Goal: Communication & Community: Share content

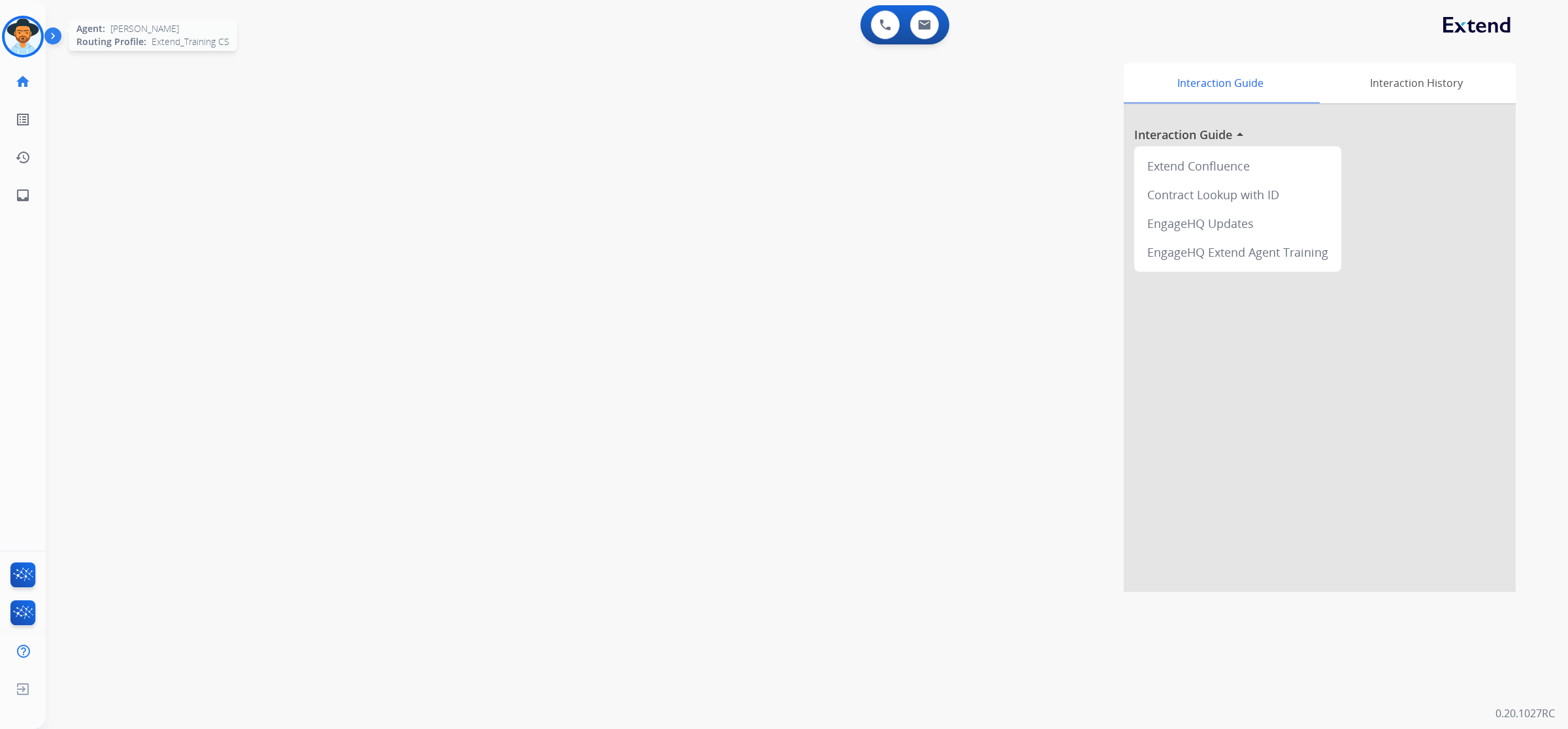
click at [20, 28] on img at bounding box center [22, 36] width 37 height 36
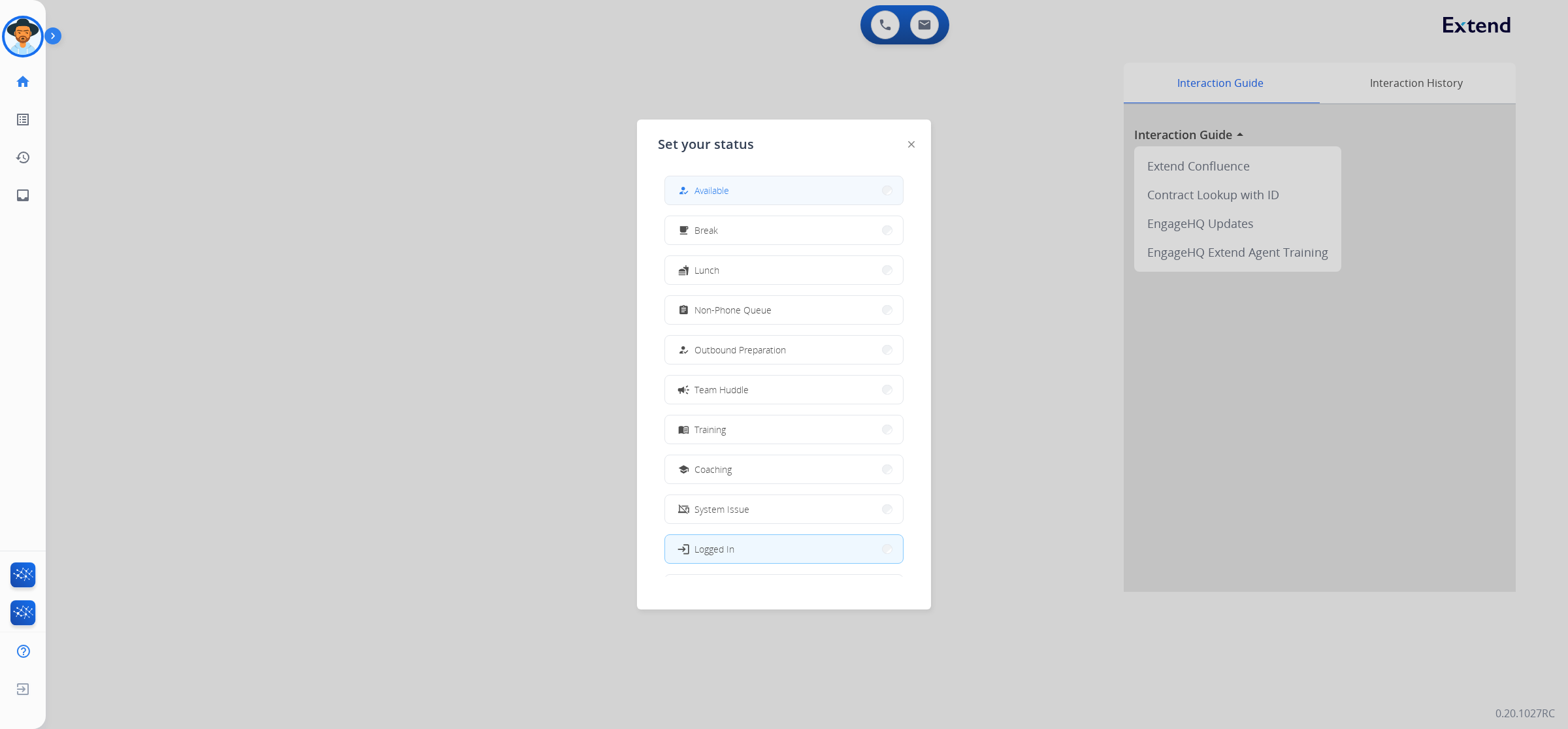
click at [719, 192] on span "Available" at bounding box center [711, 190] width 35 height 13
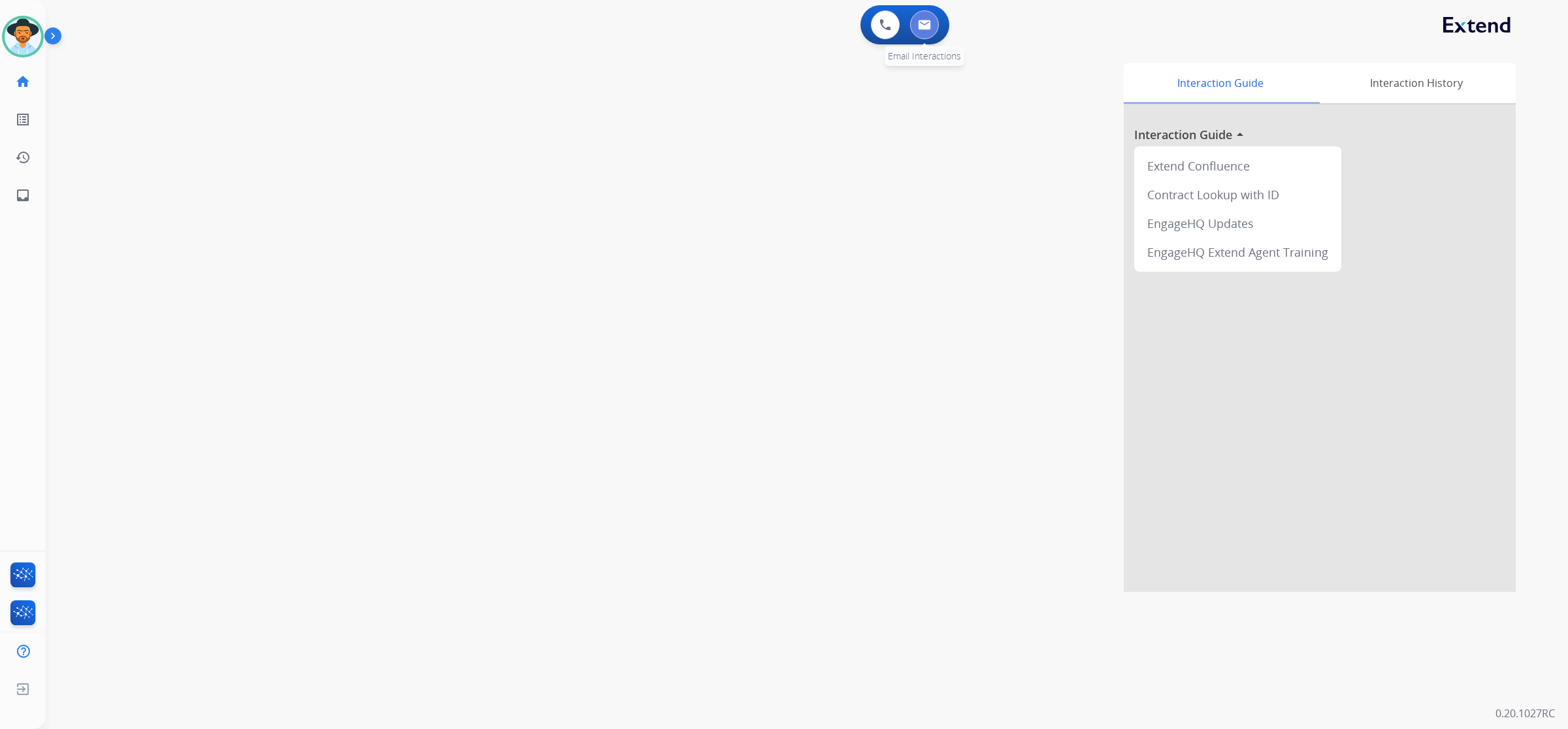
click at [922, 28] on img at bounding box center [924, 25] width 13 height 11
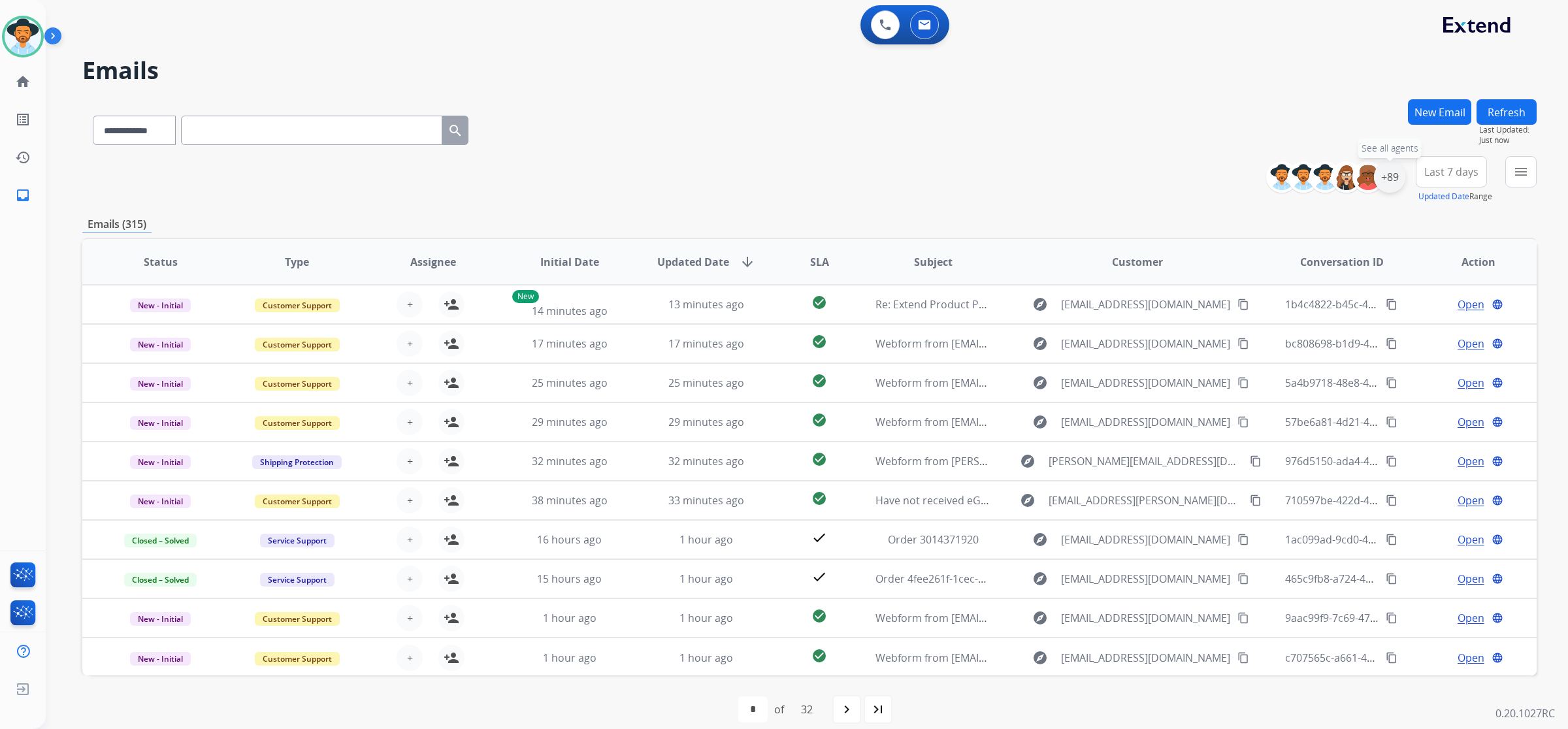
click at [1387, 172] on div "+89" at bounding box center [1389, 176] width 31 height 31
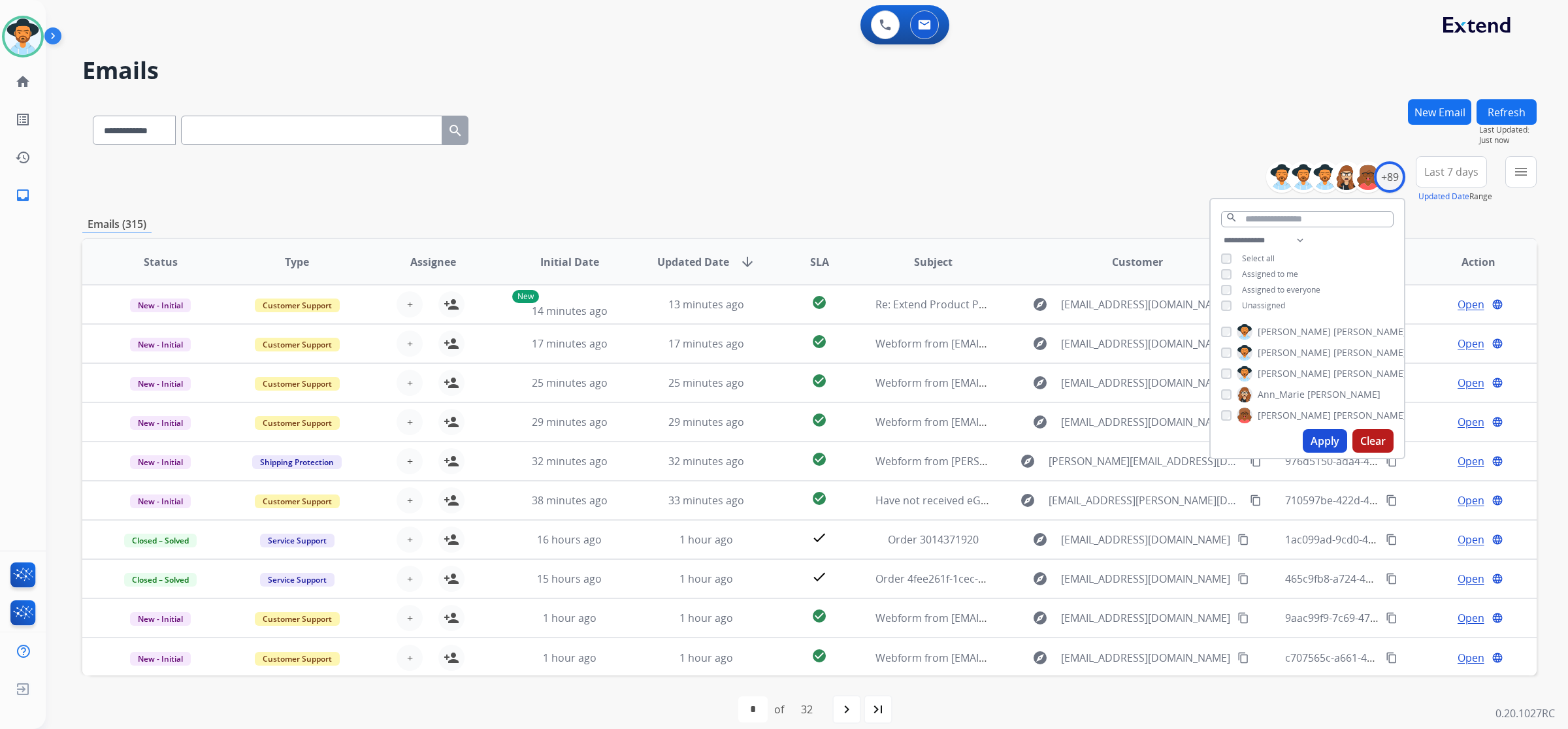
click at [1258, 301] on span "Unassigned" at bounding box center [1263, 305] width 43 height 11
drag, startPoint x: 1312, startPoint y: 440, endPoint x: 1315, endPoint y: 426, distance: 14.3
click at [1313, 440] on button "Apply" at bounding box center [1325, 441] width 45 height 23
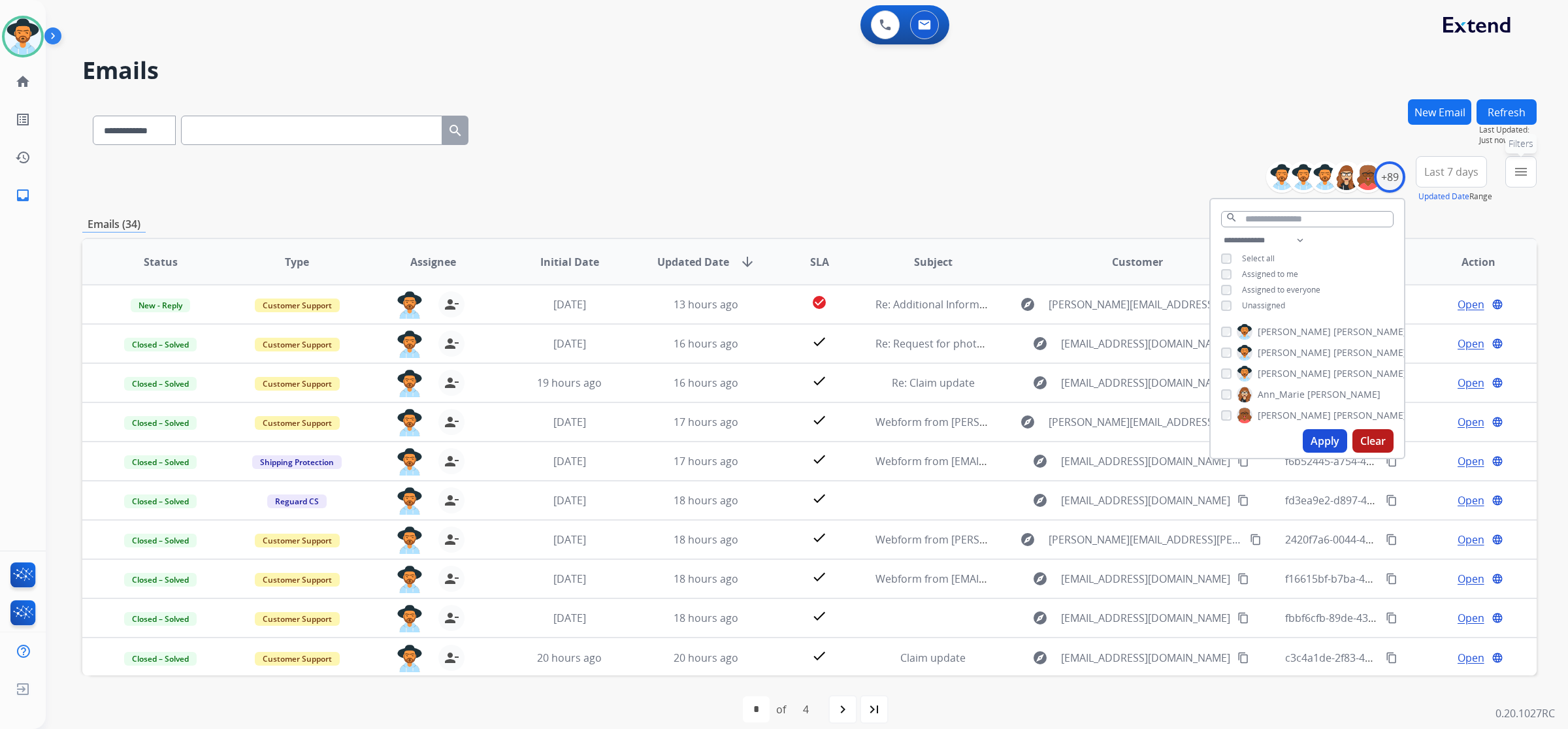
click at [1515, 168] on mat-icon "menu" at bounding box center [1522, 172] width 16 height 16
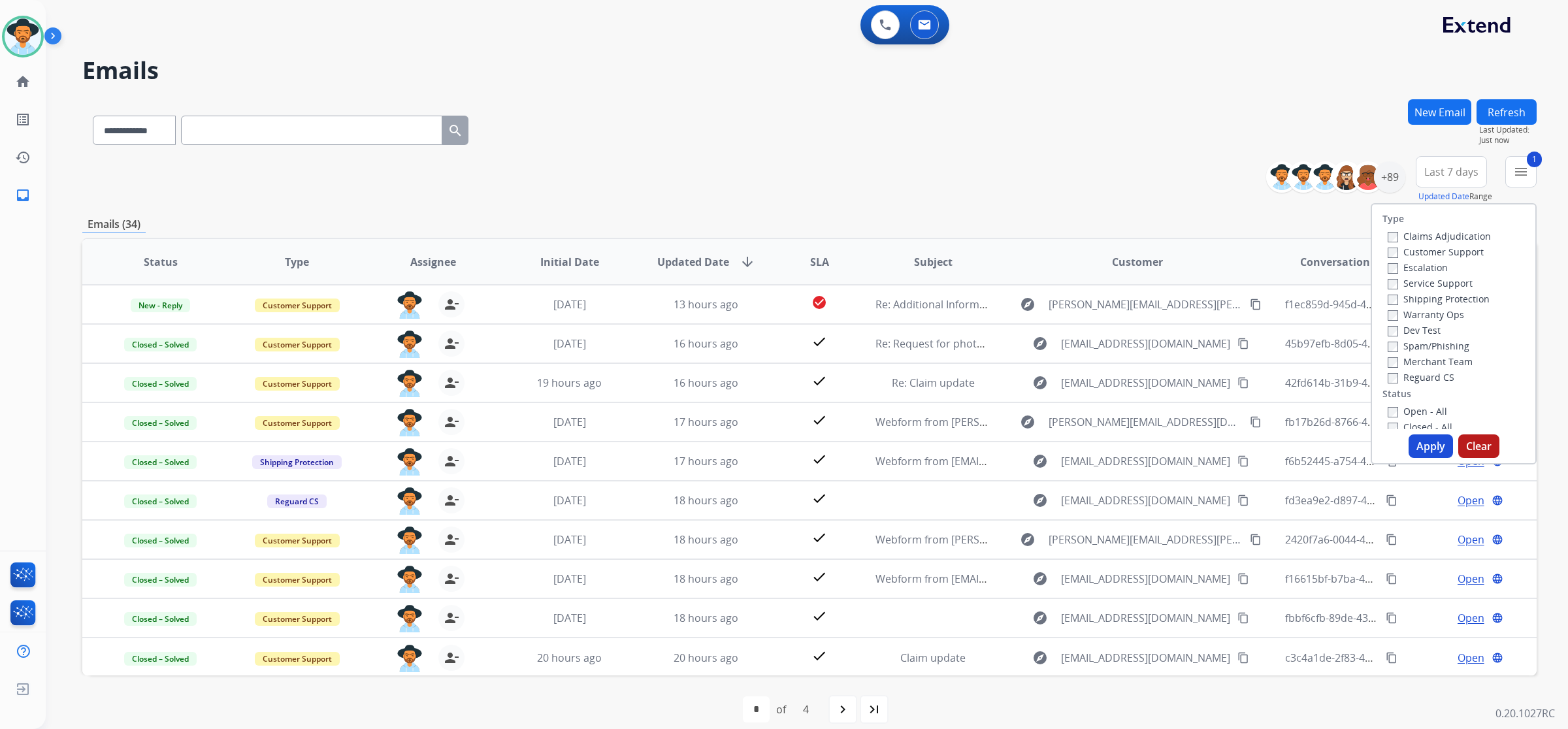
click at [1434, 451] on button "Apply" at bounding box center [1431, 446] width 45 height 23
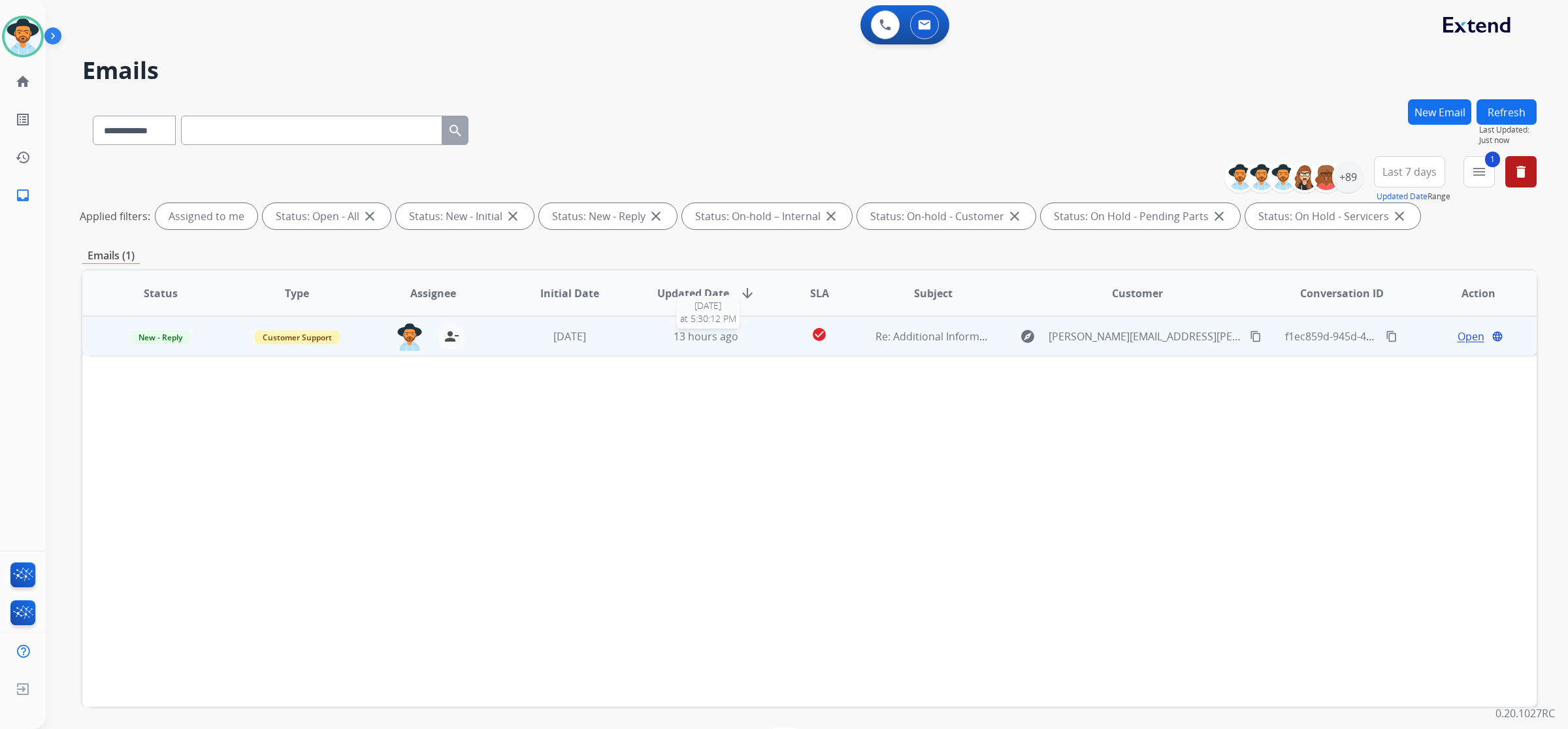
click at [750, 338] on div "13 hours ago" at bounding box center [706, 336] width 115 height 16
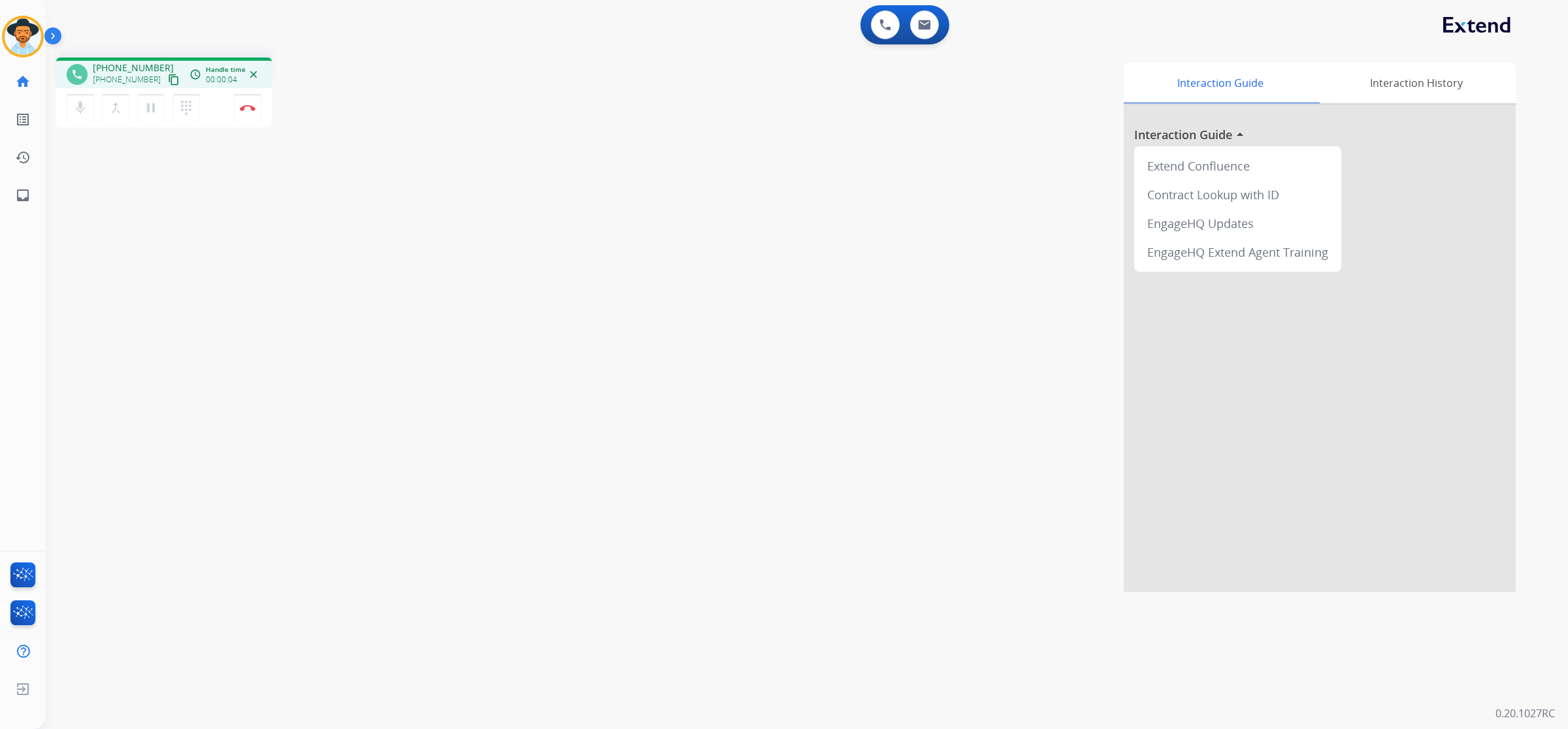
click at [168, 82] on mat-icon "content_copy" at bounding box center [174, 79] width 12 height 12
click at [149, 105] on mat-icon "pause" at bounding box center [151, 108] width 16 height 16
click at [147, 104] on mat-icon "play_arrow" at bounding box center [151, 108] width 16 height 16
click at [154, 105] on mat-icon "pause" at bounding box center [151, 108] width 16 height 16
click at [149, 109] on mat-icon "play_arrow" at bounding box center [151, 108] width 16 height 16
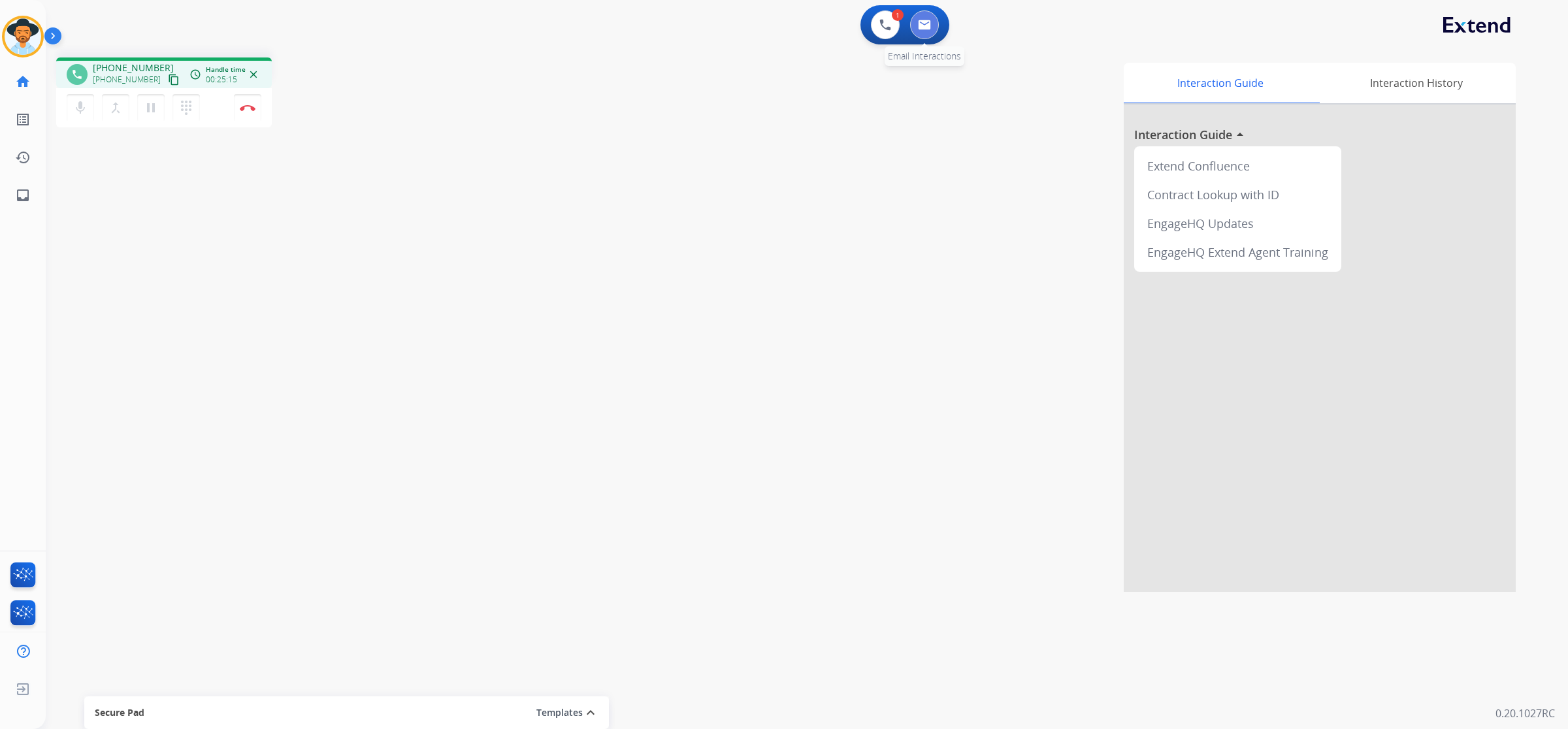
click at [936, 28] on button at bounding box center [924, 25] width 28 height 28
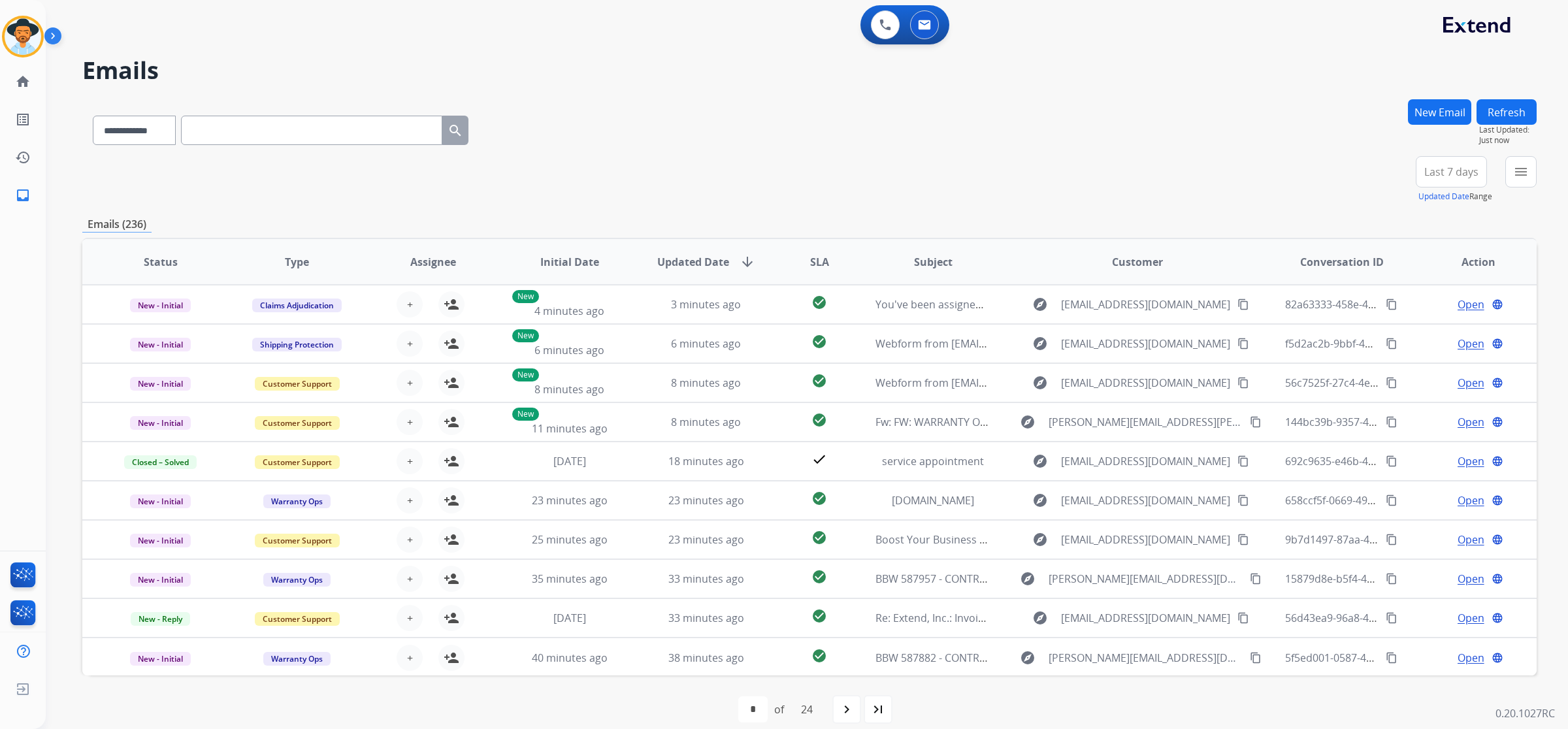
click at [1433, 107] on button "New Email" at bounding box center [1439, 112] width 63 height 26
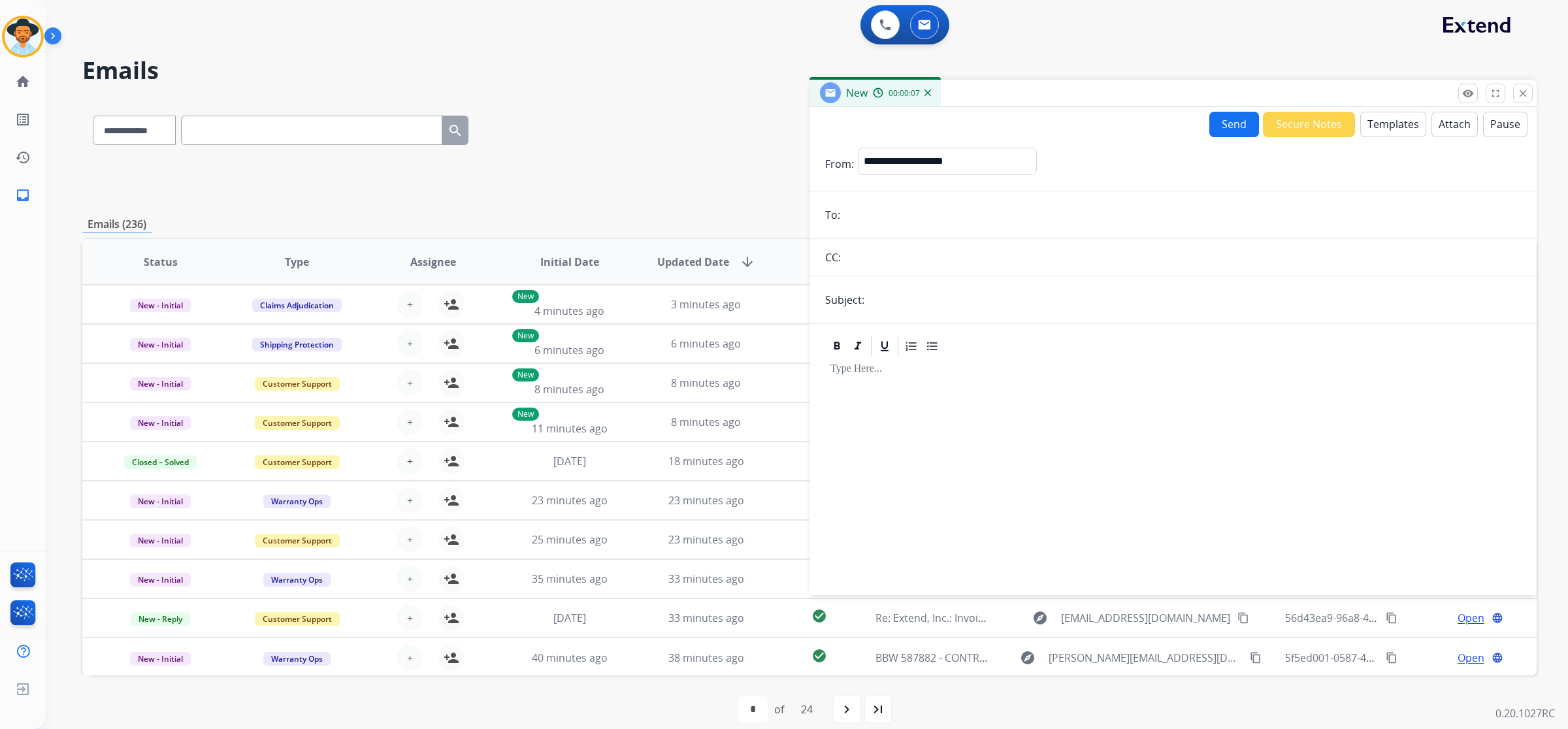
paste input "**********"
type input "**********"
click at [930, 294] on input "text" at bounding box center [1194, 299] width 653 height 26
type input "**********"
click at [965, 166] on select "**********" at bounding box center [947, 160] width 178 height 26
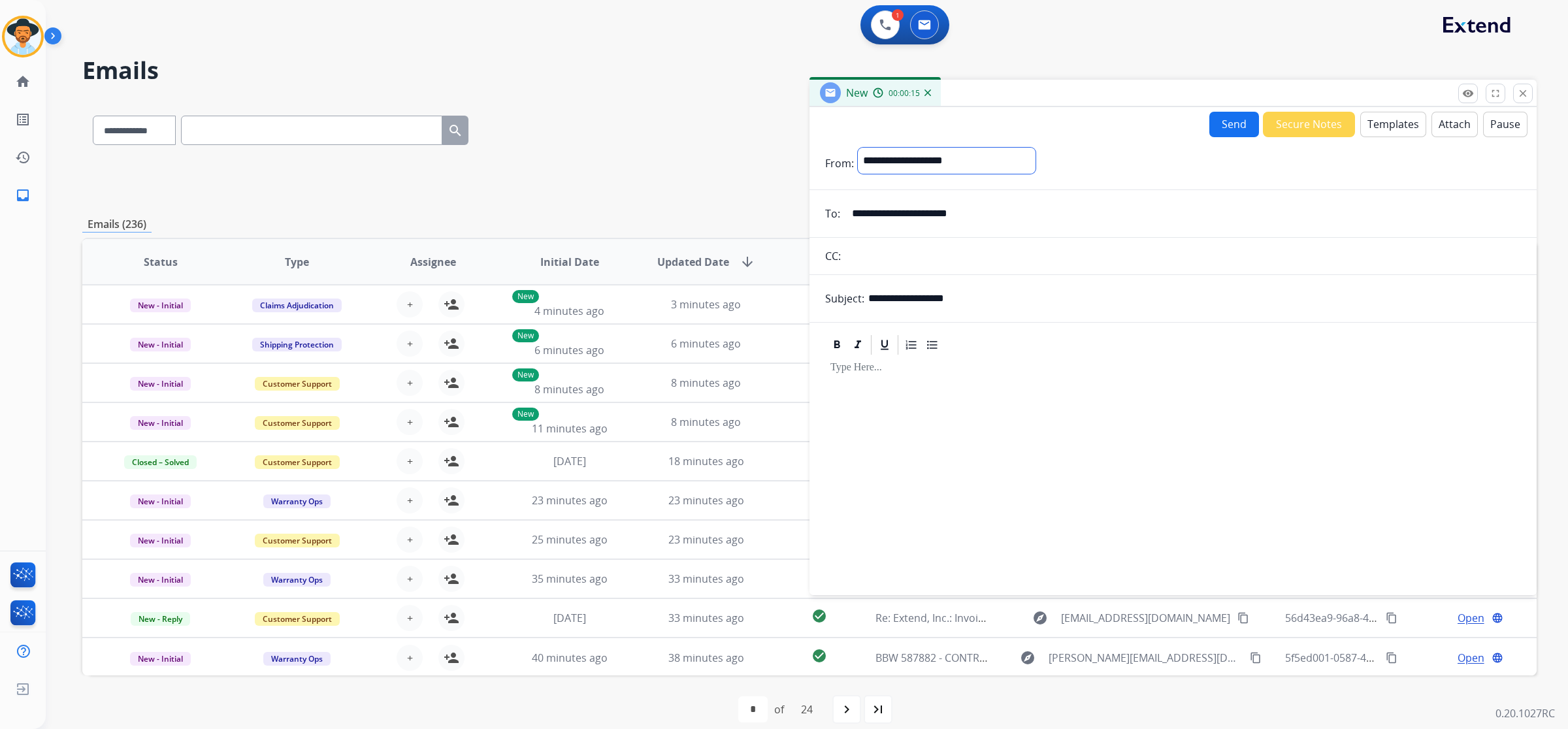
select select "**********"
click at [858, 148] on select "**********" at bounding box center [947, 160] width 178 height 26
click at [1374, 132] on button "Templates" at bounding box center [1393, 124] width 66 height 26
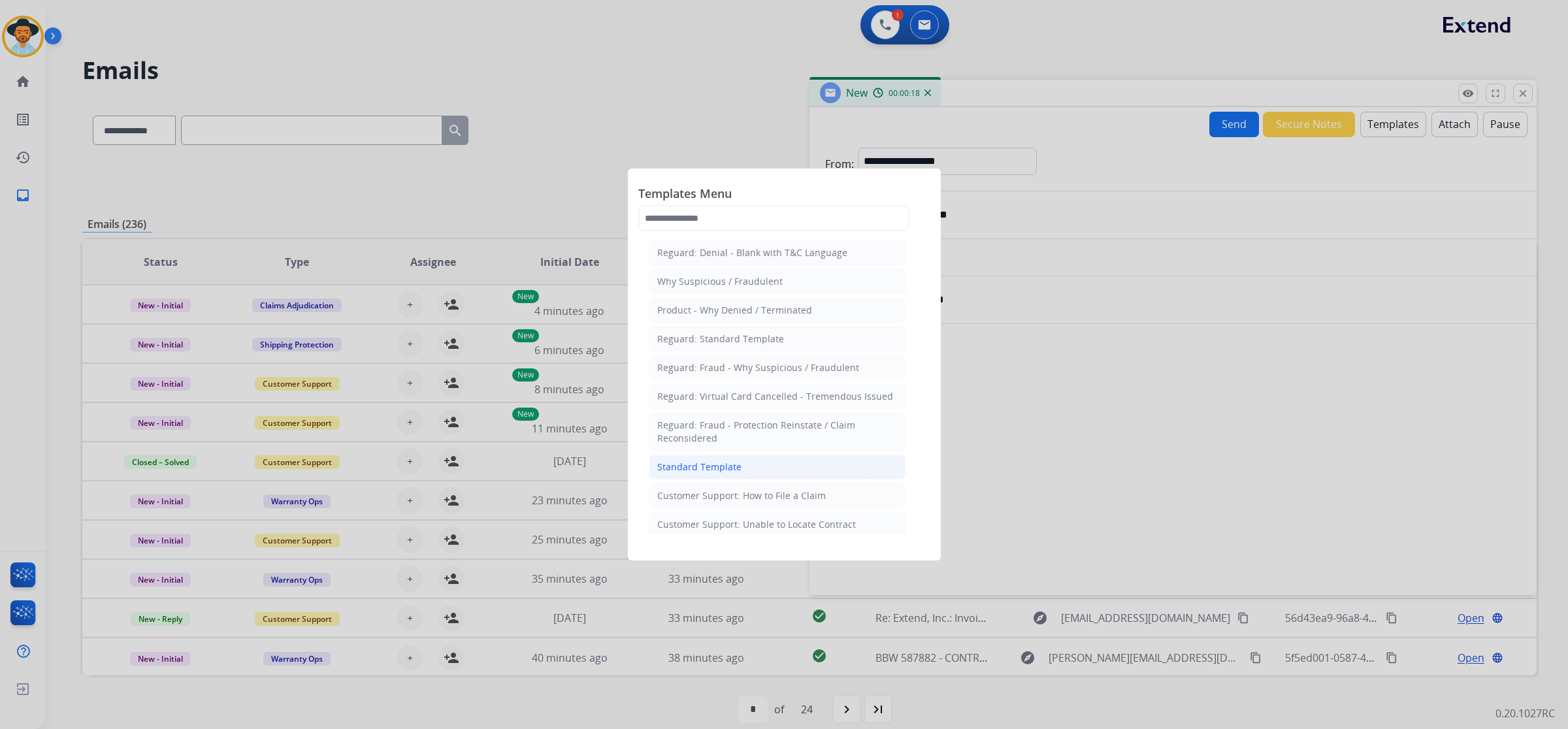
click at [808, 467] on li "Standard Template" at bounding box center [777, 467] width 256 height 25
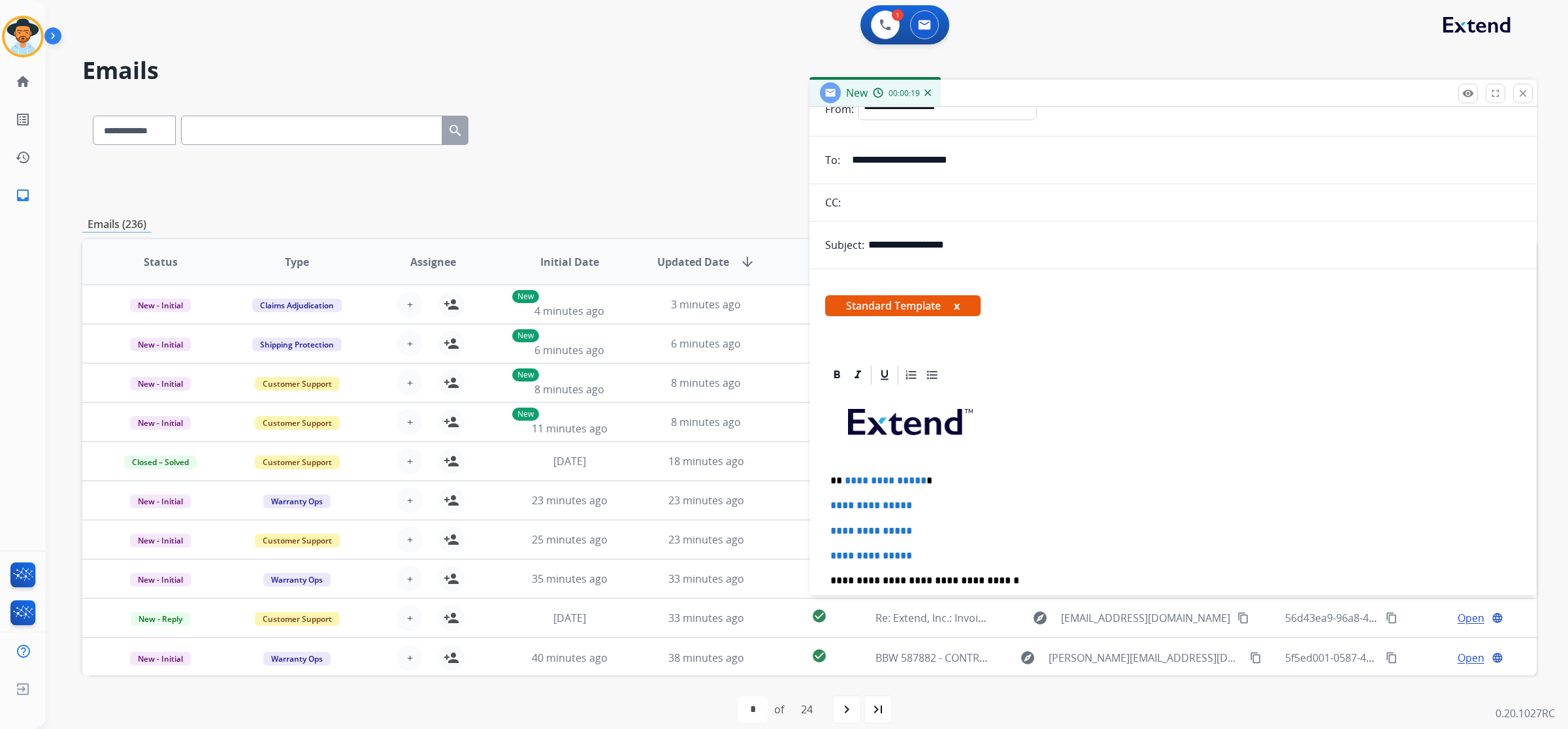
scroll to position [163, 0]
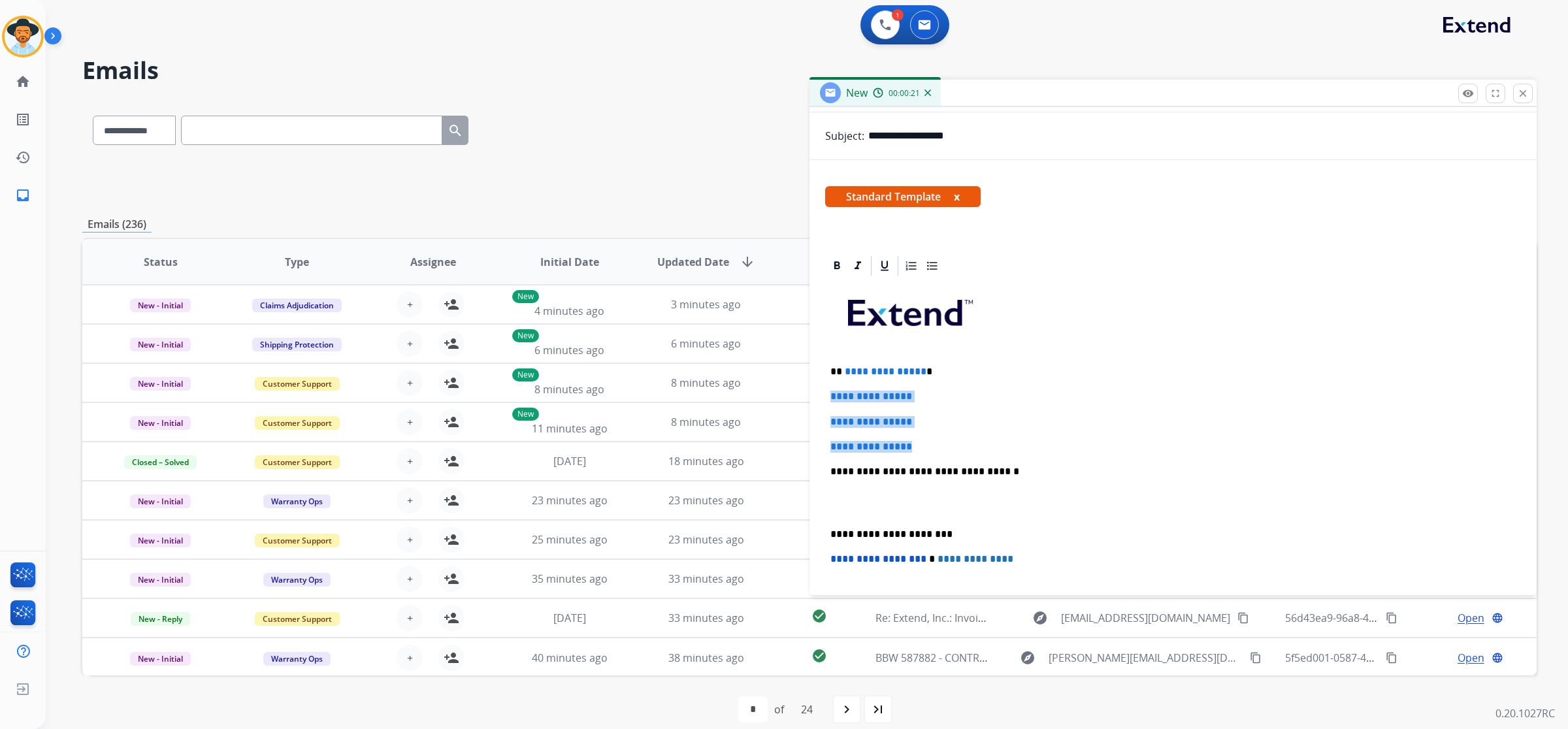
drag, startPoint x: 828, startPoint y: 399, endPoint x: 922, endPoint y: 444, distance: 104.2
click at [922, 444] on div "**********" at bounding box center [1174, 502] width 696 height 450
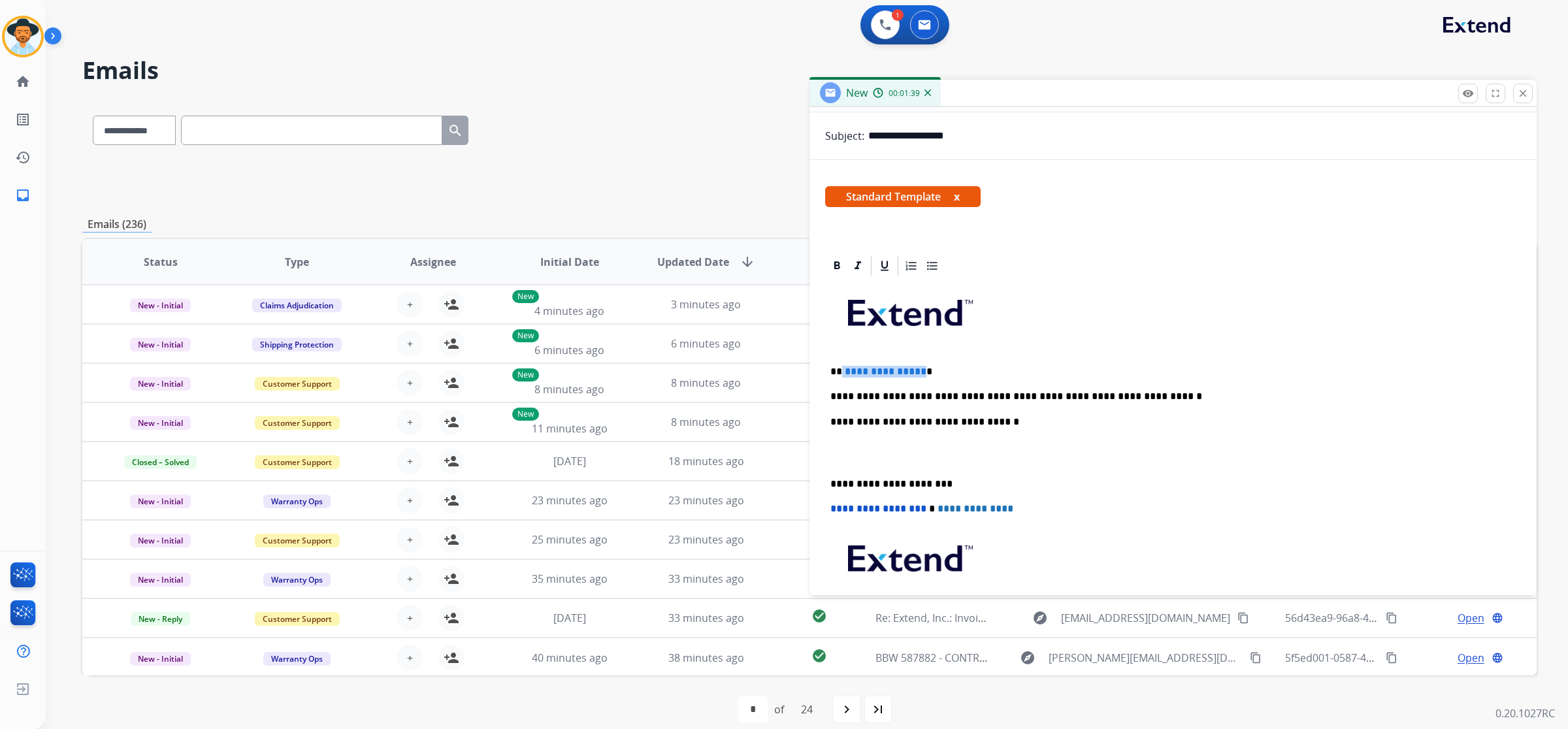
drag, startPoint x: 917, startPoint y: 372, endPoint x: 841, endPoint y: 369, distance: 76.1
click at [841, 369] on p "**********" at bounding box center [1168, 371] width 676 height 12
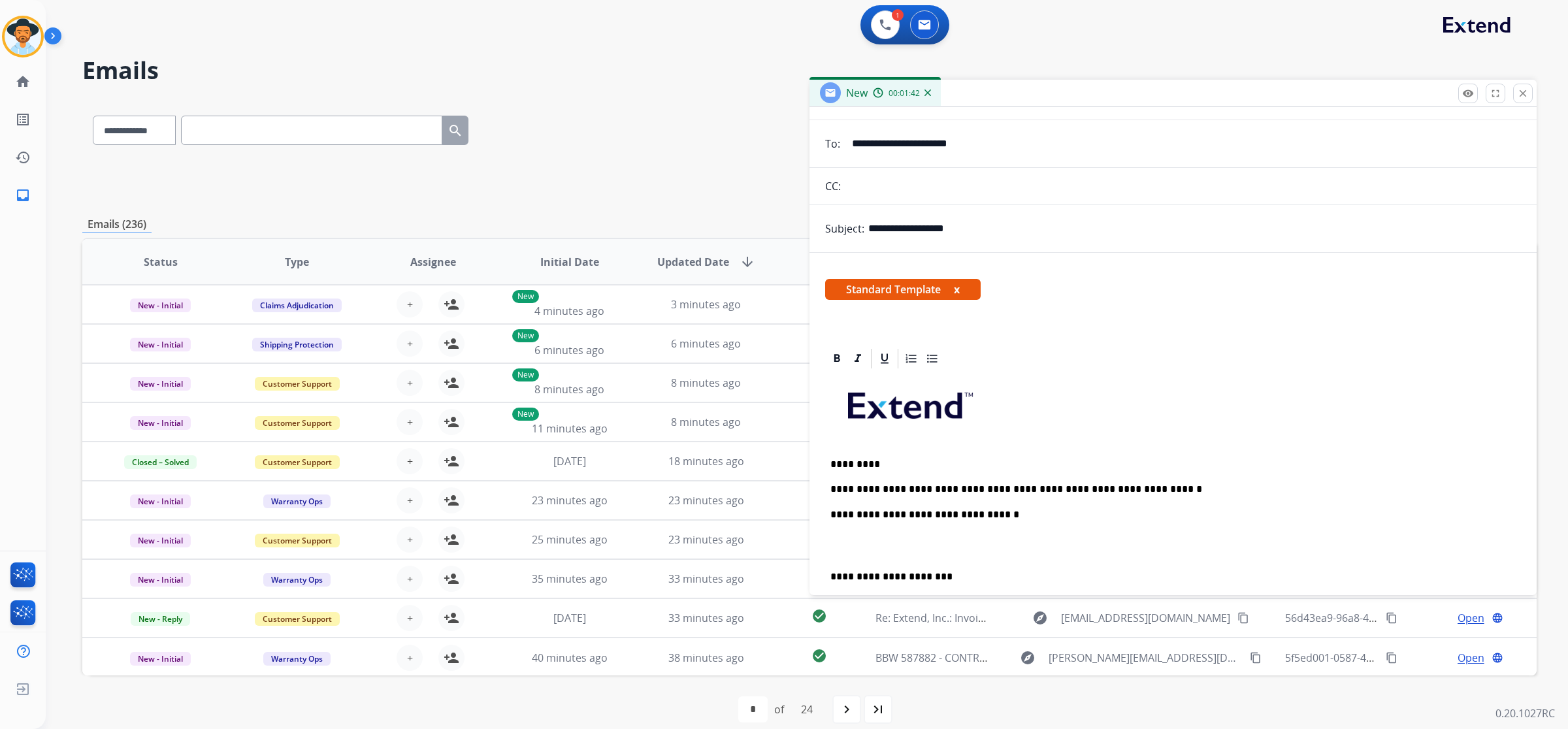
scroll to position [0, 0]
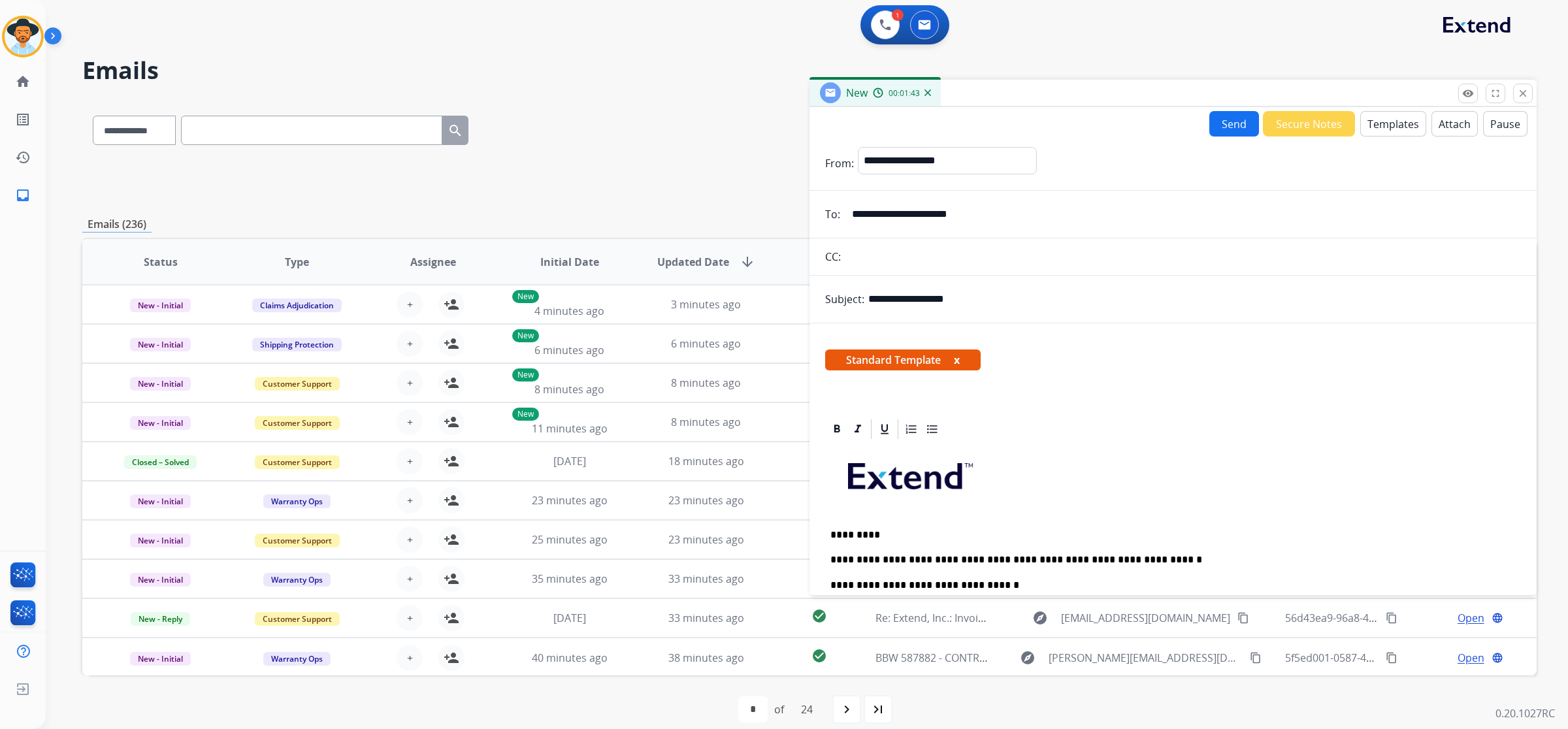
click at [1209, 134] on div "Send Secure Notes Templates Attach Pause" at bounding box center [1368, 124] width 318 height 26
click at [1223, 127] on button "Send" at bounding box center [1234, 124] width 50 height 26
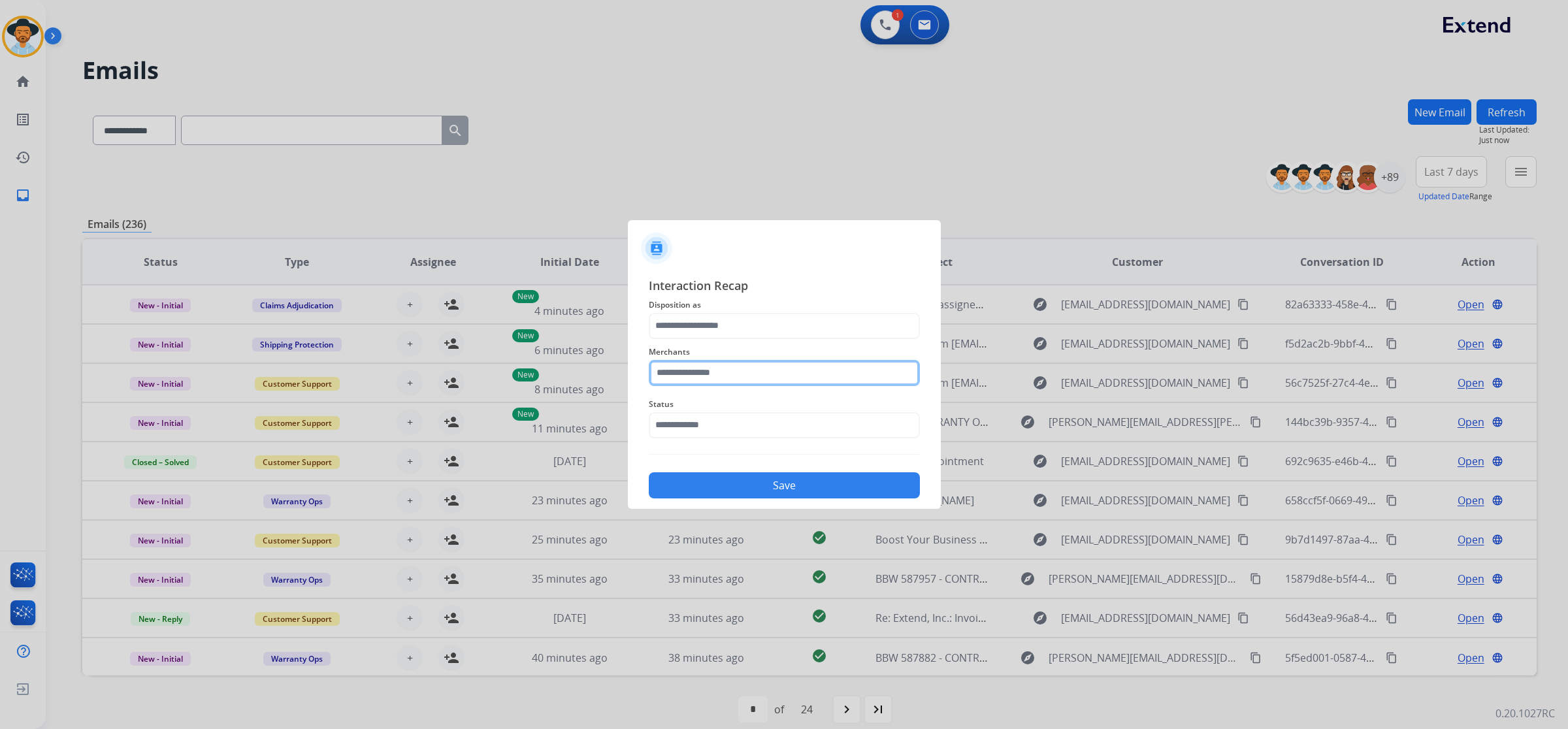
click at [750, 374] on input "text" at bounding box center [784, 372] width 272 height 26
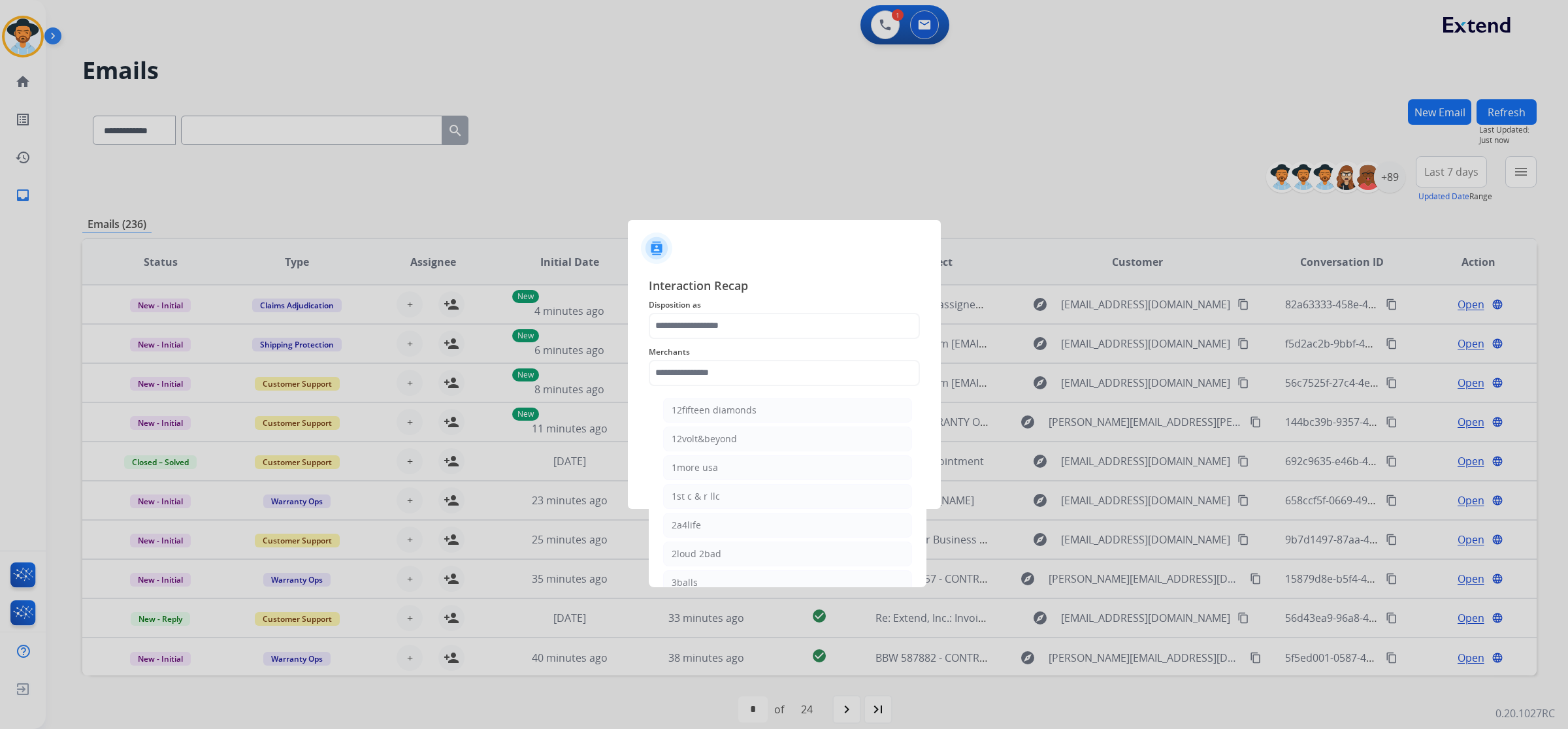
click at [889, 20] on div at bounding box center [784, 364] width 1568 height 729
click at [887, 20] on div at bounding box center [784, 364] width 1568 height 729
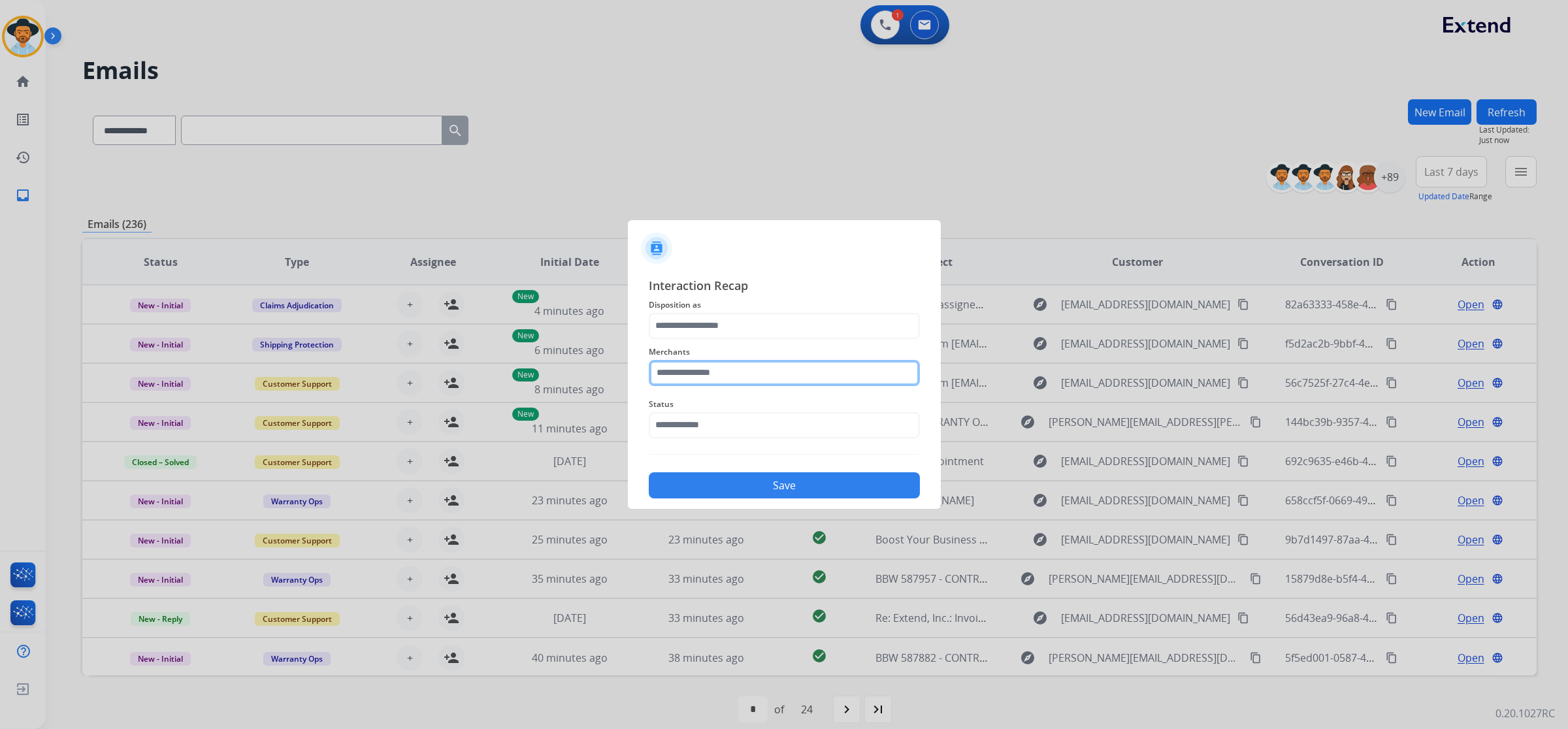
click at [711, 373] on input "text" at bounding box center [784, 372] width 272 height 26
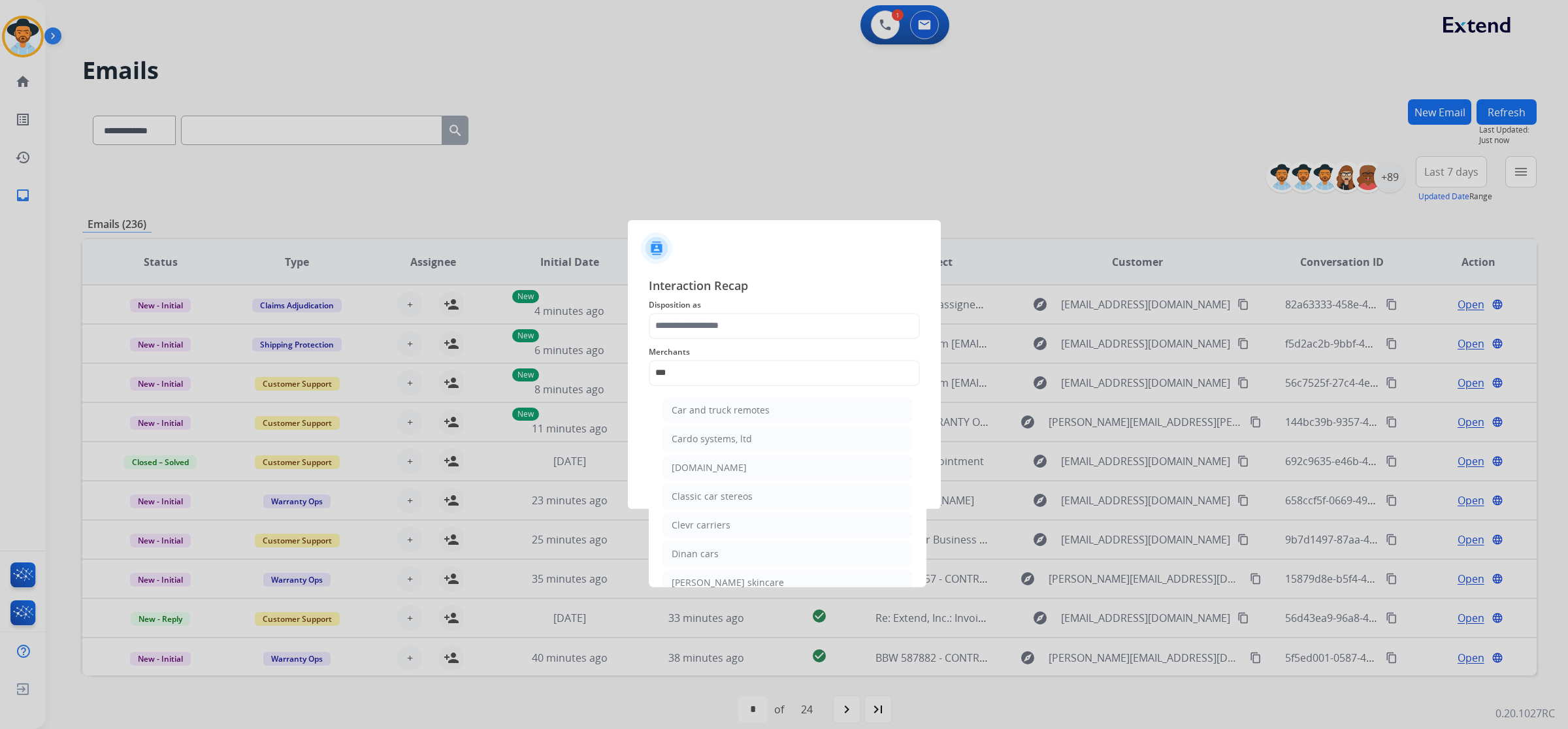
click at [708, 358] on span "Merchants" at bounding box center [784, 352] width 272 height 16
click at [716, 368] on input "***" at bounding box center [784, 372] width 272 height 26
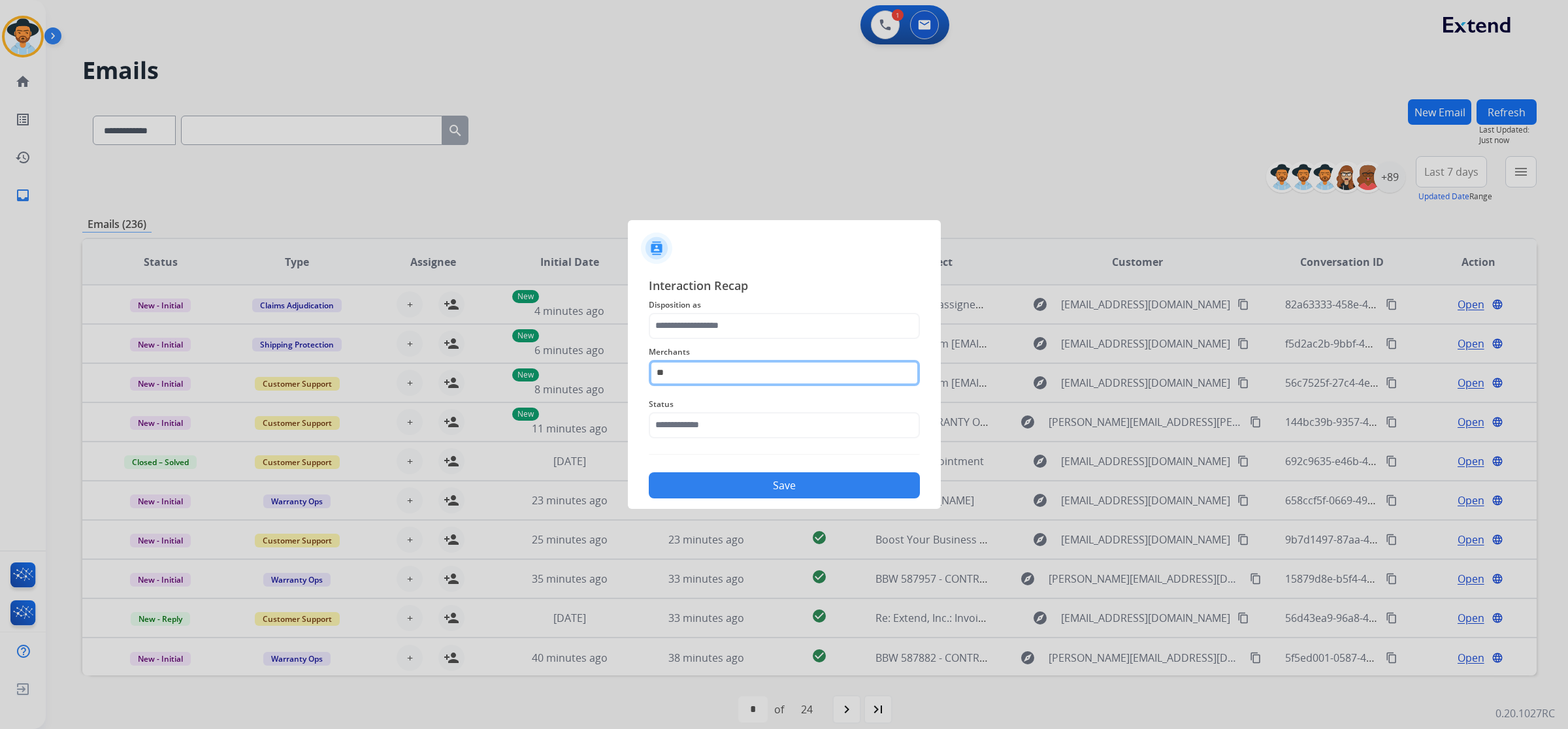
type input "*"
drag, startPoint x: 714, startPoint y: 373, endPoint x: 585, endPoint y: 361, distance: 129.6
click at [0, 361] on app-contact-recap-modal "Interaction Recap Disposition as Merchants ***** Status Save" at bounding box center [0, 364] width 0 height 729
type input "*********"
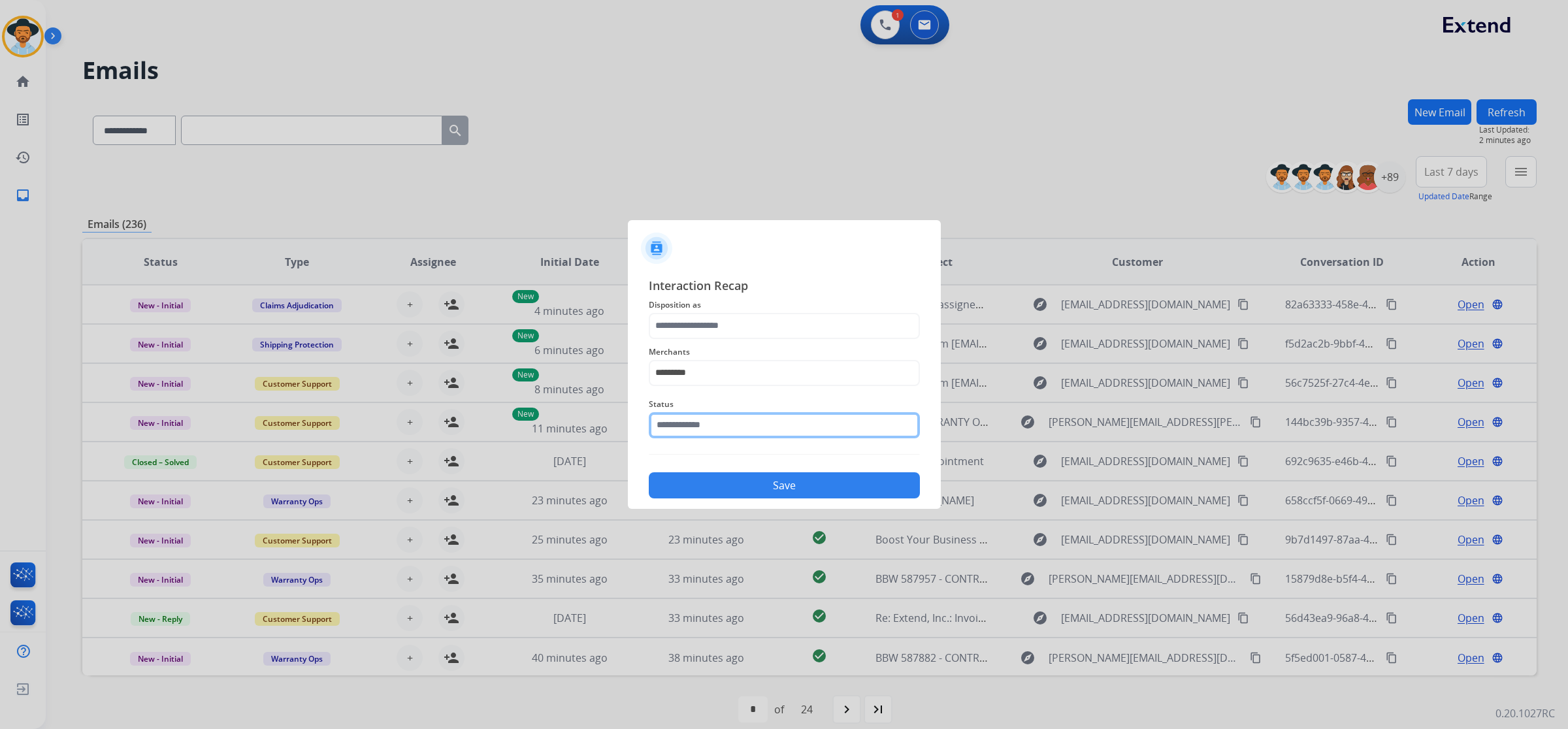
click at [678, 422] on input "text" at bounding box center [784, 425] width 272 height 26
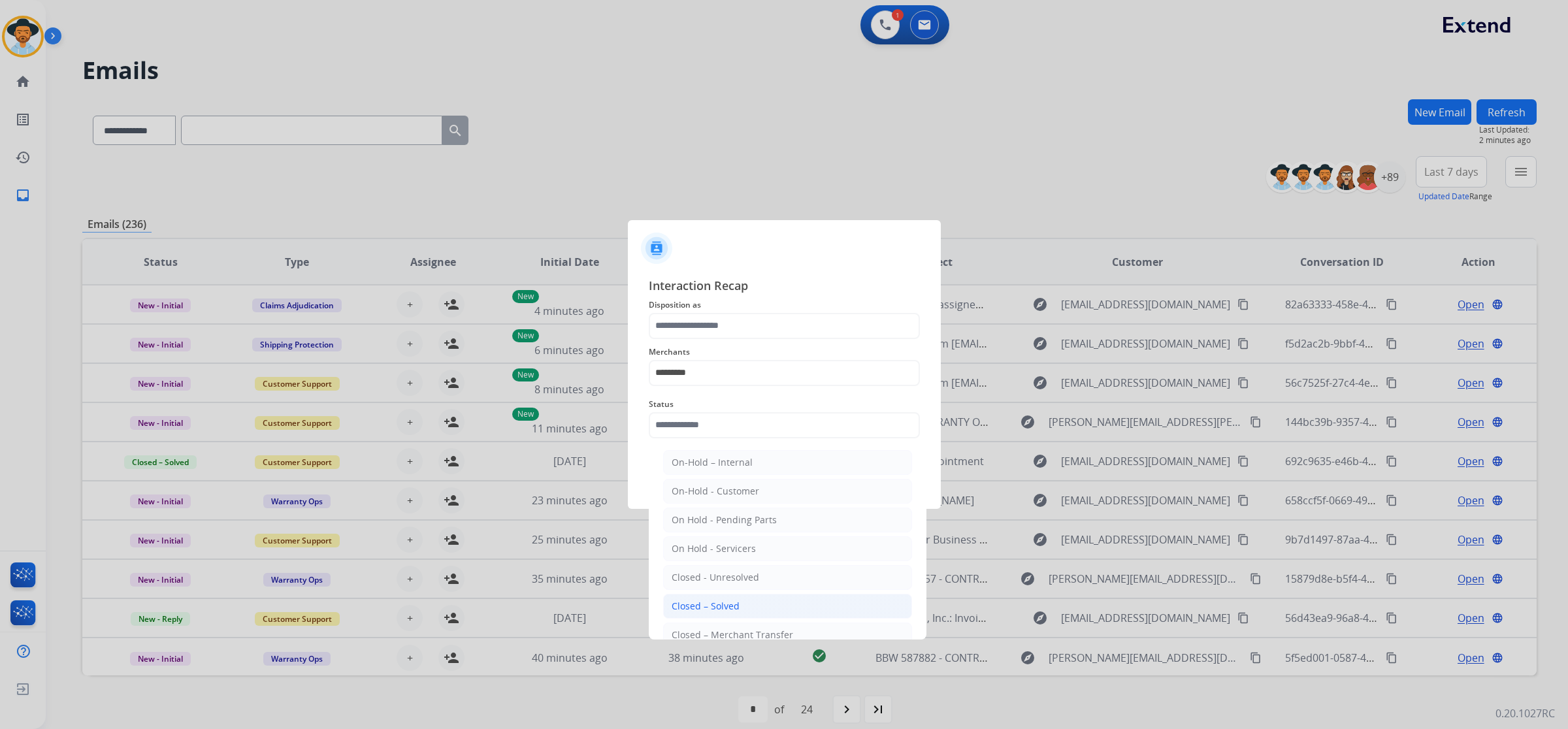
click at [727, 601] on div "Closed – Solved" at bounding box center [705, 606] width 68 height 13
type input "**********"
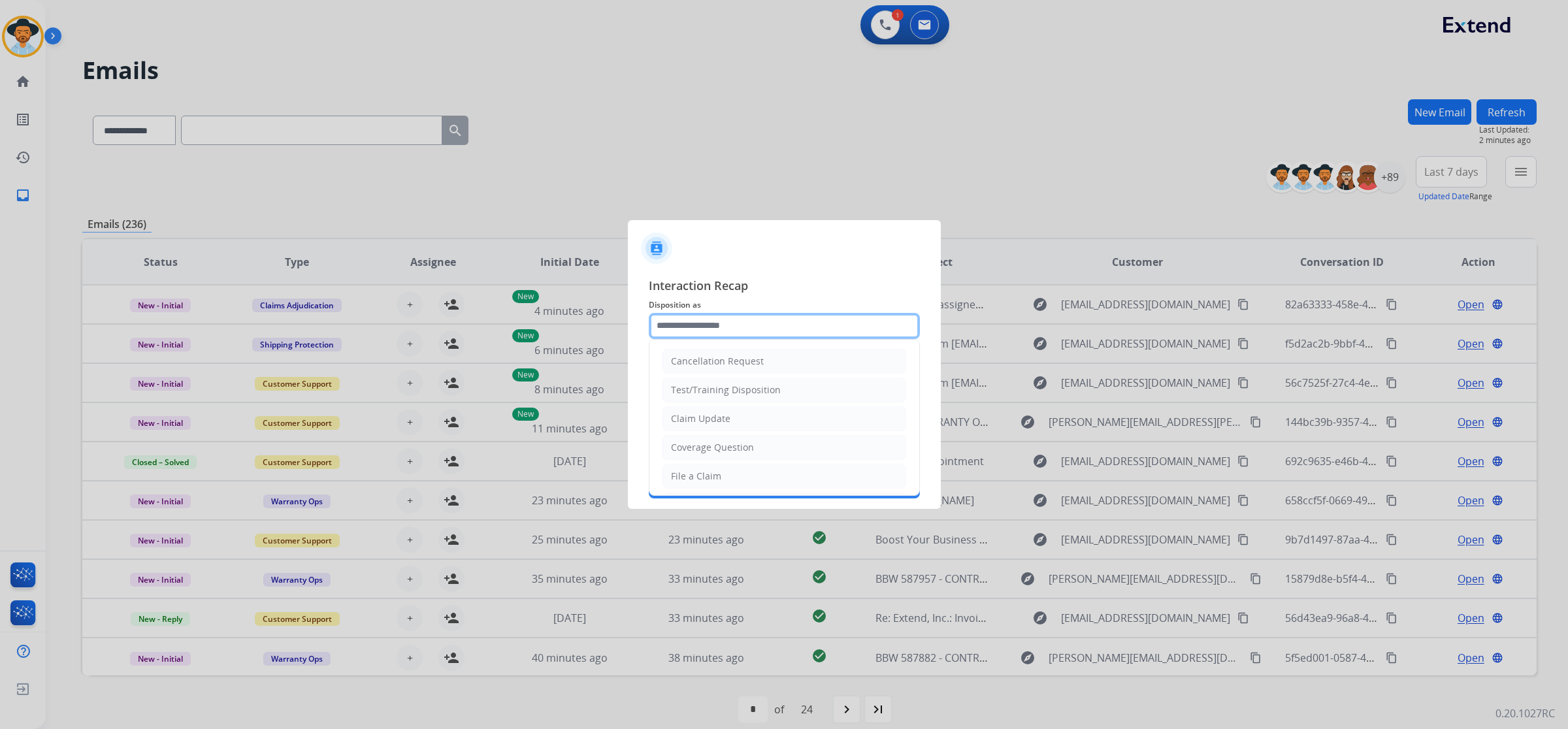
click at [726, 321] on input "text" at bounding box center [784, 326] width 272 height 26
click at [727, 475] on li "File a Claim" at bounding box center [784, 476] width 244 height 25
type input "**********"
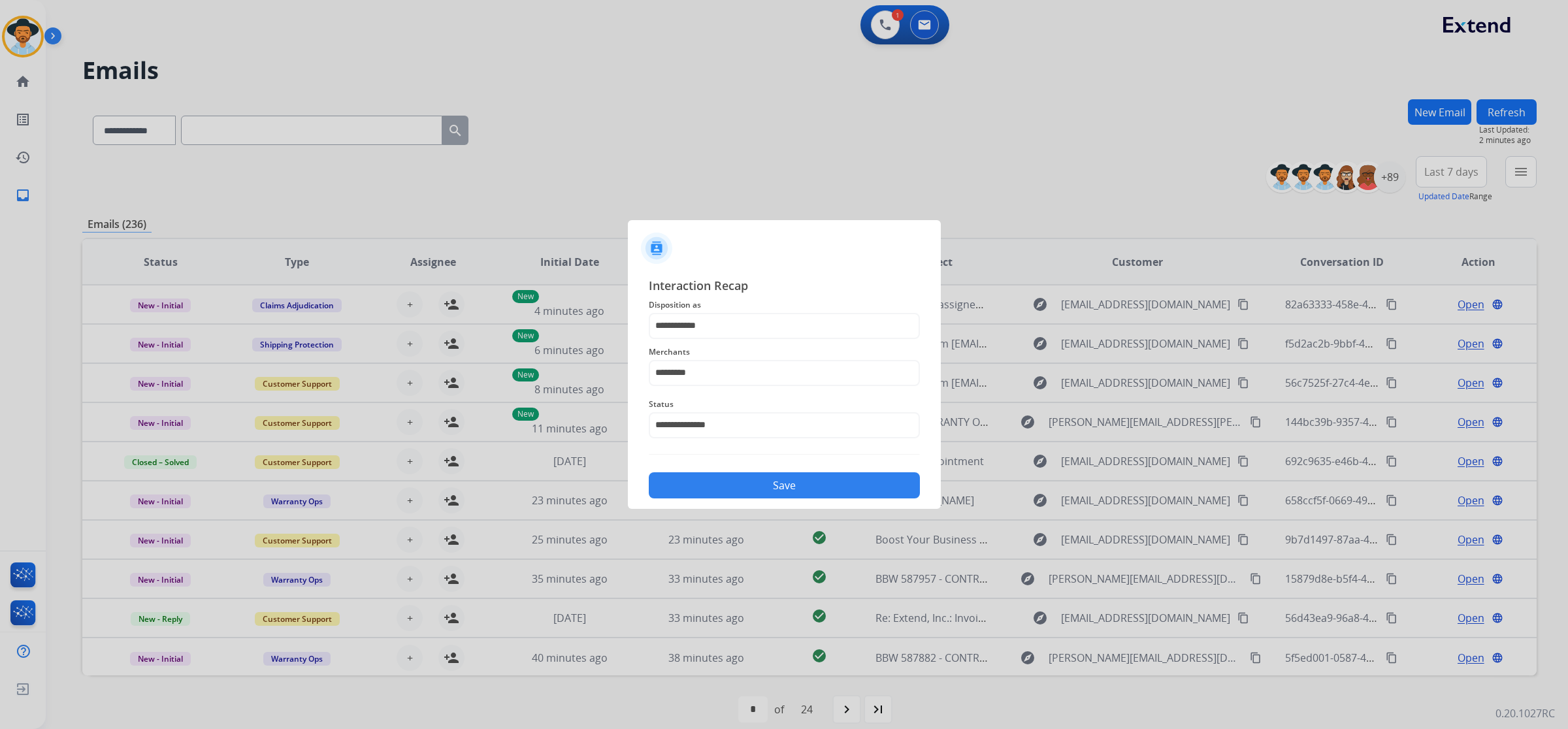
click at [732, 485] on button "Save" at bounding box center [784, 485] width 272 height 26
click at [789, 377] on input "*********" at bounding box center [784, 372] width 272 height 26
click at [769, 401] on li "Not found" at bounding box center [788, 410] width 249 height 25
type input "*********"
click at [760, 491] on button "Save" at bounding box center [784, 485] width 272 height 26
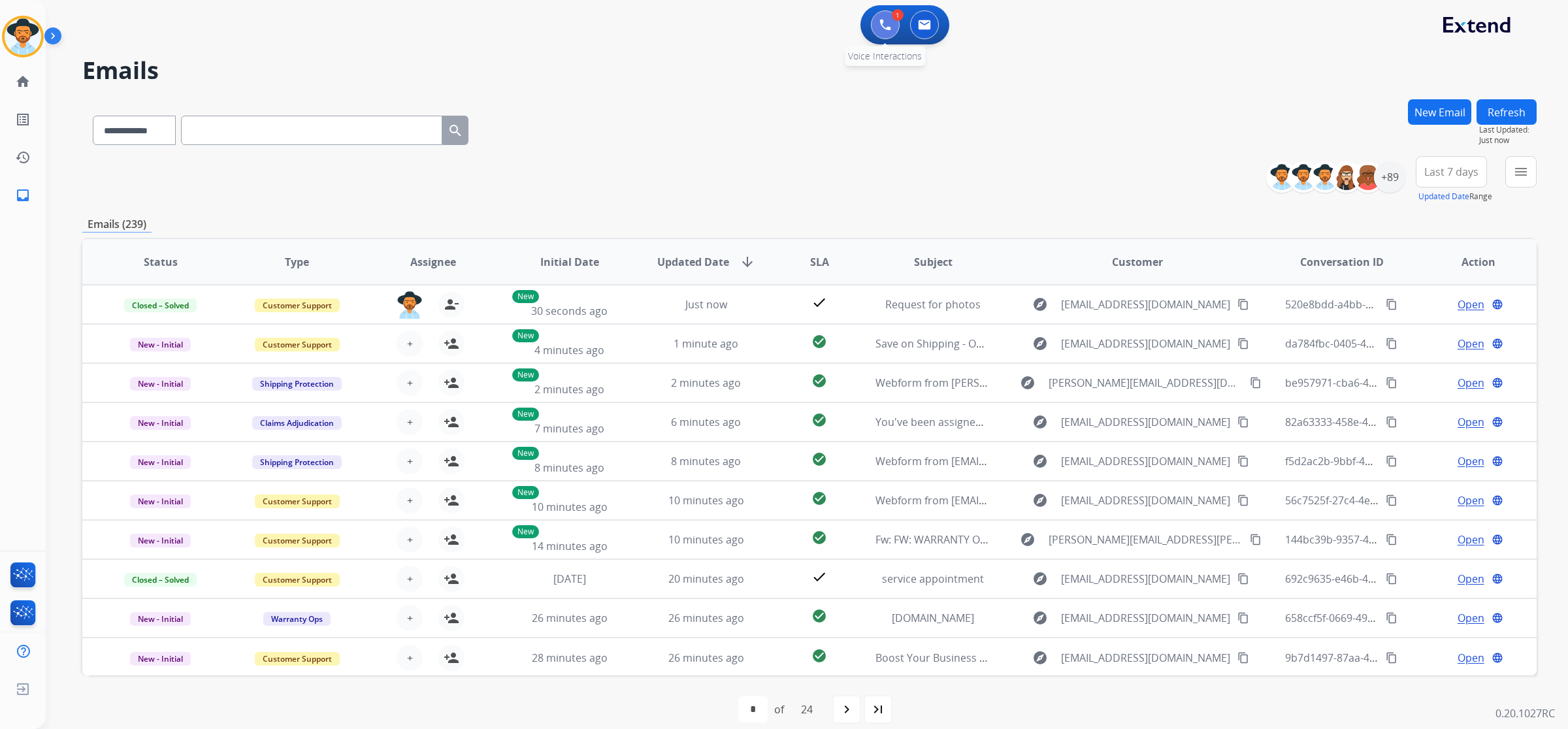
click at [881, 21] on img at bounding box center [885, 24] width 12 height 12
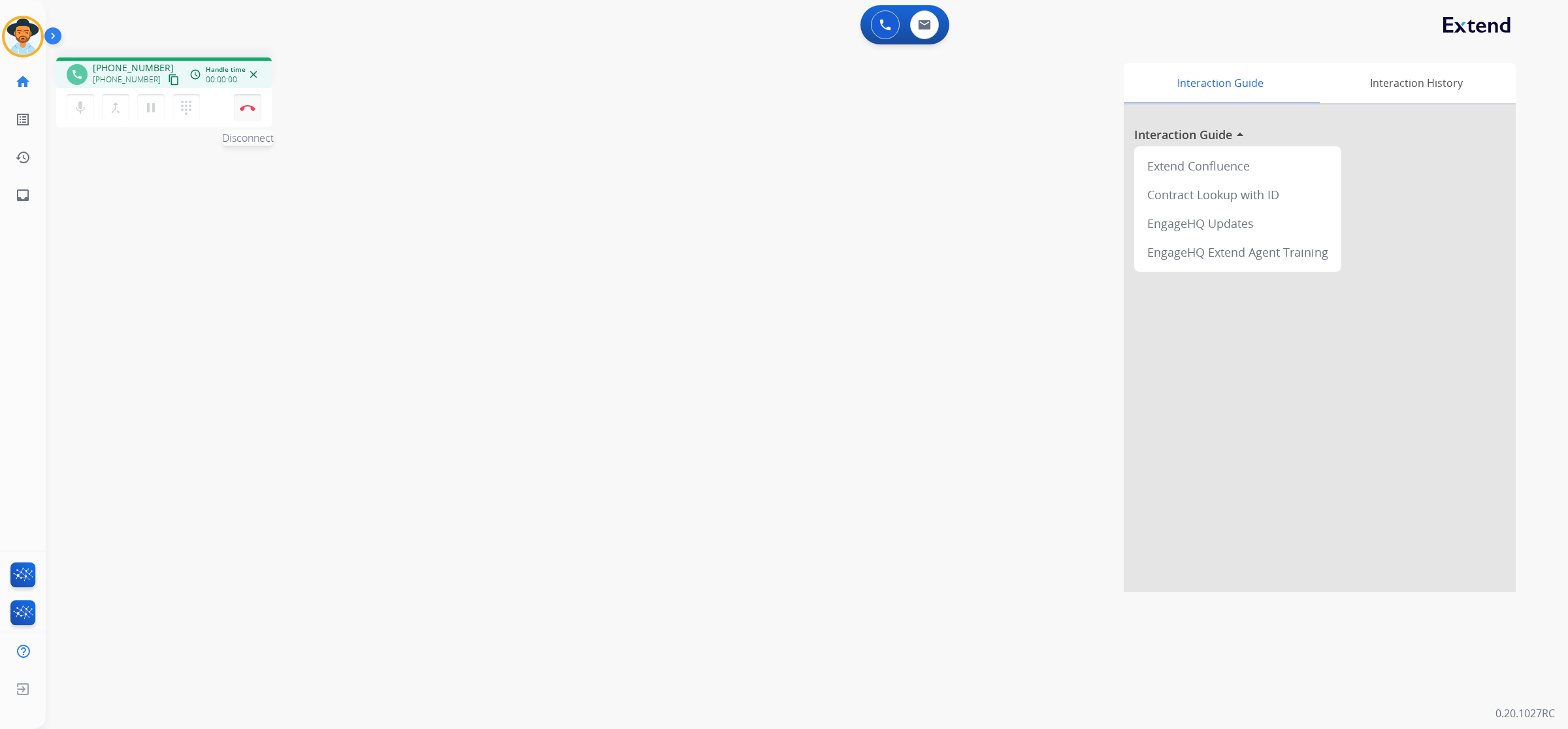
click at [245, 108] on img at bounding box center [248, 107] width 16 height 6
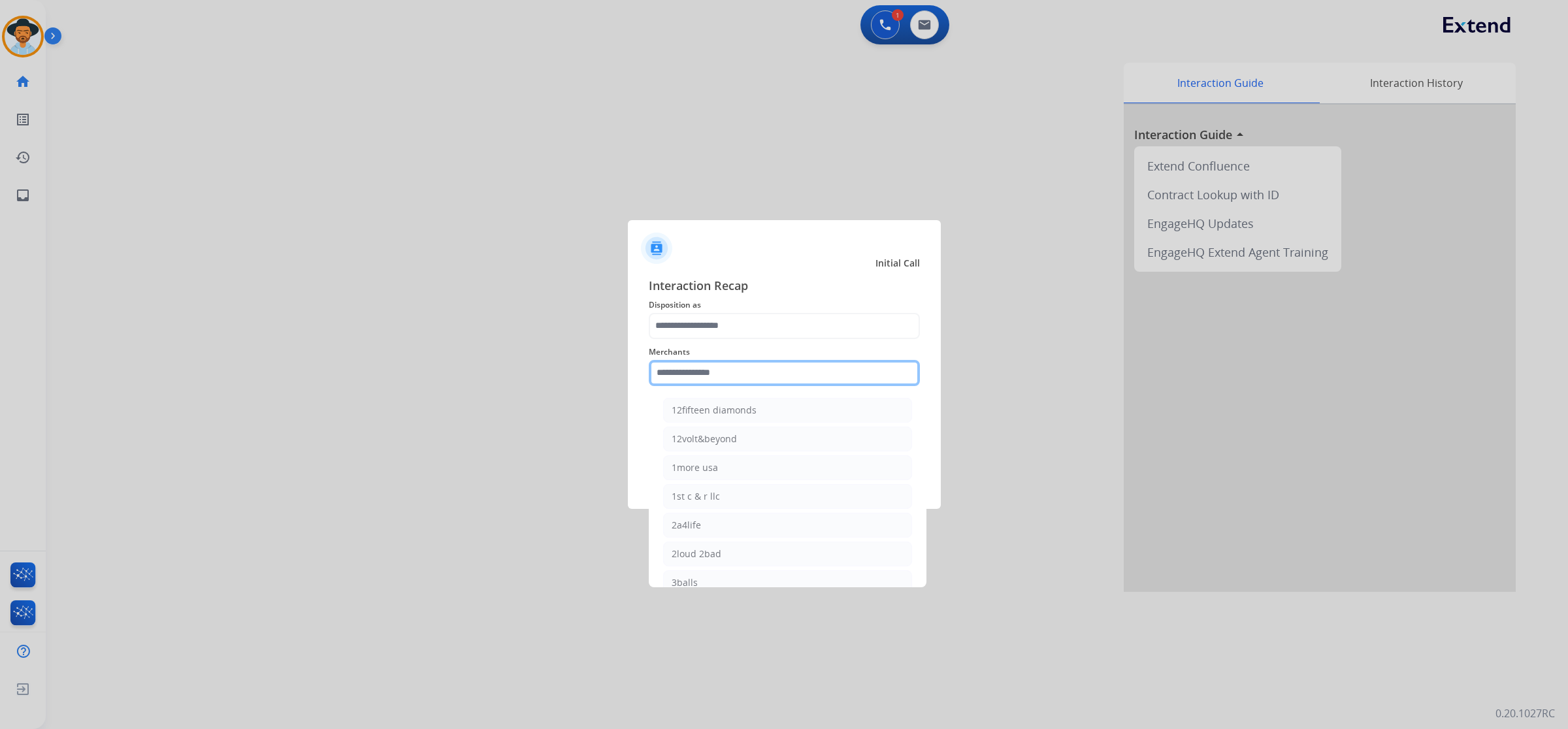
click at [713, 370] on input "text" at bounding box center [784, 372] width 272 height 26
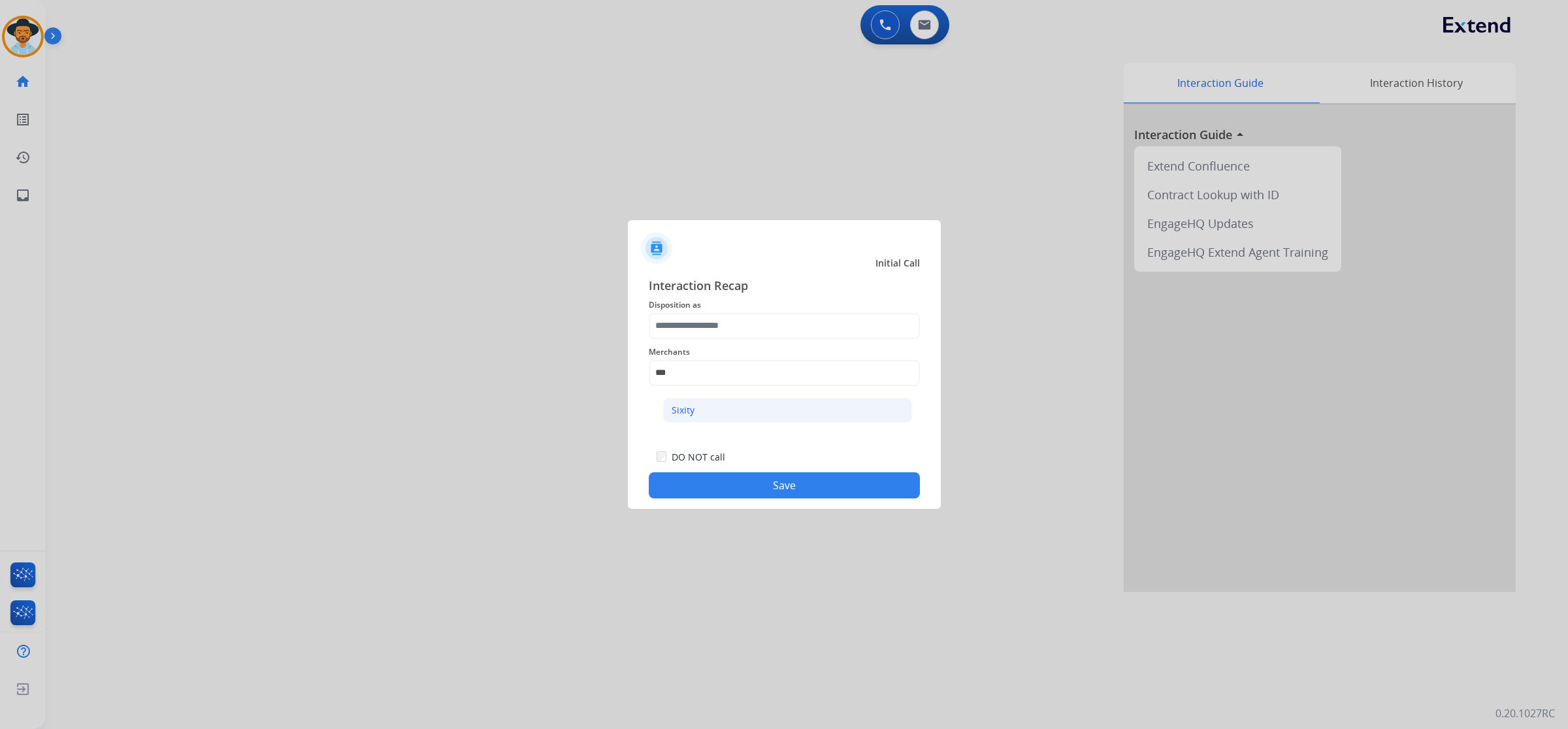
click at [703, 402] on li "Sixity" at bounding box center [788, 410] width 249 height 25
type input "******"
click at [697, 328] on input "text" at bounding box center [784, 326] width 272 height 26
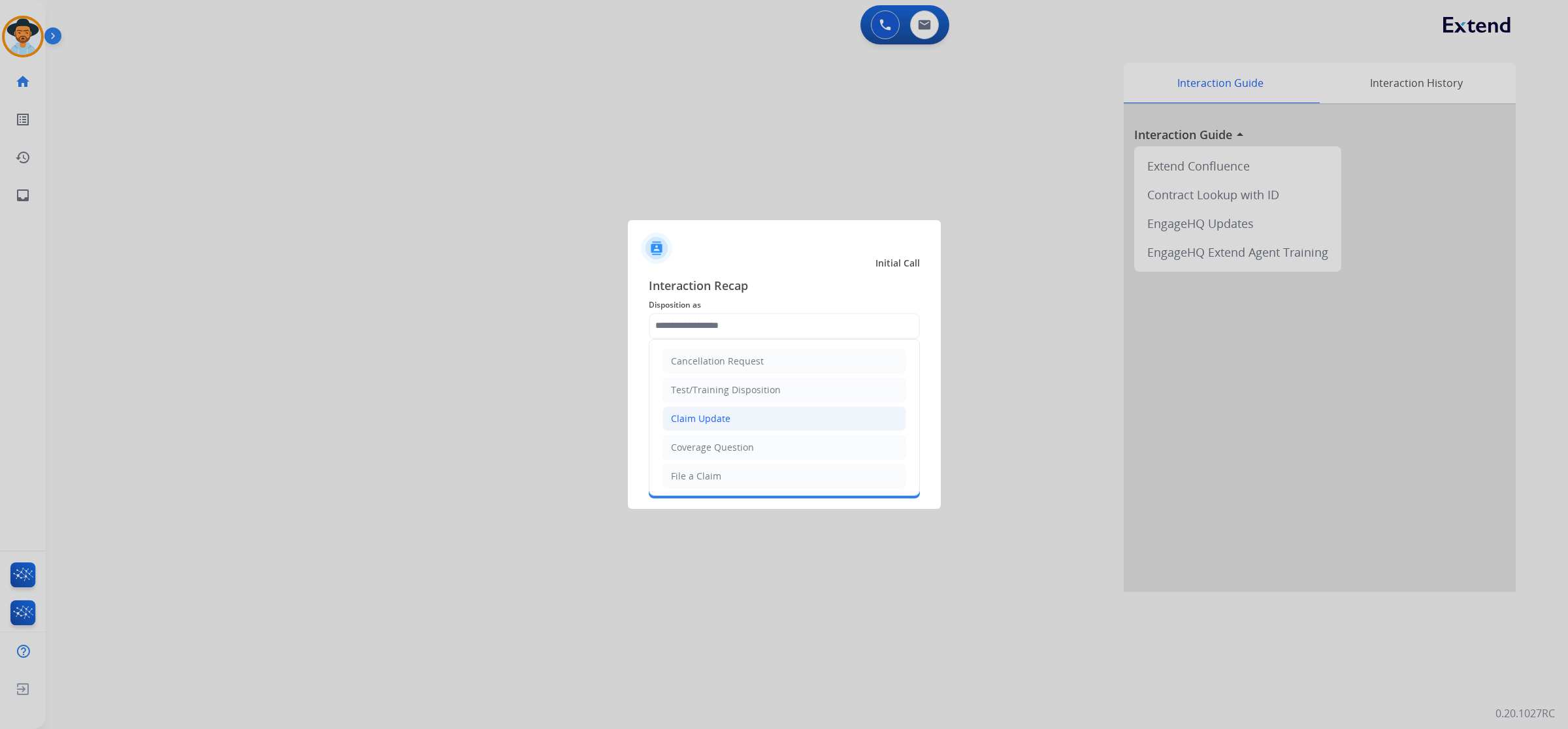
click at [697, 421] on div "Claim Update" at bounding box center [701, 418] width 60 height 13
type input "**********"
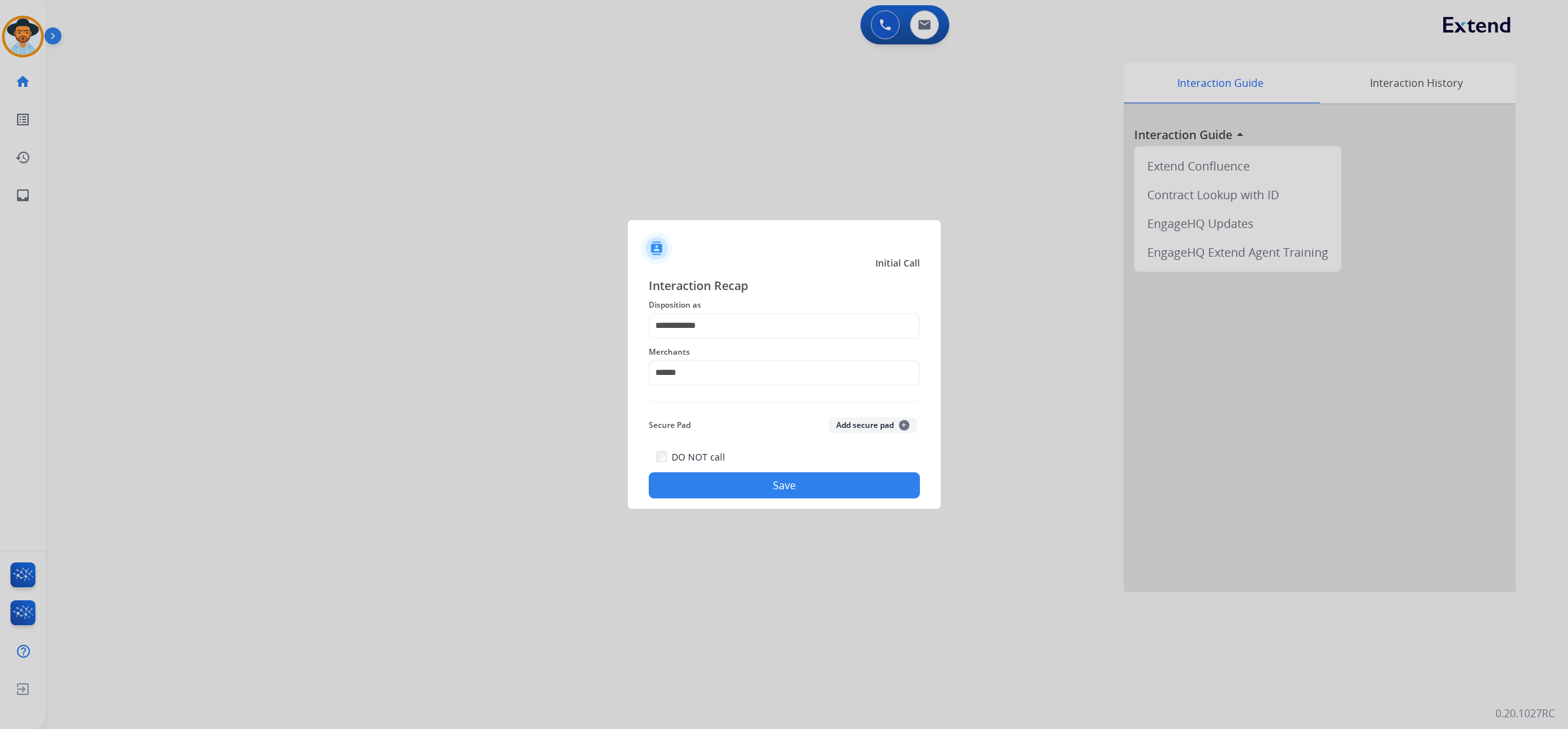
click at [727, 480] on button "Save" at bounding box center [784, 485] width 272 height 26
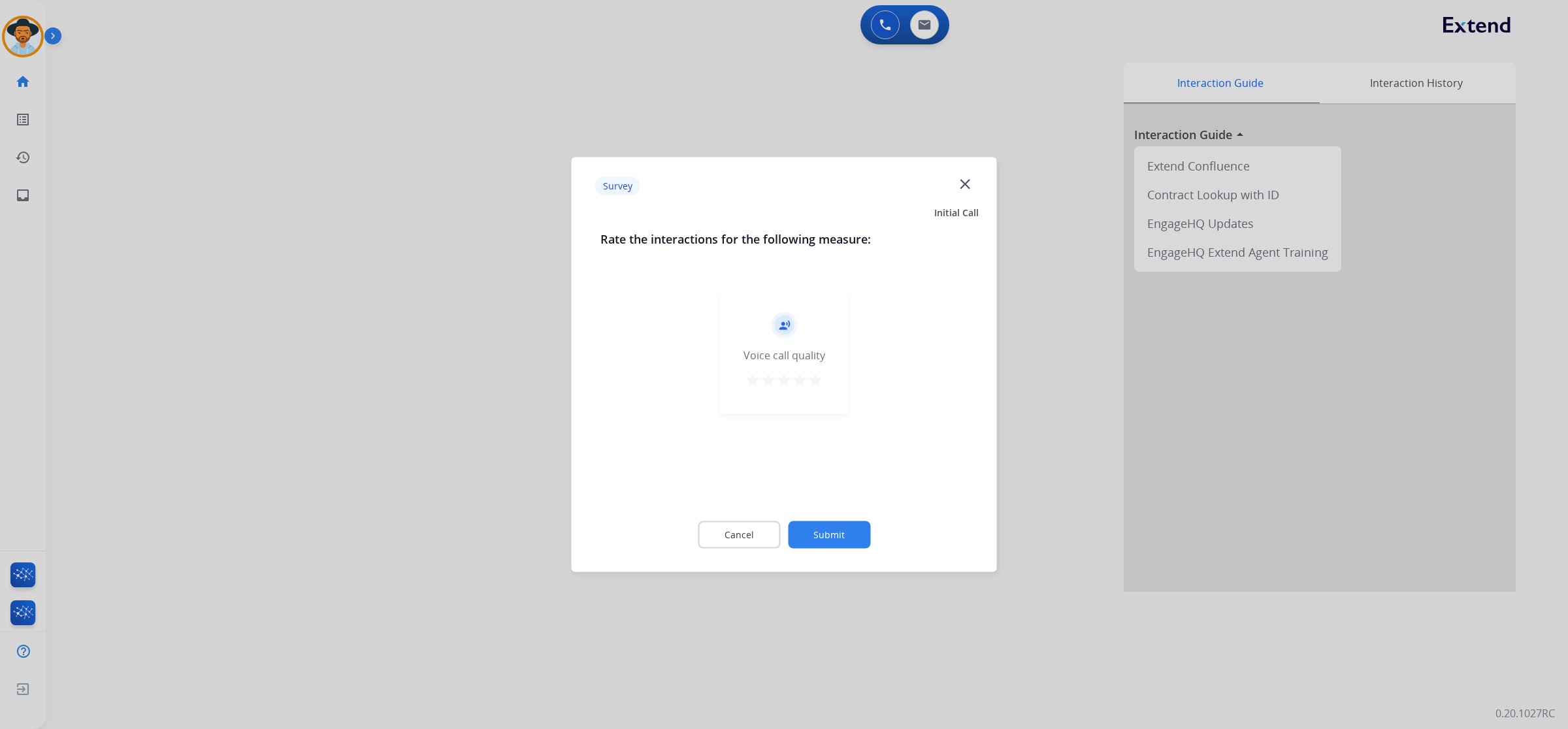
click at [815, 384] on mat-icon "star" at bounding box center [816, 380] width 16 height 16
click at [831, 537] on button "Submit" at bounding box center [829, 535] width 82 height 28
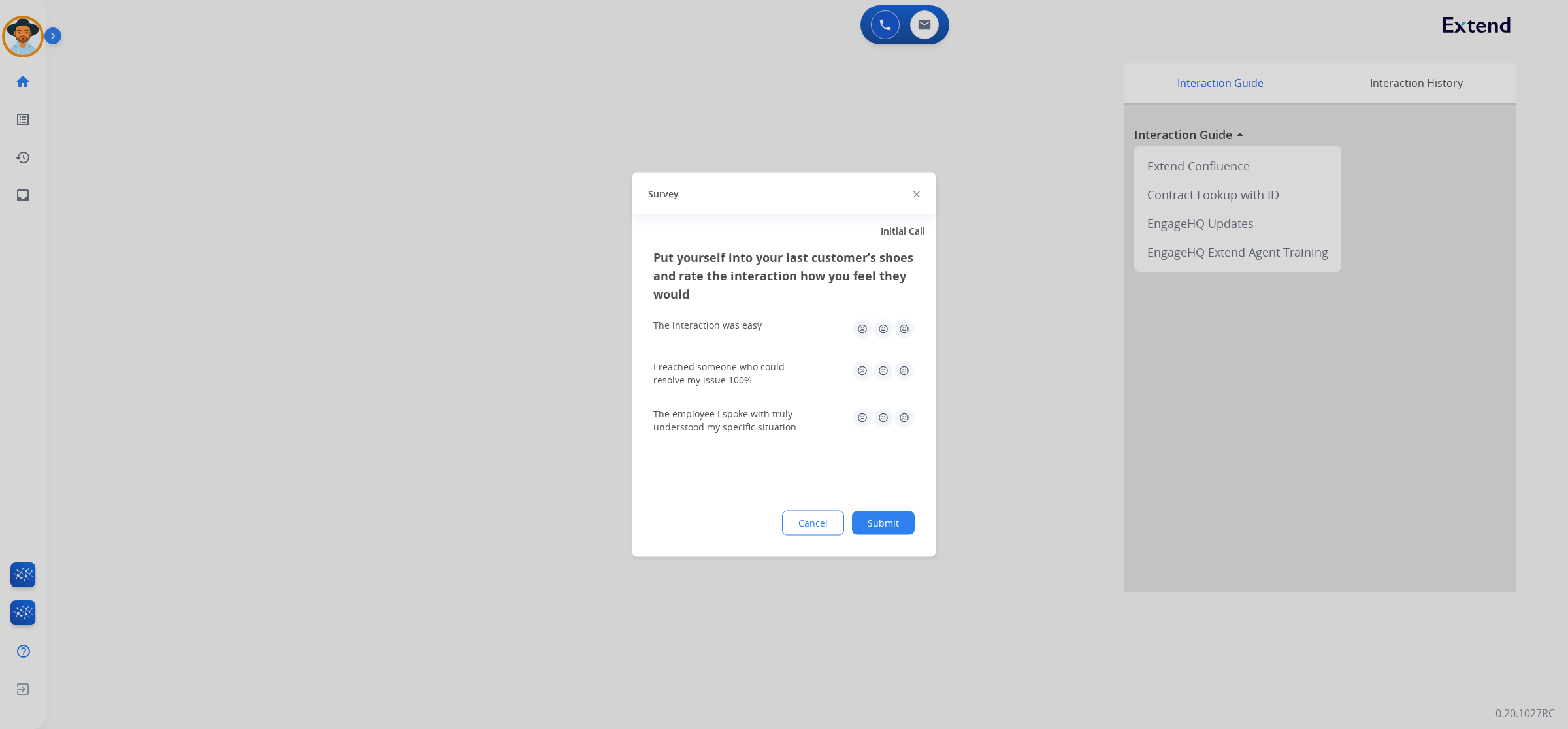
click at [906, 328] on img at bounding box center [904, 328] width 20 height 20
click at [906, 367] on img at bounding box center [904, 370] width 20 height 20
click at [906, 418] on img at bounding box center [904, 417] width 20 height 20
click at [904, 521] on button "Submit" at bounding box center [883, 523] width 62 height 23
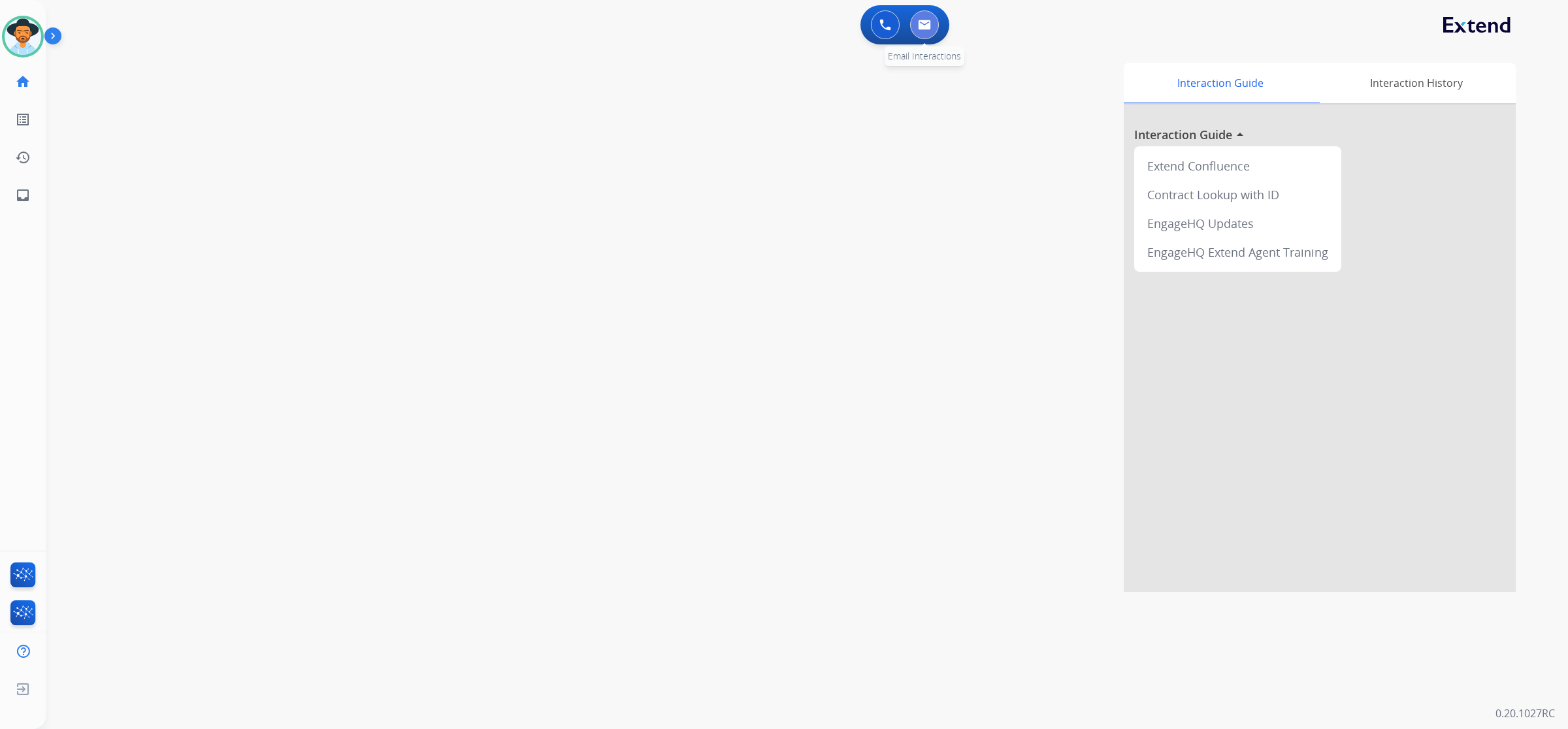
click at [924, 28] on img at bounding box center [924, 25] width 13 height 11
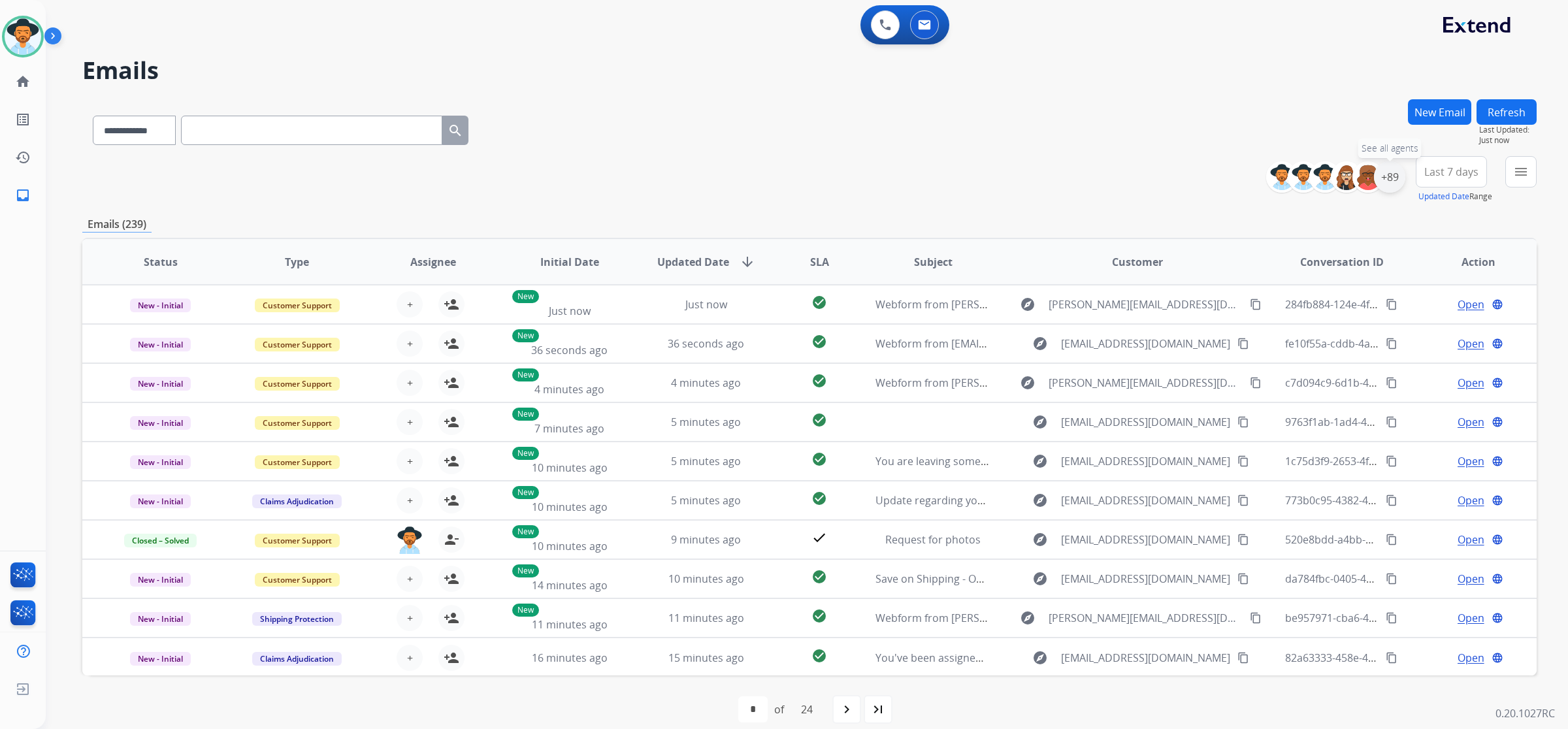
click at [1384, 187] on div "+89" at bounding box center [1389, 176] width 31 height 31
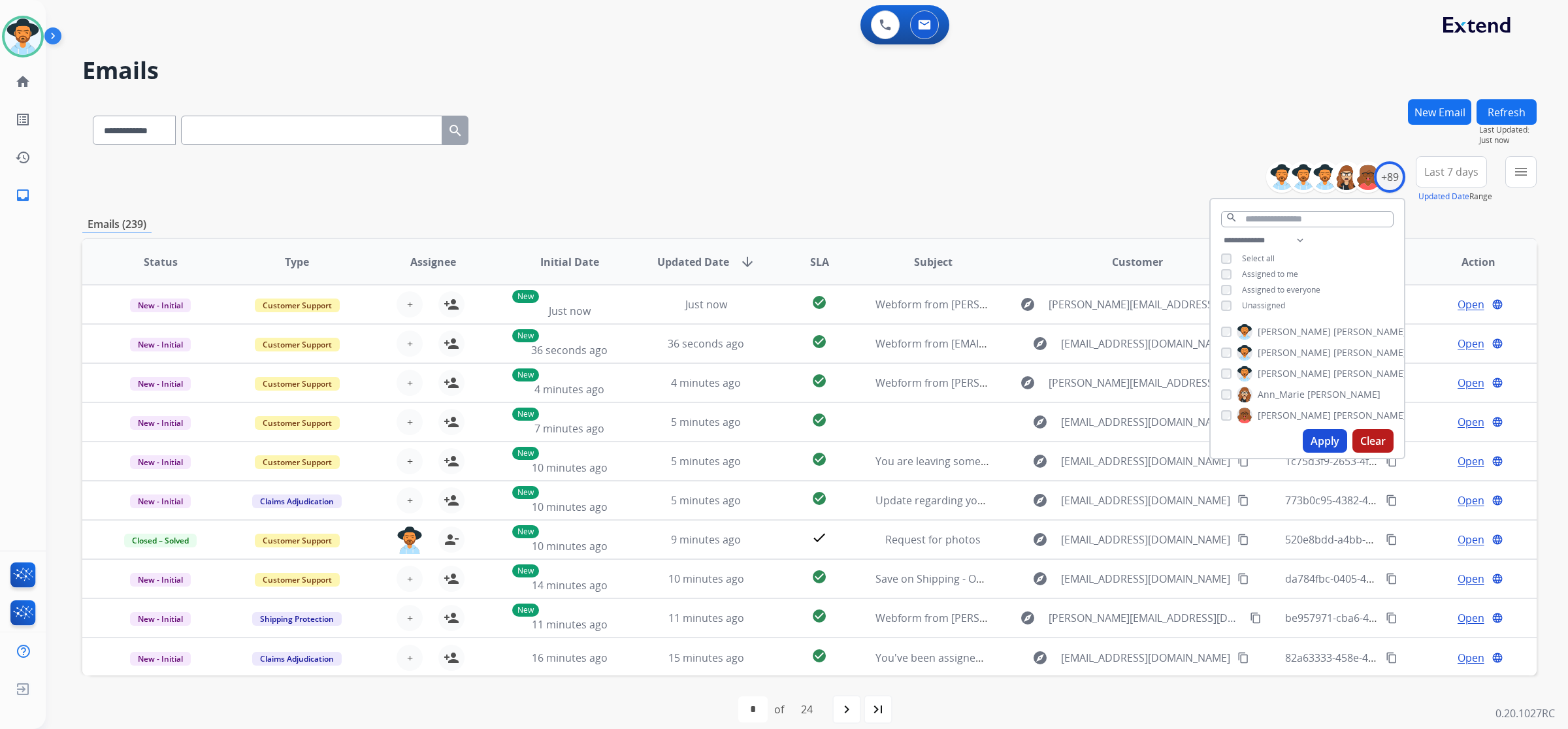
click at [1264, 301] on span "Unassigned" at bounding box center [1263, 305] width 43 height 11
click at [1318, 439] on button "Apply" at bounding box center [1325, 441] width 45 height 23
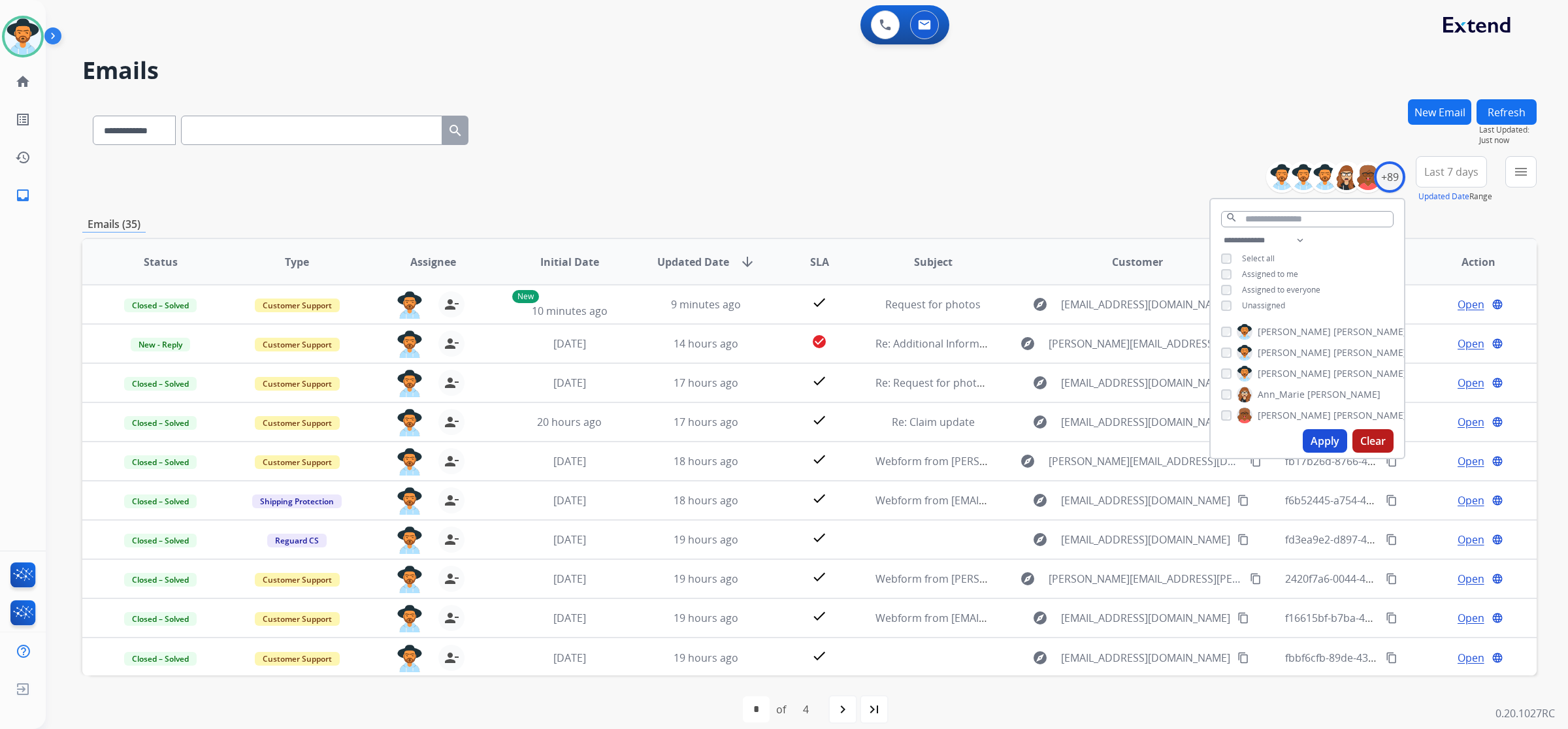
click at [898, 127] on div "**********" at bounding box center [809, 128] width 1455 height 57
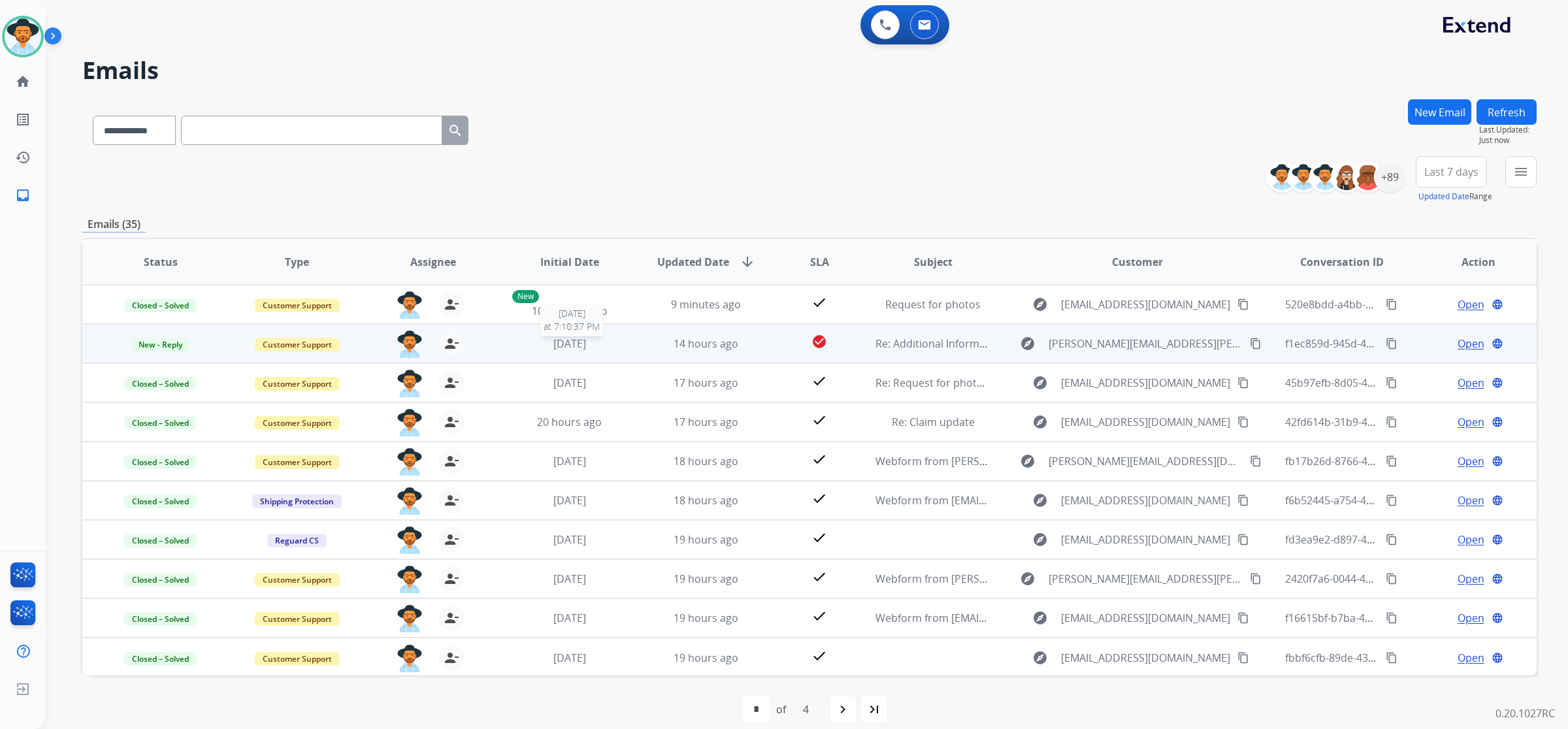
click at [615, 348] on div "1 week ago" at bounding box center [569, 344] width 115 height 16
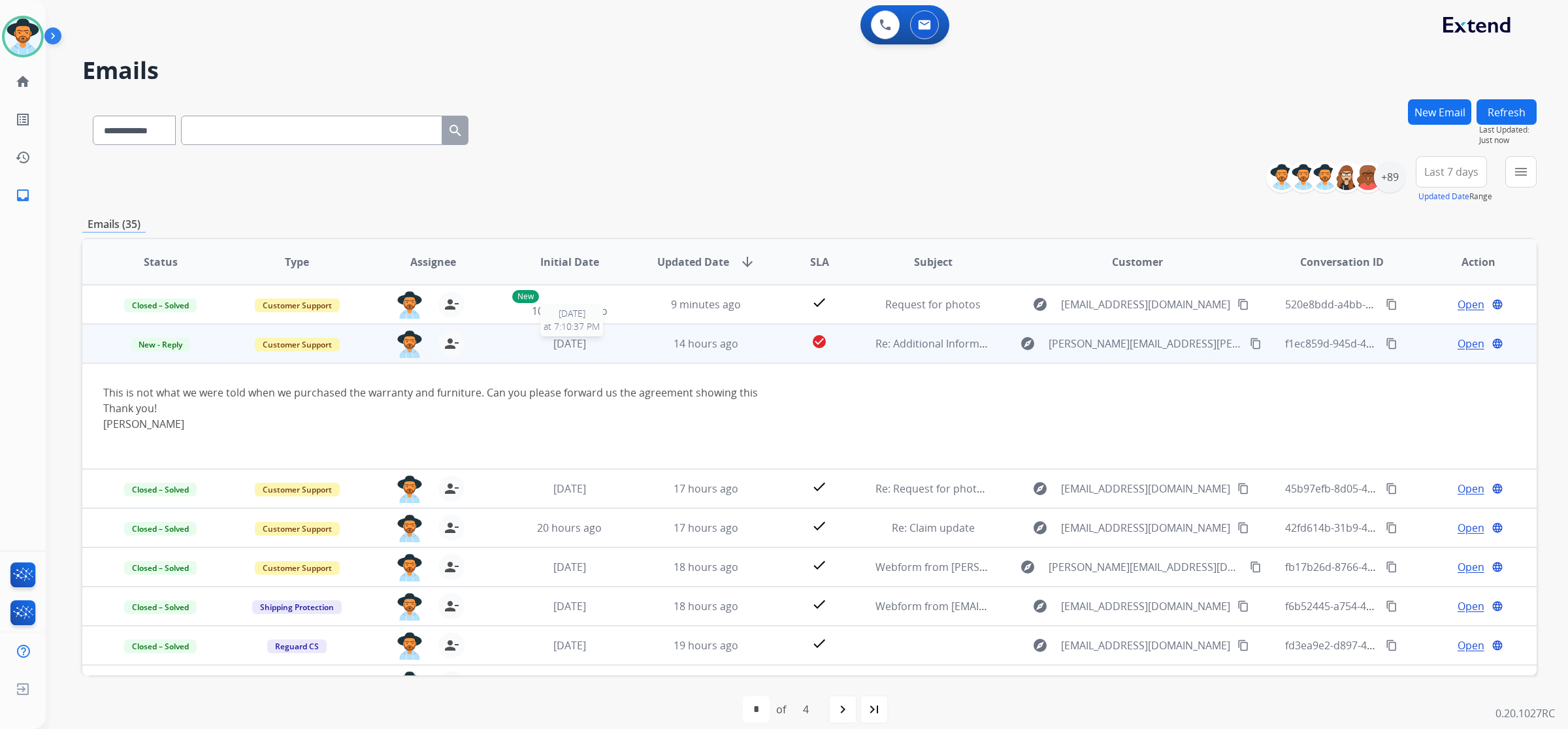
scroll to position [39, 0]
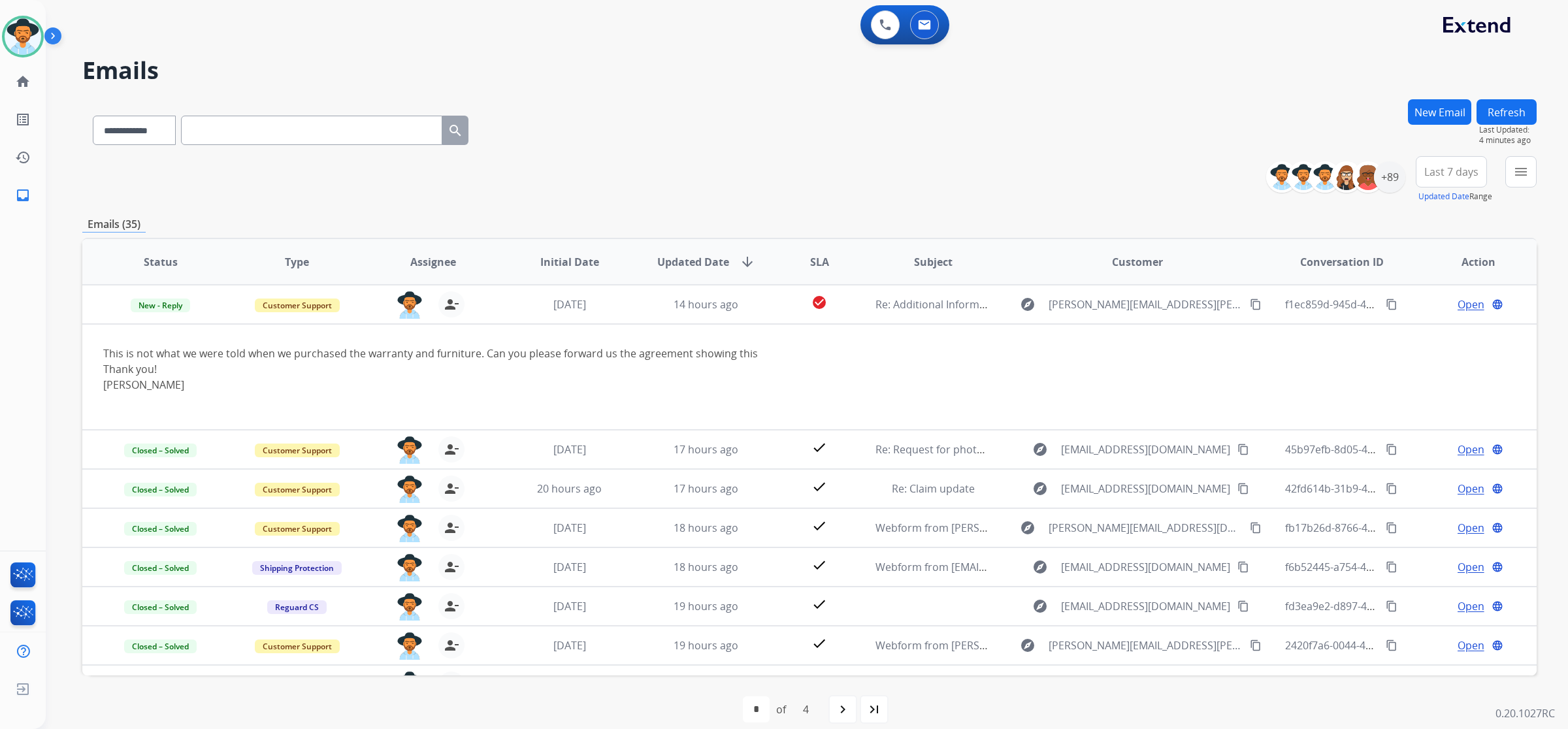
click at [1507, 113] on button "Refresh" at bounding box center [1507, 112] width 61 height 26
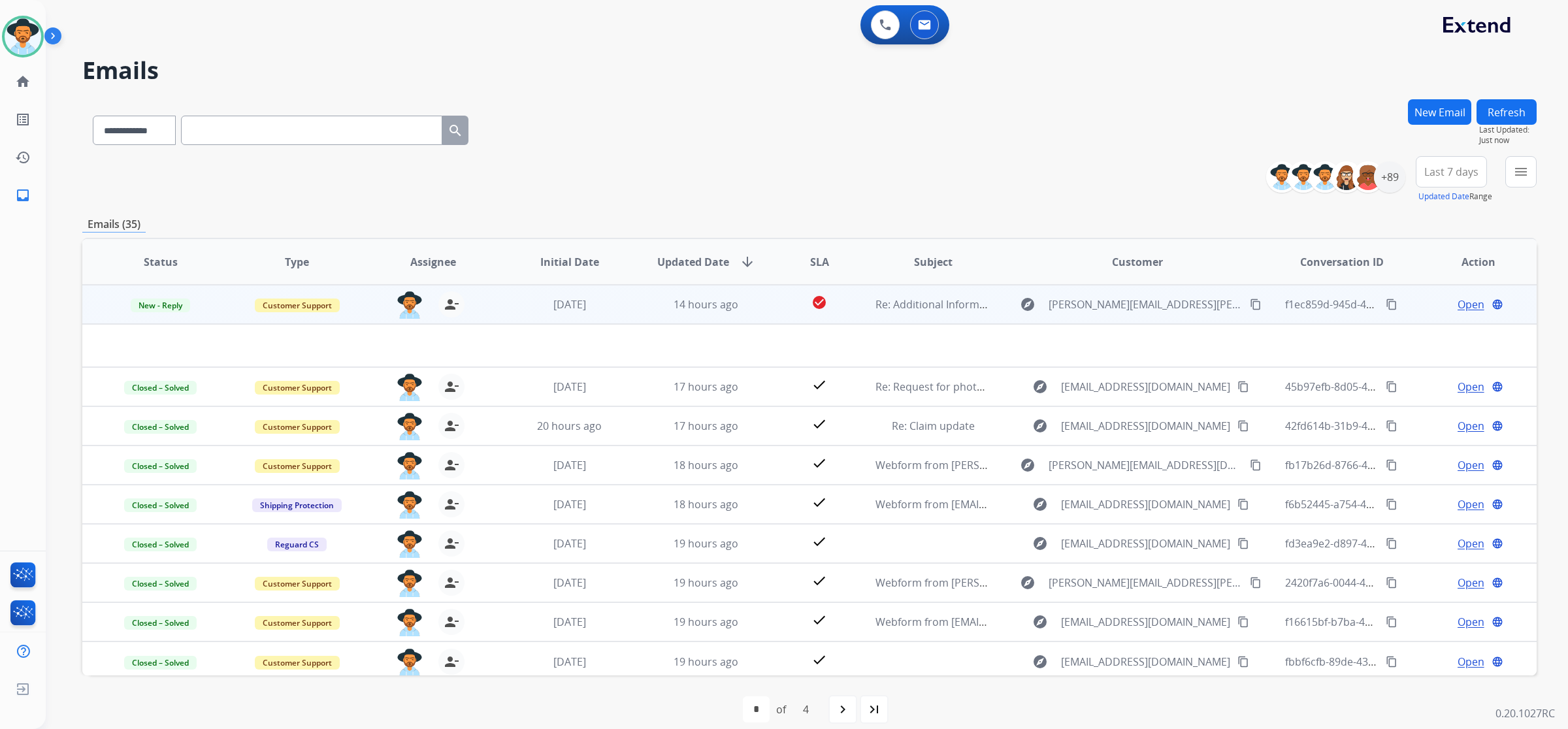
click at [1464, 305] on span "Open" at bounding box center [1471, 304] width 27 height 16
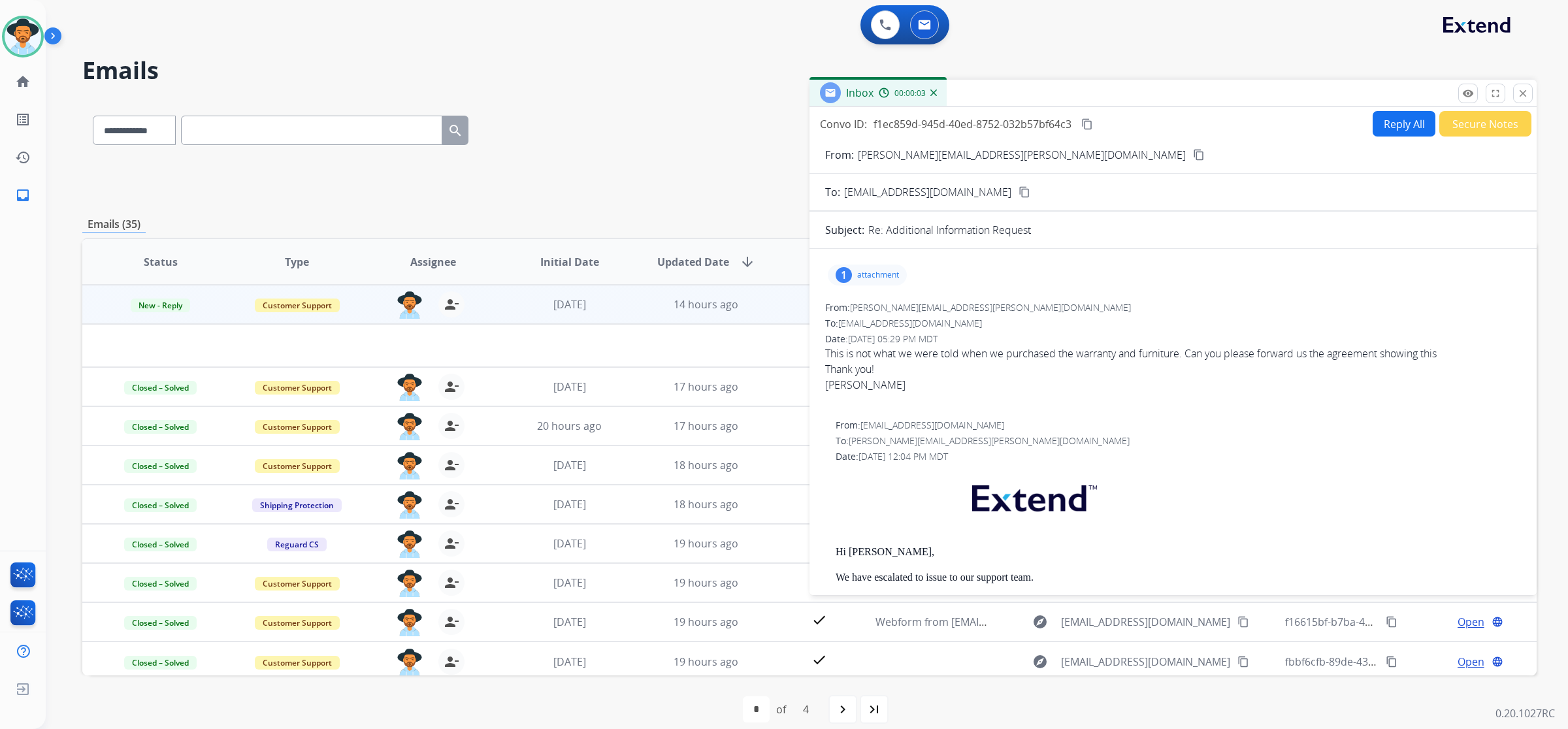
click at [1385, 123] on button "Reply All" at bounding box center [1404, 124] width 62 height 26
select select "**********"
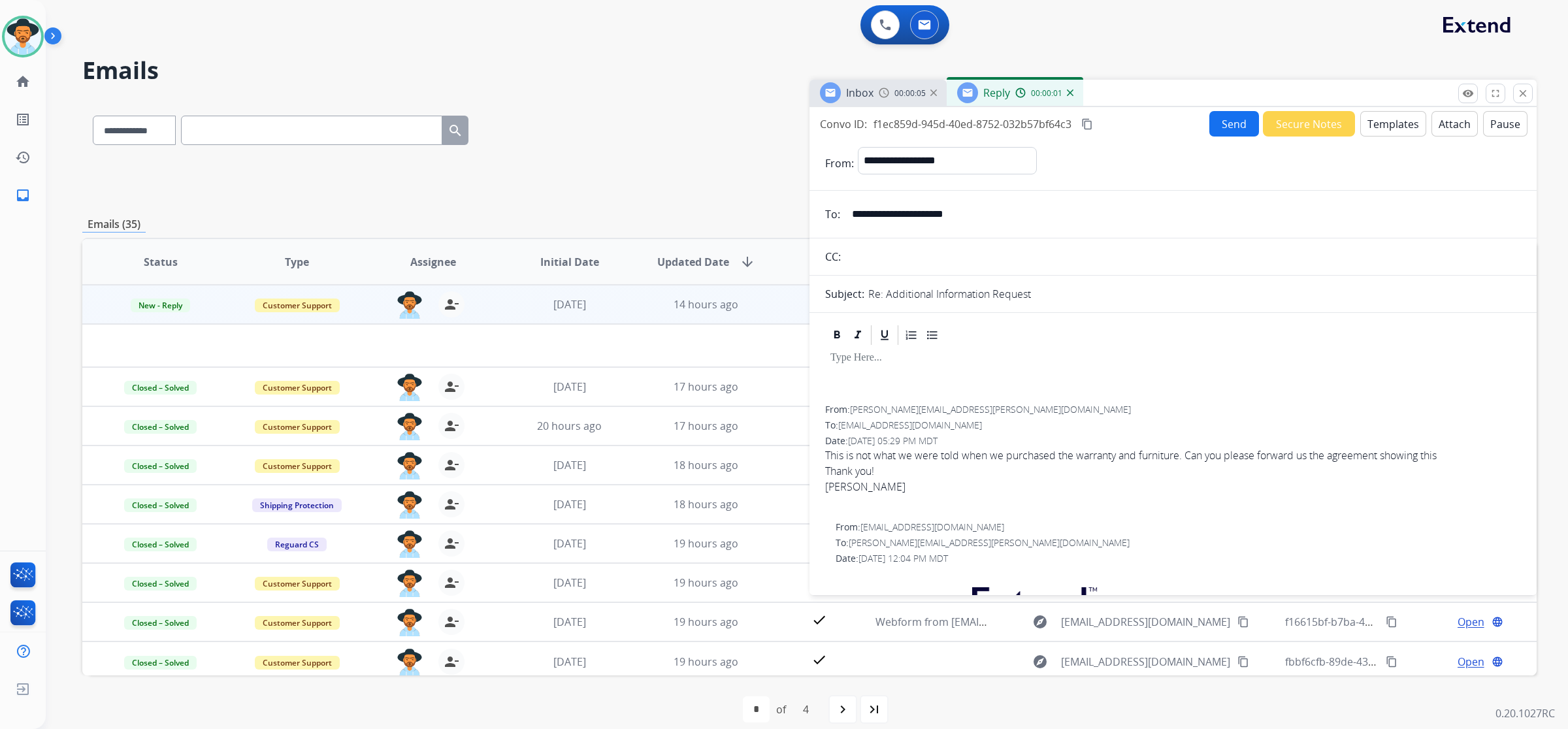
click at [1361, 126] on button "Templates" at bounding box center [1393, 124] width 66 height 26
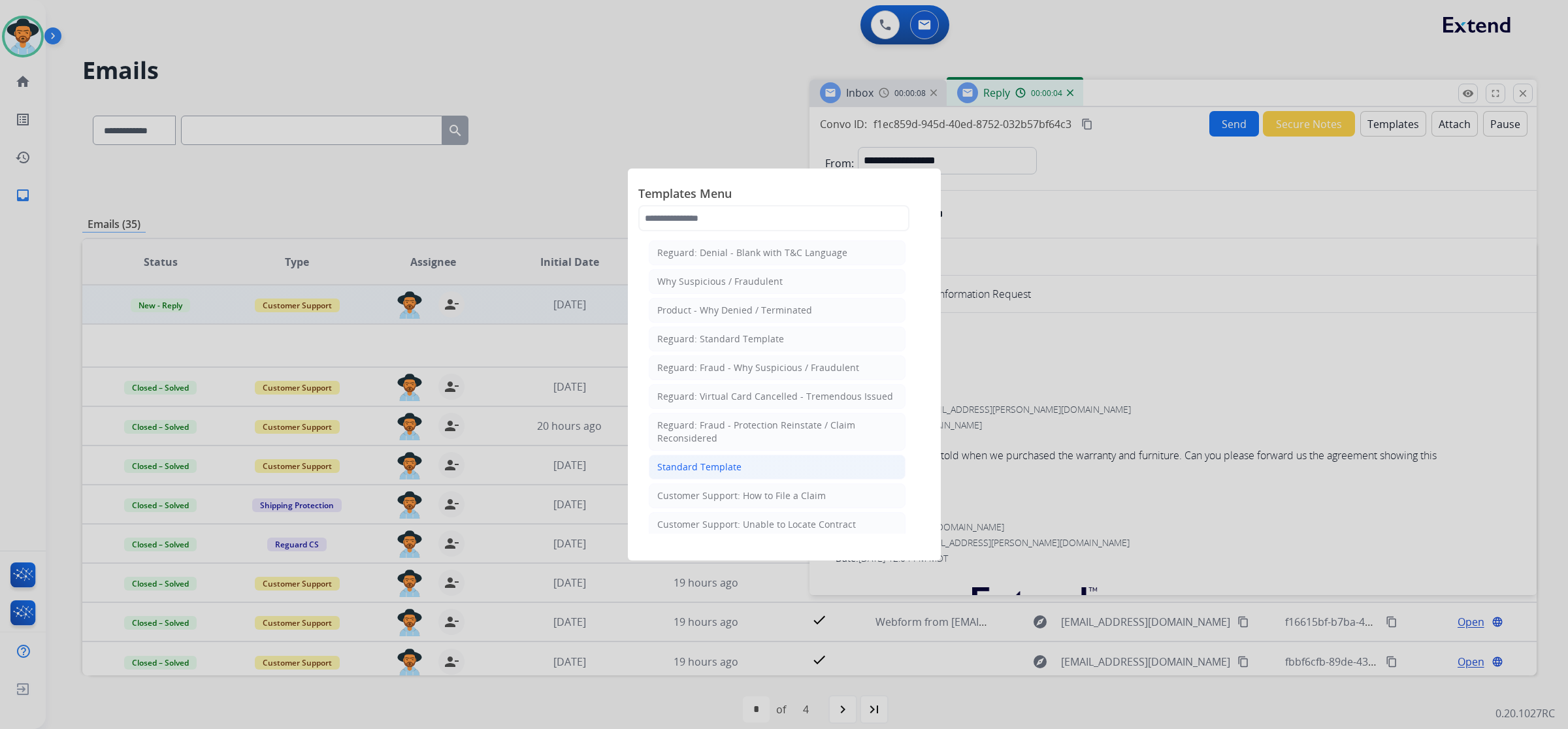
click at [804, 473] on li "Standard Template" at bounding box center [777, 467] width 256 height 25
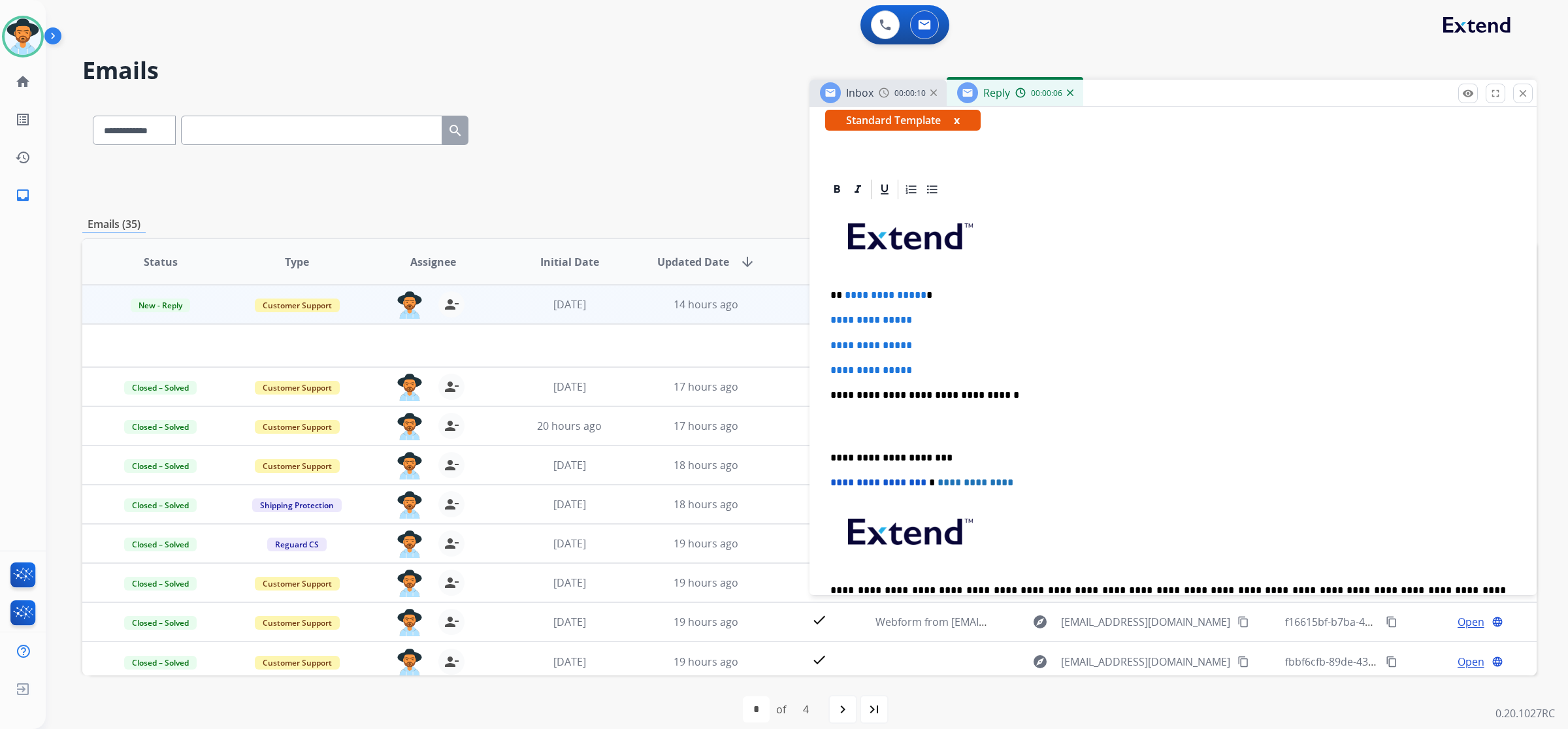
scroll to position [245, 0]
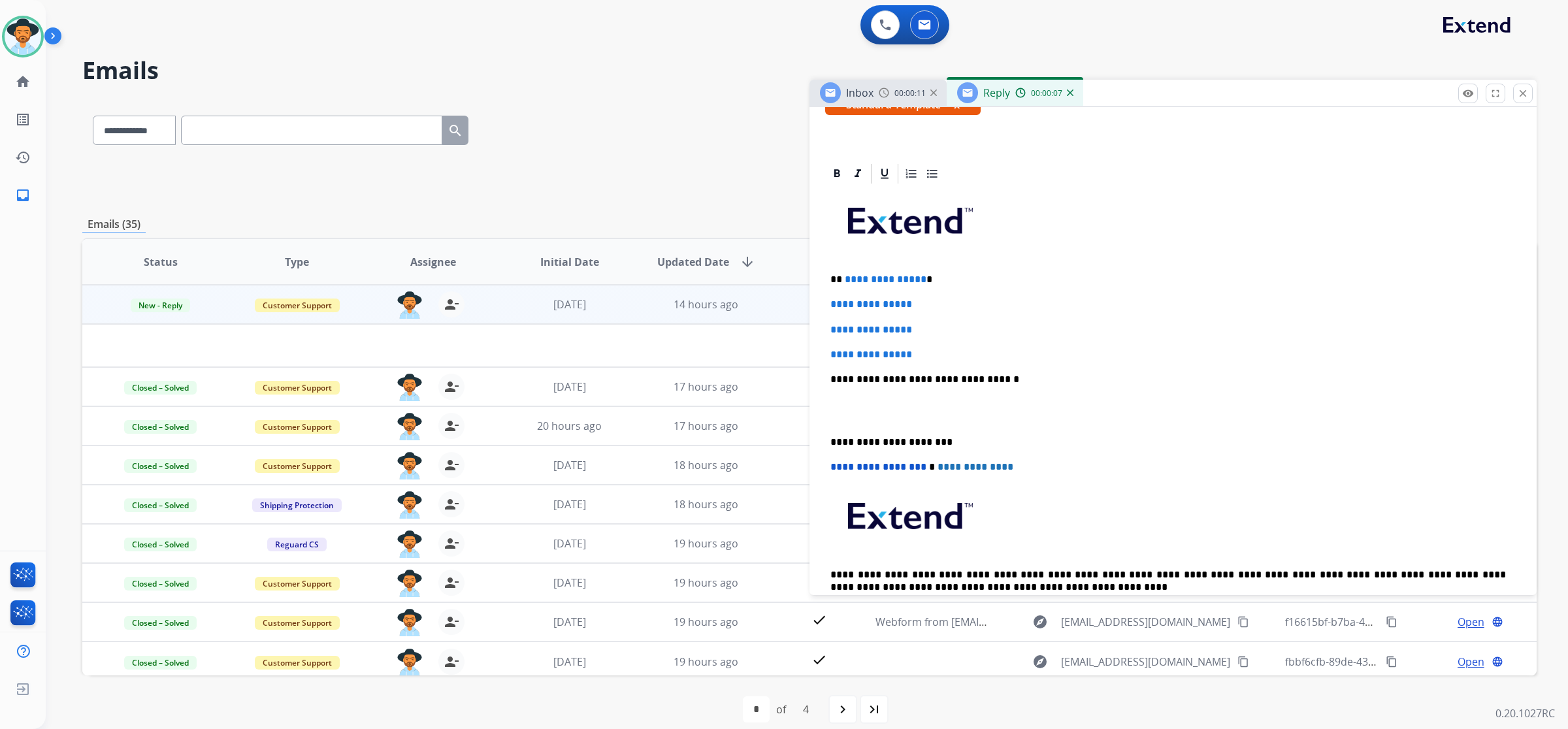
click at [831, 301] on span "**********" at bounding box center [872, 304] width 82 height 10
drag, startPoint x: 827, startPoint y: 302, endPoint x: 935, endPoint y: 344, distance: 115.9
click at [935, 344] on div "**********" at bounding box center [1174, 409] width 696 height 450
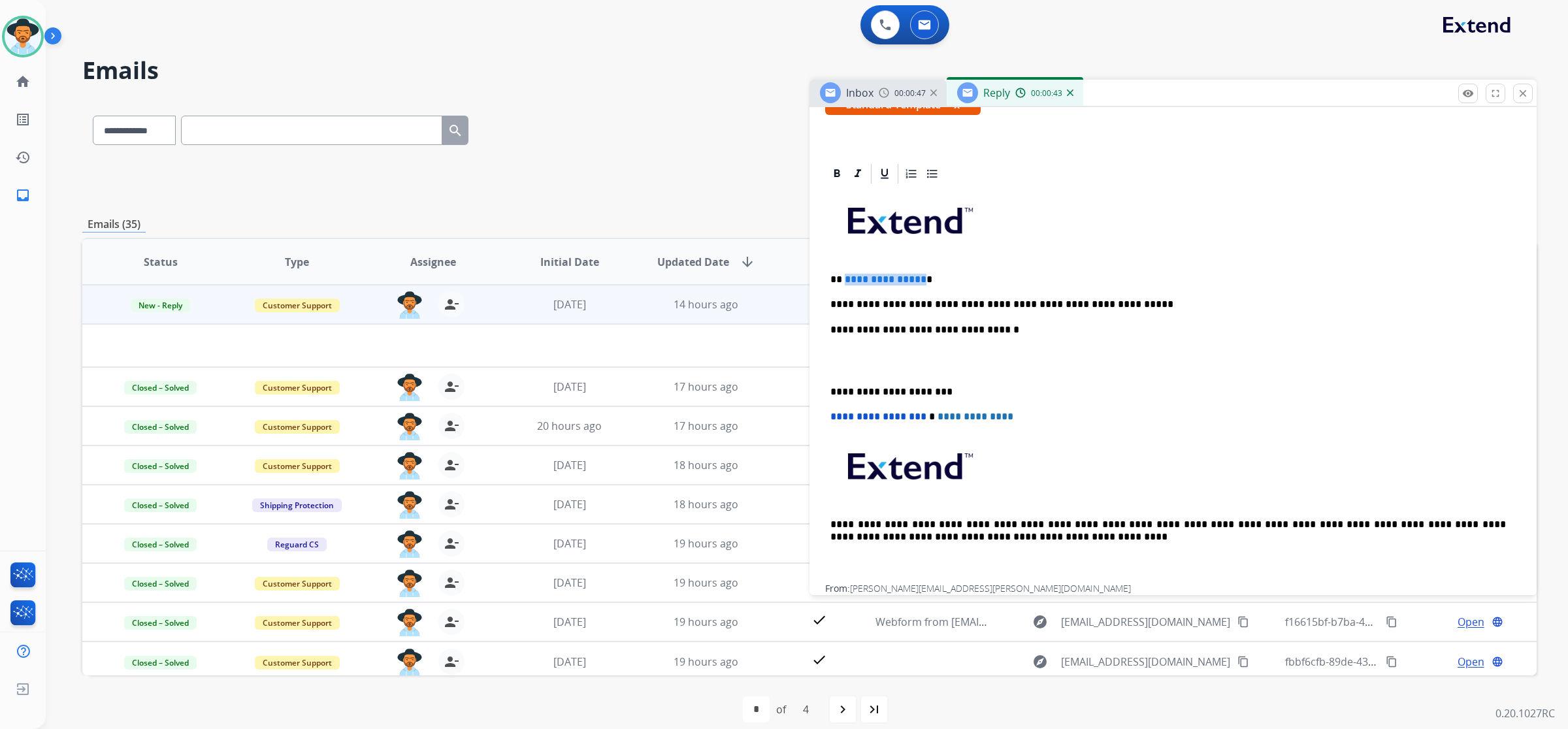
drag, startPoint x: 919, startPoint y: 279, endPoint x: 843, endPoint y: 278, distance: 76.0
click at [843, 278] on p "**********" at bounding box center [1168, 279] width 676 height 12
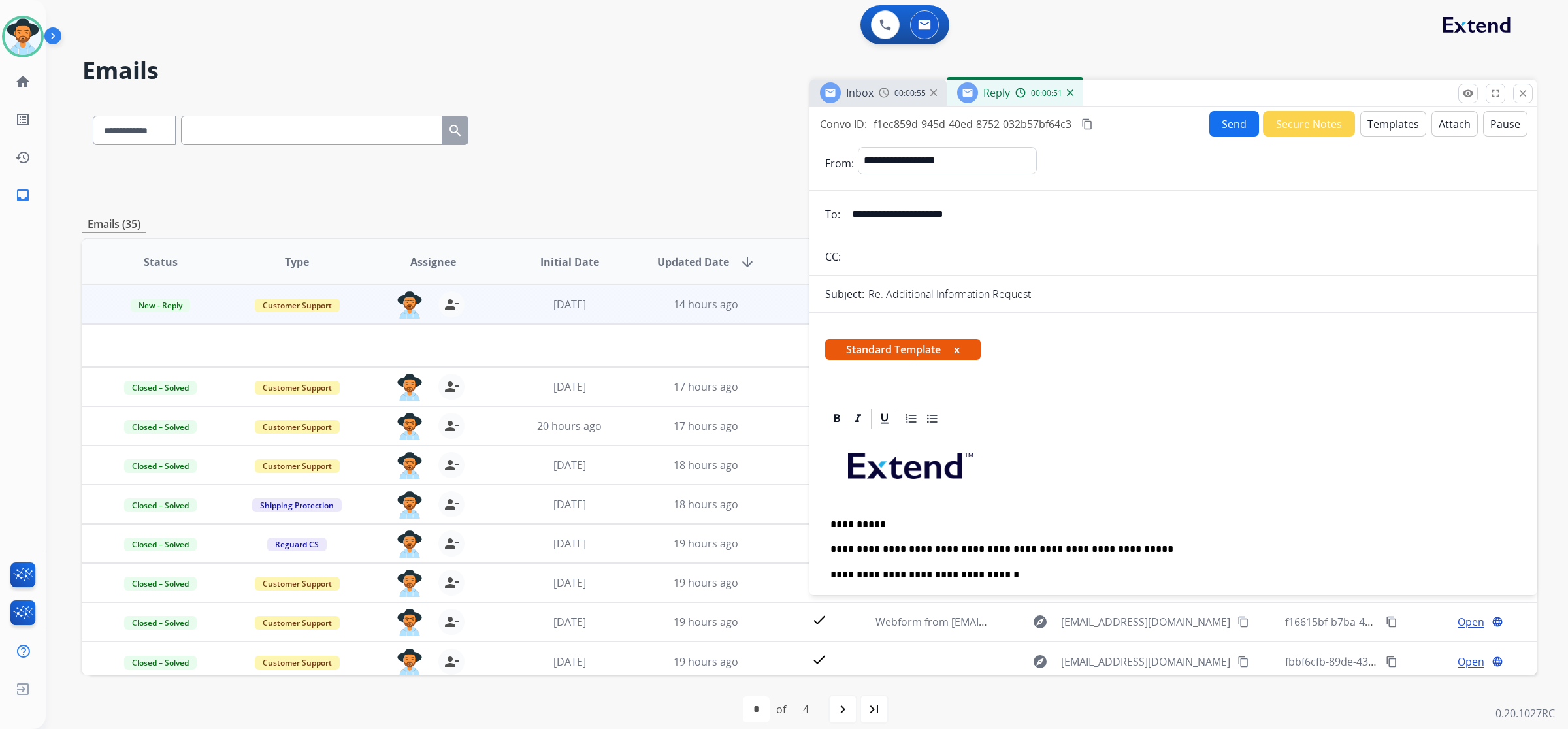
click at [1455, 122] on button "Attach" at bounding box center [1455, 124] width 46 height 26
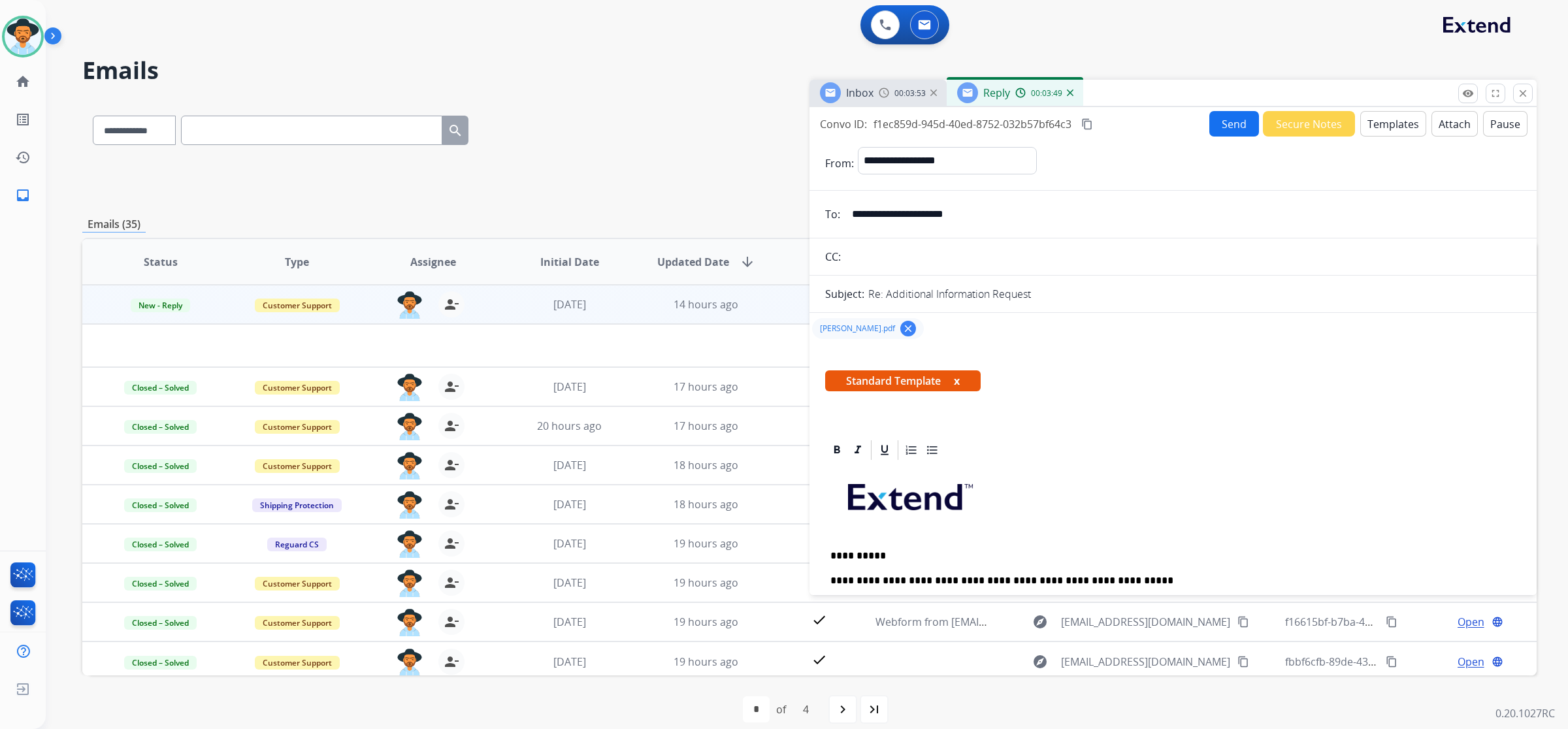
click at [1215, 123] on button "Send" at bounding box center [1234, 124] width 50 height 26
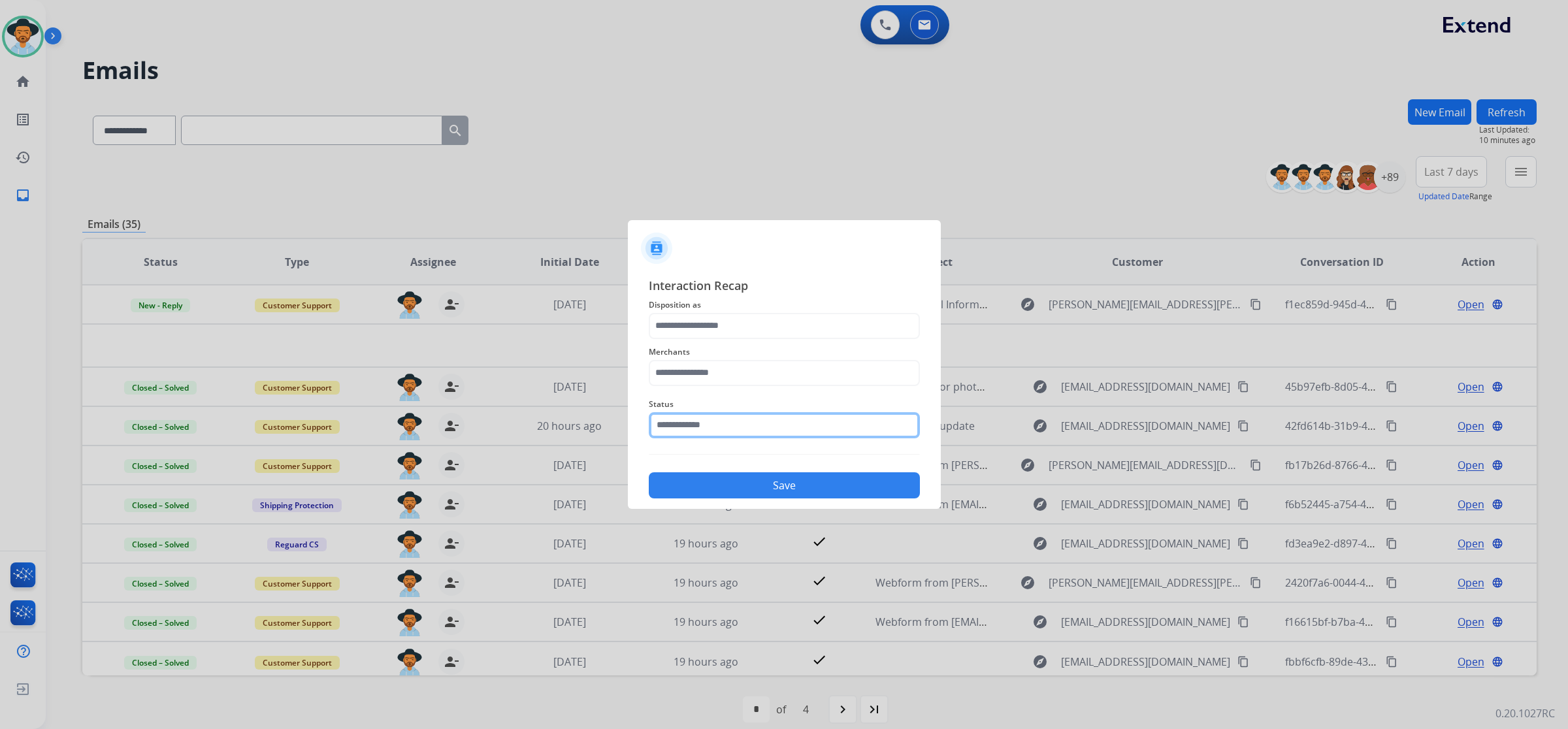
click at [738, 425] on input "text" at bounding box center [784, 425] width 272 height 26
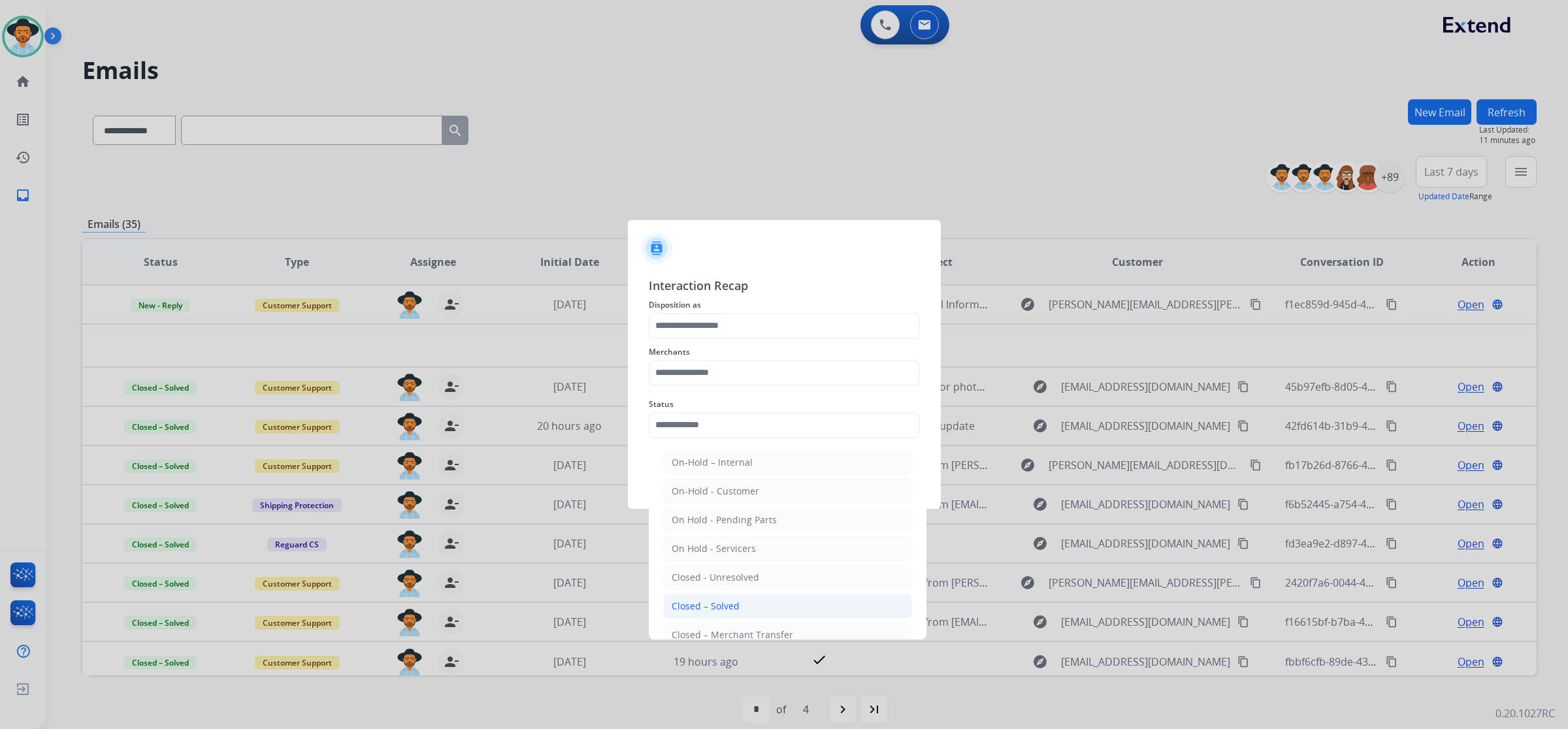
click at [706, 603] on div "Closed – Solved" at bounding box center [705, 606] width 68 height 13
type input "**********"
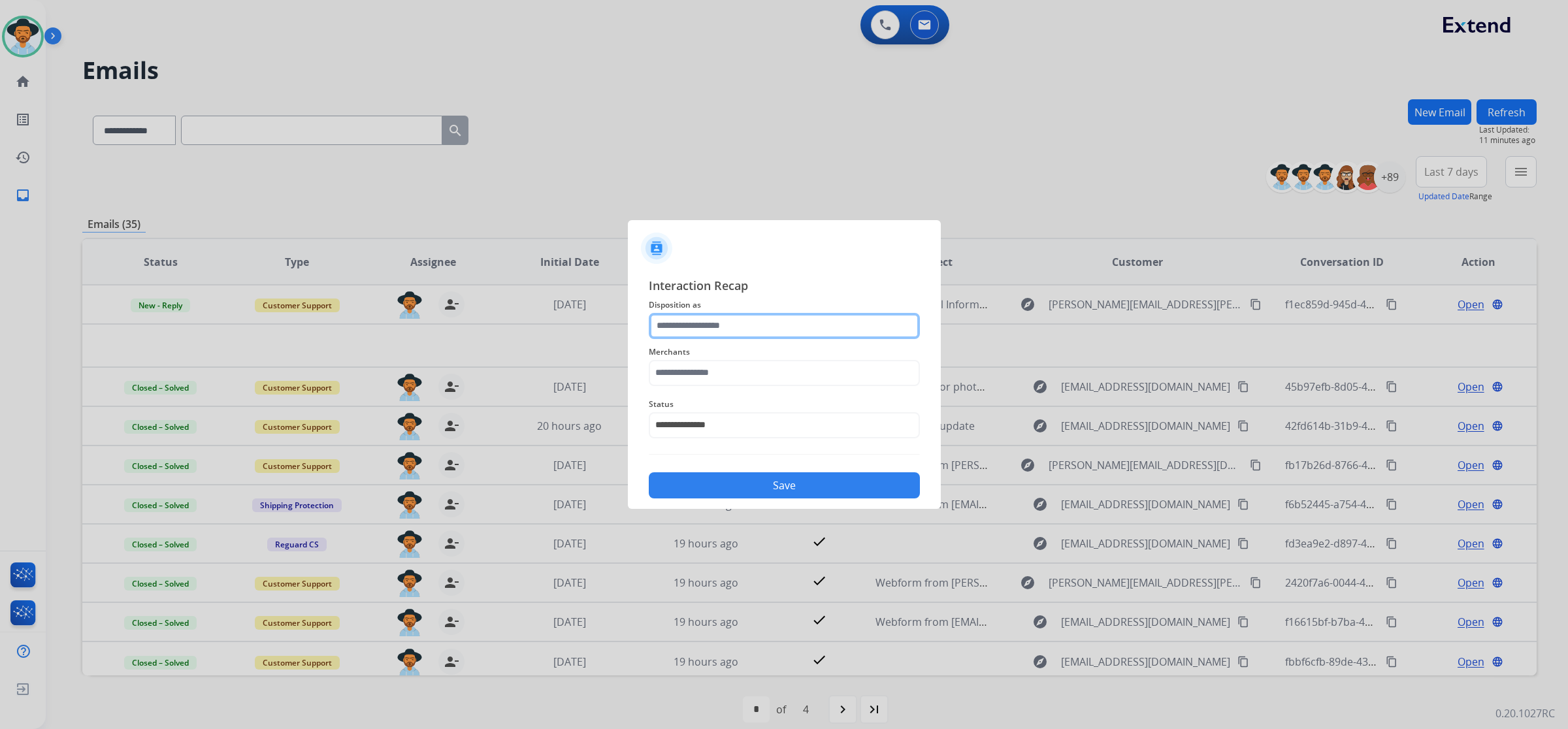
click at [710, 332] on input "text" at bounding box center [784, 326] width 272 height 26
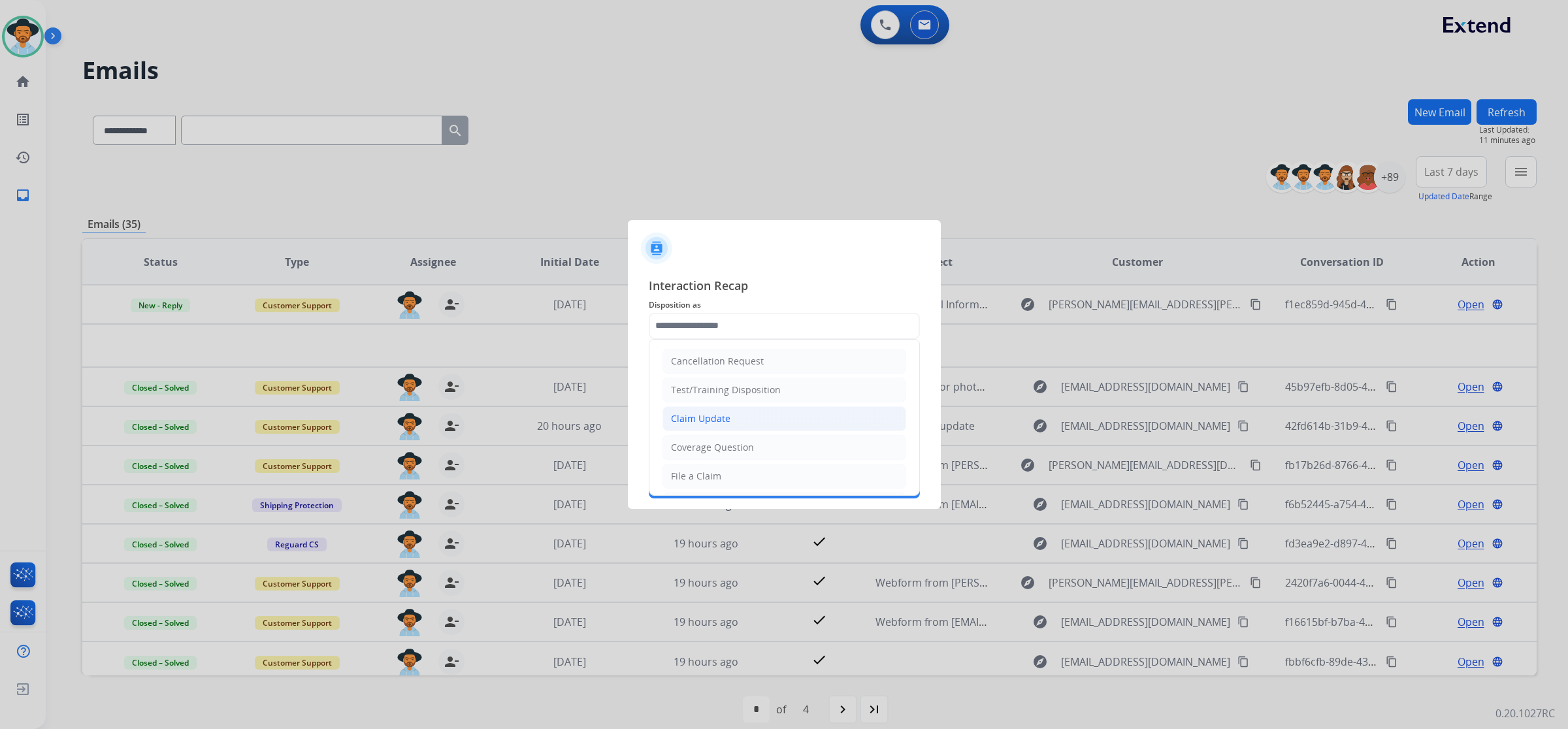
click at [699, 426] on li "Claim Update" at bounding box center [784, 418] width 244 height 25
type input "**********"
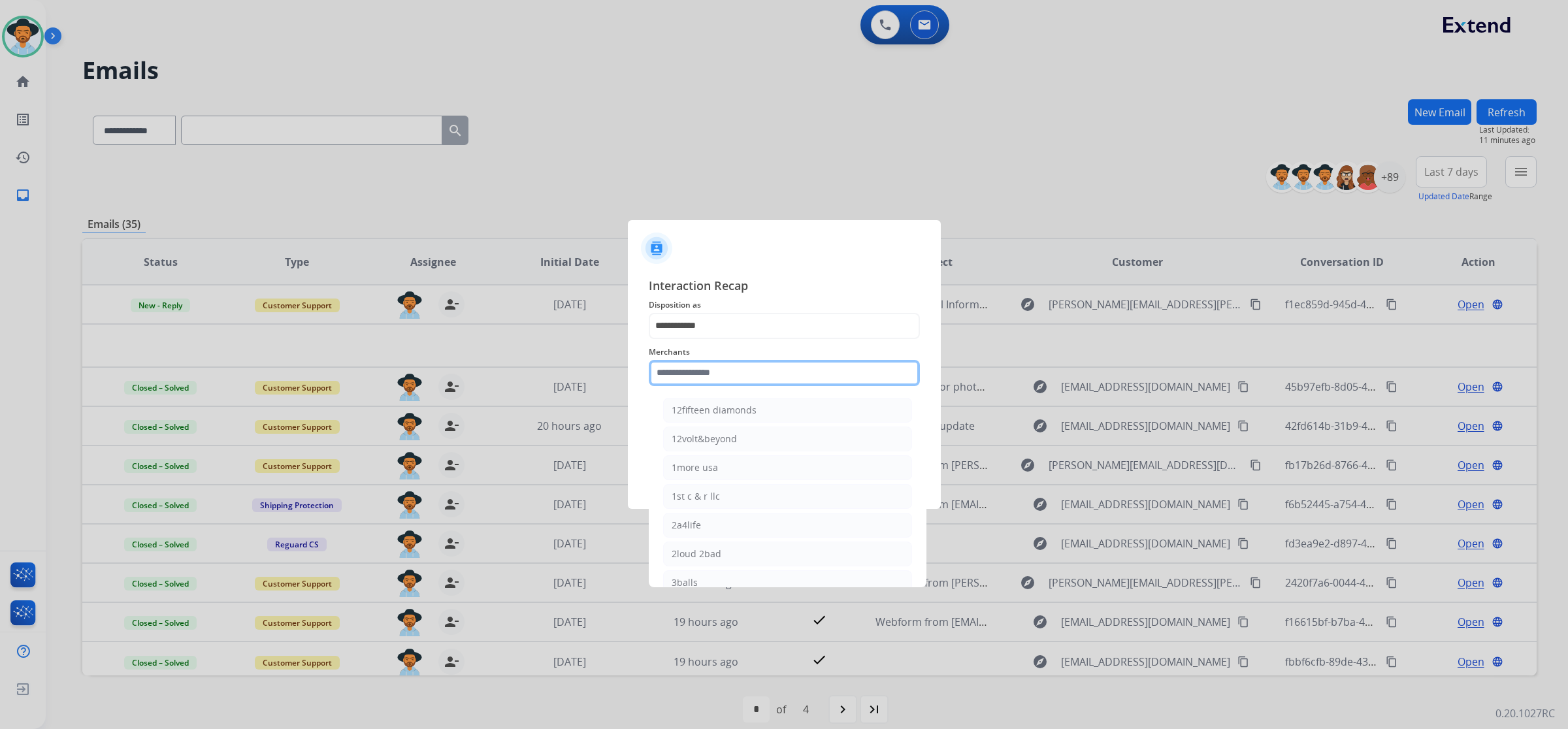
click at [701, 372] on input "text" at bounding box center [784, 372] width 272 height 26
click at [809, 571] on li "Ashley furniture" at bounding box center [788, 583] width 249 height 25
type input "**********"
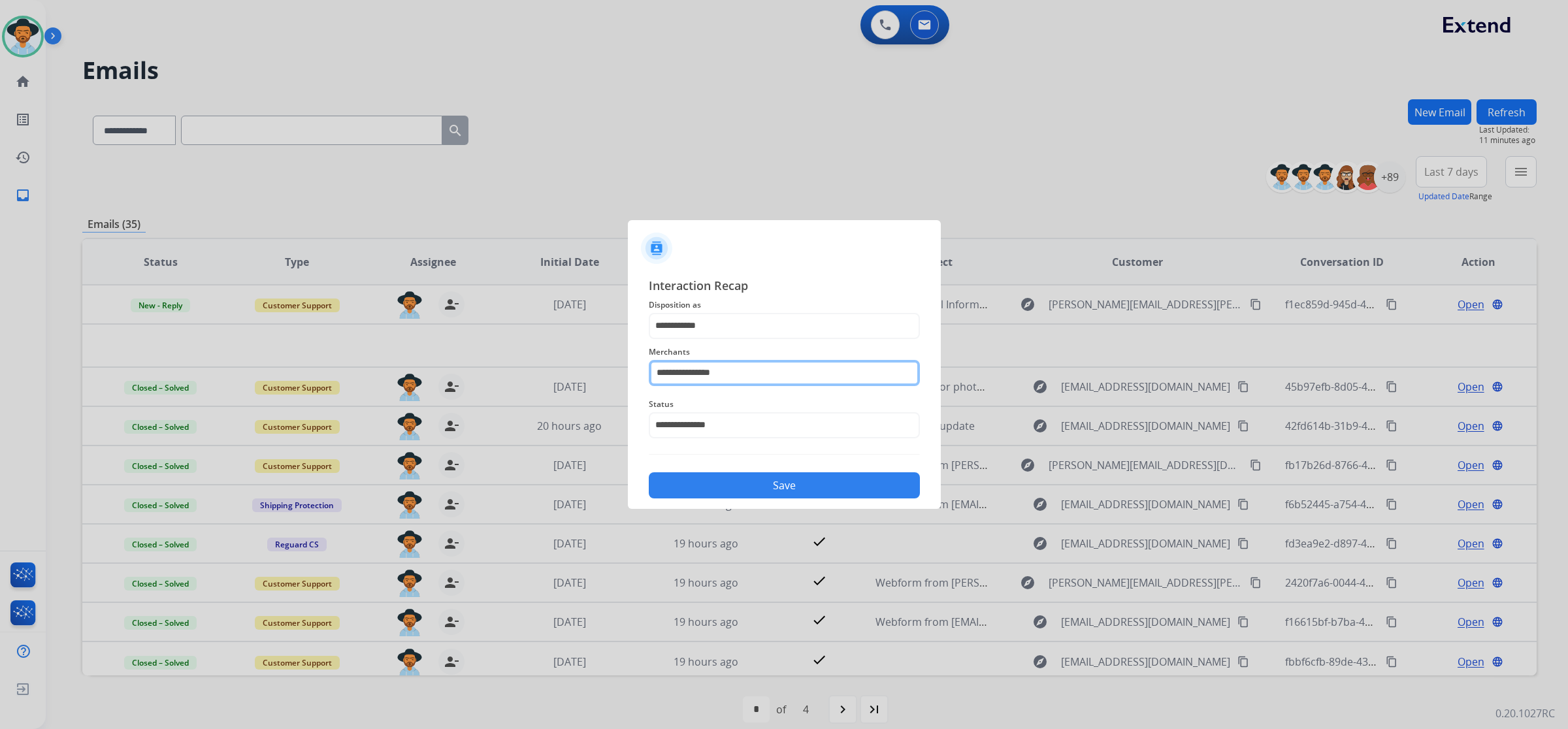
click at [730, 374] on input "**********" at bounding box center [784, 372] width 272 height 26
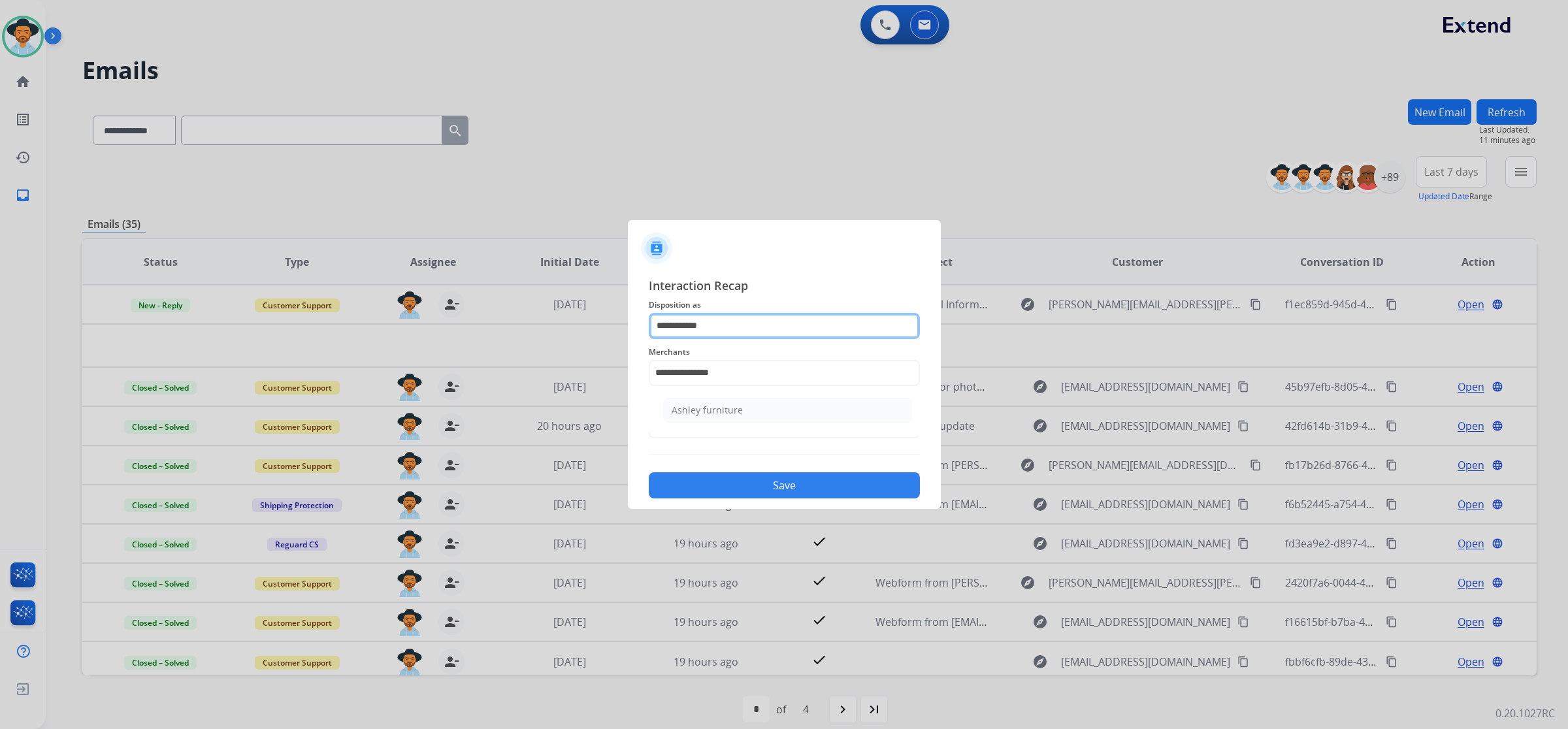
click at [727, 320] on input "**********" at bounding box center [784, 326] width 272 height 26
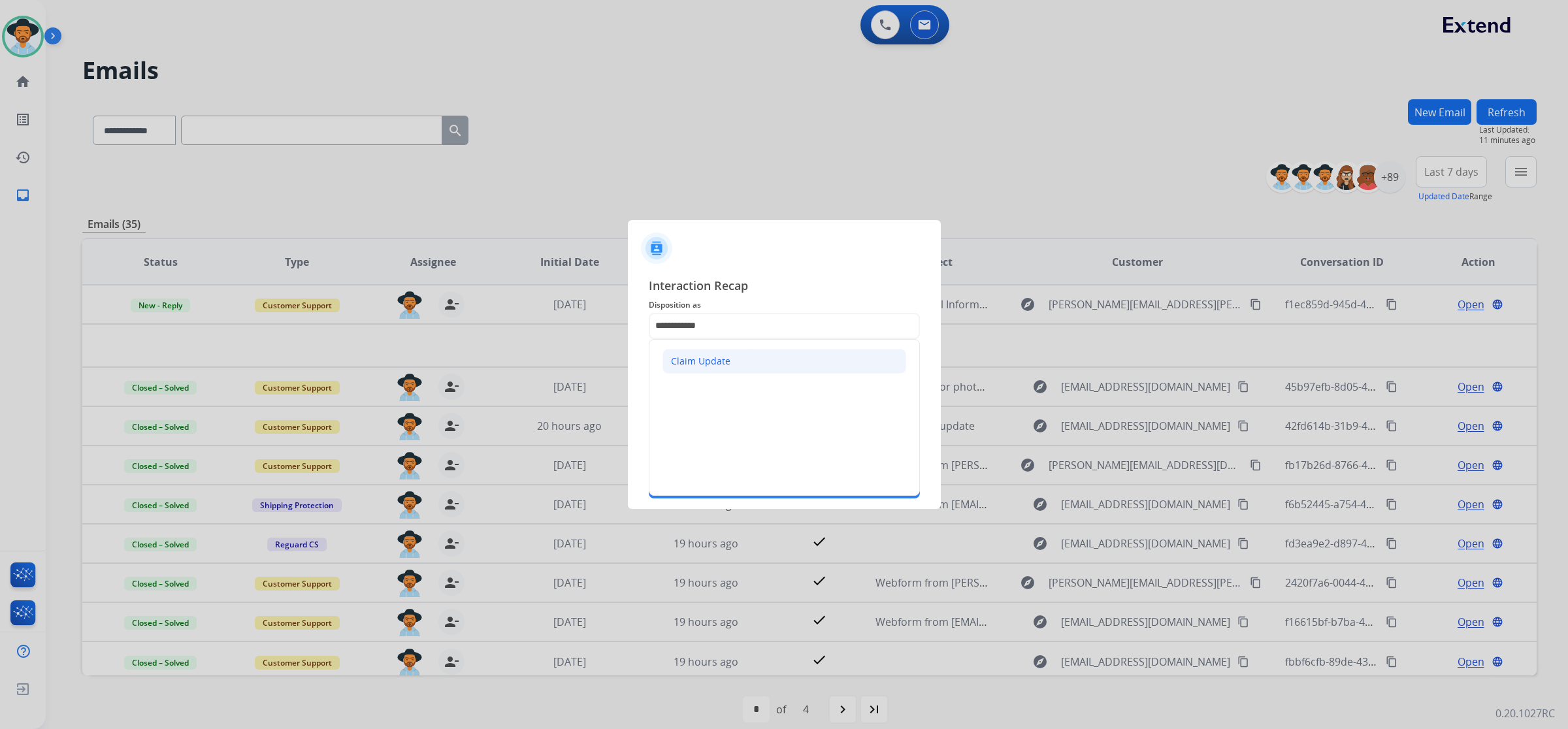
click at [750, 370] on li "Claim Update" at bounding box center [784, 361] width 244 height 25
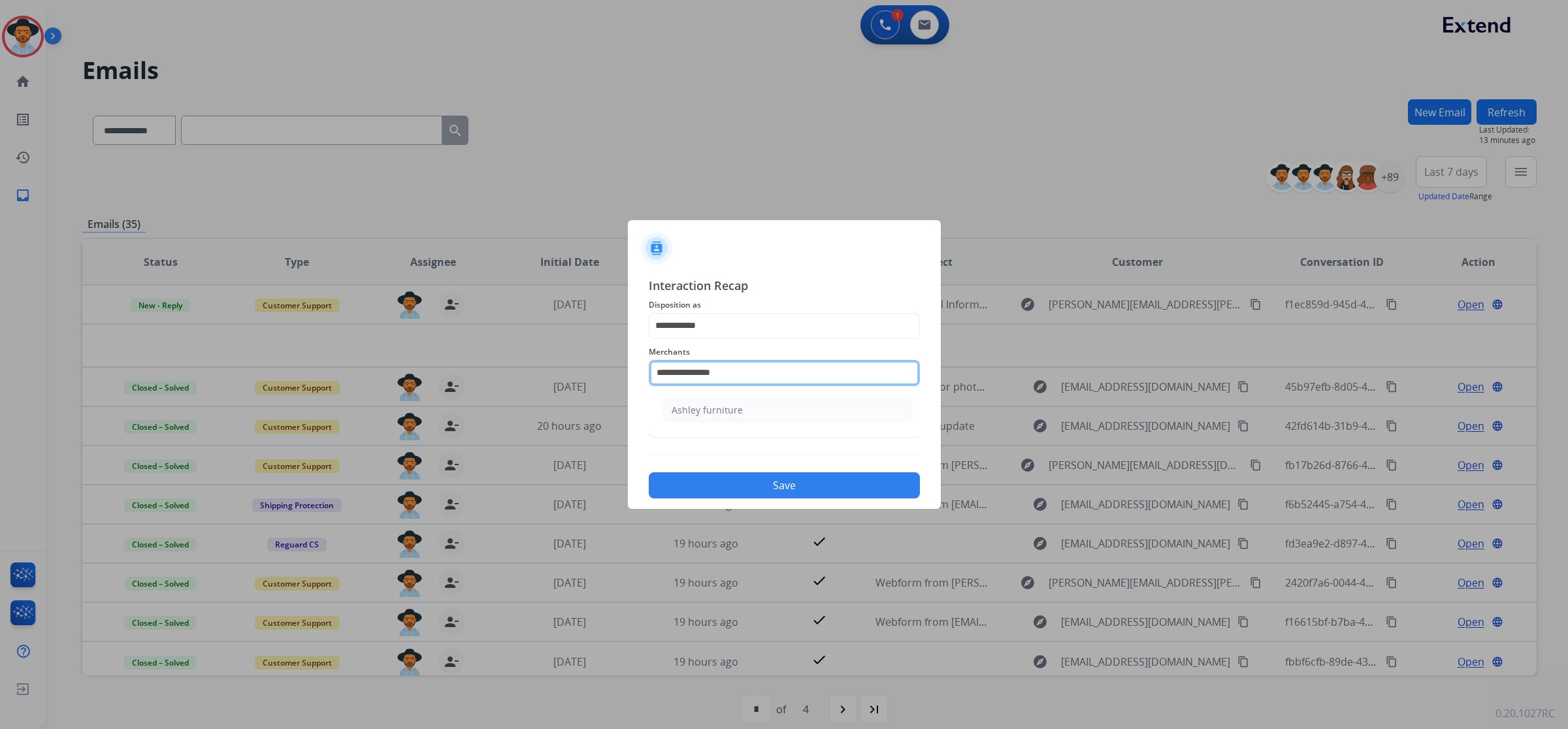
click at [894, 374] on input "**********" at bounding box center [784, 372] width 272 height 26
drag, startPoint x: 755, startPoint y: 485, endPoint x: 747, endPoint y: 482, distance: 8.5
click at [753, 484] on button "Save" at bounding box center [784, 485] width 272 height 26
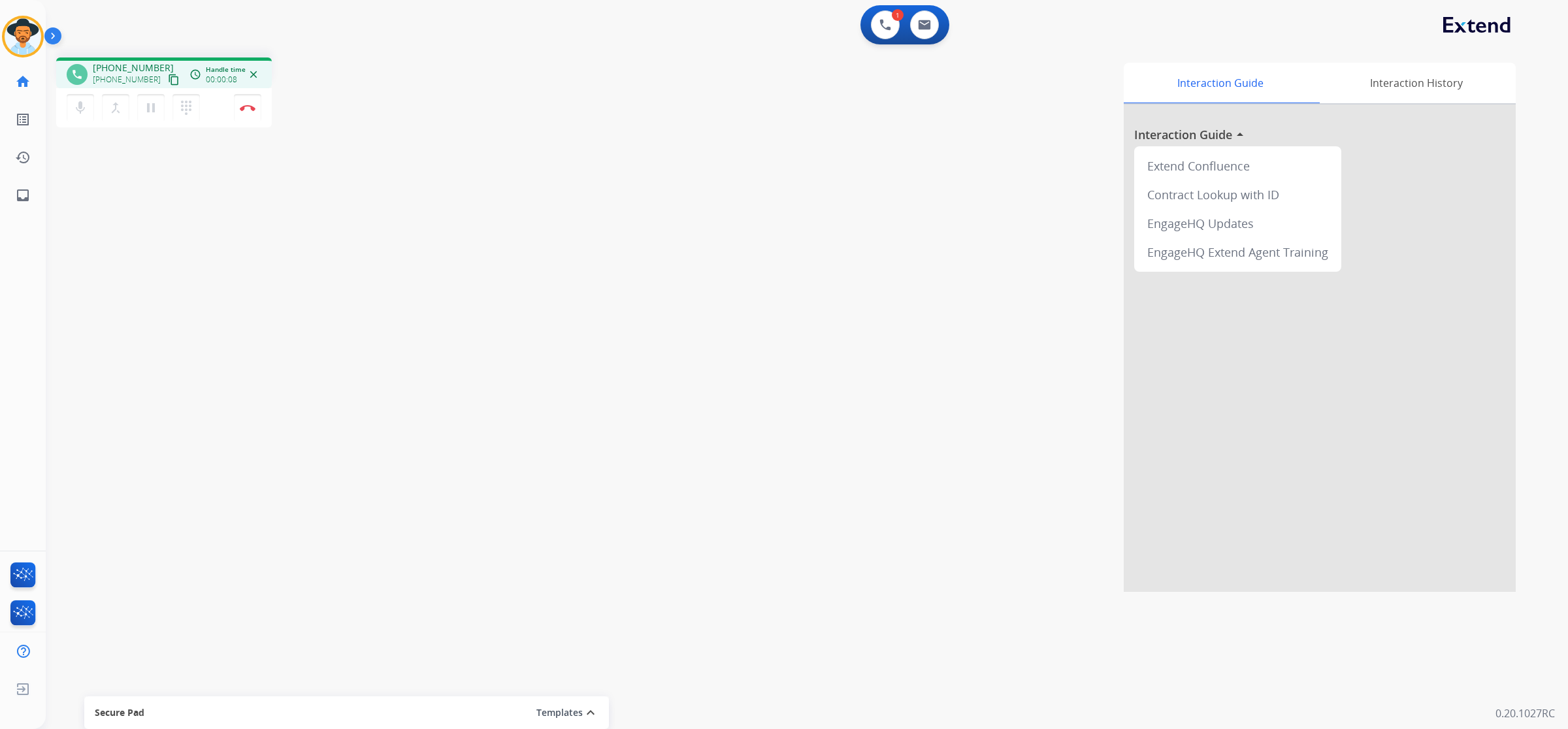
click at [168, 78] on mat-icon "content_copy" at bounding box center [174, 79] width 12 height 12
click at [247, 113] on button "Disconnect" at bounding box center [248, 108] width 28 height 28
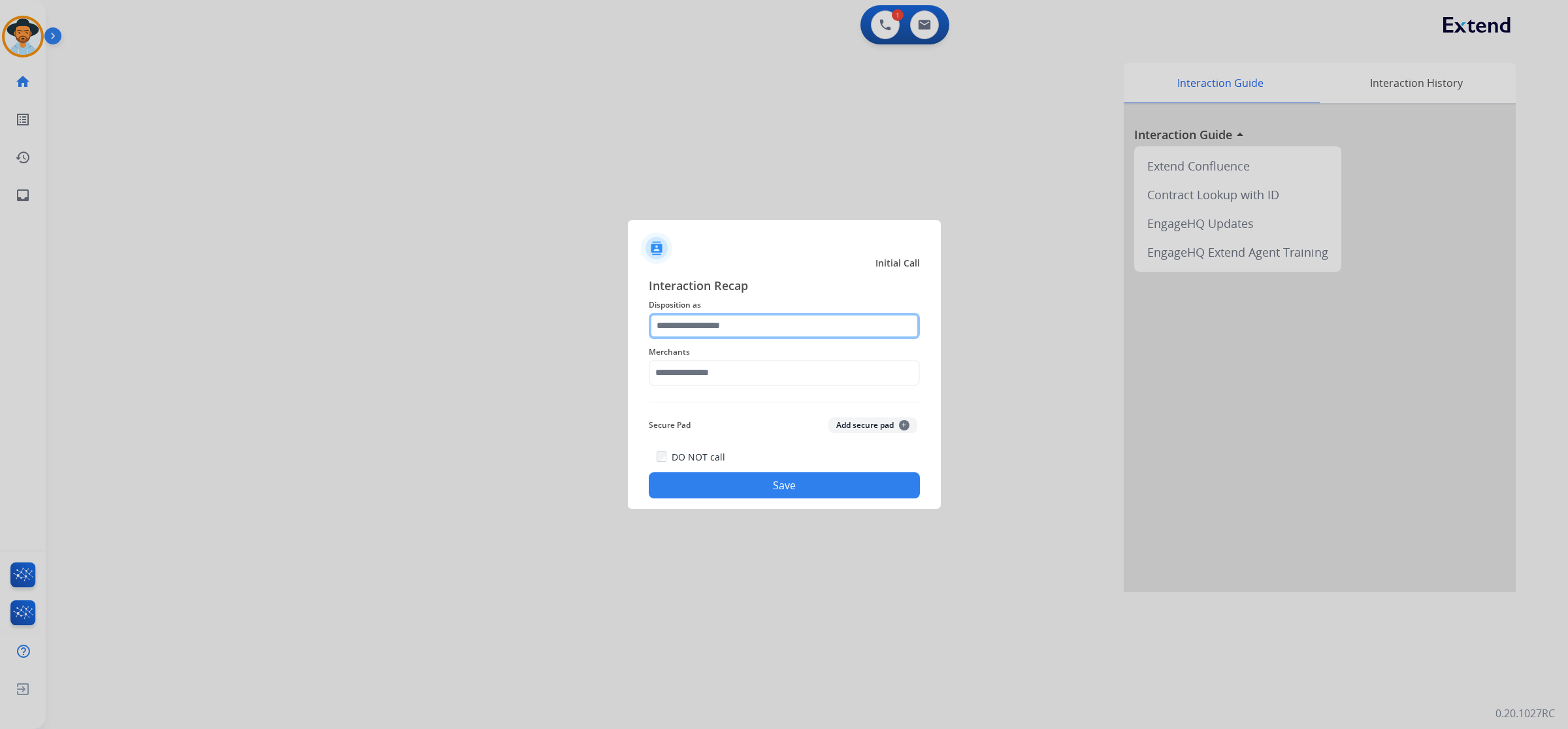
click at [759, 330] on input "text" at bounding box center [784, 326] width 272 height 26
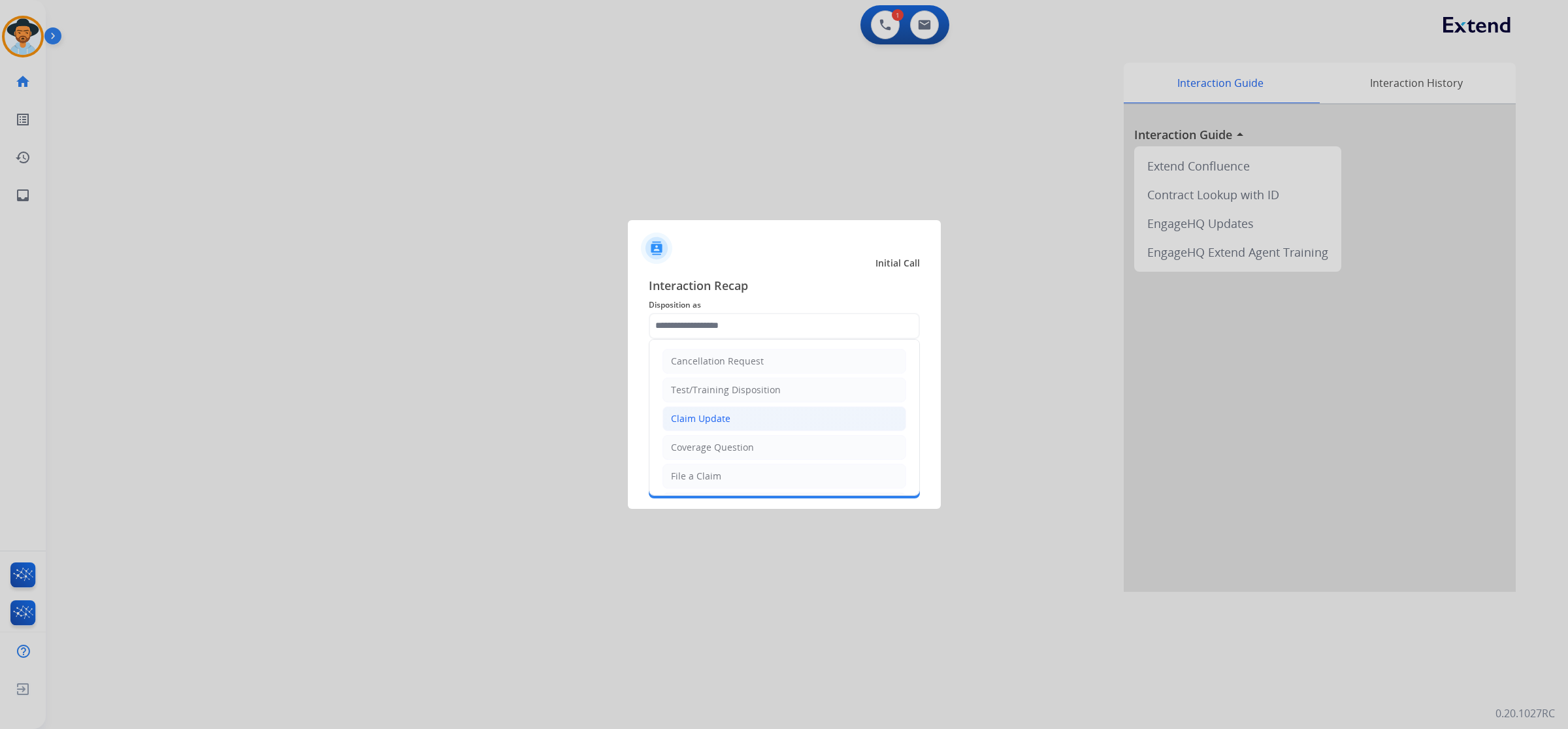
click at [747, 417] on li "Claim Update" at bounding box center [784, 418] width 244 height 25
type input "**********"
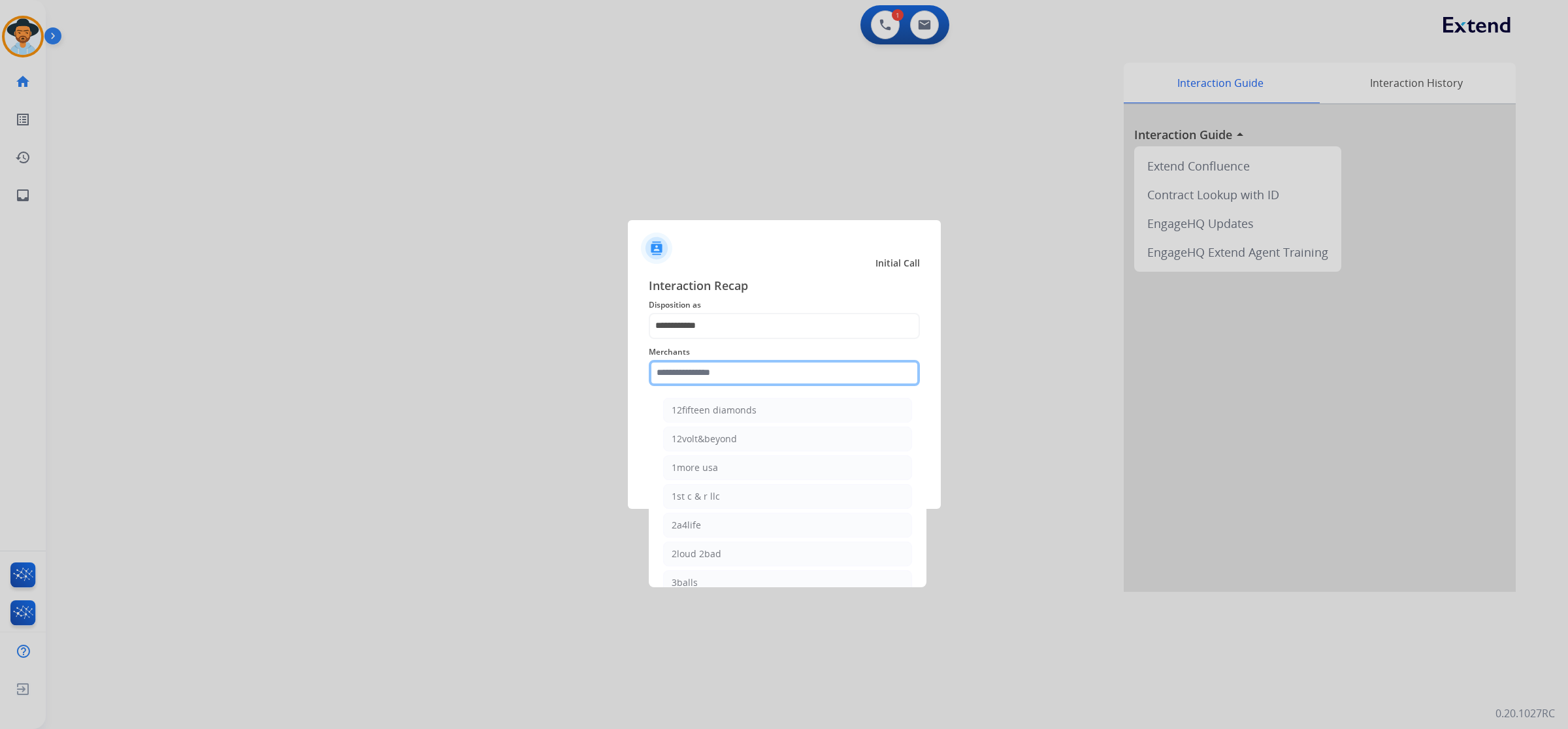
click at [753, 377] on input "text" at bounding box center [784, 372] width 272 height 26
click at [747, 555] on li "[PERSON_NAME]" at bounding box center [788, 554] width 249 height 25
type input "**********"
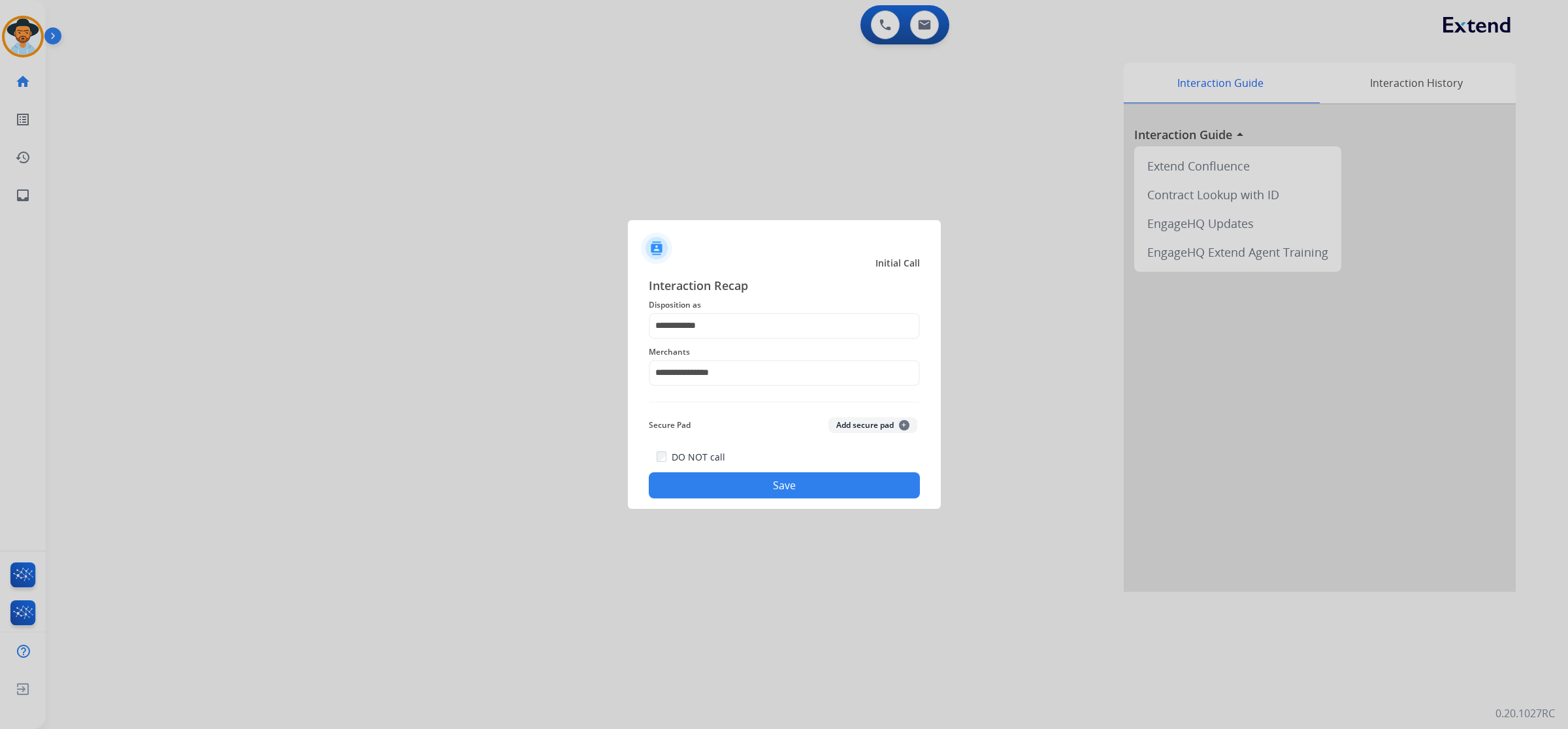
click at [824, 489] on button "Save" at bounding box center [784, 485] width 272 height 26
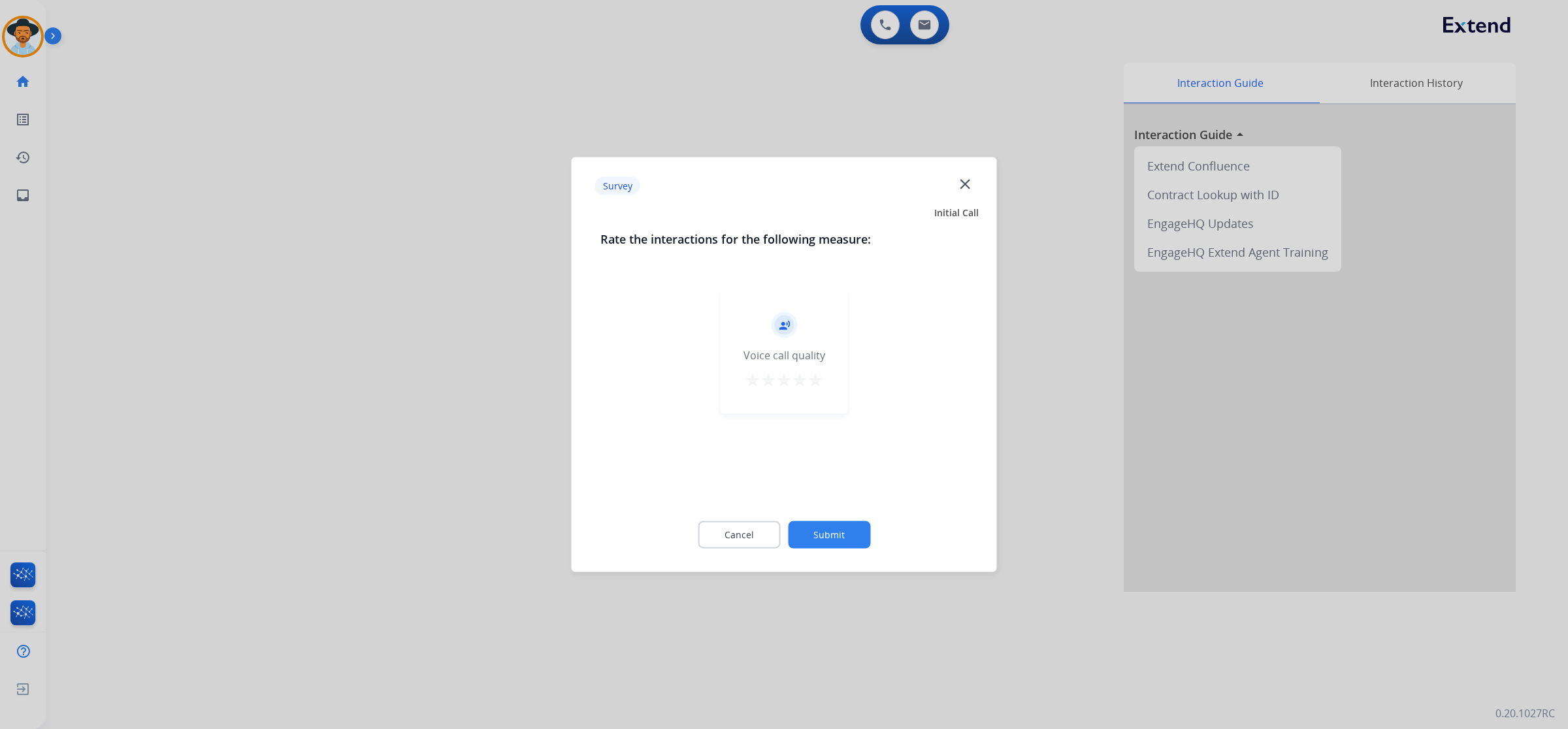
click at [814, 382] on mat-icon "star" at bounding box center [816, 380] width 16 height 16
click at [834, 524] on button "Submit" at bounding box center [829, 535] width 82 height 28
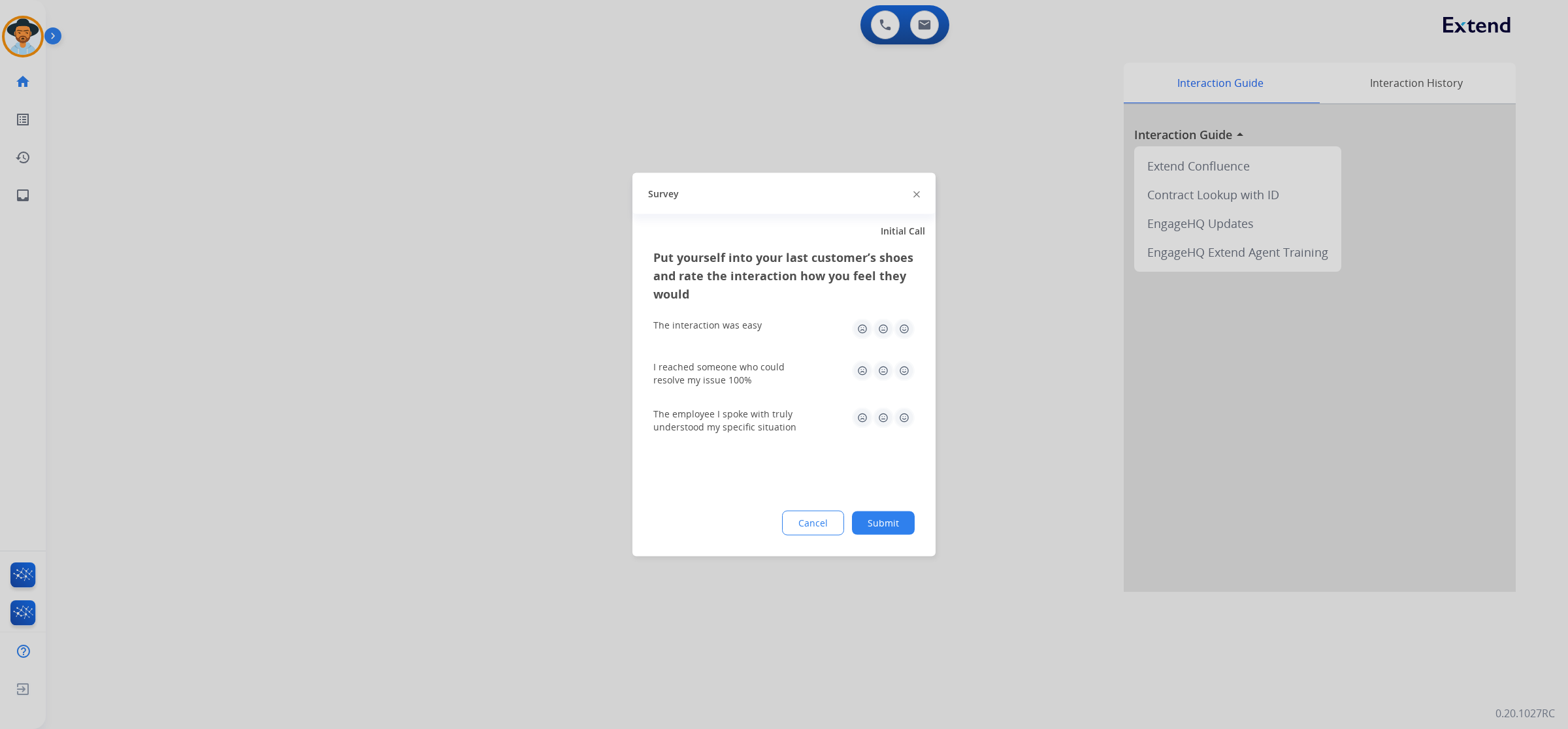
click at [899, 325] on img at bounding box center [904, 328] width 20 height 20
click at [902, 369] on img at bounding box center [904, 370] width 20 height 20
click at [902, 418] on img at bounding box center [904, 417] width 20 height 20
click at [890, 519] on button "Submit" at bounding box center [883, 523] width 62 height 23
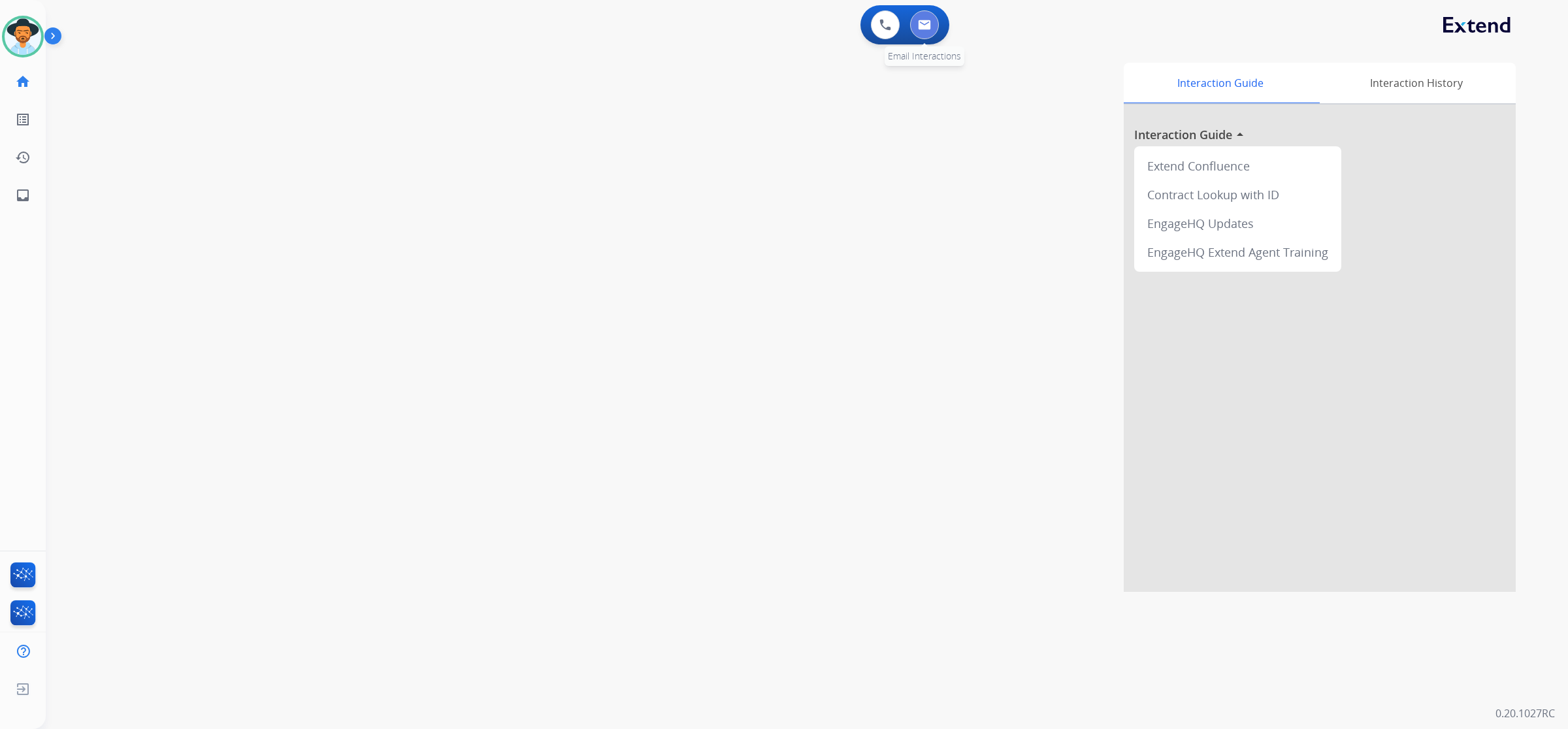
click at [922, 28] on img at bounding box center [924, 25] width 13 height 11
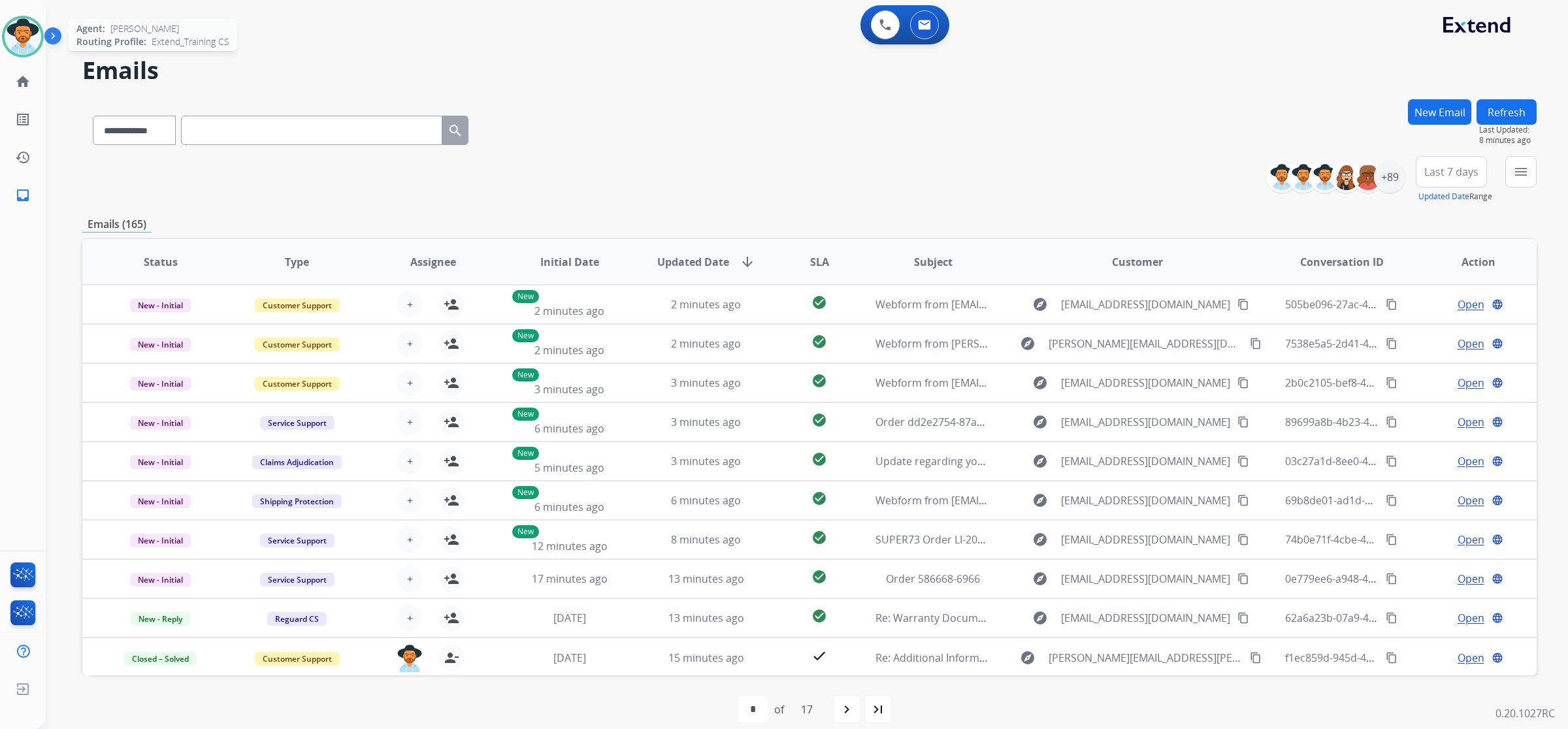
click at [21, 43] on img at bounding box center [22, 36] width 37 height 36
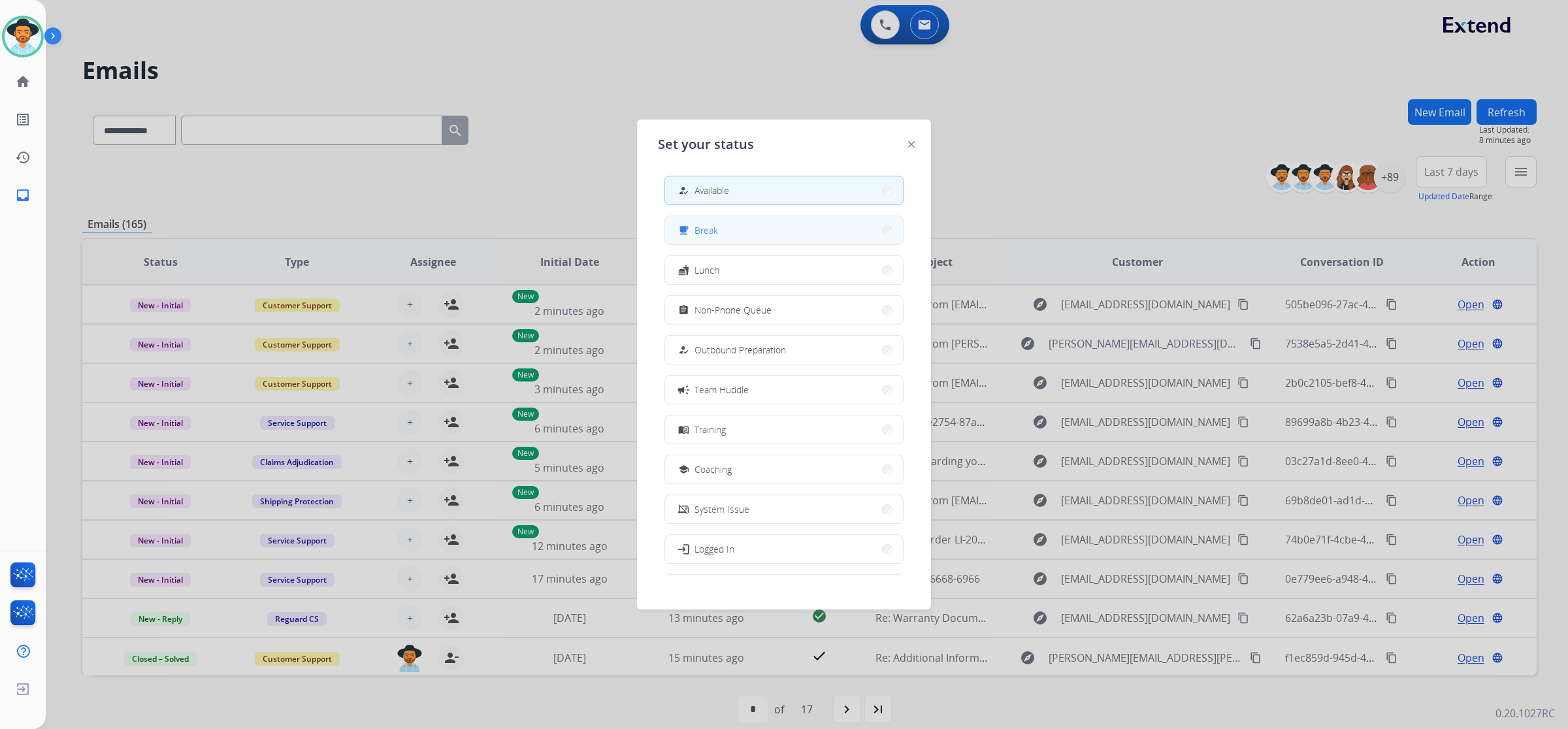
click at [820, 235] on button "free_breakfast Break" at bounding box center [784, 231] width 238 height 28
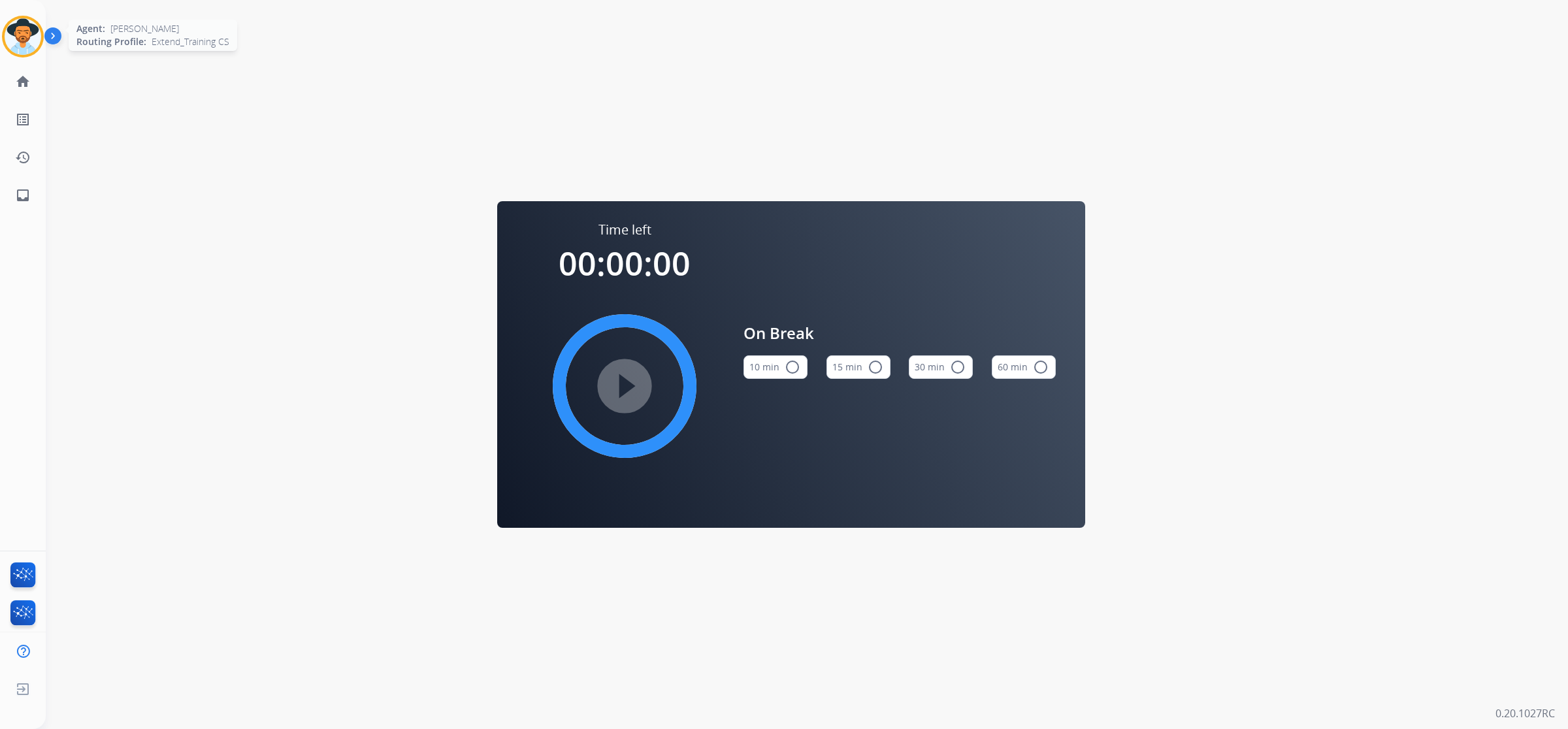
click at [23, 48] on img at bounding box center [22, 36] width 37 height 36
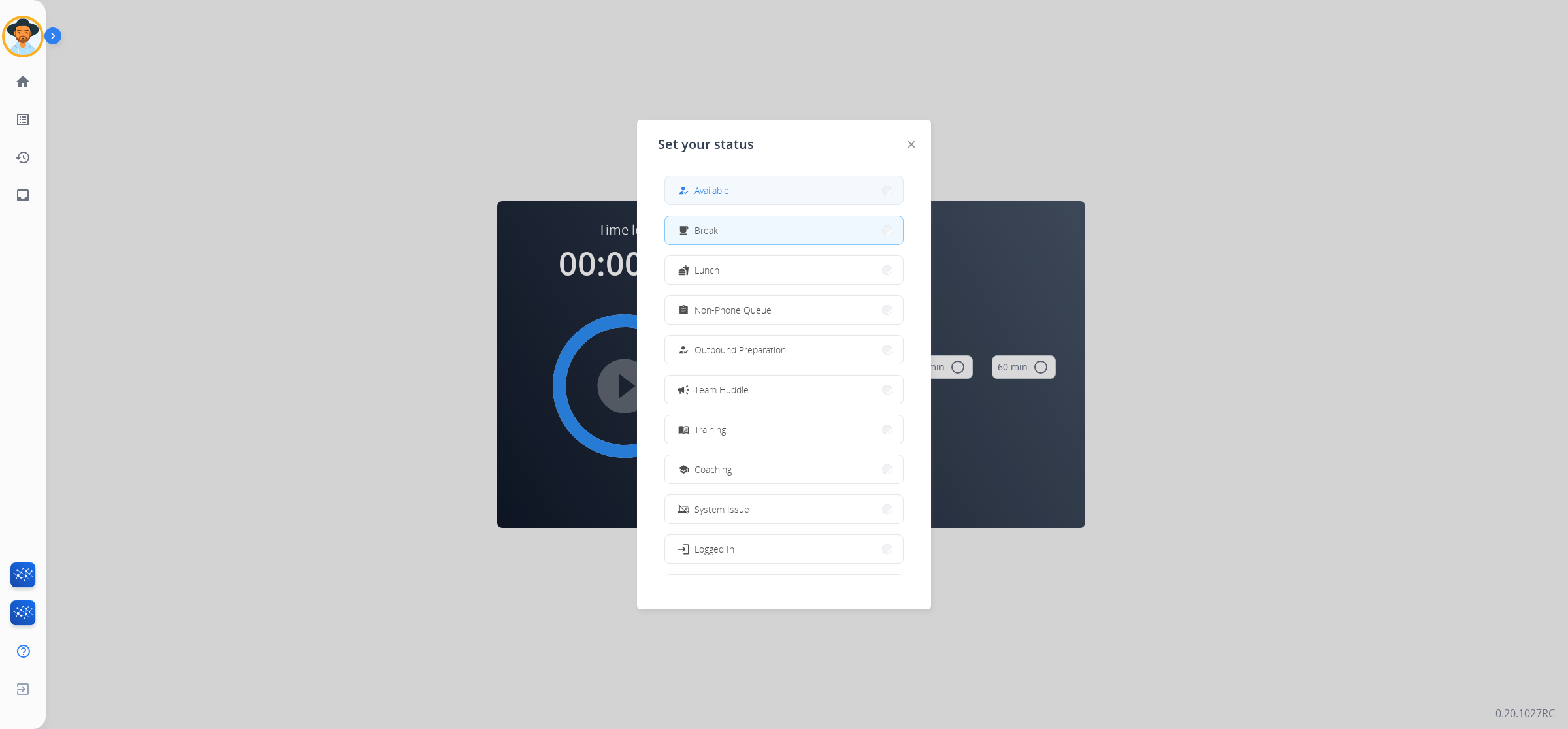
click at [827, 182] on button "how_to_reg Available" at bounding box center [784, 190] width 238 height 28
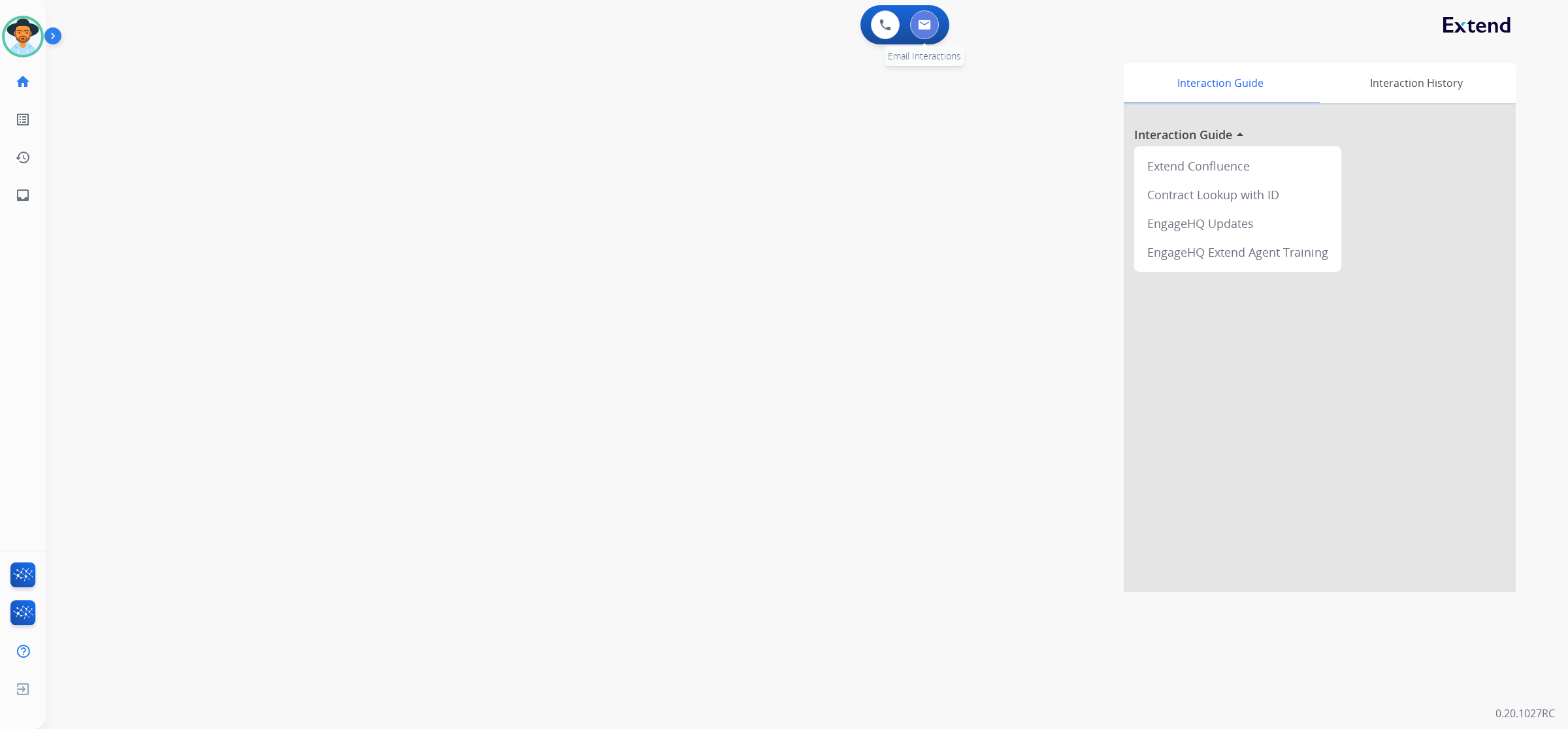
click at [922, 20] on img at bounding box center [924, 25] width 13 height 11
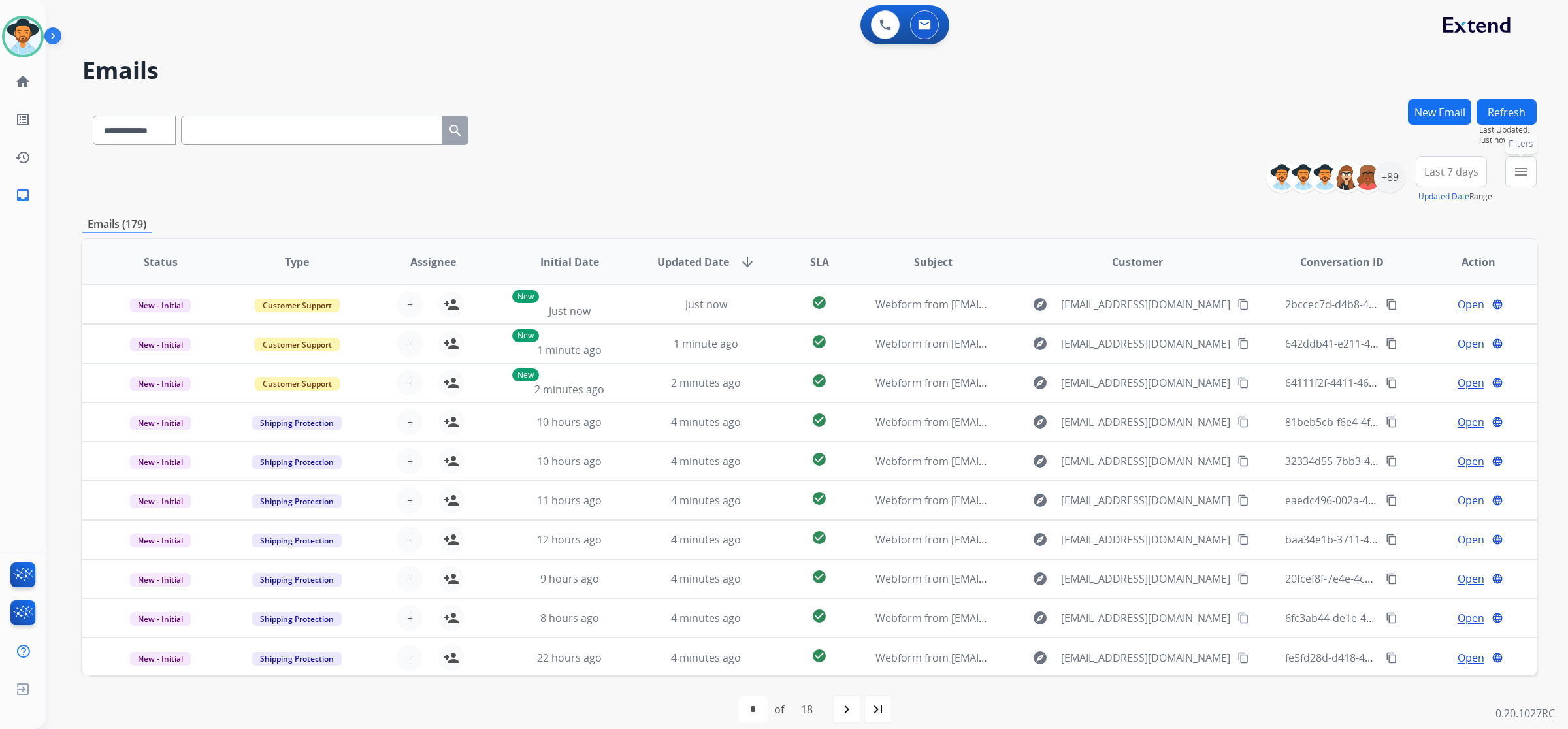
click at [1514, 175] on mat-icon "menu" at bounding box center [1522, 172] width 16 height 16
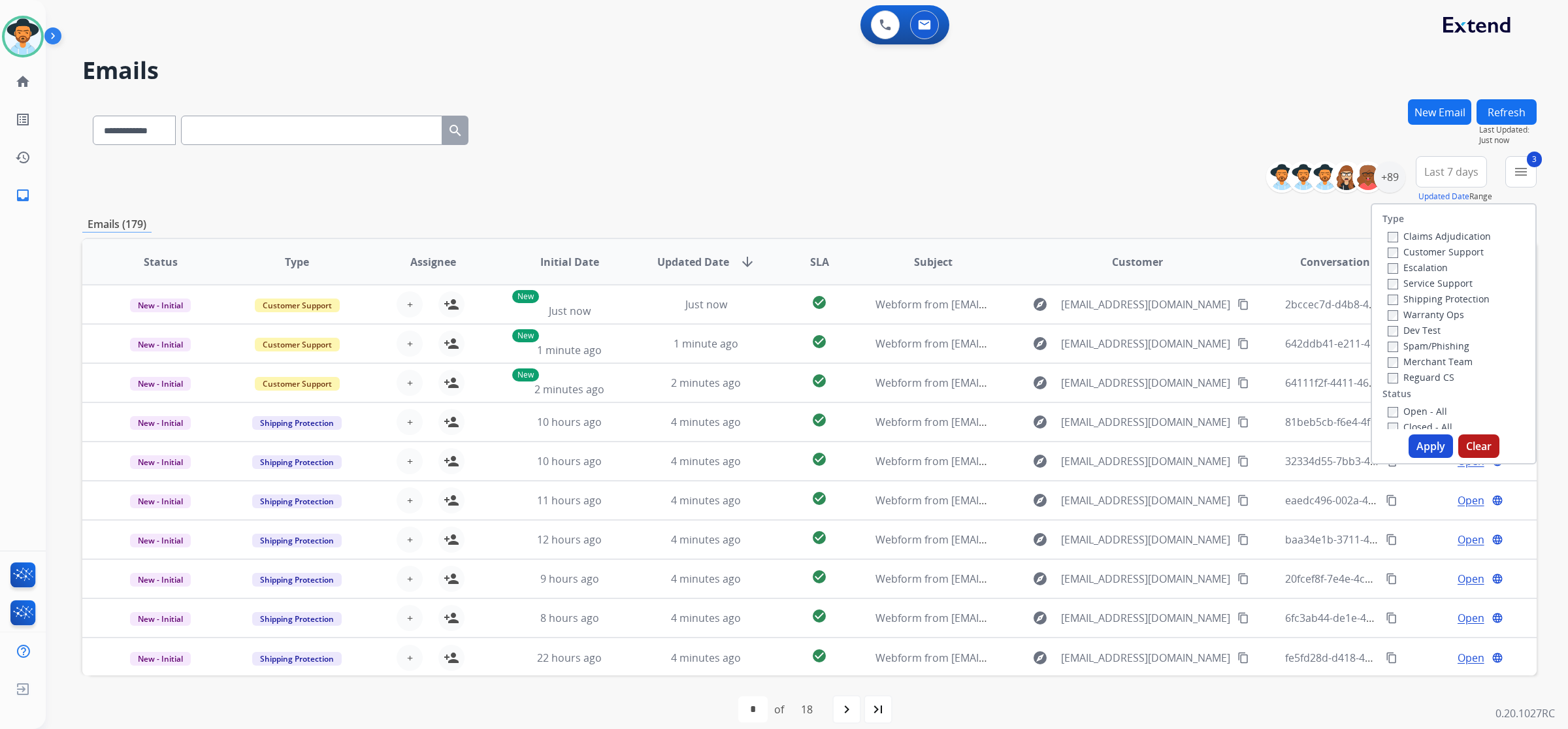
click at [1442, 441] on button "Apply" at bounding box center [1431, 446] width 45 height 23
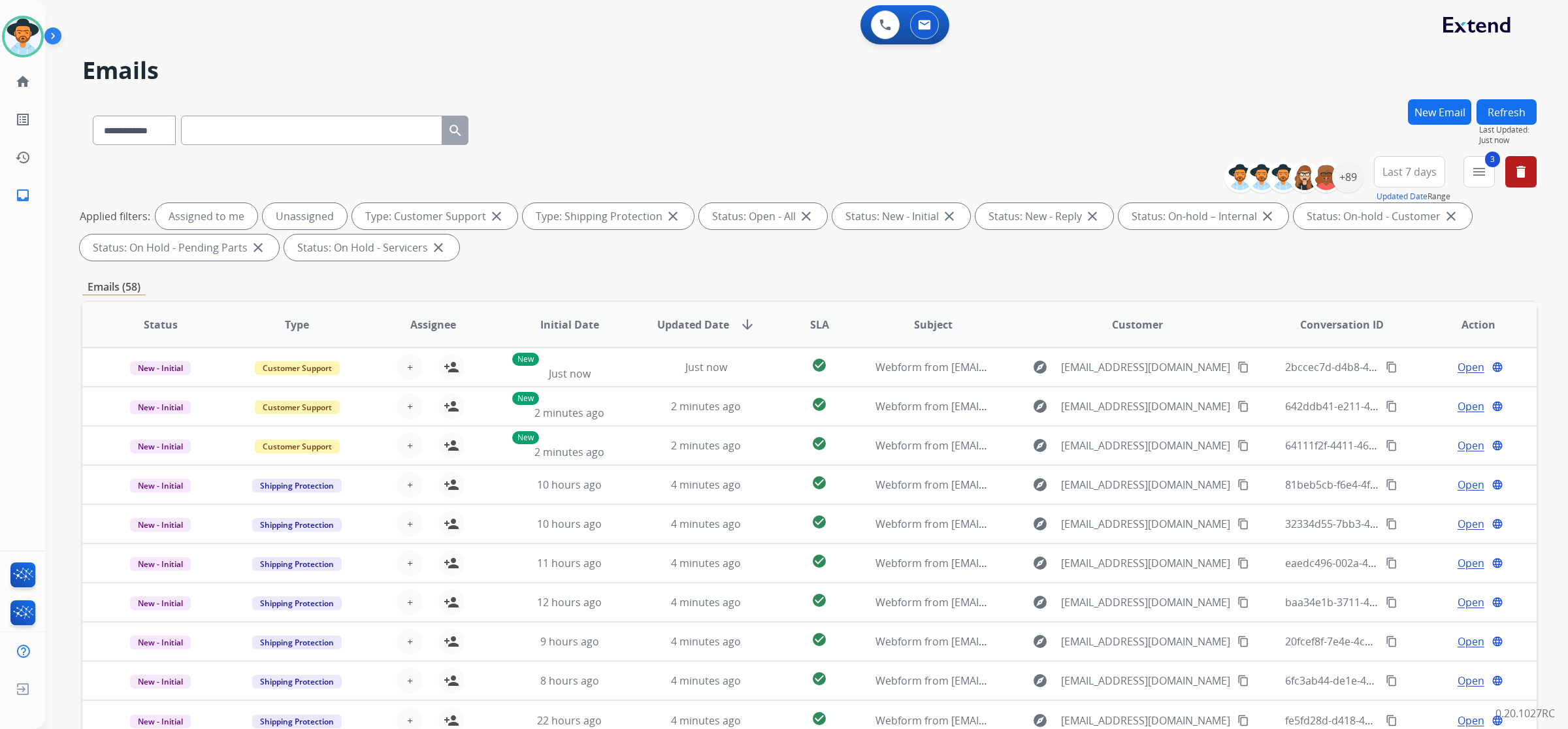
click at [822, 318] on span "SLA" at bounding box center [819, 325] width 19 height 16
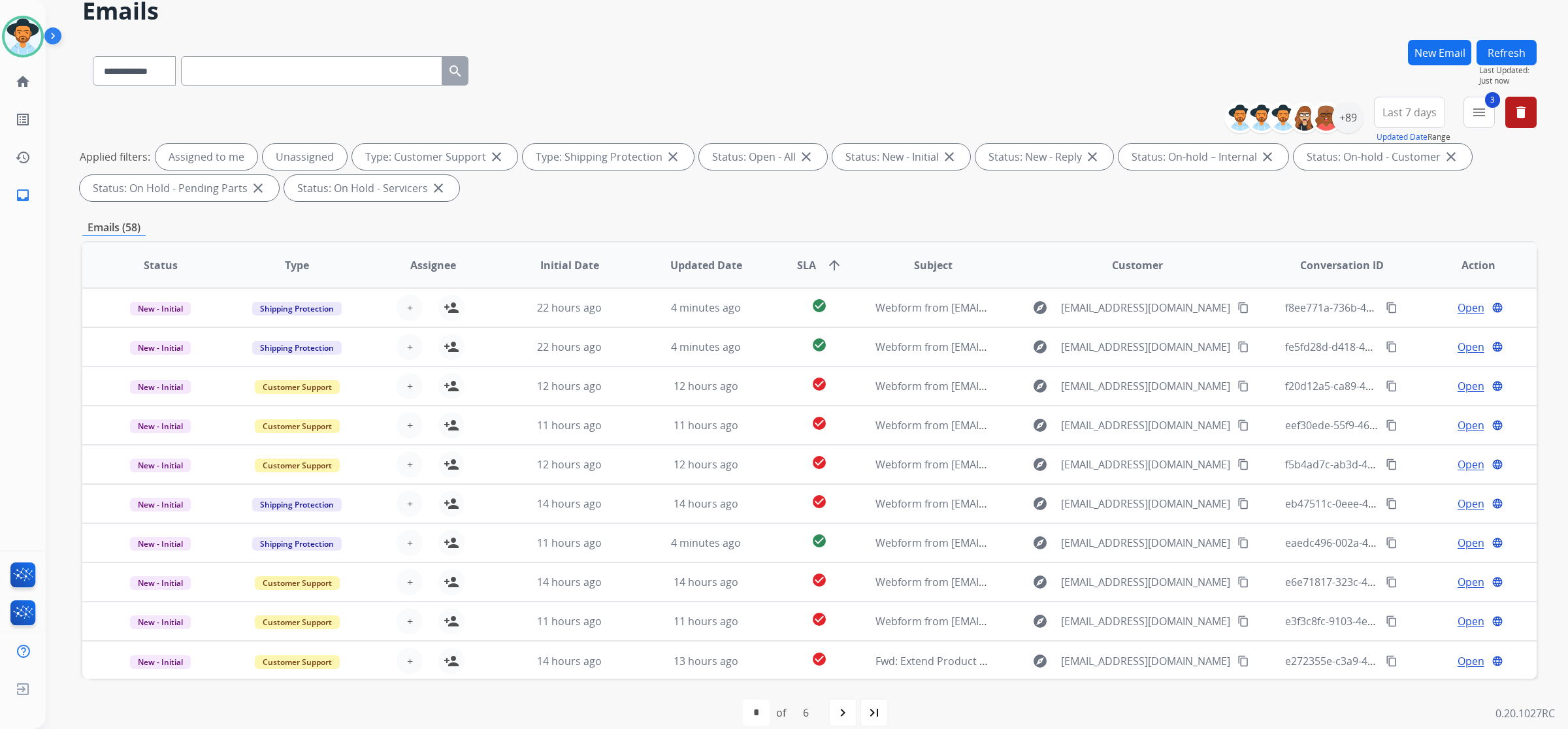
scroll to position [77, 0]
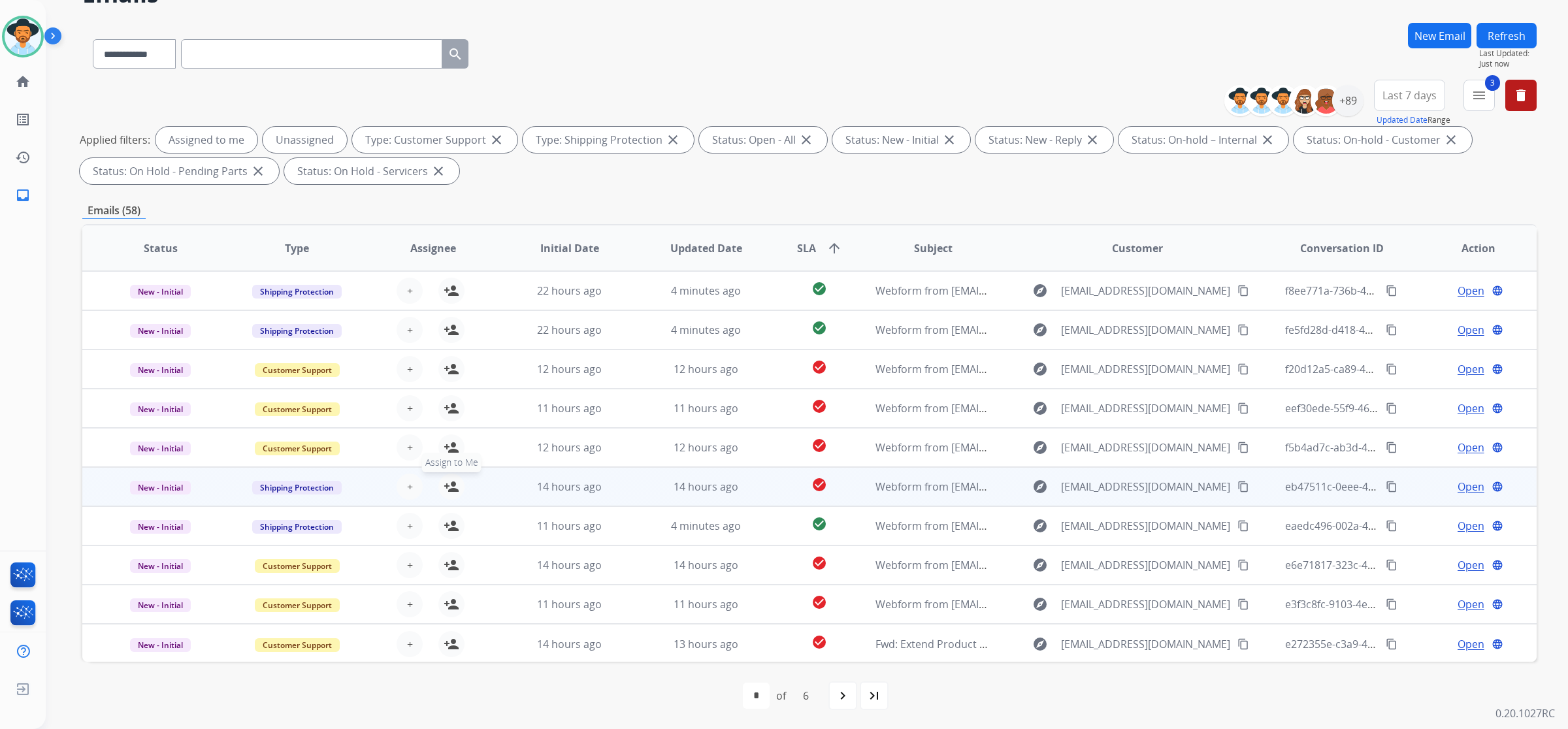
click at [449, 485] on mat-icon "person_add" at bounding box center [451, 487] width 16 height 16
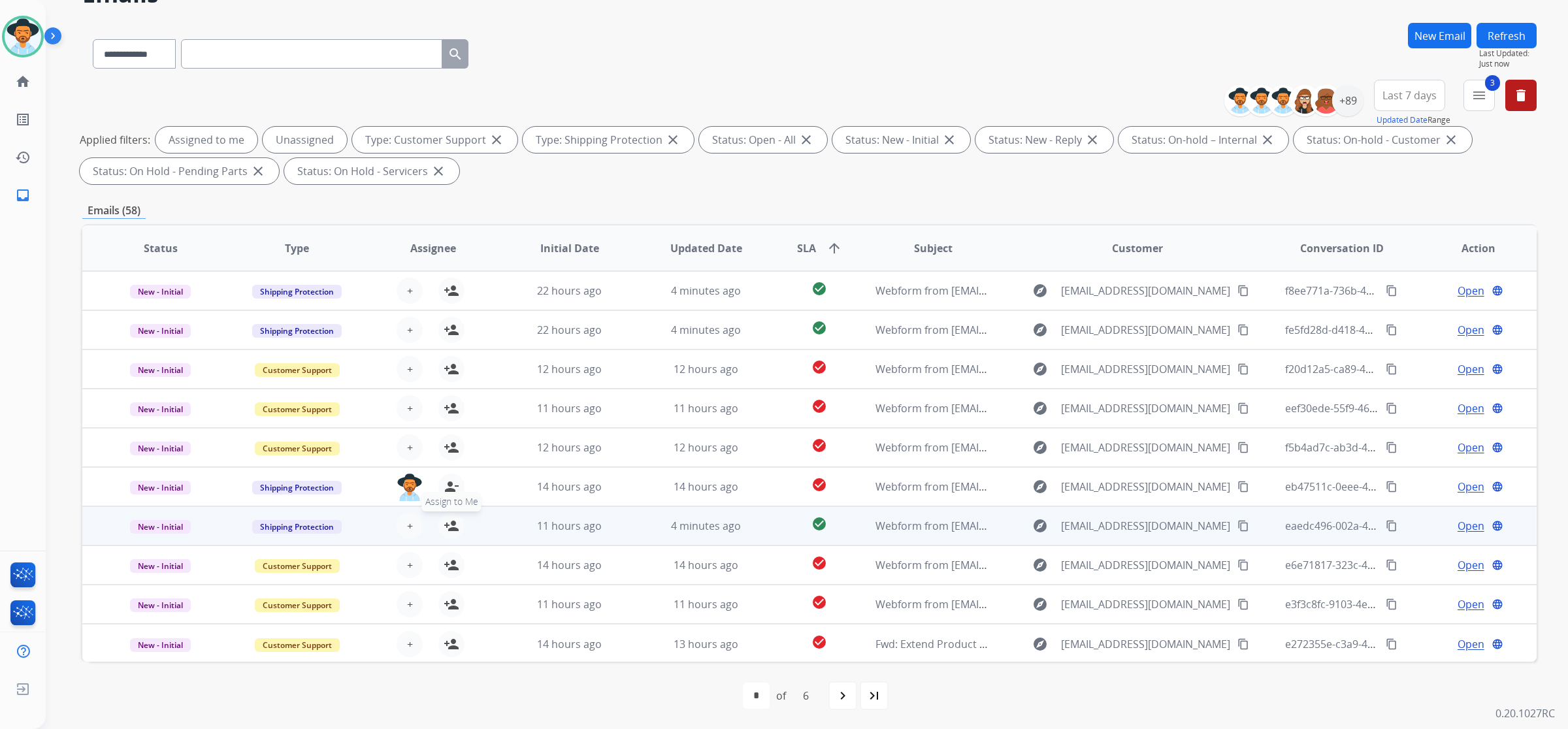
click at [451, 526] on mat-icon "person_add" at bounding box center [451, 526] width 16 height 16
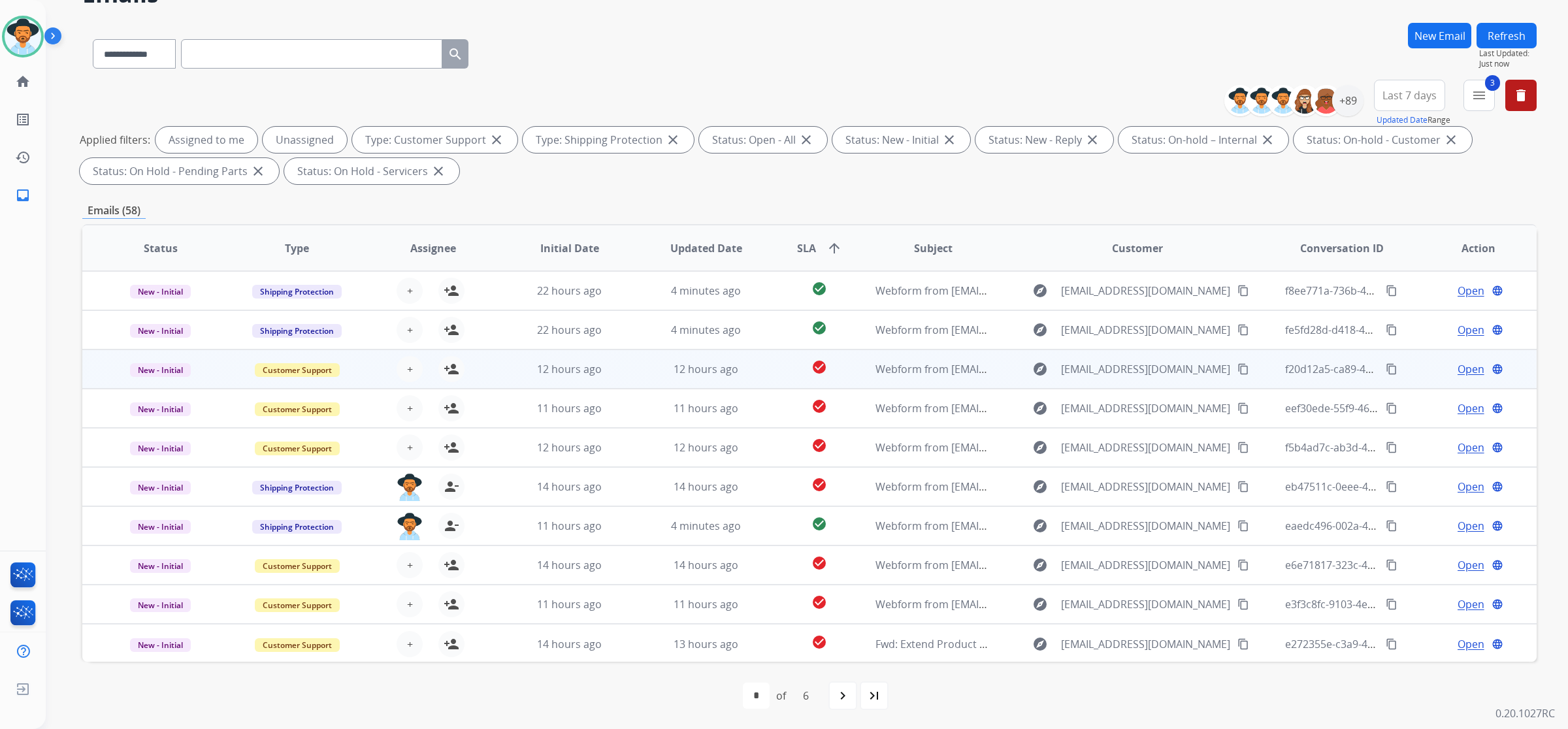
click at [468, 360] on div "+ Select agent person_add Assign to Me" at bounding box center [422, 369] width 136 height 36
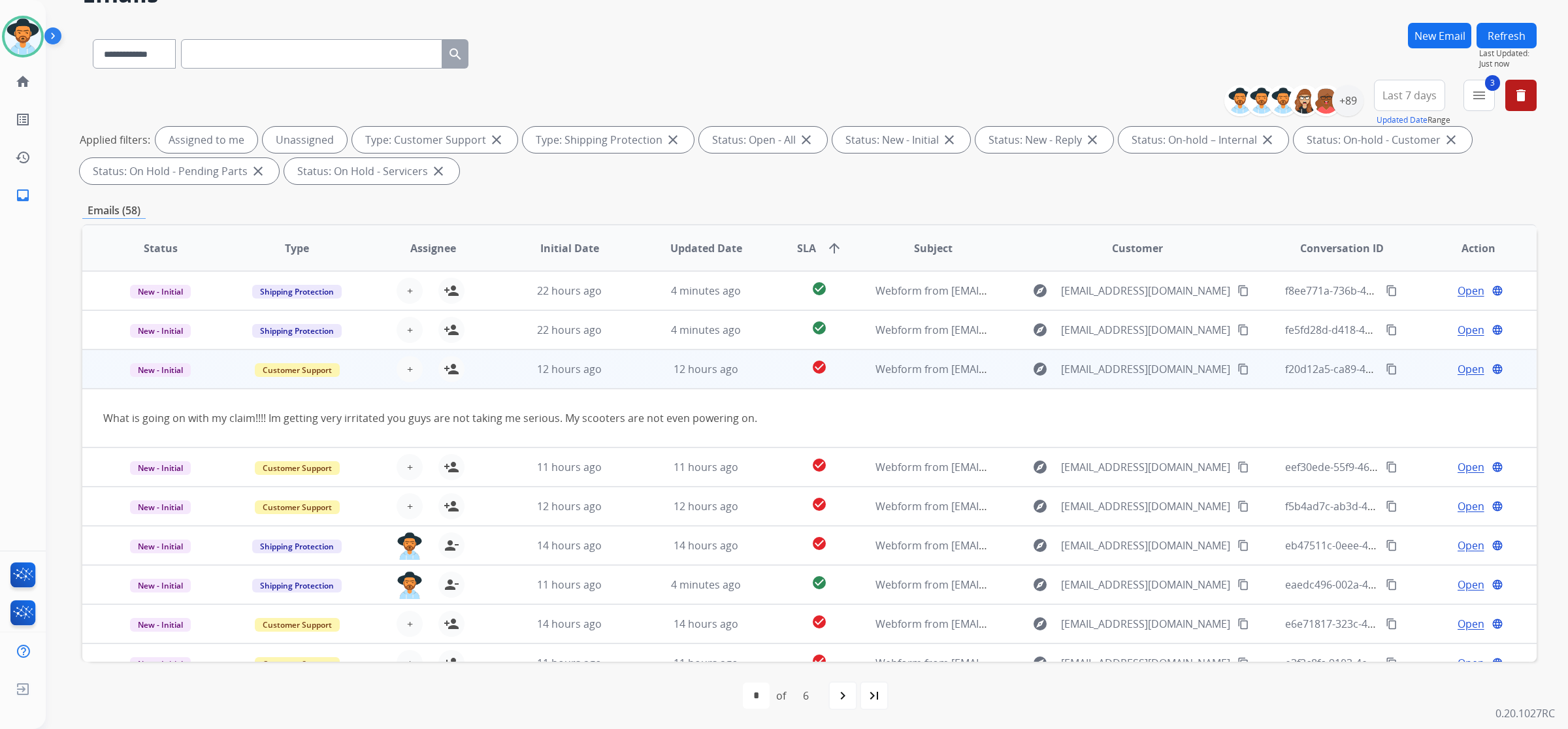
scroll to position [59, 0]
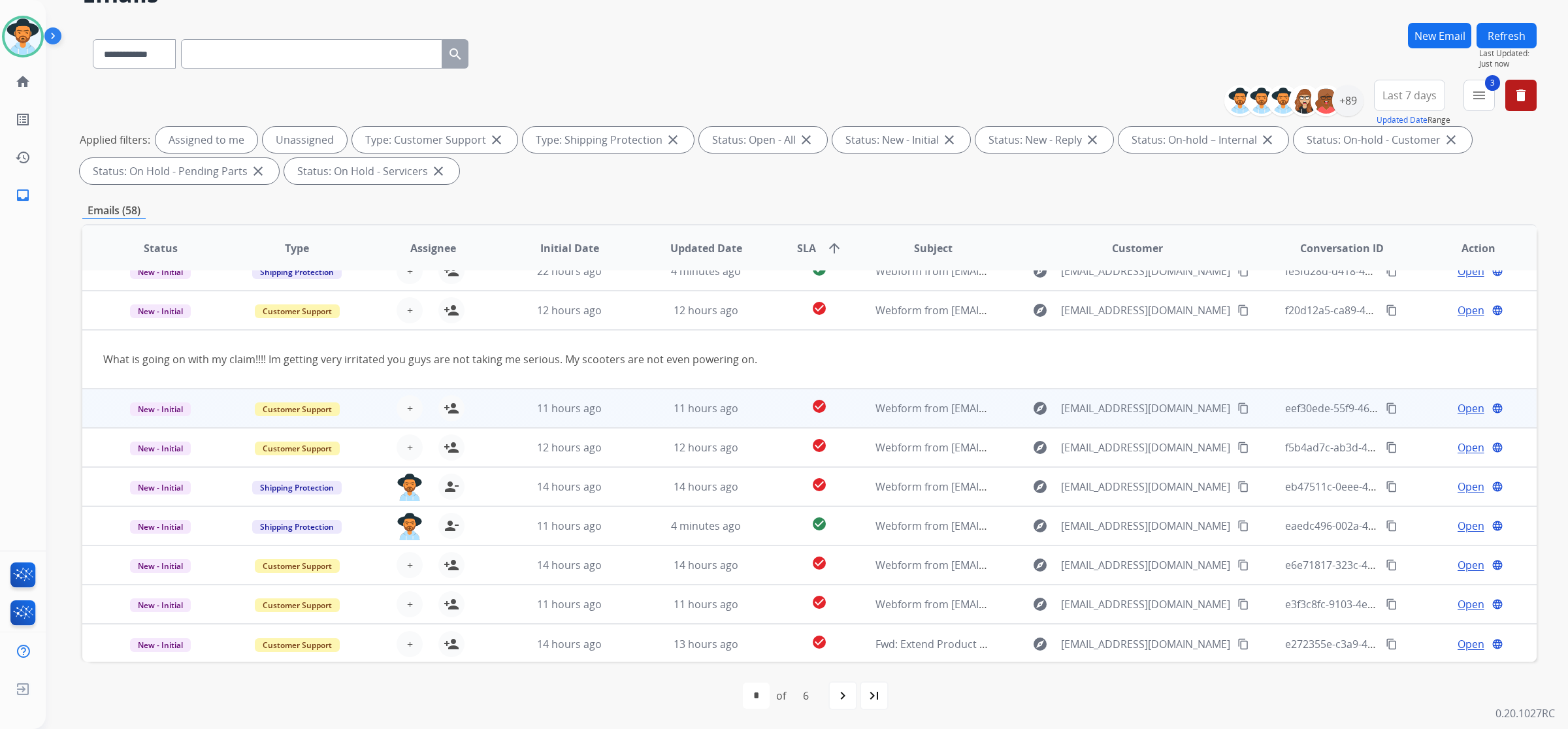
click at [482, 399] on div "+ Select agent person_add Assign to Me" at bounding box center [422, 408] width 136 height 36
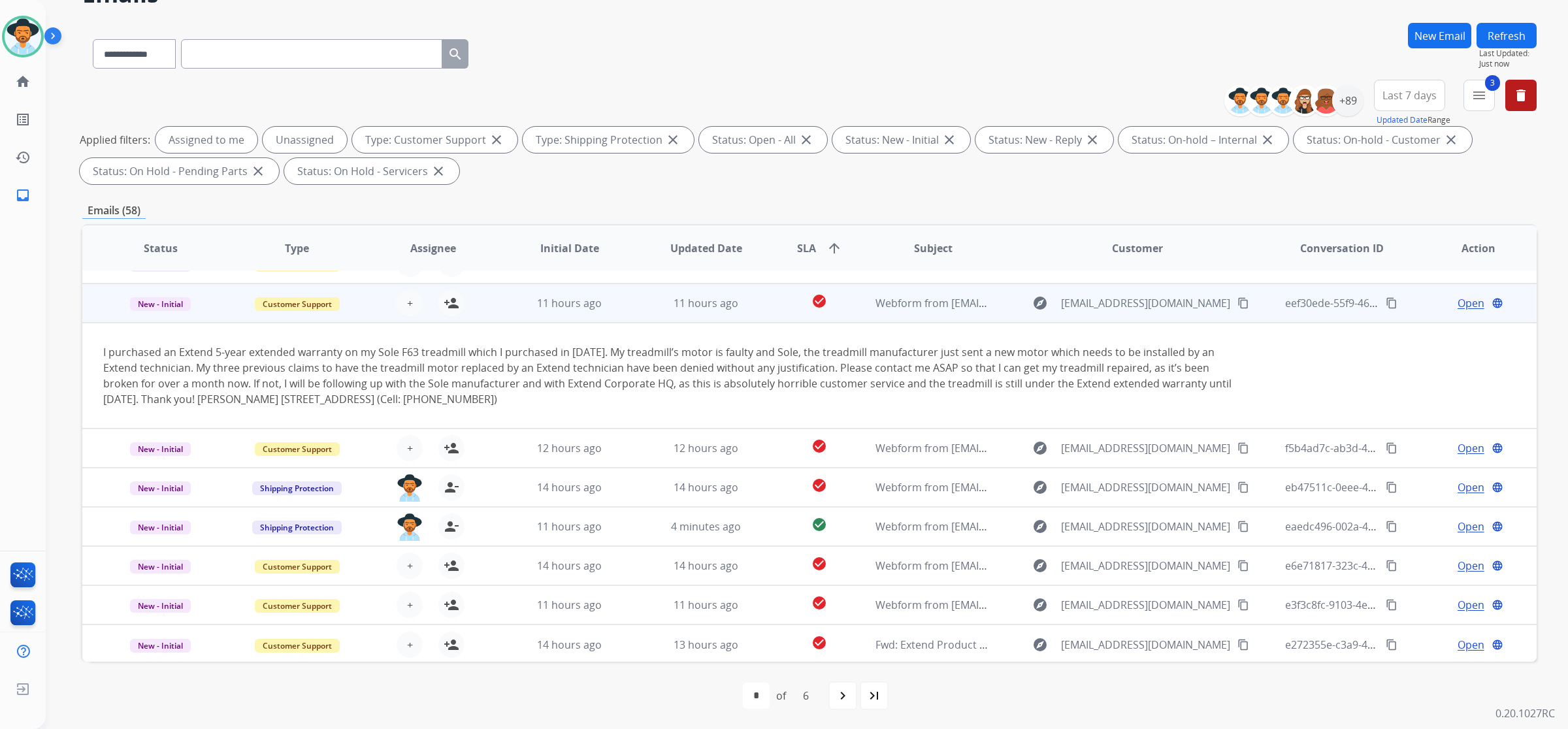
scroll to position [106, 0]
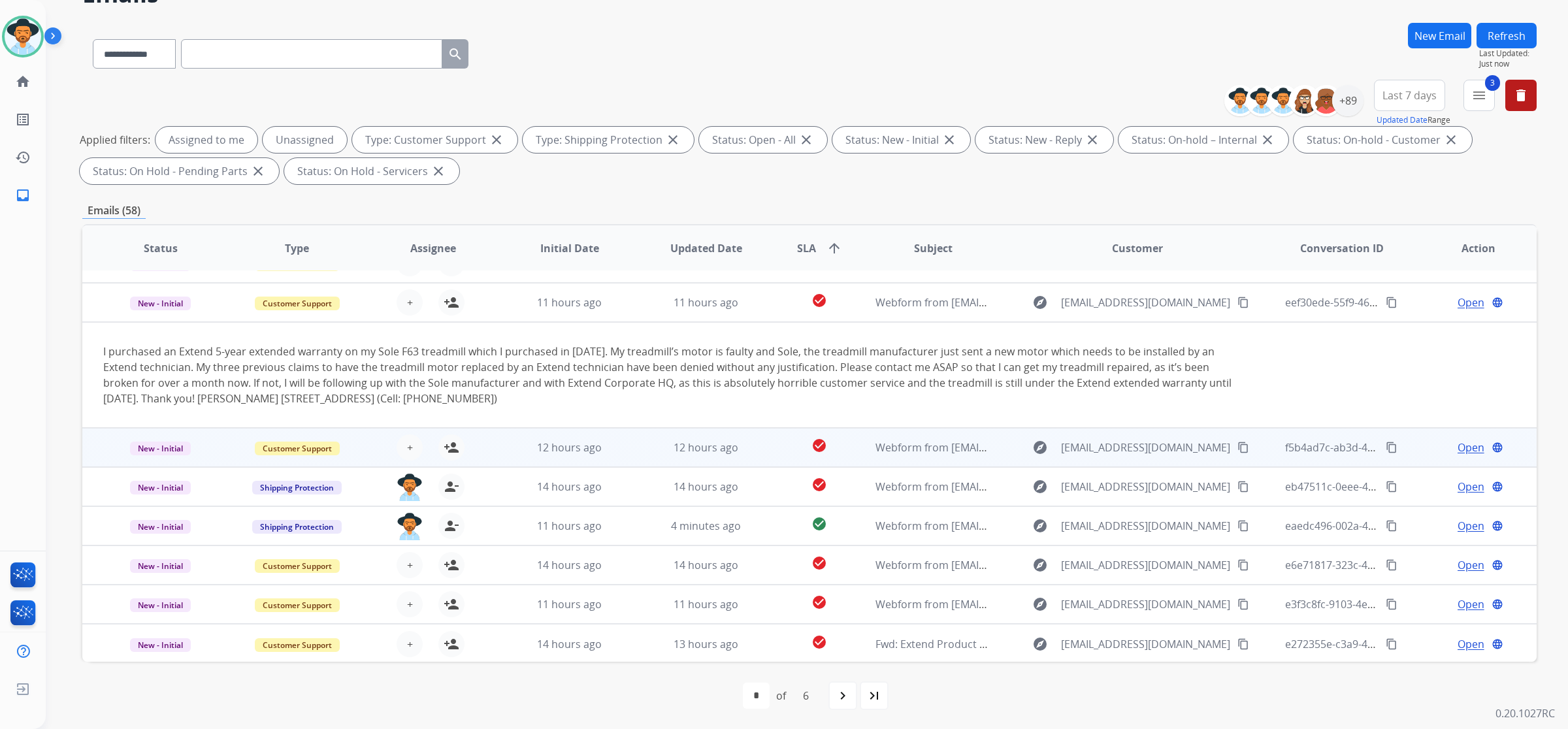
click at [494, 445] on td "12 hours ago" at bounding box center [559, 448] width 136 height 39
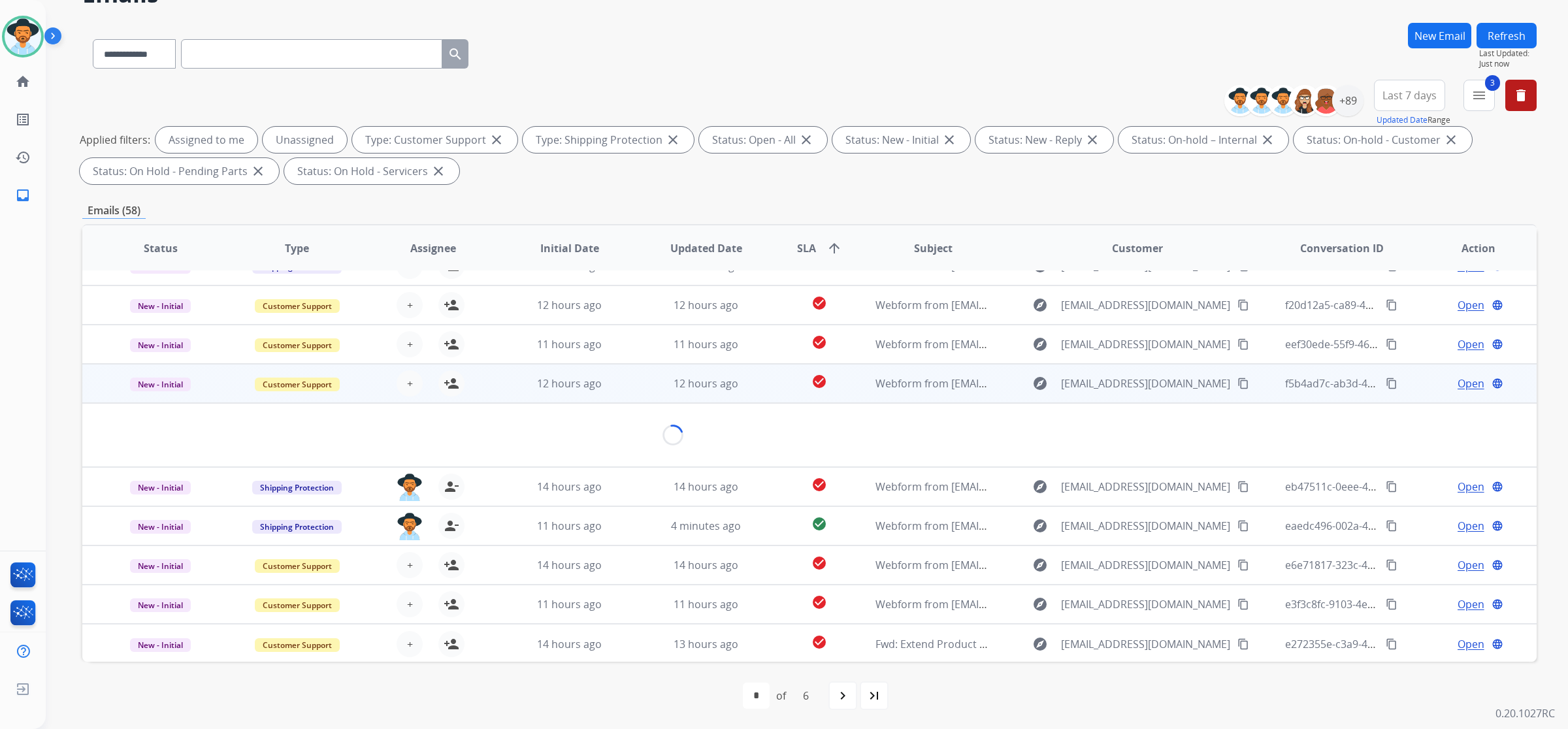
scroll to position [59, 0]
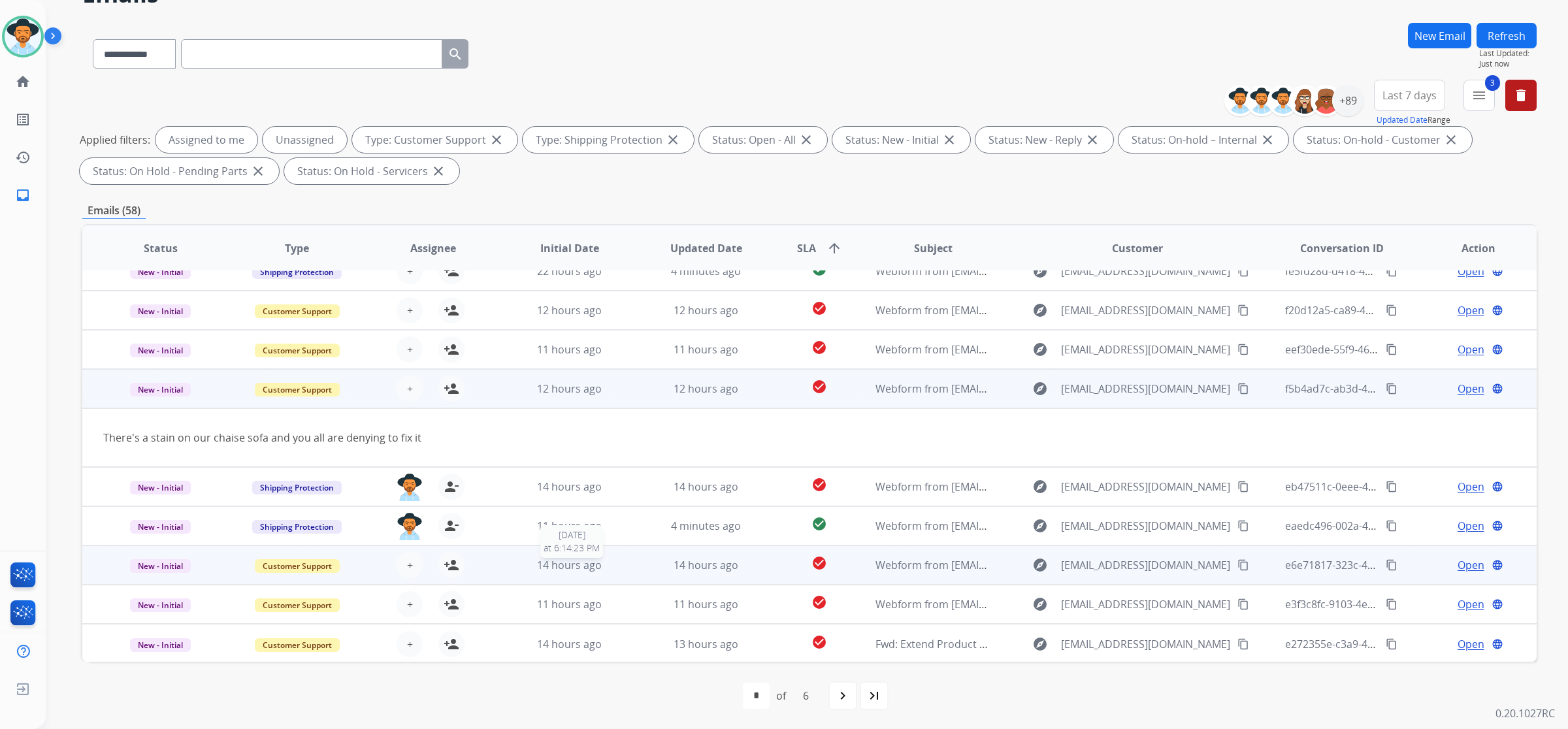
click at [514, 560] on div "14 hours ago" at bounding box center [569, 565] width 115 height 16
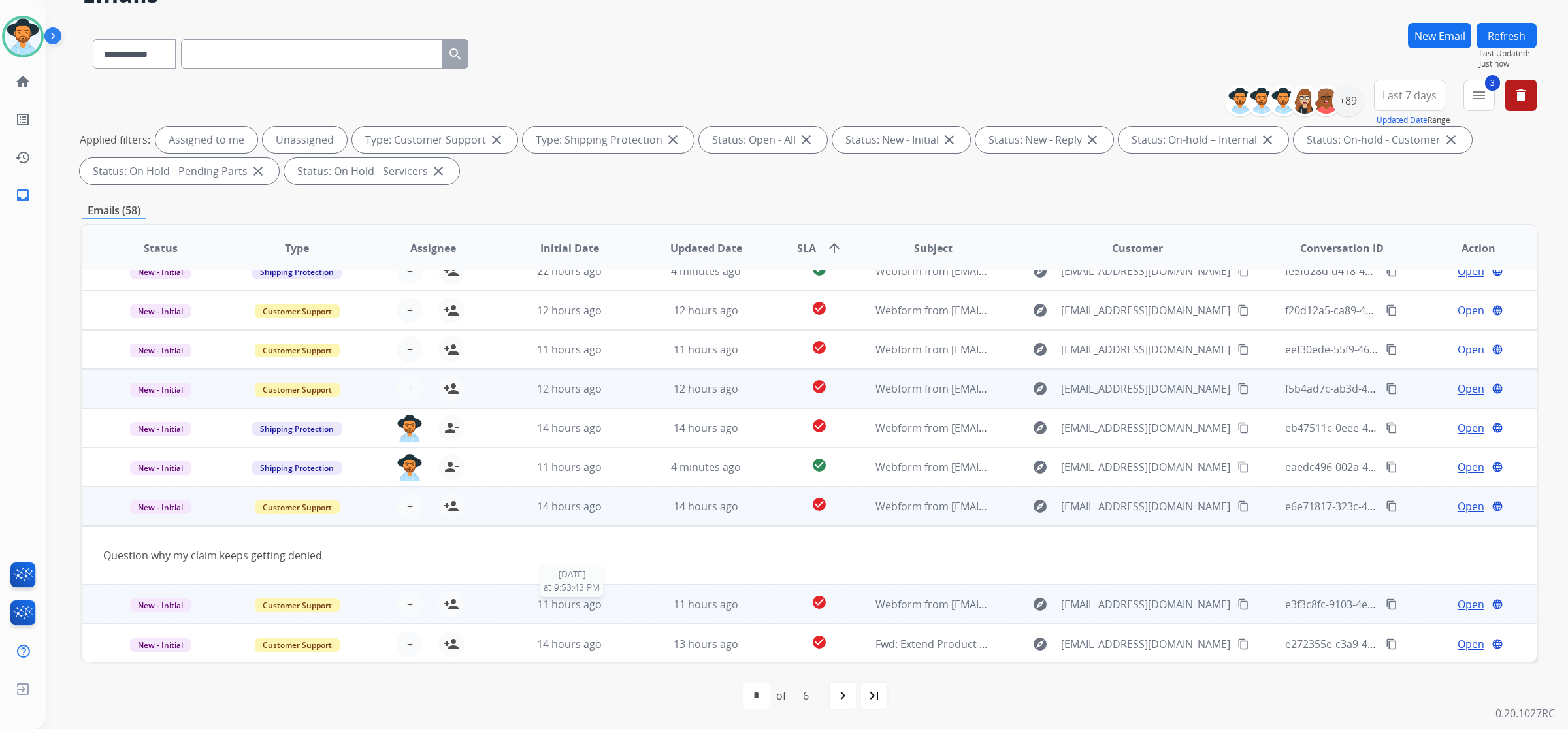
click at [522, 596] on div "11 hours ago" at bounding box center [569, 604] width 115 height 16
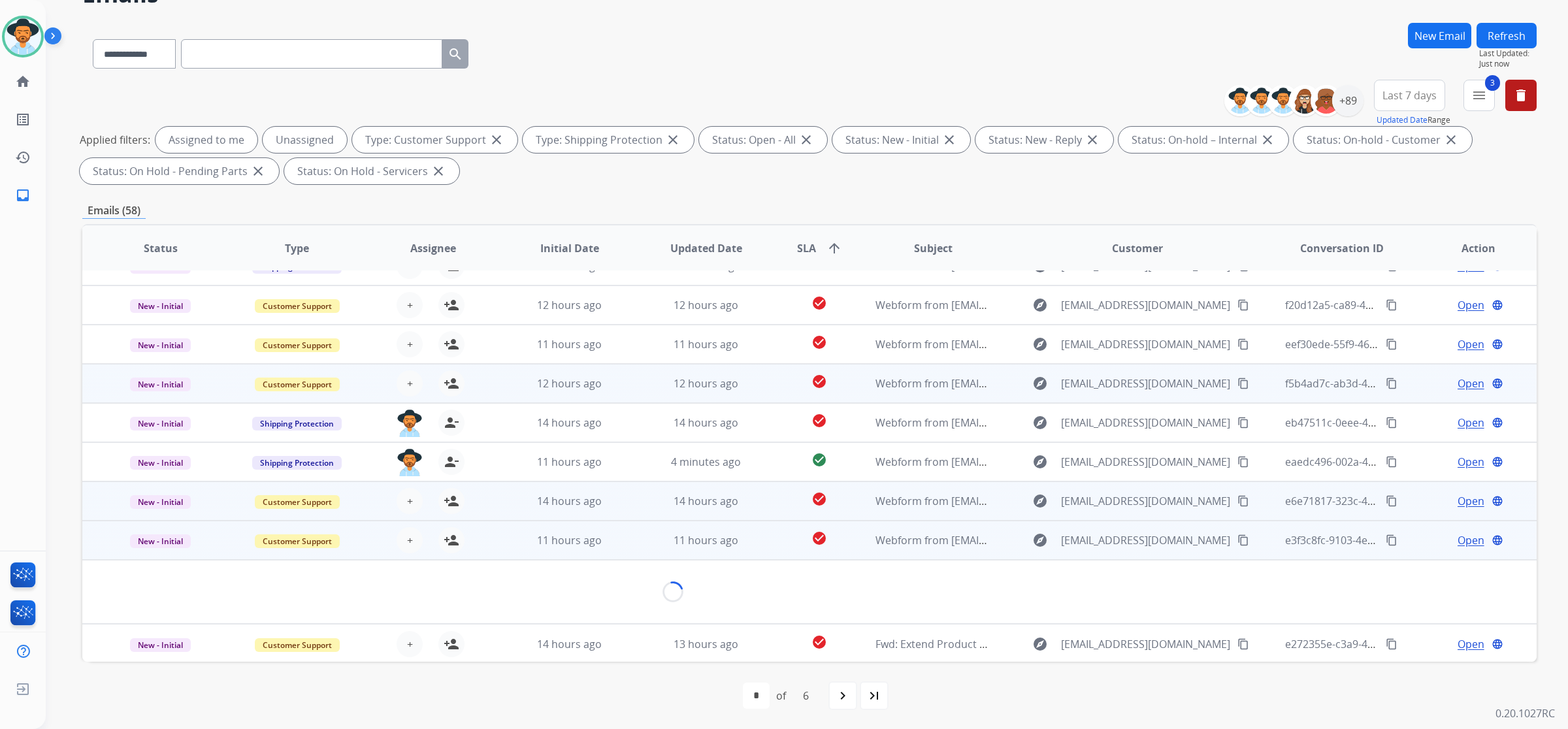
scroll to position [75, 0]
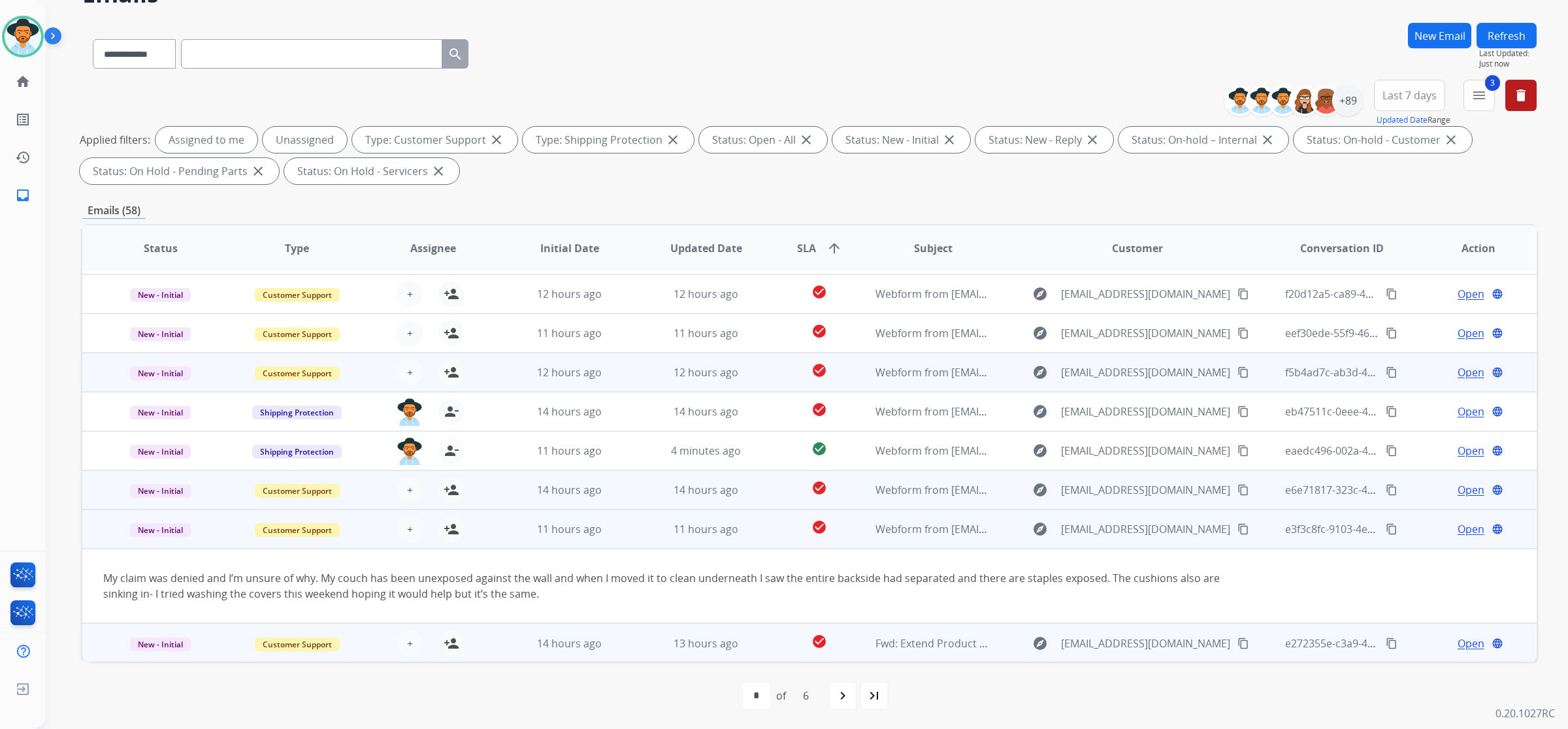
click at [513, 632] on td "14 hours ago" at bounding box center [559, 643] width 136 height 39
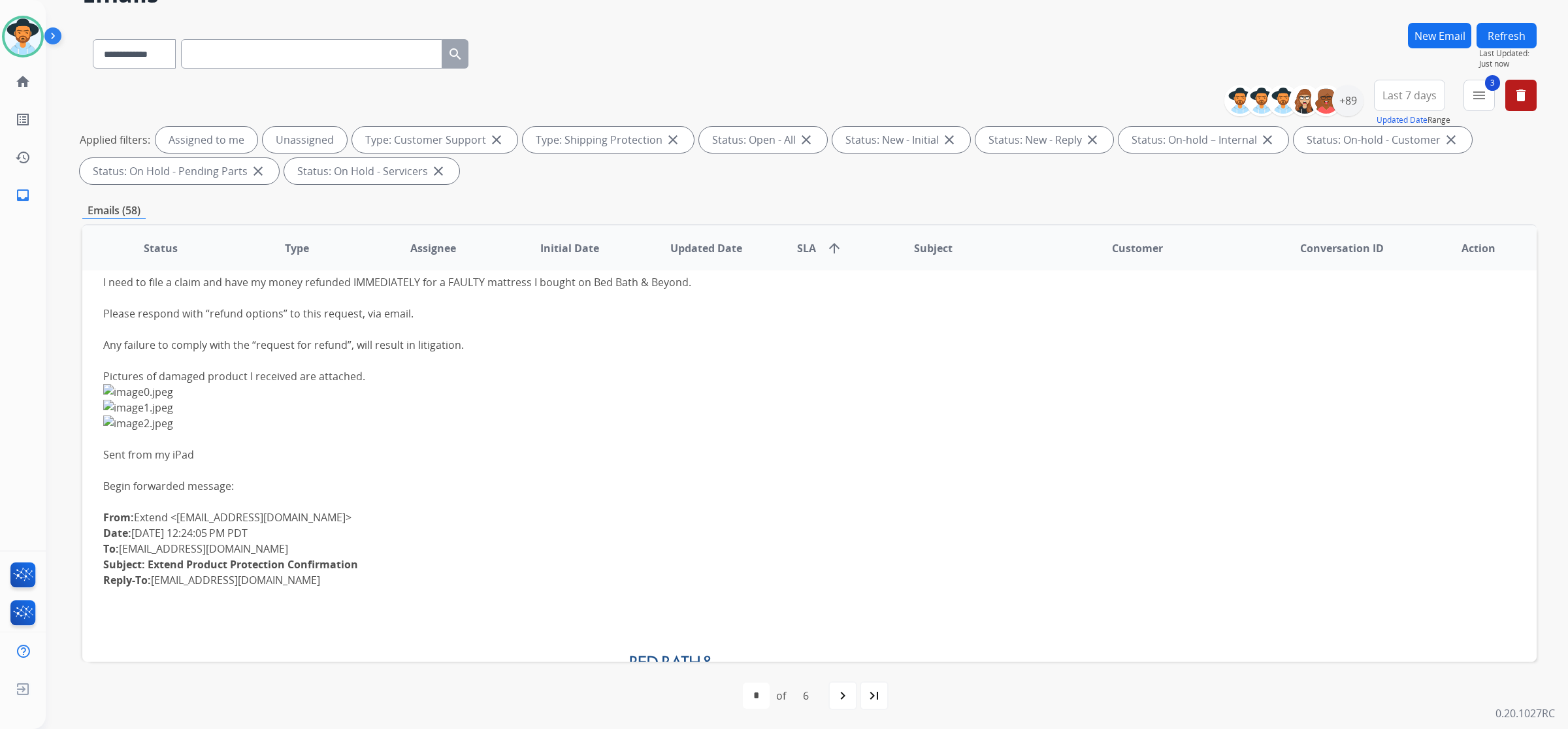
scroll to position [352, 0]
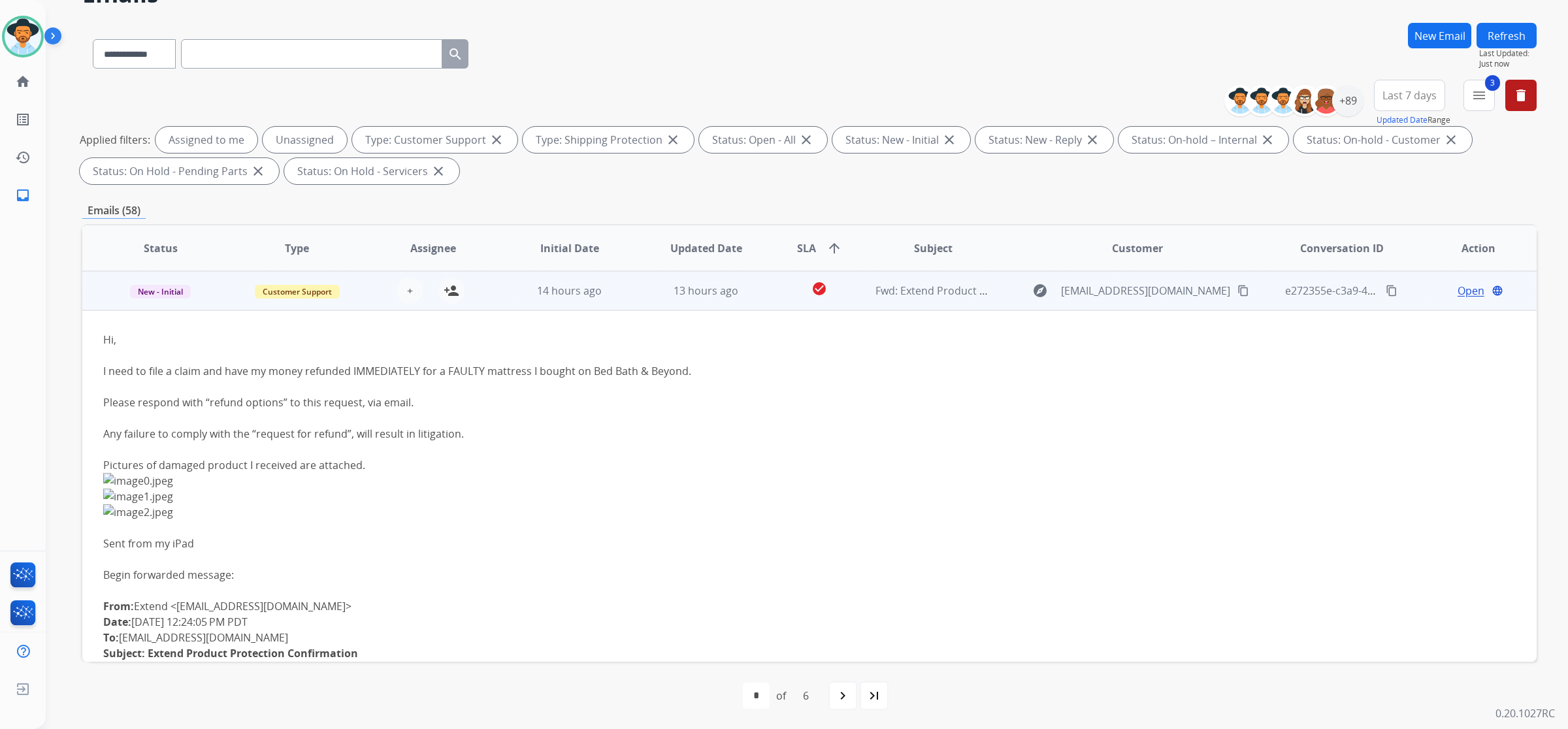
click at [1238, 291] on mat-icon "content_copy" at bounding box center [1243, 290] width 12 height 12
click at [455, 296] on mat-icon "person_add" at bounding box center [451, 291] width 16 height 16
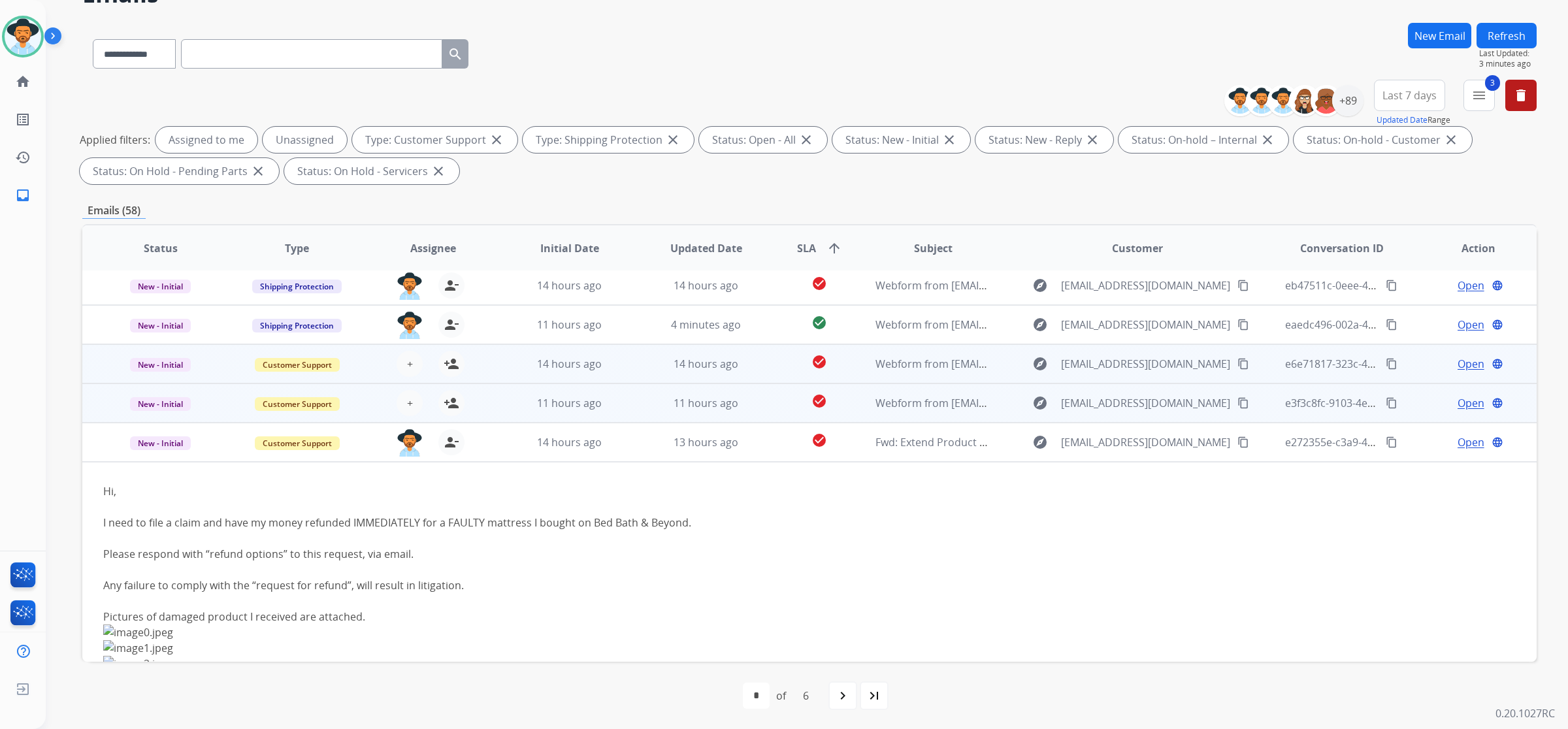
scroll to position [59, 0]
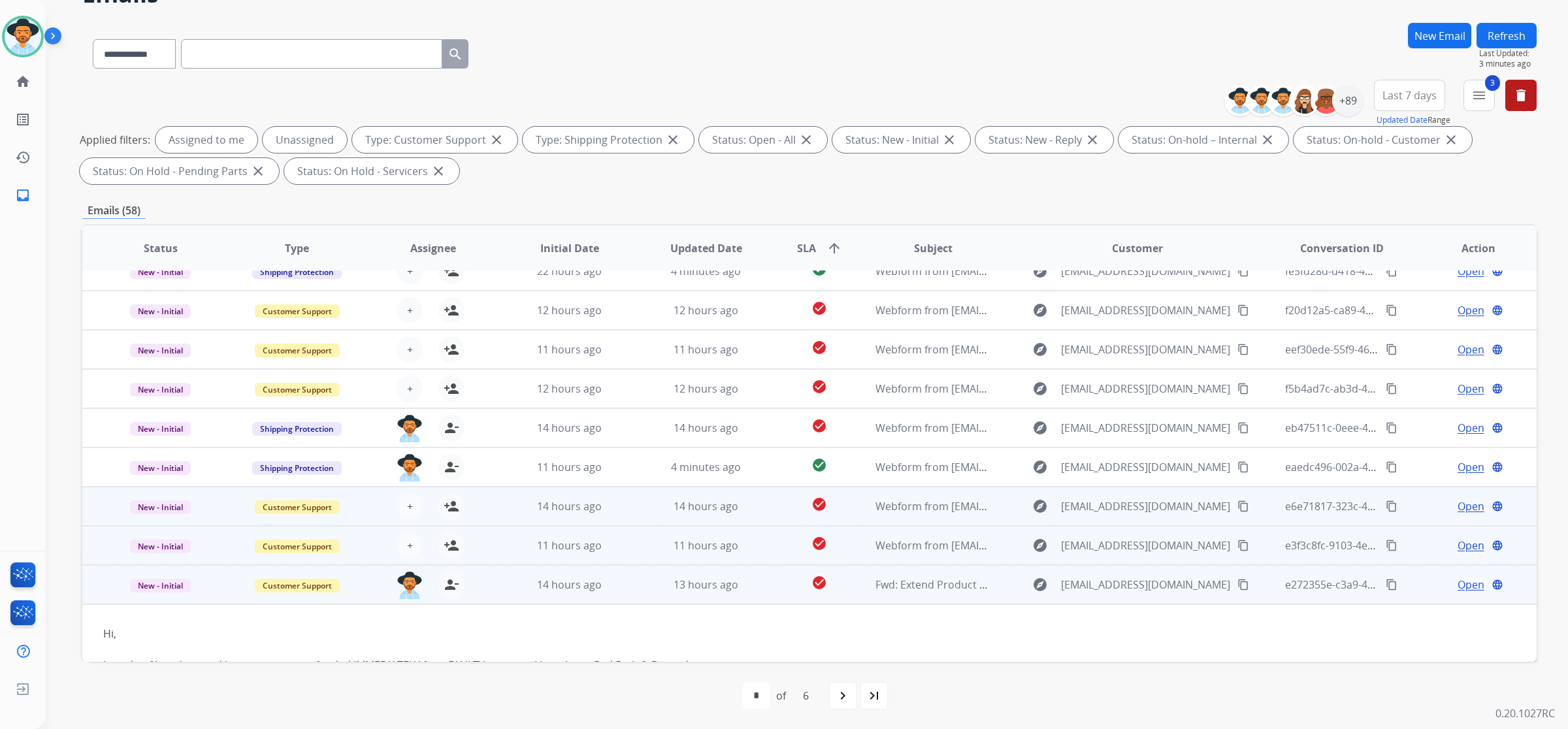
click at [501, 578] on td "14 hours ago" at bounding box center [559, 585] width 136 height 39
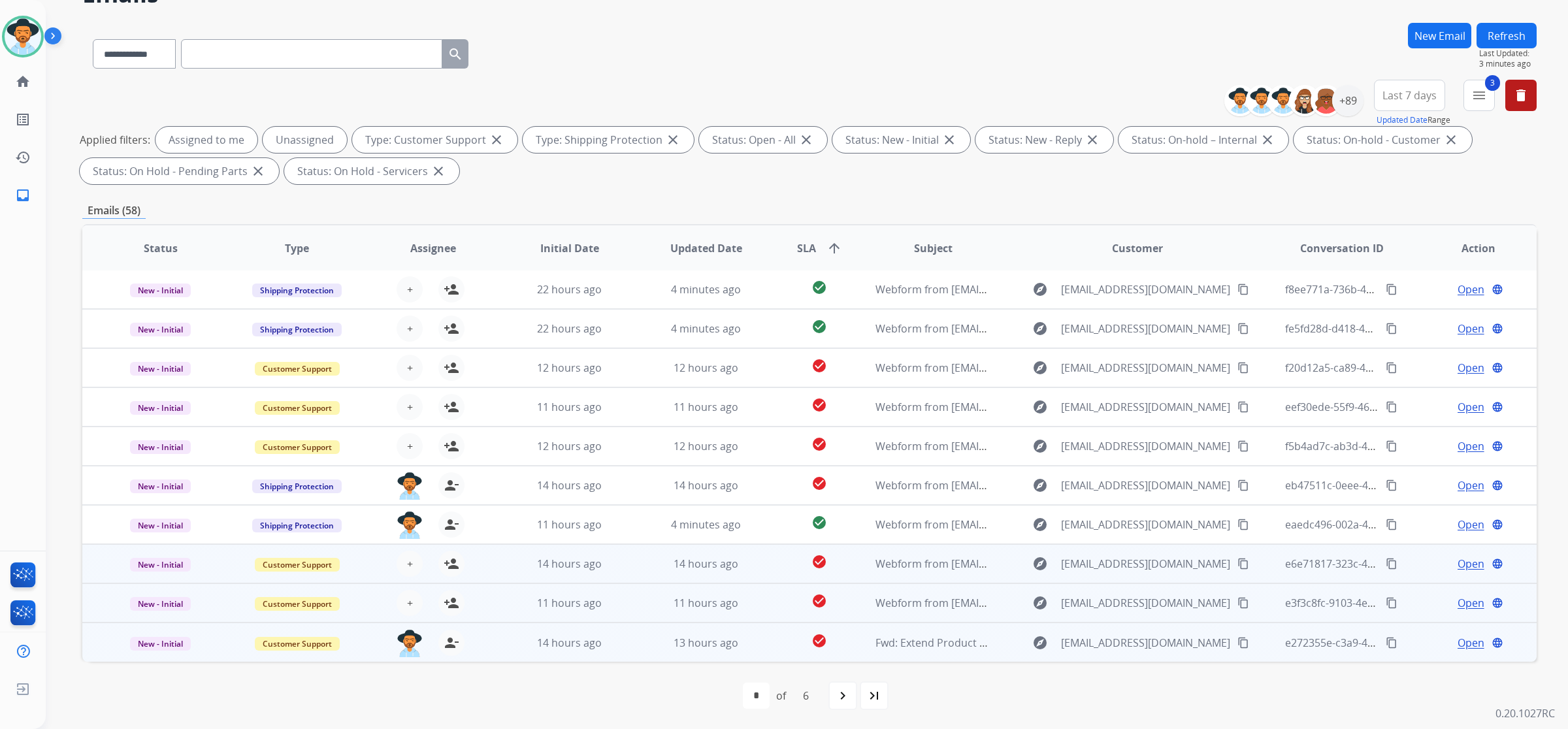
scroll to position [1, 0]
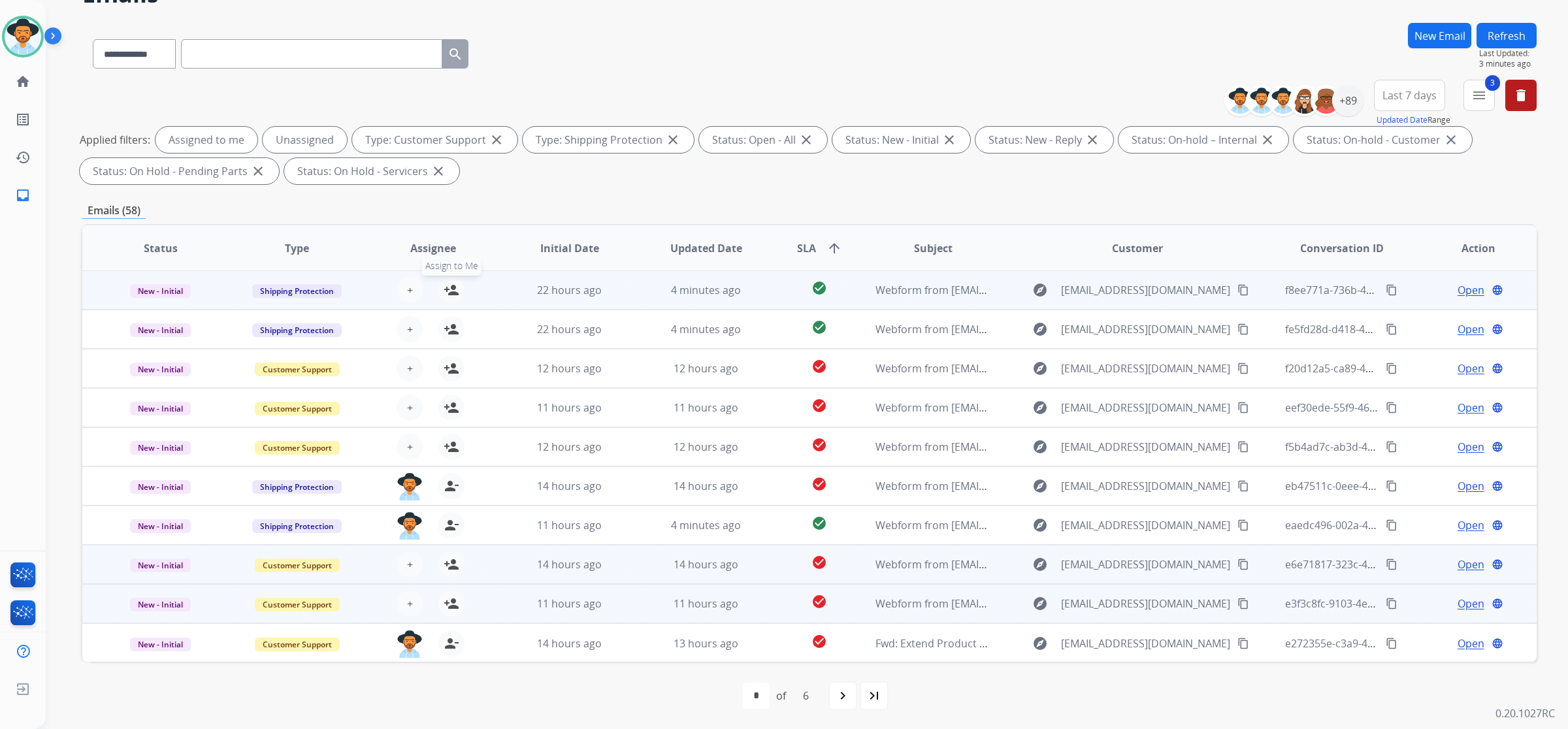
click at [451, 289] on mat-icon "person_add" at bounding box center [451, 290] width 16 height 16
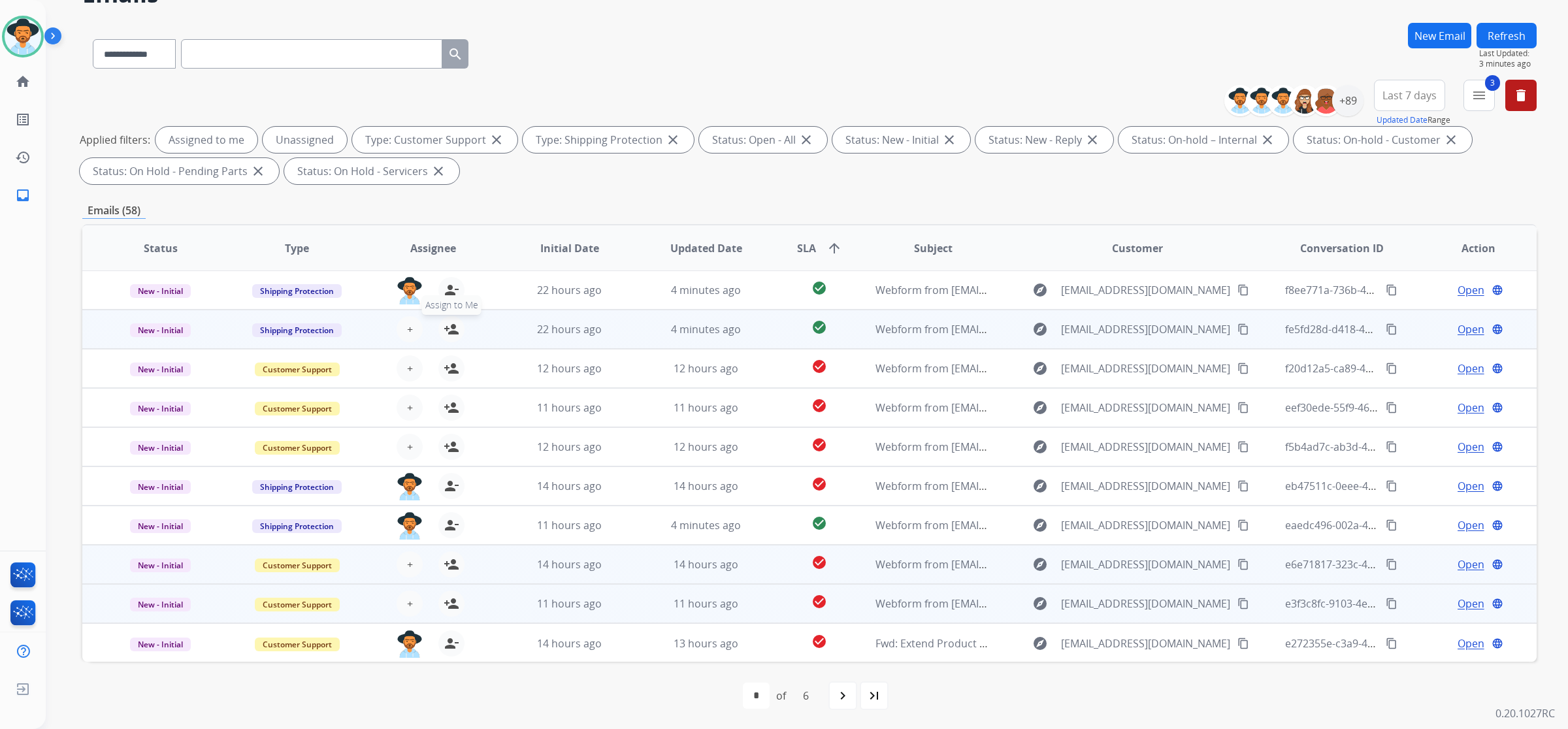
click at [449, 322] on mat-icon "person_add" at bounding box center [451, 329] width 16 height 16
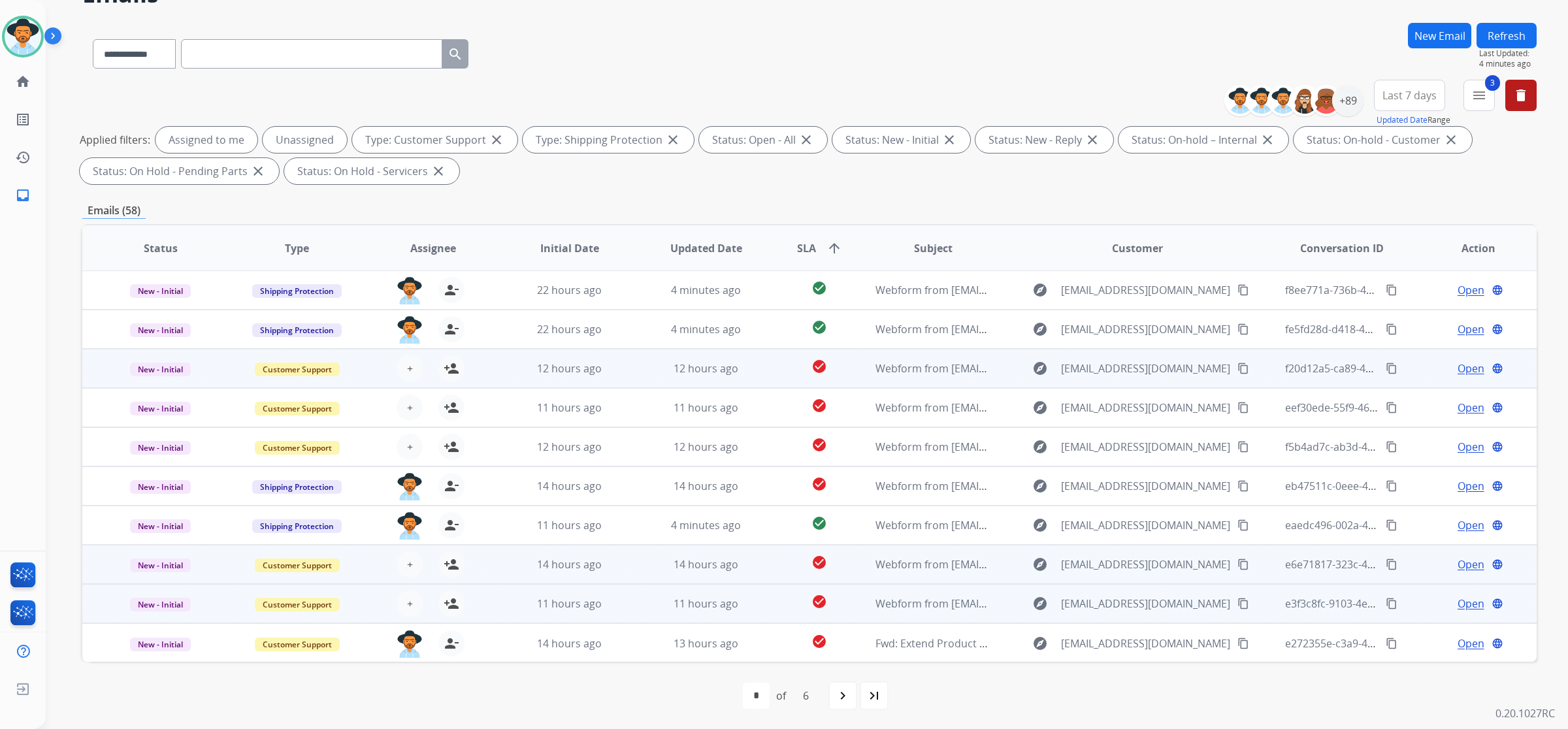
click at [499, 377] on td "12 hours ago" at bounding box center [559, 369] width 136 height 39
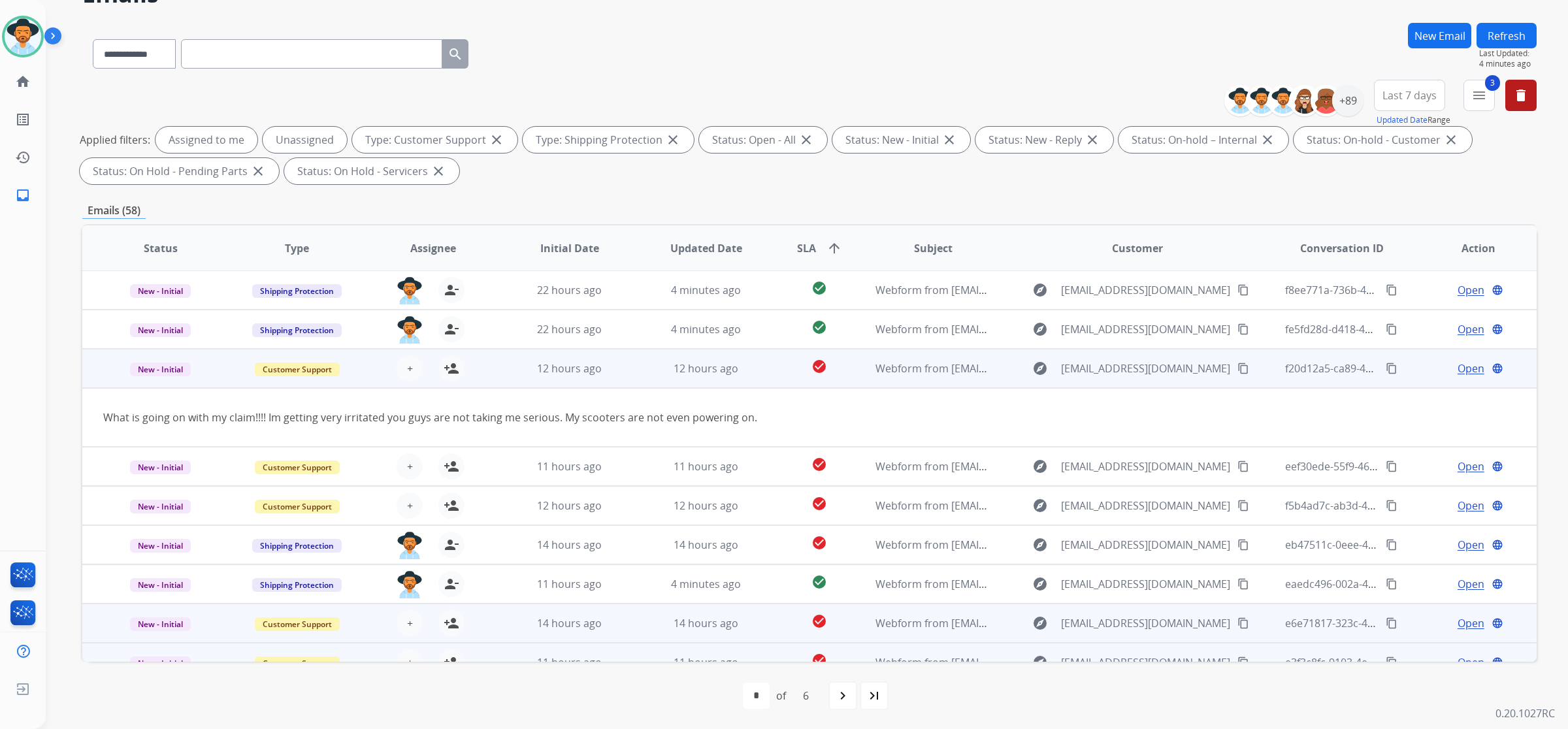
scroll to position [59, 0]
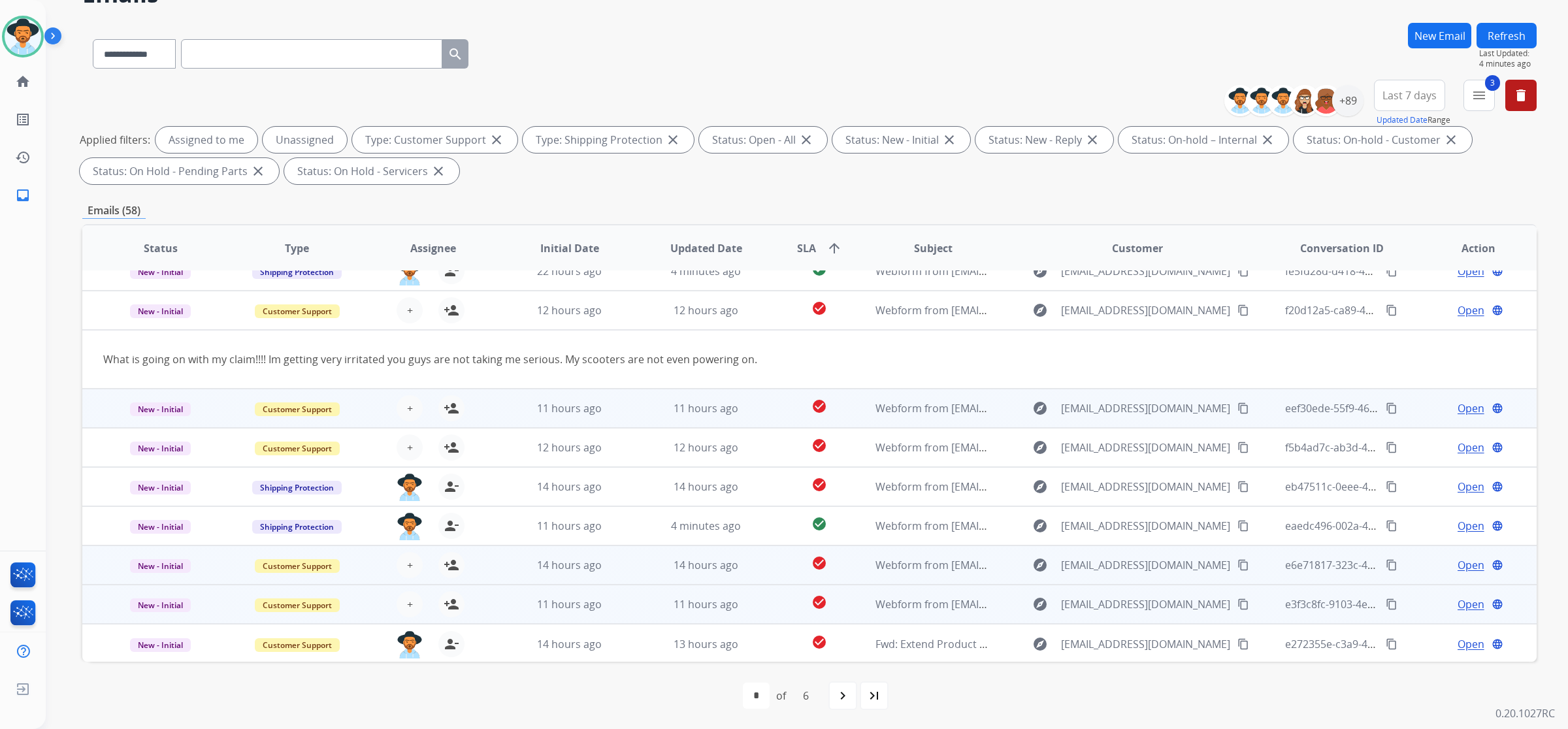
click at [497, 406] on td "11 hours ago" at bounding box center [559, 409] width 136 height 39
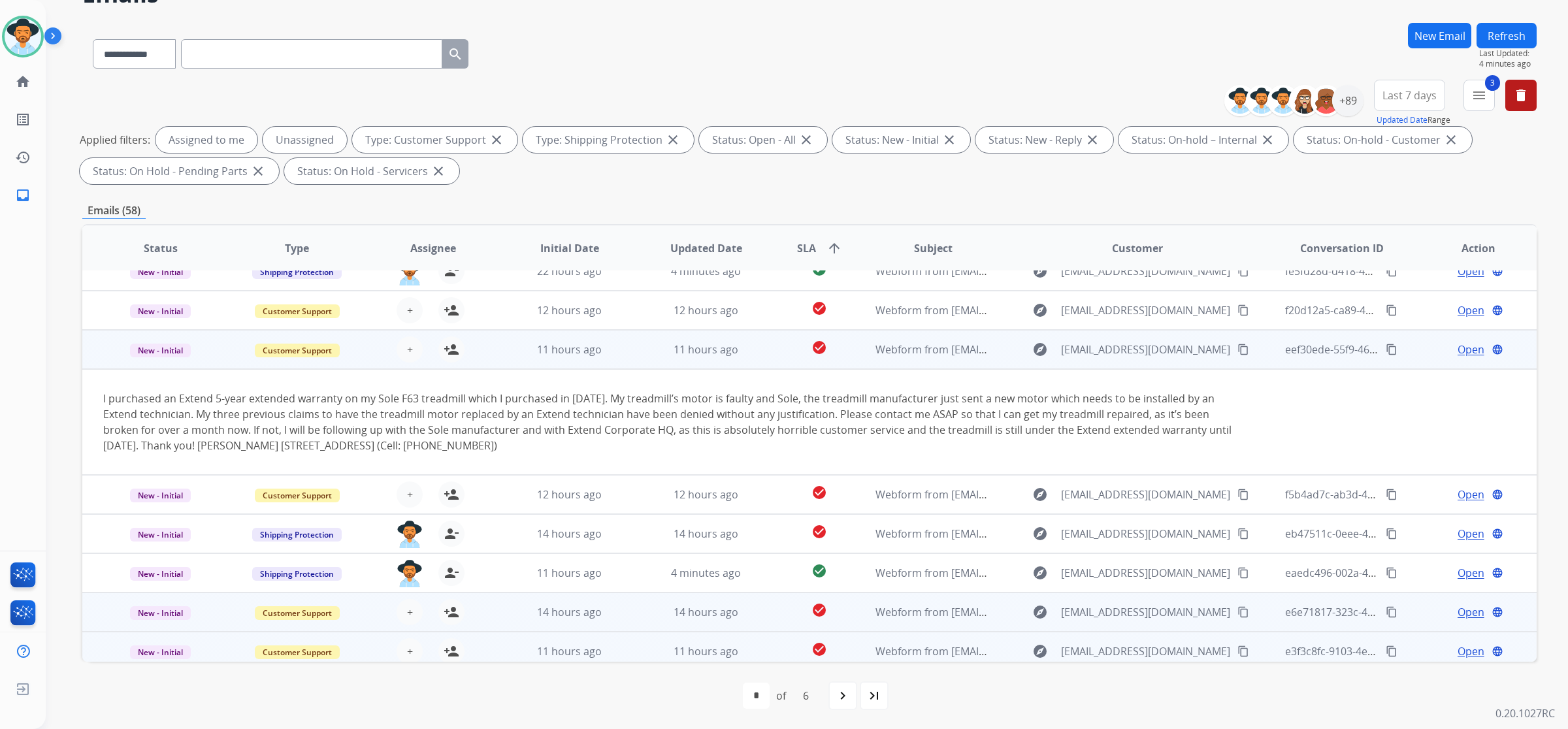
scroll to position [106, 0]
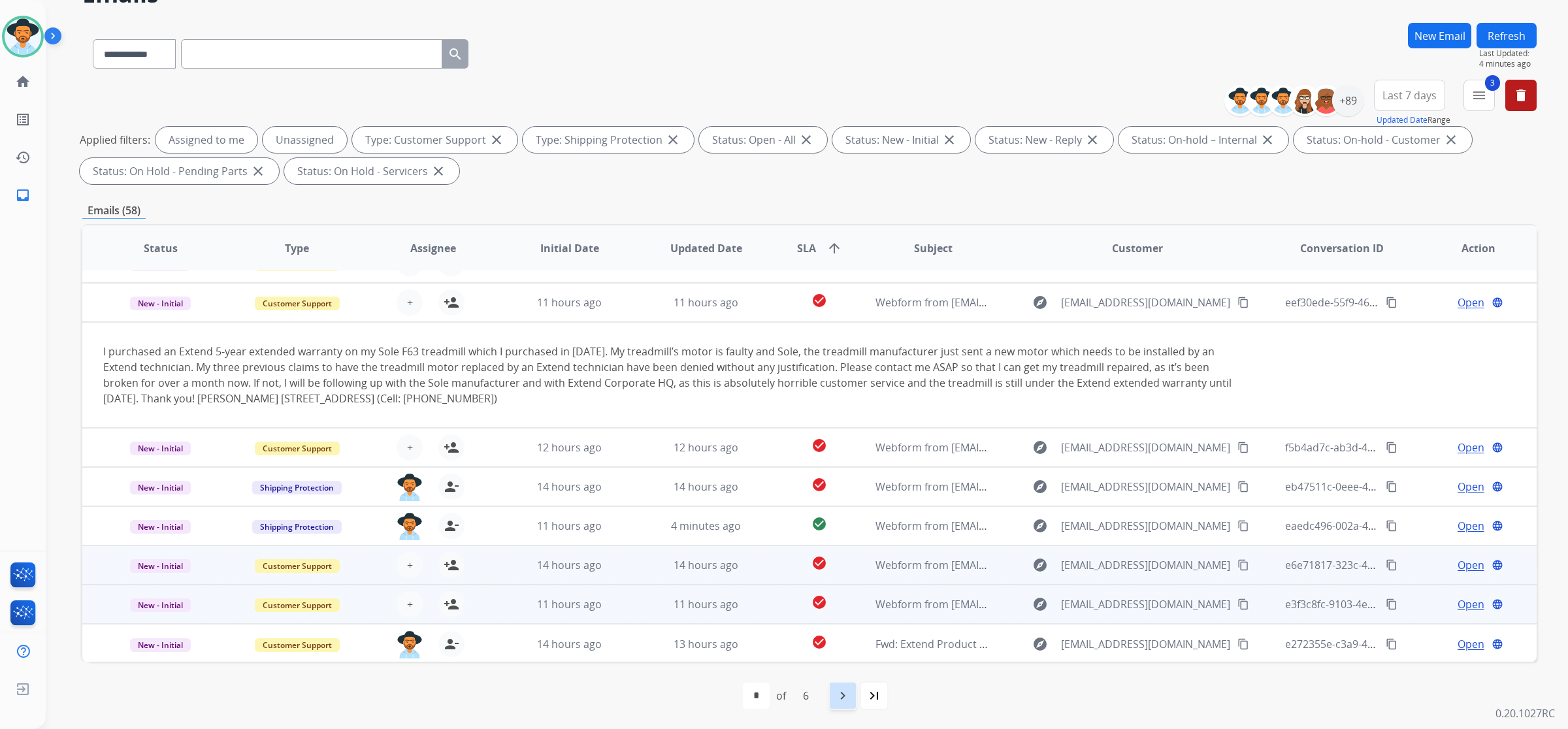
click at [850, 693] on mat-icon "navigate_next" at bounding box center [843, 696] width 16 height 16
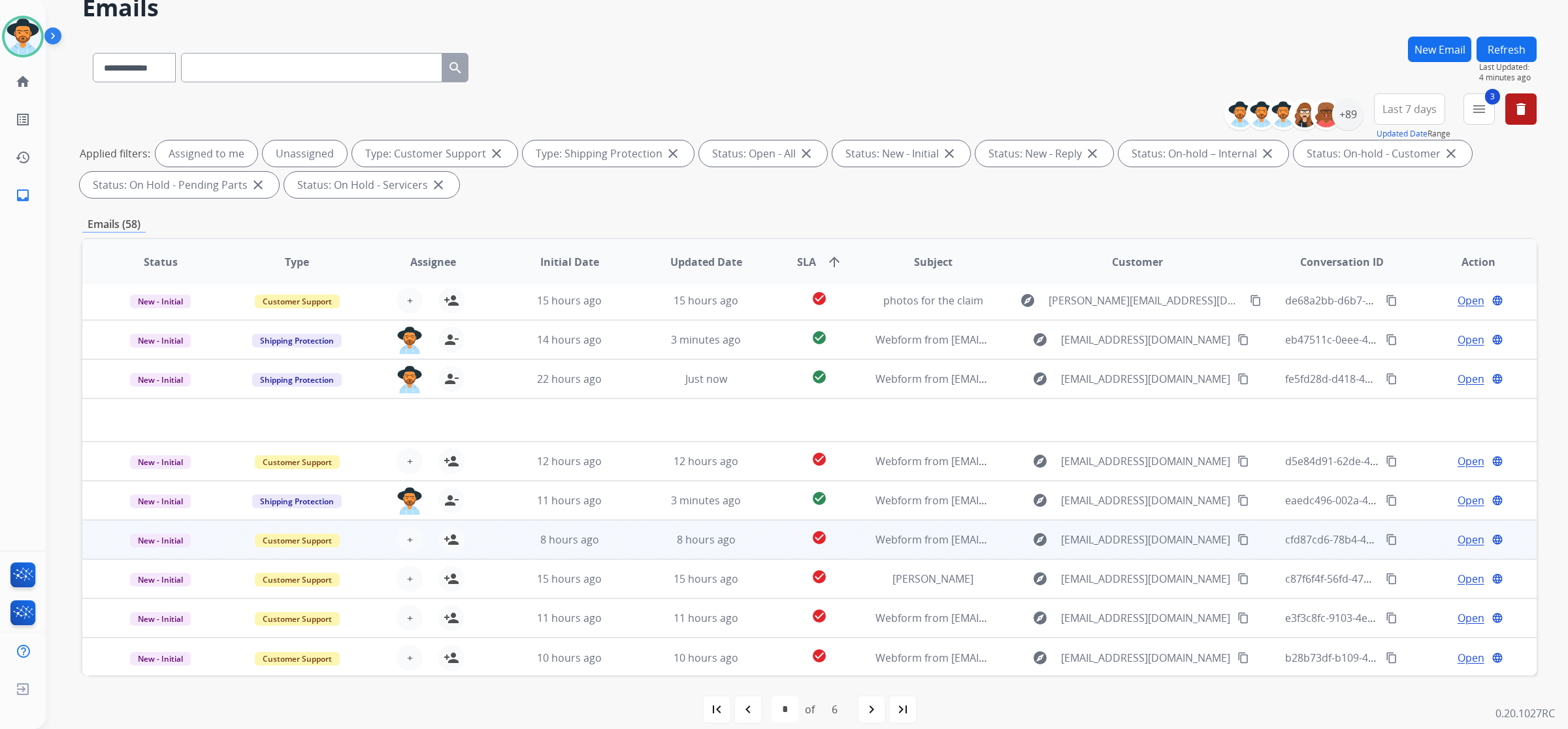
scroll to position [77, 0]
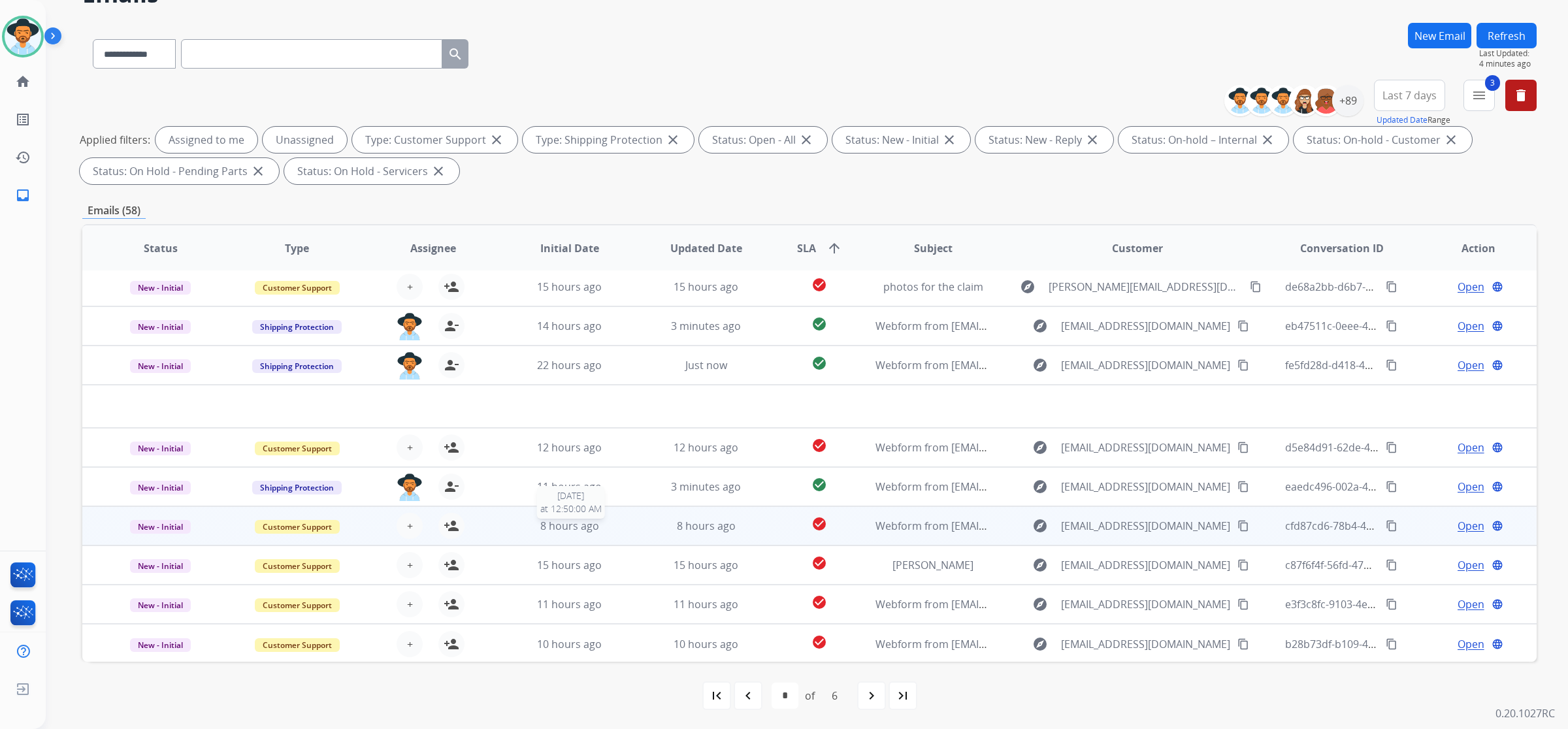
click at [546, 526] on span "8 hours ago" at bounding box center [570, 526] width 59 height 14
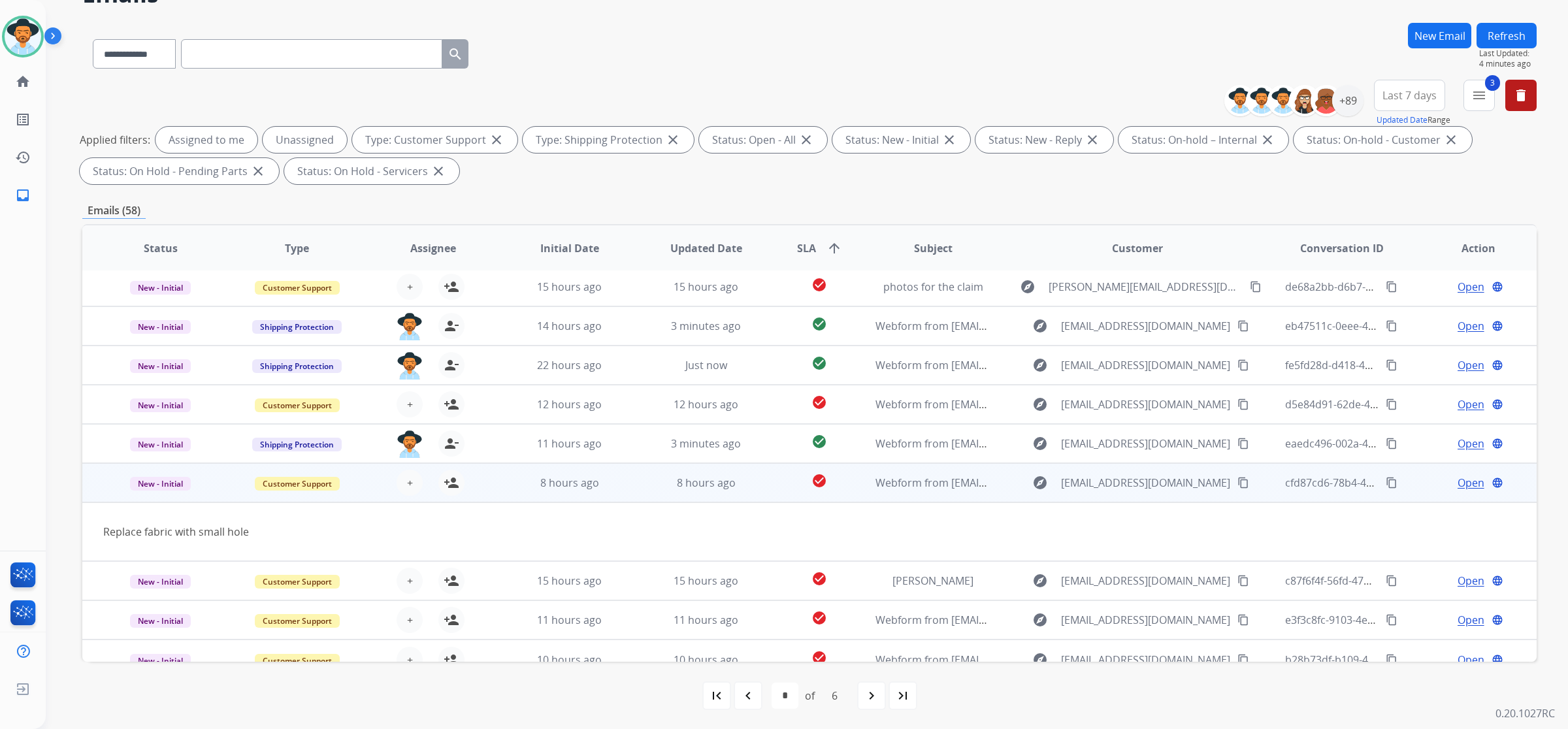
scroll to position [59, 0]
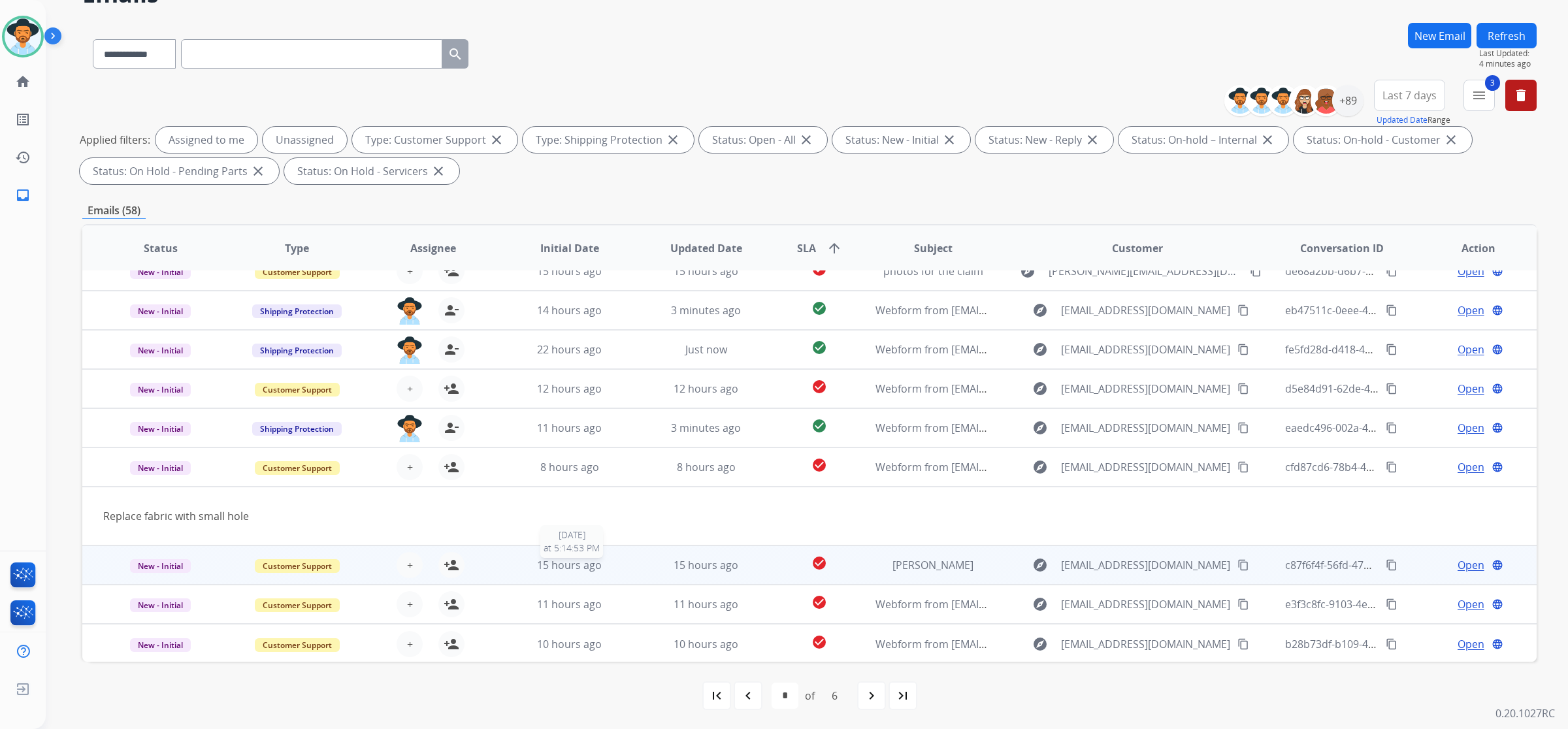
click at [533, 569] on div "15 hours ago" at bounding box center [569, 565] width 115 height 16
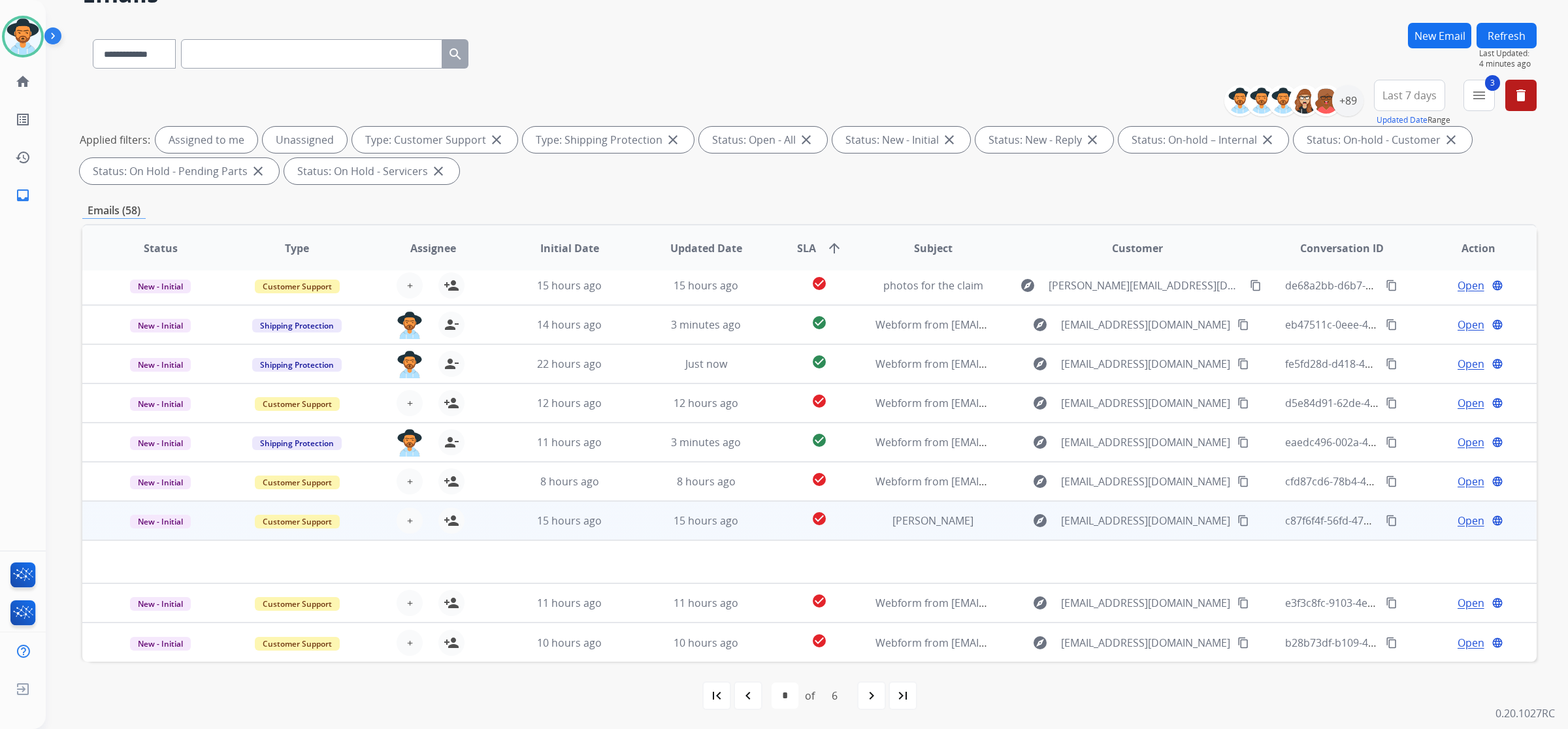
scroll to position [43, 0]
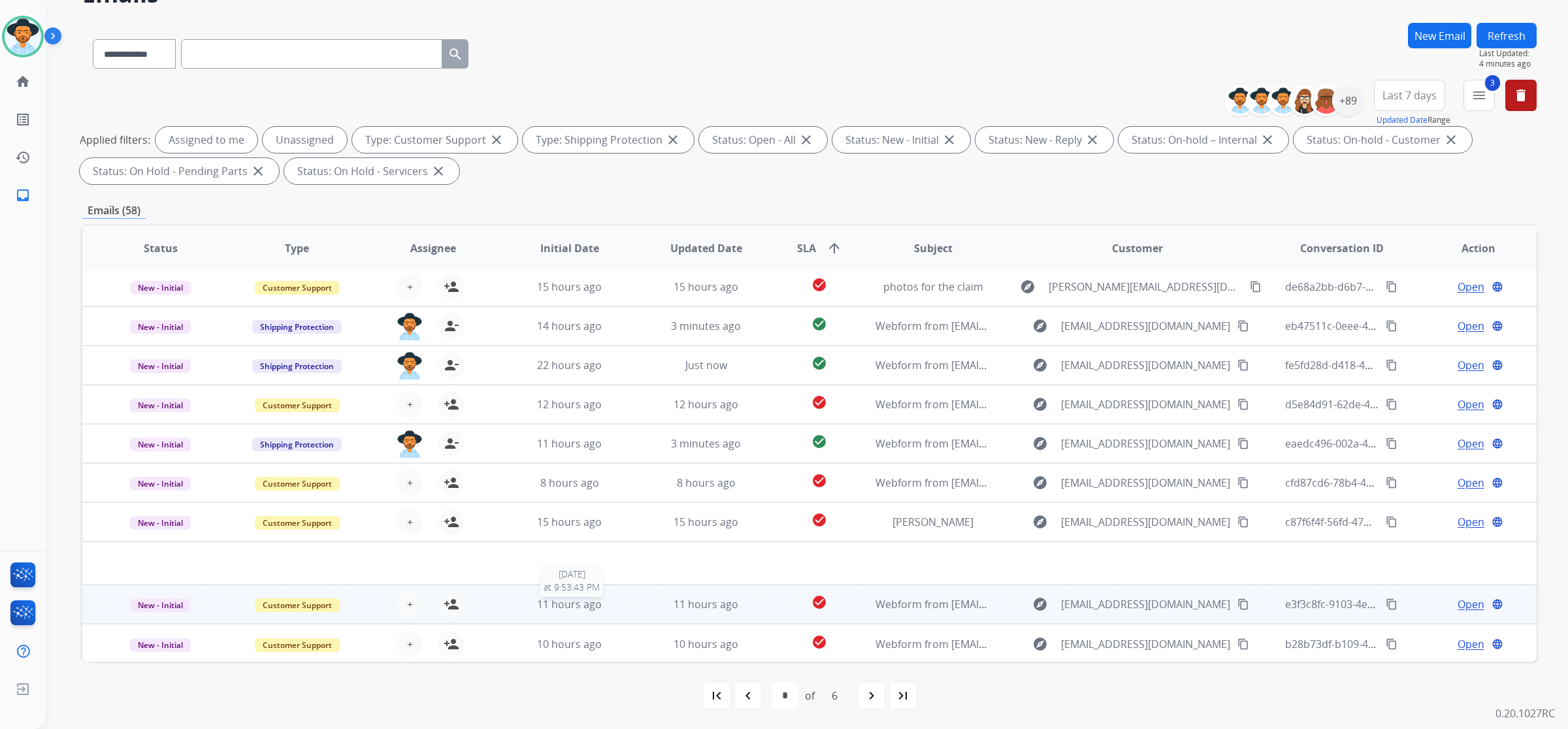
click at [524, 596] on div "11 hours ago" at bounding box center [569, 604] width 115 height 16
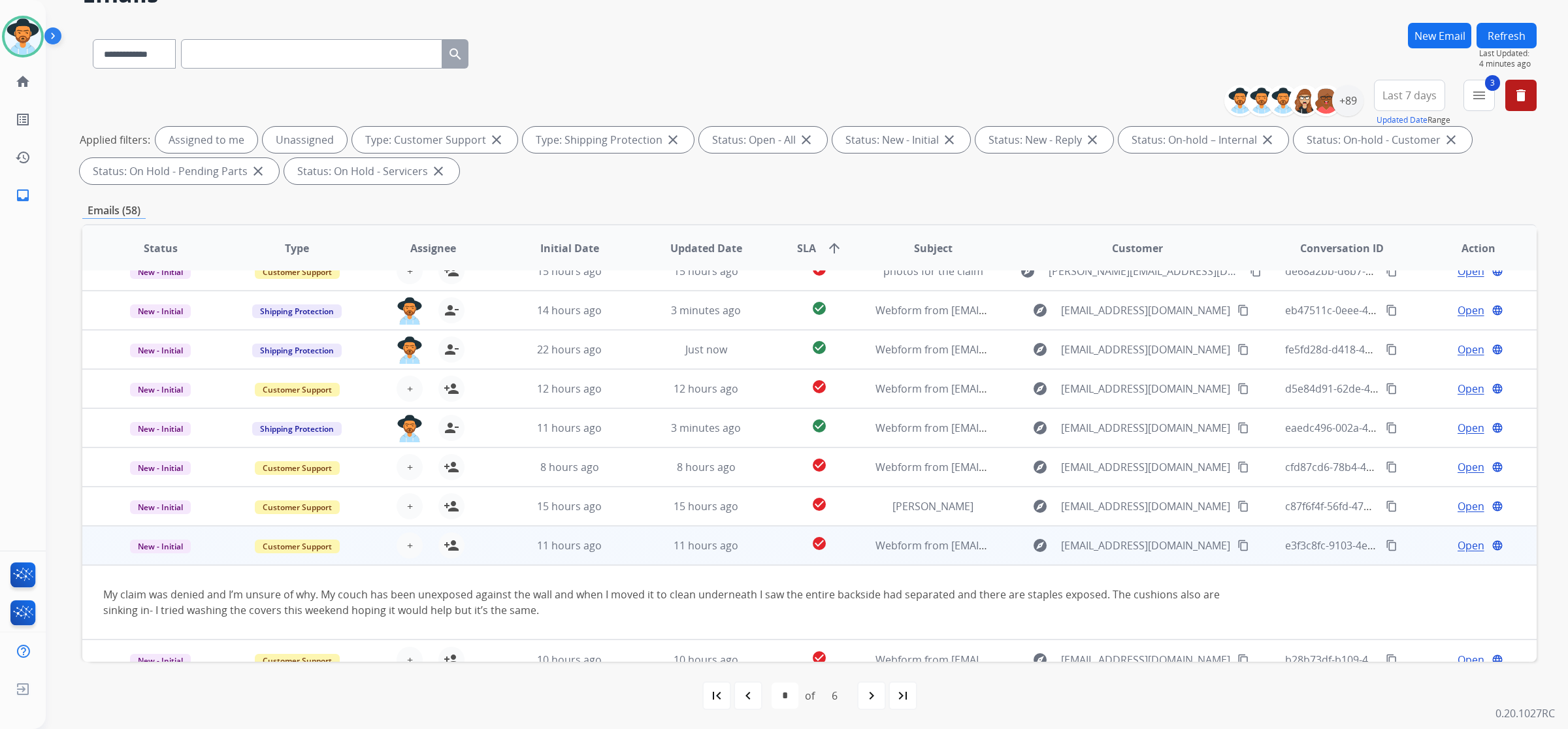
scroll to position [75, 0]
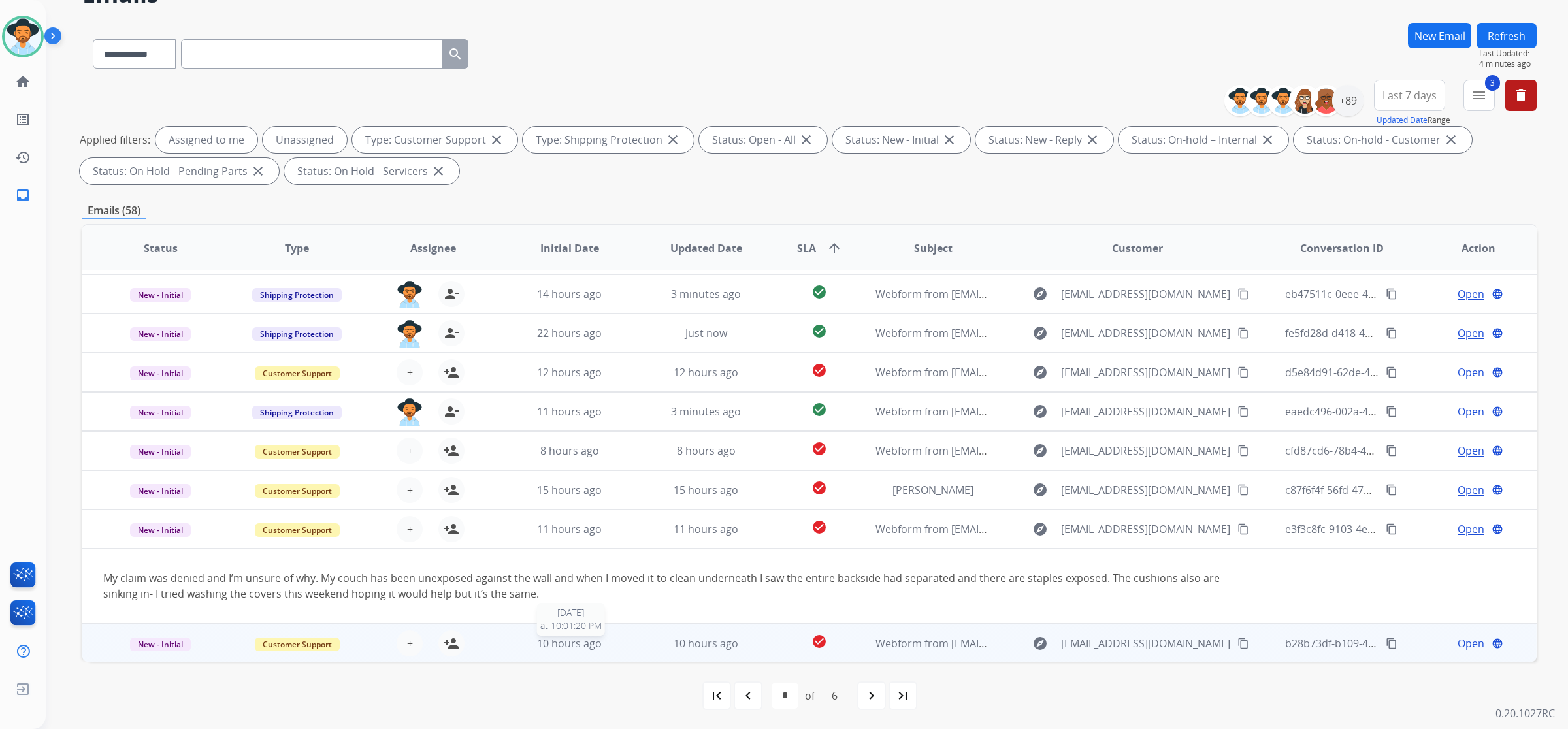
click at [515, 639] on div "10 hours ago" at bounding box center [569, 644] width 115 height 16
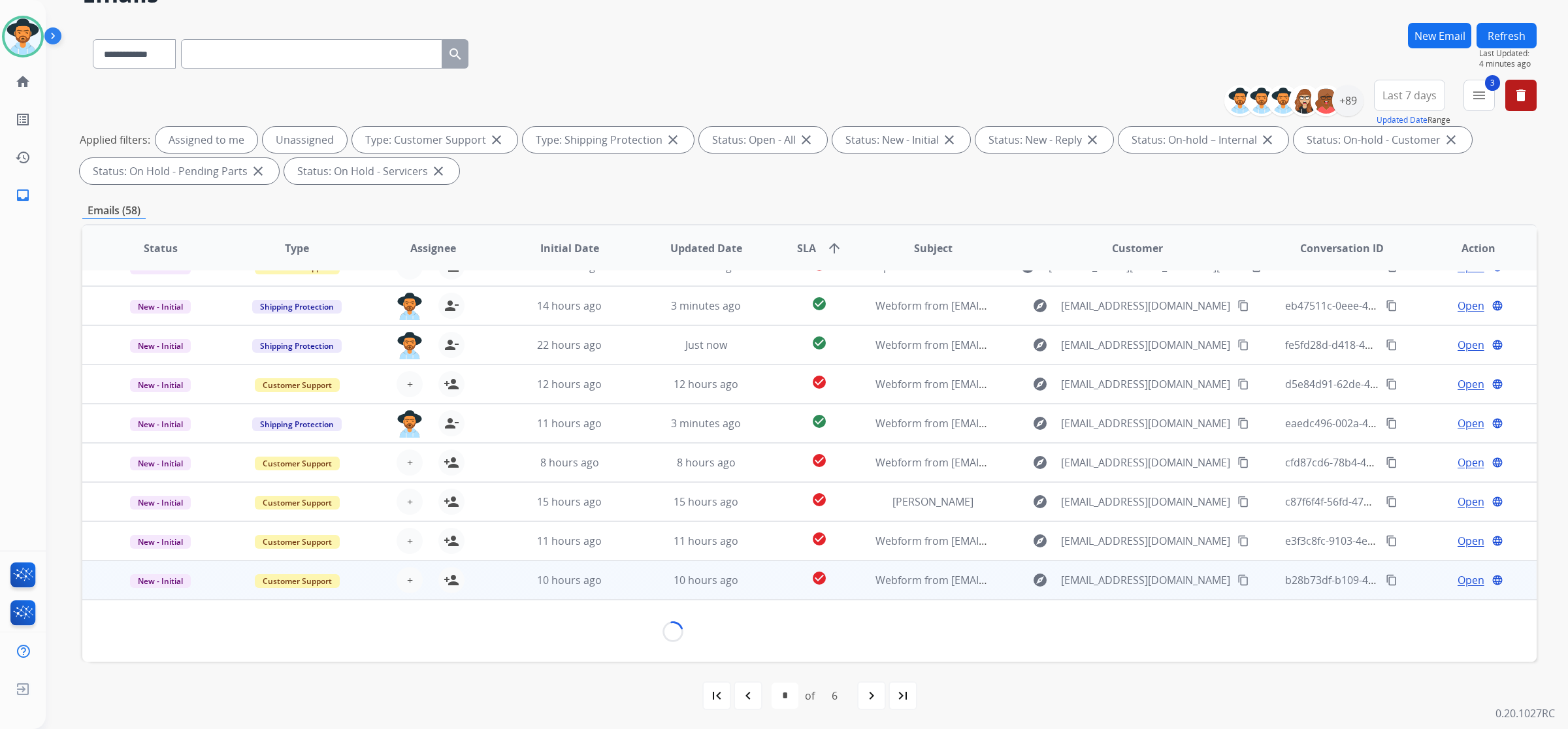
scroll to position [59, 0]
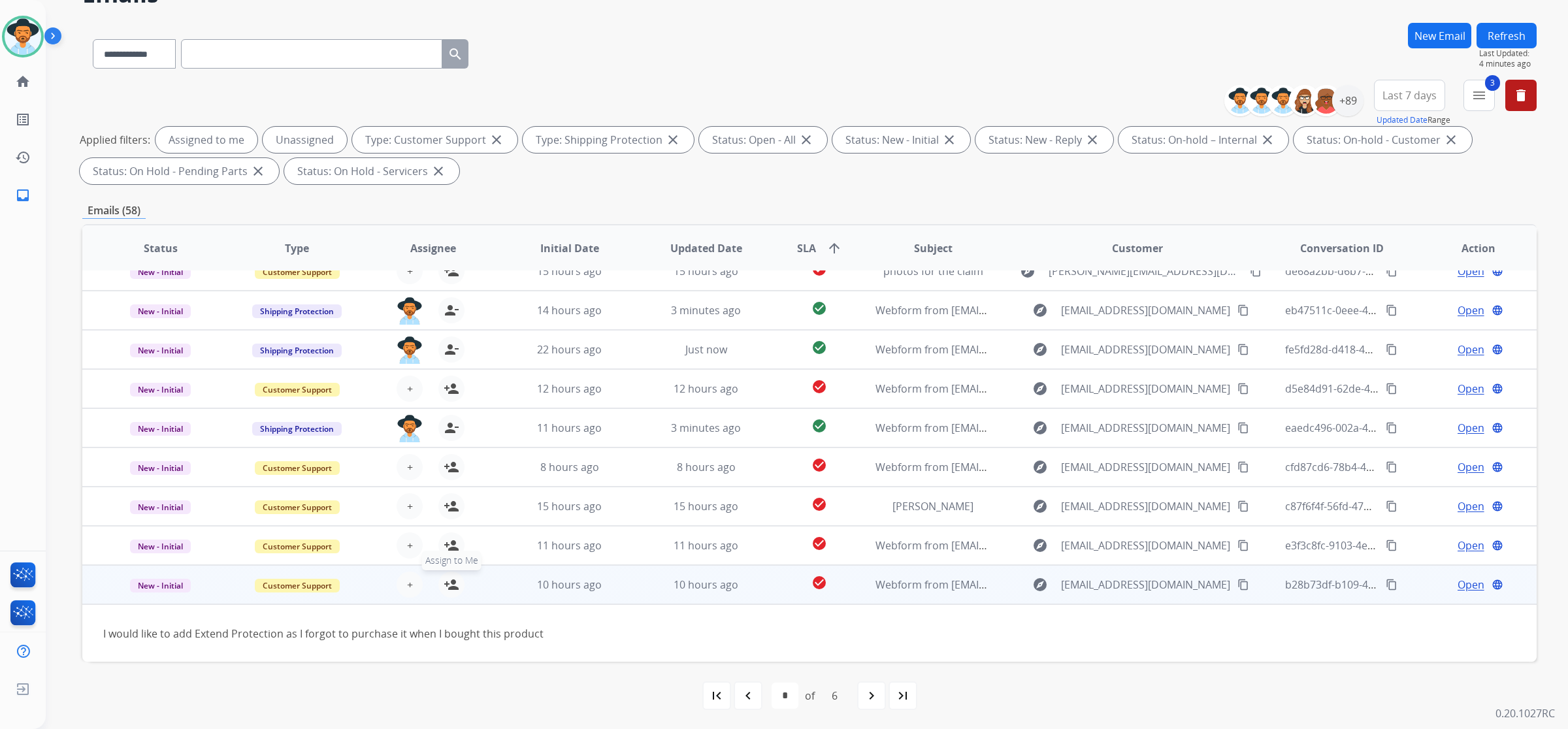
click at [448, 586] on mat-icon "person_add" at bounding box center [451, 585] width 16 height 16
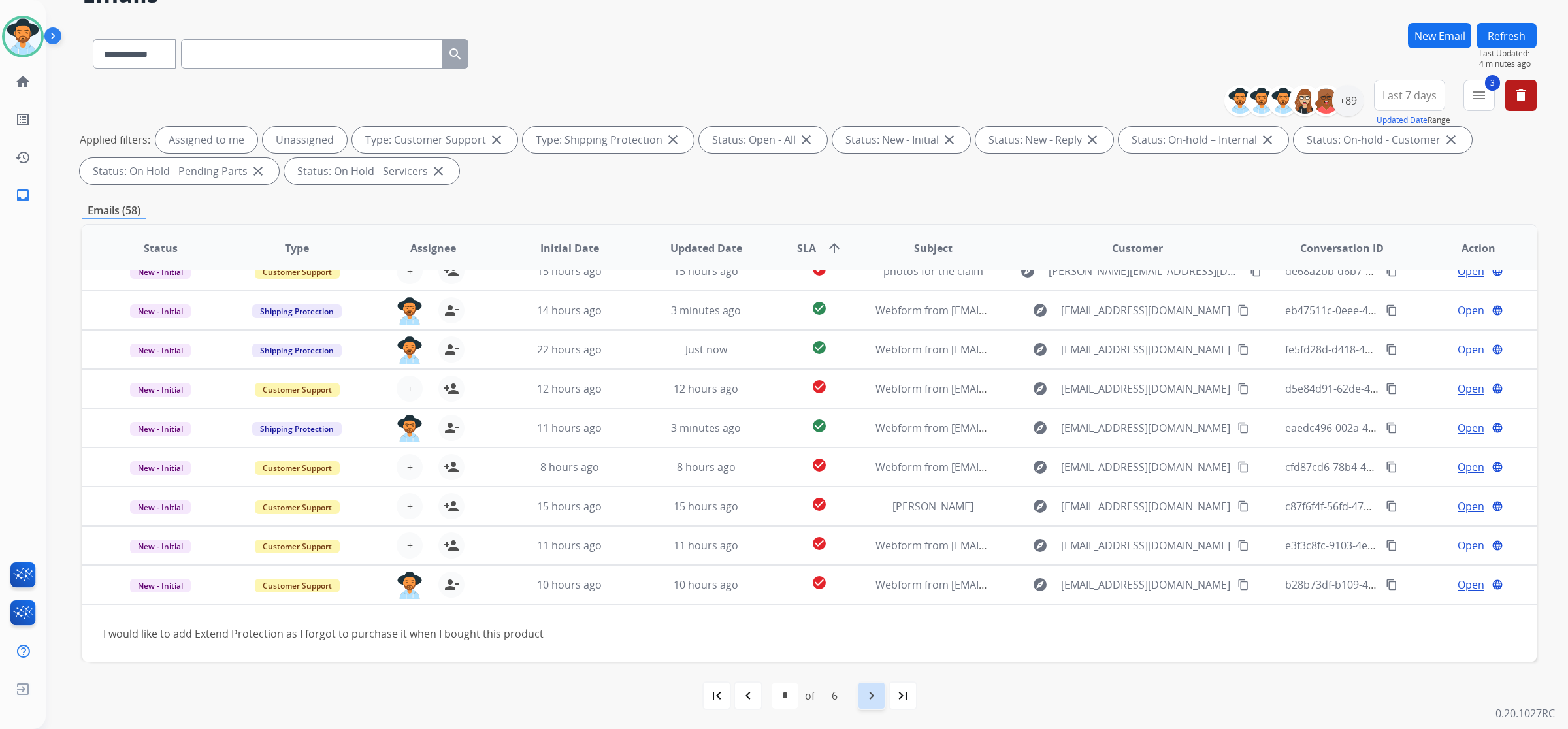
click at [877, 689] on mat-icon "navigate_next" at bounding box center [872, 696] width 16 height 16
select select "*"
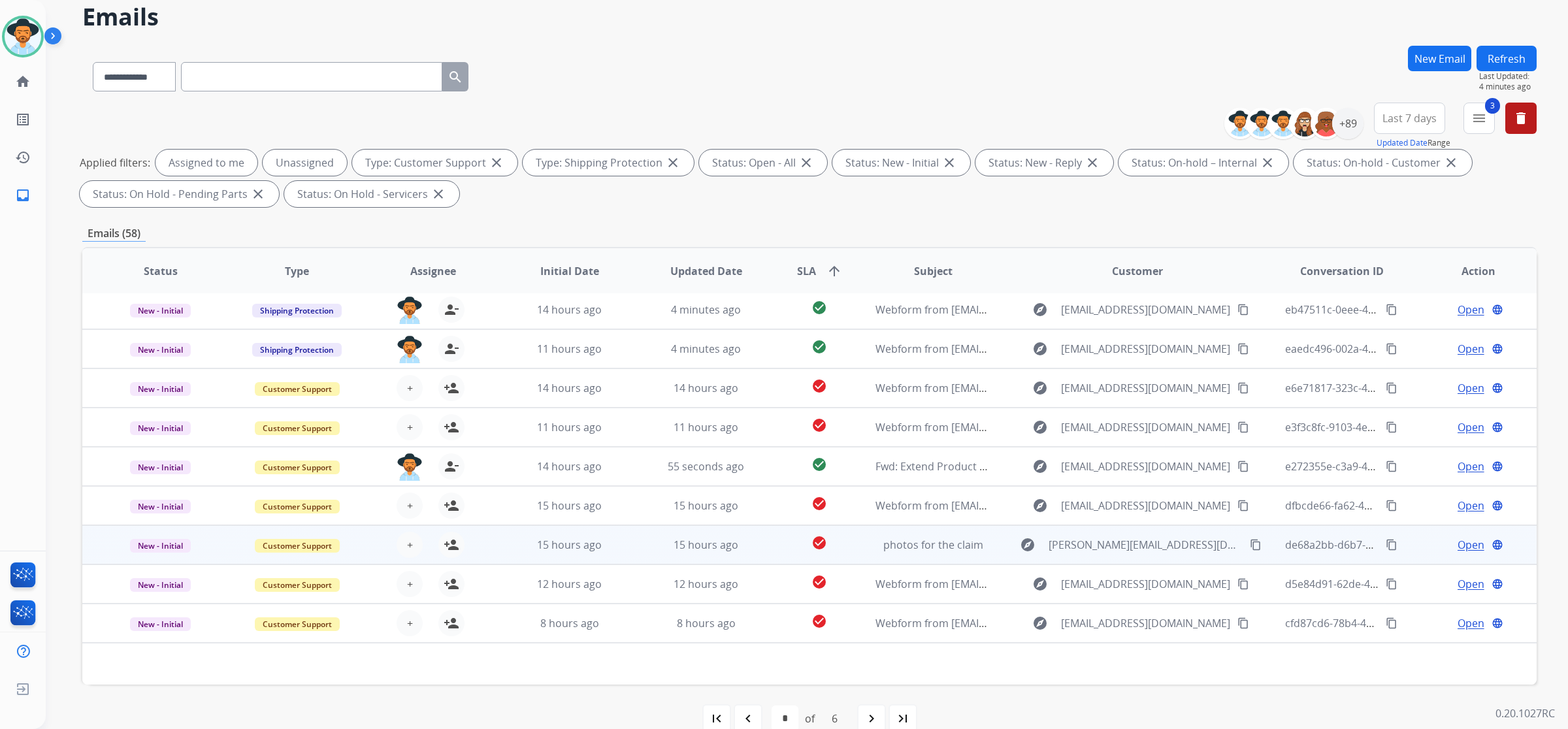
scroll to position [77, 0]
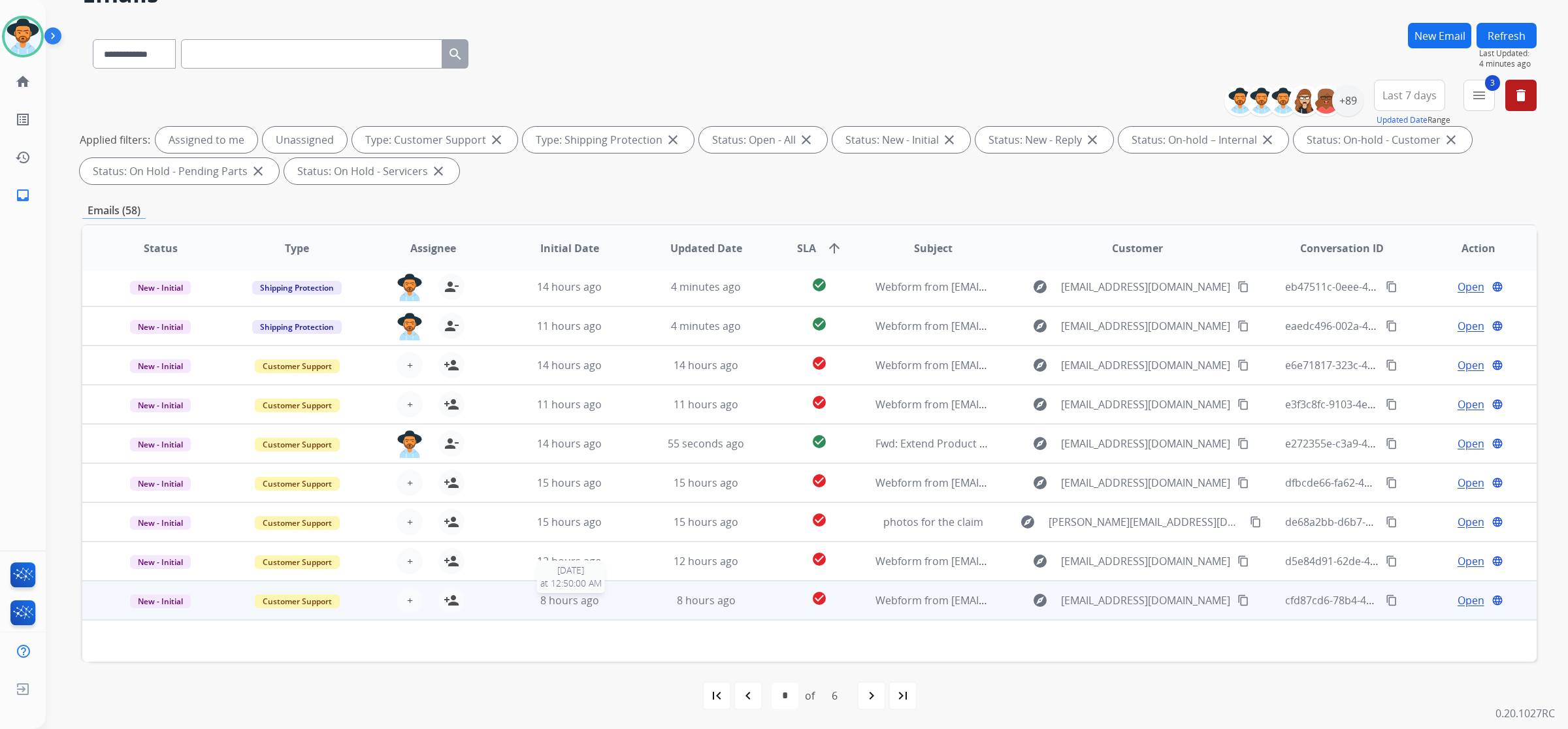
click at [622, 603] on div "8 hours ago" at bounding box center [569, 601] width 115 height 16
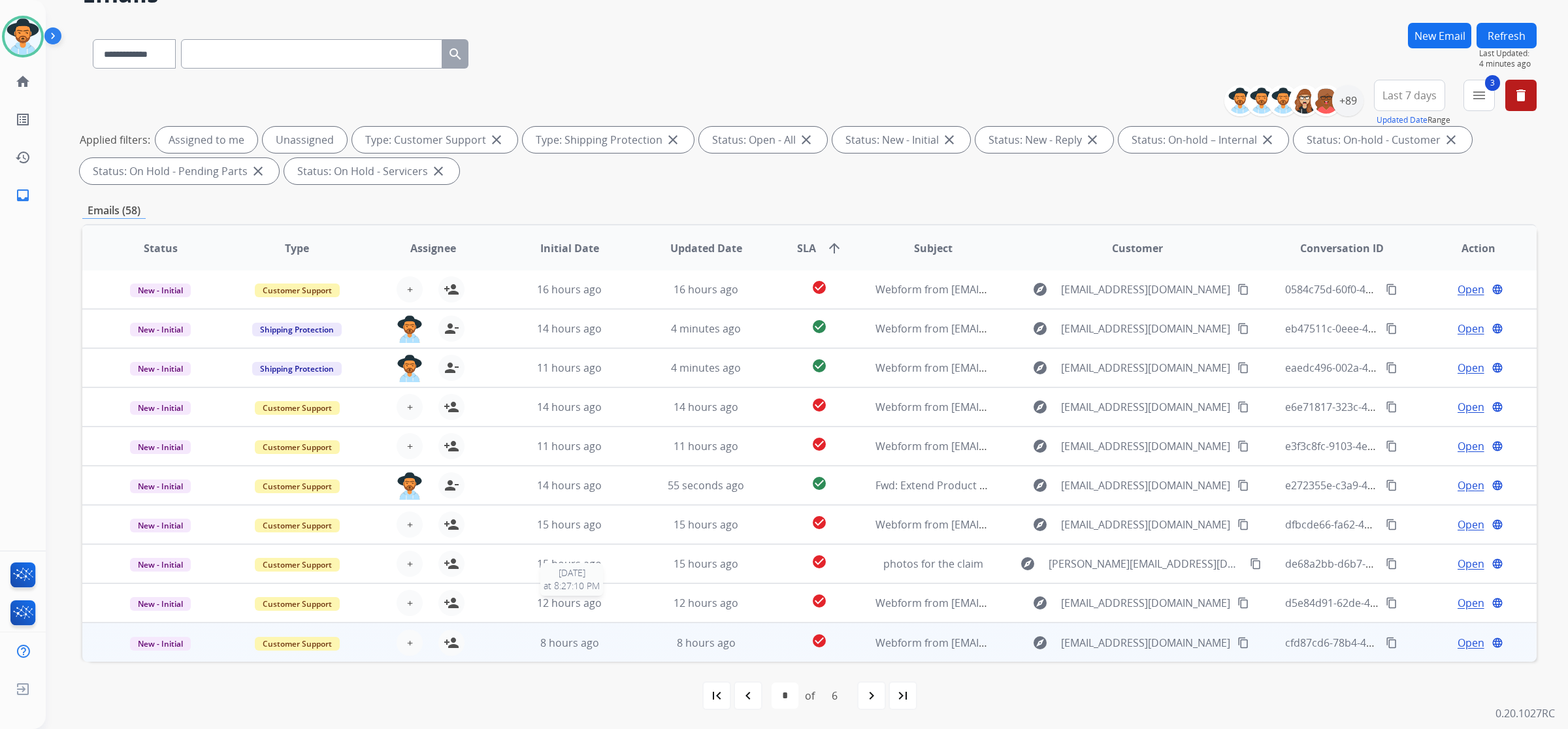
scroll to position [1, 0]
click at [622, 637] on div "8 hours ago" at bounding box center [569, 644] width 115 height 16
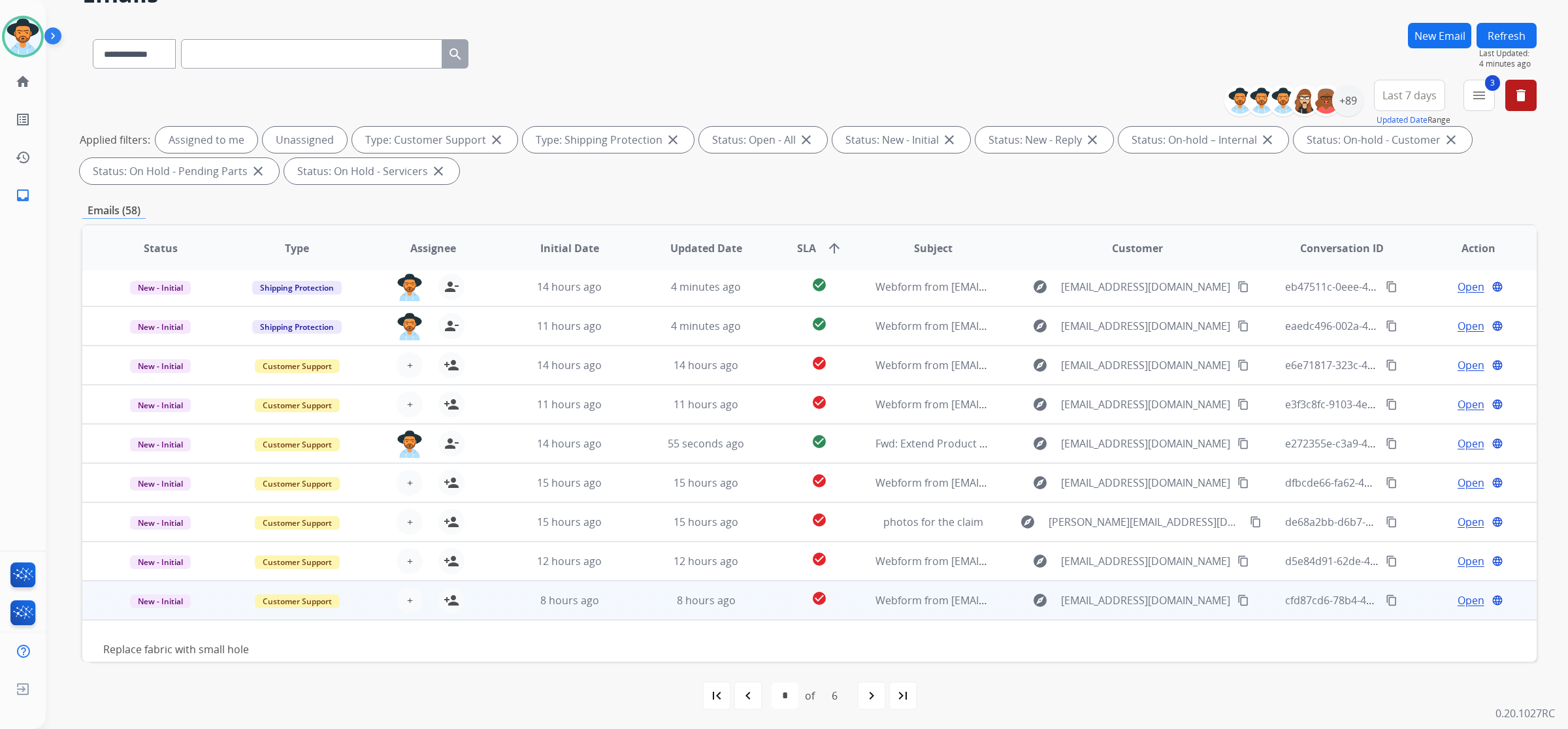
scroll to position [59, 0]
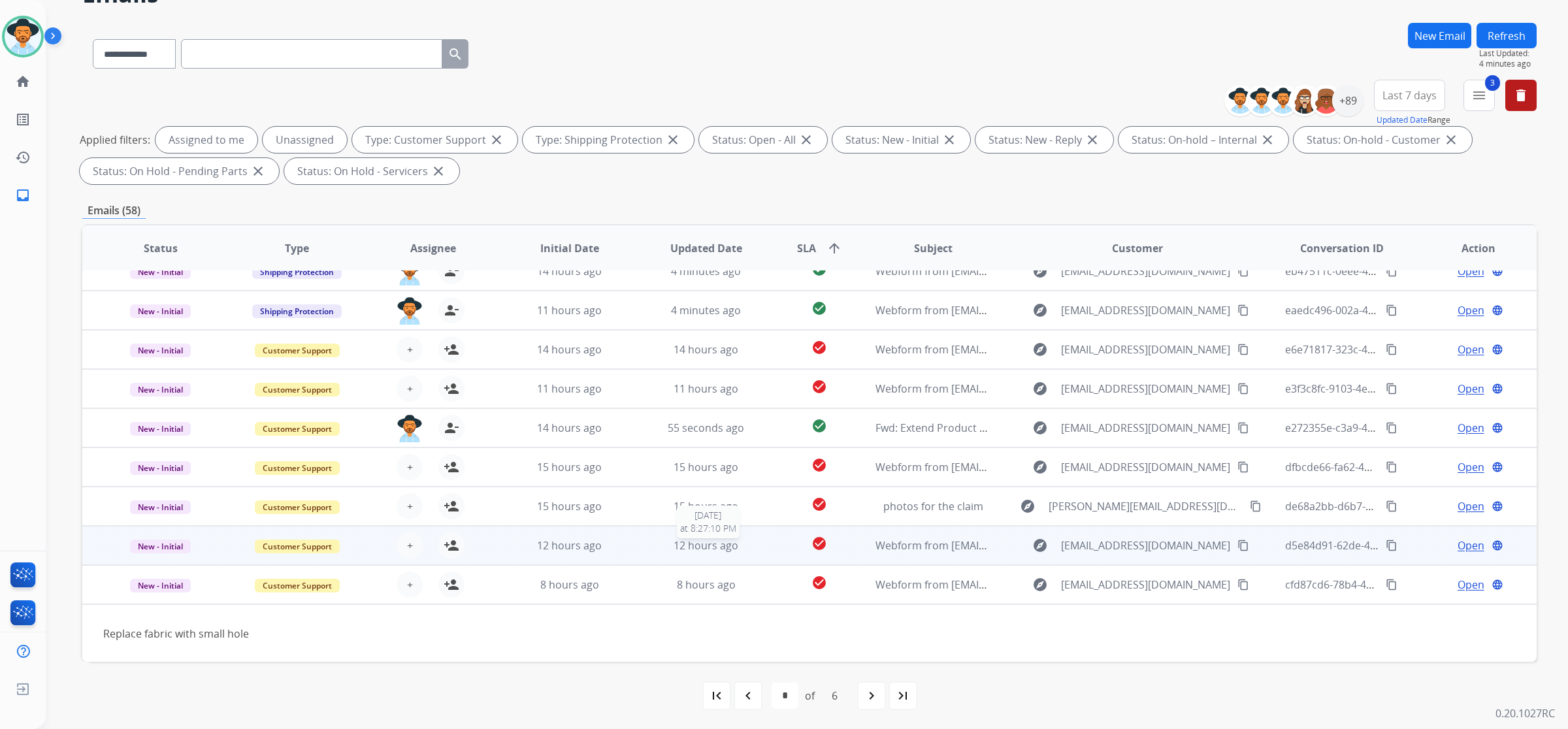
click at [649, 542] on div "12 hours ago" at bounding box center [706, 546] width 115 height 16
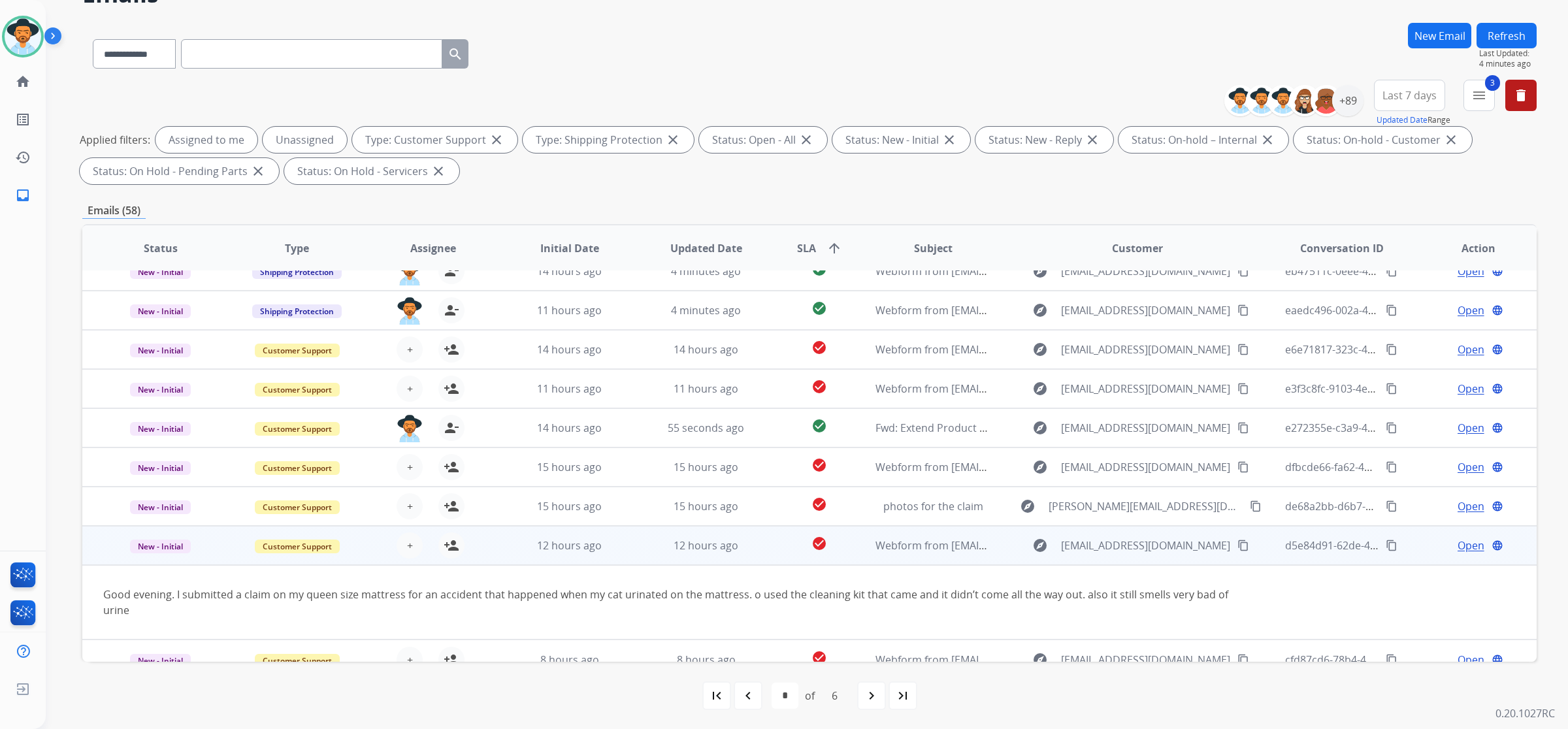
scroll to position [75, 0]
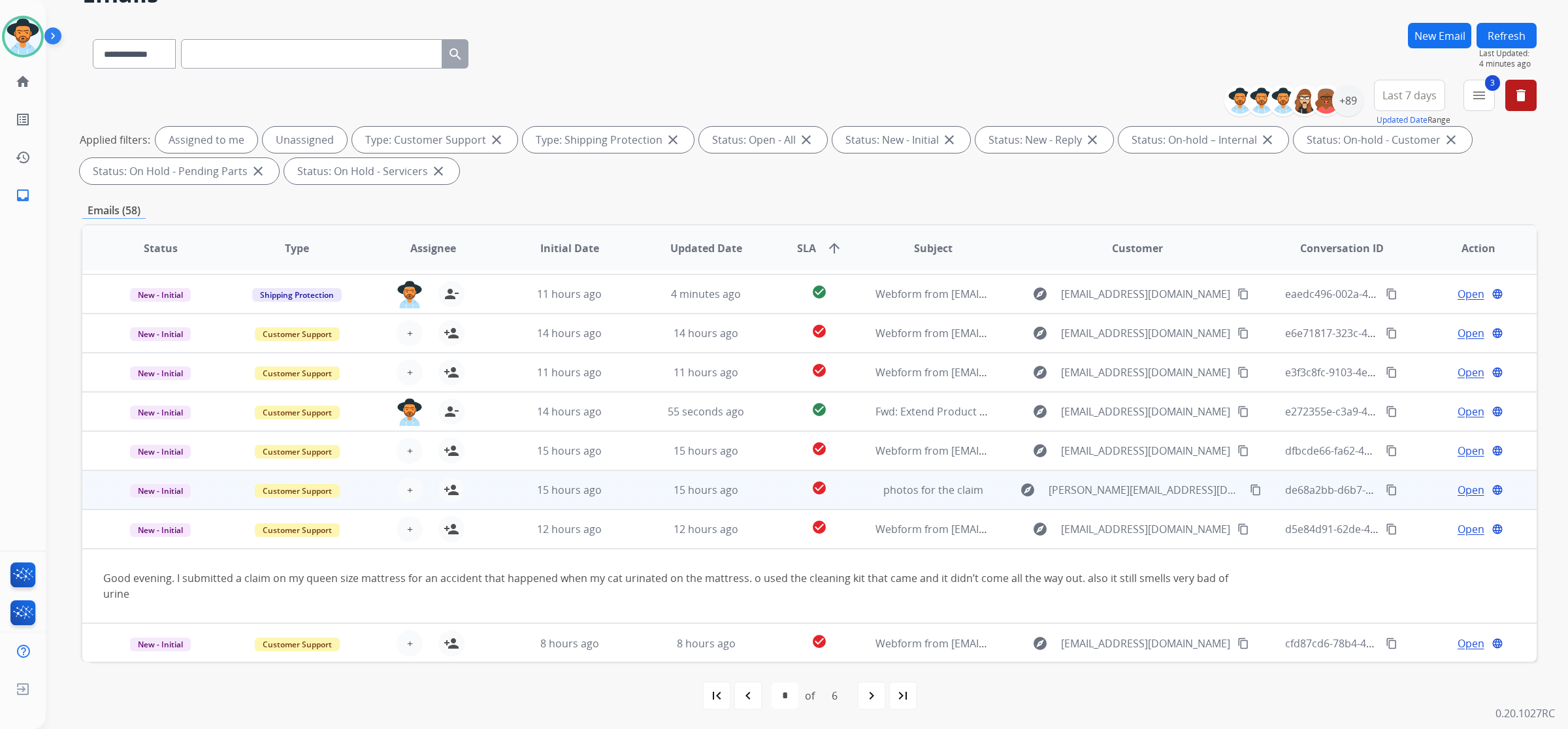
click at [642, 487] on td "15 hours ago" at bounding box center [695, 490] width 136 height 39
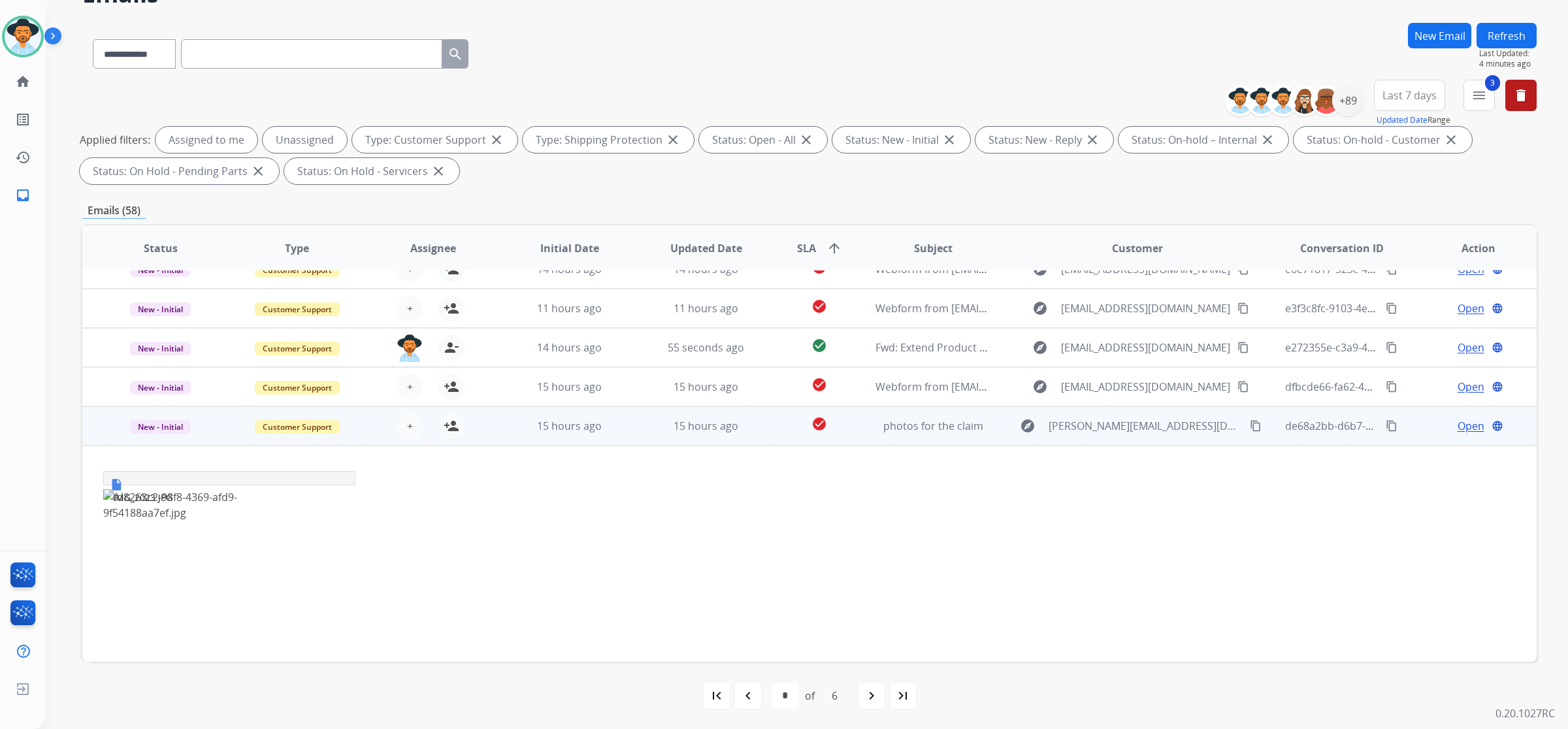
scroll to position [14, 0]
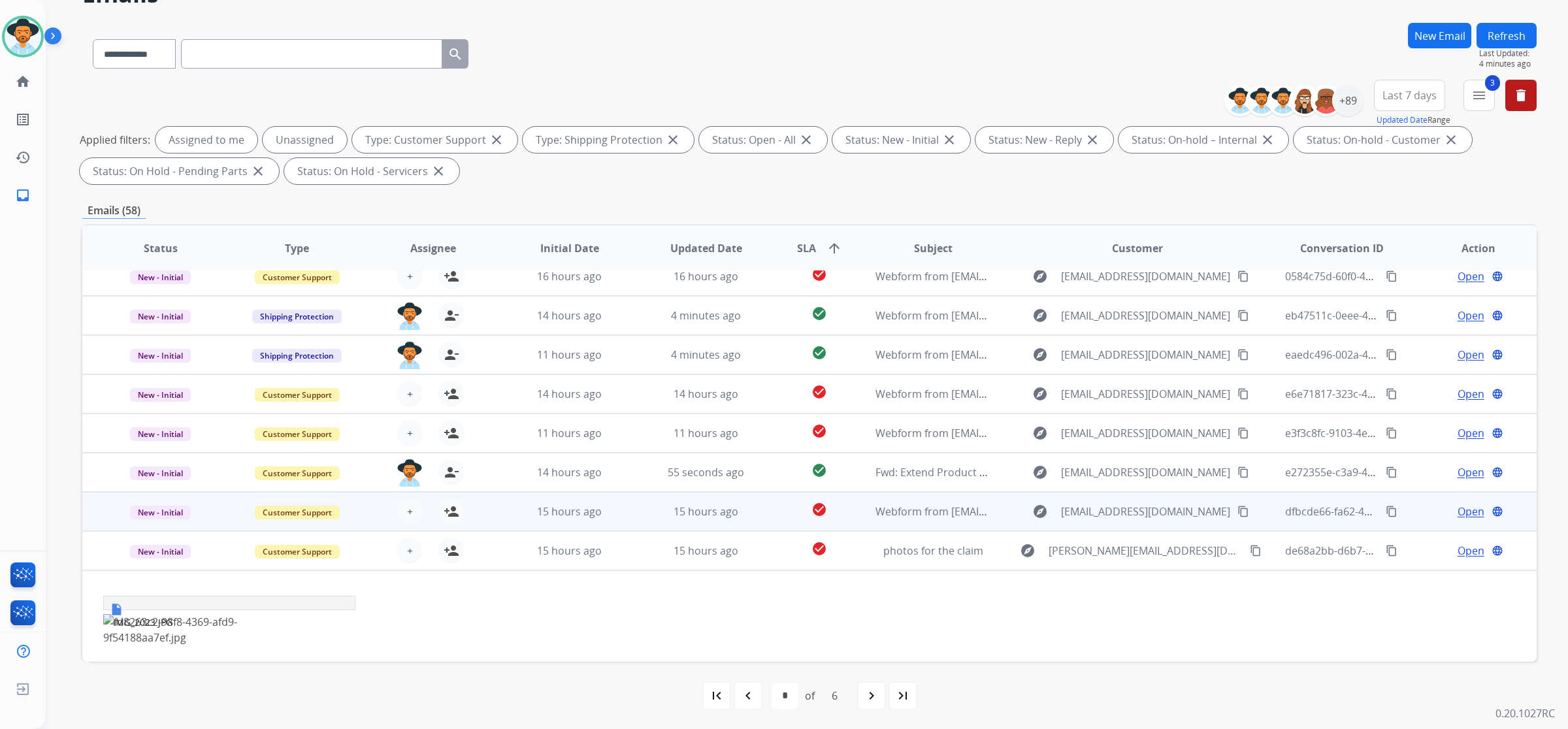
click at [632, 505] on td "15 hours ago" at bounding box center [695, 512] width 136 height 39
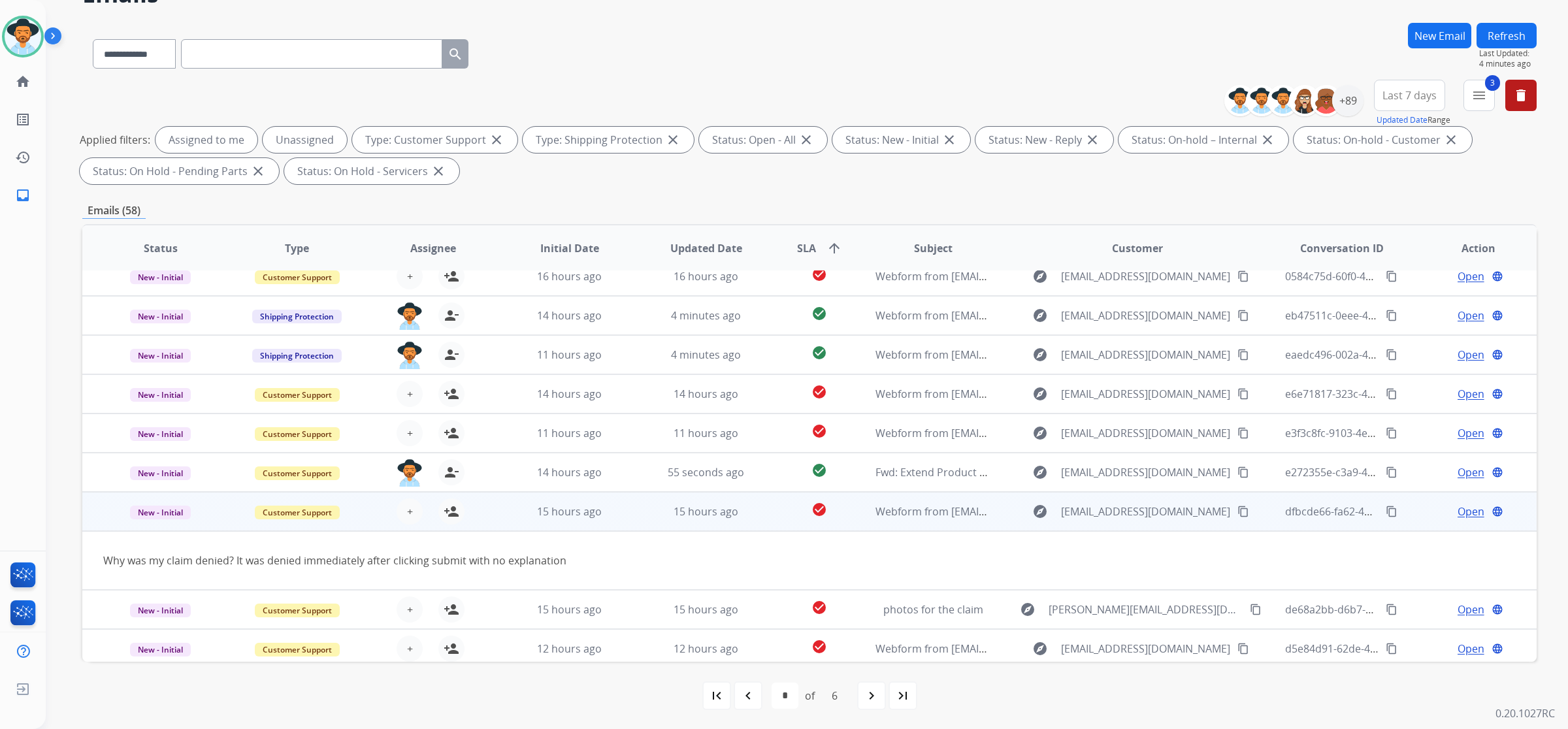
scroll to position [59, 0]
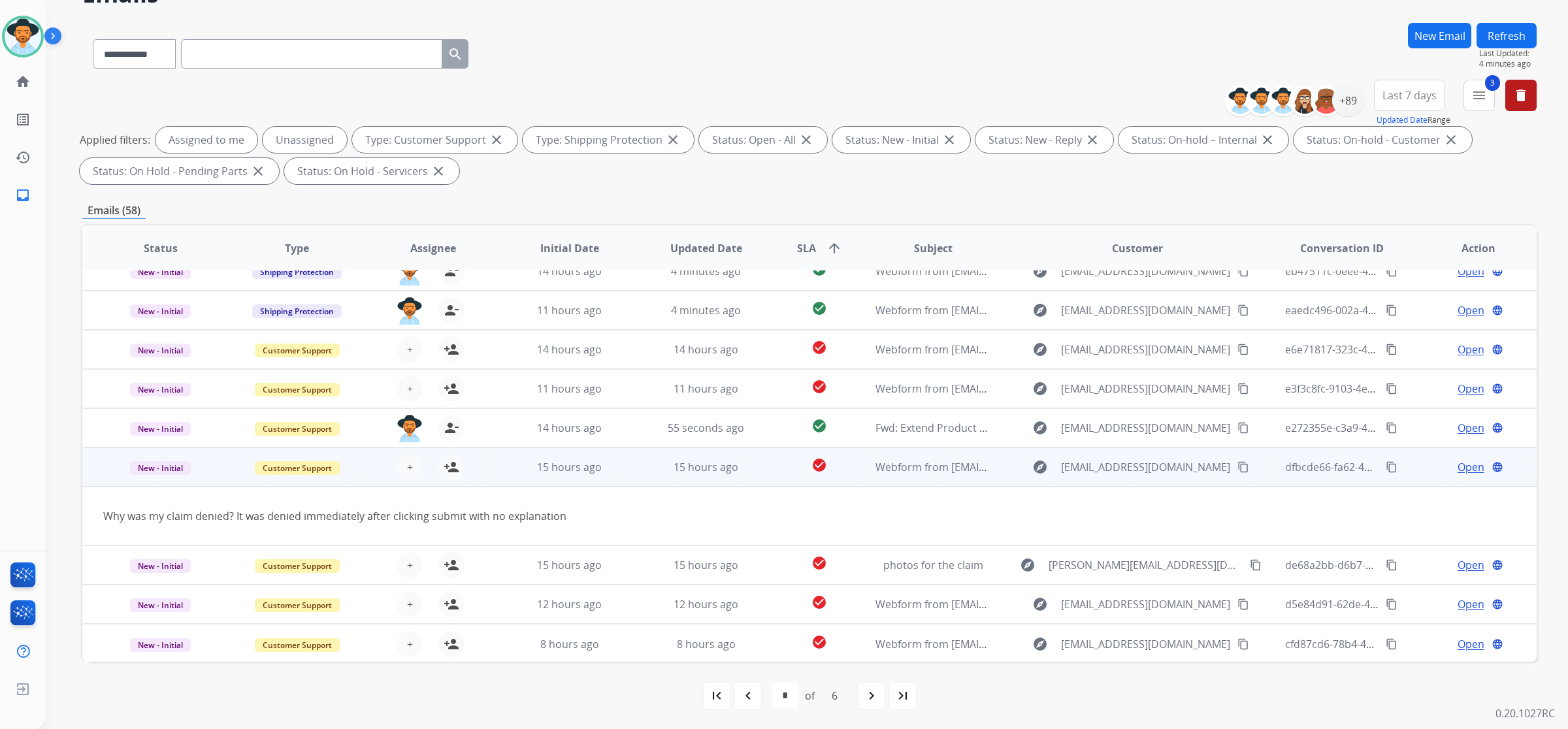
click at [1238, 466] on mat-icon "content_copy" at bounding box center [1243, 466] width 12 height 12
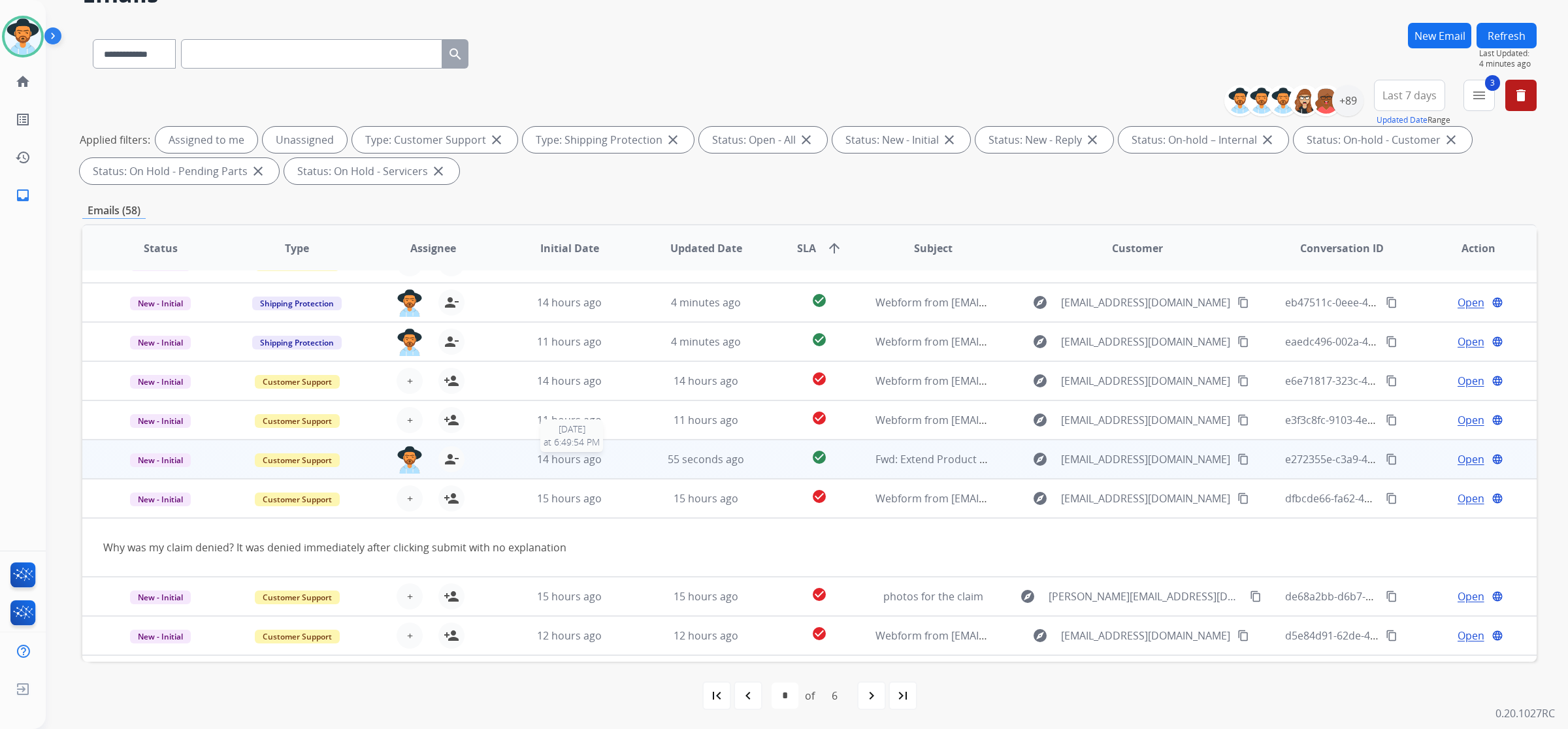
scroll to position [0, 0]
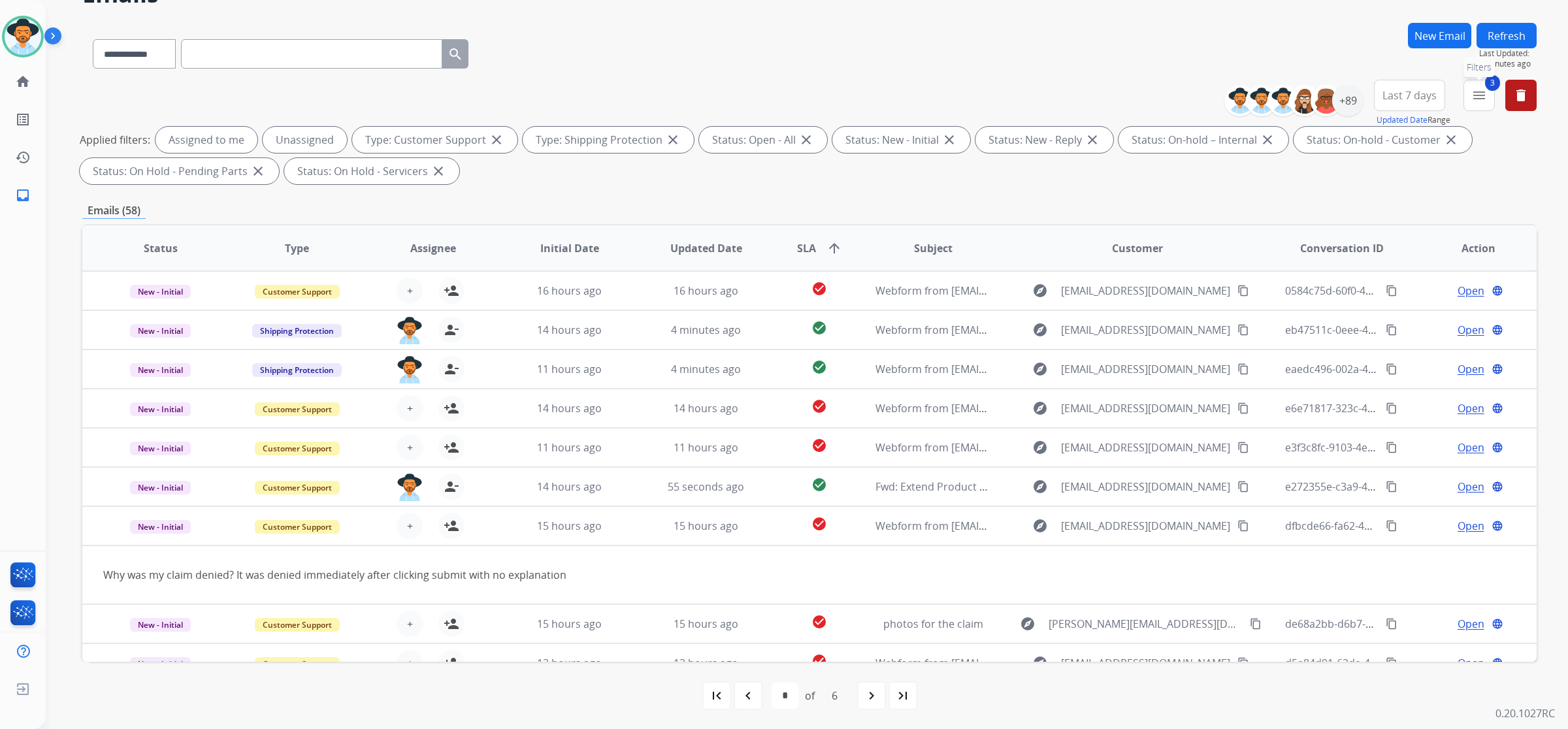
click at [1479, 98] on mat-icon "menu" at bounding box center [1480, 95] width 16 height 16
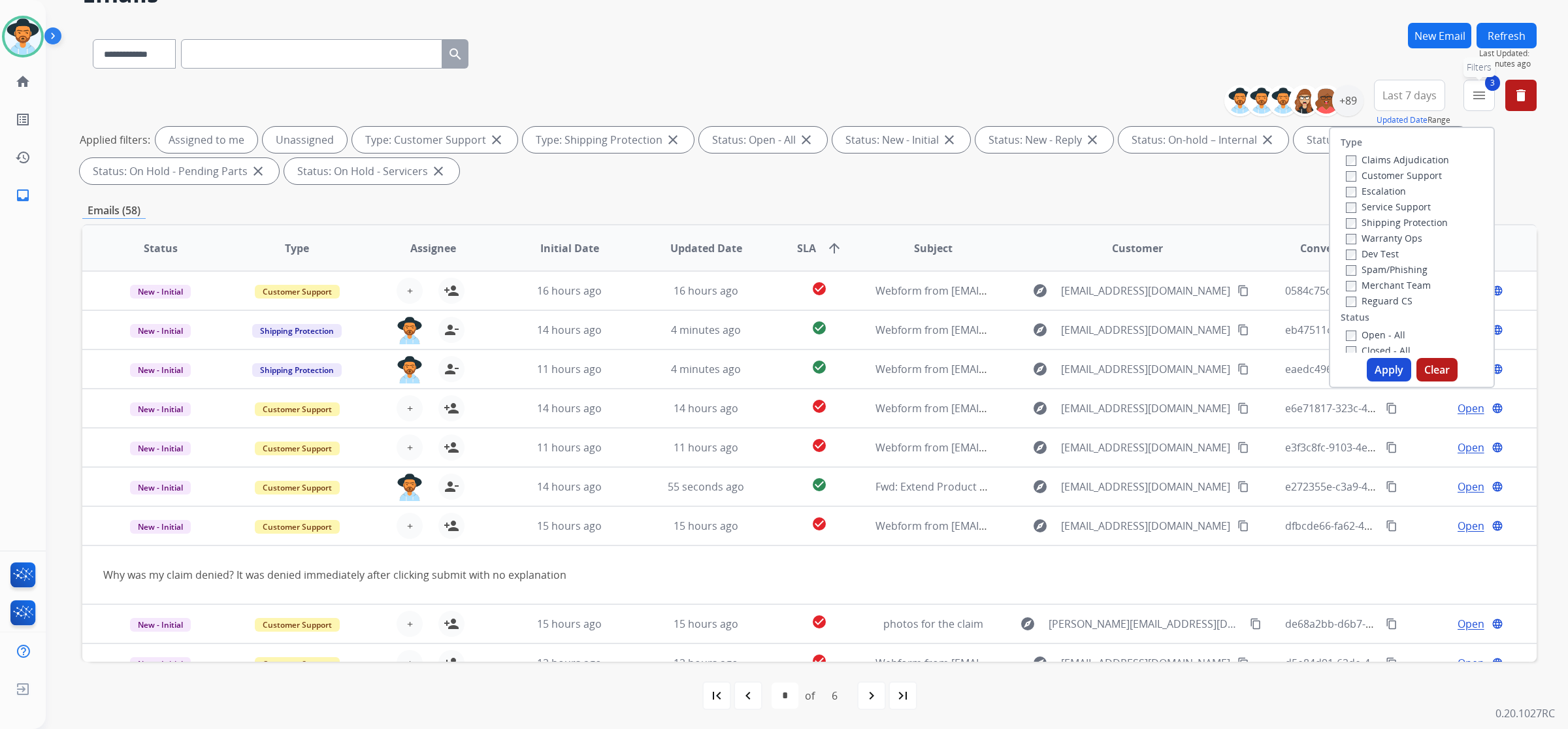
click at [1479, 98] on mat-icon "menu" at bounding box center [1480, 95] width 16 height 16
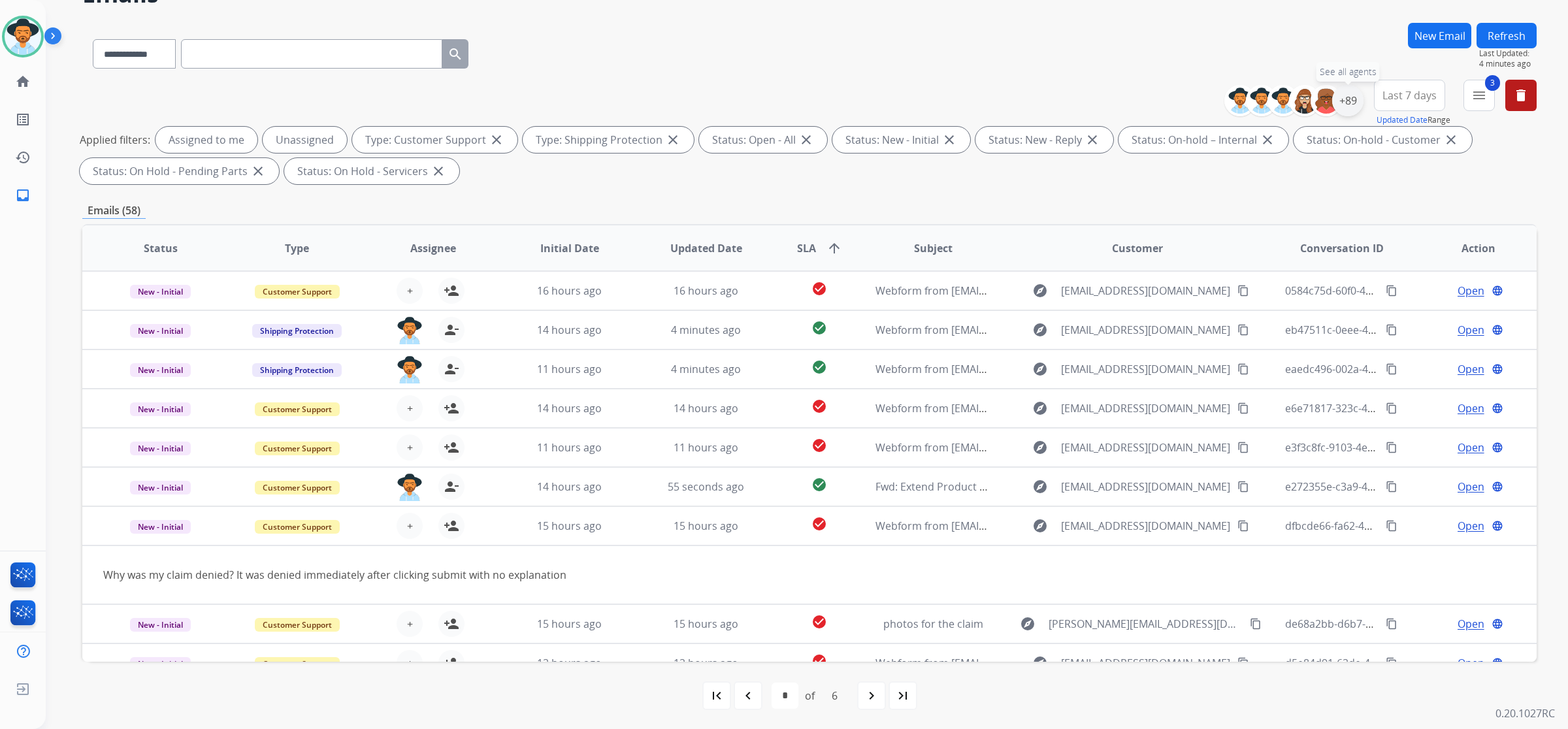
click at [1348, 98] on div "+89" at bounding box center [1347, 100] width 31 height 31
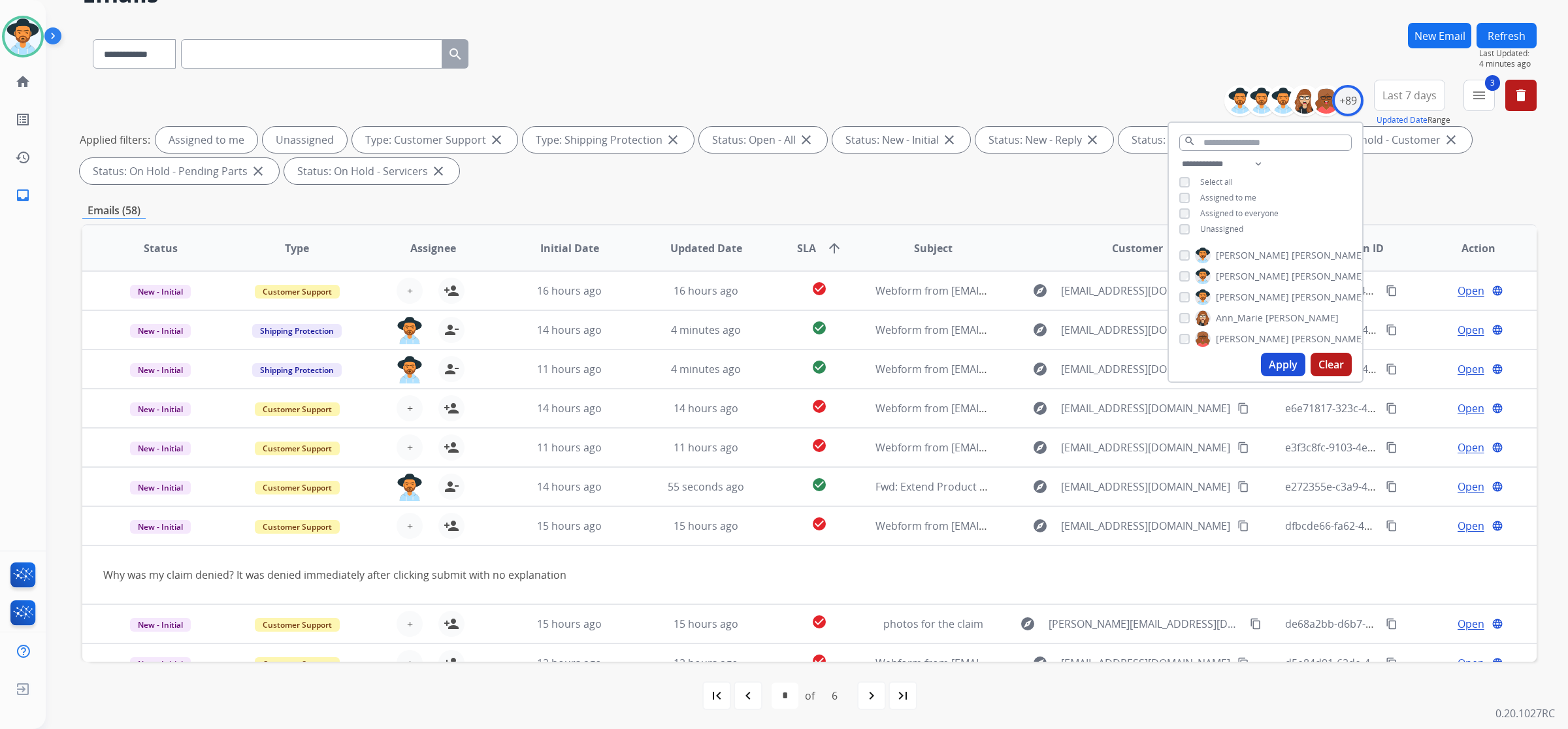
click at [1232, 225] on span "Unassigned" at bounding box center [1222, 229] width 43 height 11
click at [1285, 366] on button "Apply" at bounding box center [1283, 364] width 45 height 23
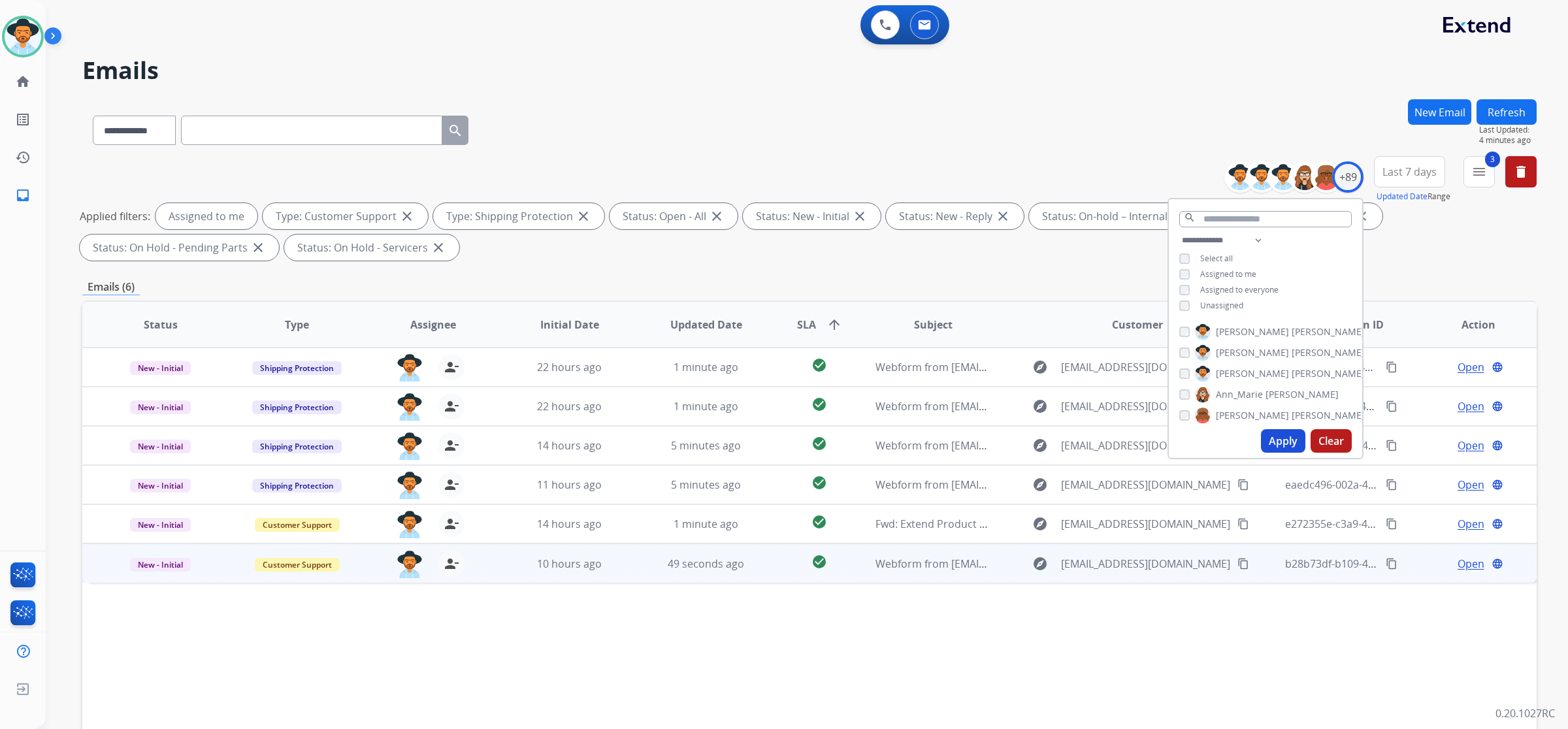
click at [767, 558] on td "check_circle" at bounding box center [809, 563] width 91 height 39
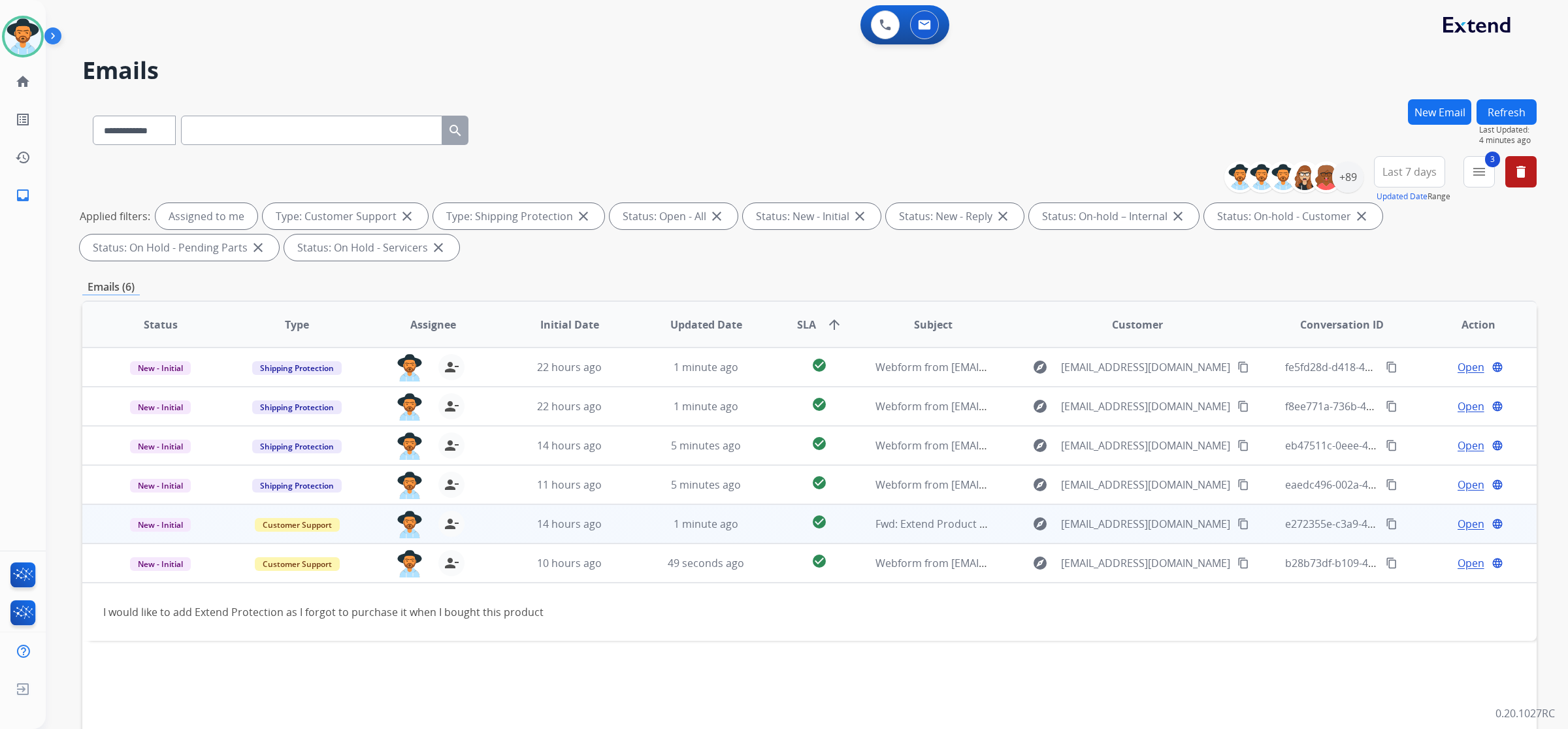
click at [743, 531] on td "1 minute ago" at bounding box center [695, 524] width 136 height 39
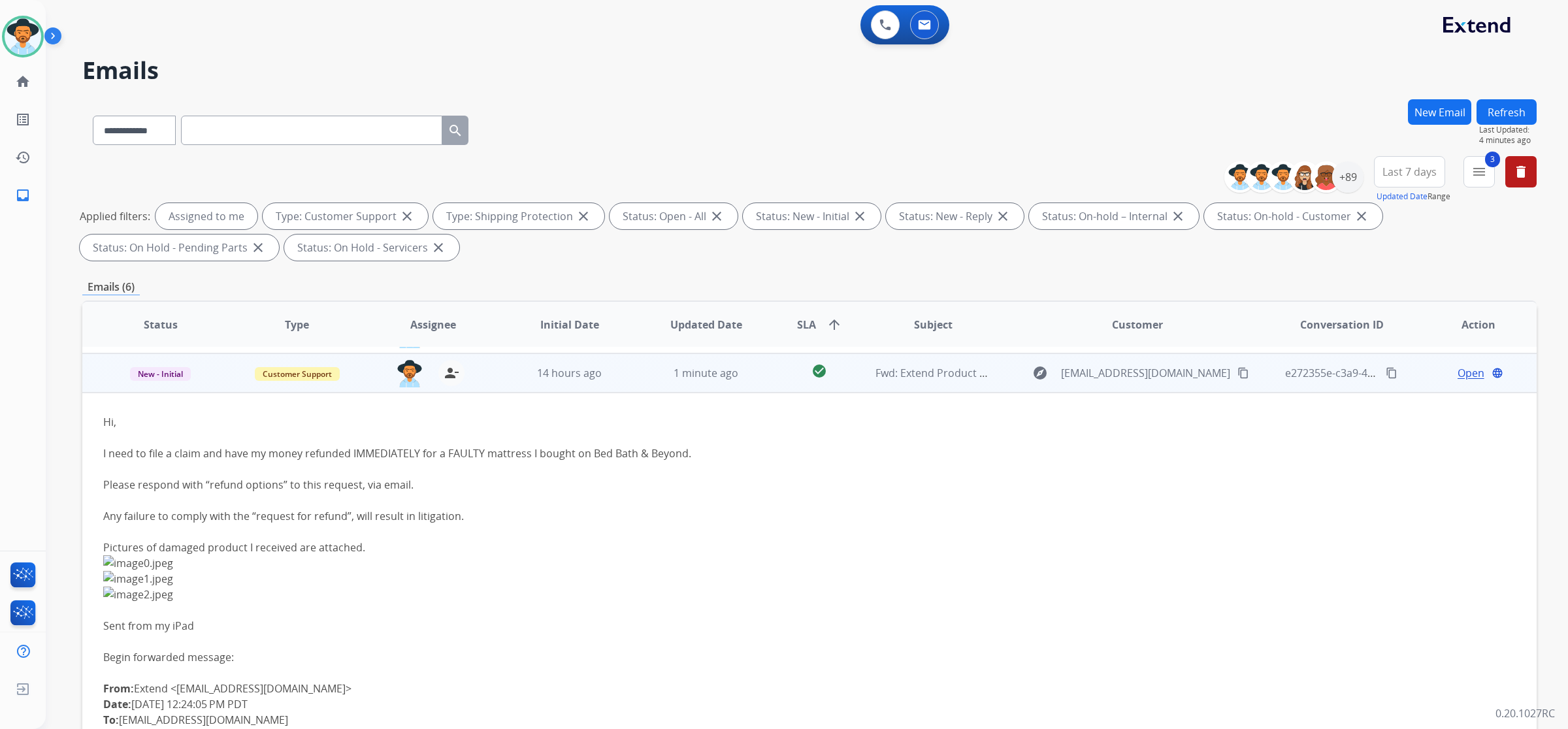
scroll to position [157, 0]
click at [1386, 364] on mat-icon "content_copy" at bounding box center [1392, 367] width 12 height 12
click at [1458, 368] on span "Open" at bounding box center [1471, 368] width 27 height 16
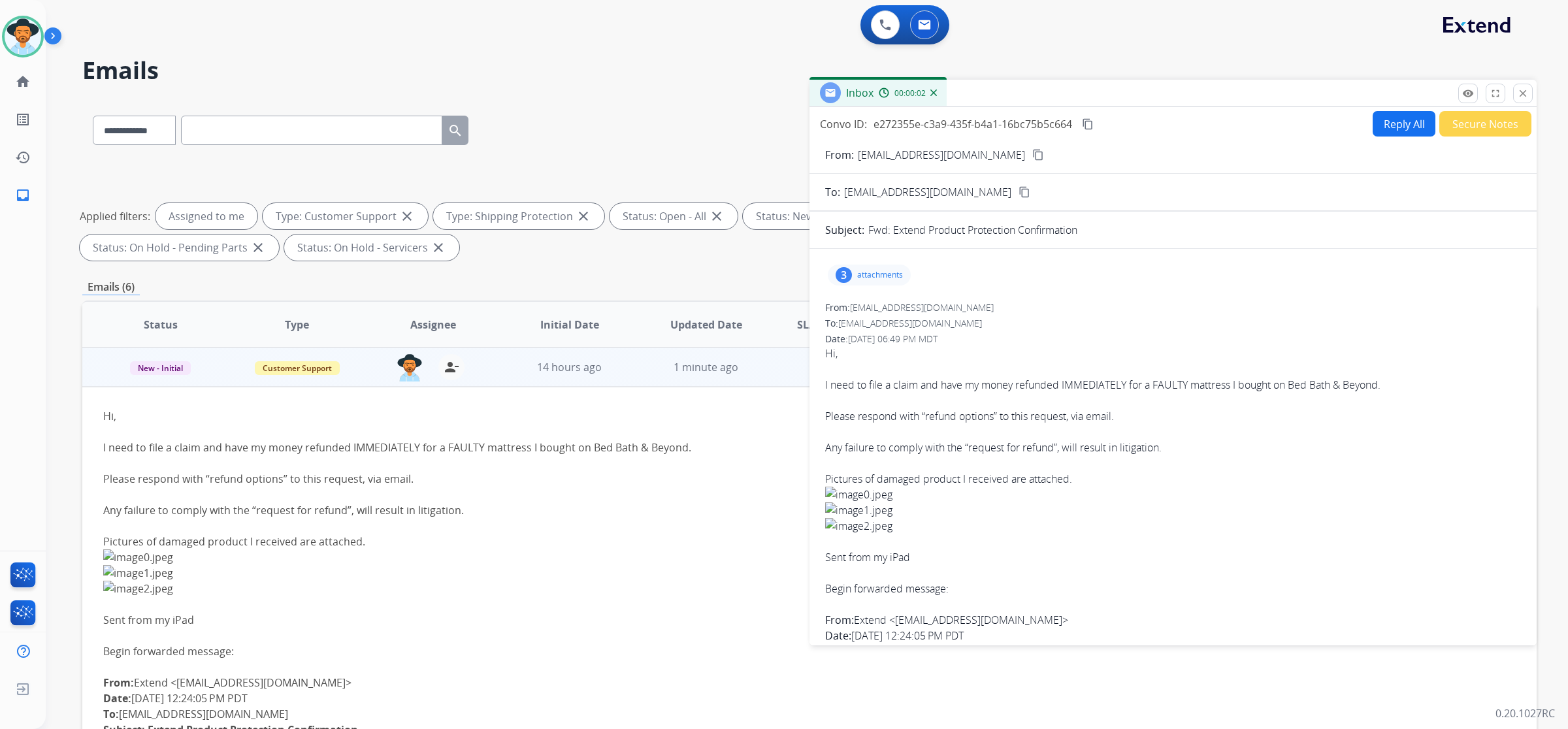
click at [851, 273] on div "3 attachments" at bounding box center [869, 274] width 83 height 20
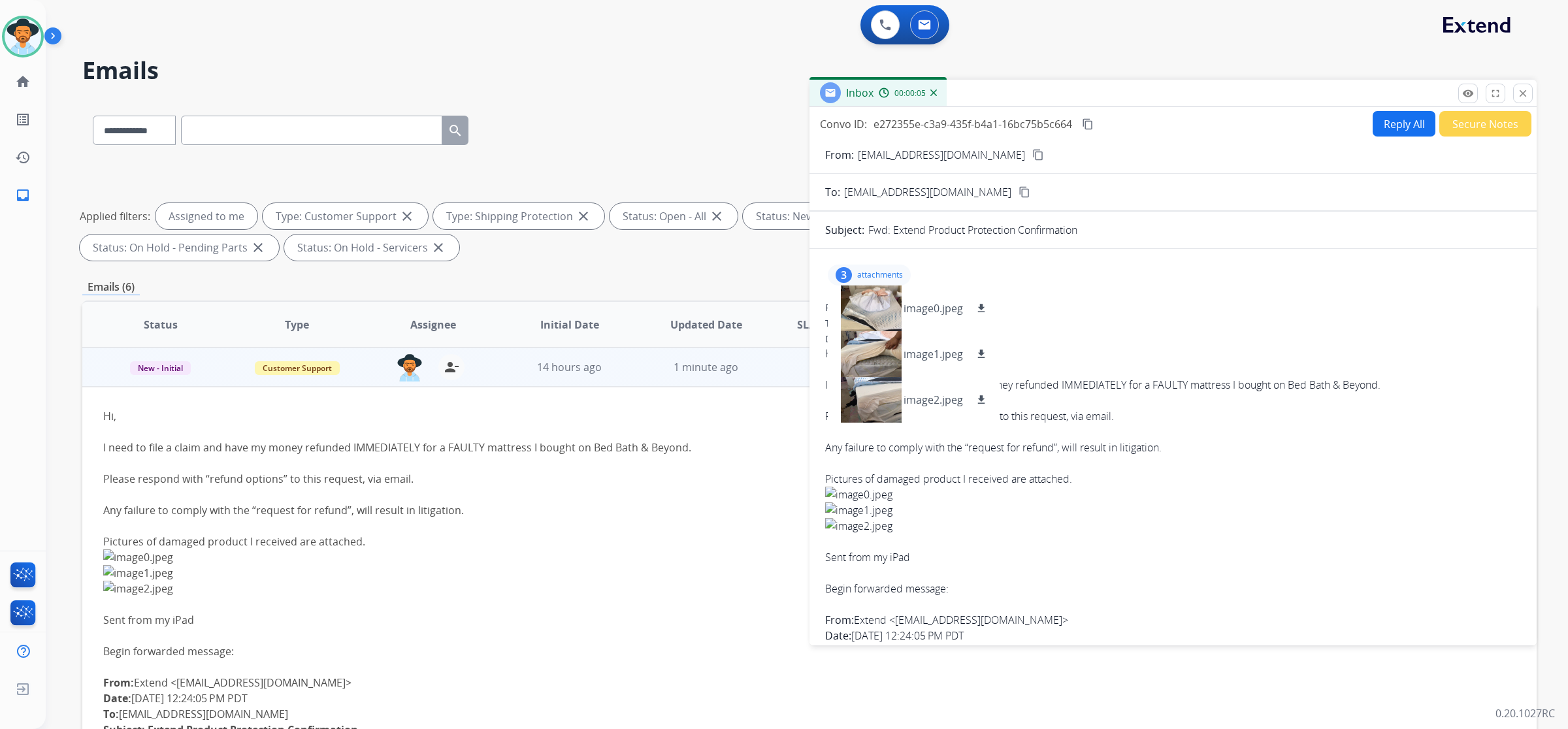
click at [1392, 128] on button "Reply All" at bounding box center [1404, 124] width 62 height 26
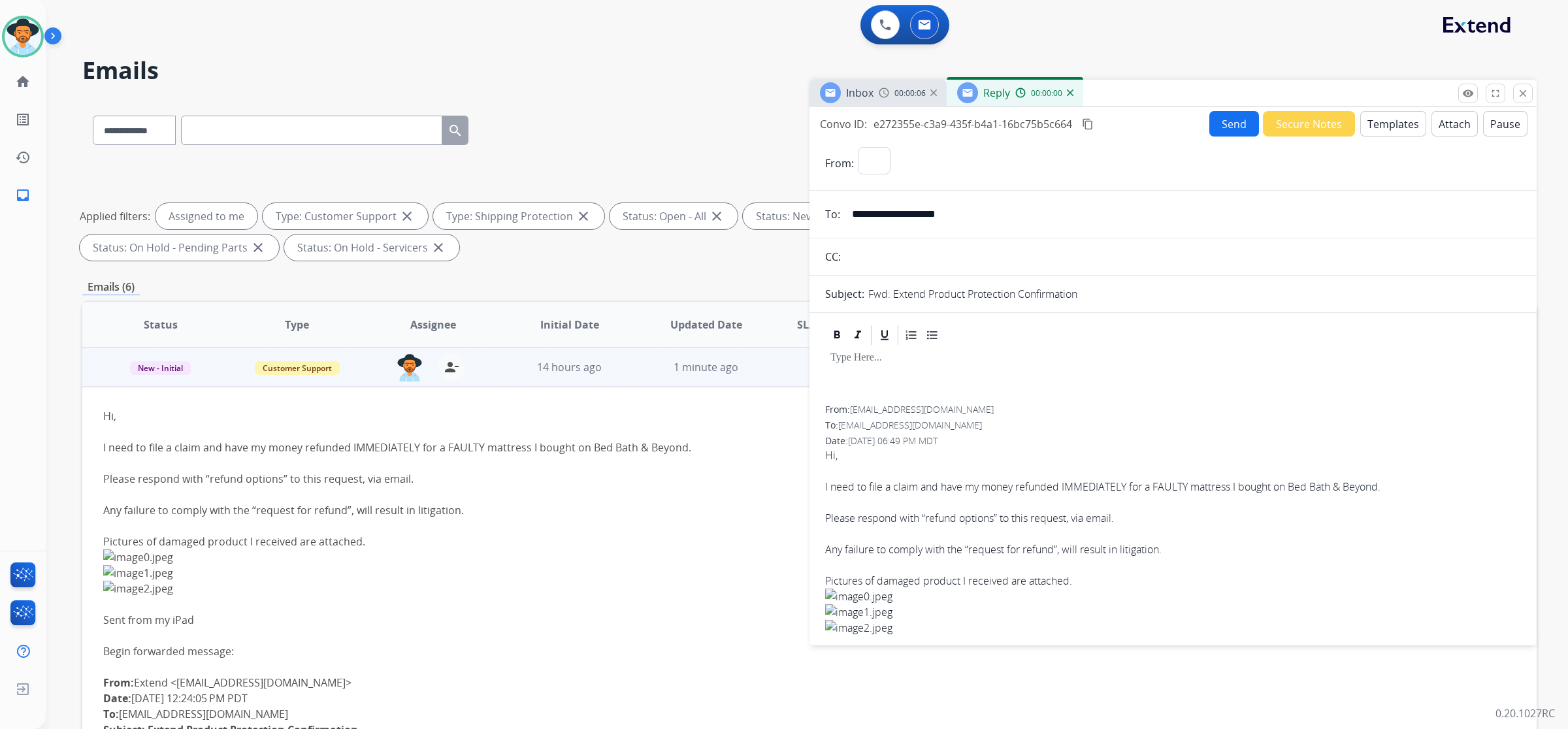
select select "**********"
click at [1402, 128] on button "Templates" at bounding box center [1393, 124] width 66 height 26
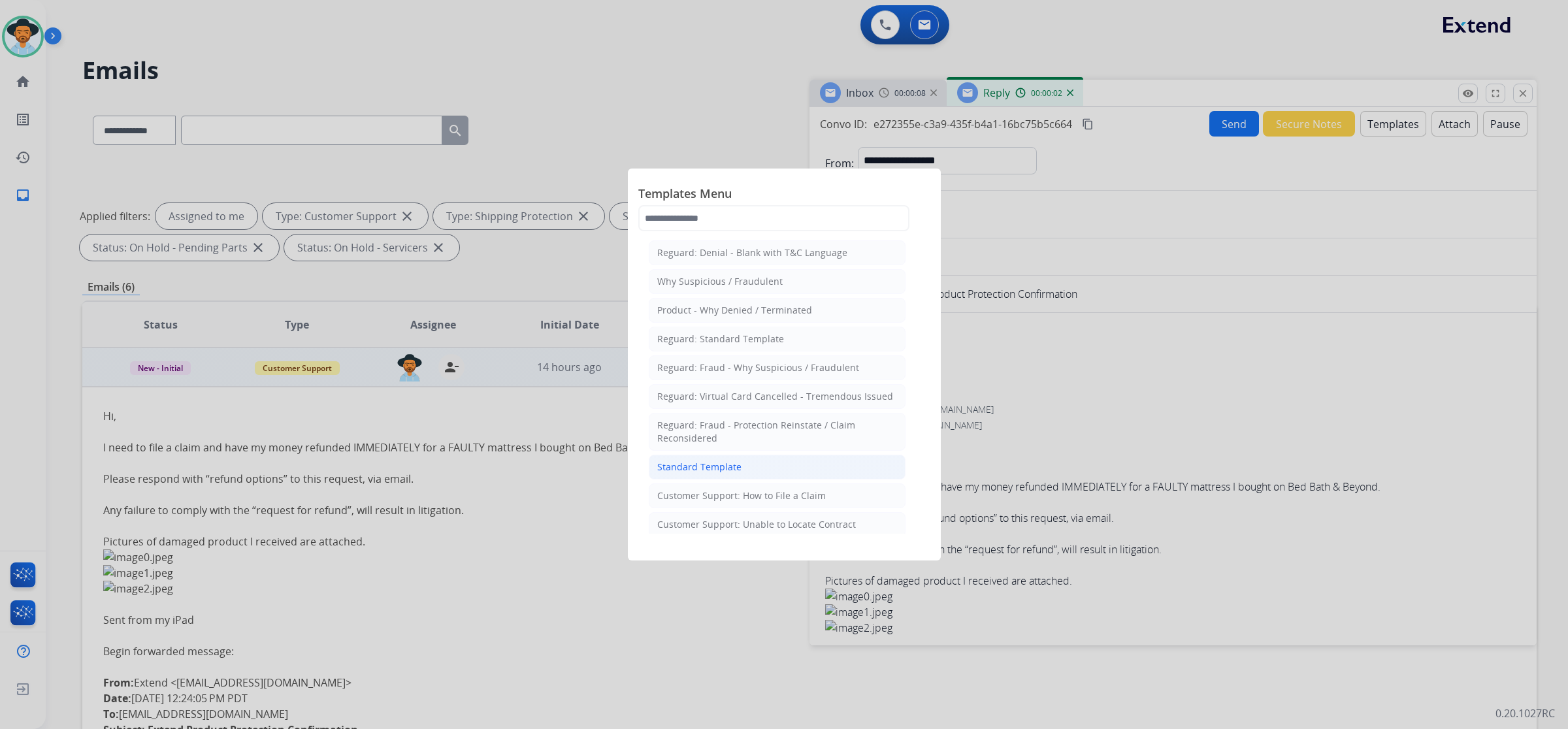
click at [687, 467] on div "Standard Template" at bounding box center [699, 466] width 85 height 13
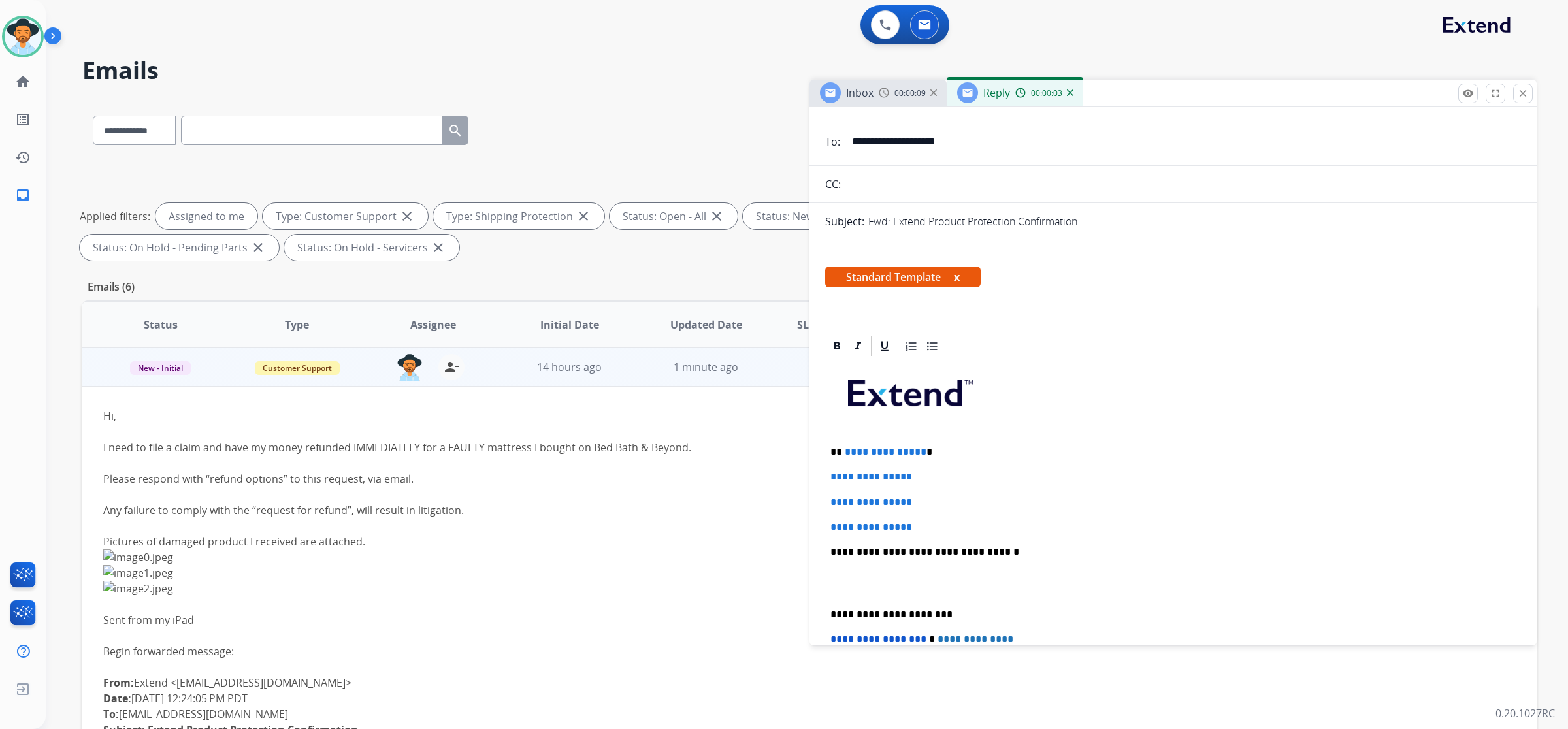
scroll to position [163, 0]
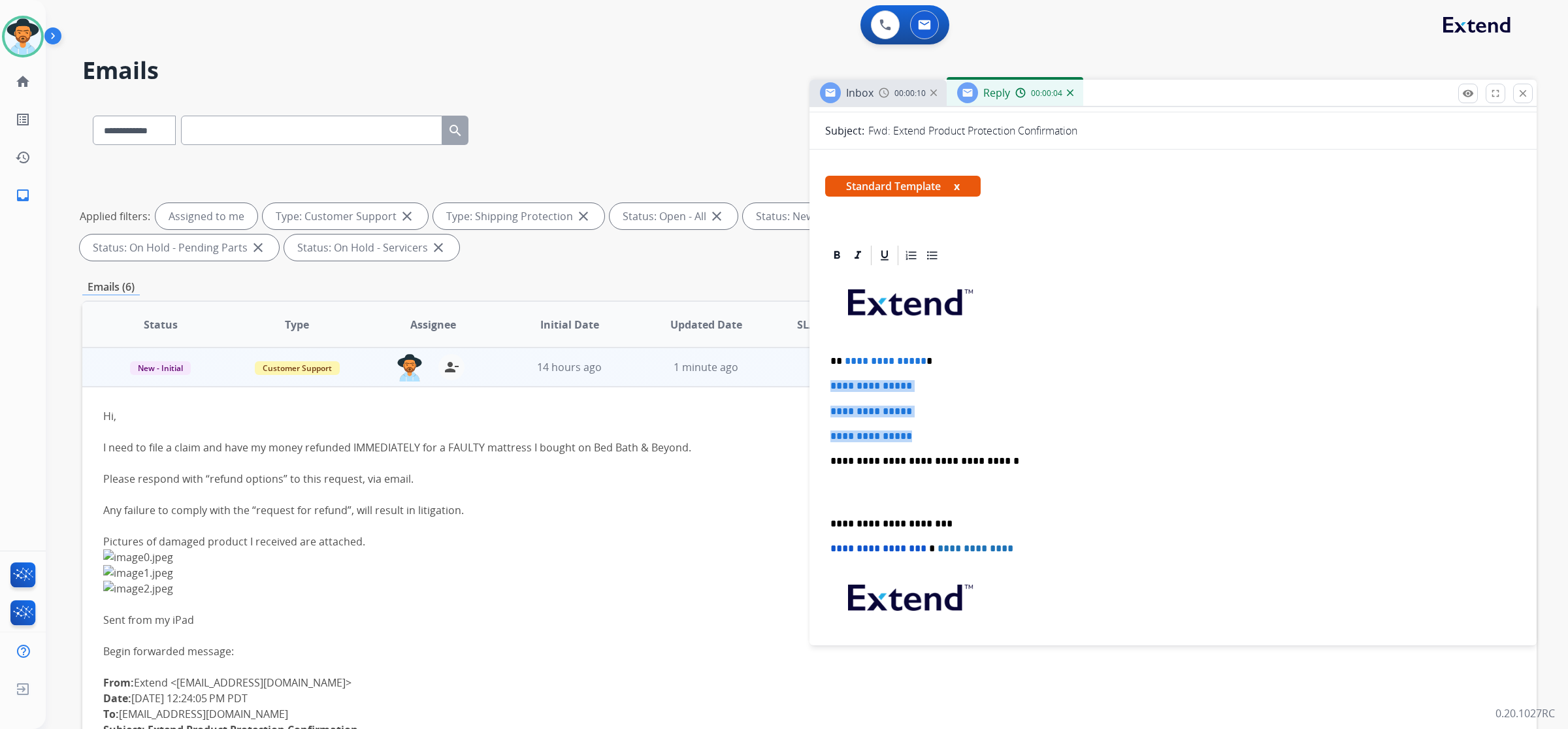
drag, startPoint x: 826, startPoint y: 384, endPoint x: 917, endPoint y: 434, distance: 103.8
click at [917, 434] on div "**********" at bounding box center [1174, 491] width 696 height 450
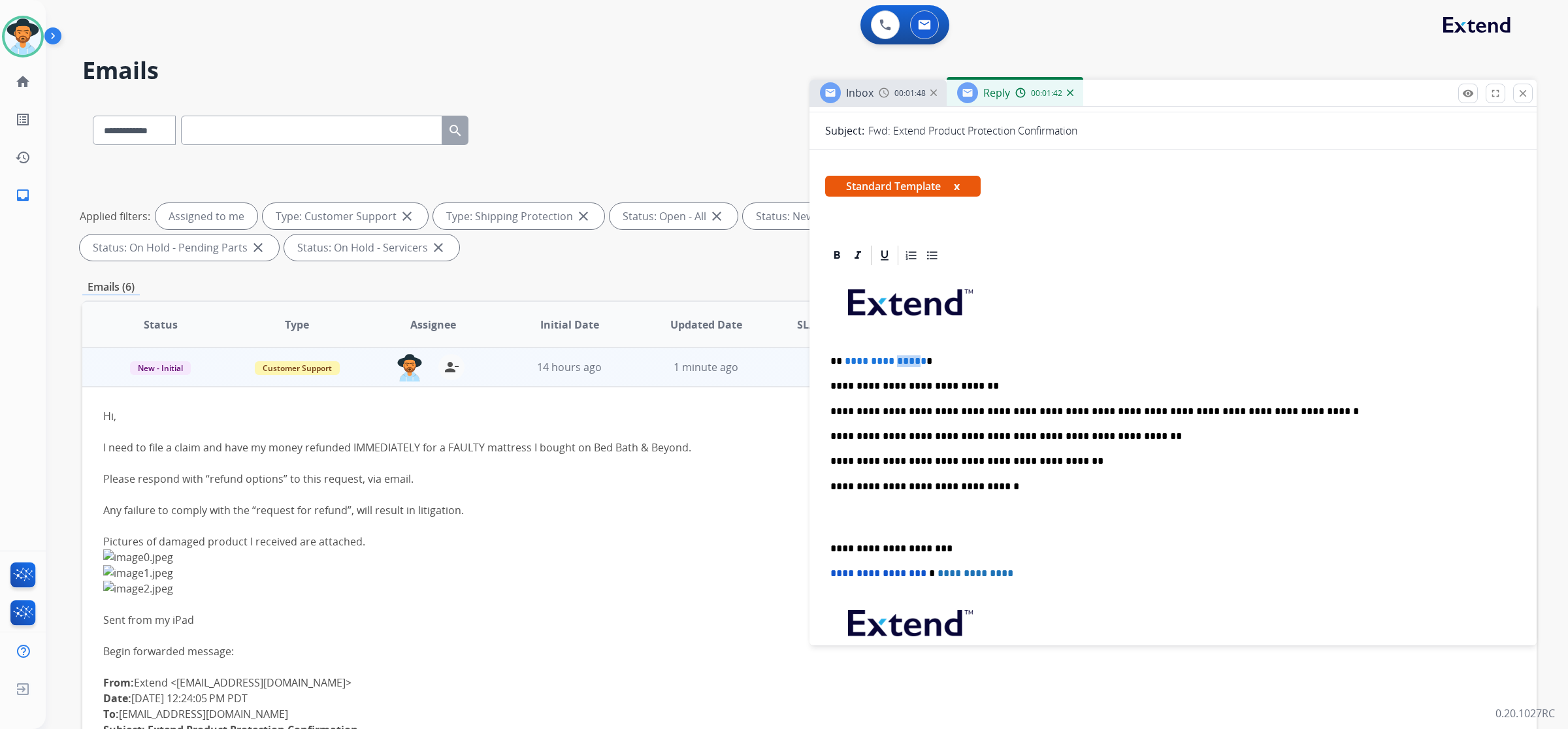
drag, startPoint x: 923, startPoint y: 360, endPoint x: 894, endPoint y: 360, distance: 29.0
click at [894, 360] on span "**********" at bounding box center [886, 360] width 82 height 10
click at [924, 358] on span "**********" at bounding box center [886, 360] width 82 height 10
drag, startPoint x: 924, startPoint y: 358, endPoint x: 871, endPoint y: 358, distance: 53.0
click at [871, 358] on span "**********" at bounding box center [886, 360] width 82 height 10
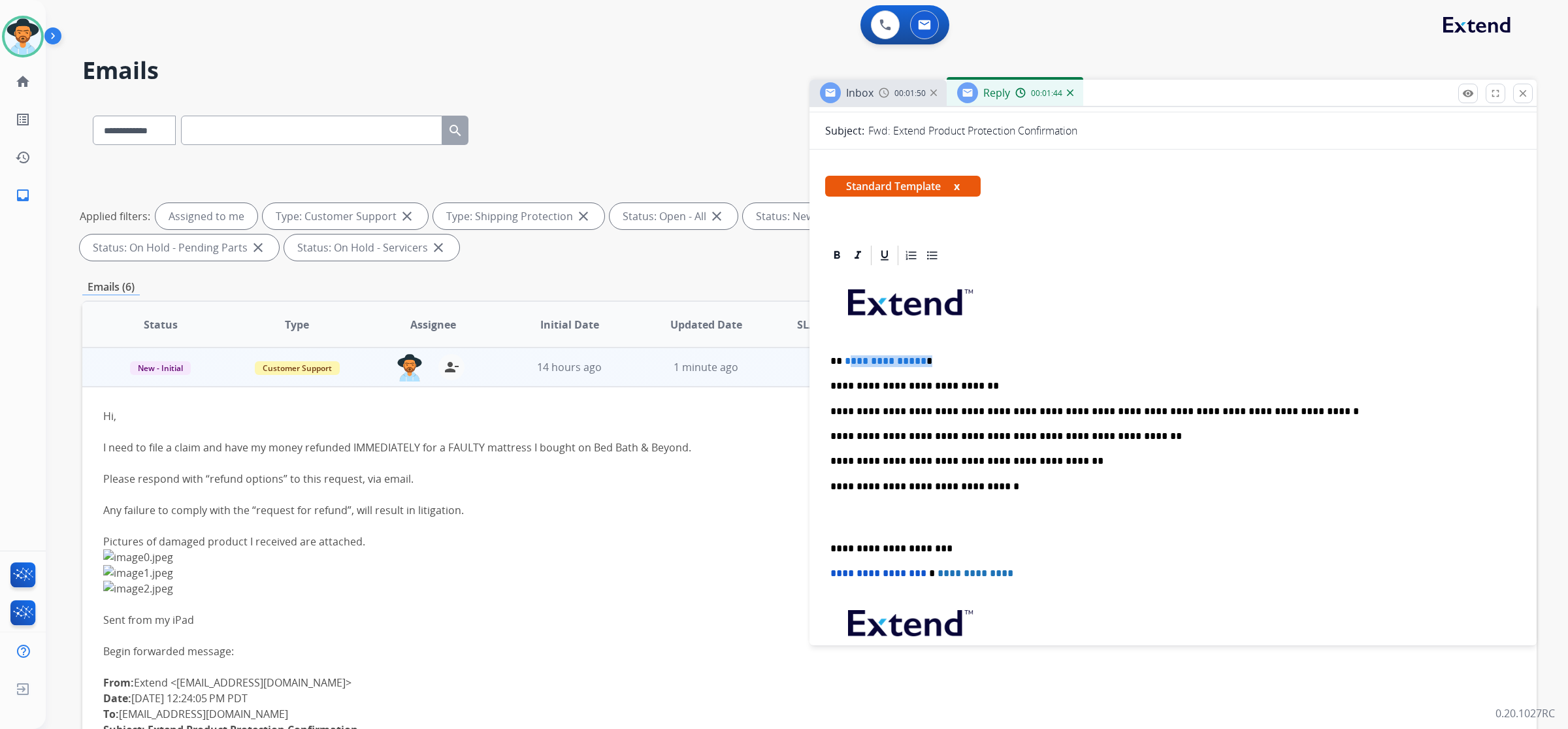
click at [904, 358] on span "**********" at bounding box center [886, 360] width 82 height 10
drag, startPoint x: 923, startPoint y: 361, endPoint x: 910, endPoint y: 361, distance: 13.0
click at [900, 361] on span "**********" at bounding box center [886, 360] width 82 height 10
click at [920, 361] on span "**********" at bounding box center [886, 360] width 82 height 10
drag, startPoint x: 922, startPoint y: 361, endPoint x: 890, endPoint y: 361, distance: 32.0
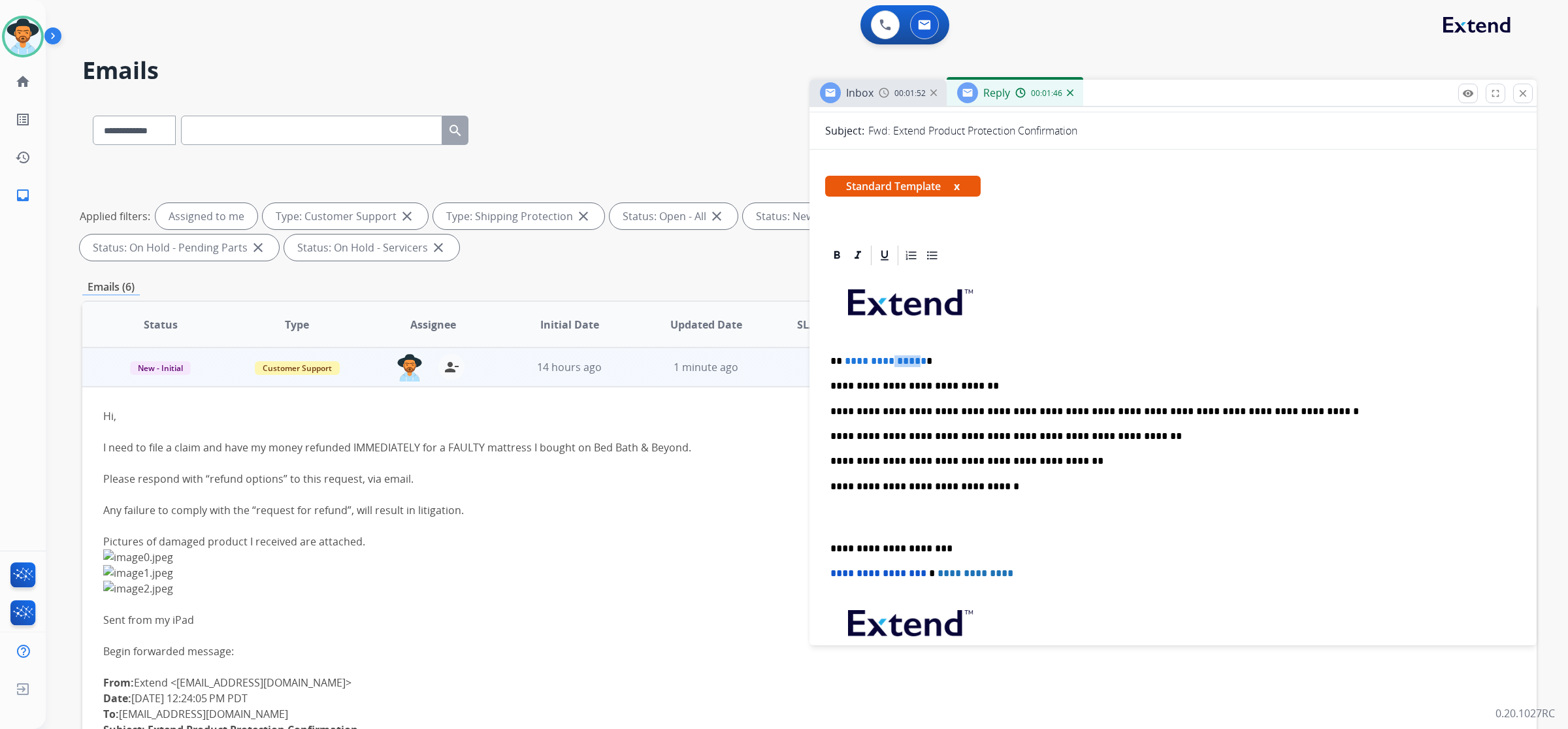
click at [890, 361] on span "**********" at bounding box center [886, 360] width 82 height 10
click at [925, 361] on span "**********" at bounding box center [886, 360] width 82 height 10
drag, startPoint x: 927, startPoint y: 361, endPoint x: 841, endPoint y: 361, distance: 86.0
click at [841, 361] on p "**********" at bounding box center [1168, 360] width 676 height 12
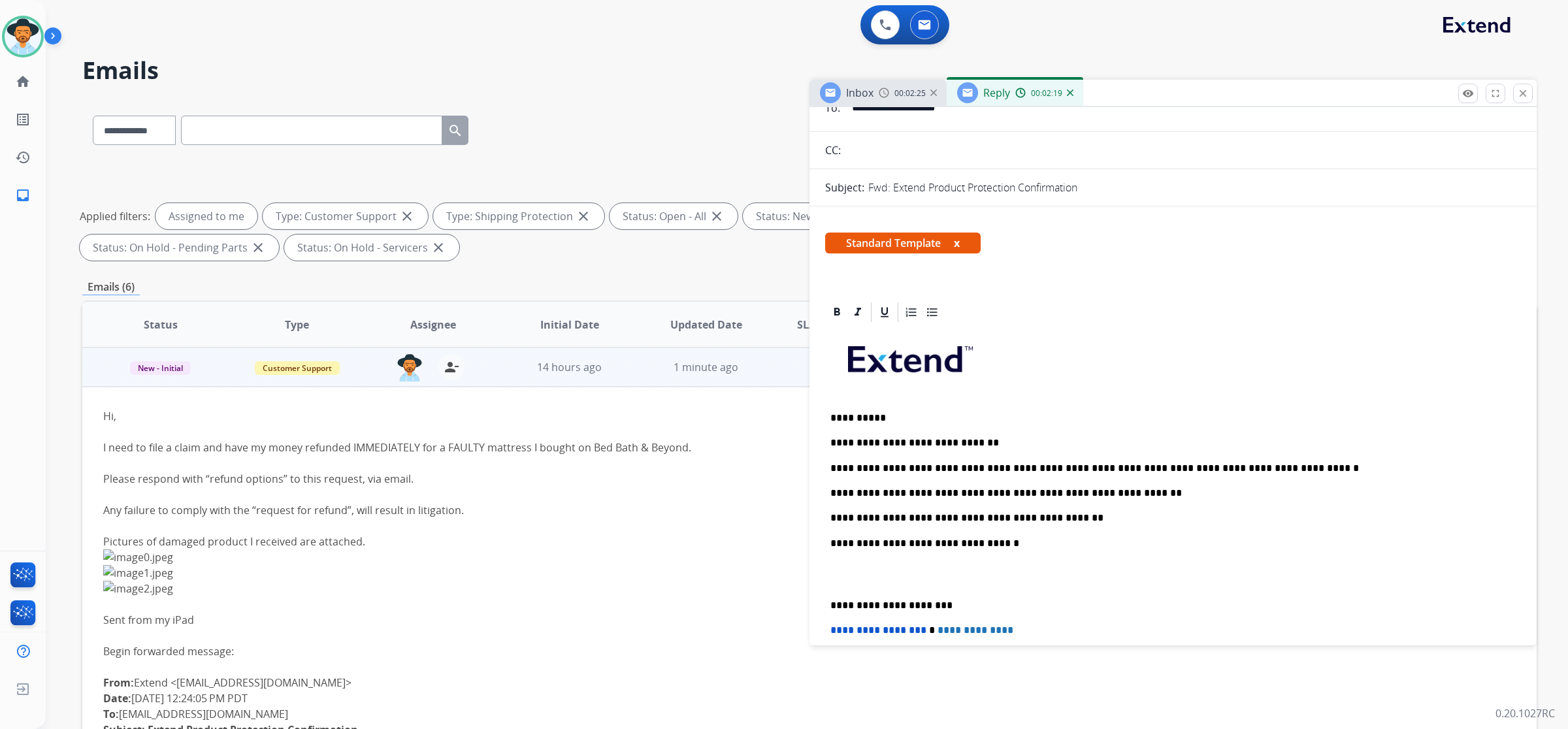
scroll to position [0, 0]
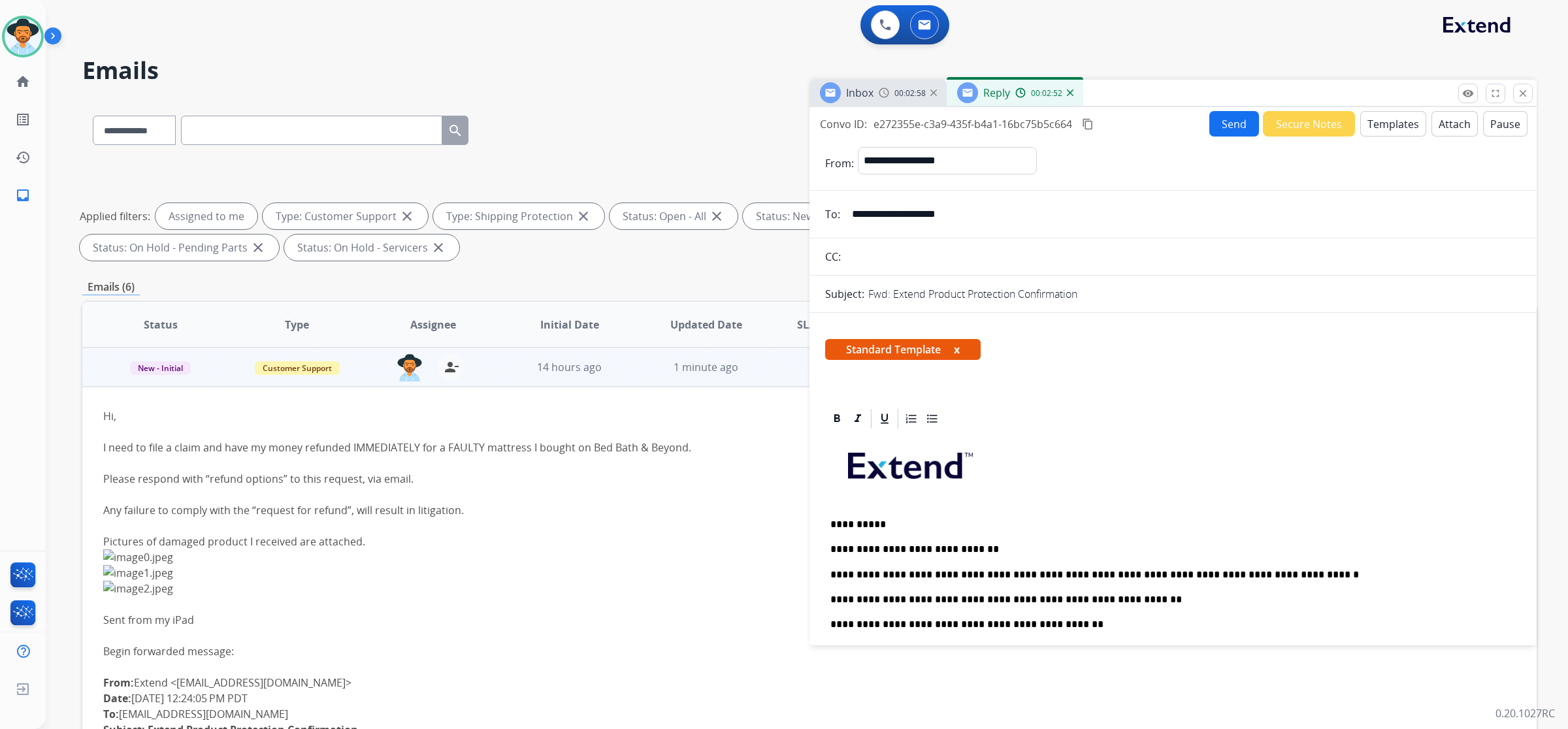
click at [1092, 123] on mat-icon "content_copy" at bounding box center [1087, 124] width 12 height 12
click at [1229, 129] on button "Send" at bounding box center [1234, 124] width 50 height 26
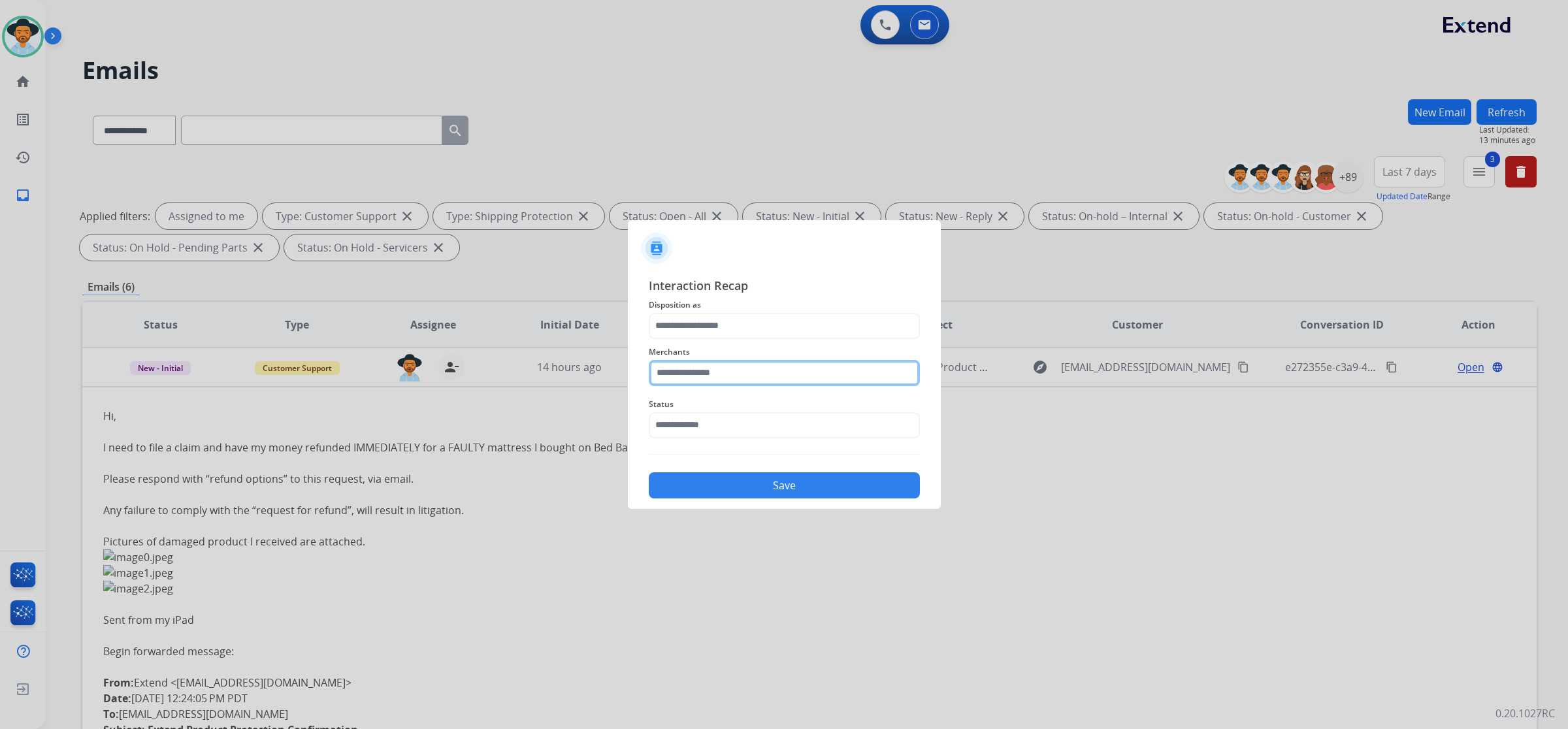
click at [748, 374] on input "text" at bounding box center [784, 372] width 272 height 26
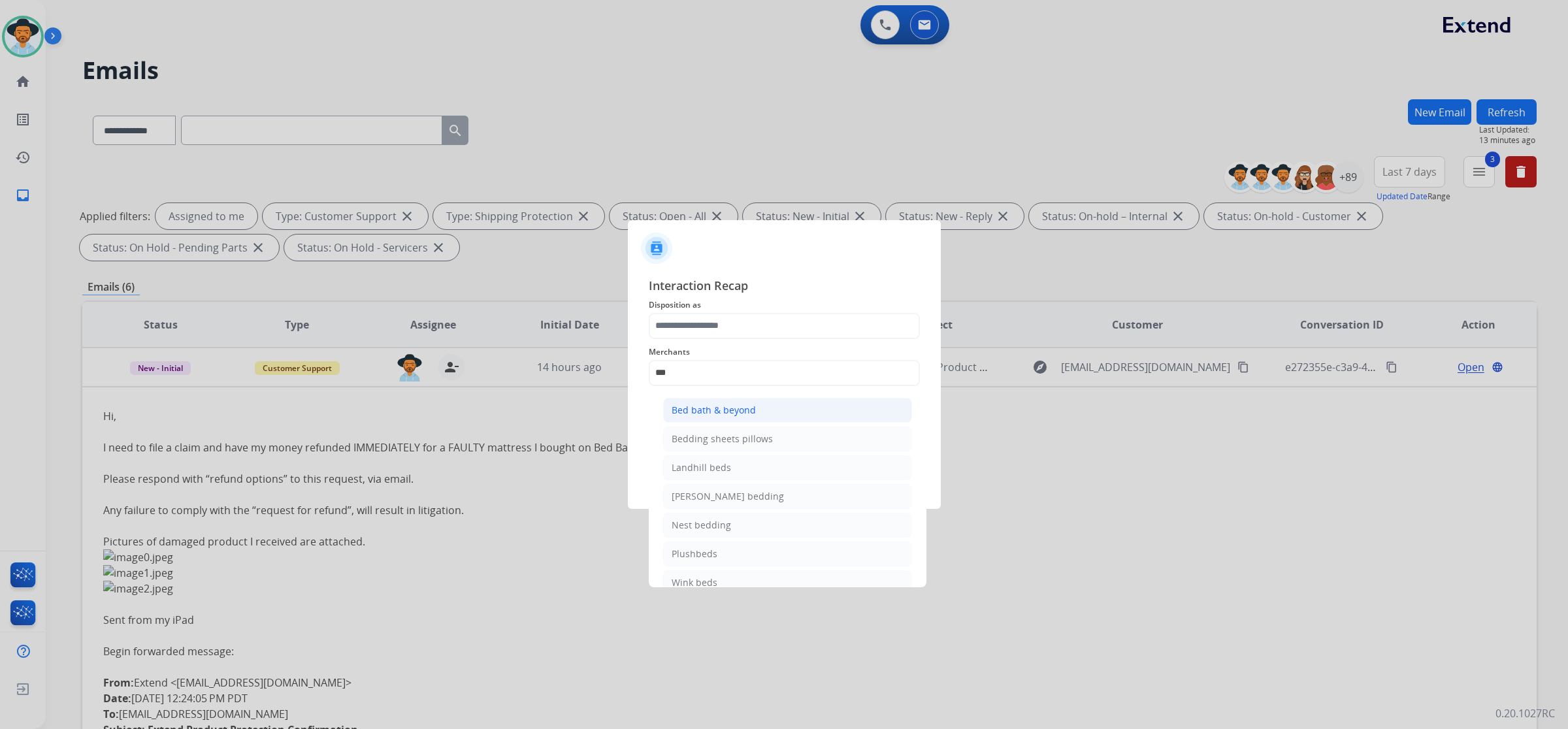
click at [713, 405] on div "Bed bath & beyond" at bounding box center [713, 410] width 85 height 13
type input "**********"
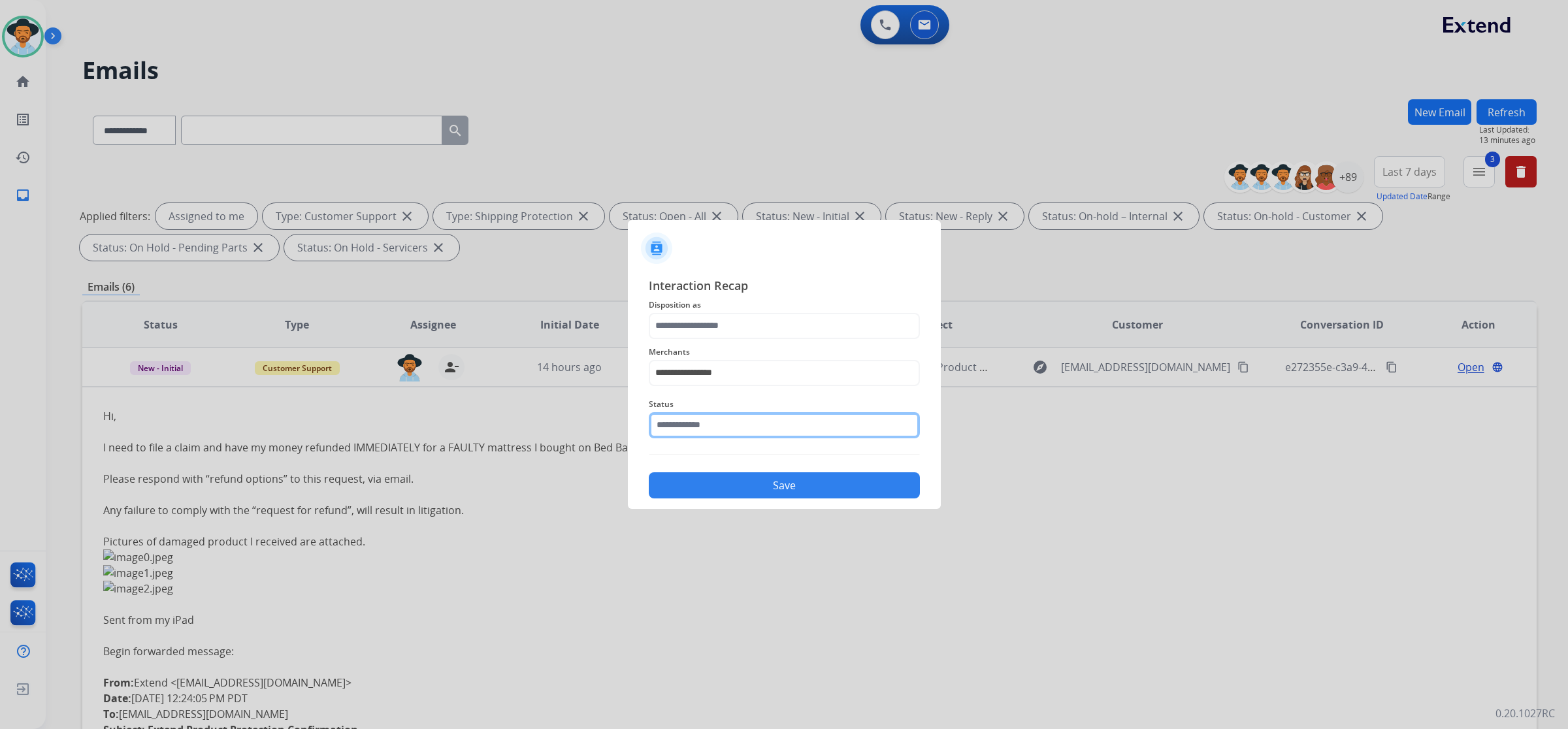
click at [711, 422] on input "text" at bounding box center [784, 425] width 272 height 26
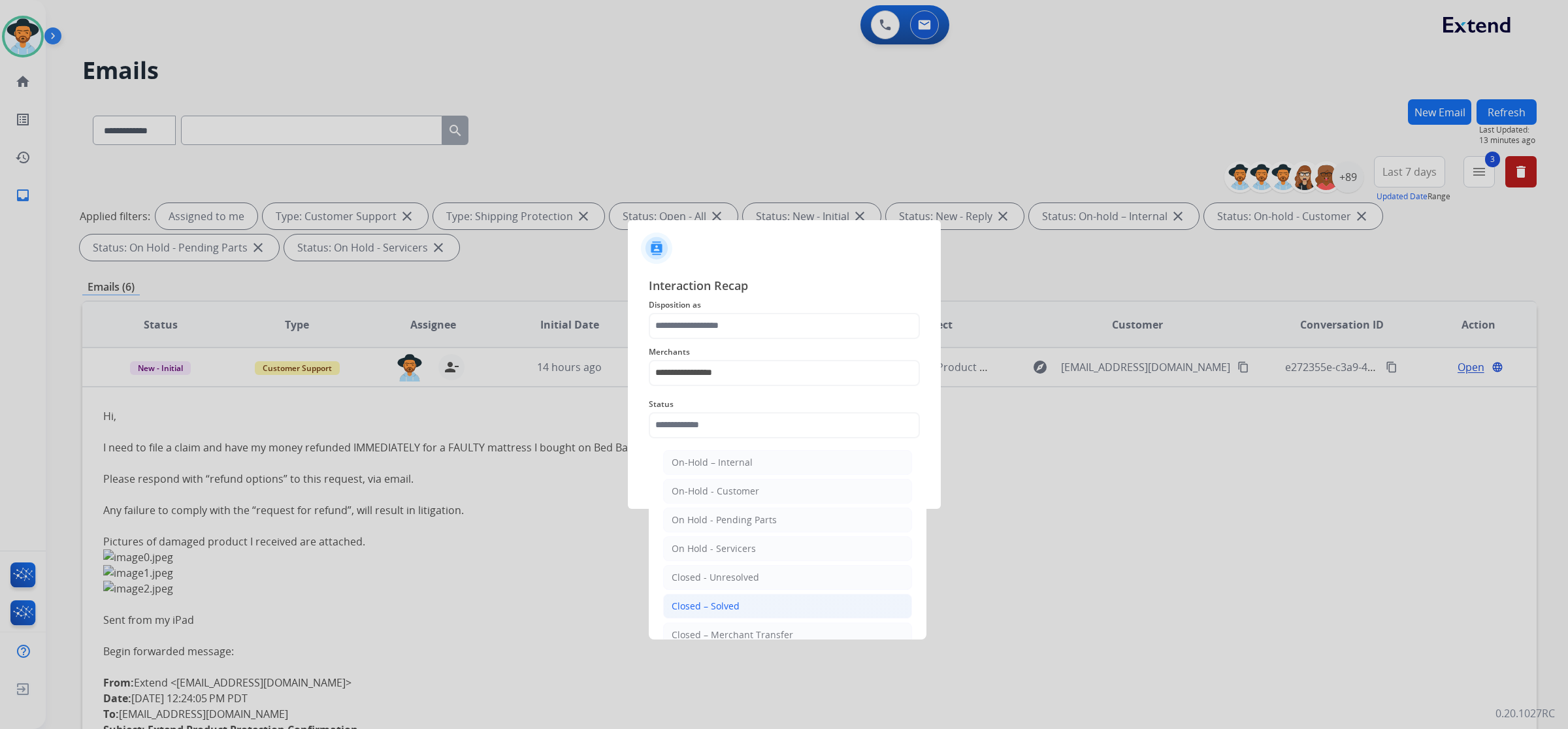
click at [716, 602] on div "Closed – Solved" at bounding box center [705, 606] width 68 height 13
type input "**********"
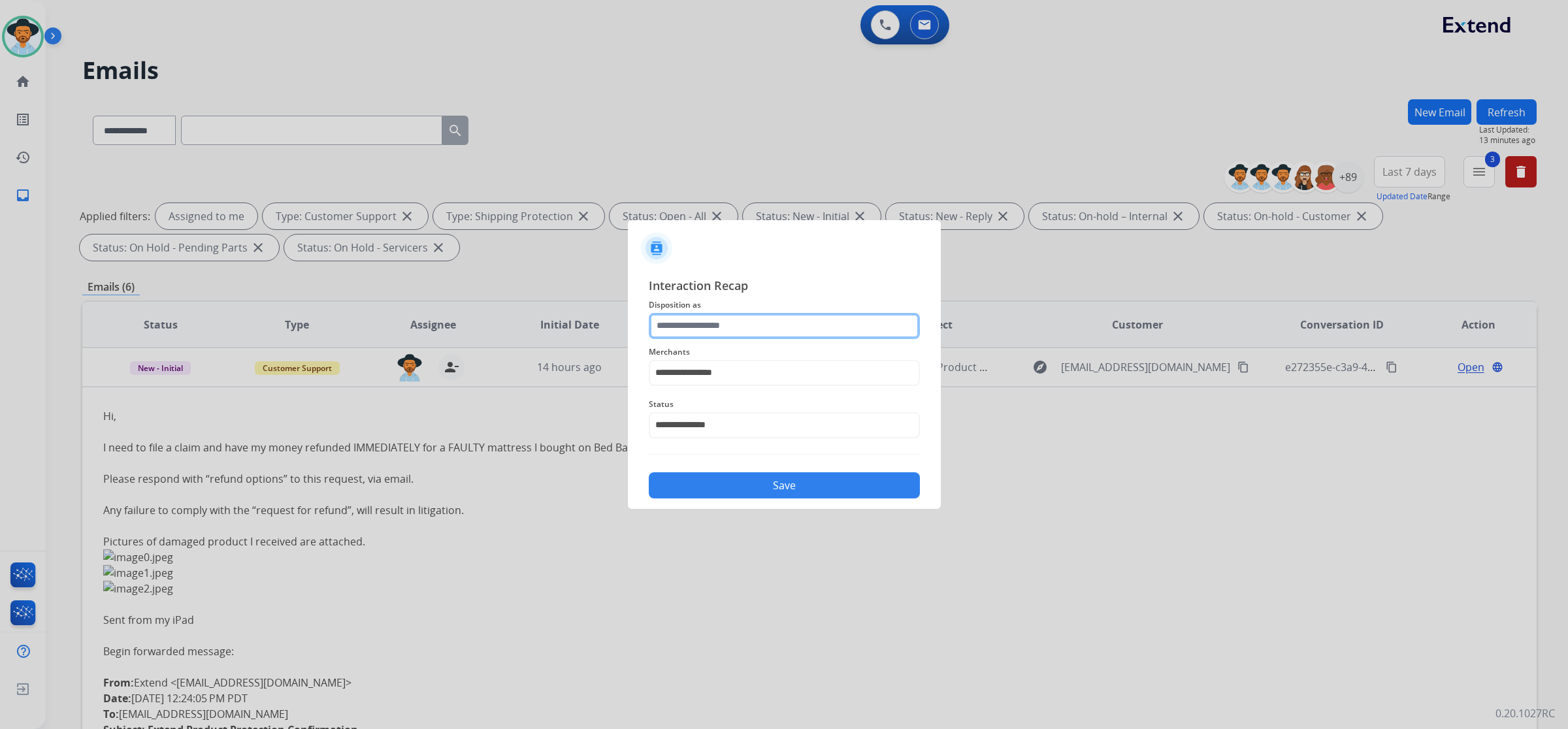
click at [703, 314] on input "text" at bounding box center [784, 326] width 272 height 26
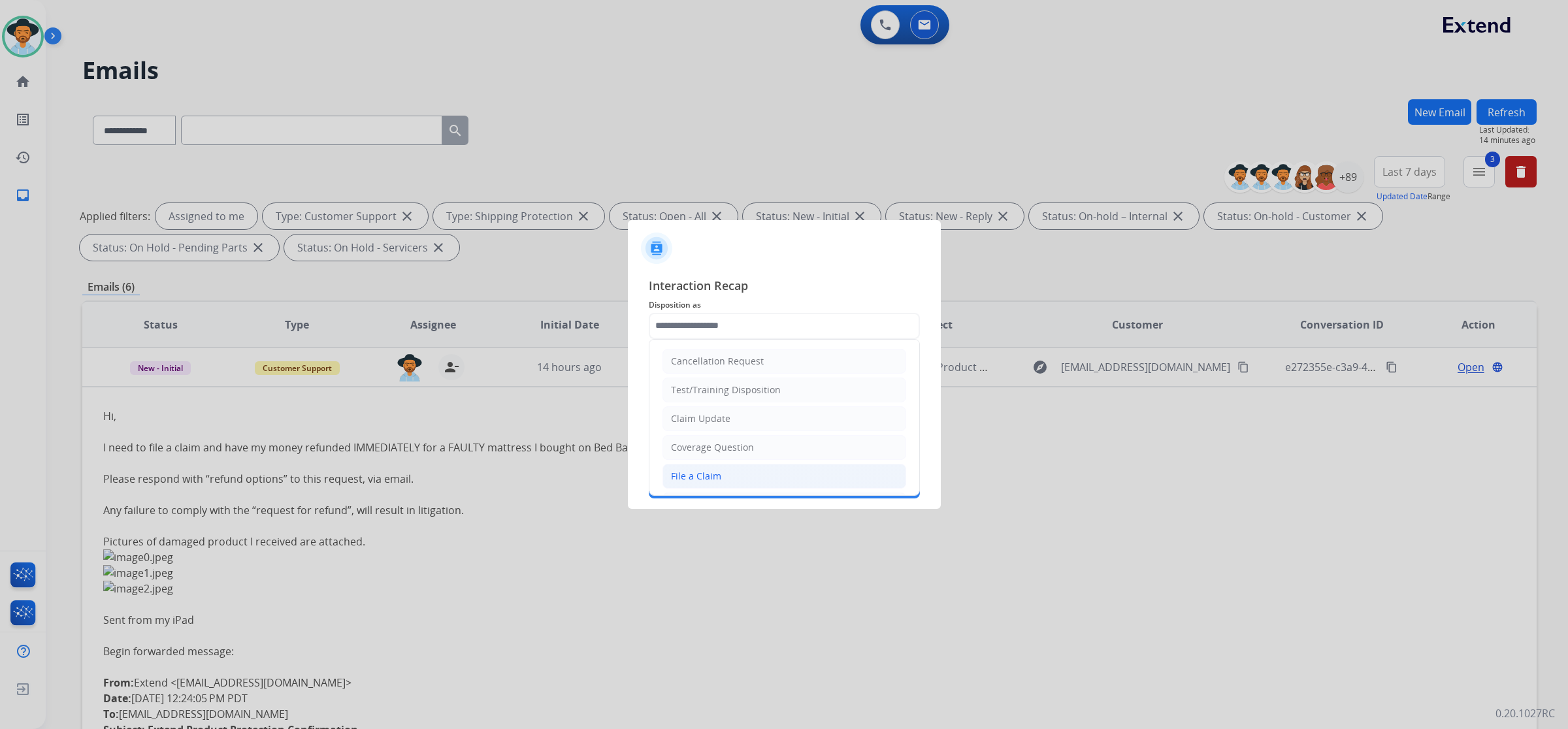
click at [708, 475] on div "File a Claim" at bounding box center [696, 476] width 51 height 13
type input "**********"
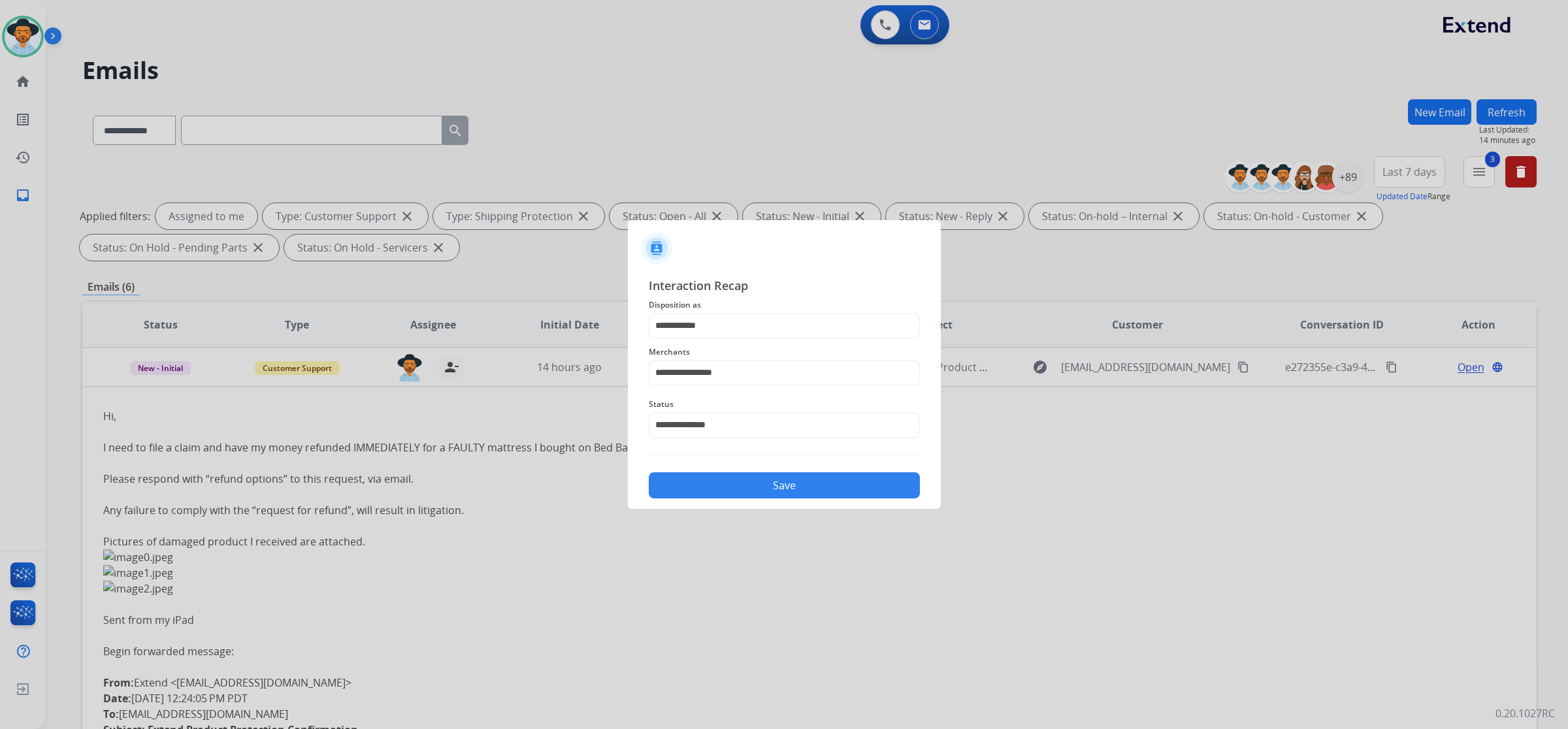
click at [739, 479] on button "Save" at bounding box center [784, 485] width 272 height 26
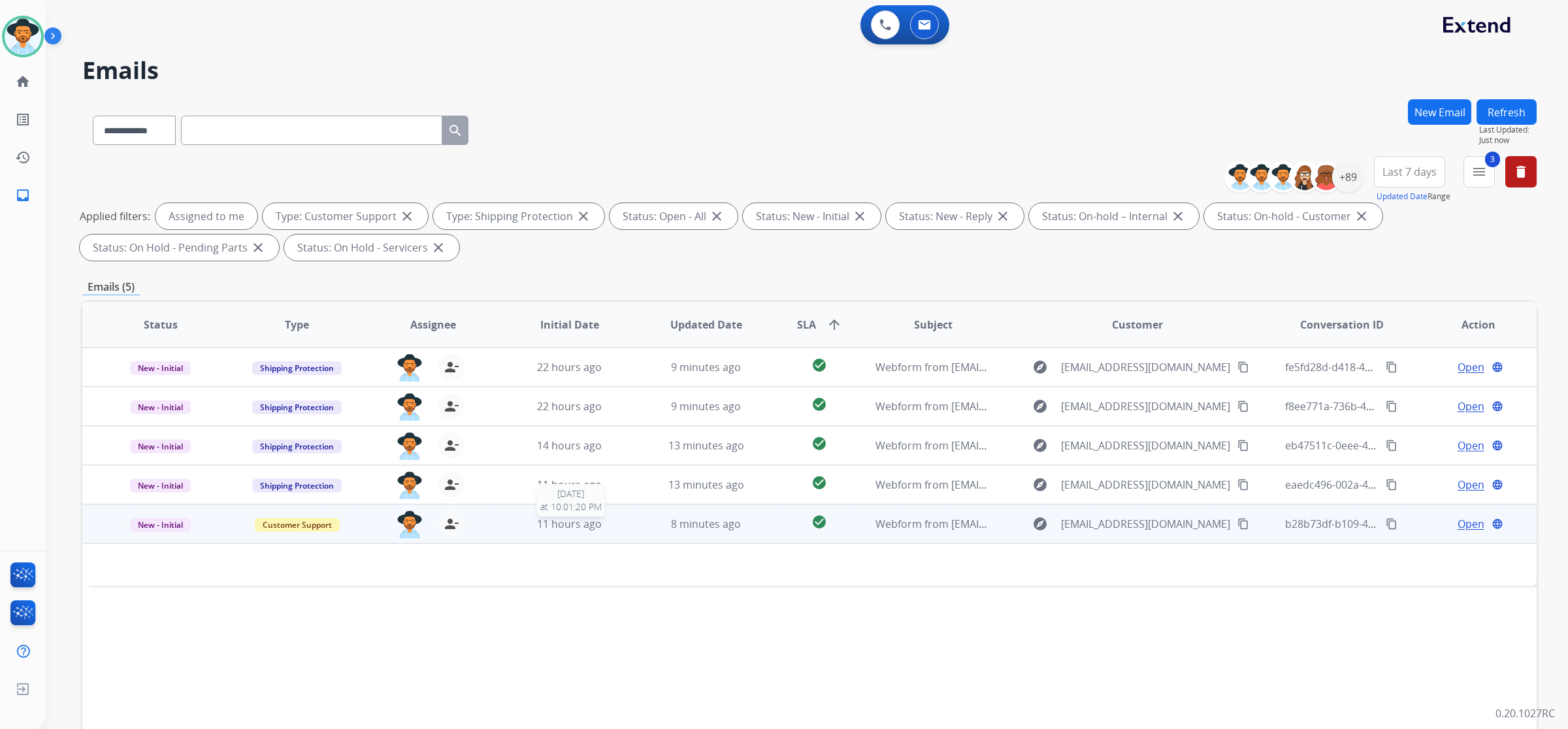
click at [605, 522] on div "11 hours ago" at bounding box center [569, 524] width 115 height 16
click at [1458, 526] on span "Open" at bounding box center [1471, 524] width 27 height 16
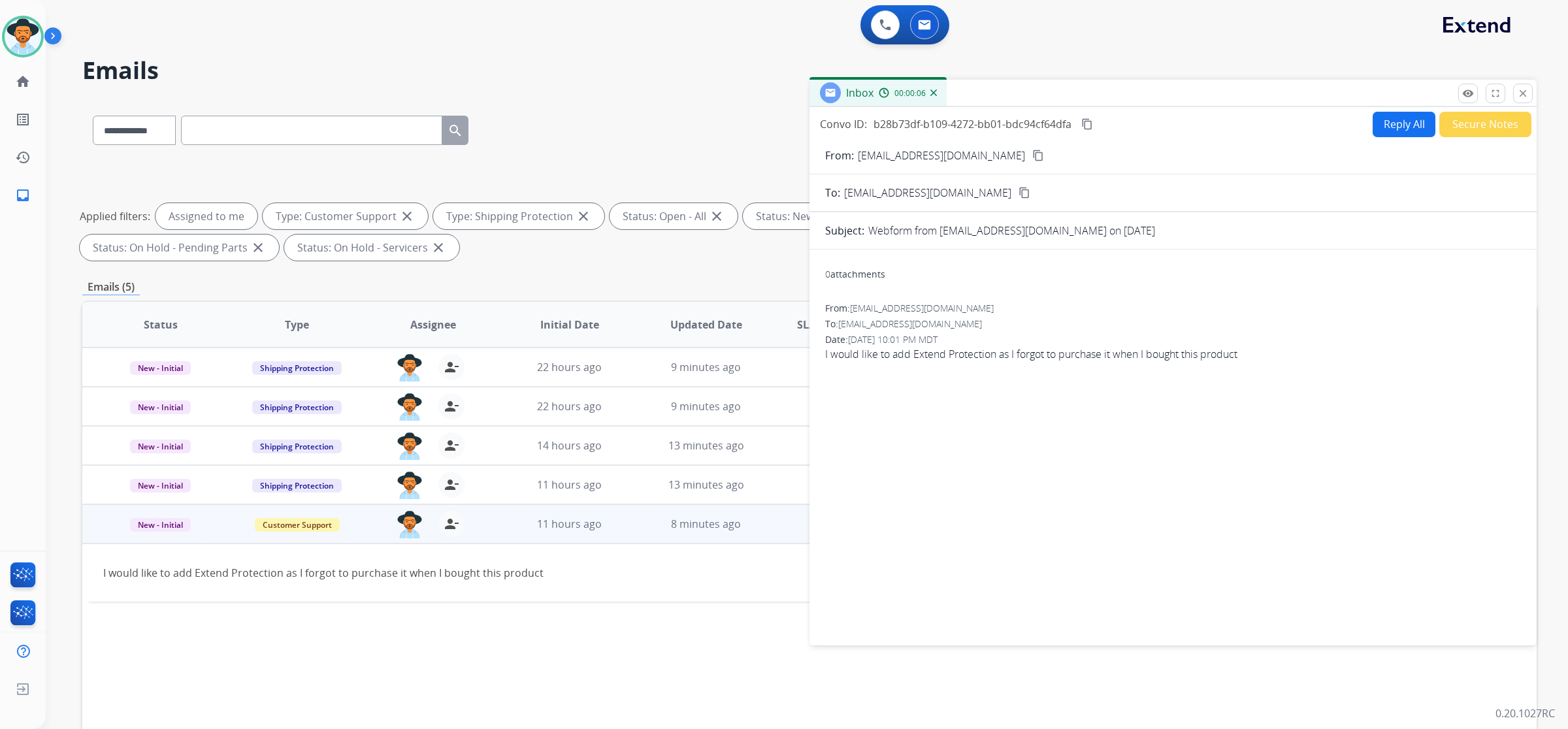
click at [1393, 129] on button "Reply All" at bounding box center [1404, 124] width 62 height 26
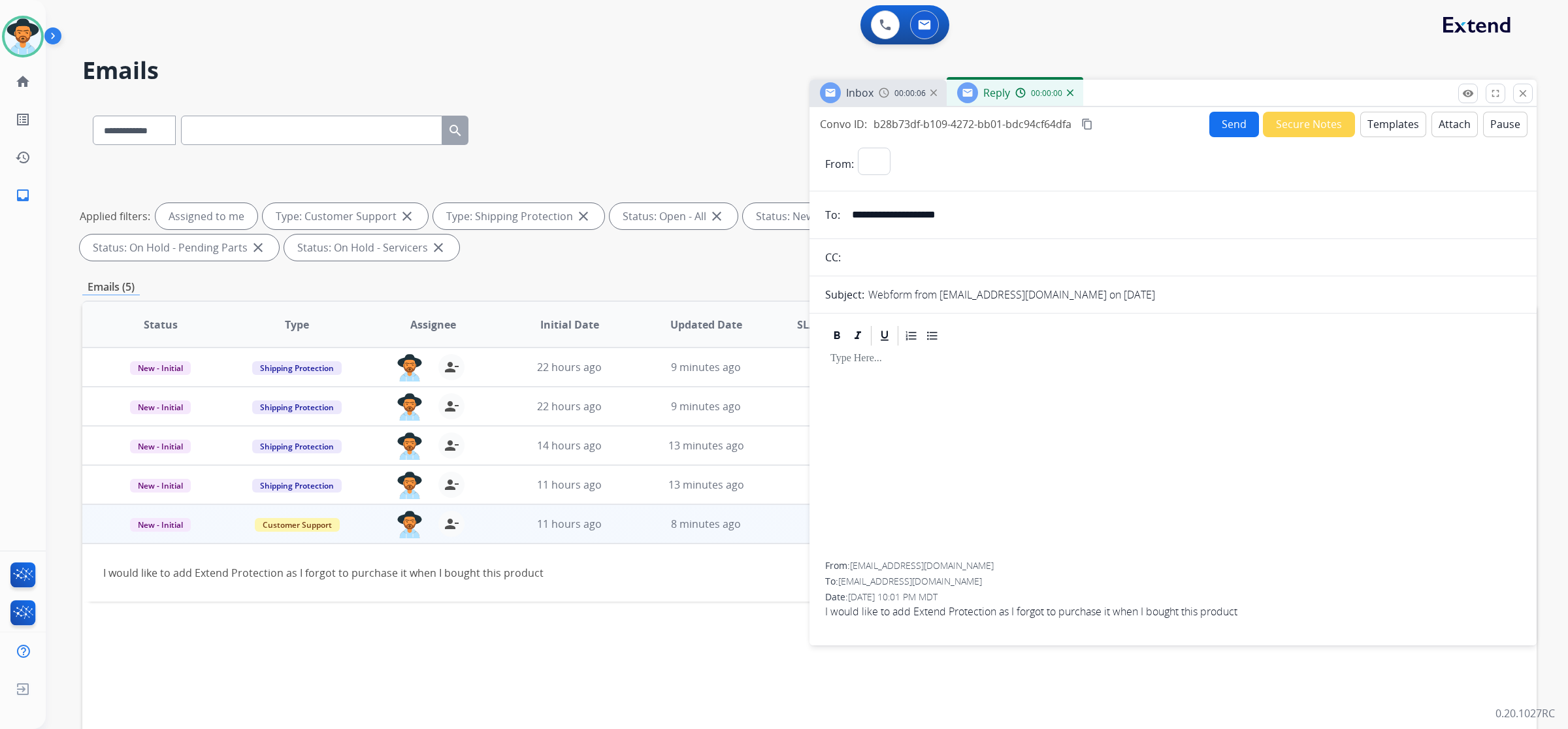
select select "**********"
click at [1363, 119] on button "Templates" at bounding box center [1393, 124] width 66 height 26
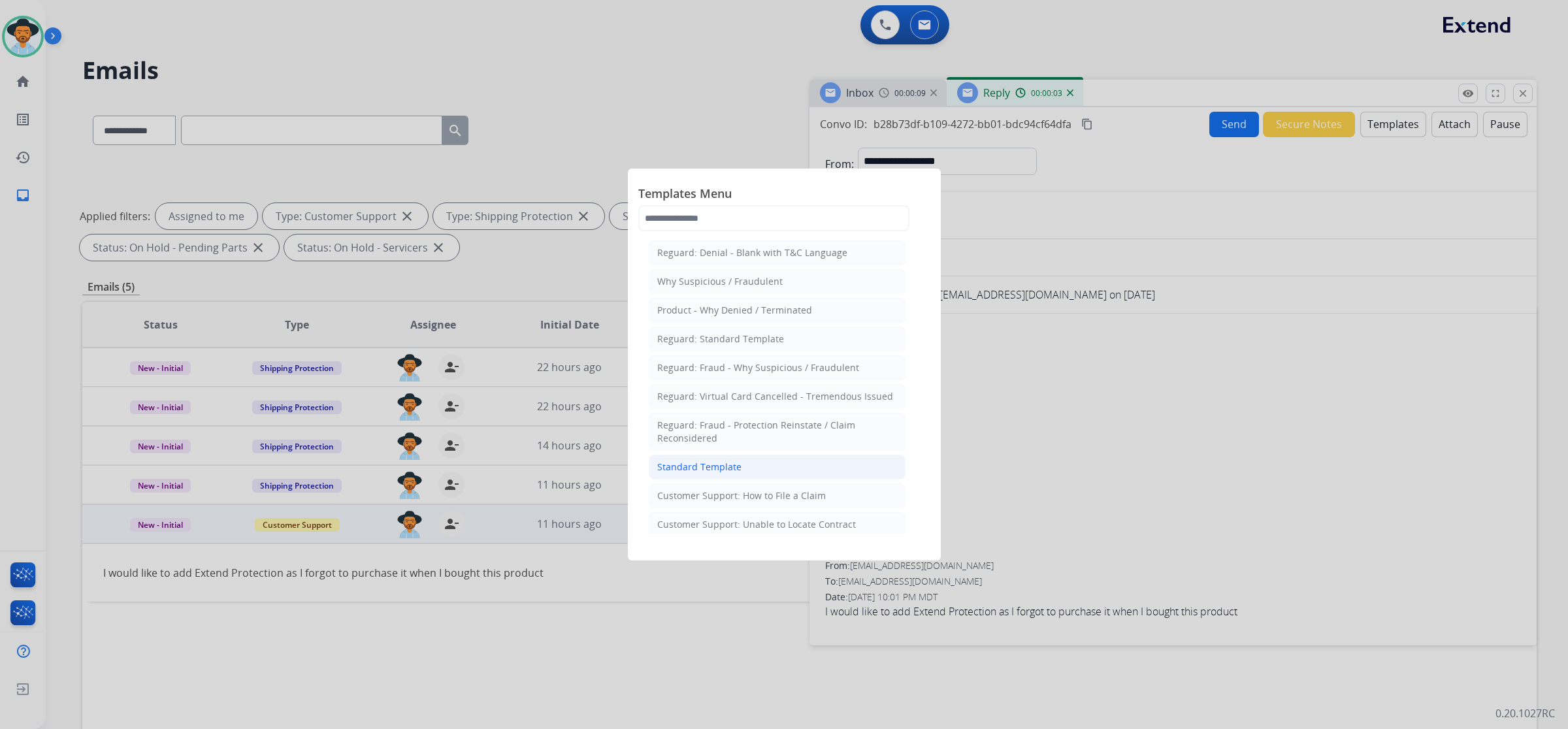
click at [800, 471] on li "Standard Template" at bounding box center [777, 467] width 256 height 25
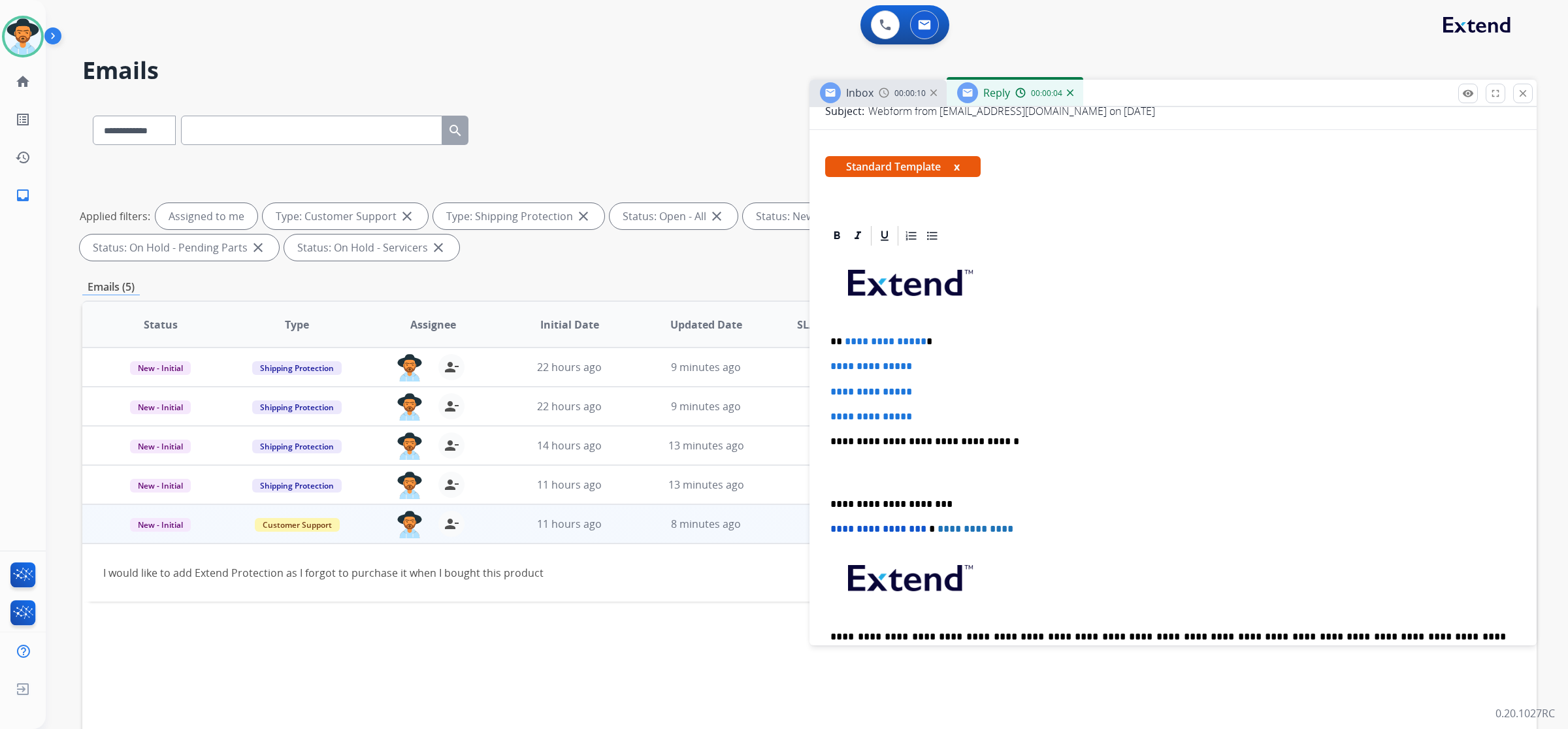
scroll to position [245, 0]
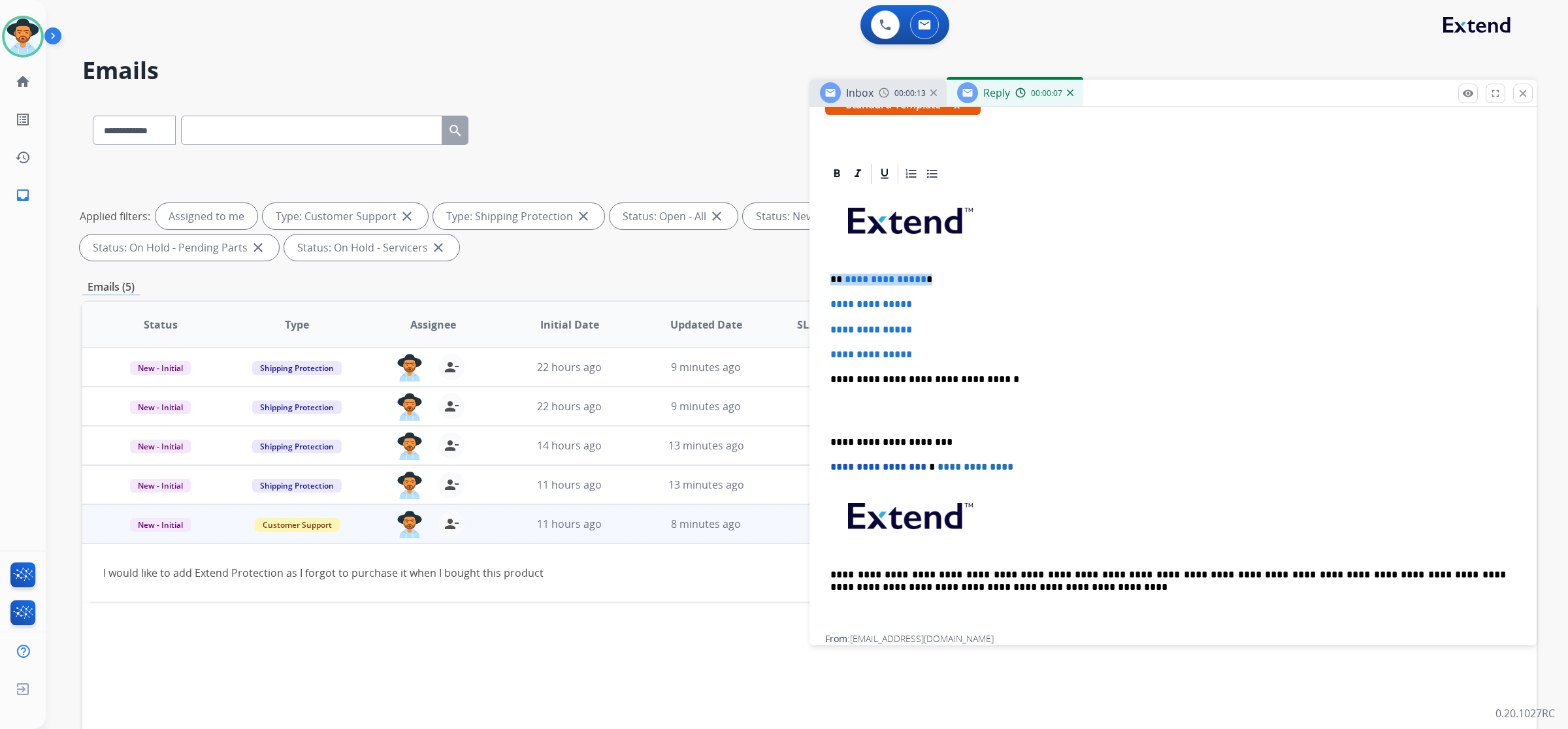
drag, startPoint x: 925, startPoint y: 281, endPoint x: 788, endPoint y: 281, distance: 137.0
click at [788, 281] on div "**********" at bounding box center [809, 453] width 1455 height 707
drag, startPoint x: 825, startPoint y: 302, endPoint x: 920, endPoint y: 350, distance: 106.4
click at [920, 350] on div "**********" at bounding box center [1174, 409] width 696 height 450
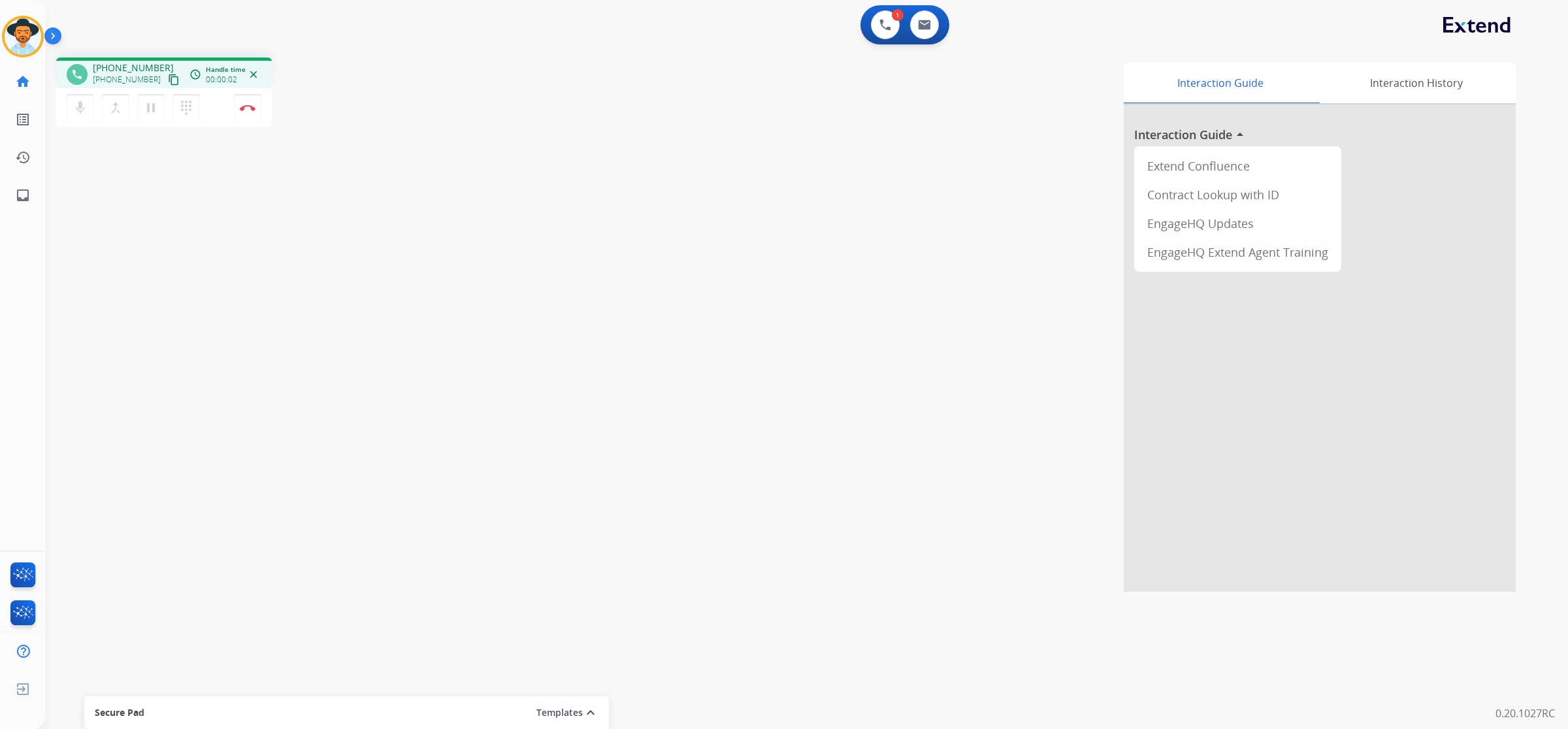
click at [168, 80] on mat-icon "content_copy" at bounding box center [174, 79] width 12 height 12
click at [931, 30] on button at bounding box center [924, 25] width 28 height 28
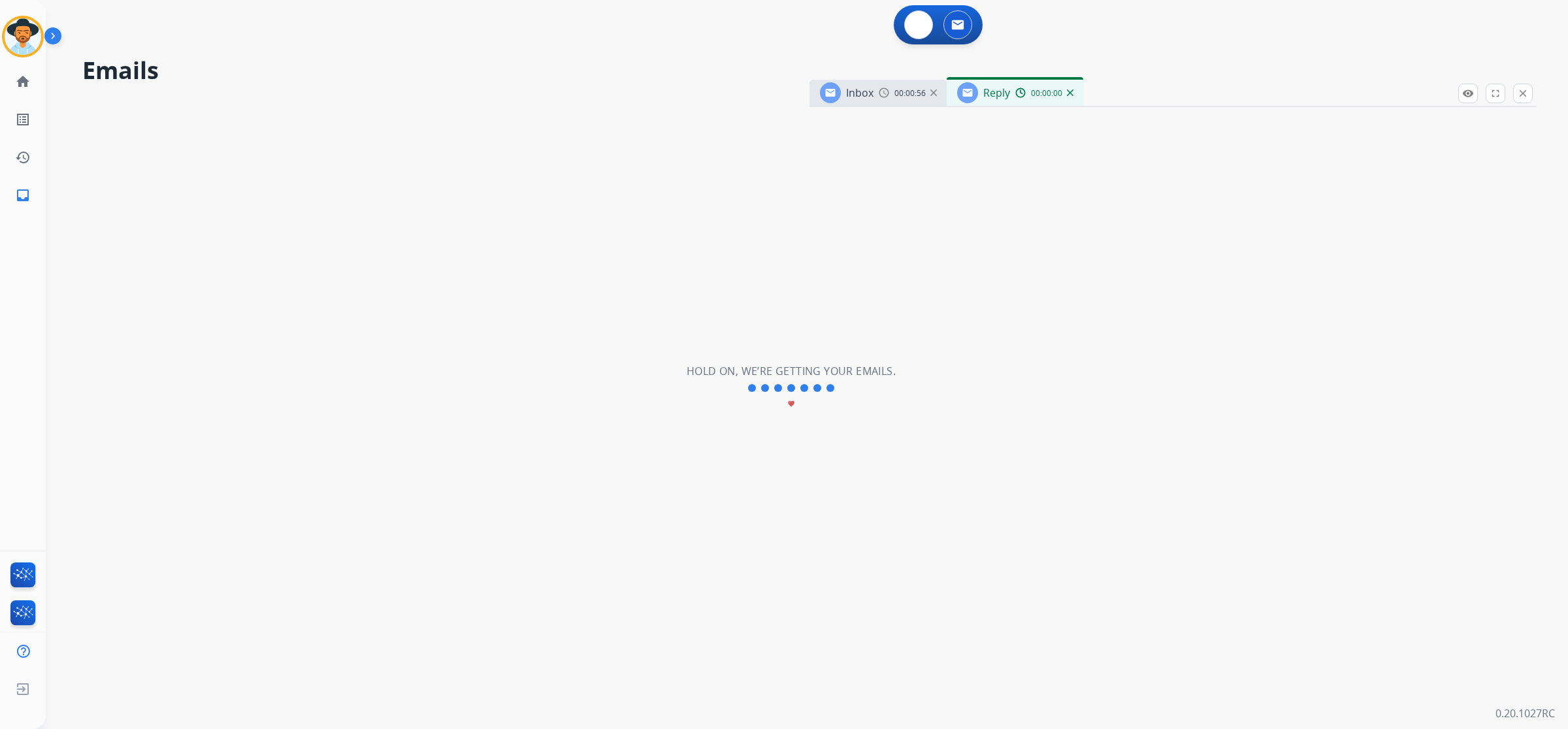
select select "**********"
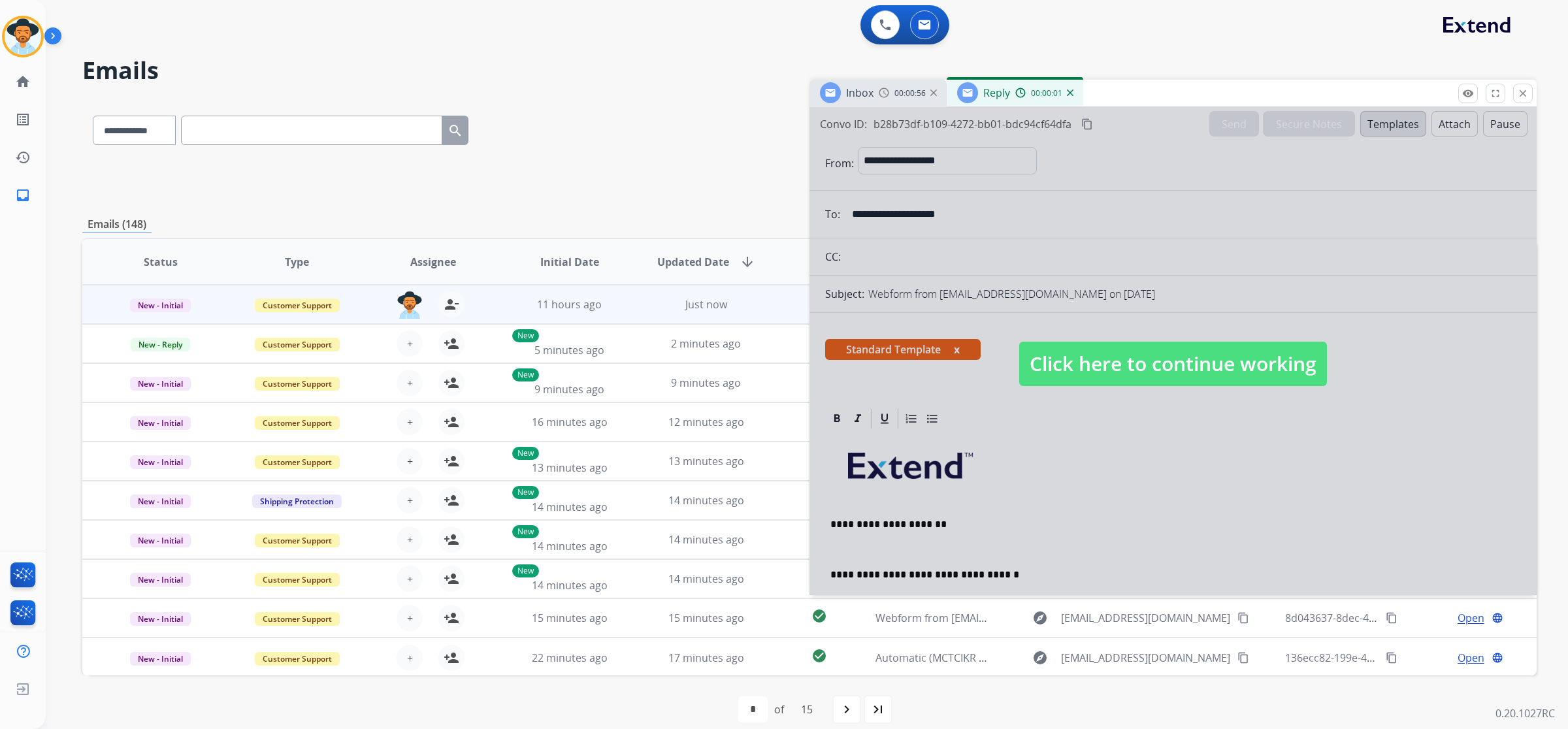
click at [1160, 364] on span "Click here to continue working" at bounding box center [1174, 364] width 308 height 45
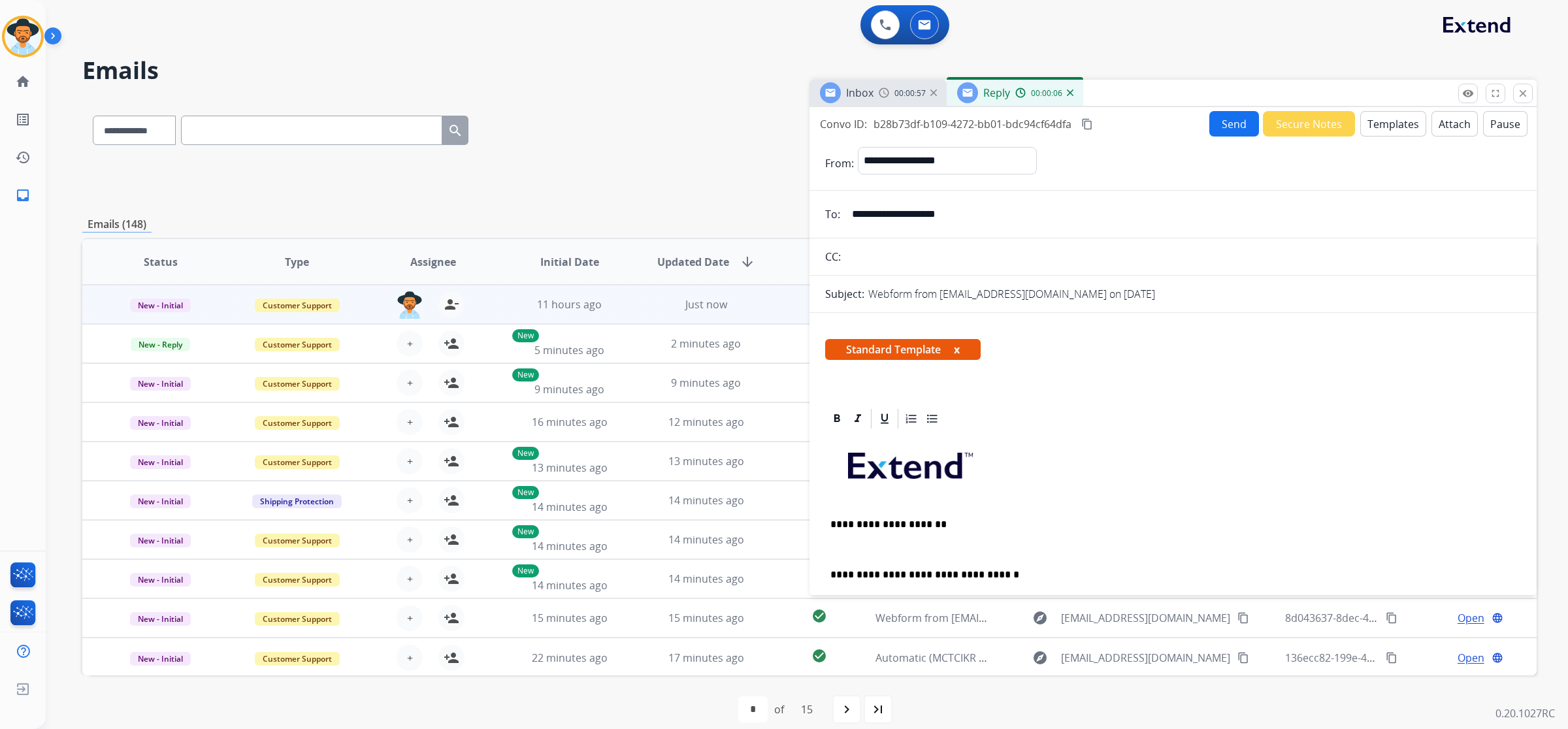
click at [1526, 94] on mat-icon "close" at bounding box center [1523, 93] width 12 height 12
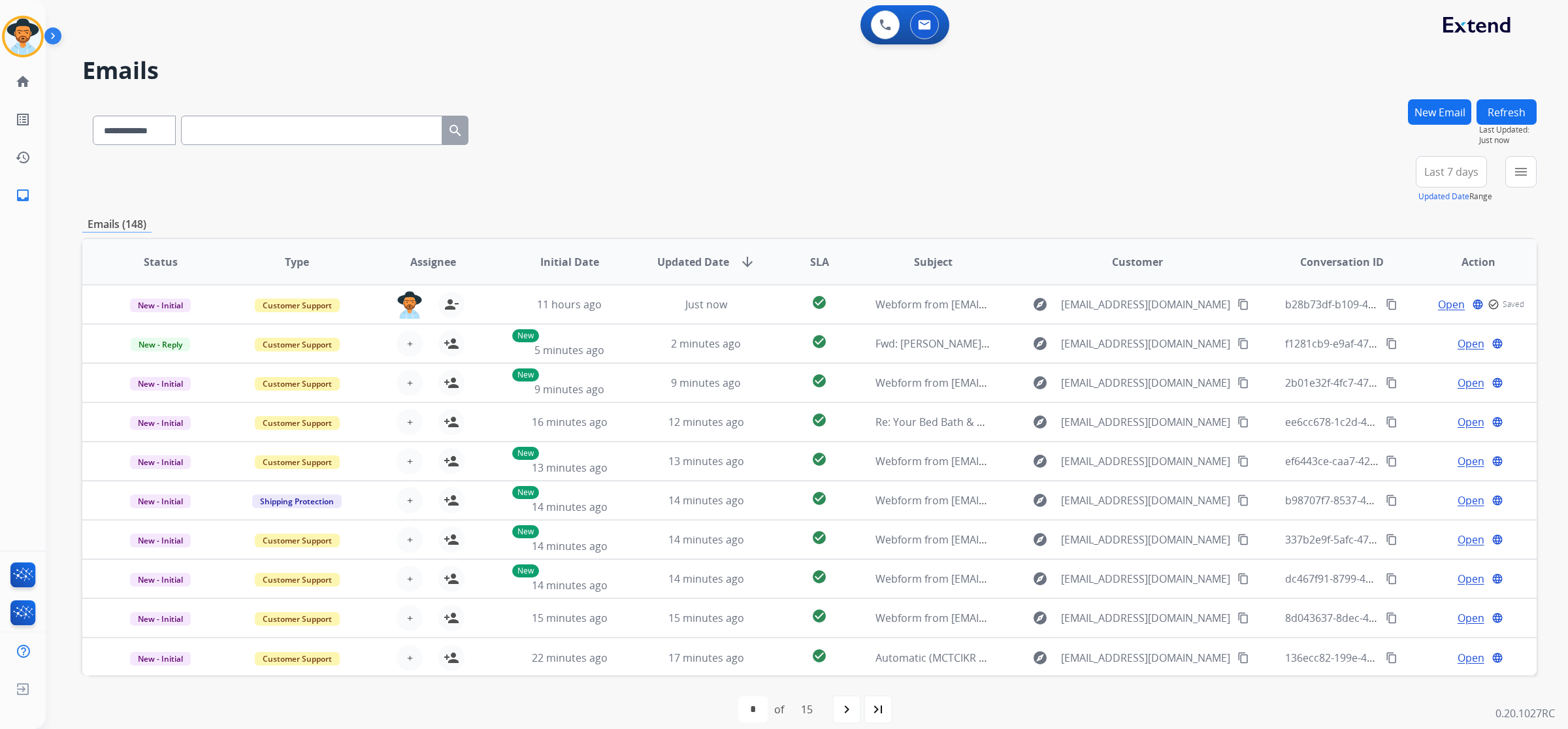
click at [1458, 111] on button "New Email" at bounding box center [1439, 112] width 63 height 26
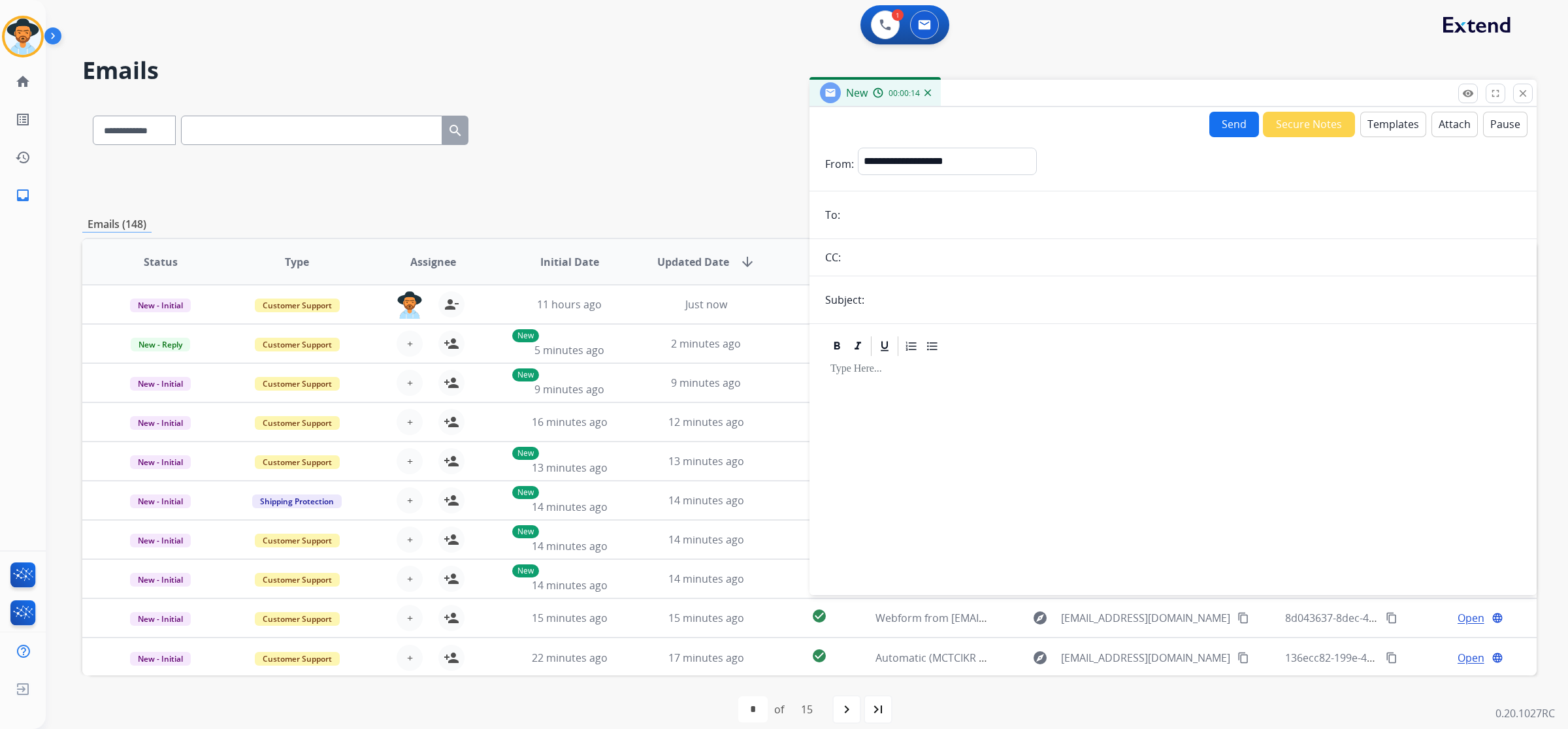
paste input "**********"
type input "**********"
click at [963, 377] on div at bounding box center [1174, 470] width 696 height 224
click at [1397, 116] on button "Templates" at bounding box center [1393, 124] width 66 height 26
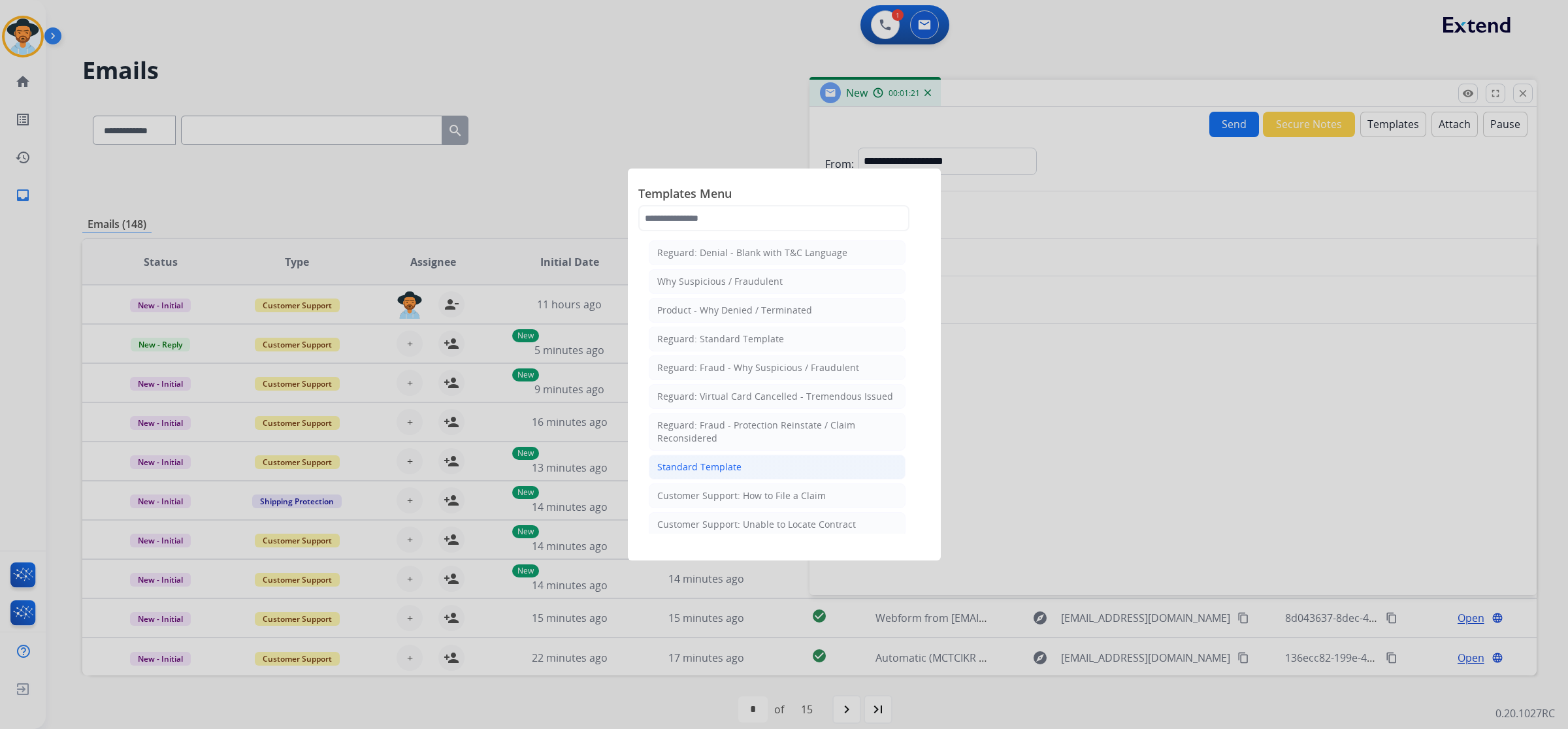
click at [757, 458] on li "Standard Template" at bounding box center [777, 467] width 256 height 25
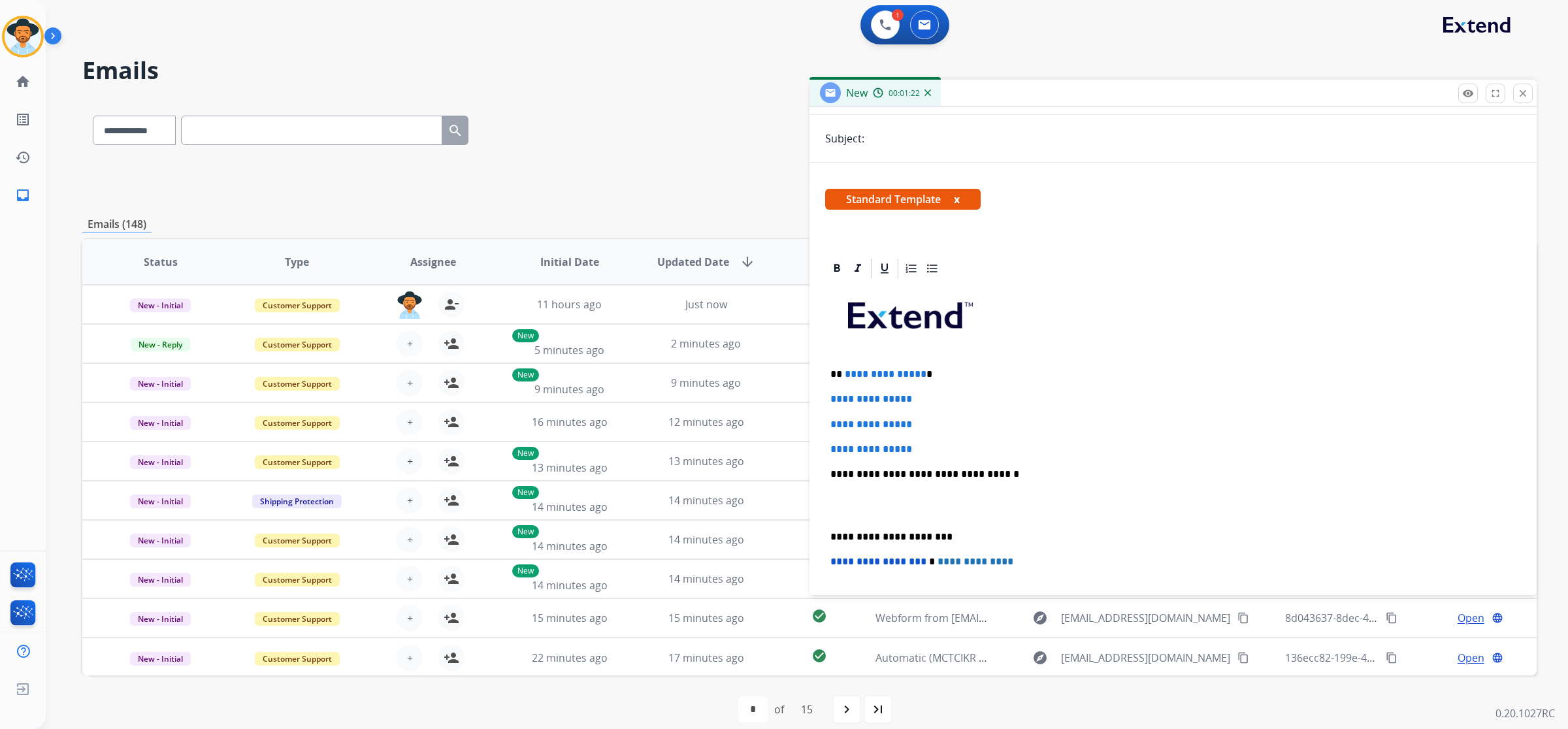
scroll to position [163, 0]
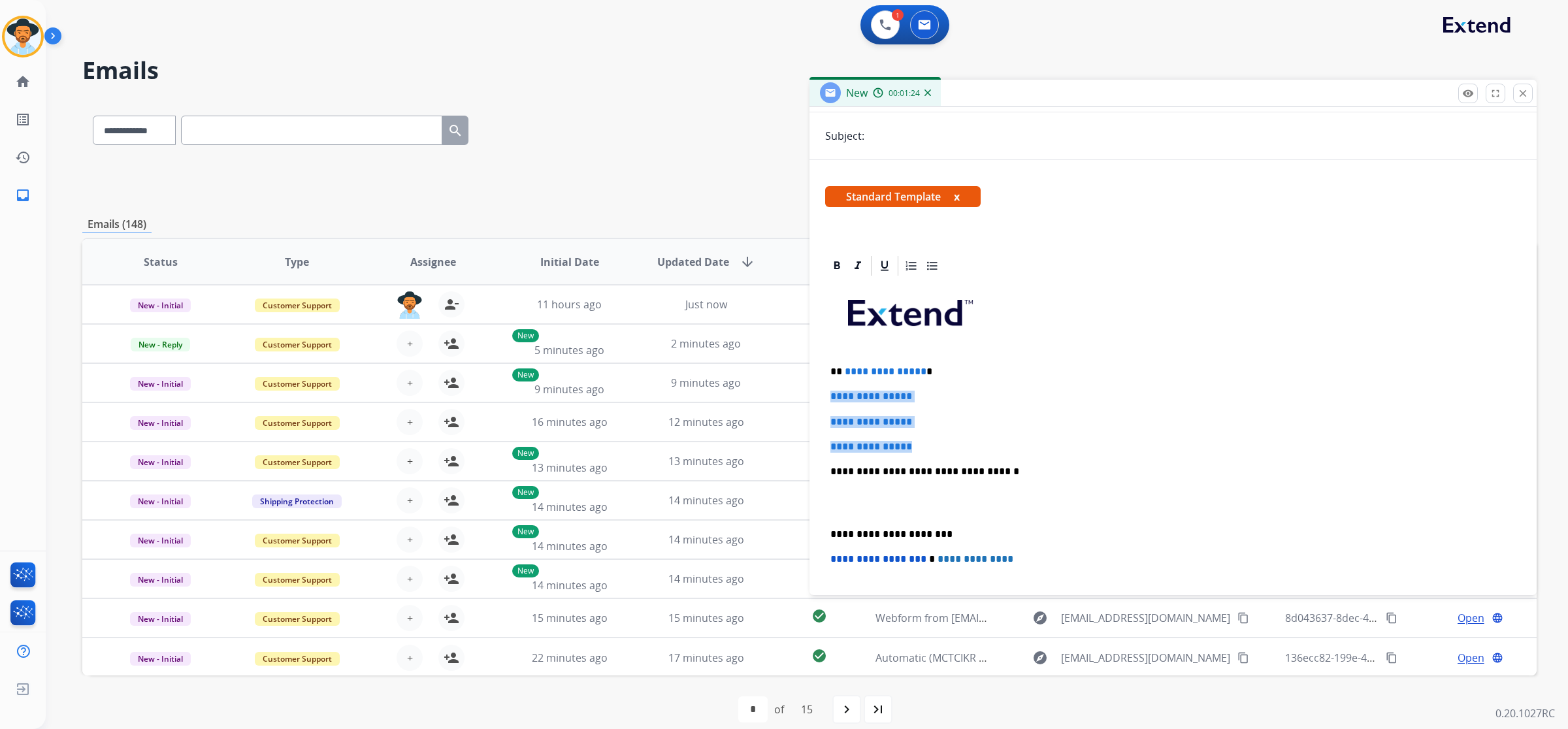
drag, startPoint x: 825, startPoint y: 399, endPoint x: 928, endPoint y: 443, distance: 112.0
click at [928, 443] on div "**********" at bounding box center [1174, 502] width 696 height 450
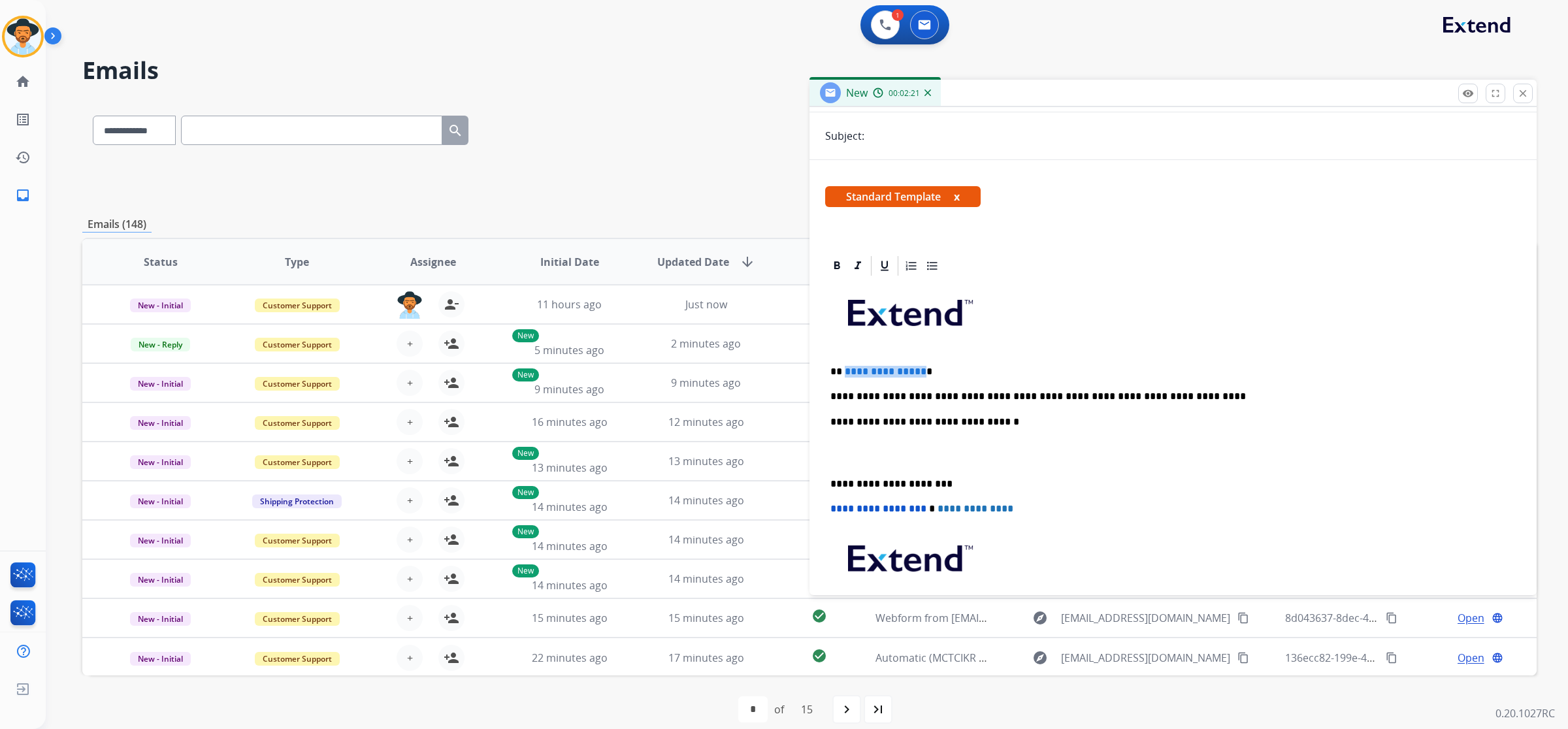
drag, startPoint x: 920, startPoint y: 369, endPoint x: 843, endPoint y: 372, distance: 77.1
click at [843, 372] on p "**********" at bounding box center [1168, 371] width 676 height 12
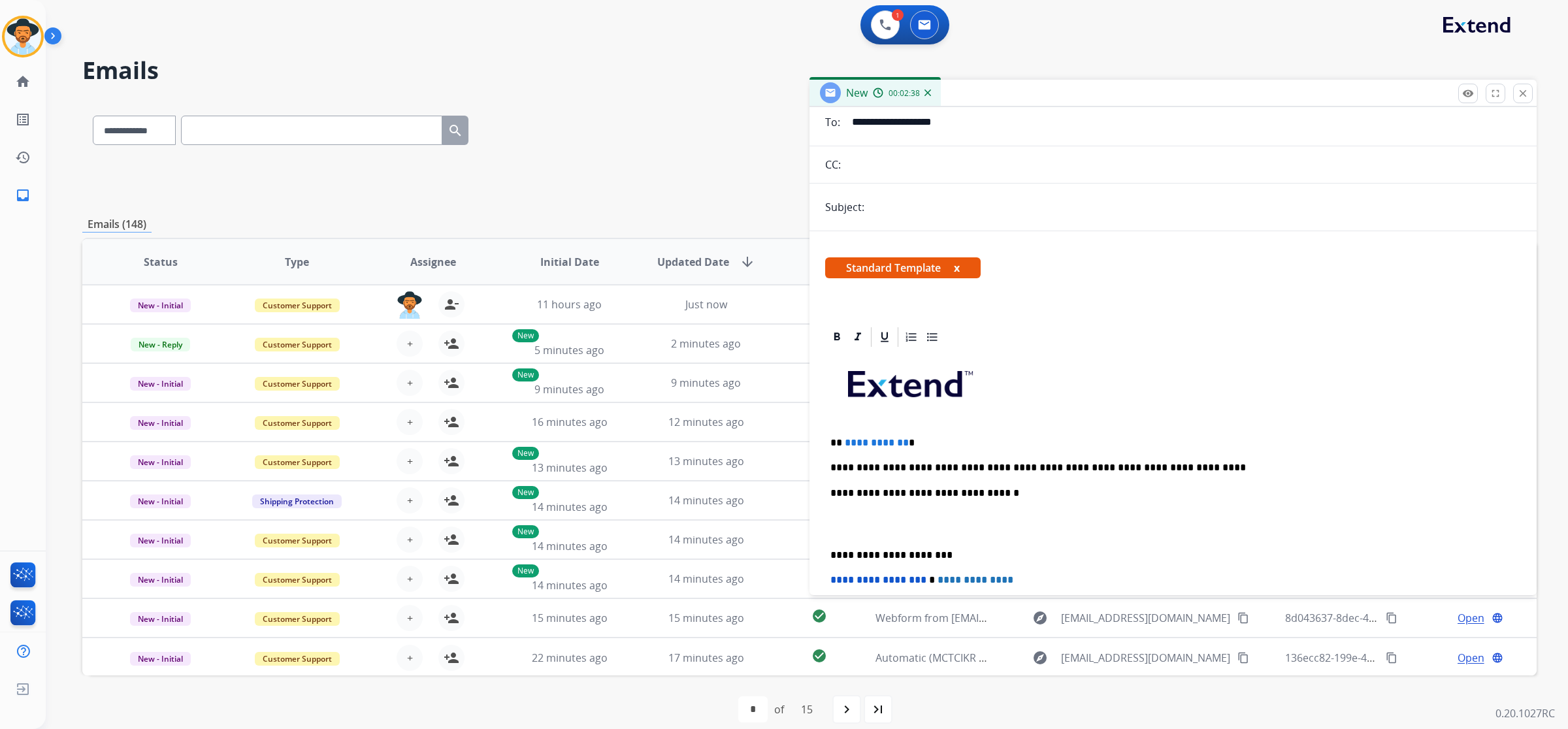
scroll to position [0, 0]
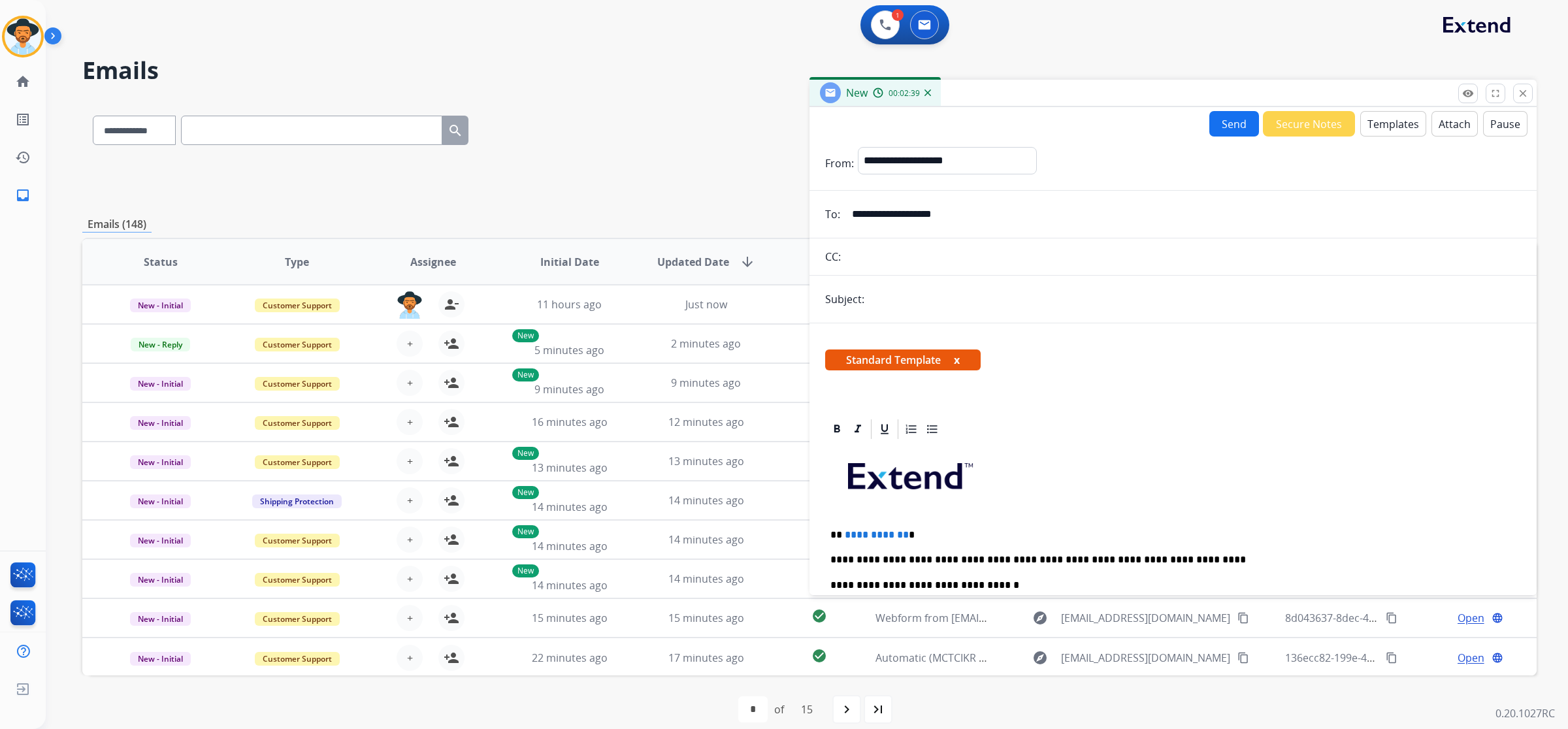
click at [923, 295] on input "text" at bounding box center [1194, 298] width 653 height 26
type input "**********"
click at [963, 156] on select "**********" at bounding box center [947, 159] width 178 height 26
select select "**********"
click at [858, 147] on select "**********" at bounding box center [947, 159] width 178 height 26
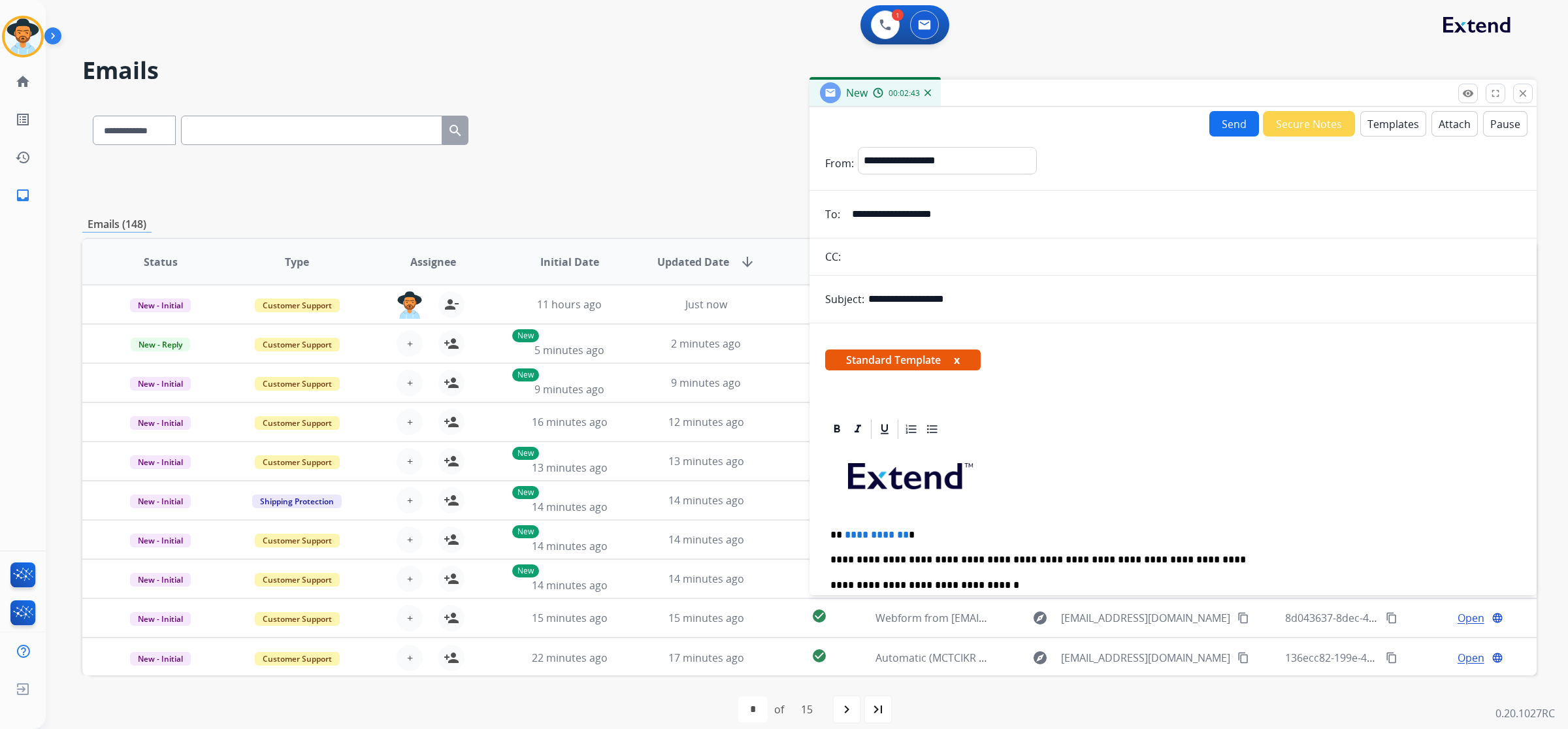
click at [1223, 127] on button "Send" at bounding box center [1234, 124] width 50 height 26
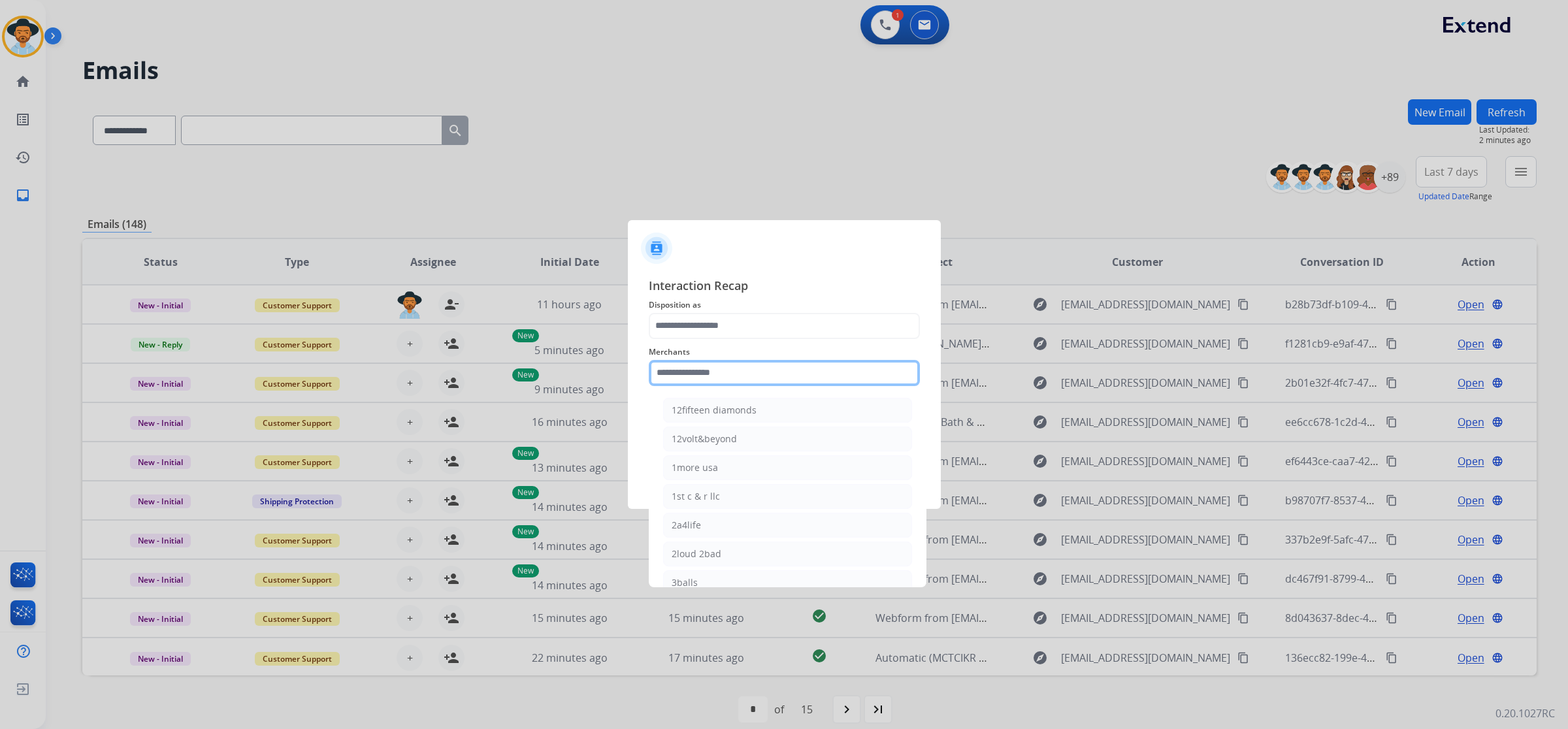
click at [801, 376] on input "text" at bounding box center [784, 372] width 272 height 26
click at [737, 557] on div "[PERSON_NAME]" at bounding box center [708, 554] width 73 height 13
type input "**********"
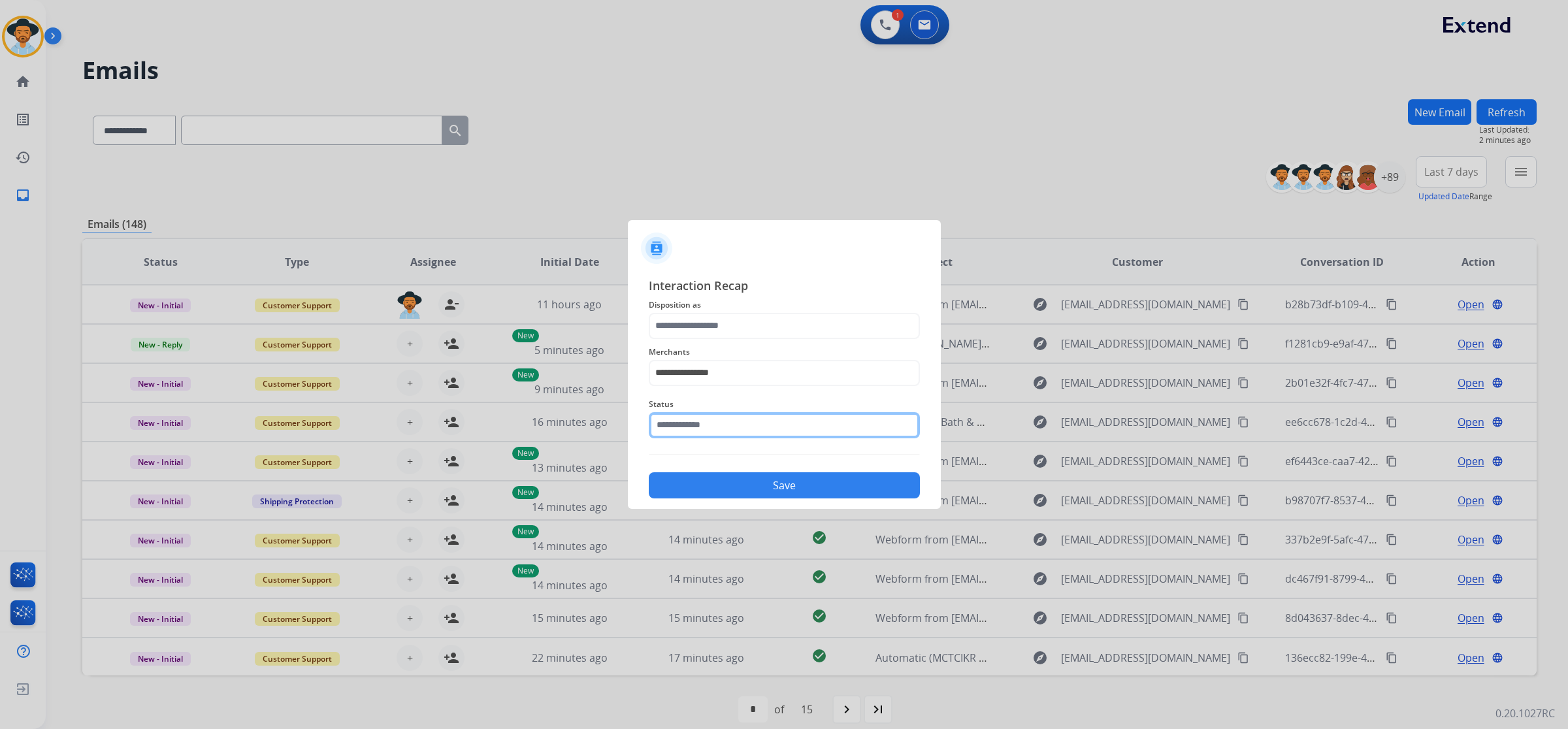
click at [727, 430] on input "text" at bounding box center [784, 425] width 272 height 26
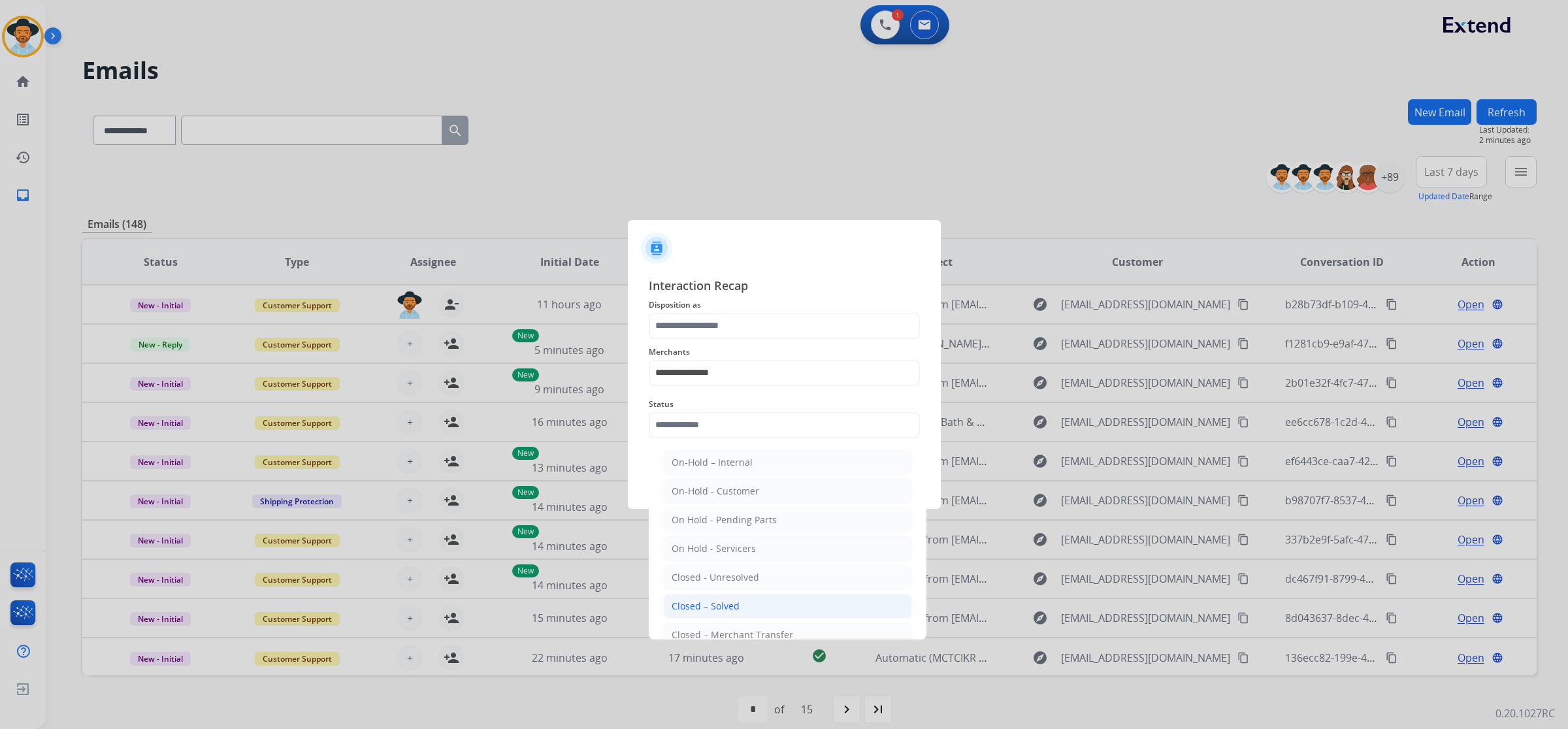
click at [743, 605] on li "Closed – Solved" at bounding box center [788, 606] width 249 height 25
type input "**********"
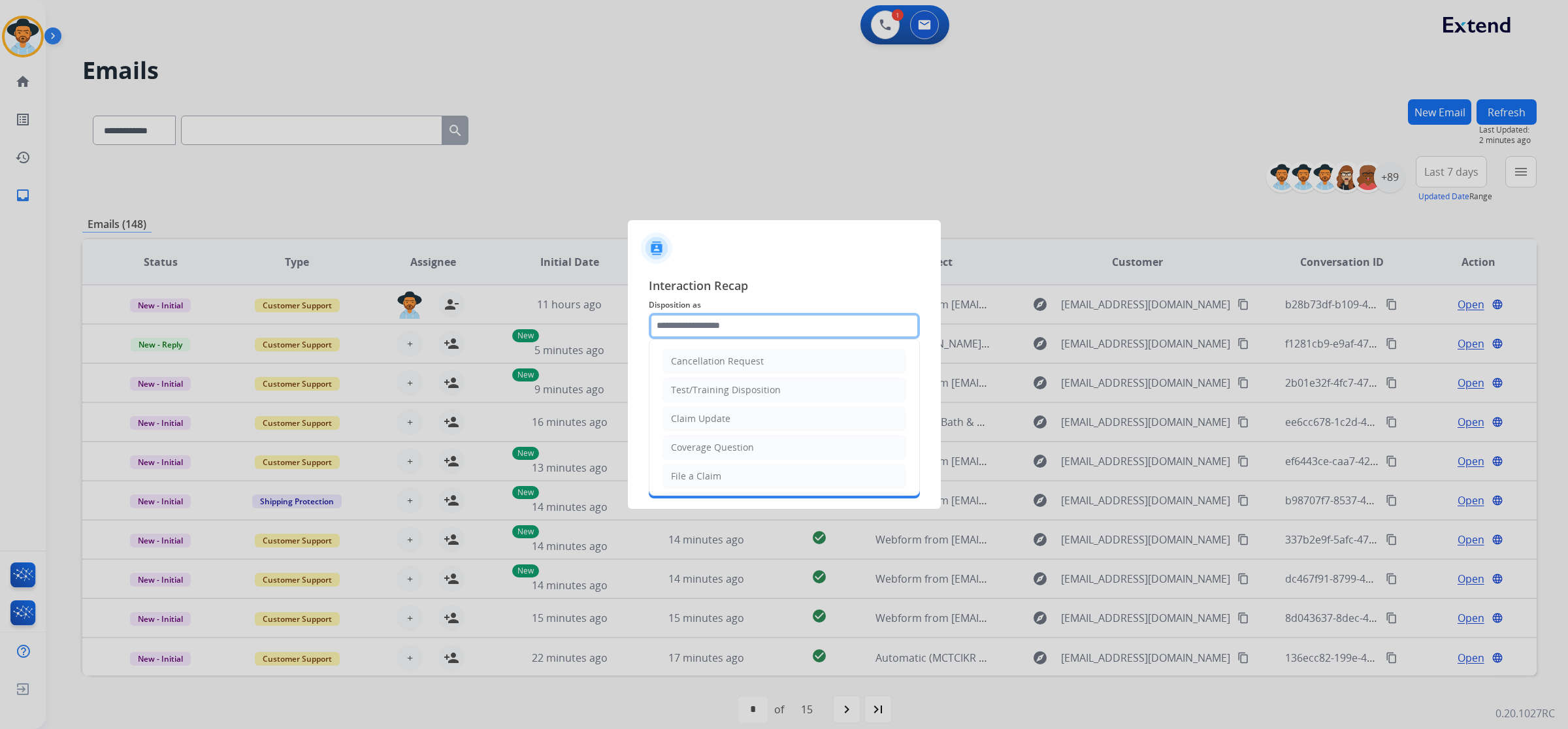
click at [706, 325] on input "text" at bounding box center [784, 326] width 272 height 26
click at [750, 483] on li "File a Claim" at bounding box center [784, 476] width 244 height 25
type input "**********"
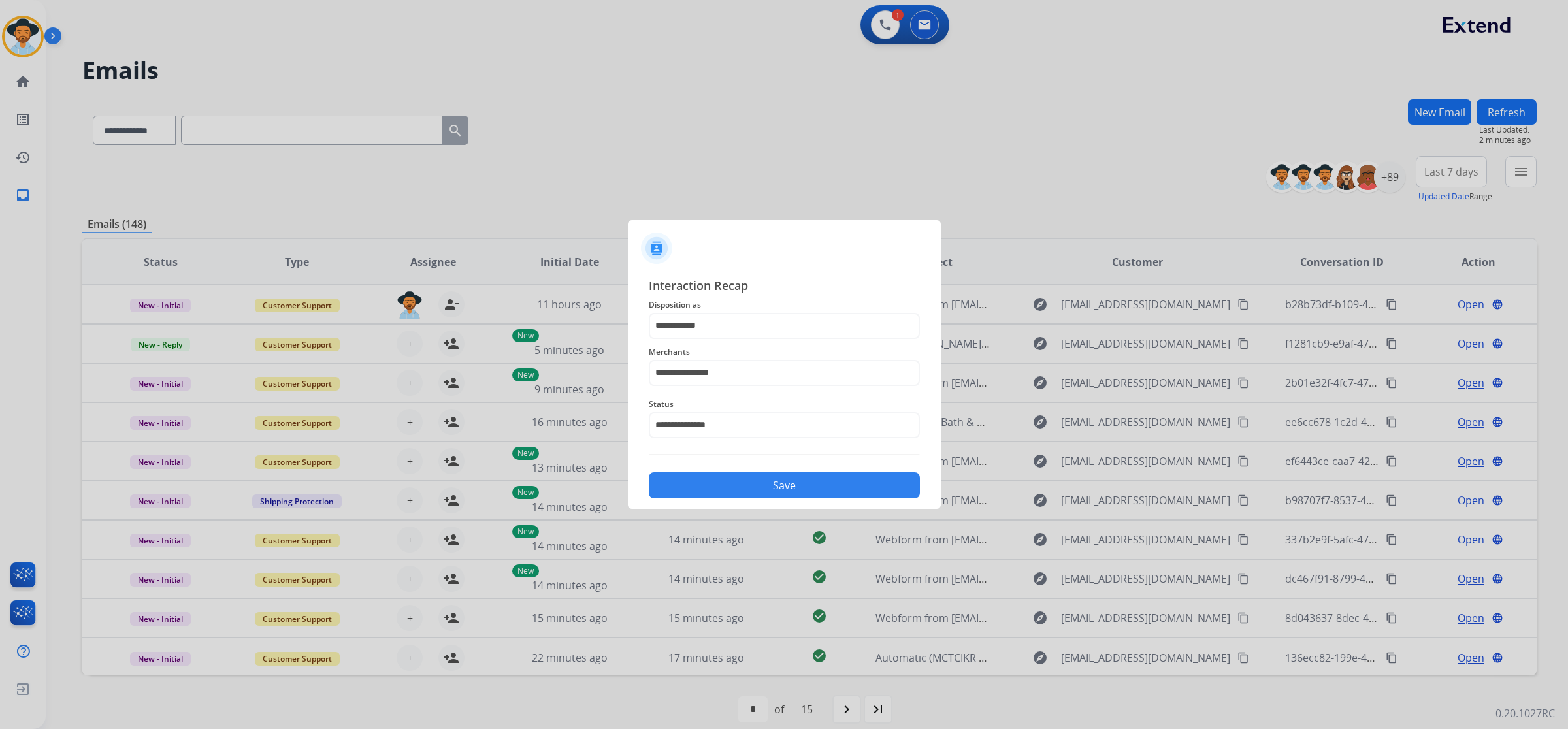
click at [797, 495] on button "Save" at bounding box center [784, 485] width 272 height 26
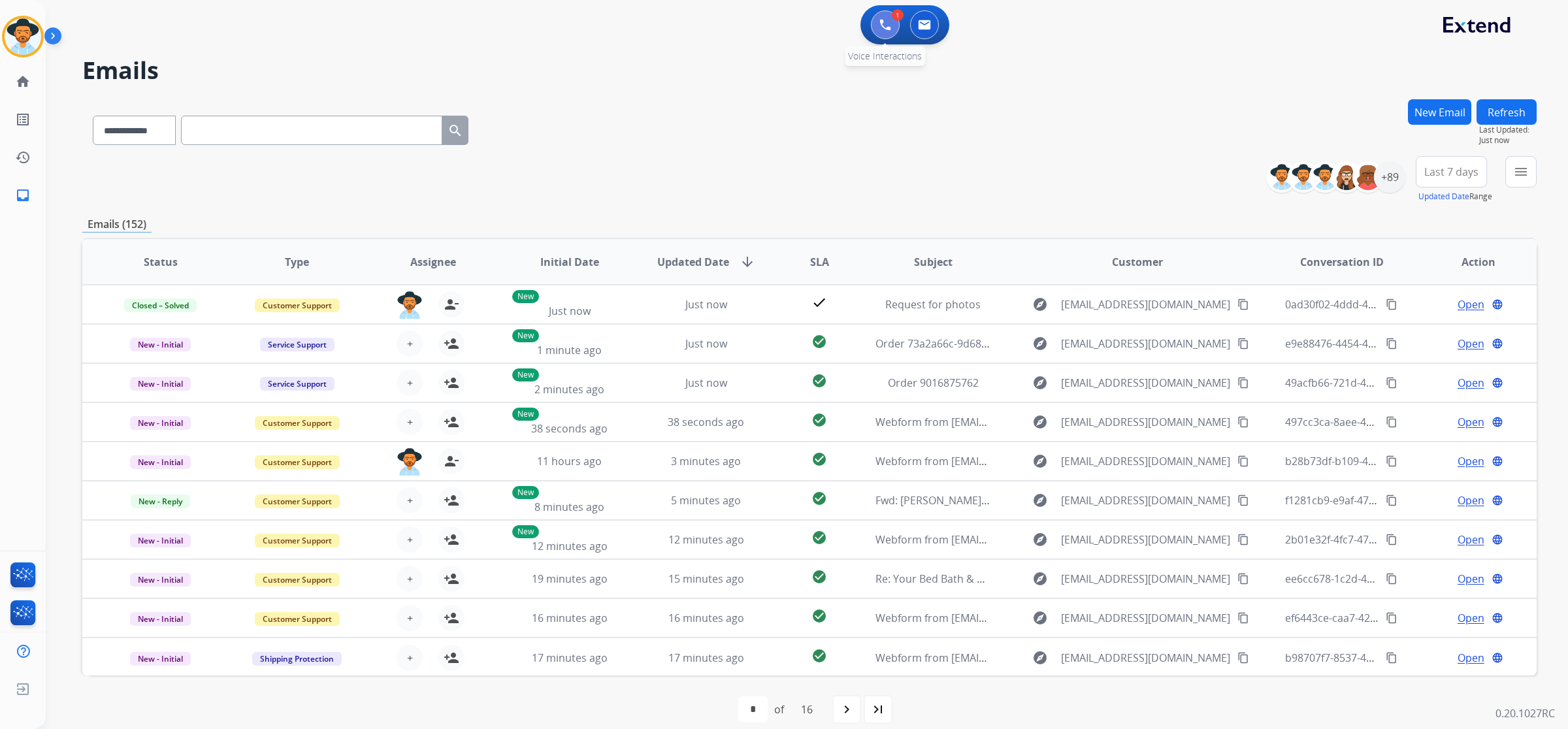
click at [882, 20] on img at bounding box center [885, 24] width 12 height 12
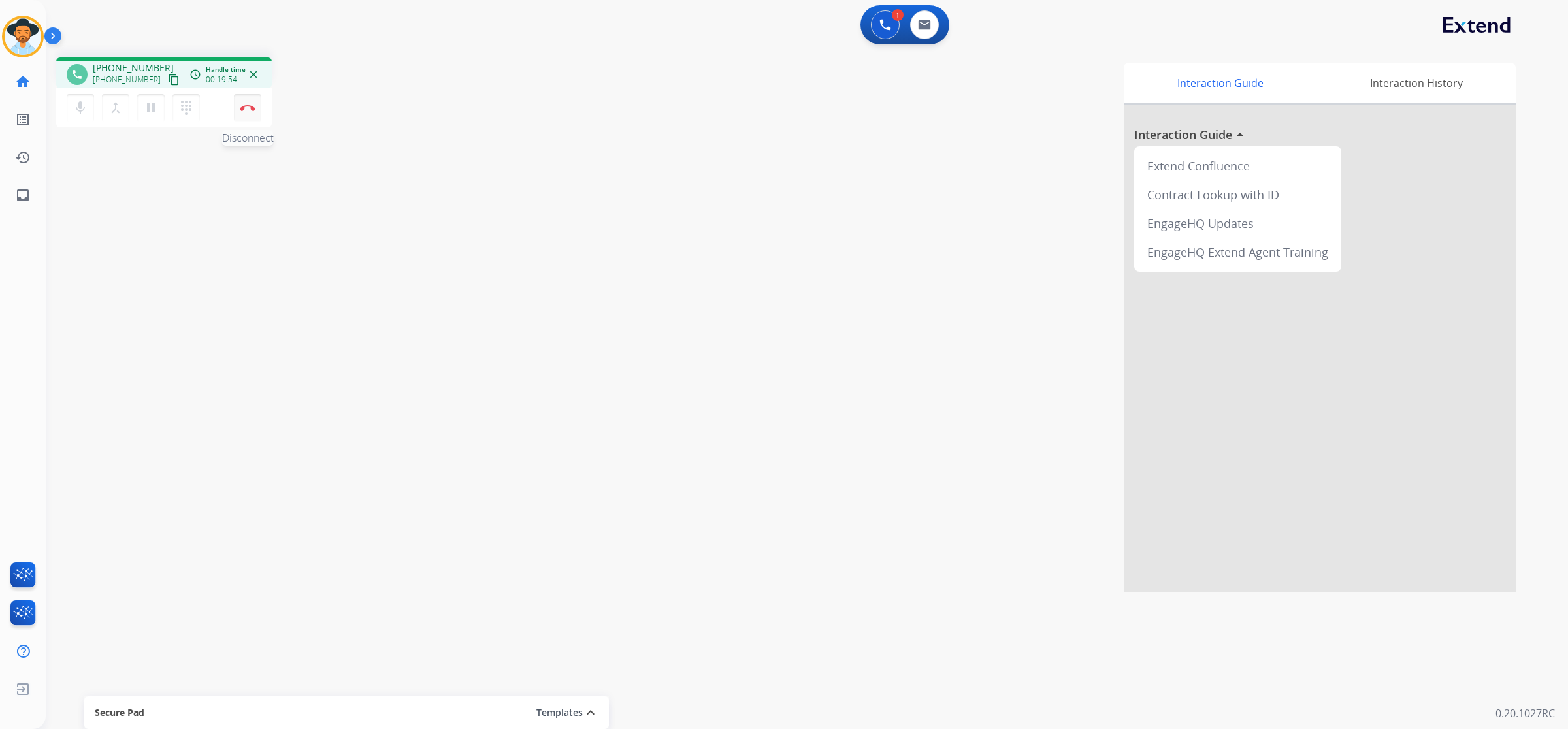
click at [254, 108] on img at bounding box center [248, 107] width 16 height 6
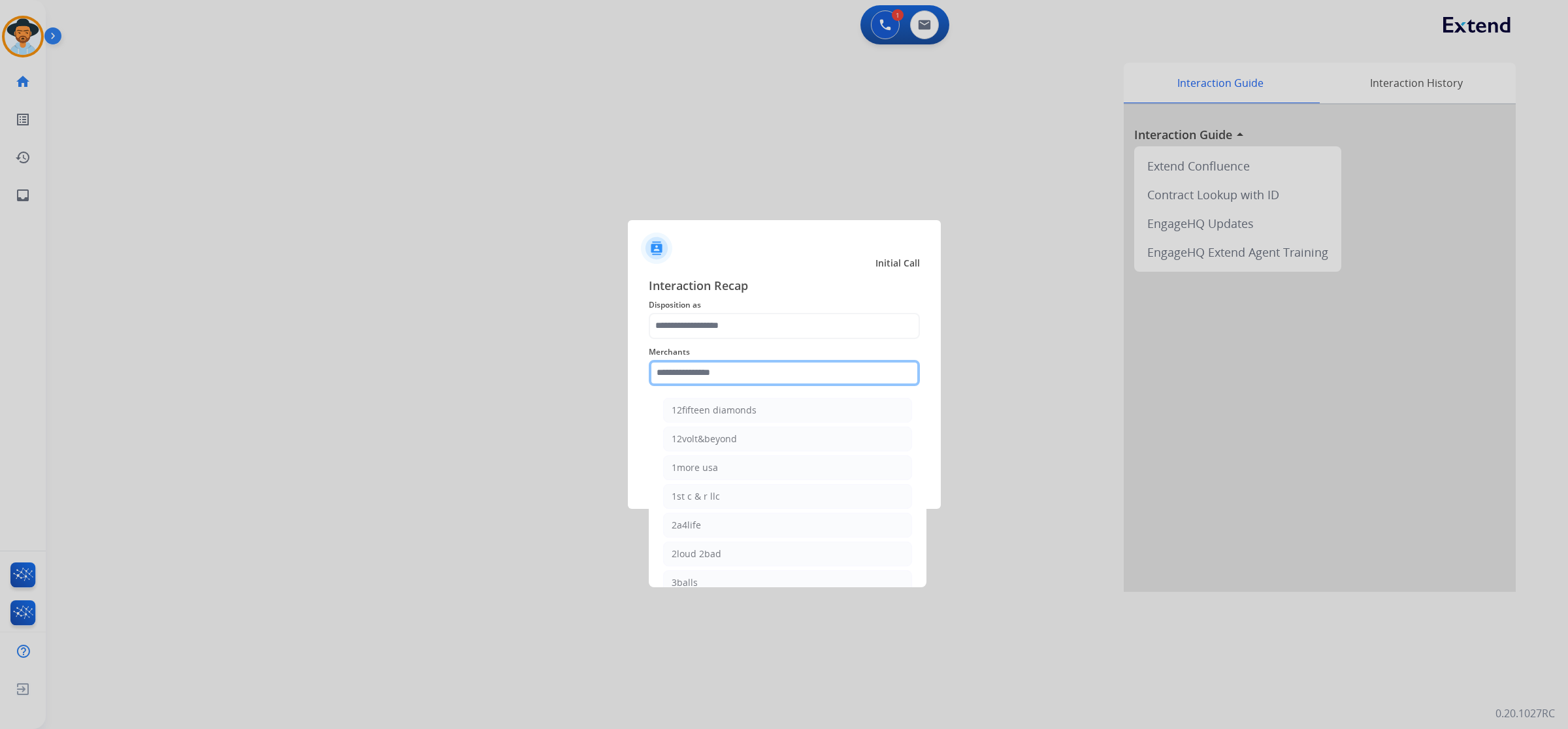
click at [717, 377] on input "text" at bounding box center [784, 372] width 272 height 26
click at [756, 553] on li "[PERSON_NAME]" at bounding box center [788, 554] width 249 height 25
type input "**********"
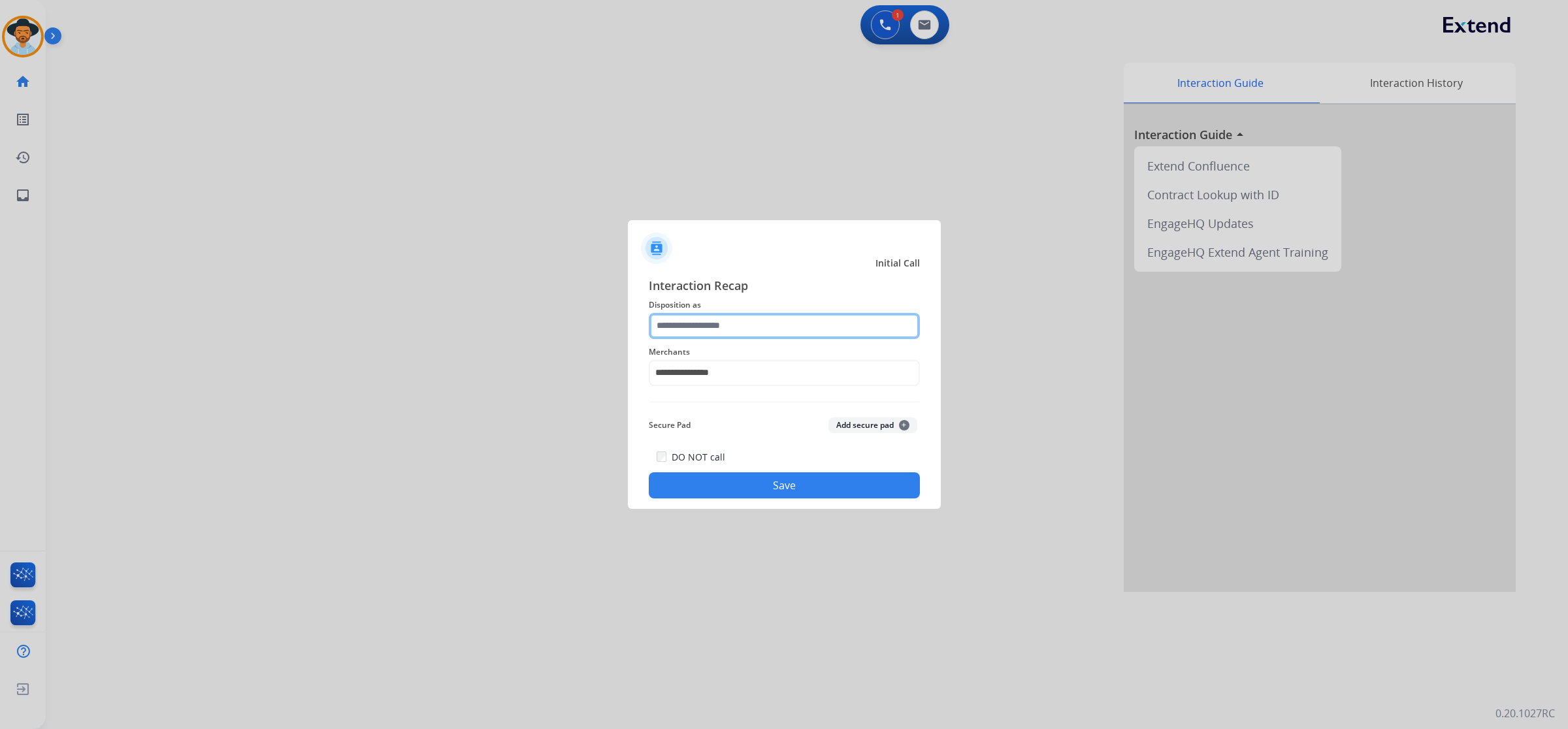
click at [711, 322] on input "text" at bounding box center [784, 326] width 272 height 26
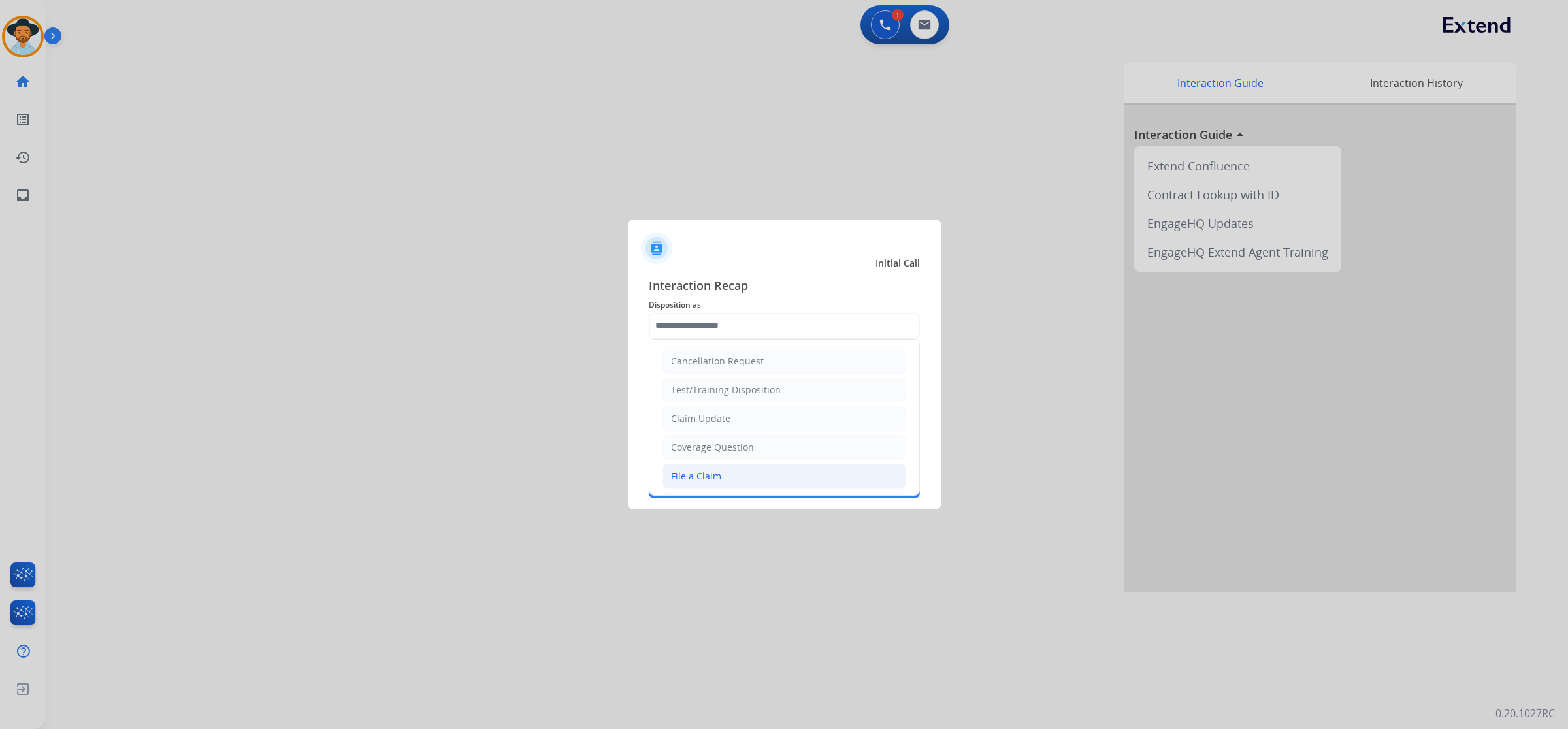
click at [719, 474] on div "File a Claim" at bounding box center [696, 476] width 51 height 13
type input "**********"
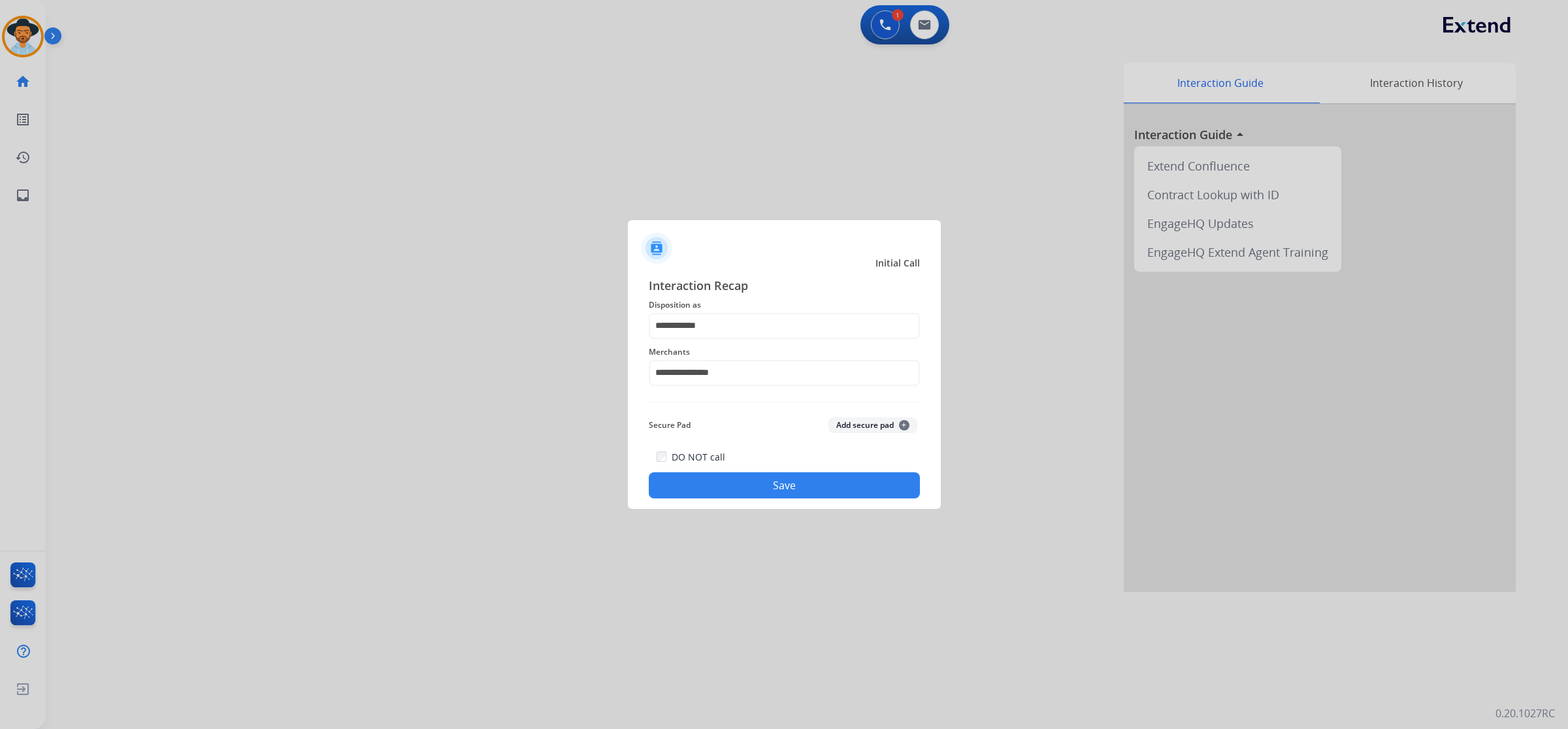
click at [746, 485] on button "Save" at bounding box center [784, 485] width 272 height 26
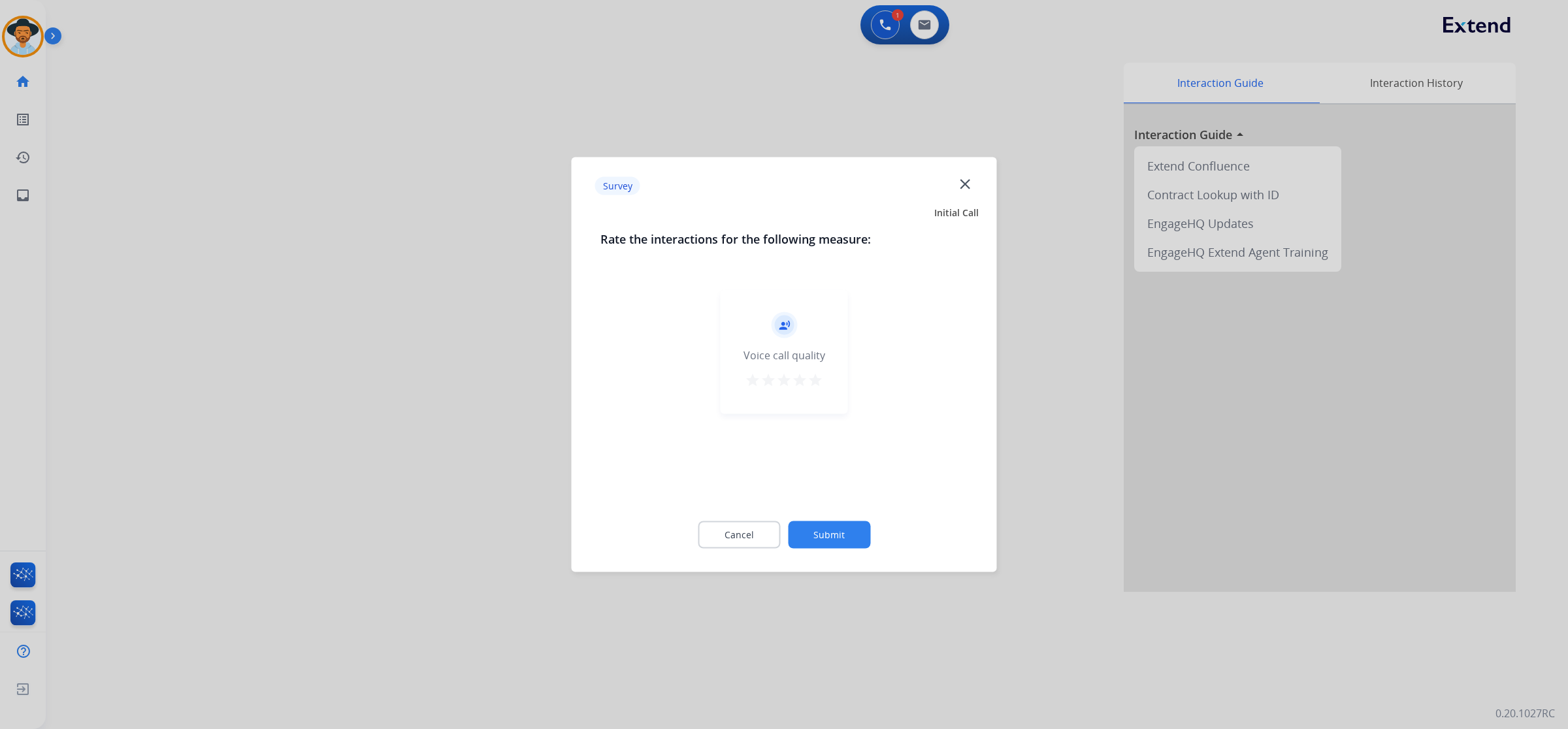
click at [821, 348] on div "Voice call quality" at bounding box center [784, 355] width 82 height 16
click at [817, 379] on mat-icon "star" at bounding box center [816, 380] width 16 height 16
click at [837, 529] on button "Submit" at bounding box center [829, 535] width 82 height 28
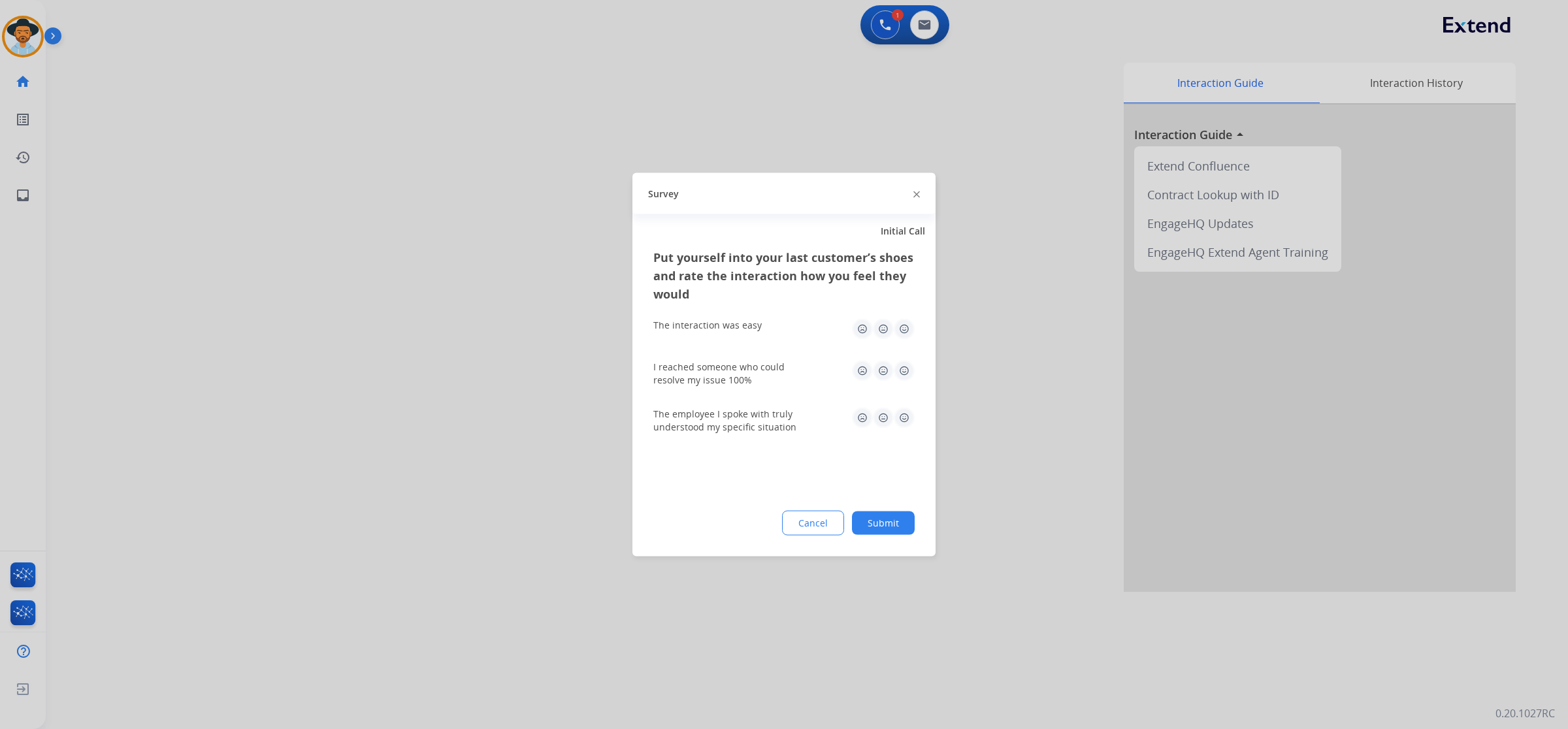
click at [906, 332] on img at bounding box center [904, 328] width 20 height 20
click at [906, 370] on img at bounding box center [904, 370] width 20 height 20
click at [907, 418] on img at bounding box center [904, 417] width 20 height 20
click at [898, 519] on button "Submit" at bounding box center [883, 523] width 62 height 23
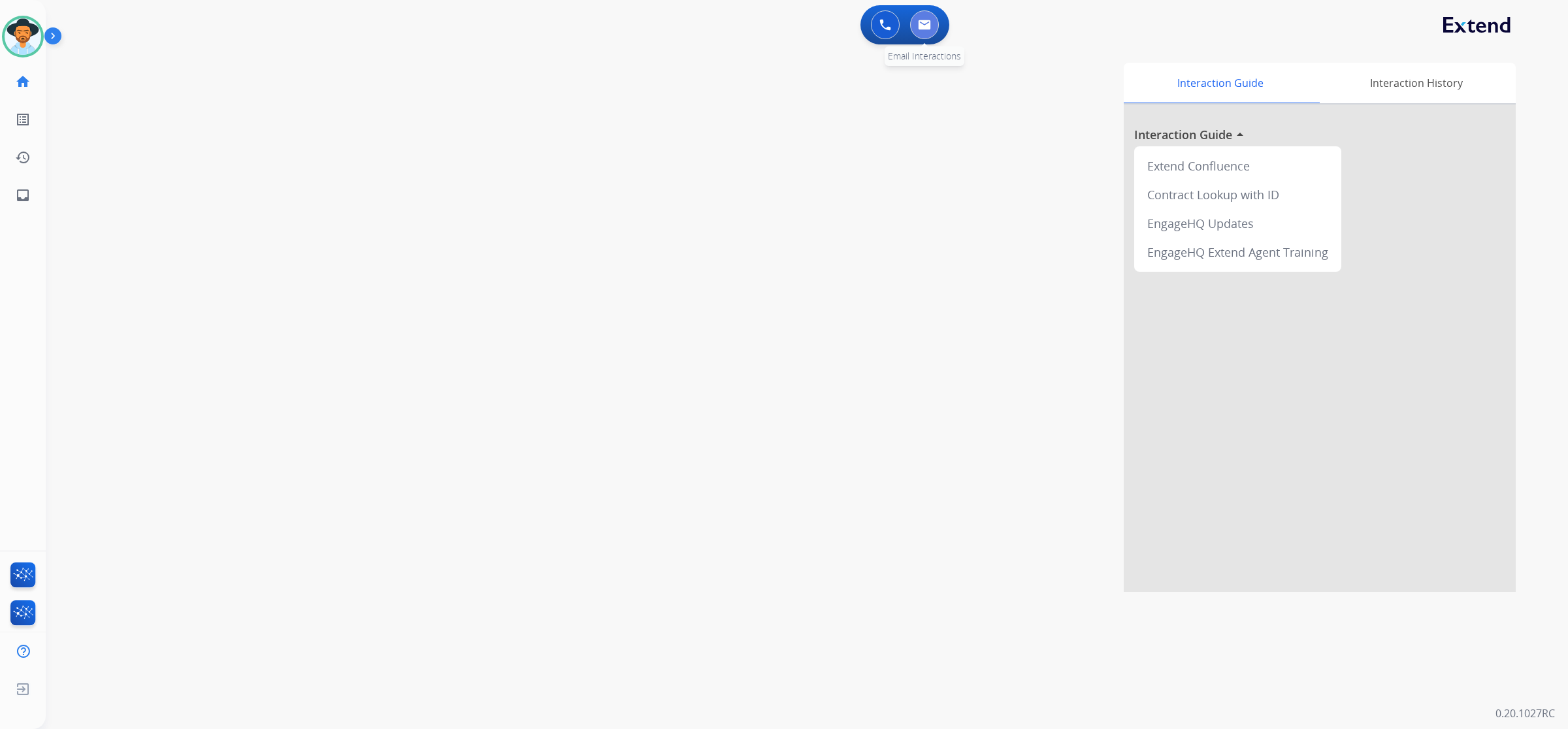
click at [930, 31] on button at bounding box center [924, 25] width 28 height 28
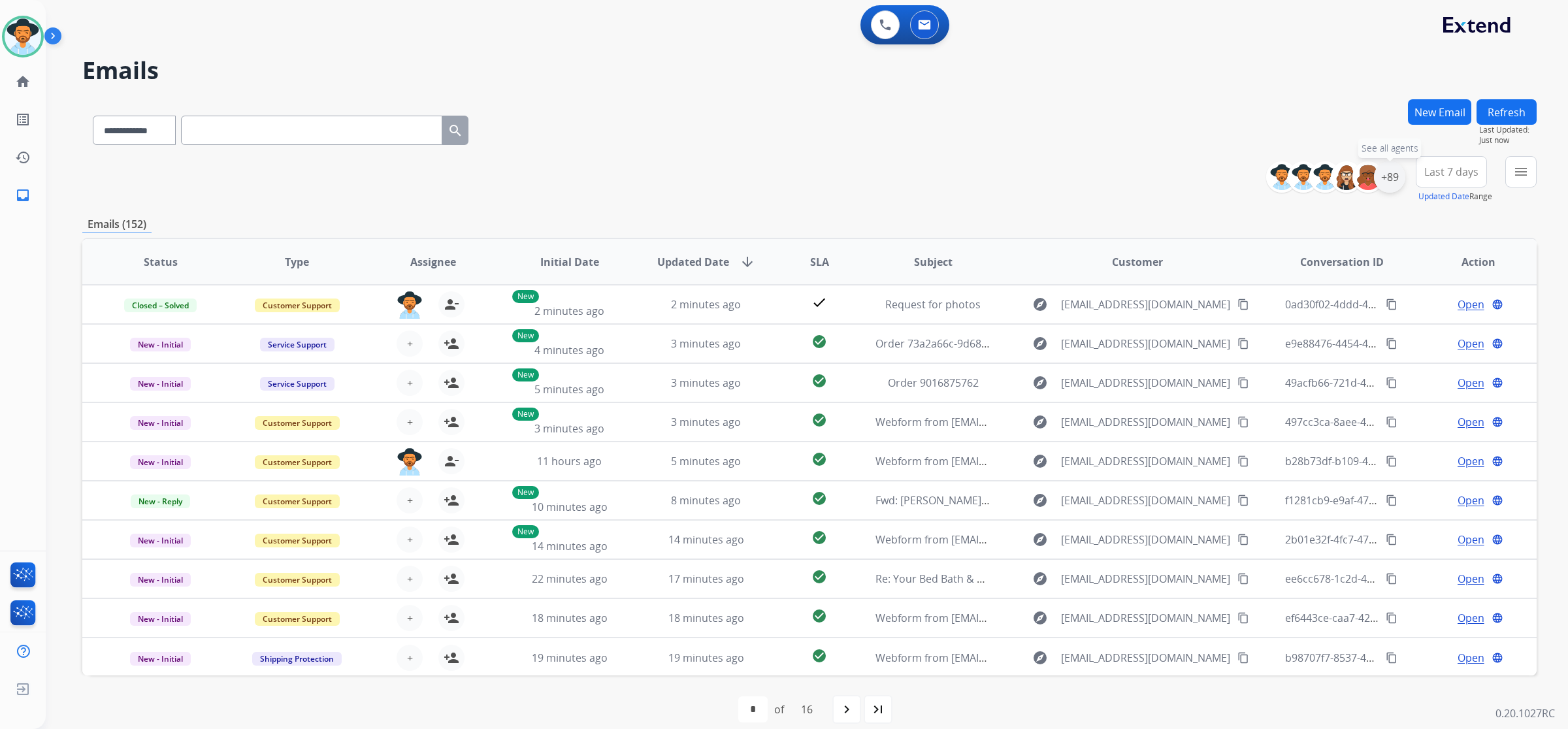
click at [1401, 178] on div "+89" at bounding box center [1389, 176] width 31 height 31
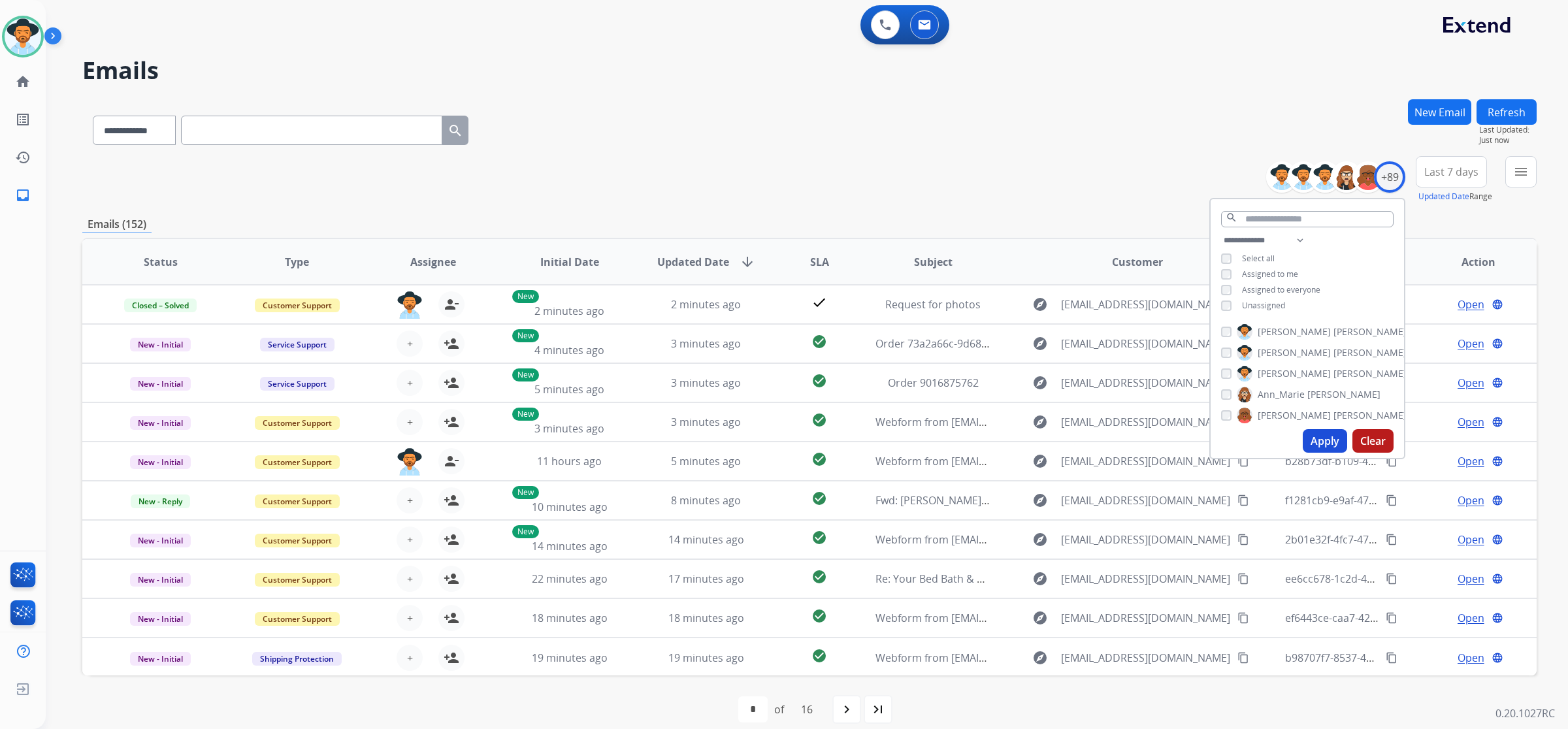
click at [1271, 304] on span "Unassigned" at bounding box center [1263, 305] width 43 height 11
click at [1322, 435] on button "Apply" at bounding box center [1325, 441] width 45 height 23
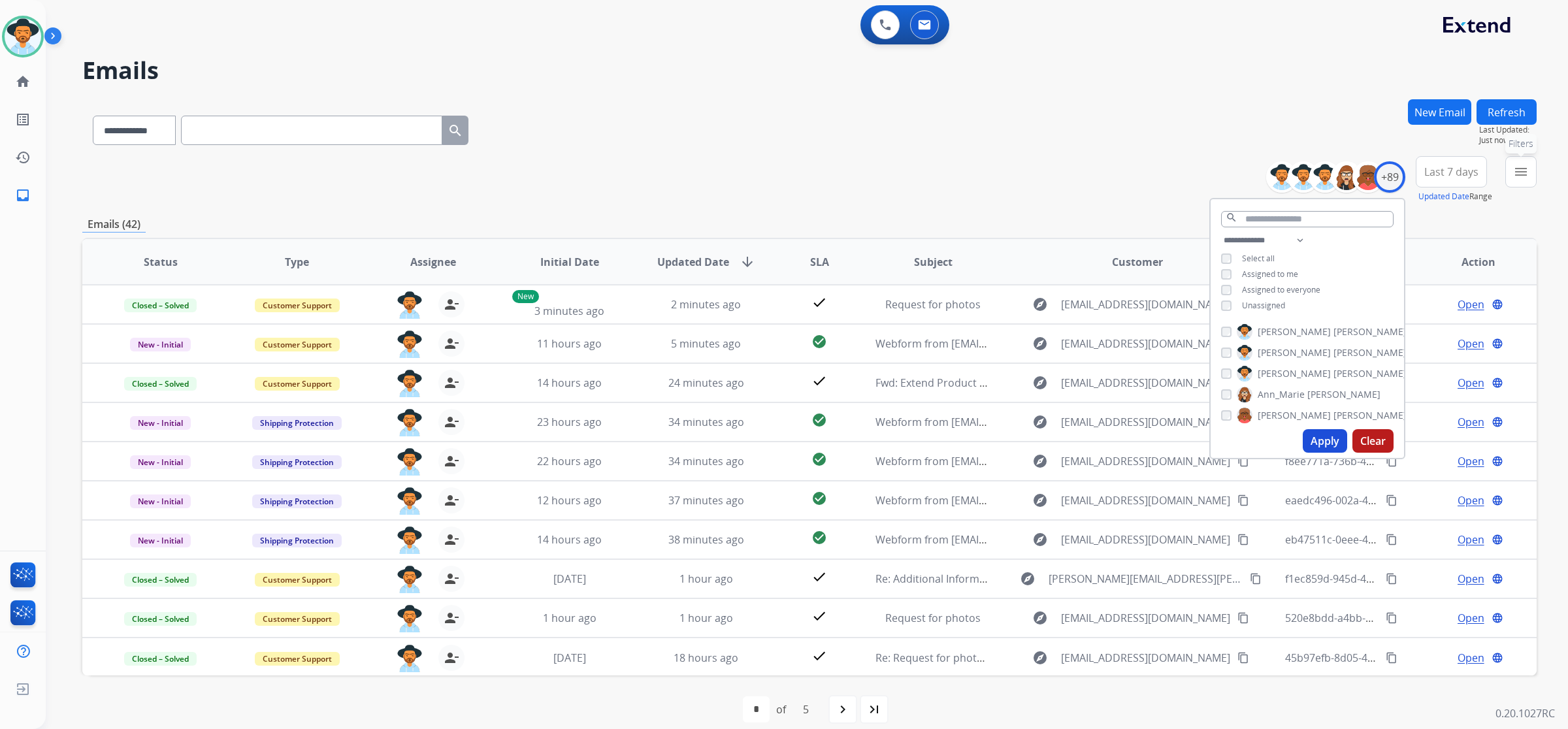
click at [1521, 176] on mat-icon "menu" at bounding box center [1522, 172] width 16 height 16
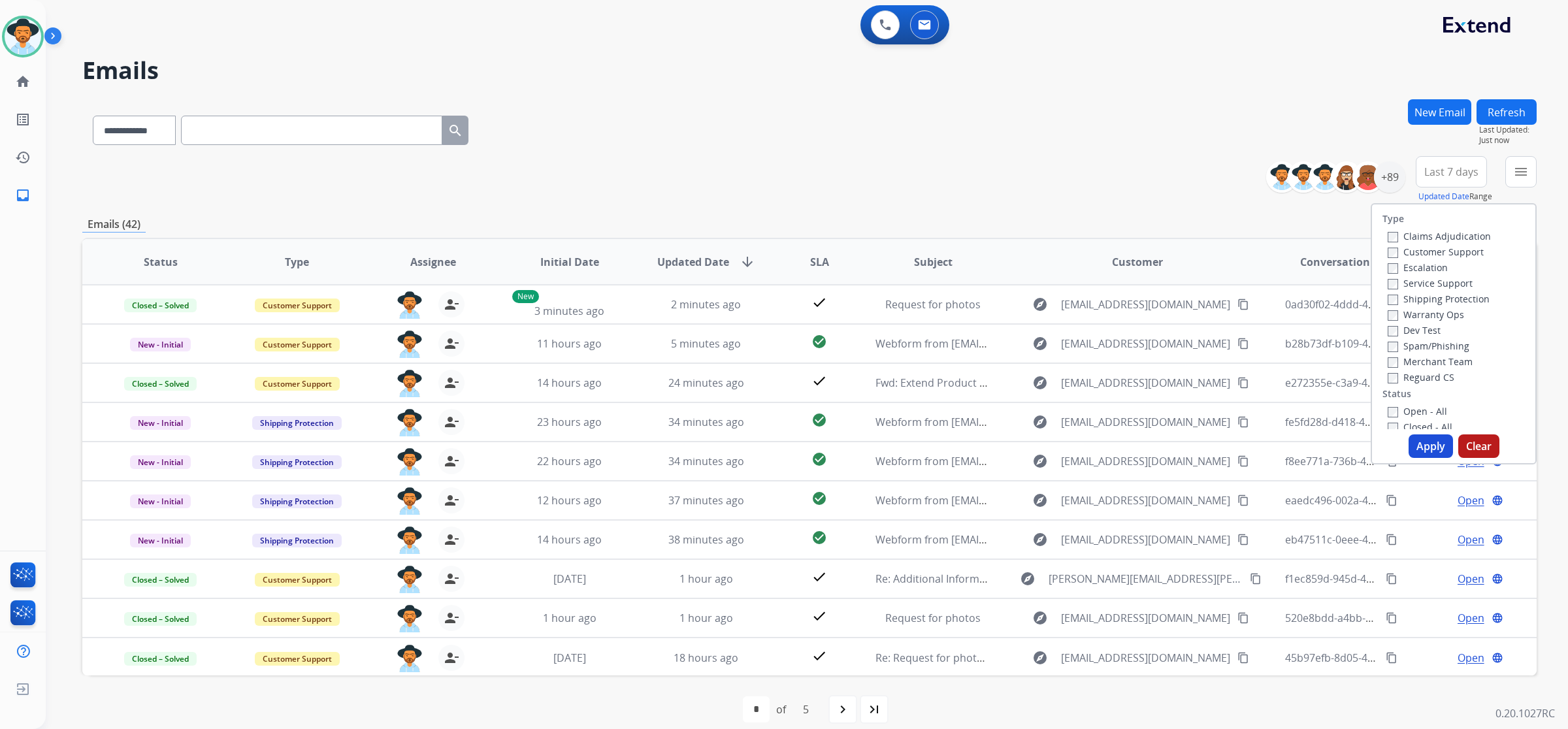
click at [1427, 406] on label "Open - All" at bounding box center [1418, 411] width 60 height 12
click at [1426, 445] on button "Apply" at bounding box center [1431, 446] width 45 height 23
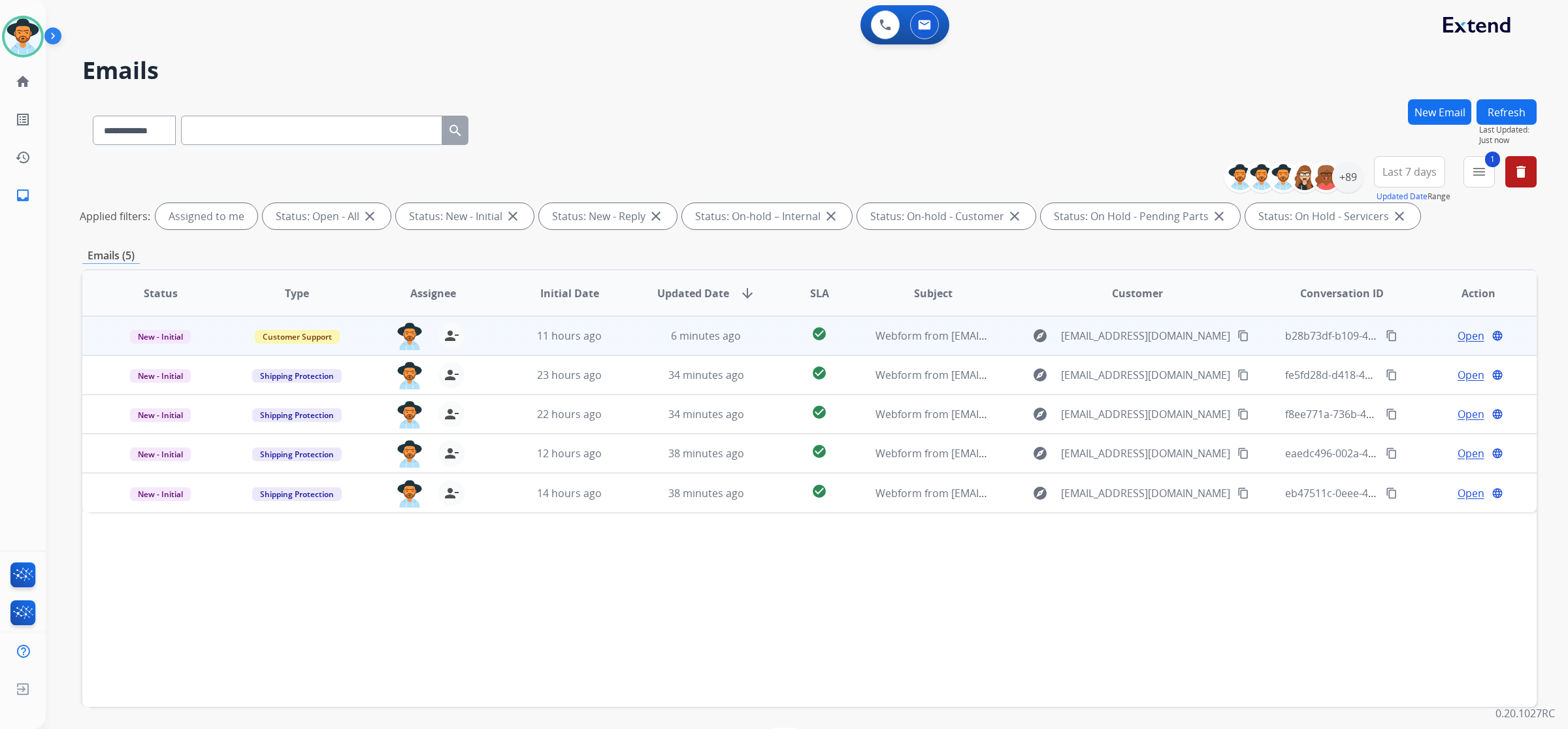
click at [502, 336] on td "11 hours ago" at bounding box center [559, 336] width 136 height 39
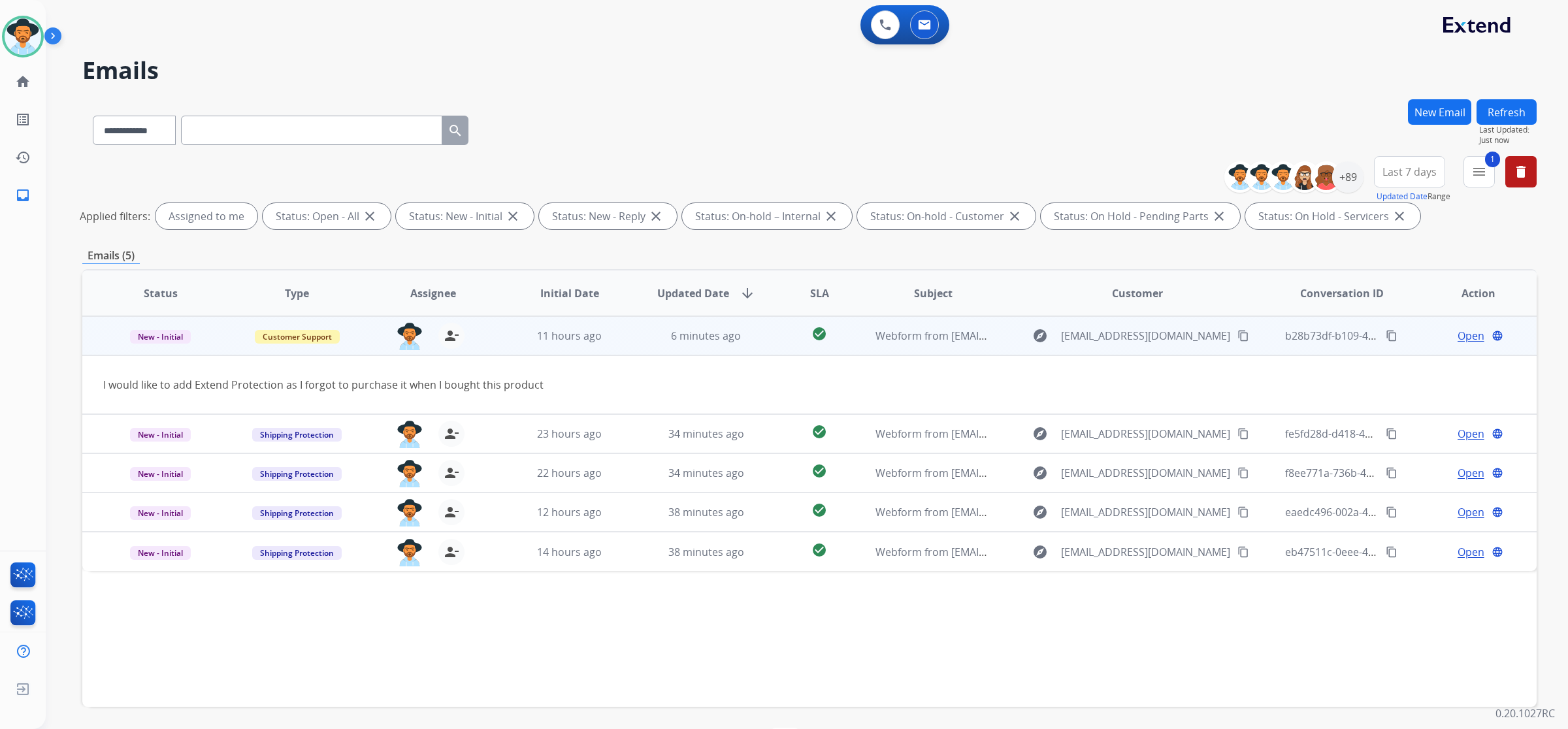
click at [1458, 336] on span "Open" at bounding box center [1471, 336] width 27 height 16
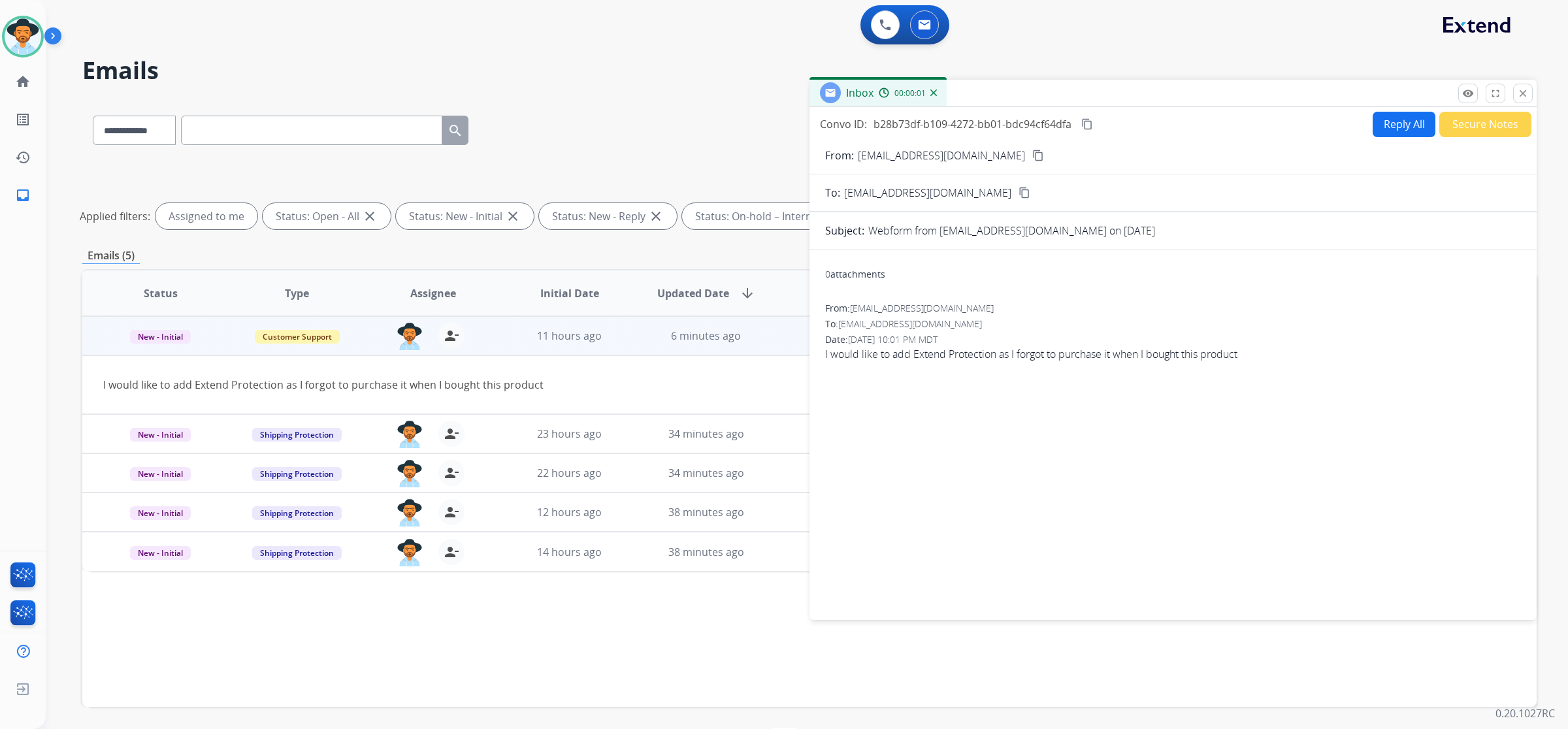
click at [1405, 124] on button "Reply All" at bounding box center [1404, 124] width 62 height 26
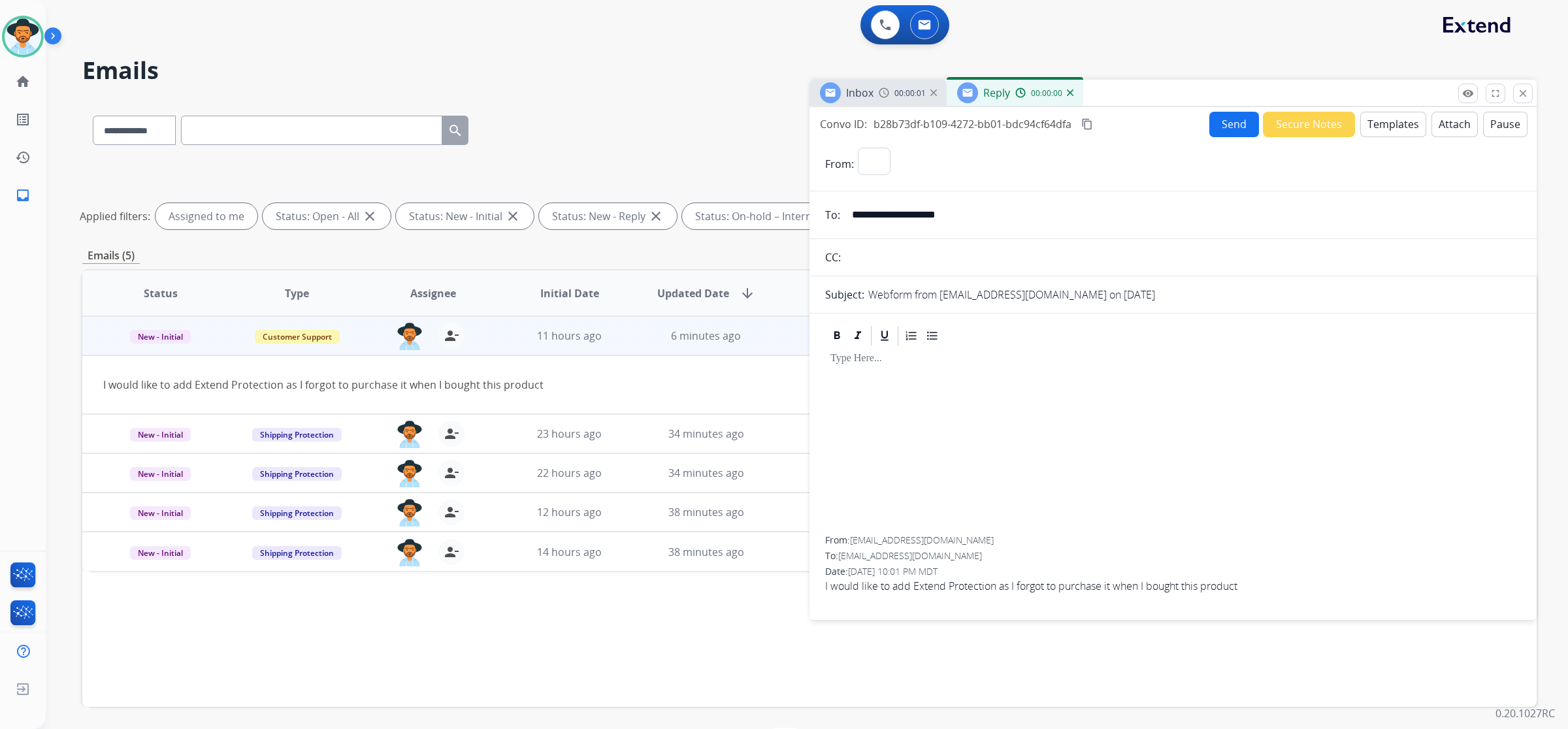
select select "**********"
click at [1386, 125] on button "Templates" at bounding box center [1393, 124] width 66 height 26
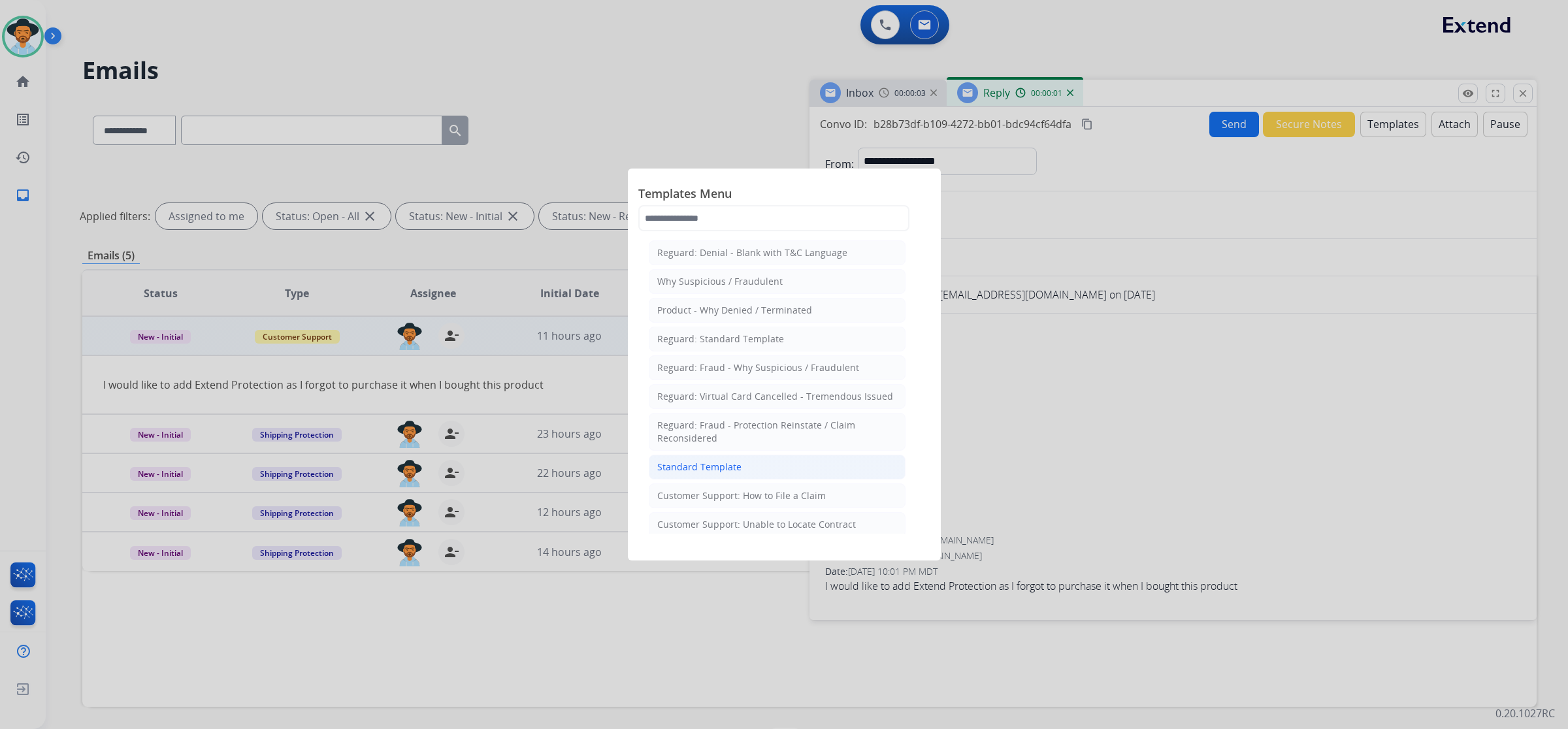
click at [755, 464] on li "Standard Template" at bounding box center [777, 467] width 256 height 25
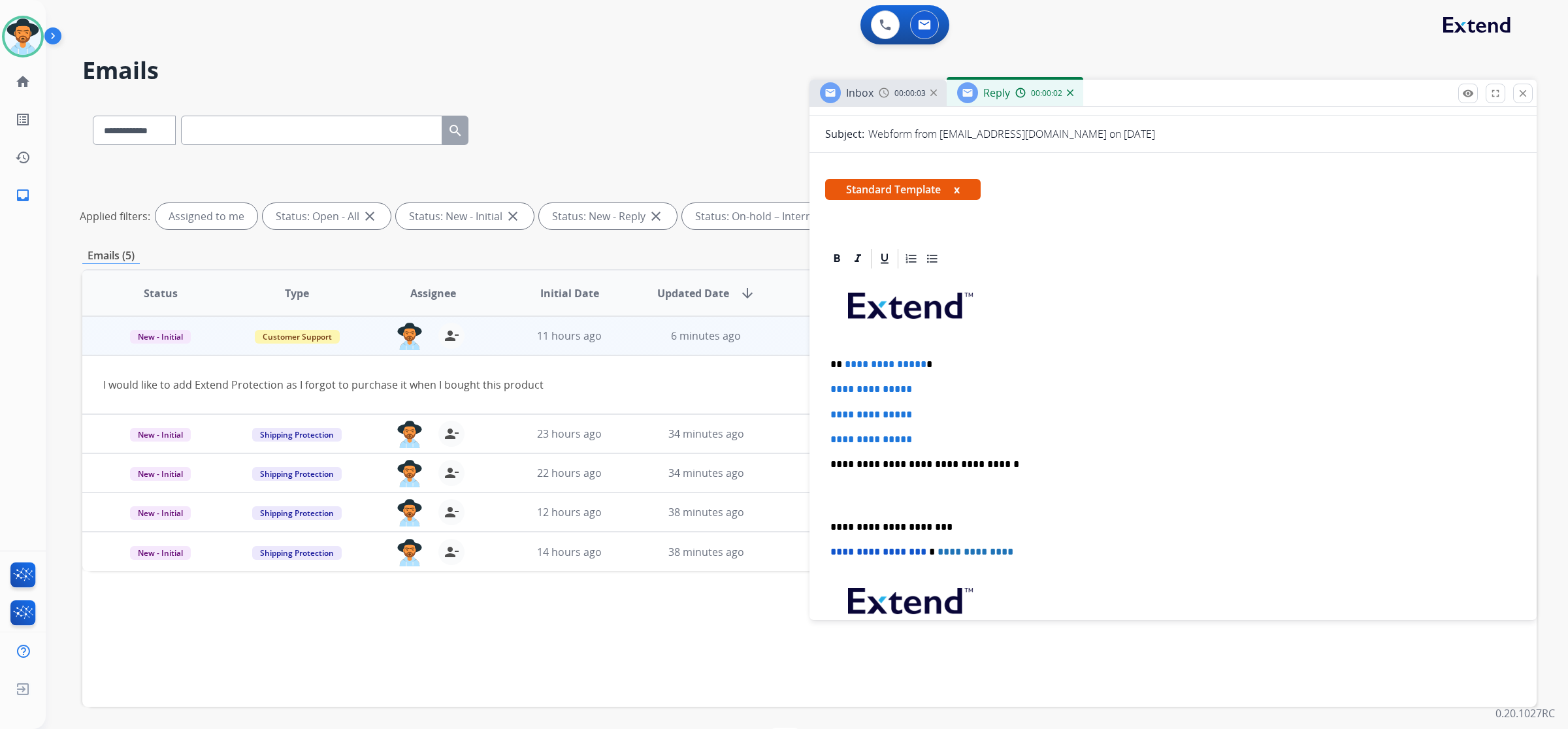
scroll to position [163, 0]
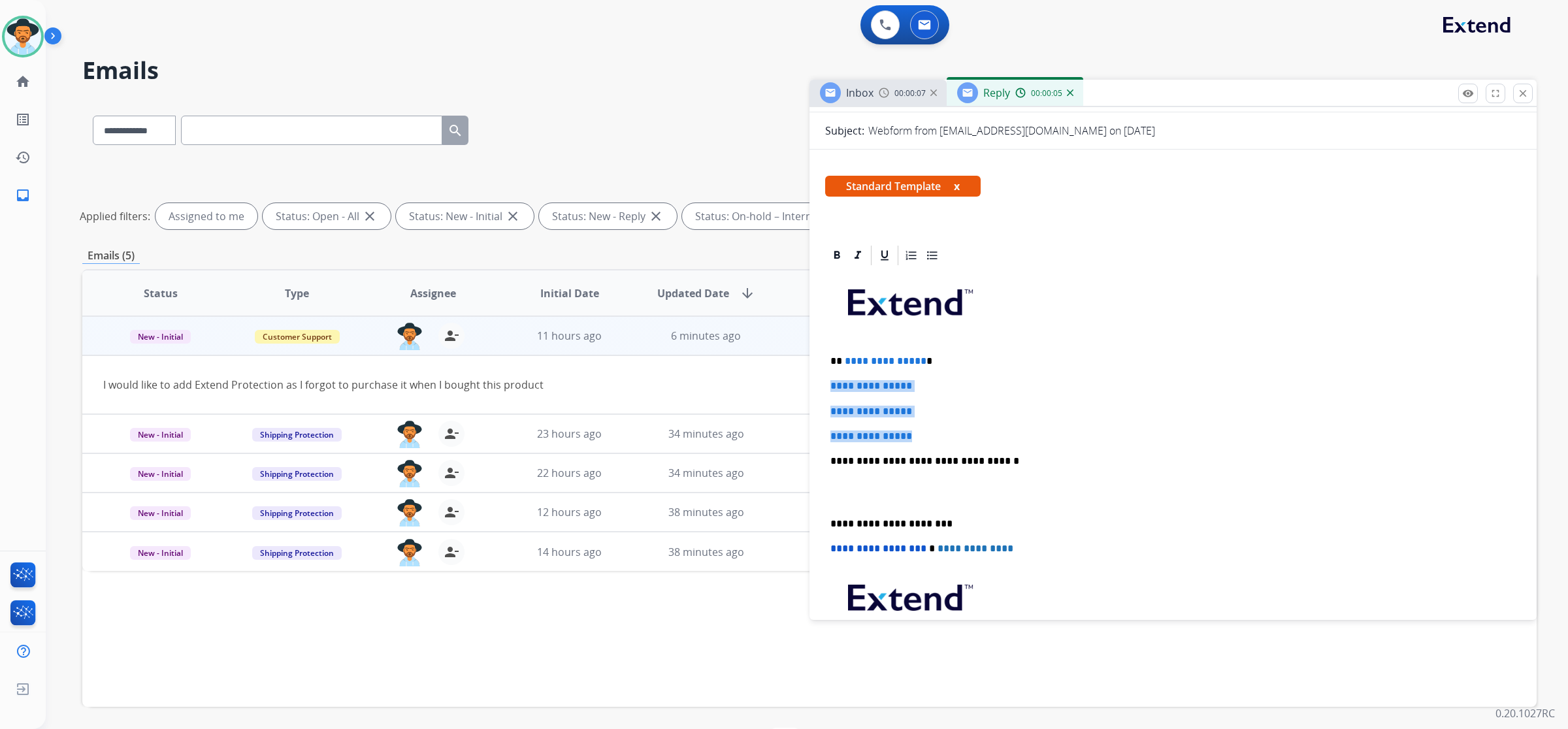
drag, startPoint x: 827, startPoint y: 379, endPoint x: 922, endPoint y: 431, distance: 108.3
click at [922, 431] on div "**********" at bounding box center [1174, 491] width 696 height 450
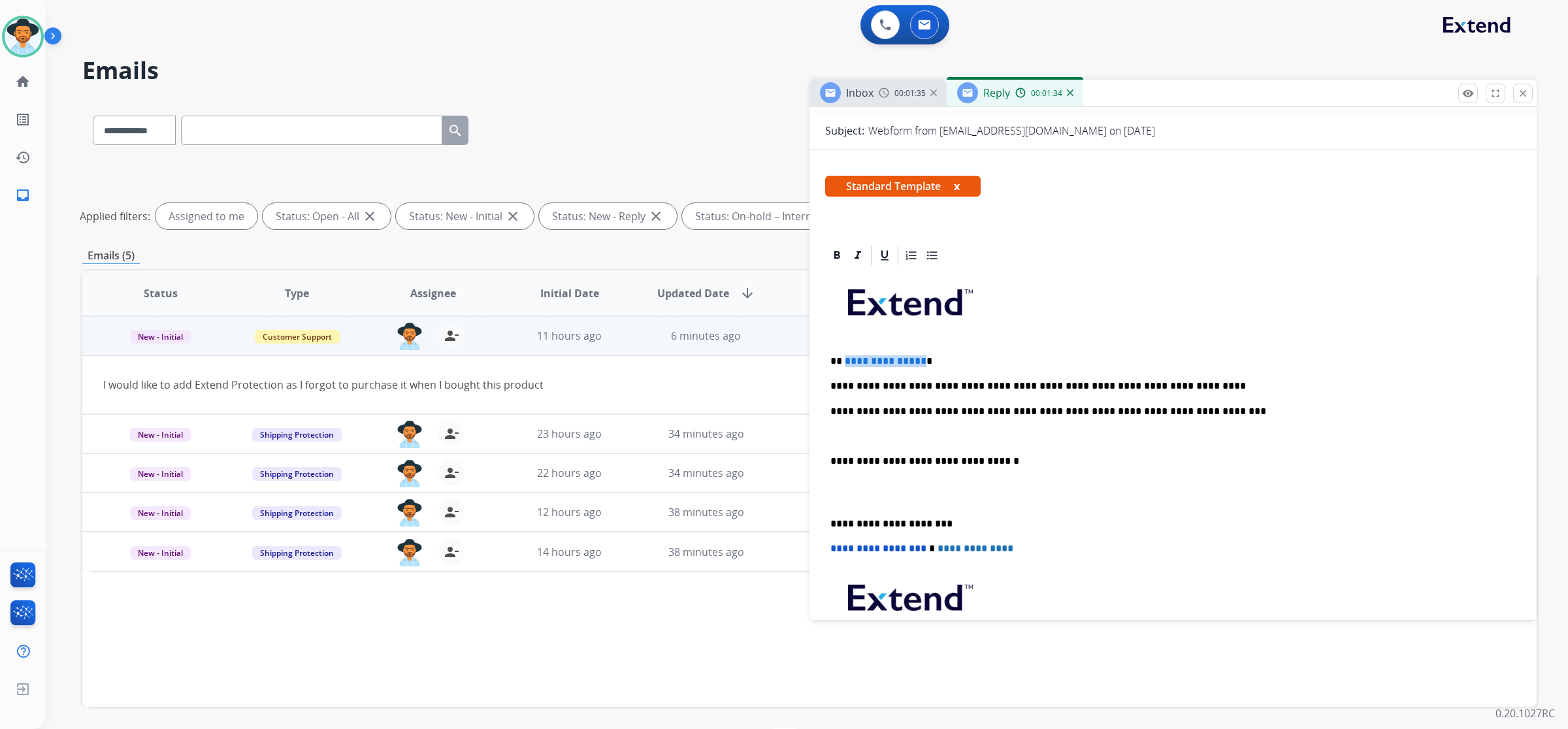
drag, startPoint x: 918, startPoint y: 360, endPoint x: 843, endPoint y: 362, distance: 75.0
click at [845, 362] on span "**********" at bounding box center [886, 360] width 82 height 10
click at [972, 358] on p "**********" at bounding box center [1168, 360] width 676 height 12
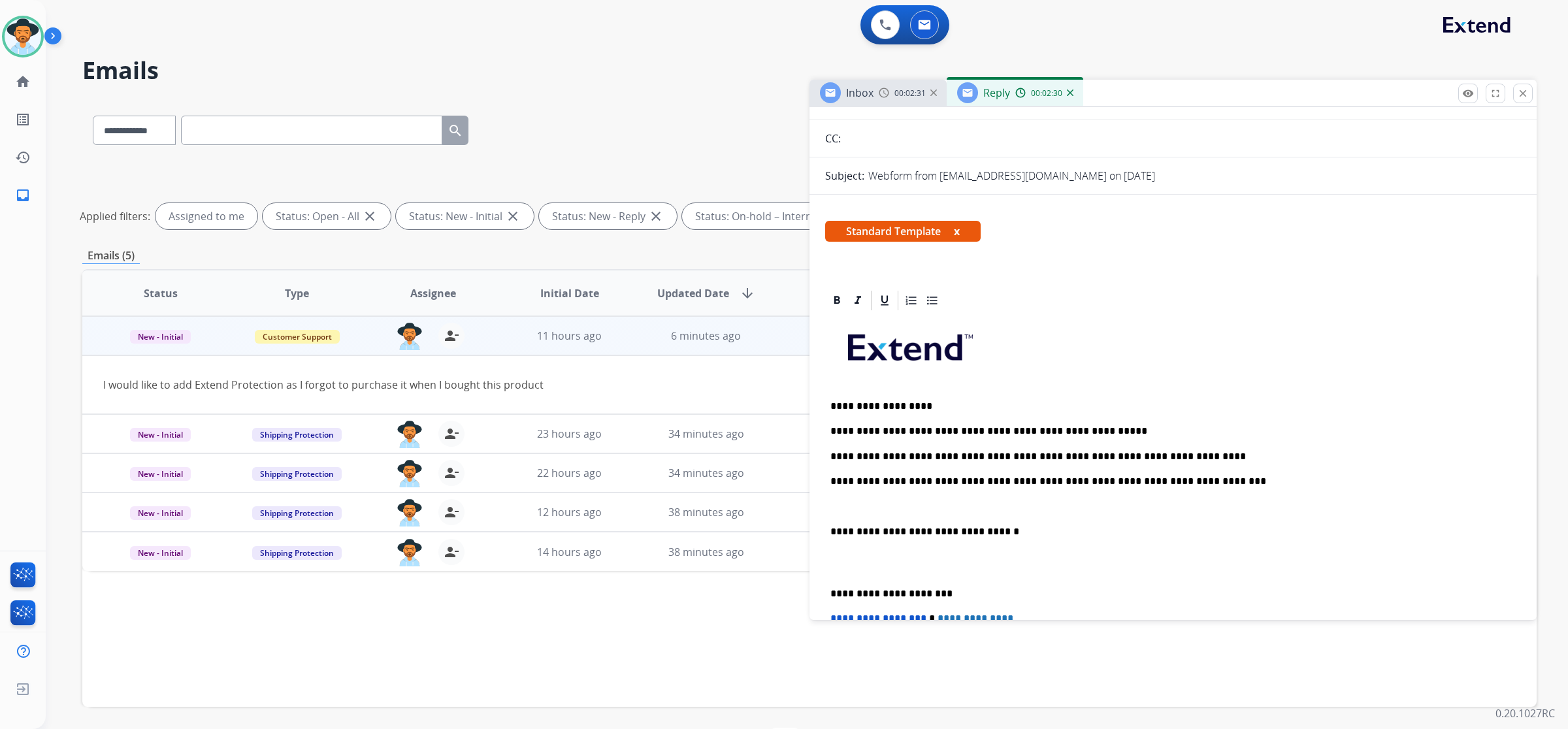
scroll to position [0, 0]
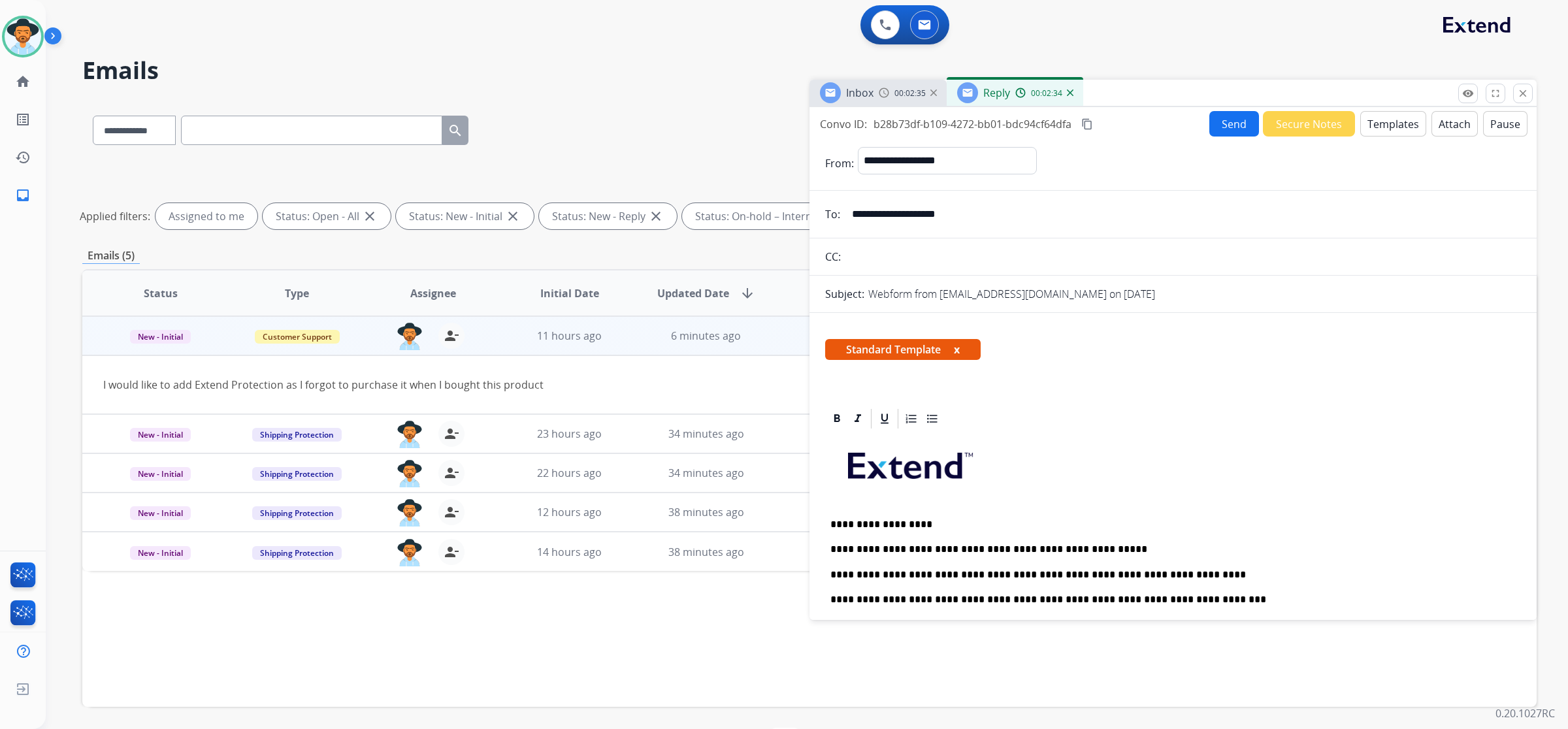
click at [1186, 603] on p "**********" at bounding box center [1168, 599] width 676 height 12
click at [1229, 129] on button "Send" at bounding box center [1234, 124] width 50 height 26
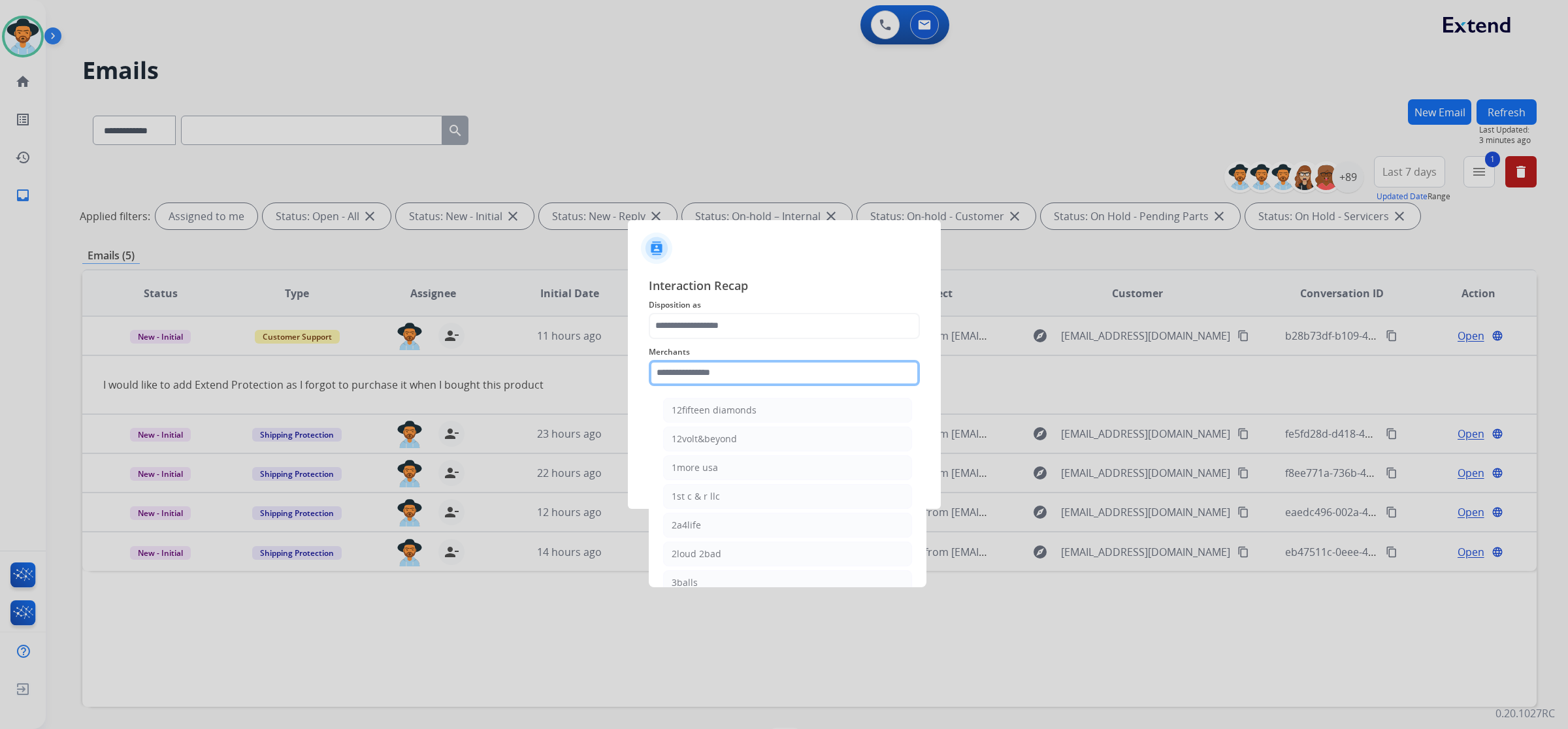
click at [824, 372] on input "text" at bounding box center [784, 372] width 272 height 26
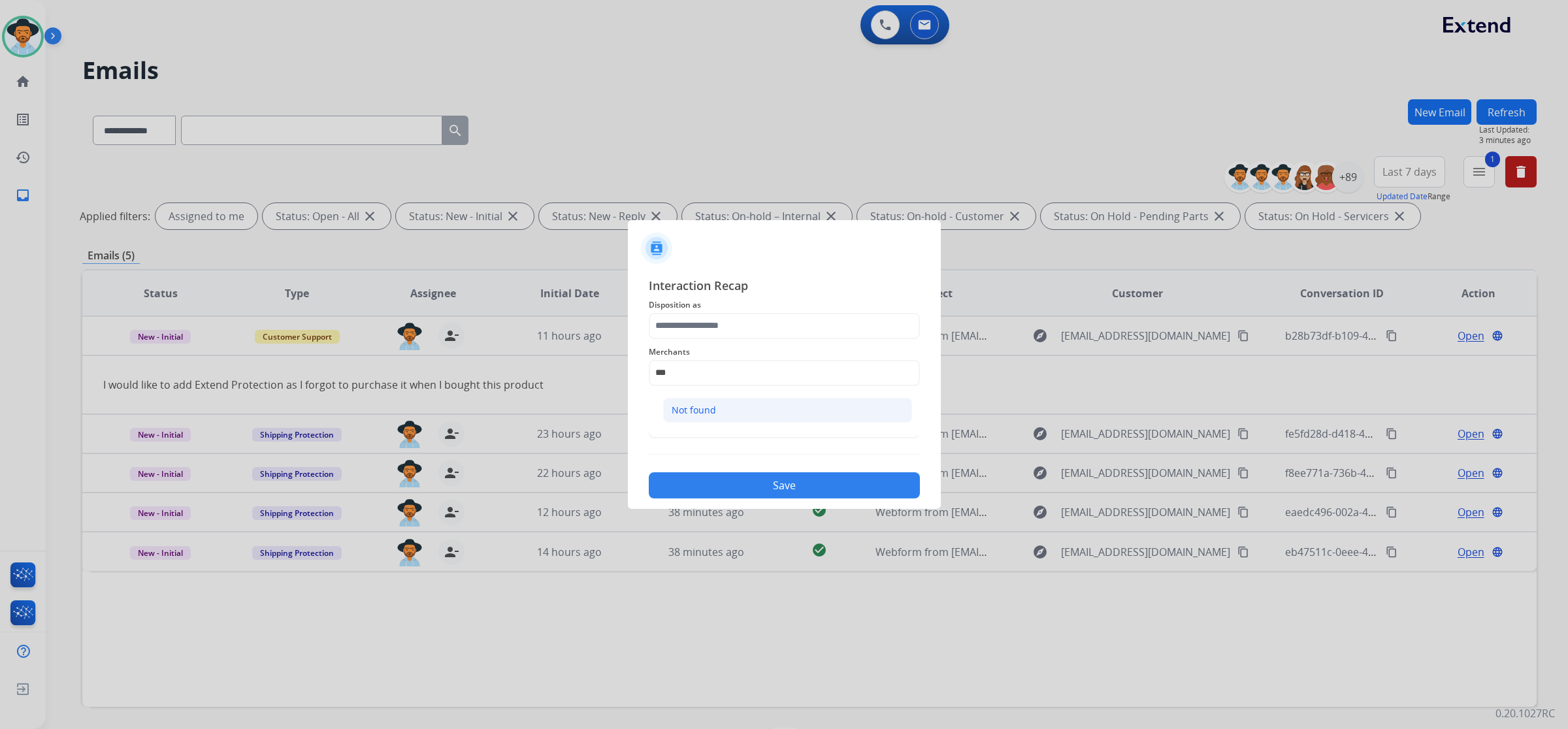
click at [820, 402] on li "Not found" at bounding box center [788, 410] width 249 height 25
type input "*********"
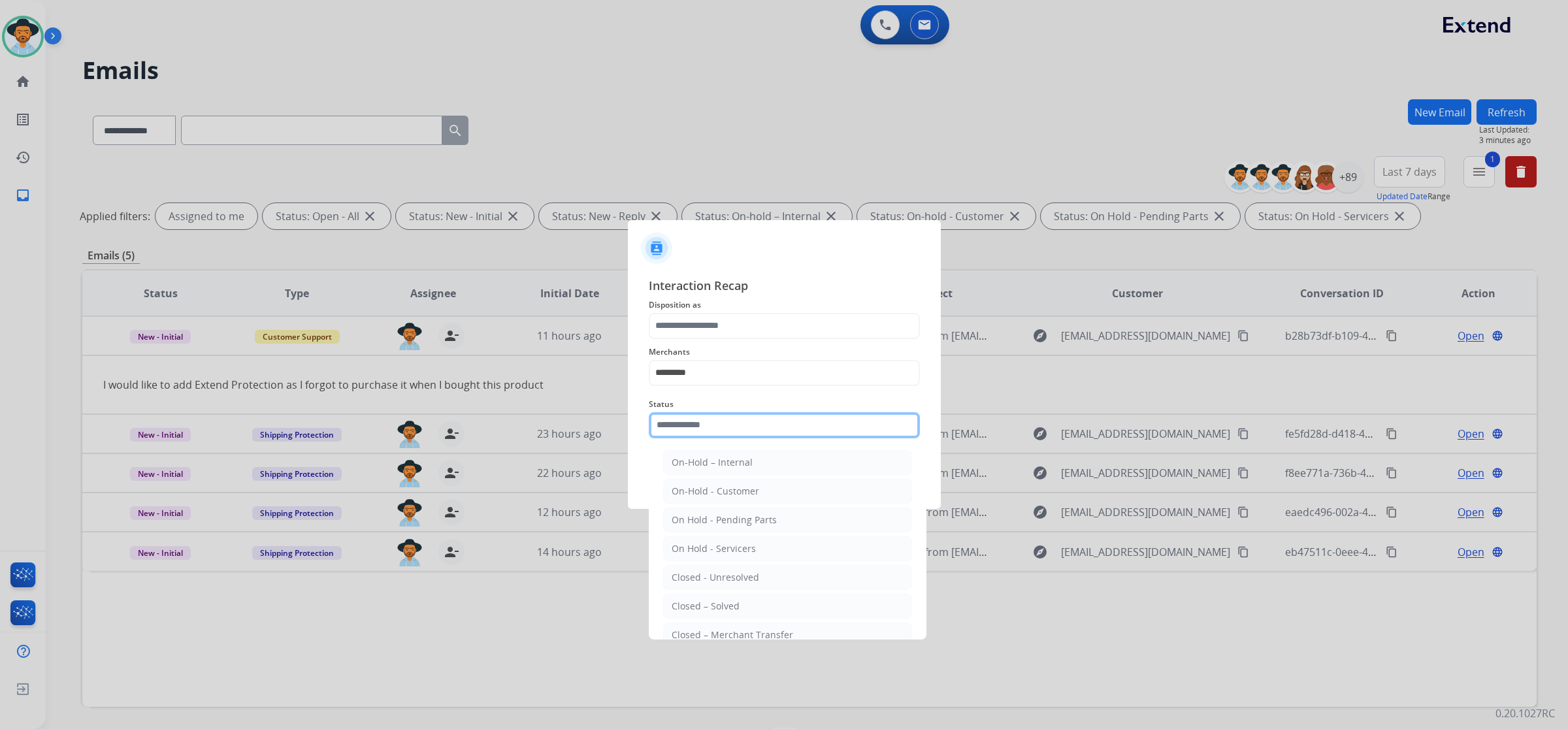
click at [814, 418] on input "text" at bounding box center [784, 425] width 272 height 26
click at [781, 602] on li "Closed – Solved" at bounding box center [788, 606] width 249 height 25
type input "**********"
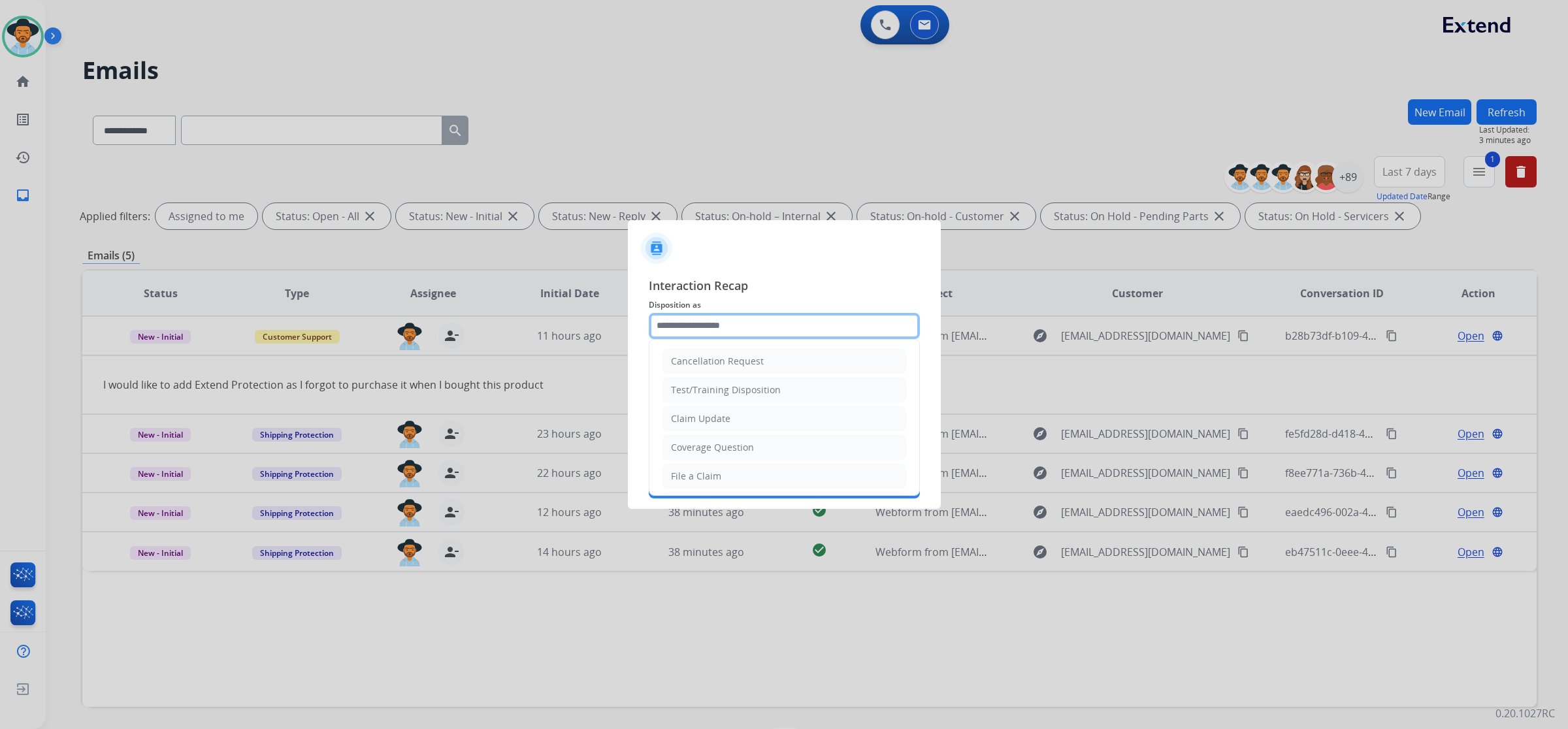
click at [760, 328] on input "text" at bounding box center [784, 326] width 272 height 26
click at [766, 438] on li "Coverage Question" at bounding box center [784, 448] width 244 height 25
type input "**********"
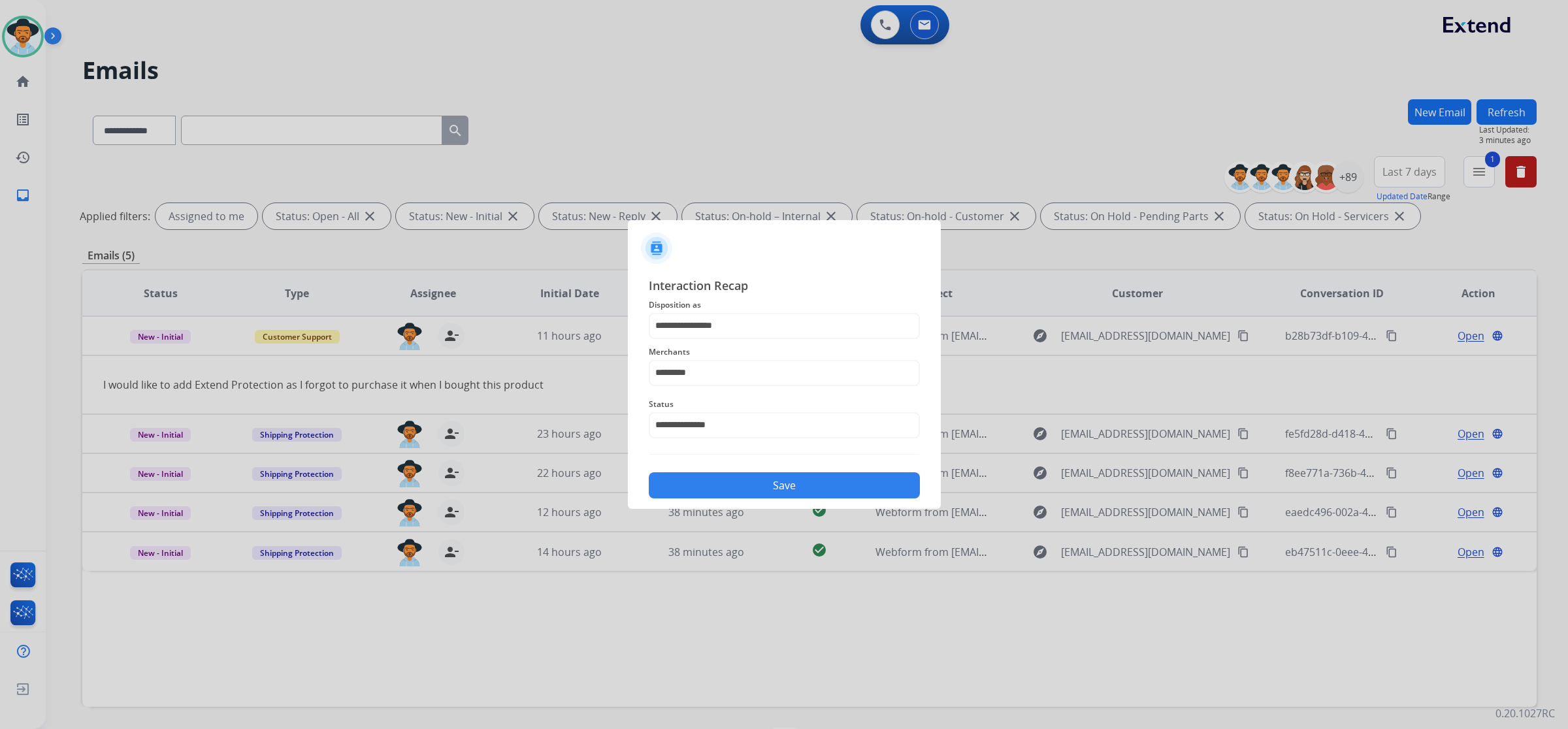
click at [760, 482] on button "Save" at bounding box center [784, 485] width 272 height 26
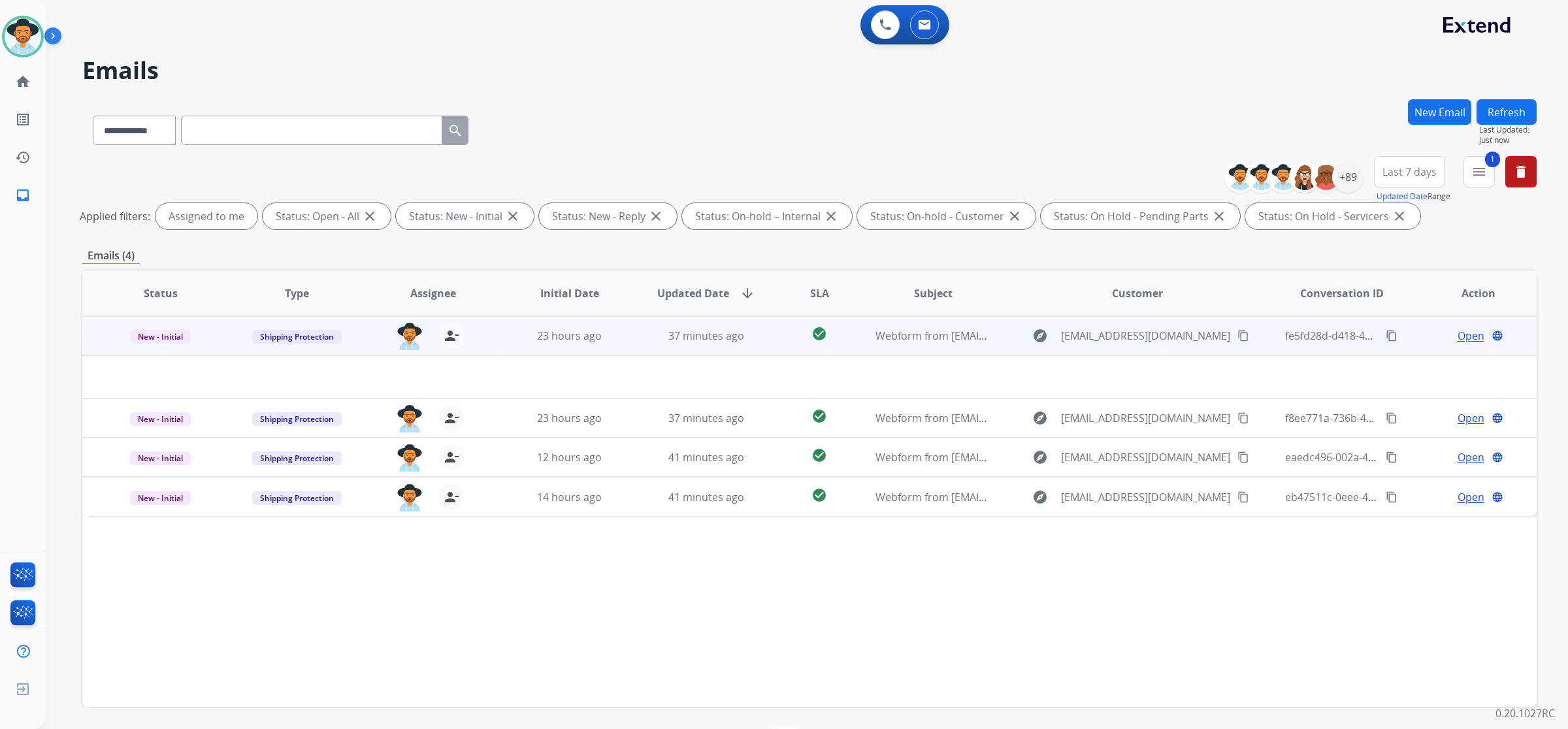
click at [642, 334] on td "37 minutes ago" at bounding box center [695, 336] width 136 height 39
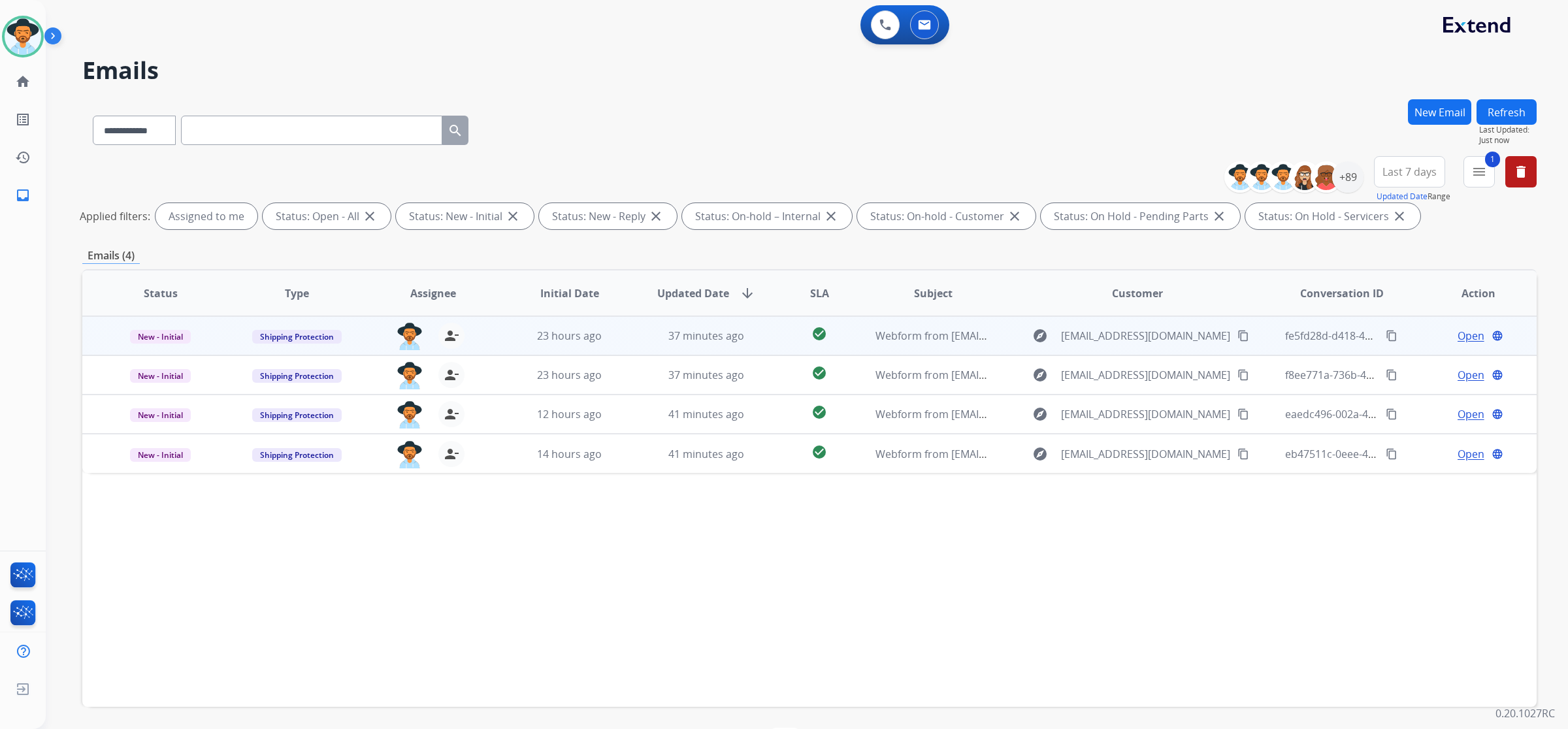
click at [642, 334] on td "37 minutes ago" at bounding box center [695, 336] width 136 height 39
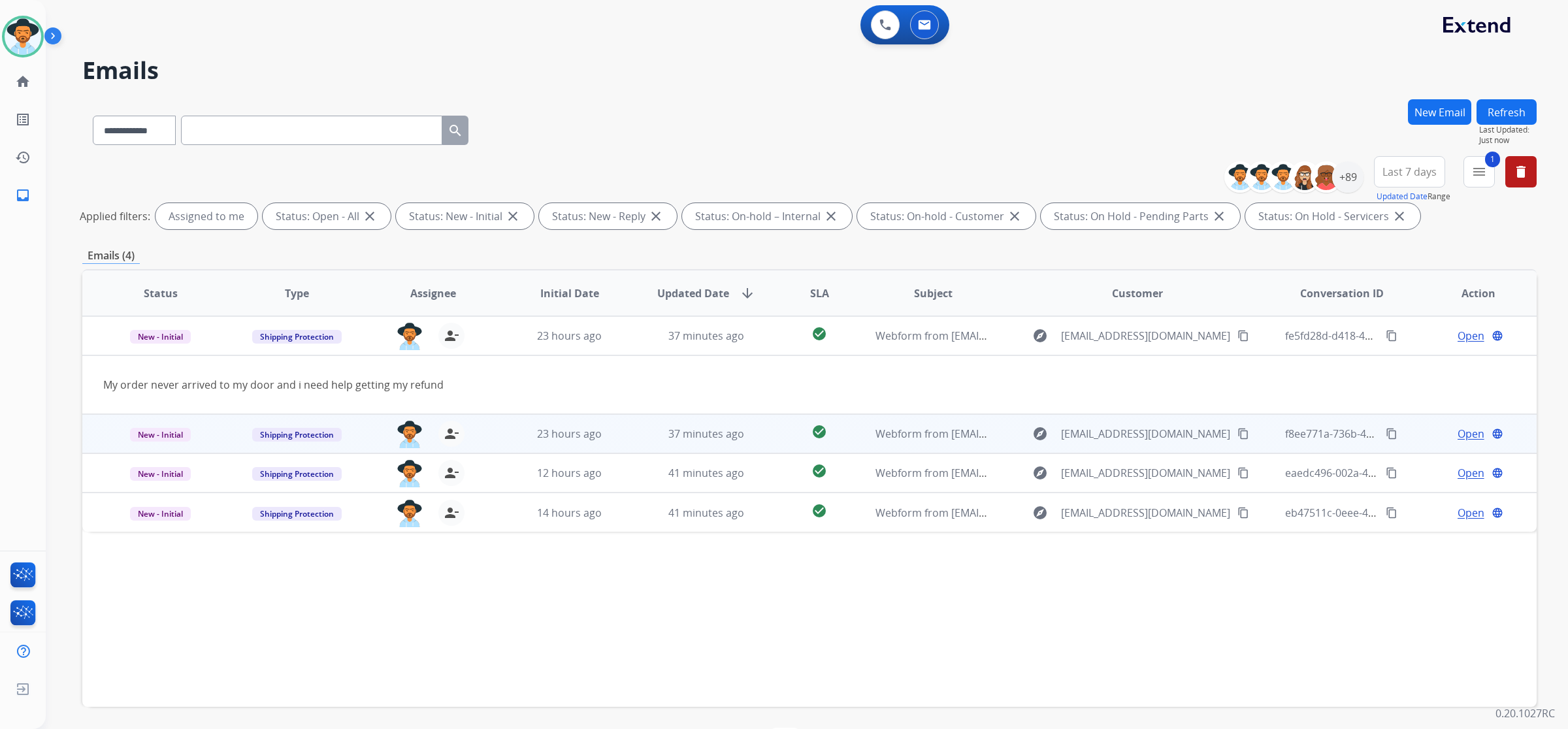
click at [636, 439] on td "37 minutes ago" at bounding box center [695, 433] width 136 height 39
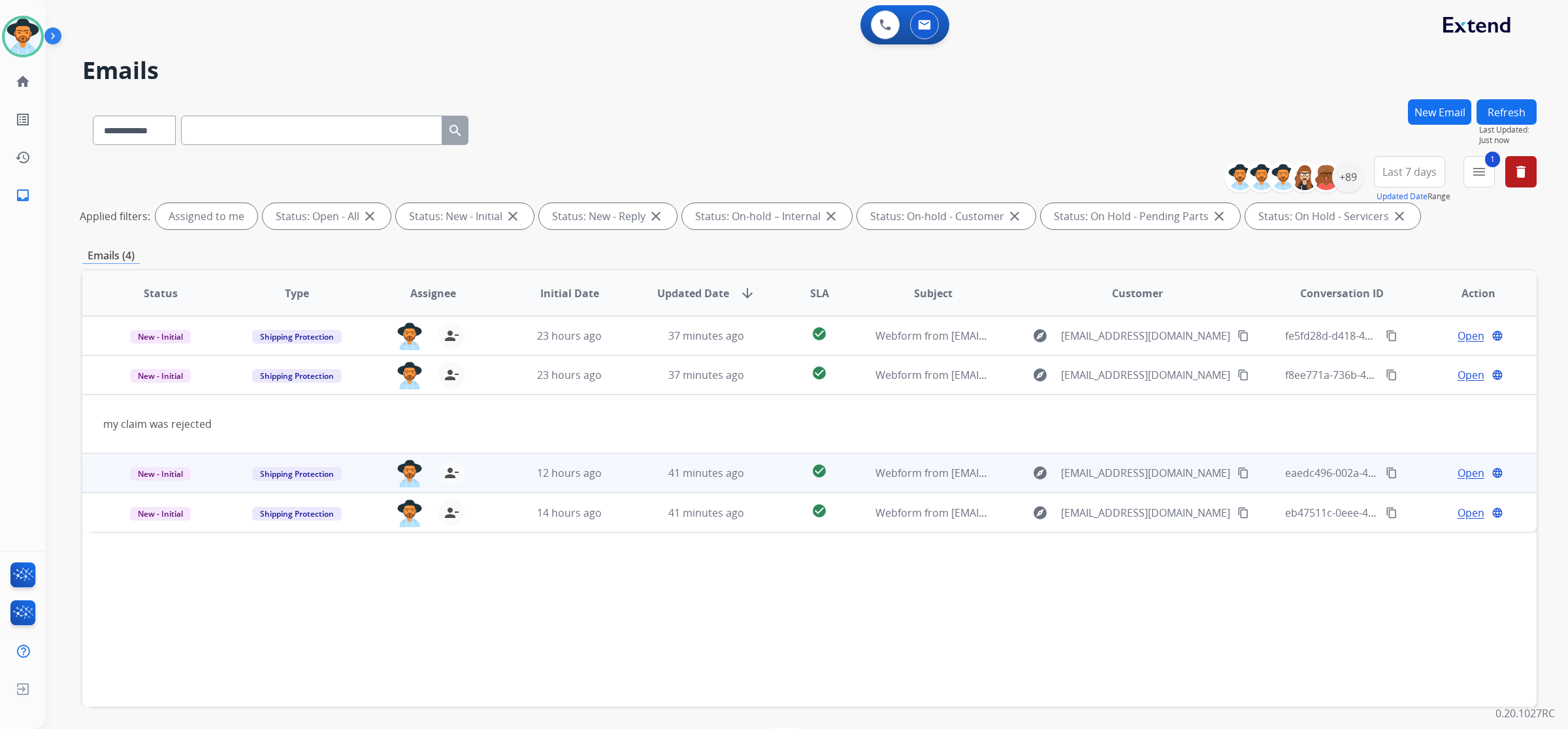
click at [635, 466] on td "41 minutes ago" at bounding box center [695, 473] width 136 height 39
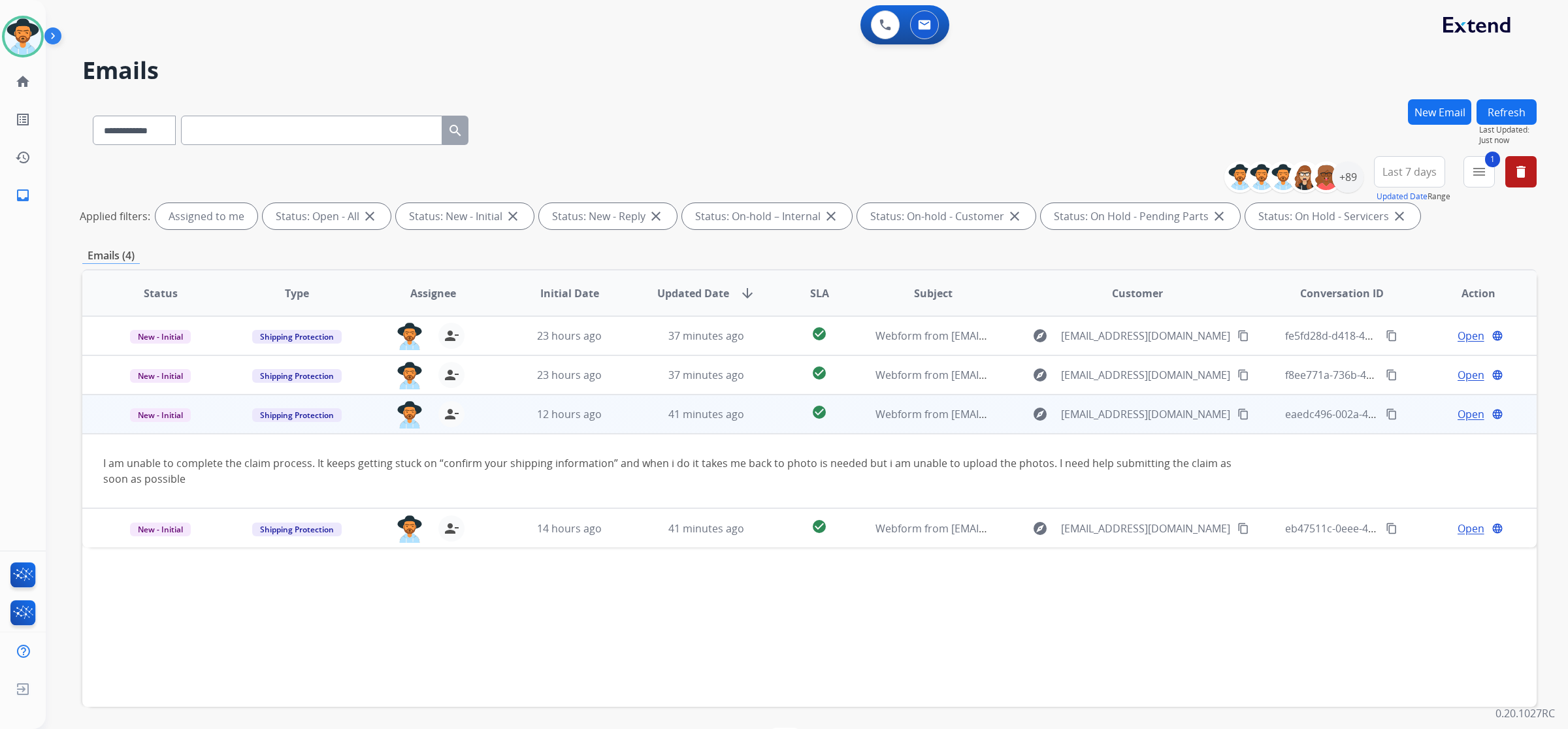
click at [1238, 416] on mat-icon "content_copy" at bounding box center [1243, 414] width 12 height 12
click at [1461, 418] on span "Open" at bounding box center [1471, 414] width 27 height 16
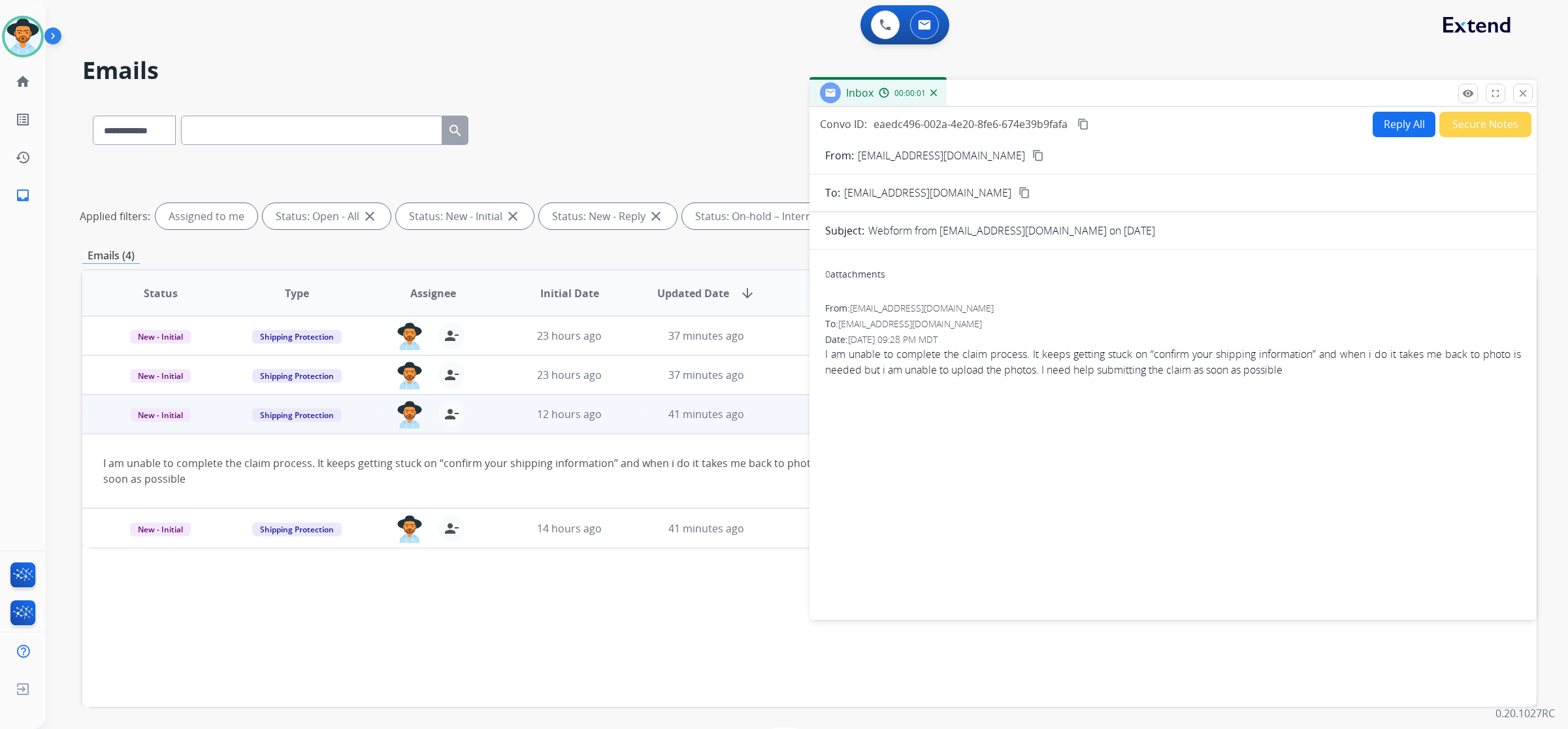
click at [1497, 133] on button "Secure Notes" at bounding box center [1485, 124] width 92 height 26
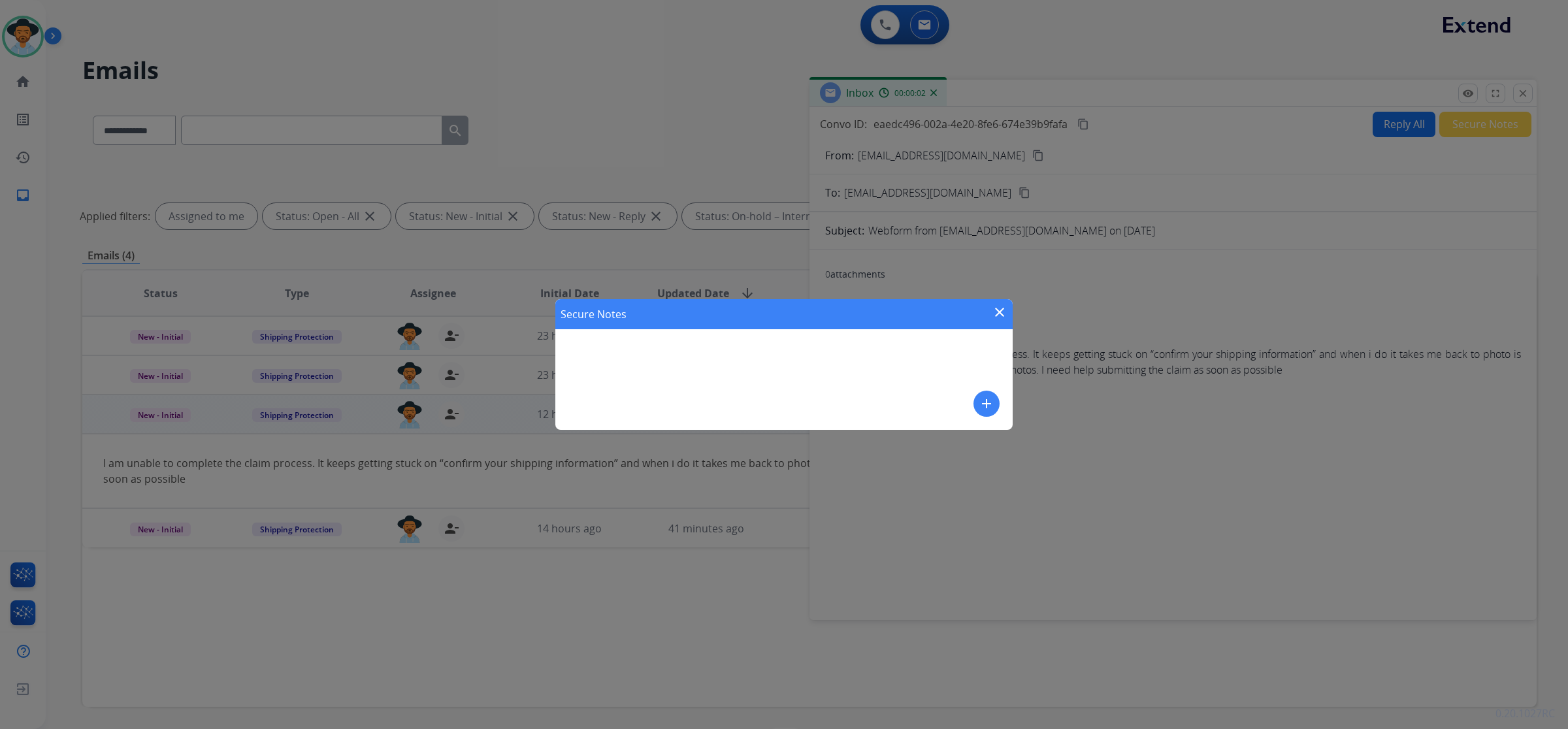
click at [923, 346] on div "Secure Notes close add" at bounding box center [784, 364] width 458 height 131
click at [988, 399] on mat-icon "add" at bounding box center [987, 404] width 16 height 16
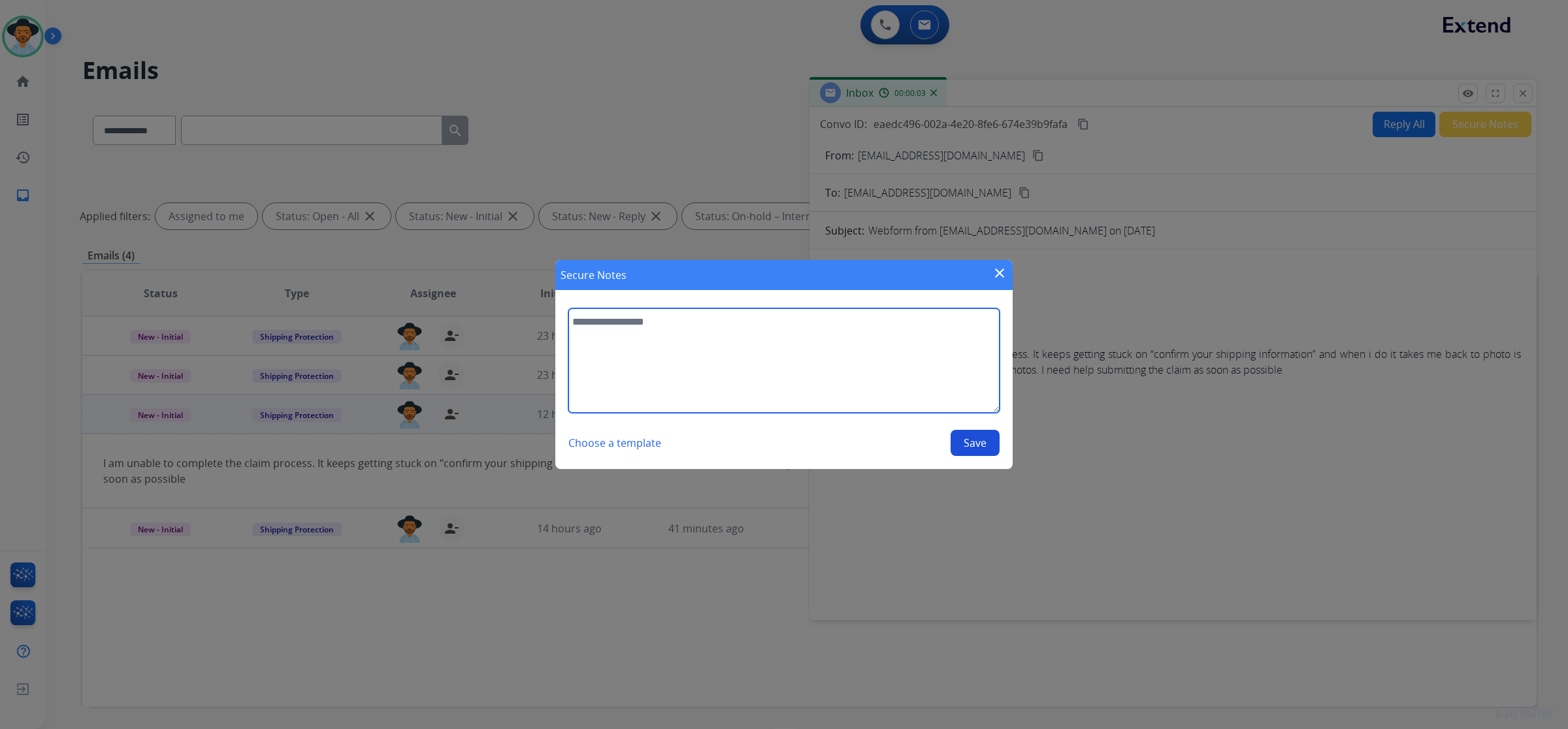
click at [918, 350] on textarea at bounding box center [784, 360] width 431 height 104
drag, startPoint x: 928, startPoint y: 331, endPoint x: 922, endPoint y: 318, distance: 14.3
type textarea "**********"
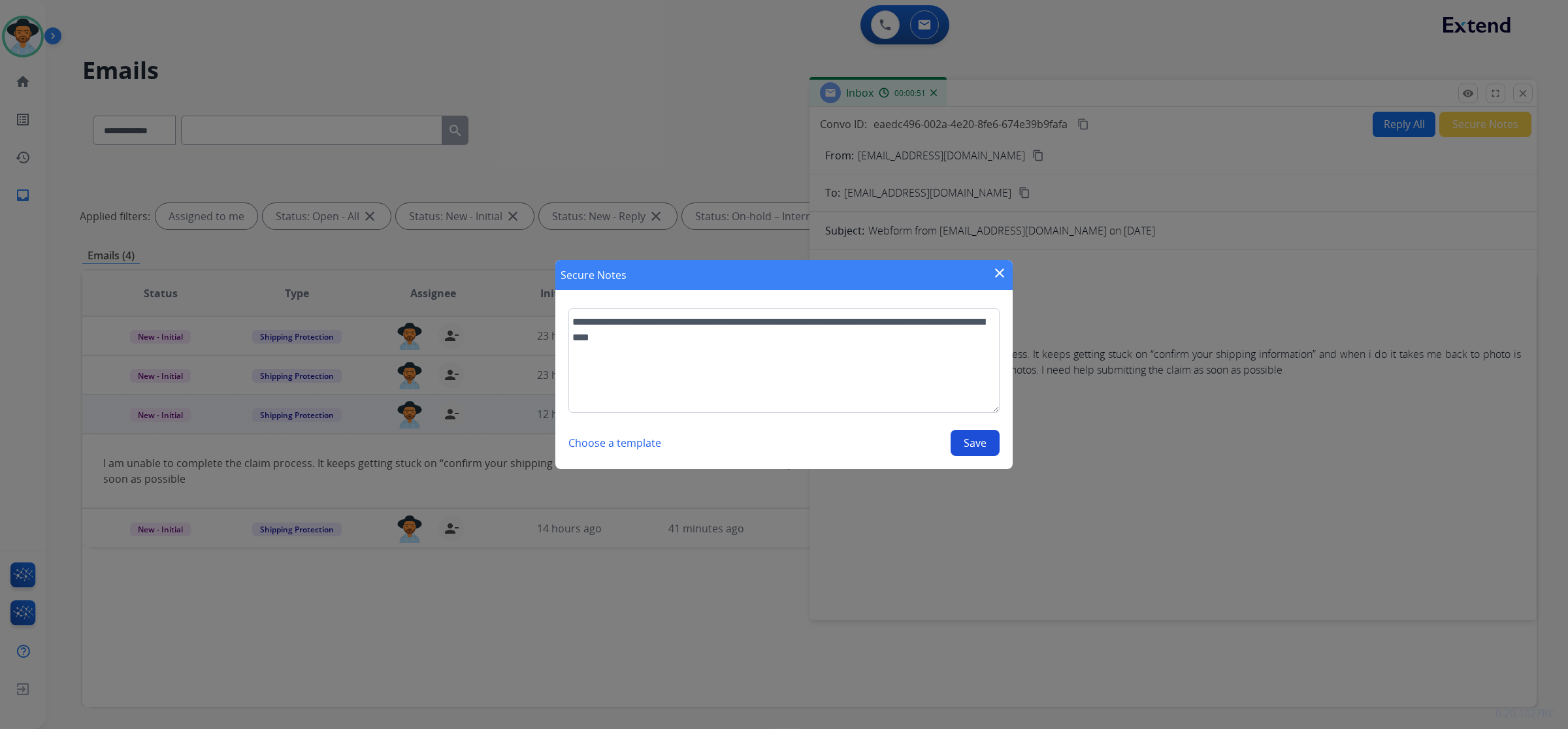
click at [969, 448] on button "Save" at bounding box center [975, 442] width 49 height 26
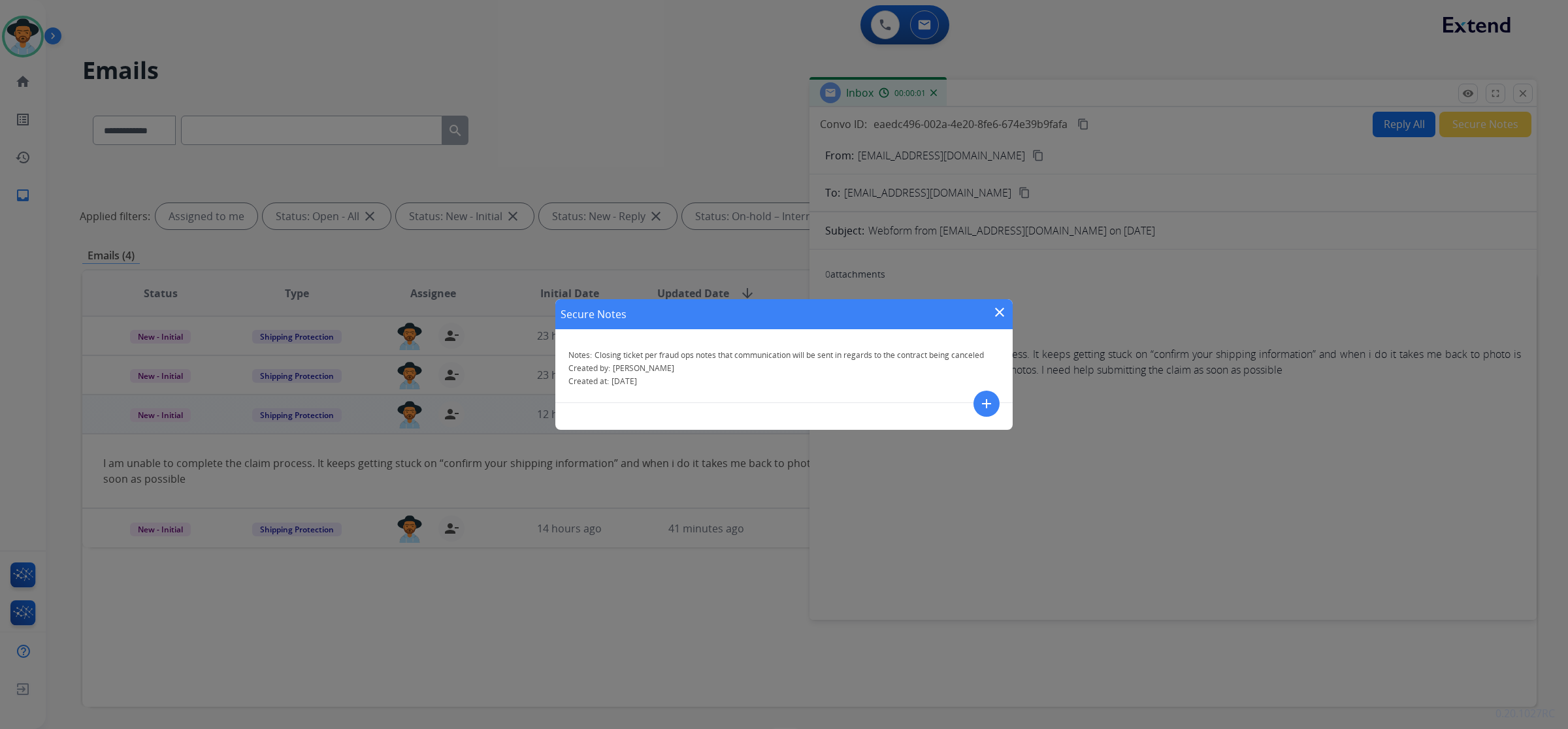
click at [998, 308] on mat-icon "close" at bounding box center [1000, 312] width 16 height 16
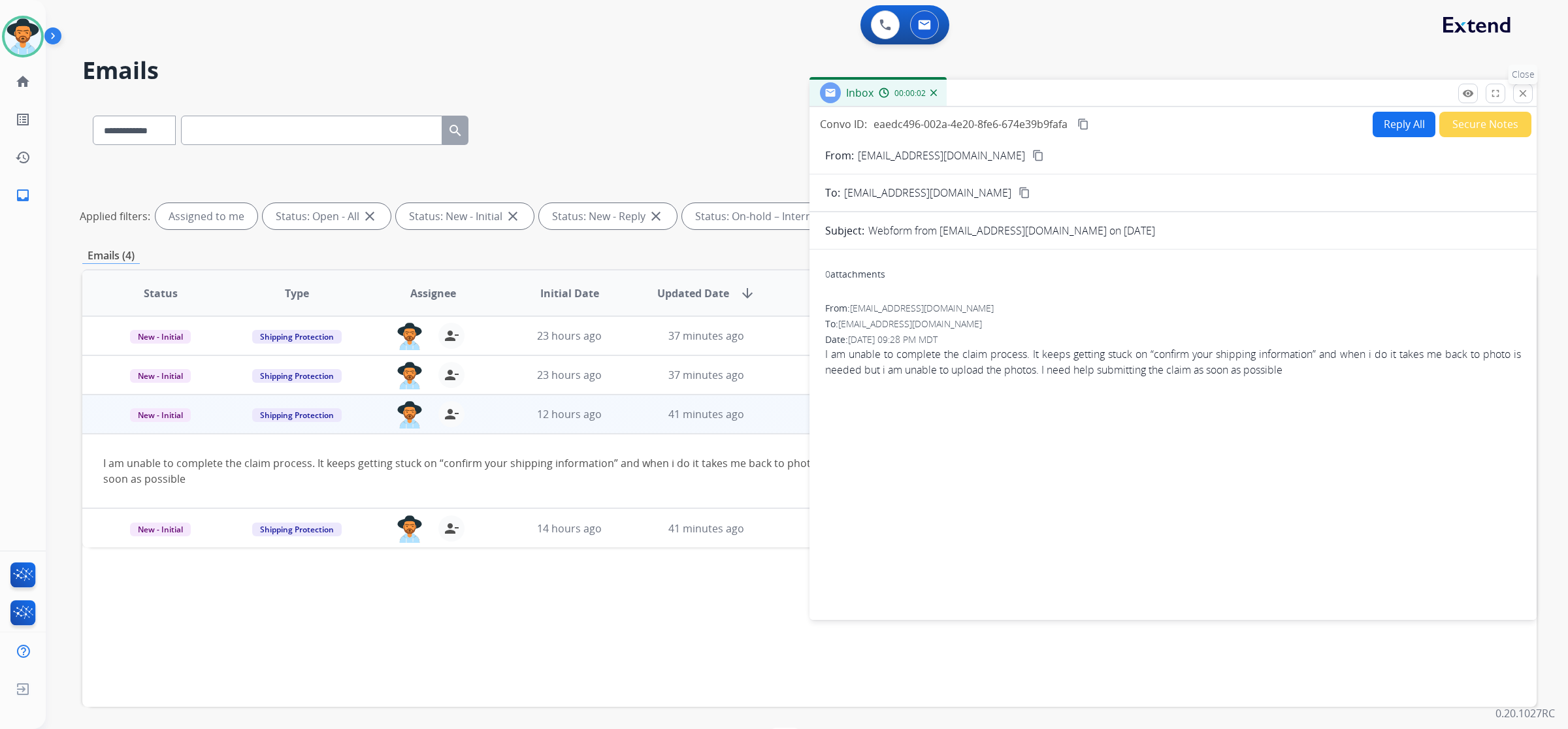
click at [1526, 95] on mat-icon "close" at bounding box center [1523, 93] width 12 height 12
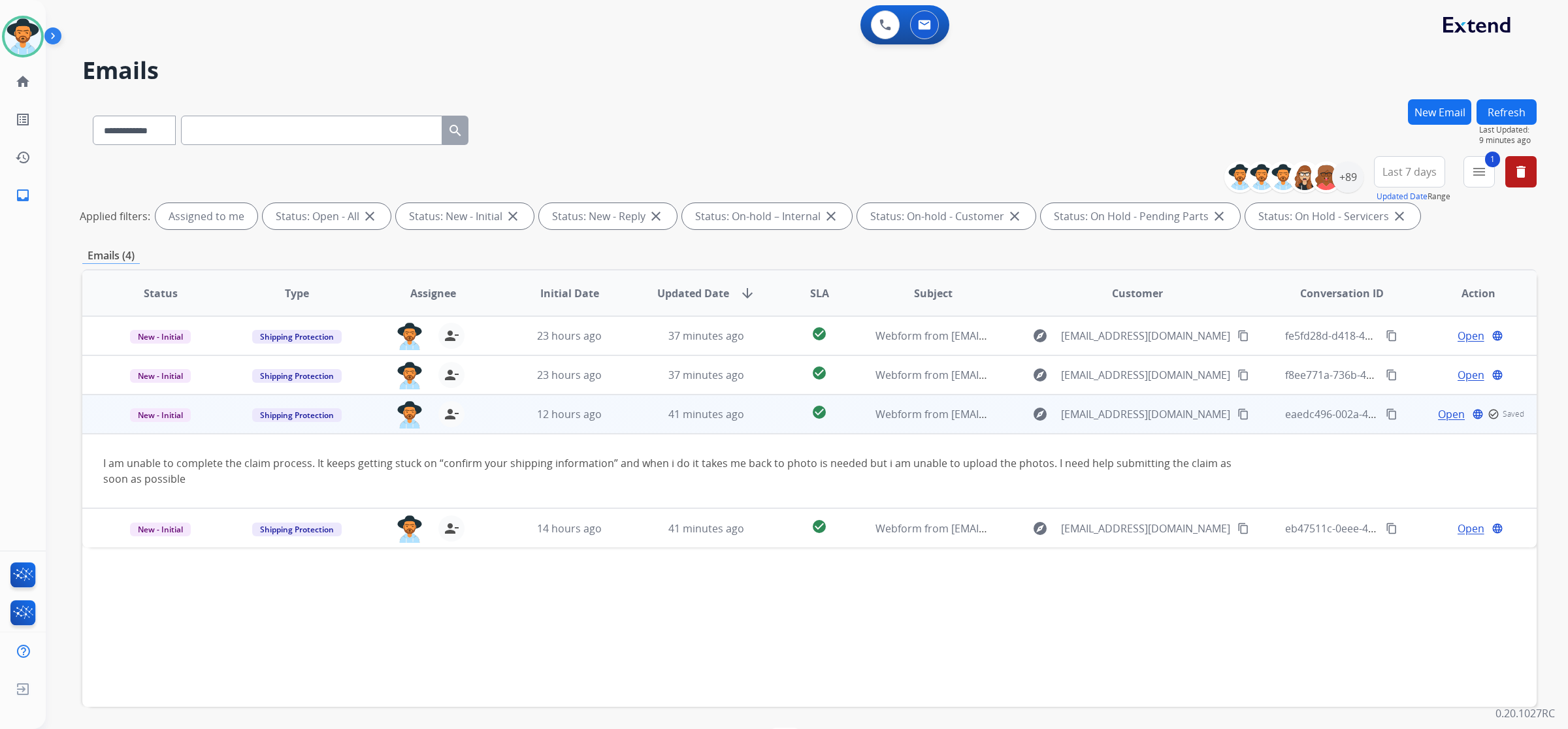
click at [149, 424] on td "New - Initial" at bounding box center [150, 414] width 136 height 39
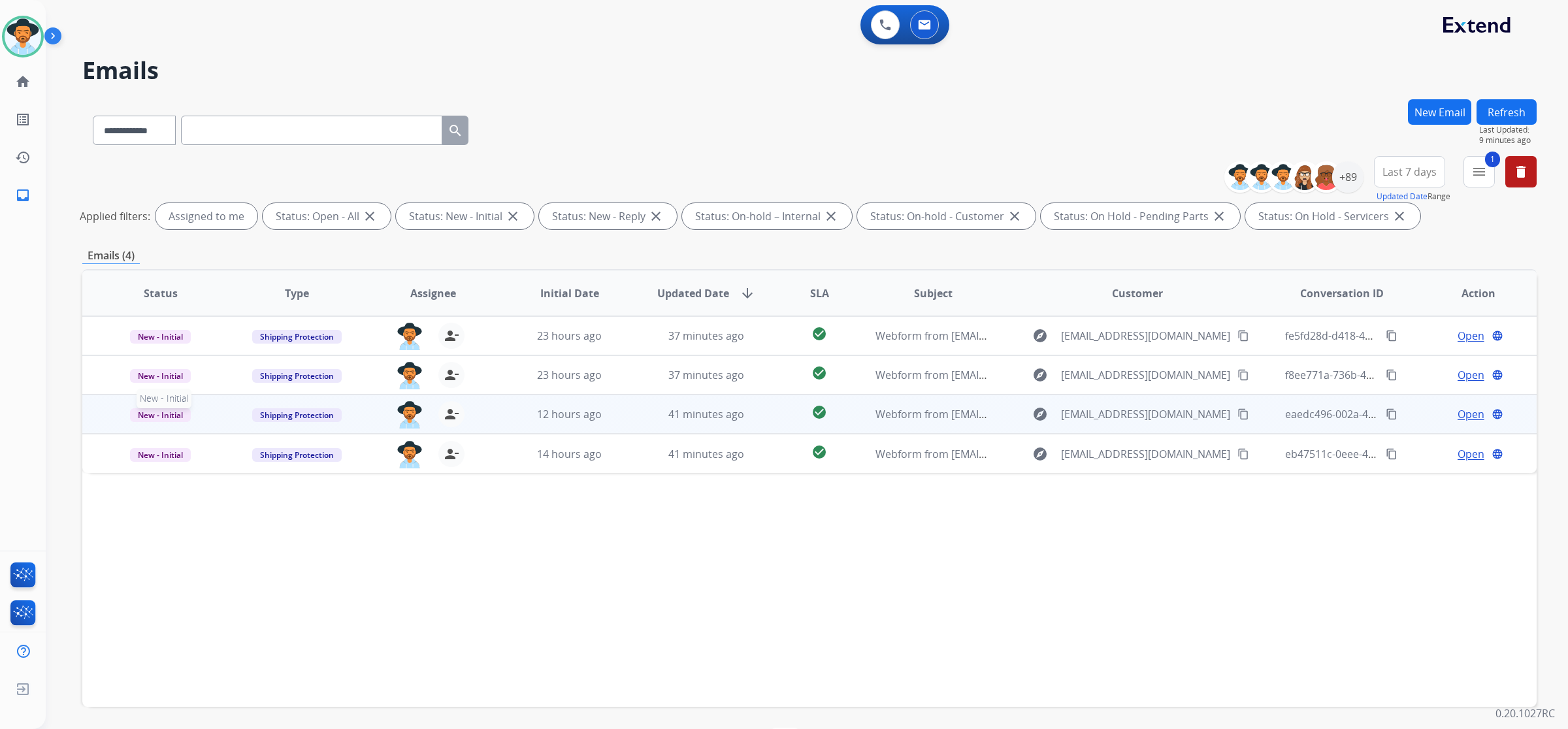
click at [160, 413] on span "New - Initial" at bounding box center [160, 415] width 61 height 13
click at [242, 537] on p "Closed – Solved" at bounding box center [240, 537] width 75 height 19
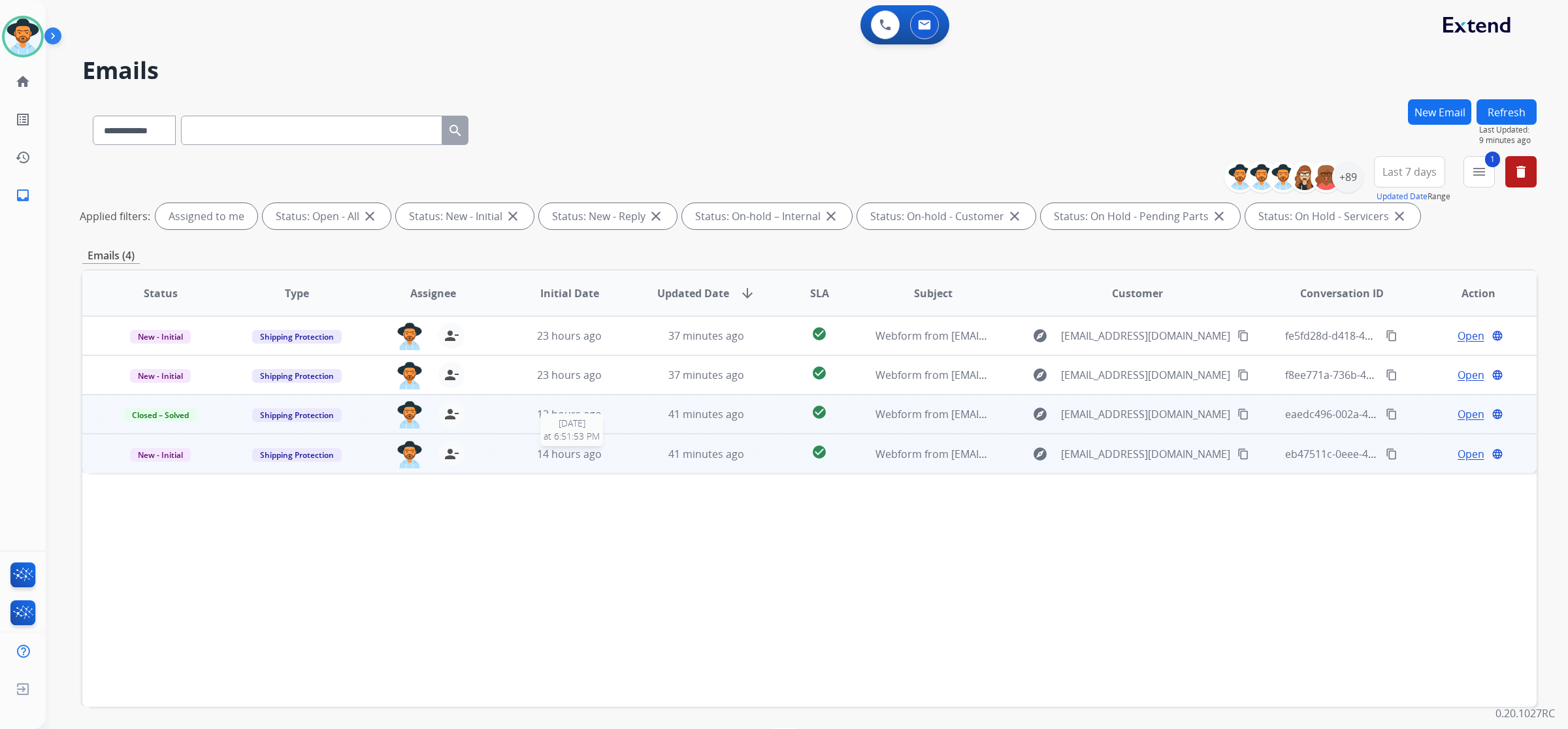
click at [616, 455] on div "14 hours ago" at bounding box center [569, 454] width 115 height 16
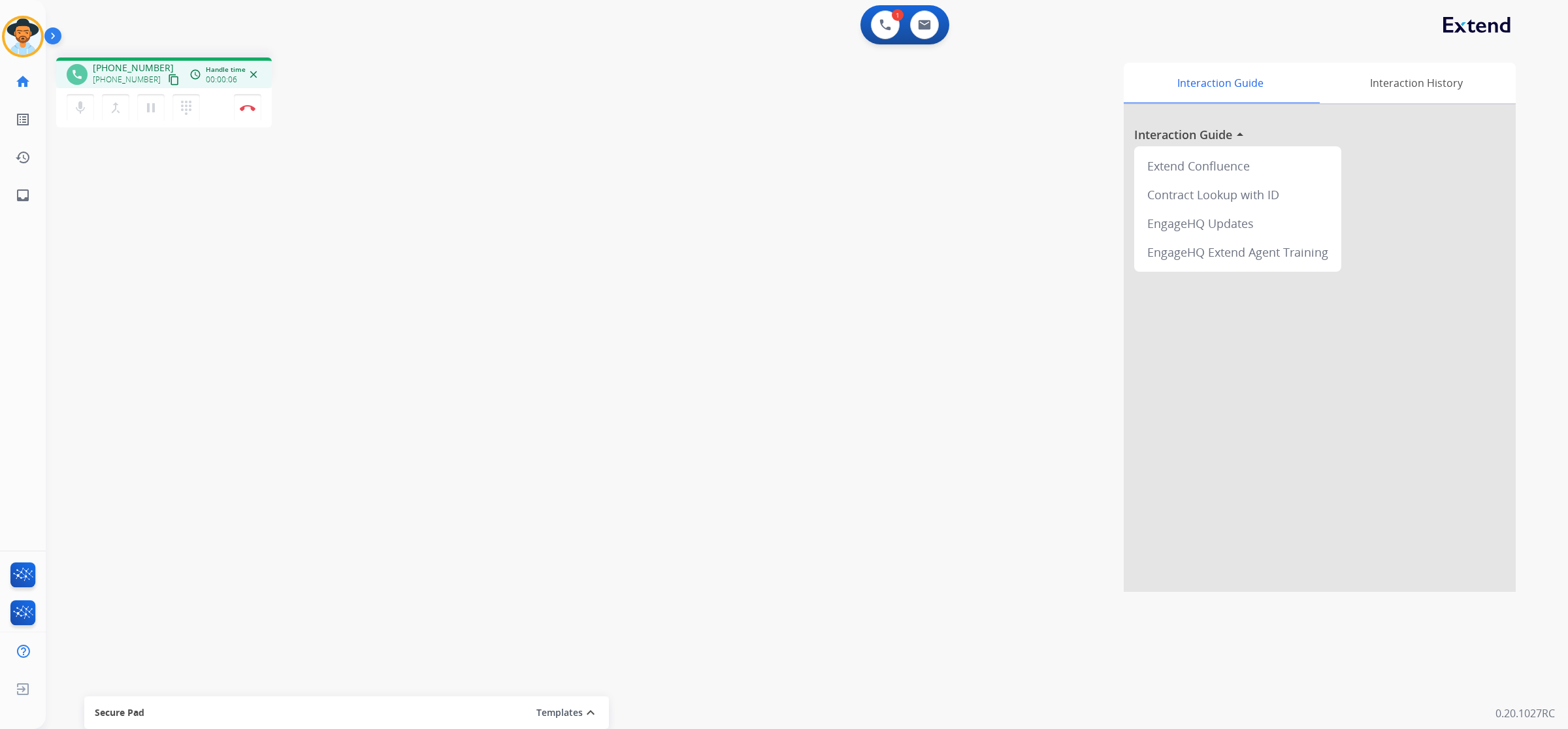
click at [168, 80] on mat-icon "content_copy" at bounding box center [174, 79] width 12 height 12
click at [922, 31] on button at bounding box center [924, 25] width 28 height 28
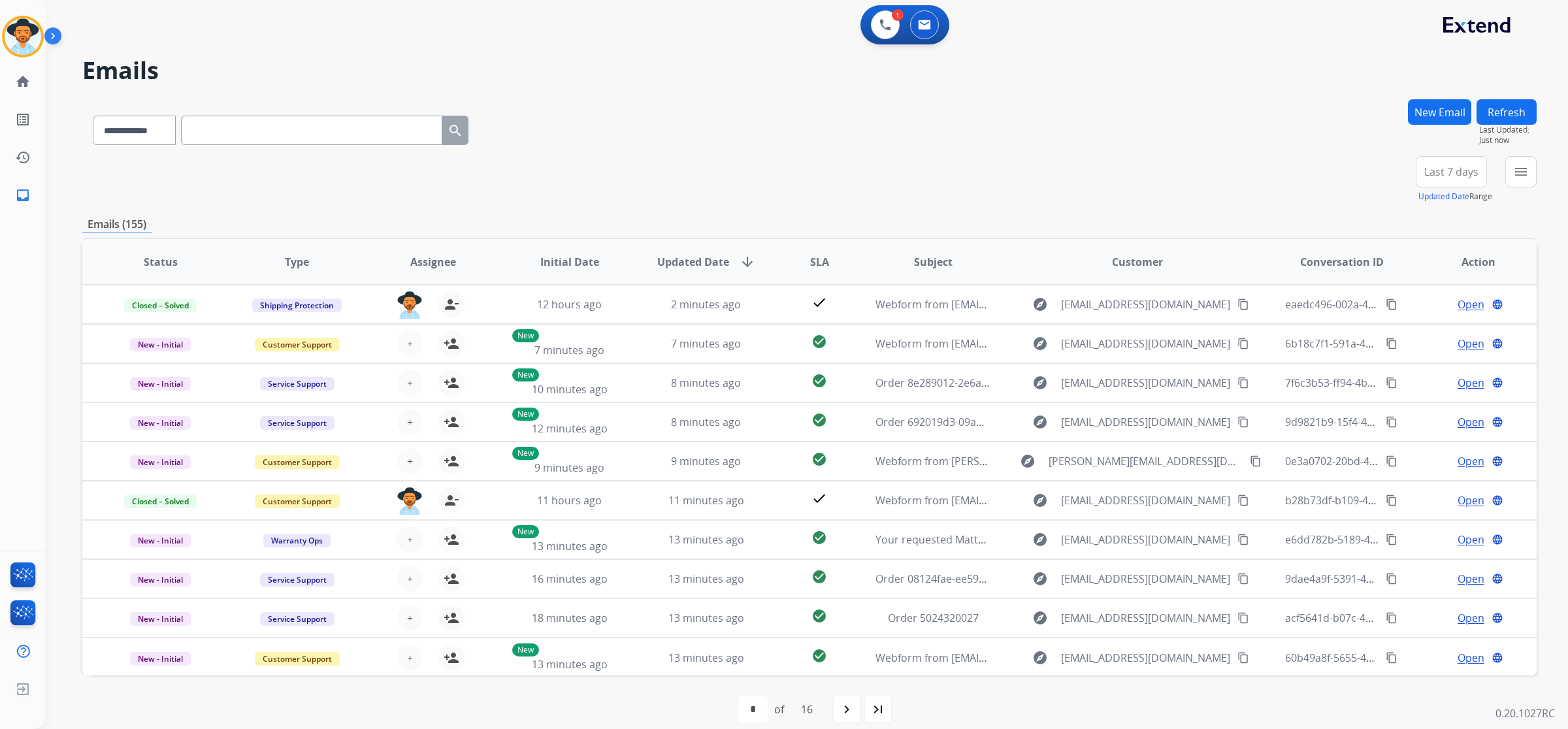
paste input "**********"
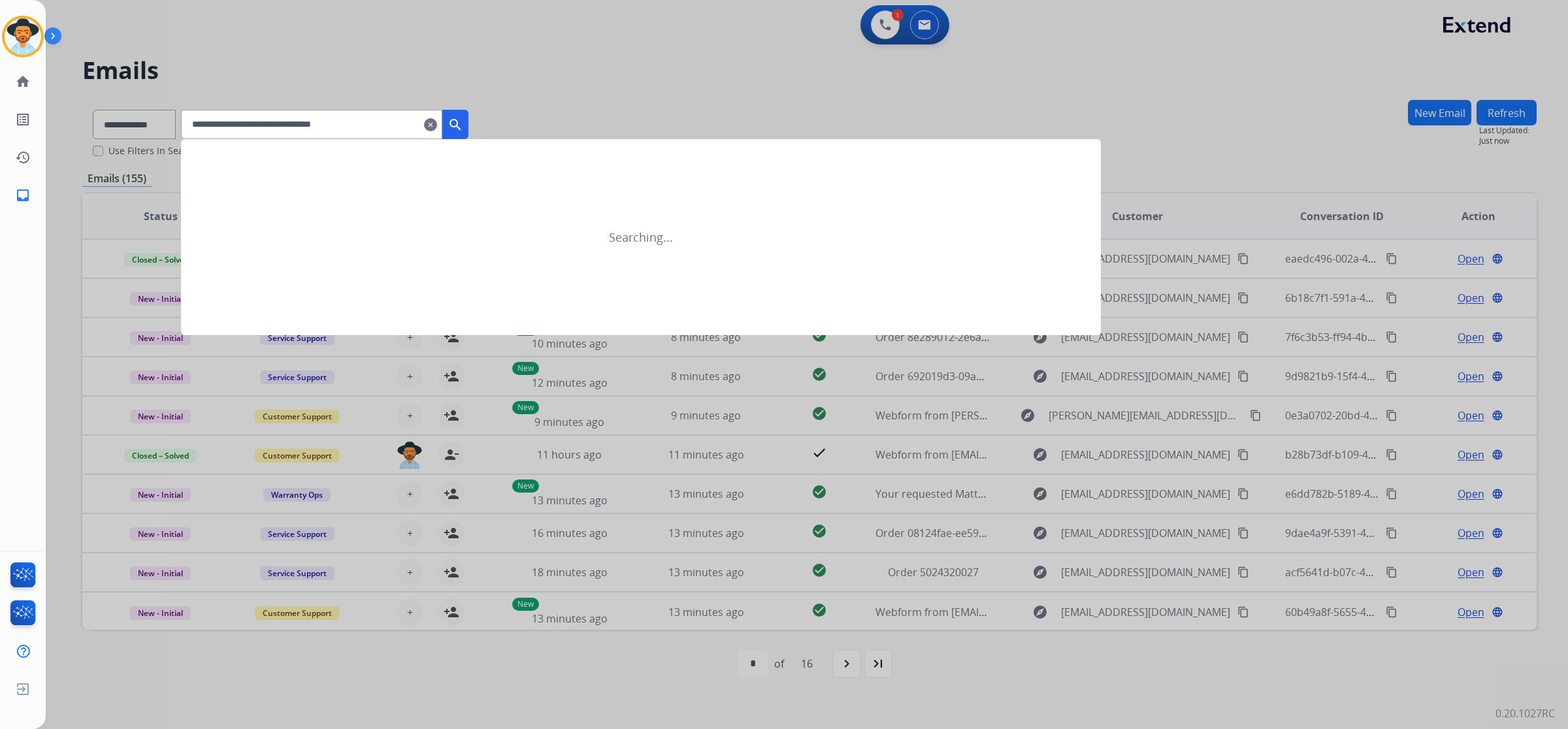
type input "**********"
click at [146, 126] on div at bounding box center [784, 364] width 1568 height 729
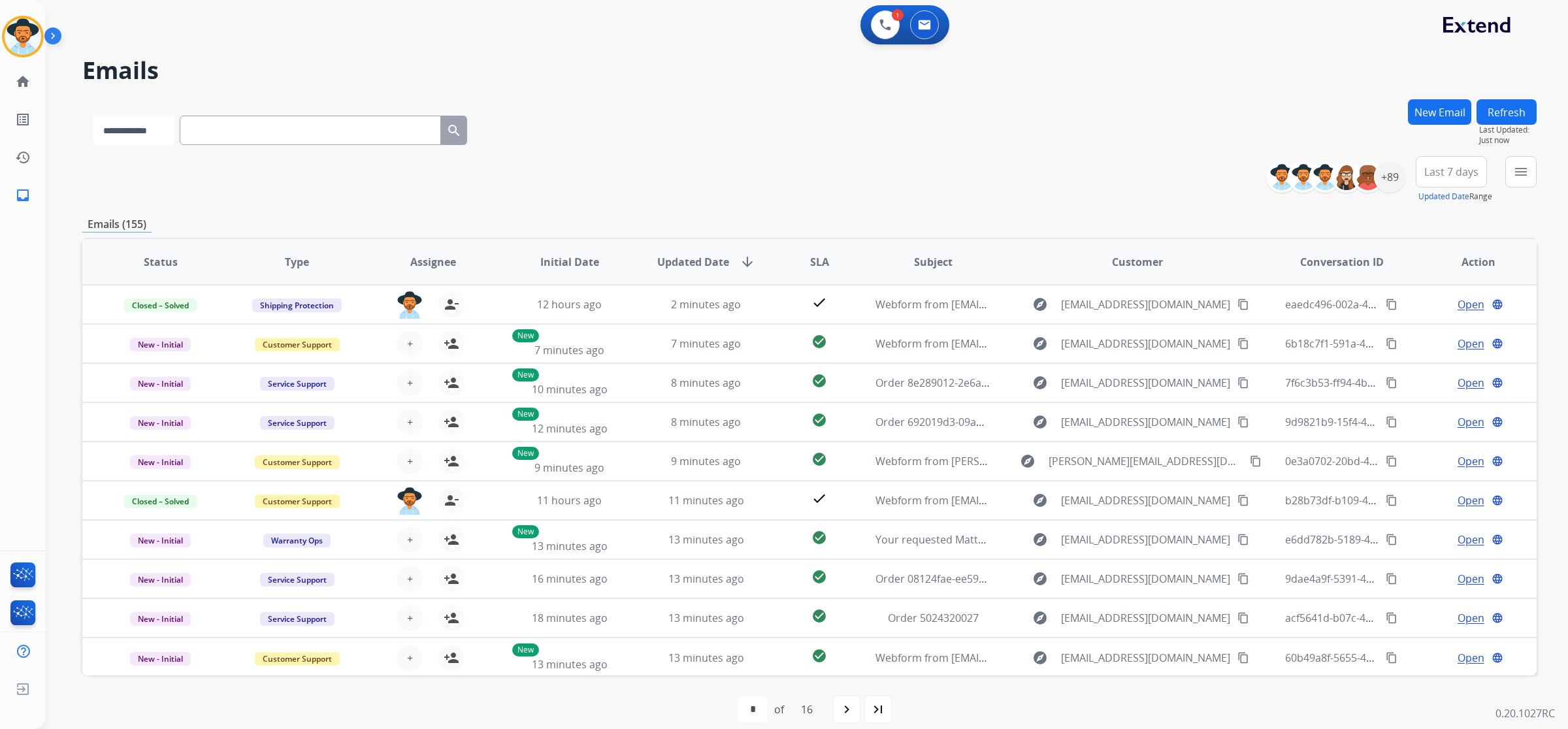
click at [146, 126] on select "**********" at bounding box center [134, 130] width 82 height 29
select select "**********"
click at [93, 116] on select "**********" at bounding box center [134, 130] width 82 height 29
paste input "**********"
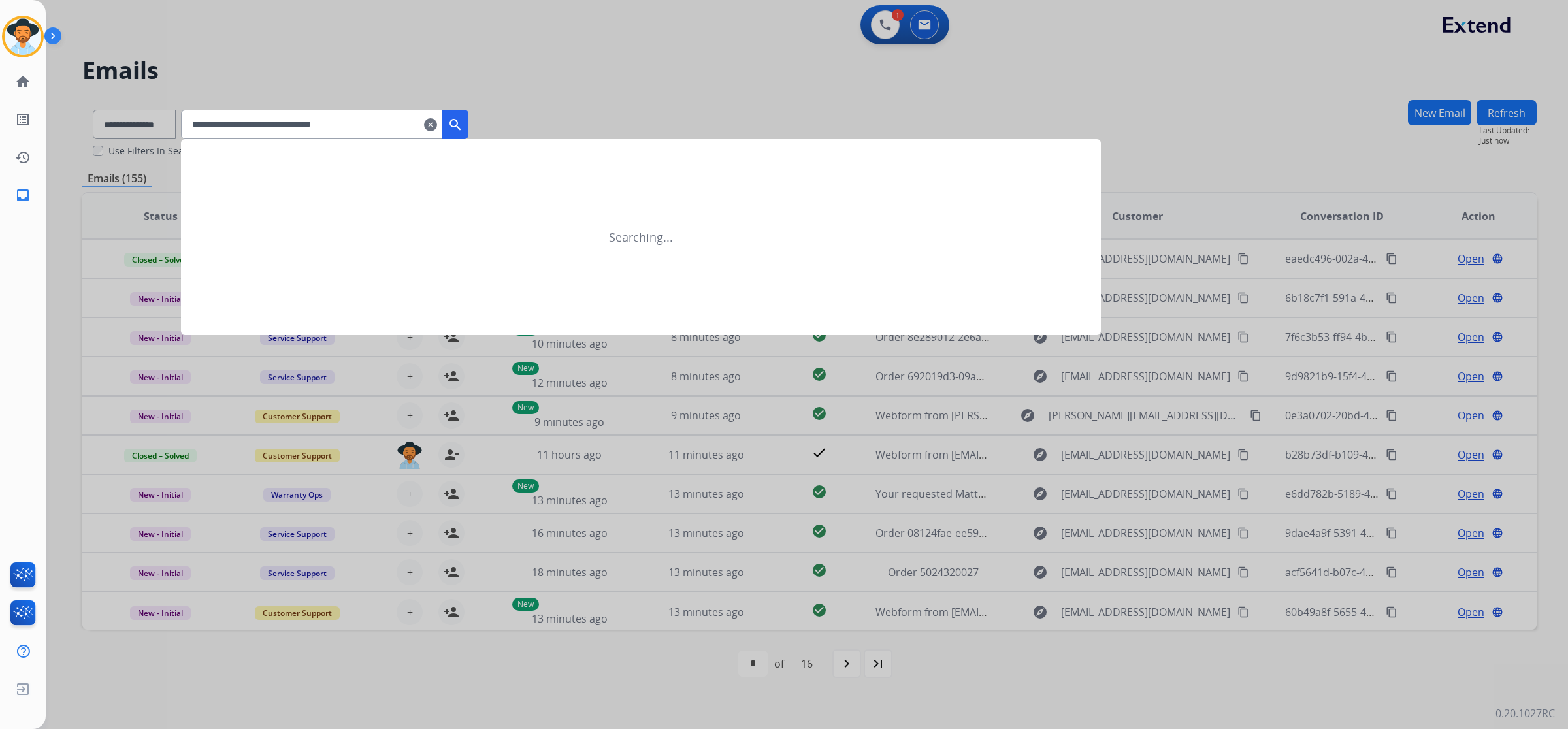
type input "**********"
click at [463, 129] on mat-icon "search" at bounding box center [456, 125] width 16 height 16
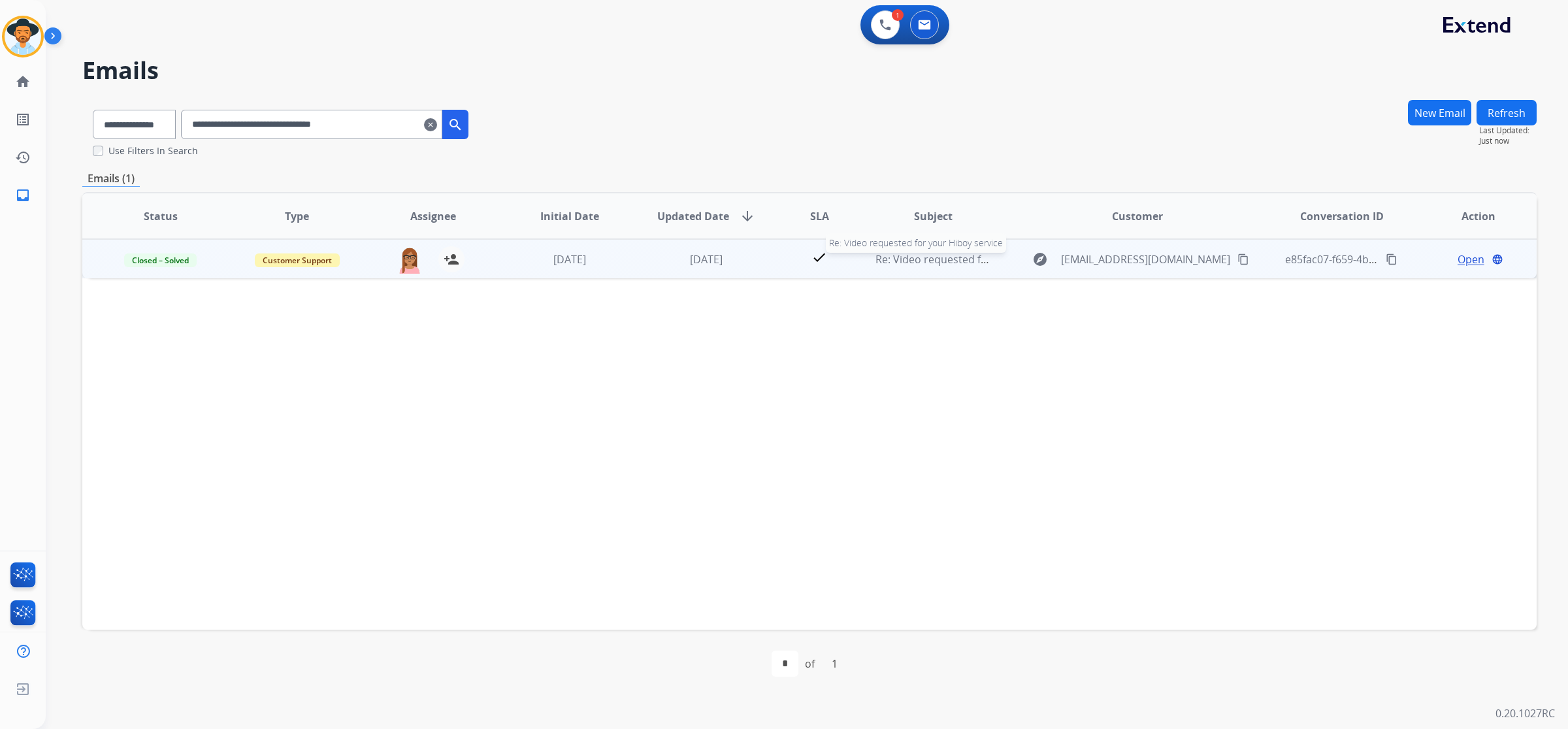
click at [971, 262] on span "Re: Video requested for your Hiboy service" at bounding box center [980, 259] width 210 height 14
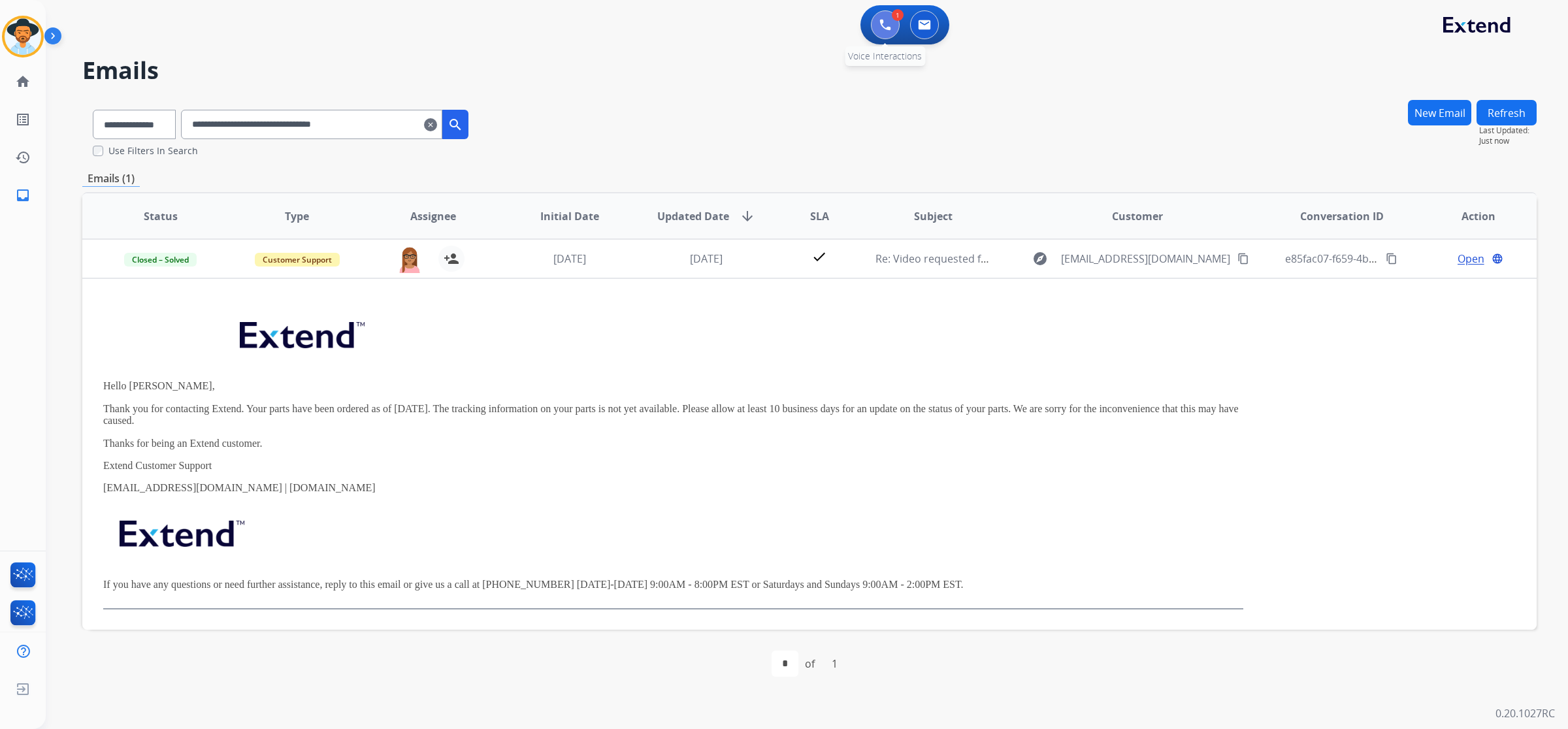
click at [883, 31] on button at bounding box center [885, 25] width 28 height 28
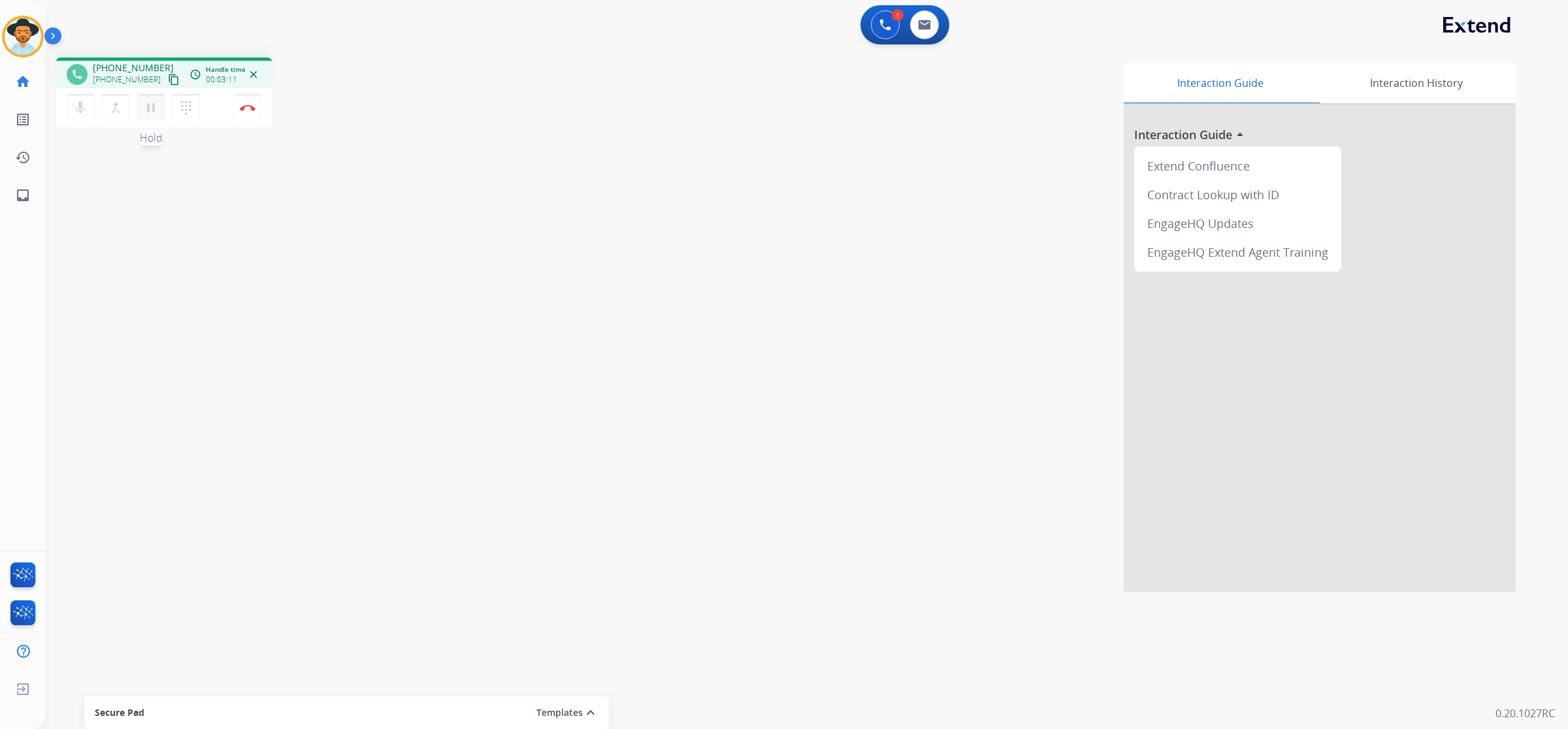
click at [154, 109] on mat-icon "pause" at bounding box center [151, 108] width 16 height 16
click at [888, 33] on button at bounding box center [885, 25] width 28 height 28
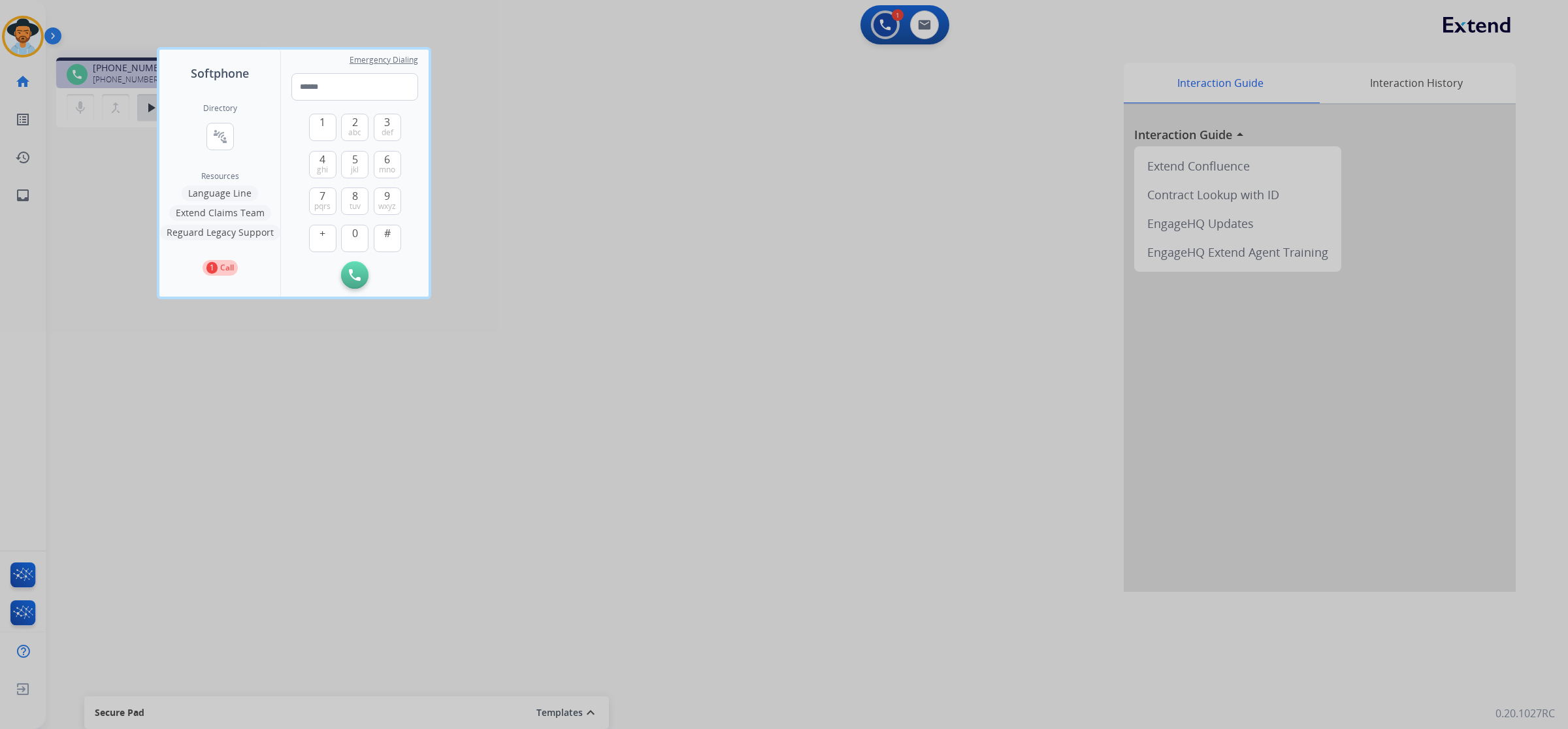
click at [210, 215] on button "Extend Claims Team" at bounding box center [220, 213] width 102 height 16
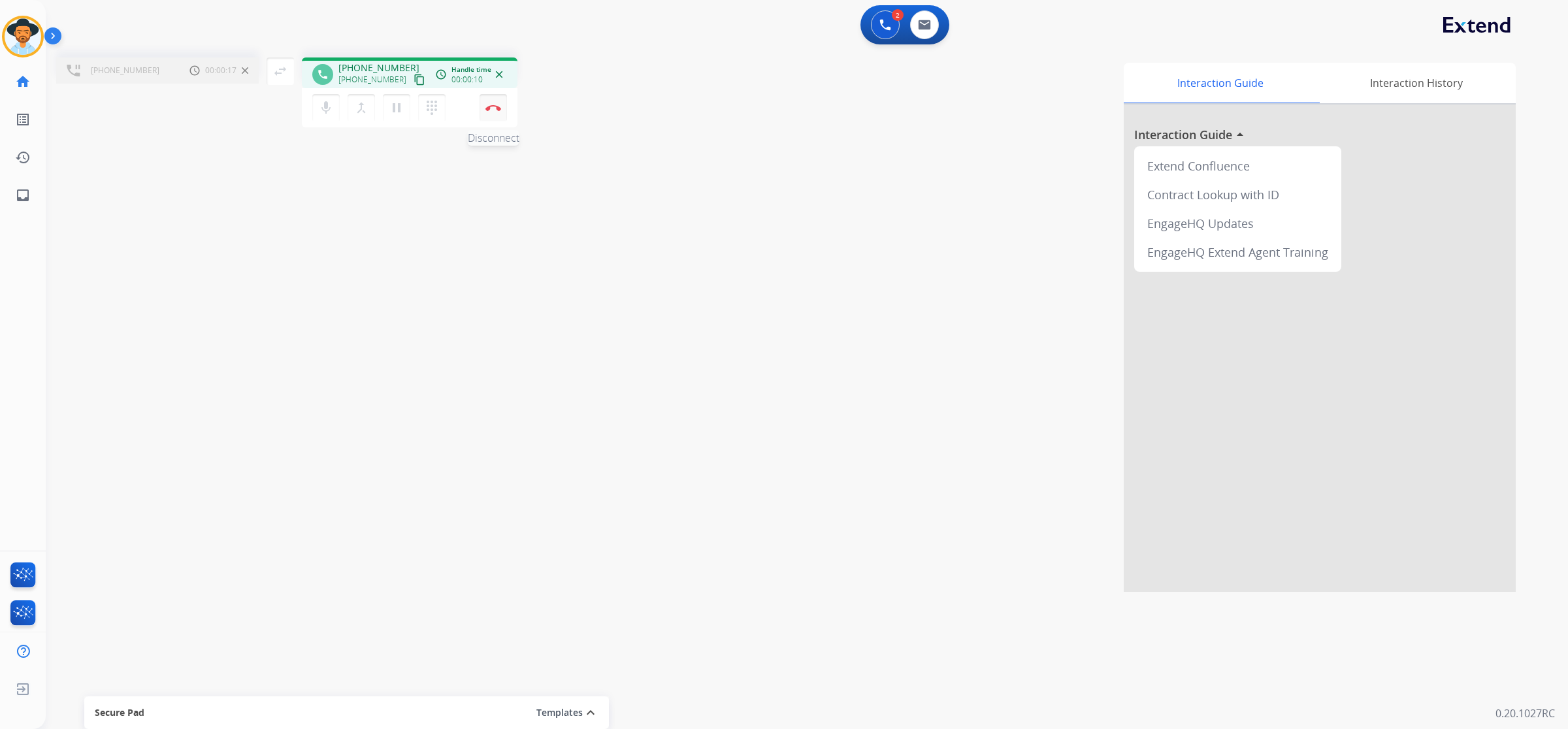
click at [501, 109] on button "Disconnect" at bounding box center [493, 108] width 28 height 28
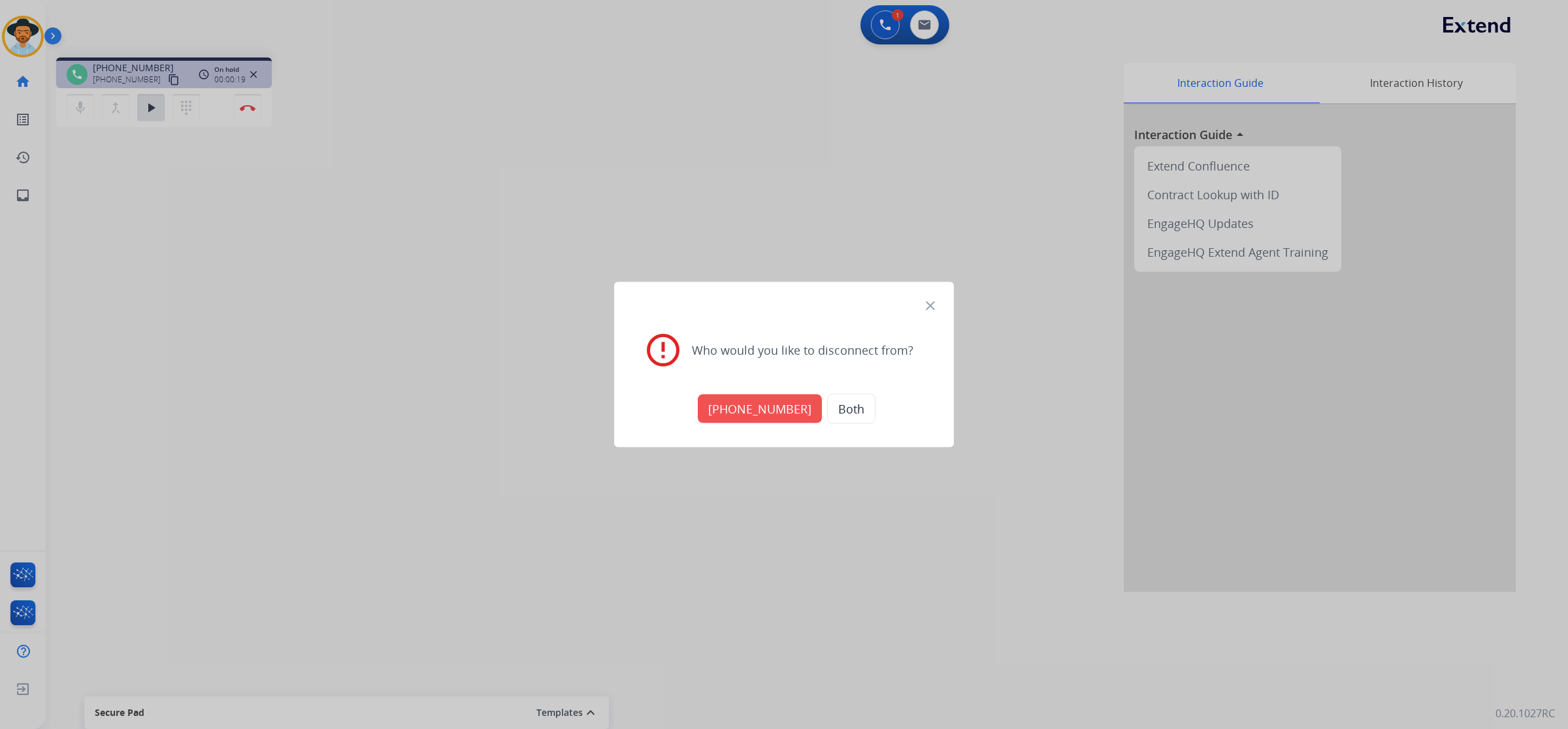
click at [931, 307] on mat-icon "close" at bounding box center [930, 306] width 16 height 16
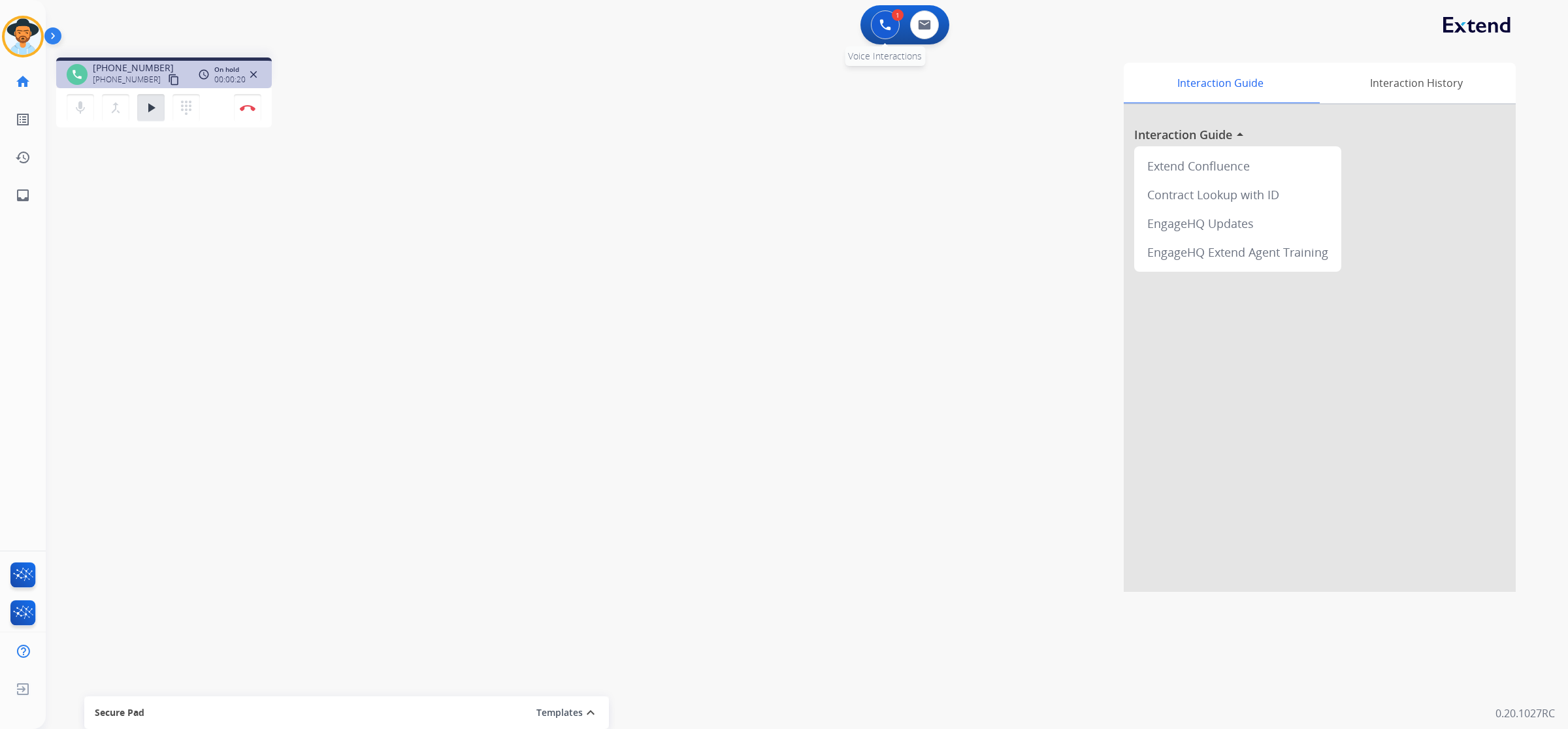
click at [880, 23] on img at bounding box center [885, 24] width 12 height 12
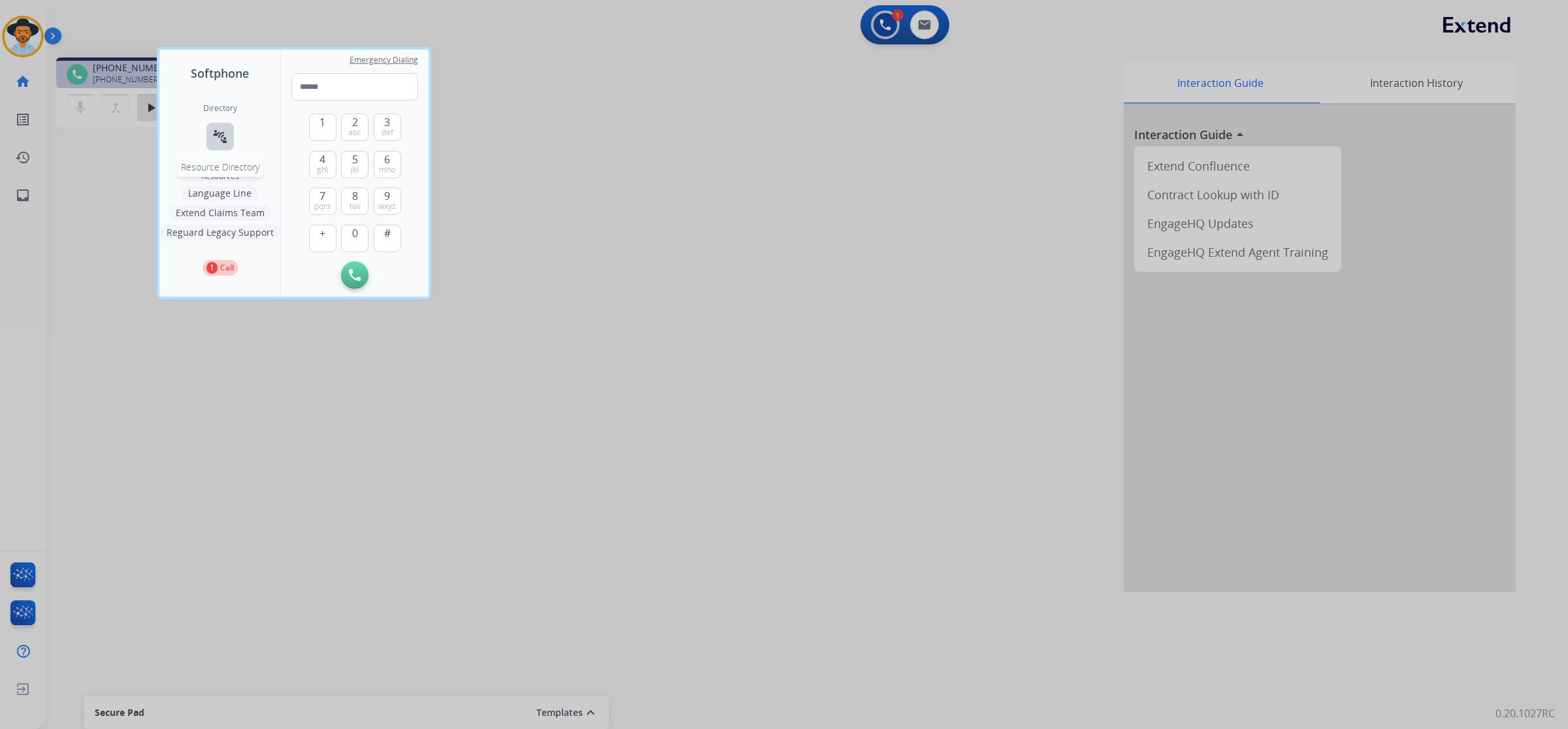
click at [213, 145] on button "connect_without_contact Resource Directory" at bounding box center [220, 136] width 28 height 28
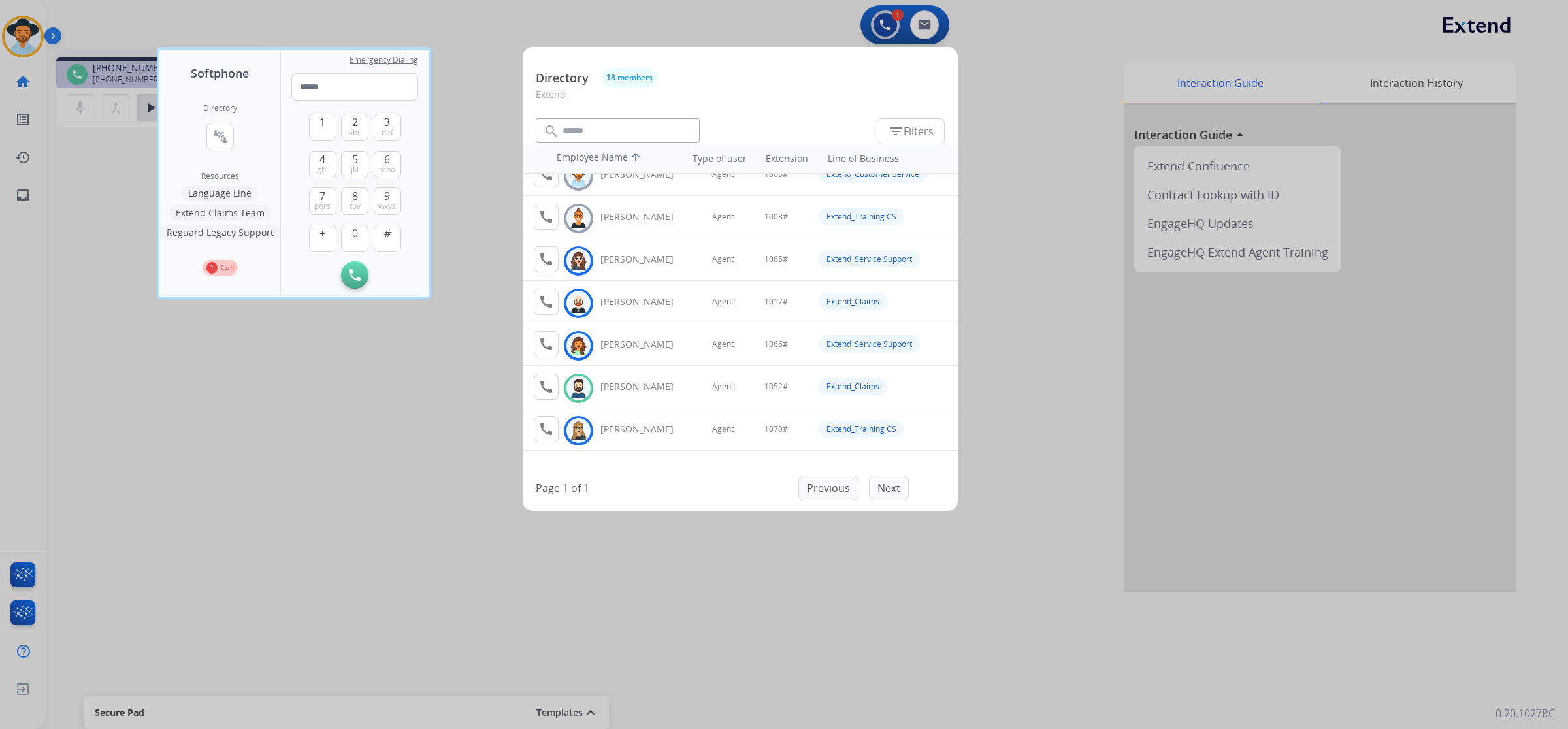
scroll to position [82, 0]
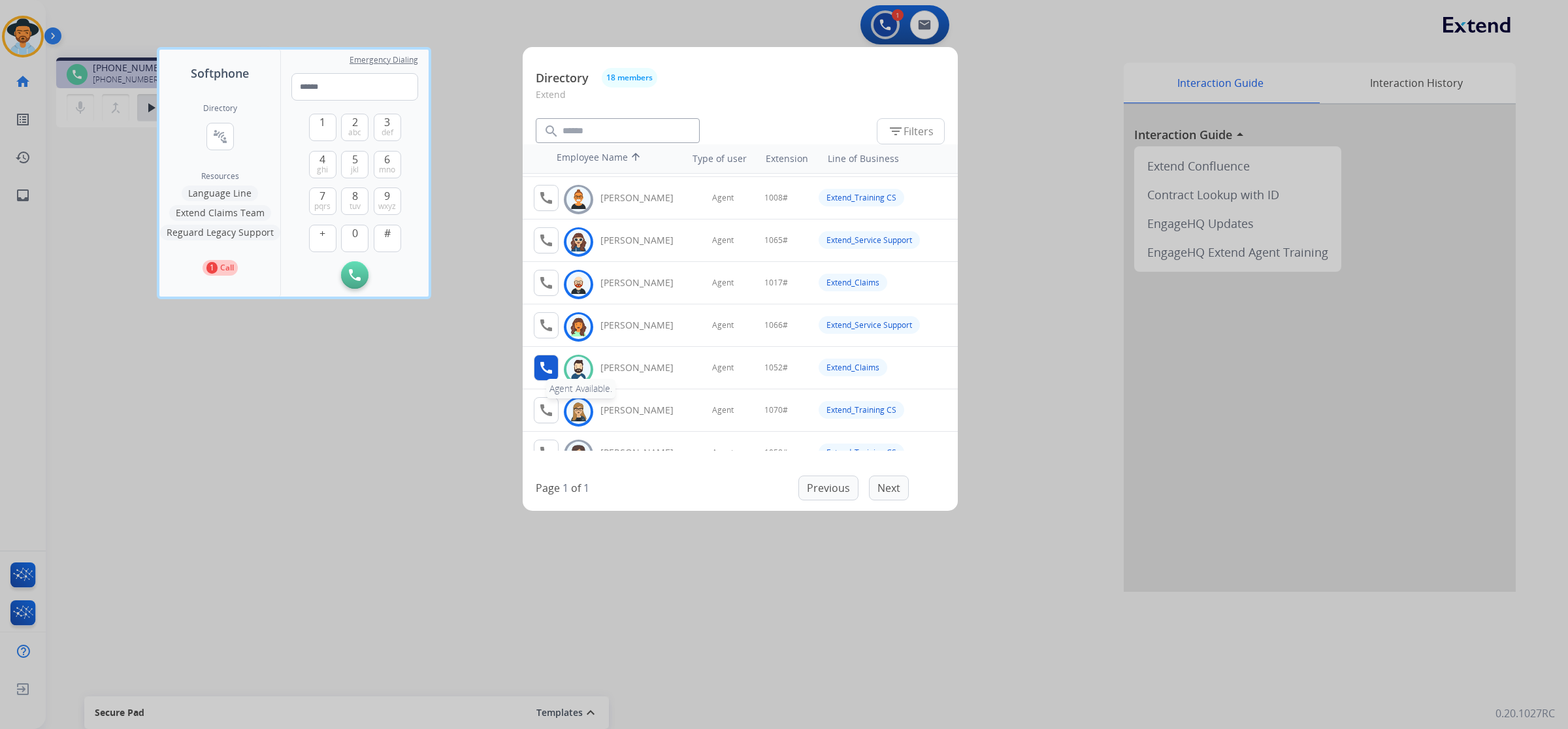
click at [551, 368] on mat-icon "call" at bounding box center [547, 368] width 16 height 16
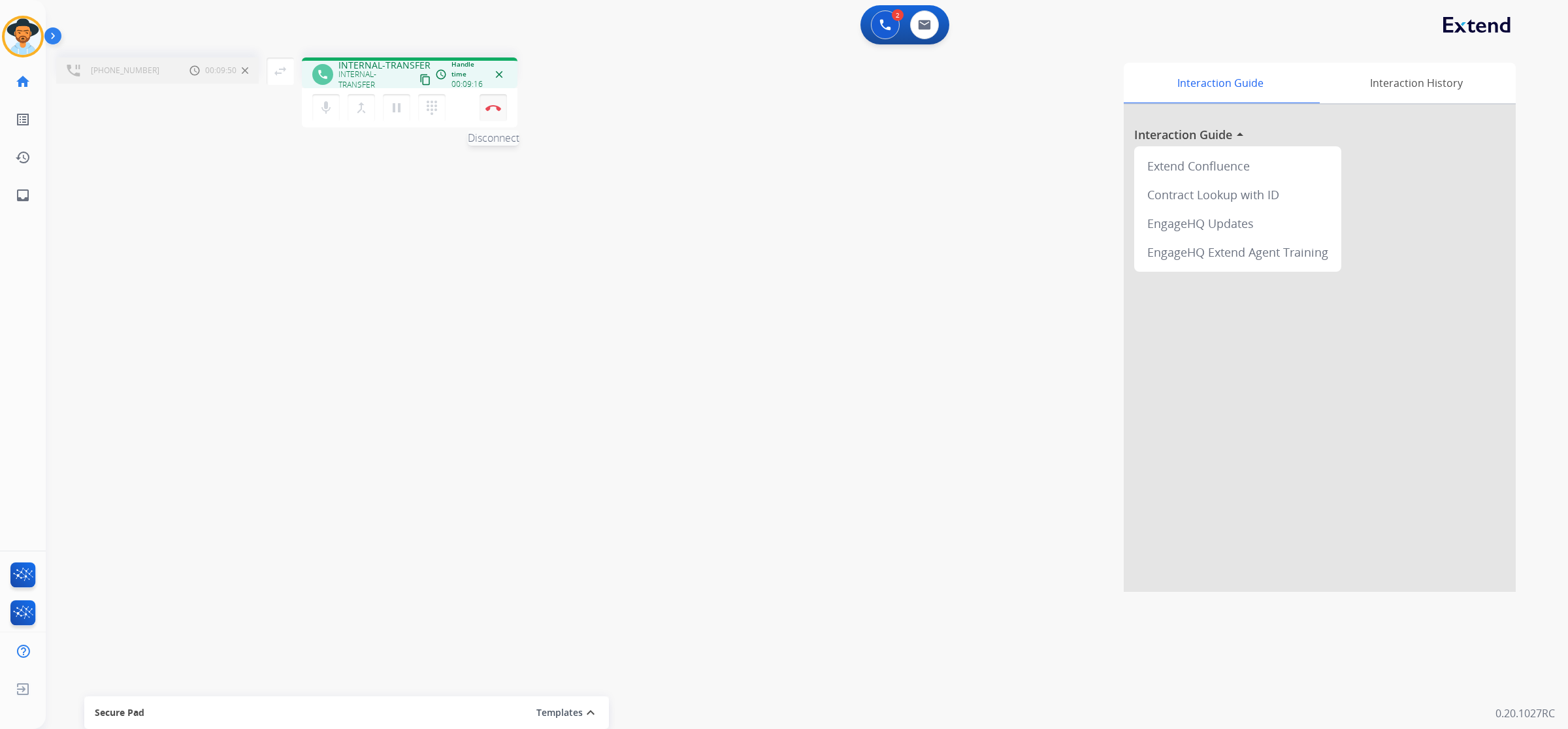
click at [492, 101] on button "Disconnect" at bounding box center [493, 108] width 28 height 28
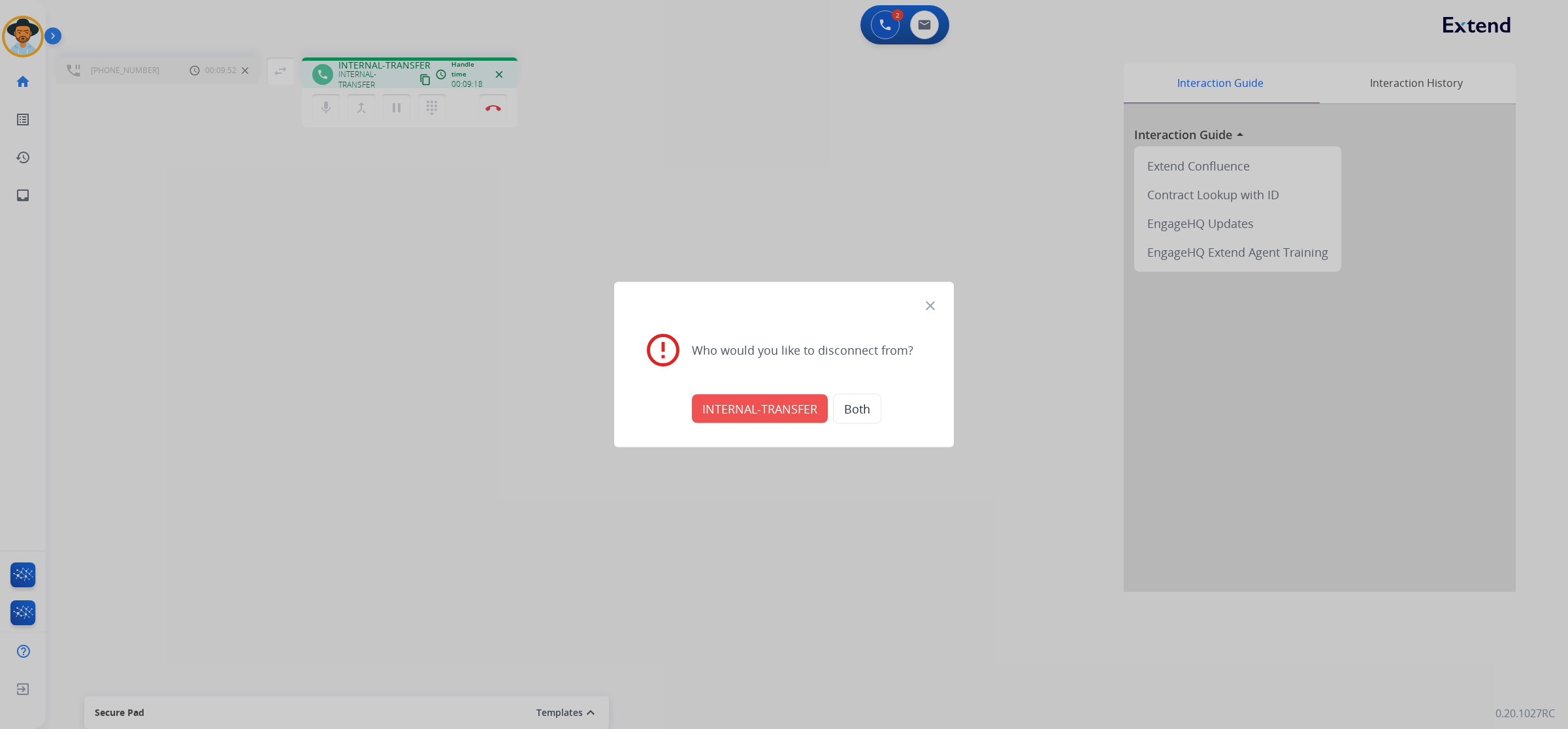
click at [784, 400] on button "INTERNAL-TRANSFER" at bounding box center [760, 409] width 136 height 28
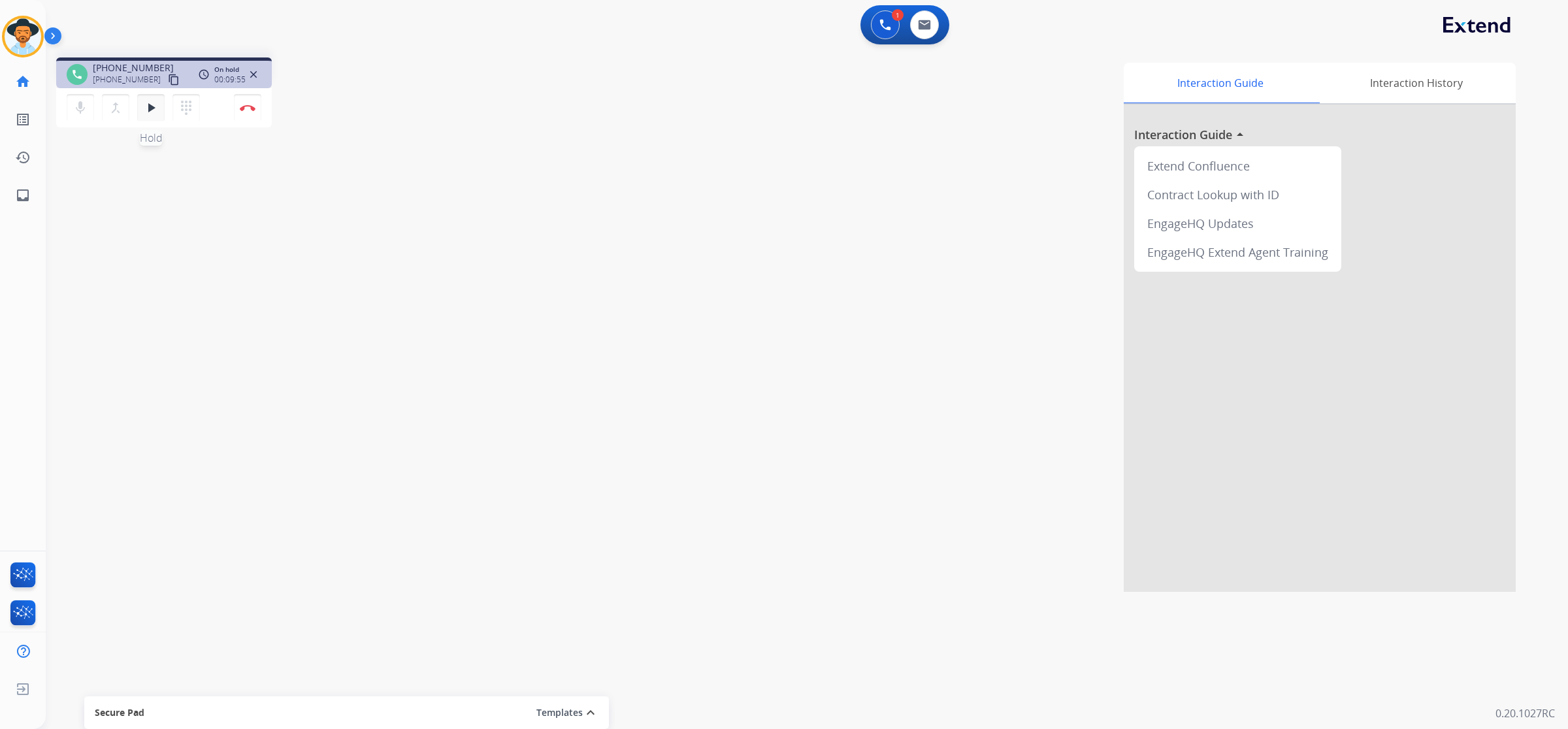
click at [151, 109] on mat-icon "play_arrow" at bounding box center [151, 108] width 16 height 16
click at [242, 109] on img at bounding box center [248, 107] width 16 height 6
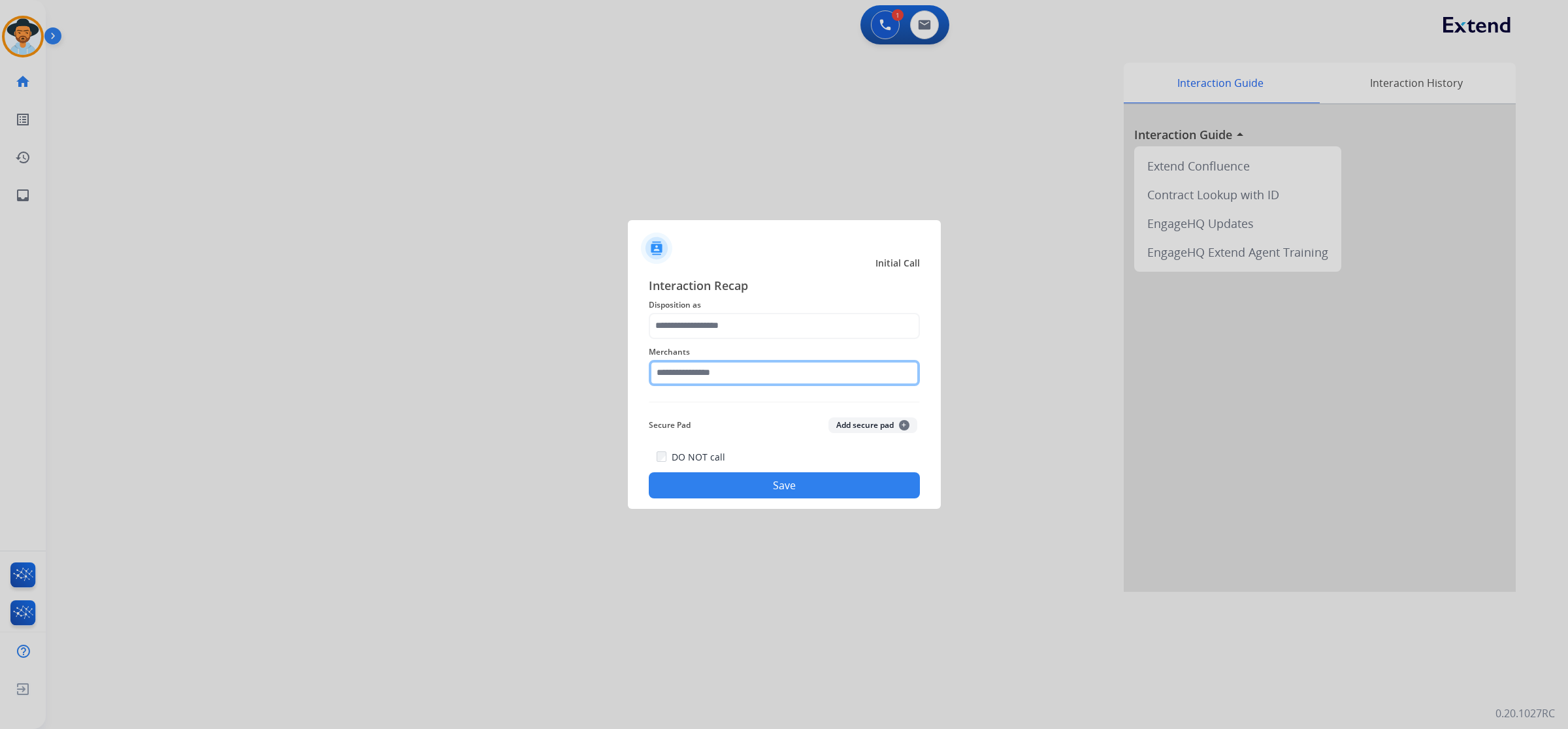
click at [732, 377] on input "text" at bounding box center [784, 372] width 272 height 26
click at [733, 409] on li "hiboy ca" at bounding box center [788, 410] width 249 height 25
type input "********"
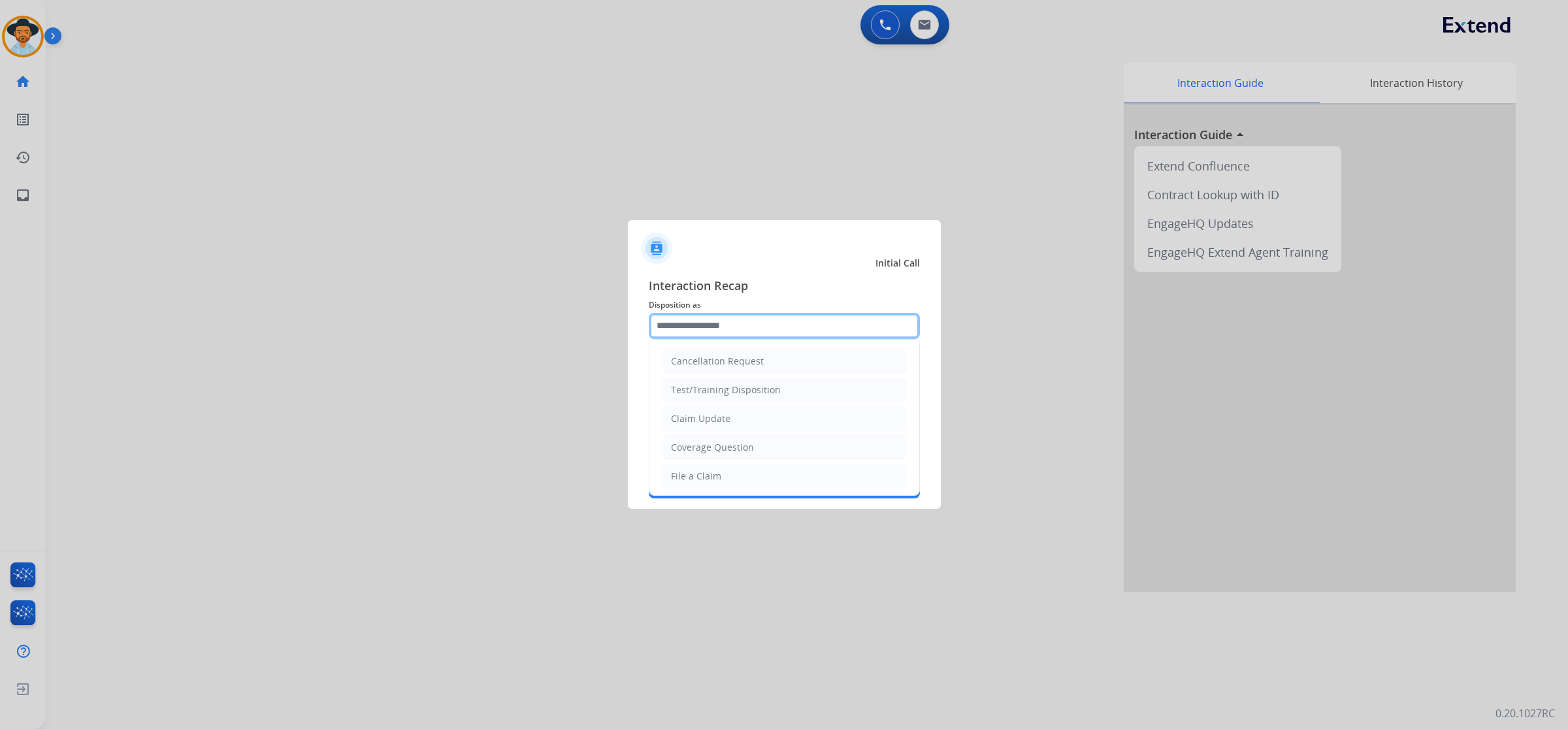
click at [728, 328] on input "text" at bounding box center [784, 326] width 272 height 26
click at [718, 425] on div "Claim Update" at bounding box center [701, 418] width 60 height 13
type input "**********"
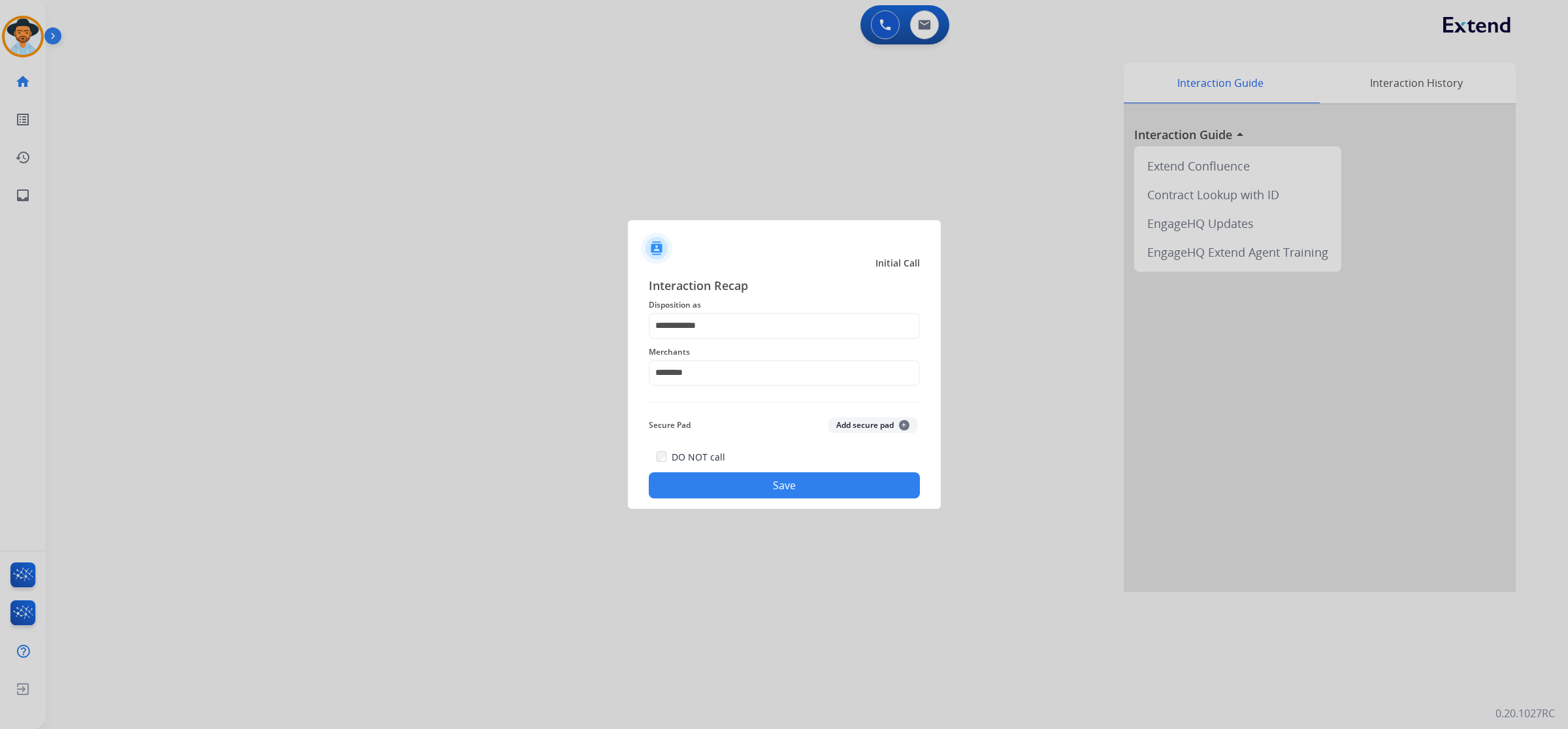
click at [733, 483] on button "Save" at bounding box center [784, 485] width 272 height 26
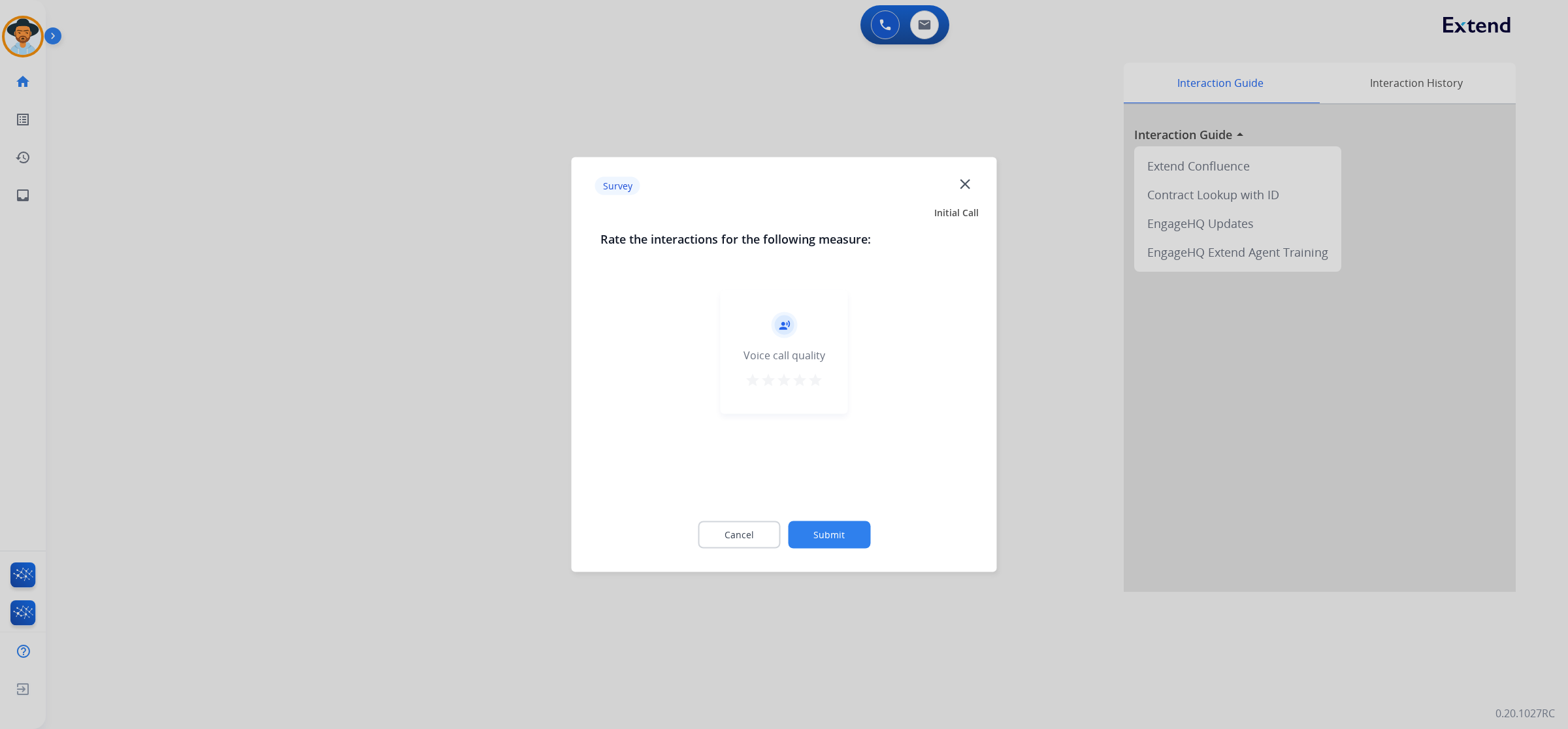
drag, startPoint x: 818, startPoint y: 377, endPoint x: 818, endPoint y: 474, distance: 97.0
click at [818, 377] on mat-icon "star" at bounding box center [816, 380] width 16 height 16
click at [831, 530] on button "Submit" at bounding box center [829, 535] width 82 height 28
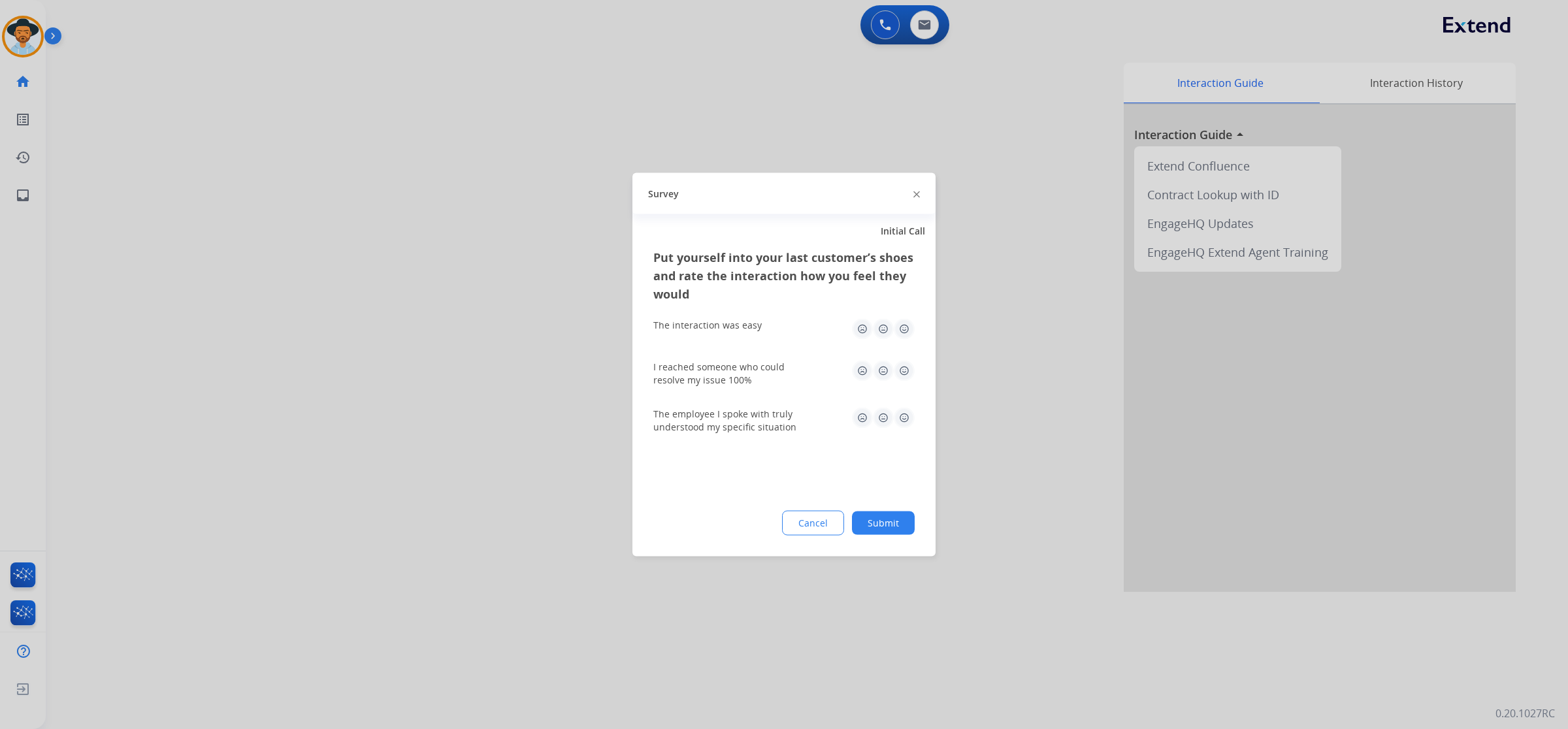
click at [905, 334] on img at bounding box center [904, 328] width 20 height 20
click at [904, 364] on img at bounding box center [904, 370] width 20 height 20
click at [903, 418] on img at bounding box center [904, 417] width 20 height 20
click at [898, 521] on button "Submit" at bounding box center [883, 523] width 62 height 23
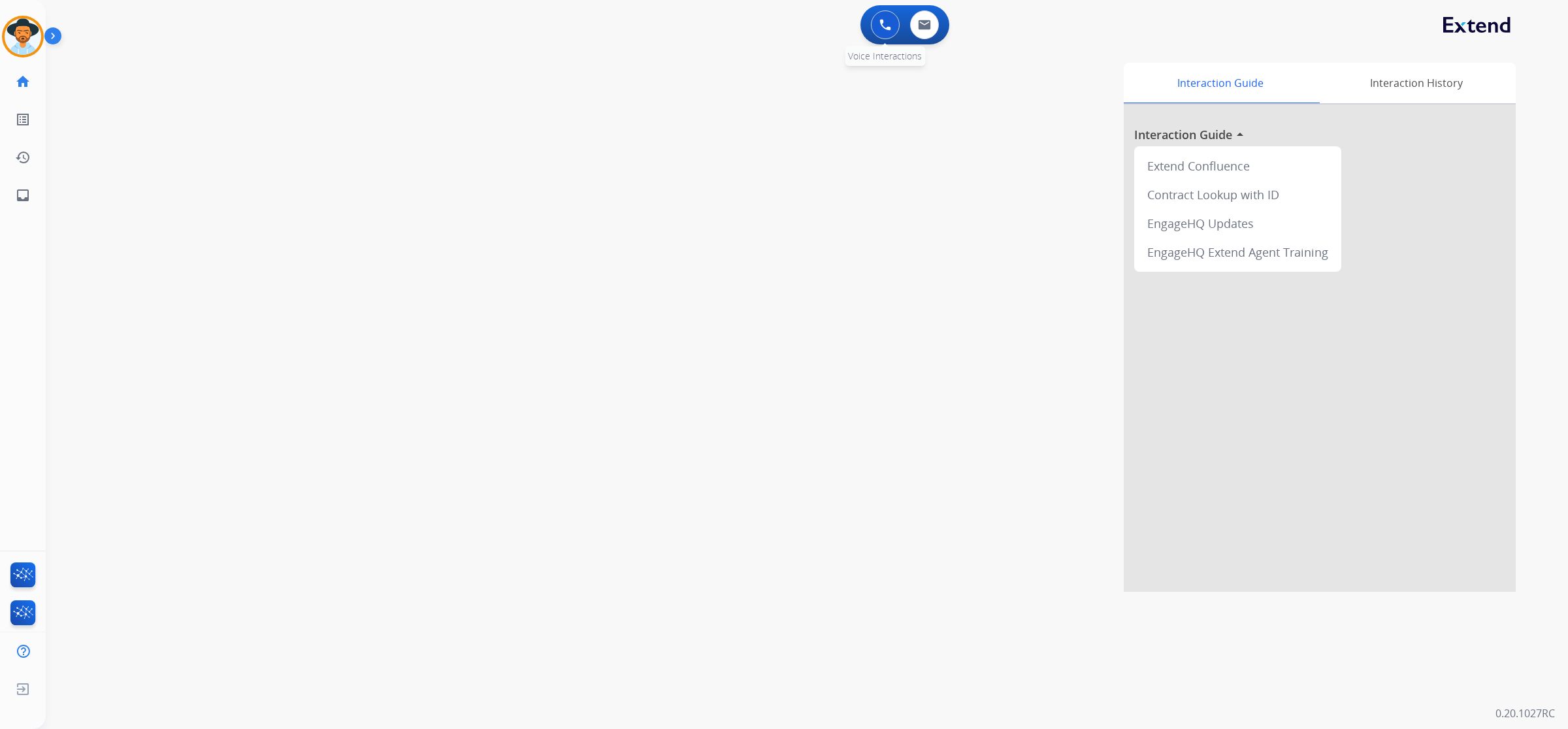
click at [886, 25] on img at bounding box center [885, 24] width 12 height 12
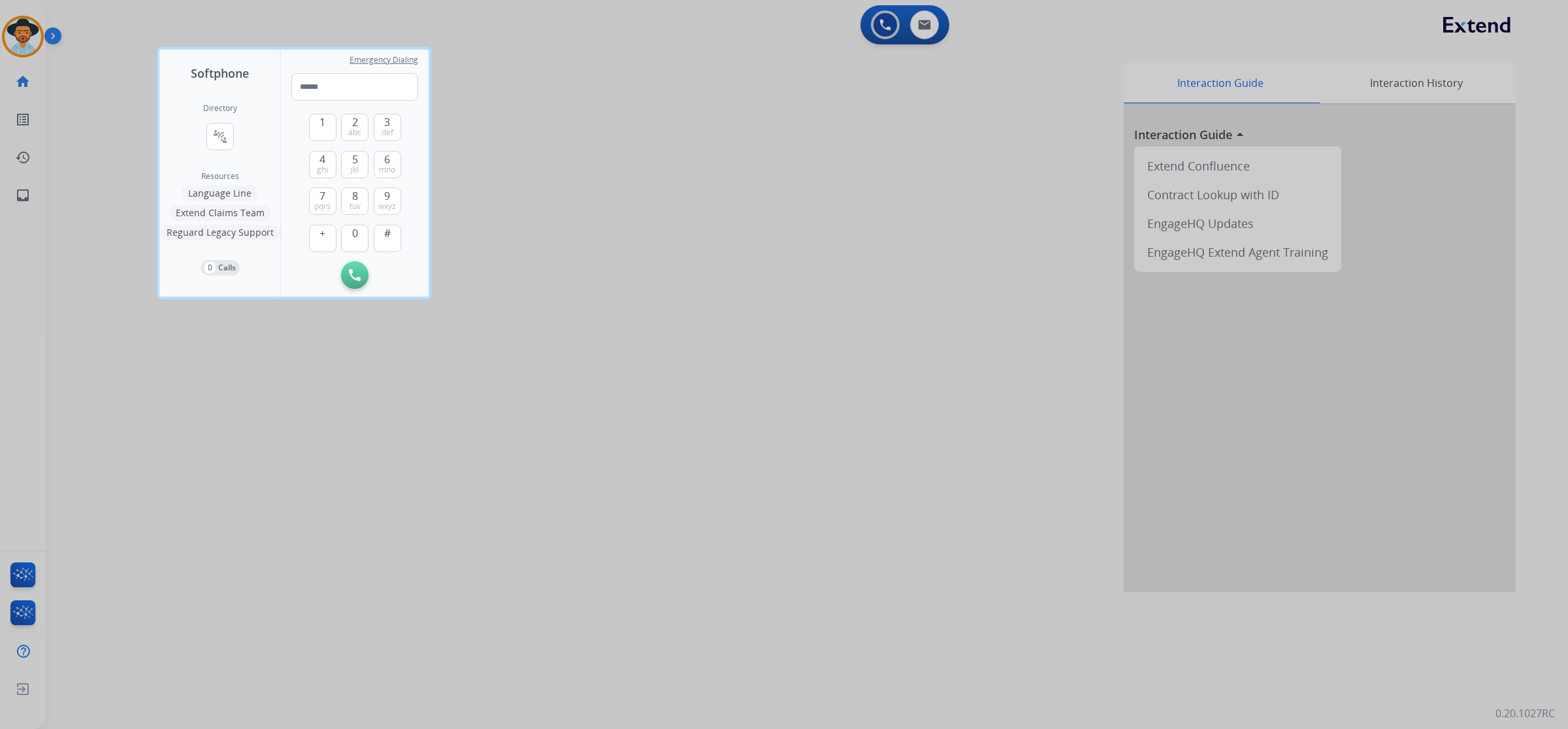
click at [203, 210] on button "Extend Claims Team" at bounding box center [220, 213] width 102 height 16
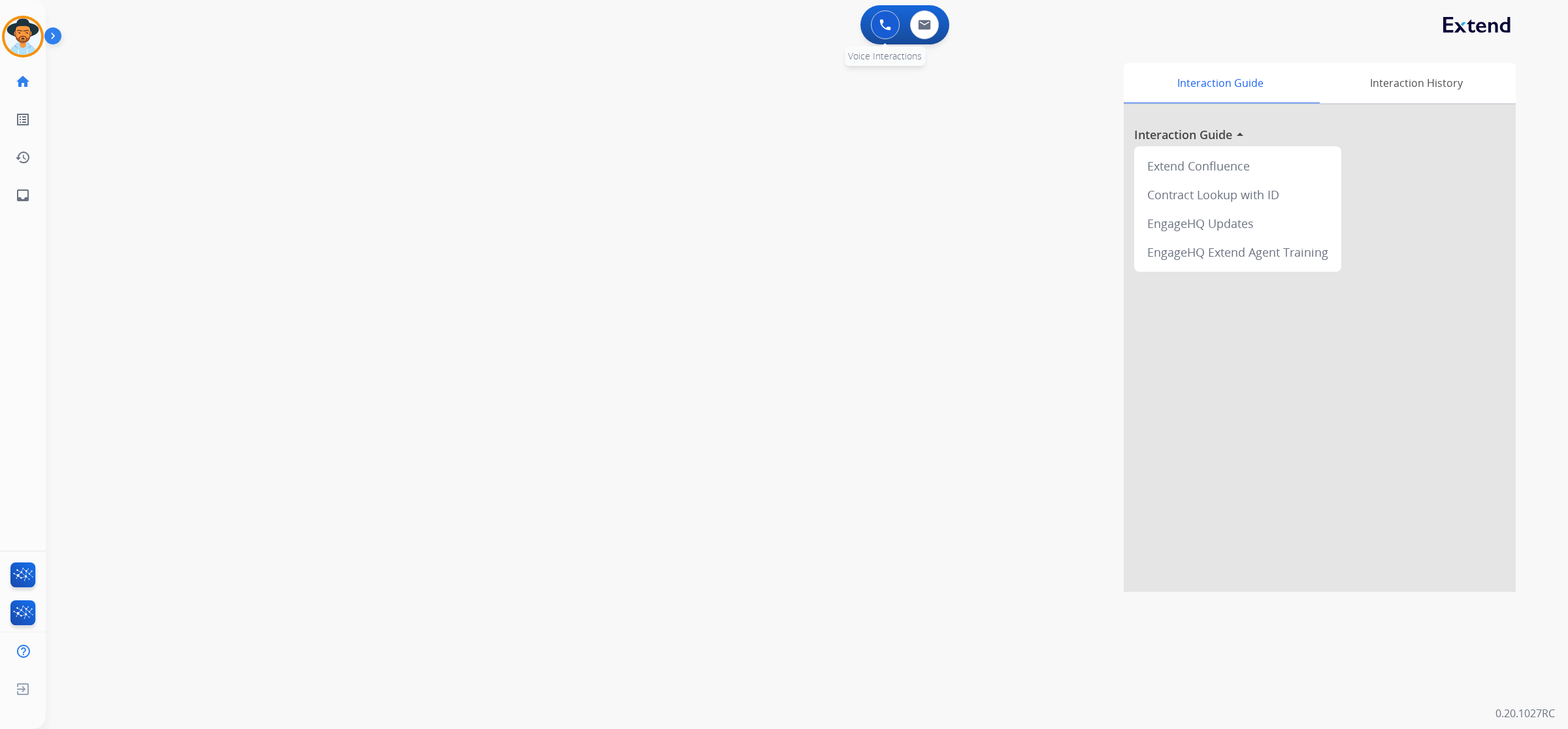
click at [881, 20] on img at bounding box center [885, 24] width 12 height 12
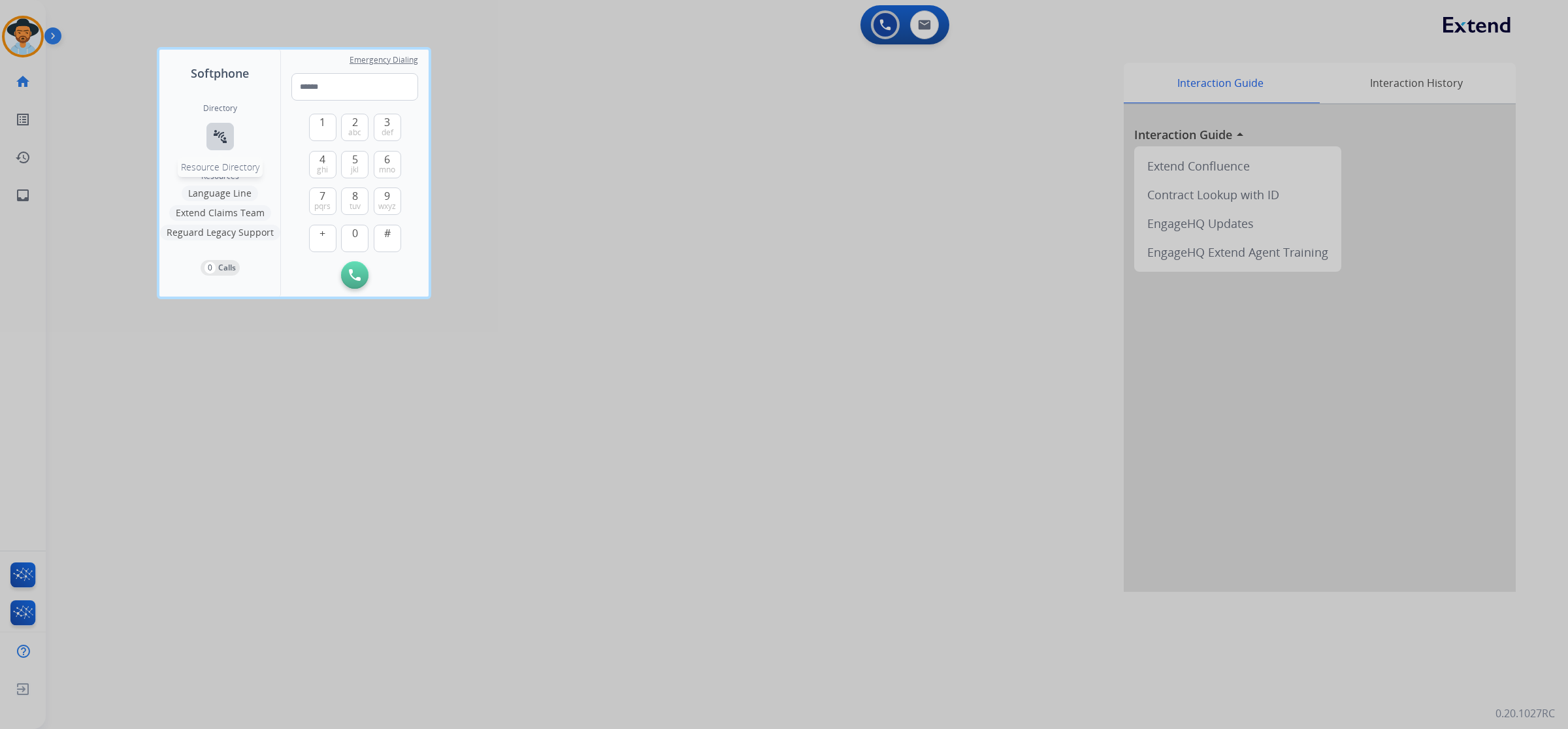
click at [221, 132] on mat-icon "connect_without_contact" at bounding box center [221, 137] width 16 height 16
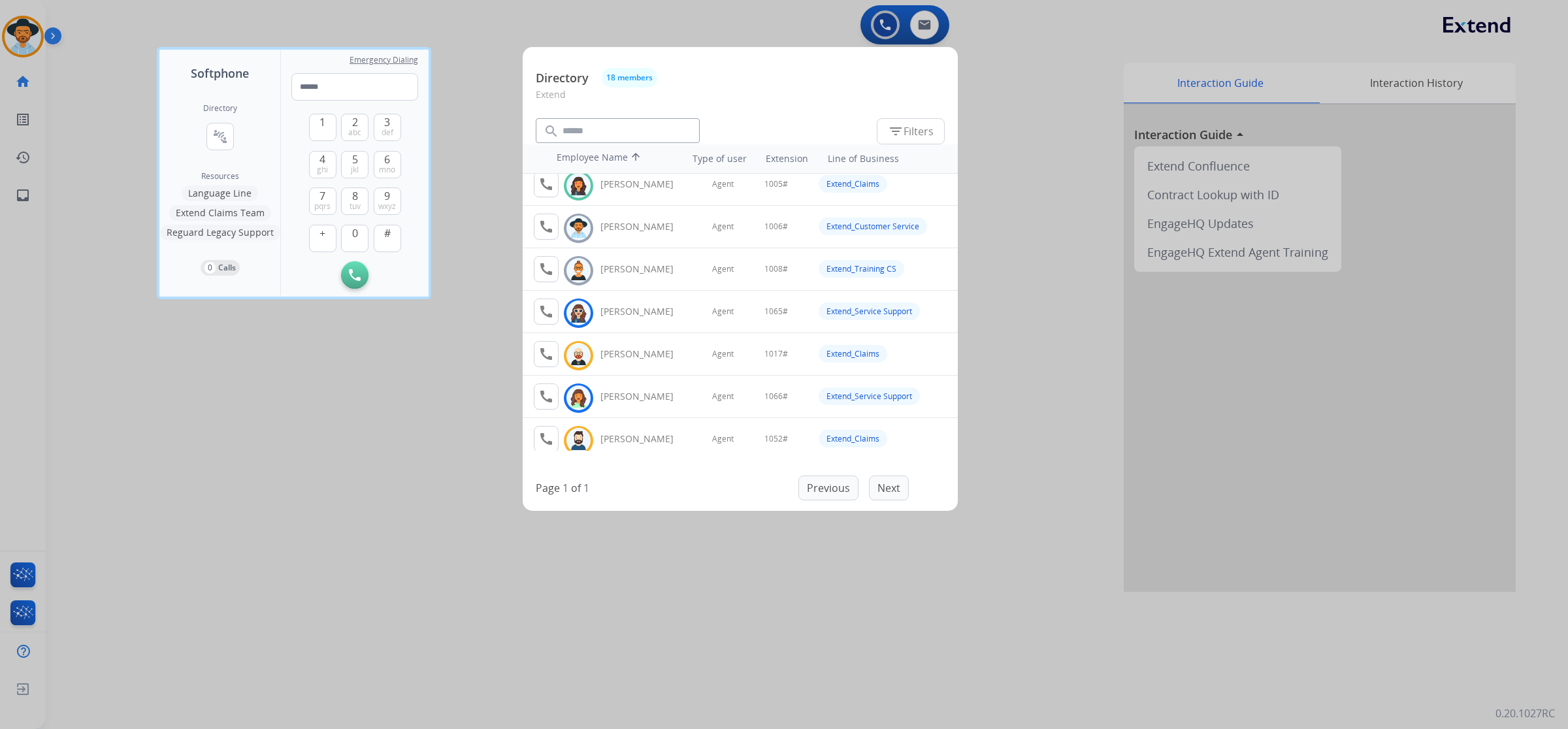
scroll to position [0, 0]
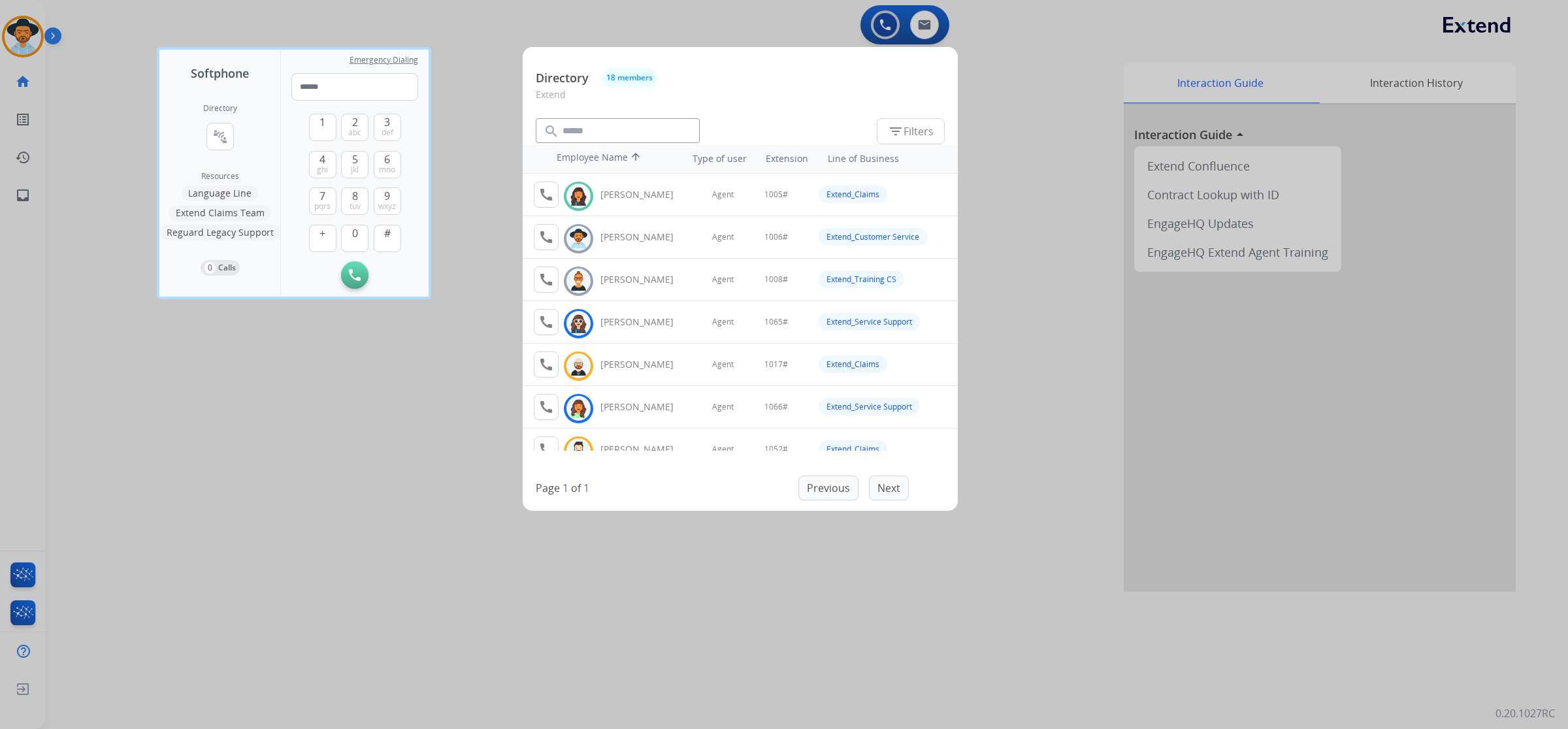
click at [1037, 262] on div at bounding box center [784, 364] width 1568 height 729
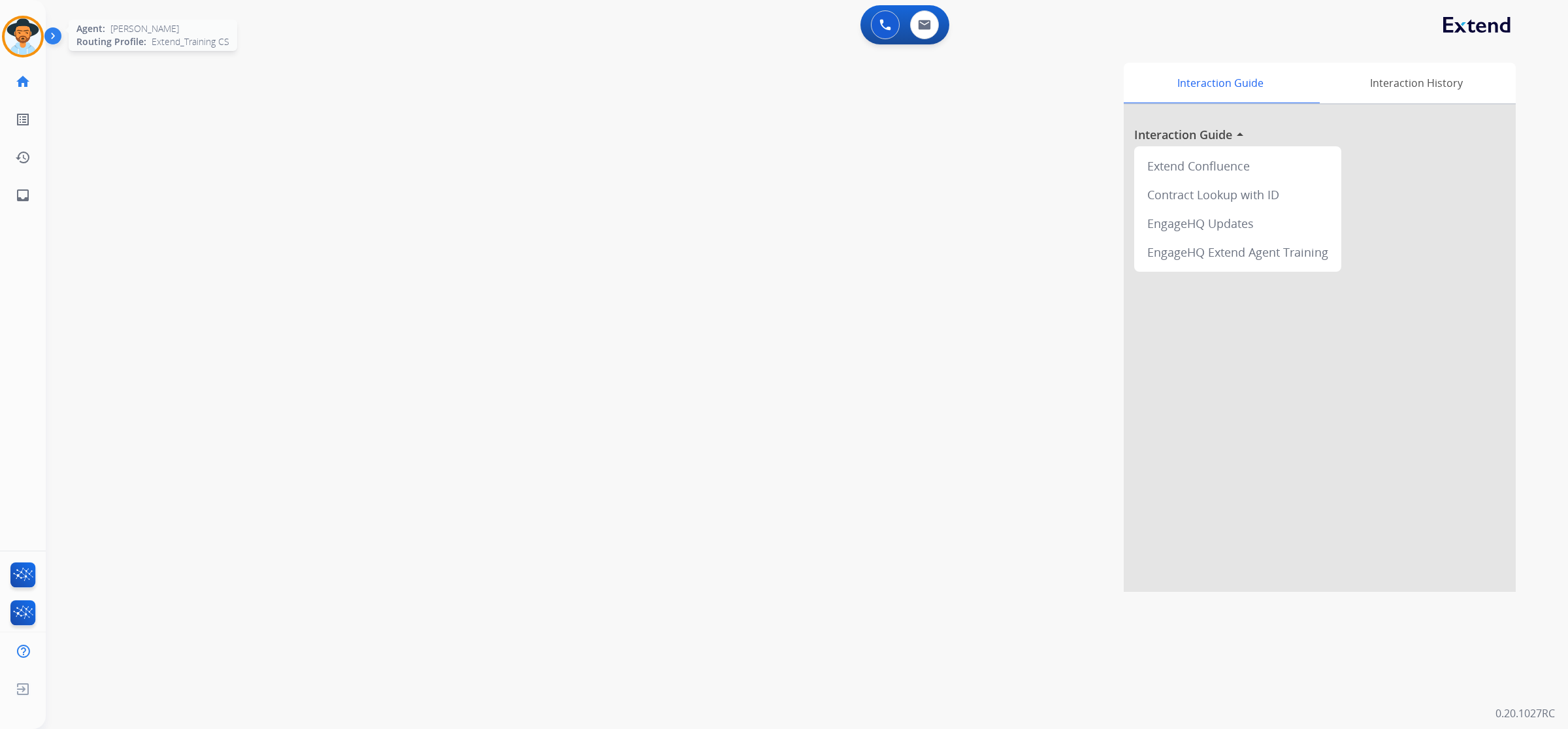
click at [35, 41] on img at bounding box center [22, 36] width 37 height 36
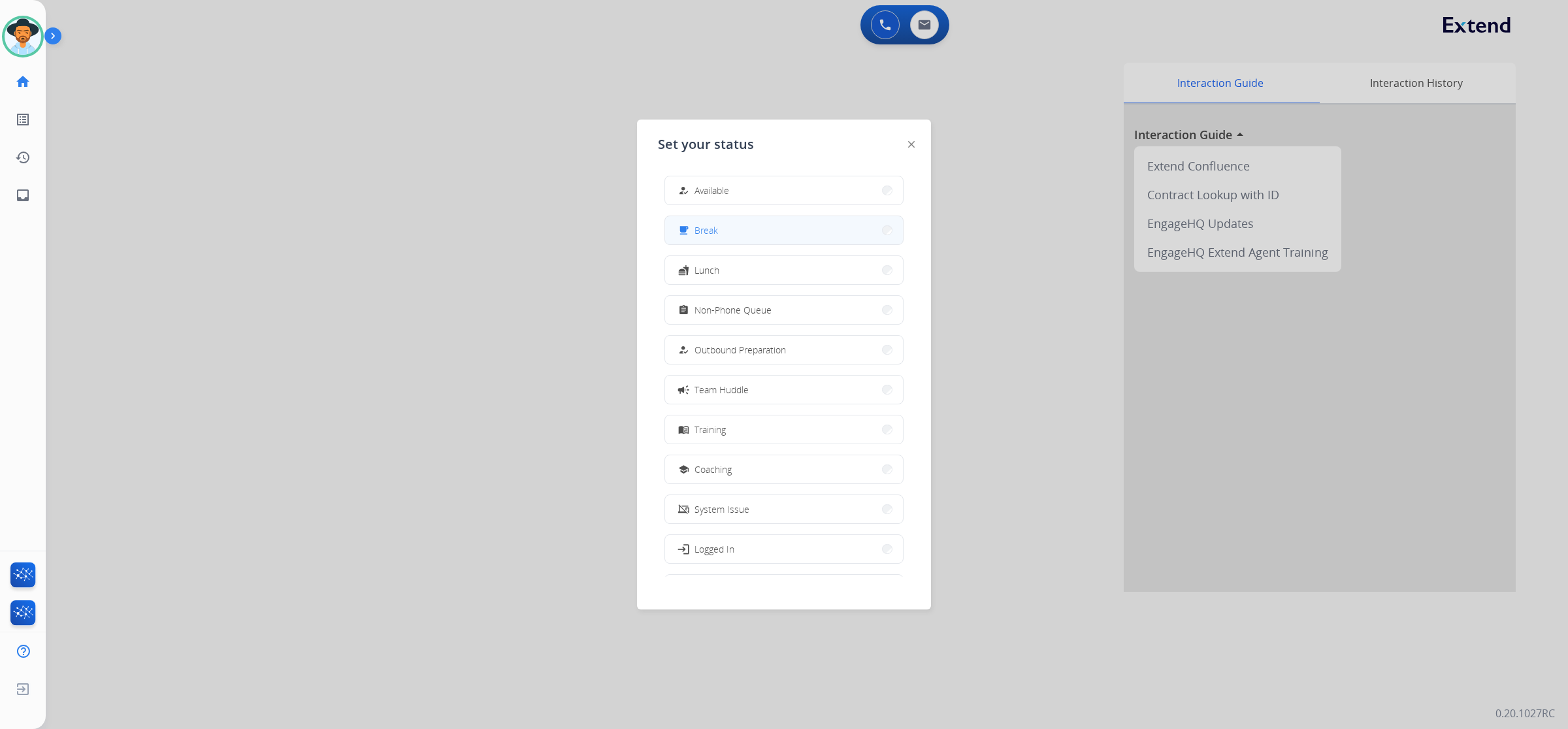
click at [825, 229] on button "free_breakfast Break" at bounding box center [784, 231] width 238 height 28
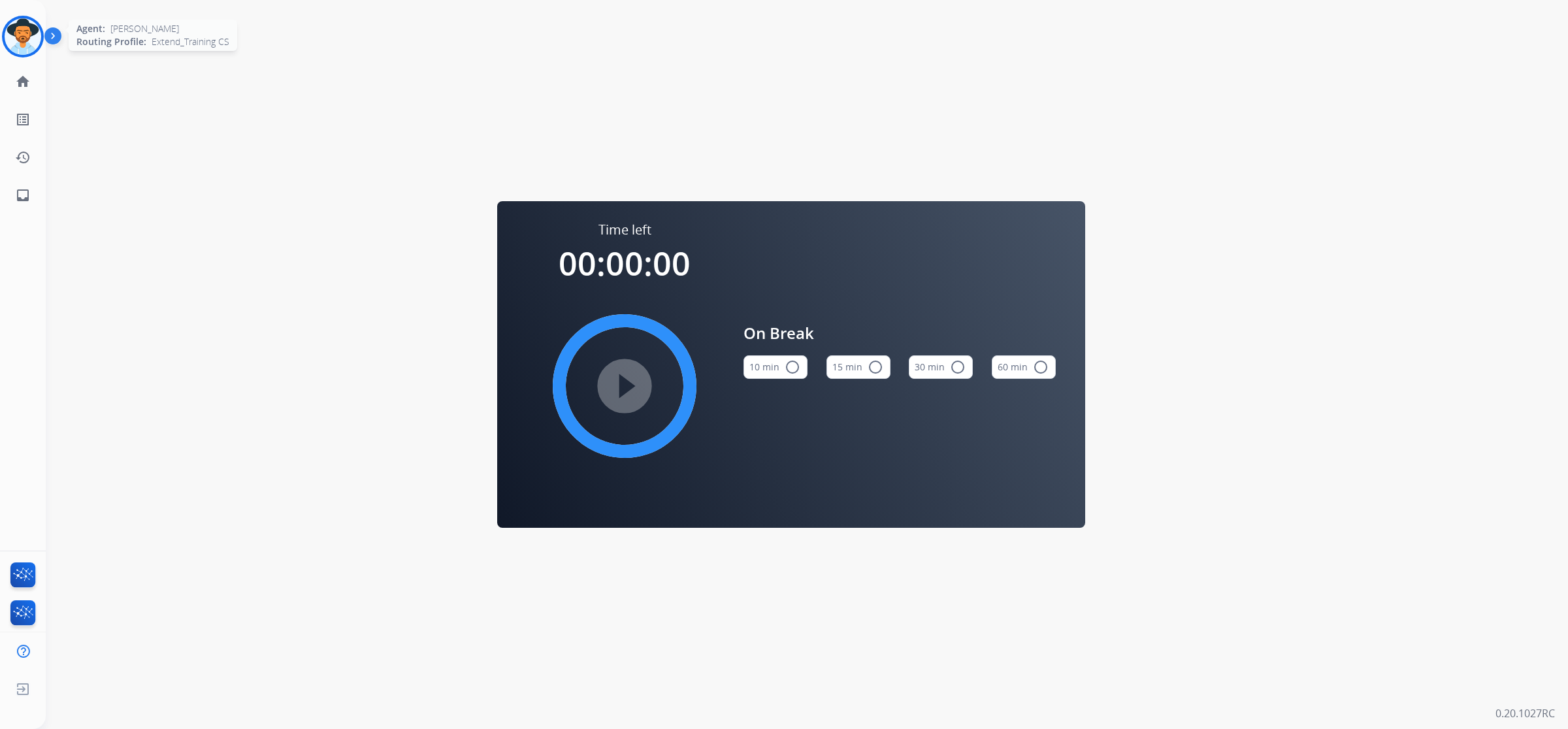
click at [29, 44] on img at bounding box center [22, 36] width 37 height 36
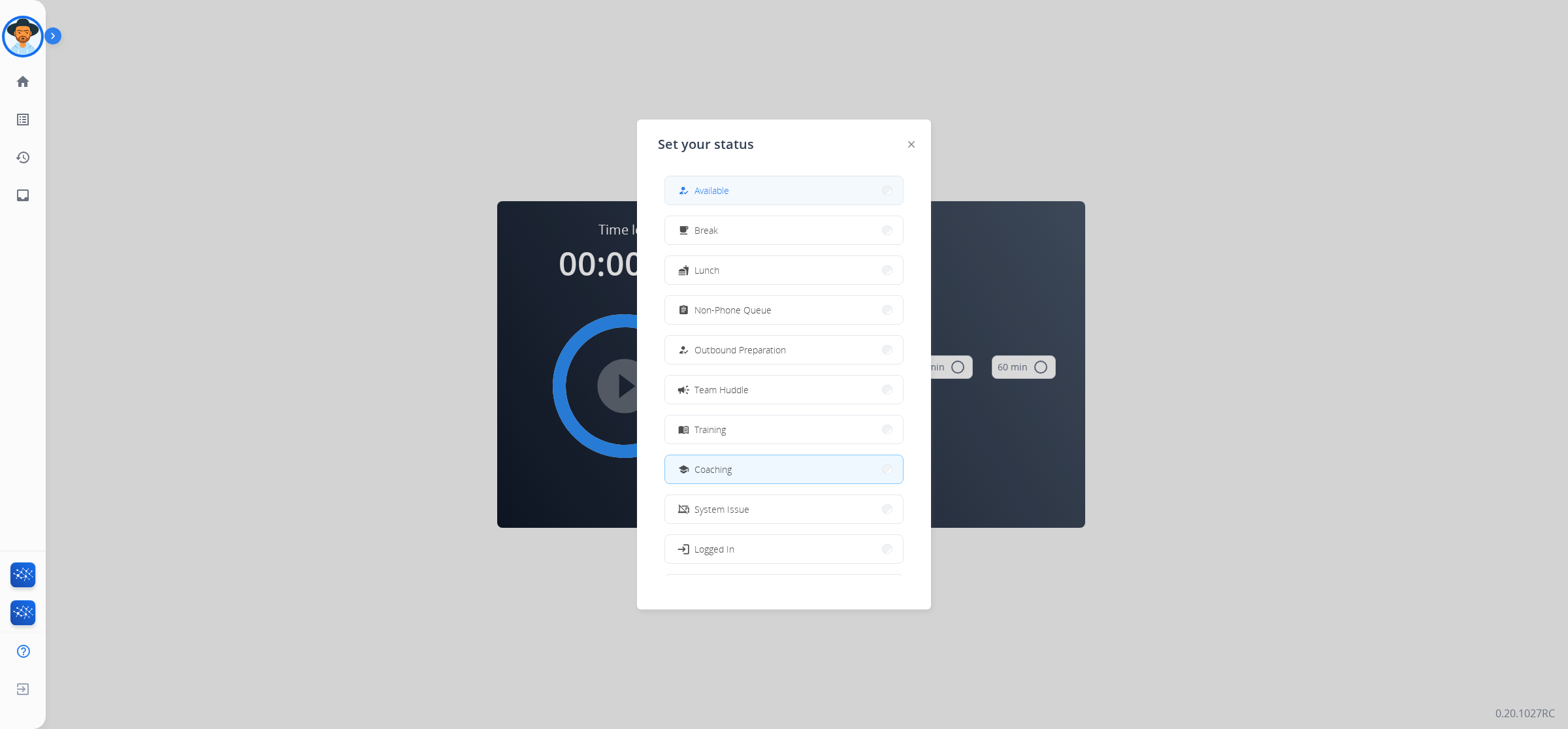
click at [735, 194] on button "how_to_reg Available" at bounding box center [784, 190] width 238 height 28
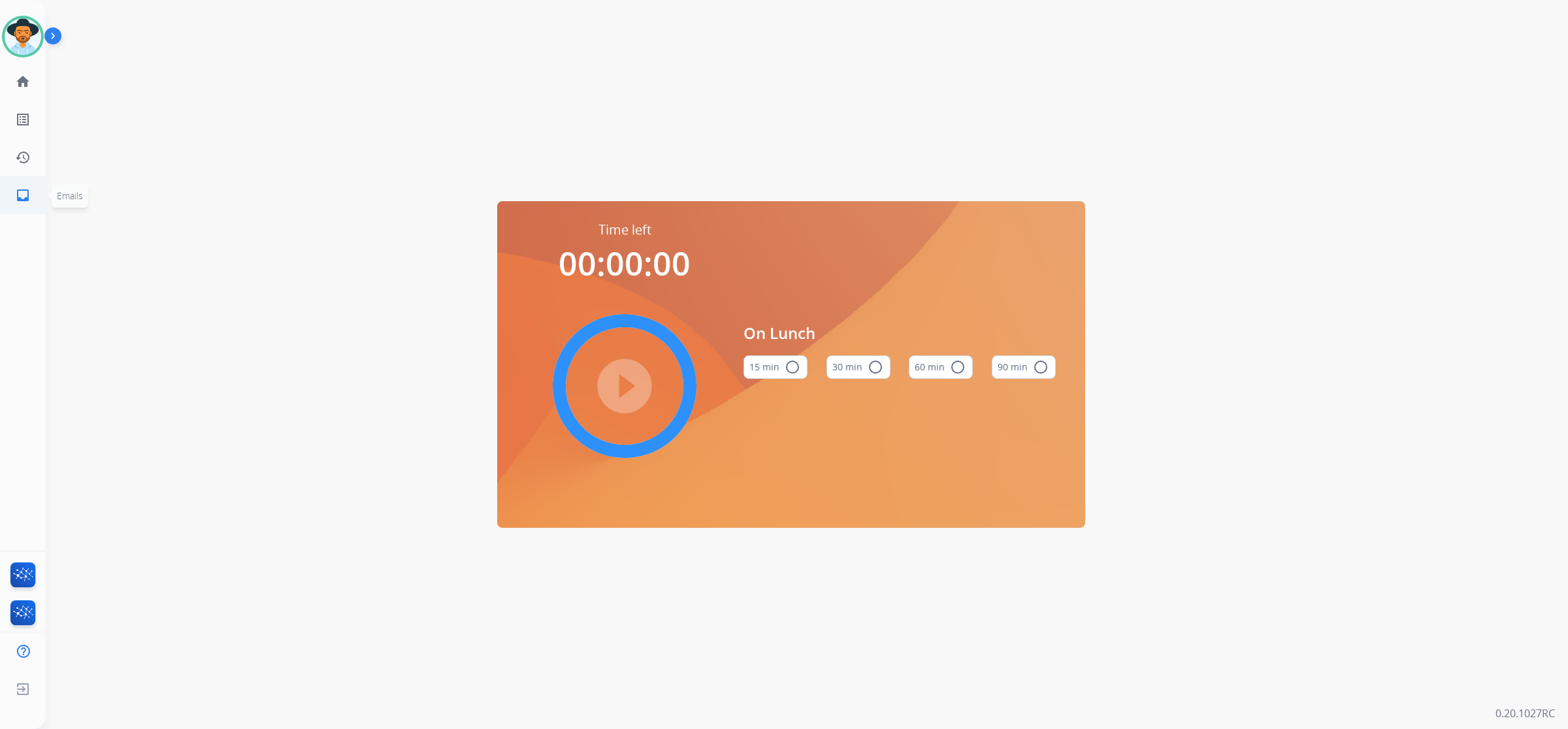
click at [23, 197] on mat-icon "inbox" at bounding box center [23, 196] width 16 height 16
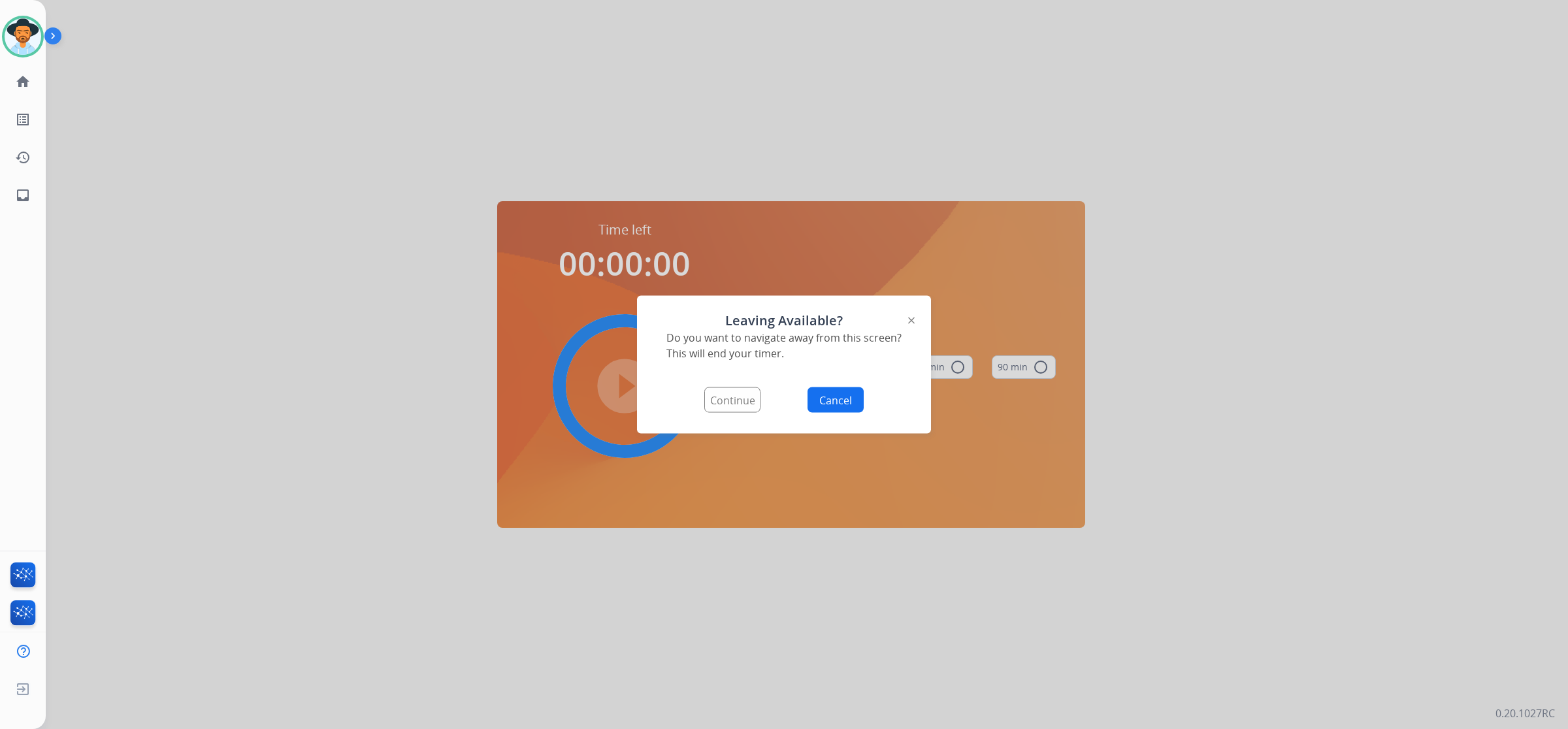
click at [749, 400] on button "Continue" at bounding box center [732, 400] width 56 height 26
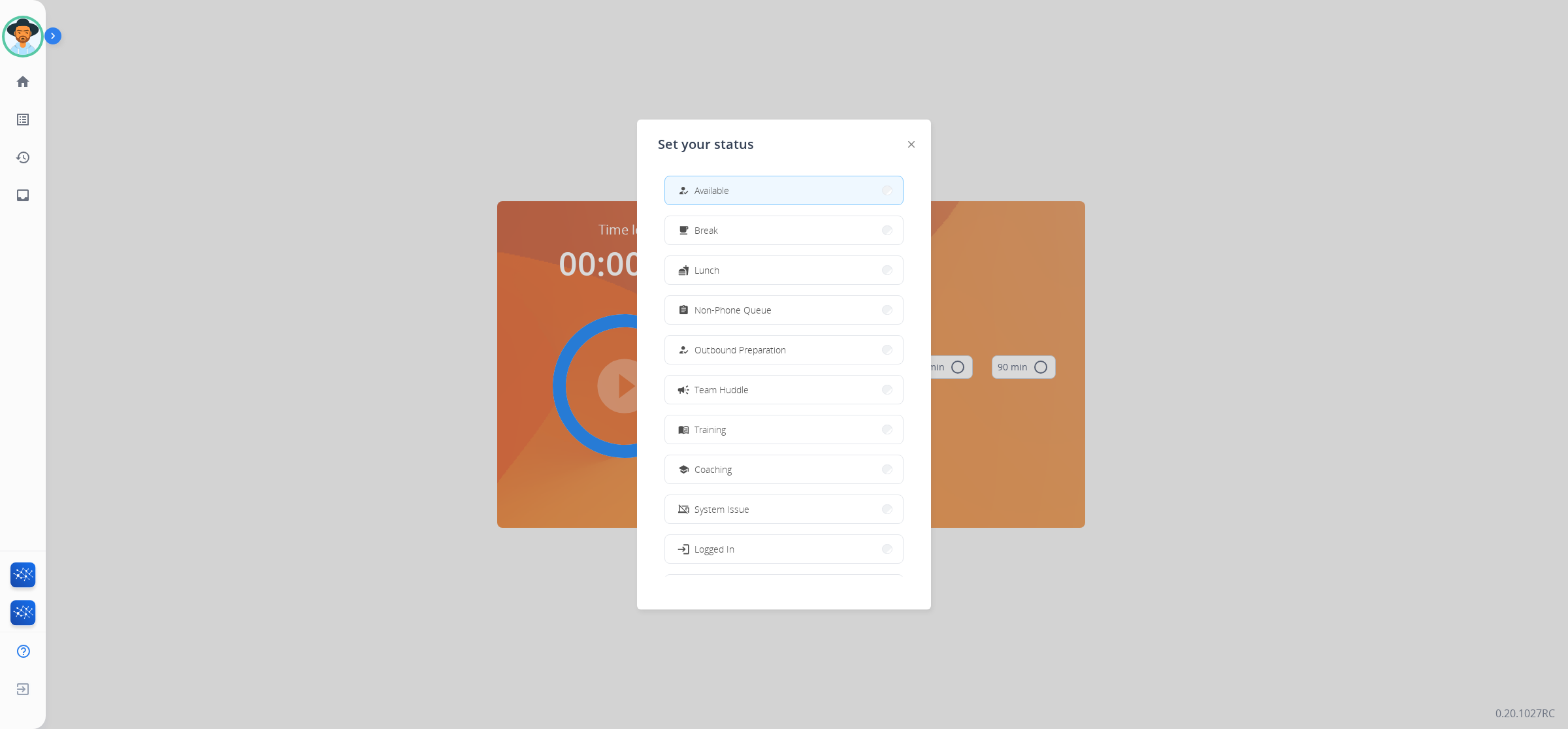
click at [814, 198] on button "how_to_reg Available" at bounding box center [784, 190] width 238 height 28
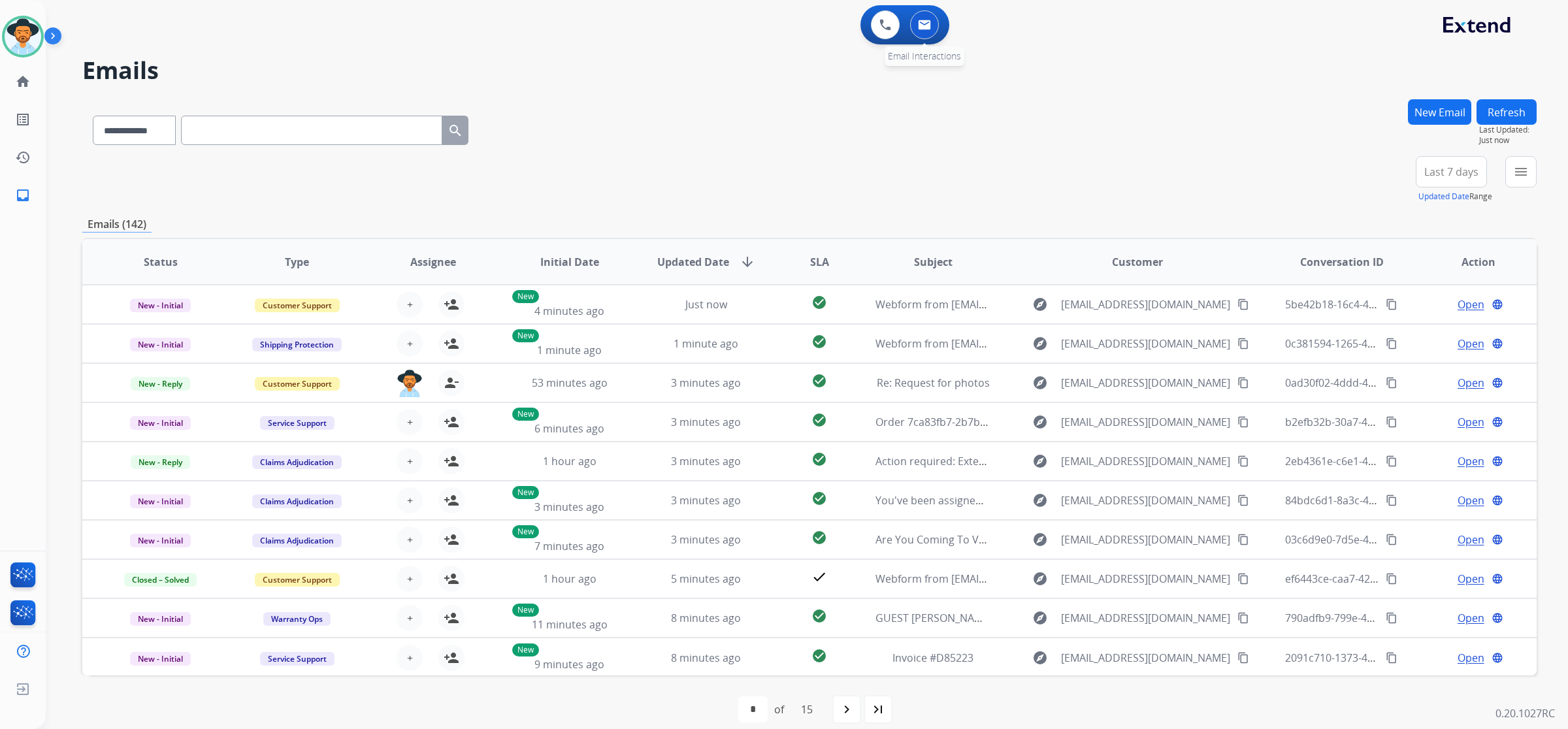
click at [916, 28] on button at bounding box center [924, 25] width 28 height 28
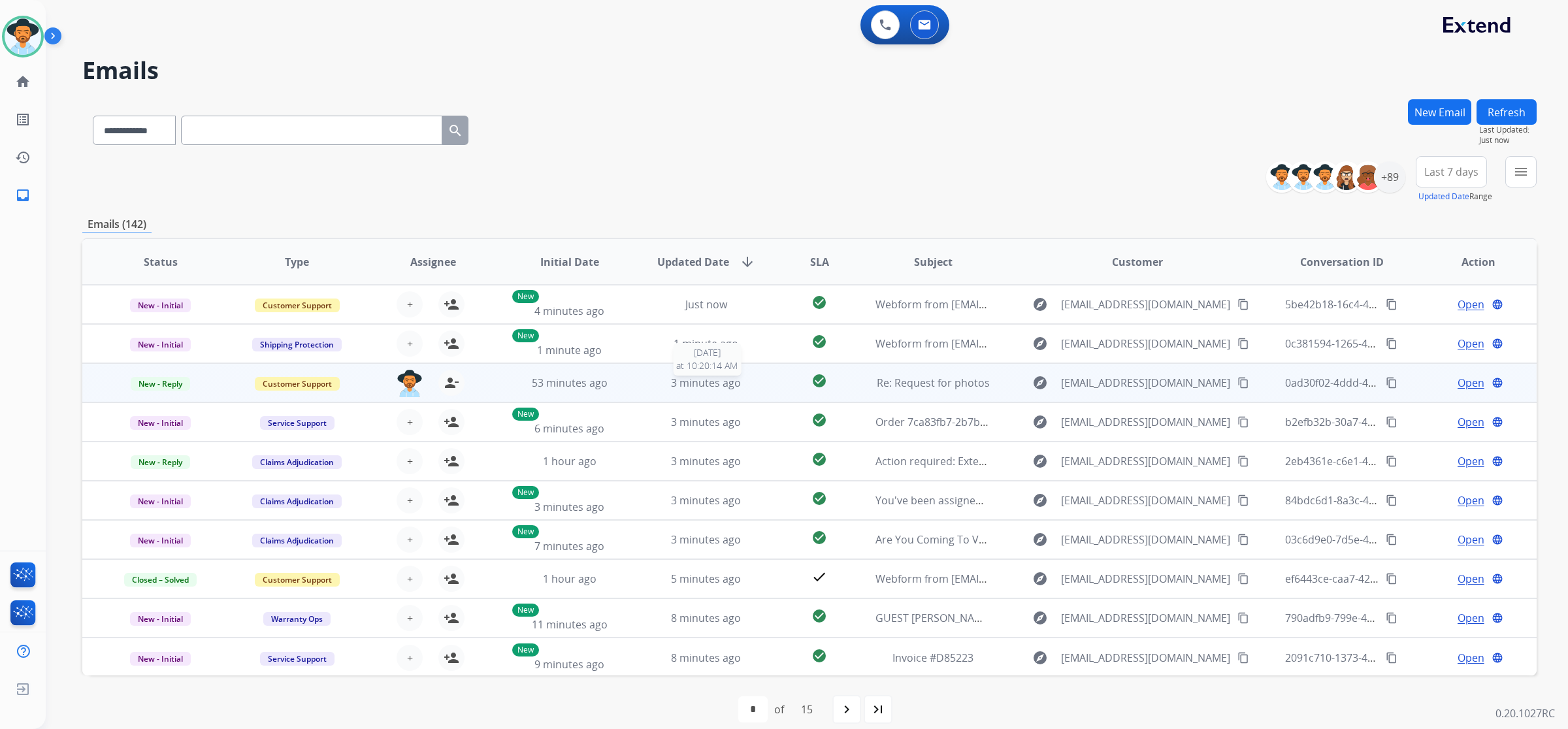
click at [649, 379] on div "3 minutes ago" at bounding box center [706, 383] width 115 height 16
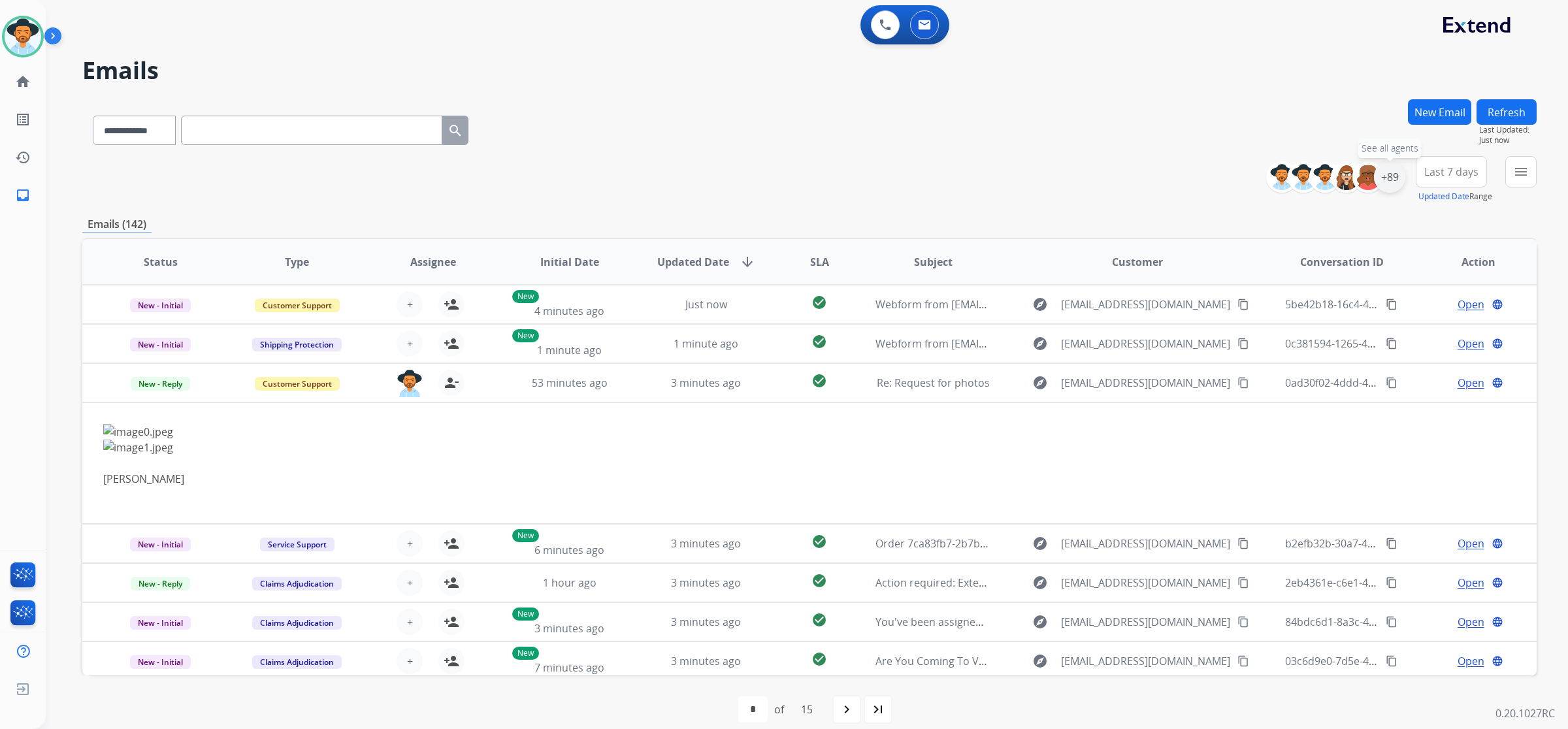
click at [1389, 172] on div "+89" at bounding box center [1389, 176] width 31 height 31
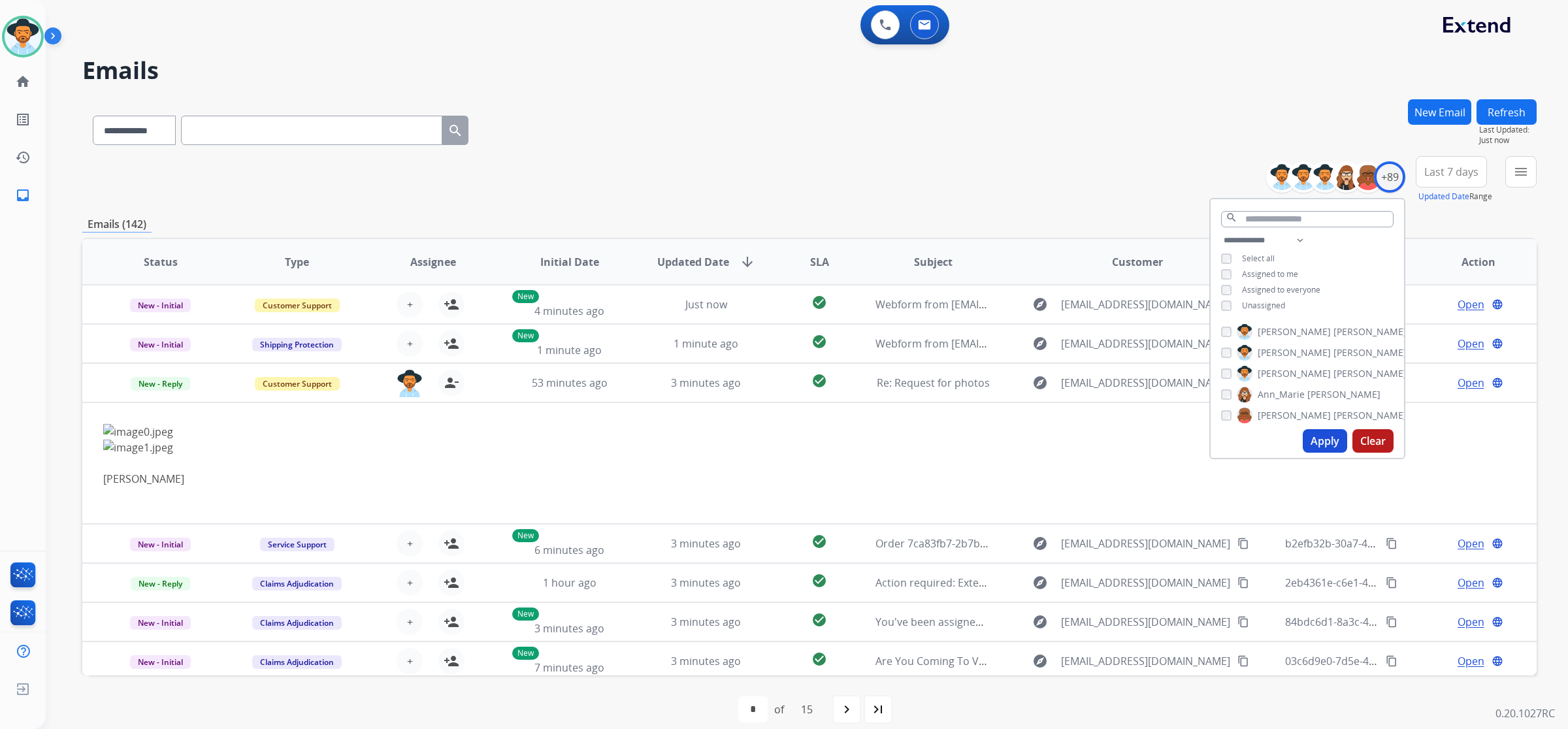
click at [1280, 305] on span "Unassigned" at bounding box center [1263, 305] width 43 height 11
drag, startPoint x: 1321, startPoint y: 431, endPoint x: 1321, endPoint y: 440, distance: 9.0
click at [1321, 434] on button "Apply" at bounding box center [1325, 441] width 45 height 23
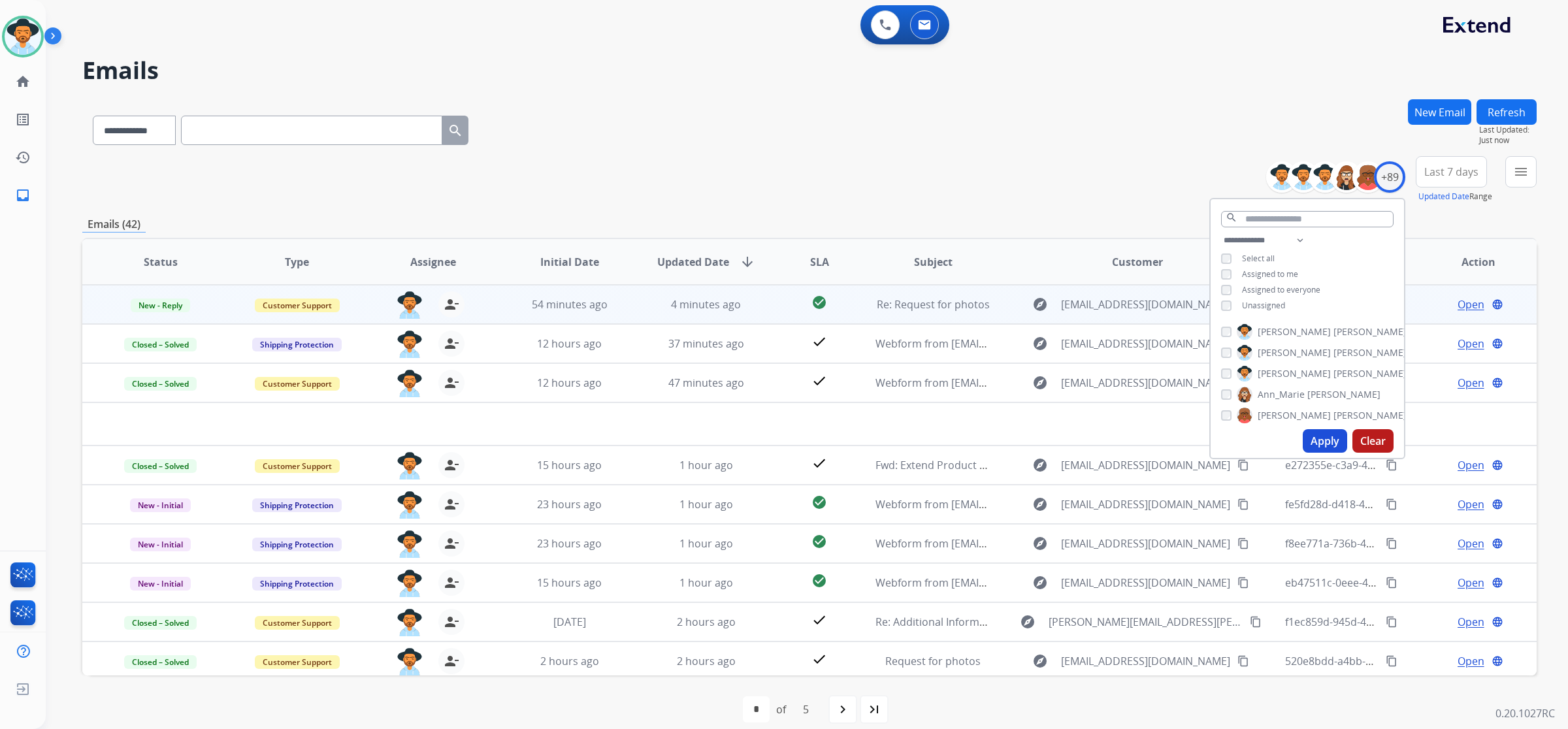
click at [863, 304] on td "Re: Request for photos" at bounding box center [922, 304] width 136 height 39
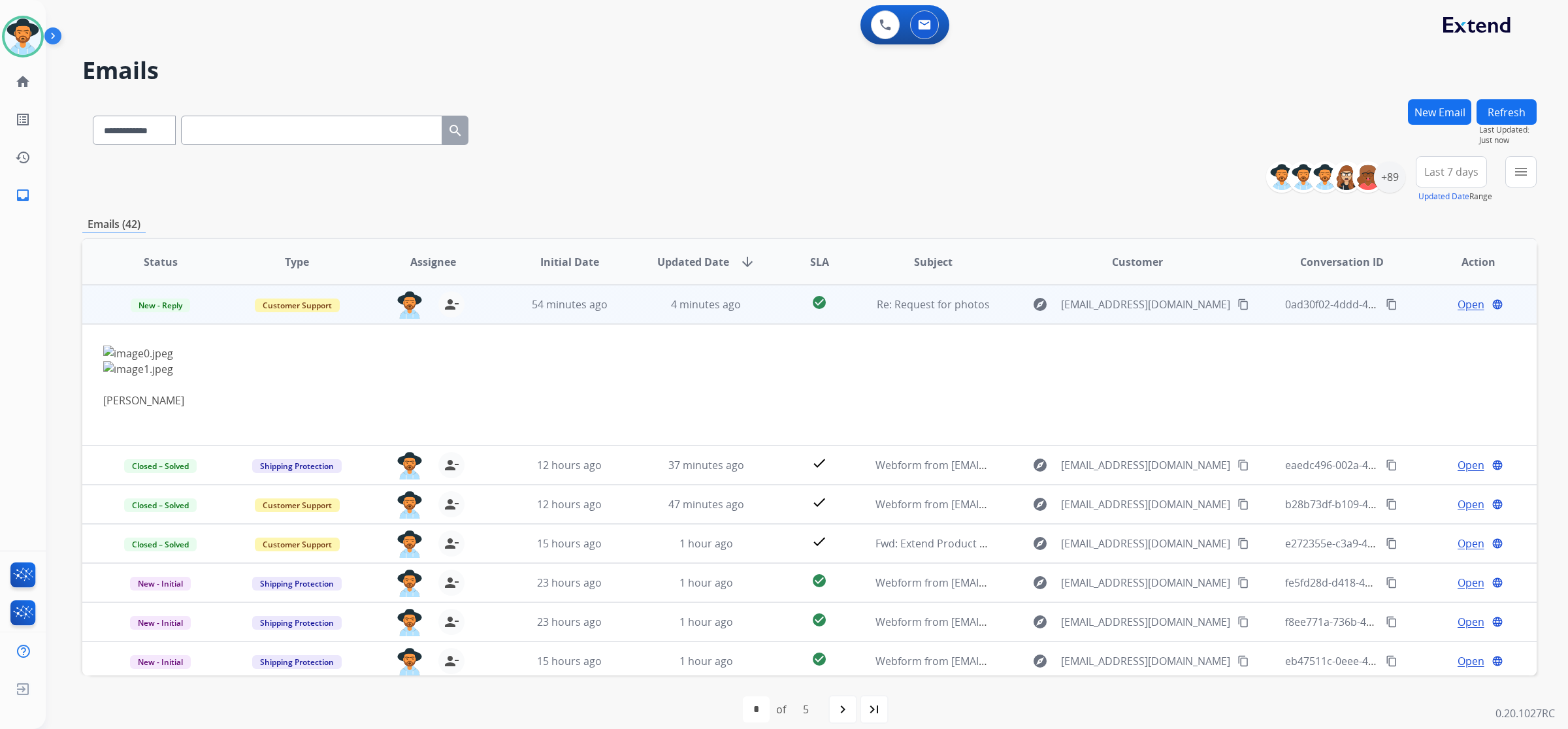
click at [1460, 304] on span "Open" at bounding box center [1471, 304] width 27 height 16
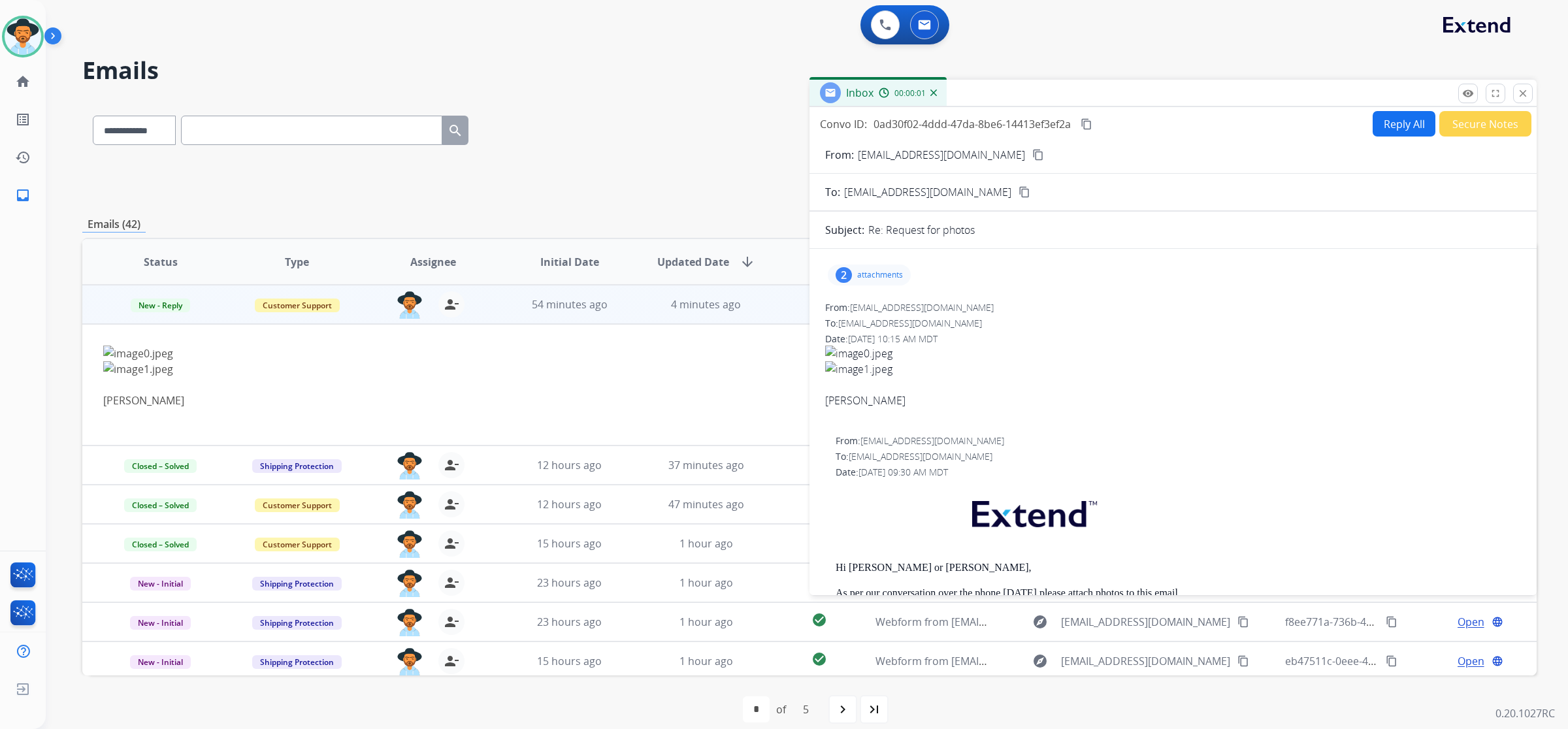
click at [902, 268] on div "2 attachments" at bounding box center [869, 274] width 83 height 20
click at [871, 308] on div at bounding box center [871, 308] width 65 height 45
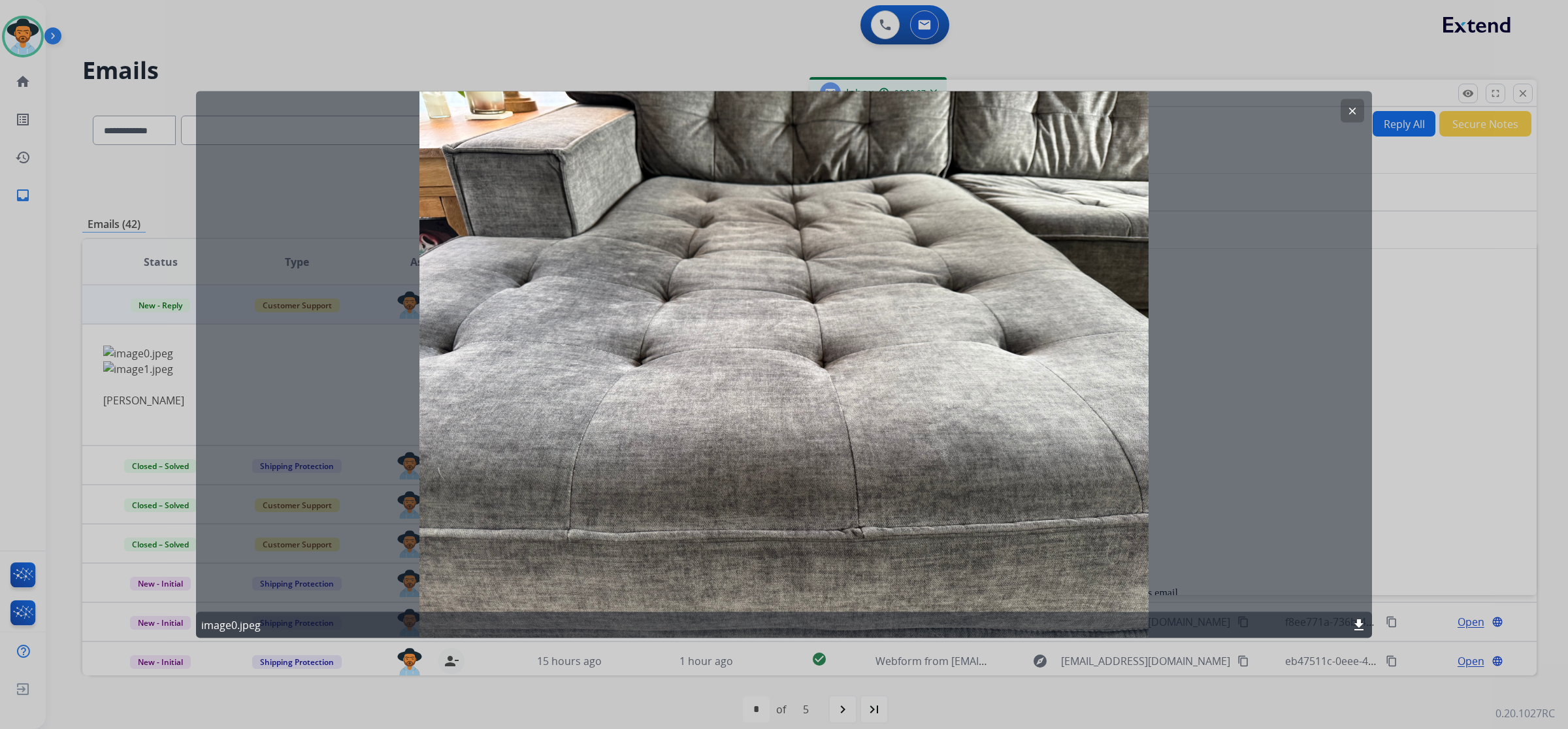
click at [1357, 116] on mat-icon "clear" at bounding box center [1352, 110] width 12 height 12
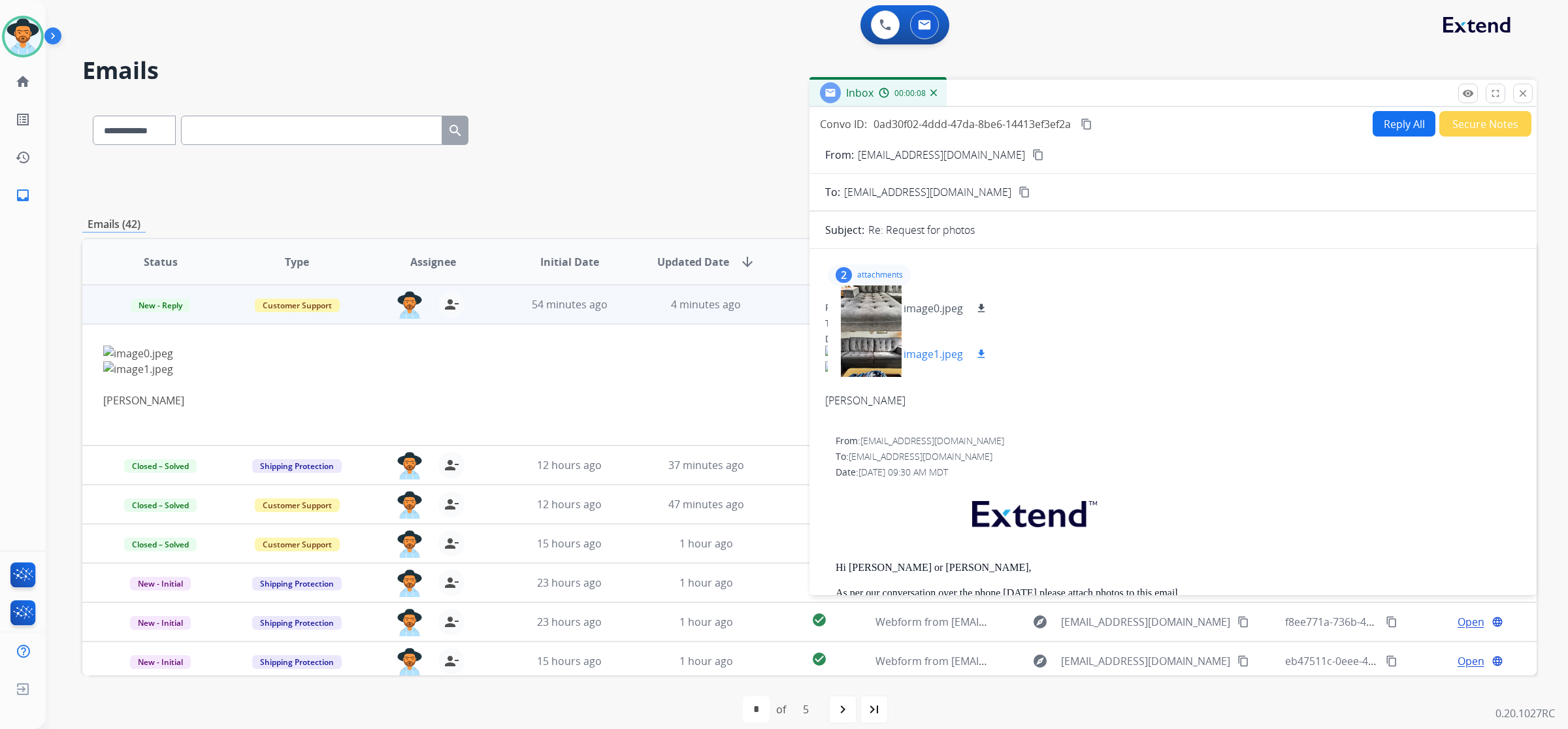
click at [878, 358] on div at bounding box center [871, 353] width 65 height 45
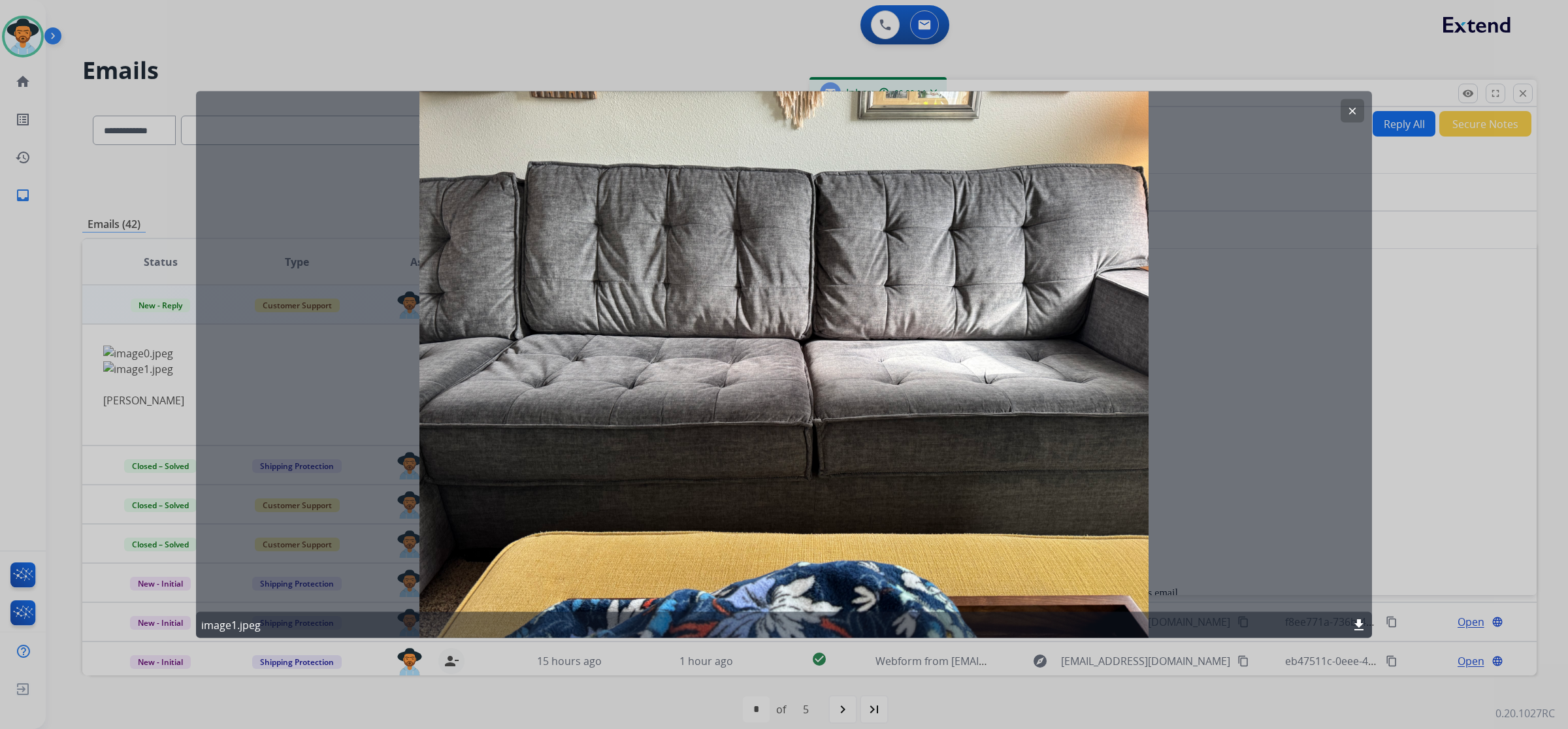
click at [1348, 101] on button "clear" at bounding box center [1353, 111] width 23 height 23
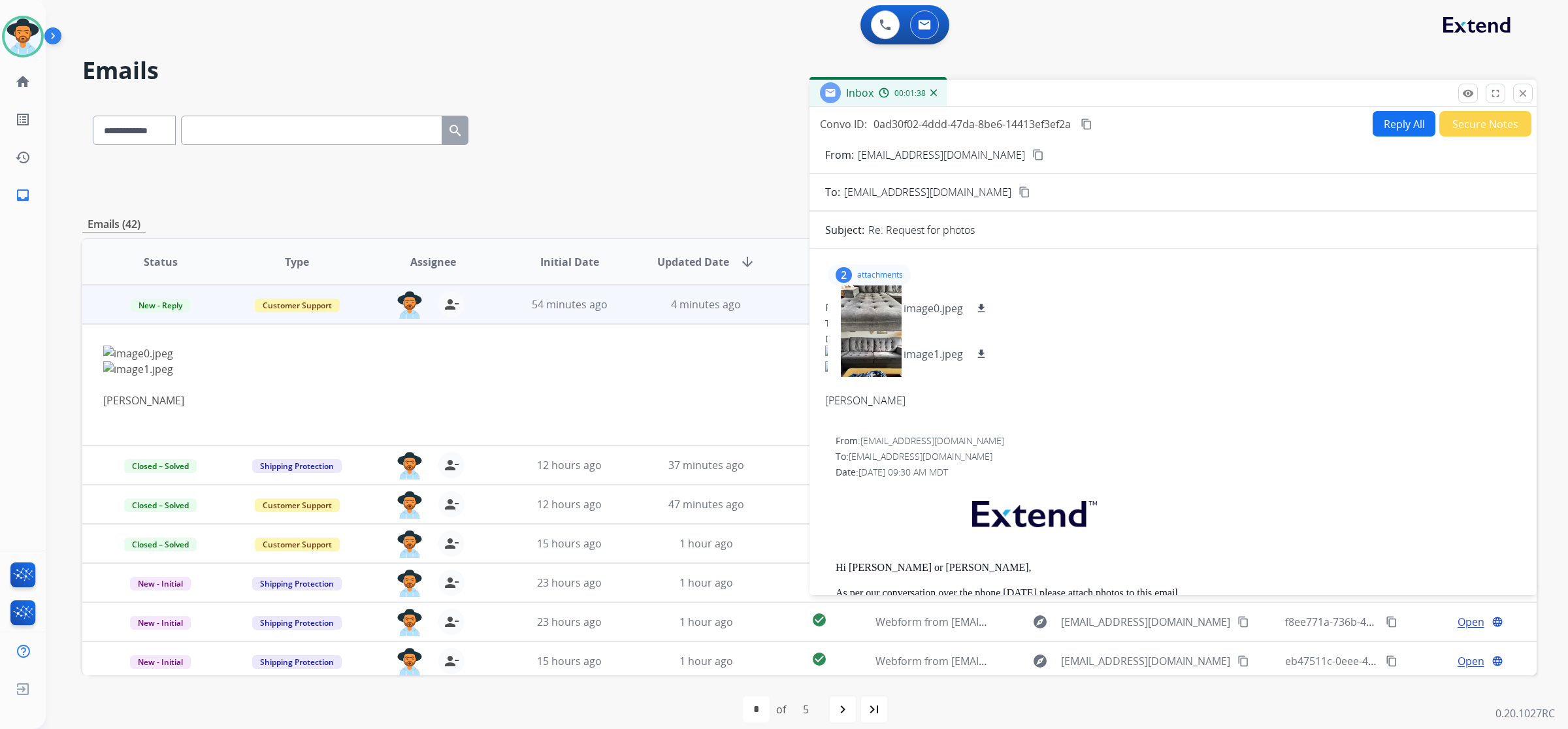
click at [1402, 124] on button "Reply All" at bounding box center [1404, 124] width 62 height 26
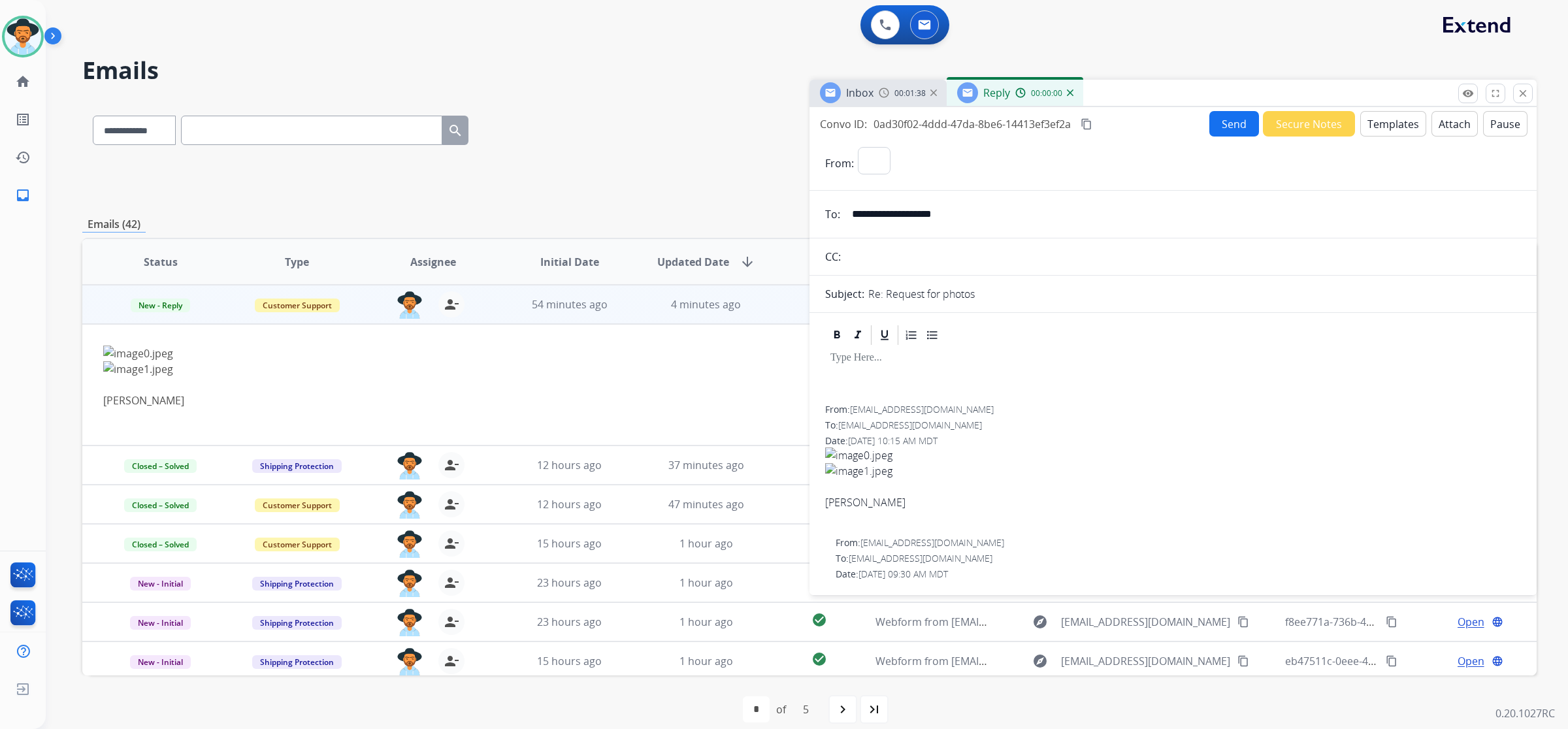
select select "**********"
click at [1386, 124] on button "Templates" at bounding box center [1393, 124] width 66 height 26
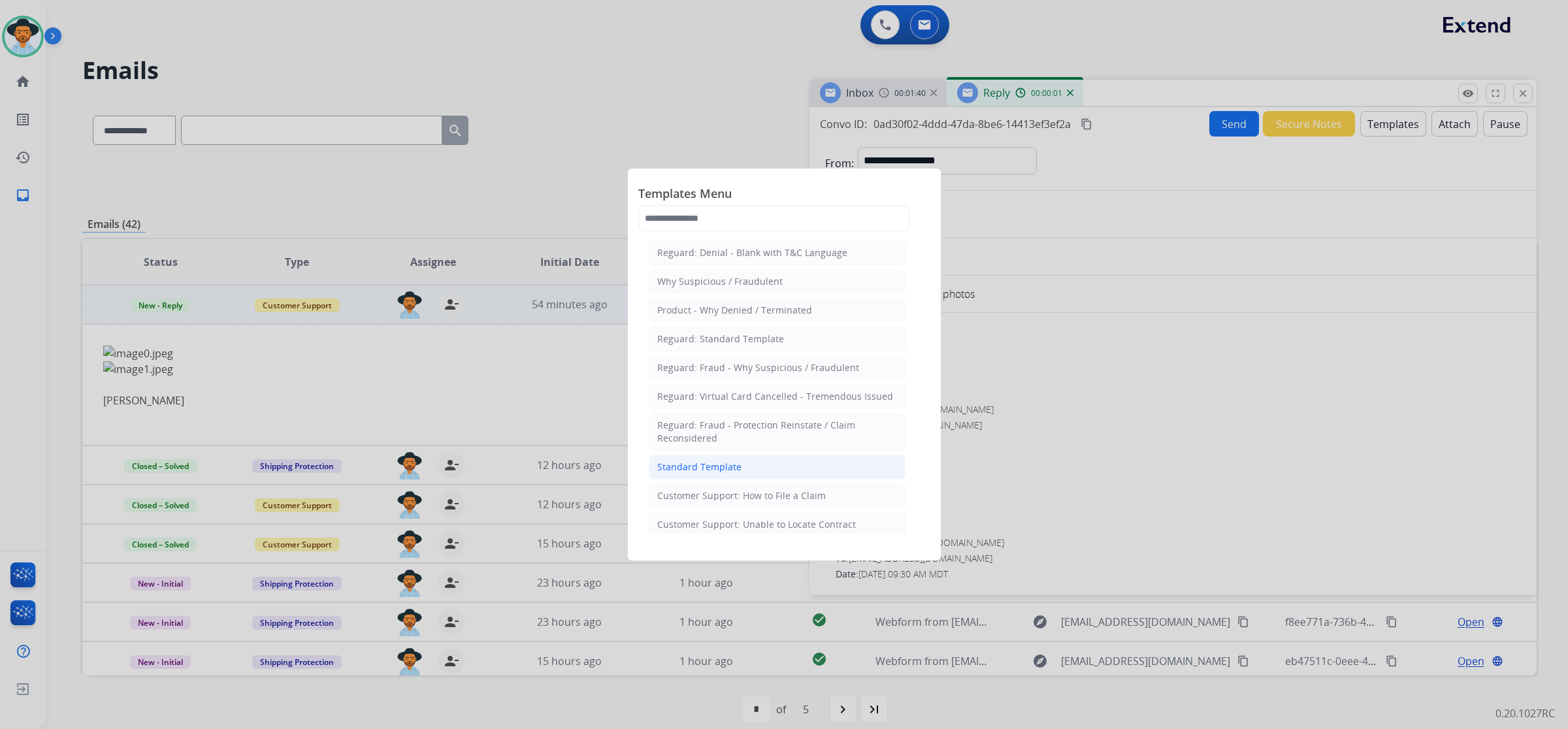
click at [739, 472] on li "Standard Template" at bounding box center [777, 467] width 256 height 25
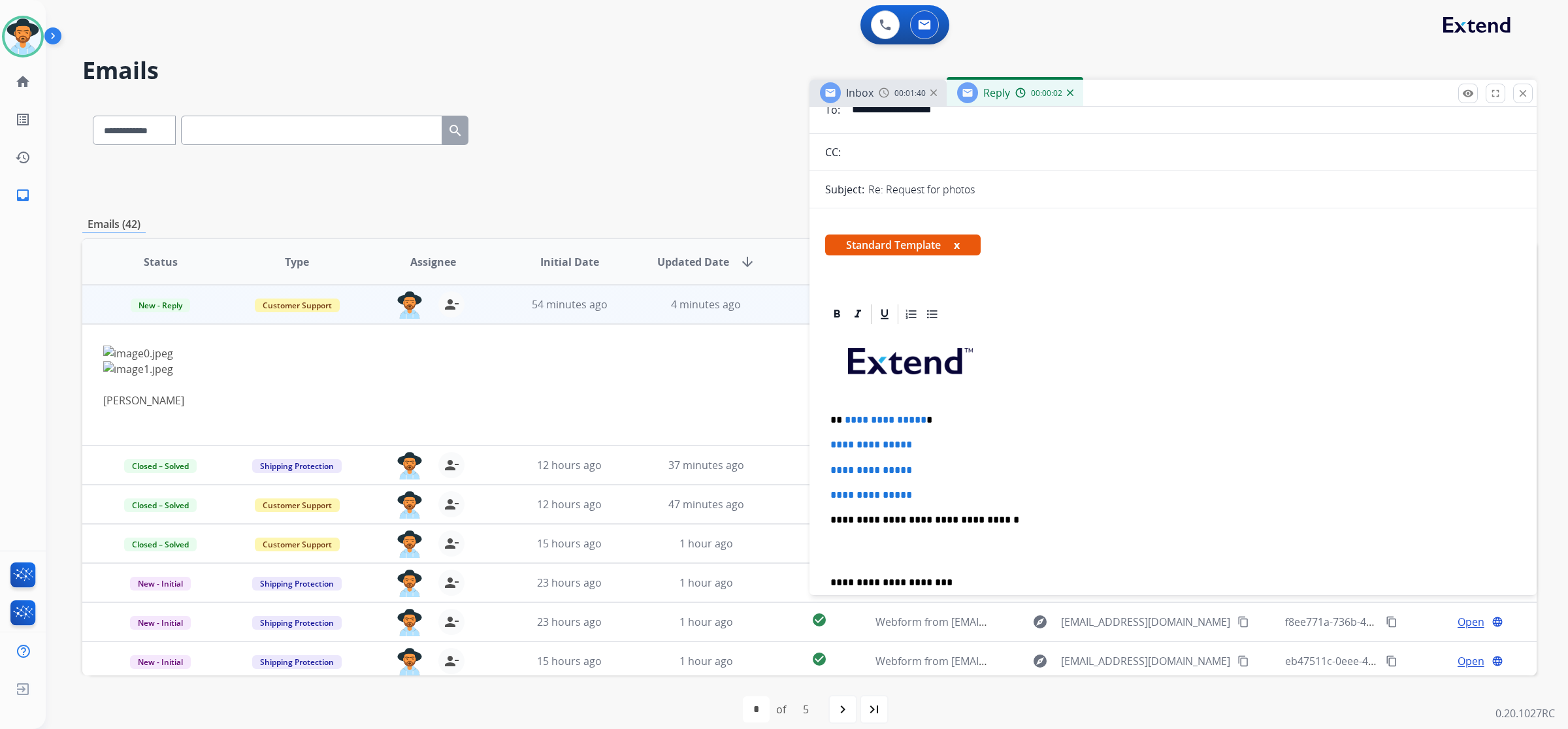
scroll to position [245, 0]
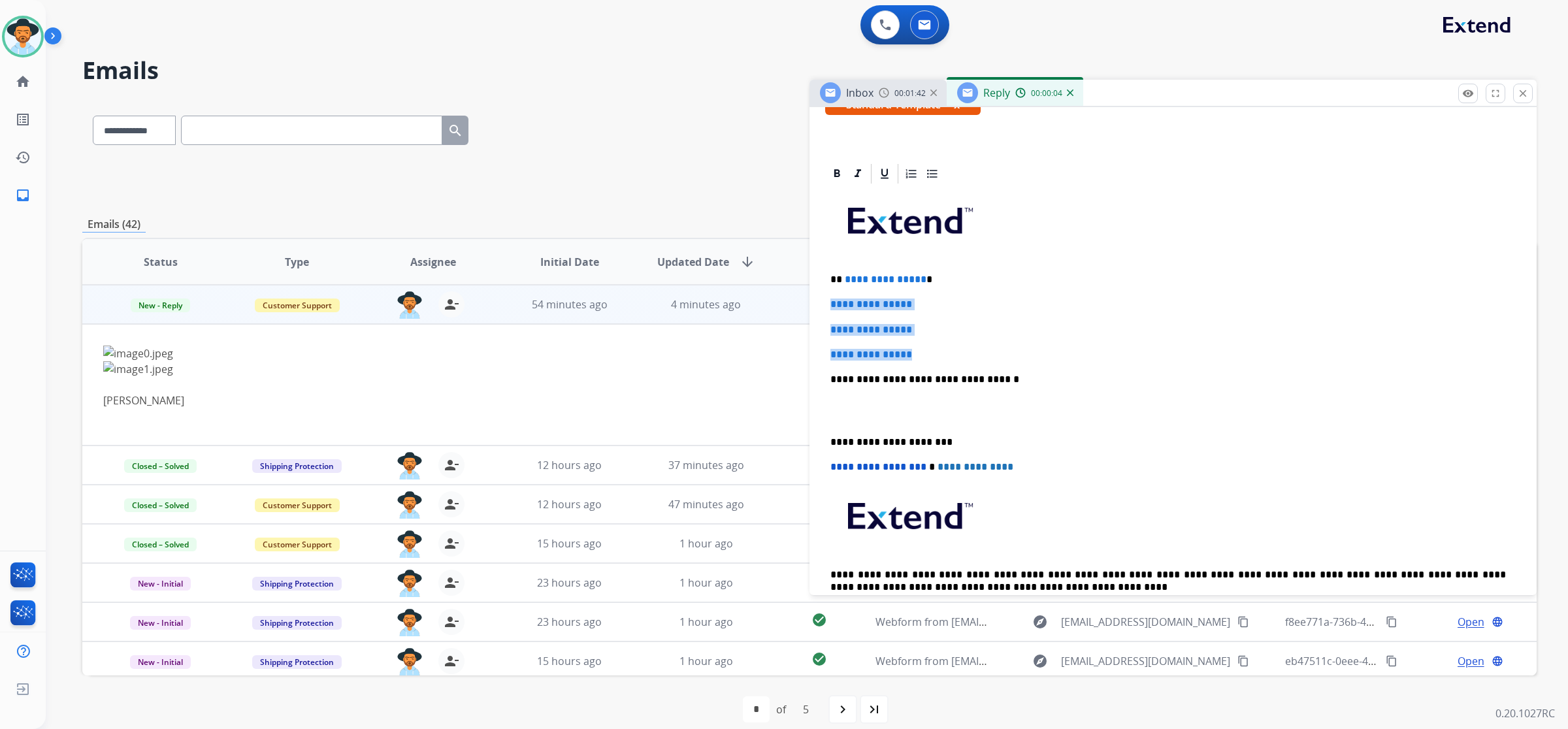
drag, startPoint x: 825, startPoint y: 302, endPoint x: 941, endPoint y: 354, distance: 127.1
click at [941, 354] on div "**********" at bounding box center [1174, 409] width 696 height 450
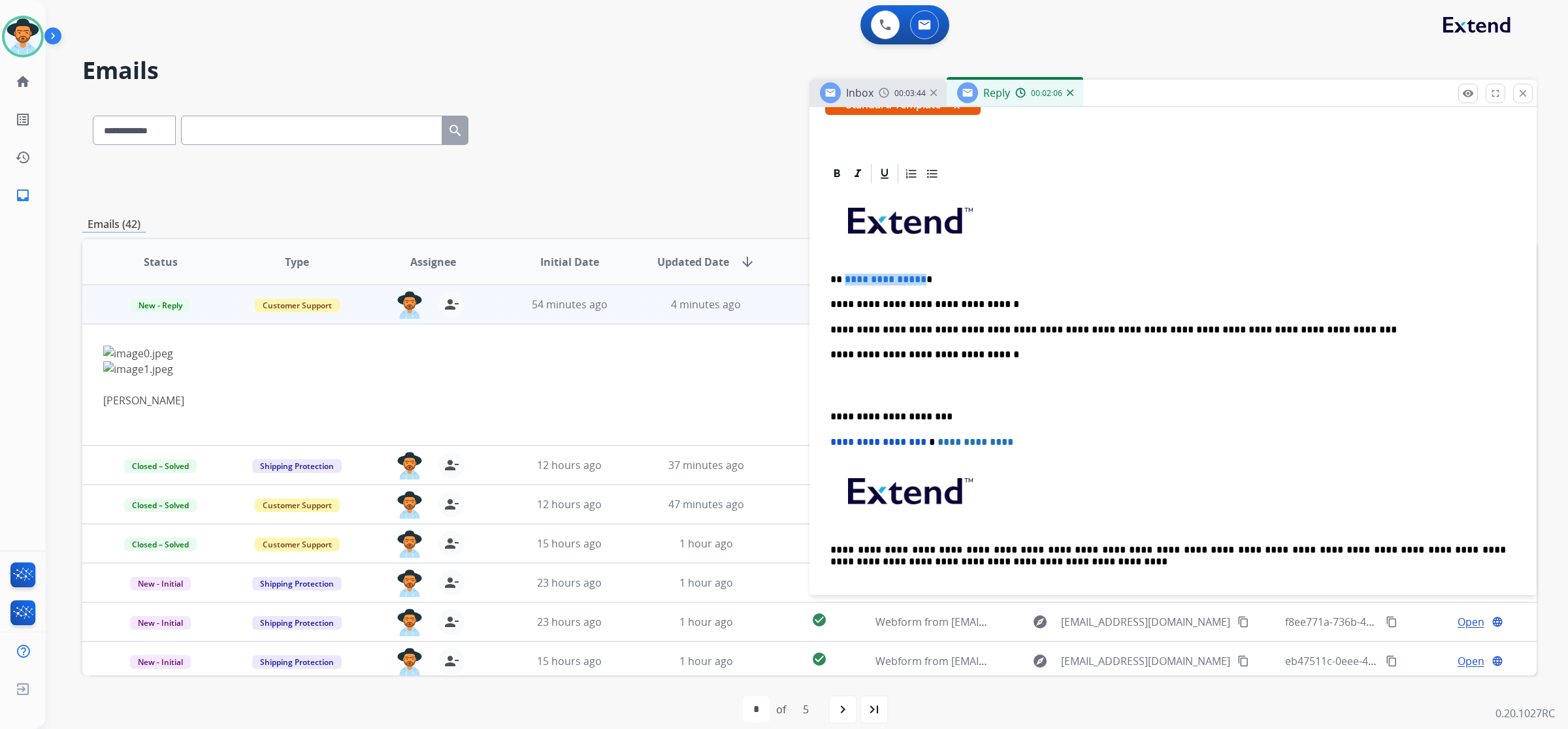
drag, startPoint x: 917, startPoint y: 279, endPoint x: 843, endPoint y: 284, distance: 74.2
click at [845, 284] on span "**********" at bounding box center [886, 279] width 82 height 10
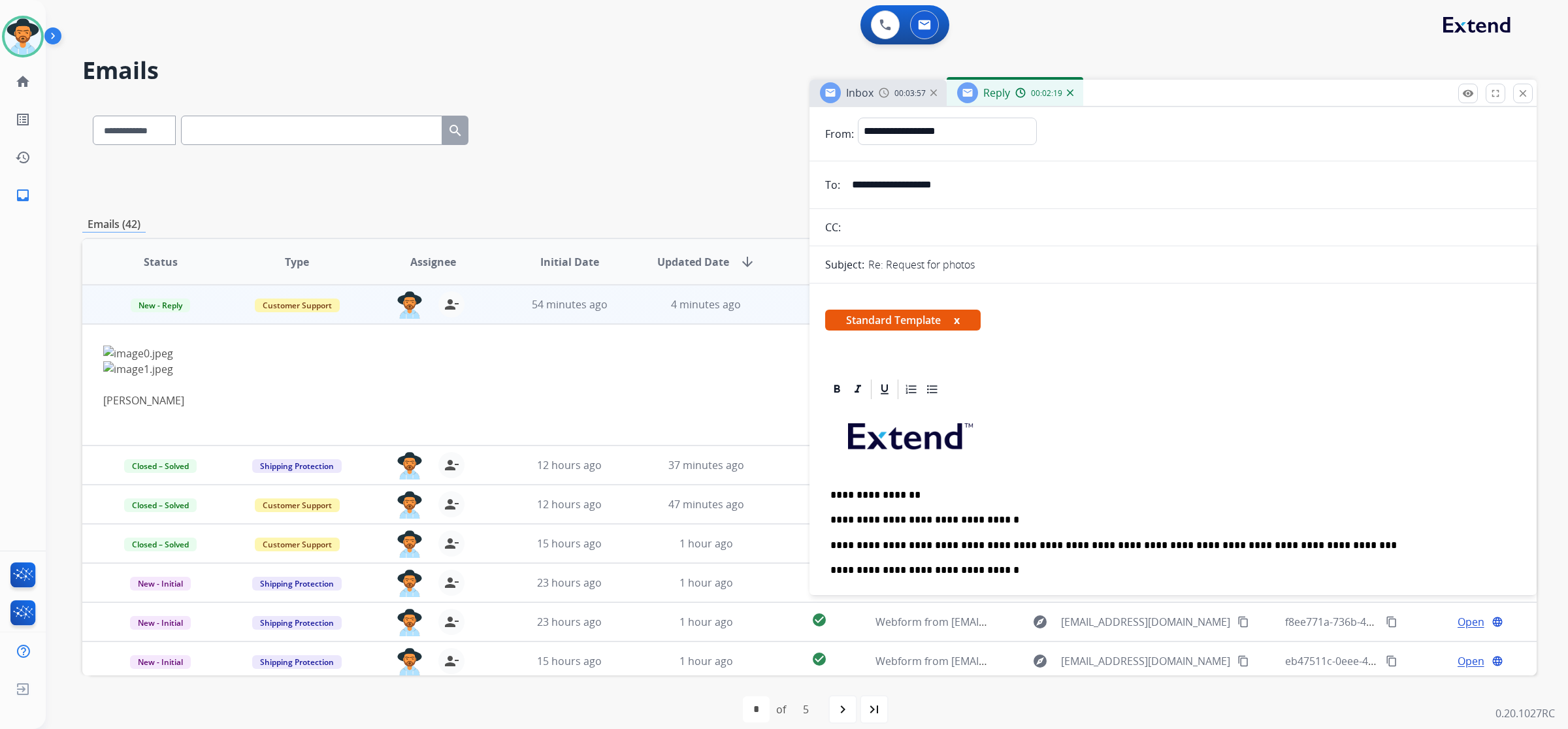
scroll to position [0, 0]
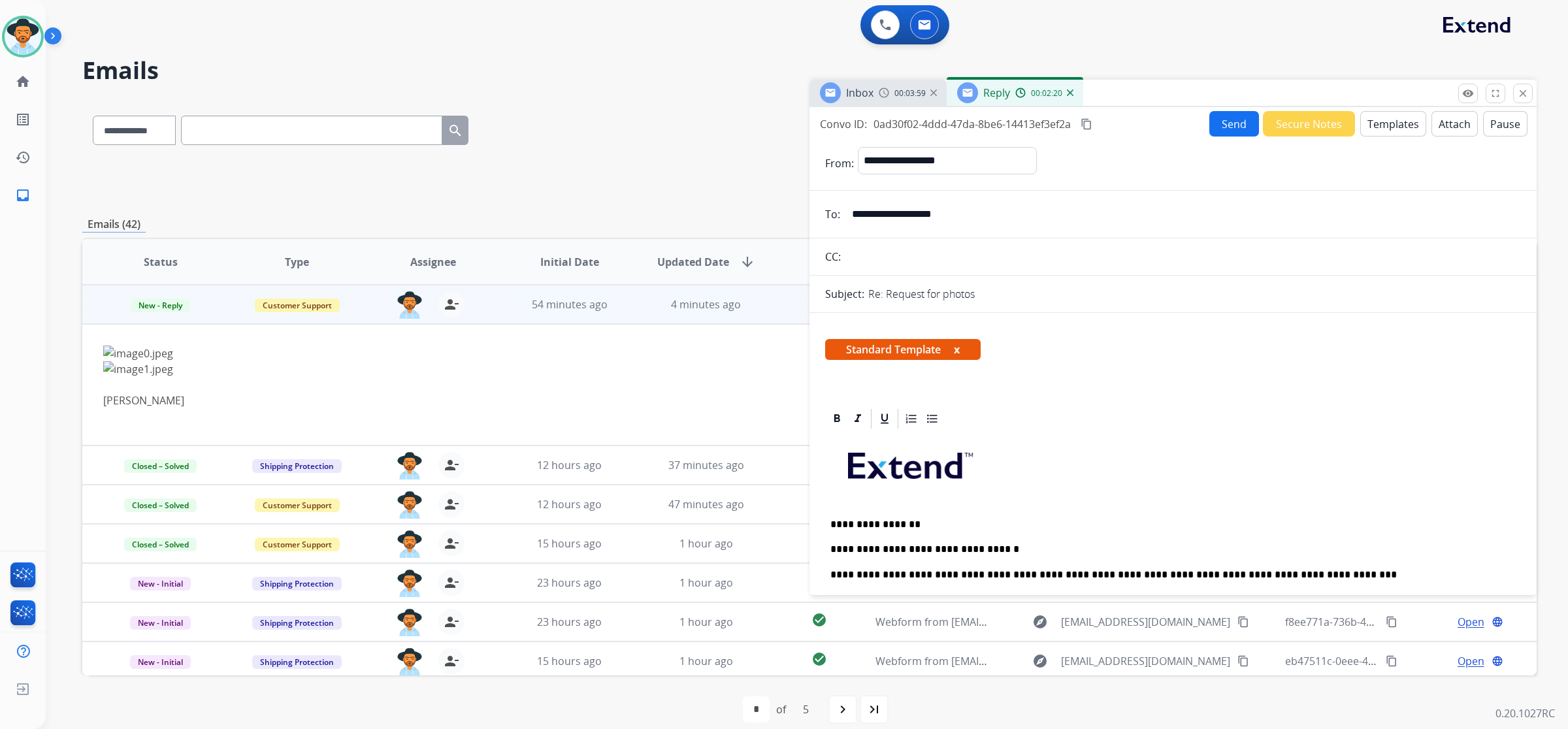
click at [1219, 131] on button "Send" at bounding box center [1234, 124] width 50 height 26
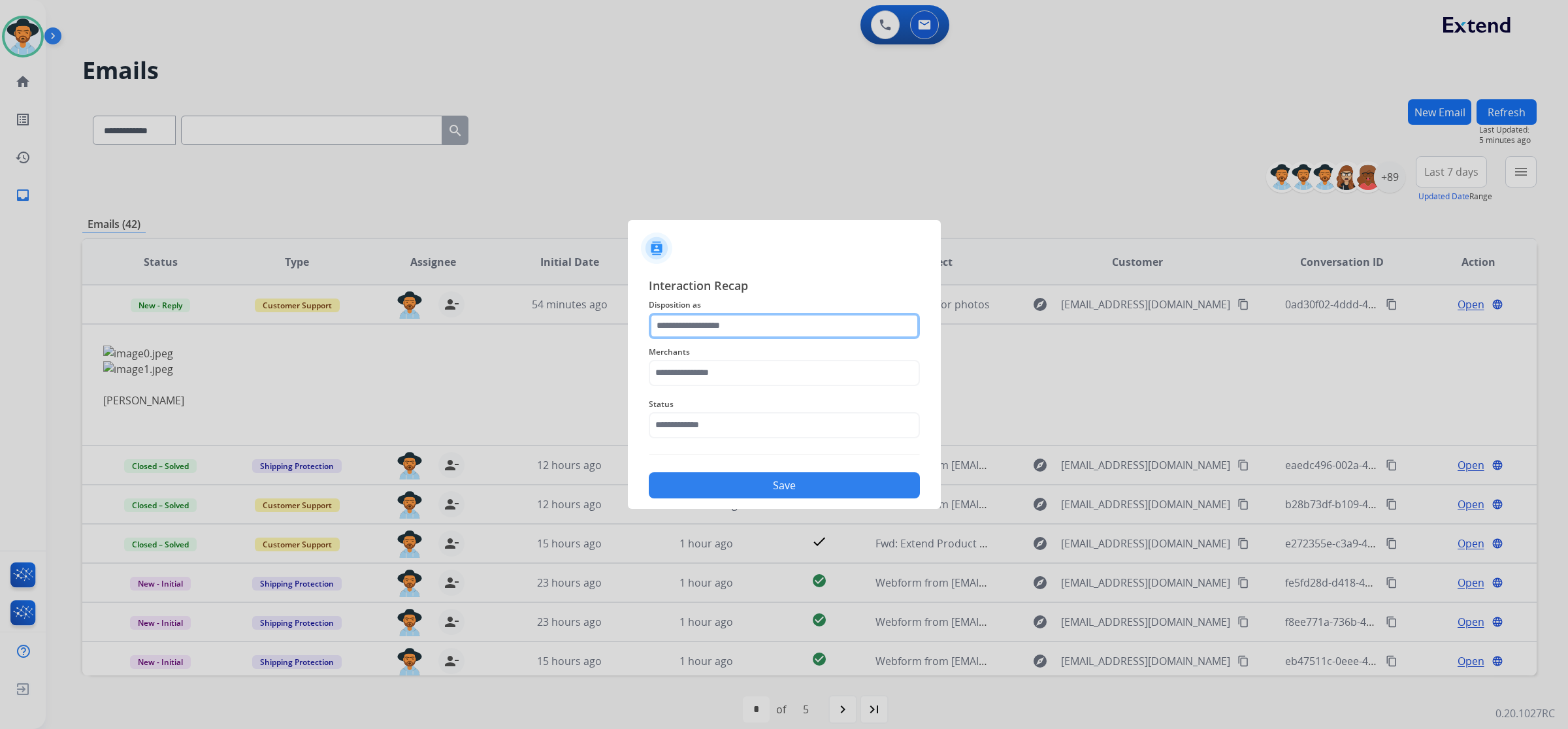
click at [753, 328] on input "text" at bounding box center [784, 326] width 272 height 26
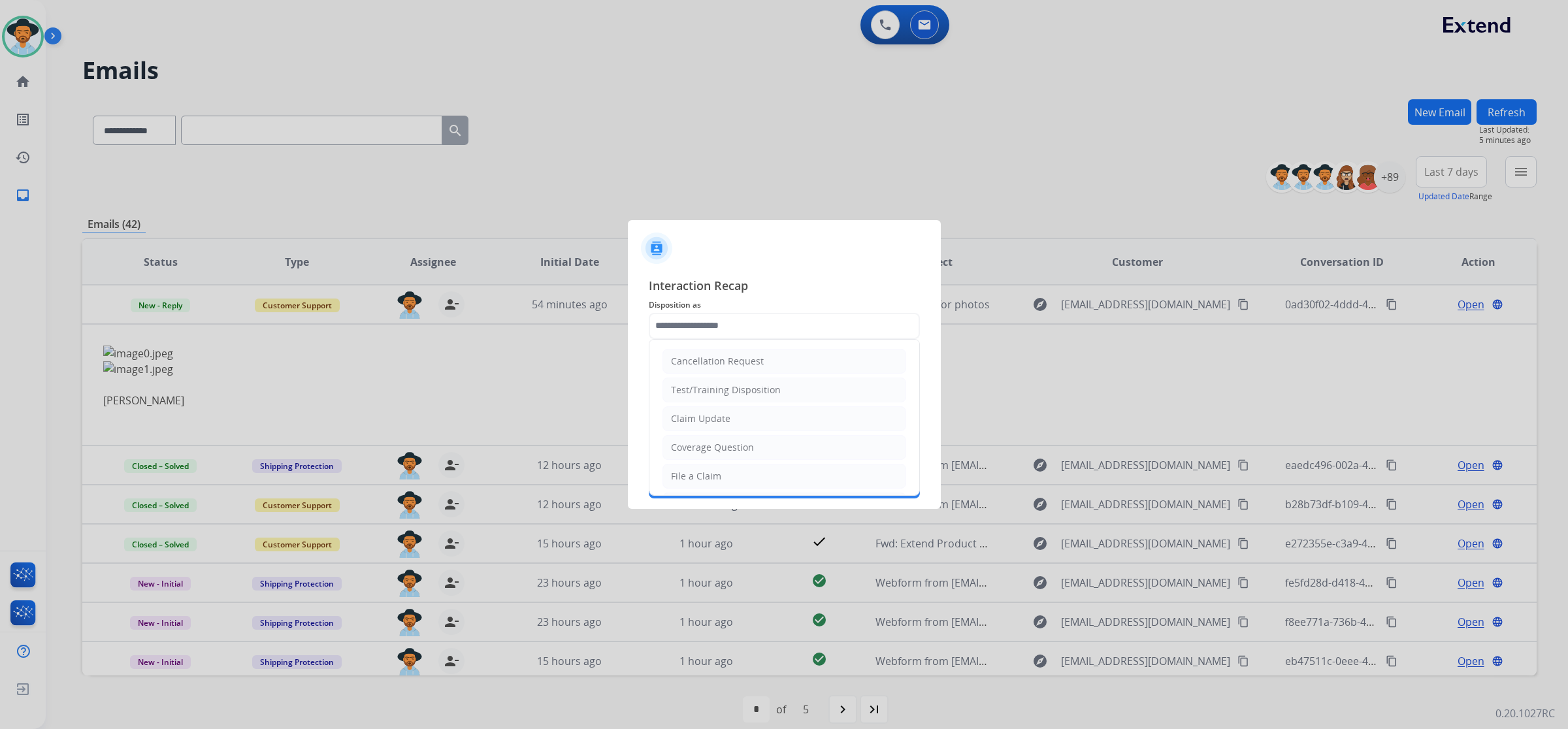
click at [720, 423] on div "Claim Update" at bounding box center [701, 418] width 60 height 13
type input "**********"
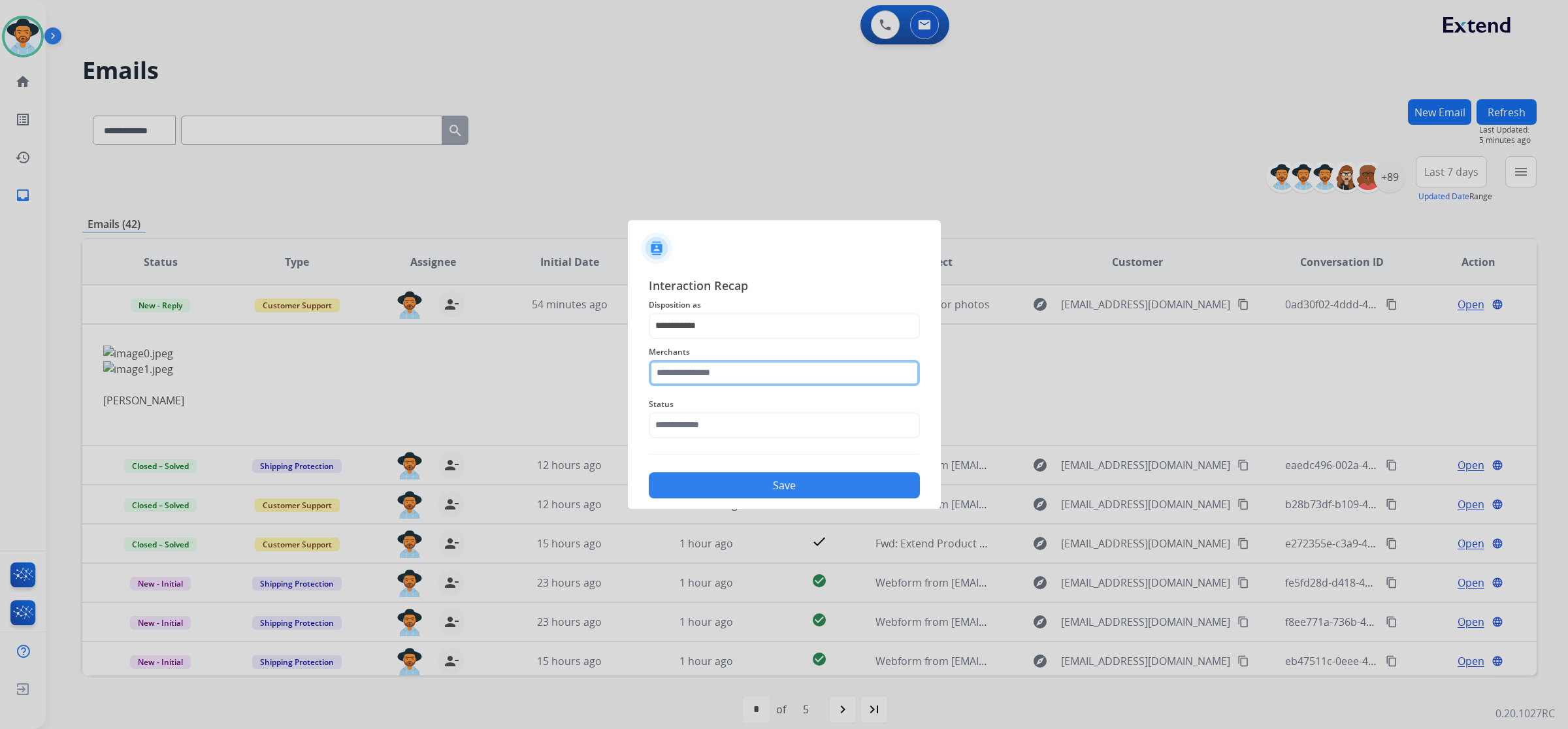
click at [733, 376] on input "text" at bounding box center [784, 372] width 272 height 26
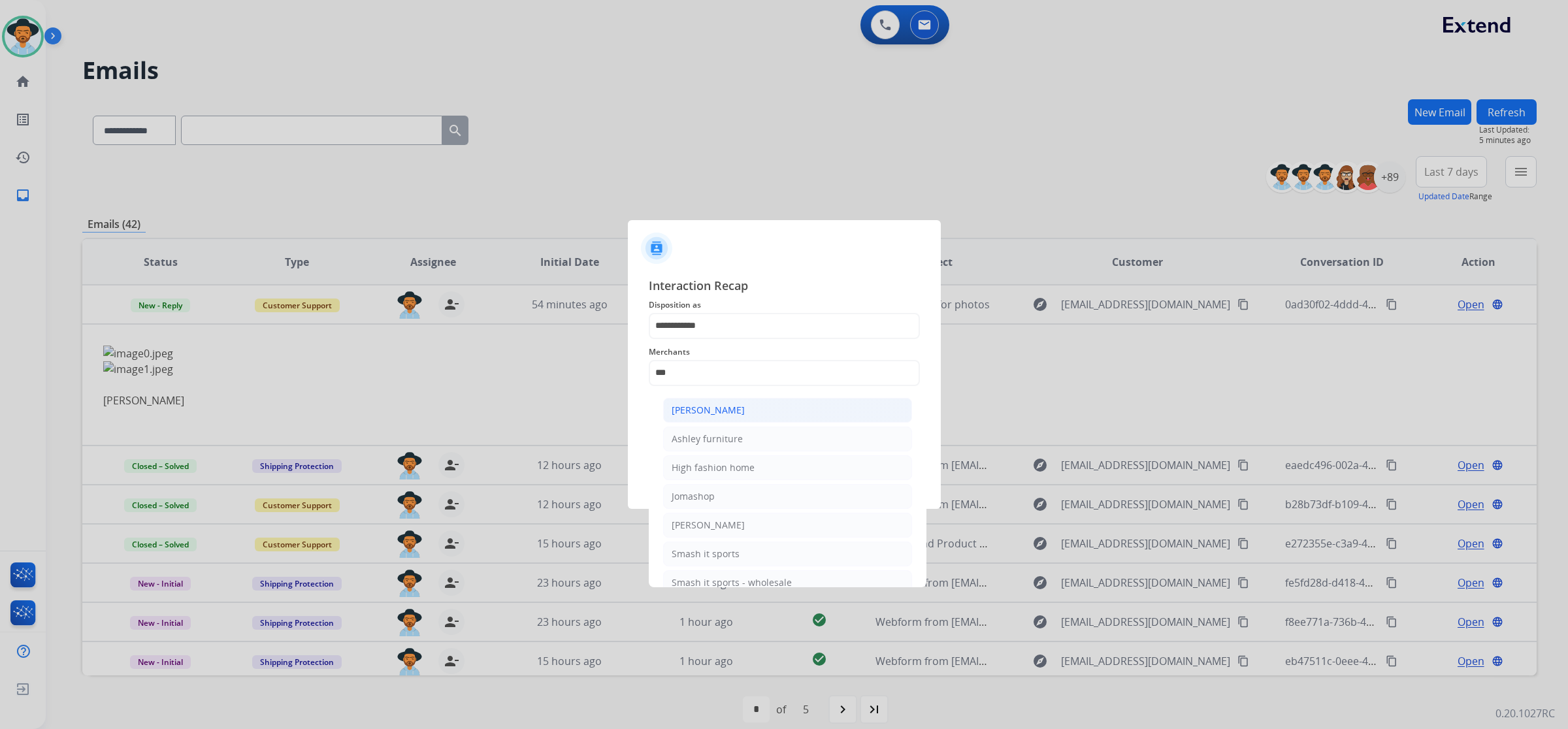
click at [720, 418] on li "[PERSON_NAME]" at bounding box center [788, 410] width 249 height 25
type input "**********"
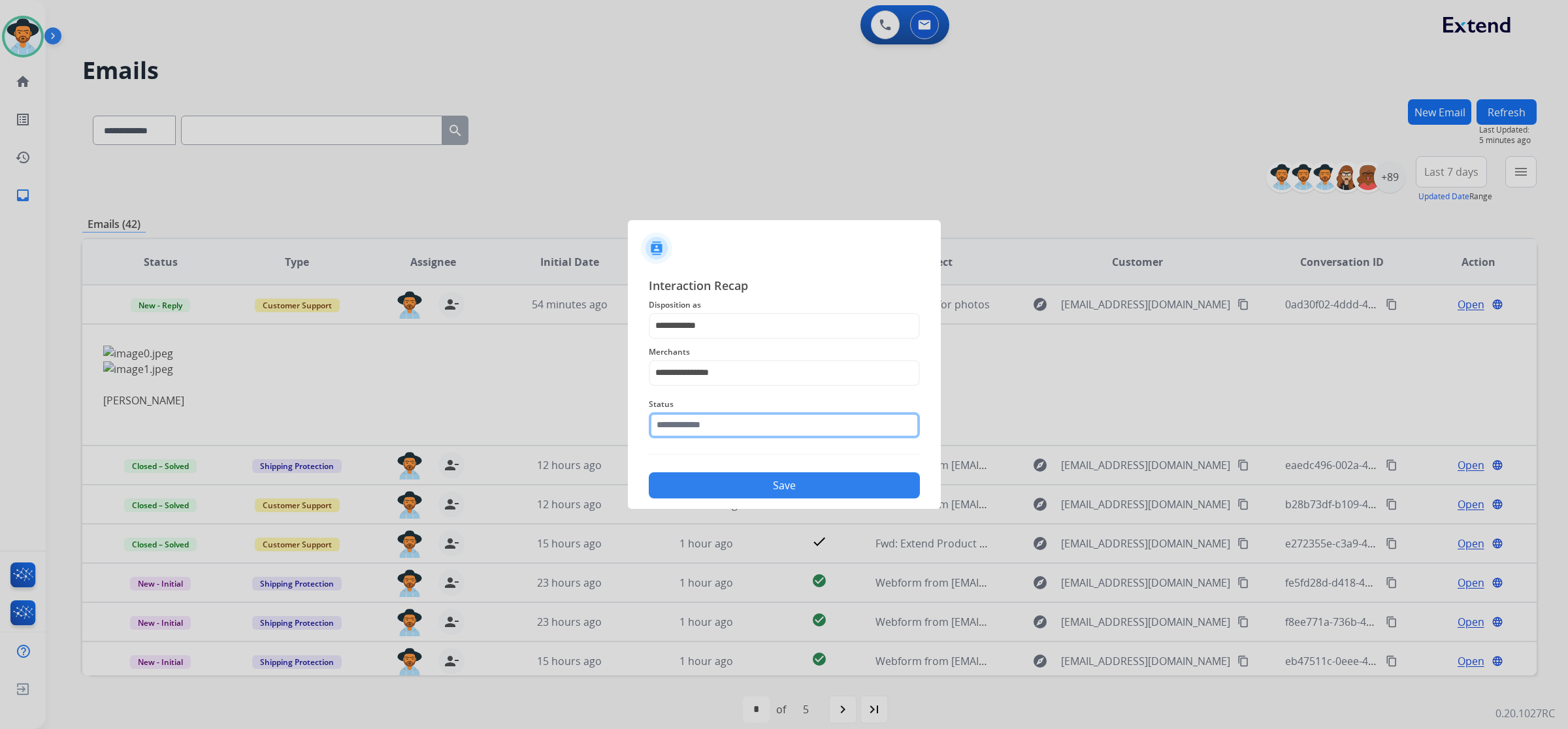
click at [719, 430] on input "text" at bounding box center [784, 425] width 272 height 26
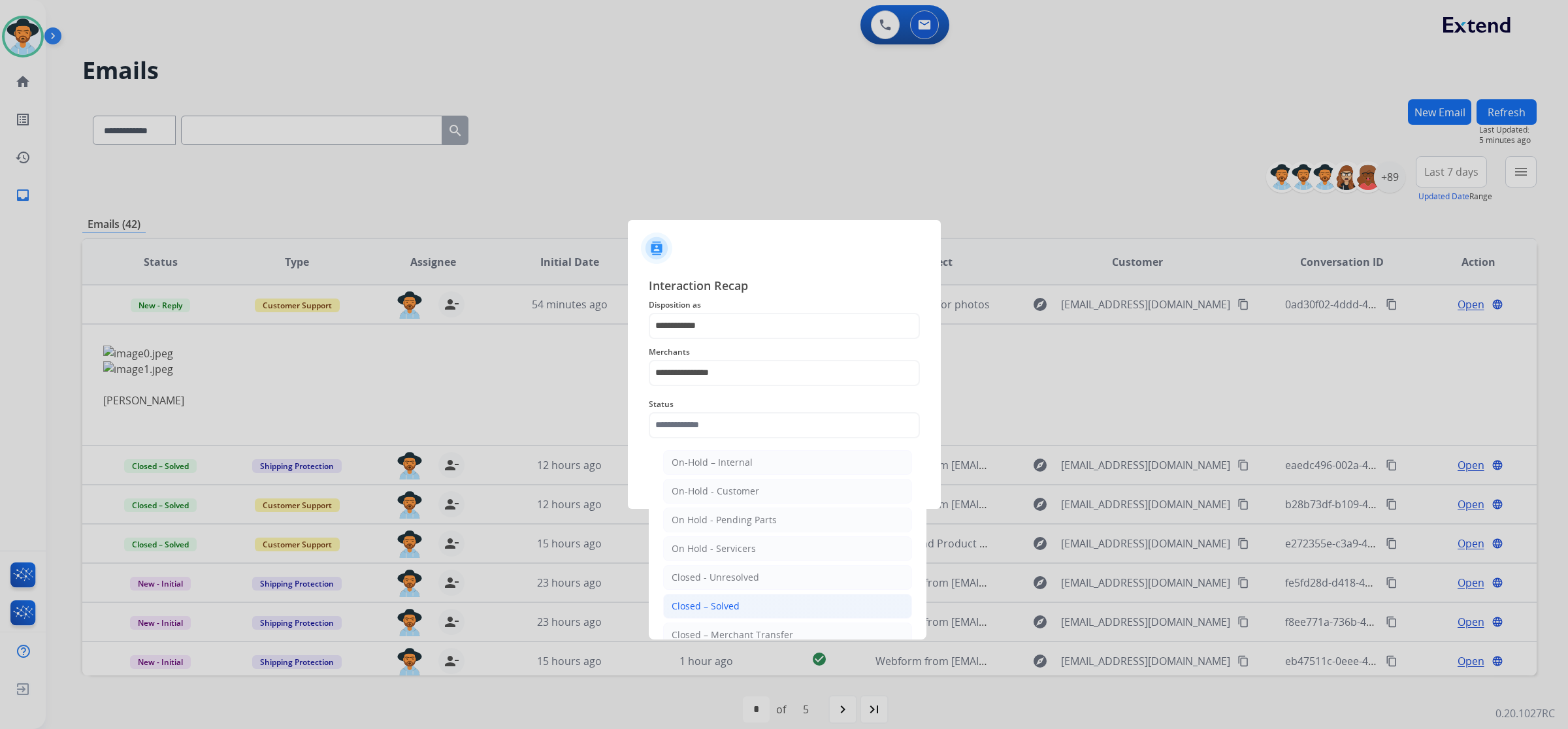
click at [752, 595] on ul "On-Hold – Internal On-Hold - Customer On Hold - Pending Parts On Hold - Service…" at bounding box center [787, 580] width 256 height 274
click at [750, 597] on li "Closed – Solved" at bounding box center [788, 606] width 249 height 25
type input "**********"
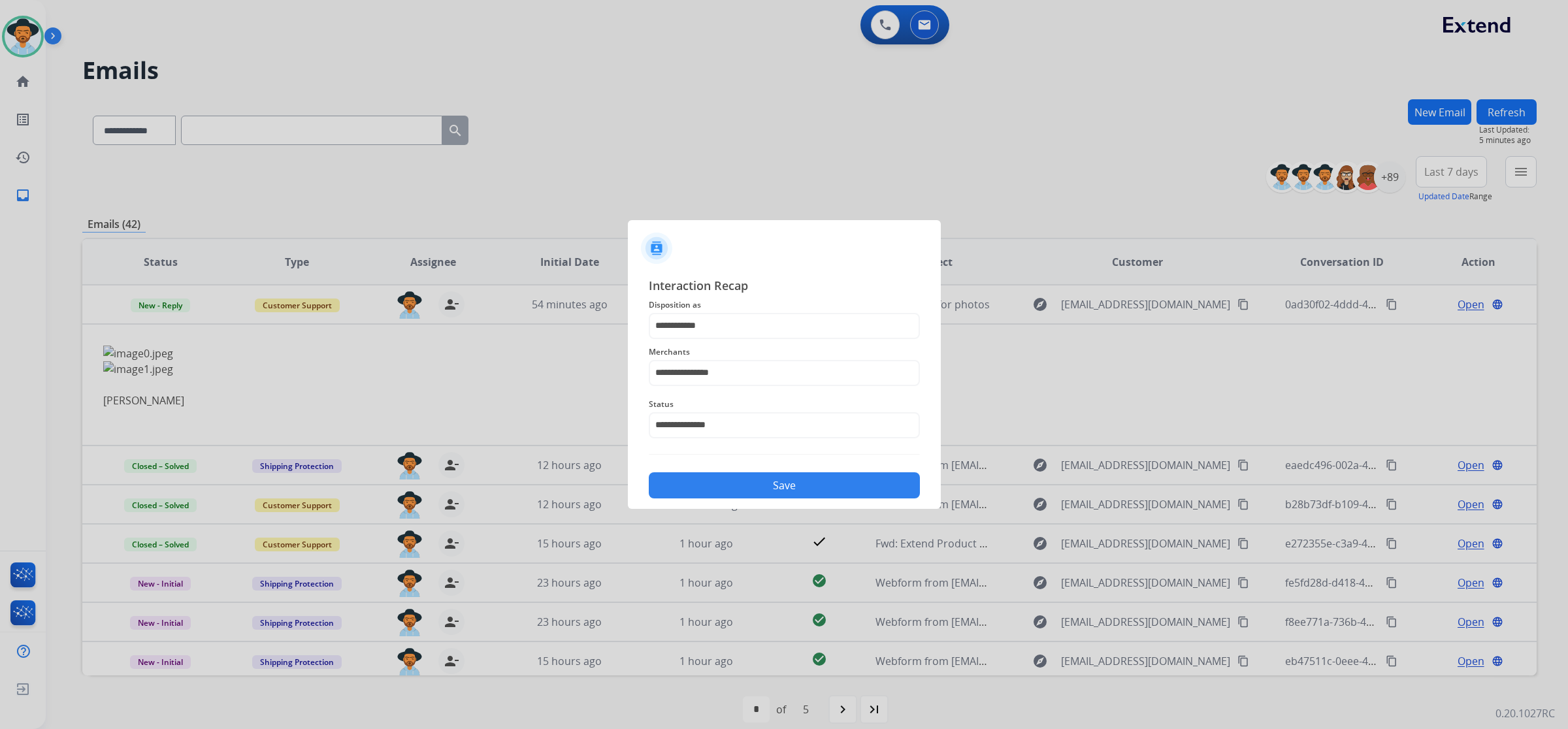
click at [765, 477] on button "Save" at bounding box center [784, 485] width 272 height 26
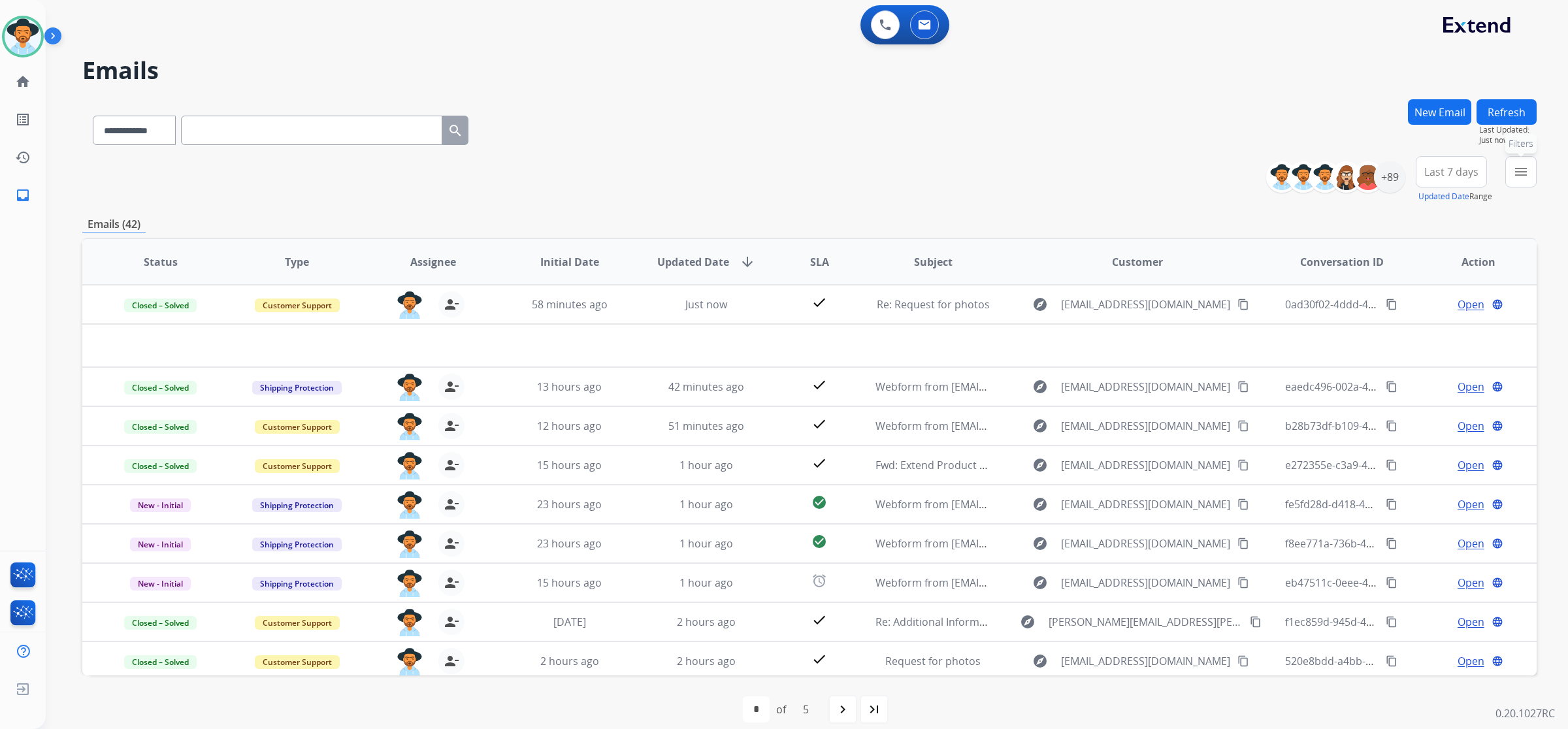
click at [1516, 175] on mat-icon "menu" at bounding box center [1522, 172] width 16 height 16
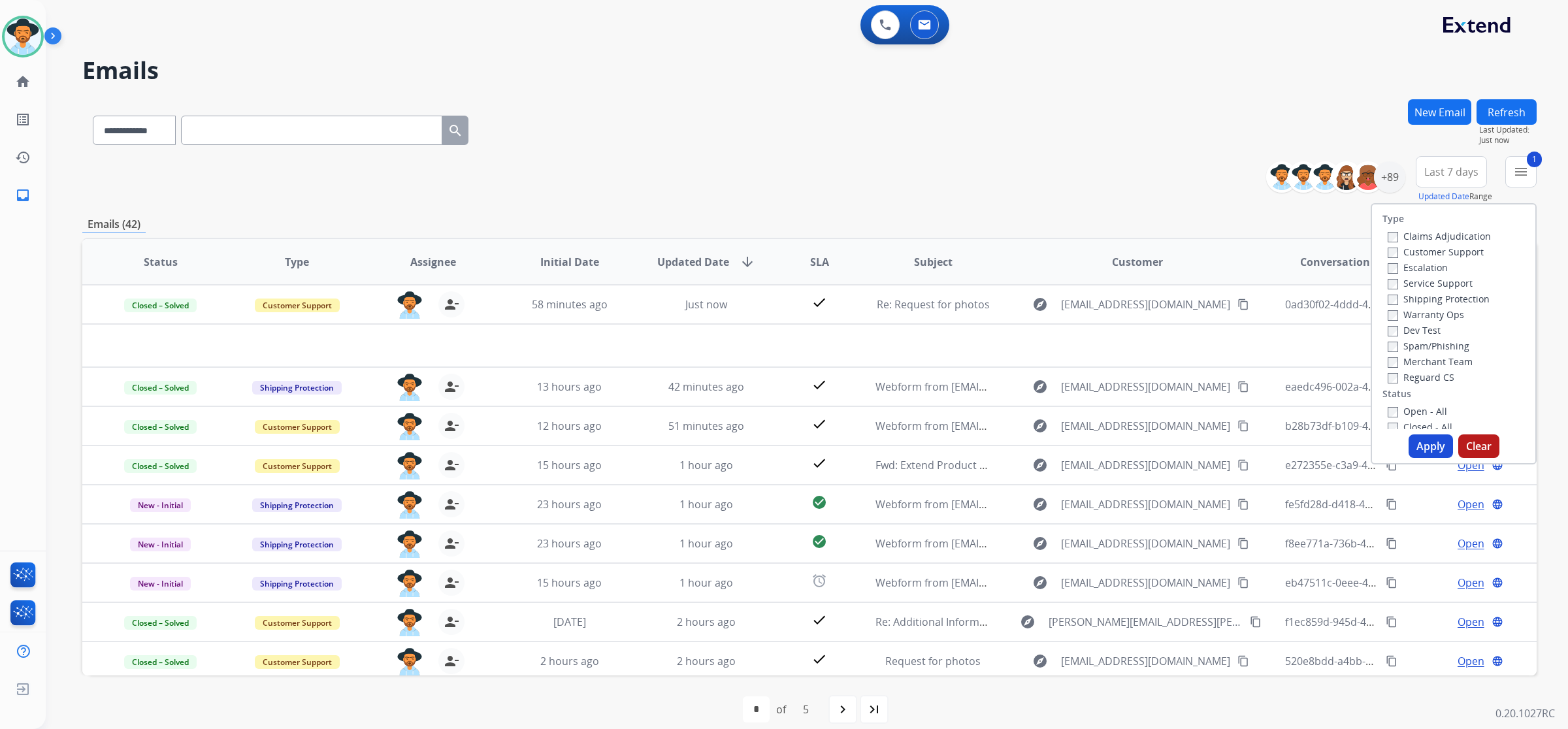
click at [1413, 444] on button "Apply" at bounding box center [1431, 446] width 45 height 23
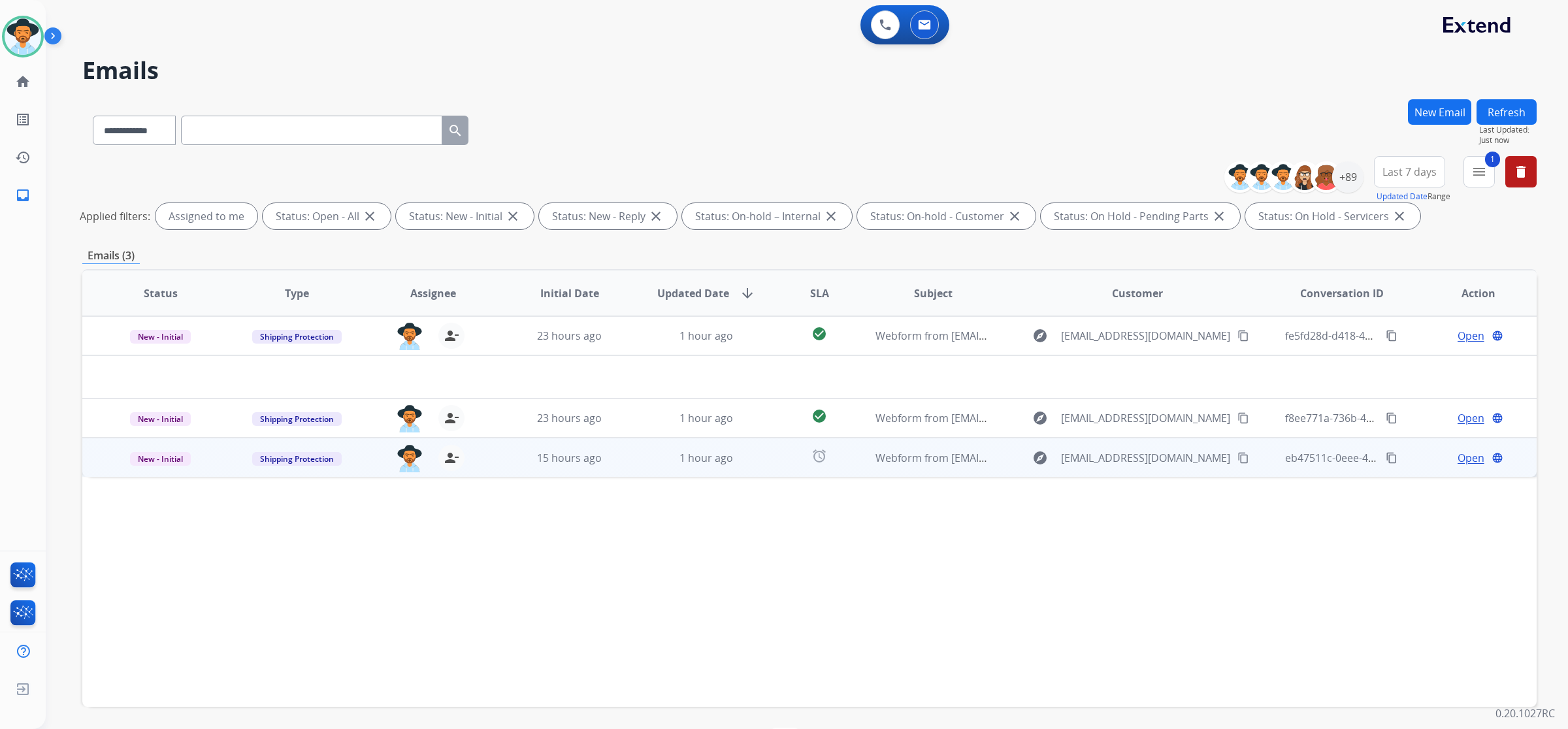
click at [775, 467] on td "alarm" at bounding box center [809, 458] width 91 height 39
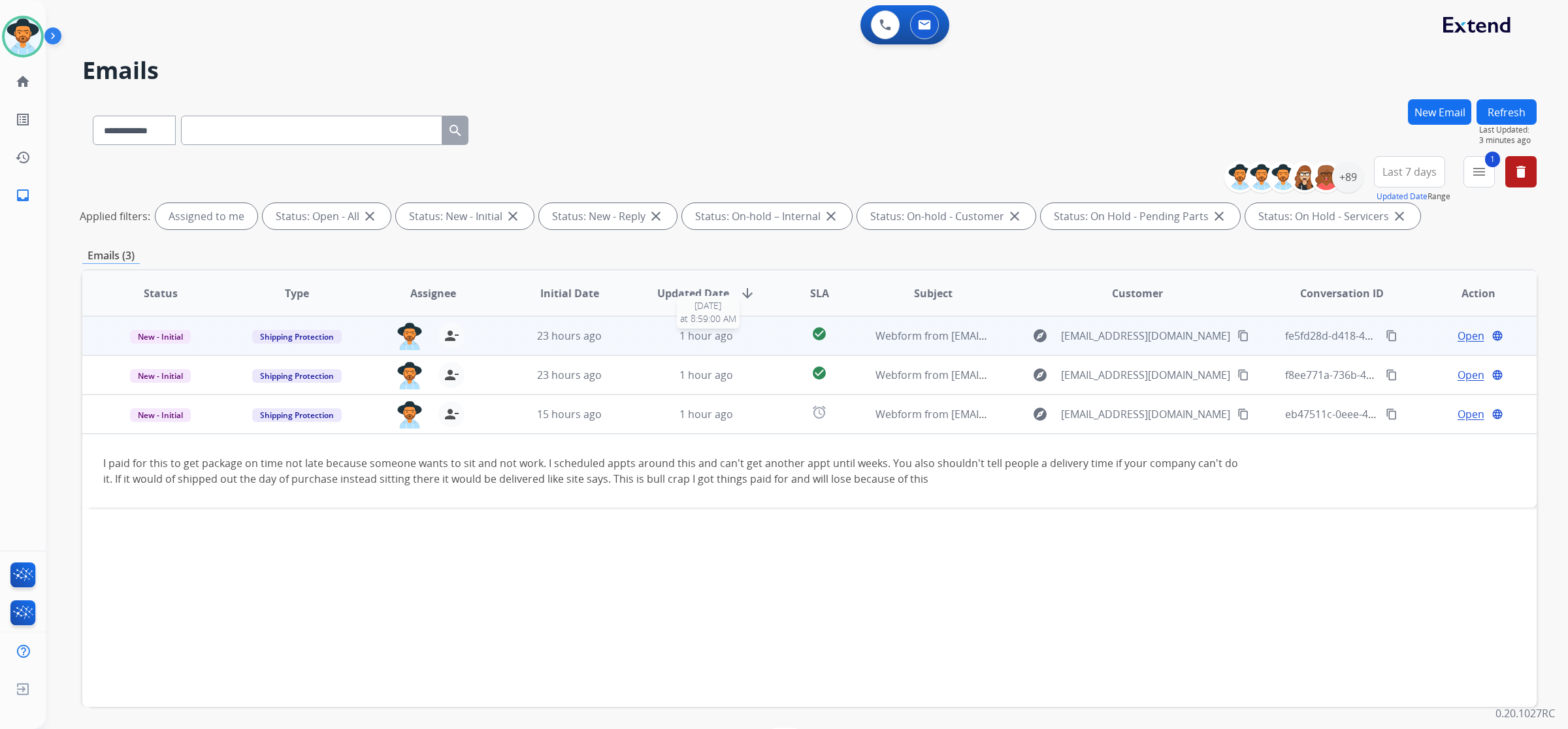
click at [711, 338] on span "1 hour ago" at bounding box center [706, 336] width 53 height 14
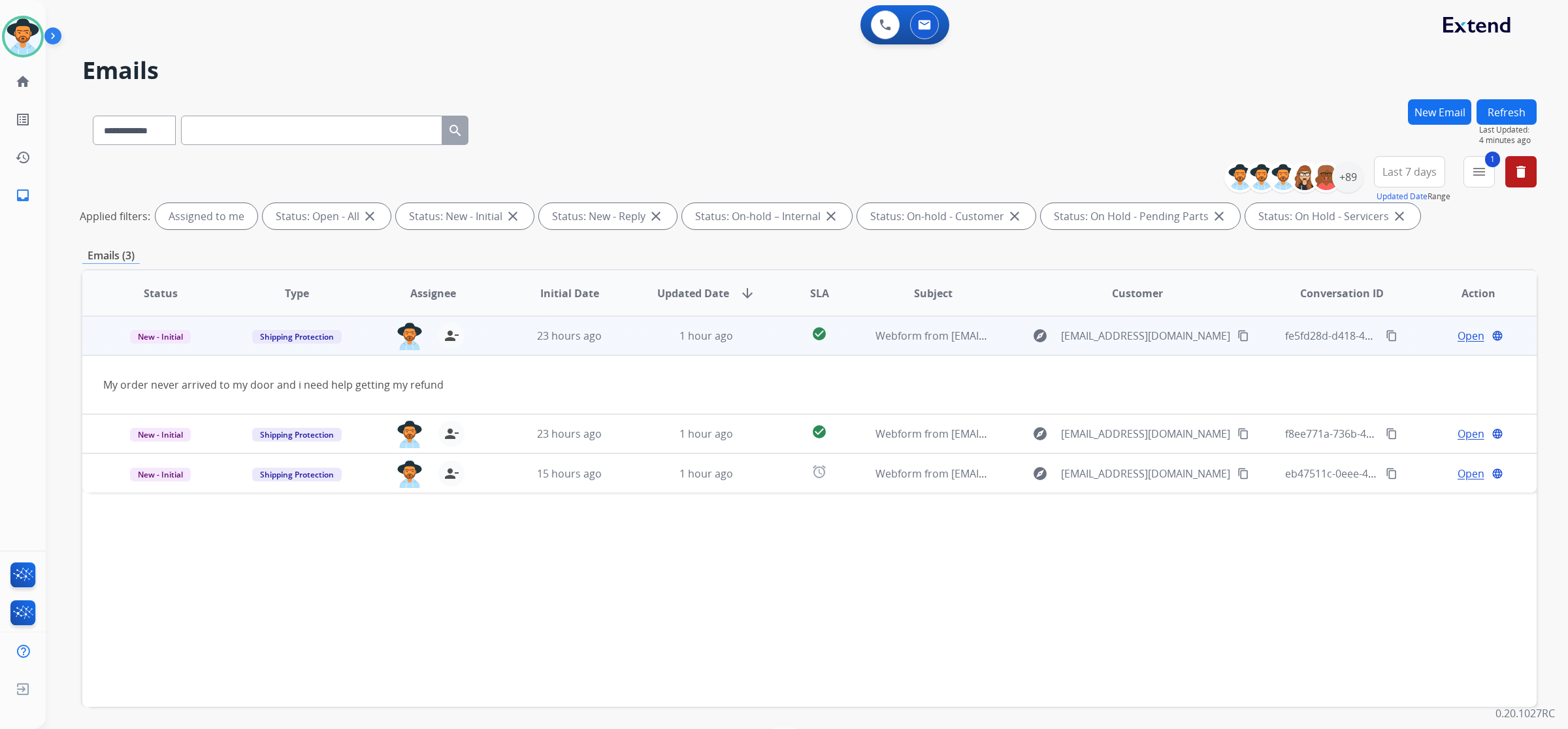
click at [1238, 336] on mat-icon "content_copy" at bounding box center [1243, 336] width 12 height 12
drag, startPoint x: 1567, startPoint y: 309, endPoint x: 1213, endPoint y: 334, distance: 354.9
click at [1238, 334] on mat-icon "content_copy" at bounding box center [1243, 336] width 12 height 12
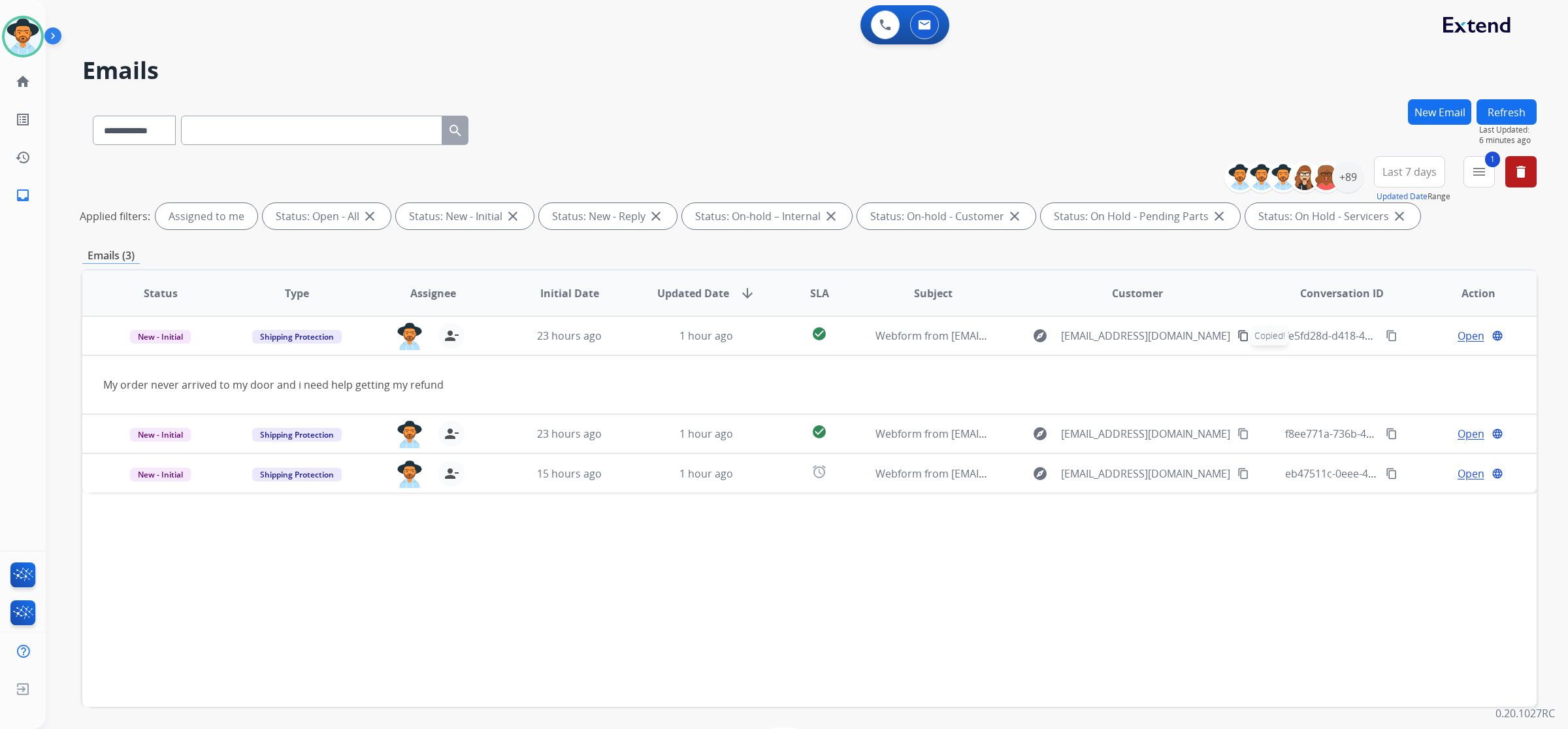
paste input "**********"
type input "**********"
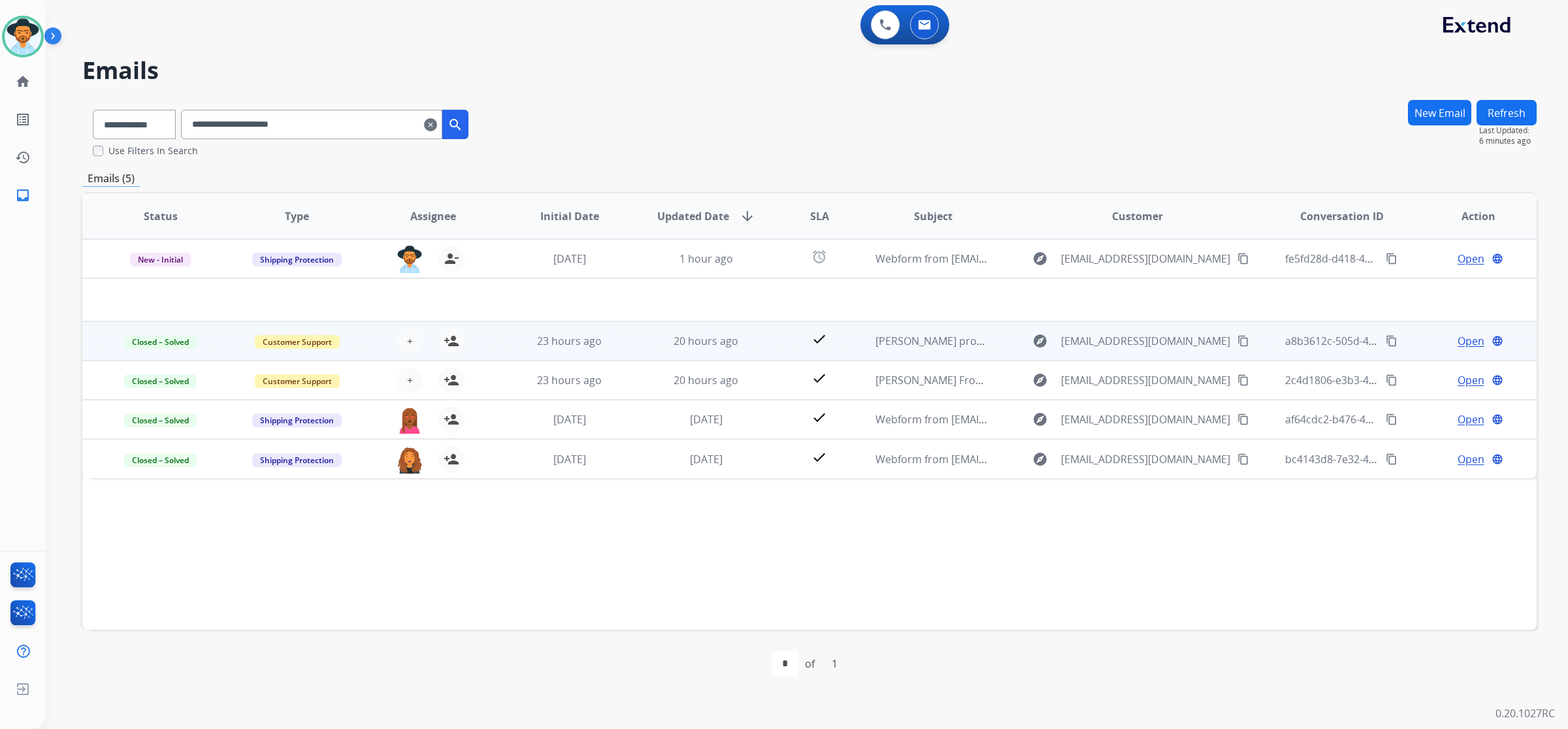
click at [1462, 337] on span "Open" at bounding box center [1471, 341] width 27 height 16
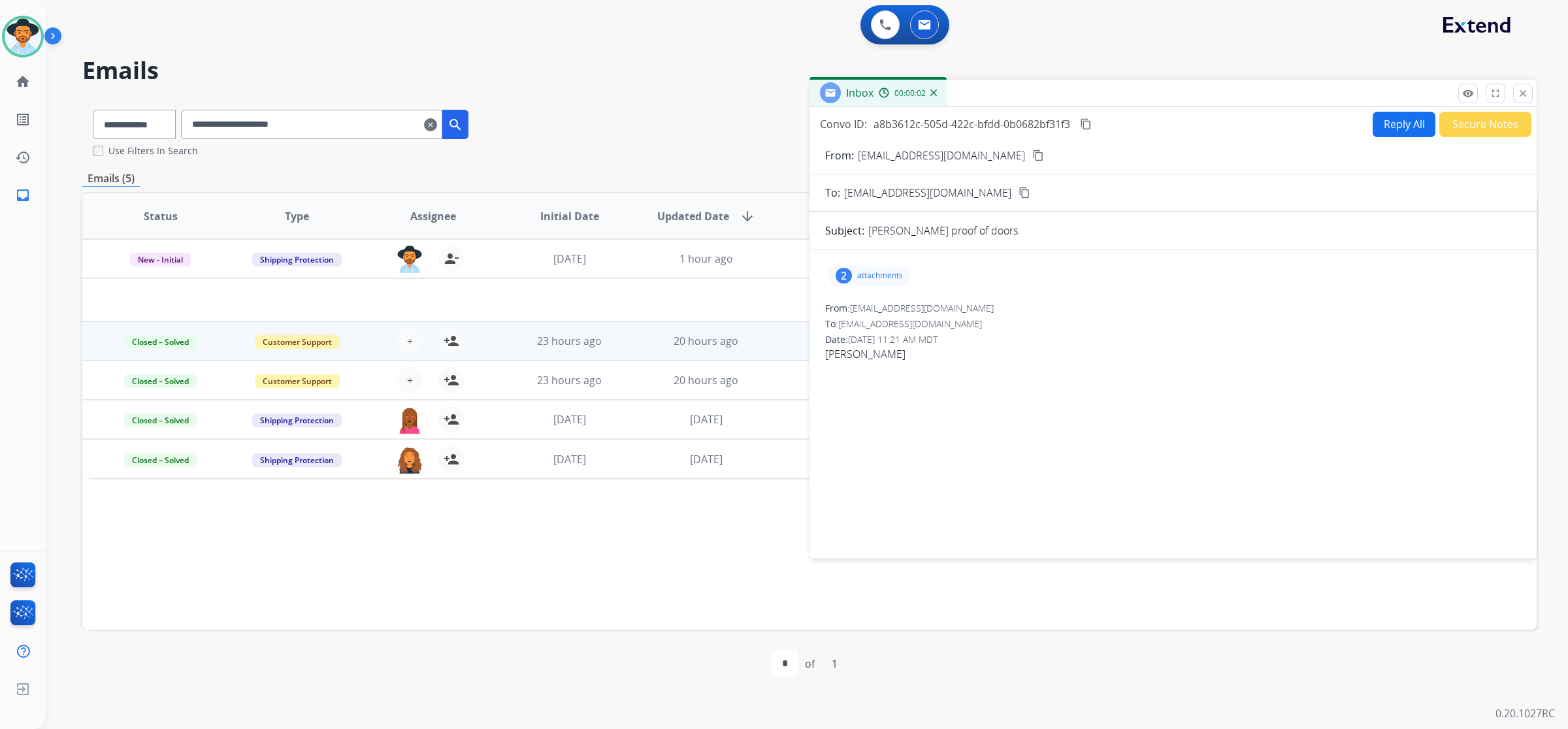
click at [850, 270] on div "2 attachments" at bounding box center [869, 275] width 83 height 20
click at [871, 296] on div at bounding box center [871, 308] width 65 height 45
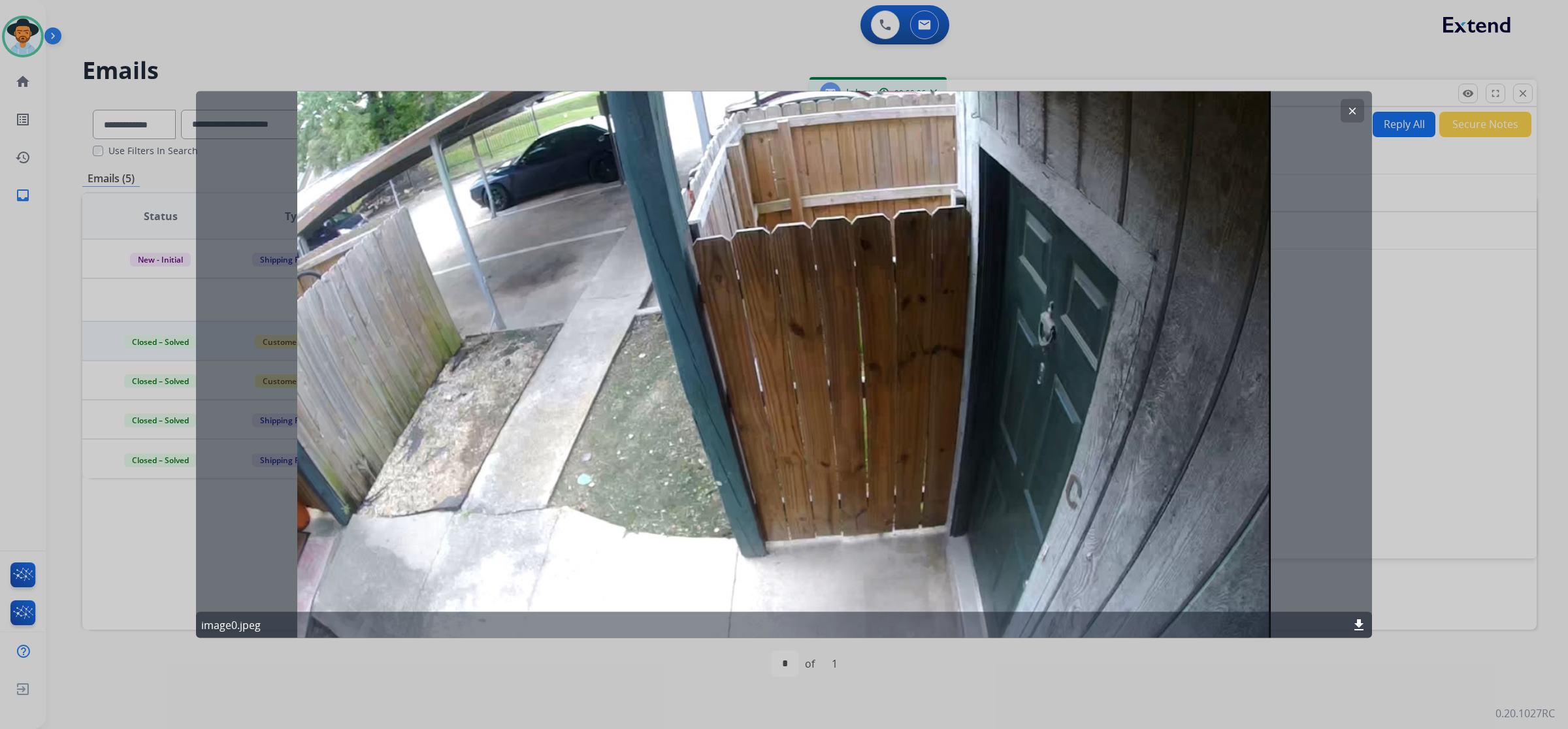
click at [1349, 113] on mat-icon "clear" at bounding box center [1352, 110] width 12 height 12
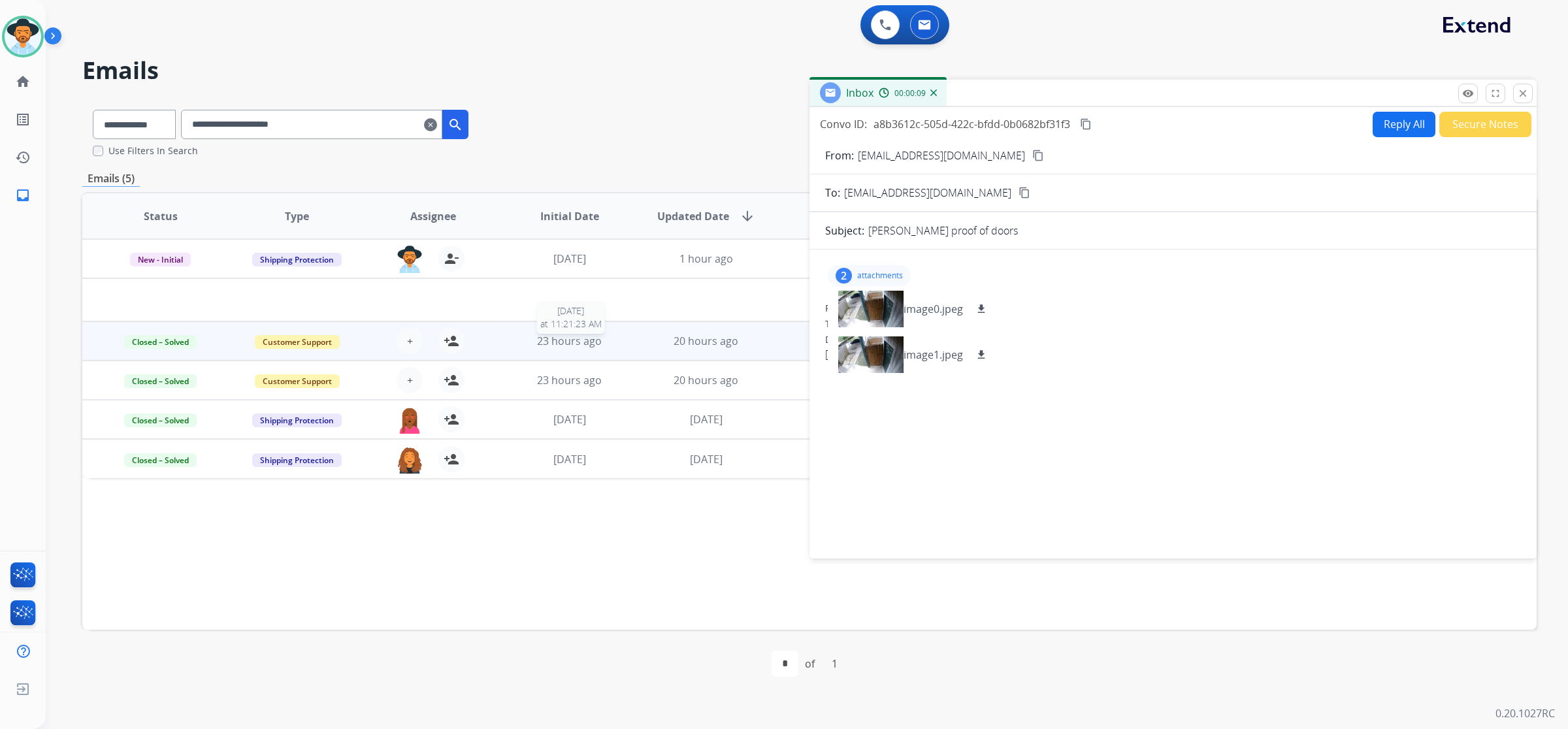
click at [622, 341] on div "23 hours ago" at bounding box center [569, 341] width 115 height 16
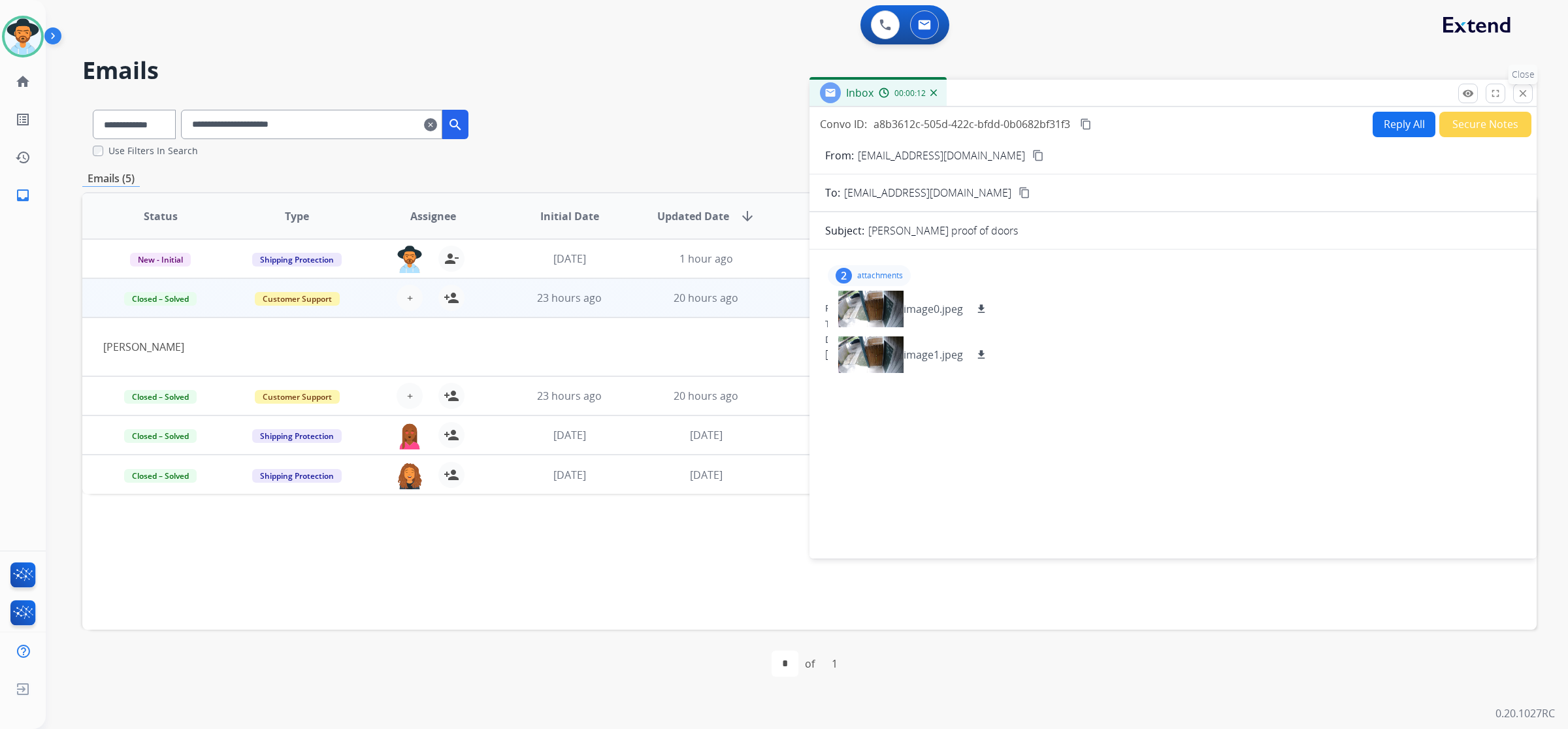
click at [1516, 92] on button "close Close" at bounding box center [1523, 93] width 20 height 20
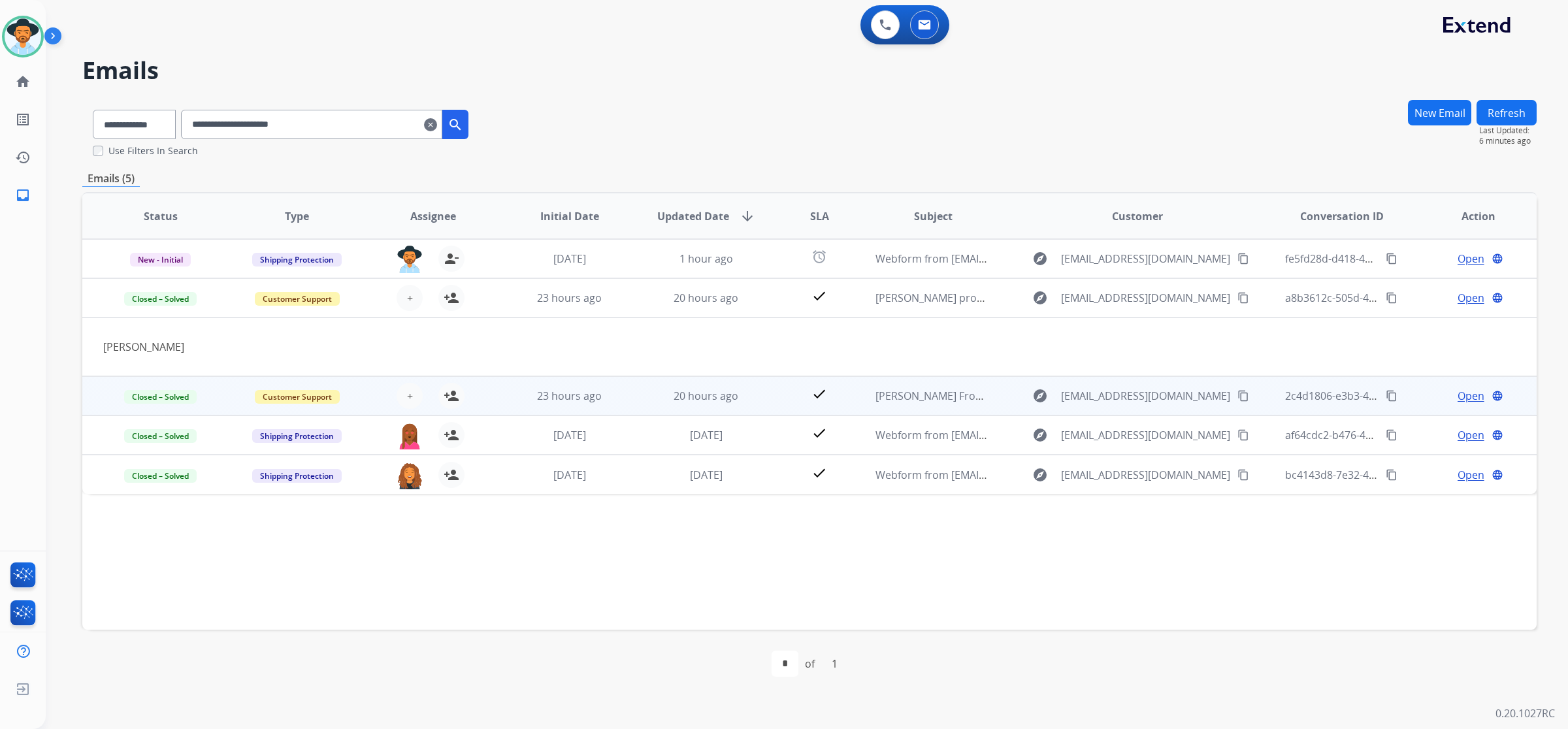
click at [1458, 393] on span "Open" at bounding box center [1471, 396] width 27 height 16
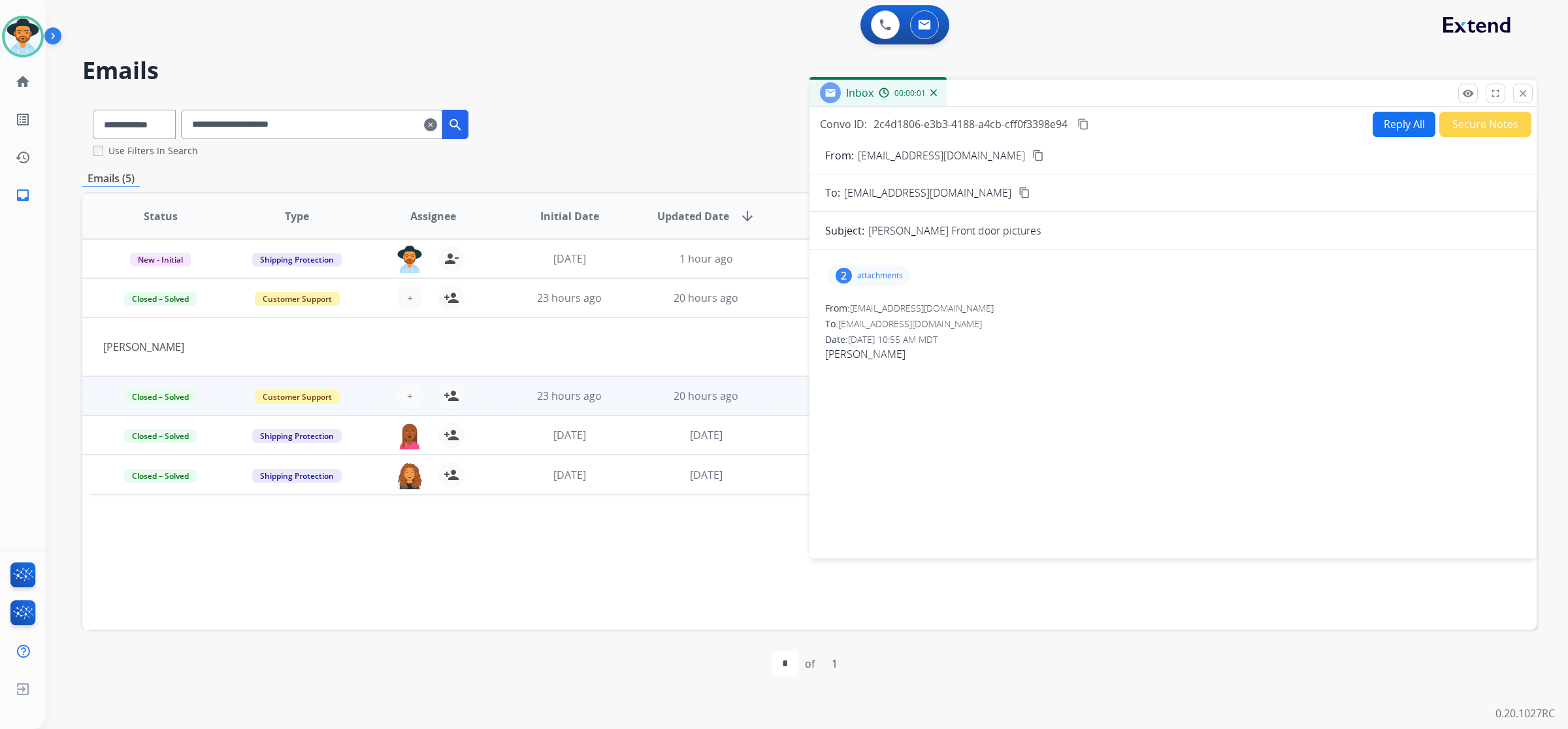
click at [866, 269] on div "2 attachments" at bounding box center [869, 275] width 83 height 20
click at [1521, 94] on mat-icon "close" at bounding box center [1523, 93] width 12 height 12
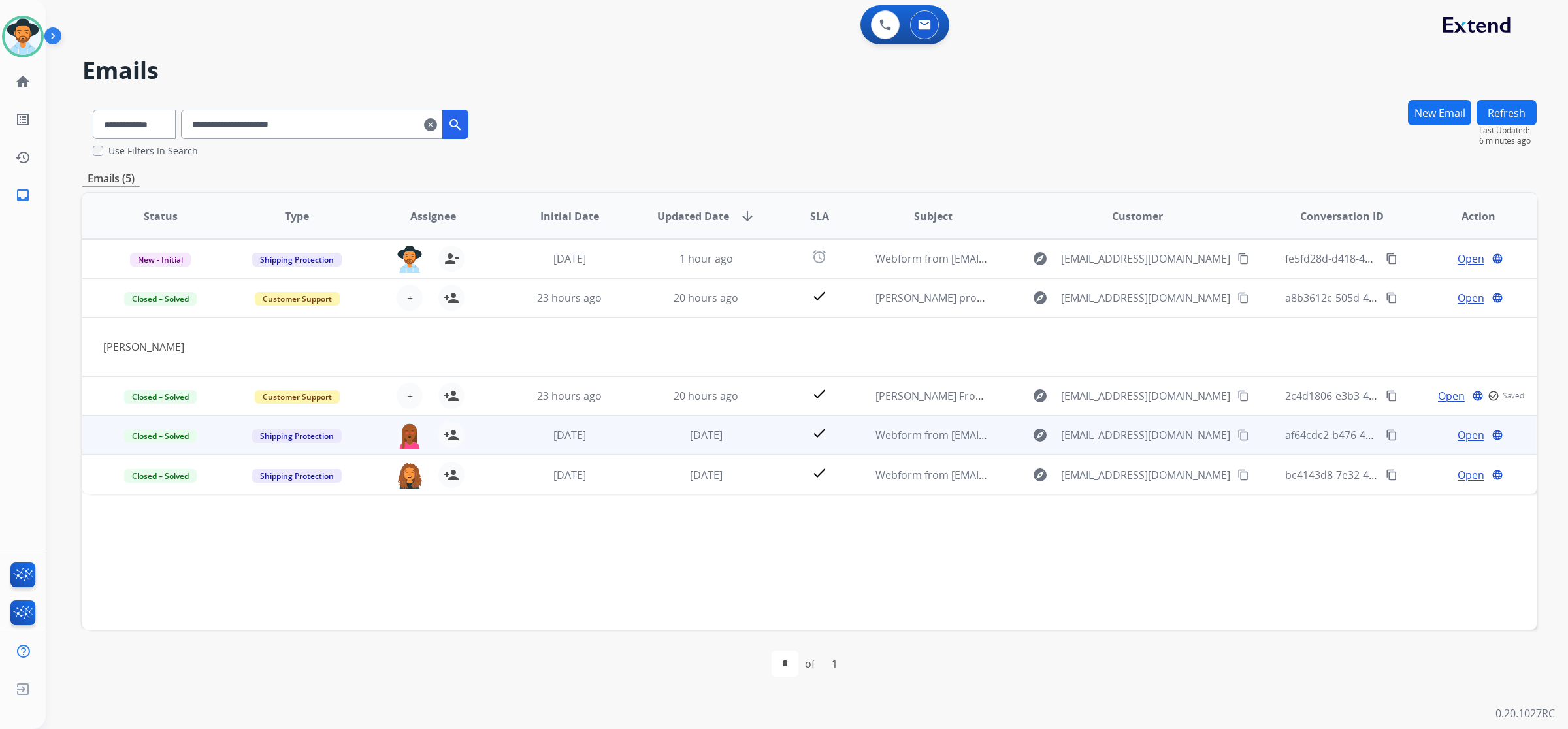
click at [1459, 431] on span "Open" at bounding box center [1471, 435] width 27 height 16
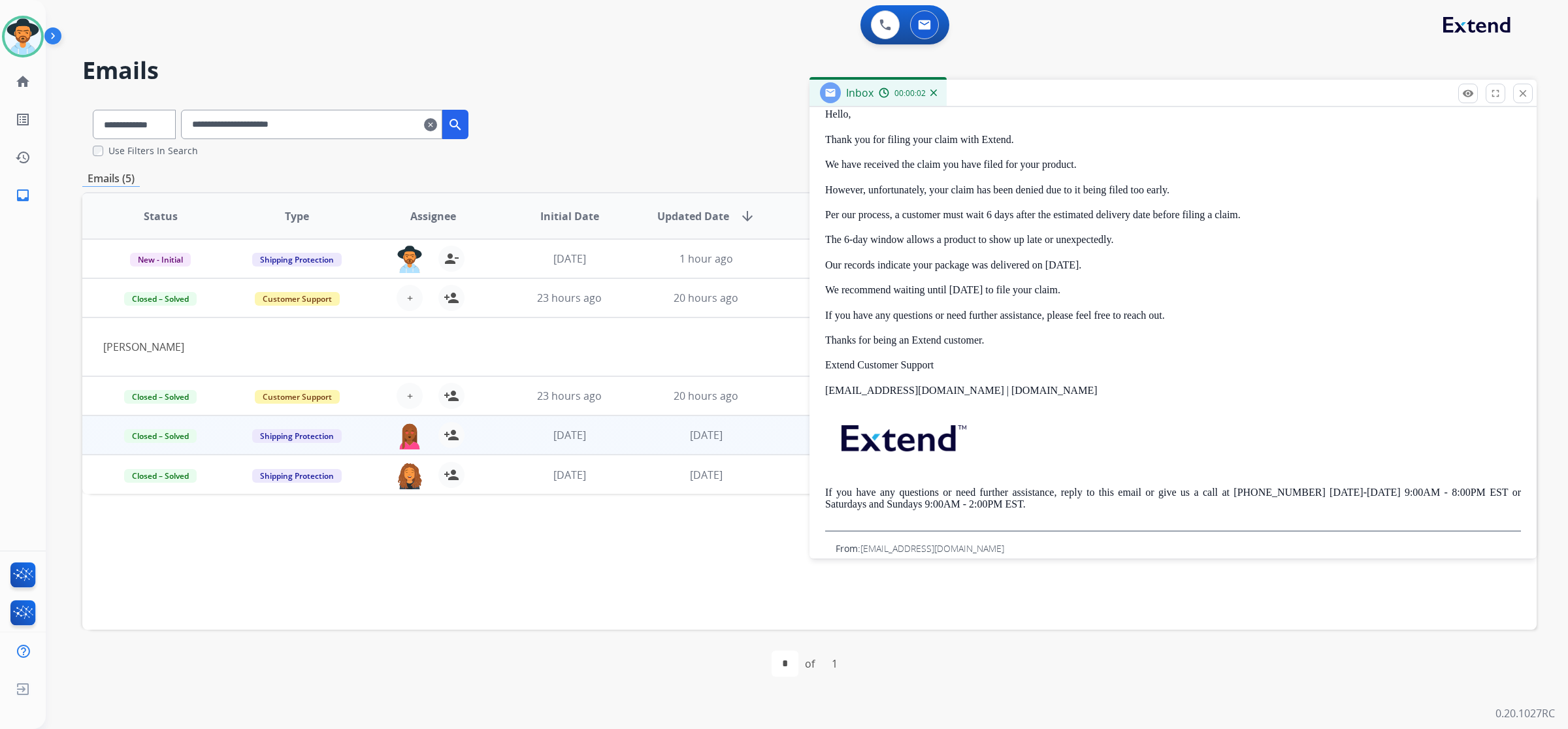
scroll to position [385, 0]
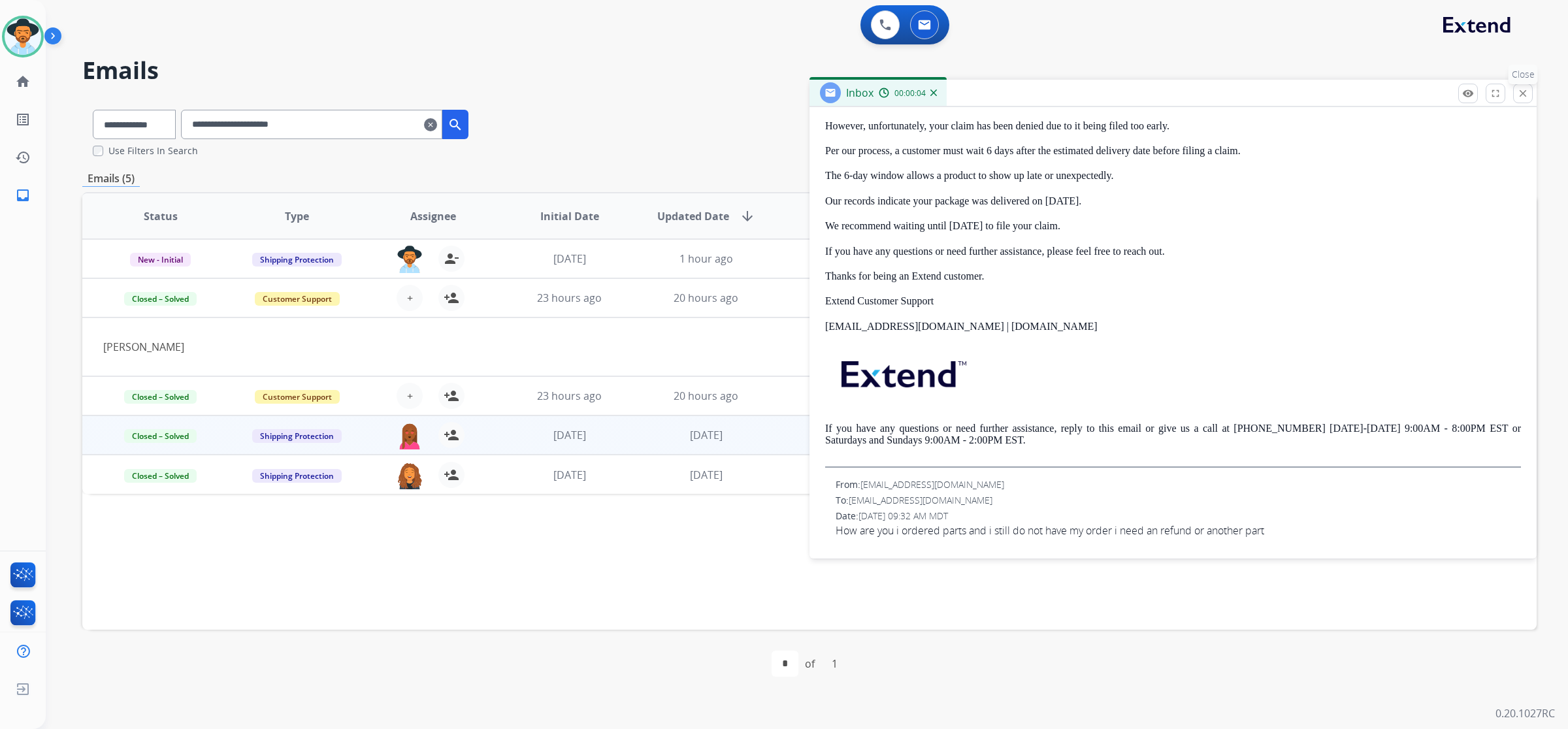
click at [1520, 85] on button "close Close" at bounding box center [1523, 93] width 20 height 20
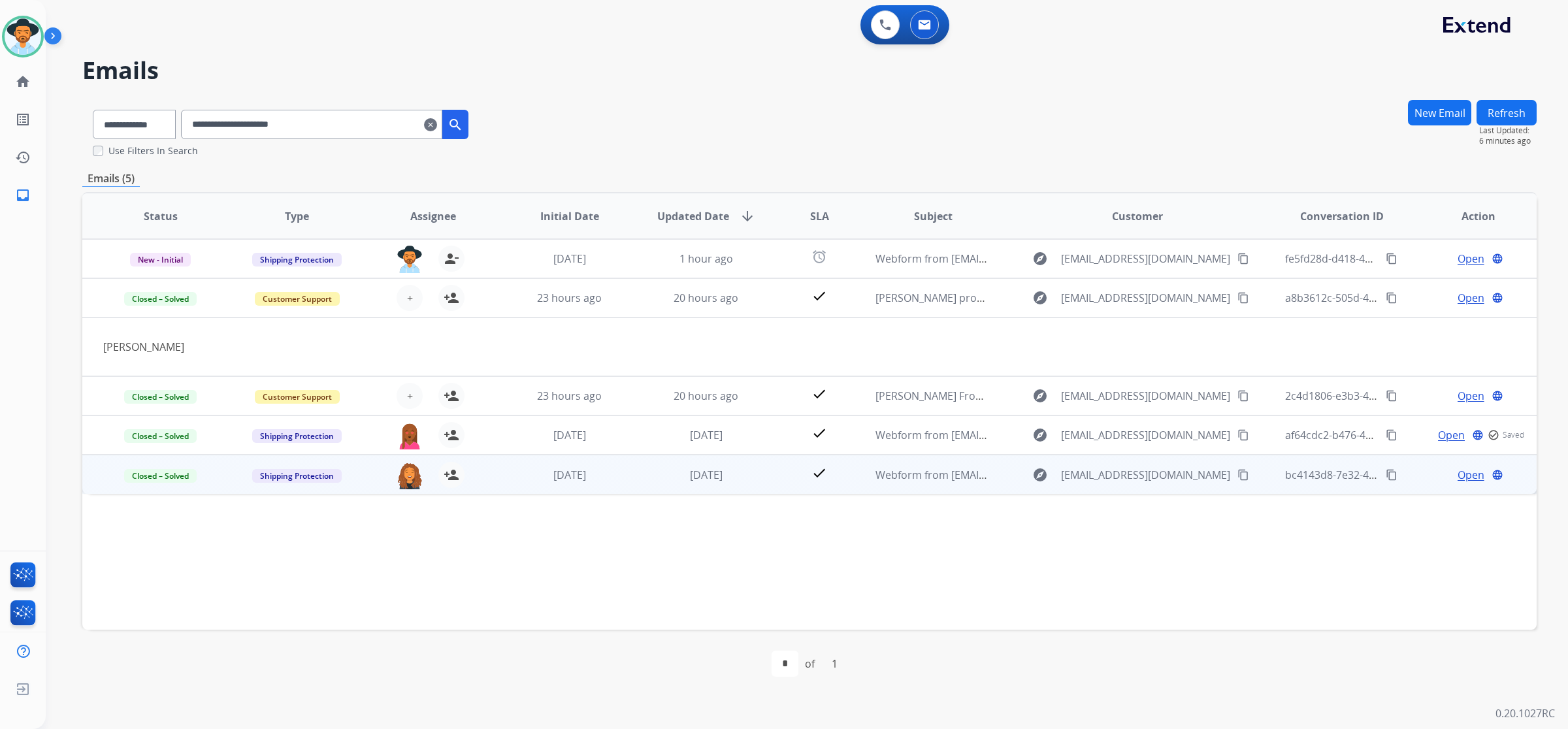
click at [1465, 467] on span "Open" at bounding box center [1471, 475] width 27 height 16
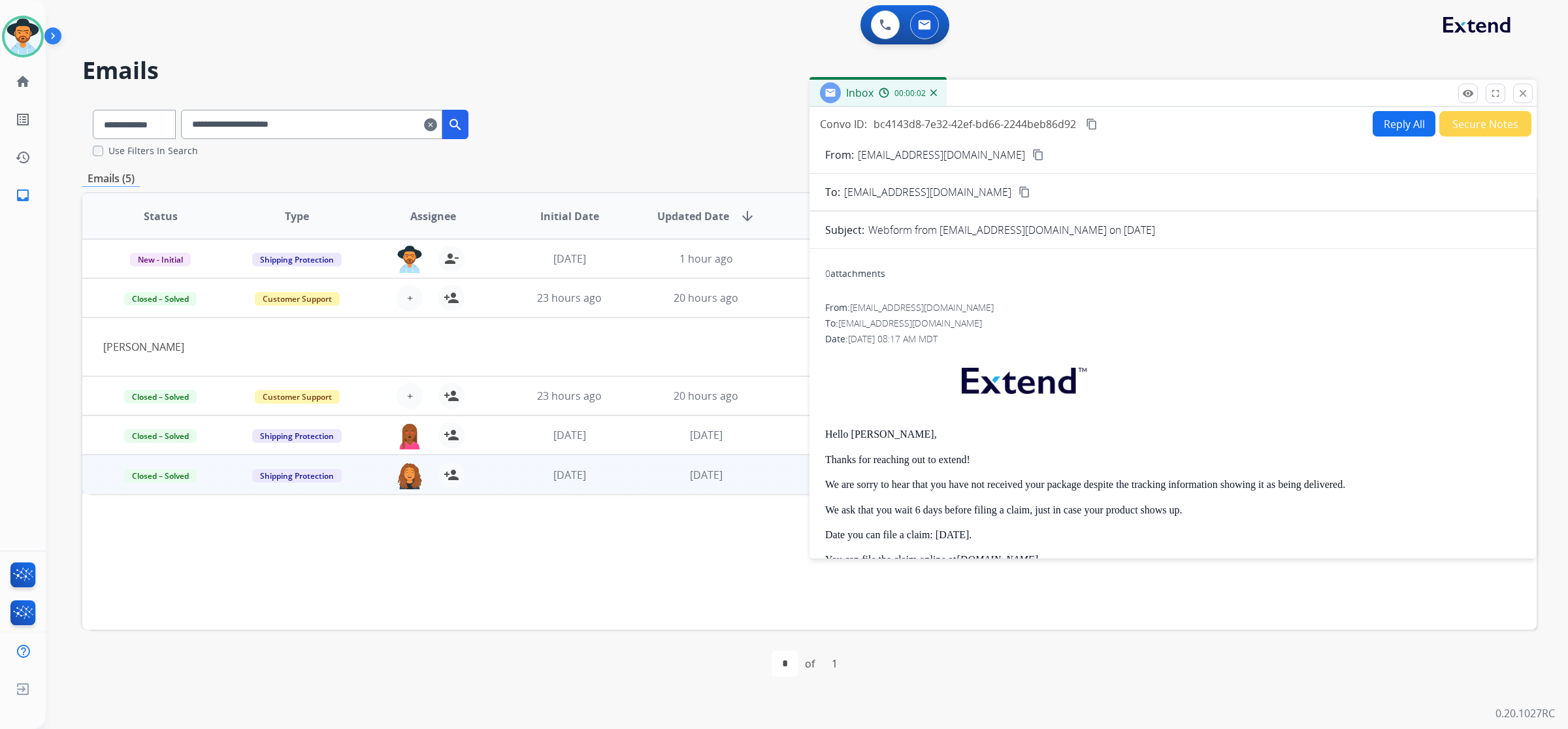
click at [1519, 96] on mat-icon "close" at bounding box center [1523, 93] width 12 height 12
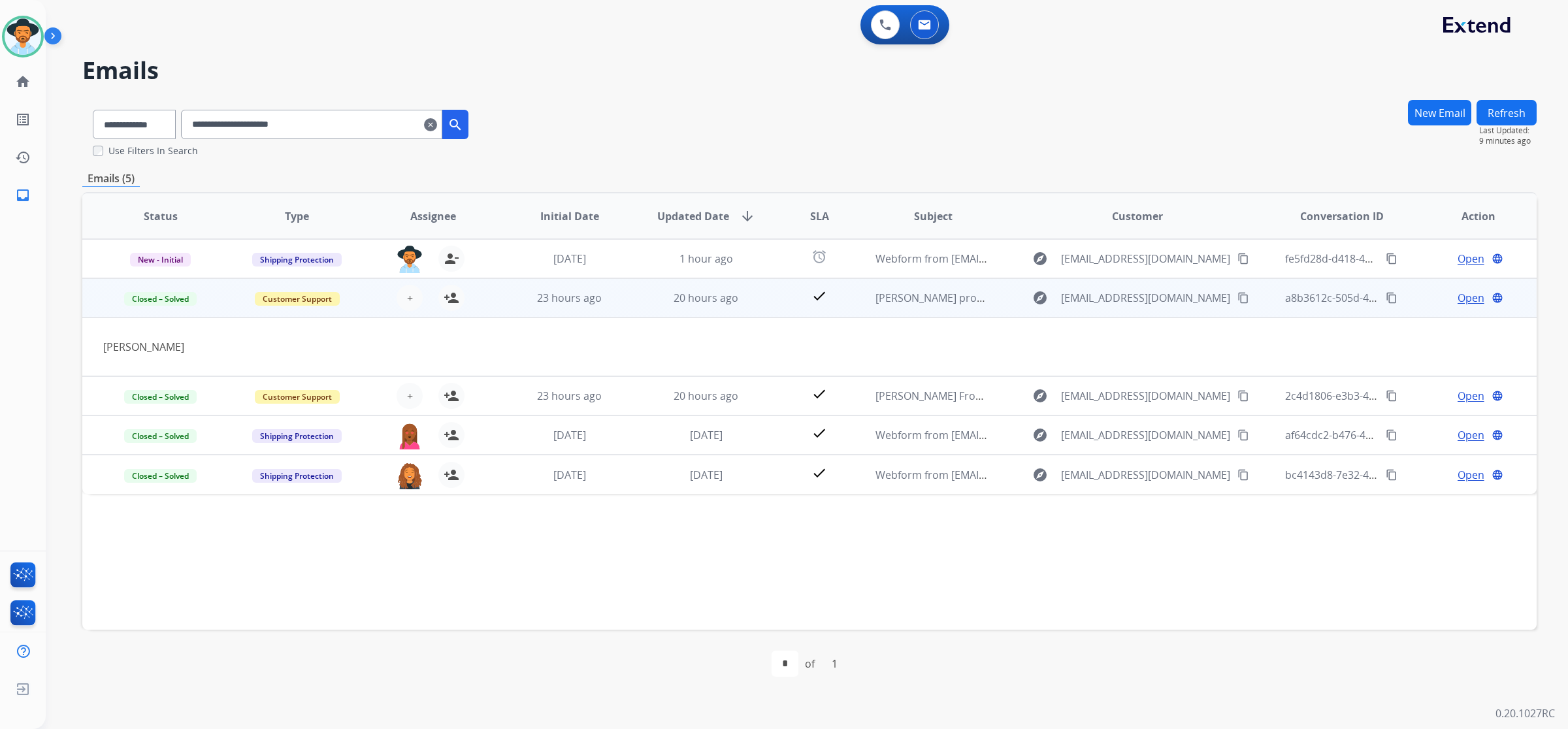
click at [1458, 297] on span "Open" at bounding box center [1471, 298] width 27 height 16
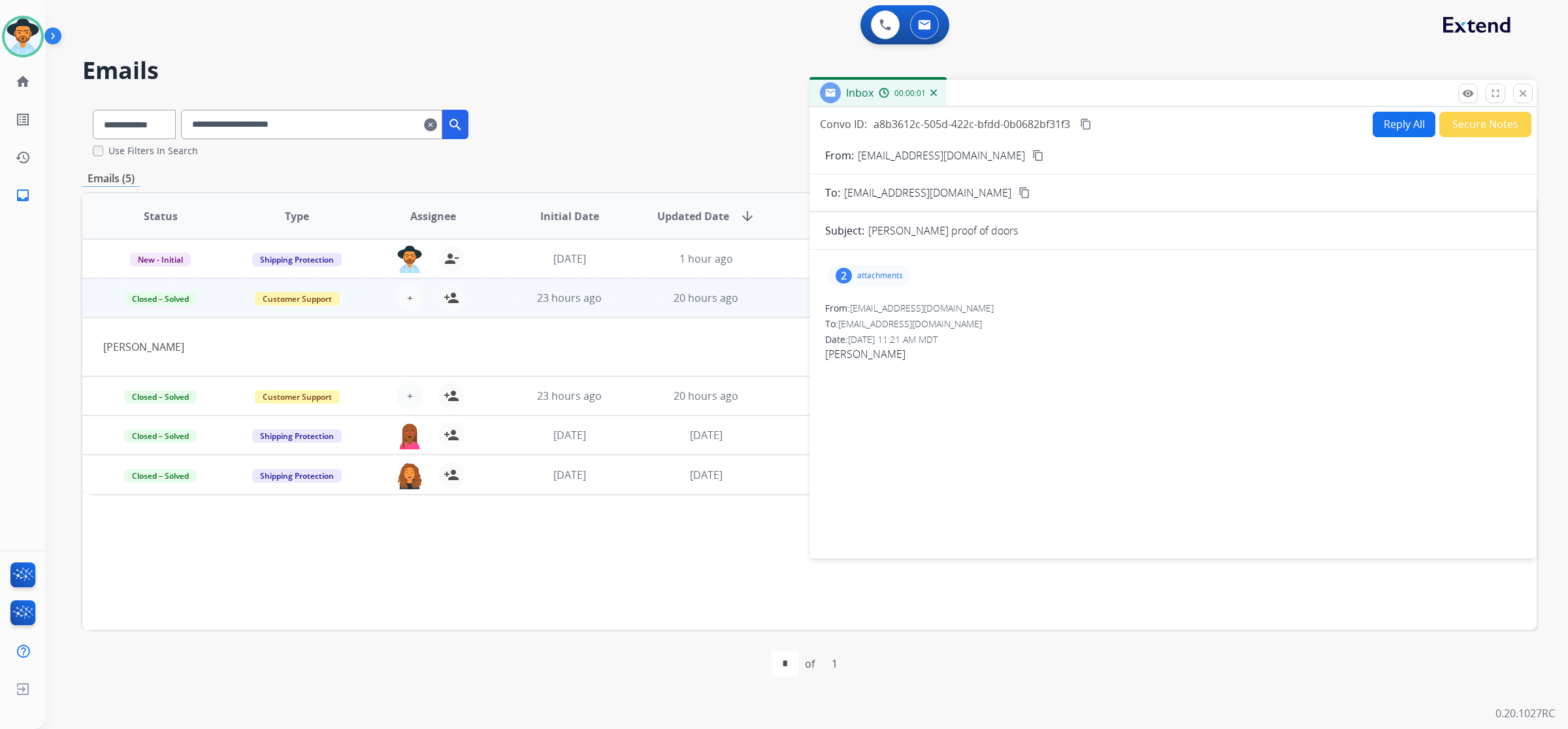
click at [890, 278] on p "attachments" at bounding box center [880, 276] width 45 height 11
click at [868, 311] on div at bounding box center [871, 308] width 65 height 45
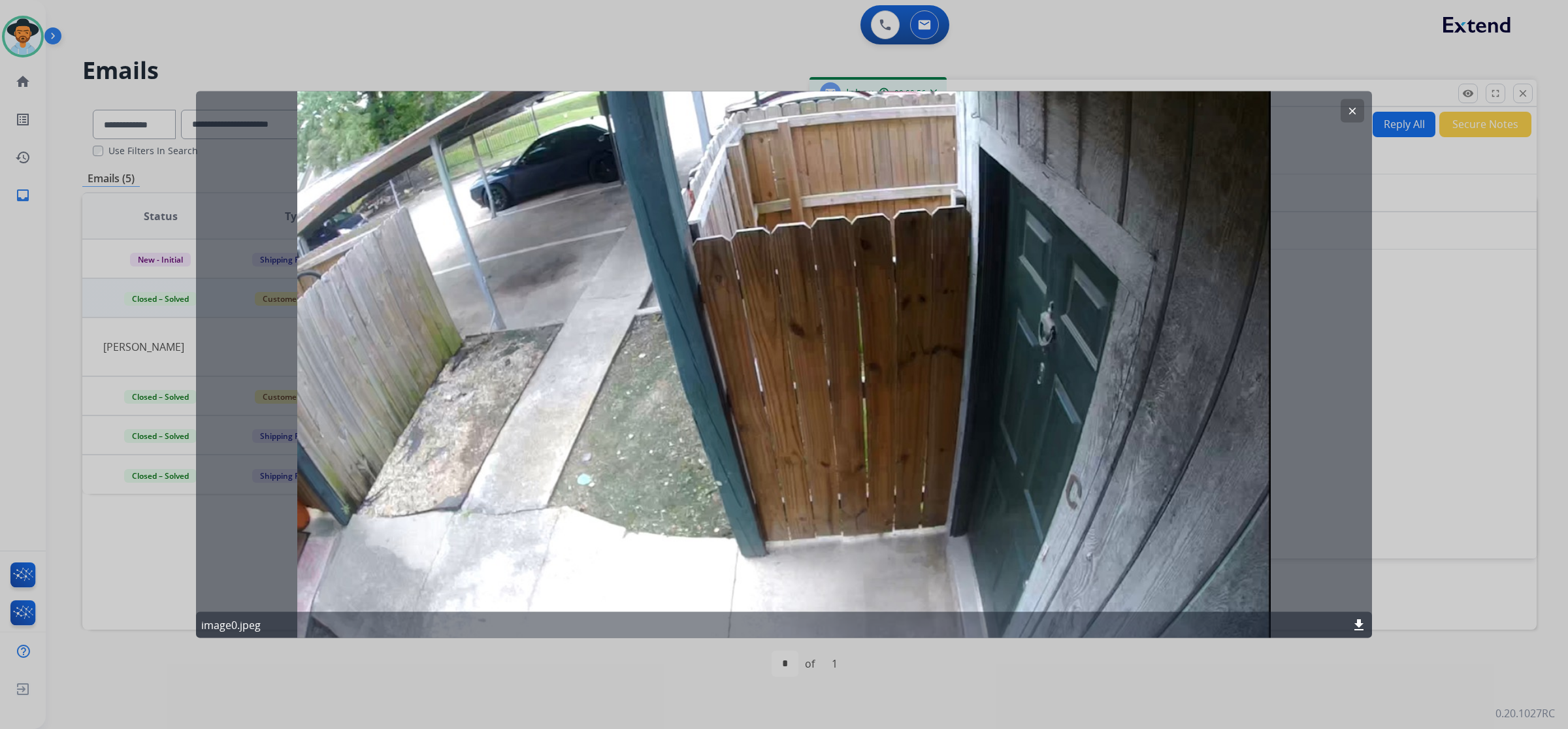
click at [1344, 109] on button "clear" at bounding box center [1353, 111] width 23 height 23
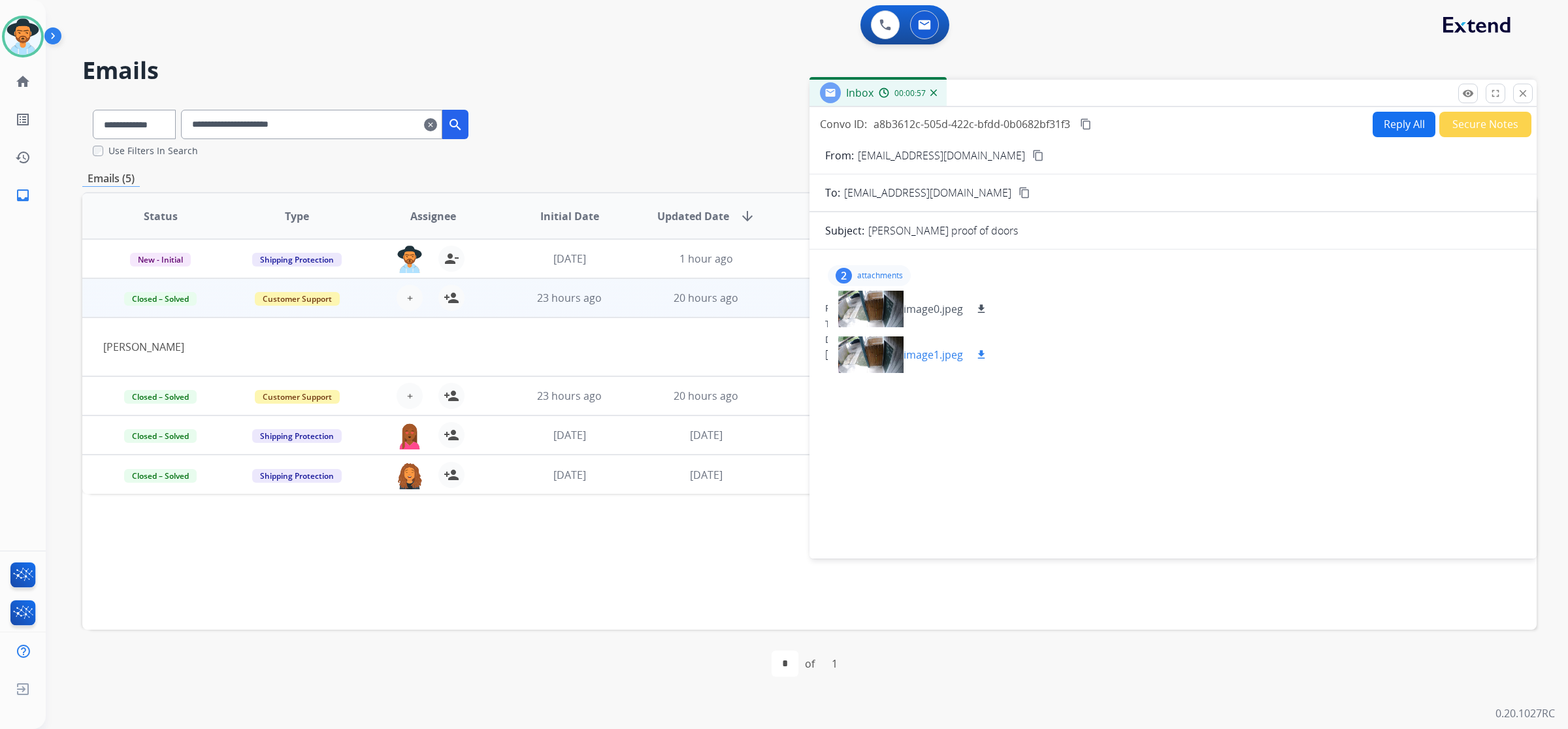
click at [857, 351] on div at bounding box center [871, 354] width 65 height 45
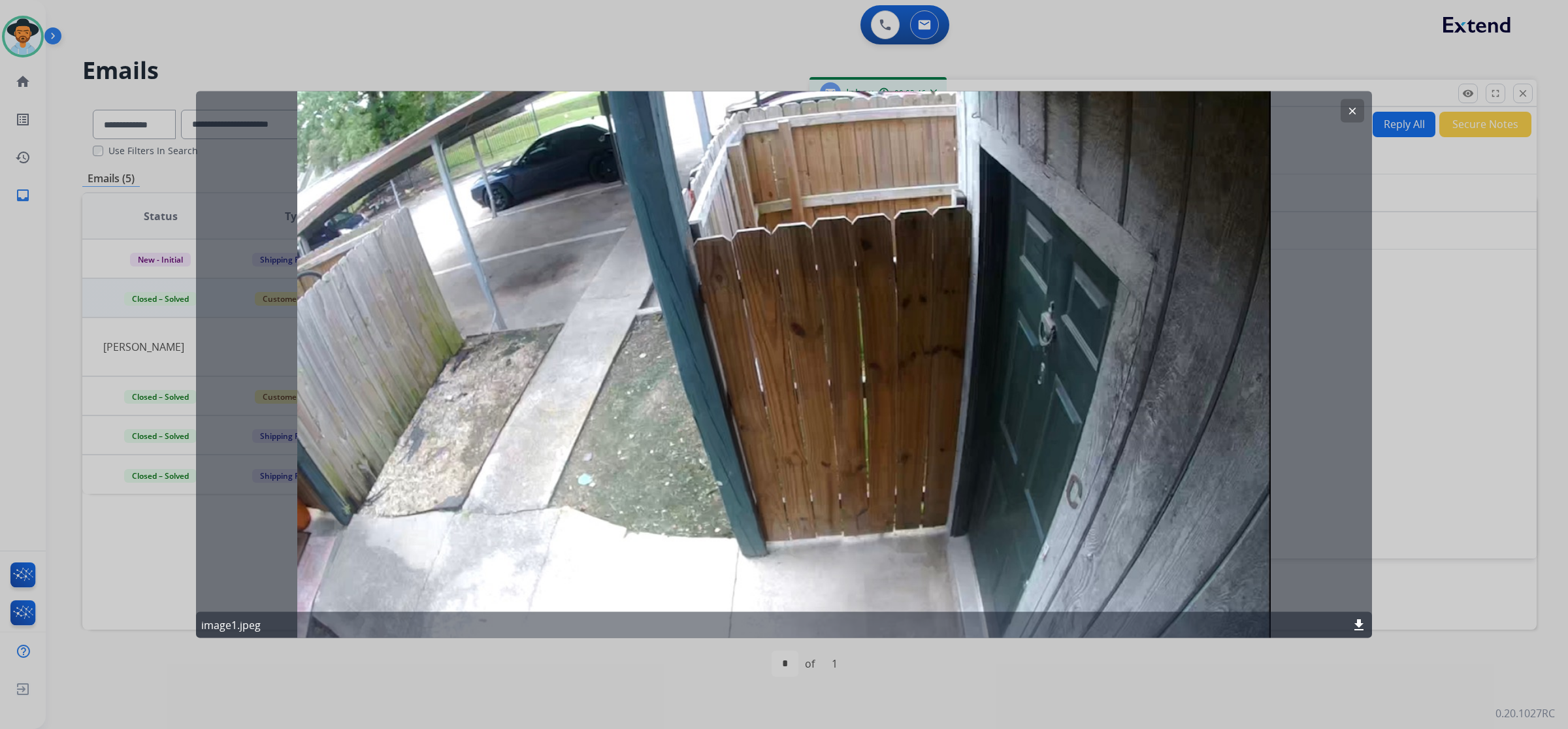
click at [1356, 111] on mat-icon "clear" at bounding box center [1352, 110] width 12 height 12
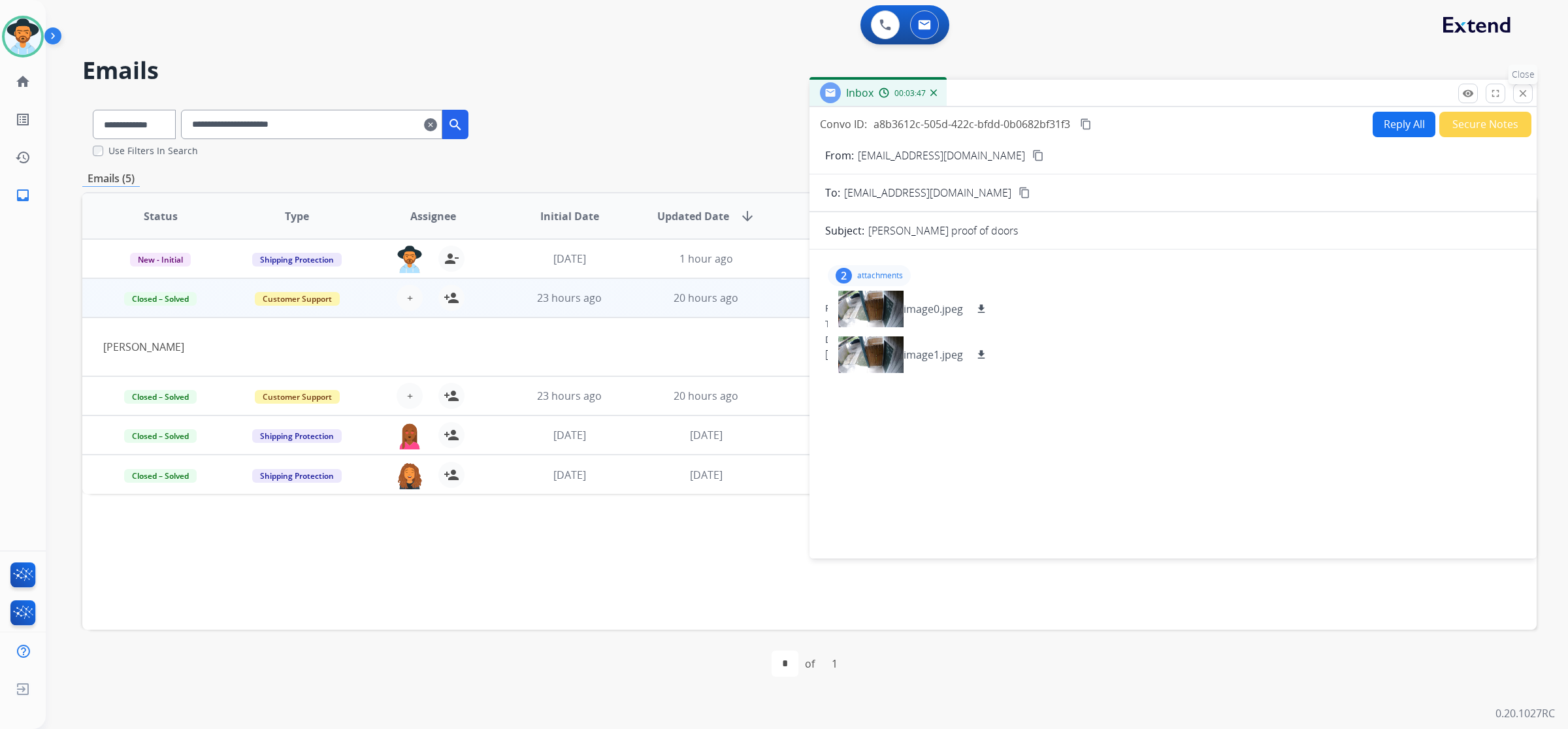
click at [1521, 95] on mat-icon "close" at bounding box center [1523, 93] width 12 height 12
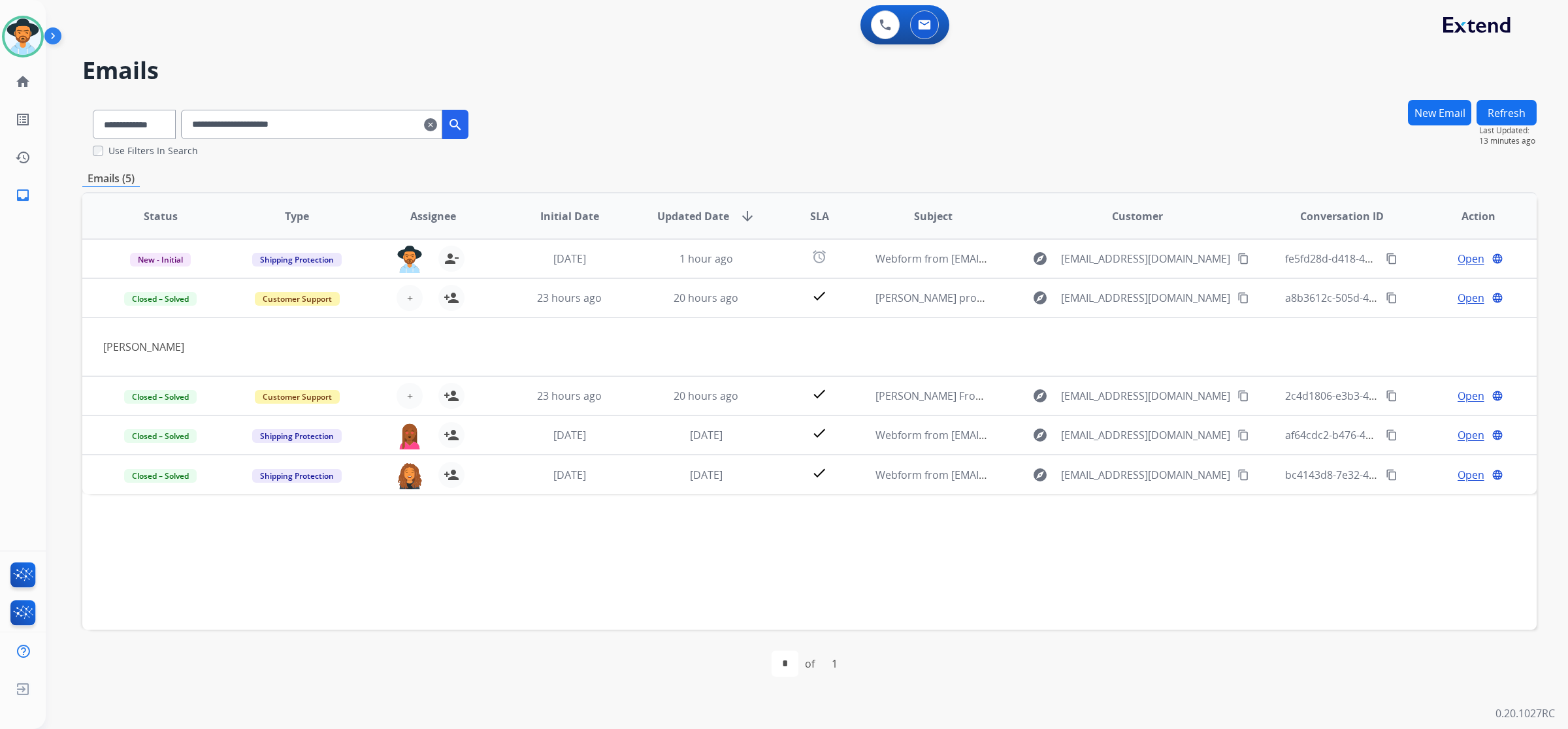
click at [437, 126] on mat-icon "clear" at bounding box center [430, 125] width 13 height 16
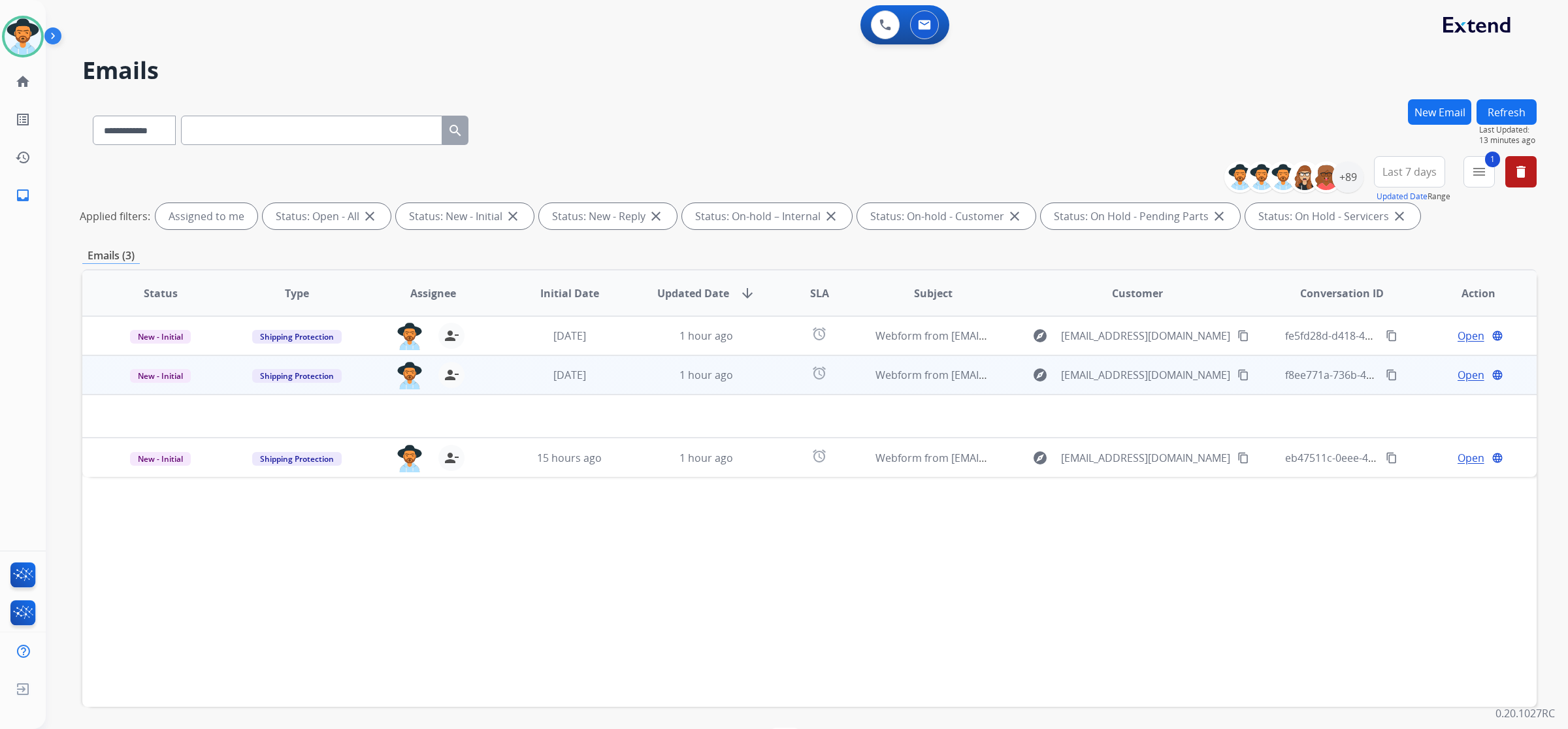
click at [867, 377] on td "Webform from salvadorsalomon030712@gmail.com on 08/12/2025" at bounding box center [922, 375] width 136 height 39
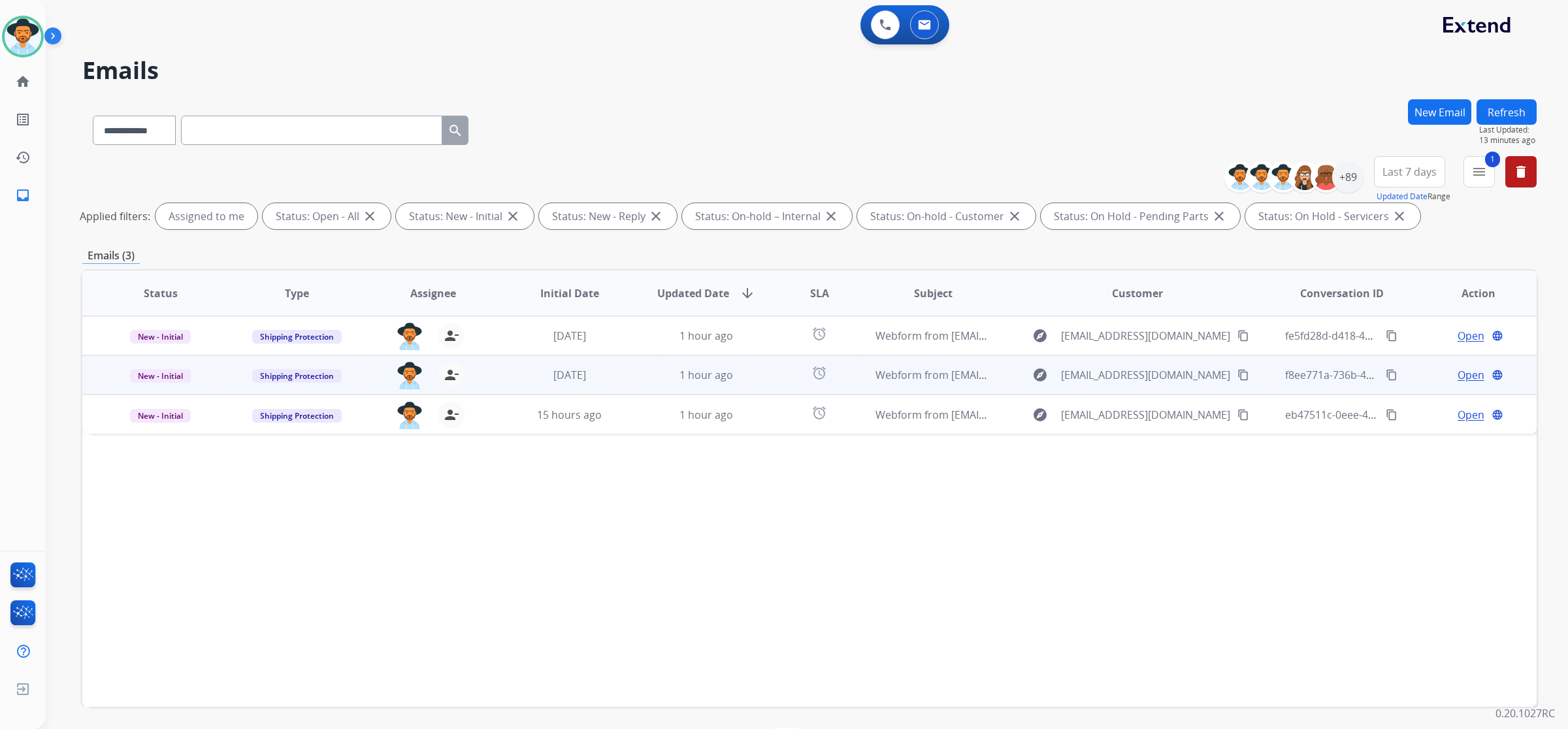
click at [867, 377] on td "Webform from salvadorsalomon030712@gmail.com on 08/12/2025" at bounding box center [922, 375] width 136 height 39
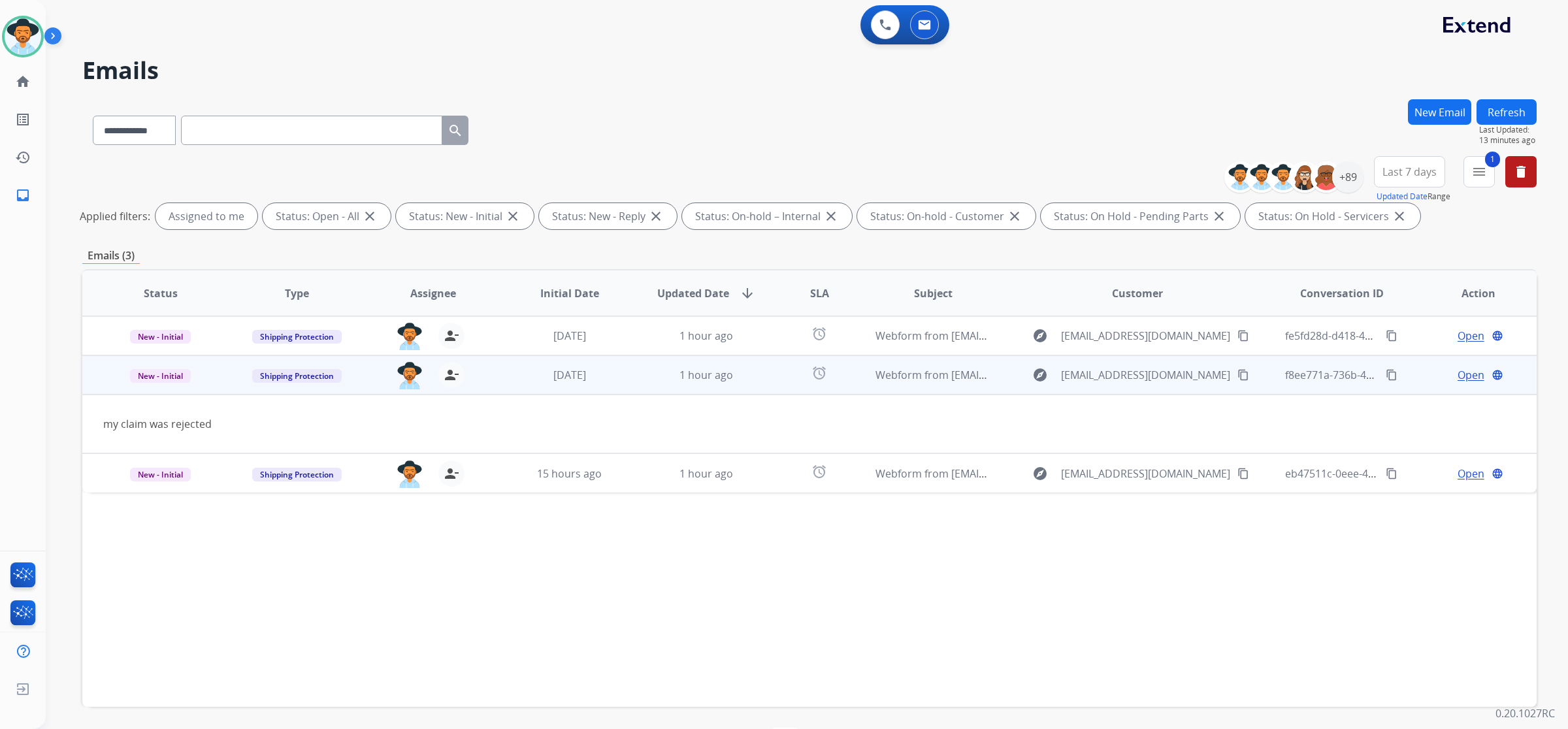
click at [1242, 374] on mat-icon "content_copy" at bounding box center [1243, 375] width 12 height 12
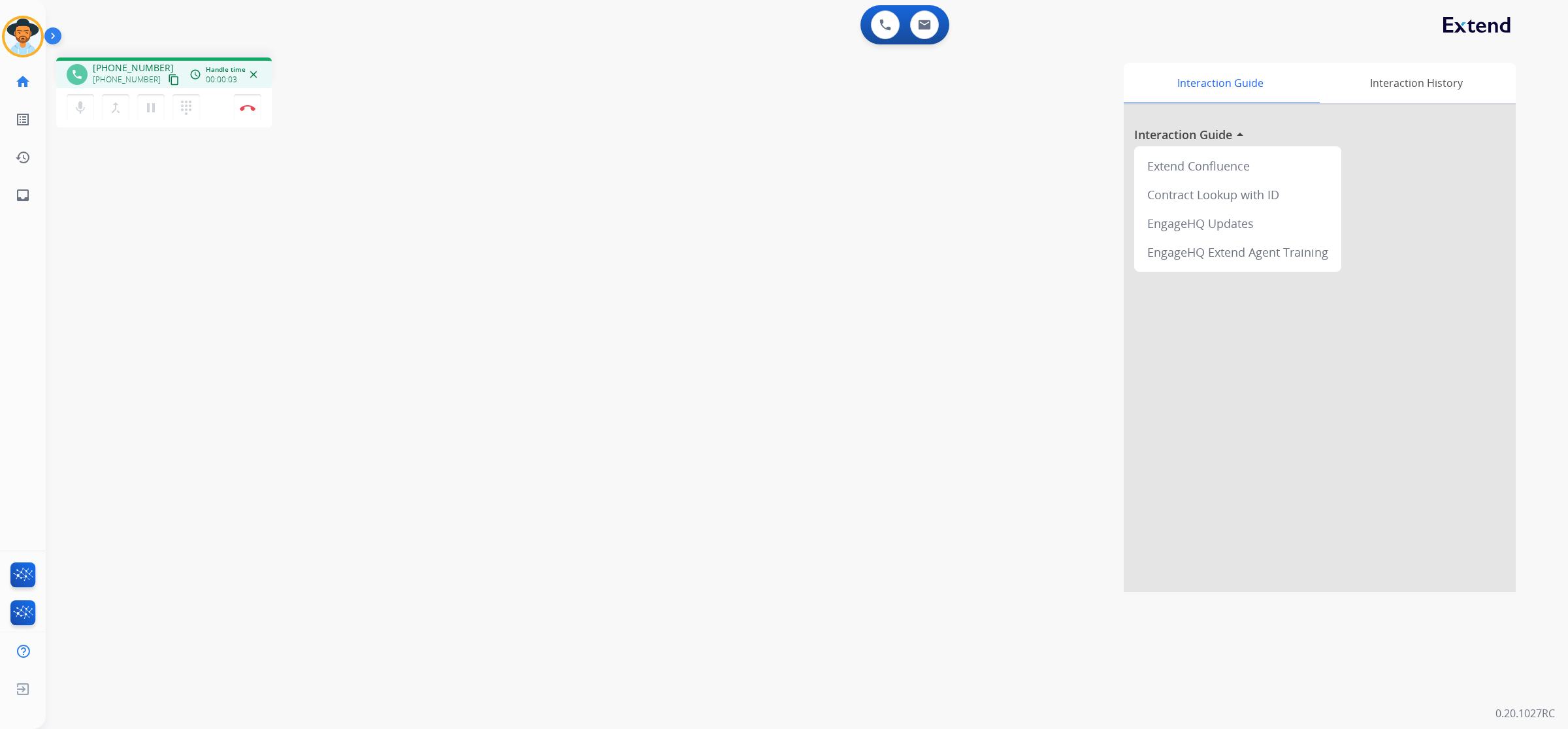
click at [168, 85] on mat-icon "content_copy" at bounding box center [174, 79] width 12 height 12
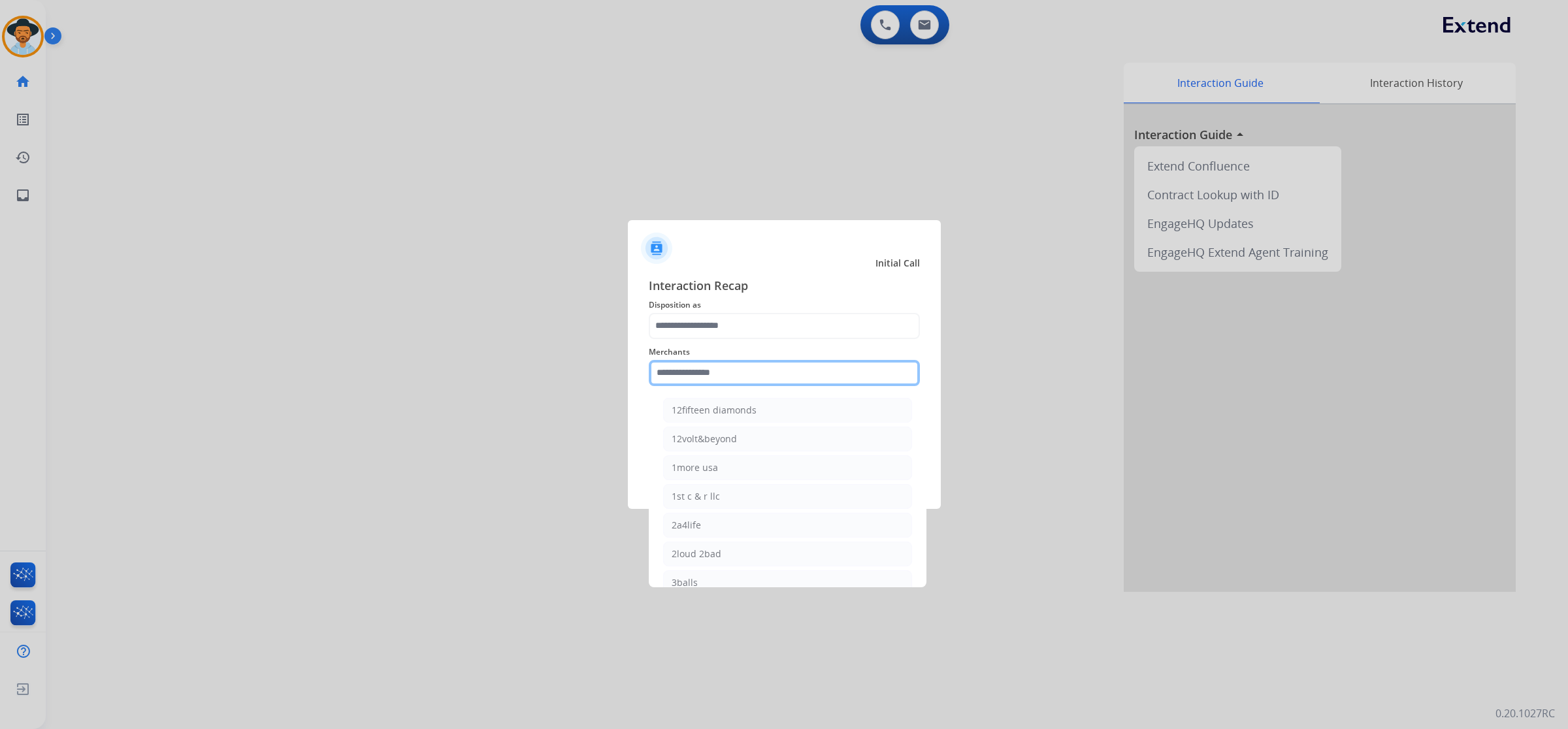
click at [694, 366] on input "text" at bounding box center [784, 372] width 272 height 26
click at [734, 495] on li "Mattress firm" at bounding box center [788, 497] width 249 height 25
type input "**********"
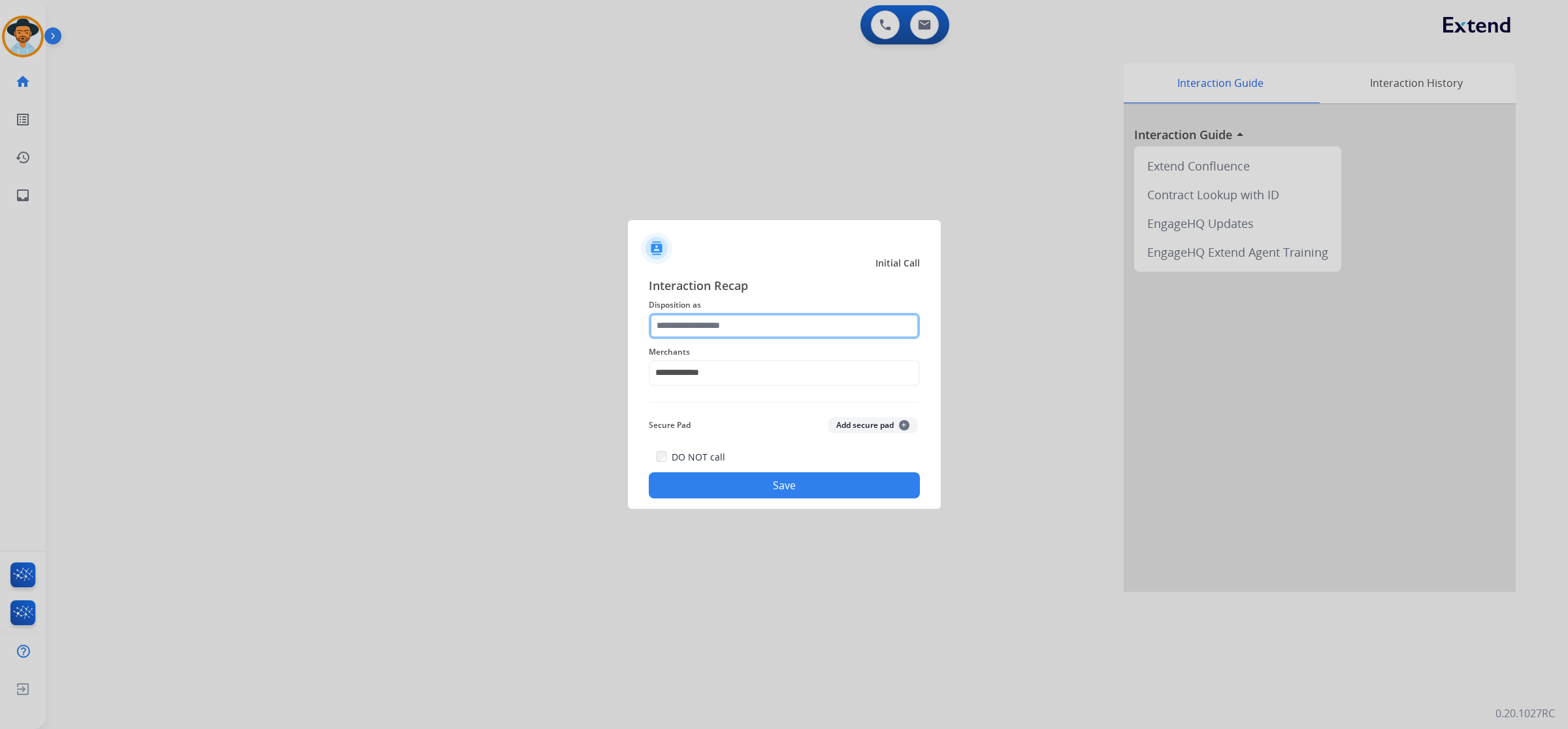
click at [743, 328] on input "text" at bounding box center [784, 326] width 272 height 26
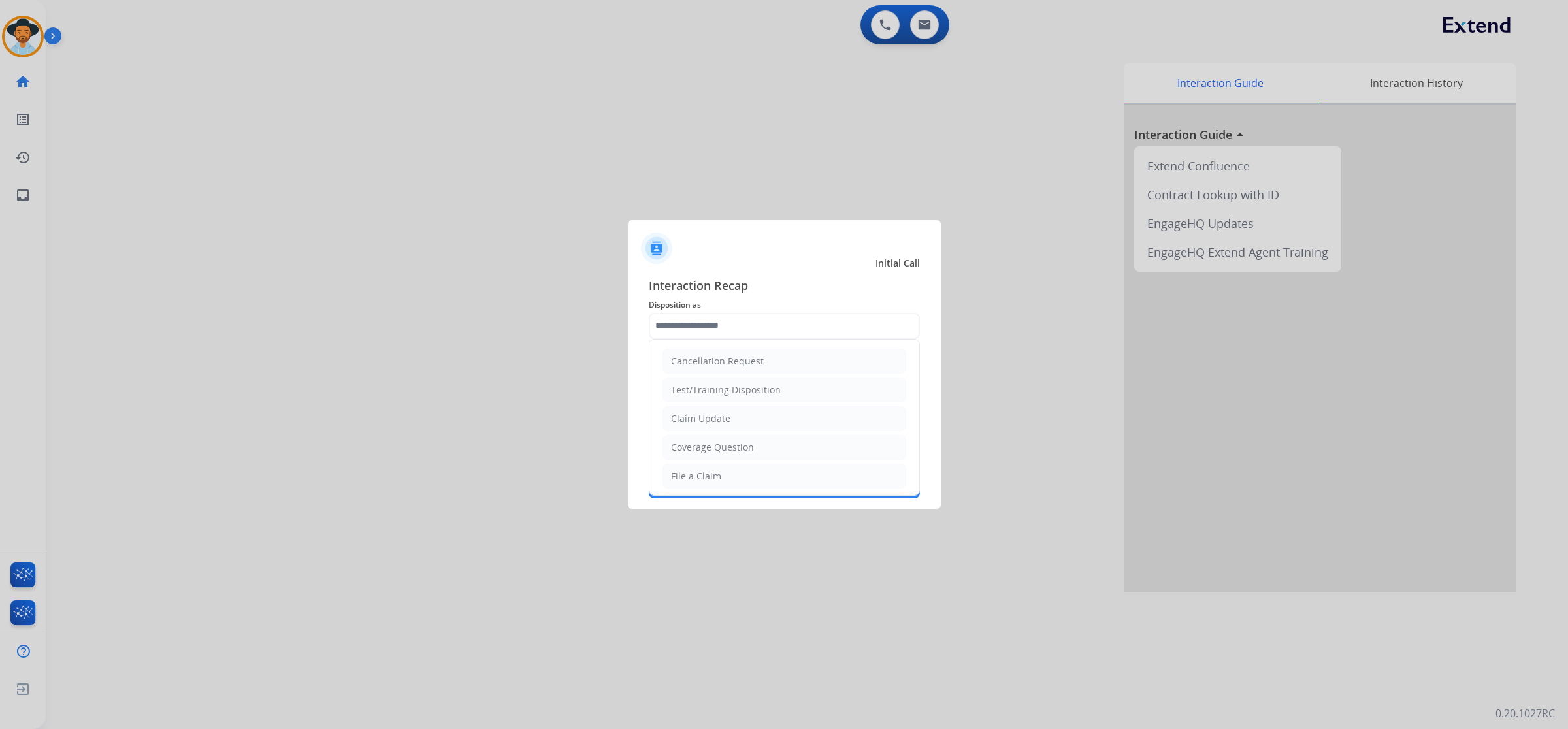
click at [746, 478] on li "File a Claim" at bounding box center [784, 476] width 244 height 25
type input "**********"
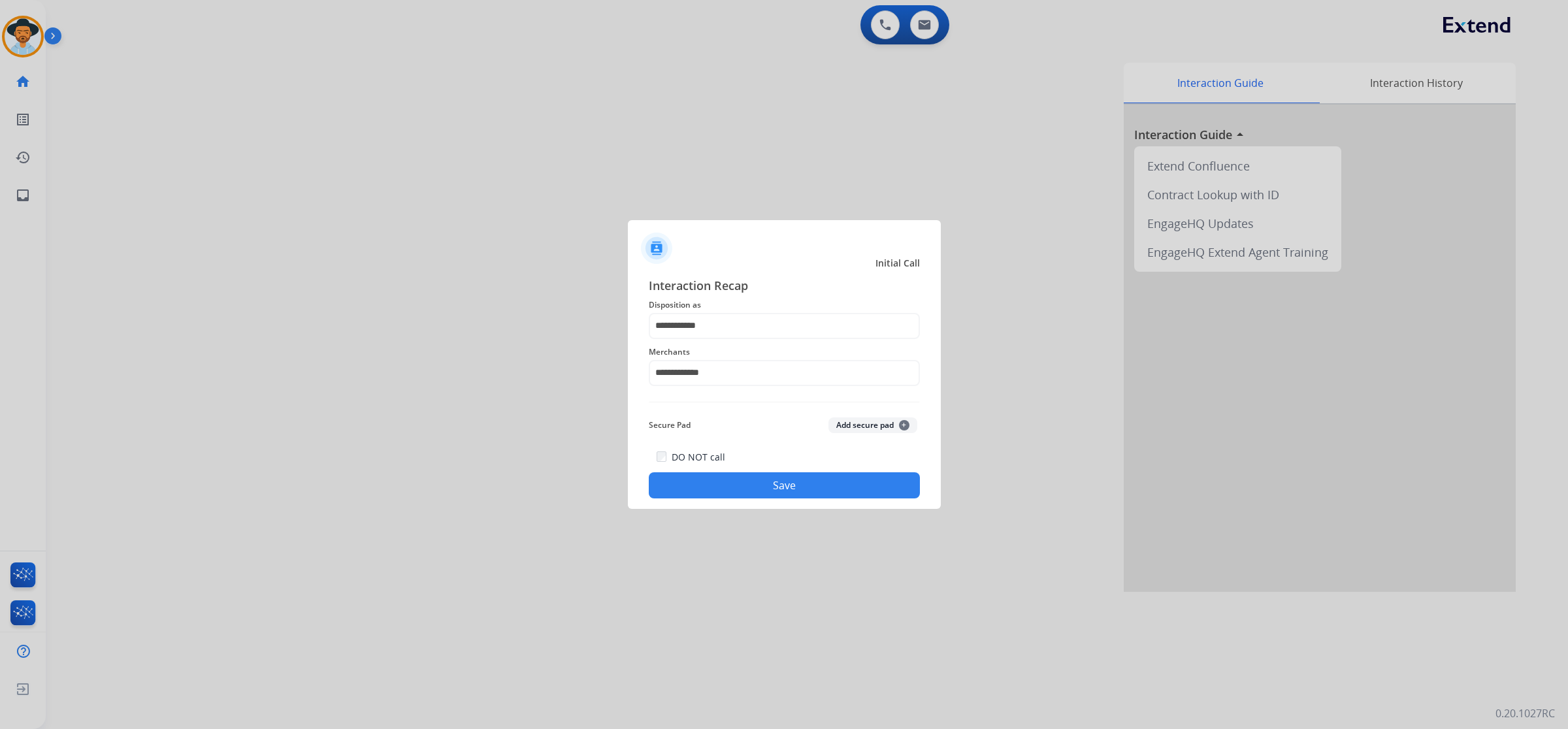
click at [783, 480] on button "Save" at bounding box center [784, 485] width 272 height 26
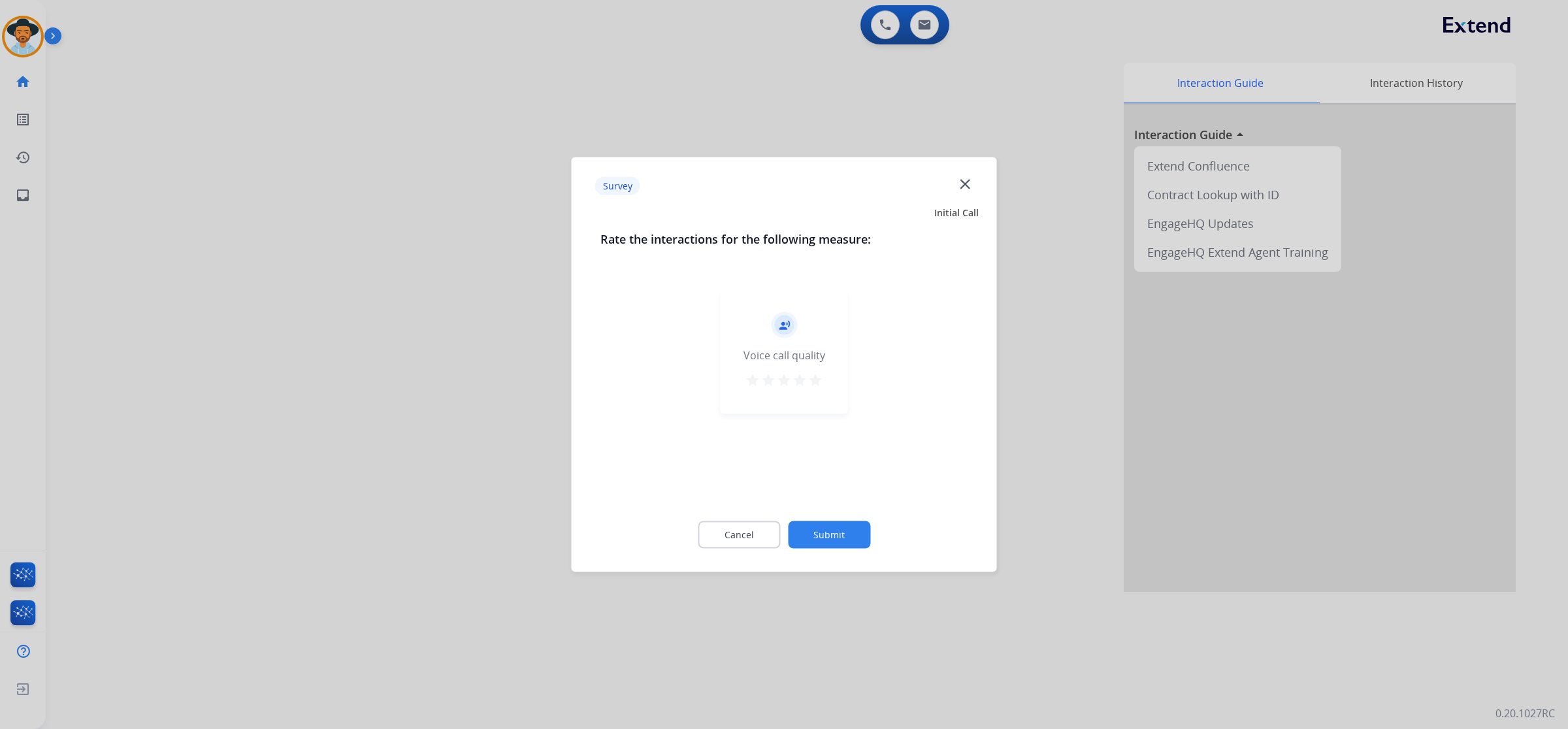
click at [825, 379] on div "record_voice_over Voice call quality star star star star star" at bounding box center [784, 352] width 127 height 124
click at [818, 381] on mat-icon "star" at bounding box center [816, 380] width 16 height 16
click at [826, 518] on div "Cancel Submit" at bounding box center [784, 535] width 368 height 59
click at [827, 531] on button "Submit" at bounding box center [829, 535] width 82 height 28
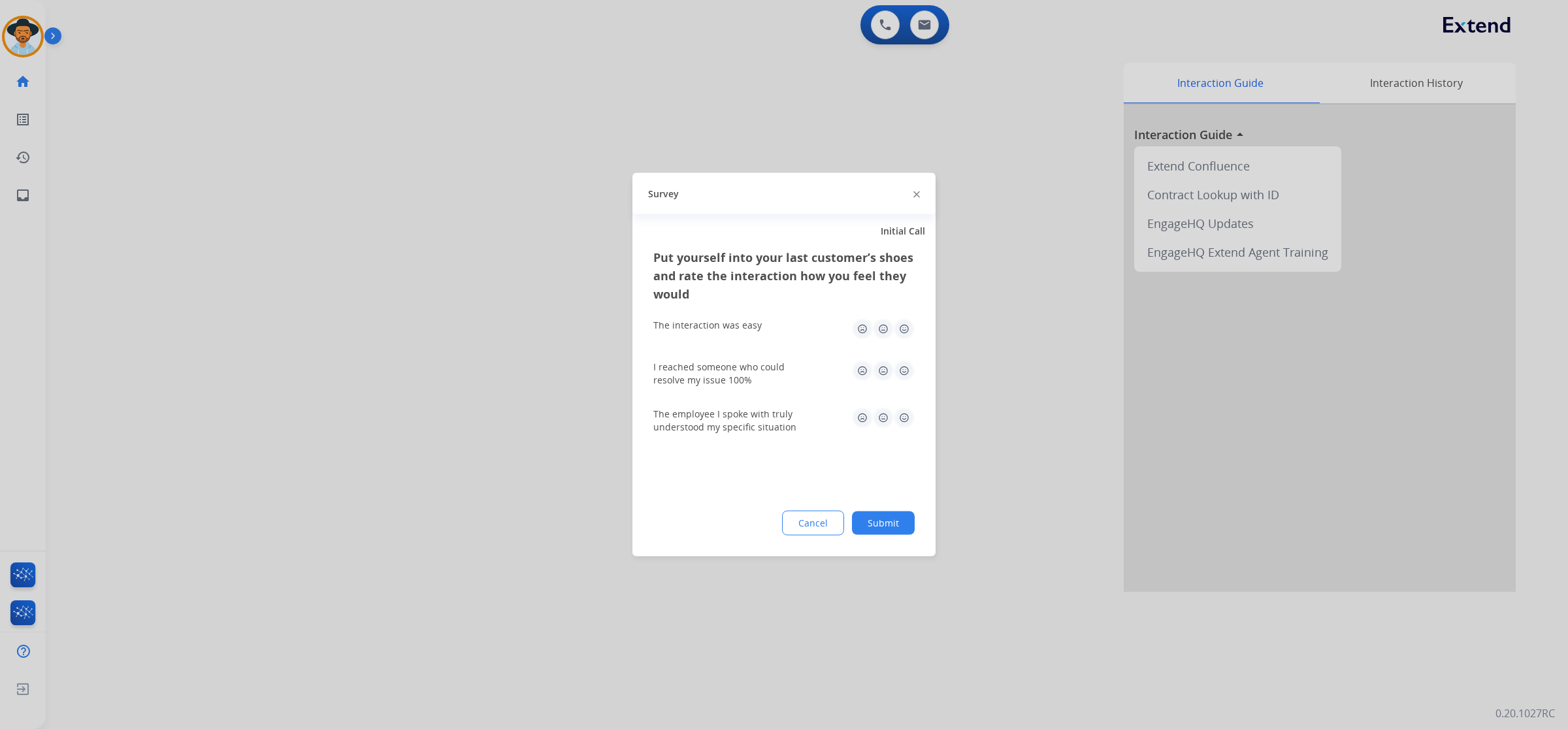
click at [899, 328] on img at bounding box center [904, 328] width 20 height 20
drag, startPoint x: 900, startPoint y: 369, endPoint x: 900, endPoint y: 419, distance: 50.0
click at [900, 370] on img at bounding box center [904, 370] width 20 height 20
click at [906, 418] on img at bounding box center [904, 417] width 20 height 20
click at [890, 524] on button "Submit" at bounding box center [883, 523] width 62 height 23
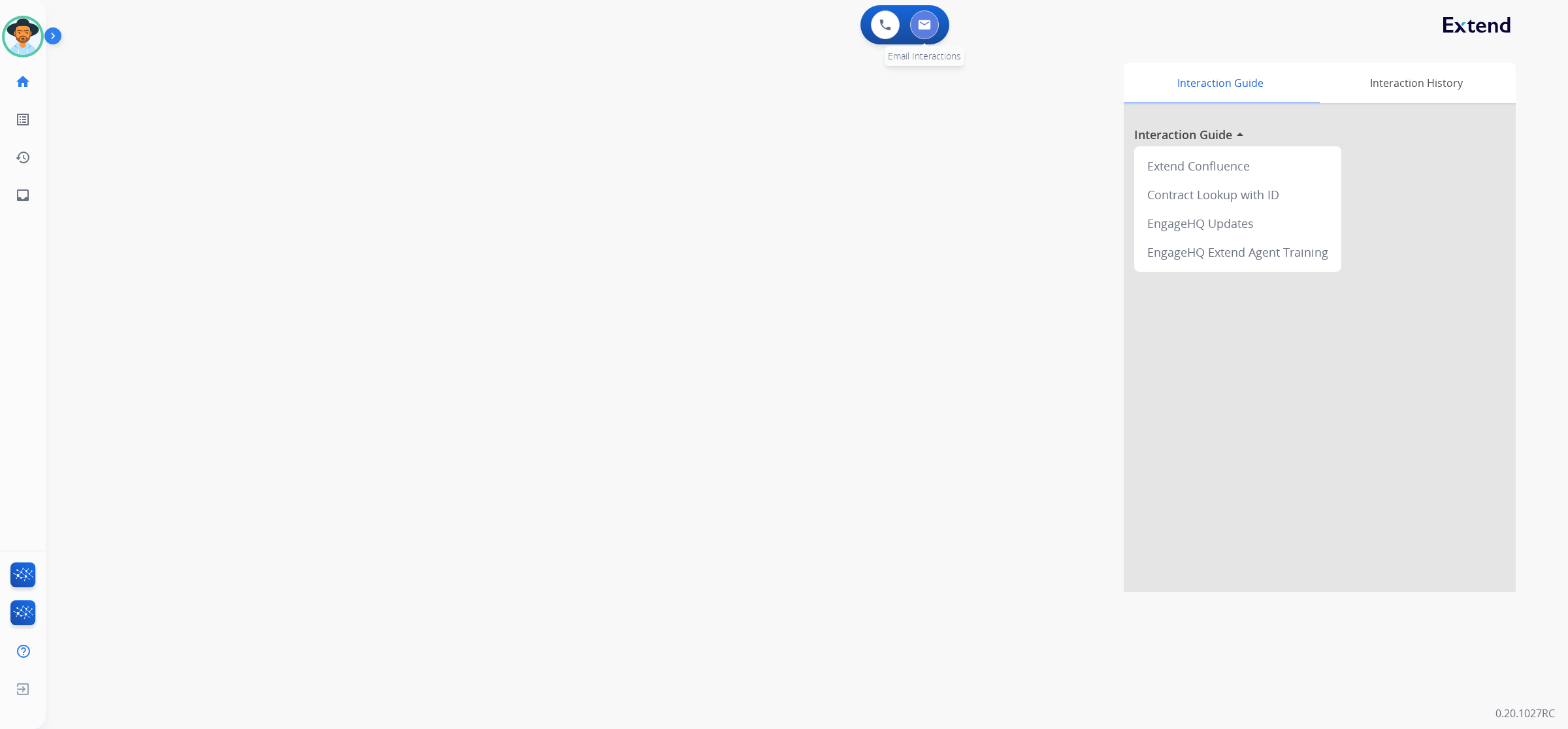
click at [922, 30] on button at bounding box center [924, 25] width 28 height 28
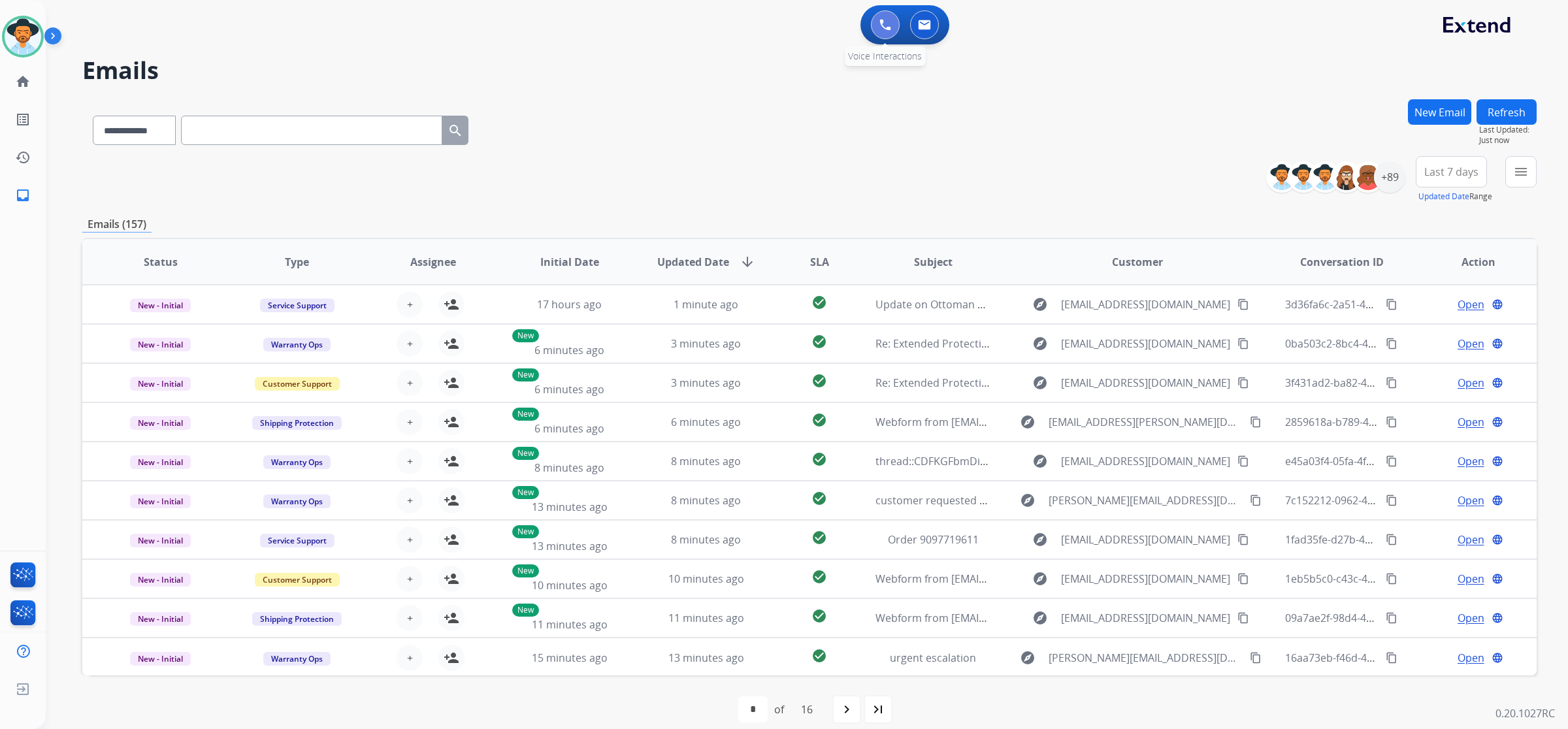
click at [882, 29] on img at bounding box center [885, 24] width 12 height 12
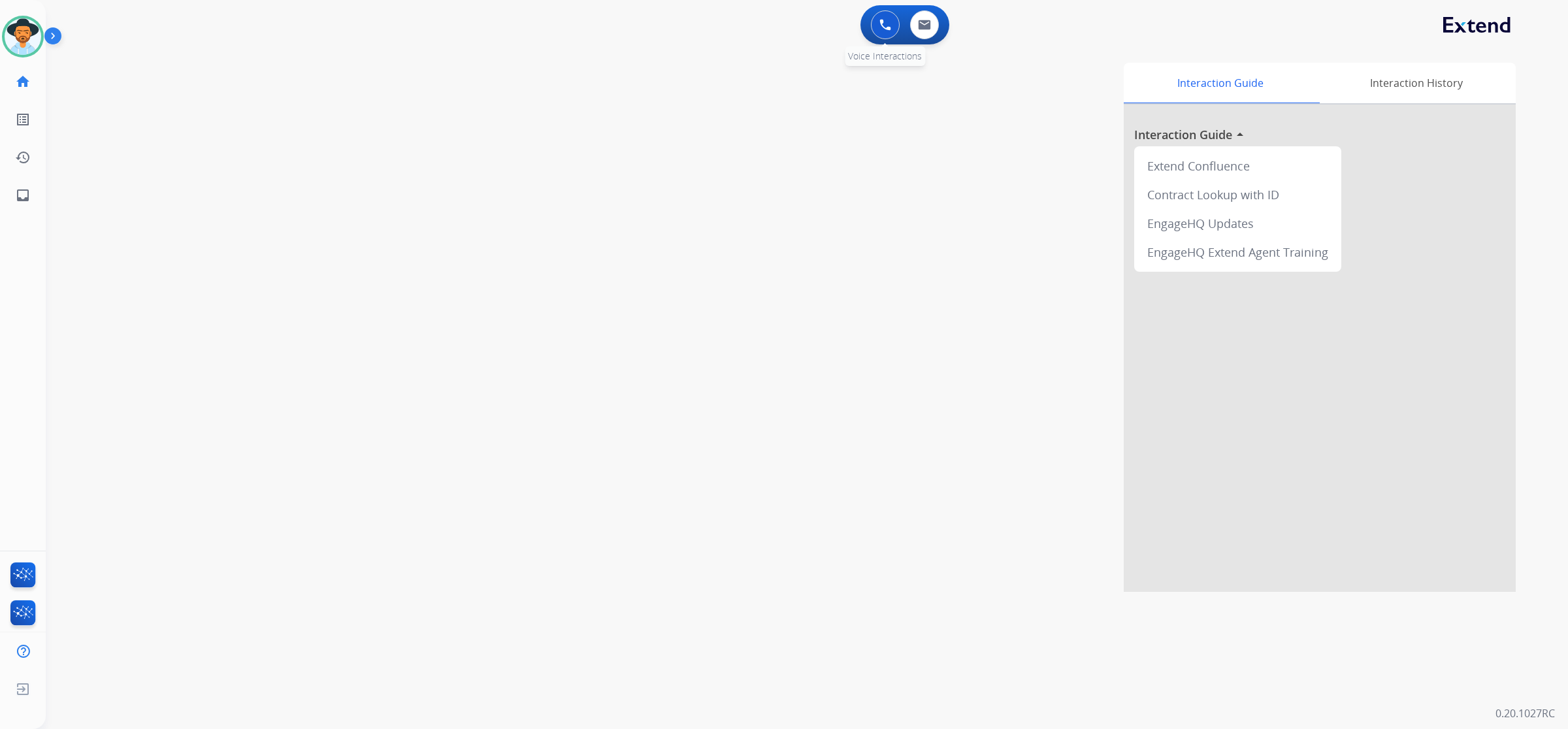
click at [880, 25] on img at bounding box center [885, 24] width 12 height 12
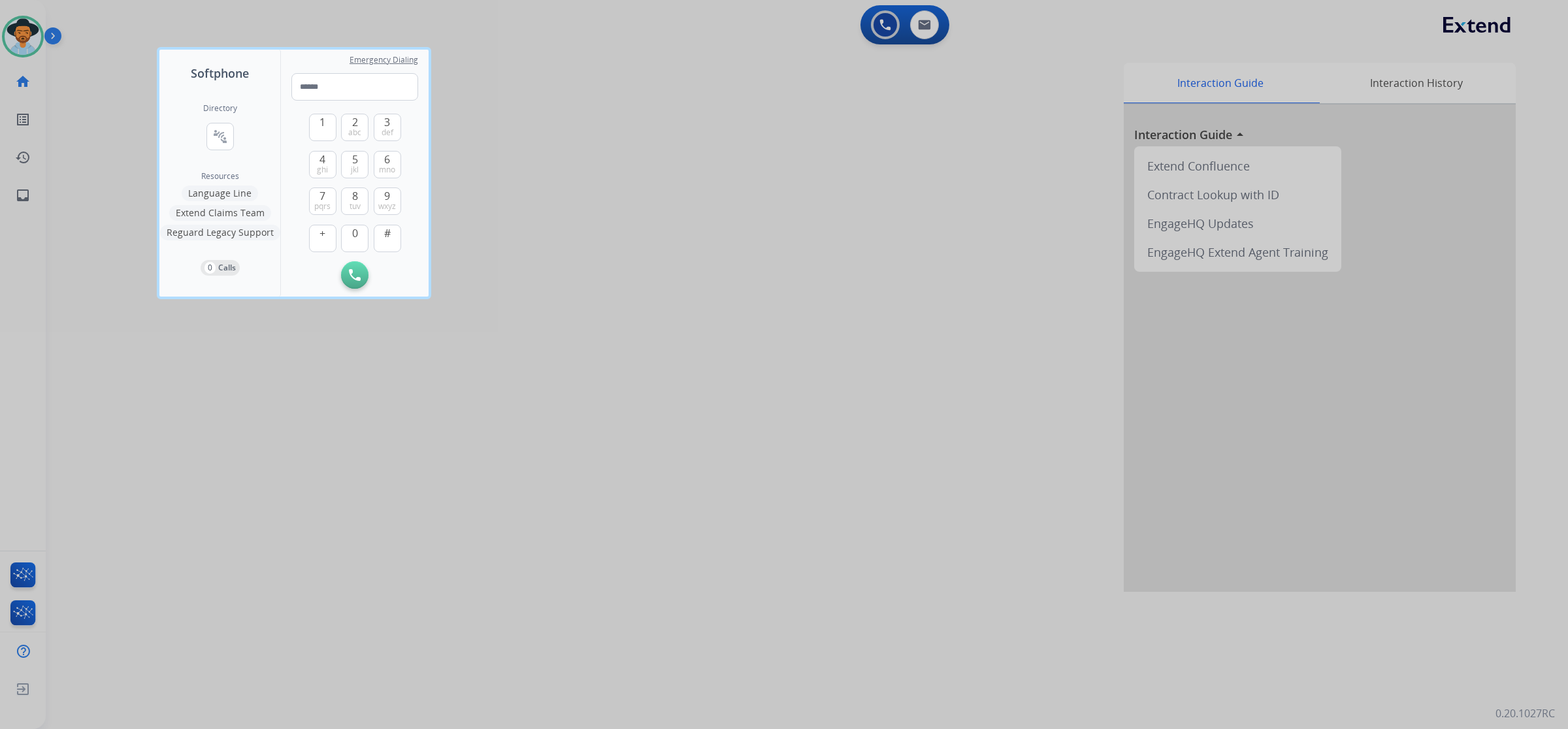
click at [199, 133] on div "Directory connect_without_contact Resource Directory Resources Language Line Ex…" at bounding box center [220, 189] width 121 height 215
click at [227, 133] on button "connect_without_contact Resource Directory" at bounding box center [220, 136] width 28 height 28
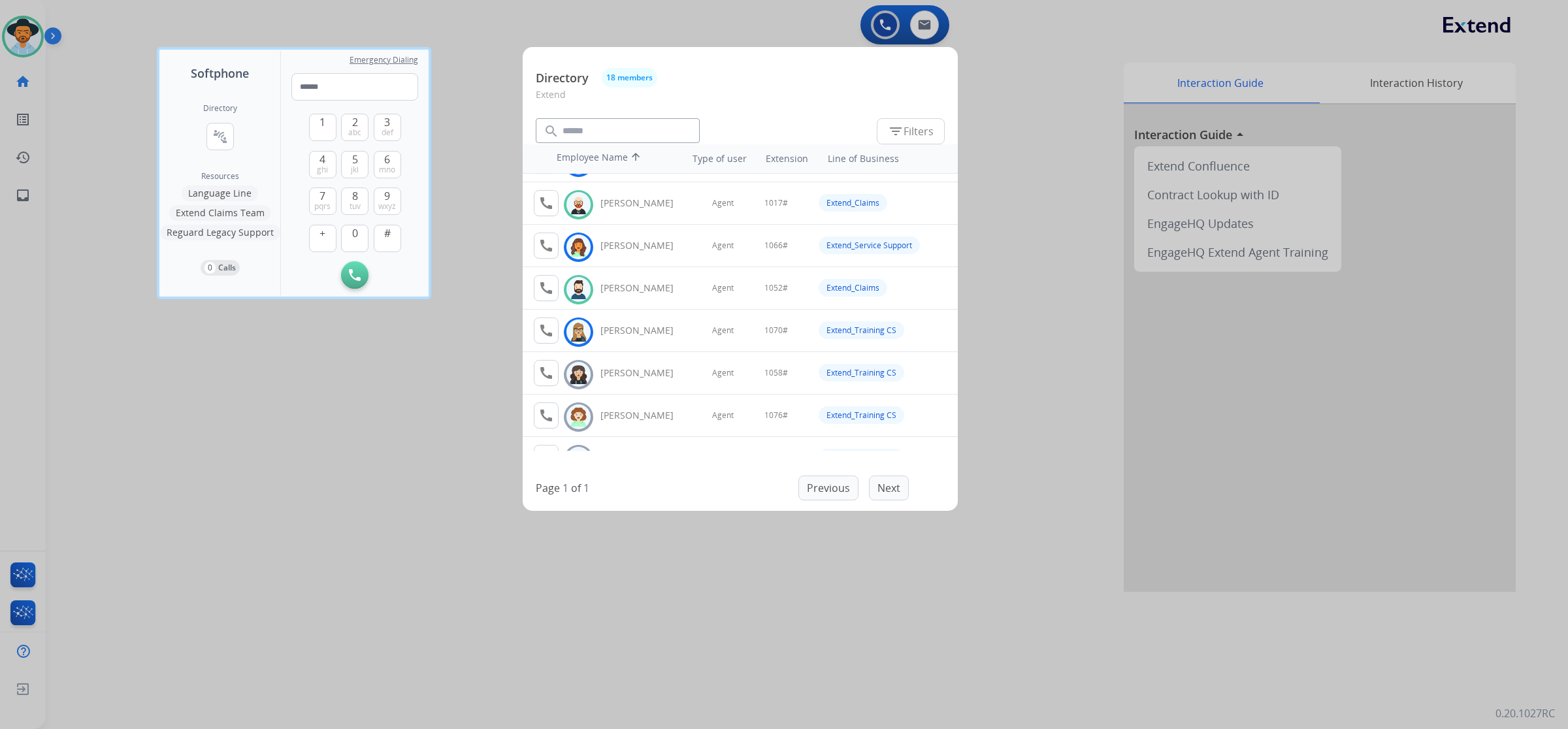
scroll to position [163, 0]
click at [550, 286] on mat-icon "call" at bounding box center [547, 287] width 16 height 16
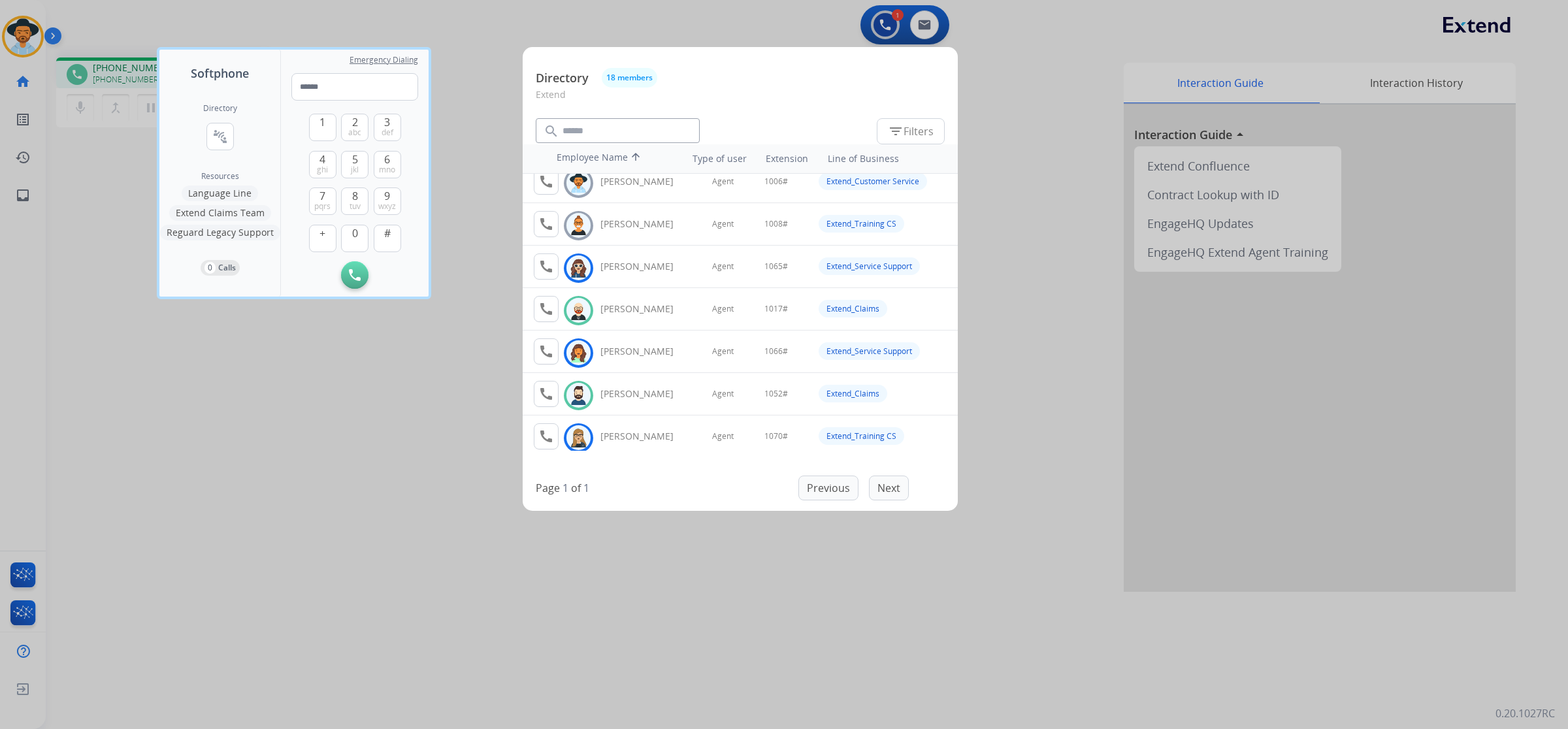
scroll to position [82, 0]
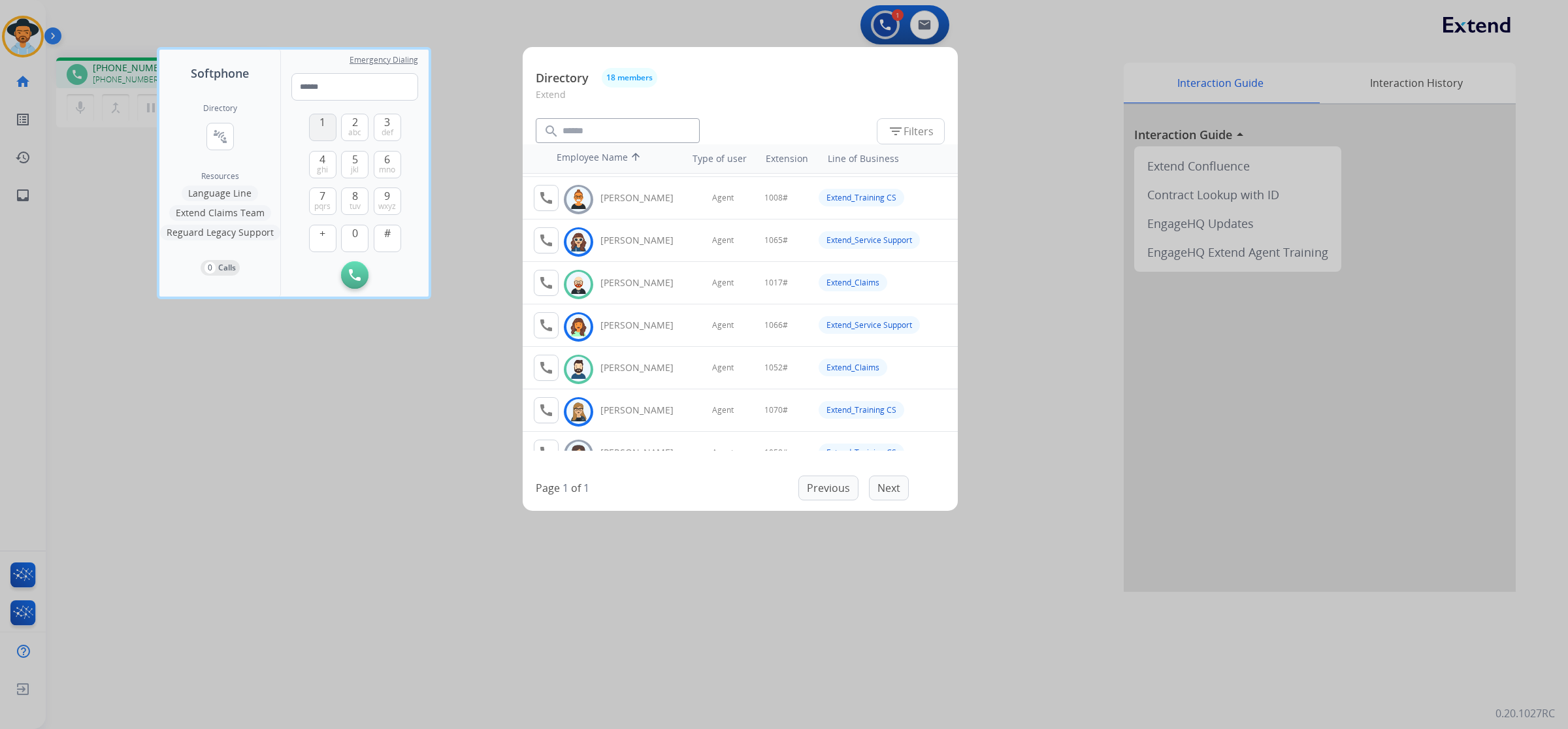
click at [322, 128] on span "1" at bounding box center [322, 122] width 6 height 16
click at [353, 231] on span "0" at bounding box center [355, 233] width 6 height 16
type input "**"
click at [350, 161] on button "5 jkl" at bounding box center [354, 165] width 28 height 28
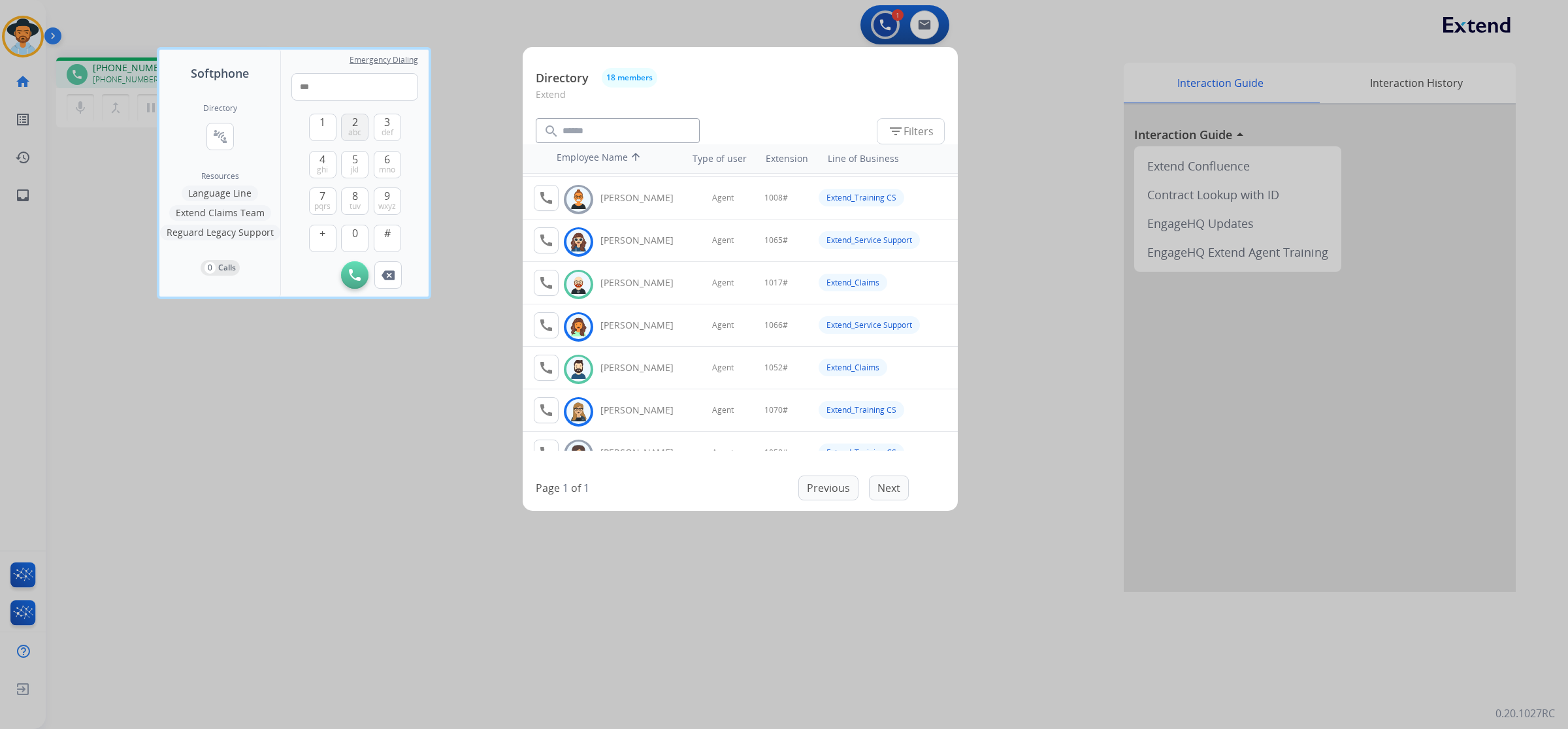
click at [353, 126] on span "2" at bounding box center [355, 122] width 6 height 16
click at [379, 233] on button "#" at bounding box center [387, 238] width 28 height 28
type input "*****"
click at [1002, 556] on div at bounding box center [784, 364] width 1568 height 729
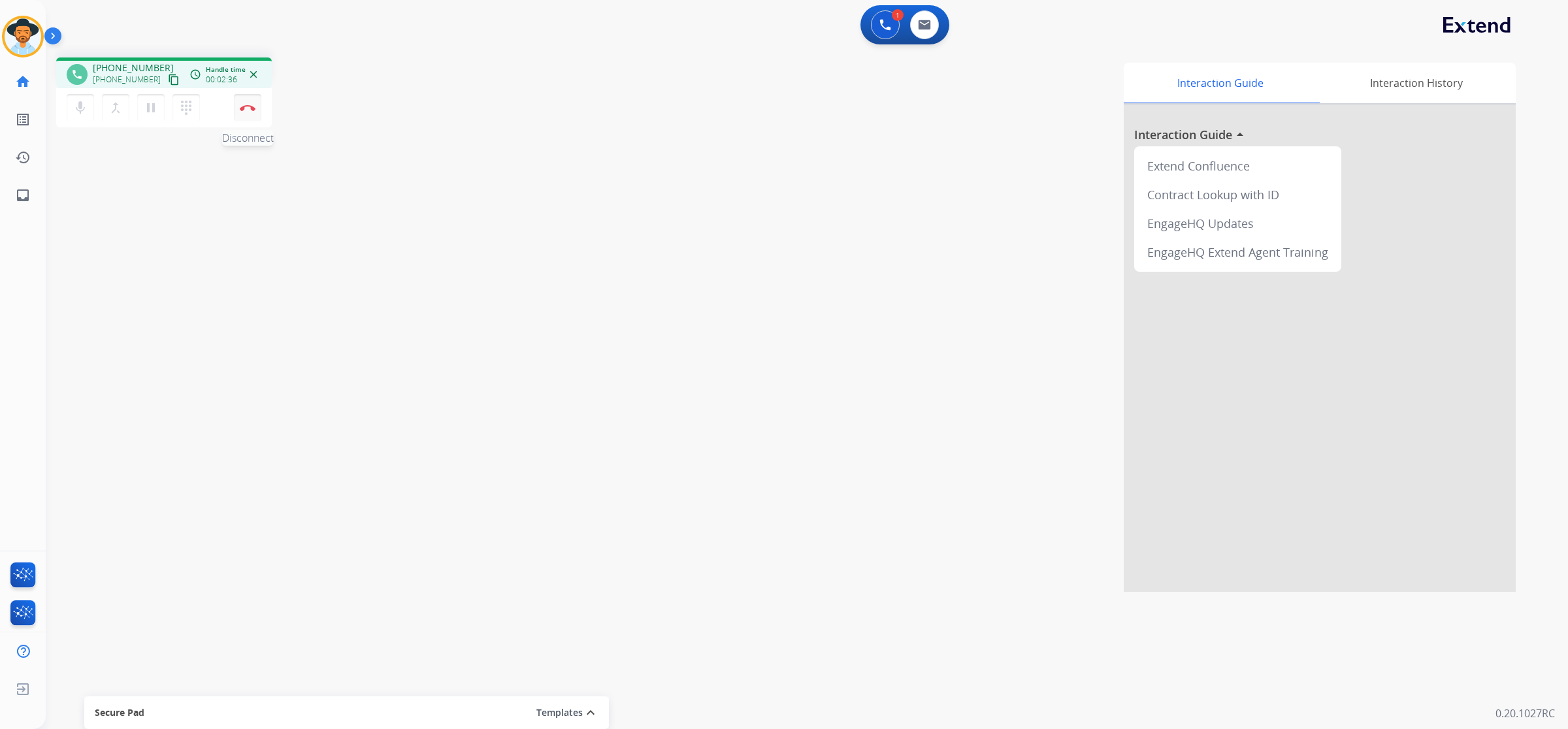
click at [250, 107] on img at bounding box center [248, 107] width 16 height 6
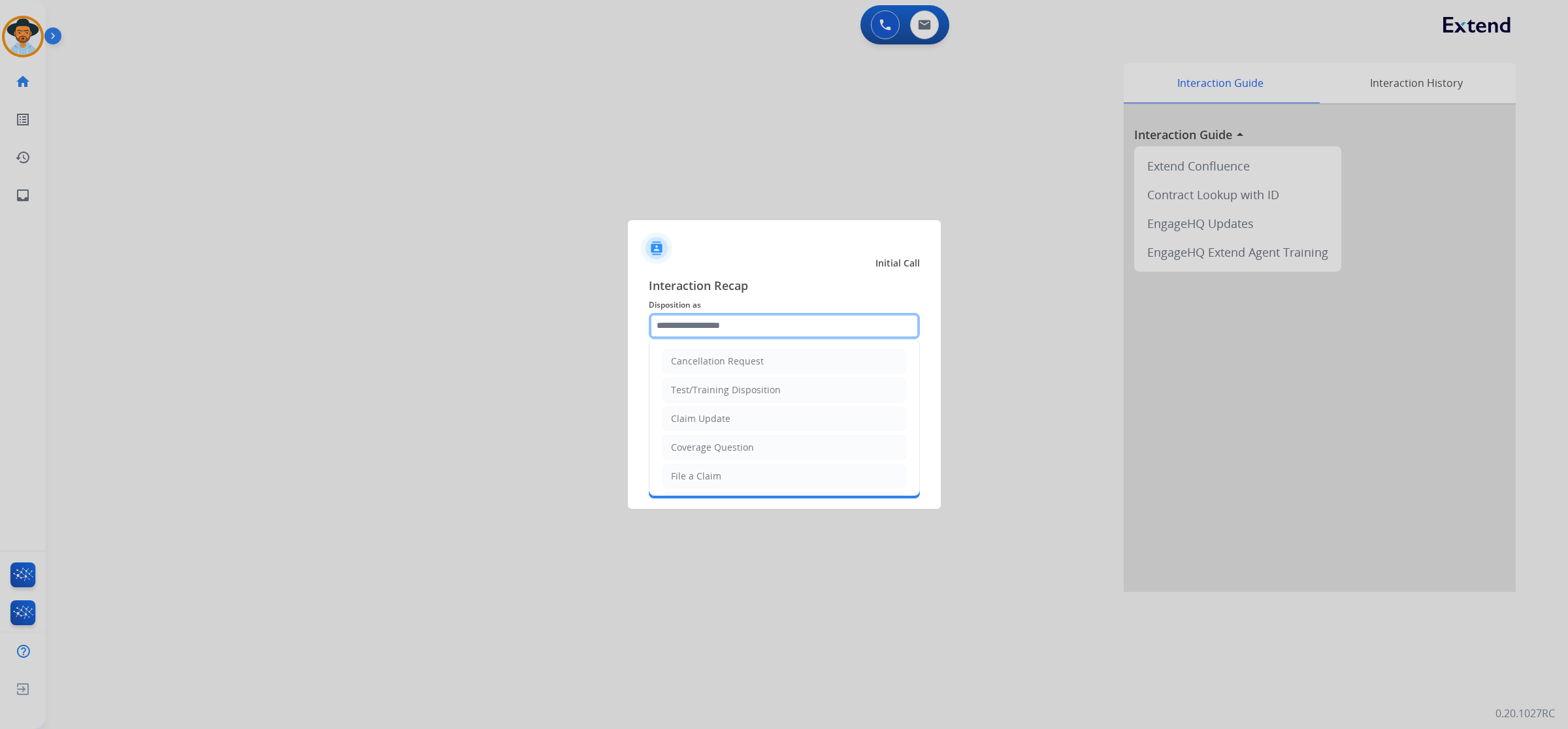
click at [814, 330] on input "text" at bounding box center [784, 326] width 272 height 26
click at [800, 411] on li "Service Support" at bounding box center [784, 417] width 244 height 25
type input "**********"
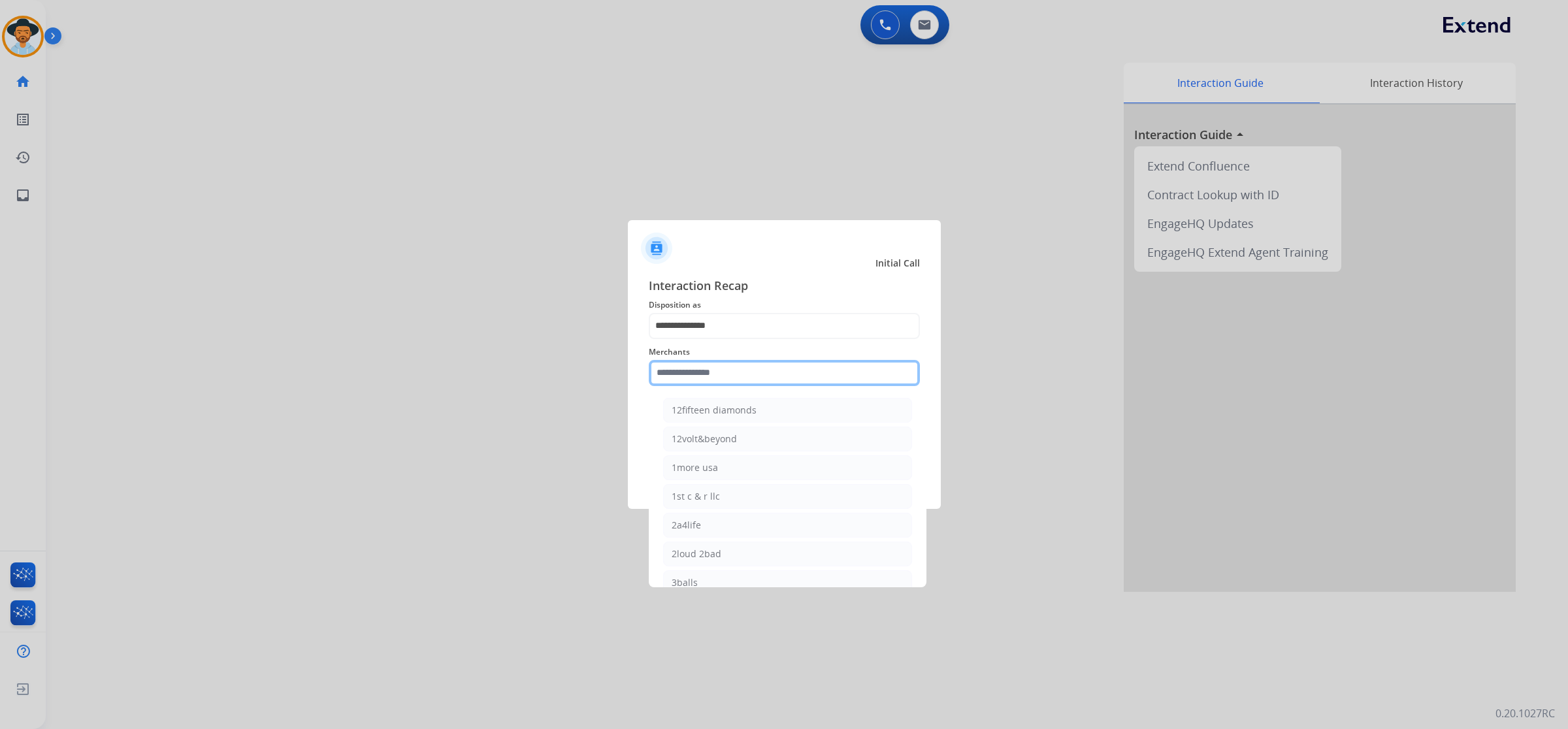
click at [792, 369] on input "text" at bounding box center [784, 372] width 272 height 26
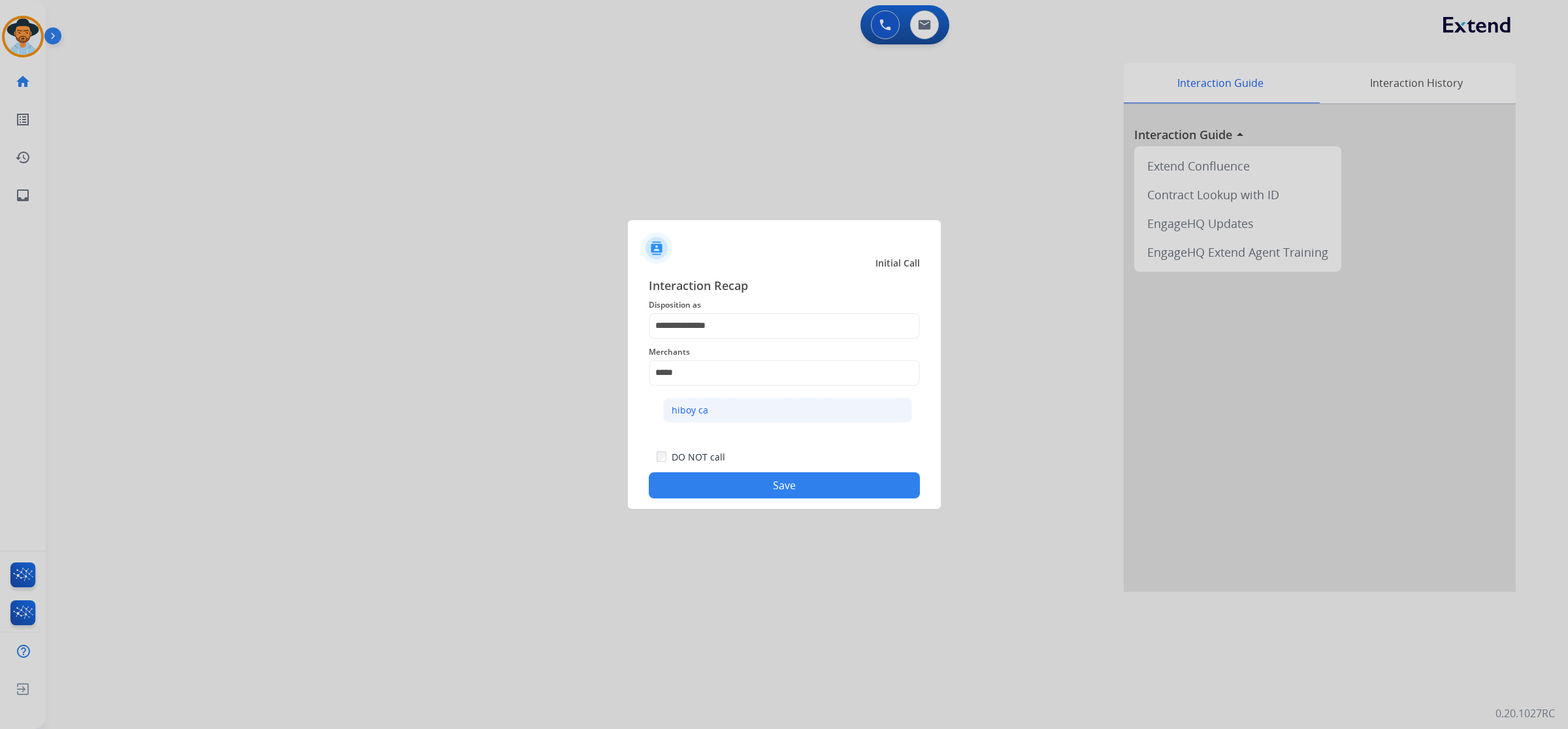
click at [728, 410] on li "hiboy ca" at bounding box center [788, 410] width 249 height 25
type input "********"
click at [767, 489] on button "Save" at bounding box center [784, 485] width 272 height 26
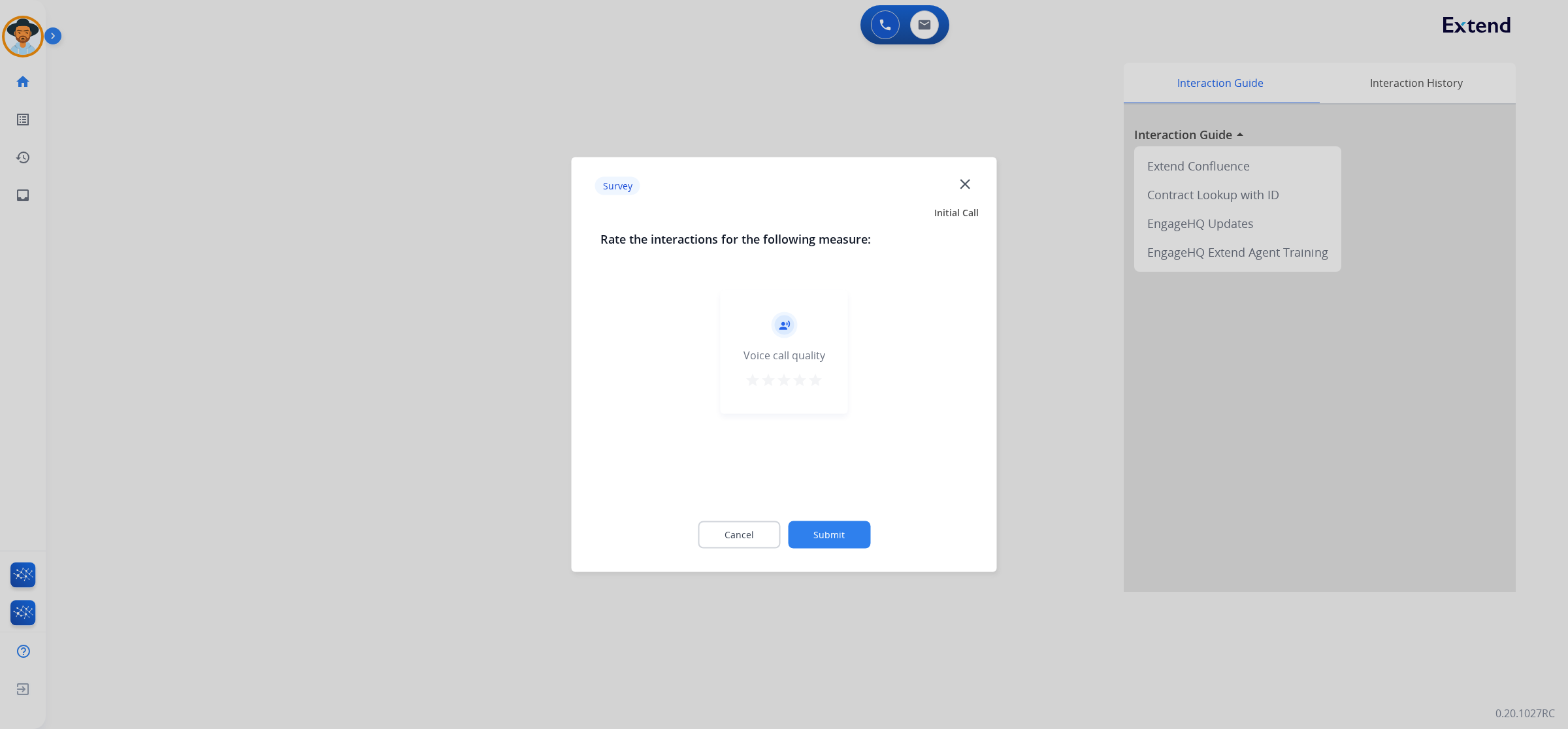
click at [821, 380] on mat-icon "star" at bounding box center [816, 380] width 16 height 16
click at [853, 547] on button "Submit" at bounding box center [829, 535] width 82 height 28
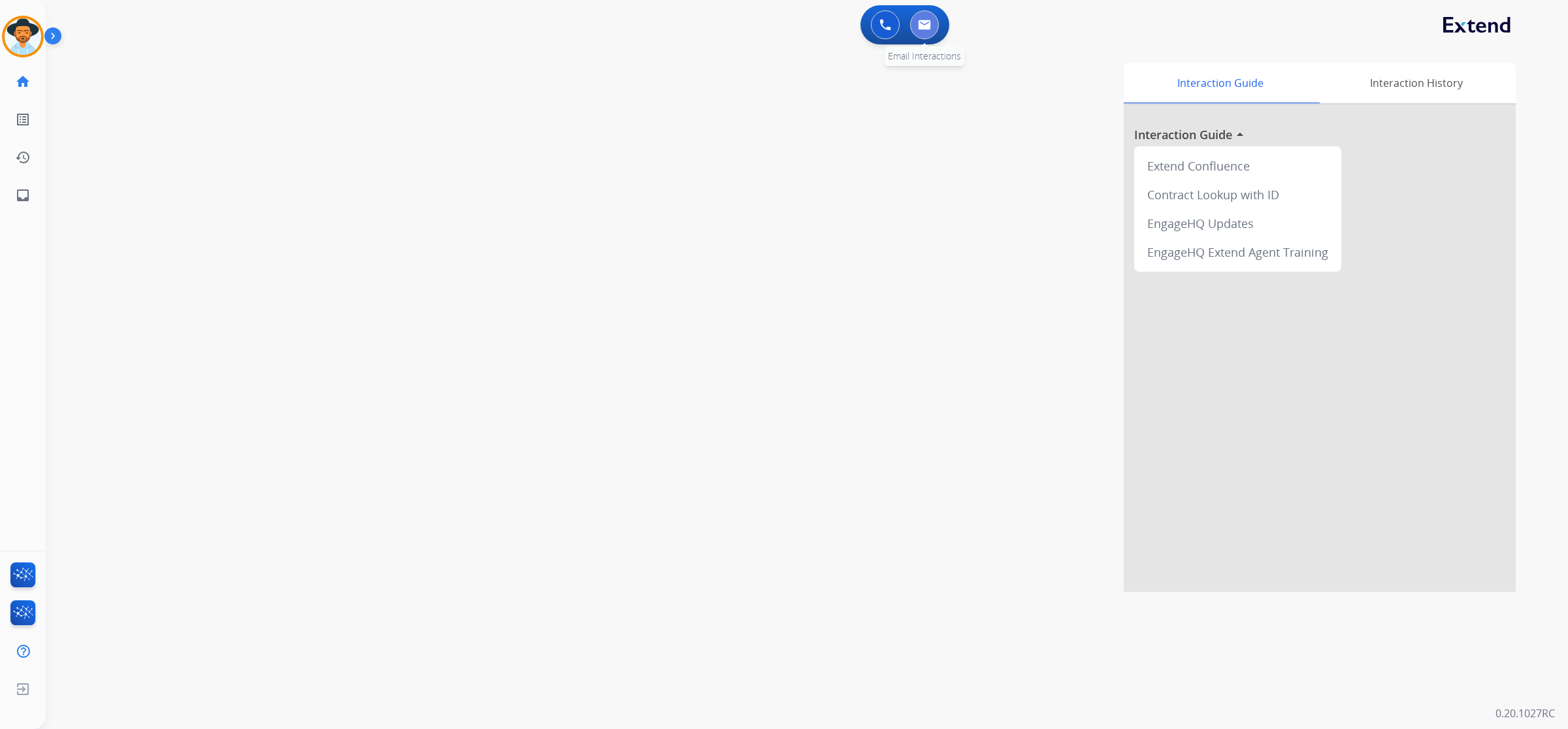
click at [925, 23] on img at bounding box center [924, 25] width 13 height 11
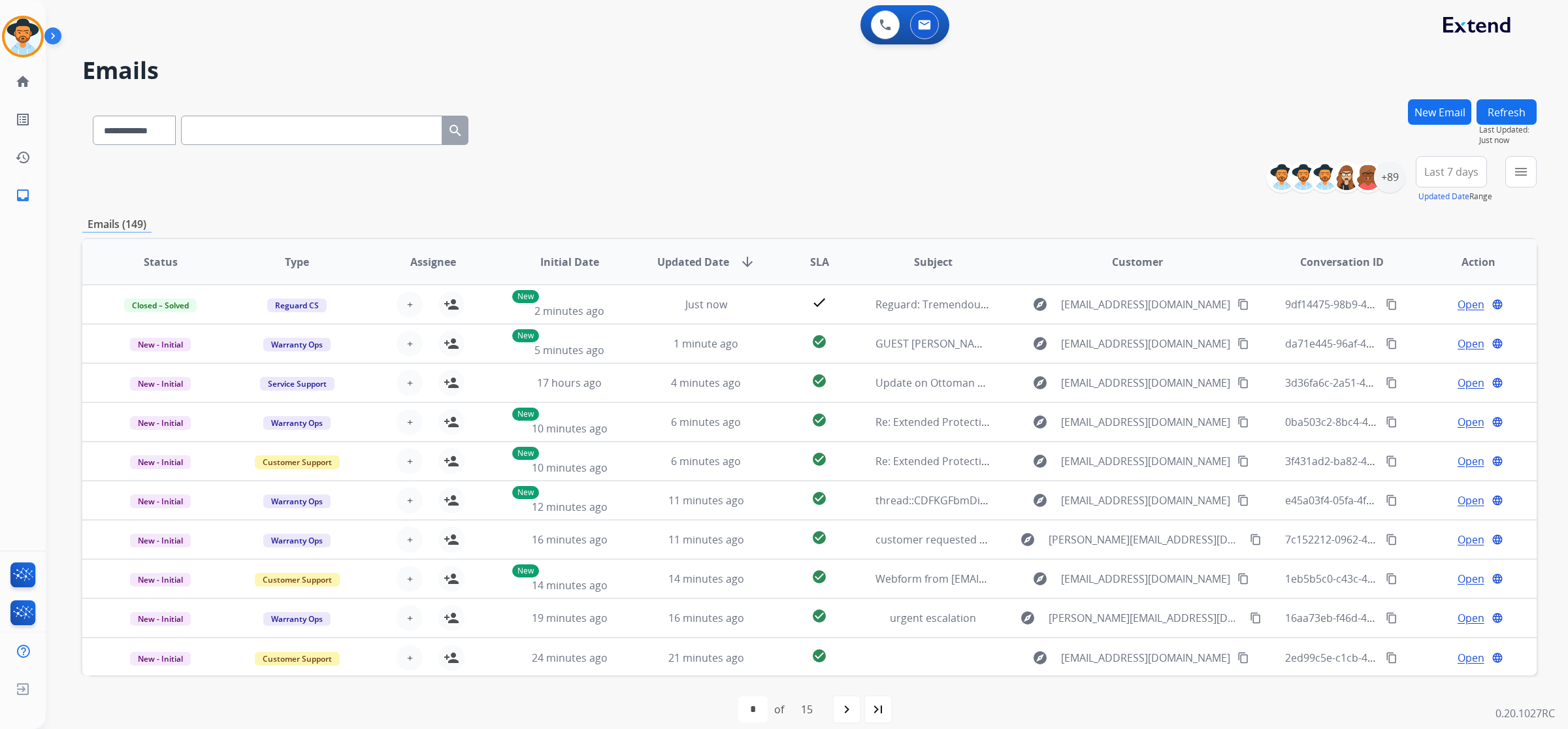
click at [1438, 108] on button "New Email" at bounding box center [1439, 112] width 63 height 26
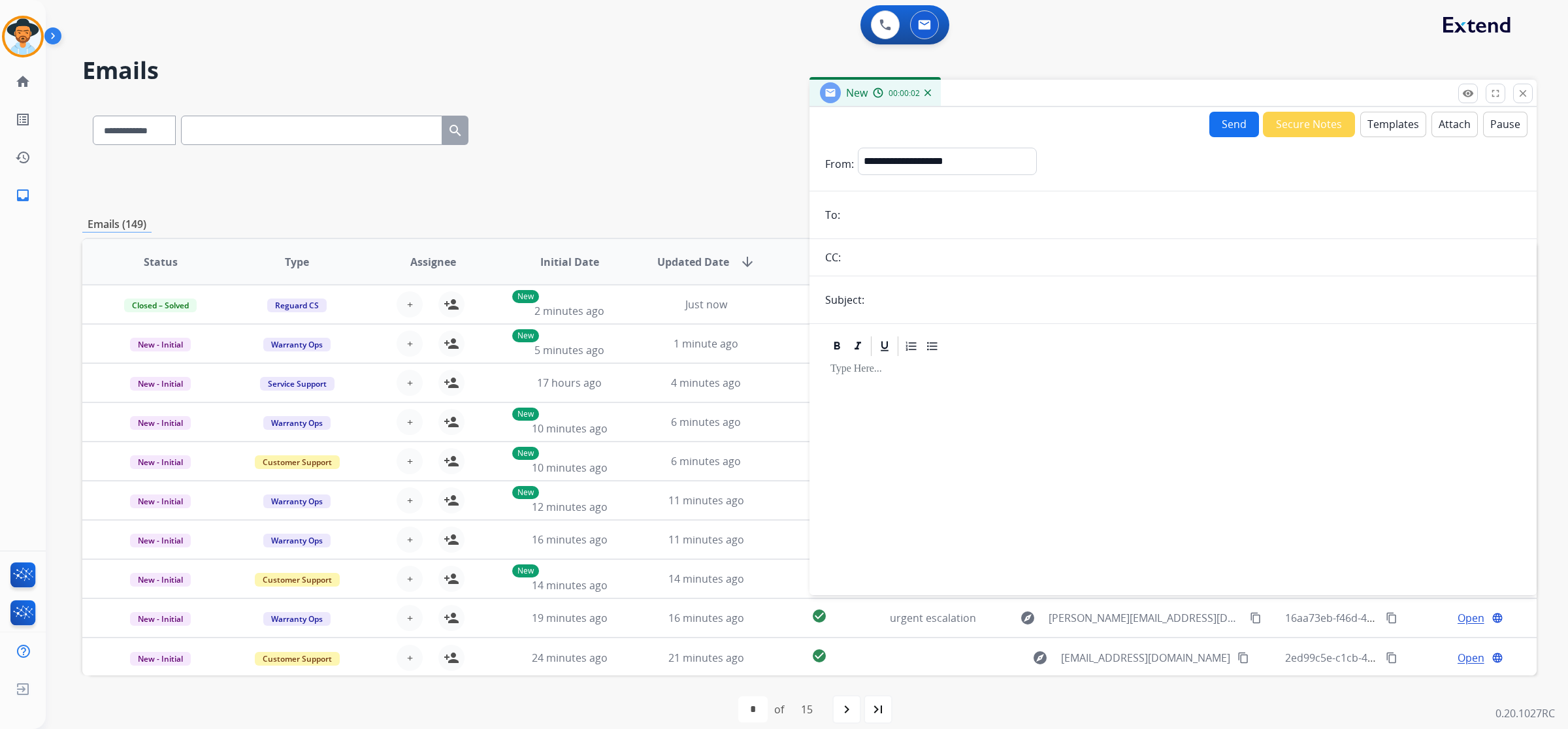
paste input "**********"
type input "**********"
click at [988, 162] on select "**********" at bounding box center [947, 160] width 178 height 26
select select "**********"
click at [858, 148] on select "**********" at bounding box center [947, 160] width 178 height 26
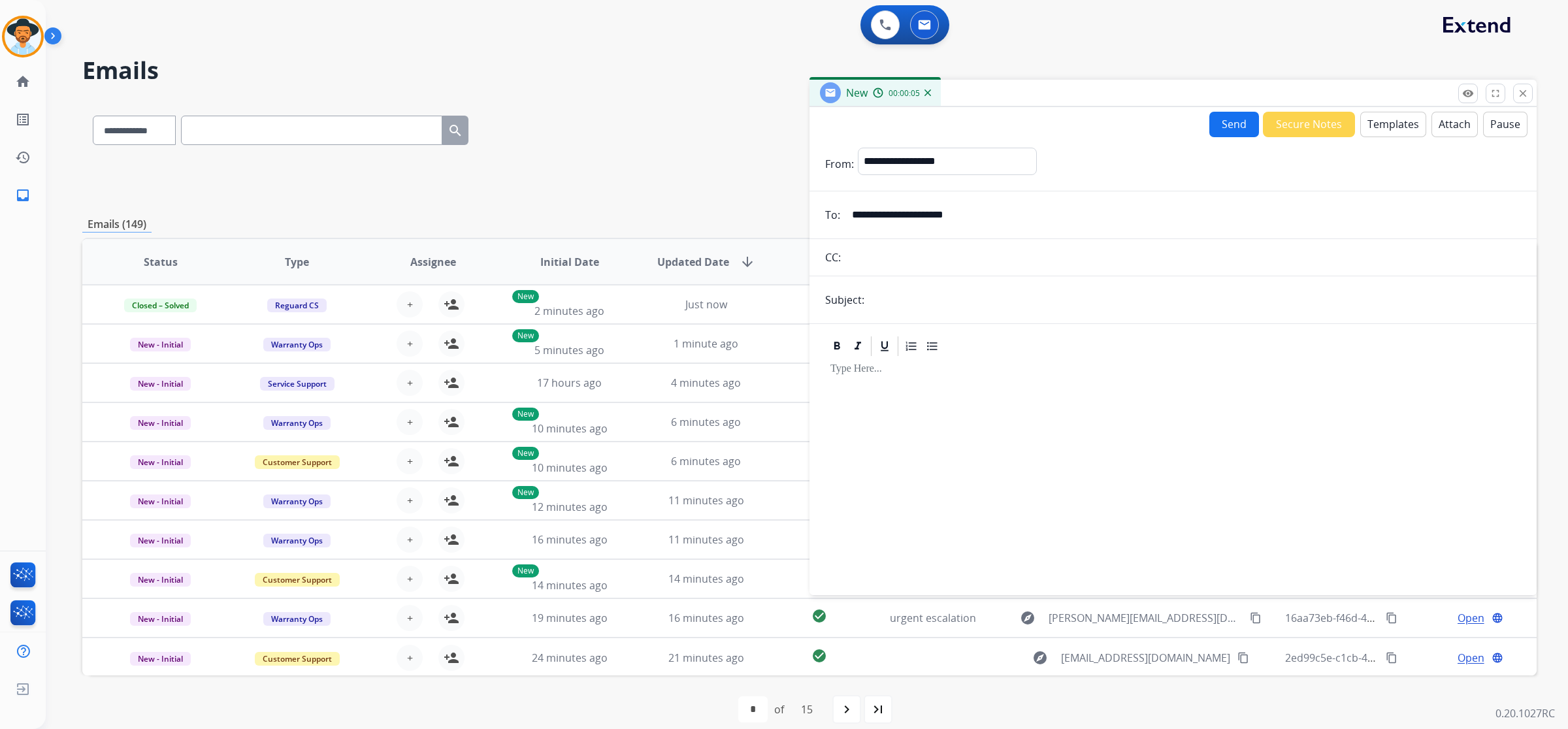
click at [942, 284] on form "**********" at bounding box center [1173, 363] width 727 height 453
click at [938, 304] on input "text" at bounding box center [1194, 299] width 653 height 26
type input "**********"
click at [1387, 135] on button "Templates" at bounding box center [1393, 124] width 66 height 26
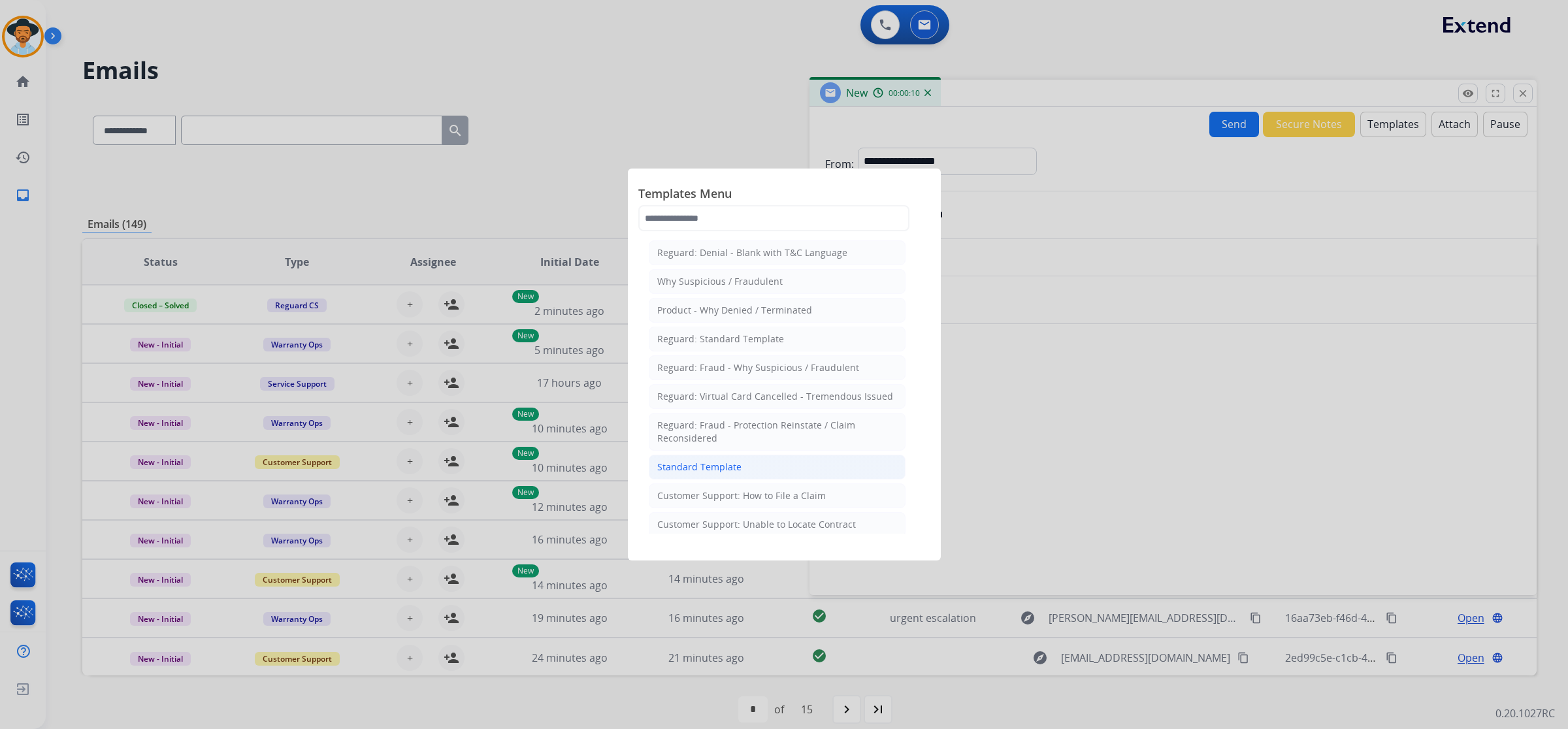
click at [750, 471] on li "Standard Template" at bounding box center [777, 467] width 256 height 25
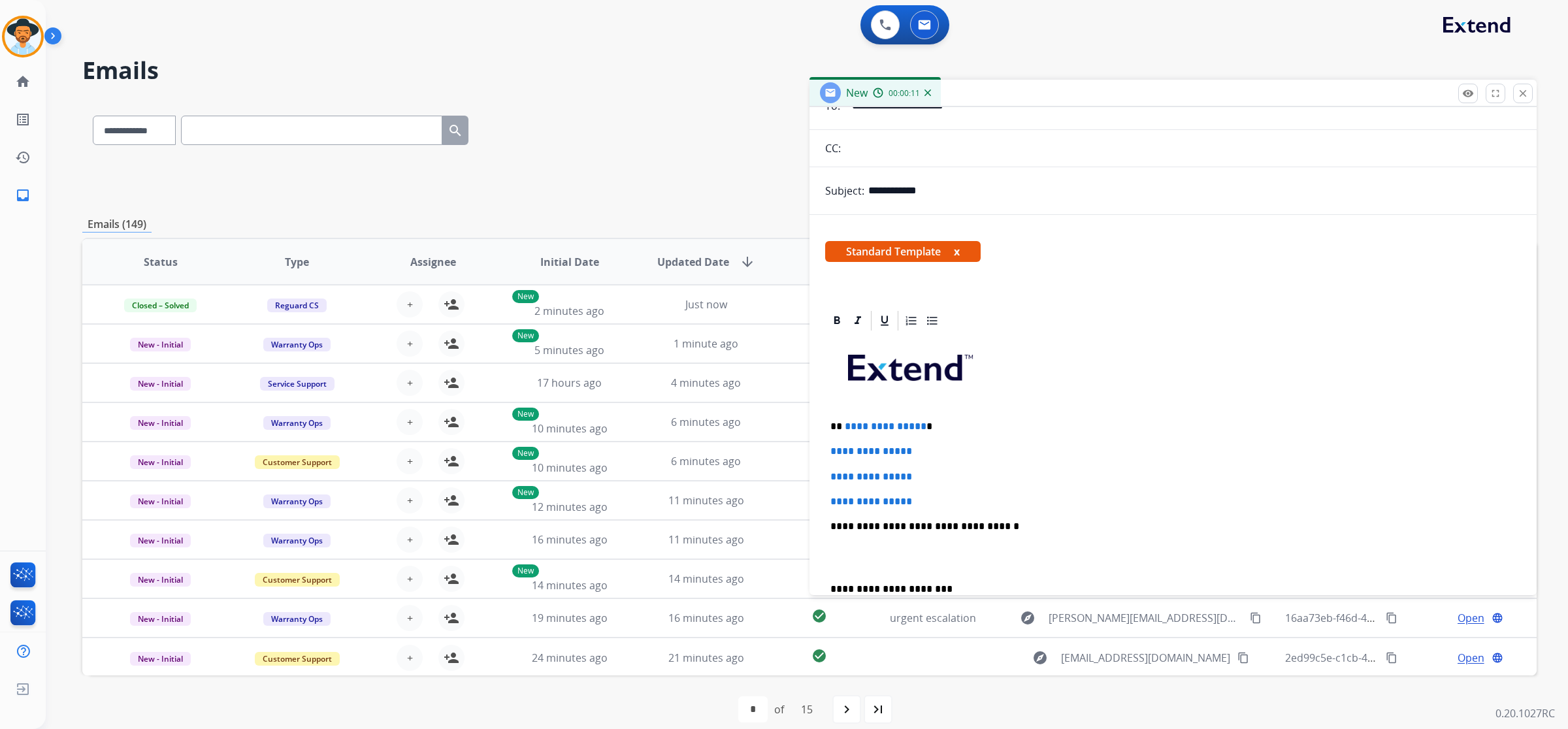
scroll to position [245, 0]
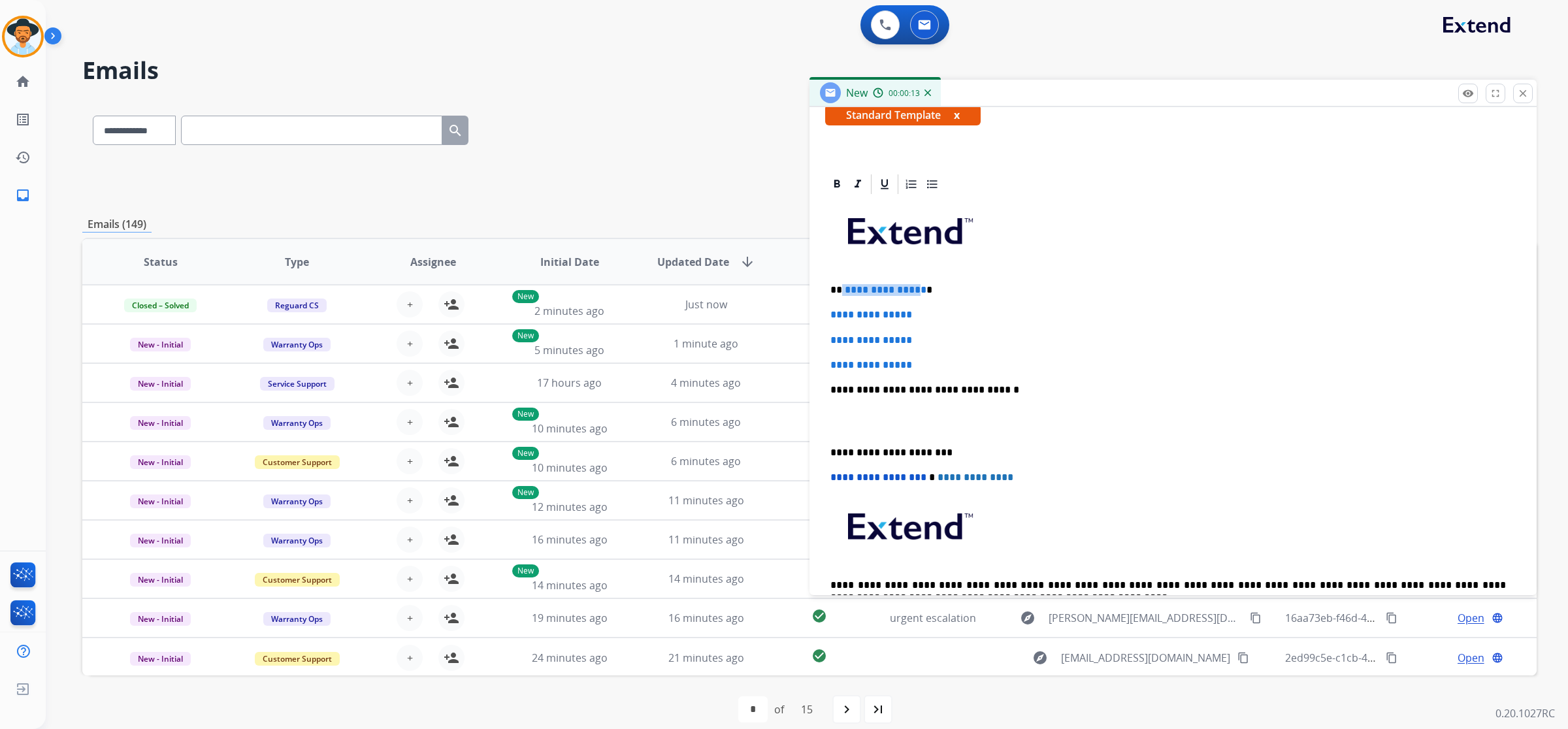
drag, startPoint x: 841, startPoint y: 286, endPoint x: 916, endPoint y: 288, distance: 75.0
click at [916, 288] on p "**********" at bounding box center [1168, 289] width 676 height 12
drag, startPoint x: 826, startPoint y: 311, endPoint x: 920, endPoint y: 354, distance: 103.4
click at [920, 354] on div "**********" at bounding box center [1174, 420] width 696 height 450
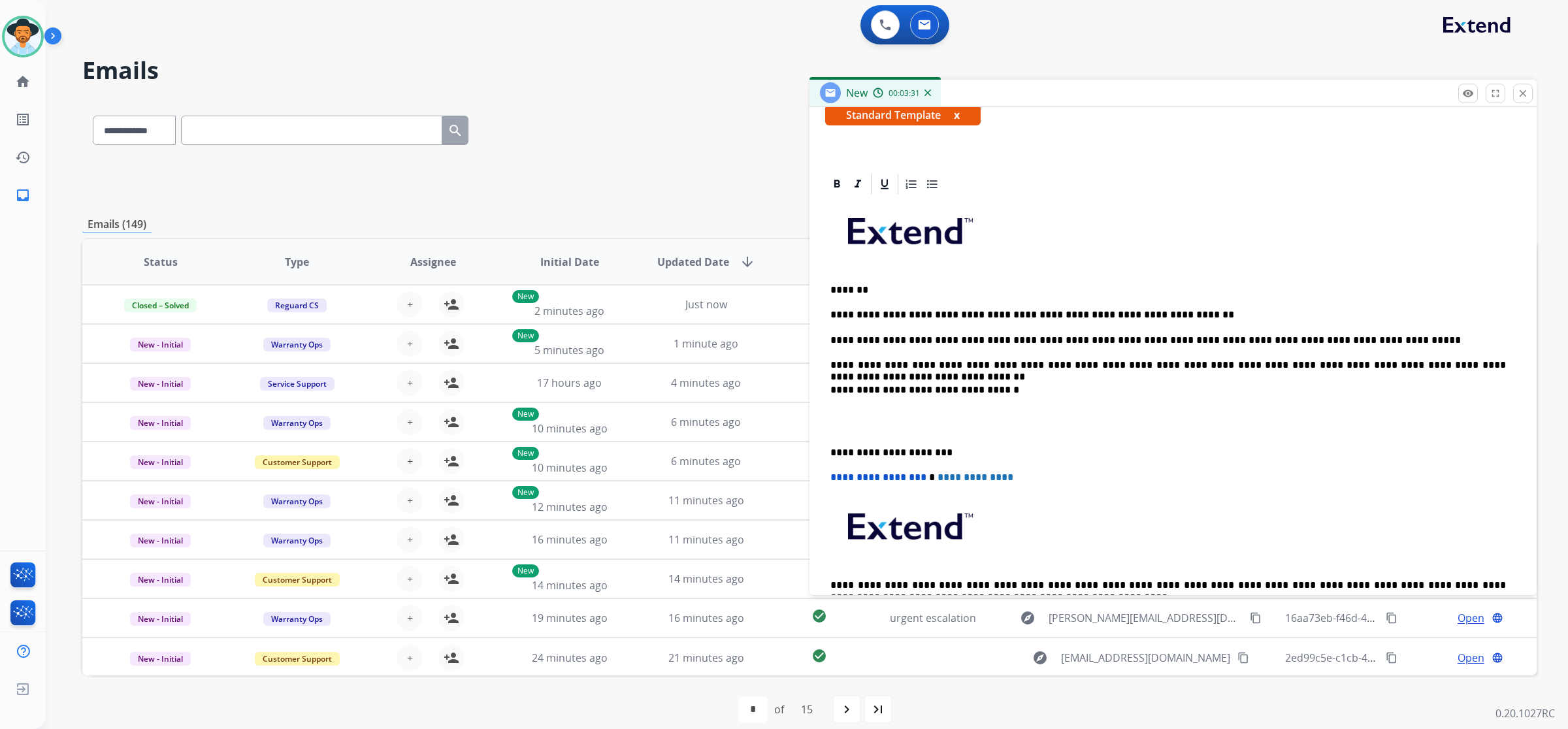
click at [1067, 360] on p "**********" at bounding box center [1168, 365] width 676 height 12
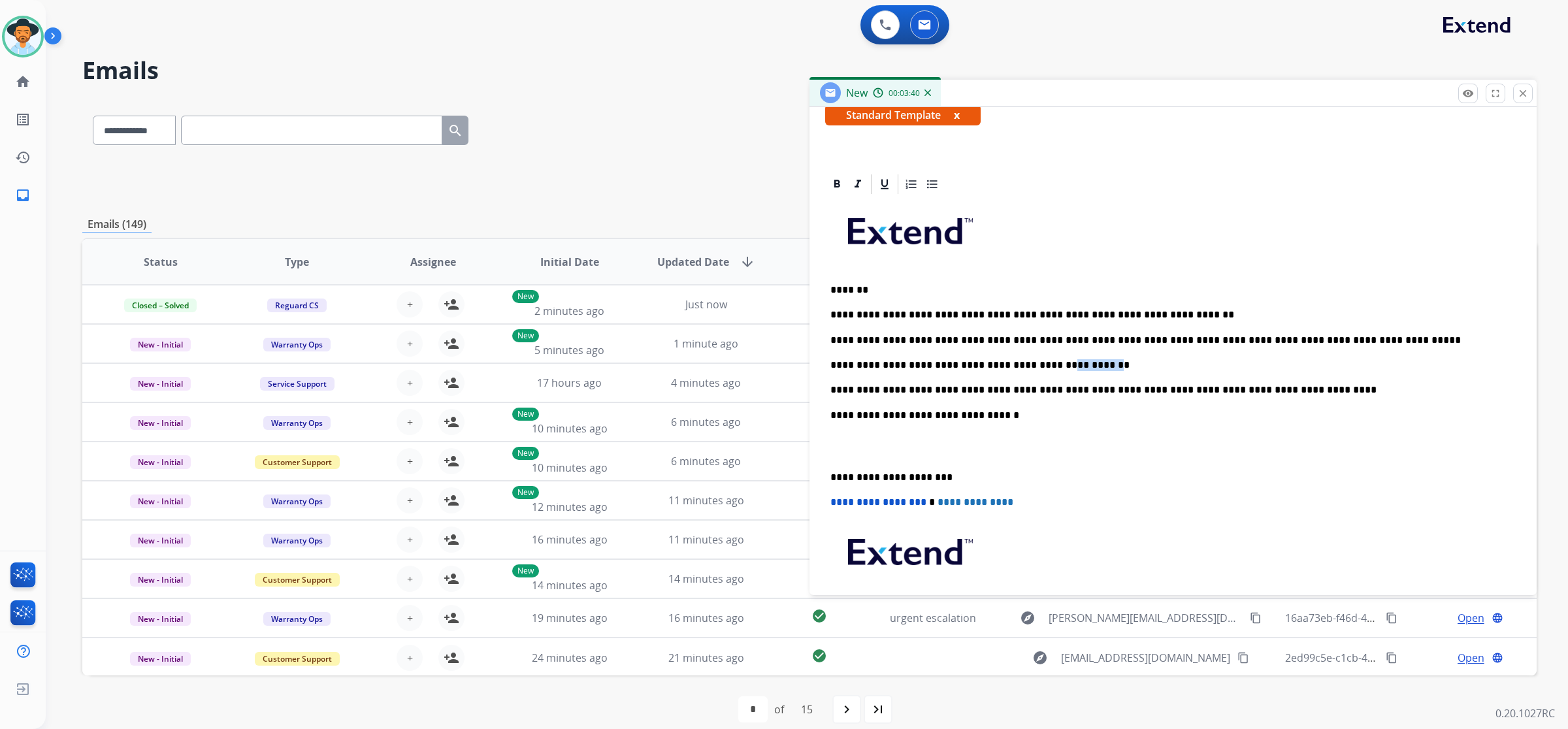
drag, startPoint x: 1062, startPoint y: 363, endPoint x: 1025, endPoint y: 364, distance: 37.0
click at [1025, 364] on p "**********" at bounding box center [1168, 365] width 676 height 12
copy p "*********"
click at [1251, 389] on p "**********" at bounding box center [1168, 390] width 676 height 12
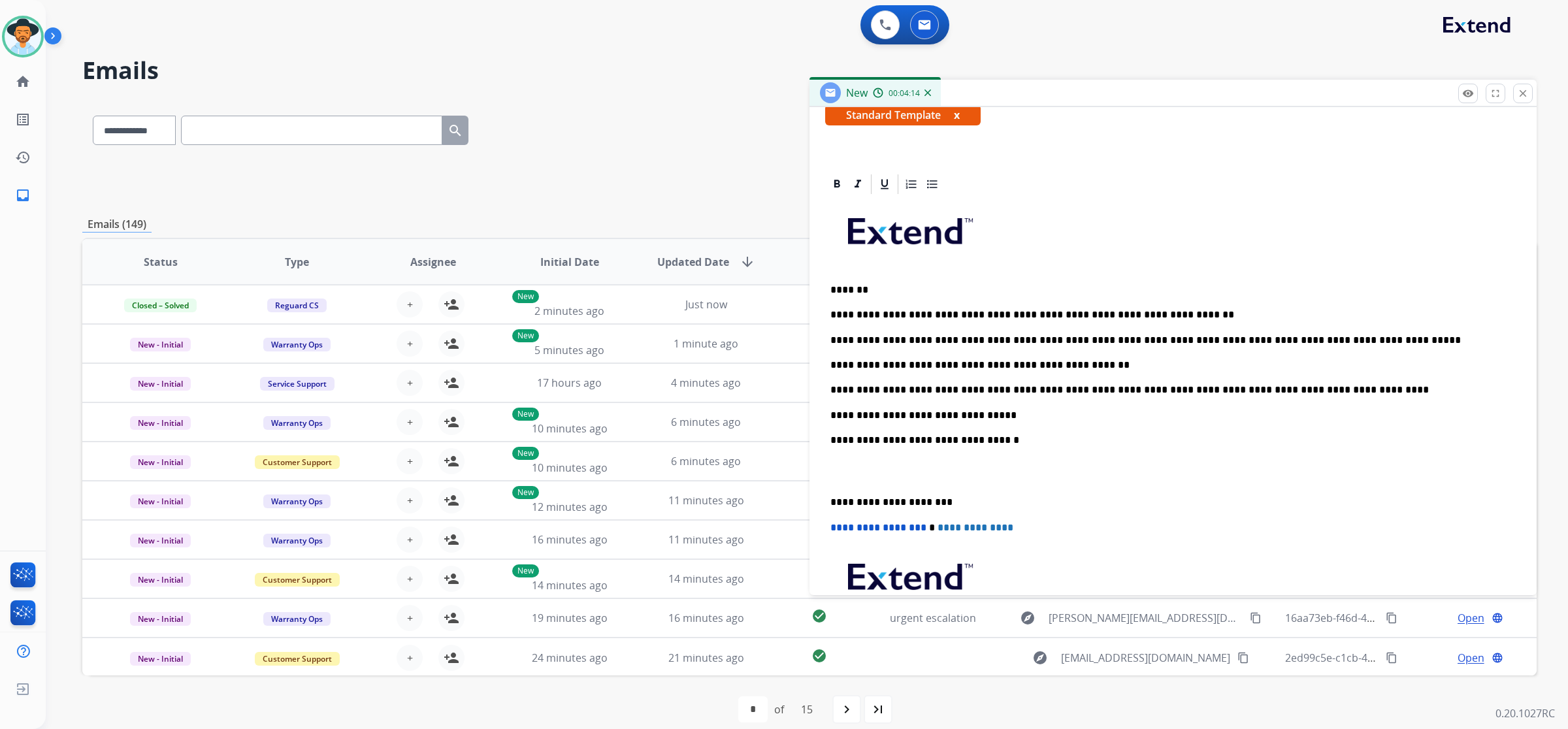
click at [930, 418] on p "**********" at bounding box center [1168, 415] width 676 height 12
click at [1028, 416] on p "**********" at bounding box center [1168, 415] width 676 height 12
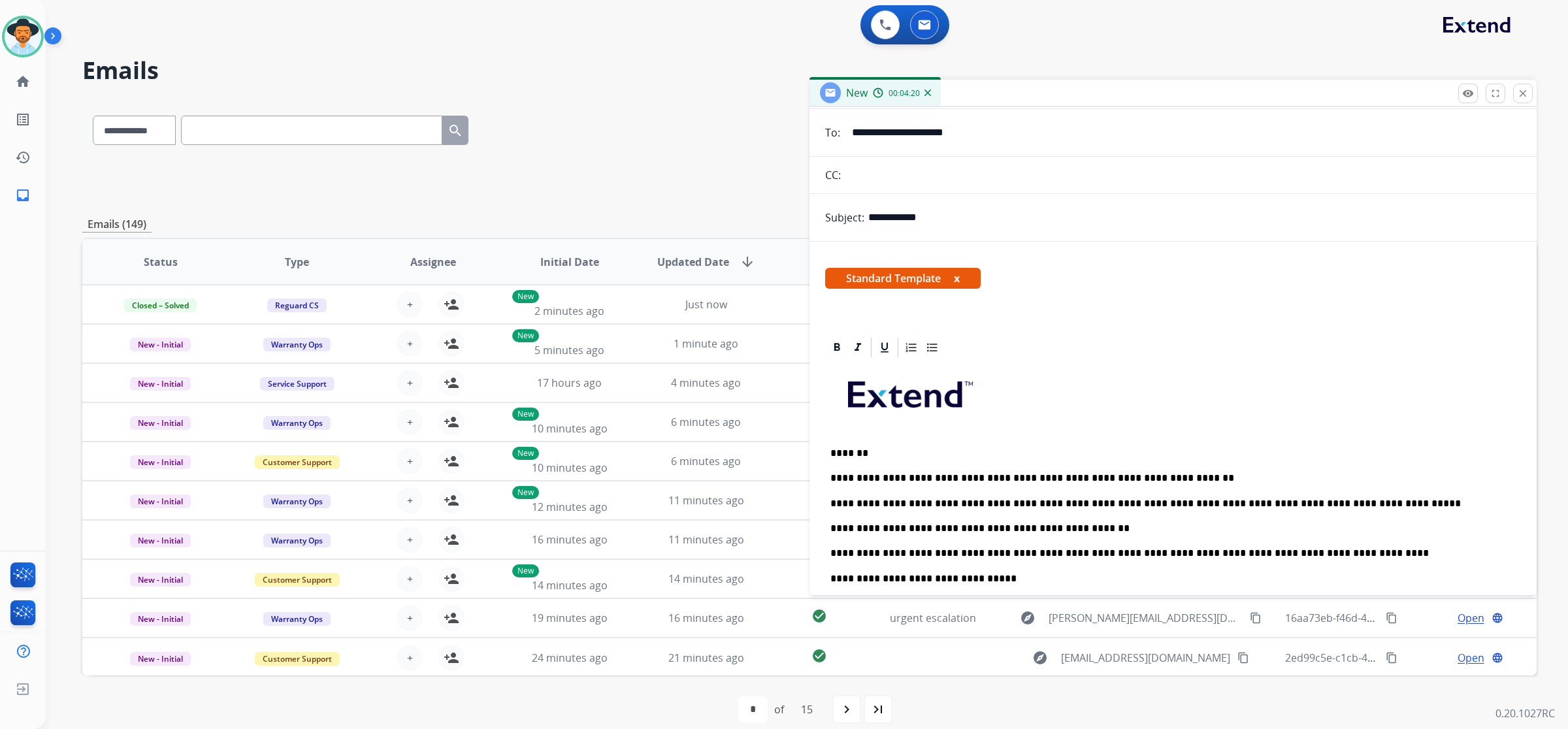
scroll to position [0, 0]
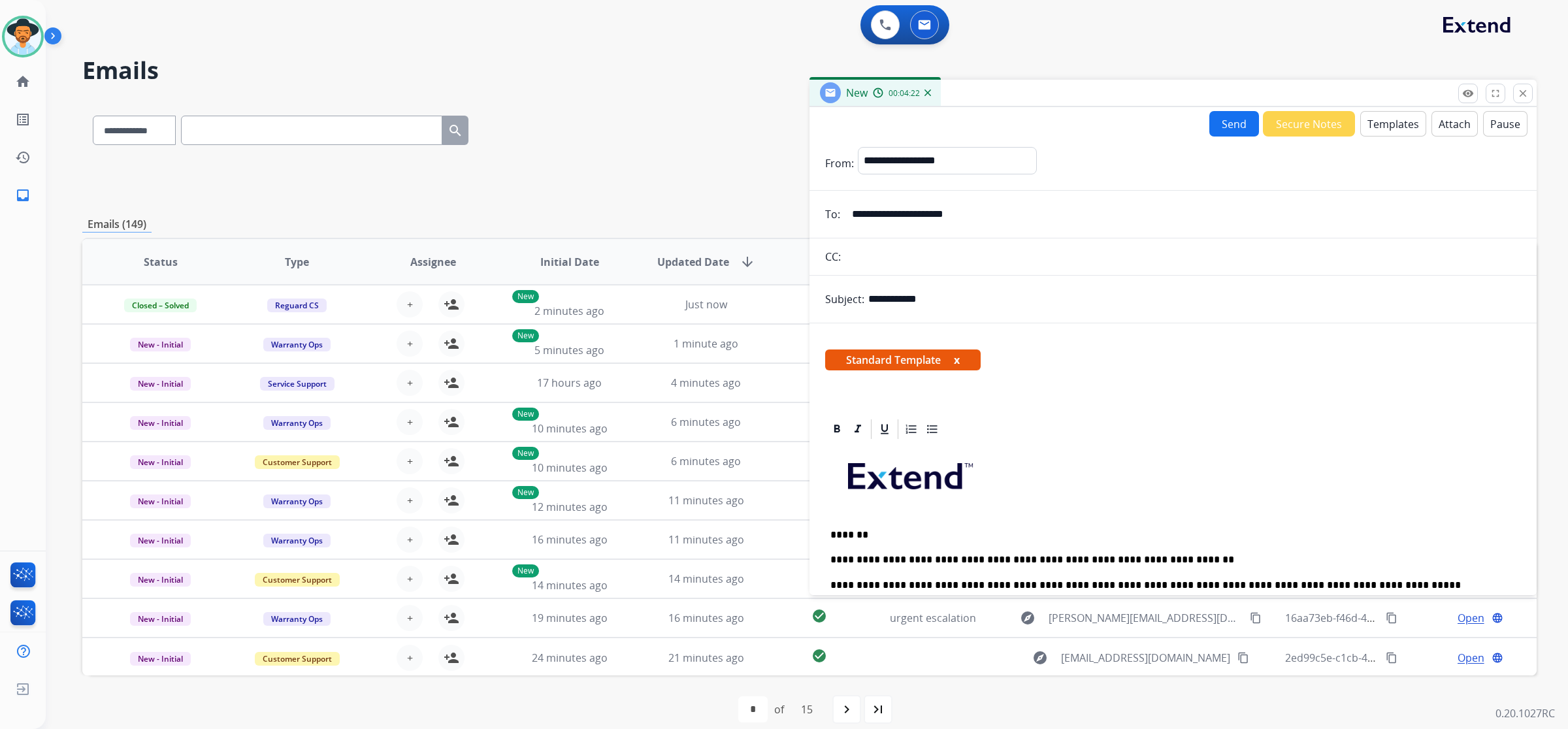
click at [1230, 122] on button "Send" at bounding box center [1234, 124] width 50 height 26
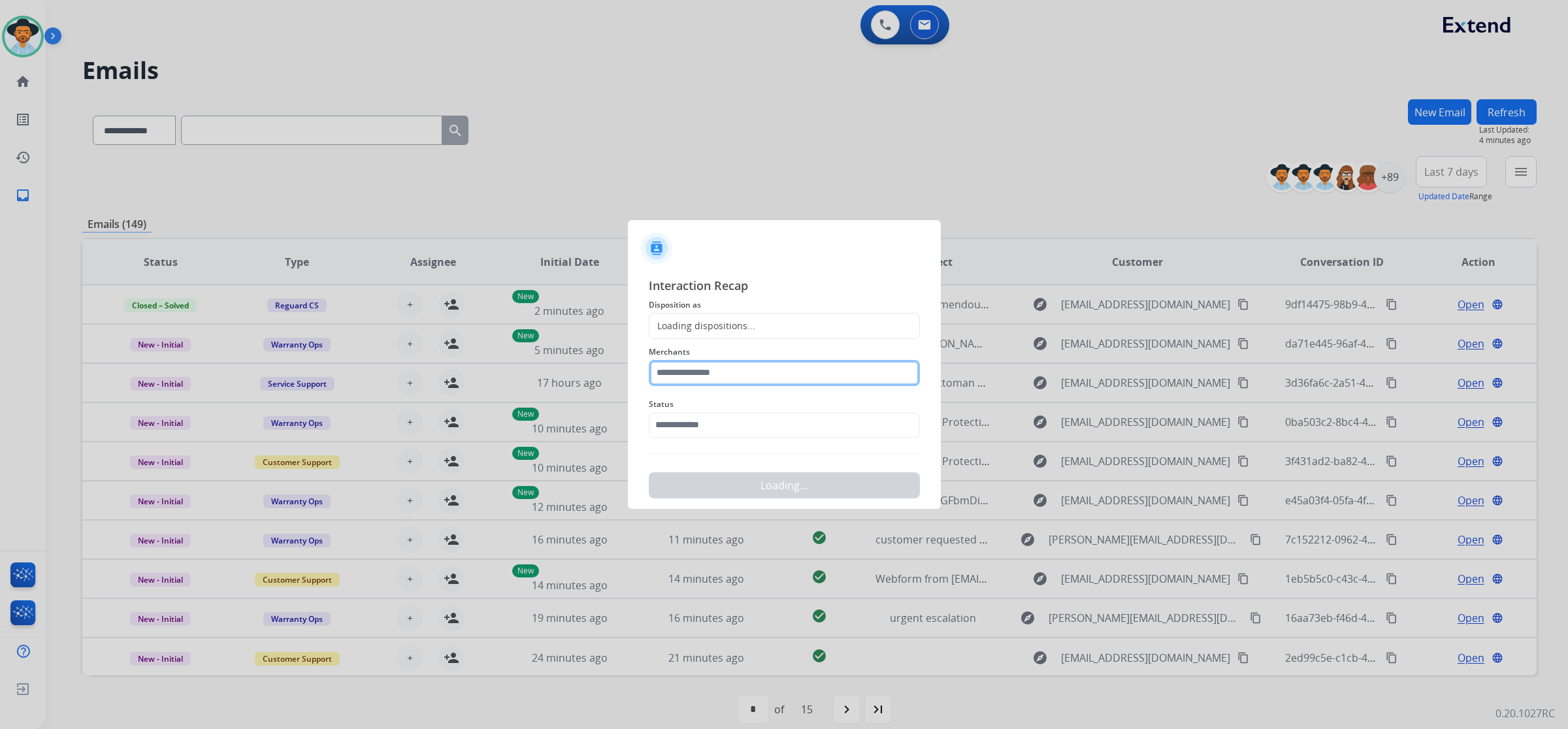
click at [830, 374] on input "text" at bounding box center [784, 372] width 272 height 26
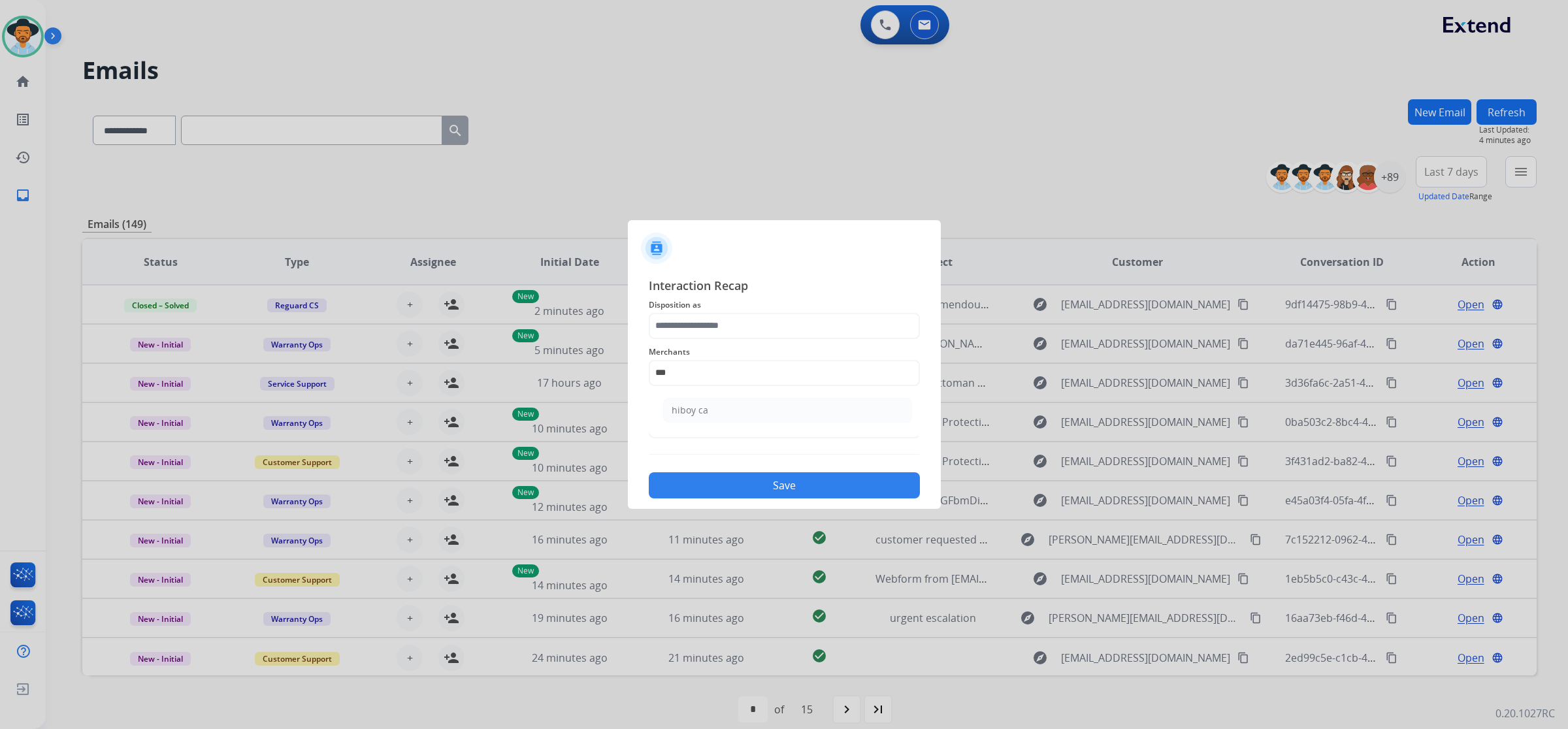
drag, startPoint x: 826, startPoint y: 410, endPoint x: 819, endPoint y: 404, distance: 9.2
click at [825, 409] on li "hiboy ca" at bounding box center [788, 410] width 249 height 25
type input "********"
click at [804, 425] on input "text" at bounding box center [784, 425] width 272 height 26
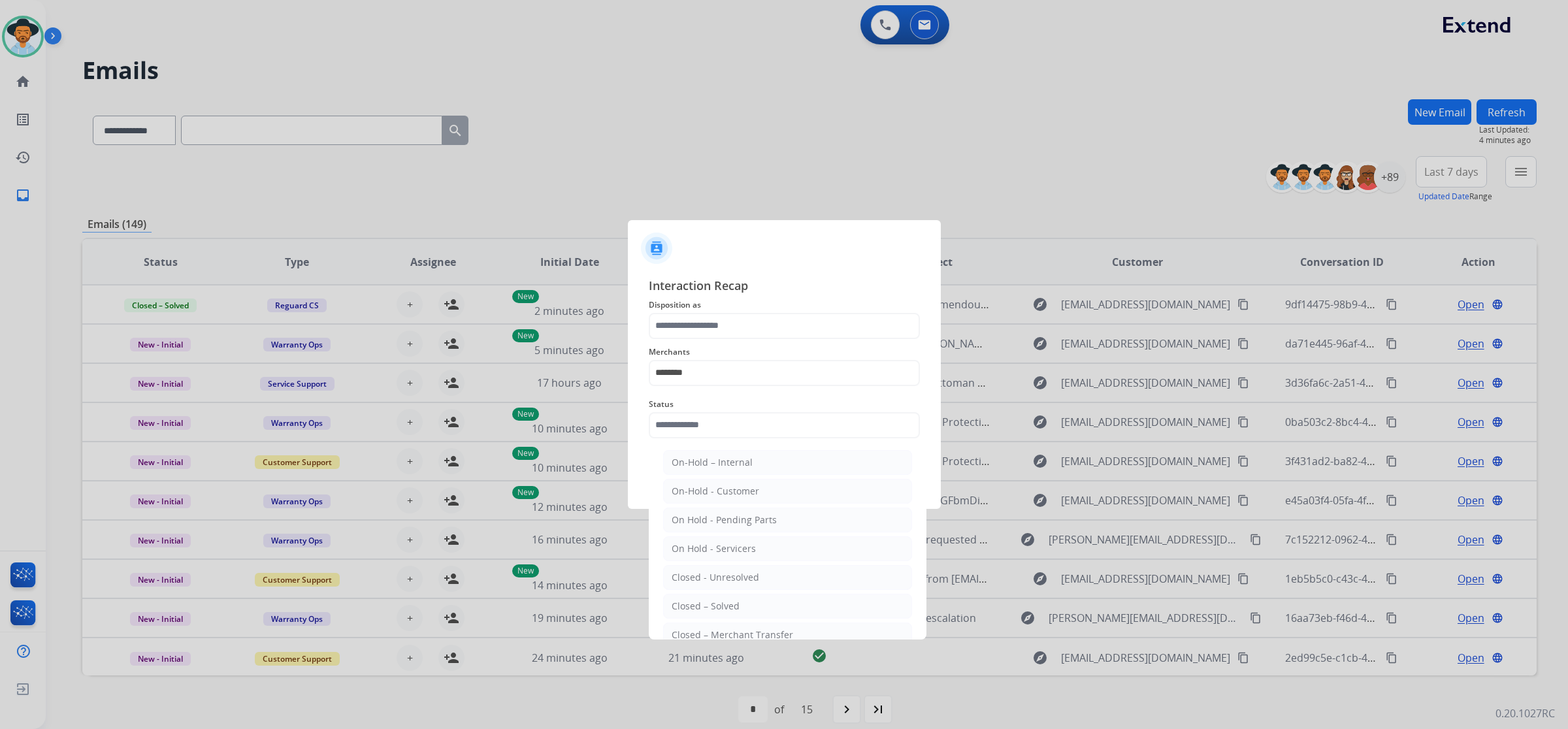
click at [727, 607] on div "Closed – Solved" at bounding box center [705, 606] width 68 height 13
type input "**********"
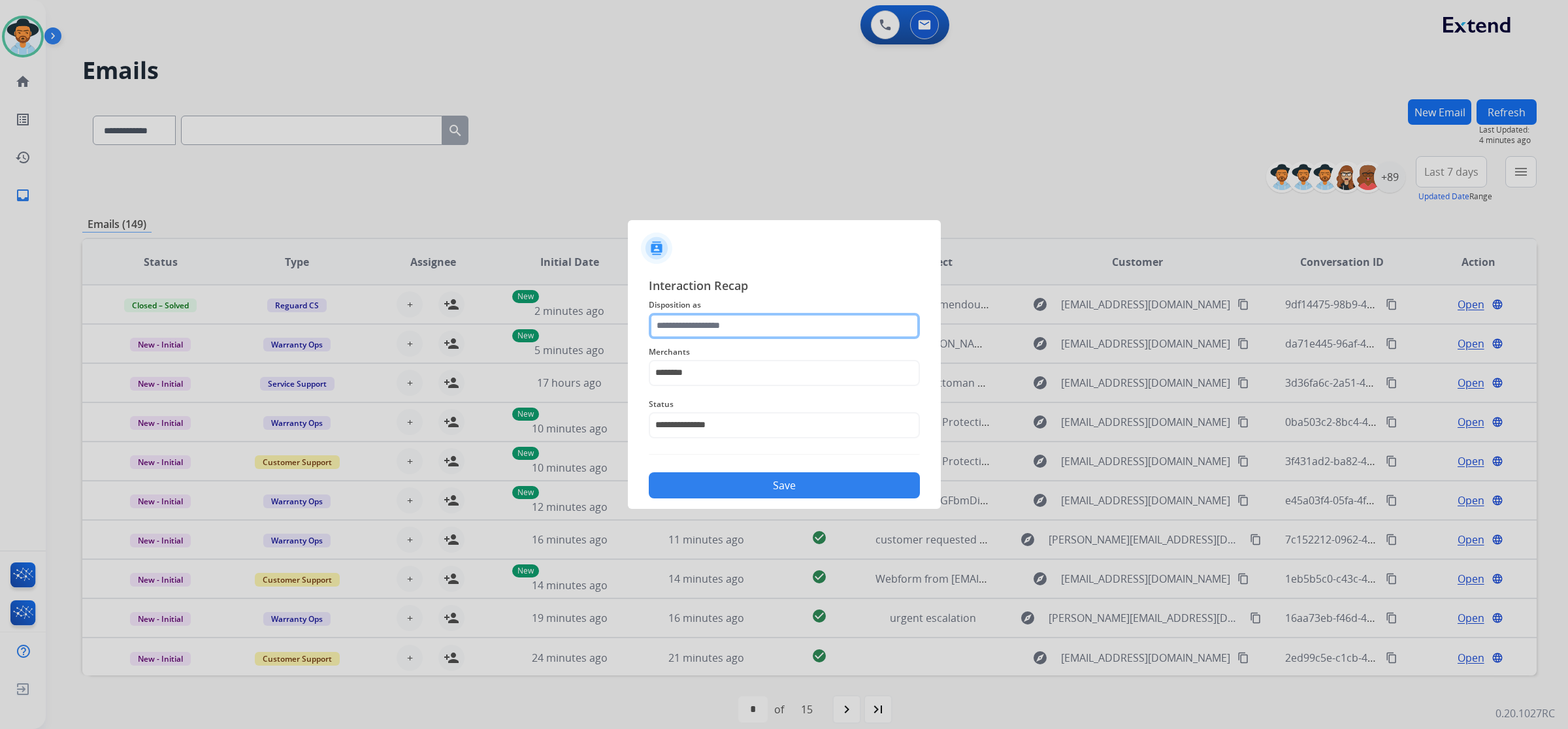
click at [728, 328] on input "text" at bounding box center [784, 326] width 272 height 26
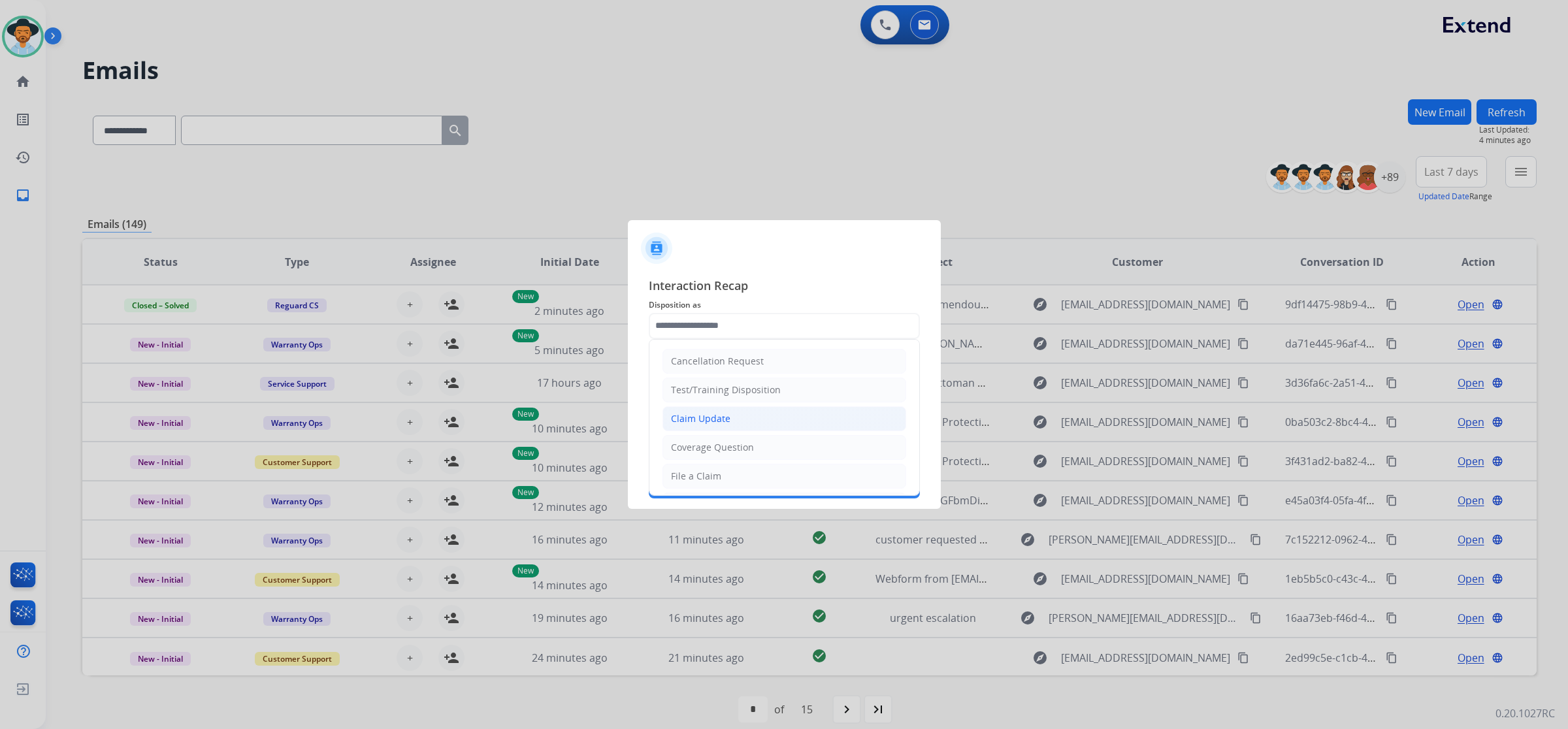
click at [706, 425] on div "Claim Update" at bounding box center [701, 418] width 60 height 13
type input "**********"
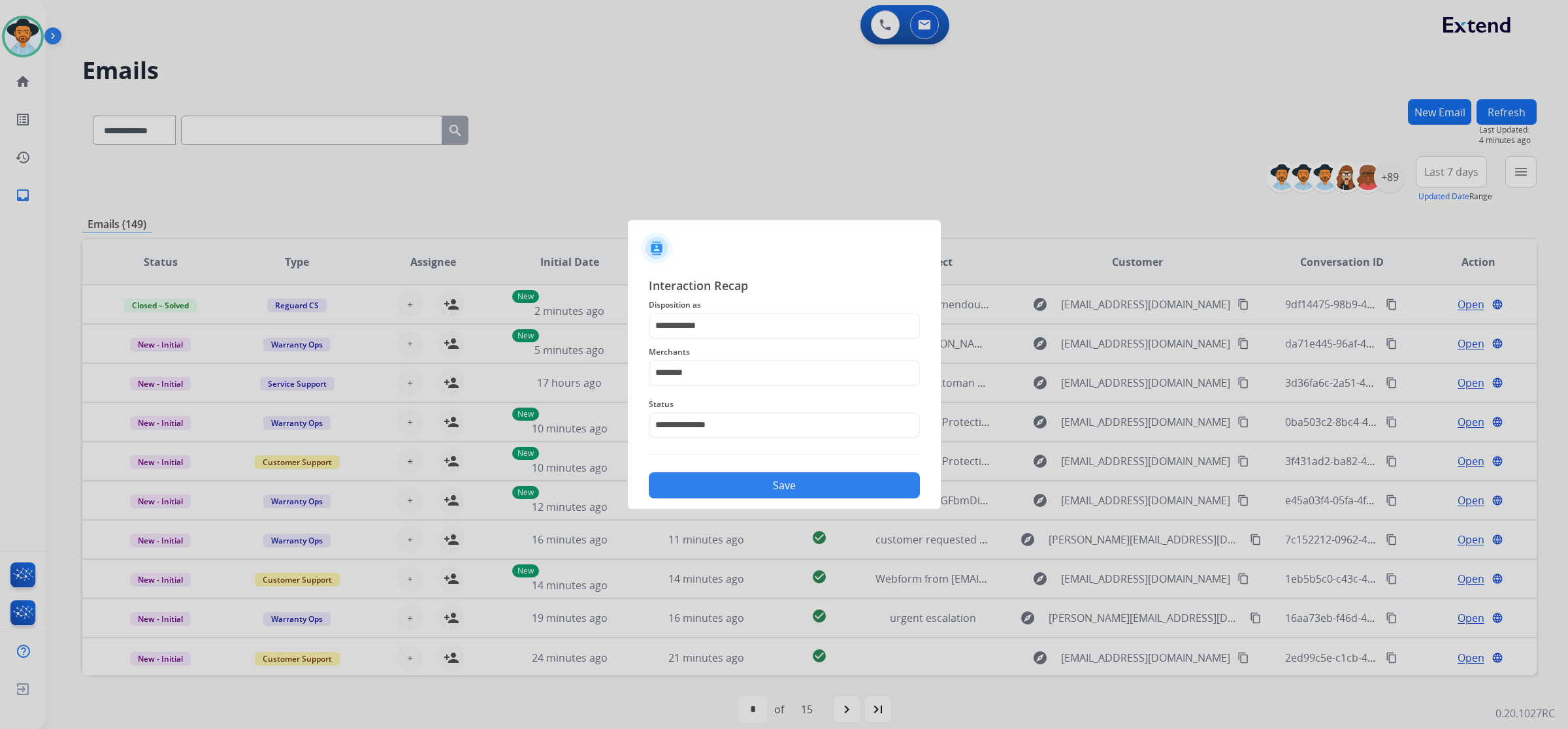
click at [732, 482] on button "Save" at bounding box center [784, 485] width 272 height 26
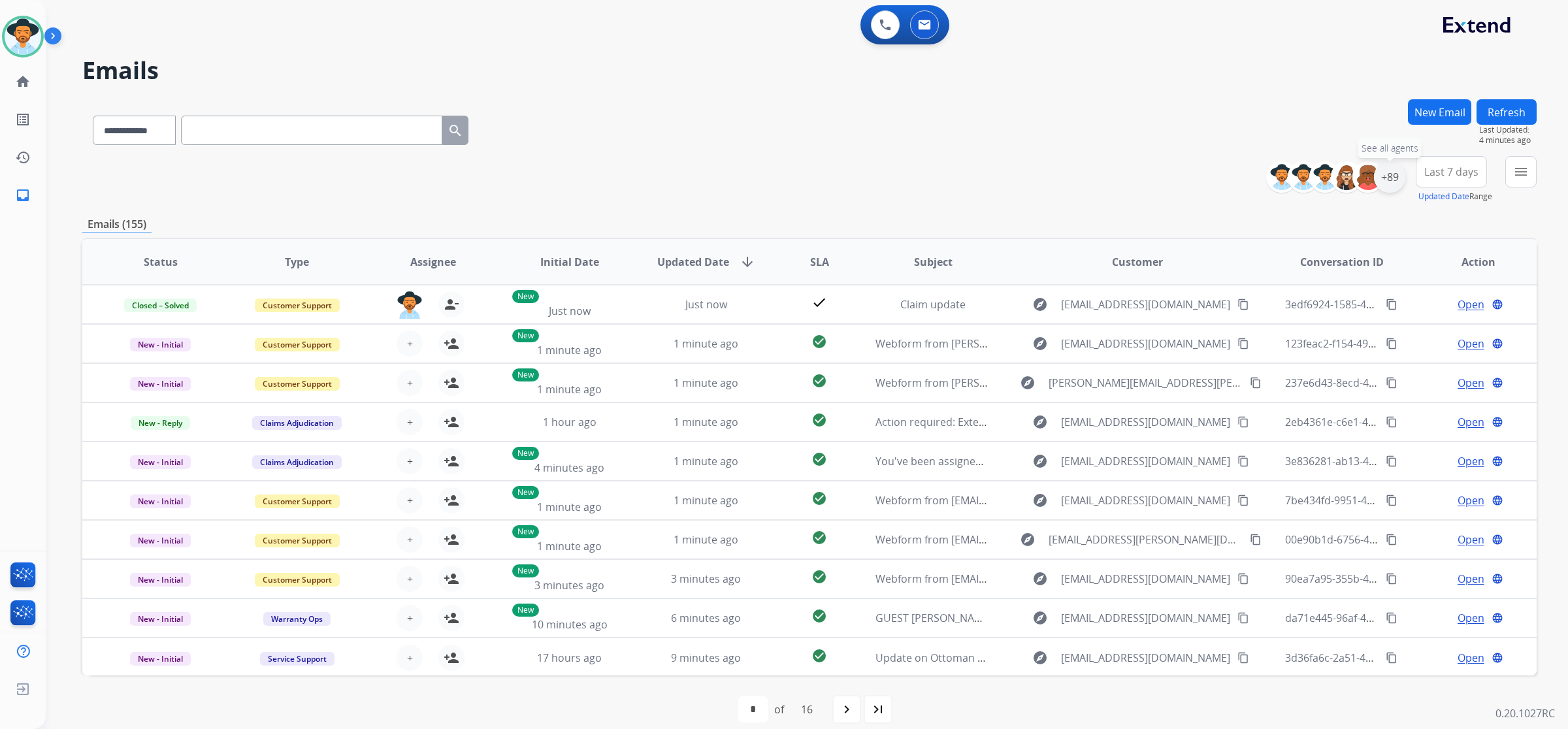
click at [1392, 182] on div "+89" at bounding box center [1389, 176] width 31 height 31
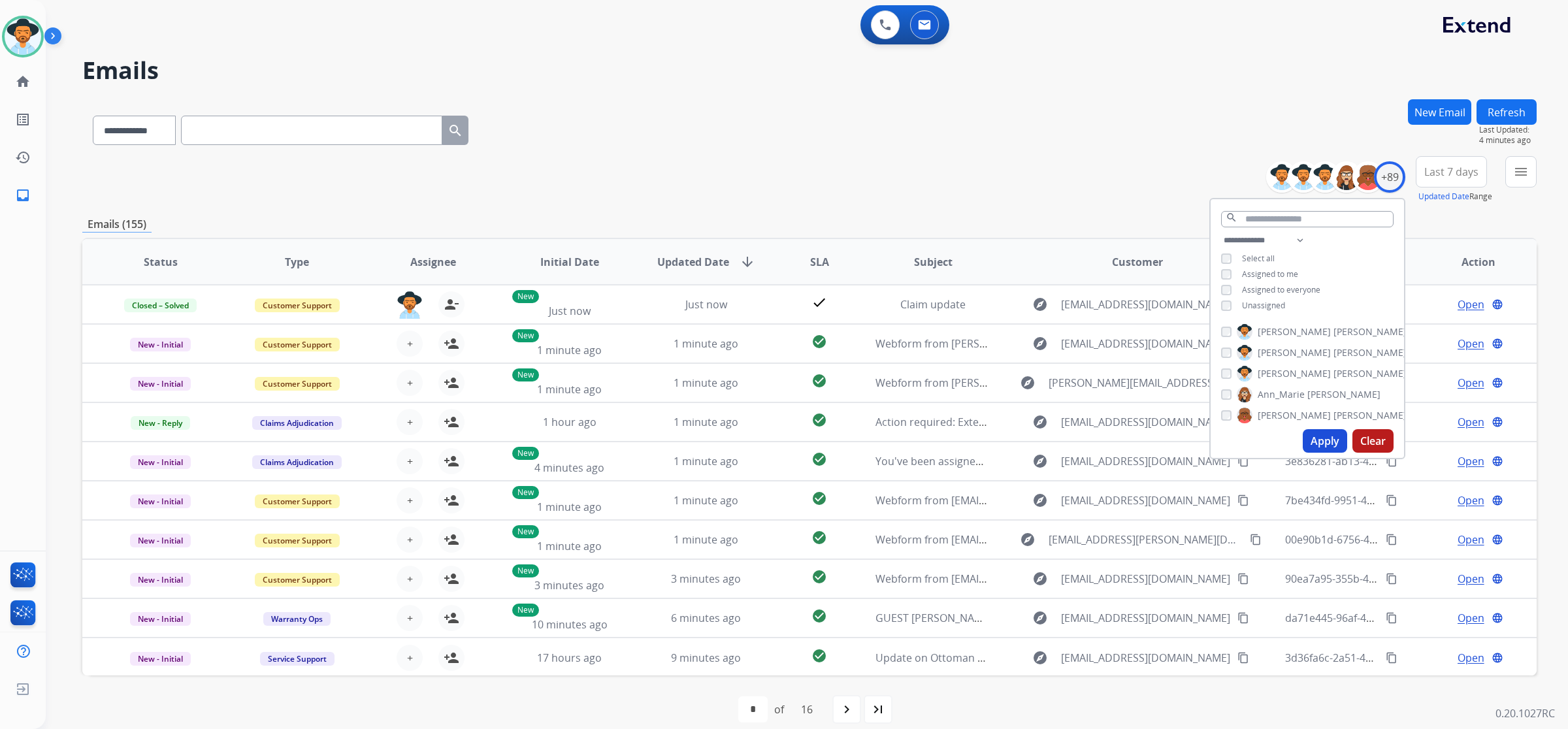
click at [1250, 305] on span "Unassigned" at bounding box center [1263, 305] width 43 height 11
click at [1311, 443] on button "Apply" at bounding box center [1325, 441] width 45 height 23
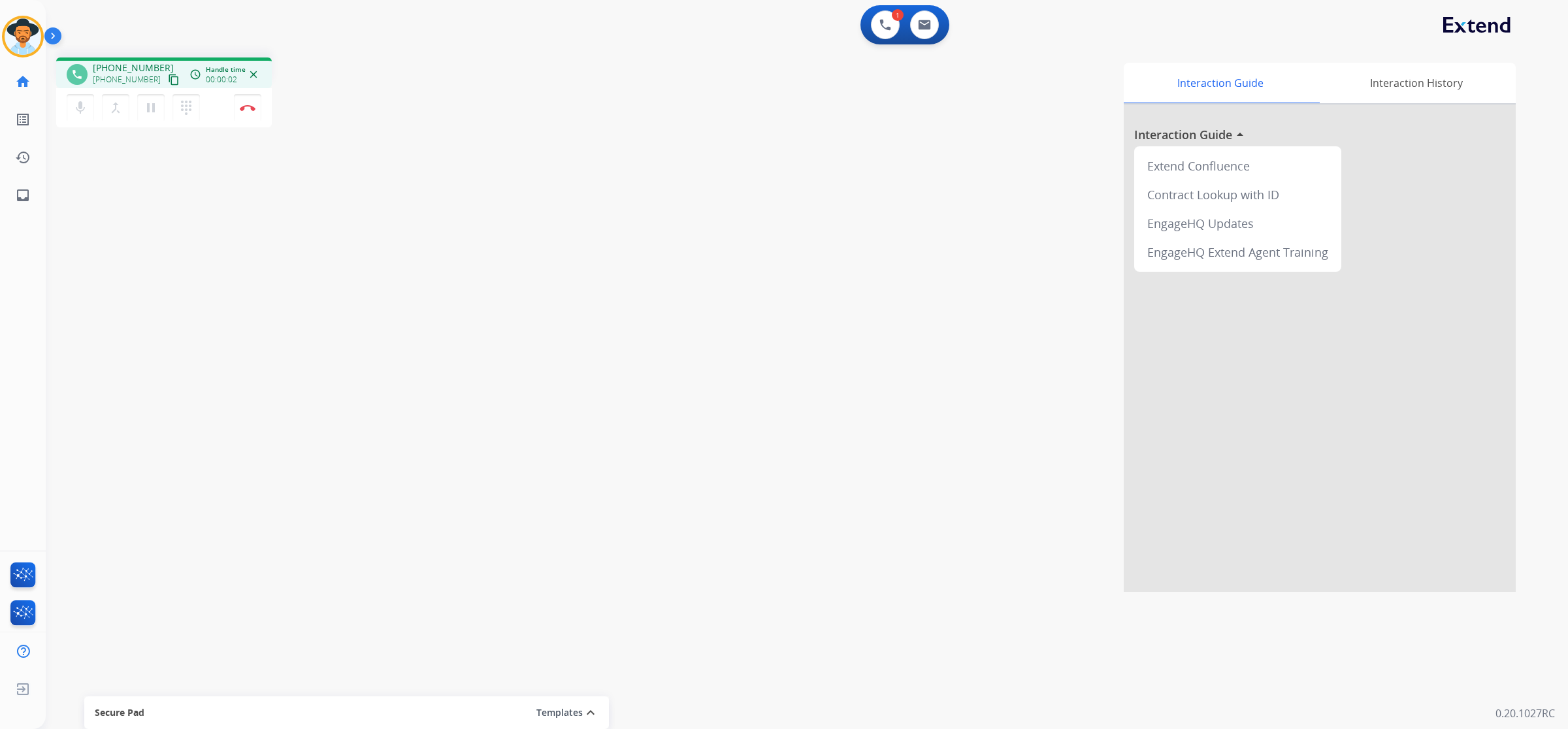
click at [168, 78] on mat-icon "content_copy" at bounding box center [174, 79] width 12 height 12
click at [256, 101] on button "Disconnect" at bounding box center [248, 108] width 28 height 28
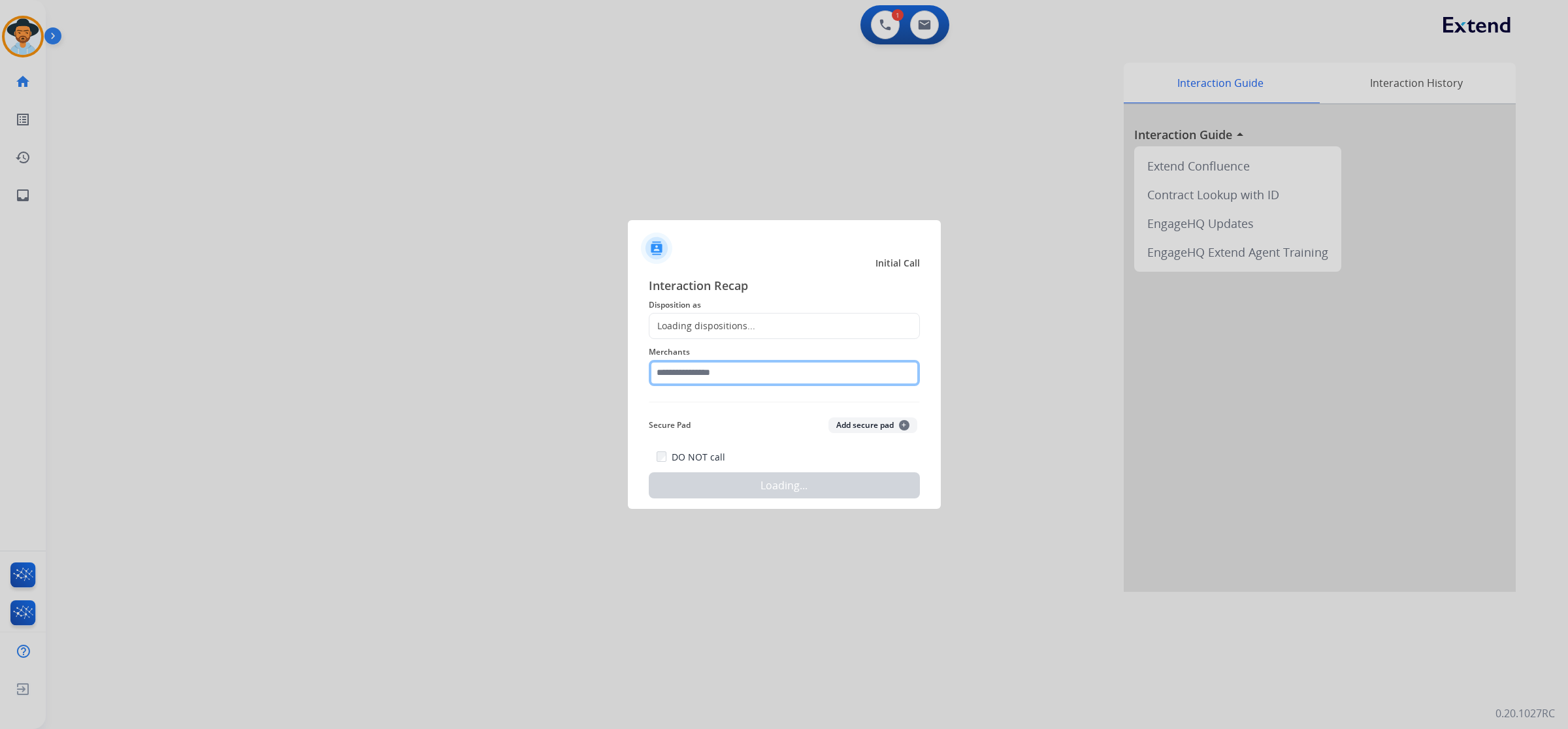
click at [801, 377] on input "text" at bounding box center [784, 372] width 272 height 26
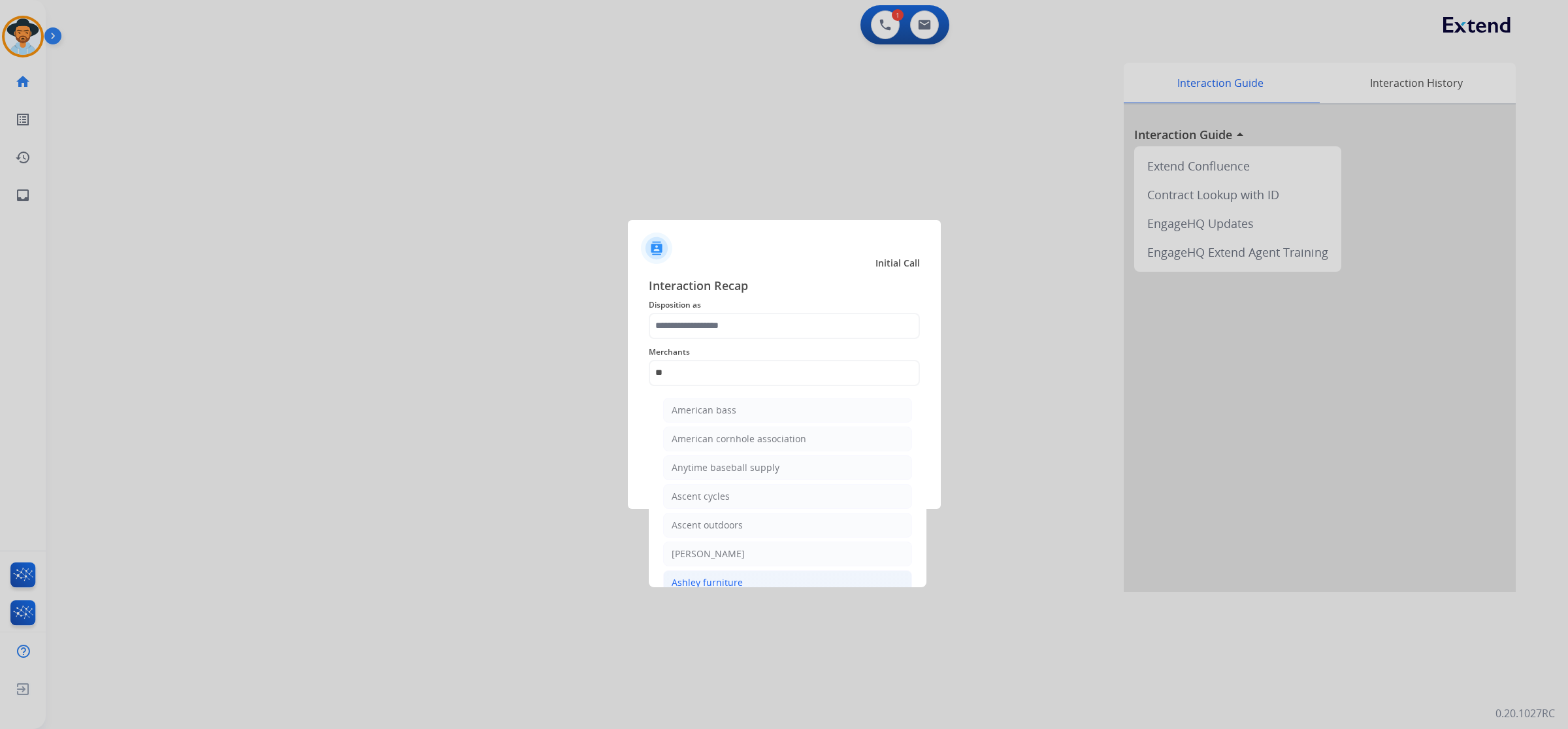
click at [765, 572] on li "Ashley furniture" at bounding box center [788, 583] width 249 height 25
type input "**********"
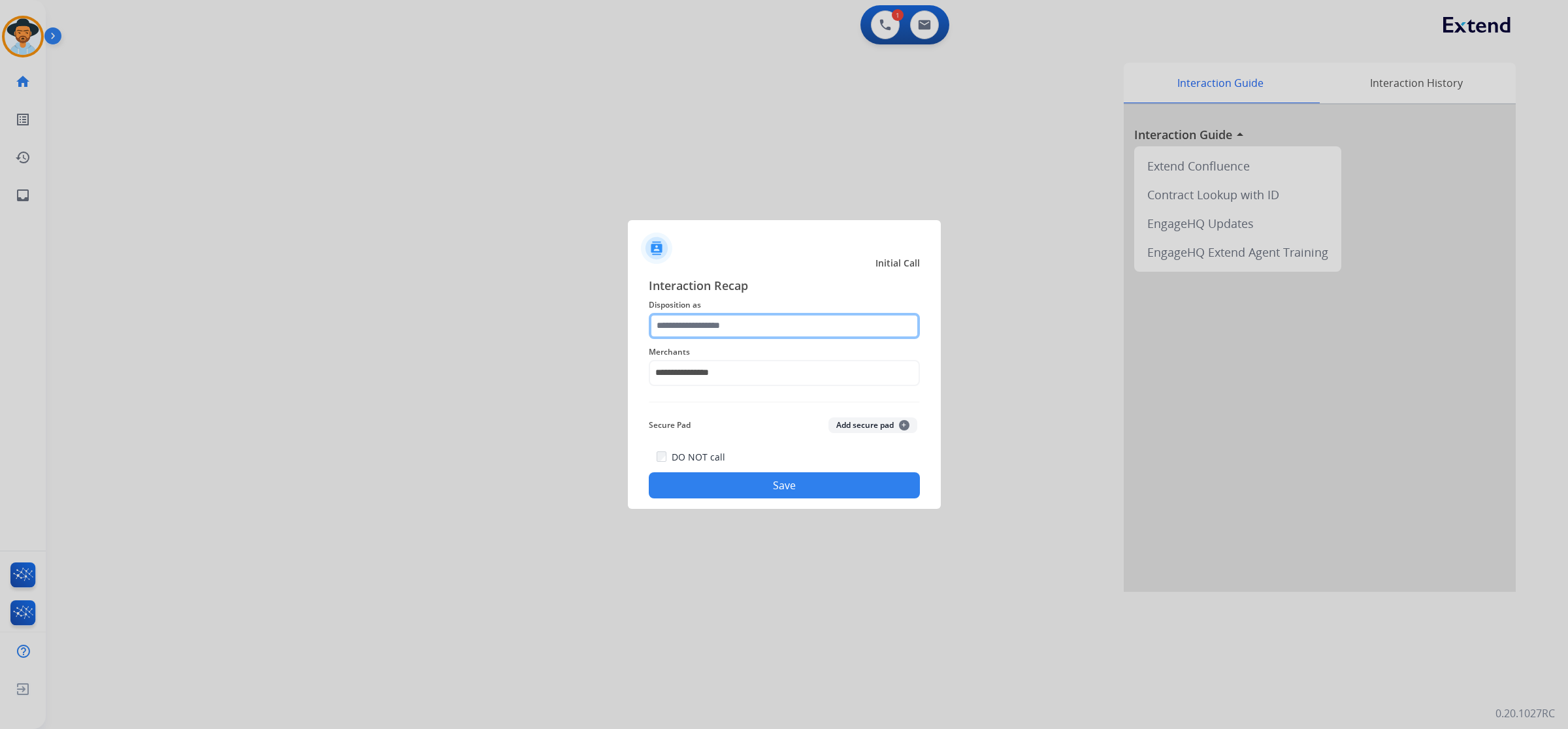
click at [765, 319] on input "text" at bounding box center [784, 326] width 272 height 26
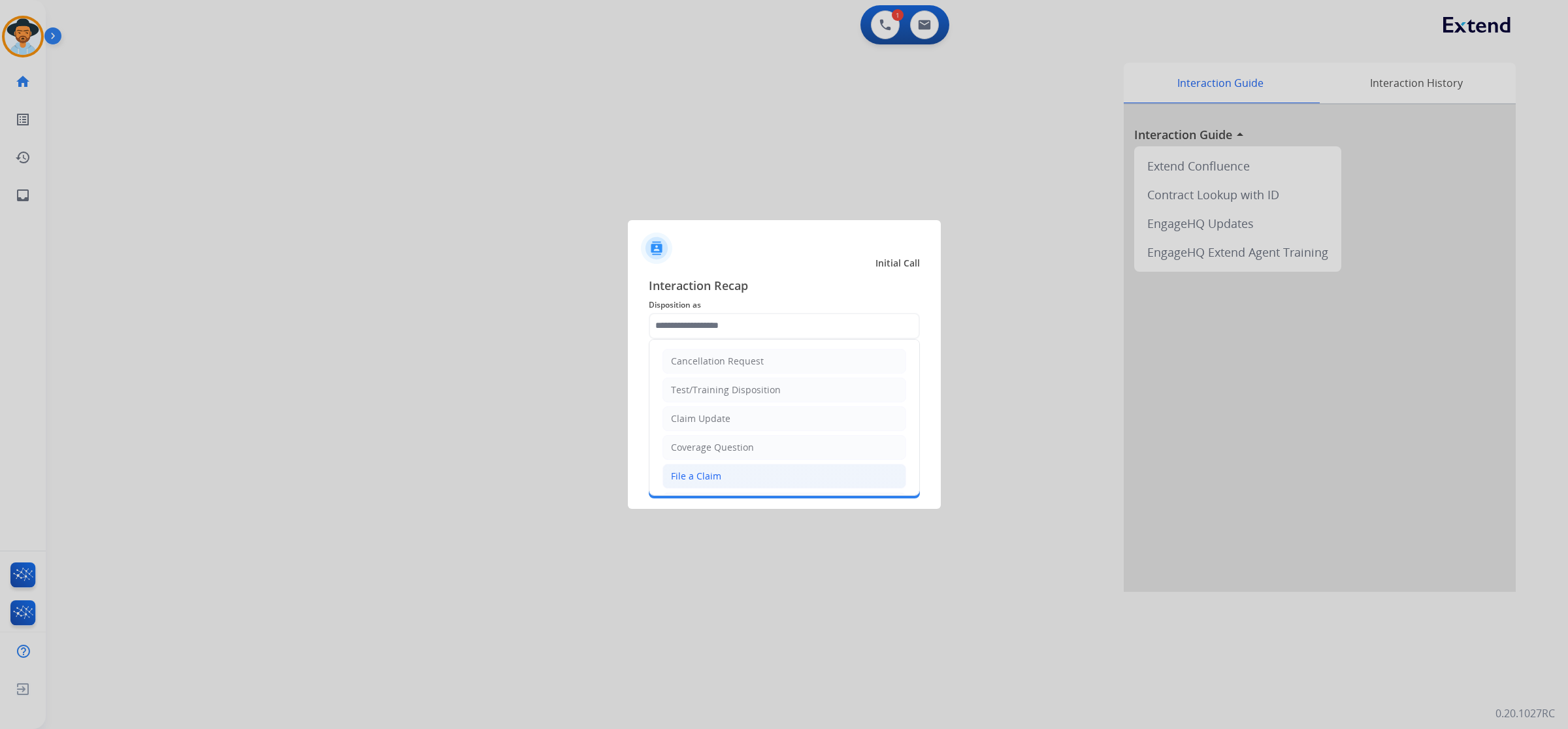
click at [703, 474] on div "File a Claim" at bounding box center [696, 476] width 51 height 13
type input "**********"
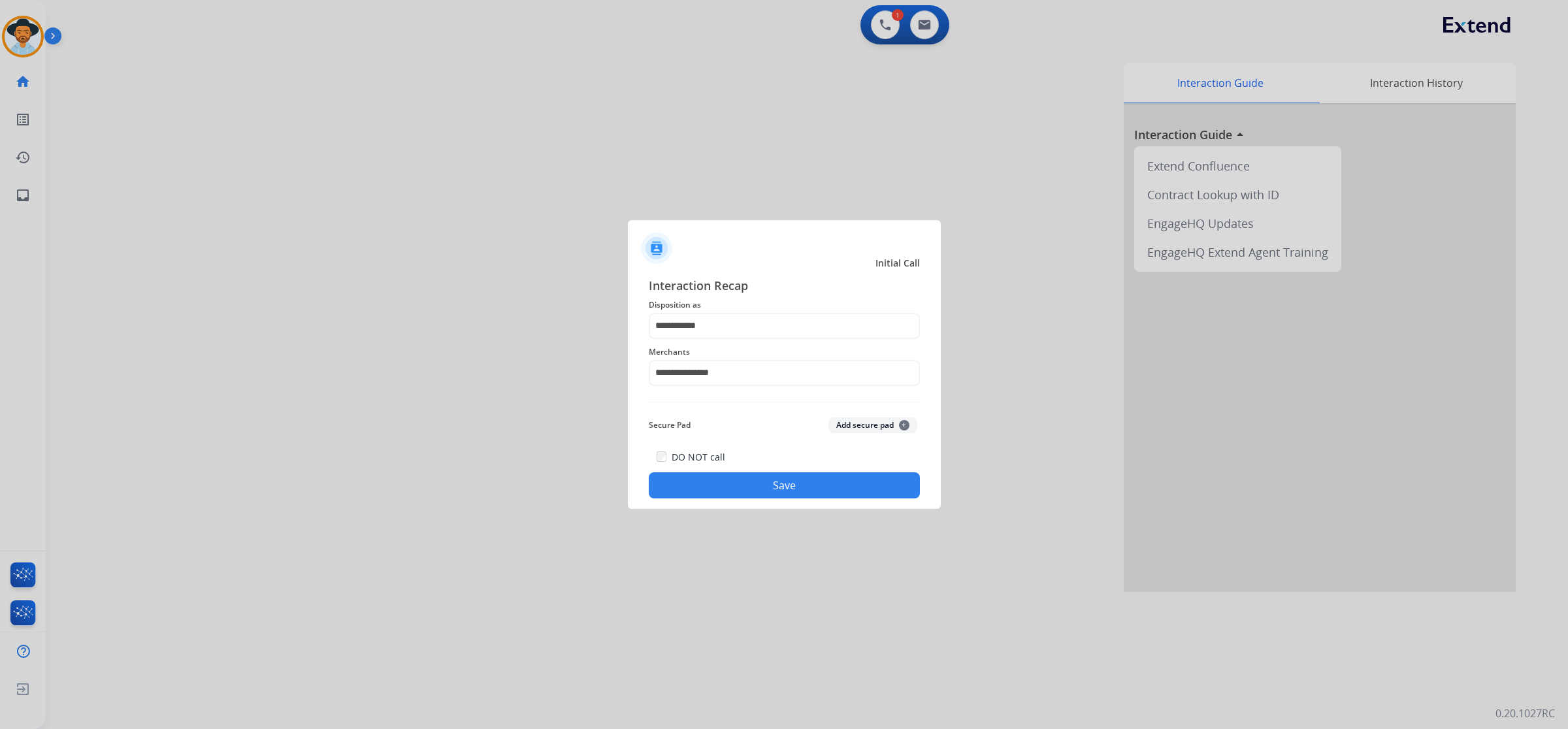
click at [748, 487] on button "Save" at bounding box center [784, 485] width 272 height 26
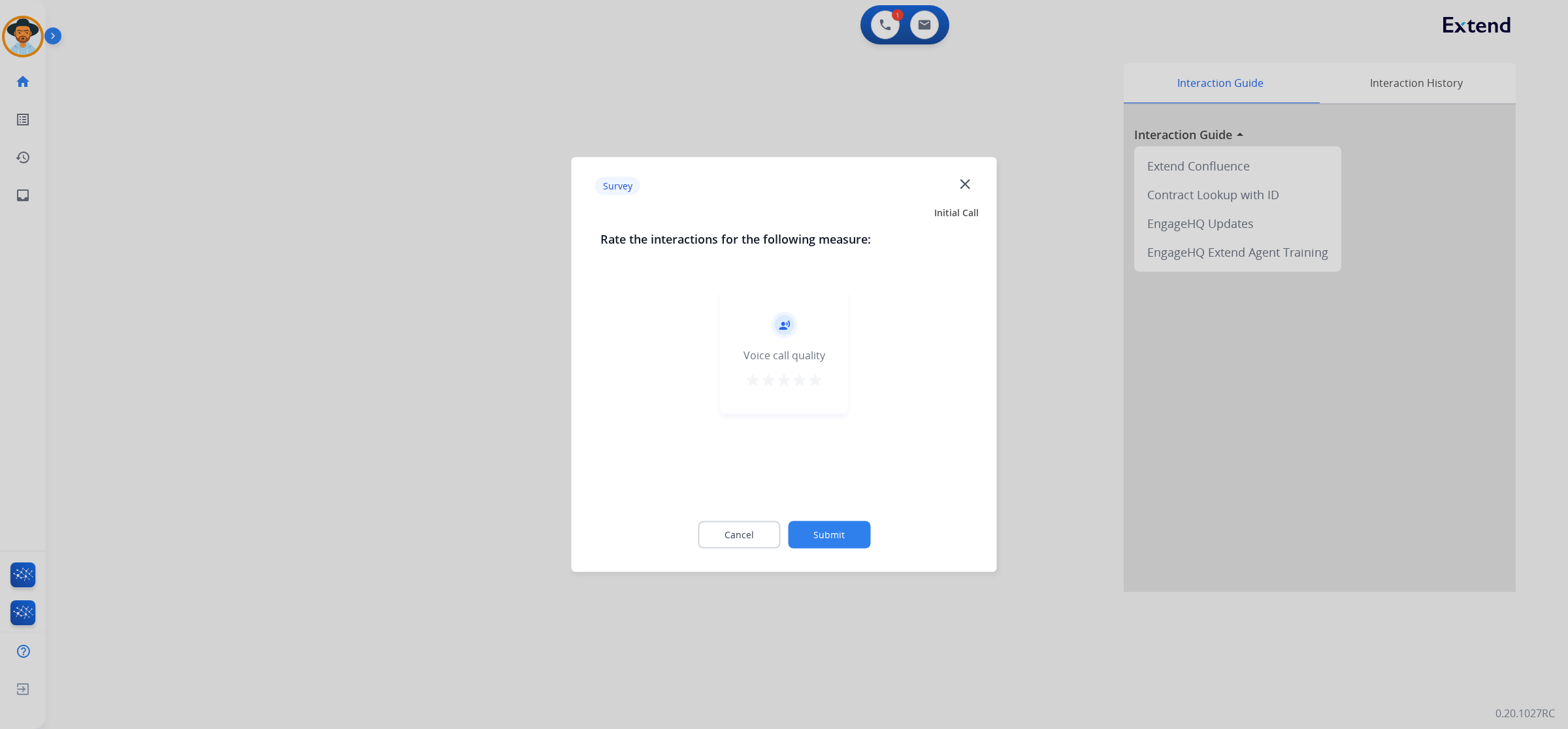
click at [821, 396] on div "record_voice_over Voice call quality star star star star star" at bounding box center [784, 352] width 127 height 124
click at [820, 387] on button "star" at bounding box center [816, 382] width 16 height 20
click at [824, 534] on button "Submit" at bounding box center [829, 535] width 82 height 28
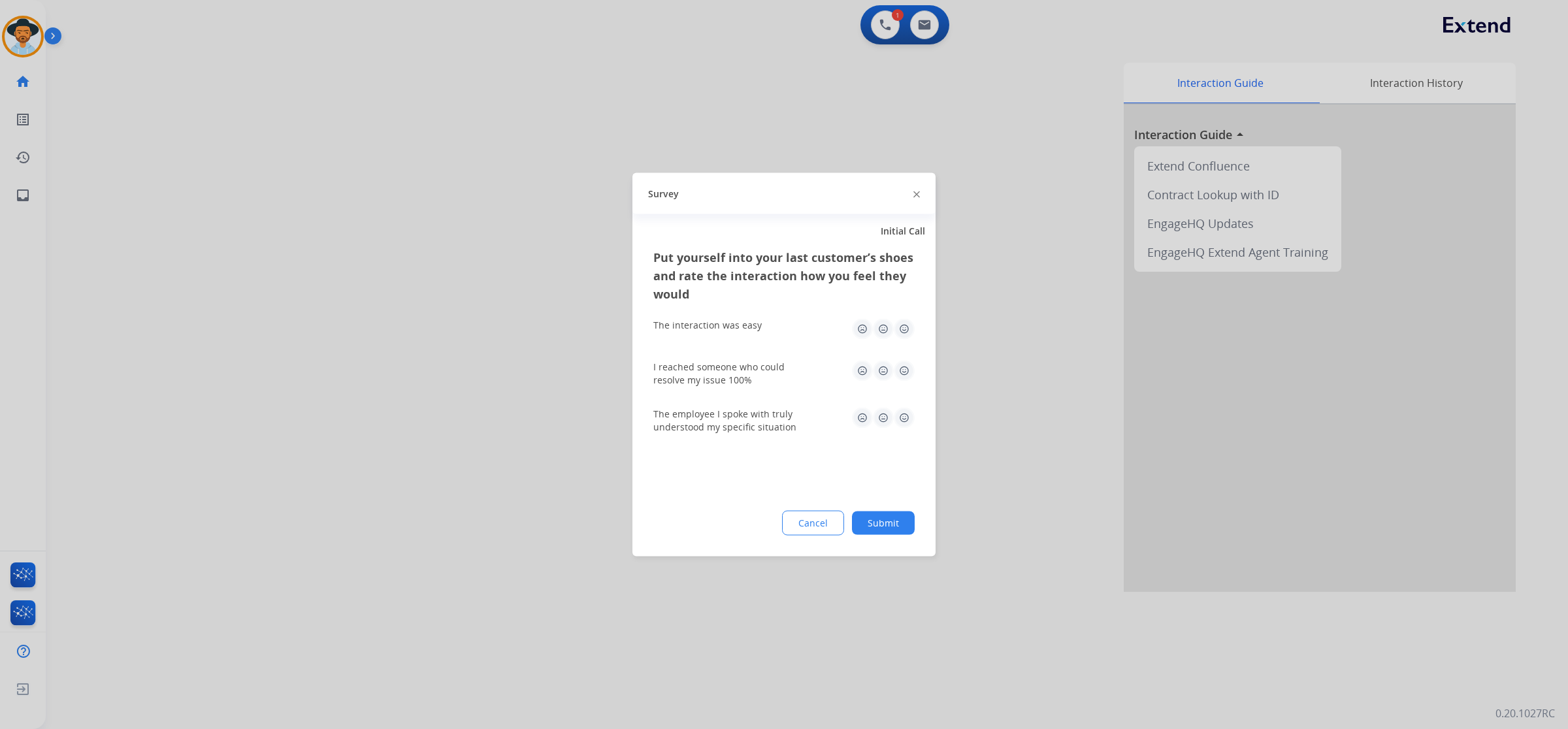
click at [902, 330] on img at bounding box center [904, 328] width 20 height 20
click at [902, 357] on div "I reached someone who could resolve my issue 100%" at bounding box center [784, 373] width 262 height 47
click at [906, 377] on img at bounding box center [904, 370] width 20 height 20
click at [905, 425] on img at bounding box center [904, 417] width 20 height 20
click at [890, 542] on div "Put yourself into your last customer’s shoes and rate the interaction how you f…" at bounding box center [784, 402] width 304 height 308
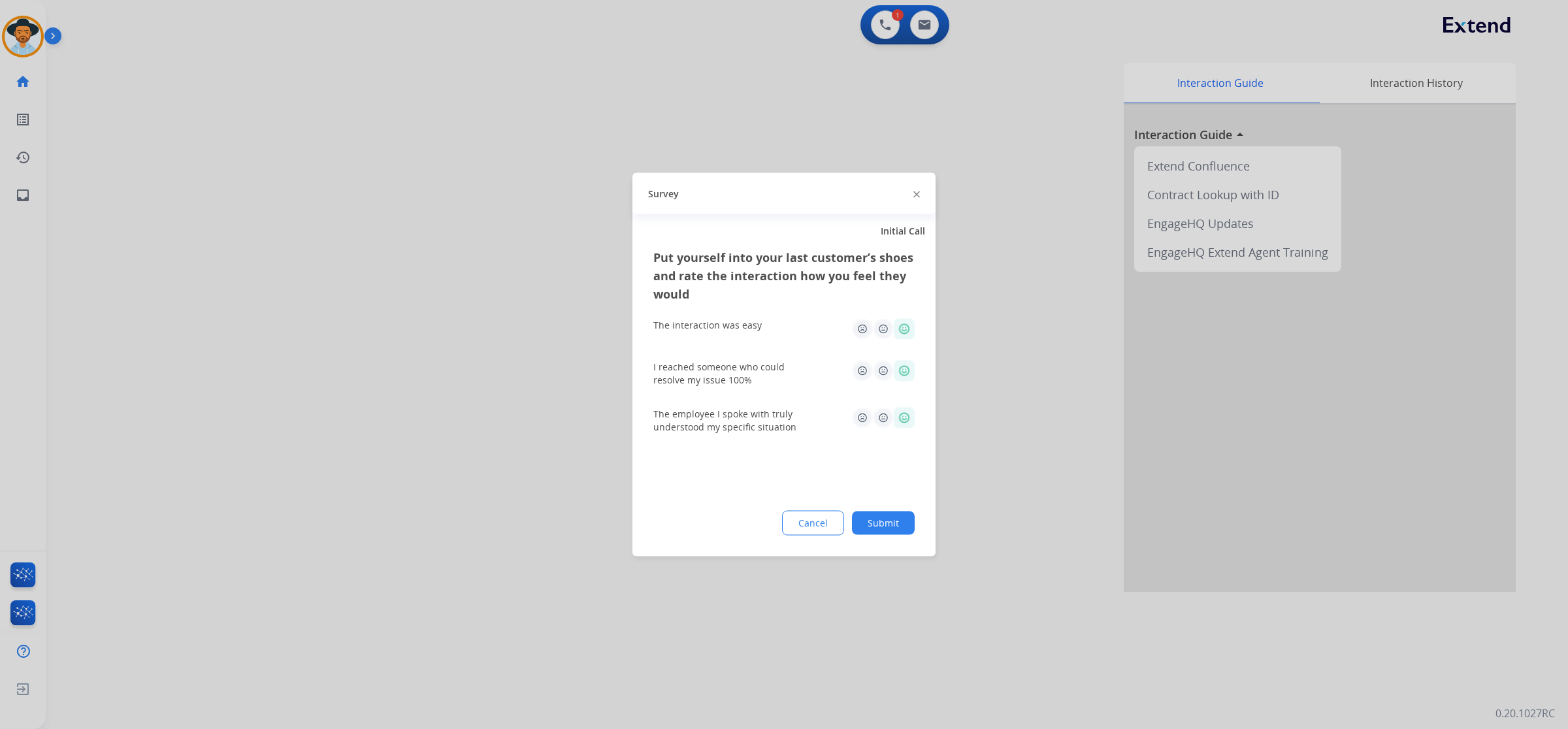
click at [888, 523] on button "Submit" at bounding box center [883, 523] width 62 height 23
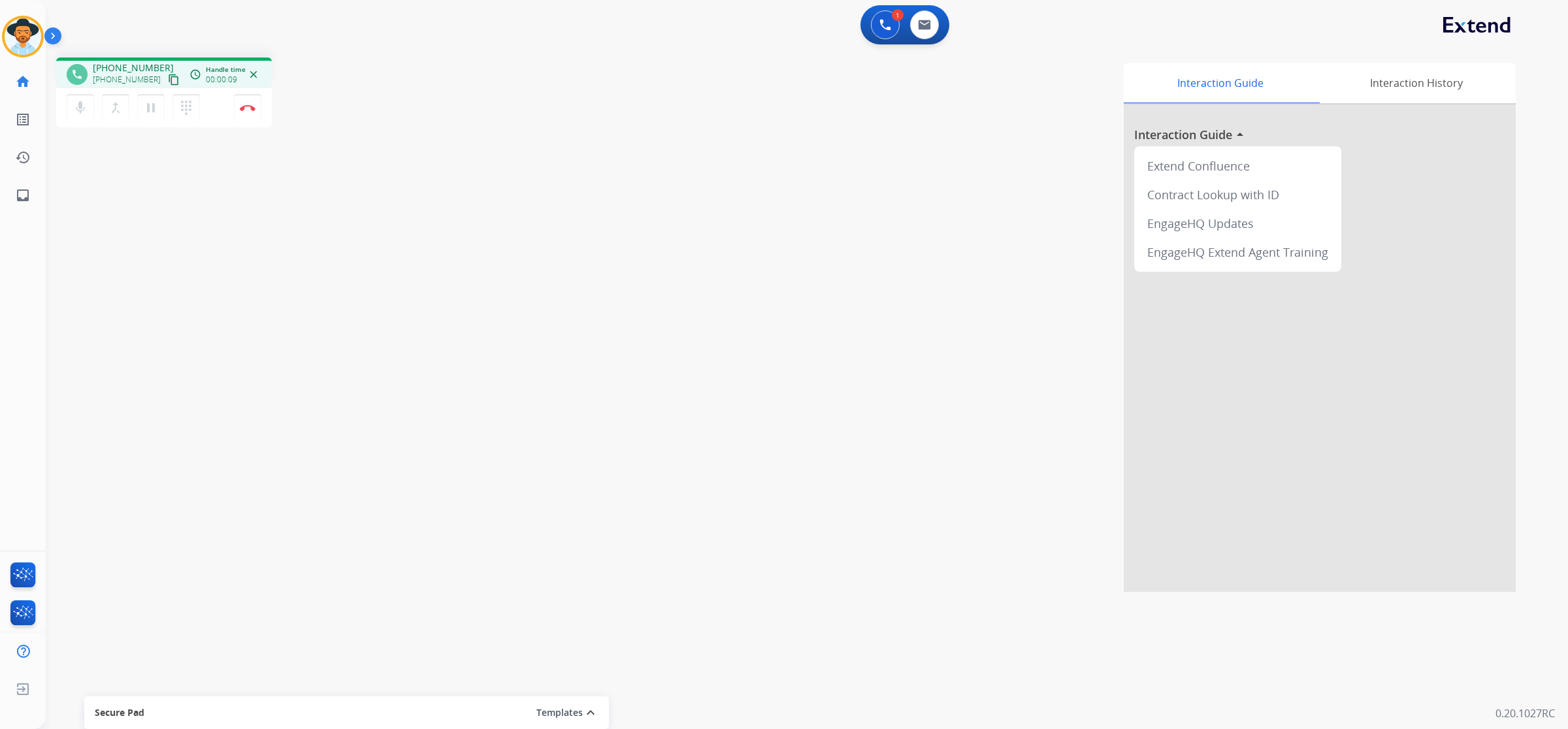
click at [168, 80] on mat-icon "content_copy" at bounding box center [174, 79] width 12 height 12
click at [152, 101] on mat-icon "pause" at bounding box center [151, 108] width 16 height 16
click at [155, 109] on mat-icon "play_arrow" at bounding box center [151, 108] width 16 height 16
click at [464, 285] on div "Interaction Guide Interaction History Interaction Guide arrow_drop_up Extend Co…" at bounding box center [988, 327] width 1056 height 529
click at [256, 111] on button "Disconnect" at bounding box center [248, 108] width 28 height 28
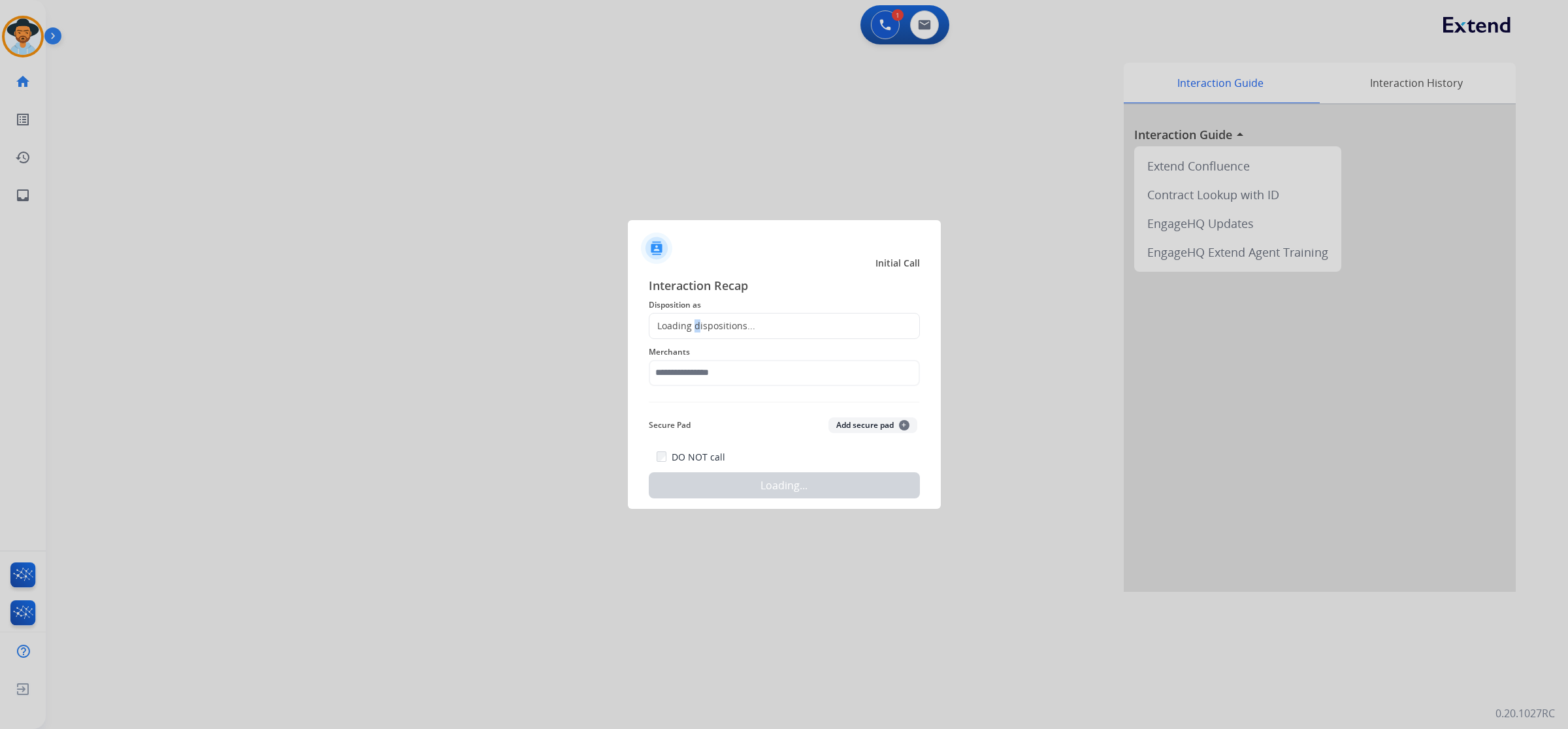
click at [696, 320] on div "Loading dispositions..." at bounding box center [702, 326] width 106 height 13
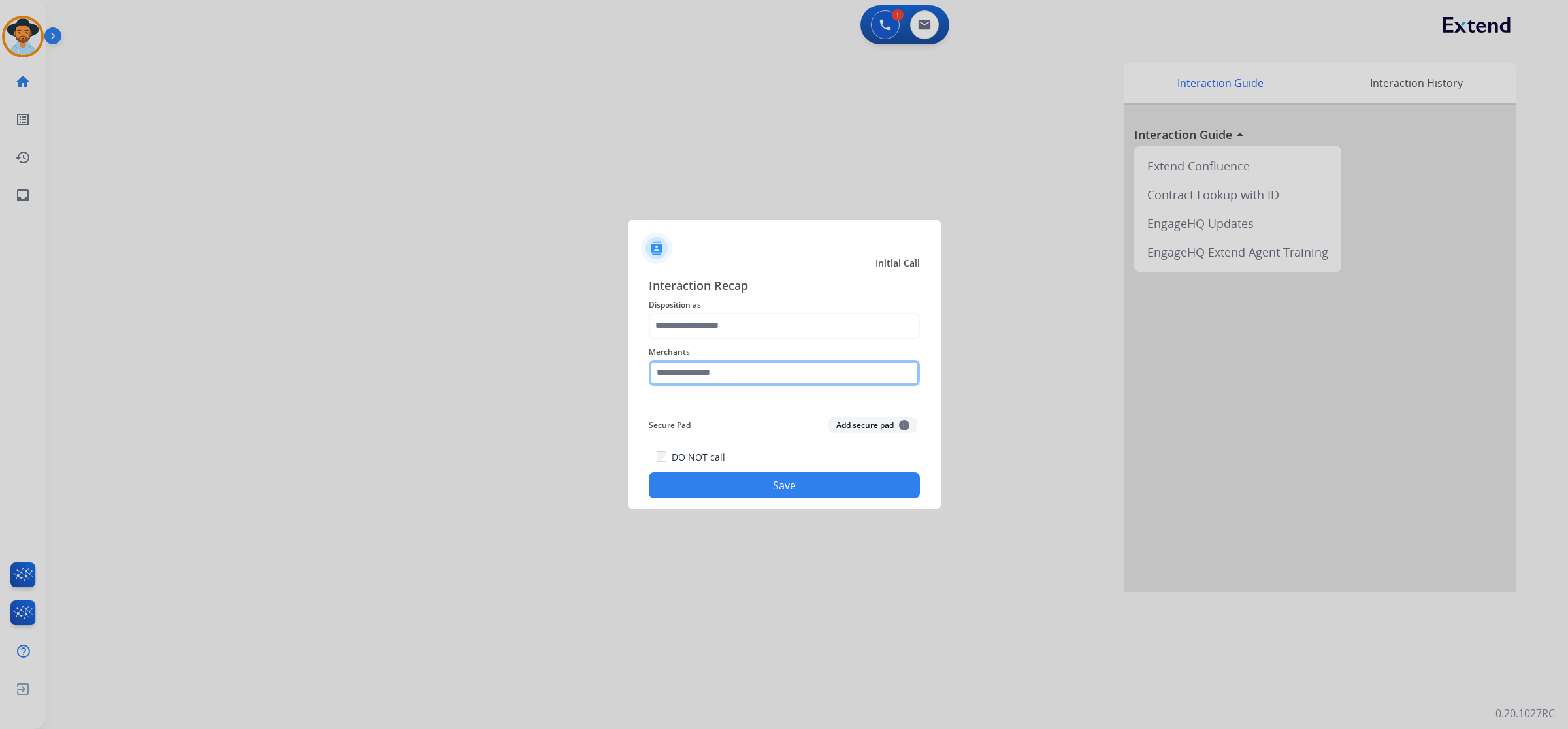
click at [703, 385] on input "text" at bounding box center [784, 372] width 272 height 26
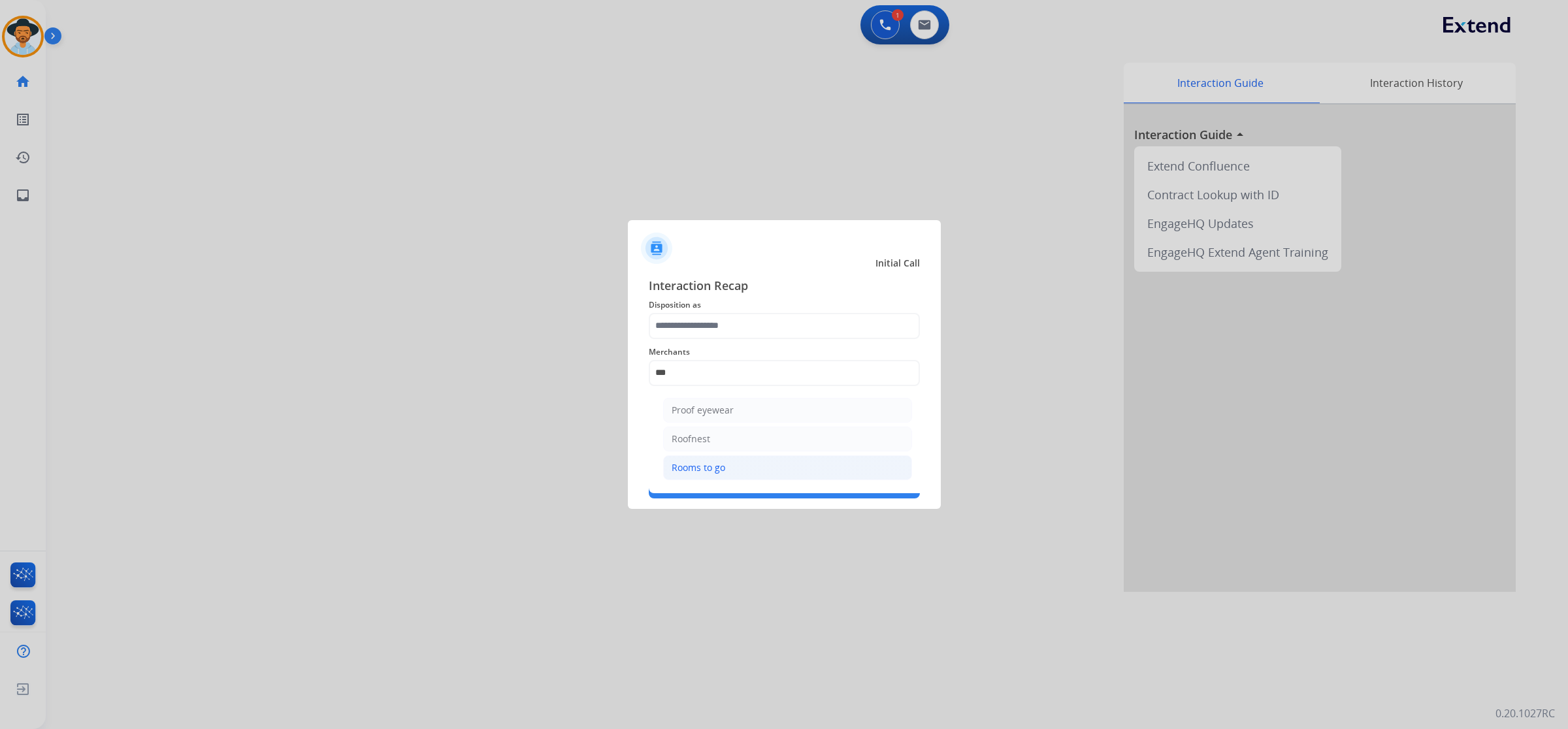
click at [720, 462] on div "Rooms to go" at bounding box center [698, 467] width 53 height 13
type input "**********"
click at [726, 304] on span "Disposition as" at bounding box center [784, 305] width 272 height 16
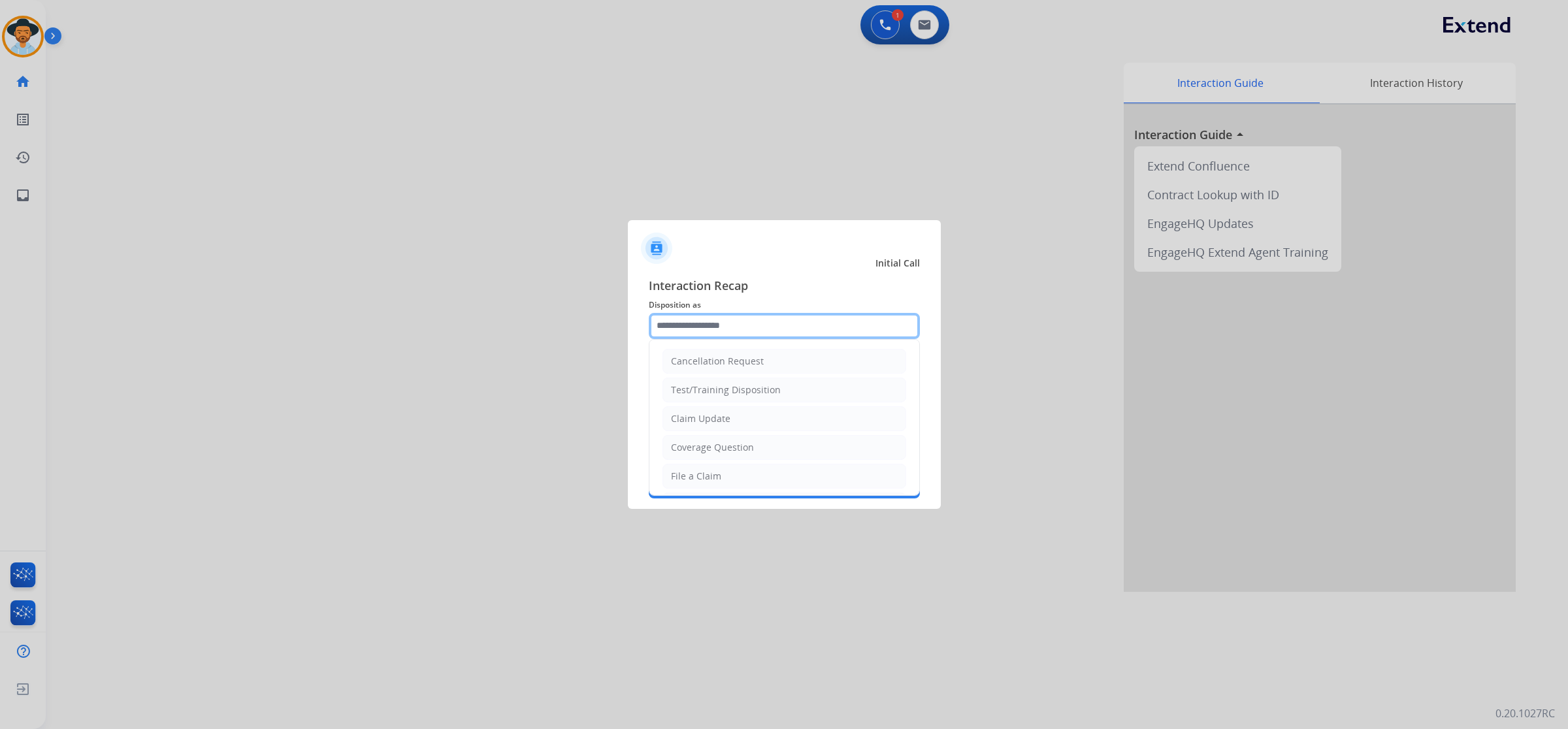
click at [726, 315] on input "text" at bounding box center [784, 326] width 272 height 26
click at [730, 418] on li "Claim Update" at bounding box center [784, 418] width 244 height 25
type input "**********"
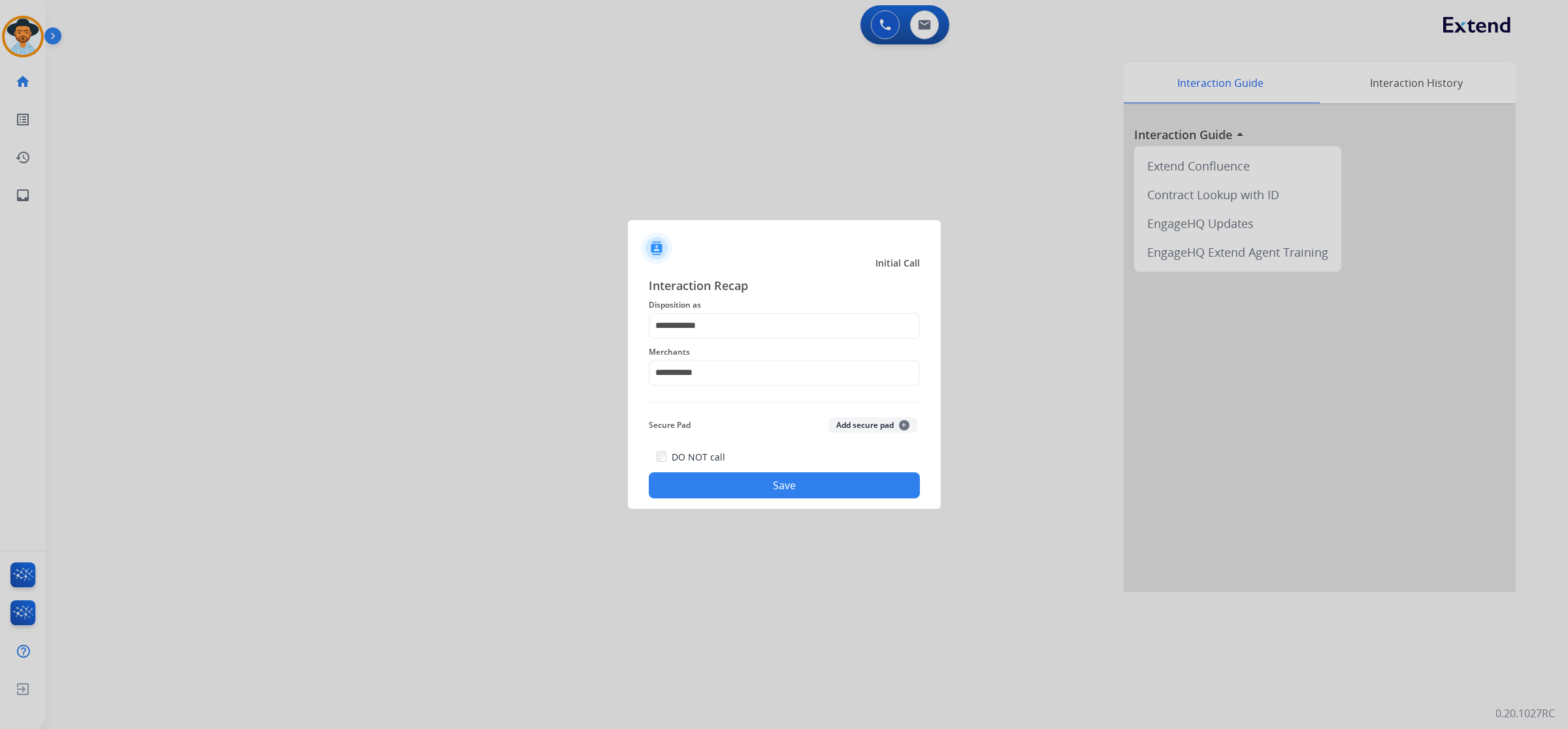
click at [779, 490] on button "Save" at bounding box center [784, 485] width 272 height 26
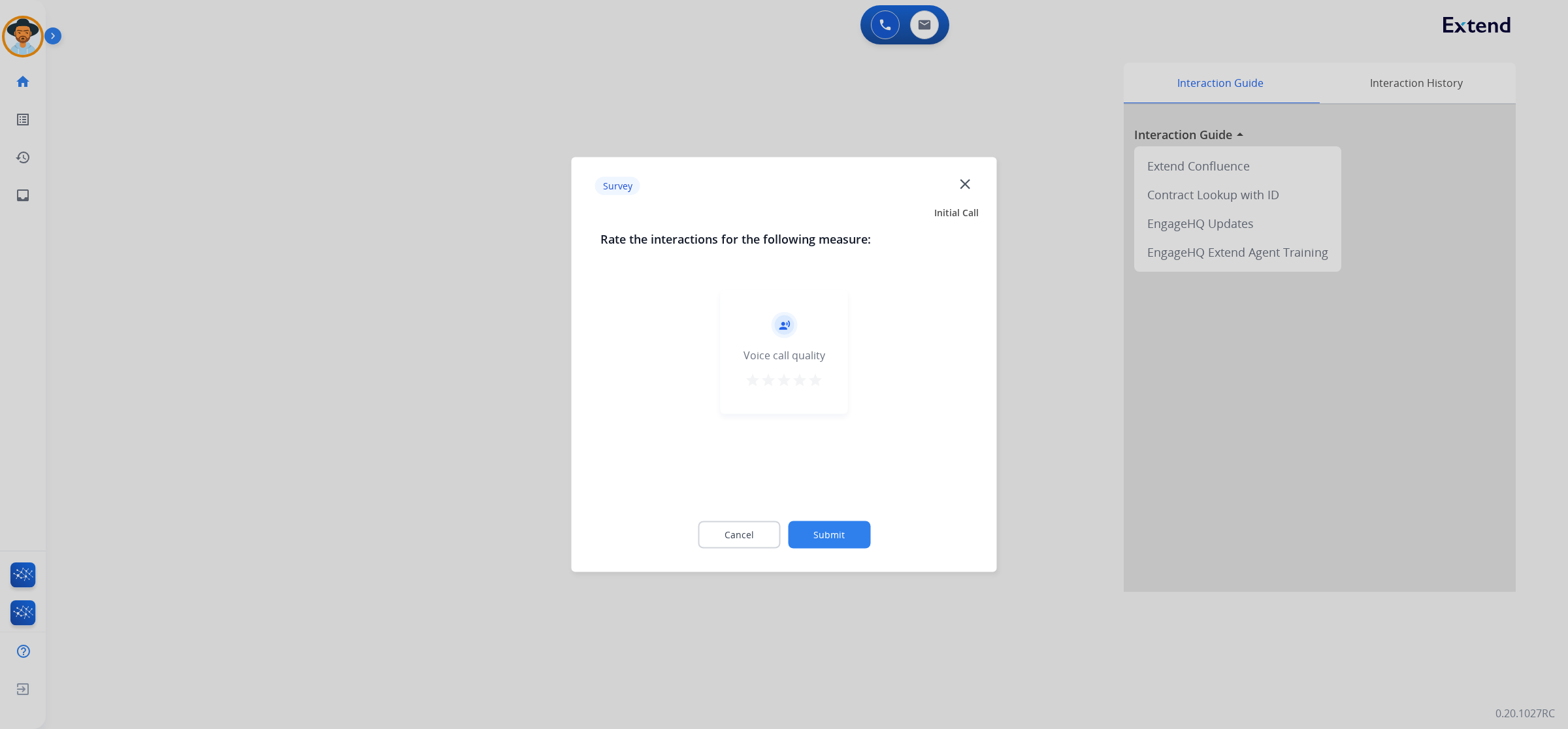
click at [820, 377] on mat-icon "star" at bounding box center [816, 380] width 16 height 16
click at [849, 551] on div "Cancel Submit" at bounding box center [784, 535] width 368 height 59
click at [845, 534] on button "Submit" at bounding box center [829, 535] width 82 height 28
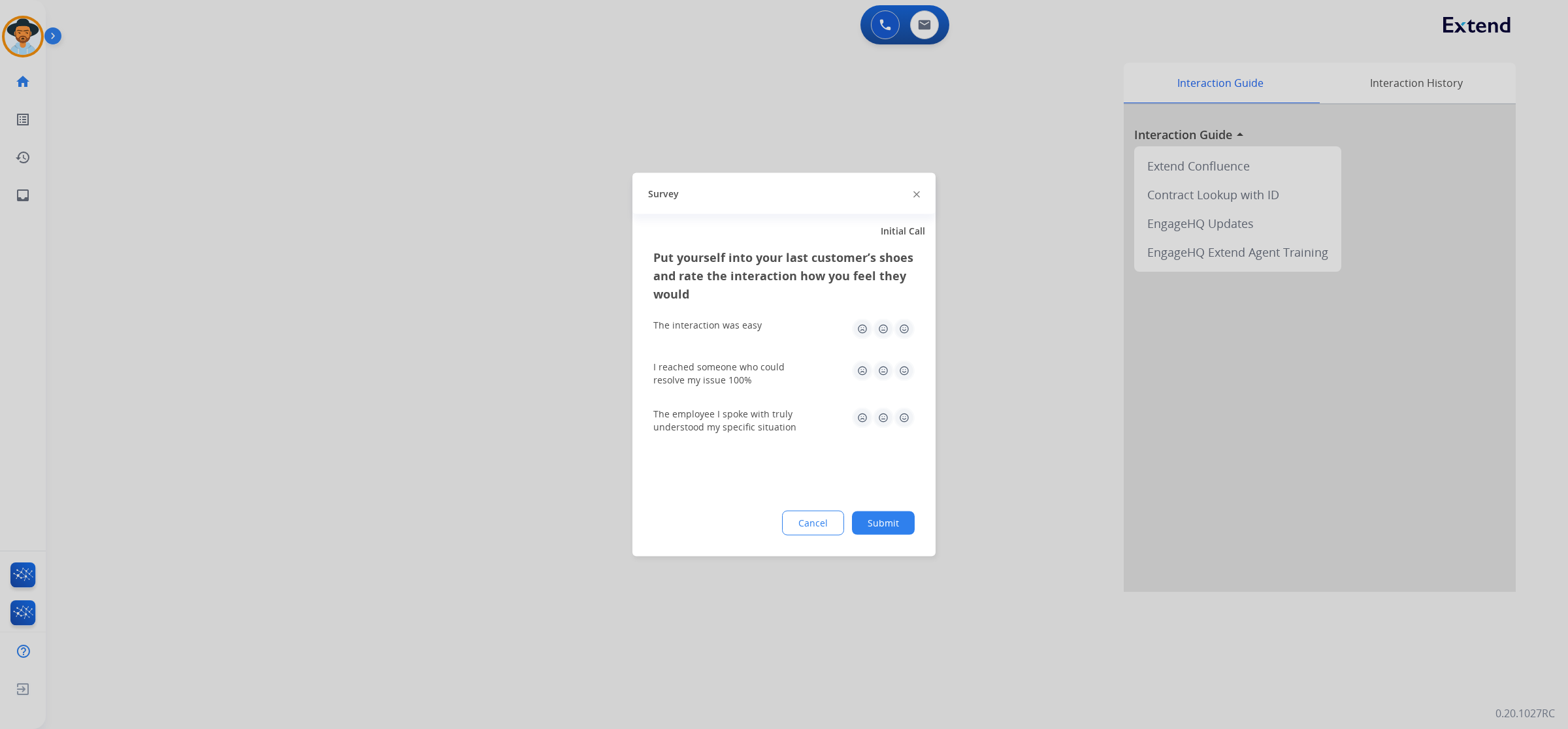
click at [904, 332] on img at bounding box center [904, 328] width 20 height 20
click at [906, 367] on img at bounding box center [904, 370] width 20 height 20
click at [912, 409] on img at bounding box center [904, 417] width 20 height 20
click at [912, 523] on button "Submit" at bounding box center [883, 523] width 62 height 23
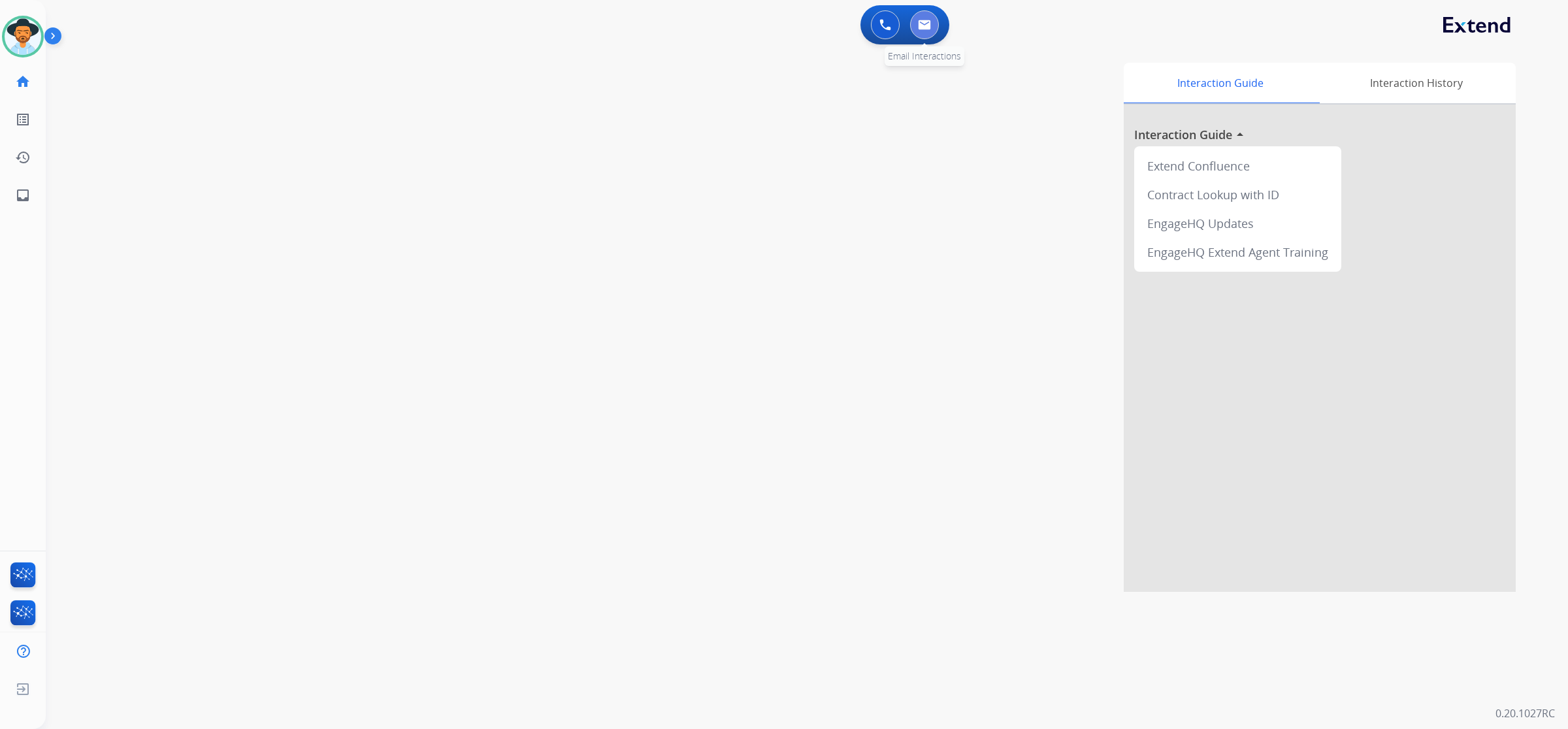
click at [924, 20] on img at bounding box center [924, 25] width 13 height 11
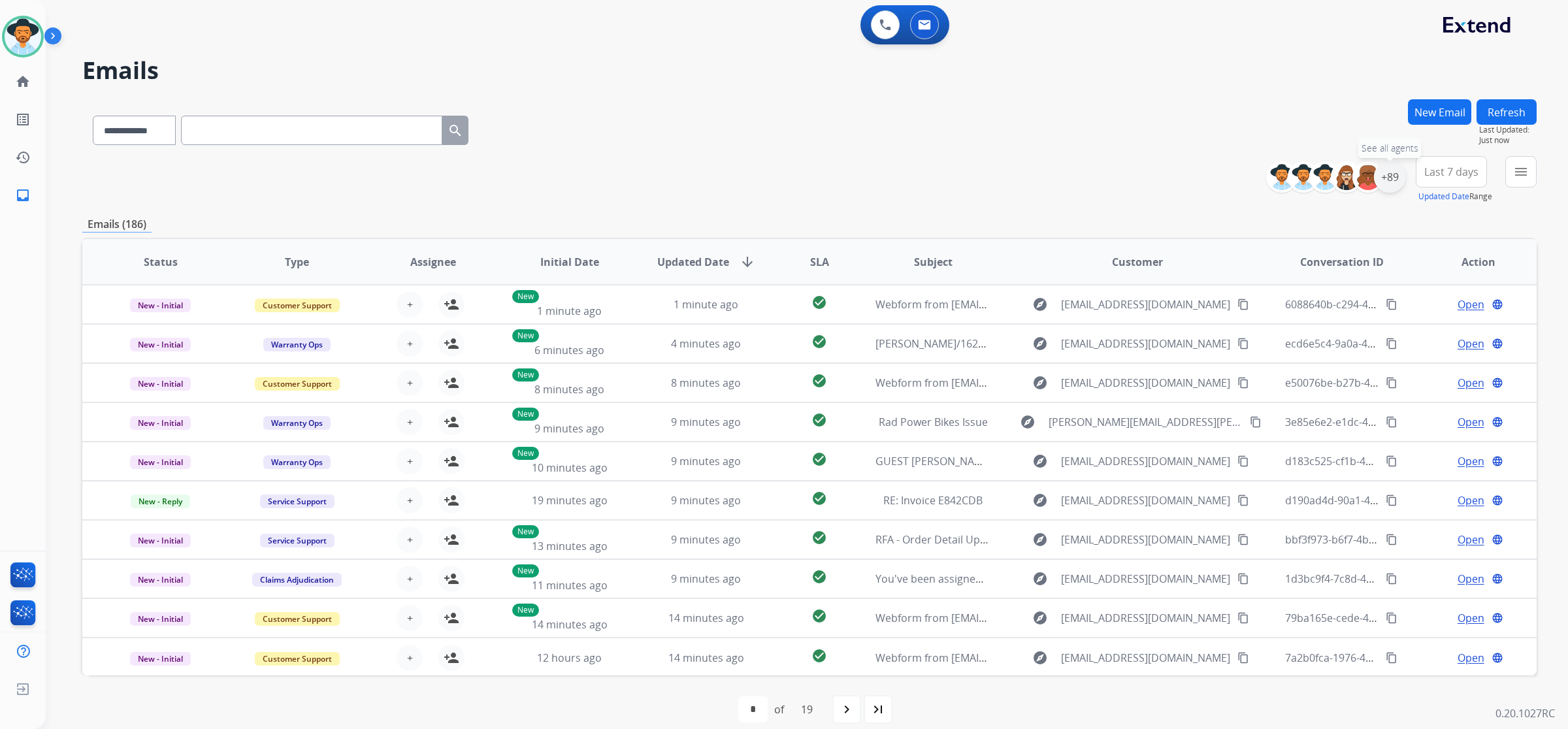
click at [1383, 186] on div "+89" at bounding box center [1389, 176] width 31 height 31
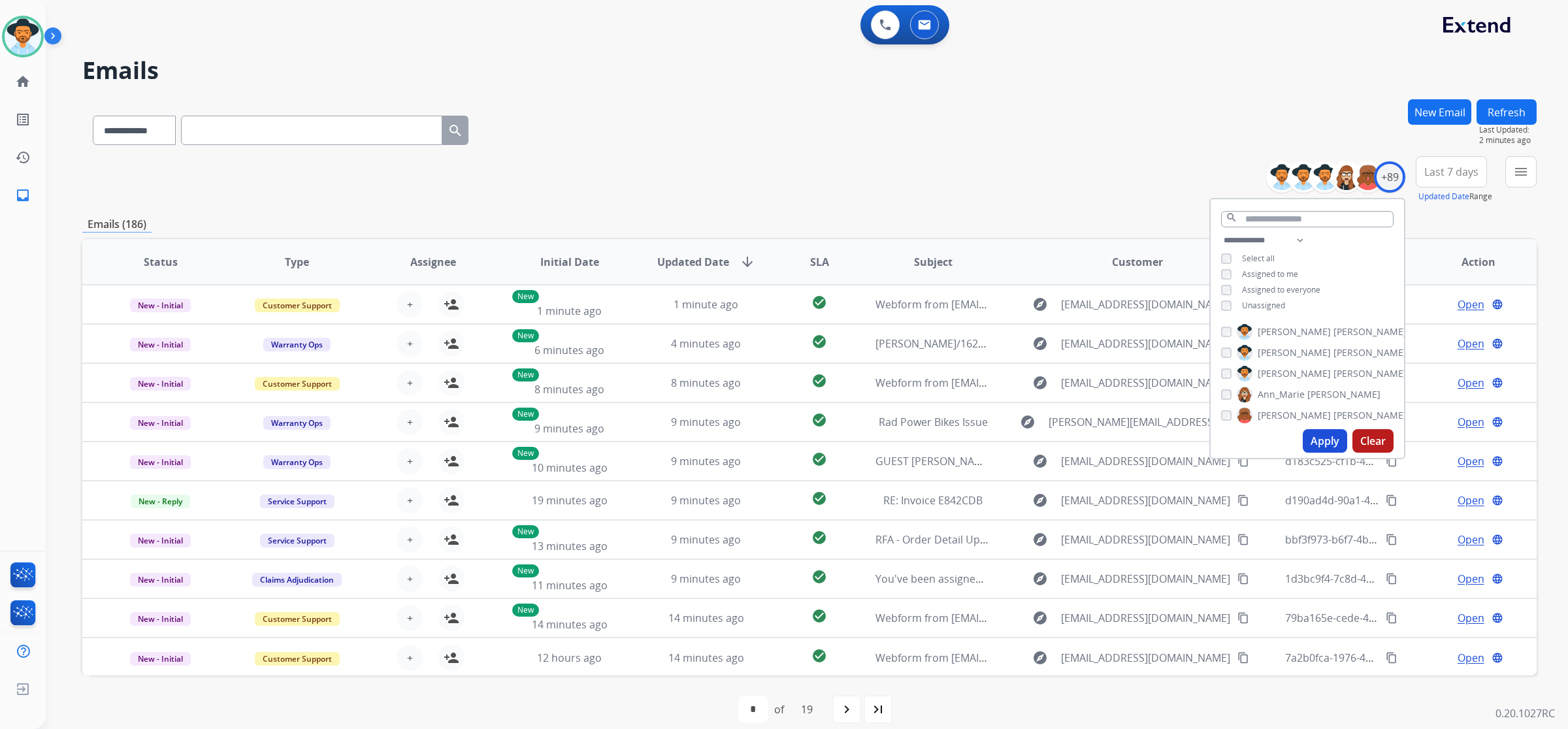
click at [1263, 303] on span "Unassigned" at bounding box center [1263, 305] width 43 height 11
click at [1320, 434] on button "Apply" at bounding box center [1325, 441] width 45 height 23
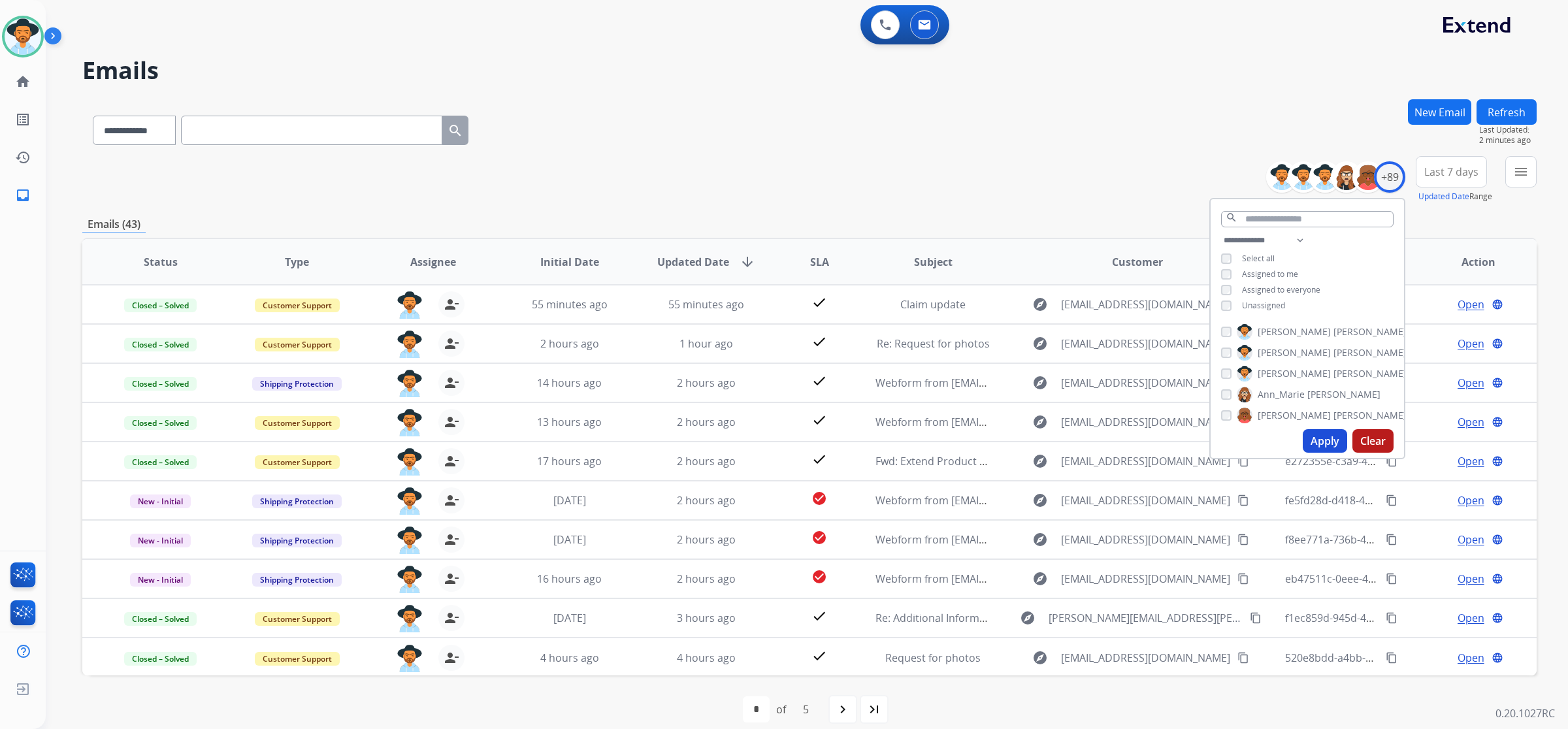
click at [900, 118] on div "**********" at bounding box center [809, 128] width 1455 height 57
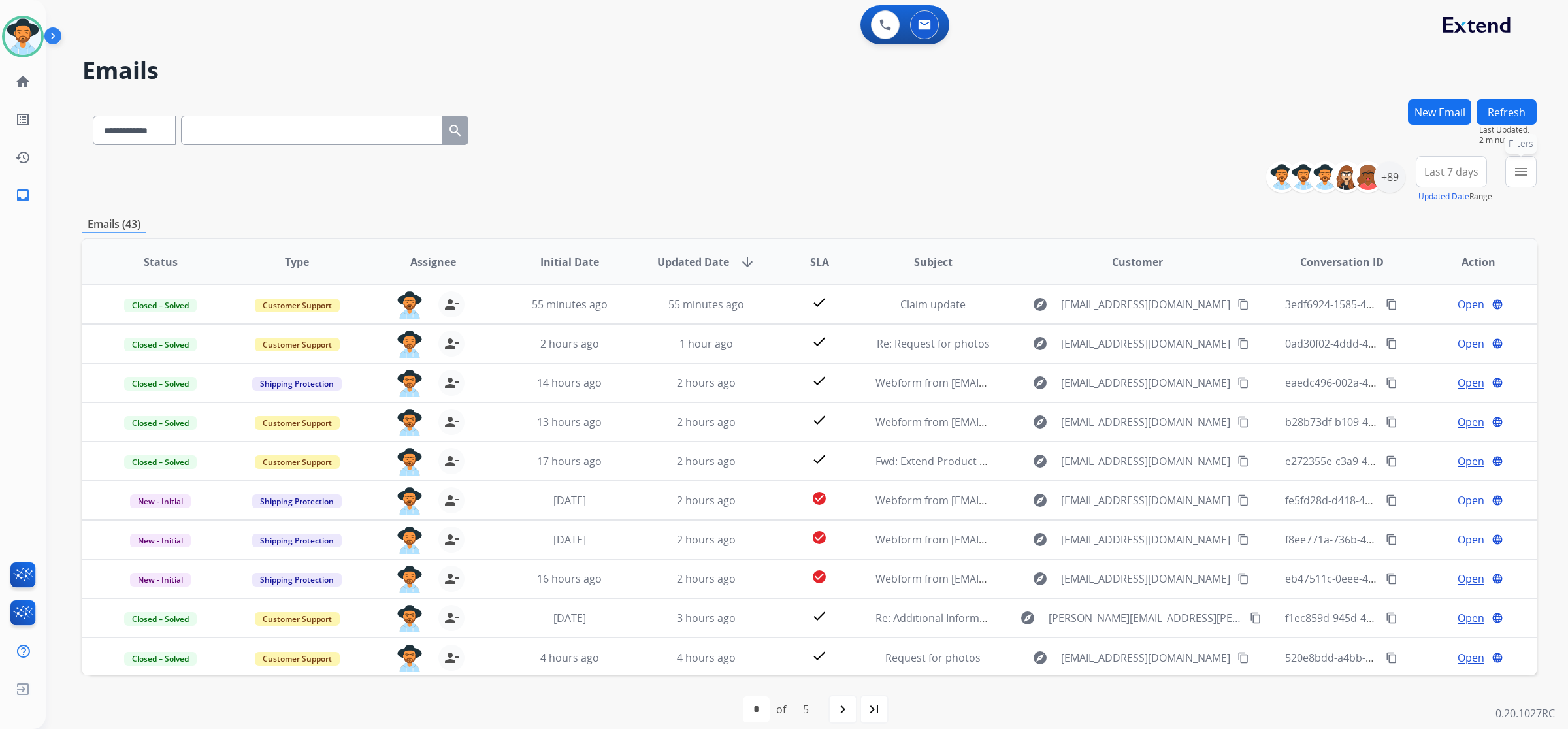
click at [1523, 181] on button "menu Filters" at bounding box center [1521, 171] width 31 height 31
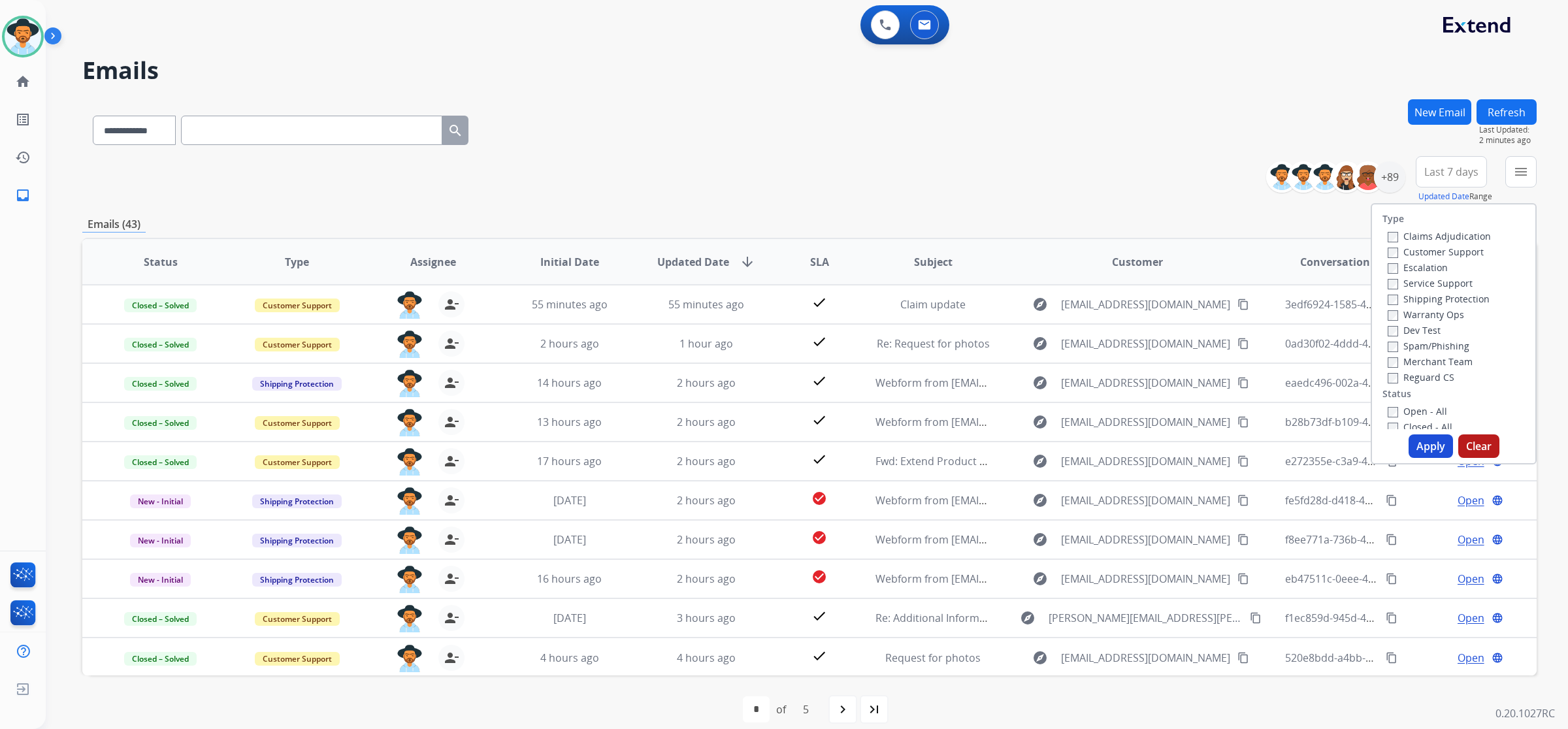
click at [1423, 405] on label "Open - All" at bounding box center [1418, 411] width 60 height 12
click at [1426, 446] on button "Apply" at bounding box center [1431, 446] width 45 height 23
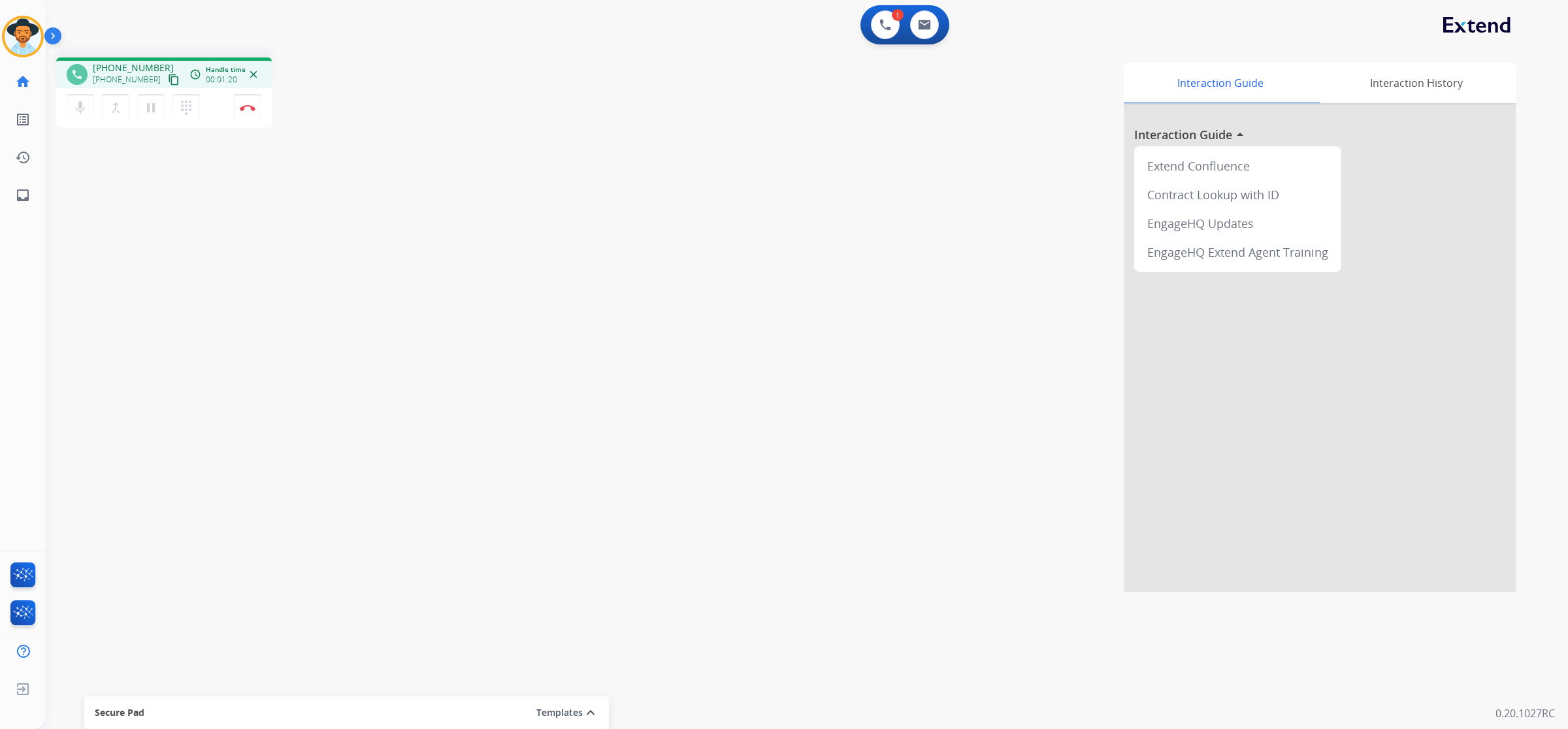
click at [168, 78] on mat-icon "content_copy" at bounding box center [174, 79] width 12 height 12
click at [927, 30] on button at bounding box center [924, 25] width 28 height 28
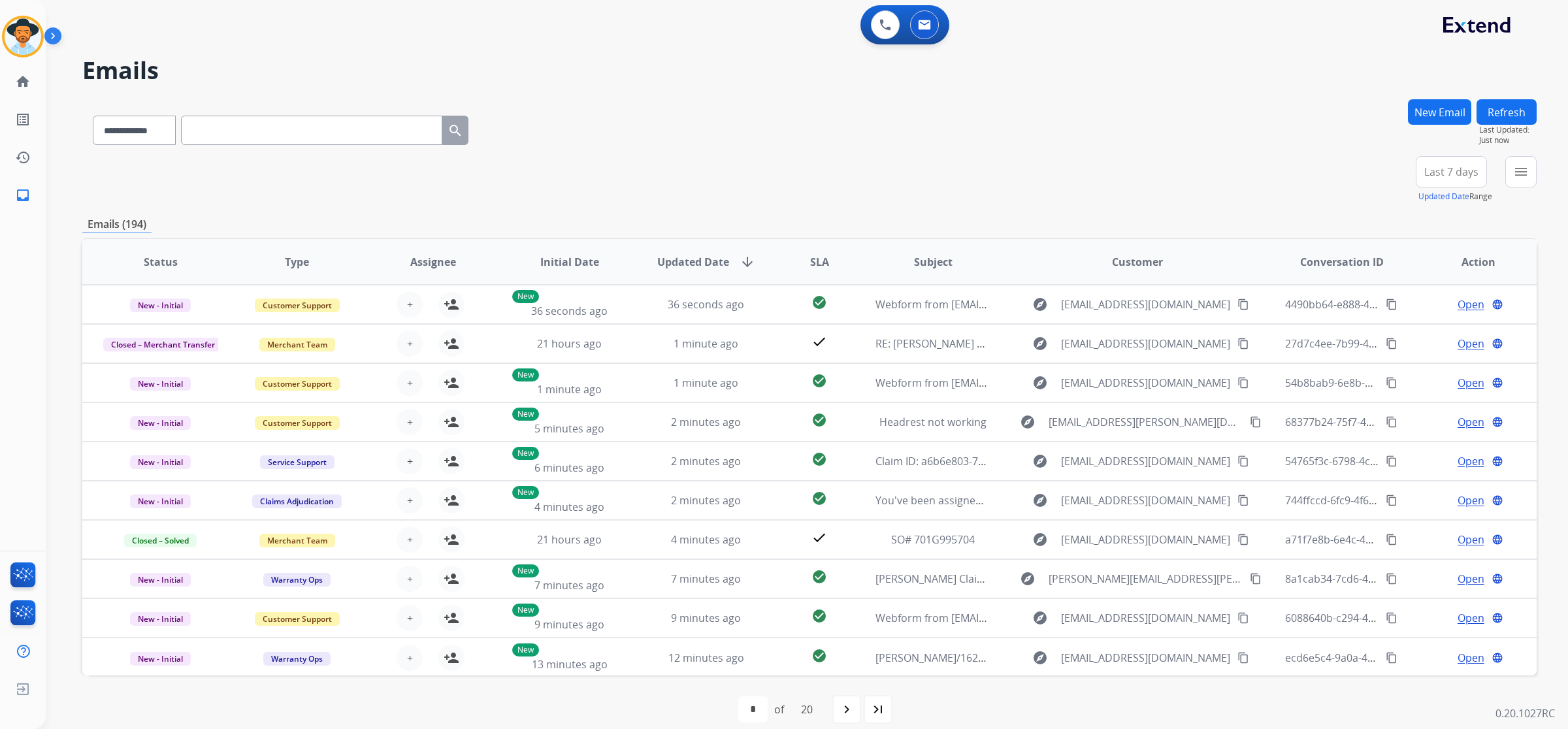
click at [224, 129] on input "text" at bounding box center [312, 130] width 262 height 29
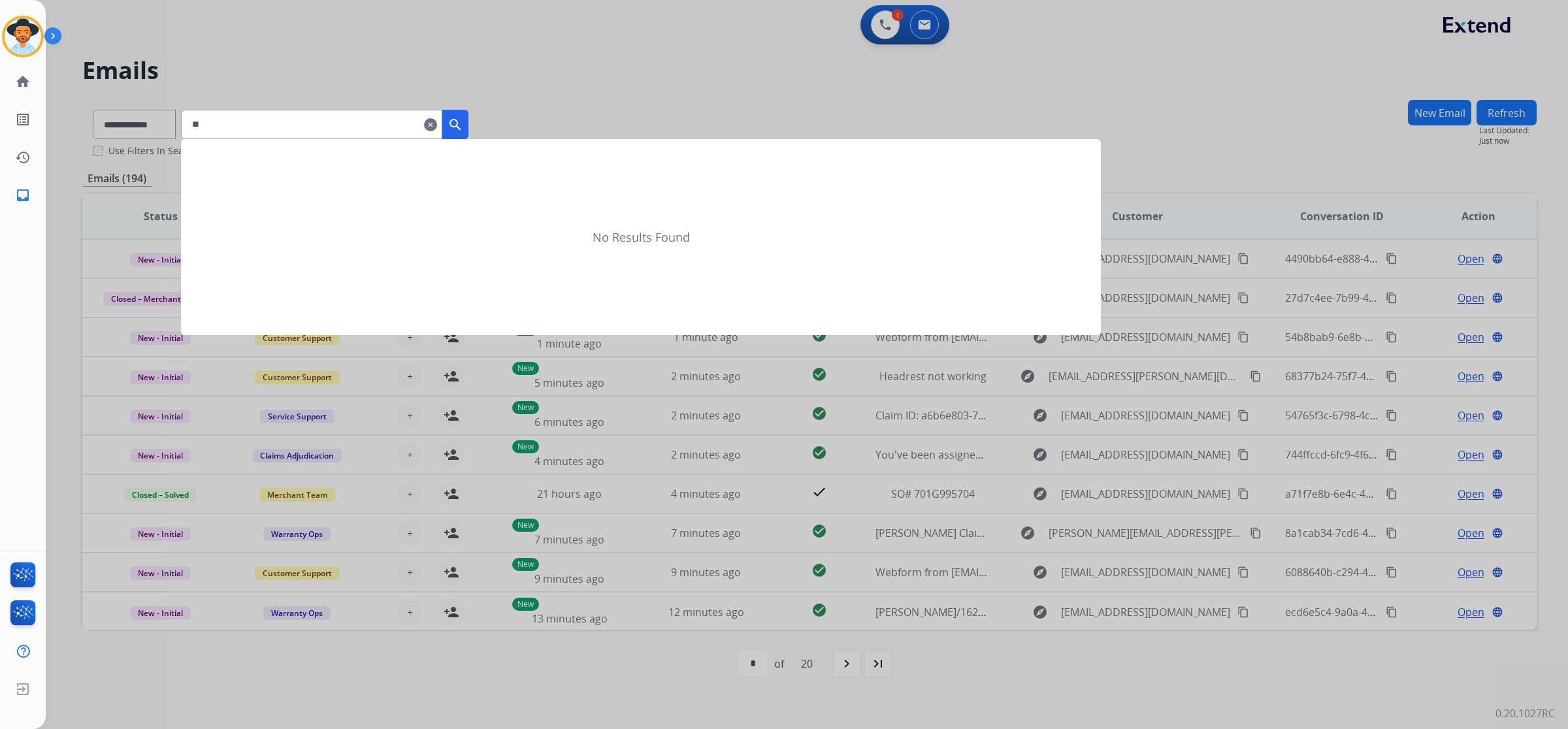
type input "*"
type input "**********"
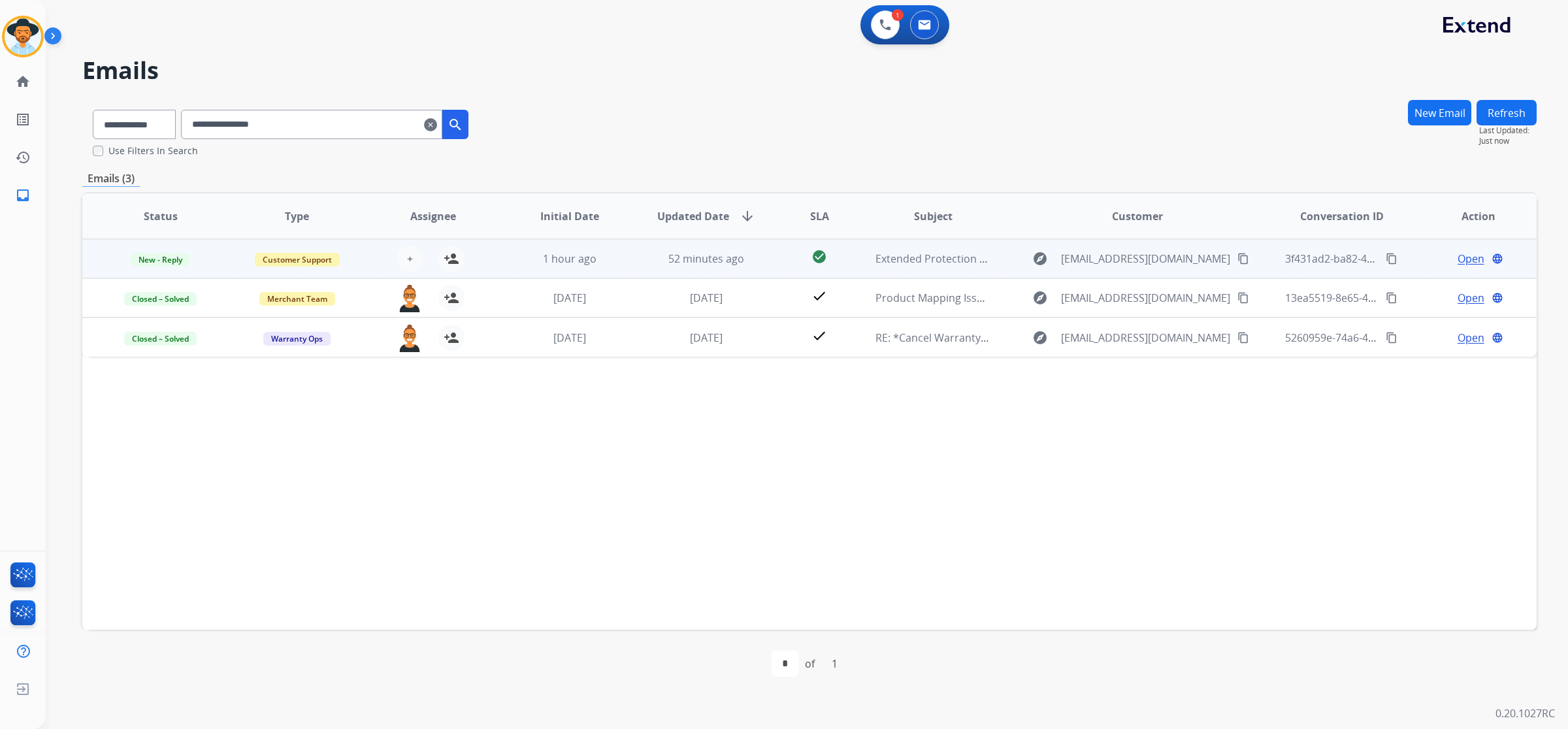
click at [644, 262] on td "52 minutes ago" at bounding box center [695, 259] width 136 height 39
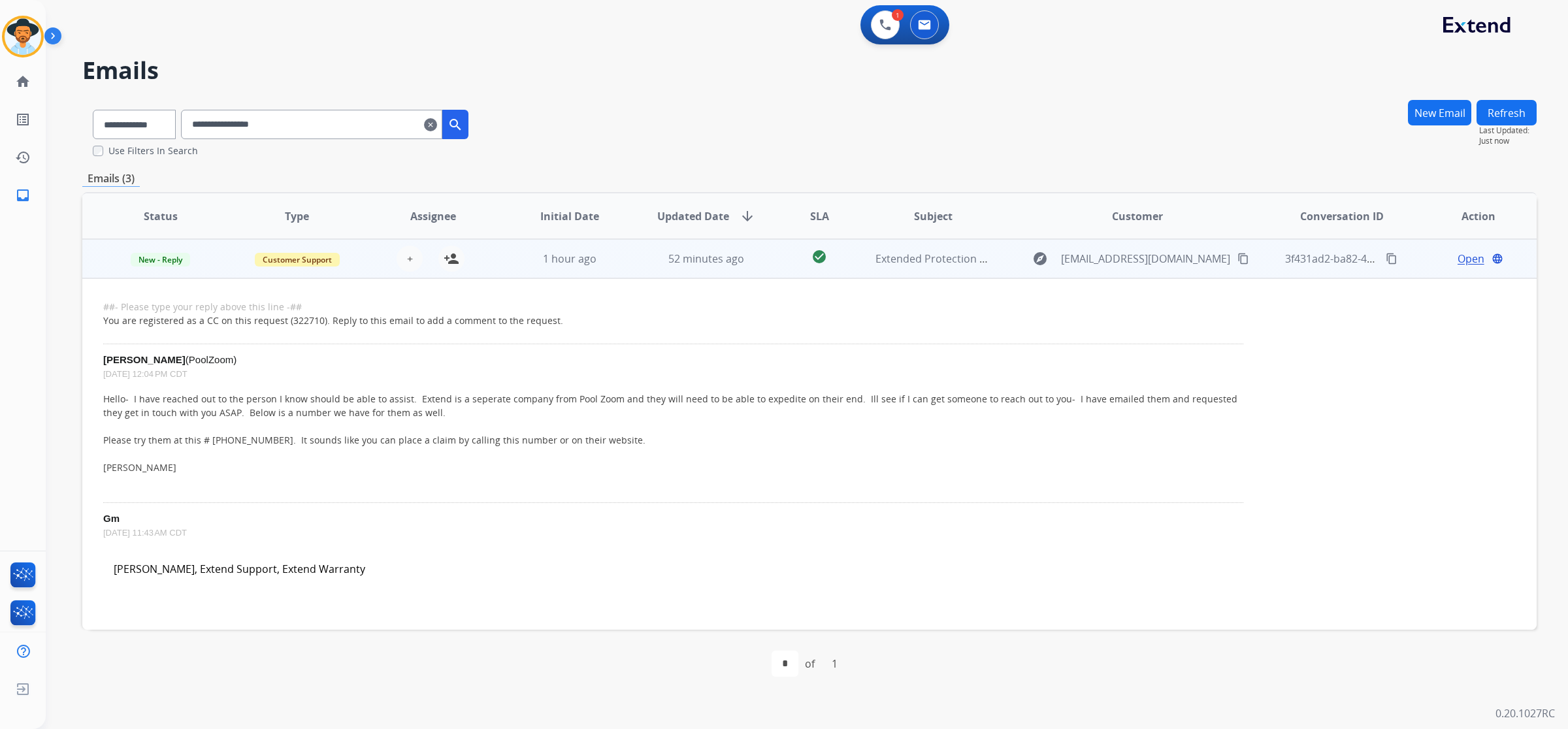
click at [1459, 252] on span "Open" at bounding box center [1471, 259] width 27 height 16
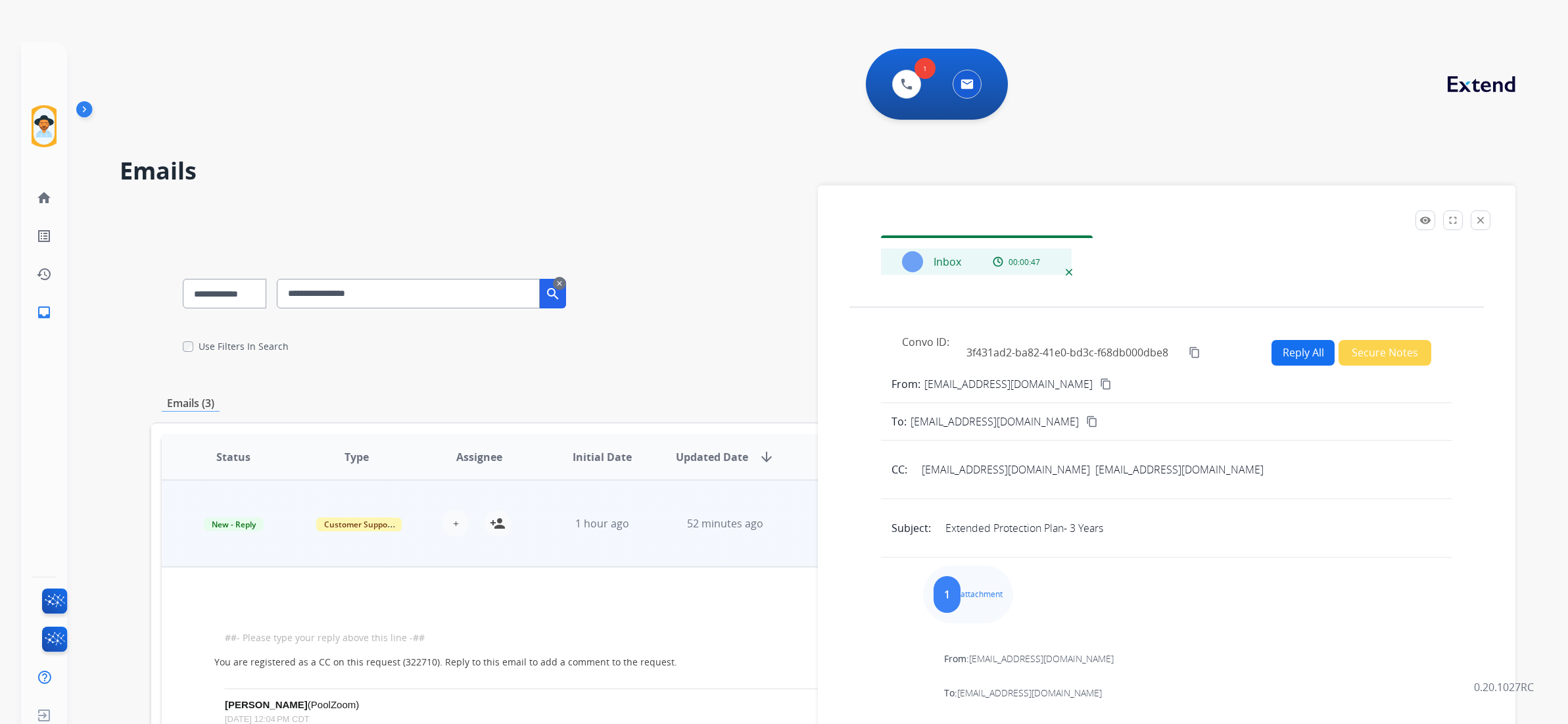
click at [961, 594] on div "1" at bounding box center [947, 594] width 27 height 37
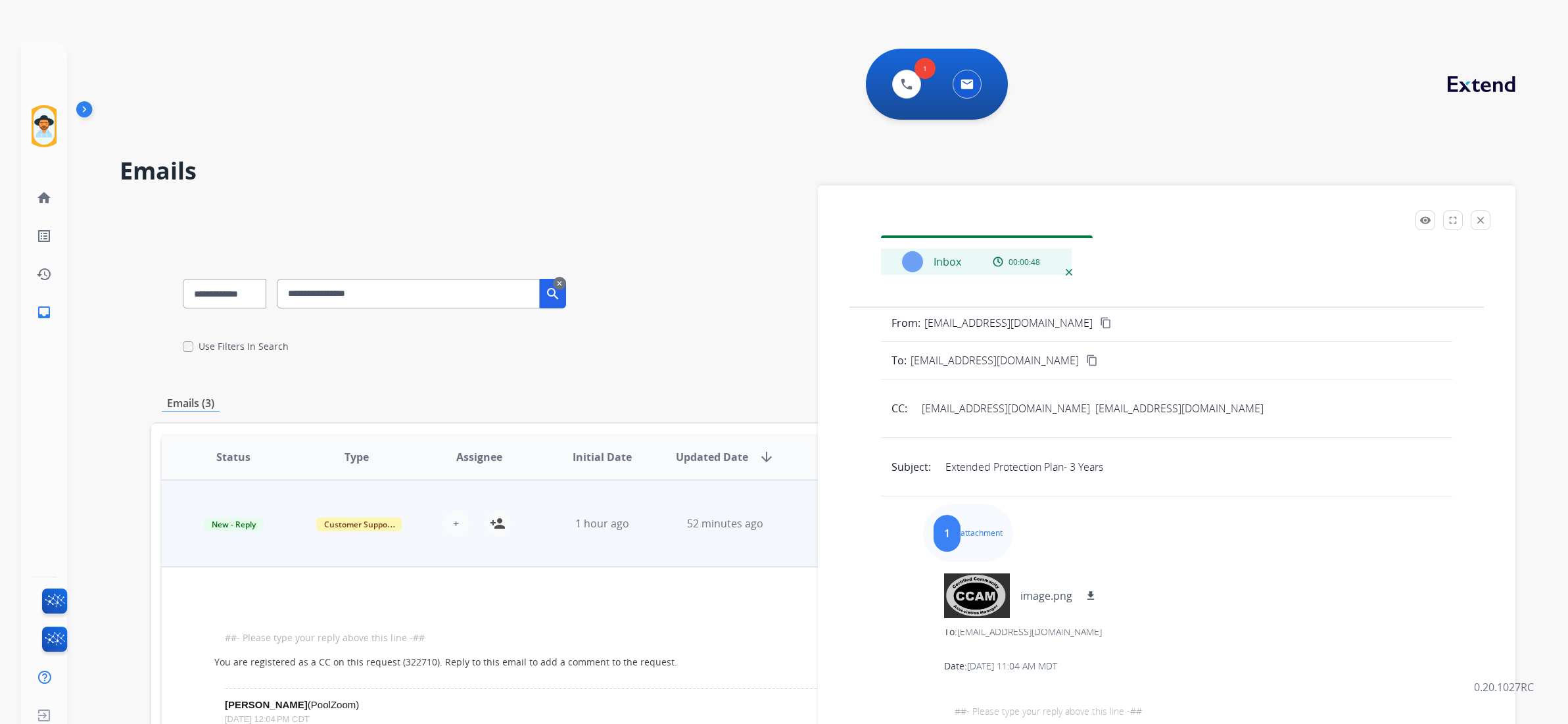
scroll to position [164, 0]
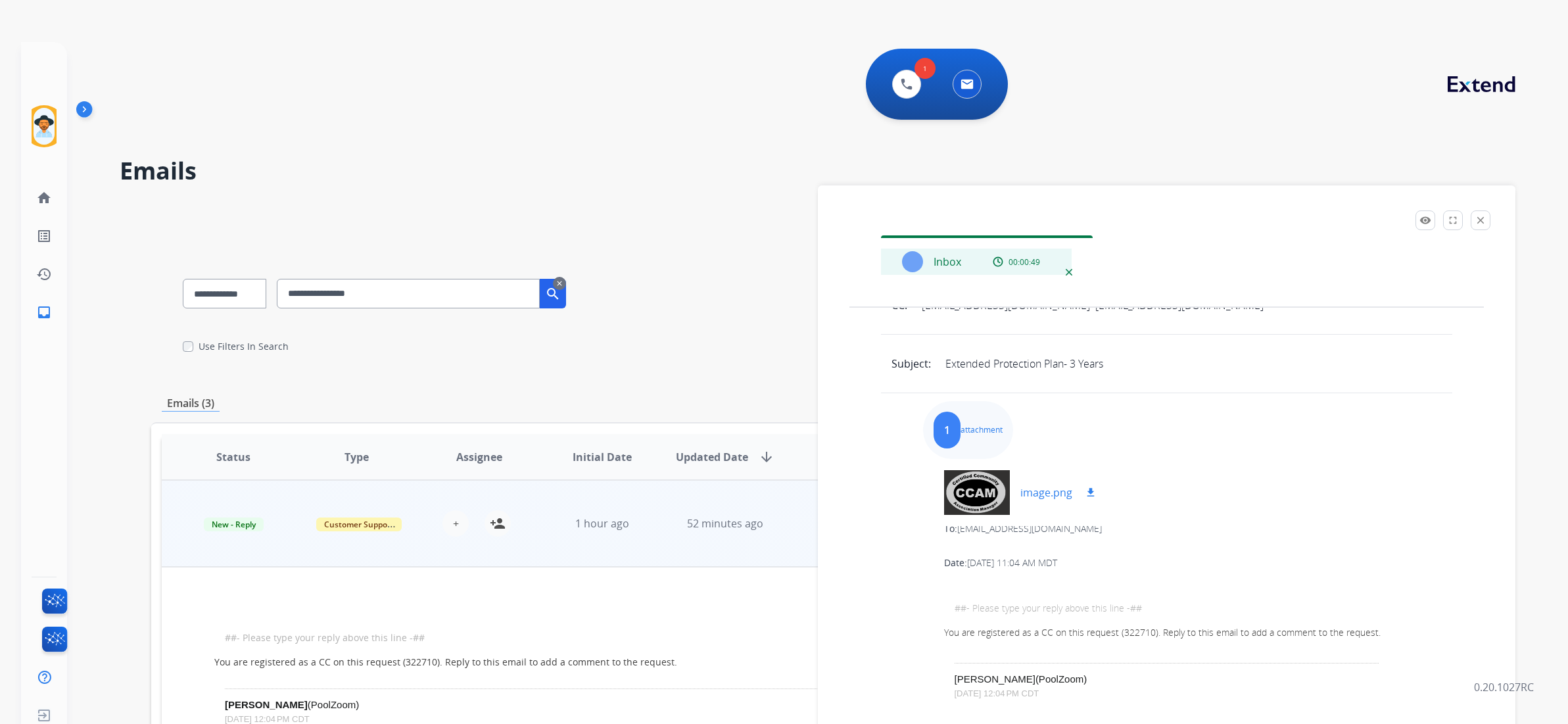
click at [987, 498] on div at bounding box center [977, 492] width 65 height 46
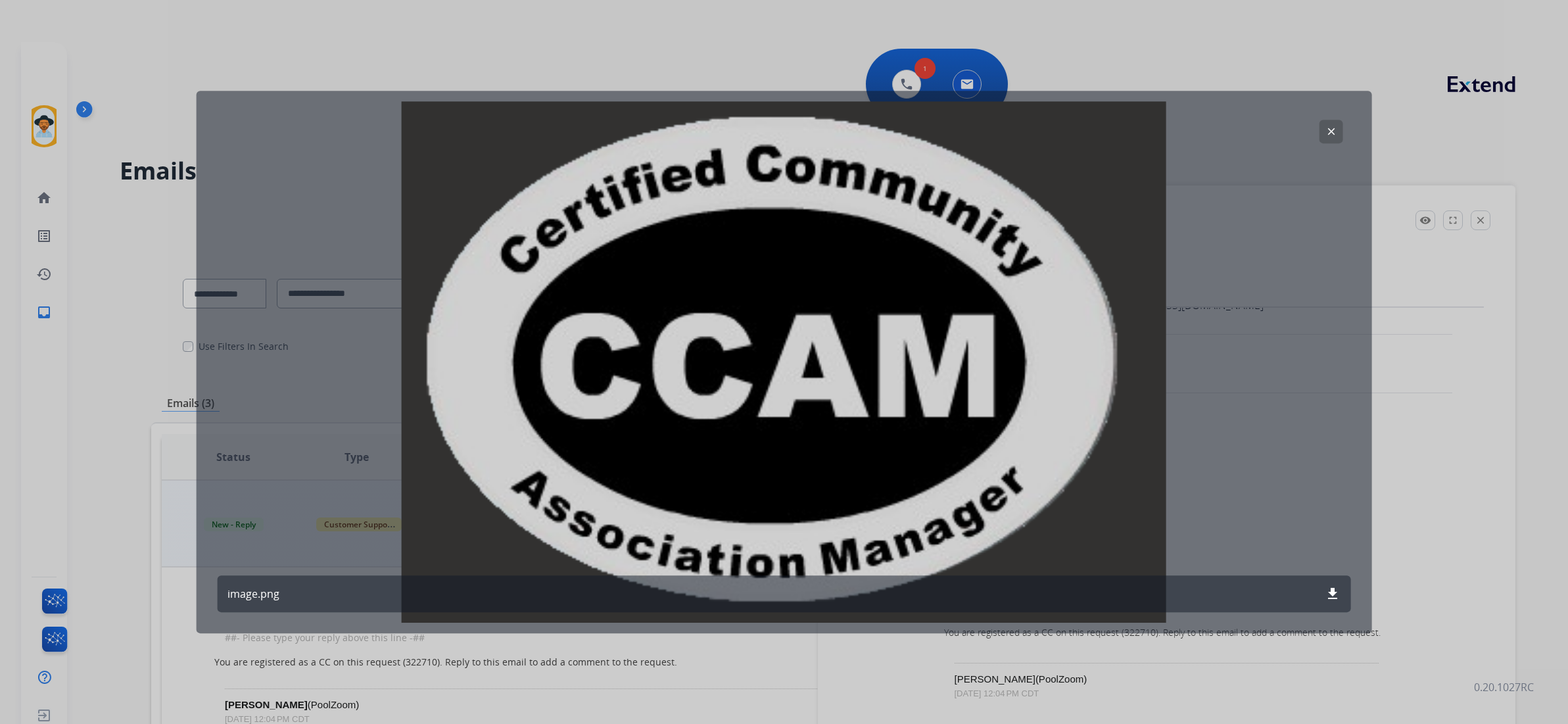
click at [1330, 125] on mat-icon "clear" at bounding box center [1331, 131] width 12 height 12
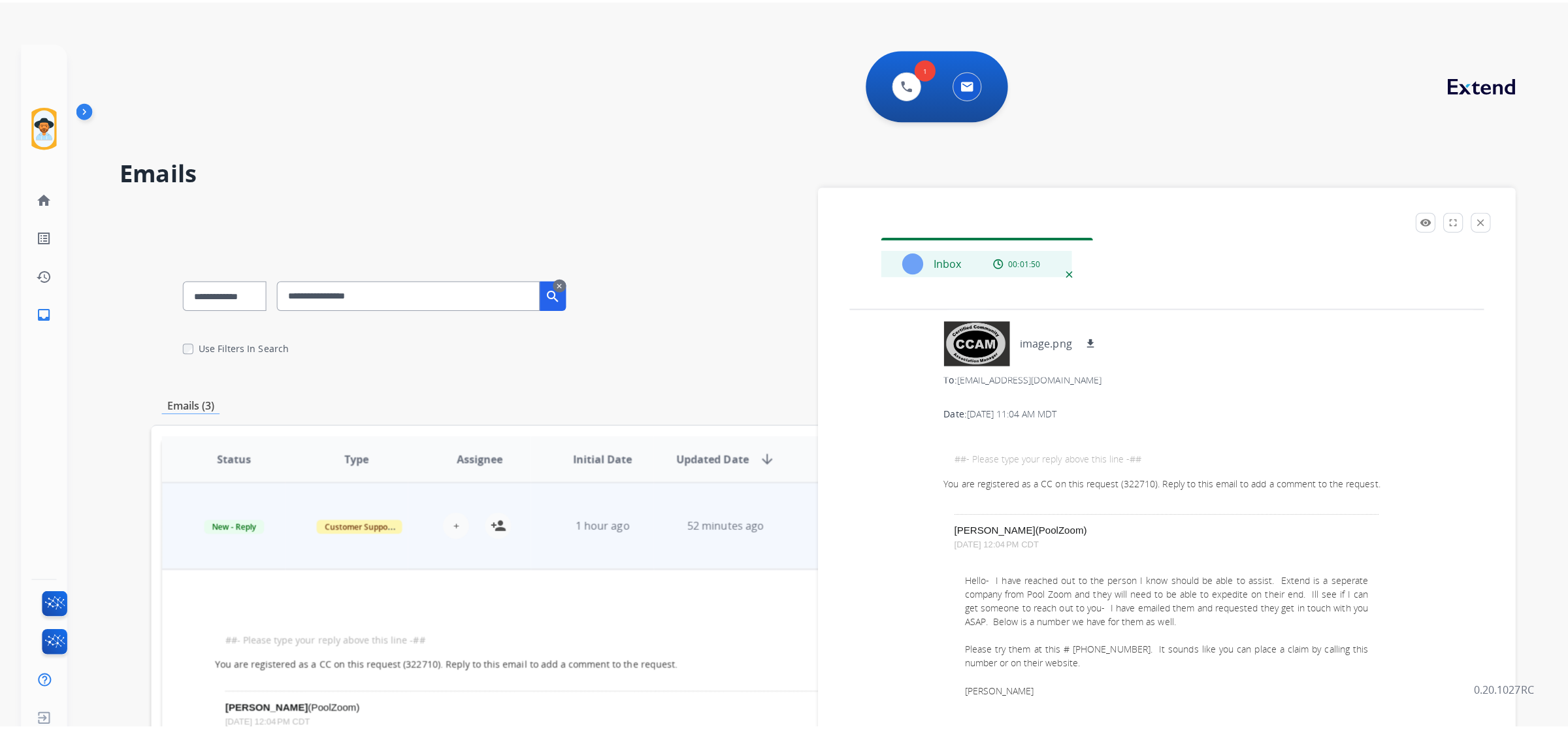
scroll to position [409, 0]
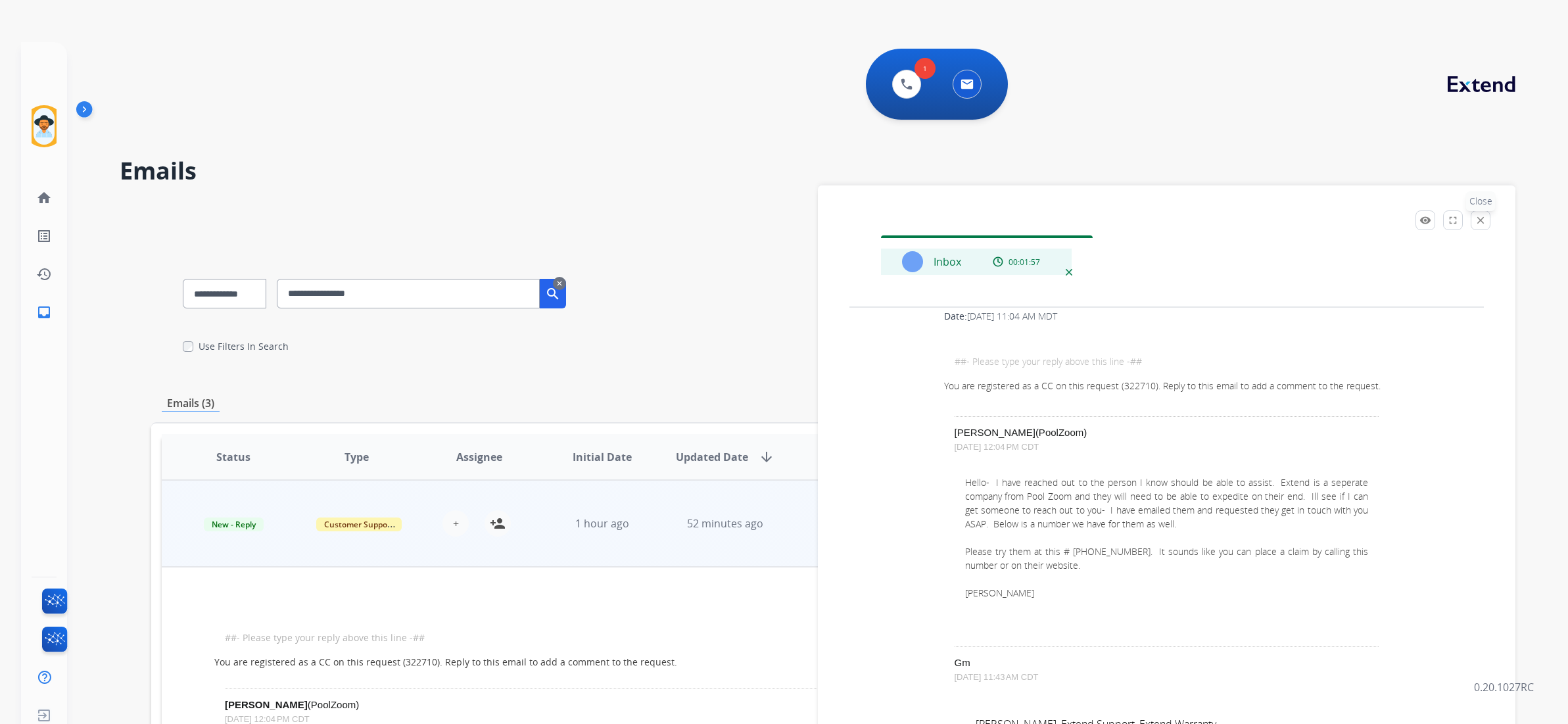
click at [1484, 221] on mat-icon "close" at bounding box center [1480, 220] width 12 height 12
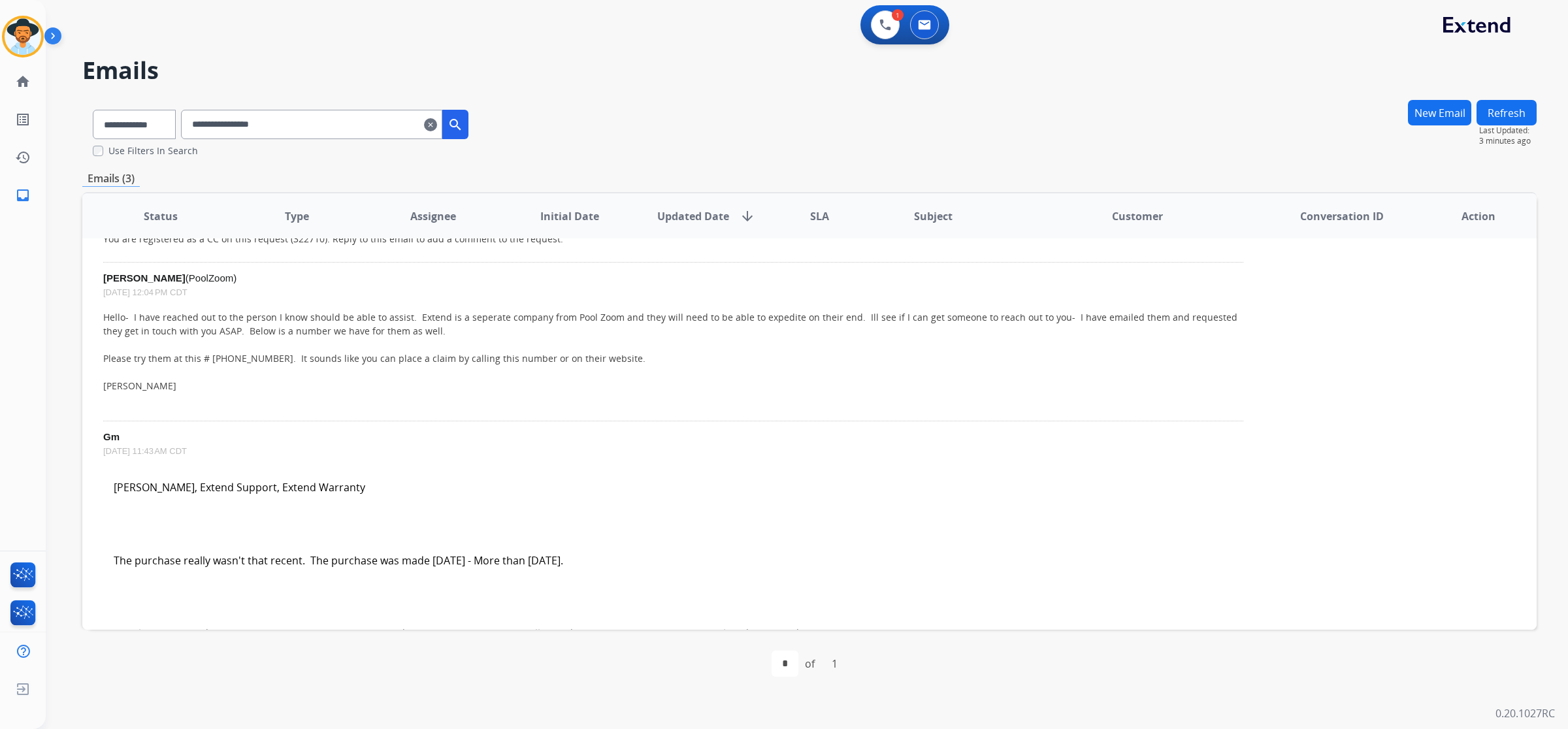
scroll to position [0, 0]
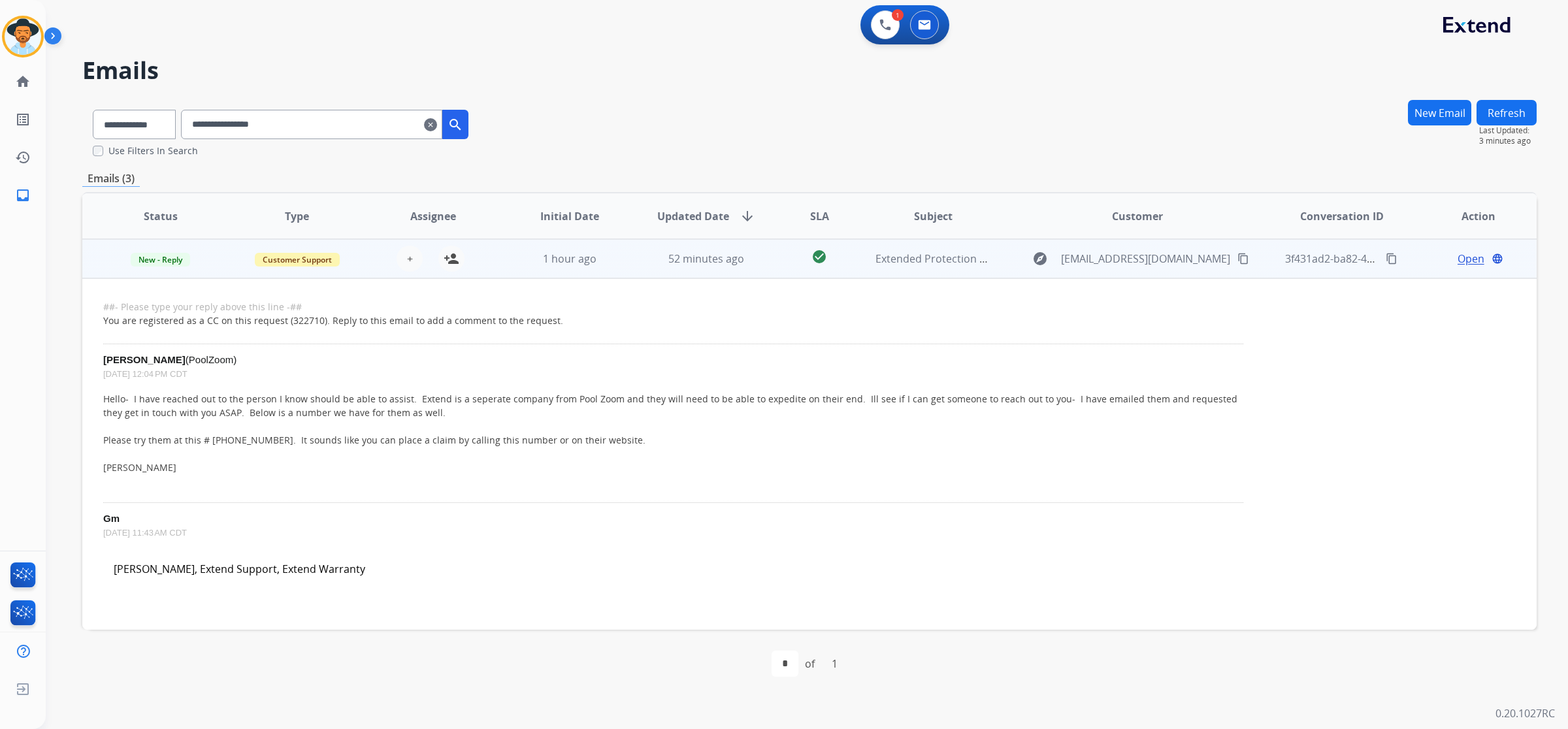
click at [638, 269] on td "52 minutes ago" at bounding box center [695, 259] width 136 height 39
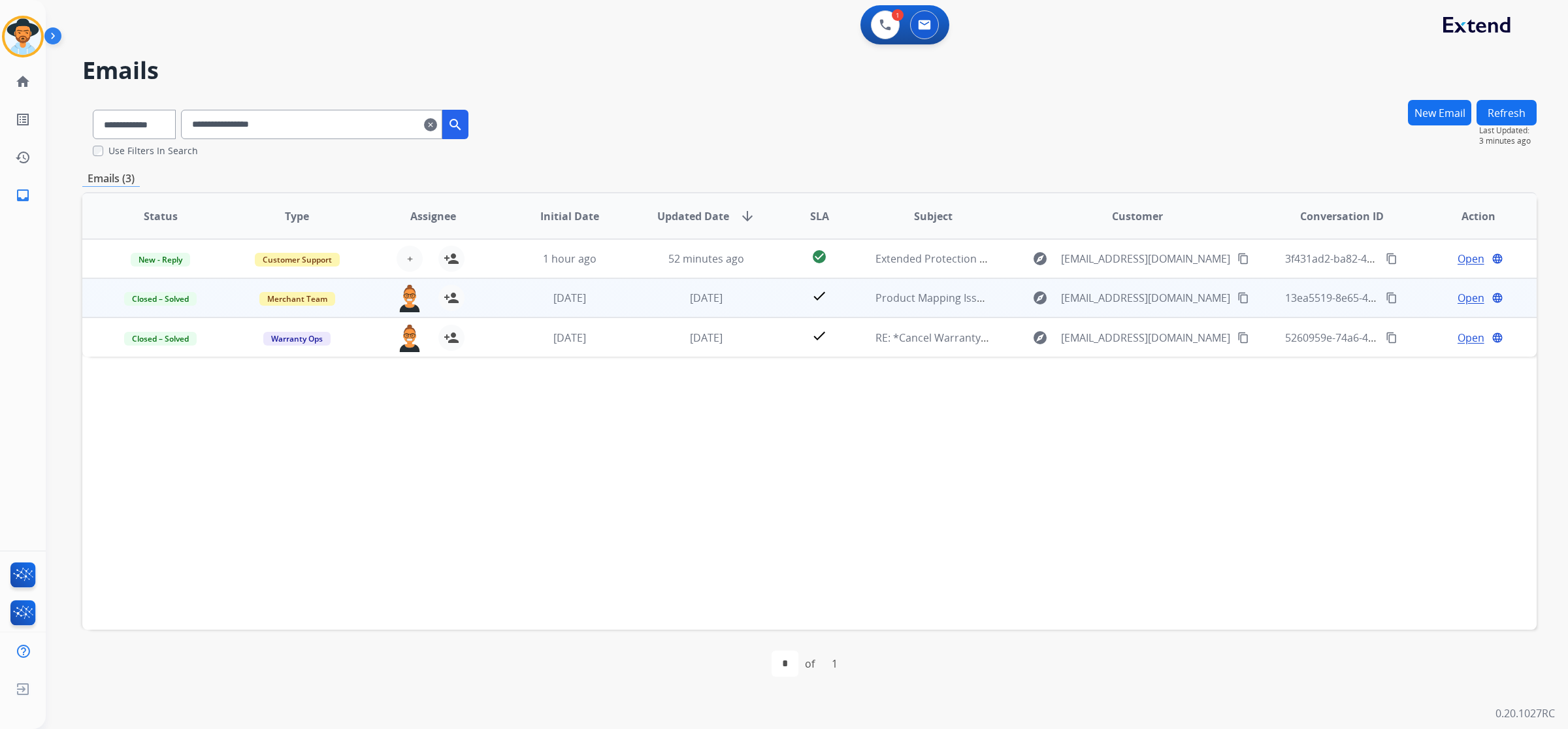
click at [639, 296] on td "8 months ago" at bounding box center [695, 298] width 136 height 39
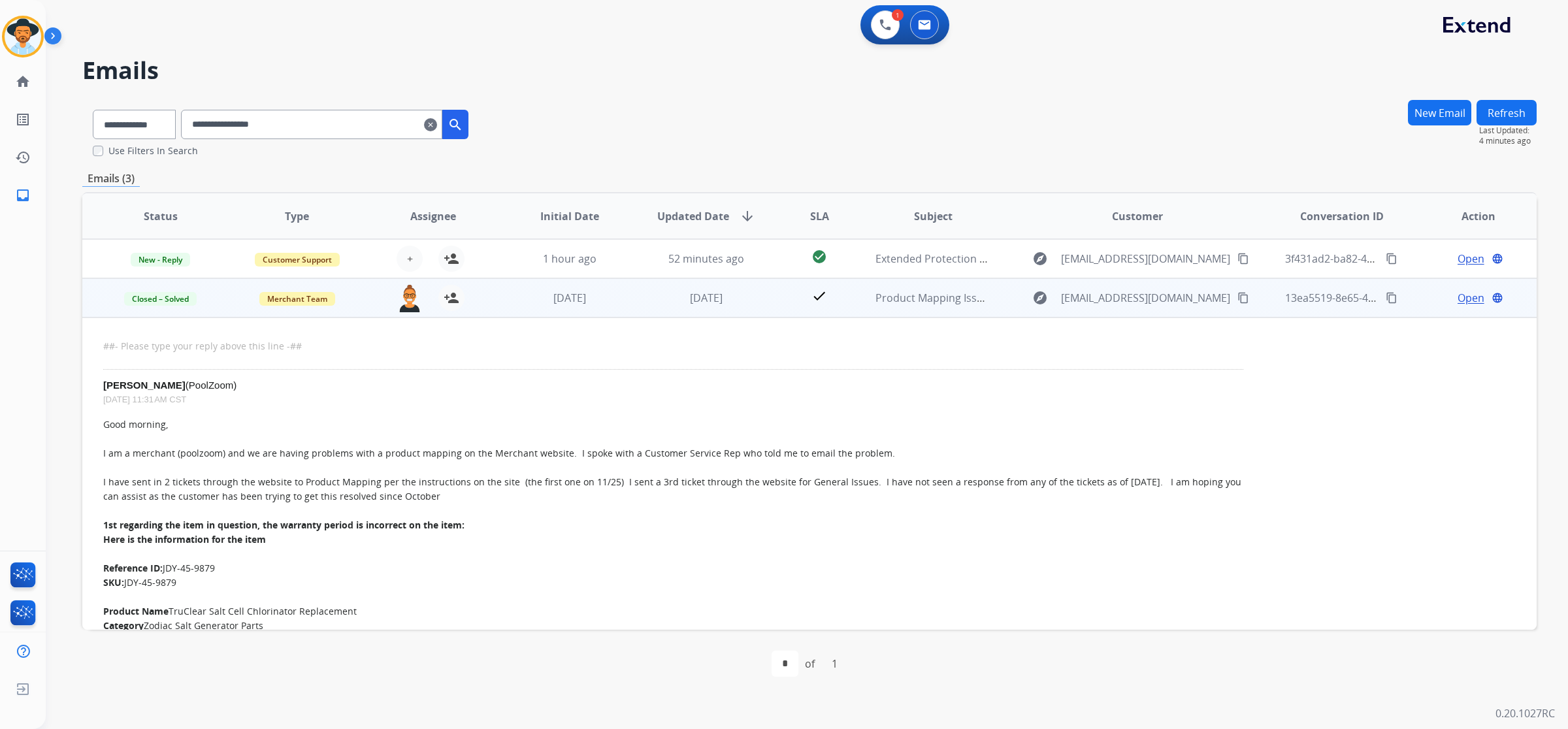
click at [631, 288] on td "8 months ago" at bounding box center [695, 298] width 136 height 39
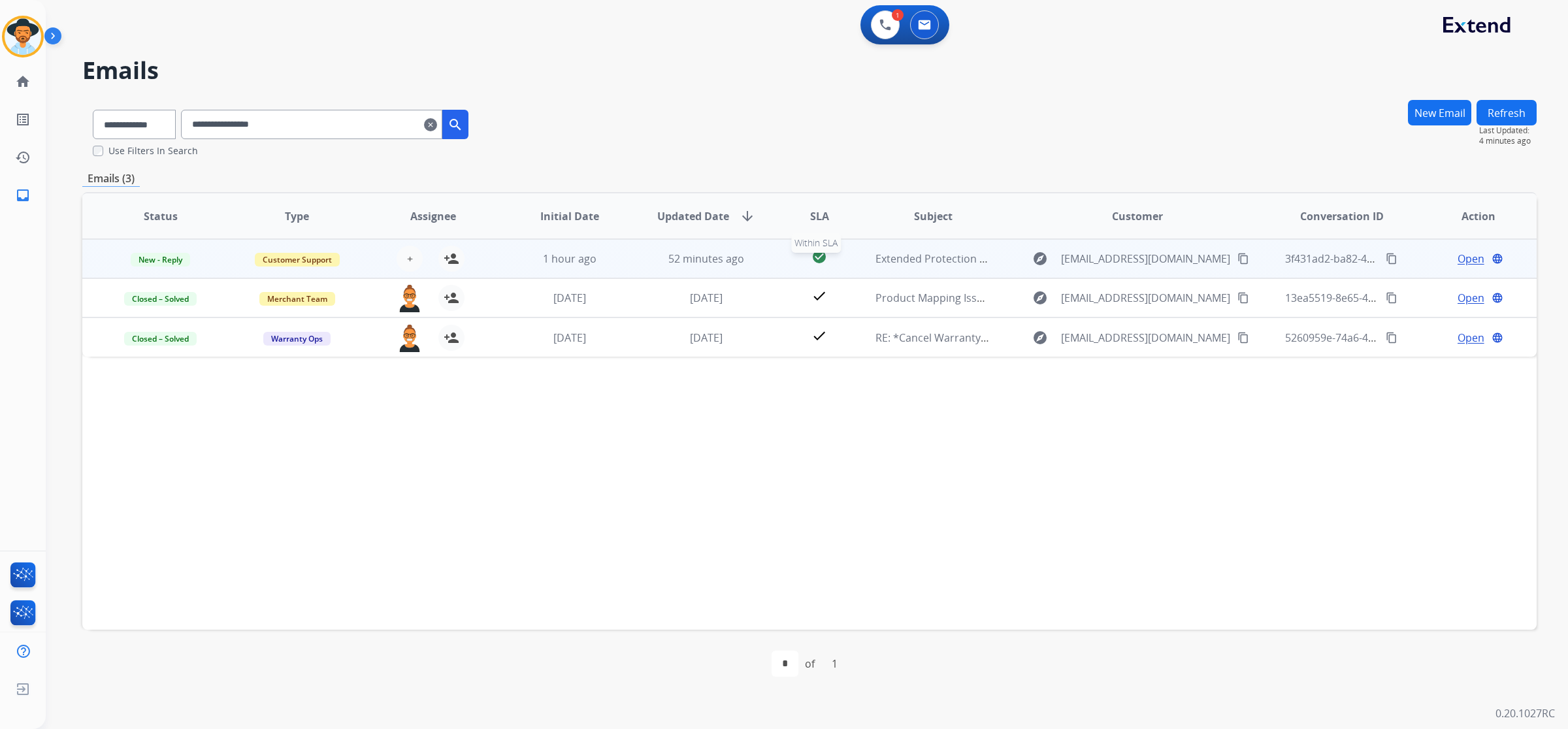
click at [841, 259] on div "check_circle" at bounding box center [819, 259] width 69 height 20
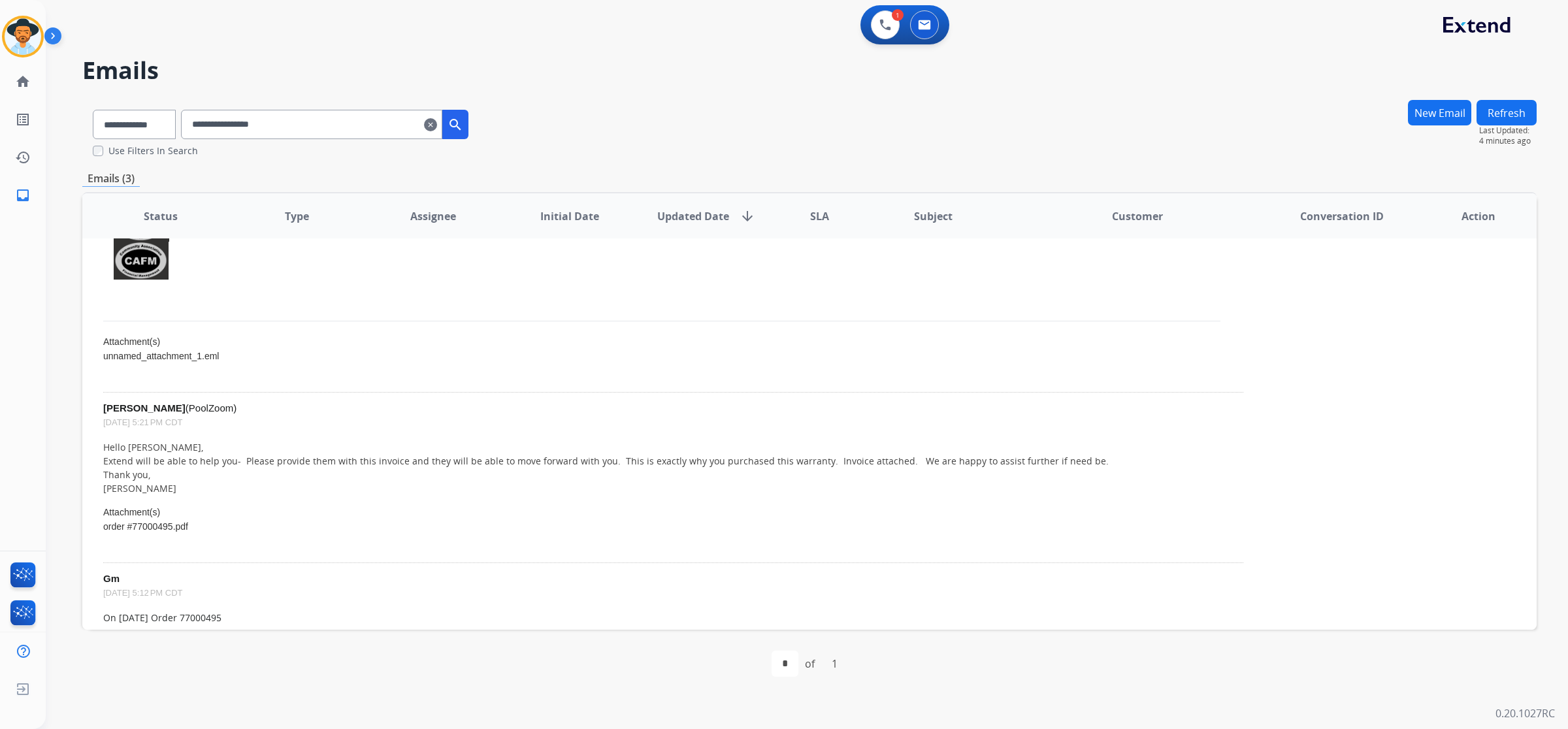
scroll to position [1714, 0]
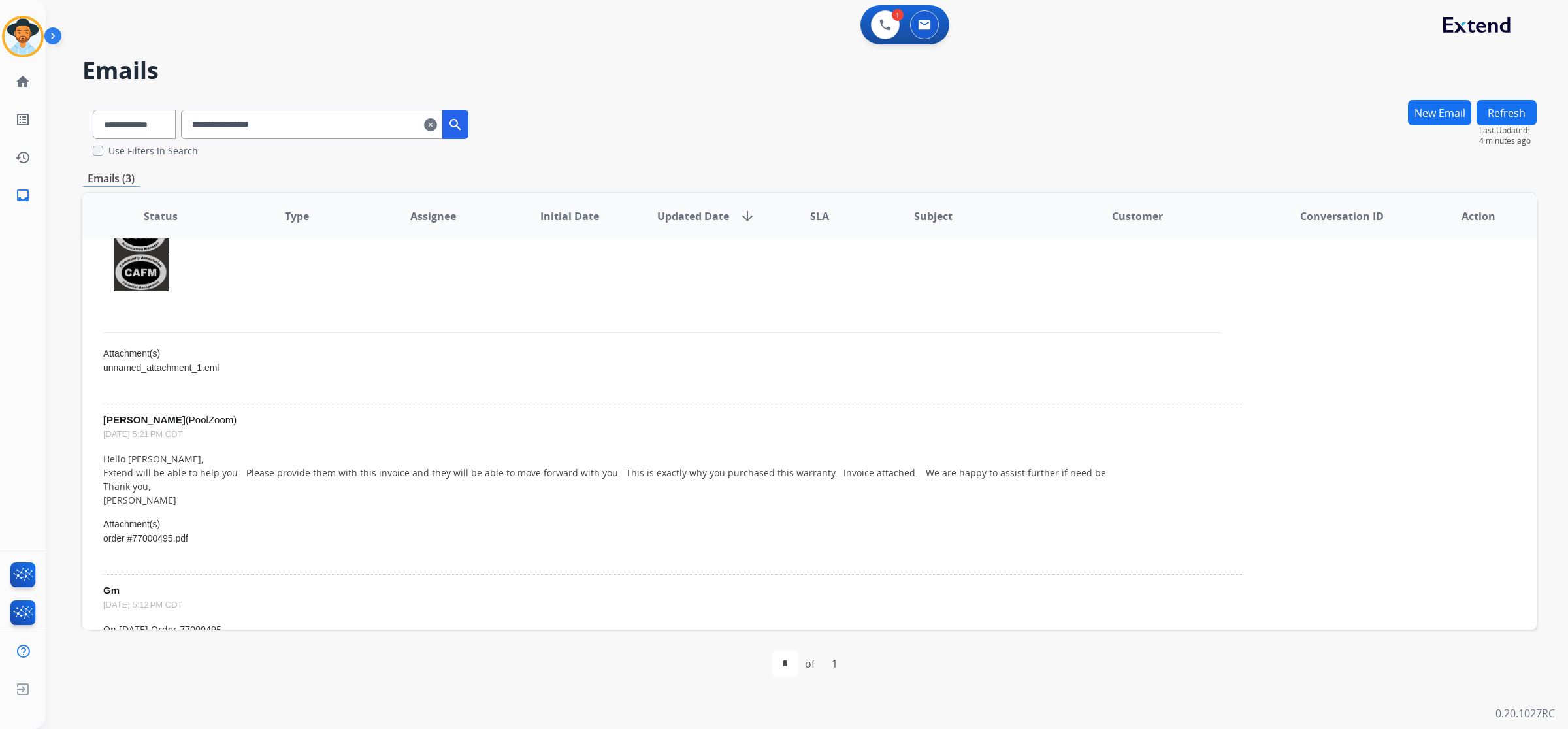
click at [191, 363] on link "unnamed_attachment_1.eml" at bounding box center [161, 368] width 116 height 11
click at [1037, 115] on div "**********" at bounding box center [809, 128] width 1455 height 58
click at [583, 89] on div "**********" at bounding box center [791, 388] width 1491 height 682
click at [888, 21] on img at bounding box center [885, 24] width 12 height 12
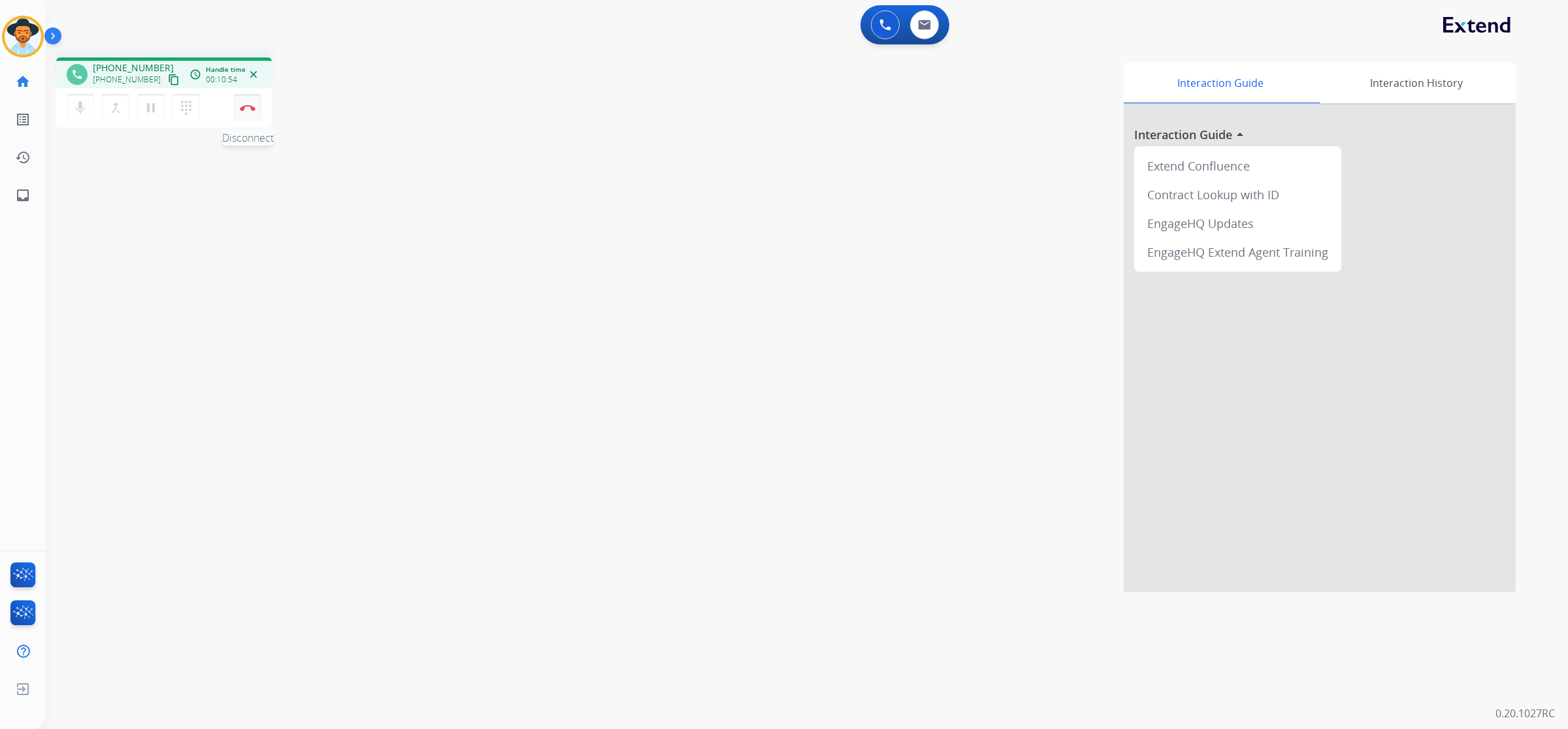
click at [256, 111] on button "Disconnect" at bounding box center [248, 108] width 28 height 28
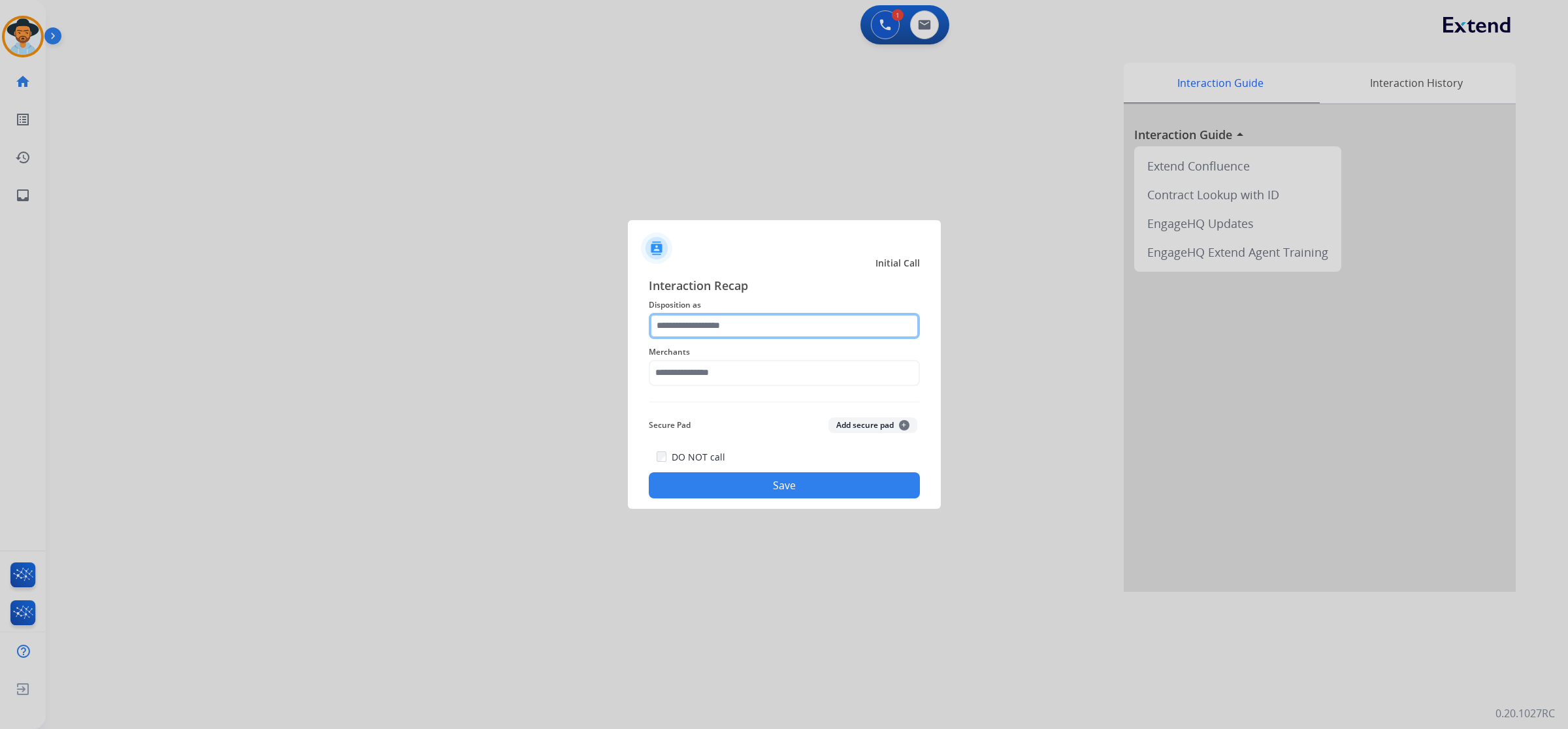
click at [743, 328] on input "text" at bounding box center [784, 326] width 272 height 26
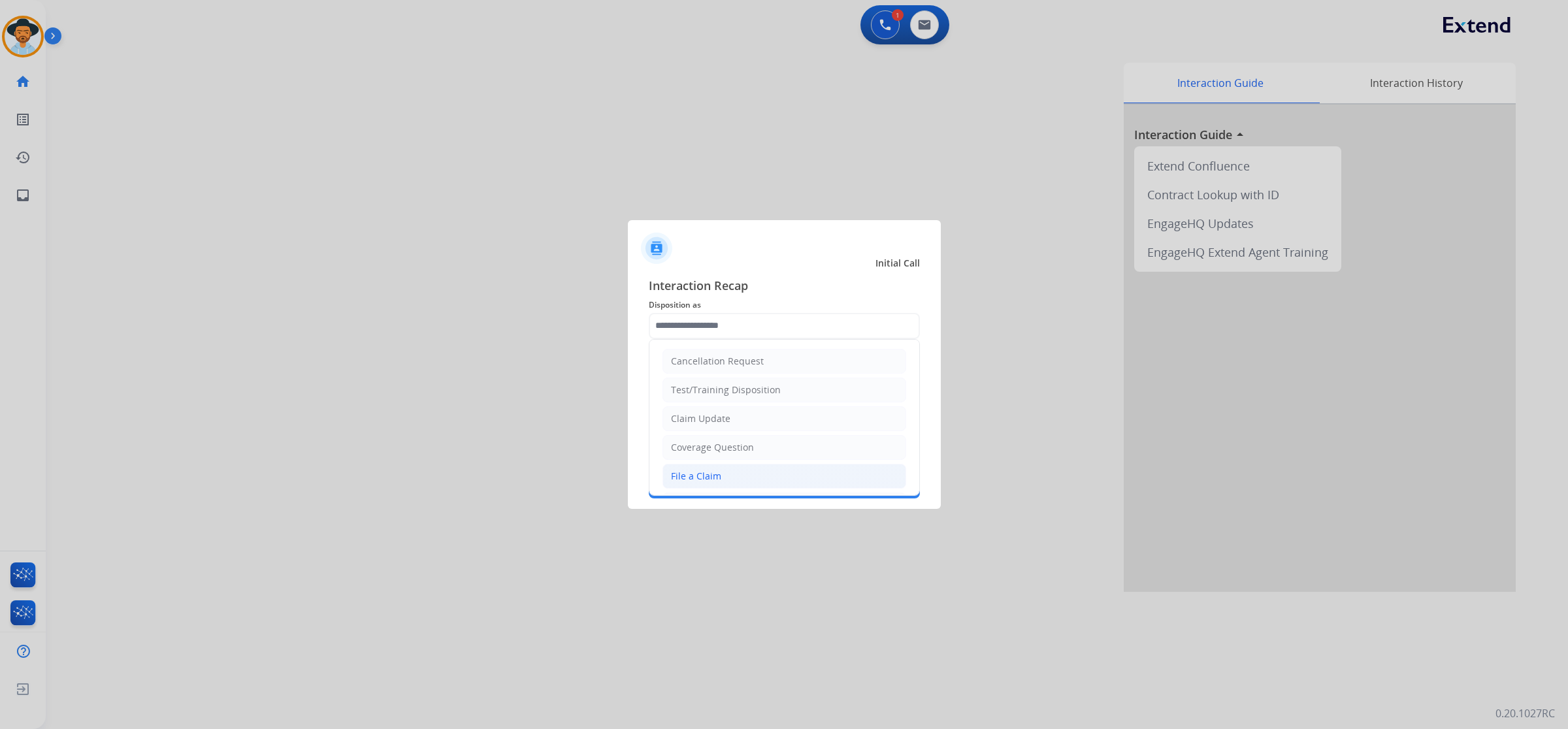
click at [732, 471] on li "File a Claim" at bounding box center [784, 476] width 244 height 25
type input "**********"
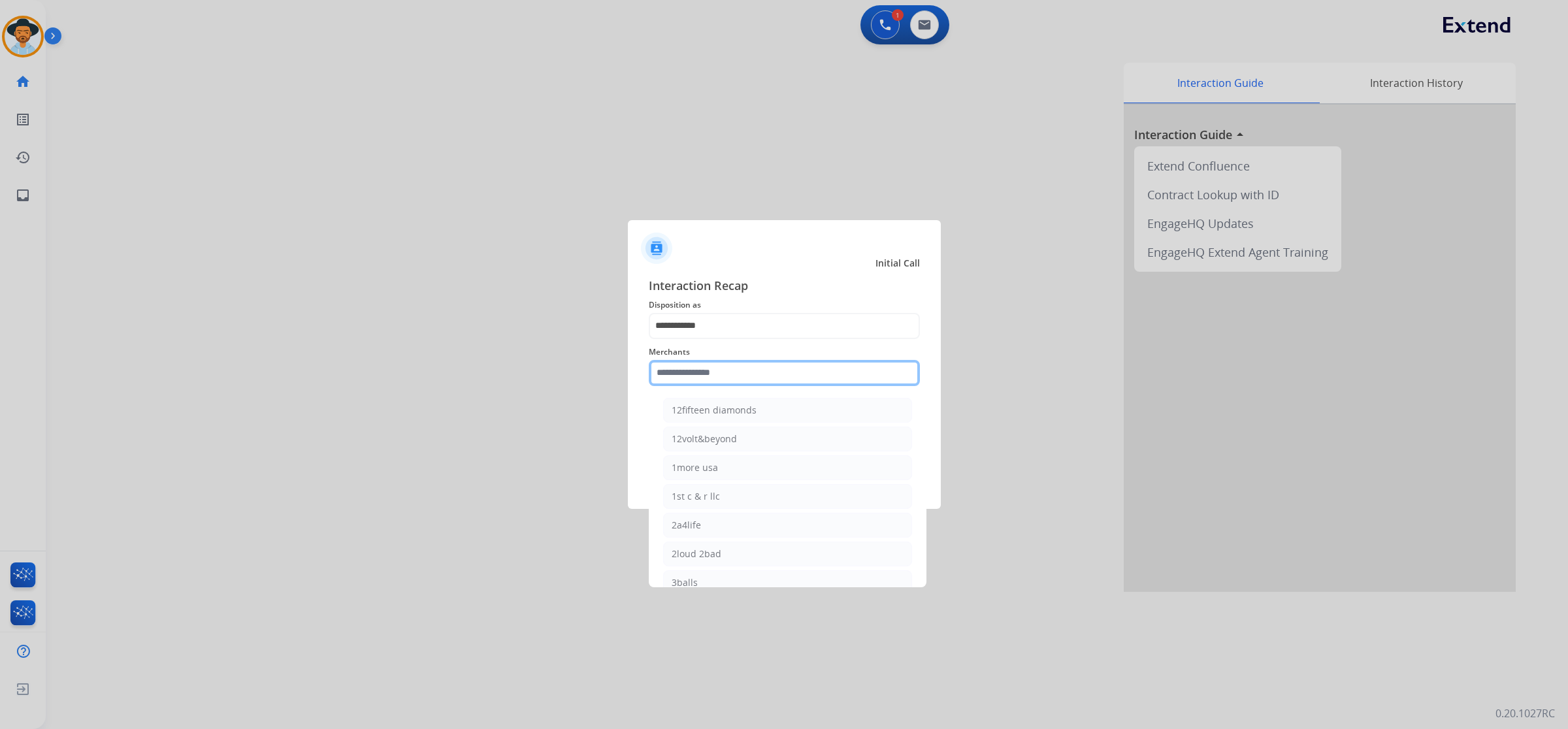
click at [727, 373] on input "text" at bounding box center [784, 372] width 272 height 26
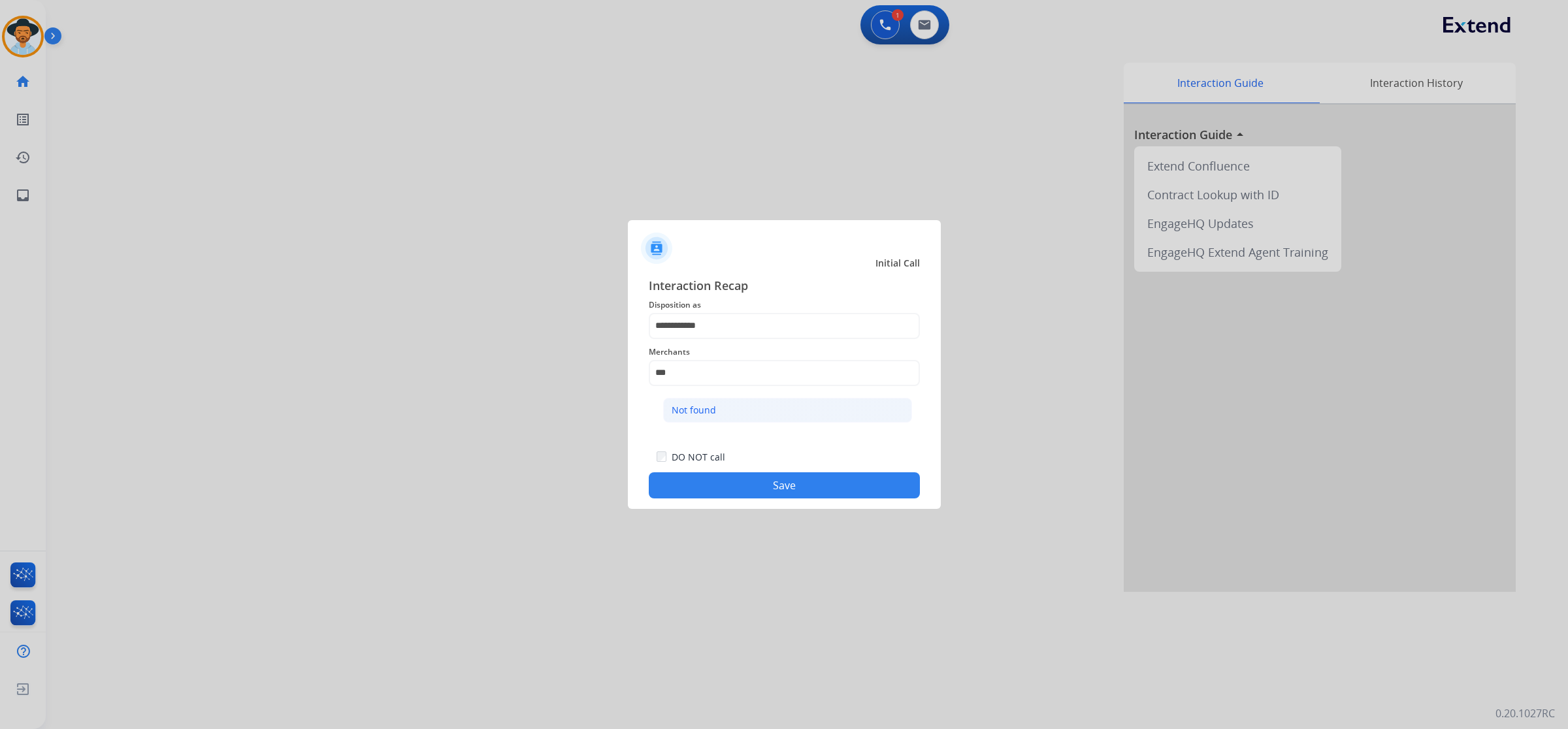
click at [726, 409] on li "Not found" at bounding box center [788, 410] width 249 height 25
drag, startPoint x: 726, startPoint y: 364, endPoint x: 638, endPoint y: 360, distance: 88.1
click at [638, 360] on div "**********" at bounding box center [784, 388] width 313 height 244
type input "*"
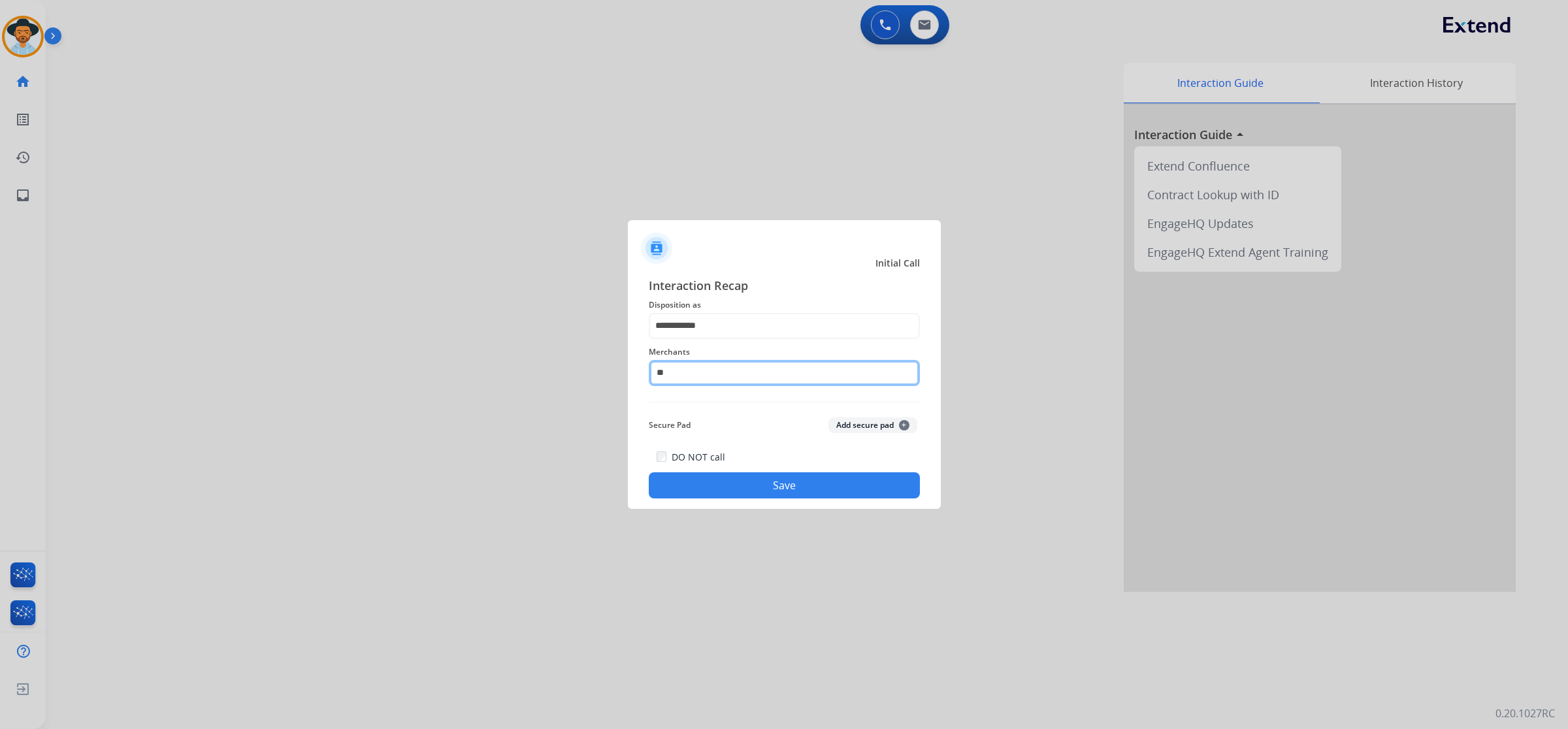
type input "*"
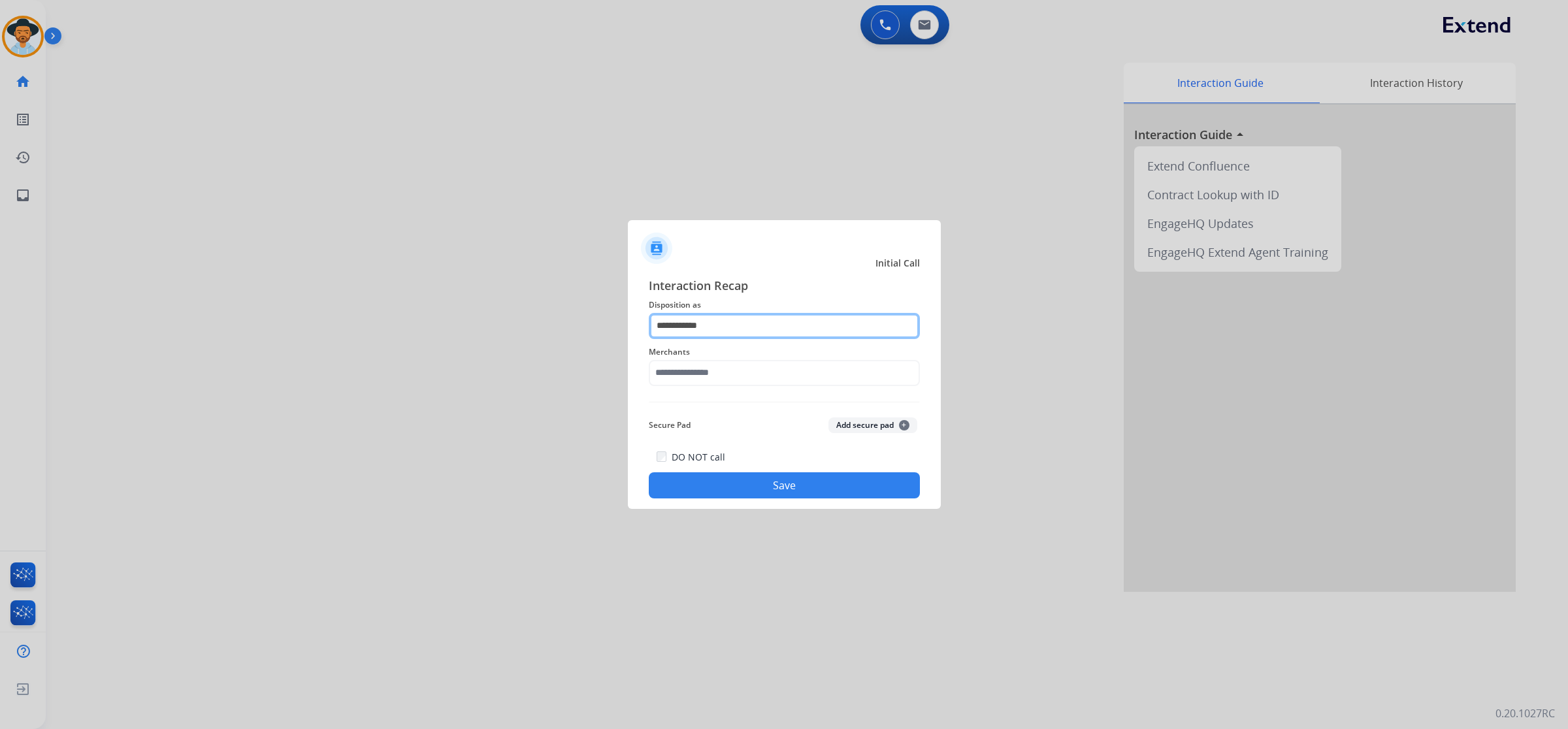
click at [719, 325] on input "**********" at bounding box center [784, 326] width 272 height 26
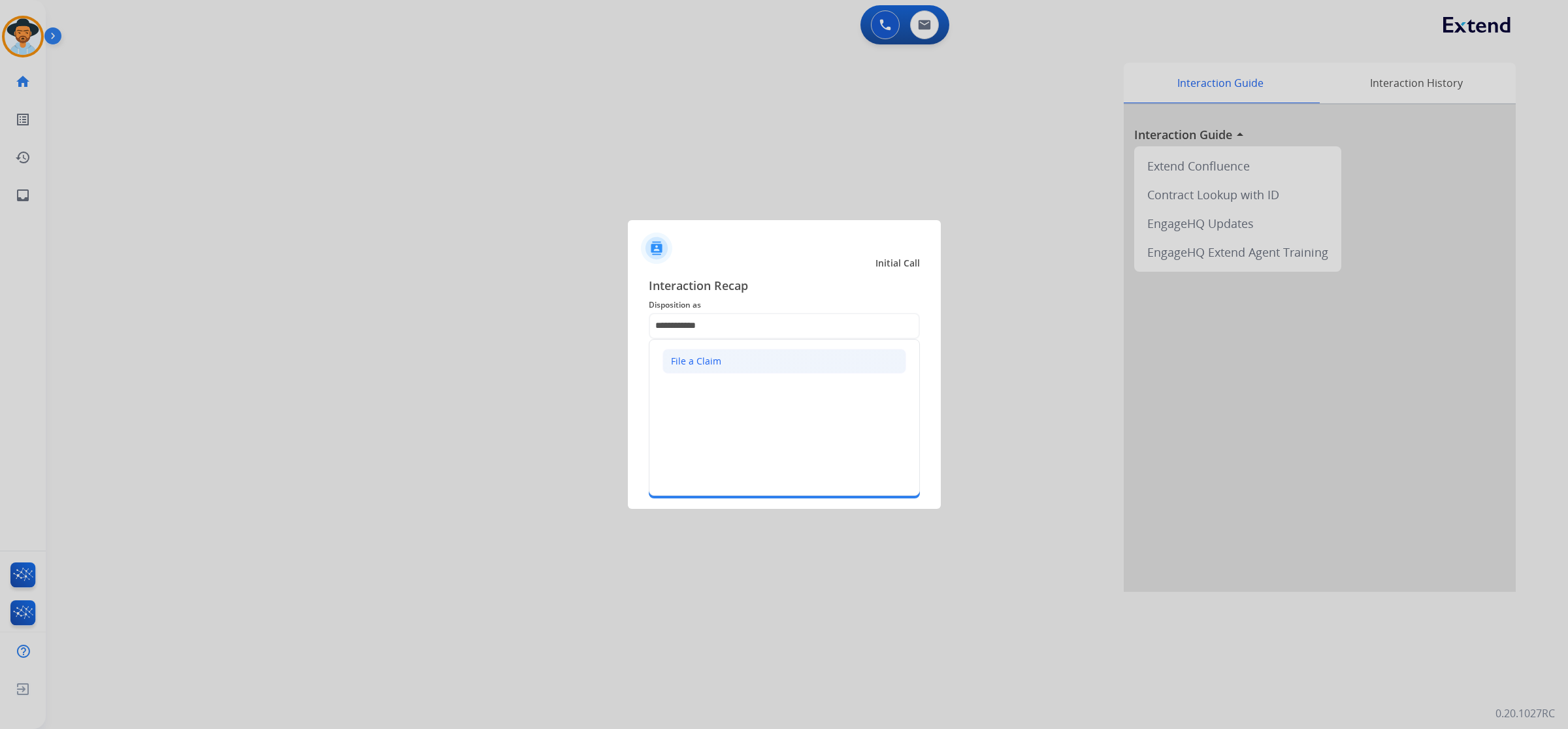
click at [723, 357] on li "File a Claim" at bounding box center [784, 361] width 244 height 25
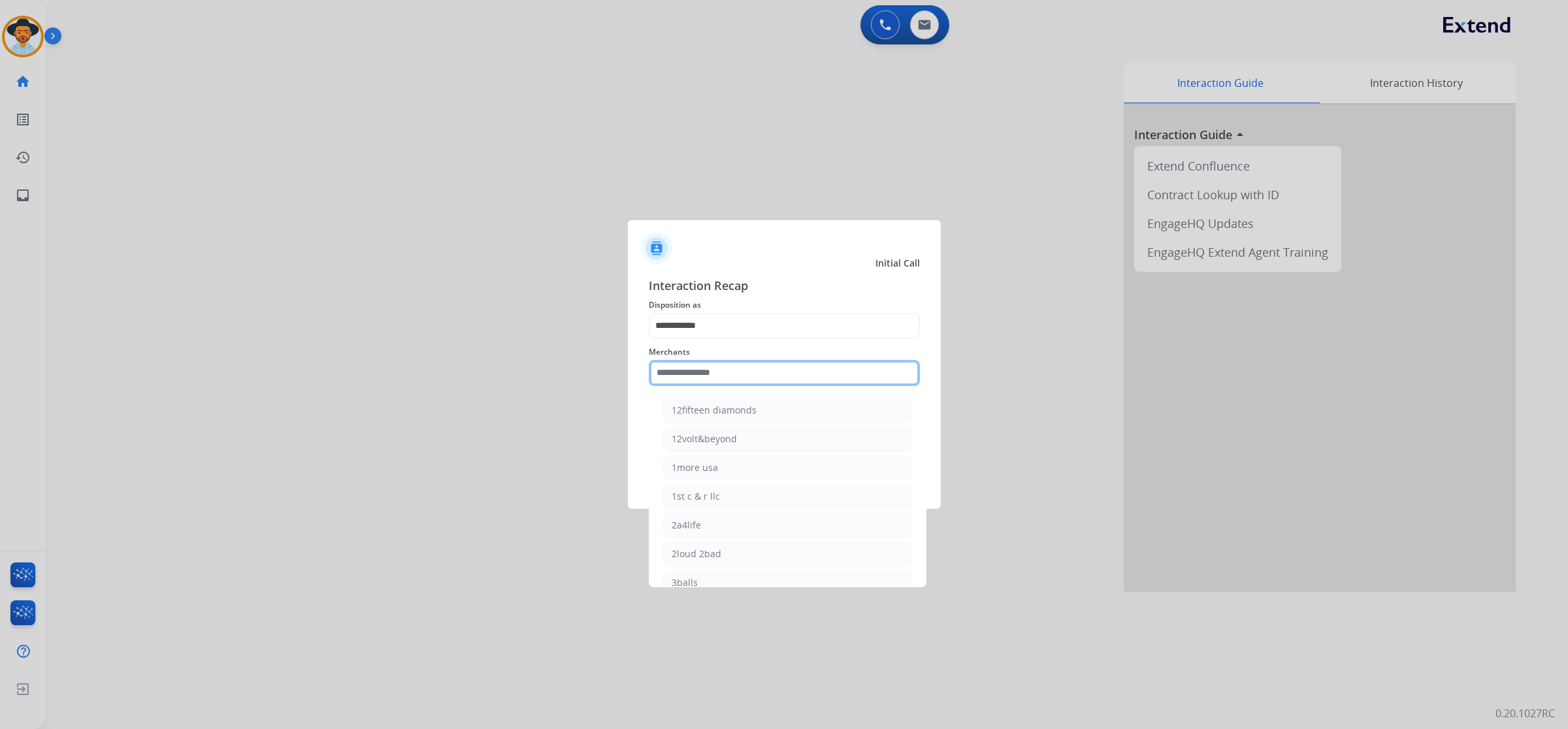
click at [724, 368] on input "text" at bounding box center [784, 372] width 272 height 26
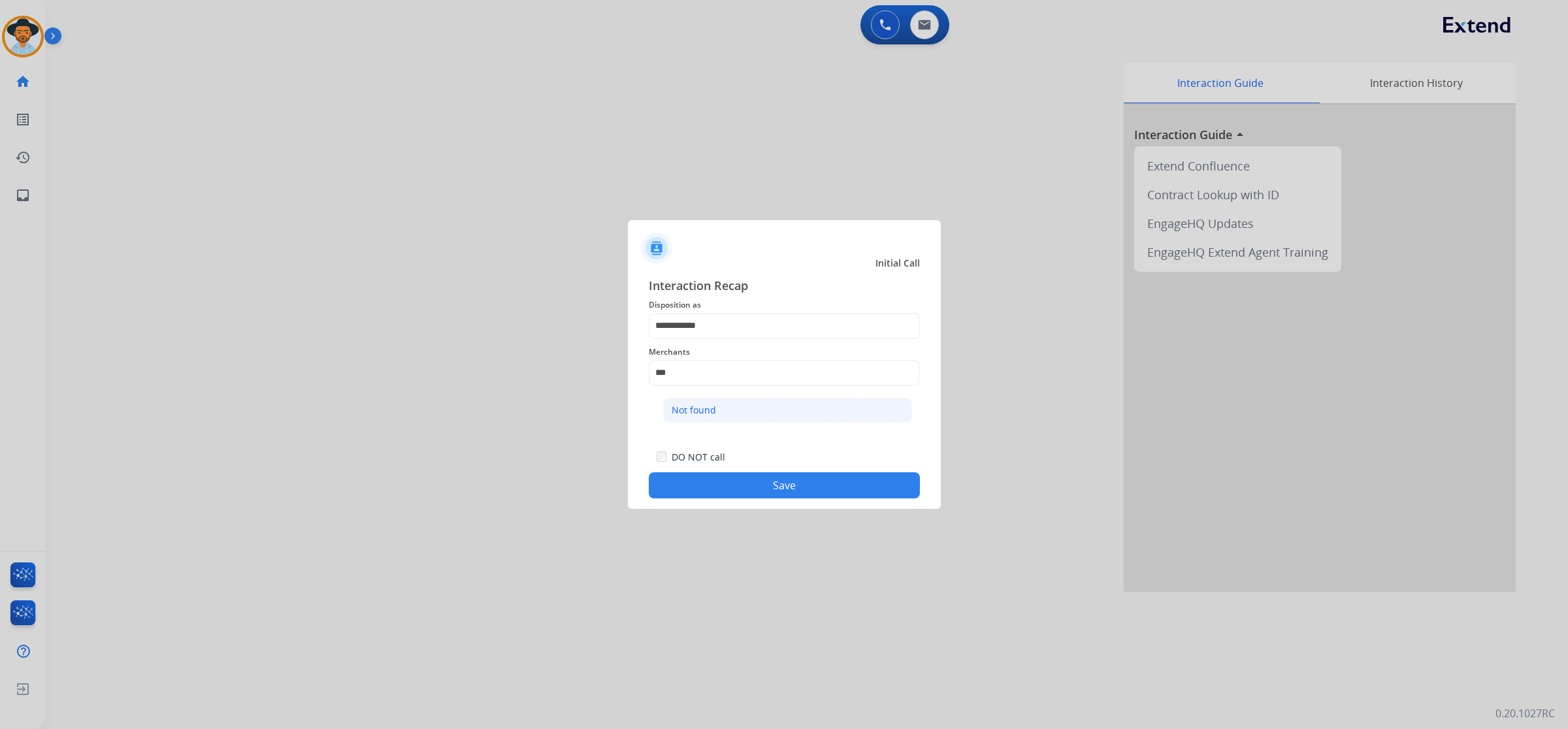
click at [713, 407] on div "Not found" at bounding box center [694, 410] width 45 height 13
type input "*********"
click at [753, 480] on button "Save" at bounding box center [784, 485] width 272 height 26
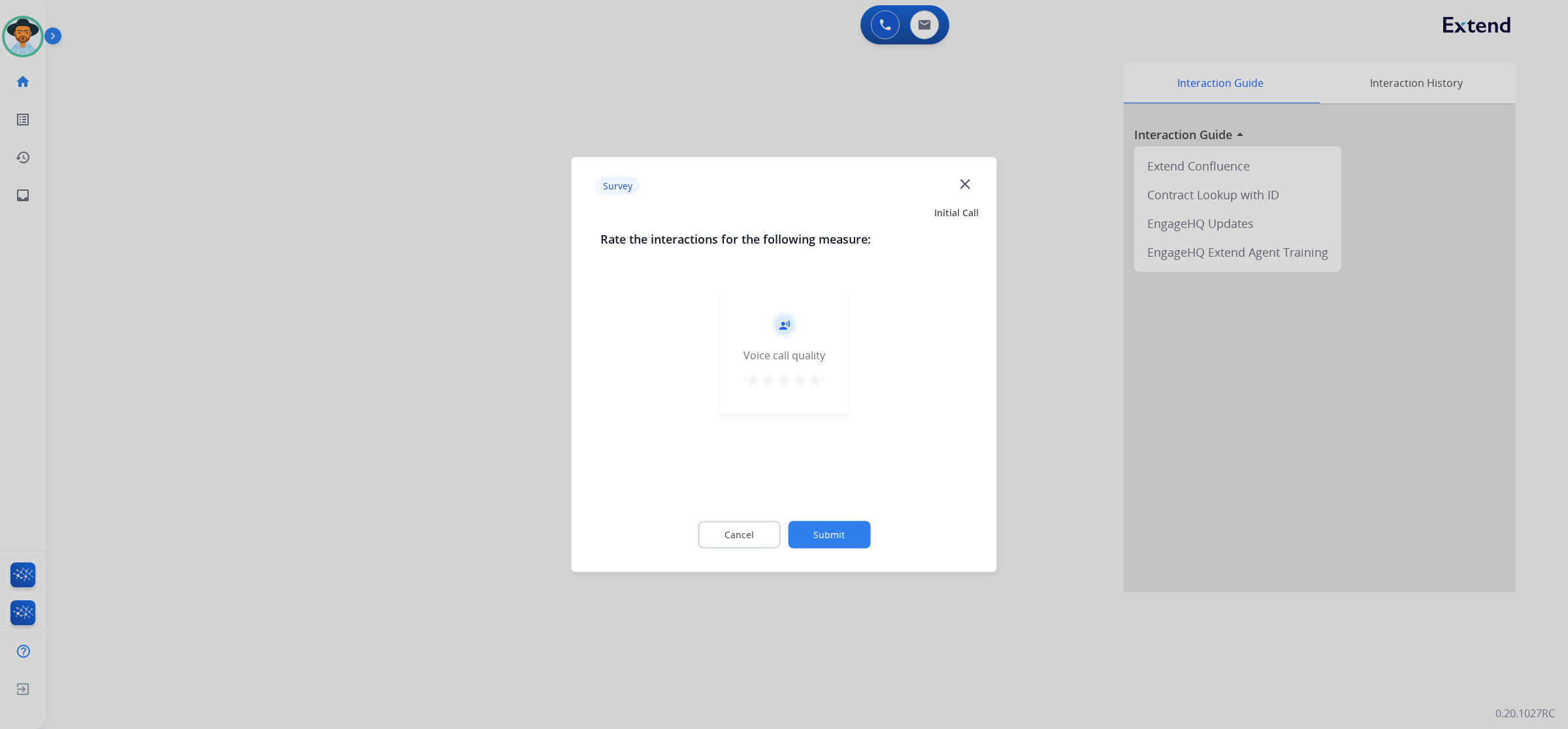
click at [817, 380] on mat-icon "star" at bounding box center [816, 380] width 16 height 16
click at [840, 537] on button "Submit" at bounding box center [829, 535] width 82 height 28
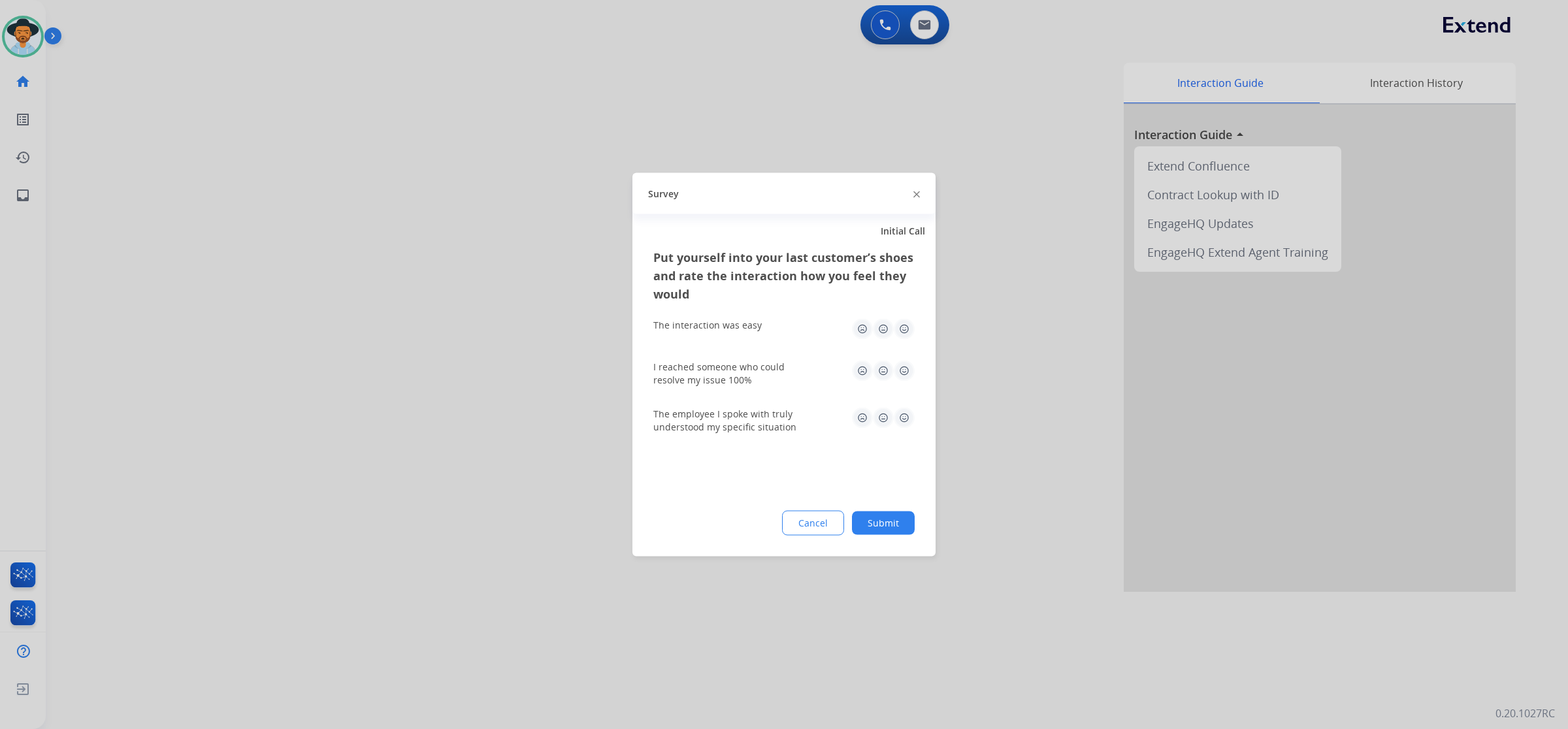
click at [907, 319] on img at bounding box center [904, 328] width 20 height 20
click at [906, 363] on img at bounding box center [904, 370] width 20 height 20
click at [906, 411] on img at bounding box center [904, 417] width 20 height 20
click at [884, 527] on button "Submit" at bounding box center [883, 523] width 62 height 23
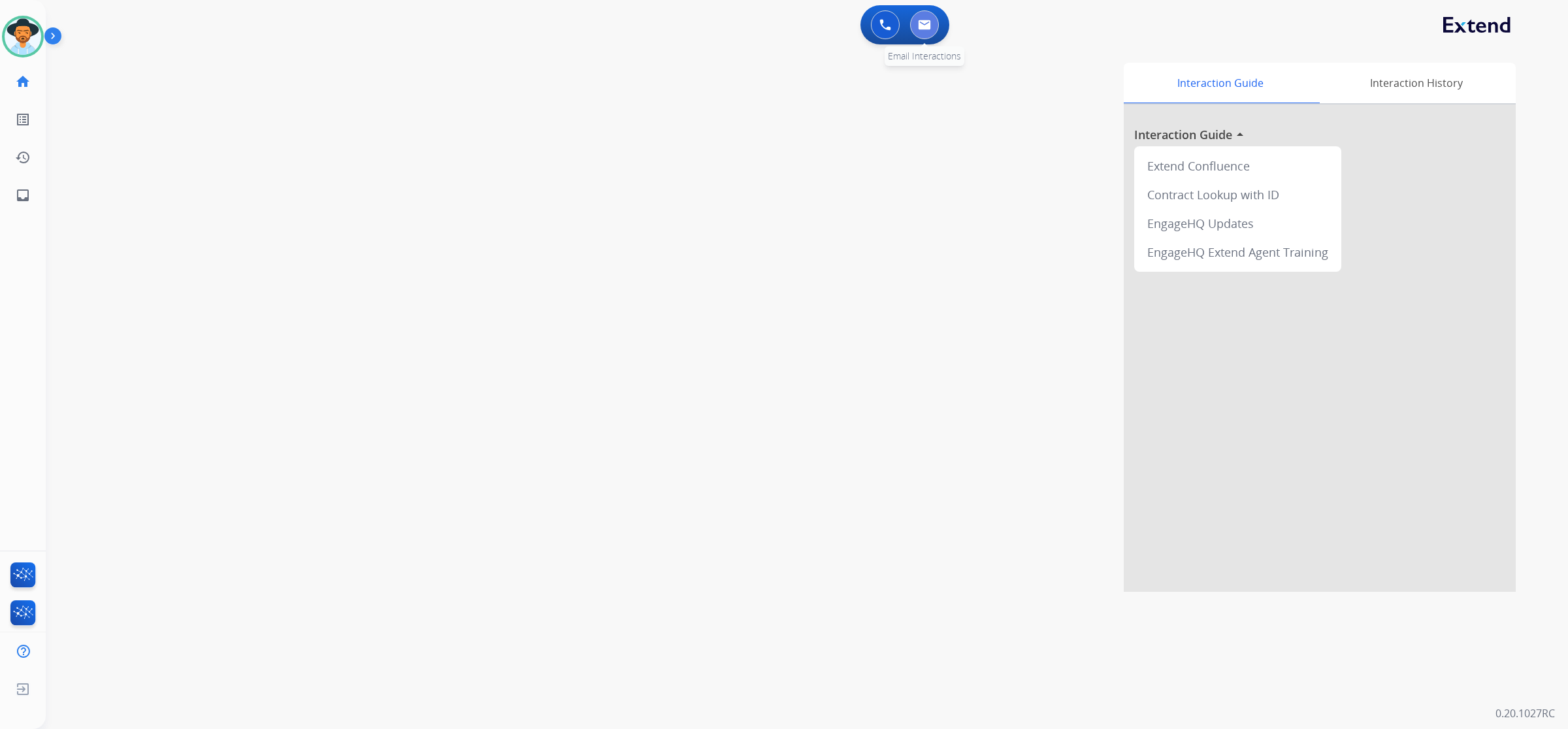
click at [932, 20] on button at bounding box center [924, 25] width 28 height 28
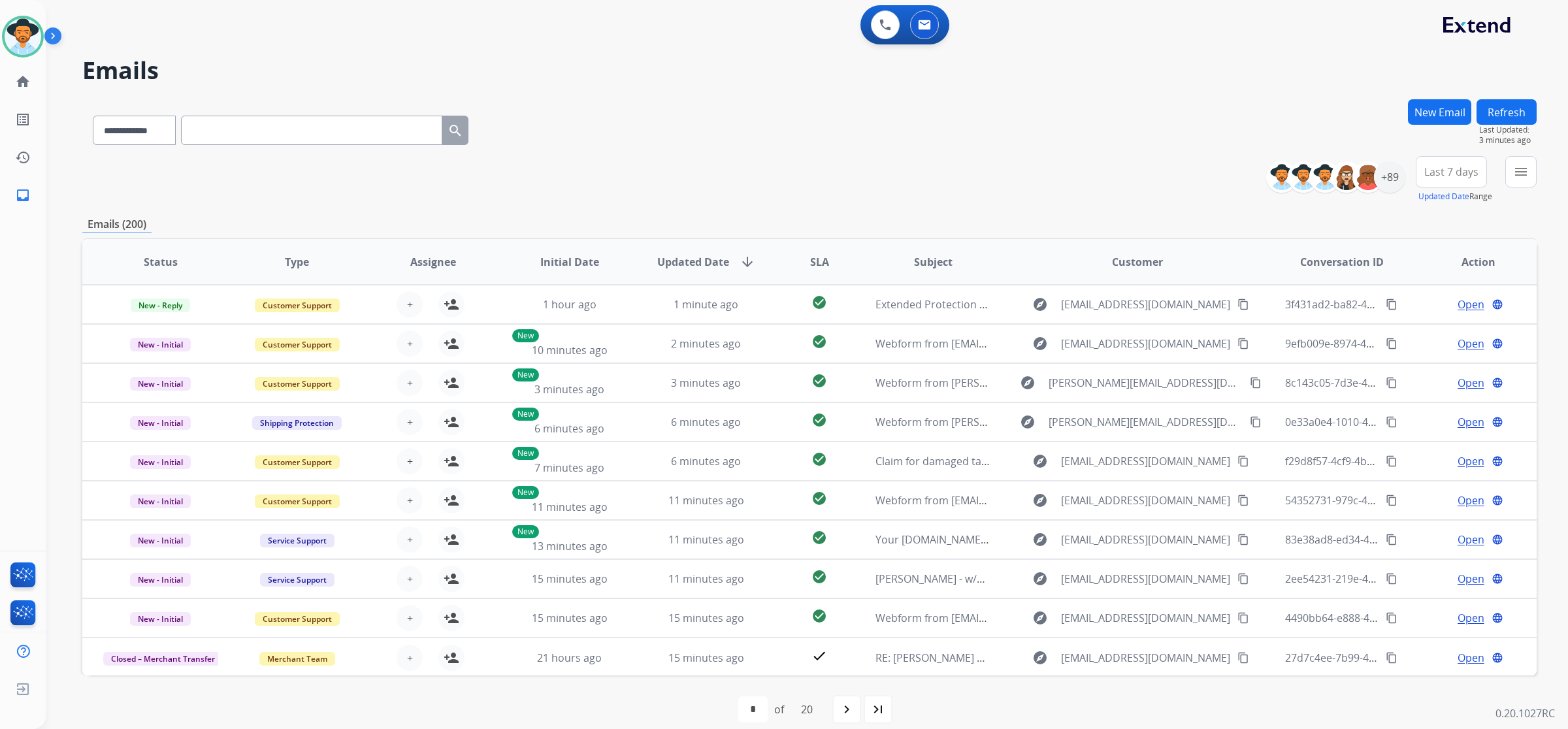
click at [1434, 111] on button "New Email" at bounding box center [1439, 112] width 63 height 26
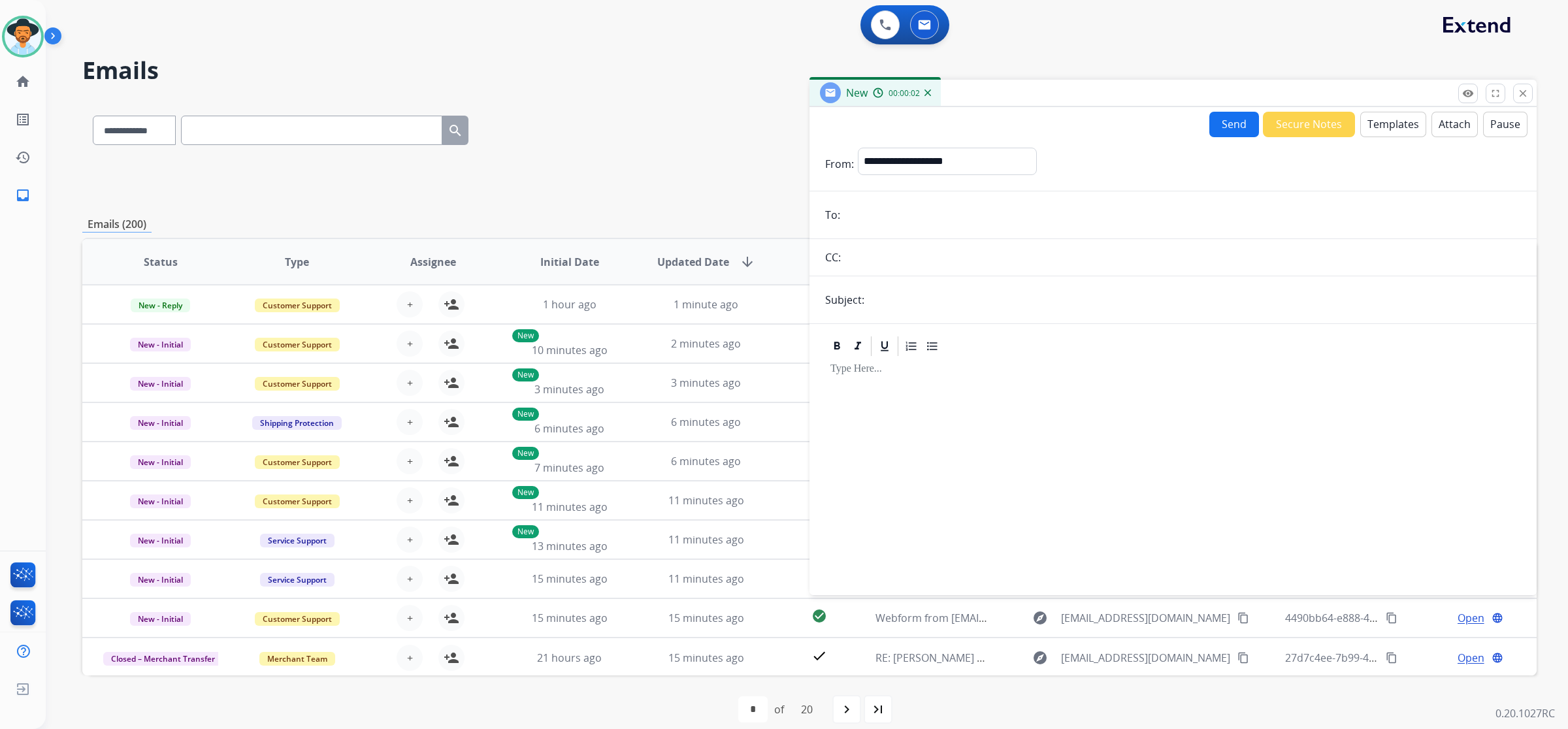
paste input "**********"
type input "**********"
click at [938, 163] on select "**********" at bounding box center [947, 160] width 178 height 26
select select "**********"
click at [858, 148] on select "**********" at bounding box center [947, 160] width 178 height 26
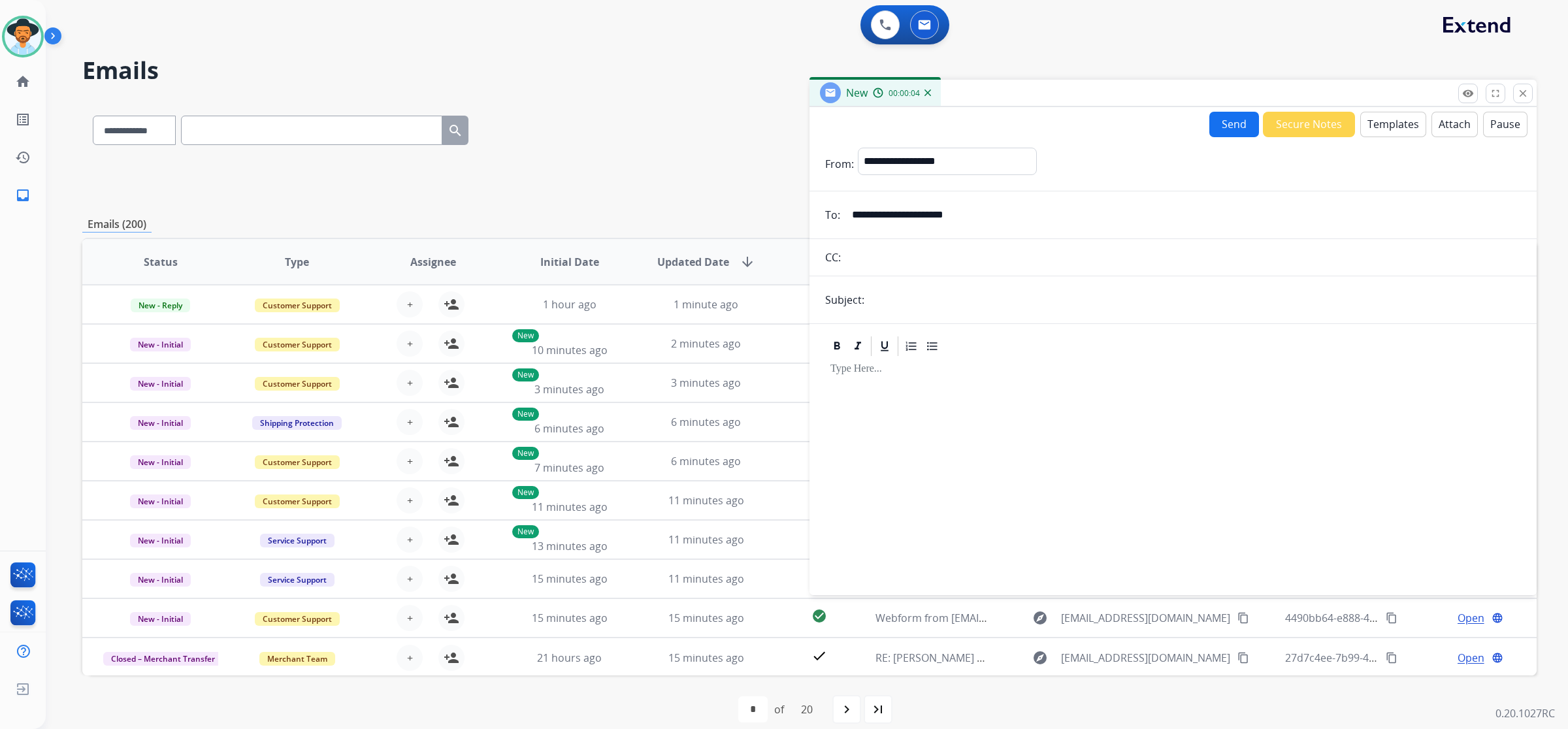
click at [928, 298] on input "text" at bounding box center [1194, 299] width 653 height 26
type input "**********"
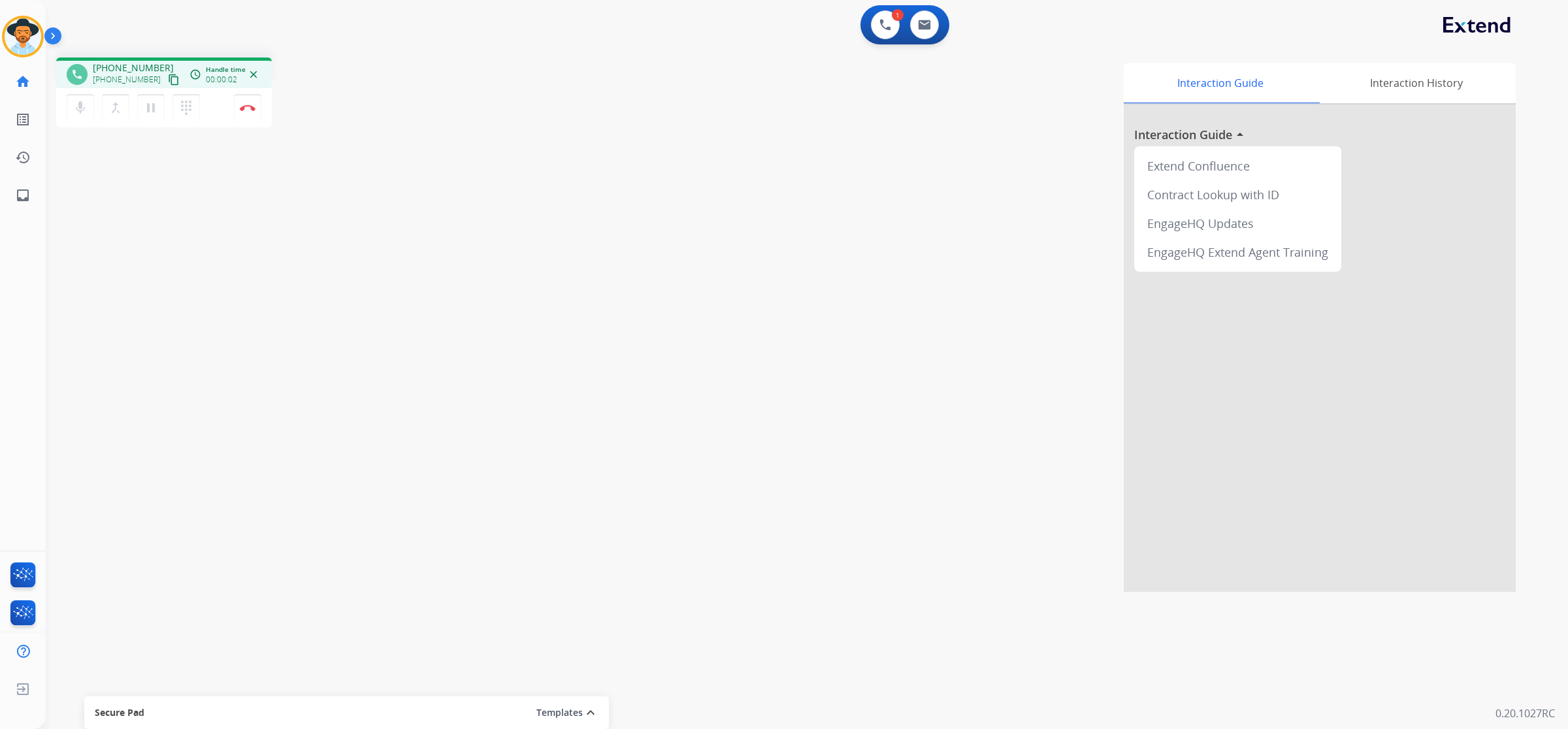
click at [168, 85] on mat-icon "content_copy" at bounding box center [174, 79] width 12 height 12
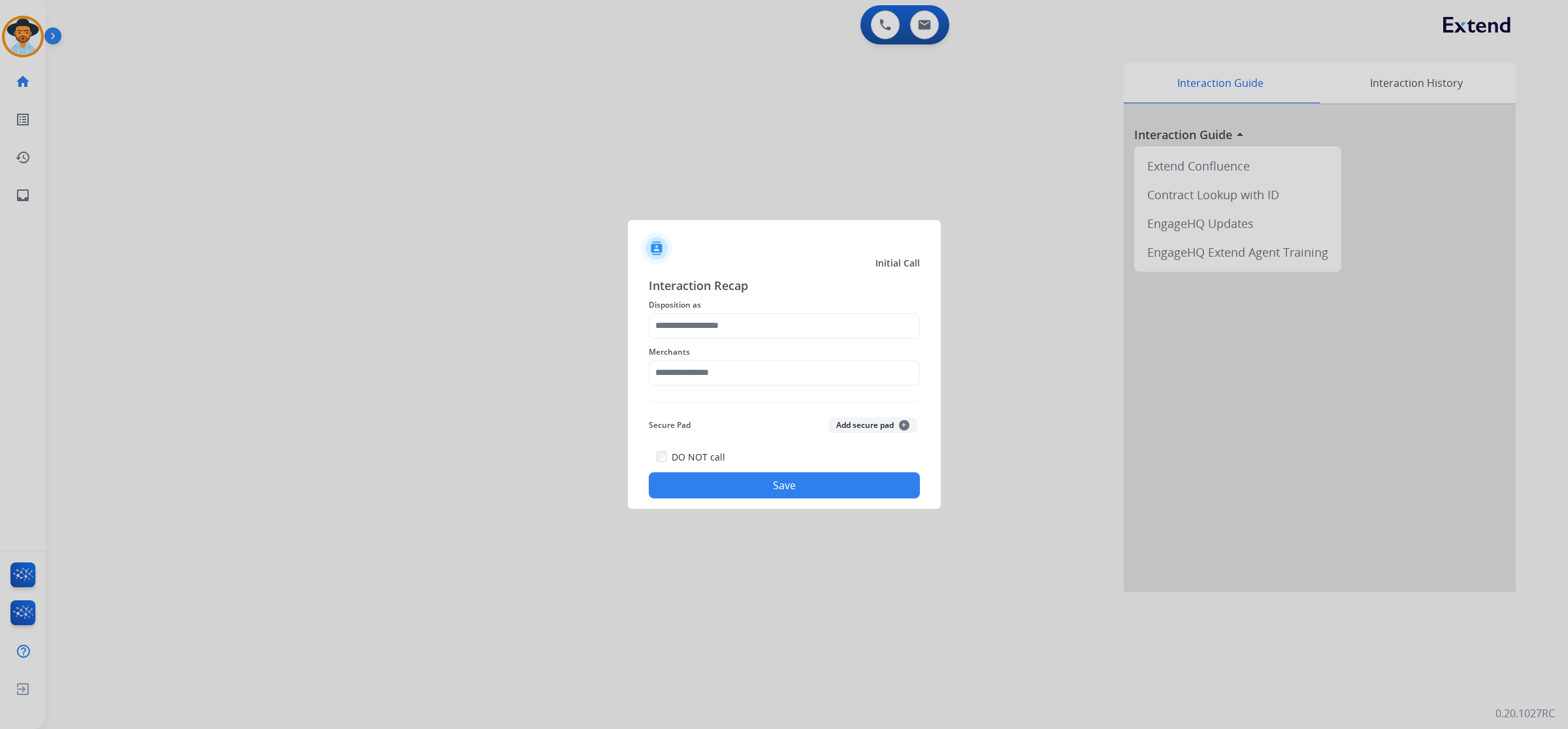
click at [451, 232] on div at bounding box center [784, 364] width 1568 height 729
click at [786, 369] on input "text" at bounding box center [784, 372] width 272 height 26
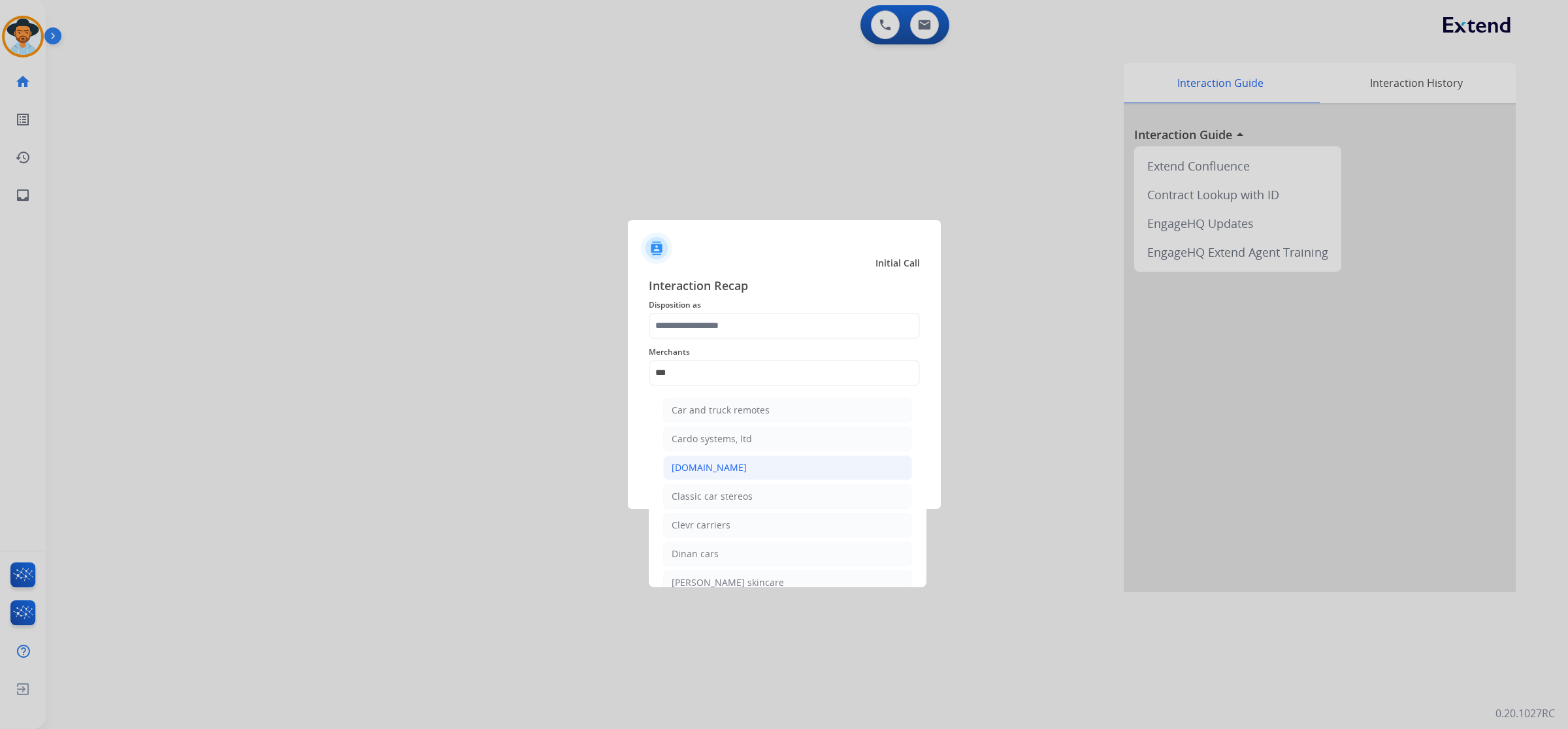
click at [726, 470] on div "[DOMAIN_NAME]" at bounding box center [709, 467] width 75 height 13
type input "**********"
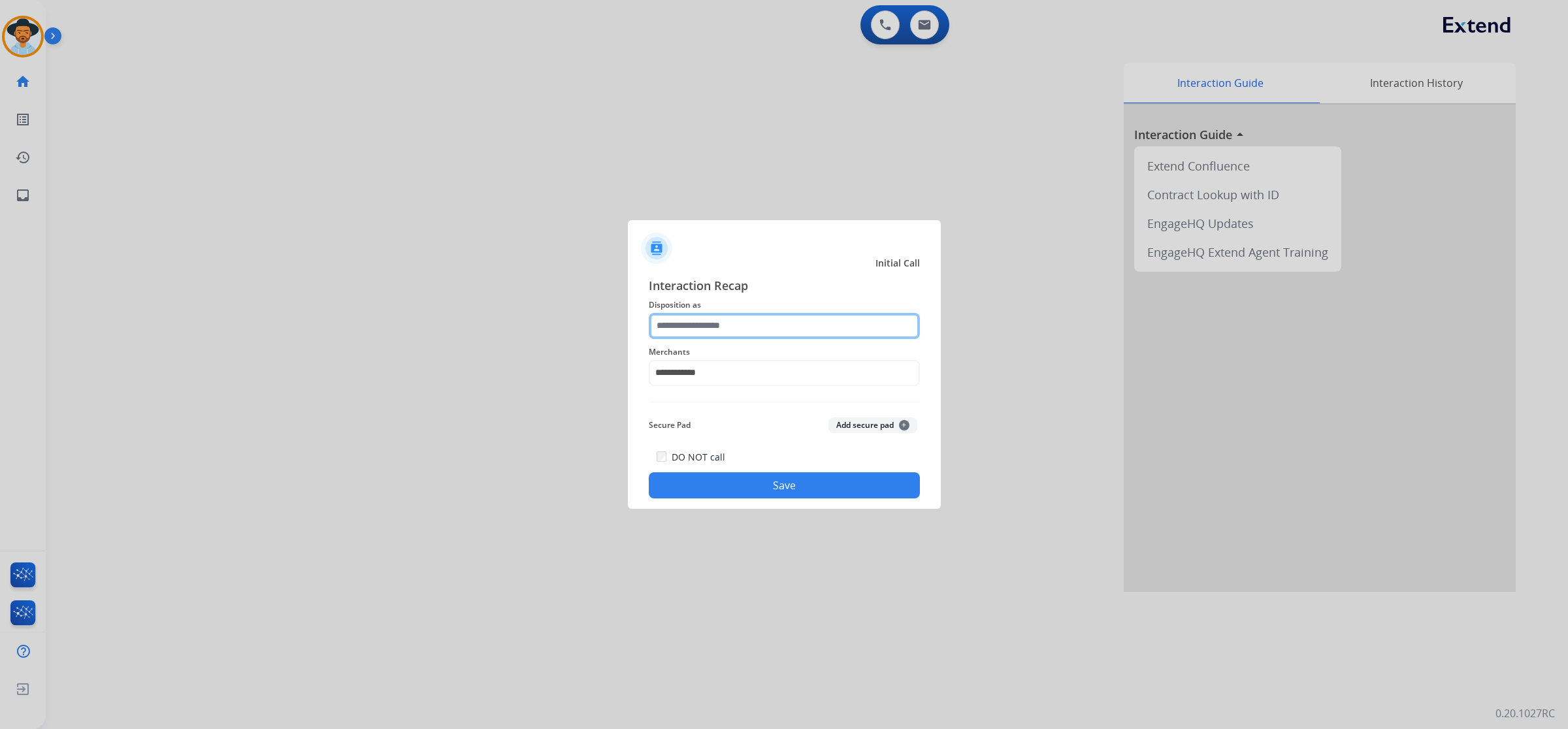
click at [732, 330] on input "text" at bounding box center [784, 326] width 272 height 26
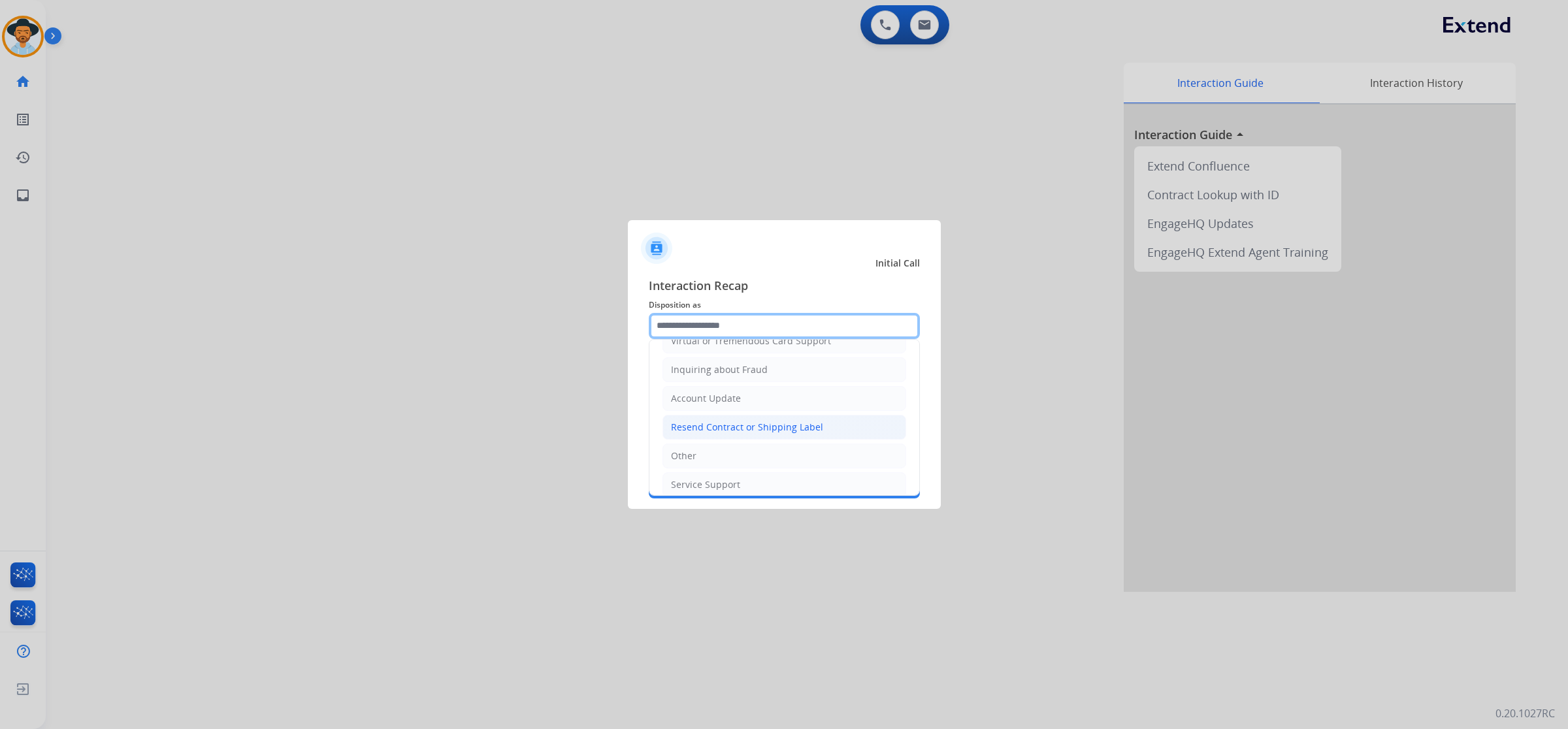
scroll to position [207, 0]
click at [727, 436] on li "Other" at bounding box center [784, 445] width 244 height 25
type input "*****"
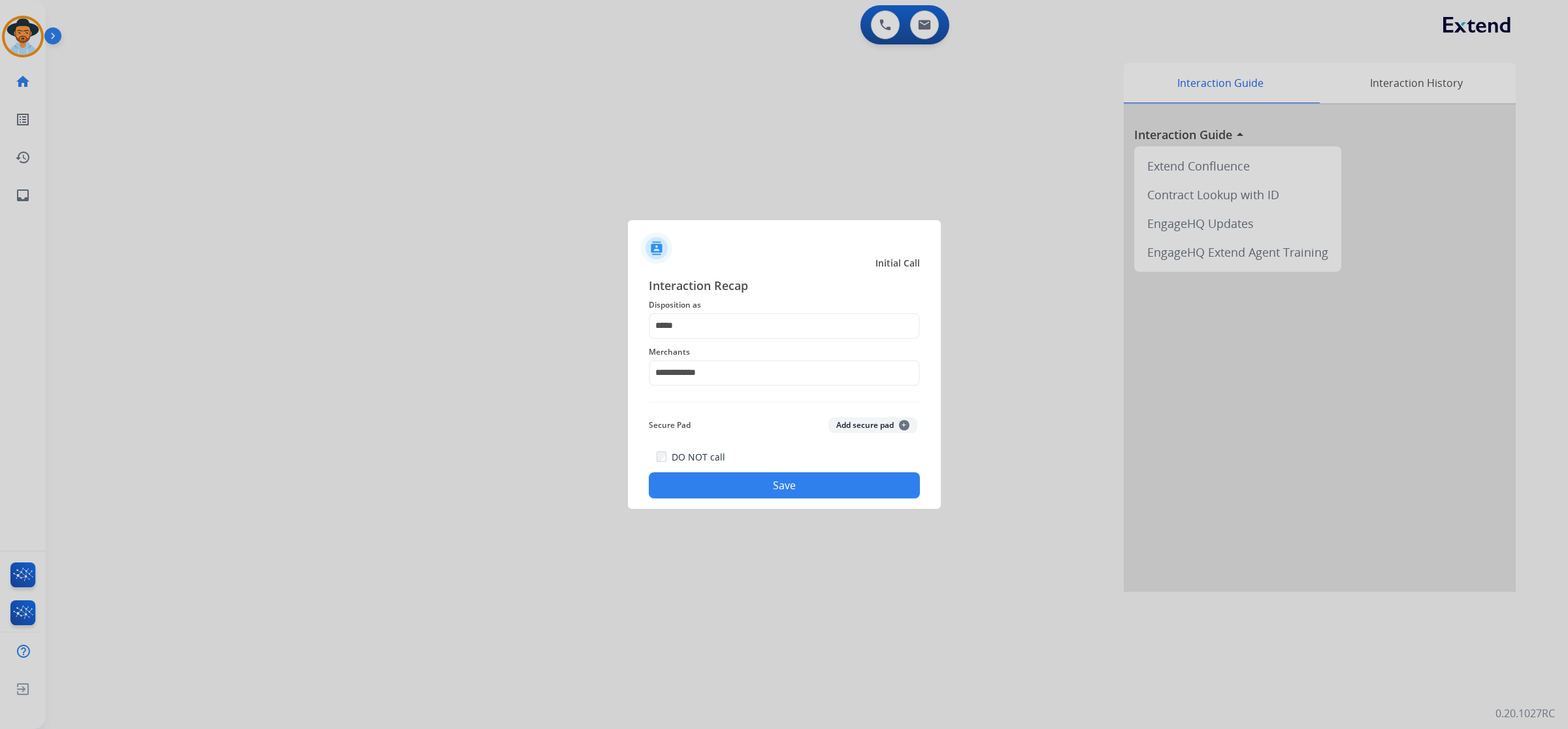
click at [760, 484] on button "Save" at bounding box center [784, 485] width 272 height 26
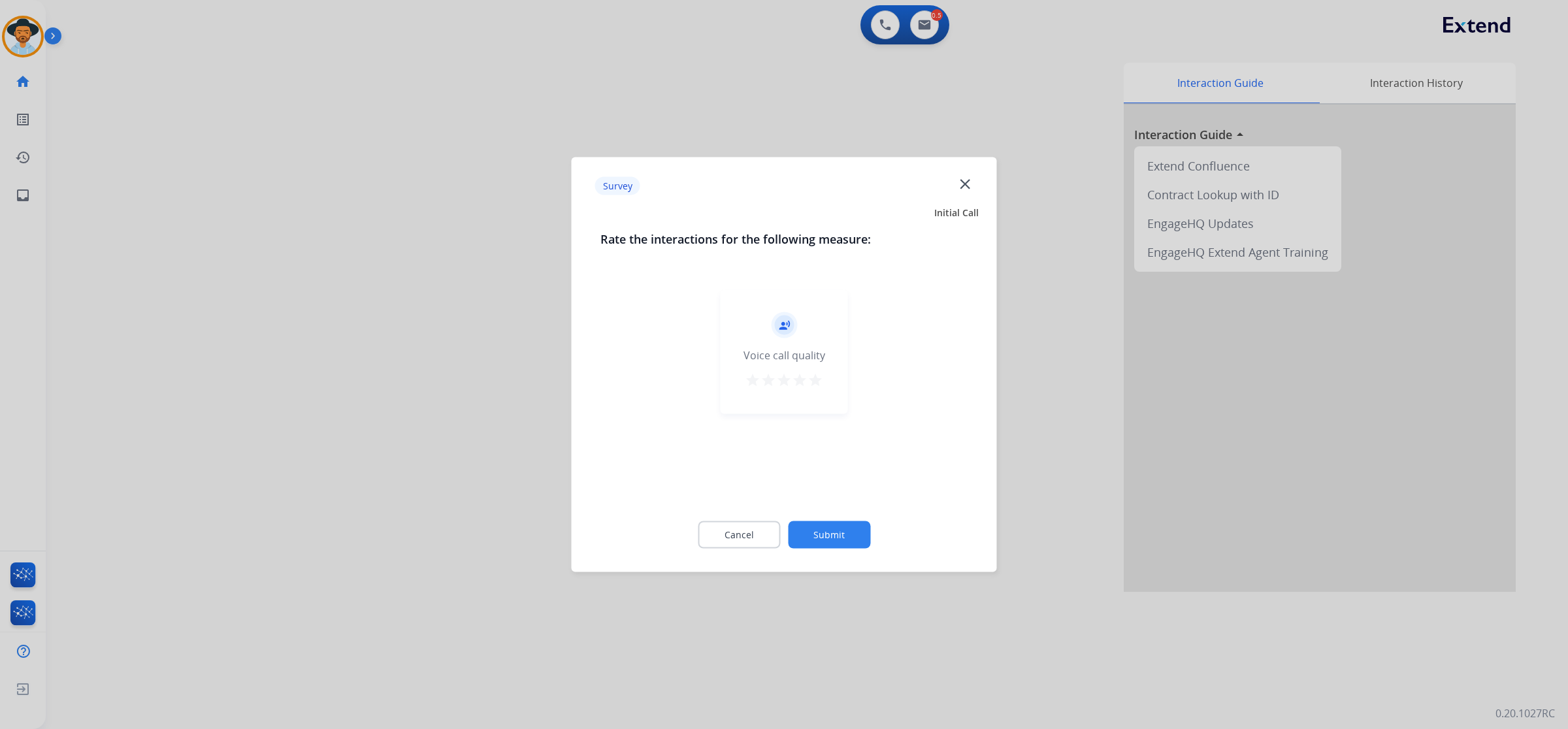
click at [814, 384] on mat-icon "star" at bounding box center [816, 380] width 16 height 16
click at [858, 530] on button "Submit" at bounding box center [829, 535] width 82 height 28
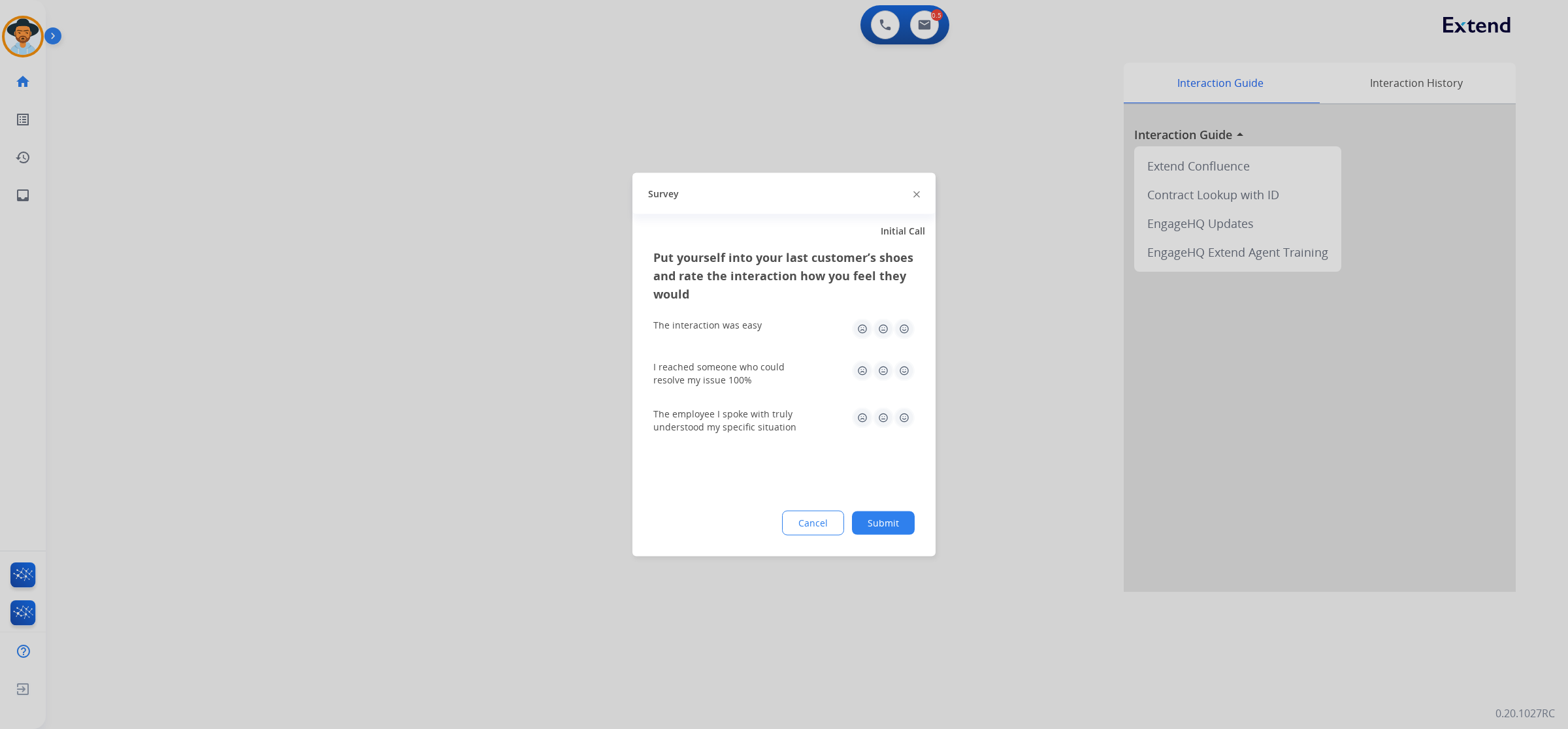
click at [910, 330] on img at bounding box center [904, 328] width 20 height 20
click at [910, 370] on img at bounding box center [904, 370] width 20 height 20
drag, startPoint x: 906, startPoint y: 421, endPoint x: 908, endPoint y: 448, distance: 27.1
click at [908, 421] on img at bounding box center [904, 417] width 20 height 20
click at [908, 524] on button "Submit" at bounding box center [883, 523] width 62 height 23
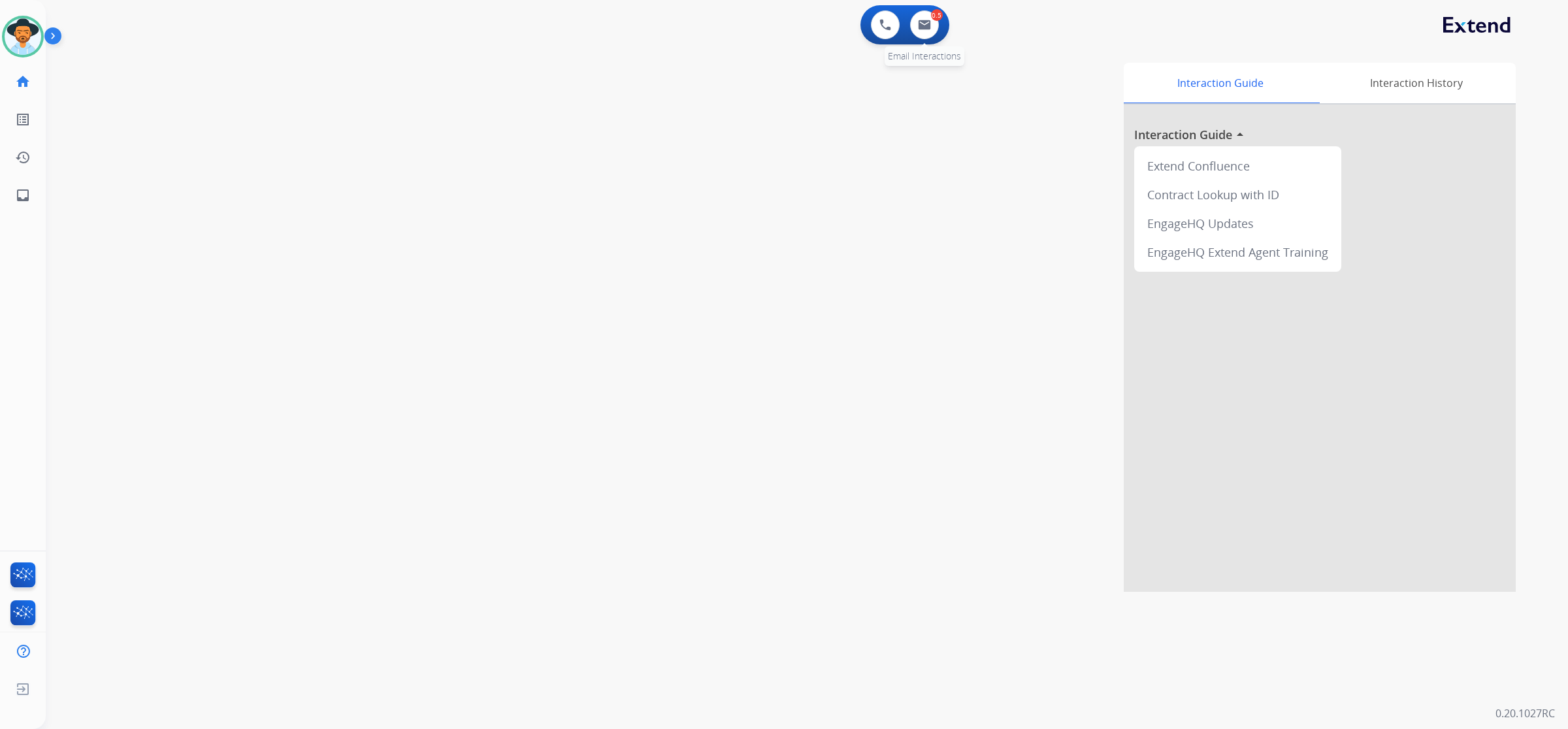
click at [930, 11] on div "0.5 Email Interactions" at bounding box center [924, 25] width 39 height 28
click at [928, 24] on img at bounding box center [924, 25] width 13 height 11
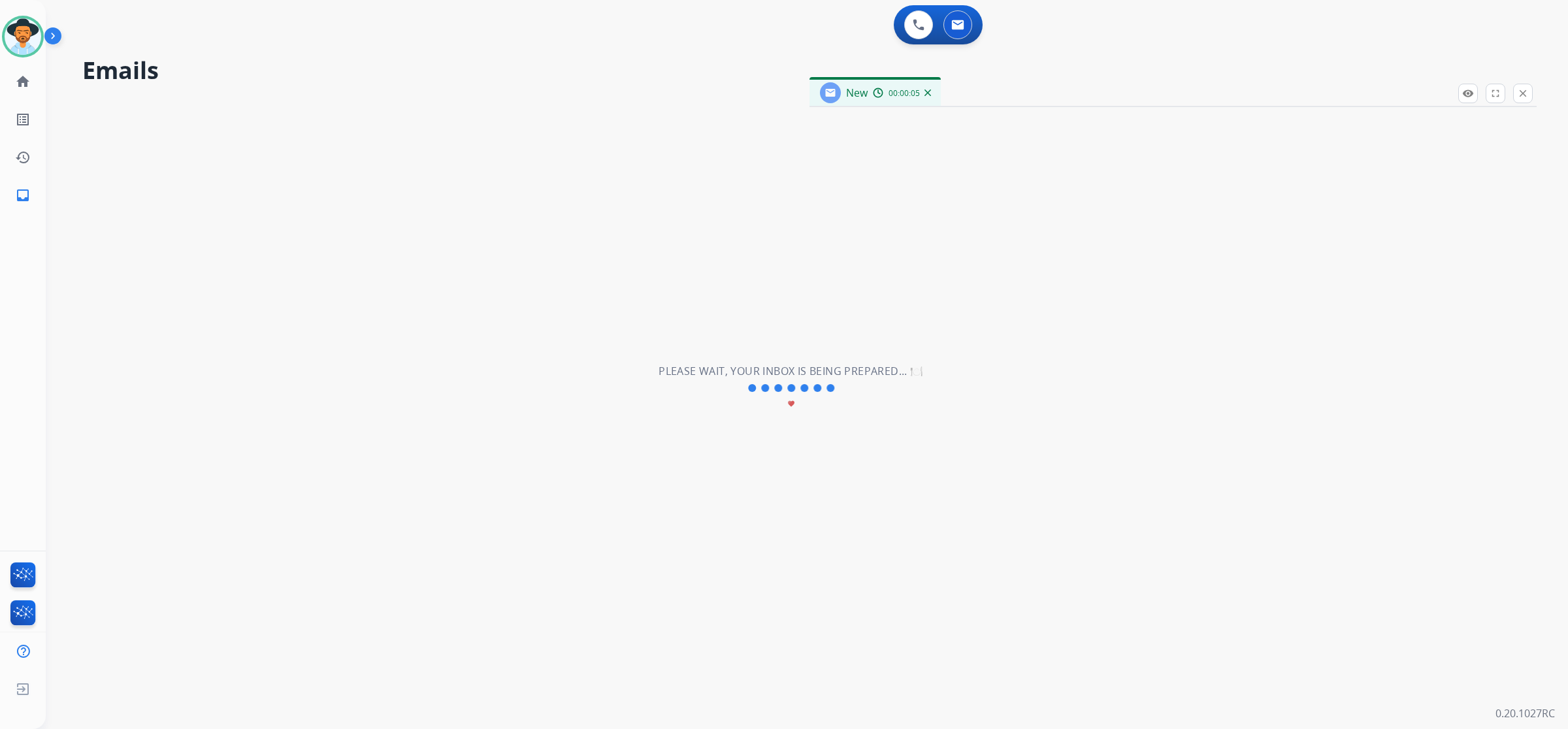
select select "**********"
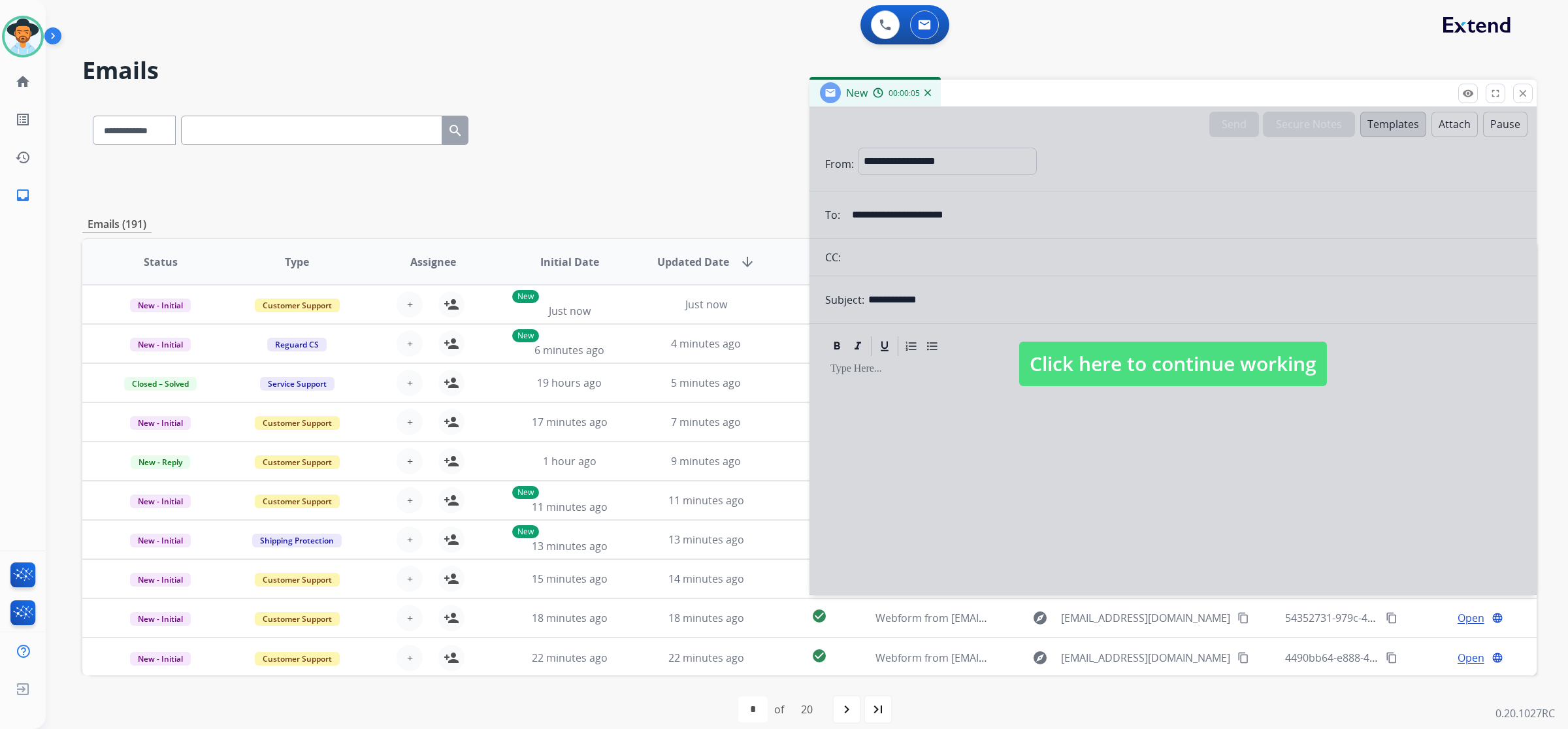
click at [1064, 377] on span "Click here to continue working" at bounding box center [1174, 364] width 308 height 45
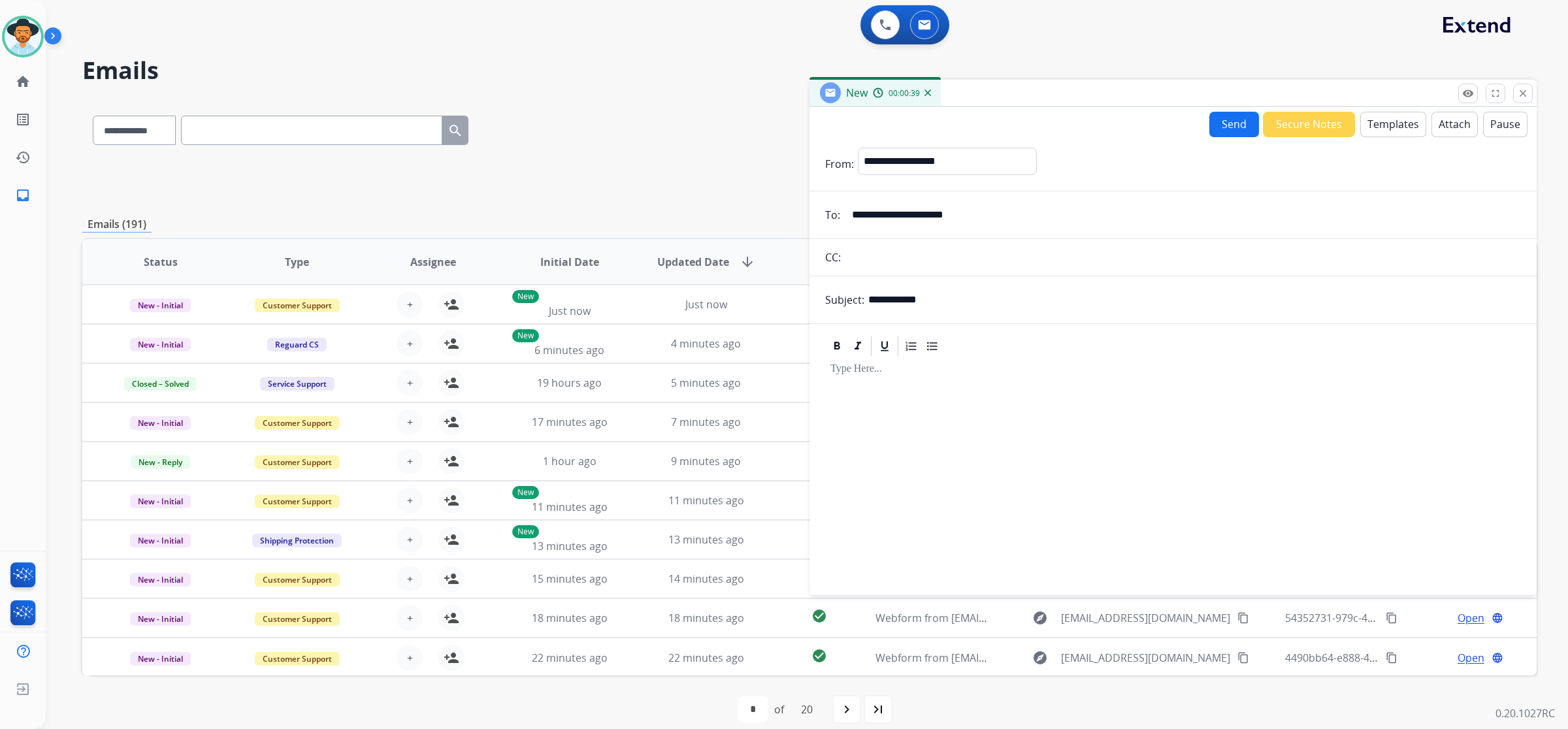
click at [1400, 125] on button "Templates" at bounding box center [1393, 124] width 66 height 26
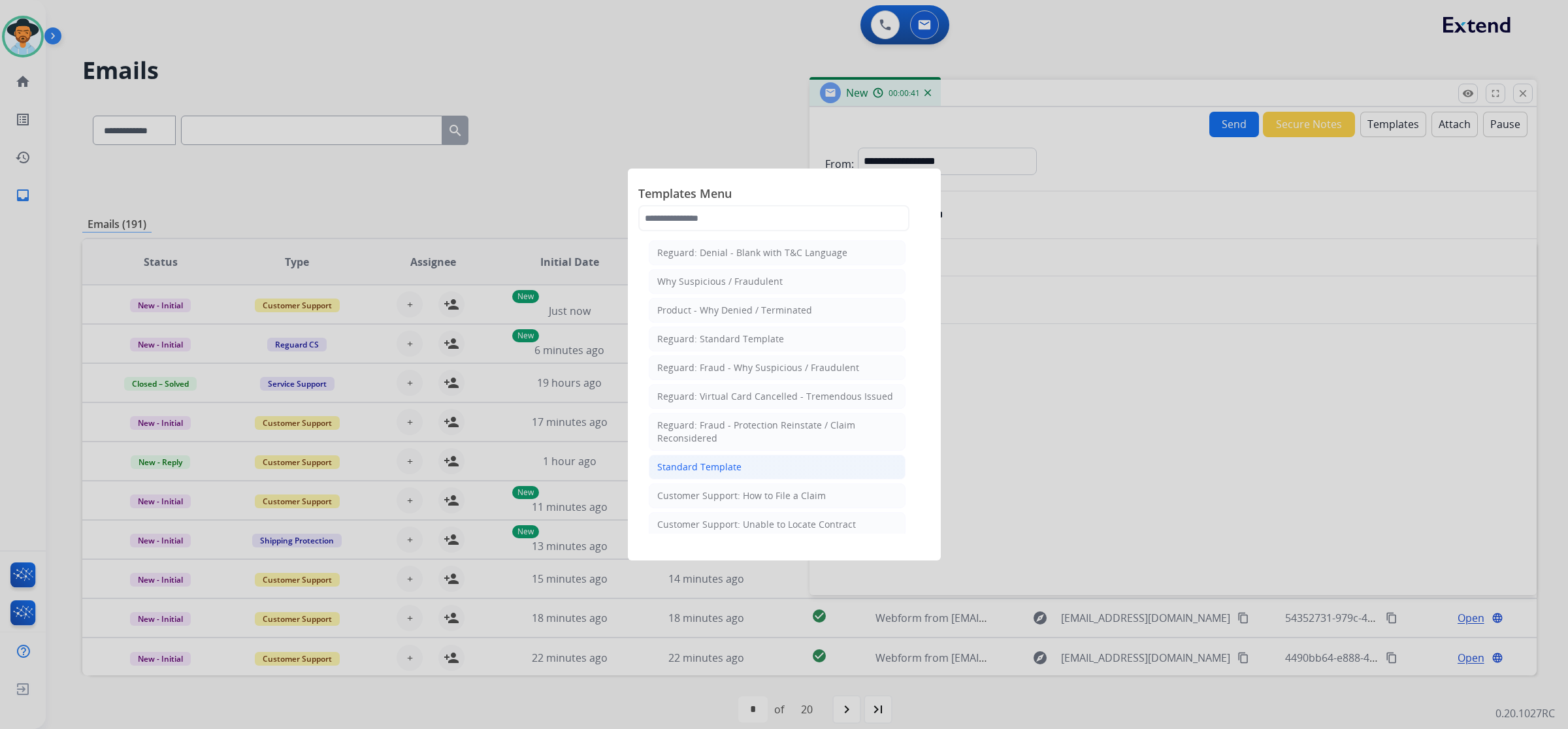
click at [711, 473] on div "Standard Template" at bounding box center [699, 466] width 85 height 13
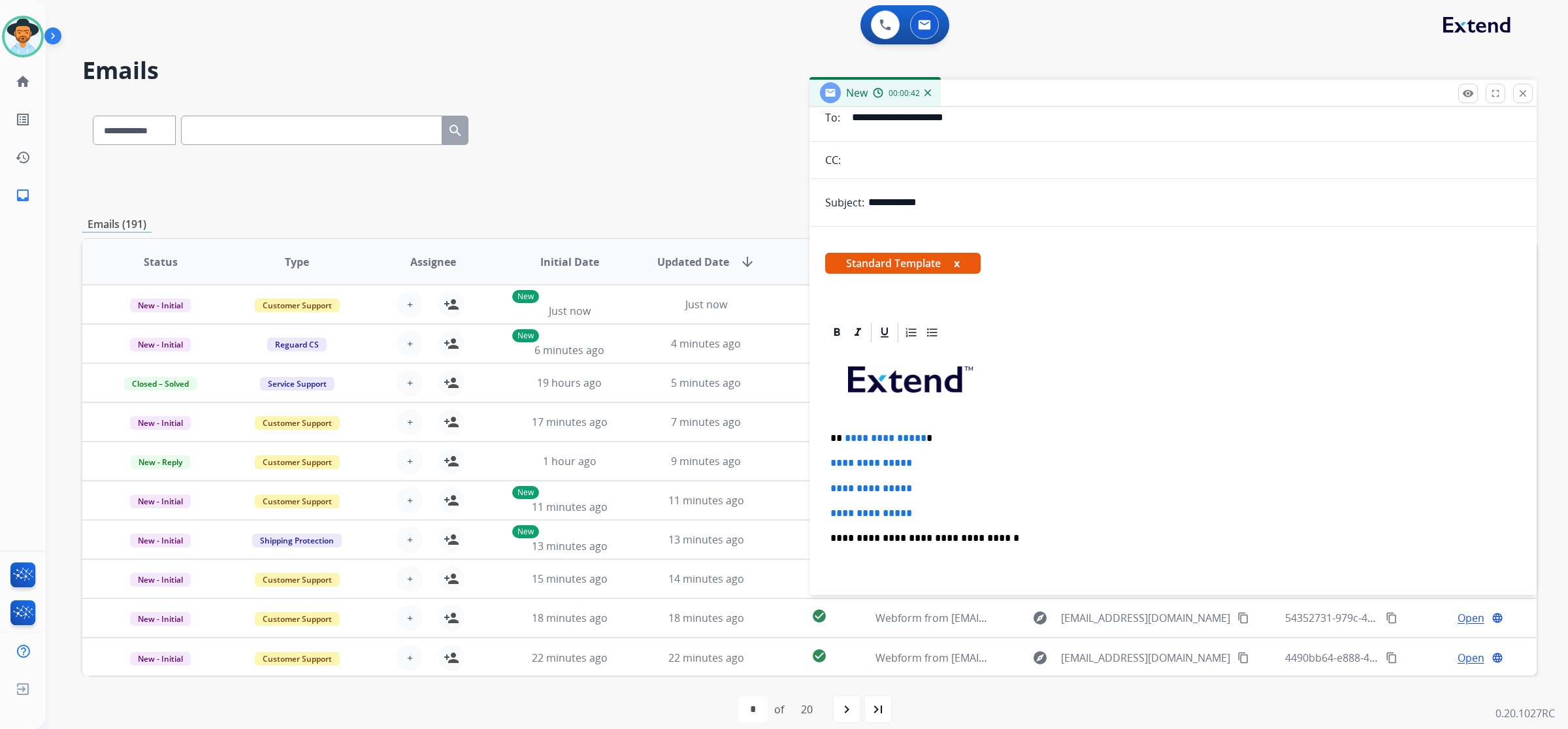
scroll to position [245, 0]
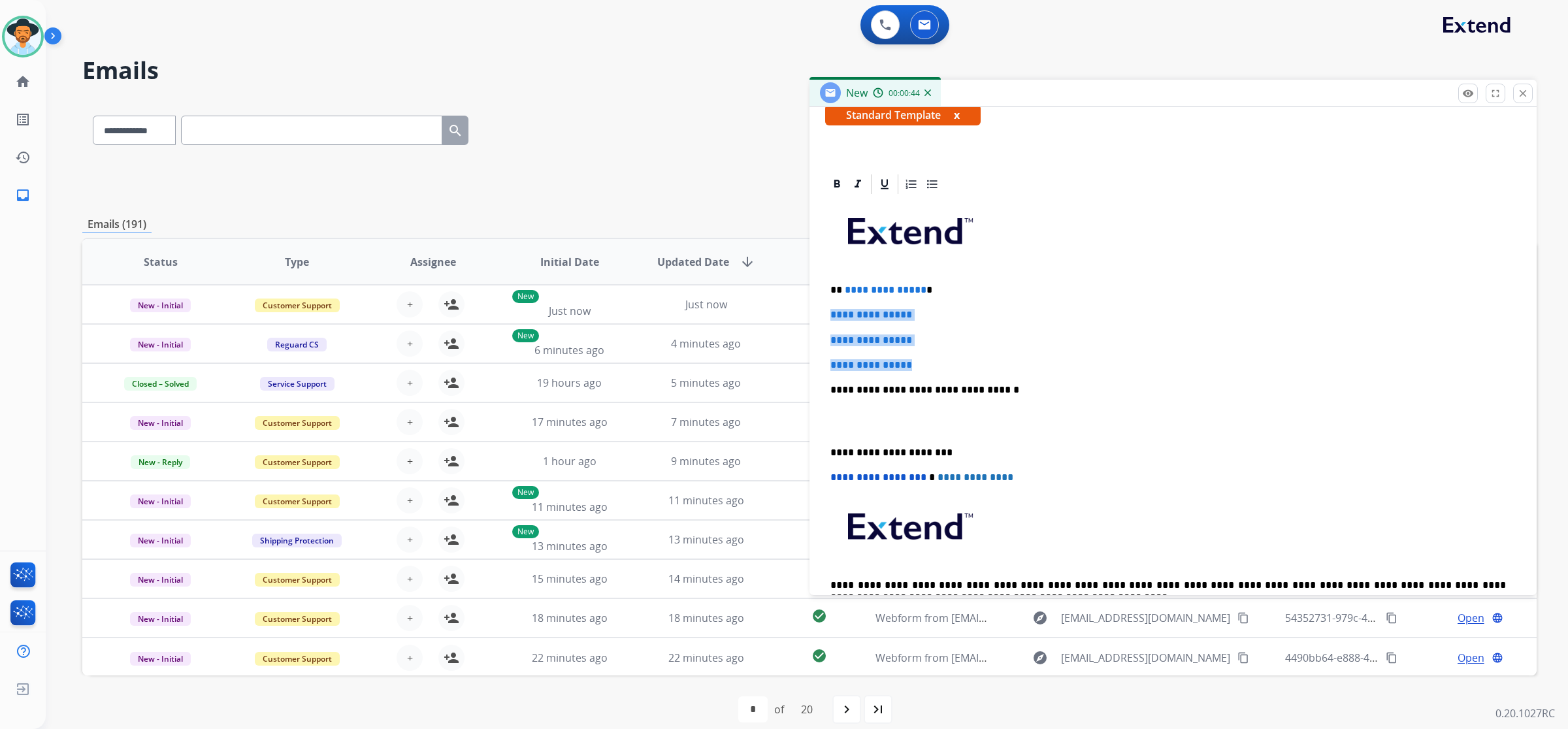
drag, startPoint x: 830, startPoint y: 319, endPoint x: 941, endPoint y: 352, distance: 115.8
click at [941, 352] on div "**********" at bounding box center [1174, 420] width 696 height 450
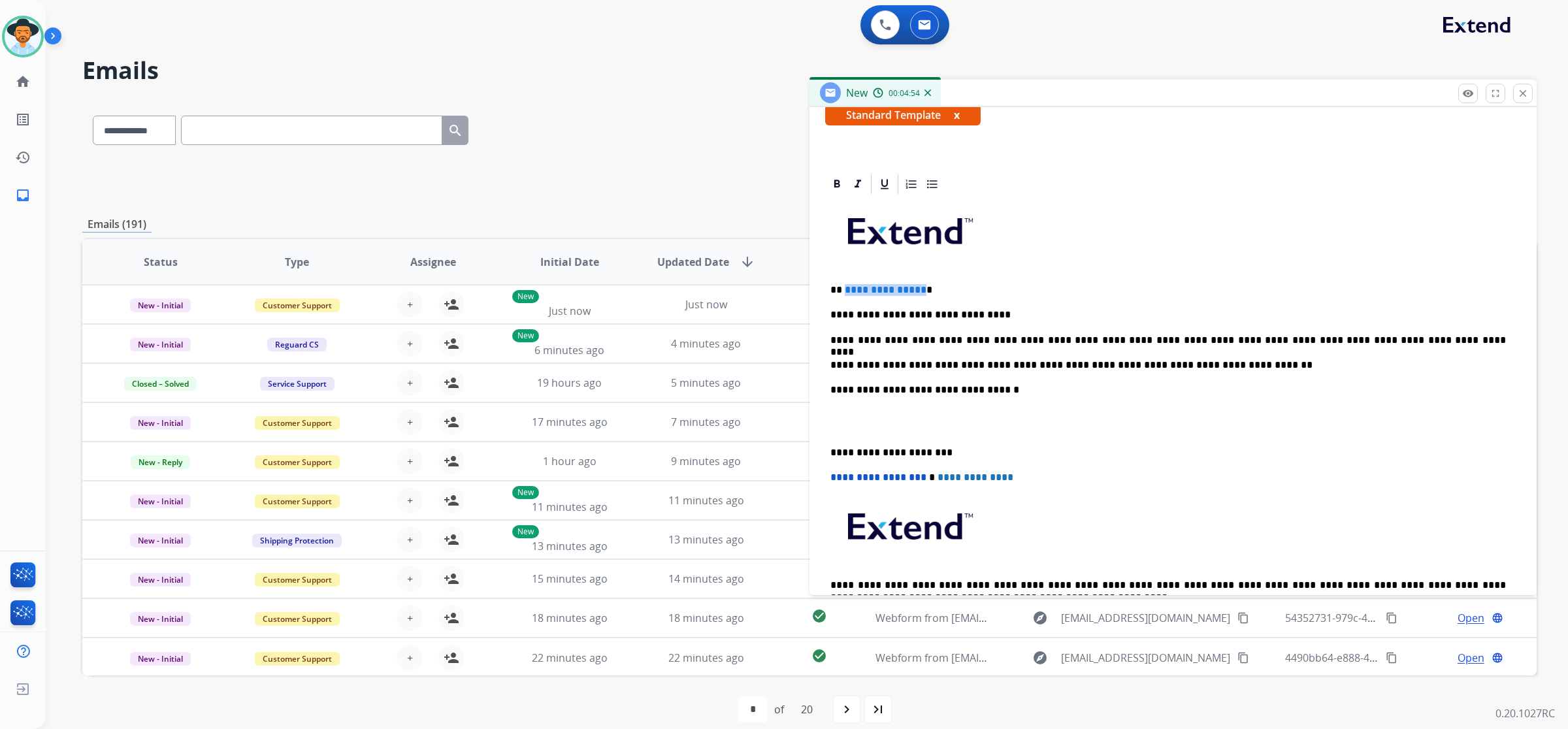
drag, startPoint x: 919, startPoint y: 288, endPoint x: 843, endPoint y: 288, distance: 76.0
click at [843, 288] on p "**********" at bounding box center [1168, 289] width 676 height 12
click at [860, 289] on p "**********" at bounding box center [1168, 289] width 676 height 12
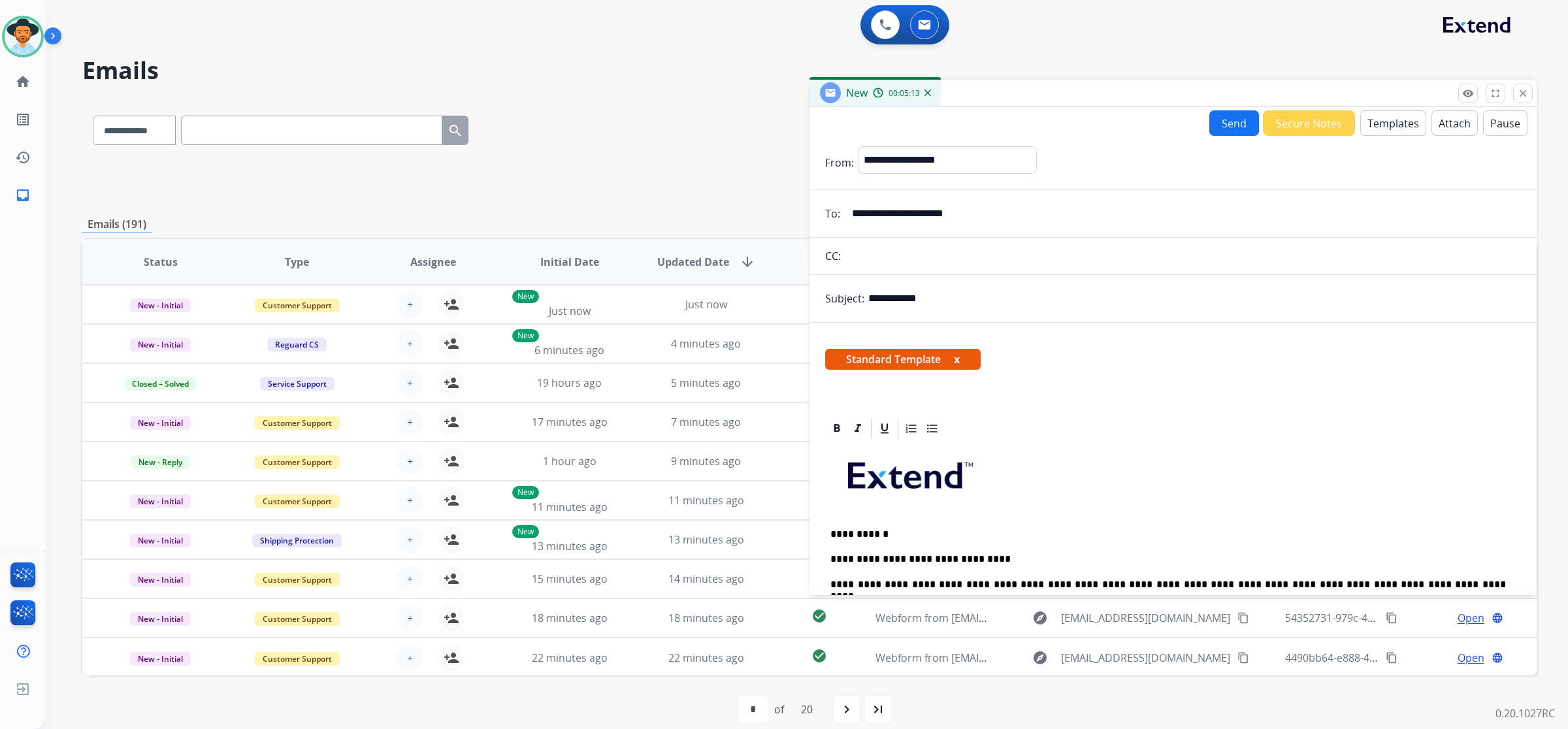
scroll to position [0, 0]
click at [1216, 125] on button "Send" at bounding box center [1234, 124] width 50 height 26
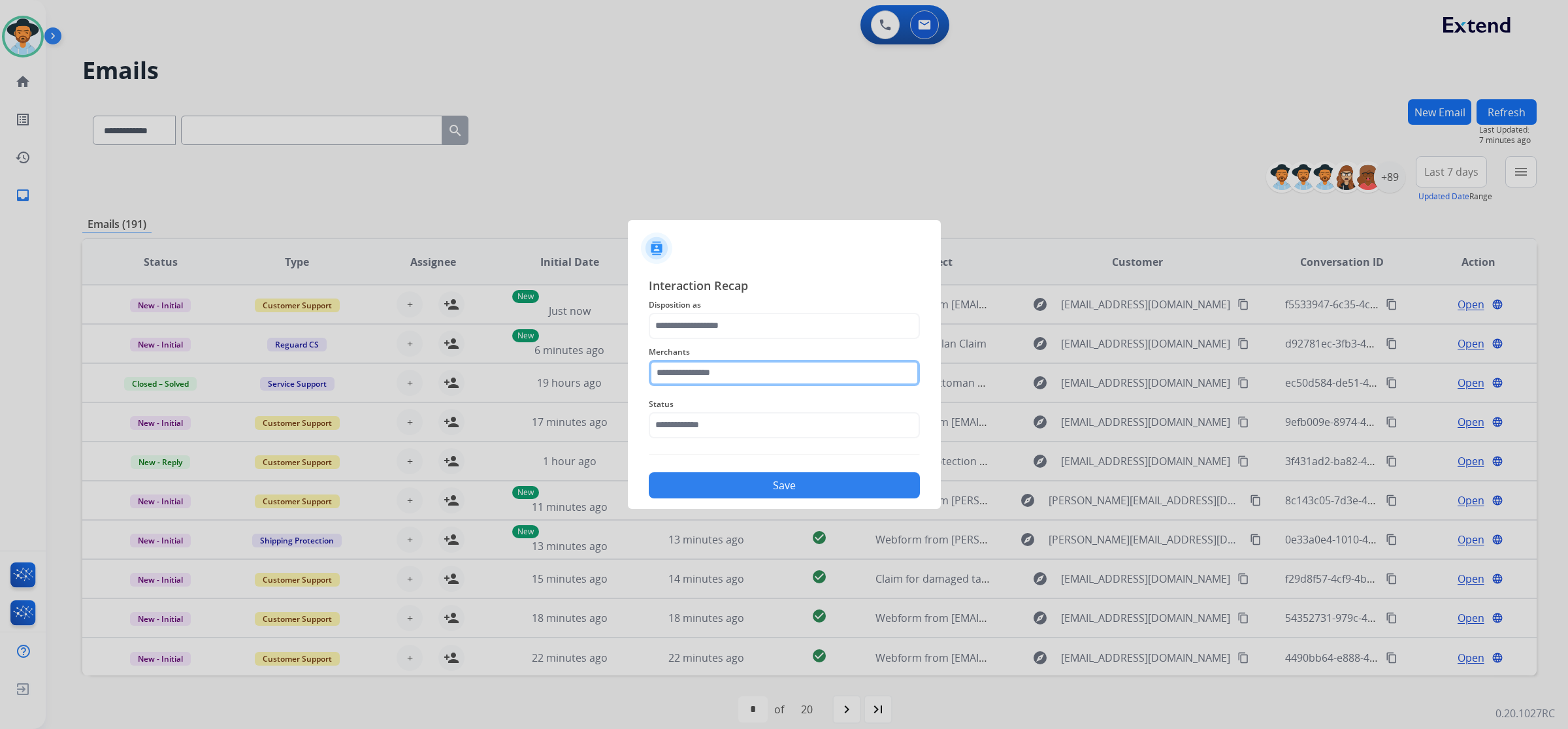
click at [804, 372] on input "text" at bounding box center [784, 372] width 272 height 26
click at [788, 410] on li "[PERSON_NAME]" at bounding box center [788, 410] width 249 height 25
type input "**********"
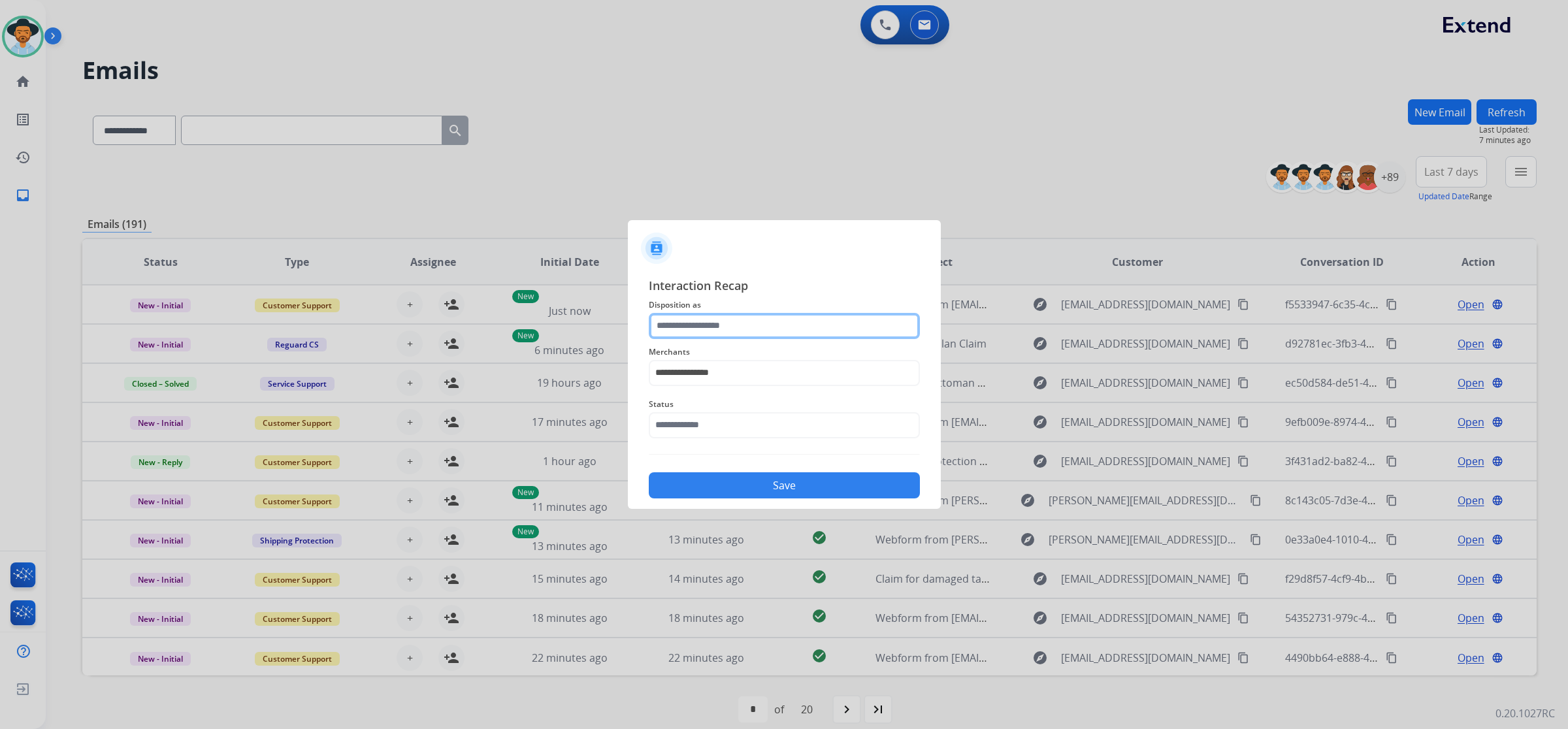
click at [743, 337] on div at bounding box center [784, 326] width 272 height 26
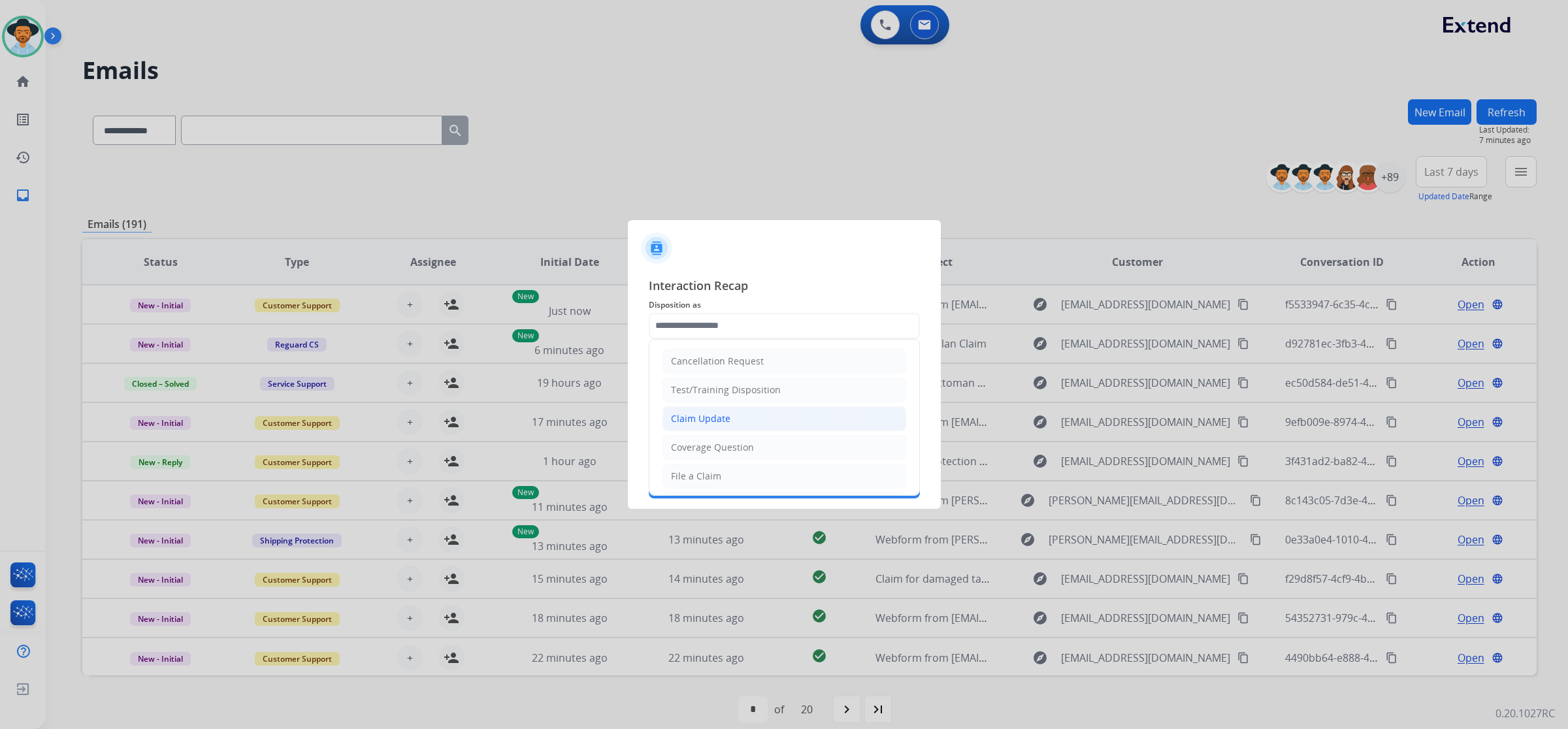
click at [720, 418] on div "Claim Update" at bounding box center [701, 418] width 60 height 13
type input "**********"
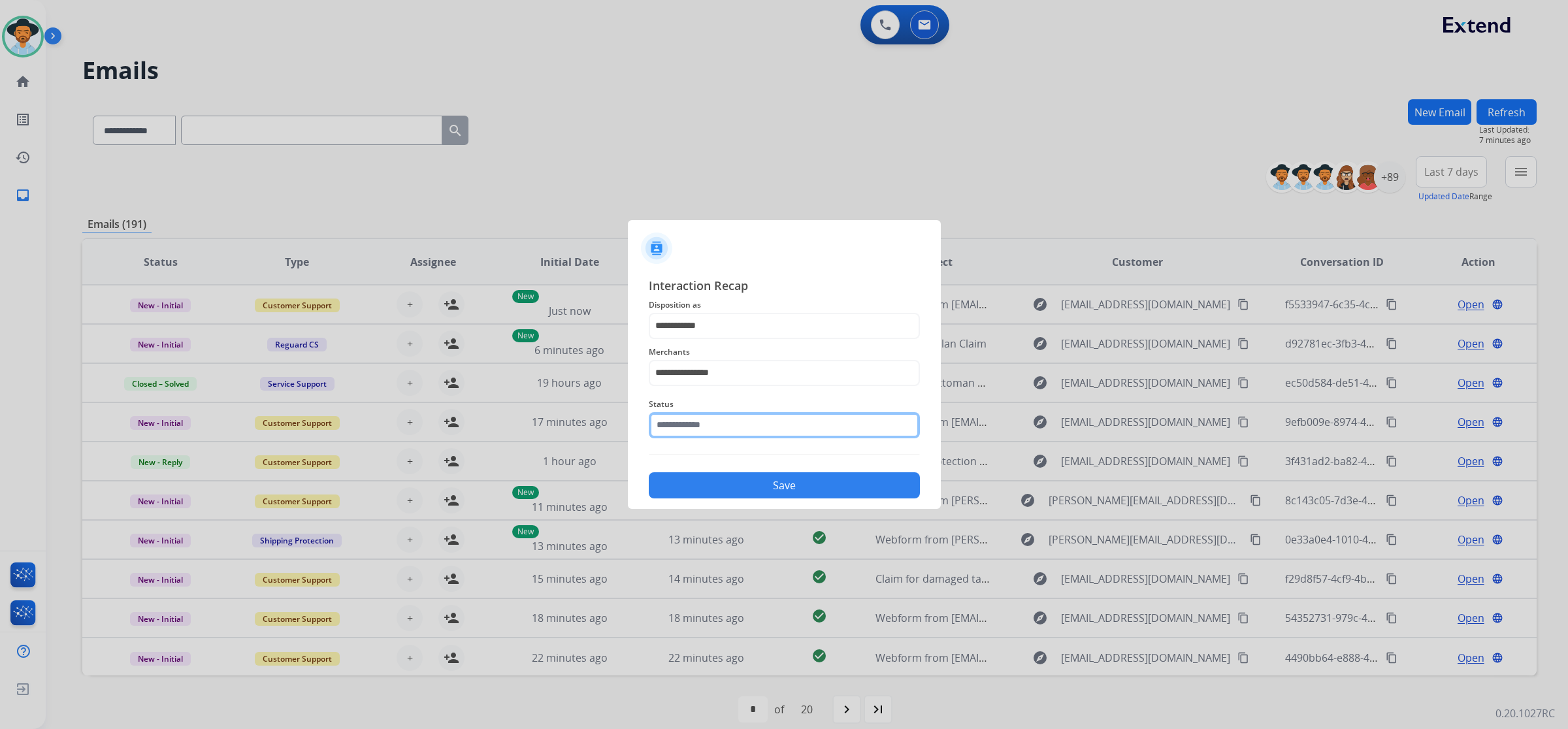
click at [729, 430] on input "text" at bounding box center [784, 425] width 272 height 26
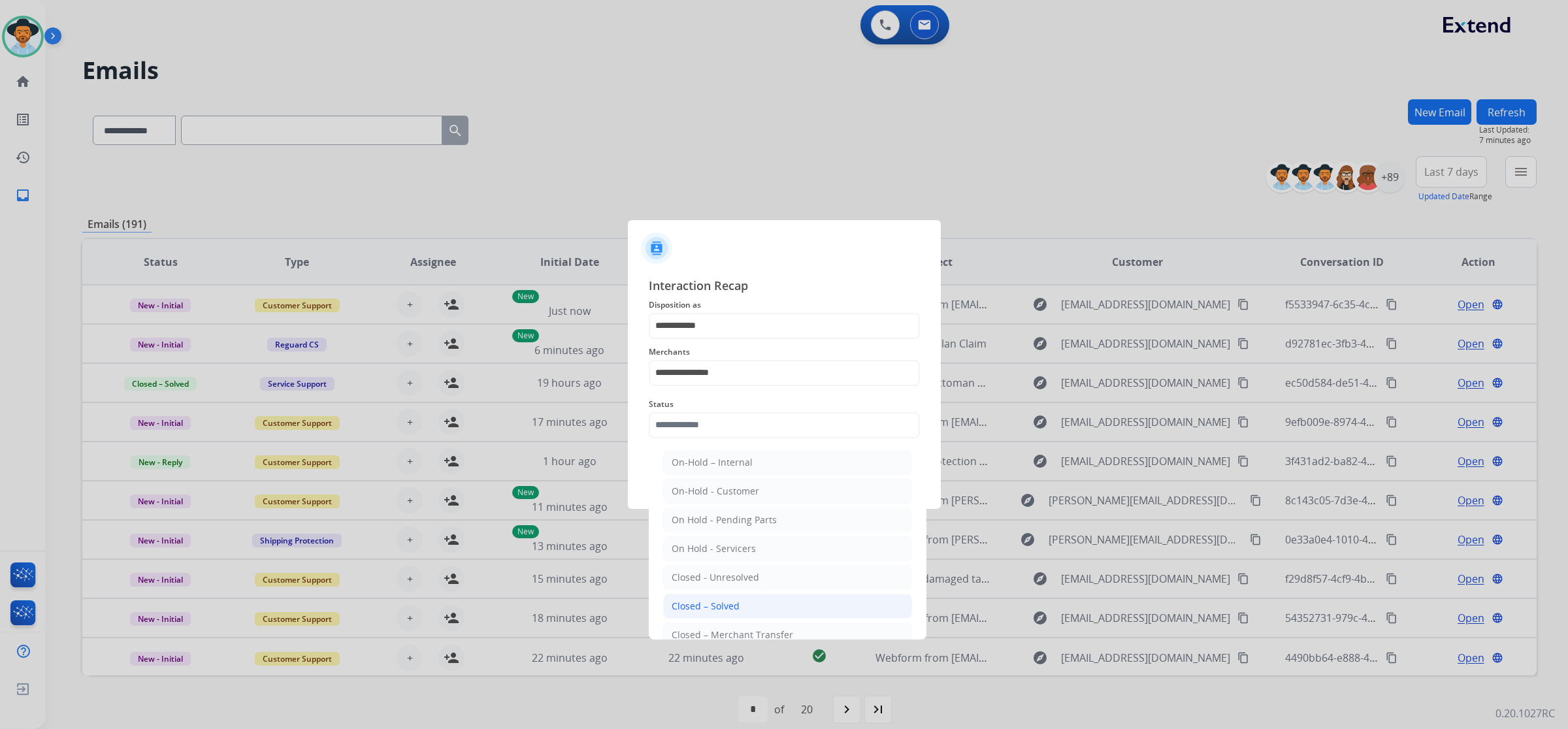
click at [727, 605] on div "Closed – Solved" at bounding box center [705, 606] width 68 height 13
type input "**********"
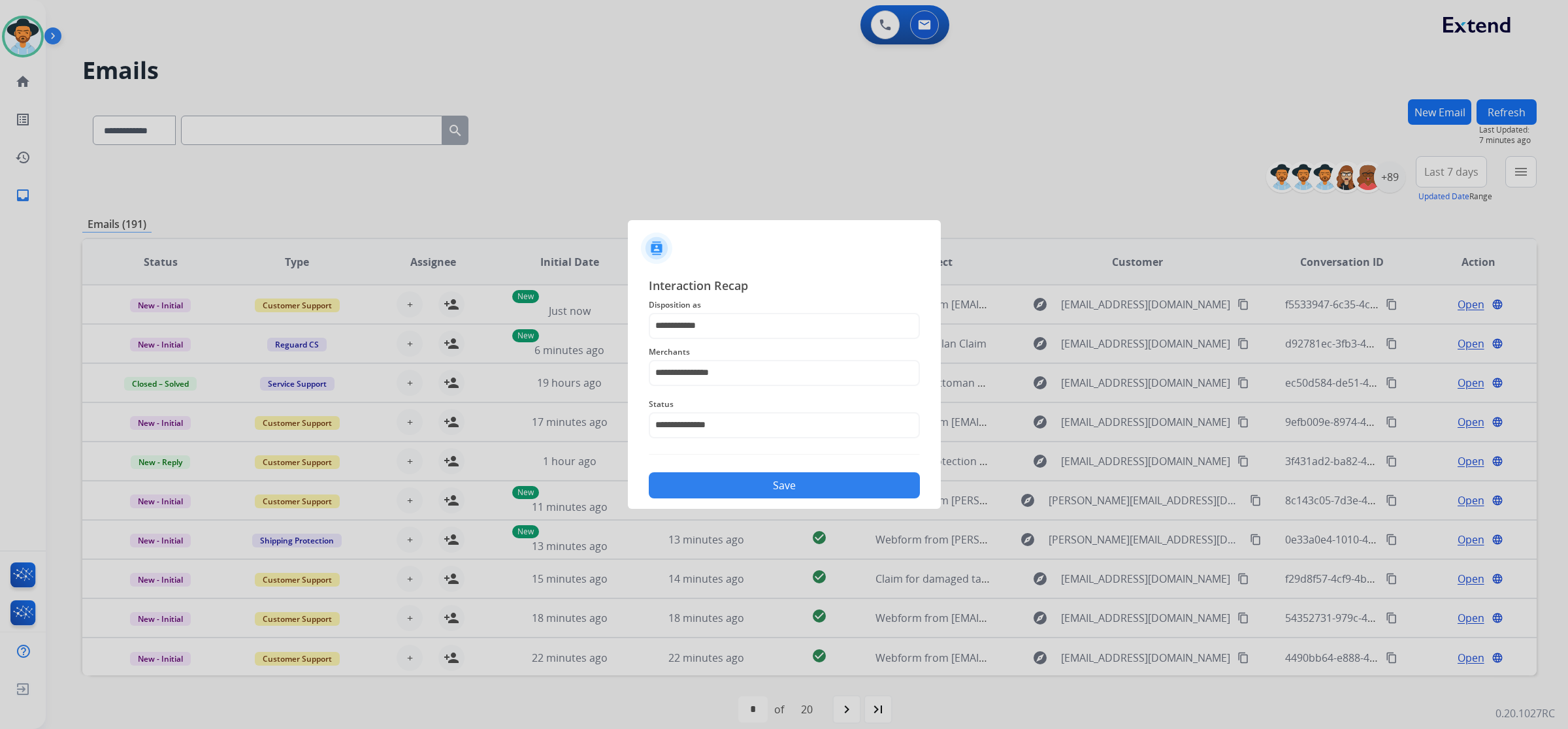
click at [769, 488] on button "Save" at bounding box center [784, 485] width 272 height 26
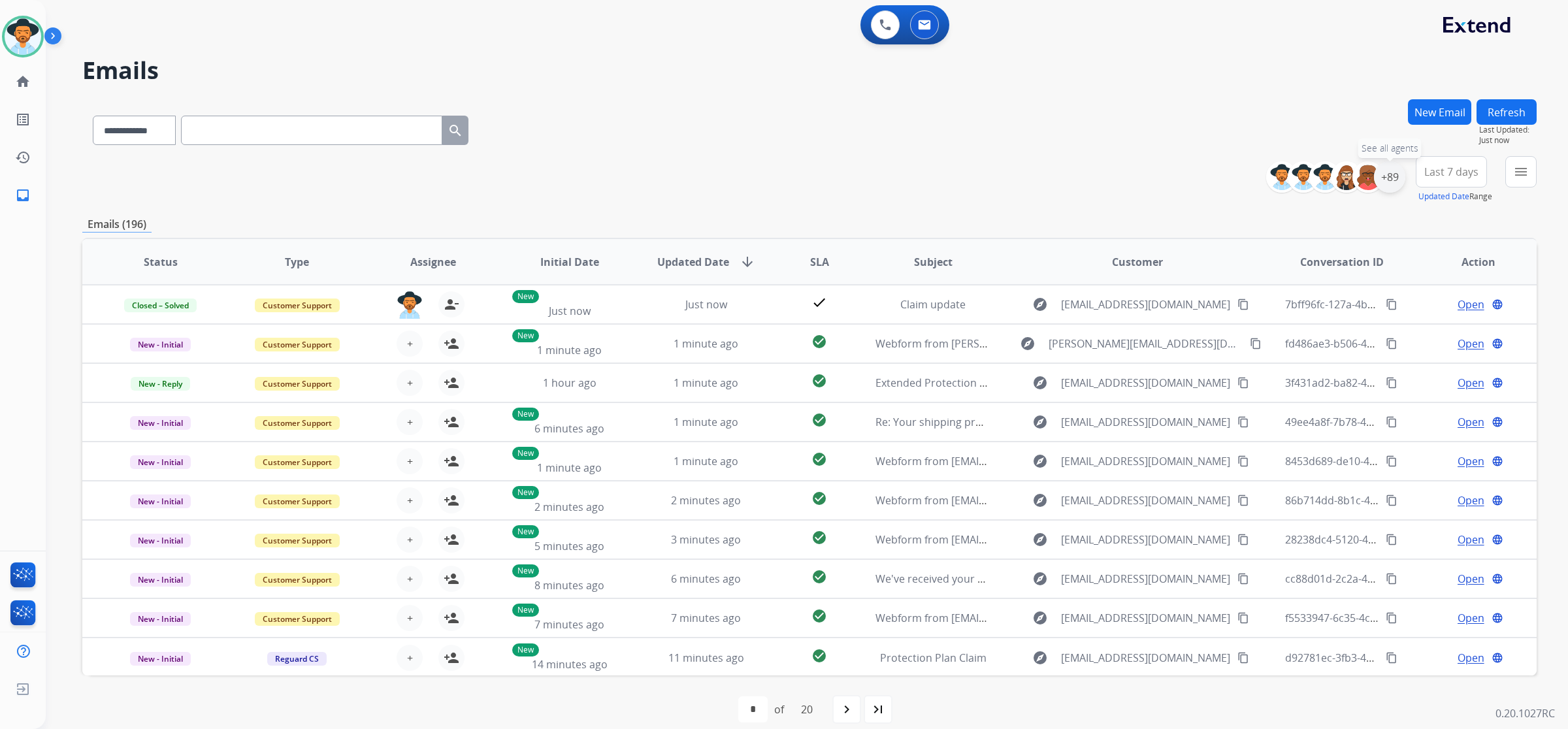
click at [1384, 176] on div "+89" at bounding box center [1389, 176] width 31 height 31
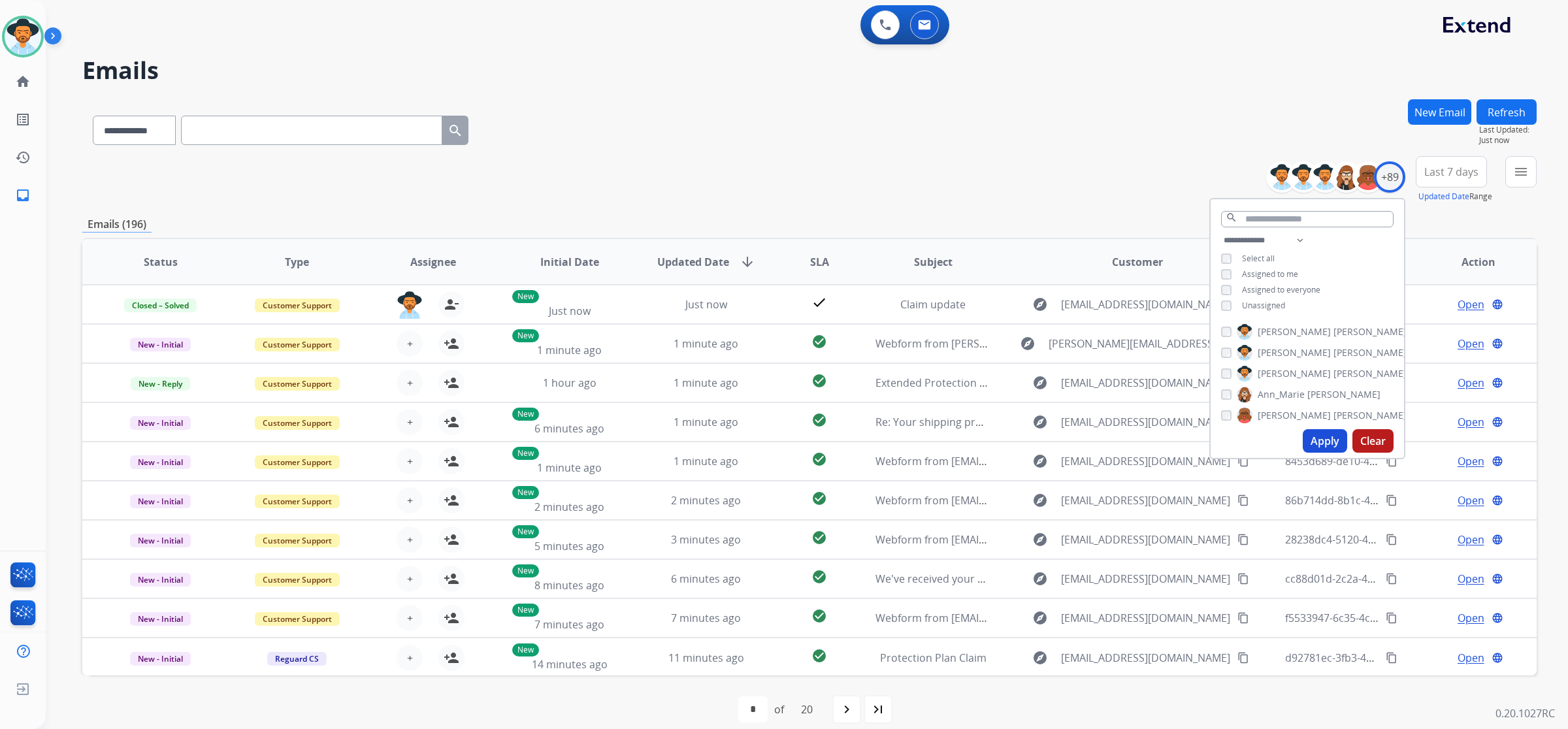
click at [1263, 300] on span "Unassigned" at bounding box center [1263, 305] width 43 height 11
click at [1329, 433] on button "Apply" at bounding box center [1325, 441] width 45 height 23
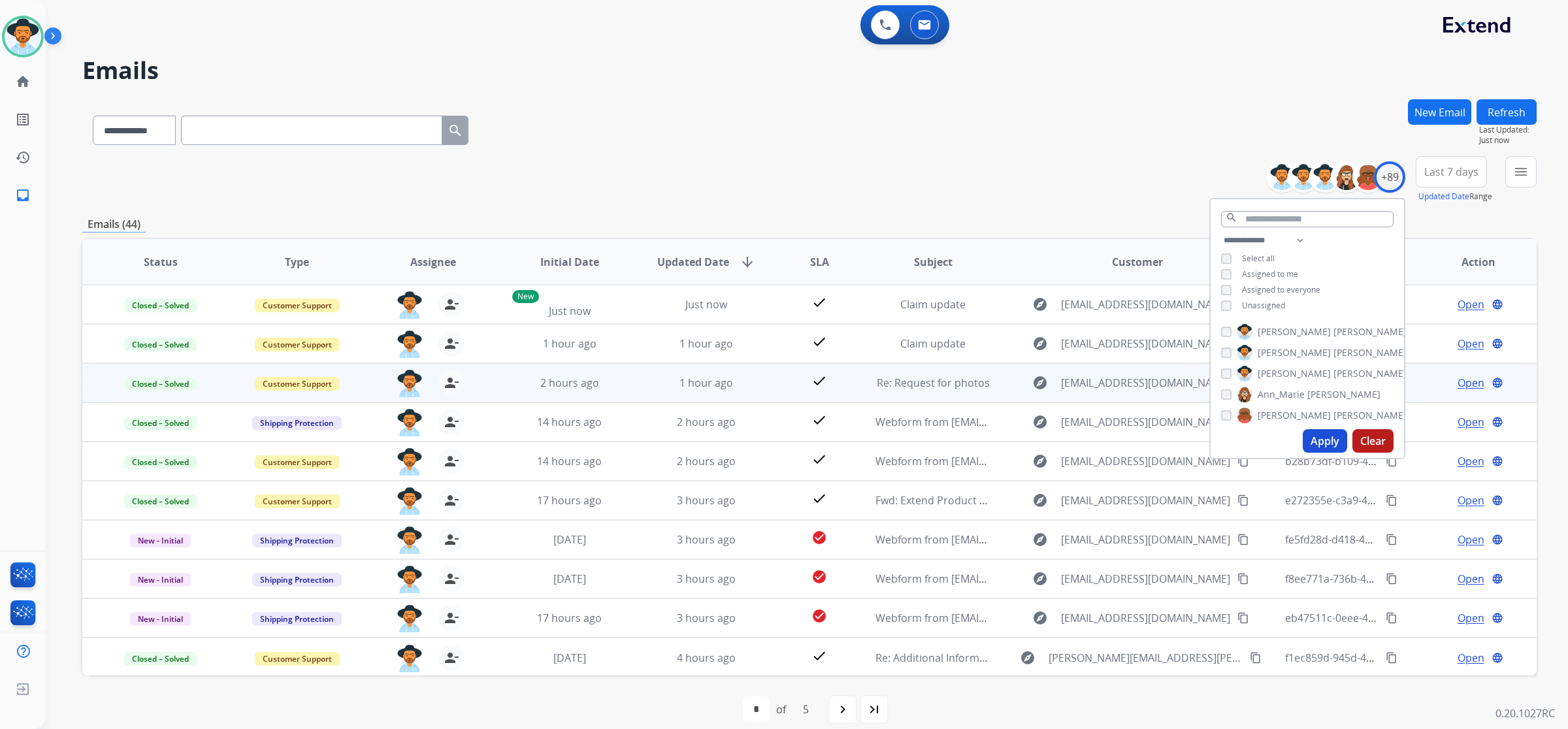
scroll to position [1, 0]
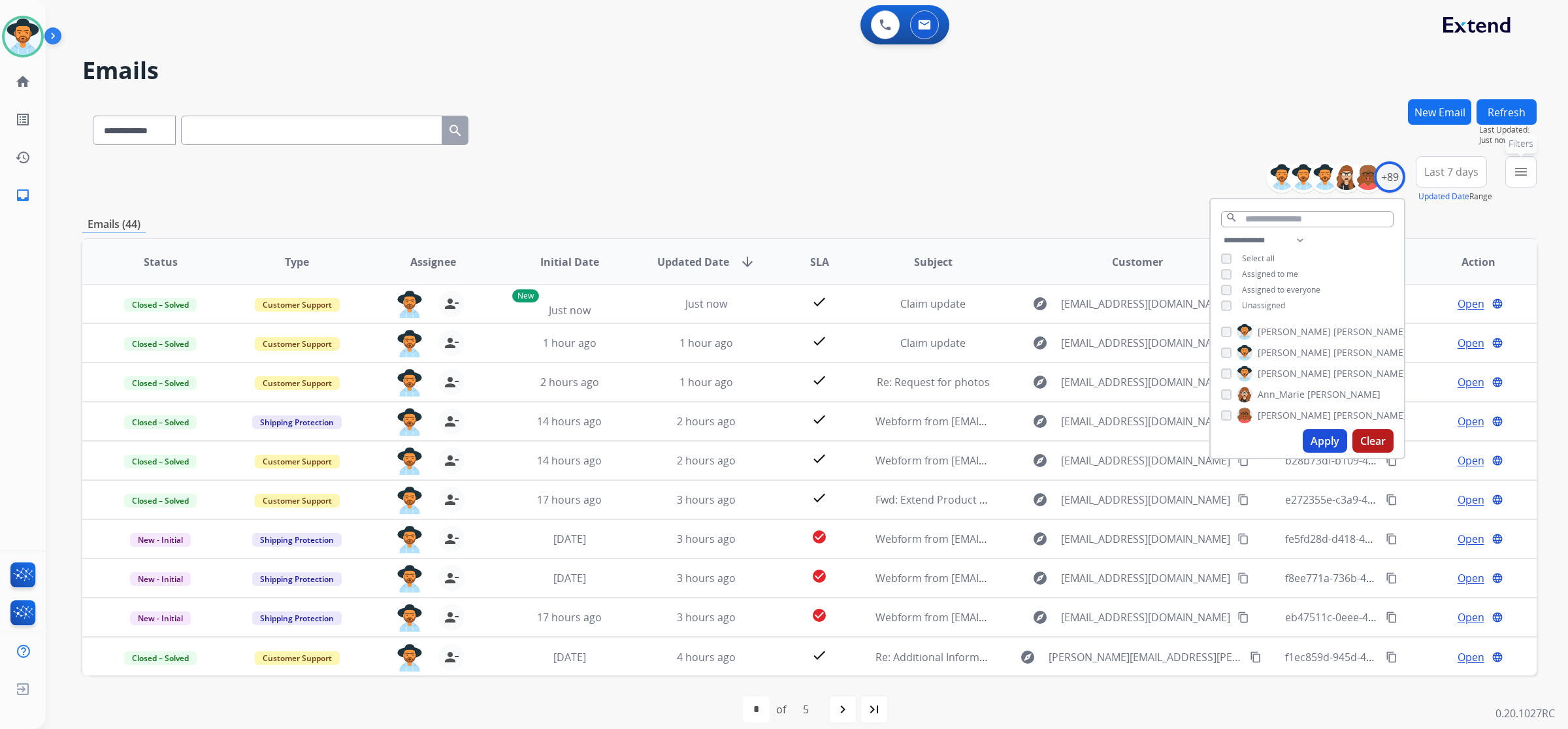
click at [1523, 181] on button "menu Filters" at bounding box center [1521, 171] width 31 height 31
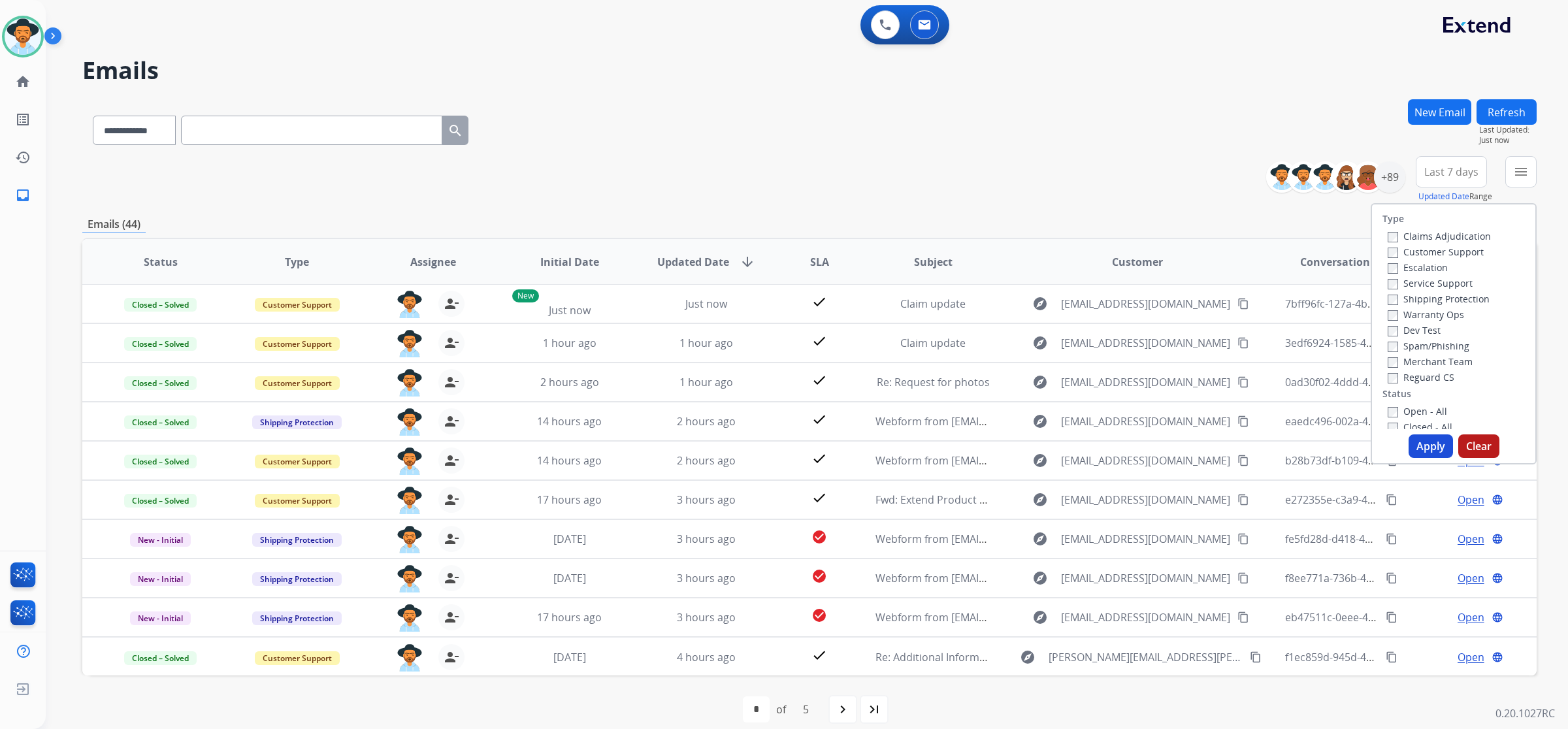
click at [1391, 409] on label "Open - All" at bounding box center [1418, 411] width 60 height 12
click at [1421, 441] on button "Apply" at bounding box center [1431, 446] width 45 height 23
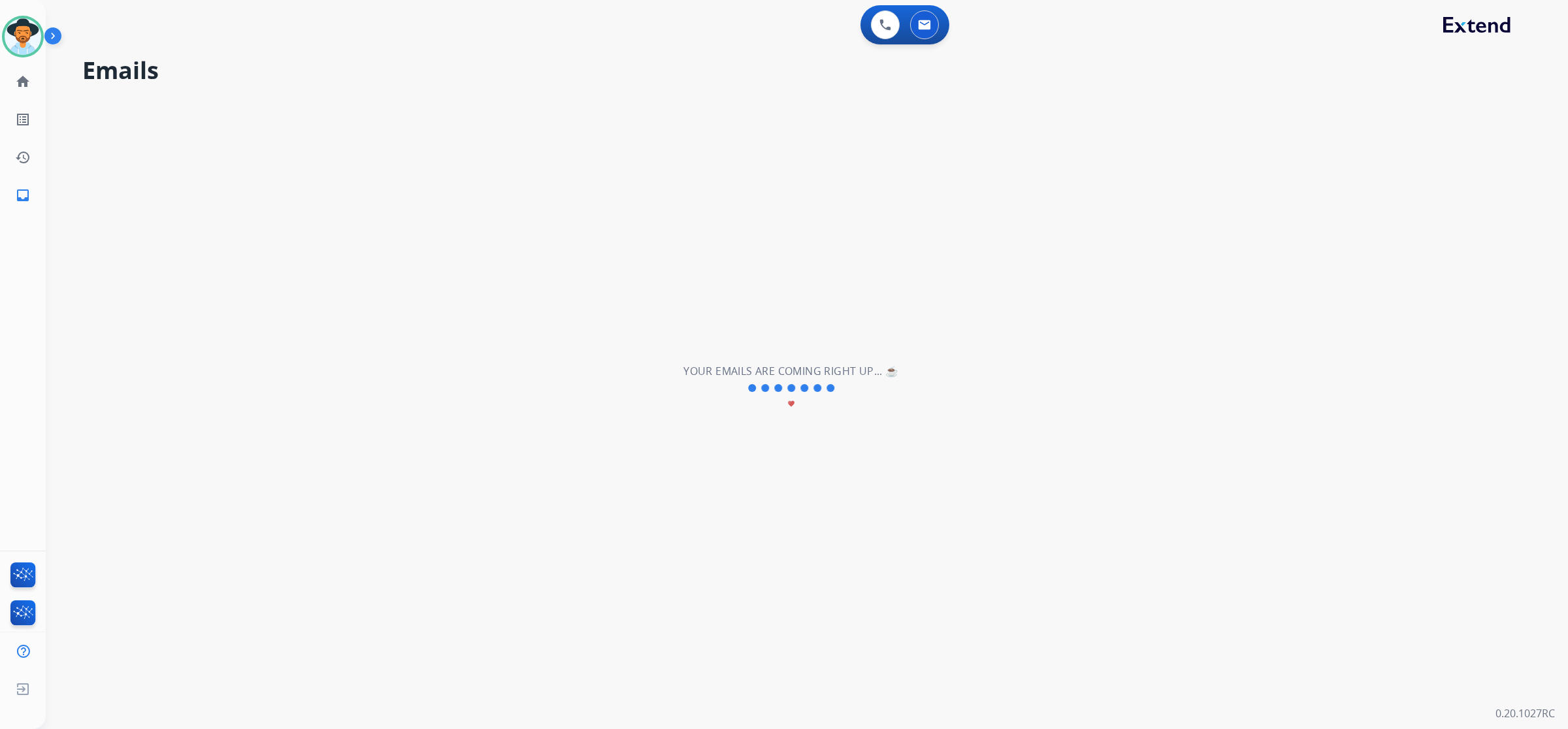
scroll to position [0, 0]
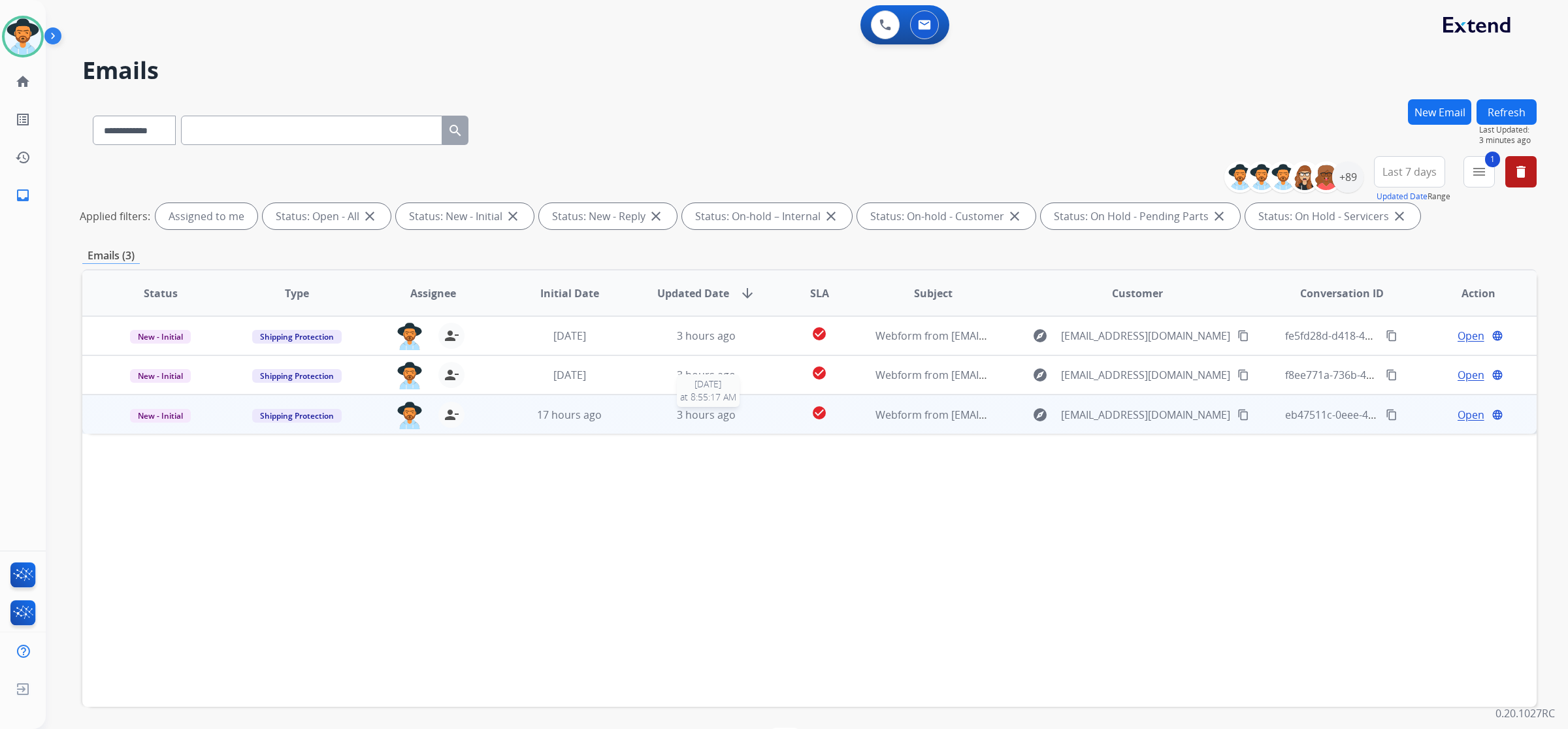
click at [662, 416] on div "3 hours ago" at bounding box center [706, 415] width 115 height 16
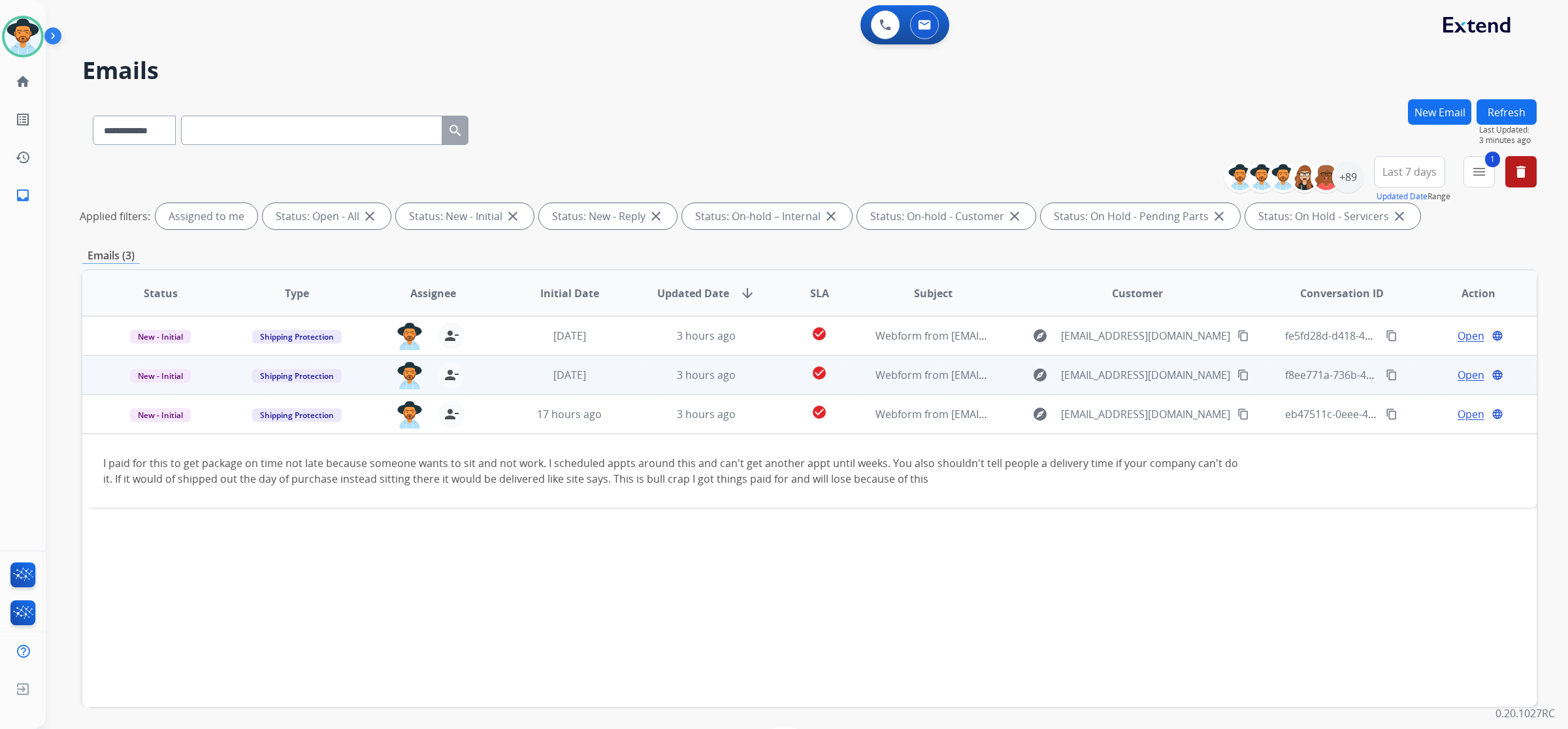
click at [638, 379] on td "3 hours ago" at bounding box center [695, 375] width 136 height 39
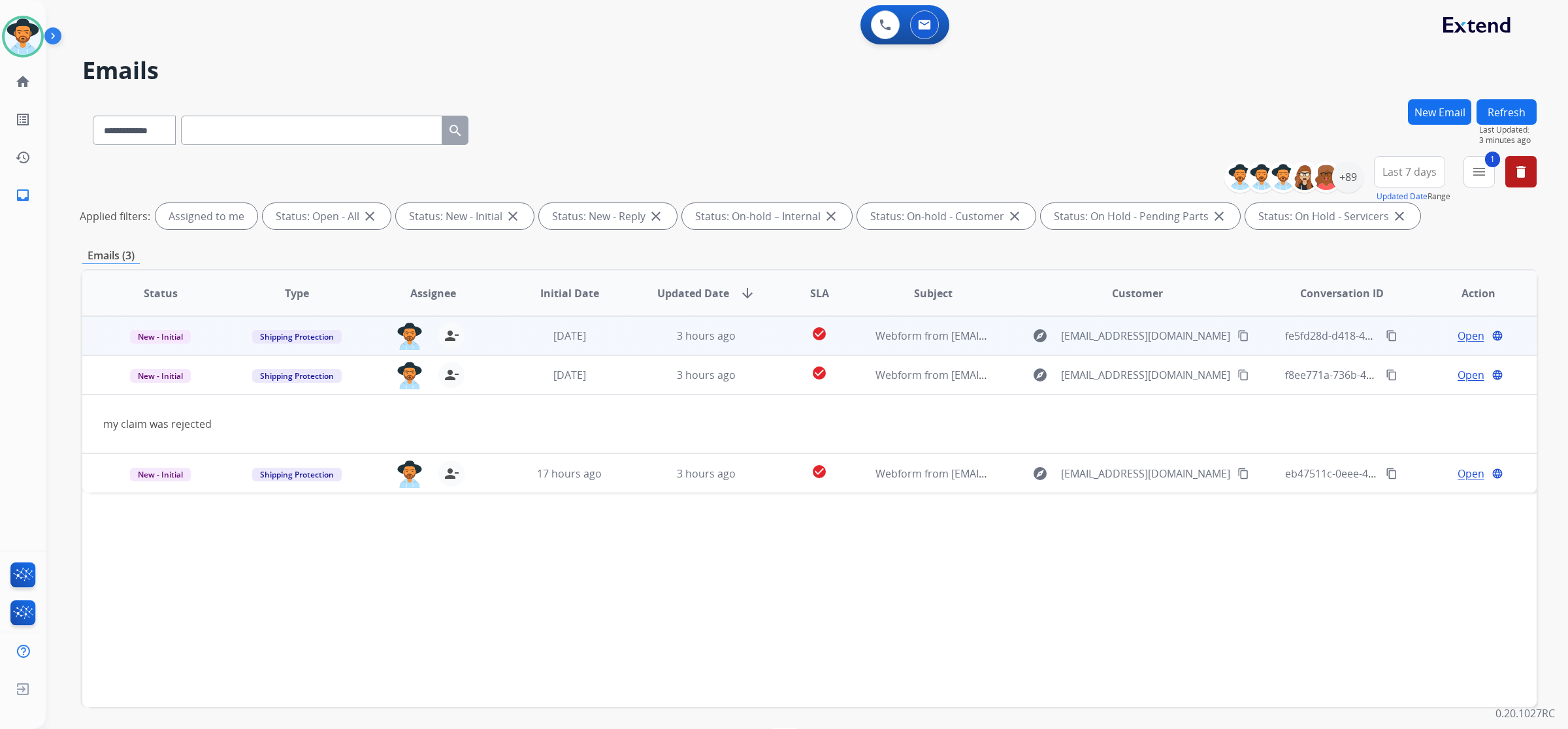
click at [636, 336] on td "3 hours ago" at bounding box center [695, 336] width 136 height 39
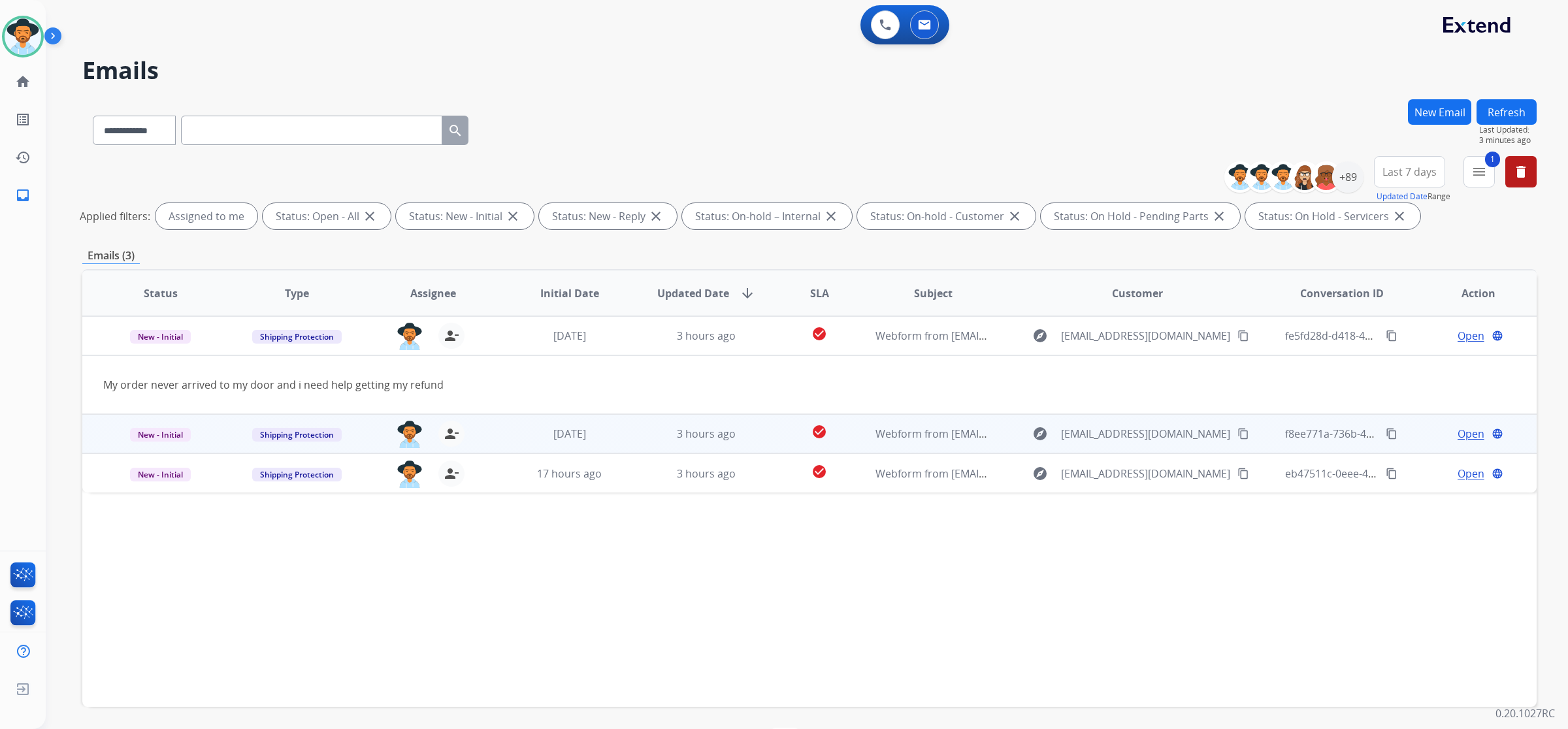
click at [1244, 435] on mat-icon "content_copy" at bounding box center [1243, 433] width 12 height 12
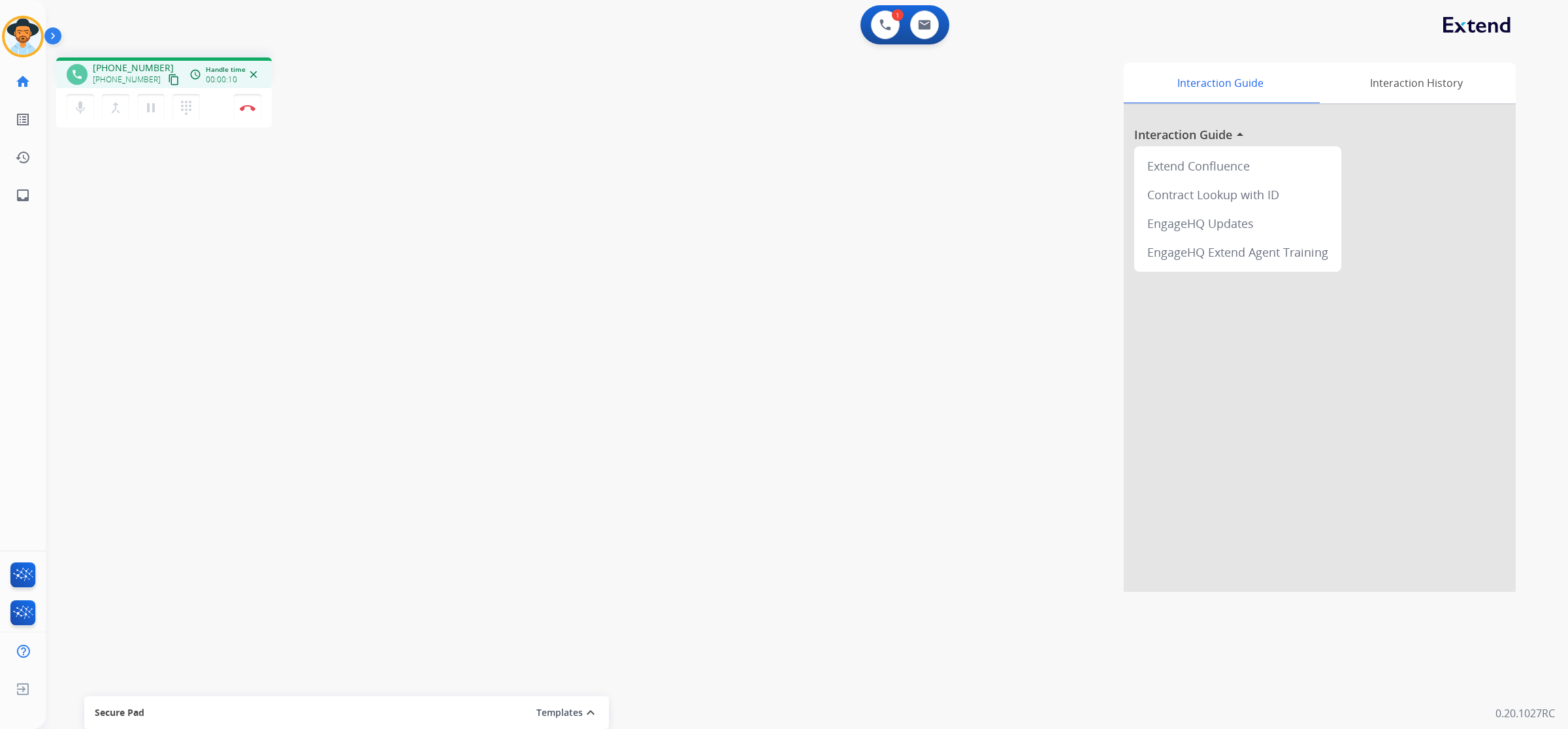
click at [168, 80] on mat-icon "content_copy" at bounding box center [174, 79] width 12 height 12
click at [149, 108] on mat-icon "pause" at bounding box center [151, 108] width 16 height 16
click at [880, 31] on button at bounding box center [885, 25] width 28 height 28
click at [884, 25] on img at bounding box center [885, 24] width 12 height 12
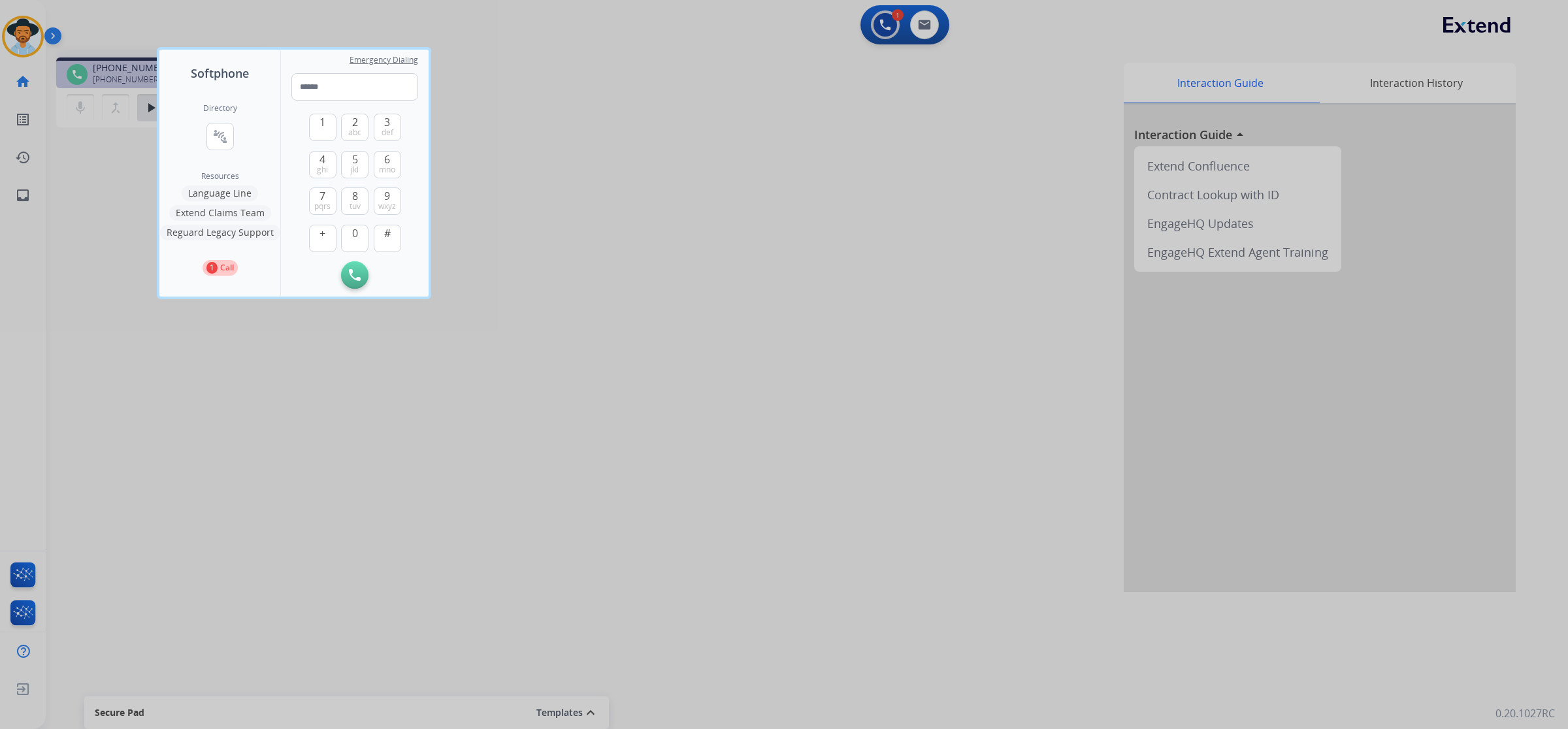
click at [240, 215] on button "Extend Claims Team" at bounding box center [220, 213] width 102 height 16
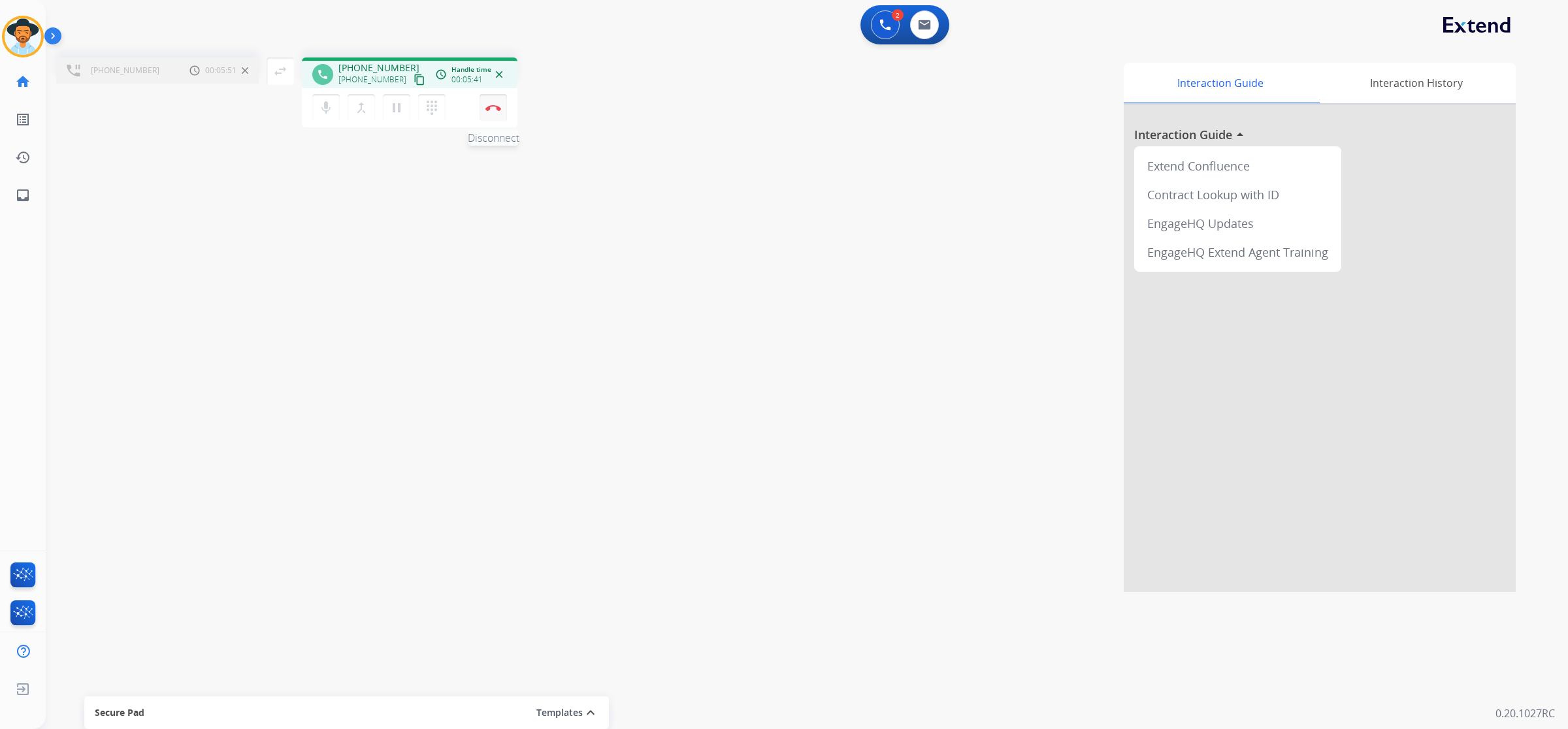
click at [497, 112] on button "Disconnect" at bounding box center [493, 108] width 28 height 28
click at [495, 101] on button "Disconnect" at bounding box center [493, 108] width 28 height 28
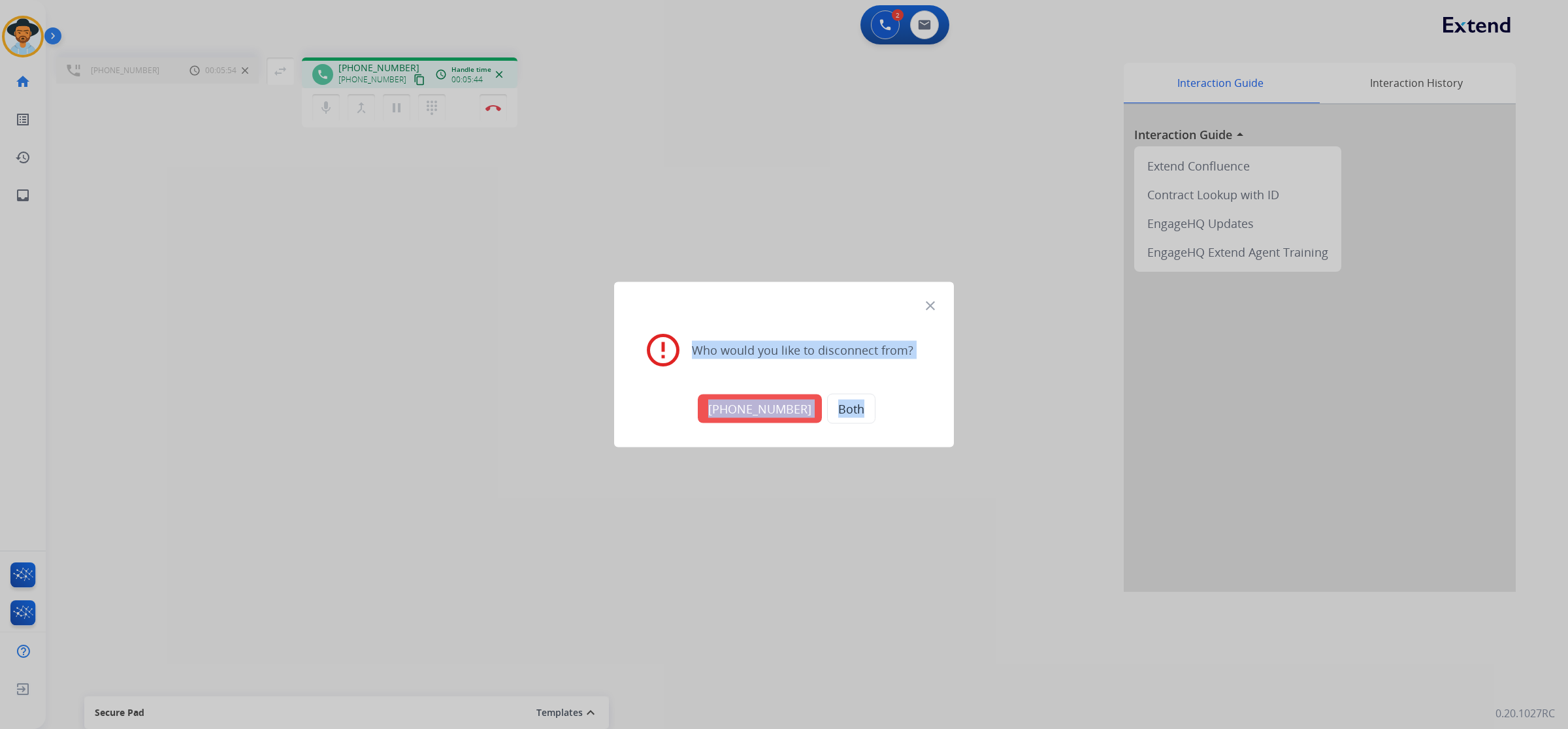
click at [761, 409] on button "+17134291060" at bounding box center [760, 409] width 124 height 28
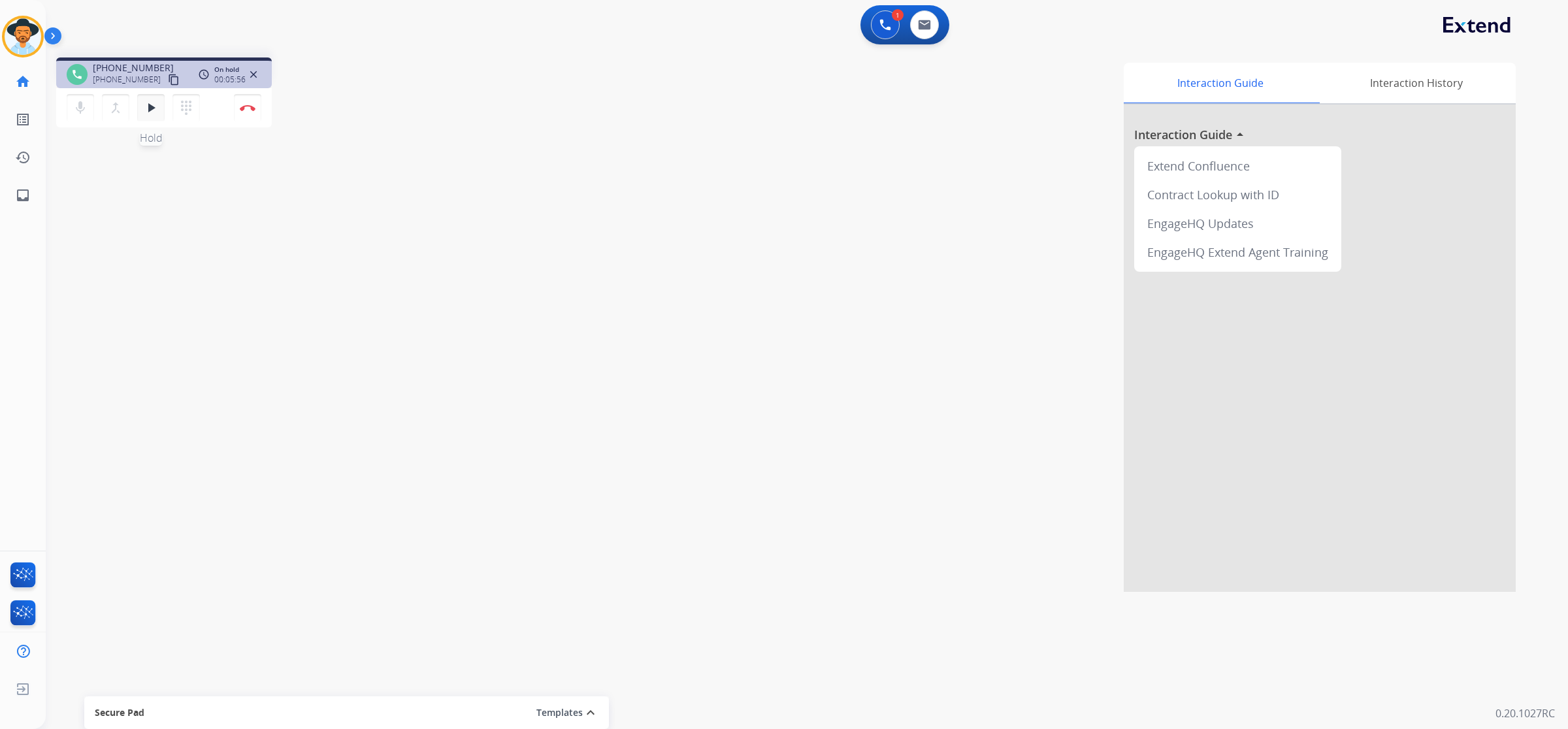
click at [153, 102] on mat-icon "play_arrow" at bounding box center [151, 108] width 16 height 16
click at [889, 24] on img at bounding box center [885, 24] width 12 height 12
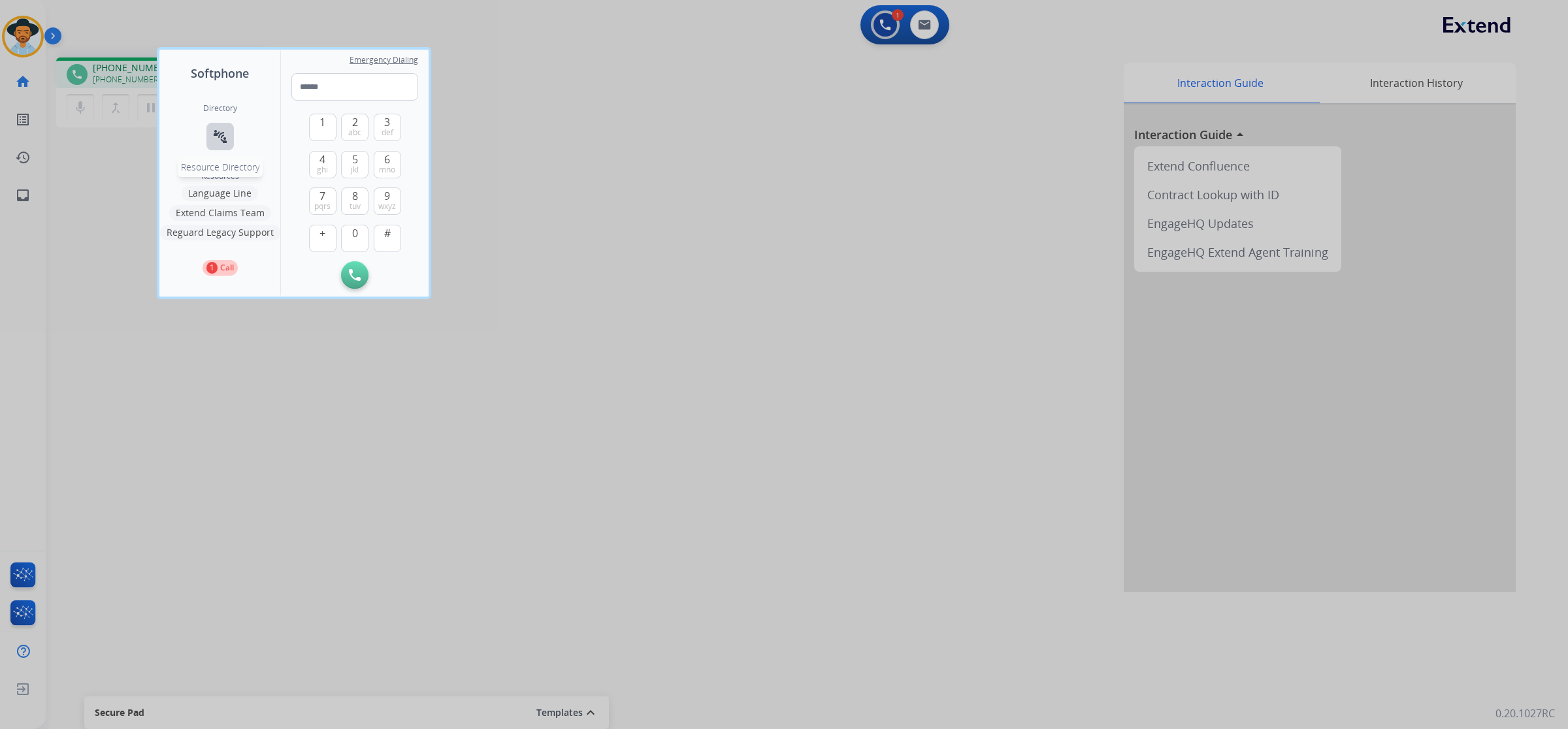
click at [214, 145] on button "connect_without_contact Resource Directory" at bounding box center [220, 136] width 28 height 28
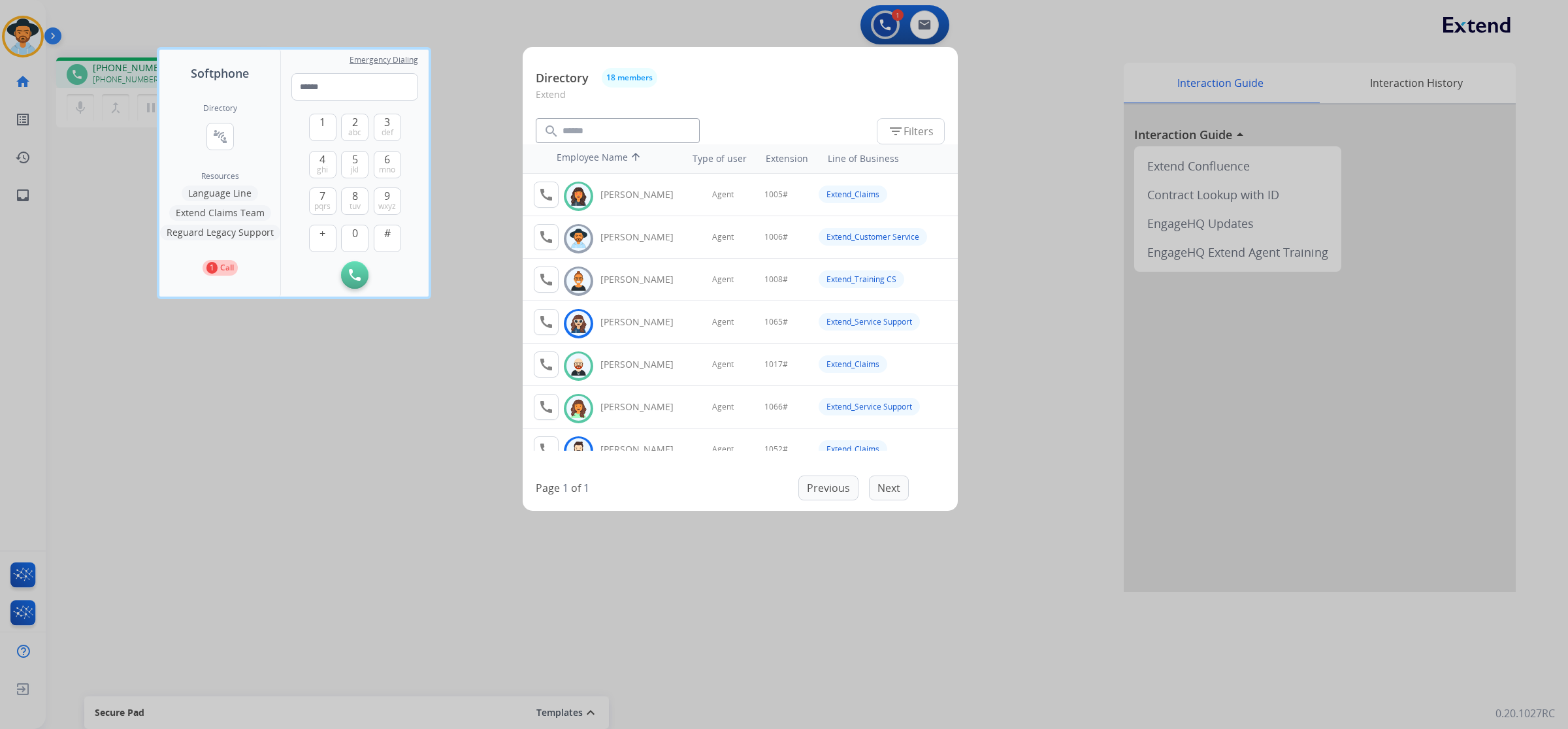
click at [383, 317] on div at bounding box center [784, 364] width 1568 height 729
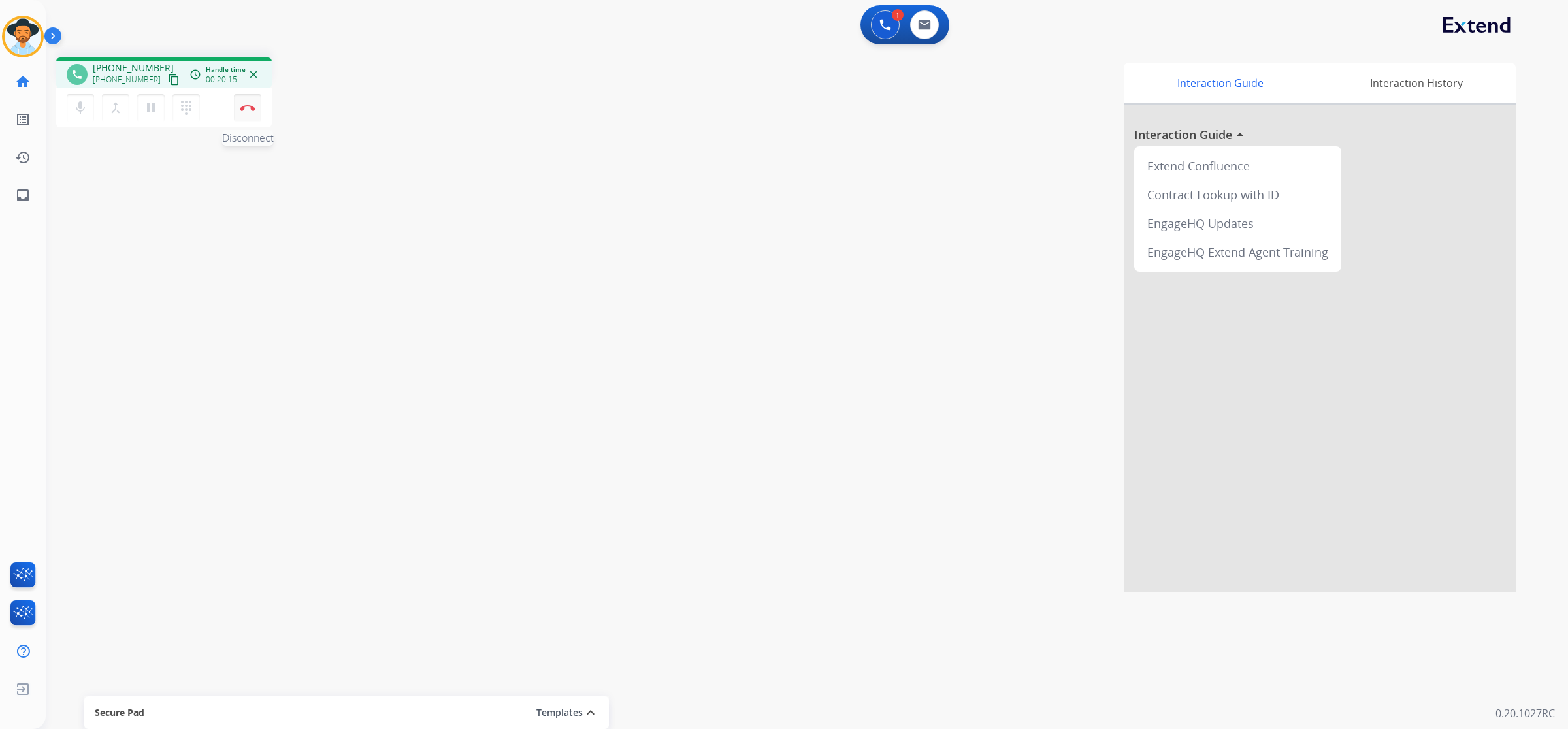
click at [259, 119] on button "Disconnect" at bounding box center [248, 108] width 28 height 28
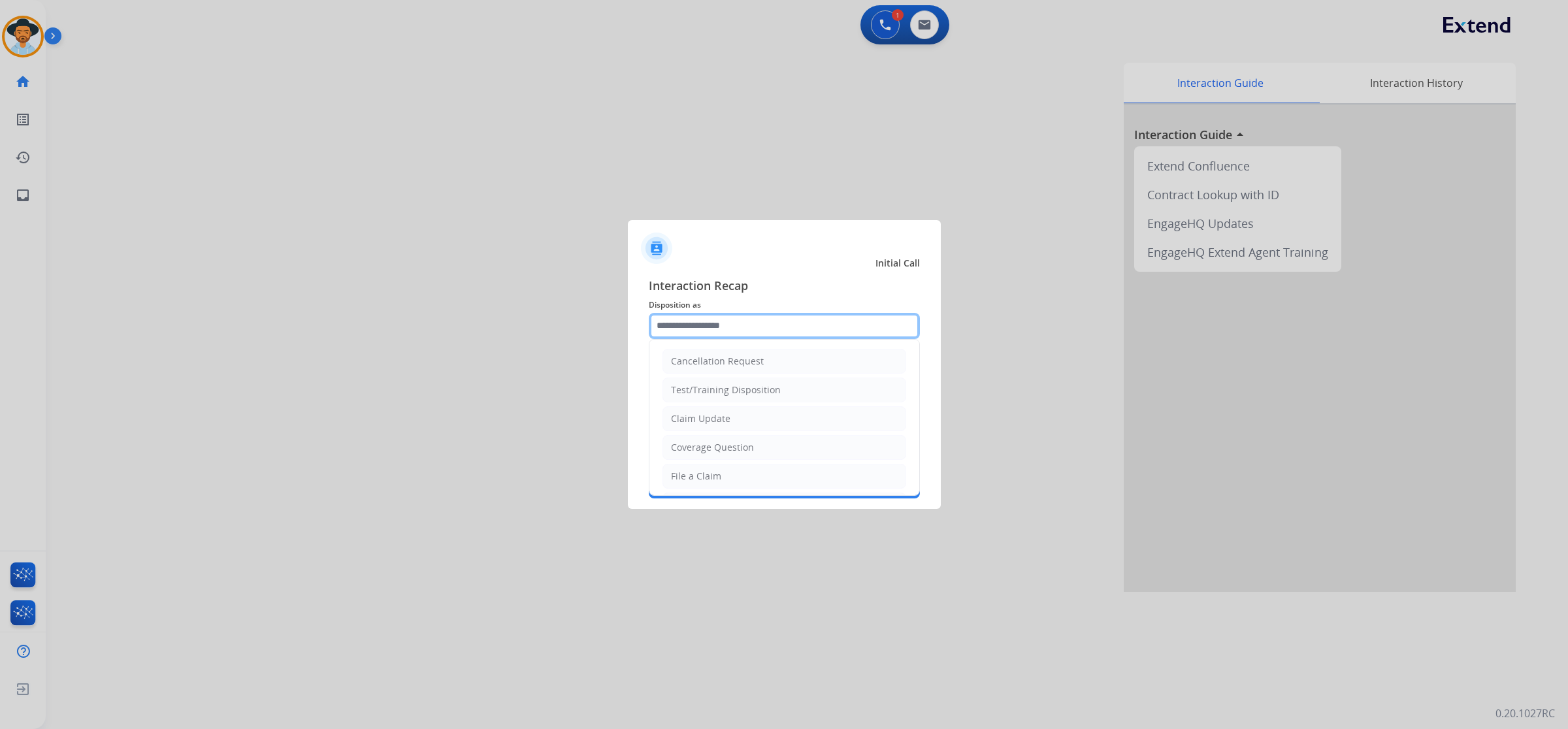
click at [724, 331] on input "text" at bounding box center [784, 326] width 272 height 26
click at [719, 474] on li "File a Claim" at bounding box center [784, 476] width 244 height 25
type input "**********"
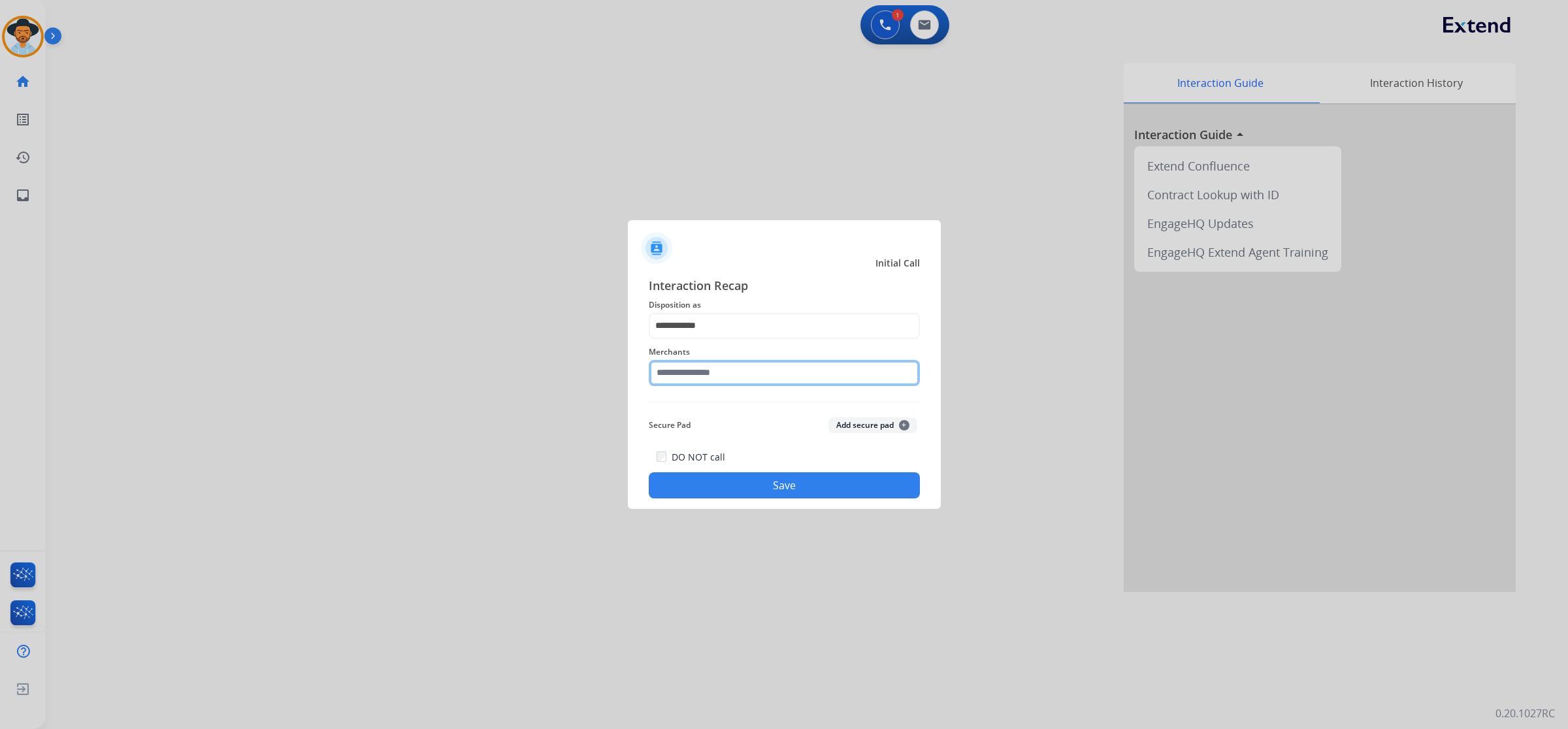
click at [719, 380] on input "text" at bounding box center [784, 372] width 272 height 26
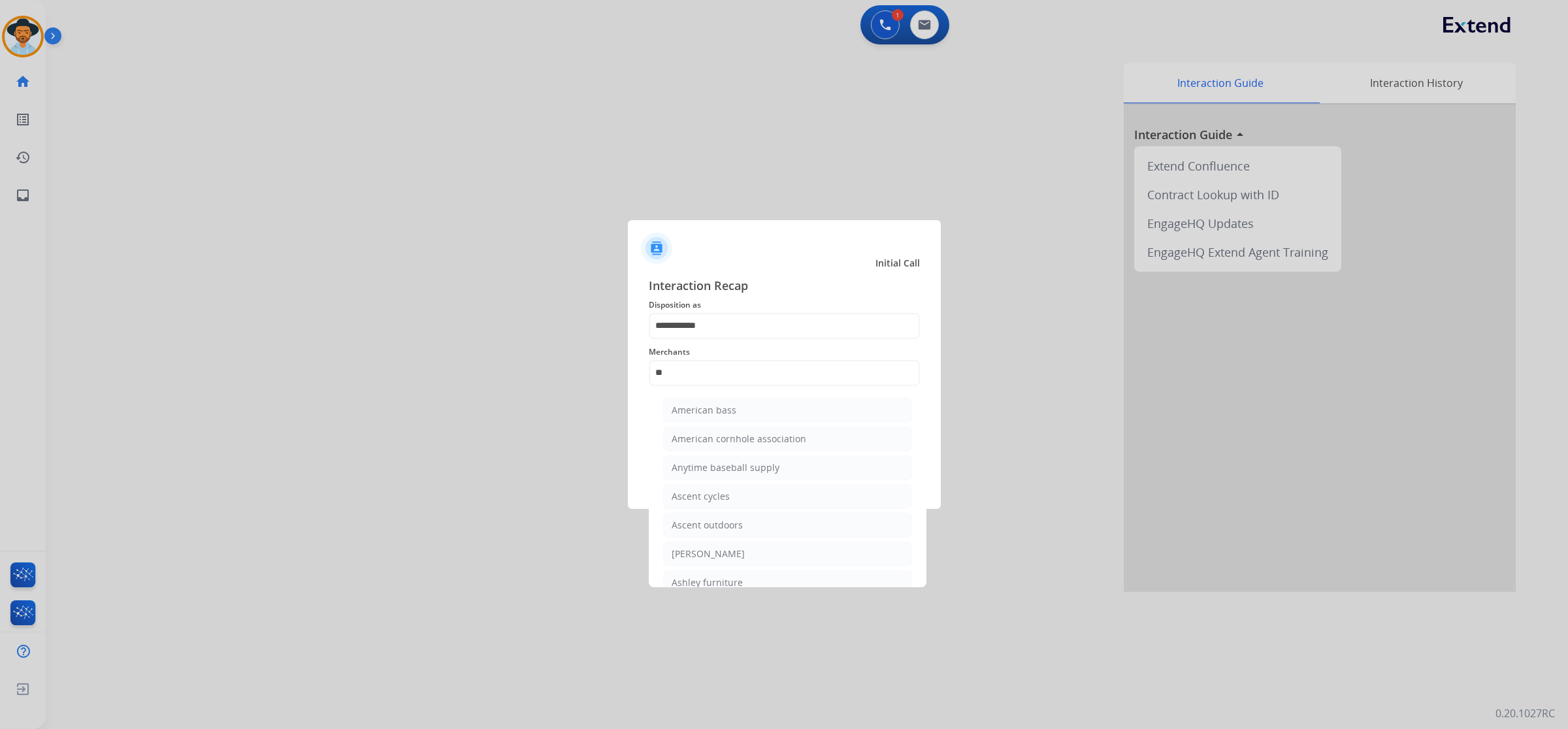
click at [750, 546] on li "[PERSON_NAME]" at bounding box center [788, 554] width 249 height 25
type input "**********"
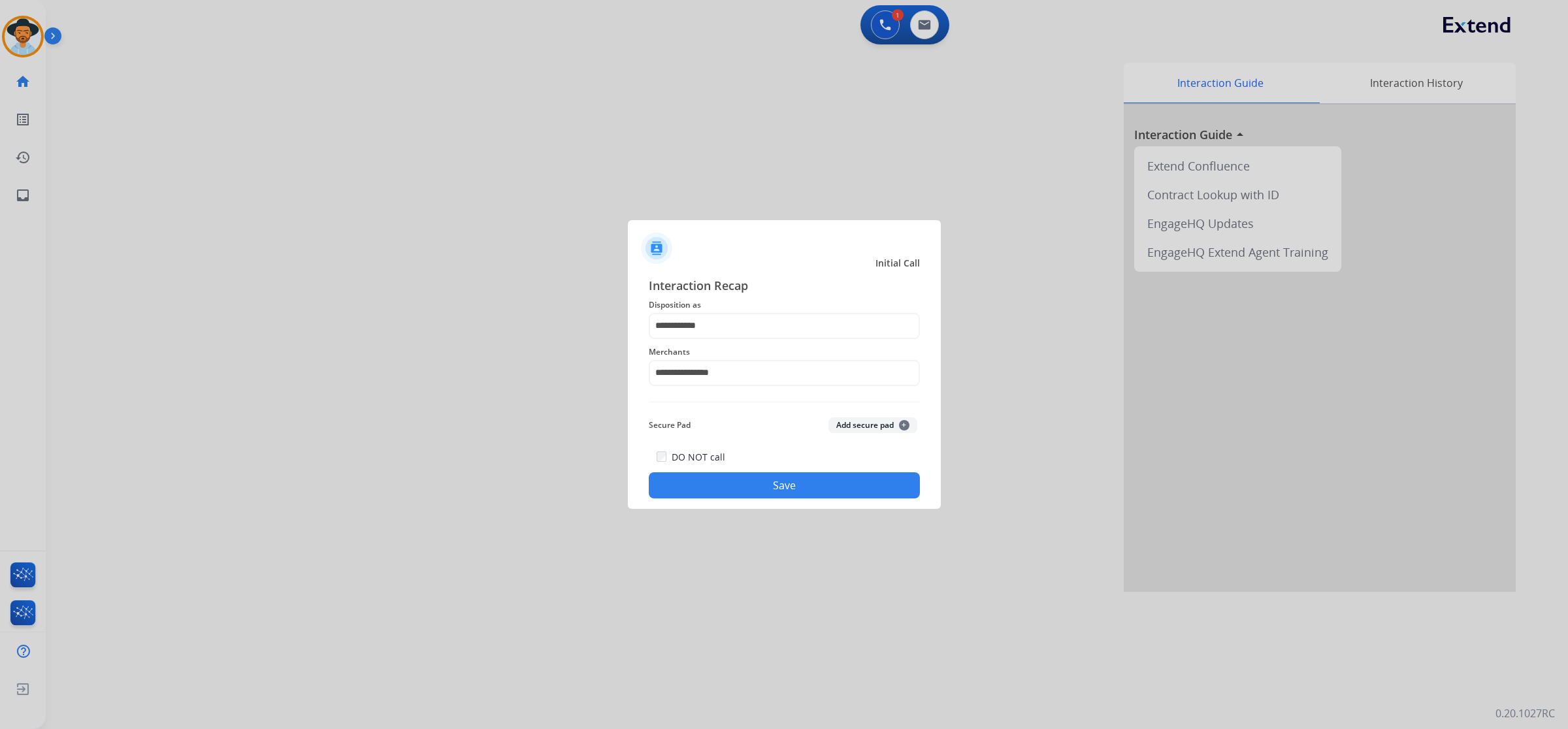
click at [821, 484] on button "Save" at bounding box center [784, 485] width 272 height 26
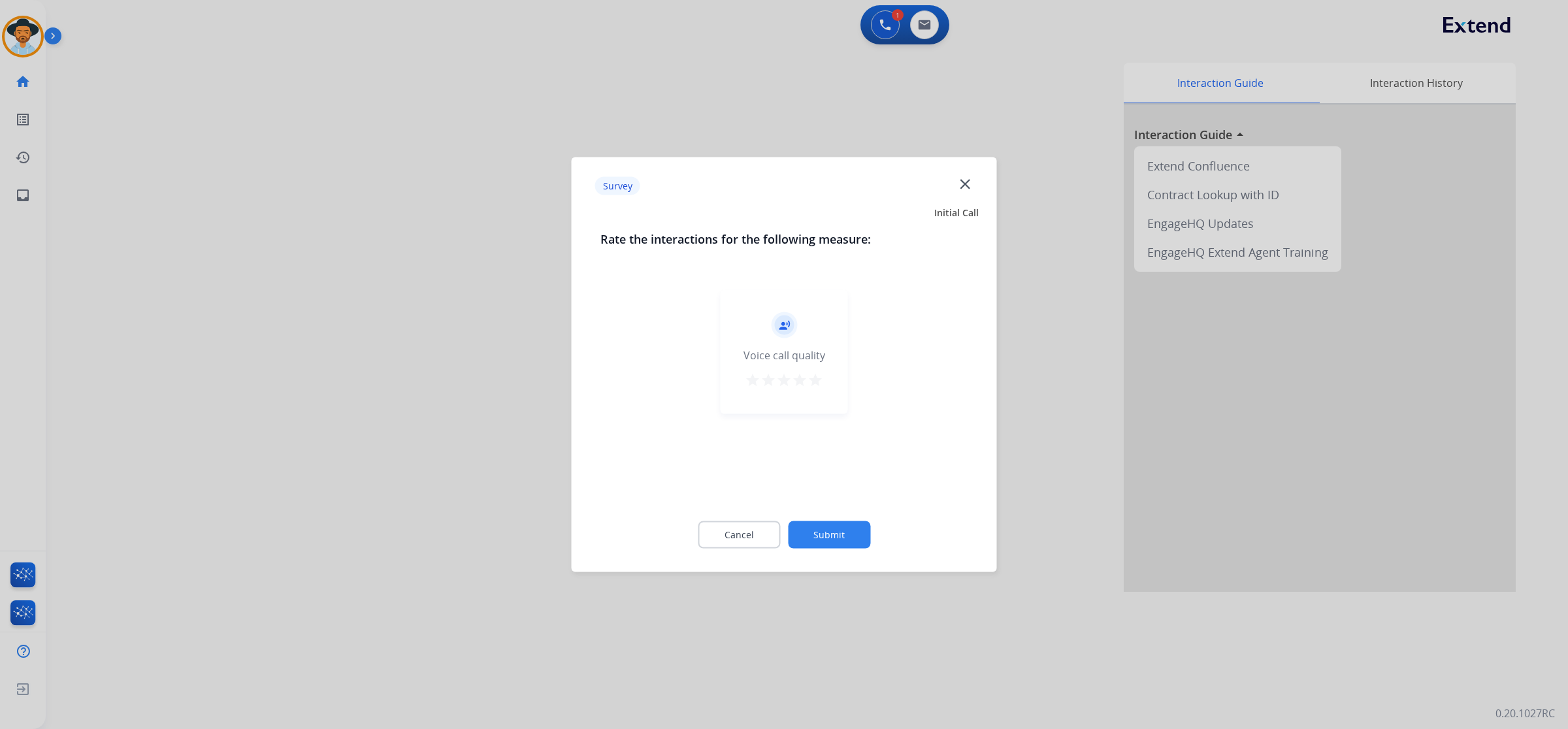
click at [812, 377] on mat-icon "star" at bounding box center [816, 380] width 16 height 16
click at [846, 534] on button "Submit" at bounding box center [829, 535] width 82 height 28
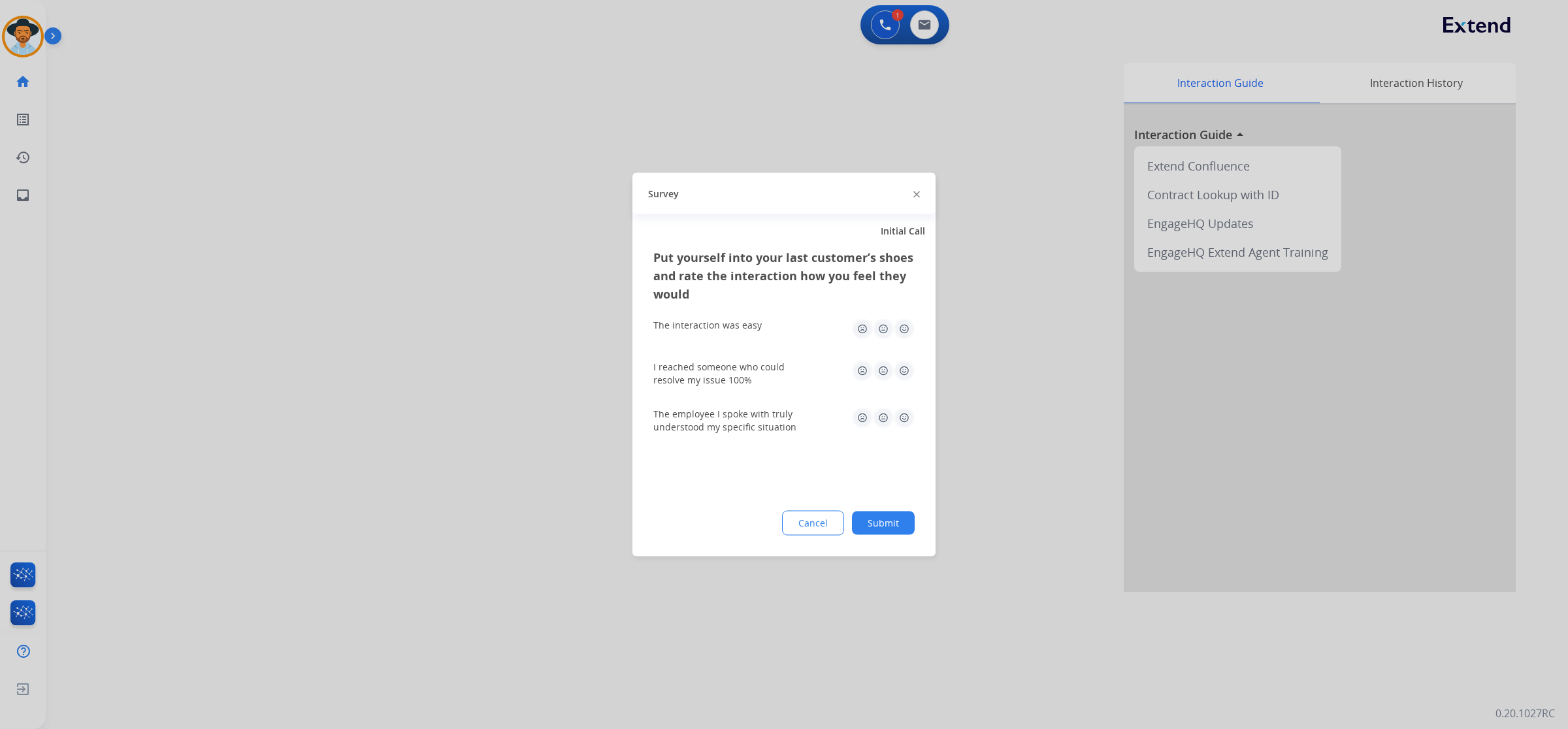
click at [902, 334] on img at bounding box center [904, 328] width 20 height 20
click at [898, 374] on img at bounding box center [904, 370] width 20 height 20
click at [898, 419] on img at bounding box center [904, 417] width 20 height 20
click at [898, 517] on button "Submit" at bounding box center [883, 523] width 62 height 23
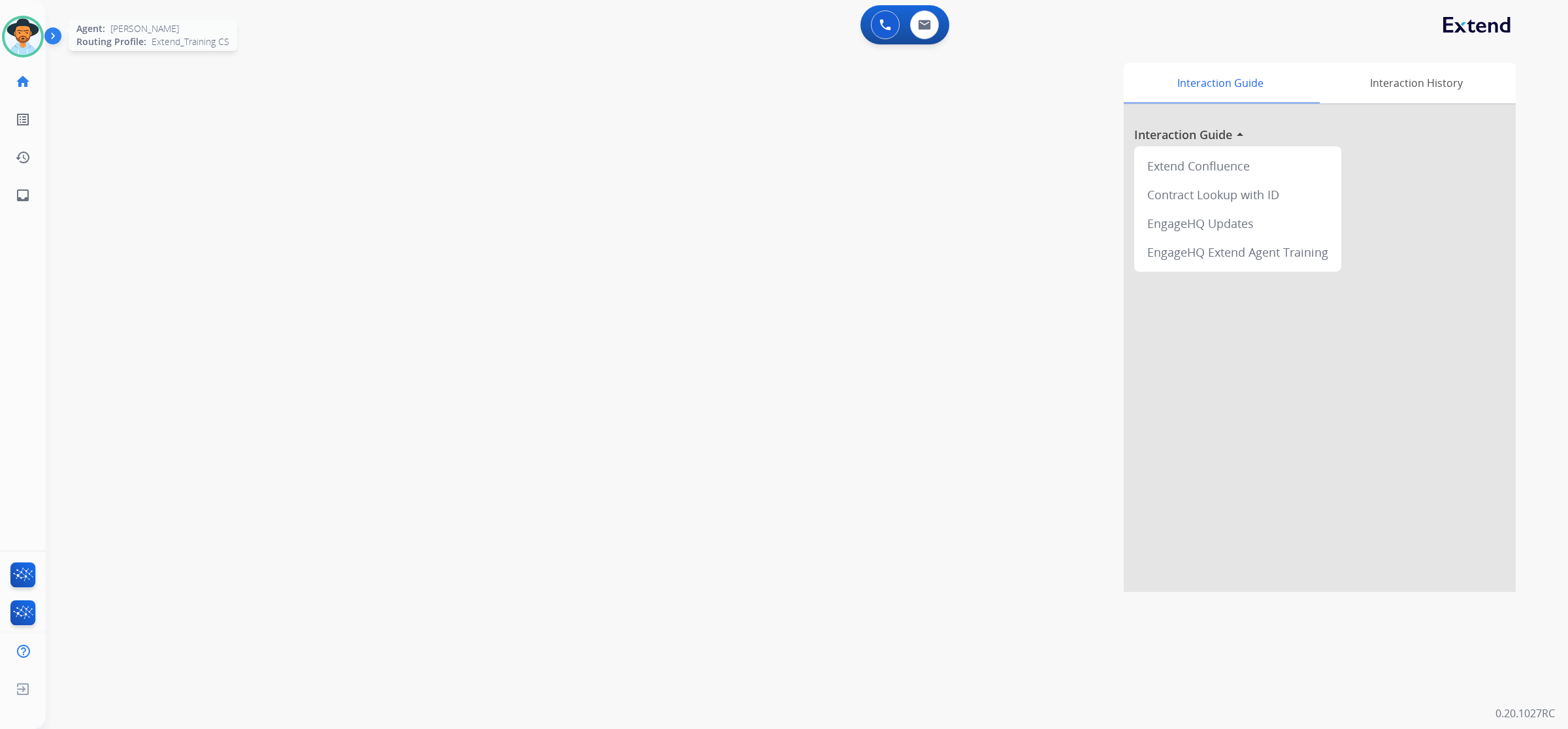
click at [20, 41] on img at bounding box center [22, 36] width 37 height 36
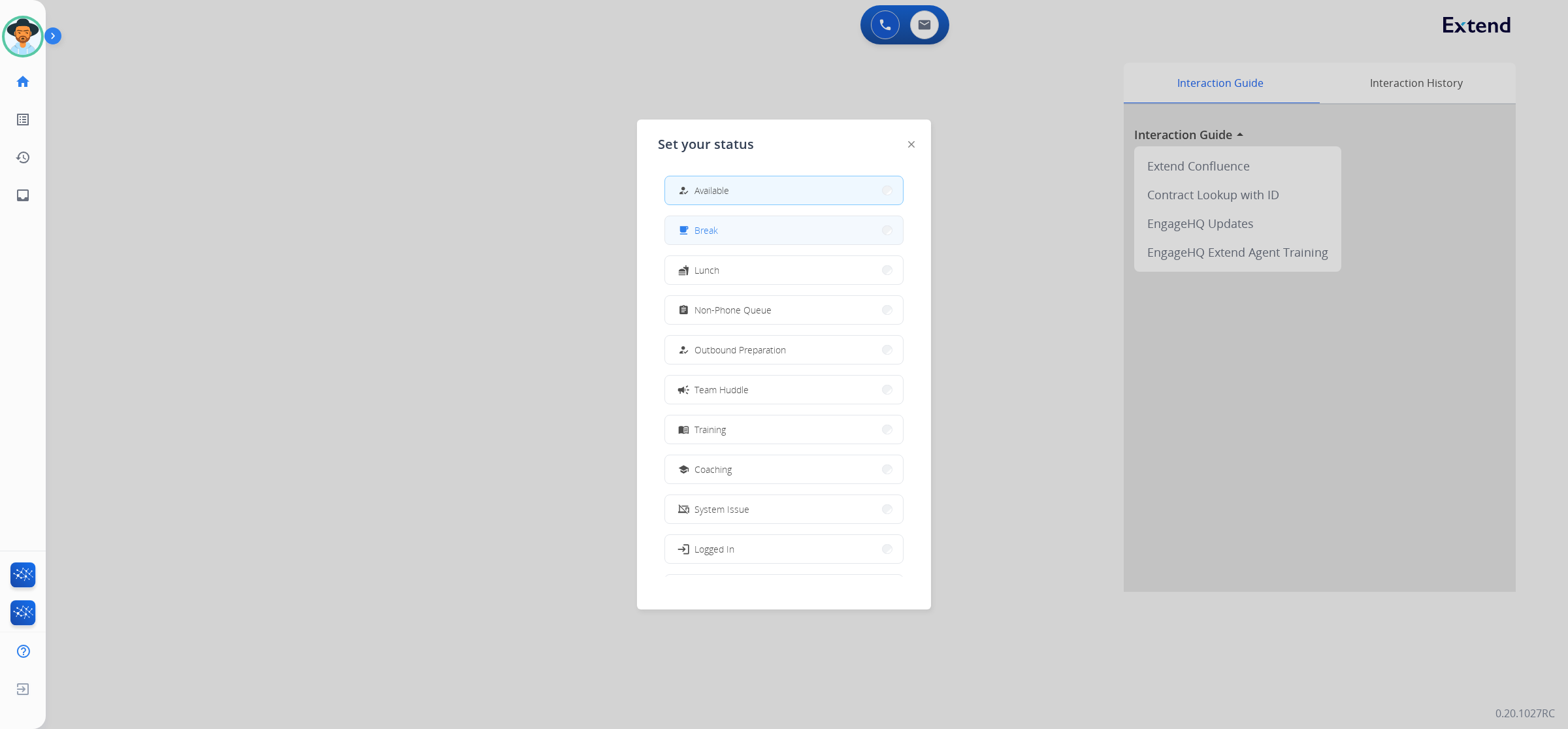
click at [696, 237] on div "free_breakfast Break" at bounding box center [697, 231] width 43 height 16
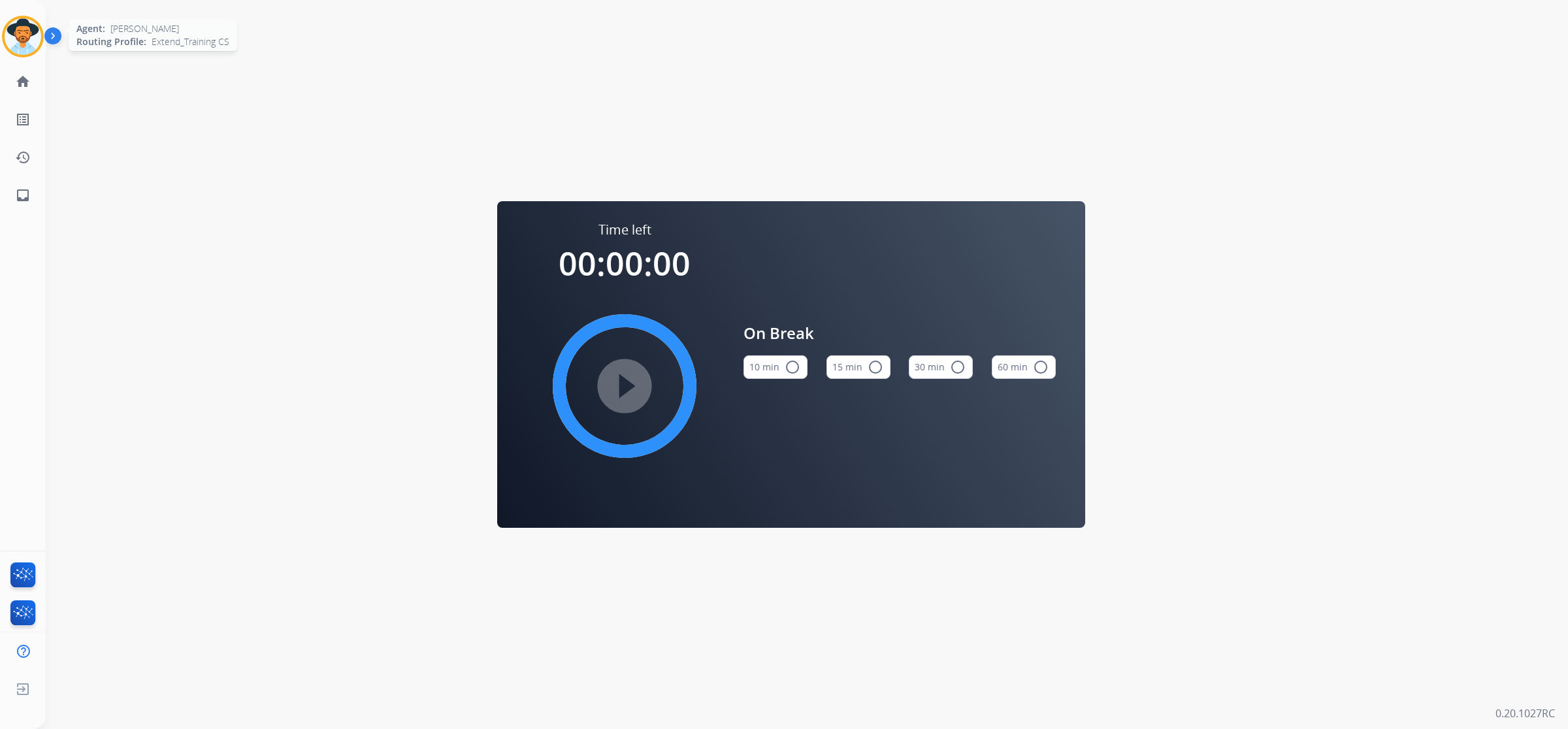
click at [31, 36] on img at bounding box center [22, 36] width 37 height 36
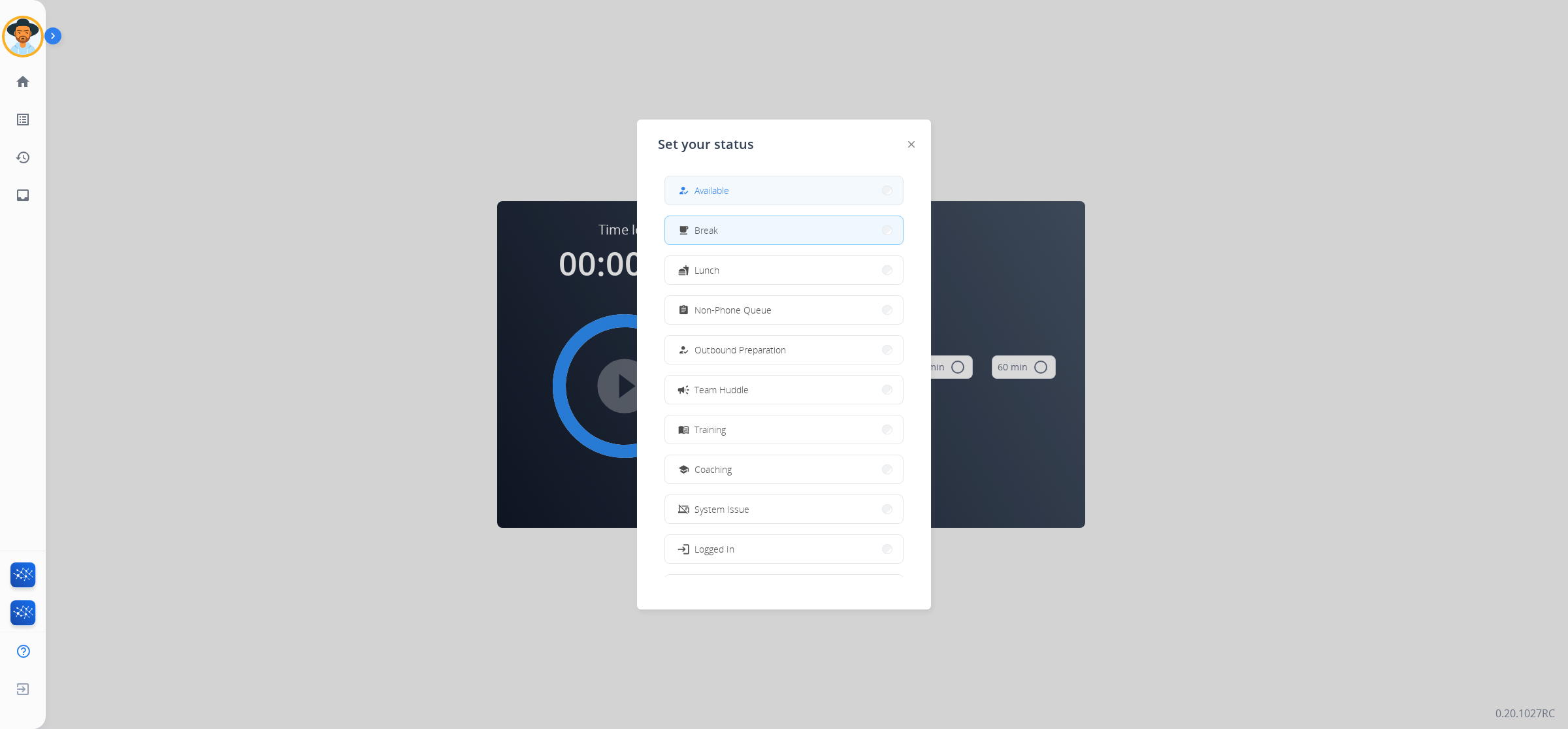
click at [800, 193] on button "how_to_reg Available" at bounding box center [784, 190] width 238 height 28
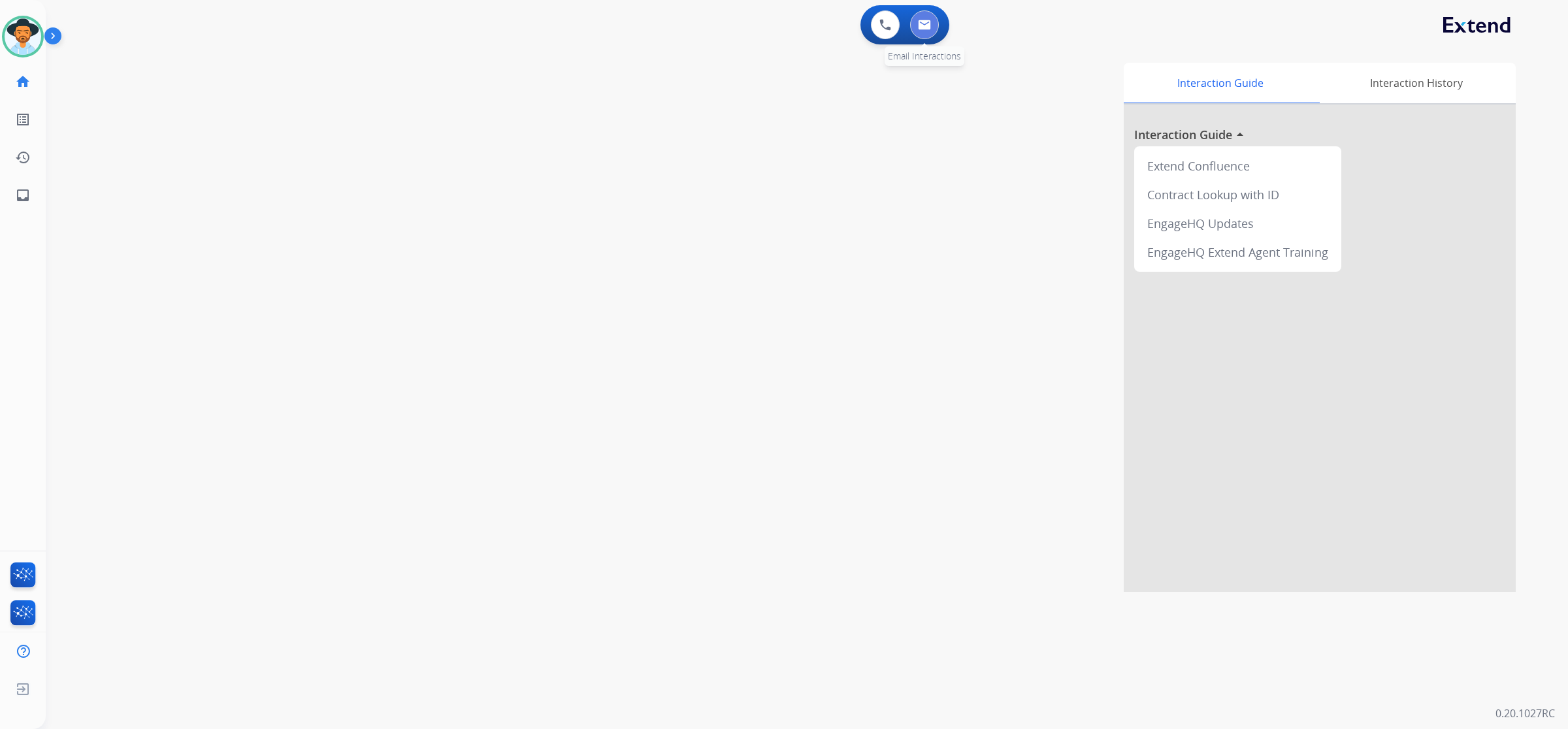
click at [928, 30] on button at bounding box center [924, 25] width 28 height 28
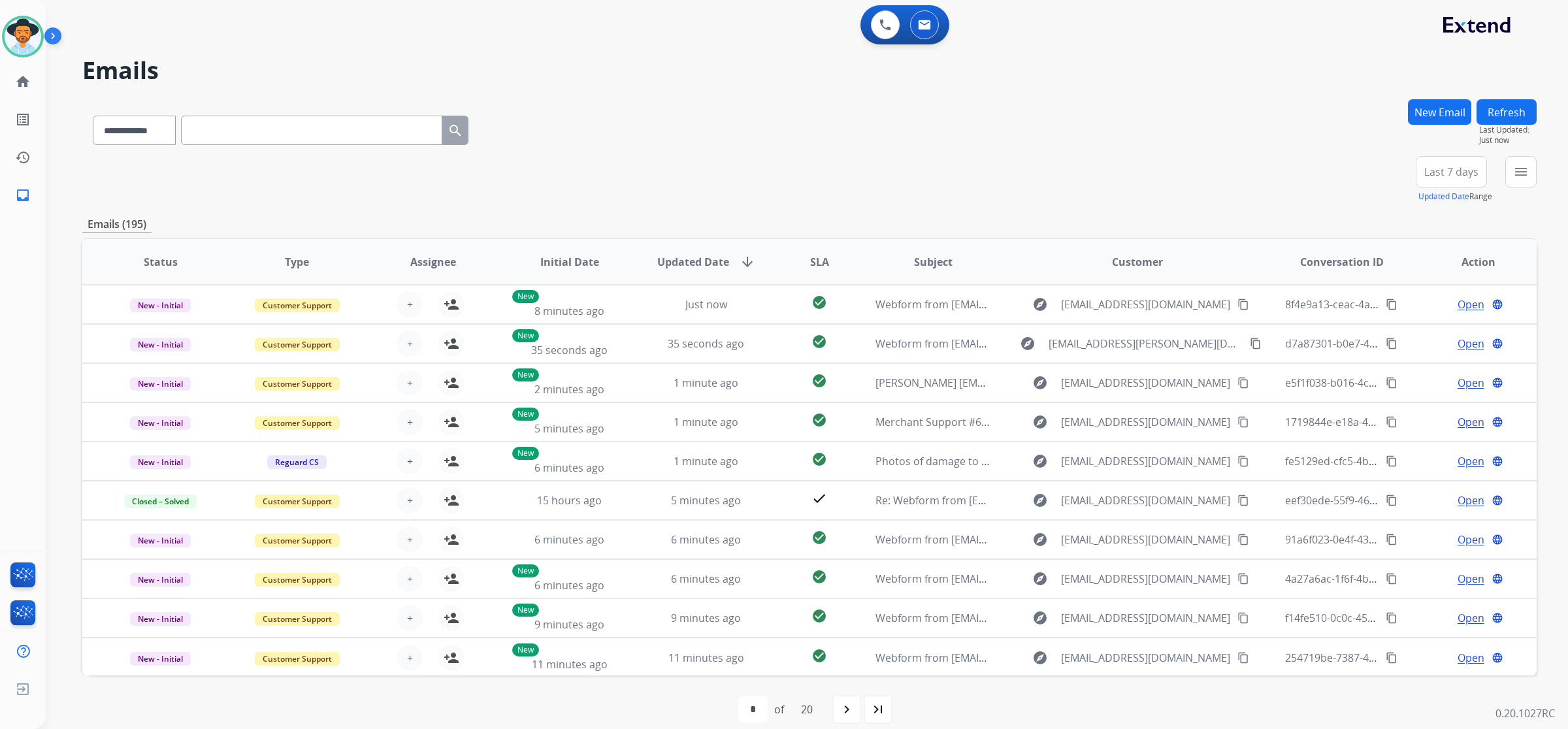
click at [1451, 105] on button "New Email" at bounding box center [1439, 112] width 63 height 26
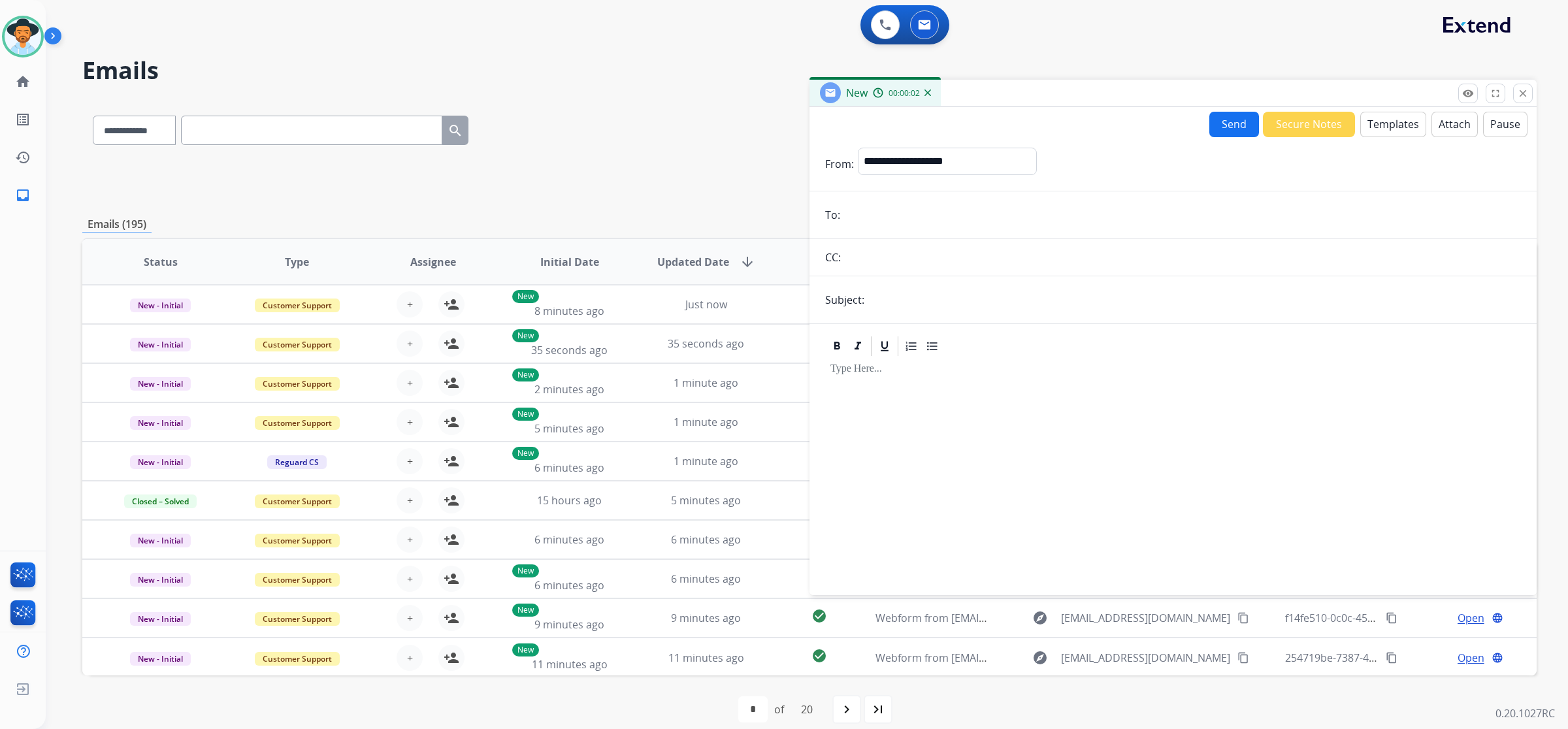
paste input "**********"
type input "**********"
click at [1018, 292] on input "text" at bounding box center [1194, 299] width 653 height 26
type input "**********"
click at [1015, 167] on select "**********" at bounding box center [947, 160] width 178 height 26
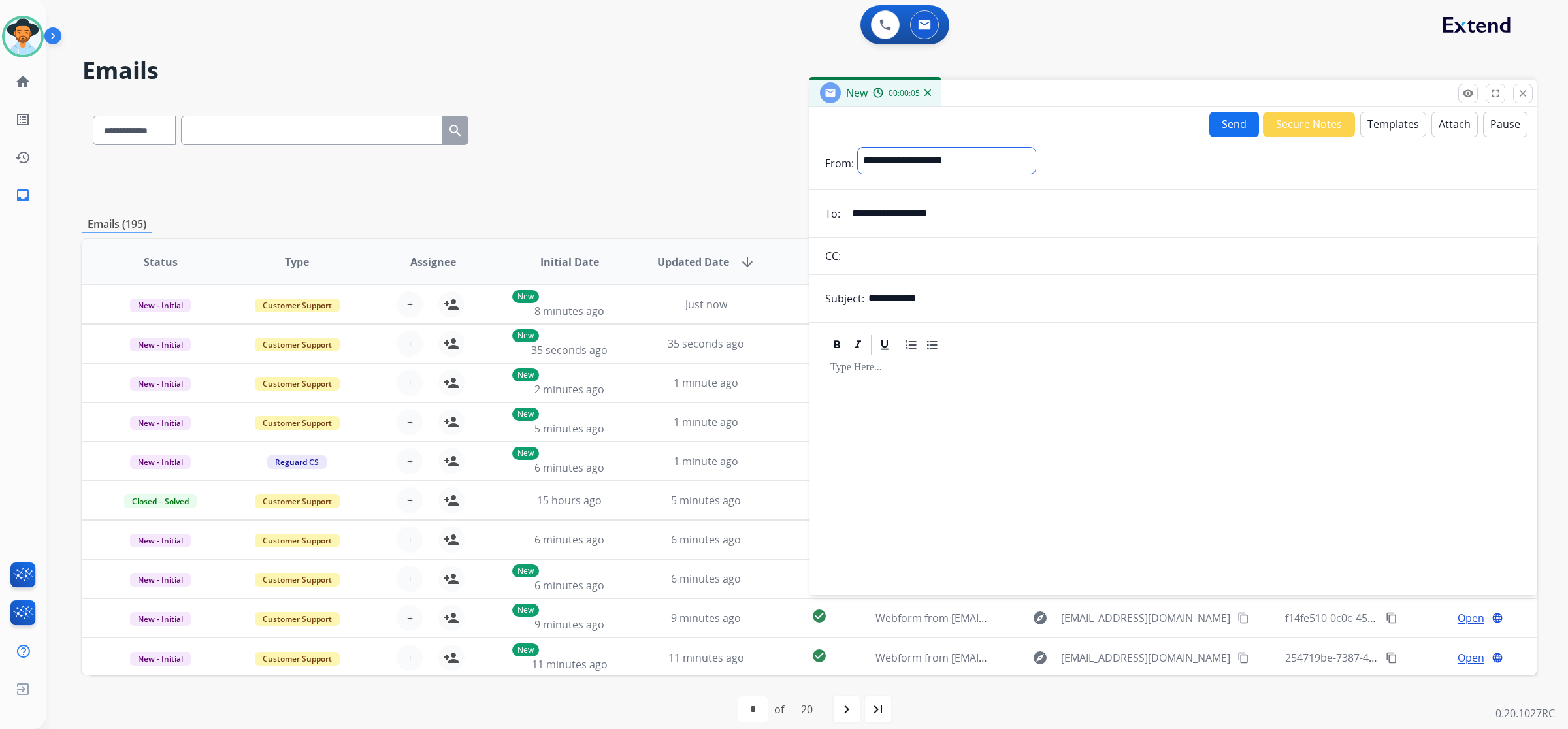
select select "**********"
click at [858, 148] on select "**********" at bounding box center [947, 160] width 178 height 26
click at [1395, 125] on button "Templates" at bounding box center [1393, 124] width 66 height 26
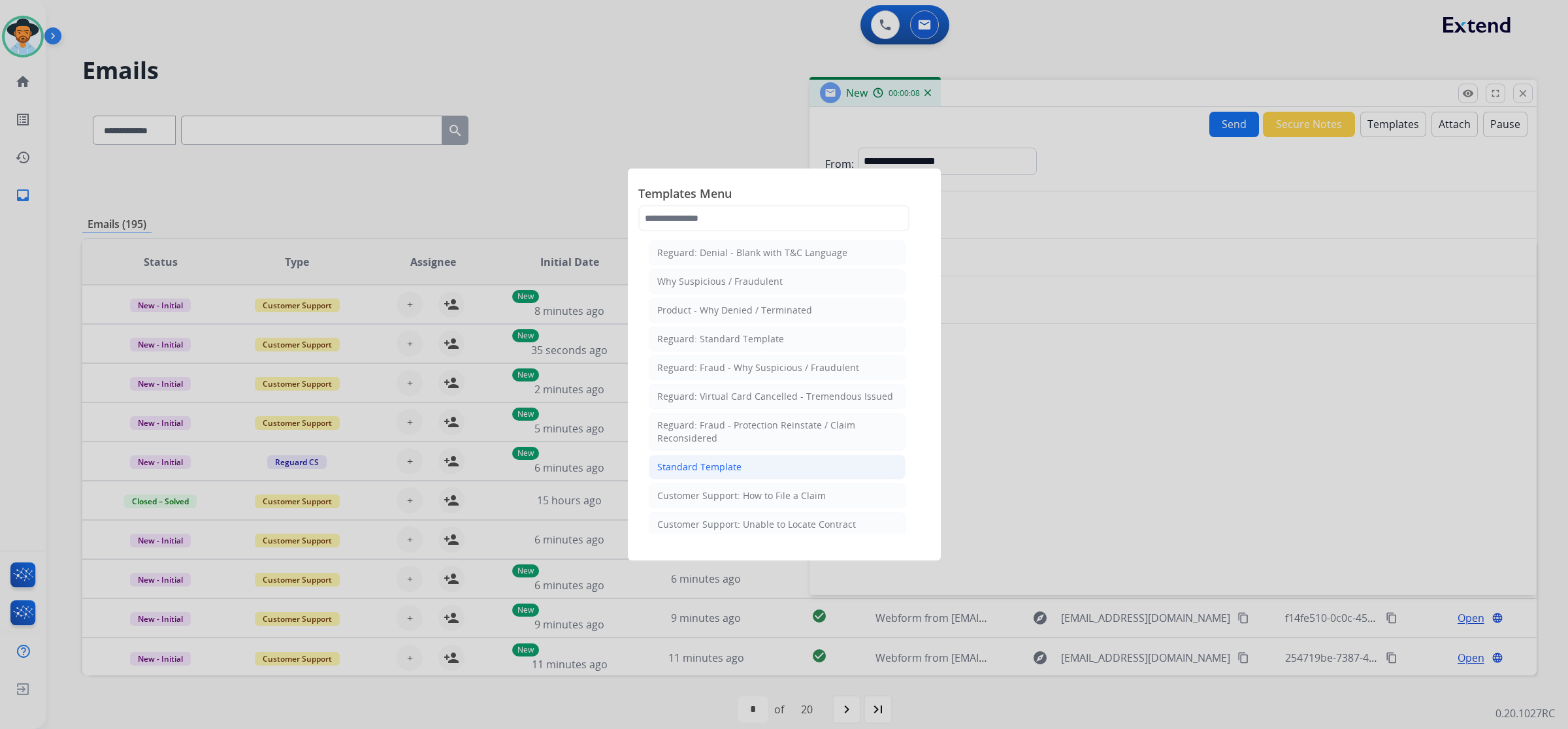
click at [691, 466] on div "Standard Template" at bounding box center [699, 466] width 85 height 13
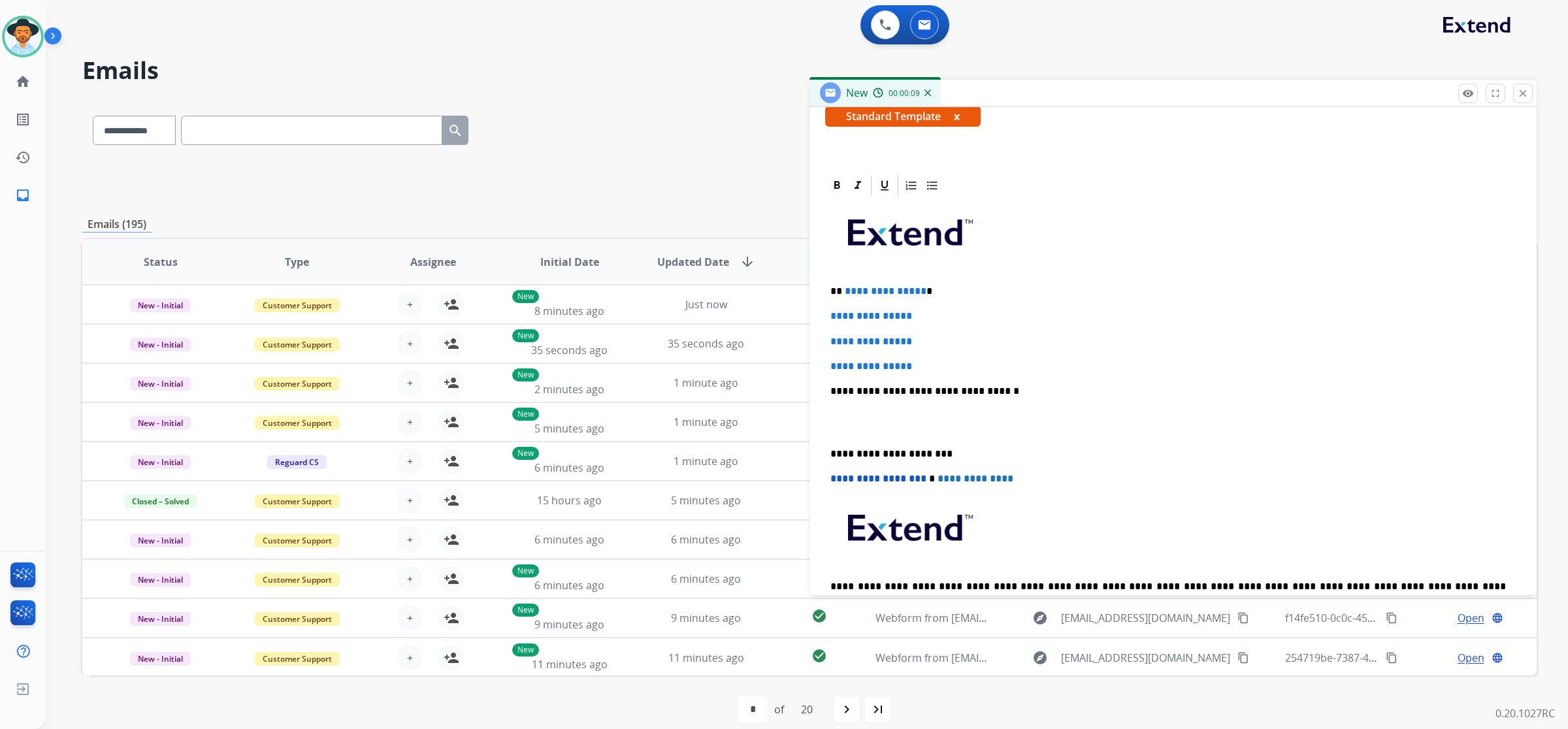
scroll to position [245, 0]
drag, startPoint x: 827, startPoint y: 311, endPoint x: 930, endPoint y: 360, distance: 114.1
click at [930, 360] on div "**********" at bounding box center [1174, 420] width 696 height 450
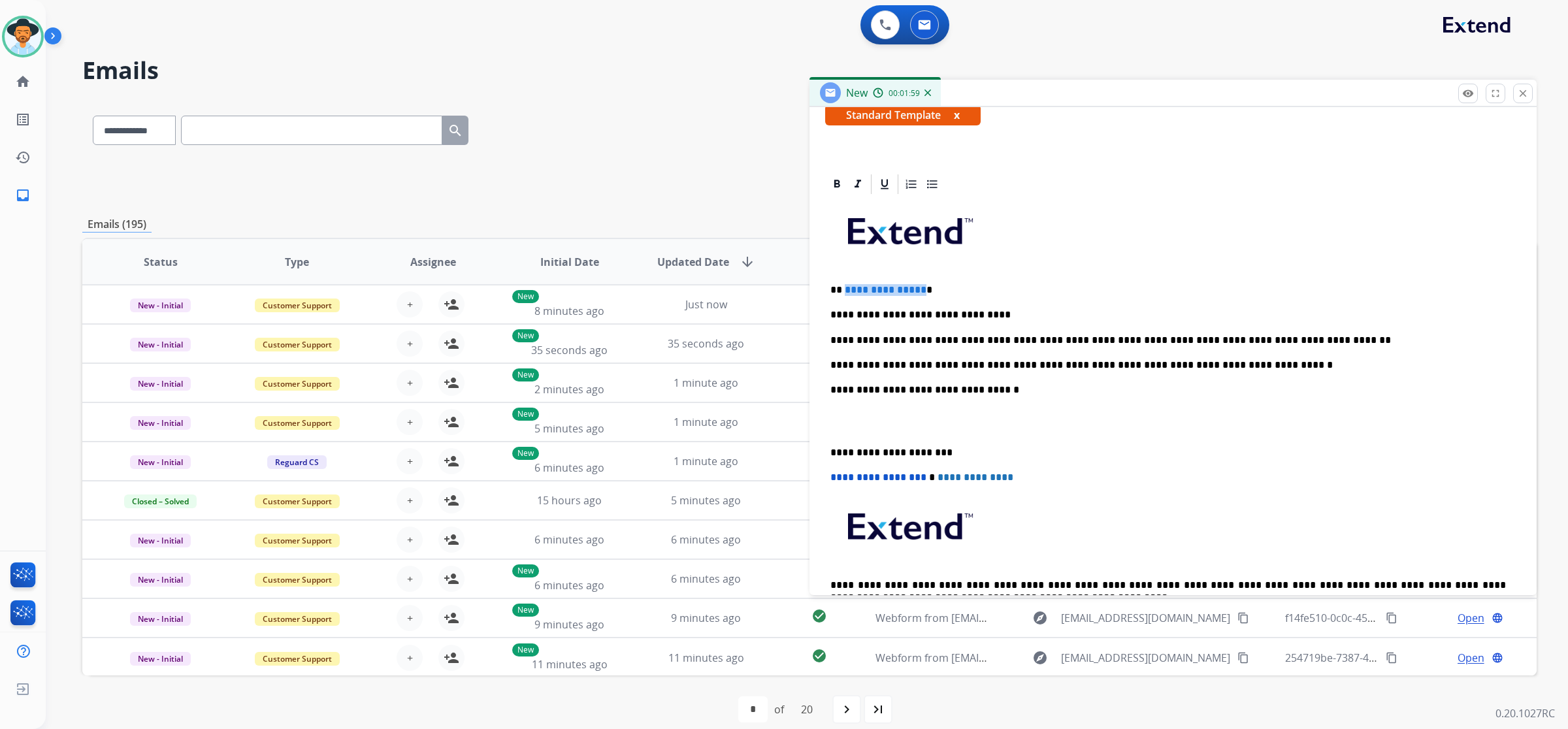
drag, startPoint x: 918, startPoint y: 288, endPoint x: 843, endPoint y: 284, distance: 75.1
click at [845, 285] on span "**********" at bounding box center [886, 289] width 82 height 10
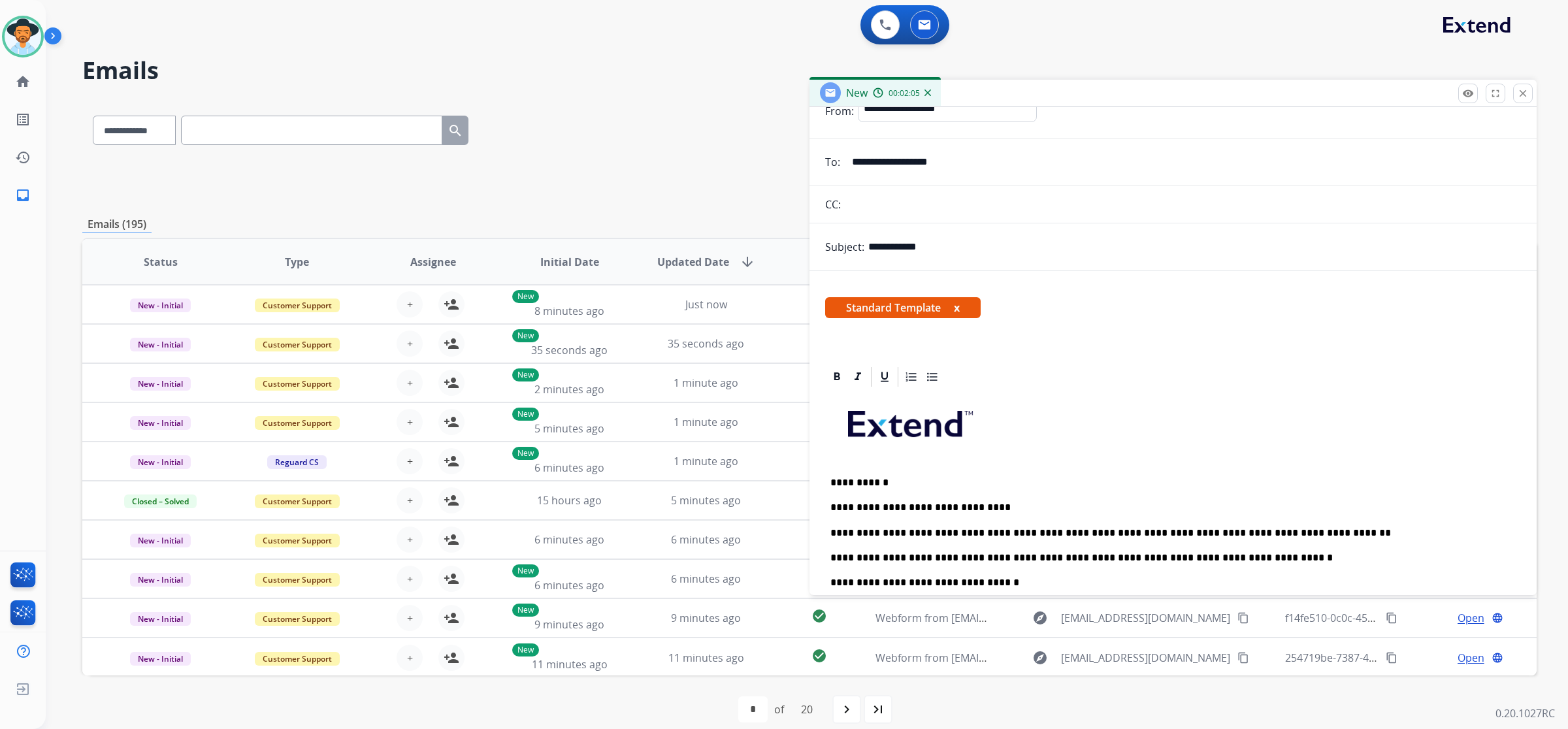
scroll to position [0, 0]
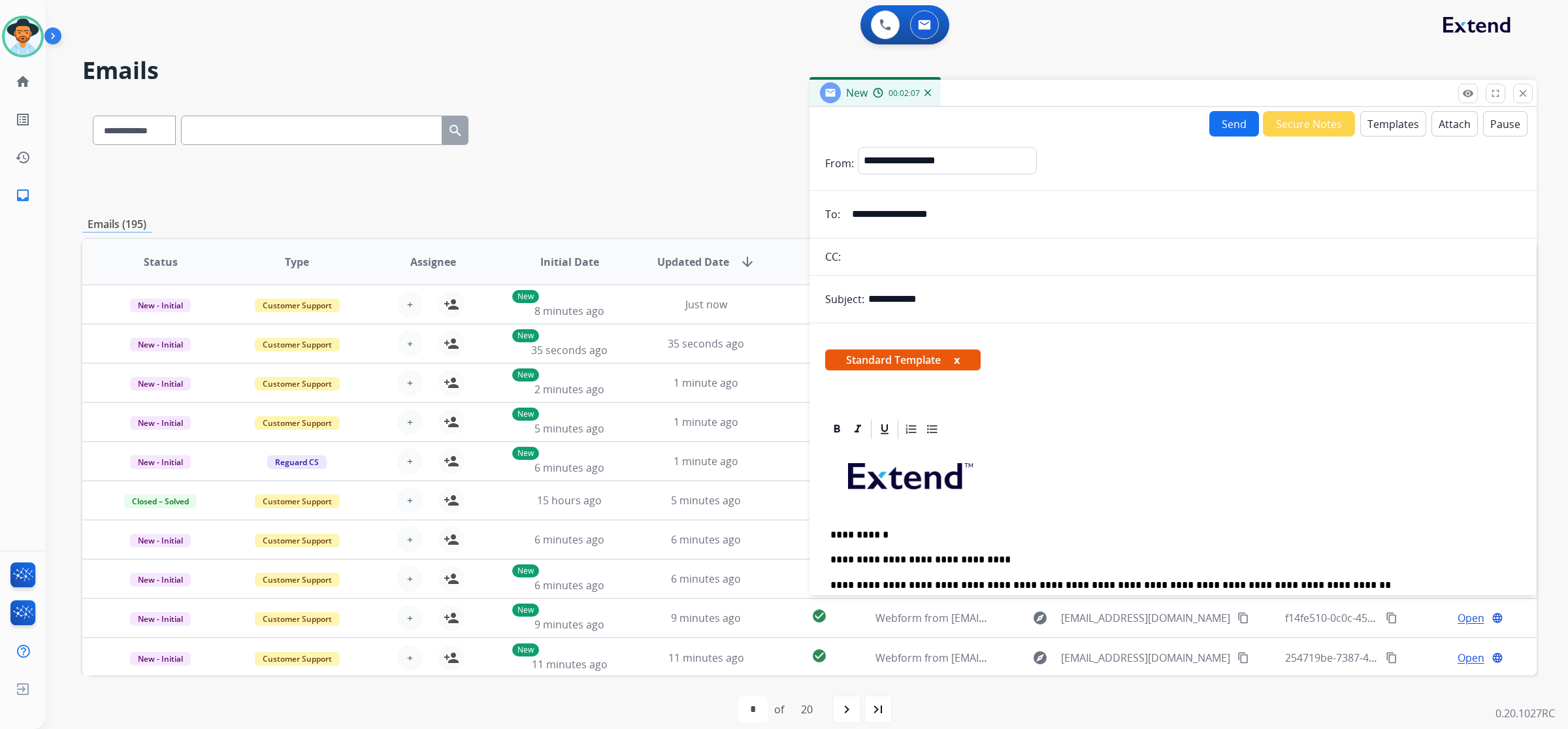
click at [1221, 127] on button "Send" at bounding box center [1234, 124] width 50 height 26
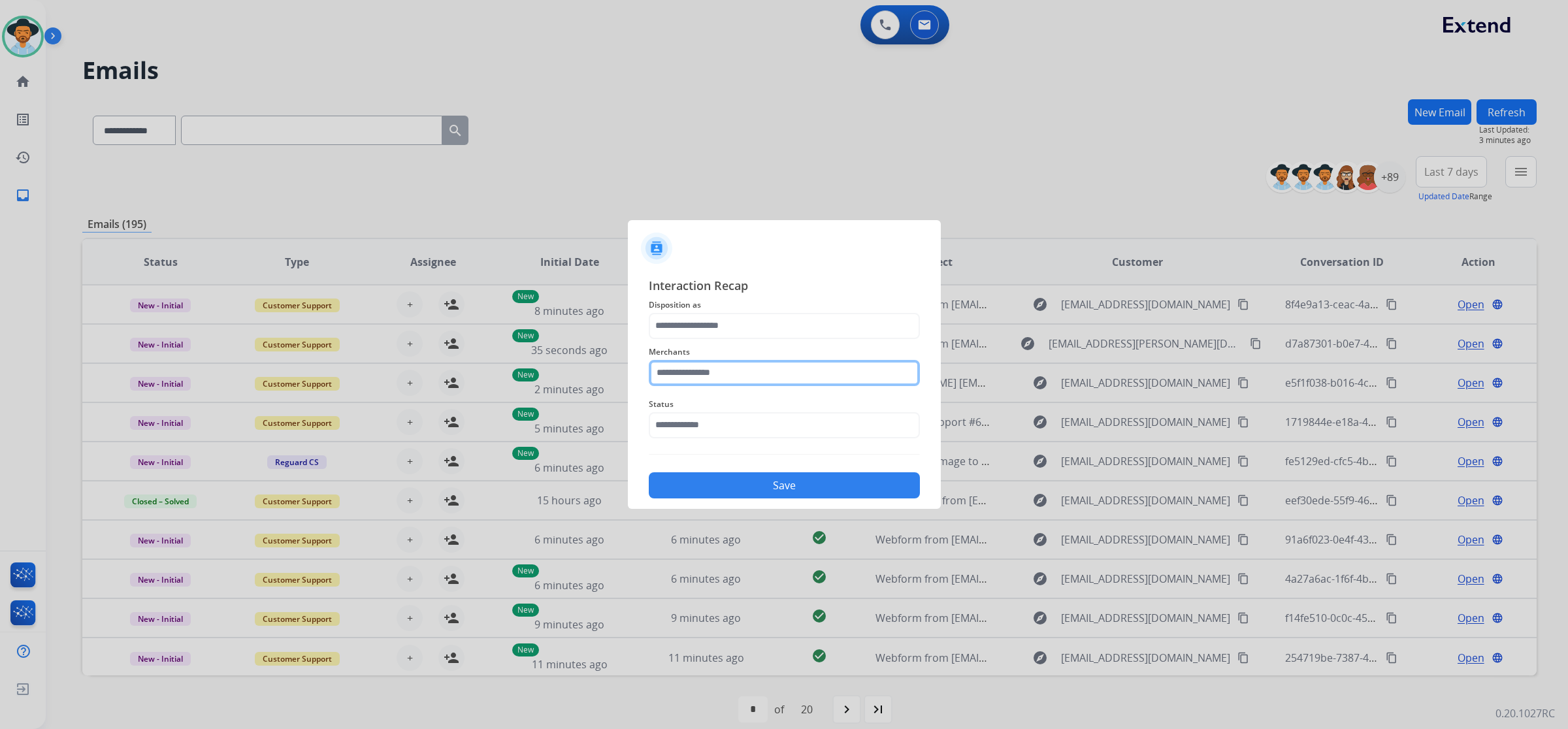
click at [755, 373] on input "text" at bounding box center [784, 372] width 272 height 26
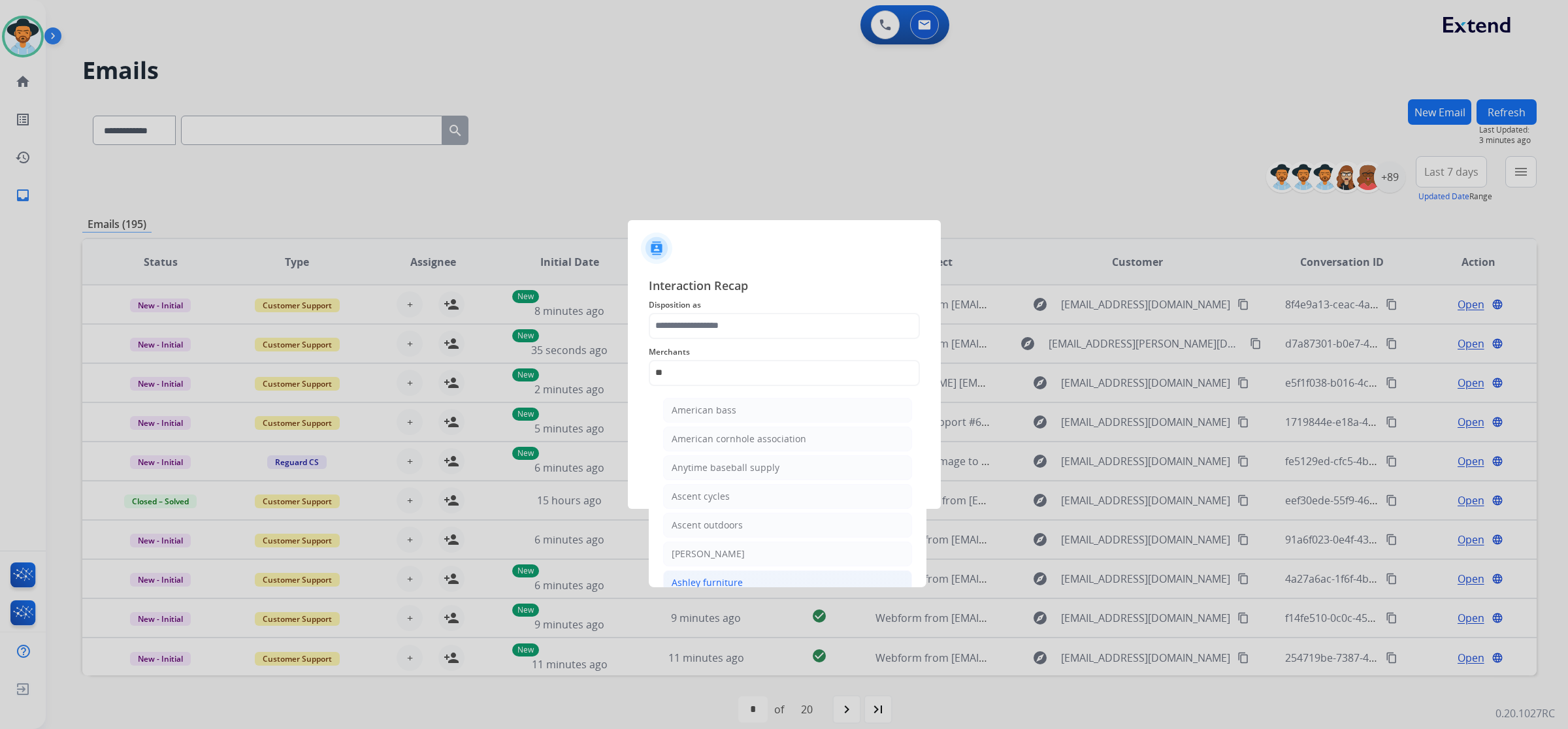
click at [727, 577] on div "Ashley furniture" at bounding box center [707, 582] width 71 height 13
type input "**********"
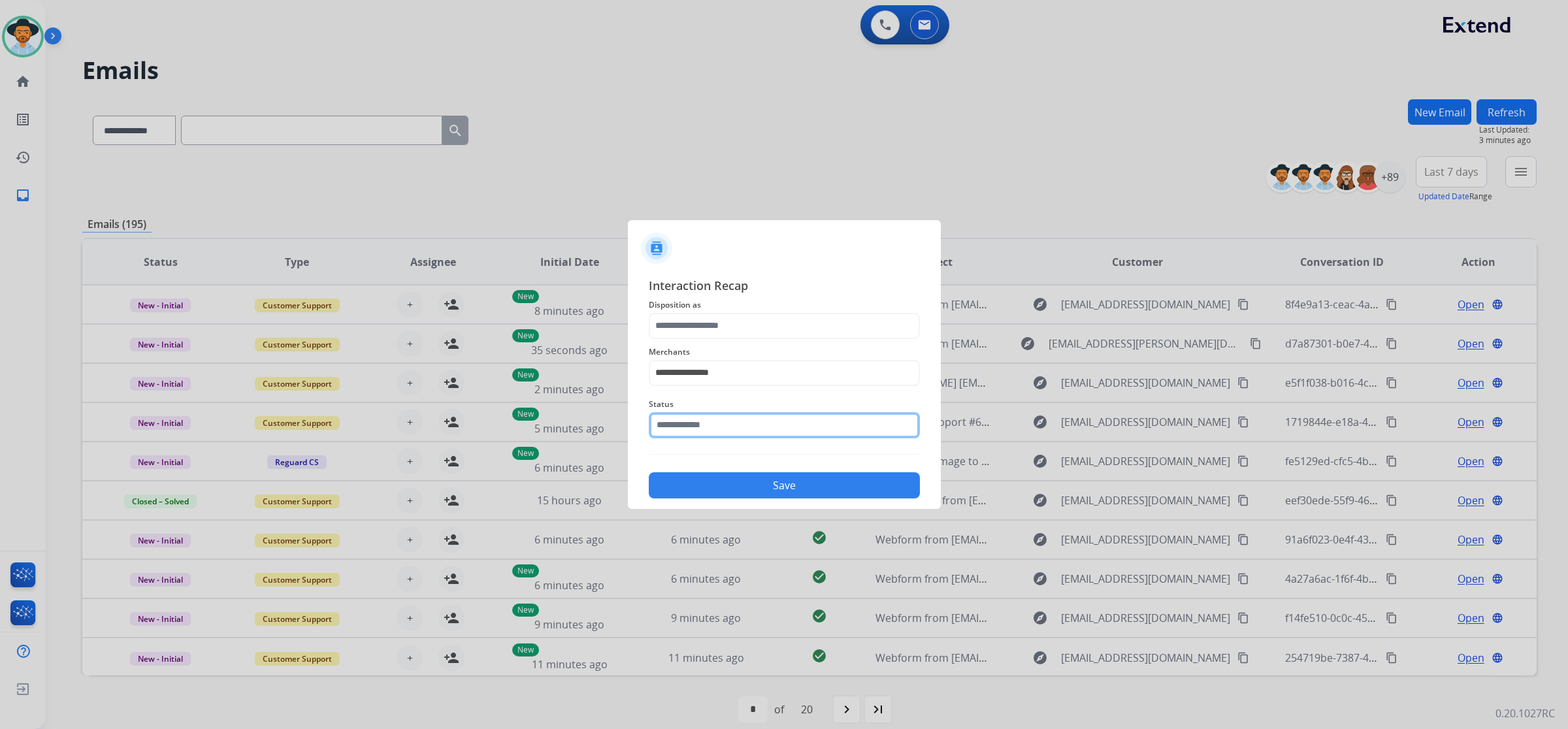
click at [743, 416] on input "text" at bounding box center [784, 425] width 272 height 26
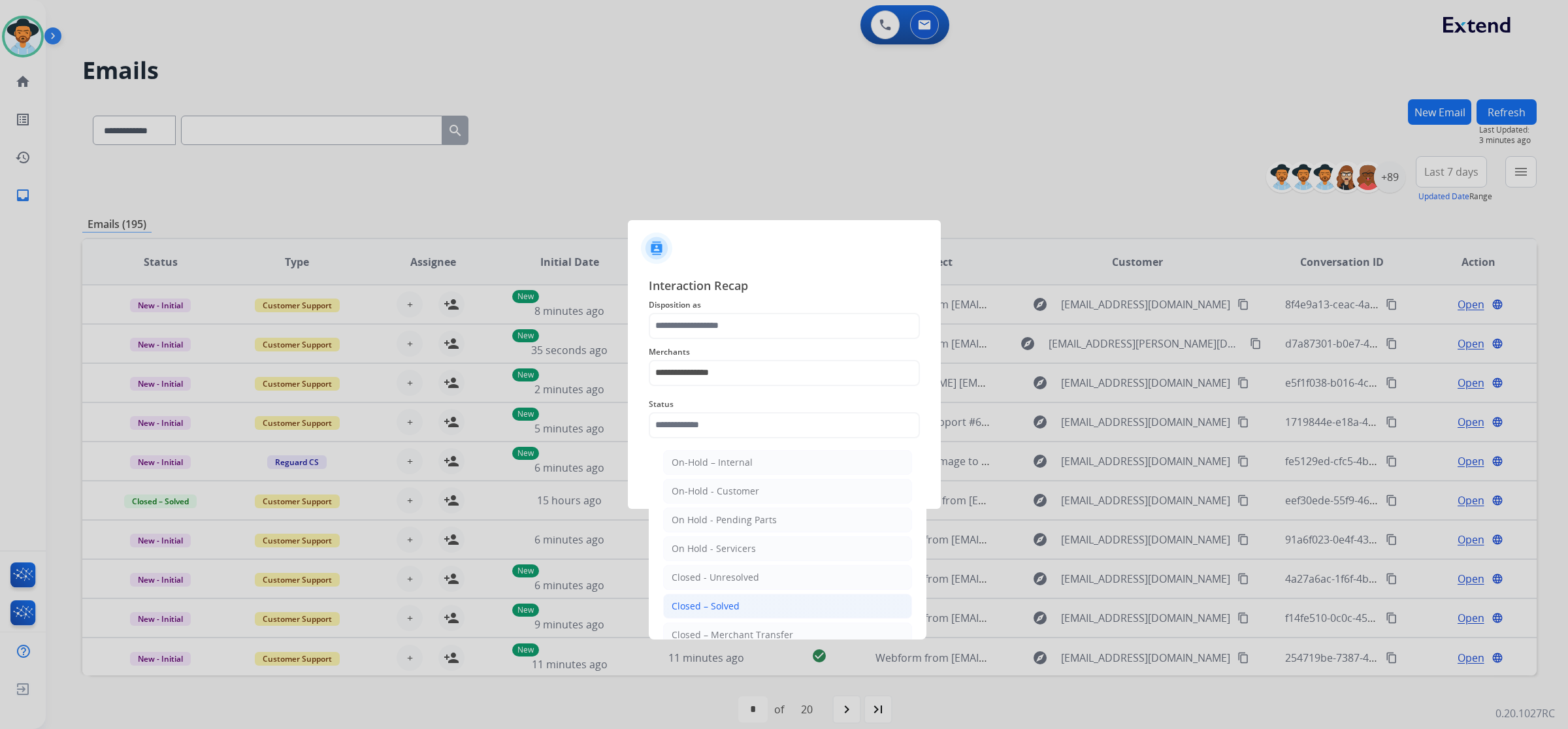
click at [759, 602] on li "Closed – Solved" at bounding box center [788, 606] width 249 height 25
type input "**********"
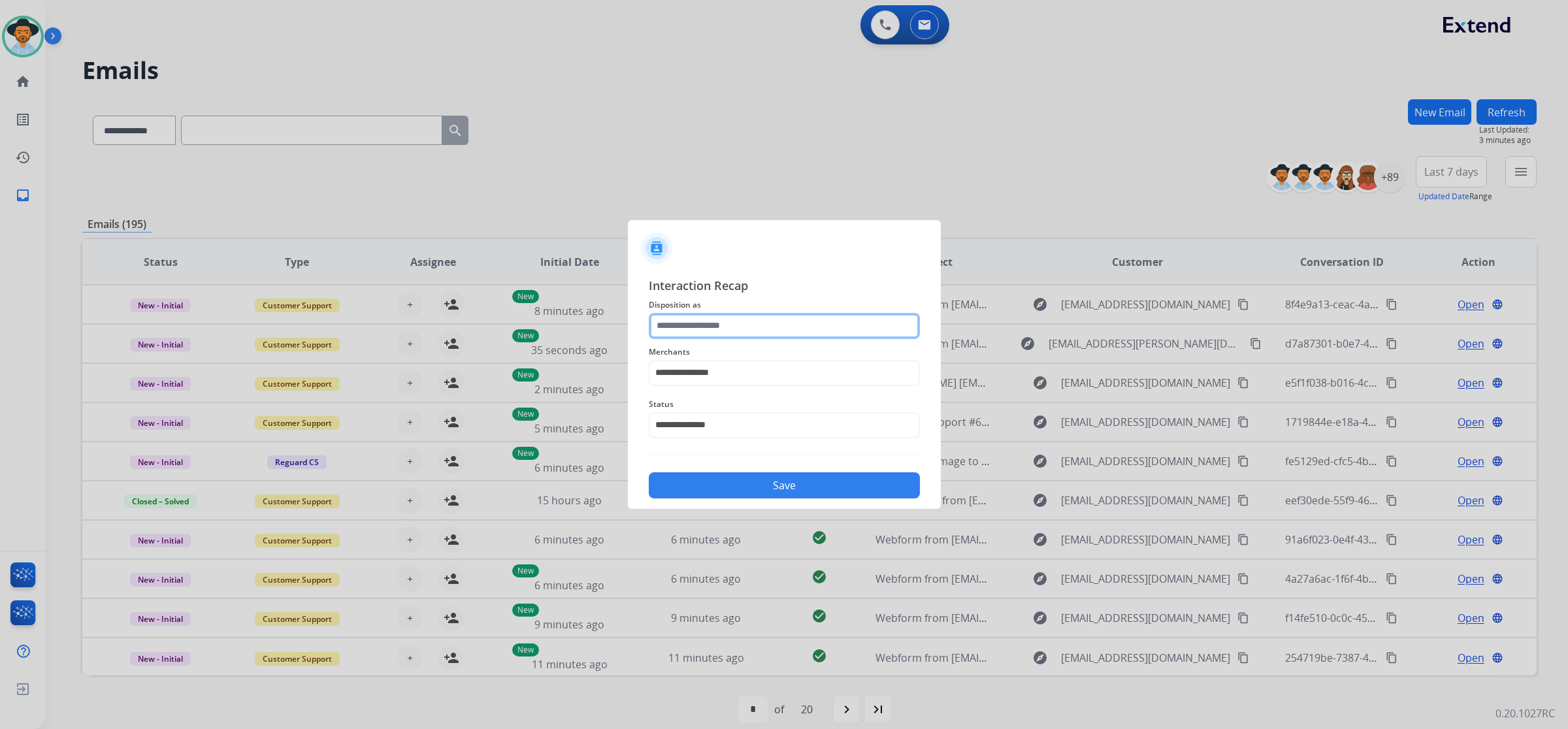
click at [756, 320] on input "text" at bounding box center [784, 326] width 272 height 26
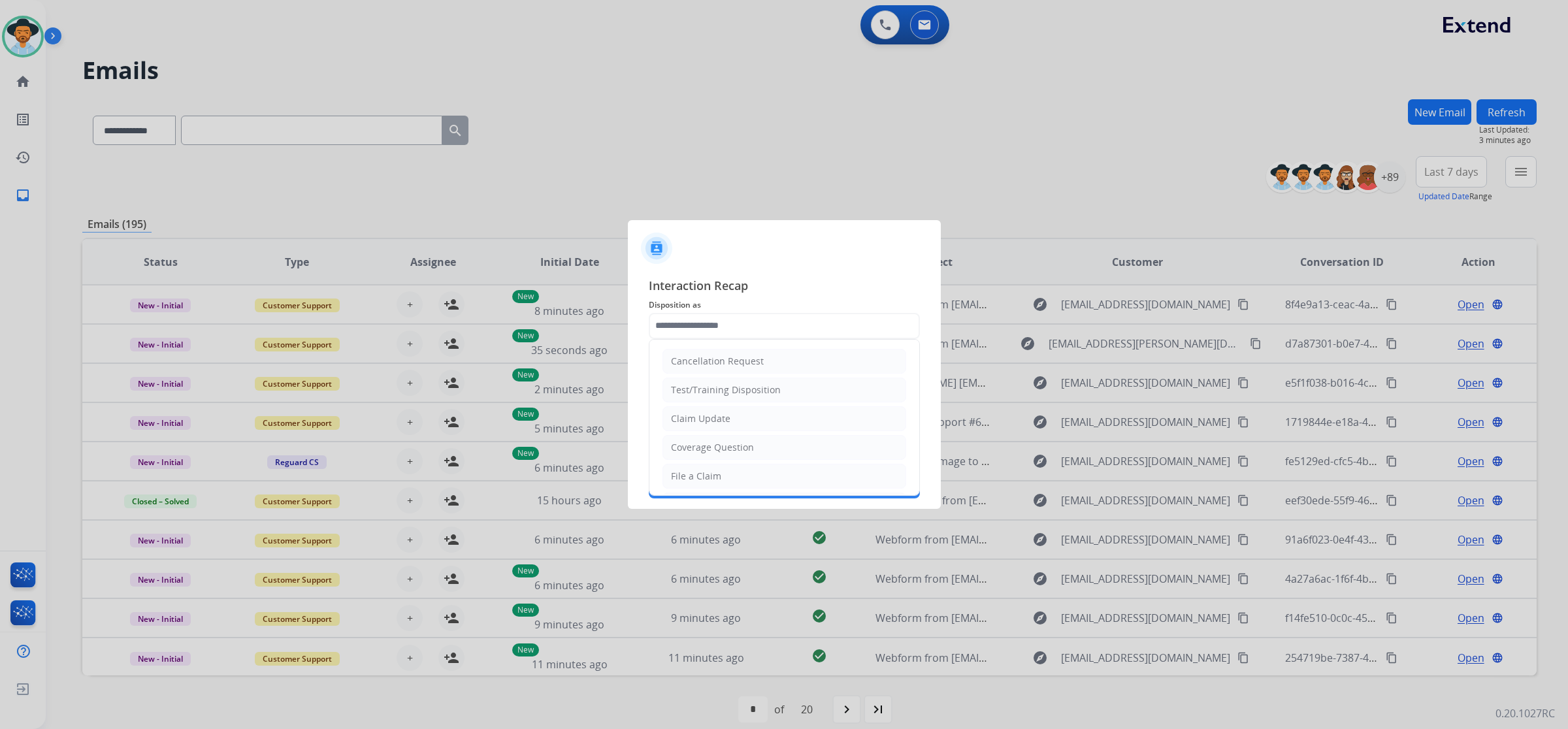
click at [775, 418] on li "Claim Update" at bounding box center [784, 418] width 244 height 25
type input "**********"
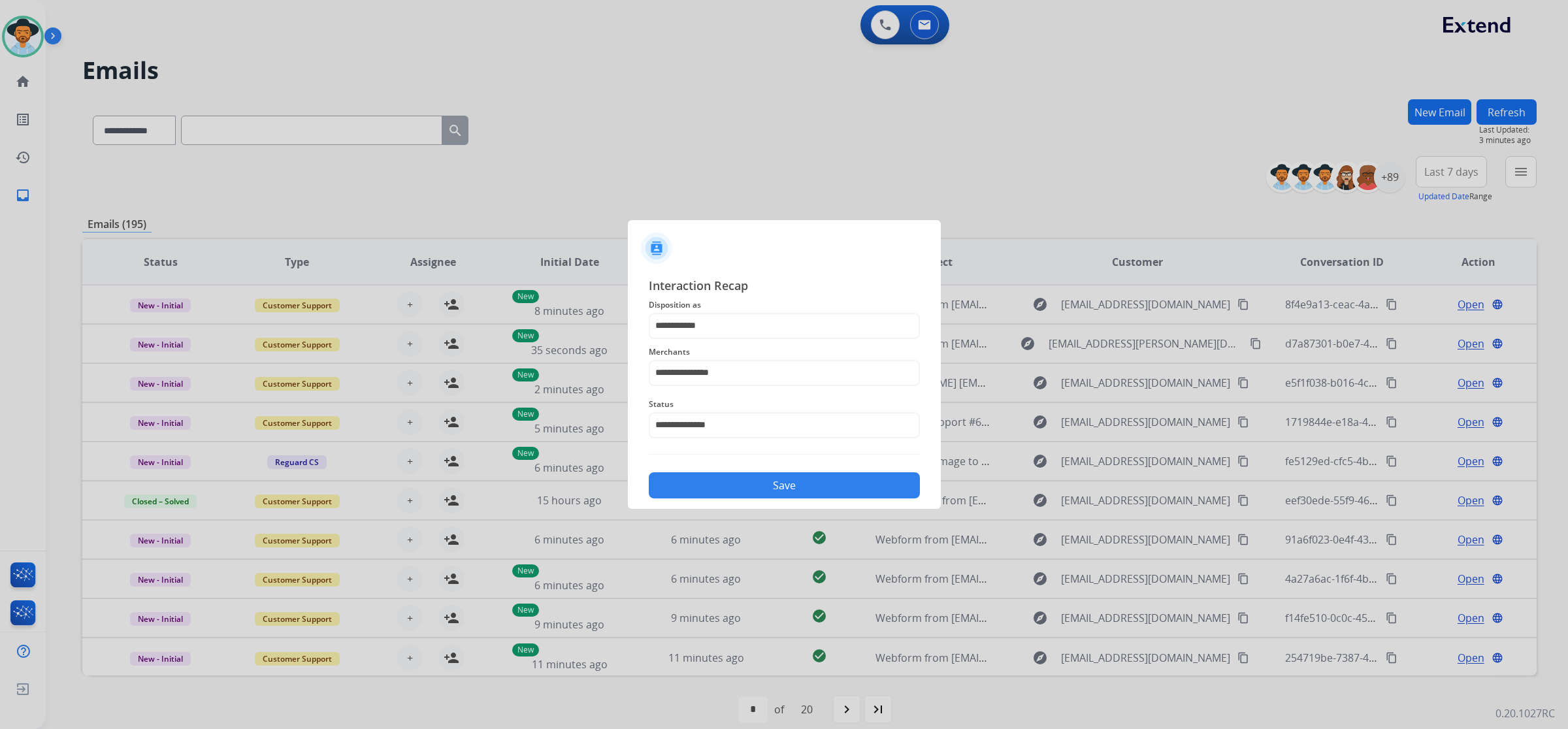
drag, startPoint x: 792, startPoint y: 492, endPoint x: 792, endPoint y: 481, distance: 11.0
click at [792, 492] on button "Save" at bounding box center [784, 485] width 272 height 26
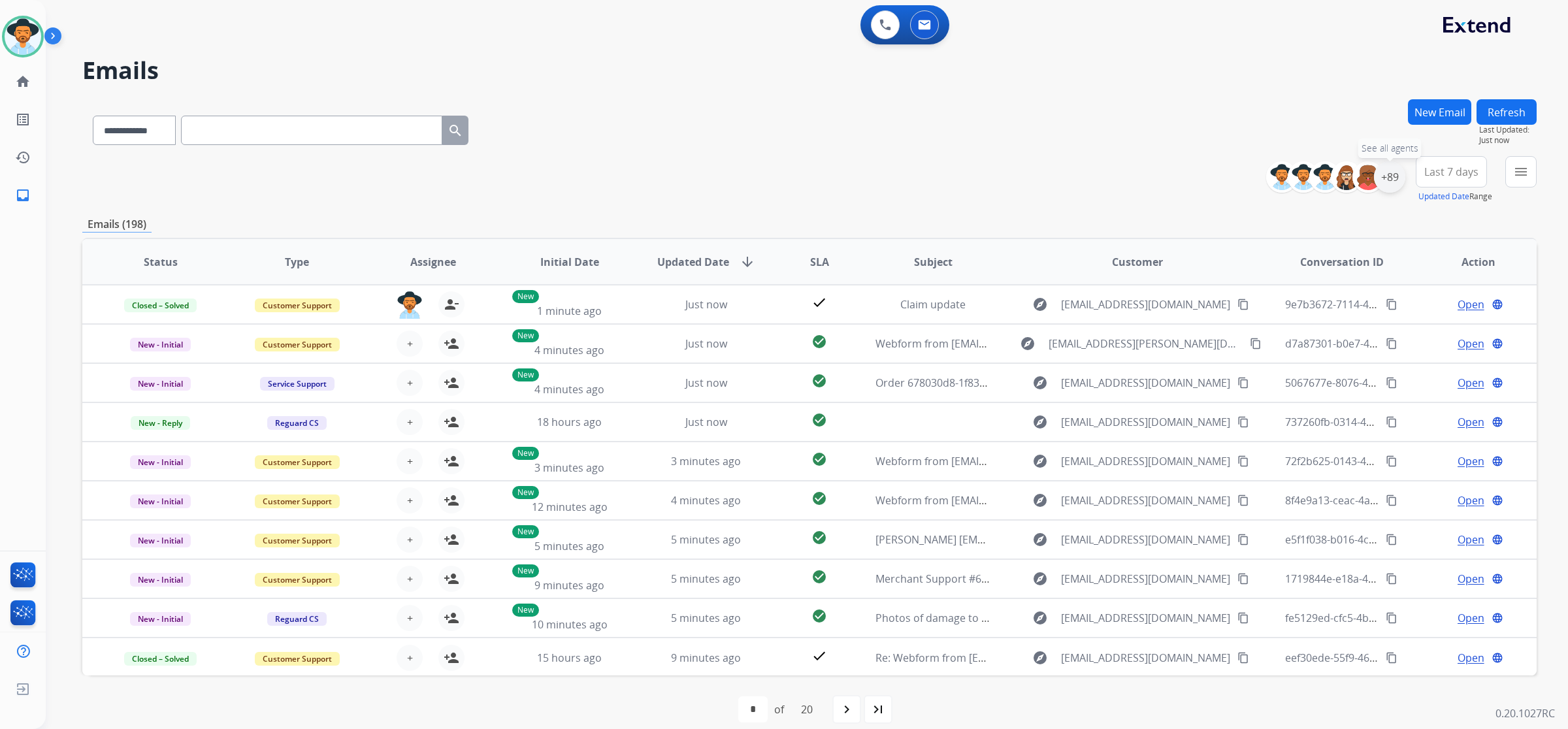
click at [1392, 184] on div "+89" at bounding box center [1389, 176] width 31 height 31
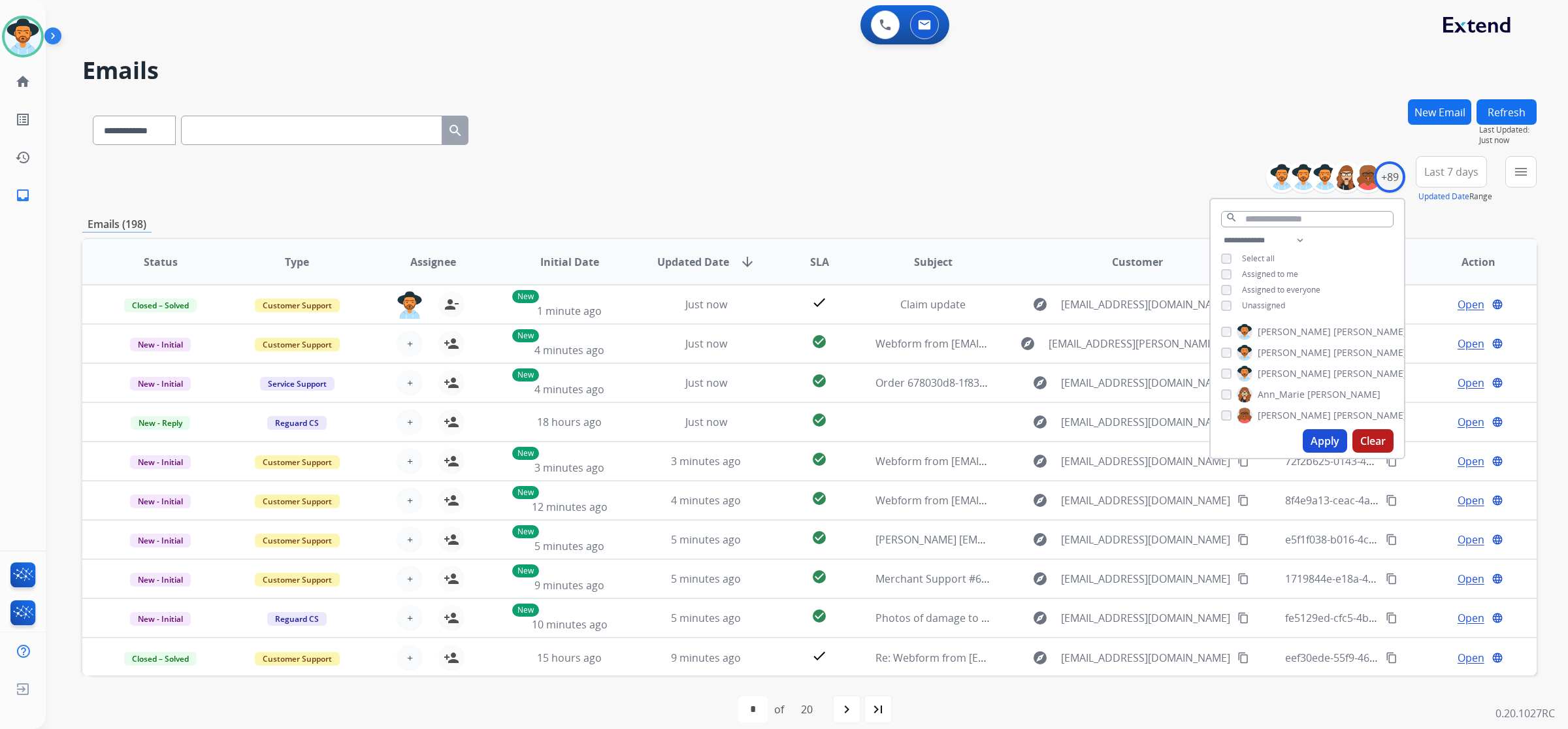
click at [1284, 298] on div "**********" at bounding box center [1307, 274] width 193 height 84
click at [1251, 301] on span "Unassigned" at bounding box center [1263, 305] width 43 height 11
click at [1320, 438] on button "Apply" at bounding box center [1325, 441] width 45 height 23
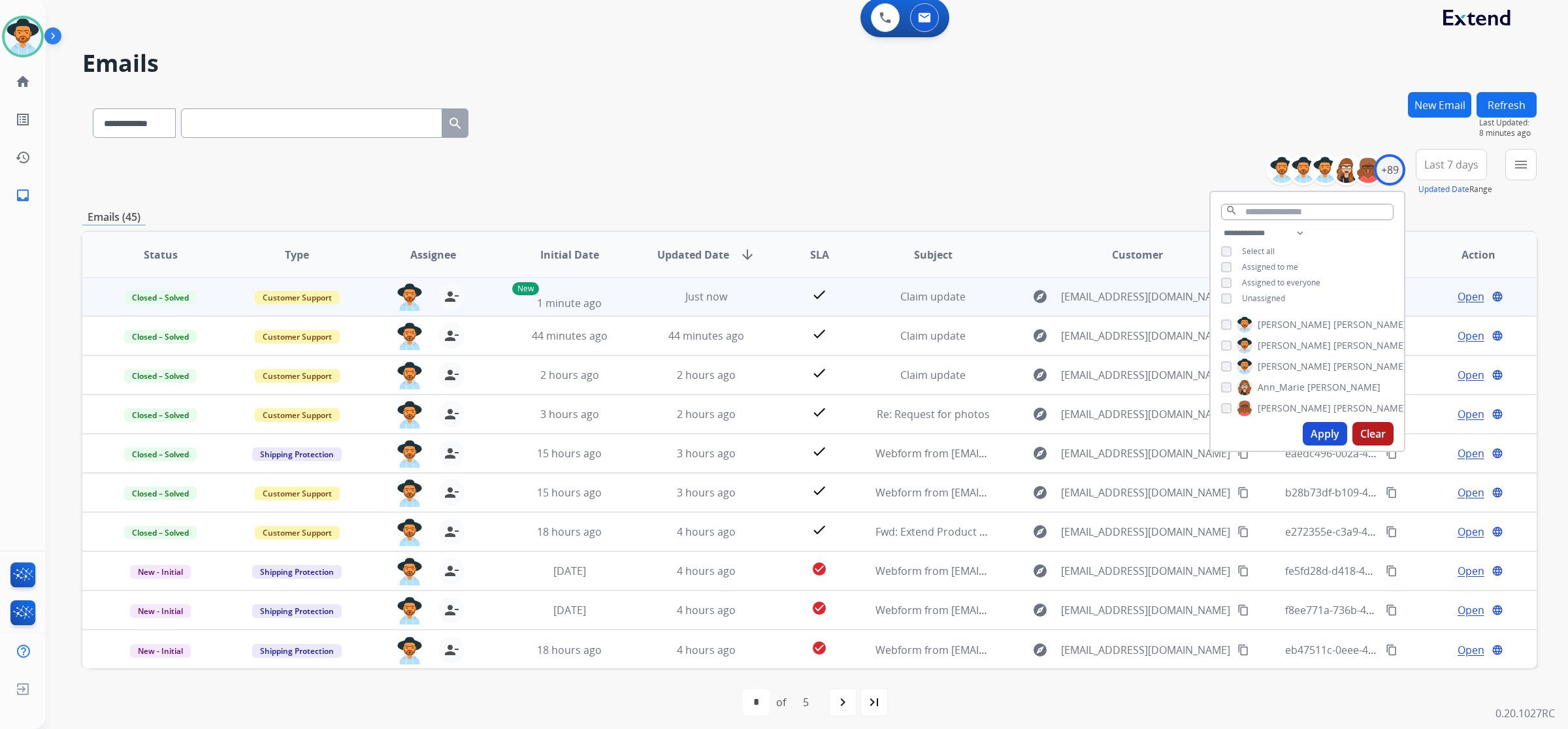
scroll to position [13, 0]
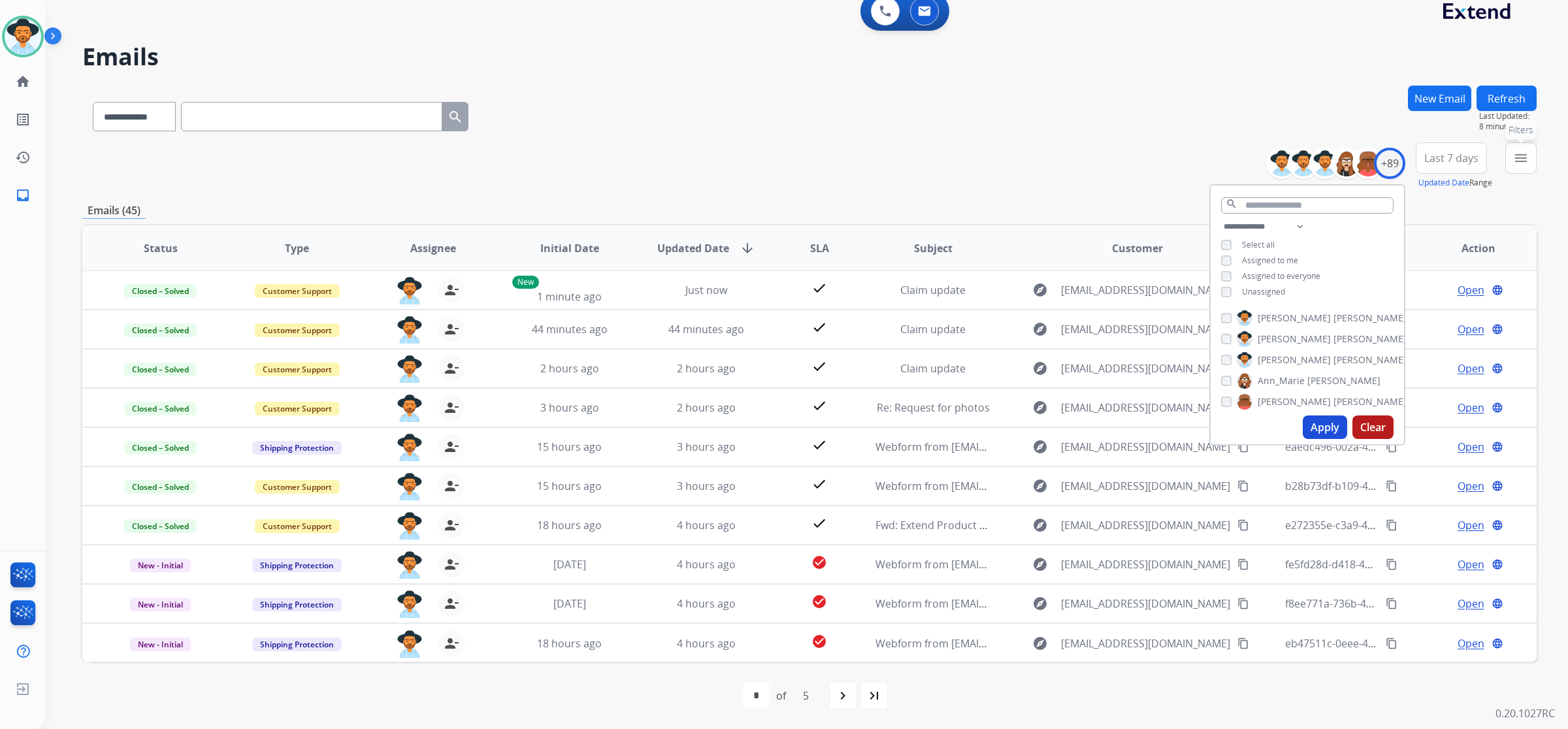
click at [1506, 160] on button "menu Filters" at bounding box center [1521, 158] width 31 height 31
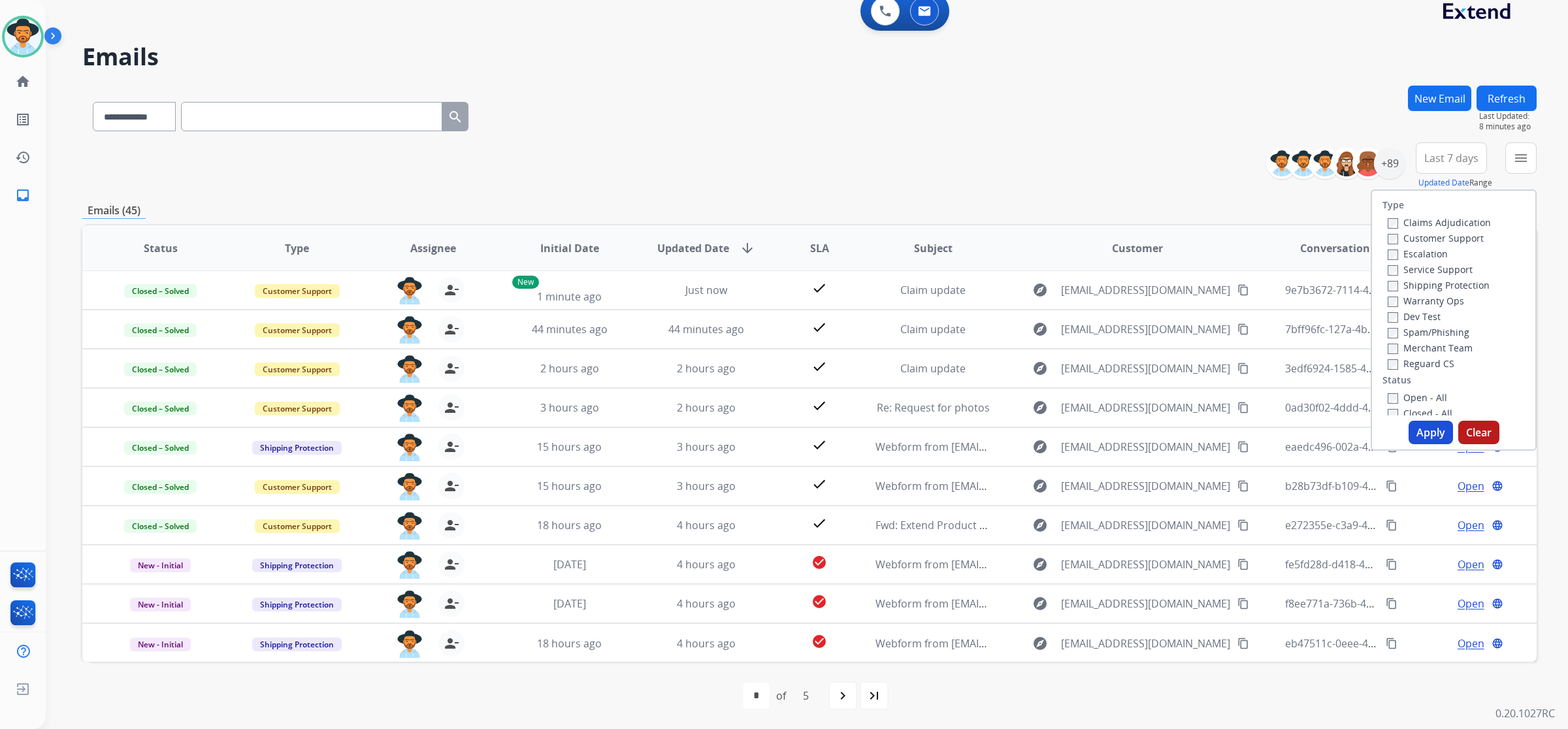
click at [1433, 397] on label "Open - All" at bounding box center [1418, 398] width 60 height 12
click at [1427, 441] on button "Apply" at bounding box center [1431, 433] width 45 height 23
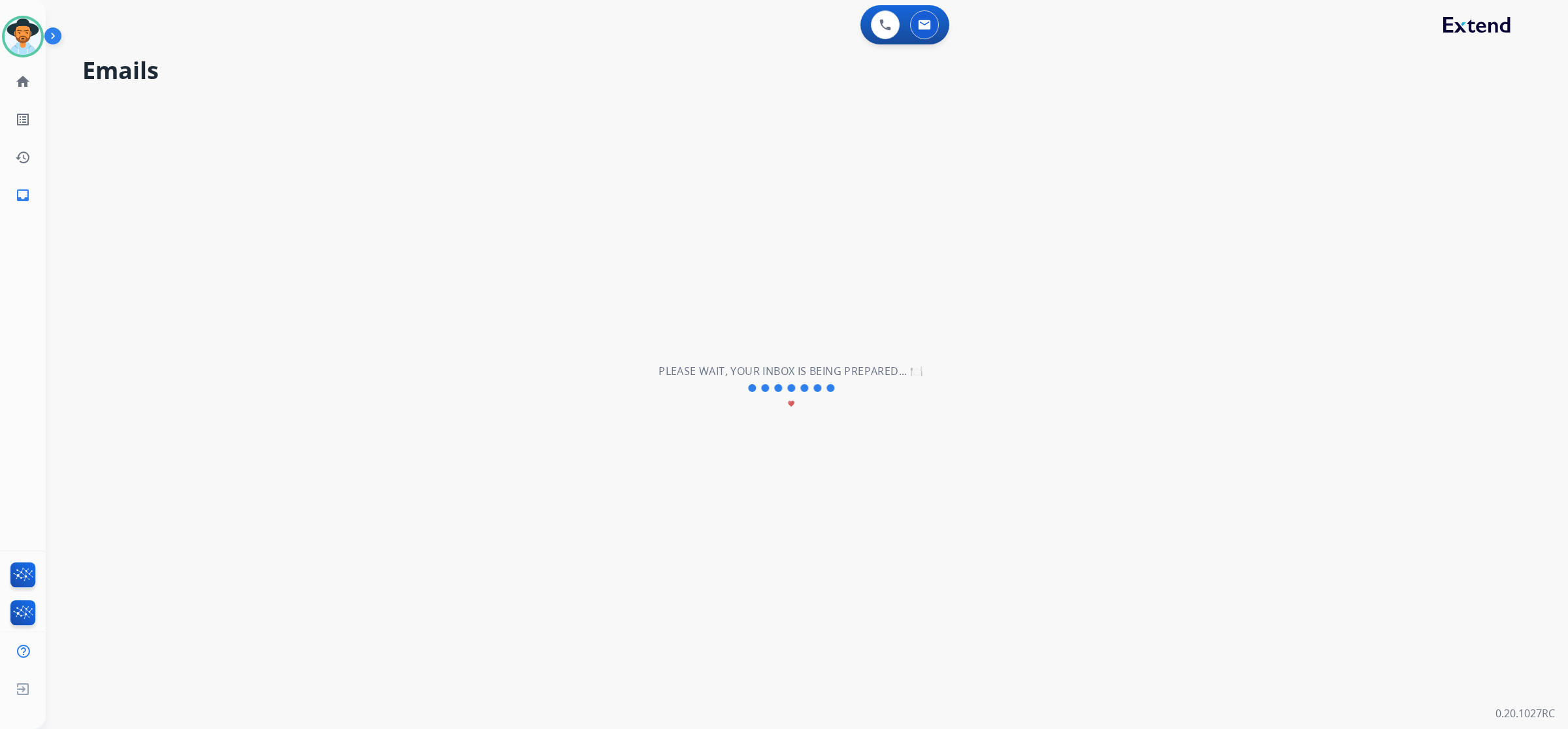
scroll to position [0, 0]
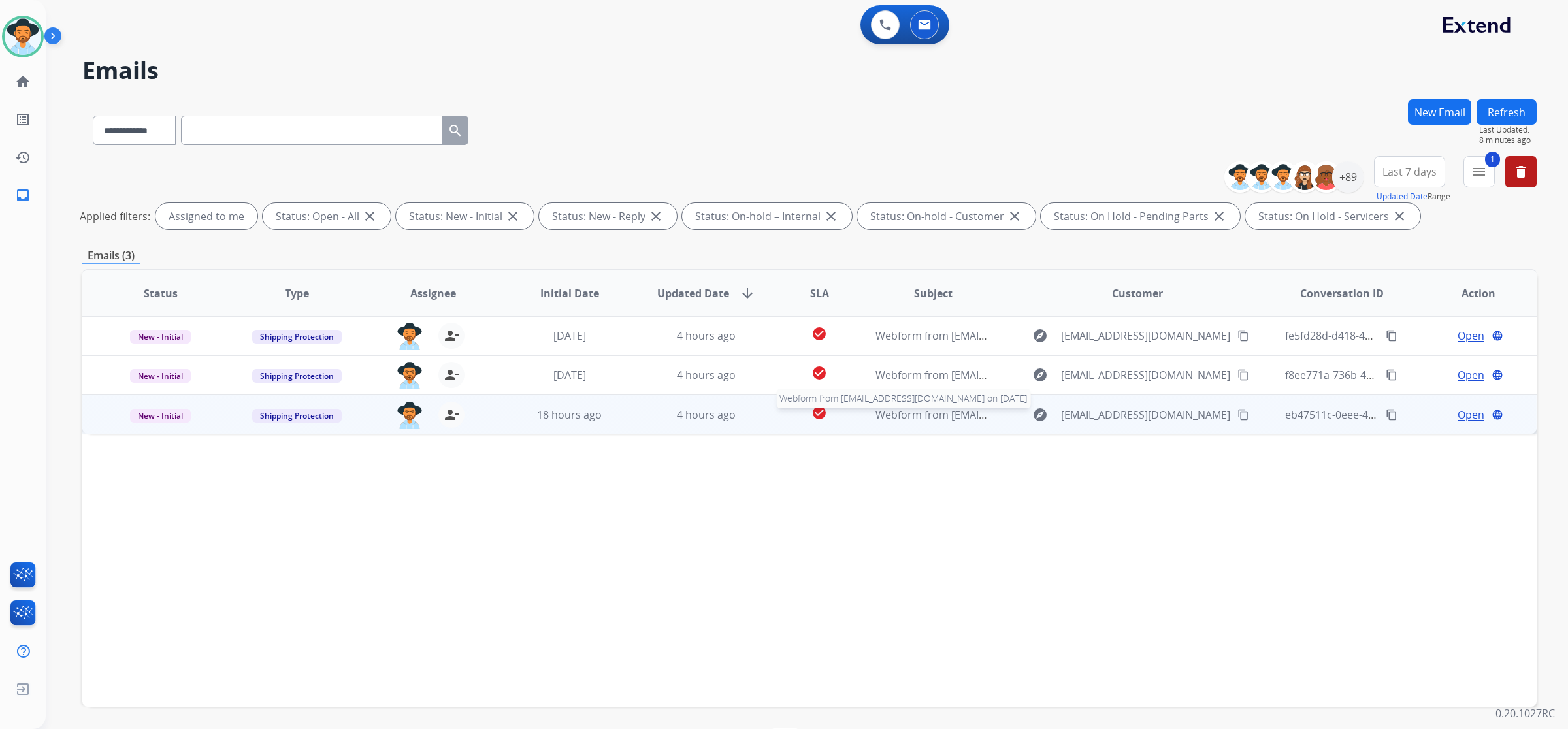
click at [934, 420] on span "Webform from rdnckchic@gmail.com on 08/13/2025" at bounding box center [1023, 415] width 296 height 14
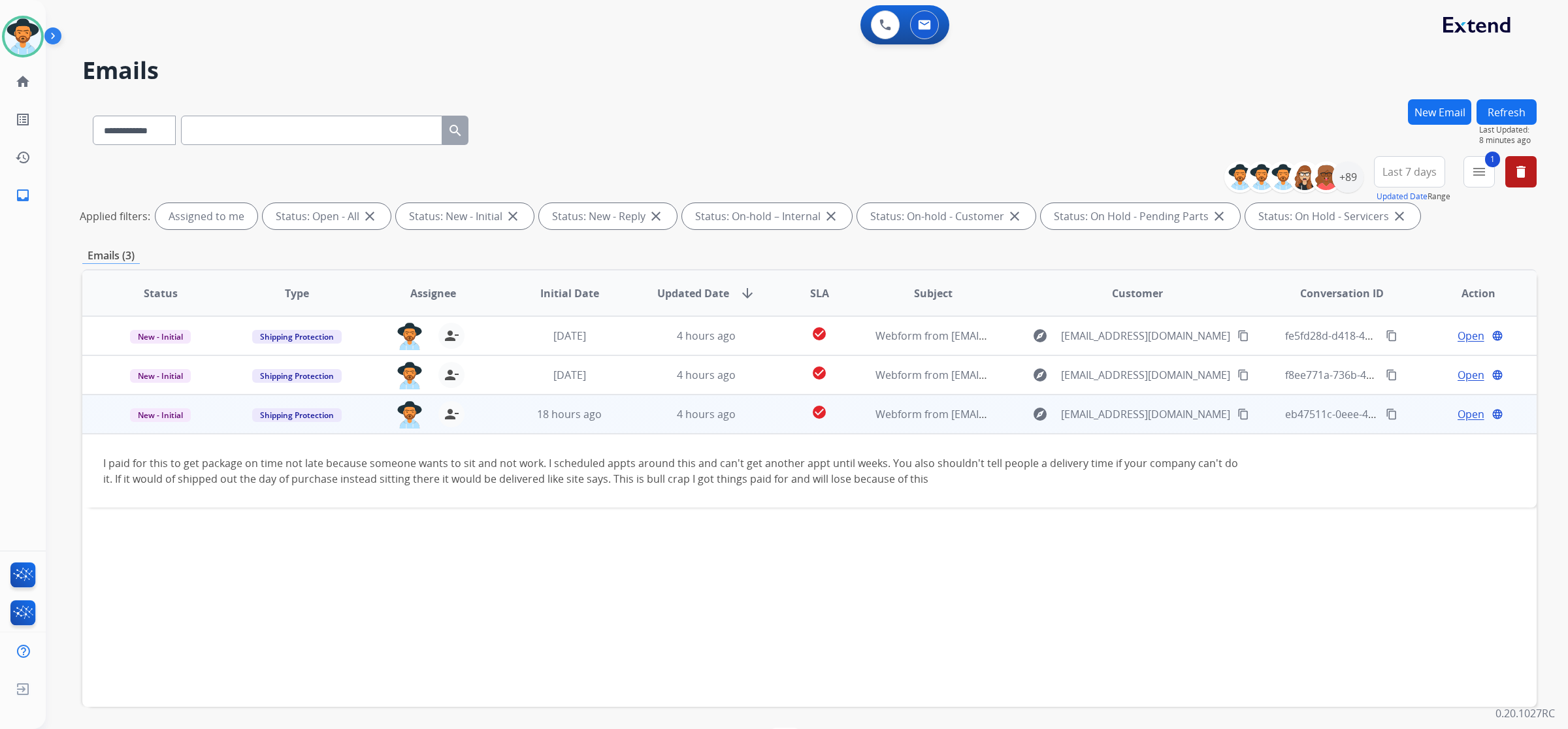
click at [1238, 409] on mat-icon "content_copy" at bounding box center [1243, 414] width 12 height 12
click at [1447, 415] on div "Open language" at bounding box center [1478, 414] width 115 height 16
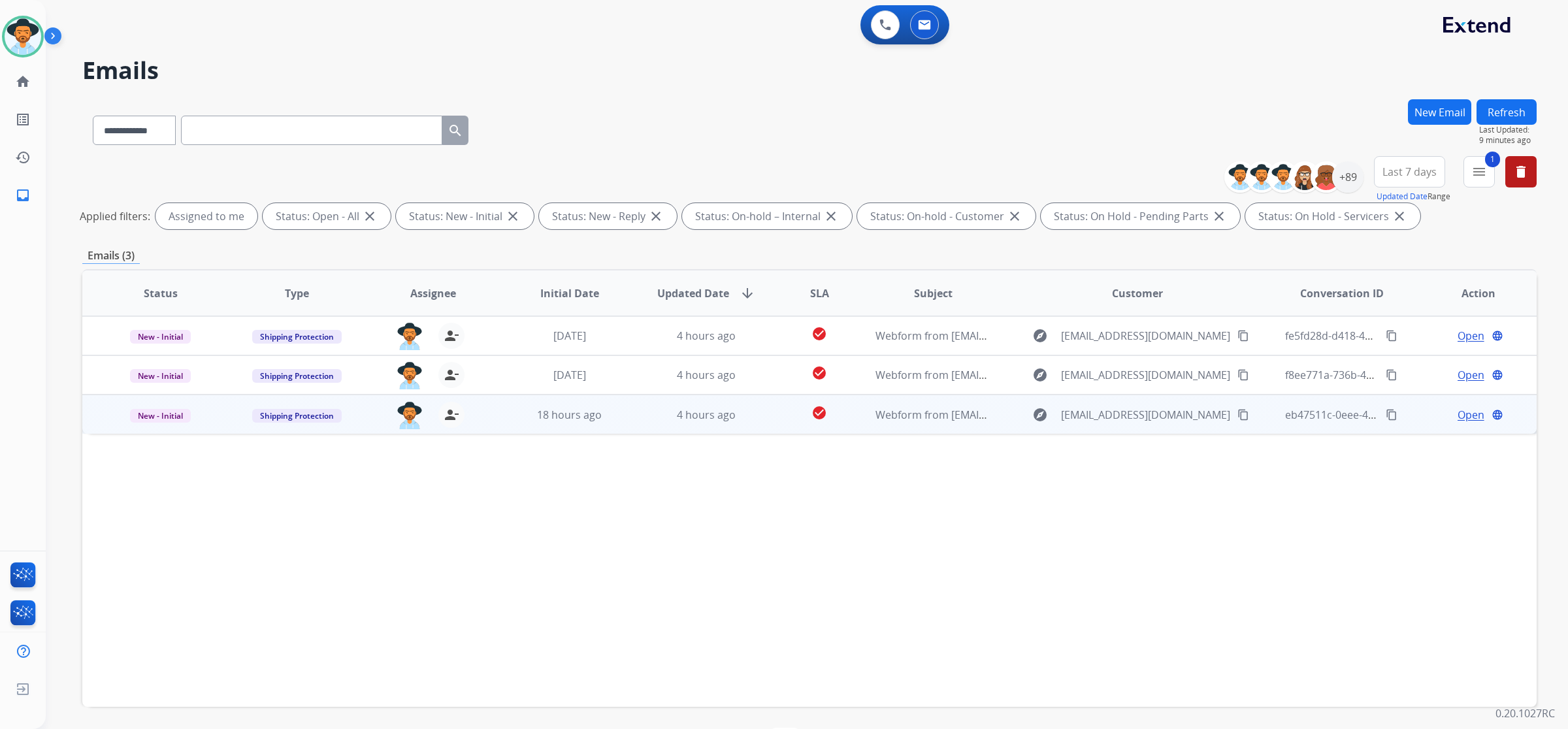
click at [1460, 414] on span "Open" at bounding box center [1471, 415] width 27 height 16
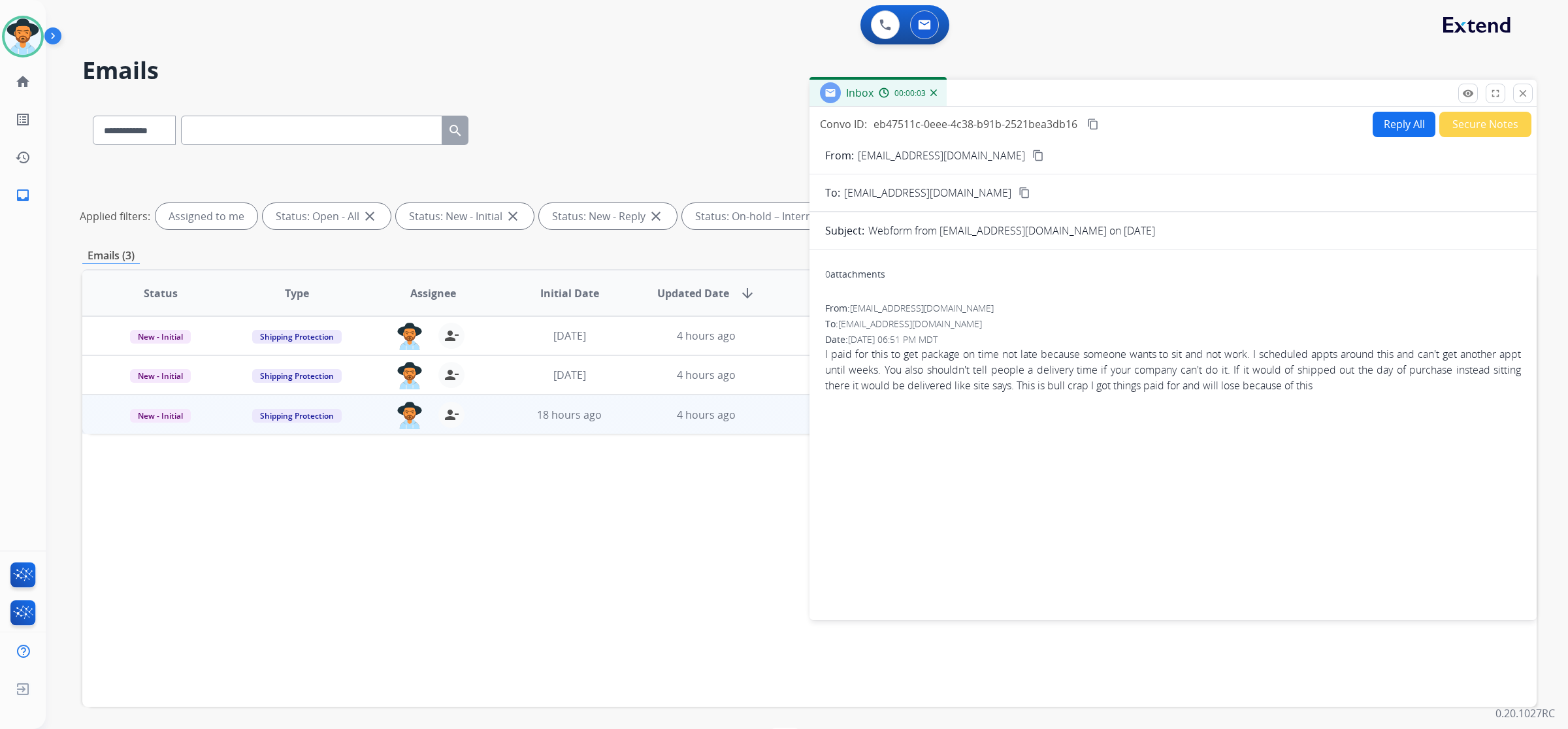
click at [1388, 117] on button "Reply All" at bounding box center [1404, 124] width 62 height 26
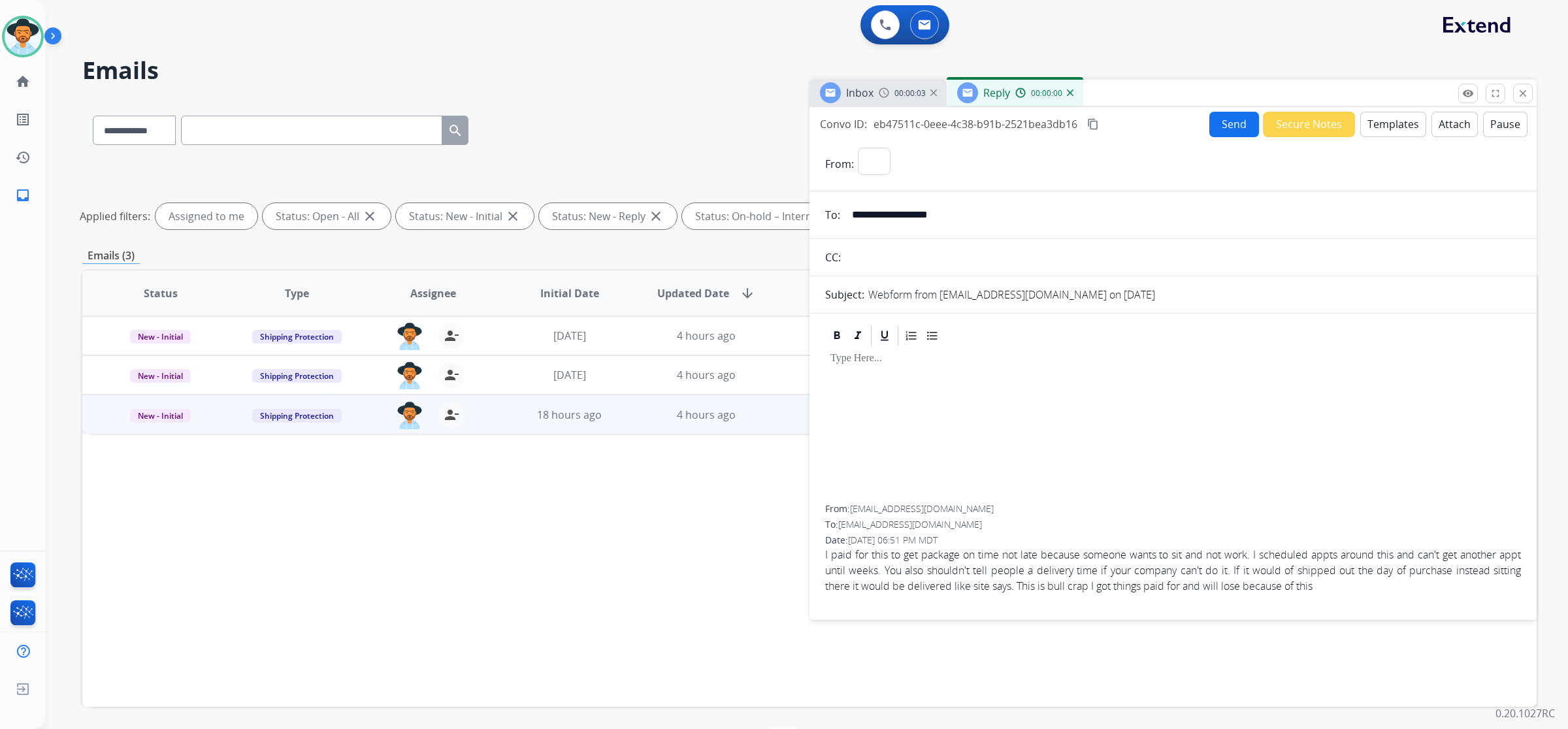
select select "**********"
click at [1388, 123] on button "Templates" at bounding box center [1393, 124] width 66 height 26
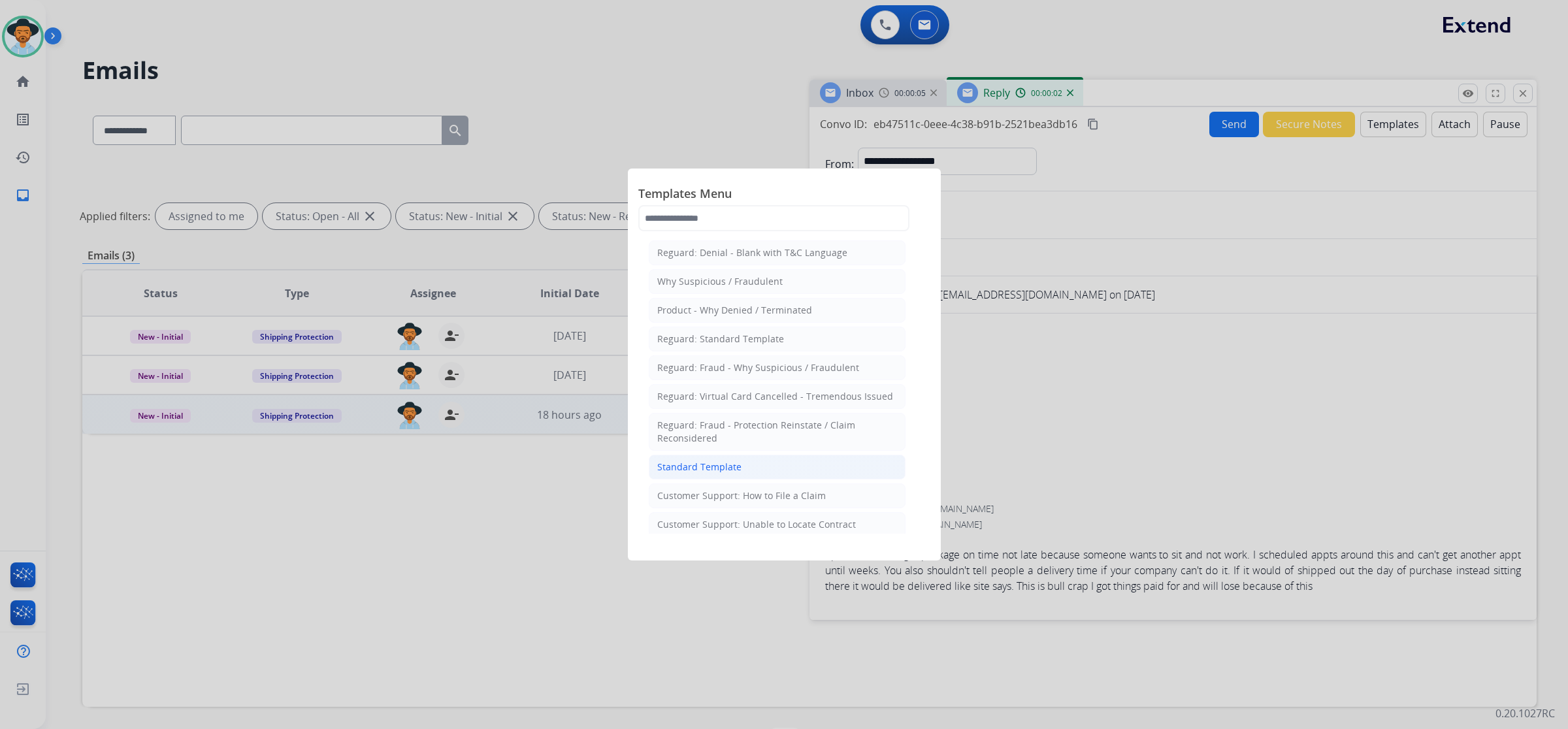
click at [768, 458] on li "Standard Template" at bounding box center [777, 467] width 256 height 25
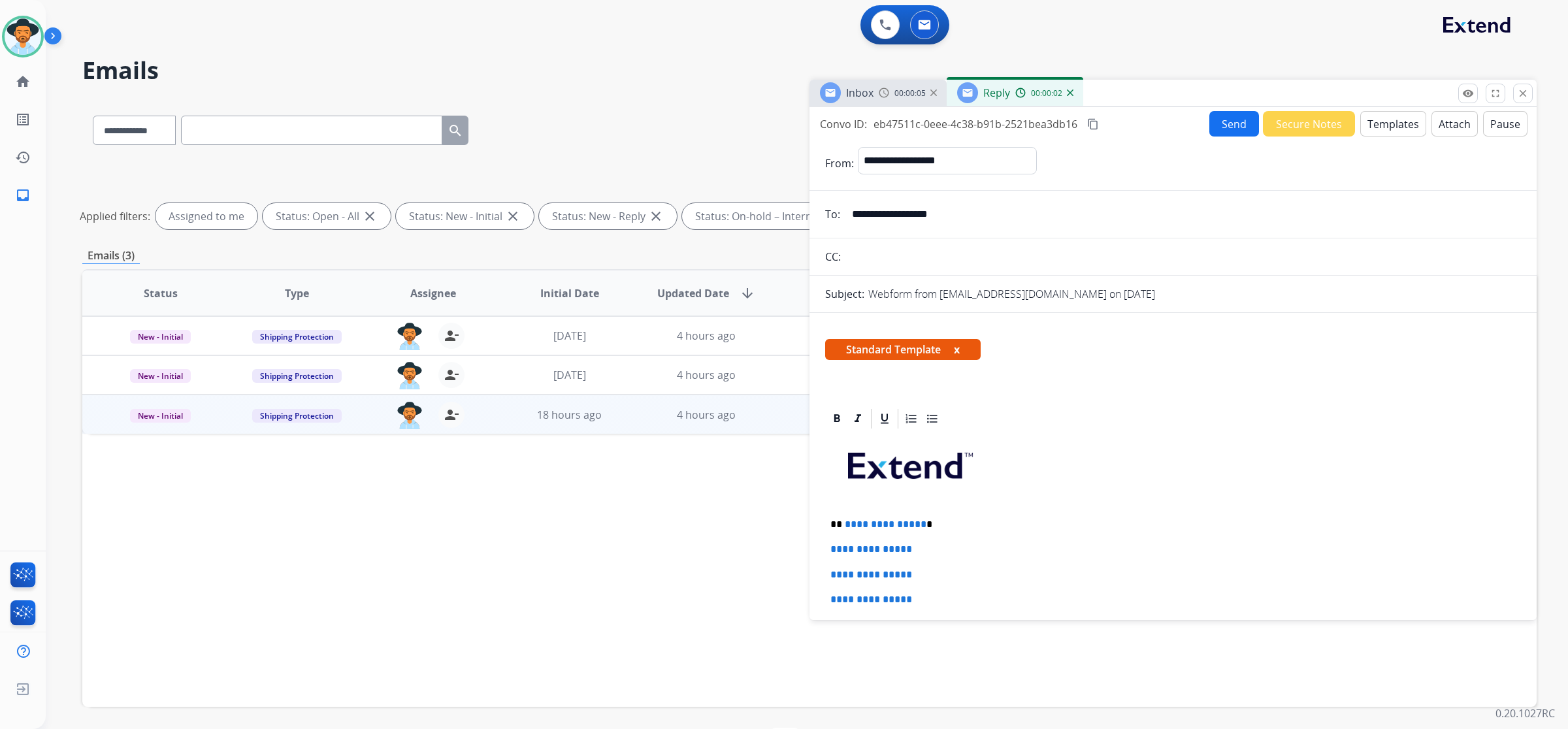
scroll to position [163, 0]
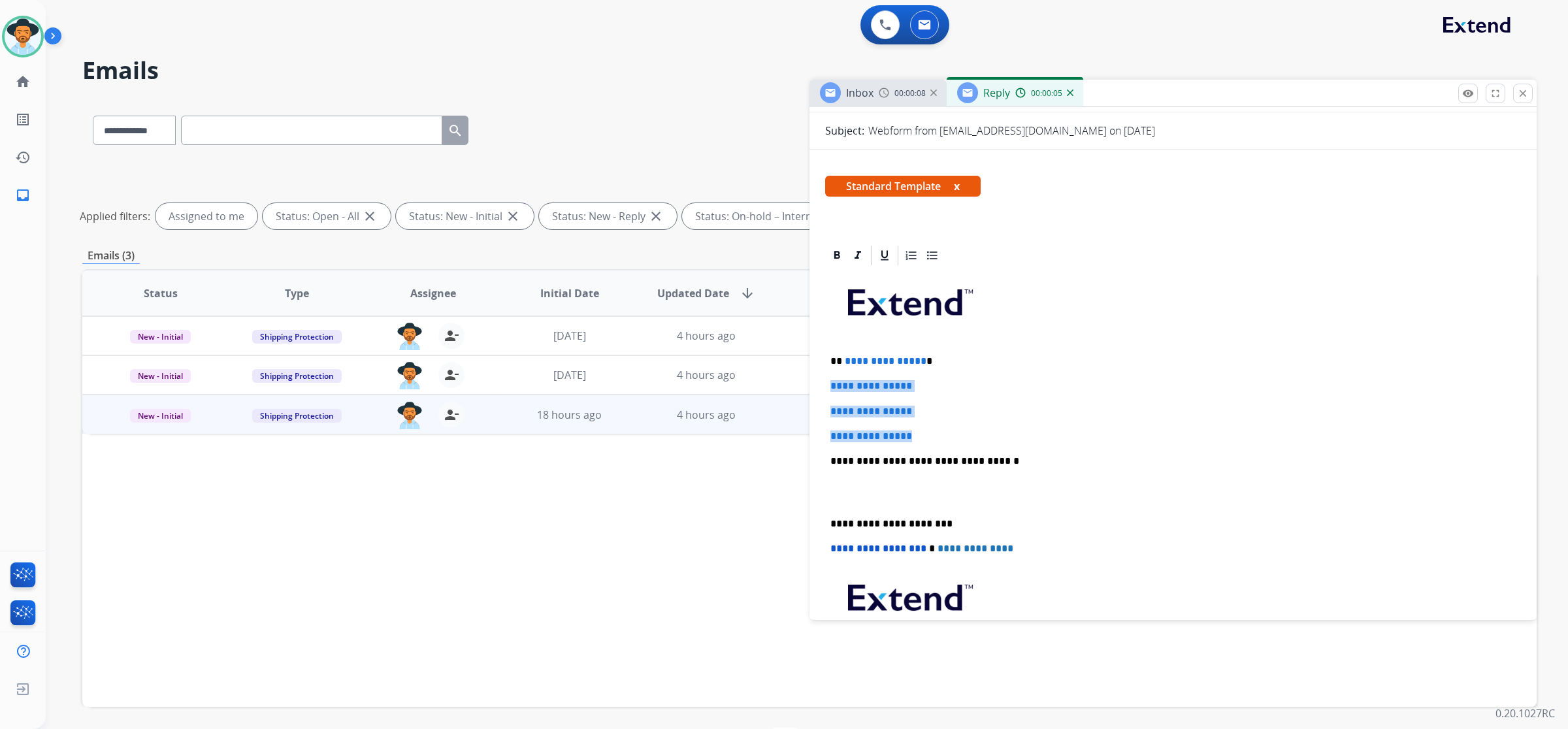
drag, startPoint x: 827, startPoint y: 385, endPoint x: 928, endPoint y: 430, distance: 110.6
click at [927, 432] on div "**********" at bounding box center [1174, 491] width 696 height 450
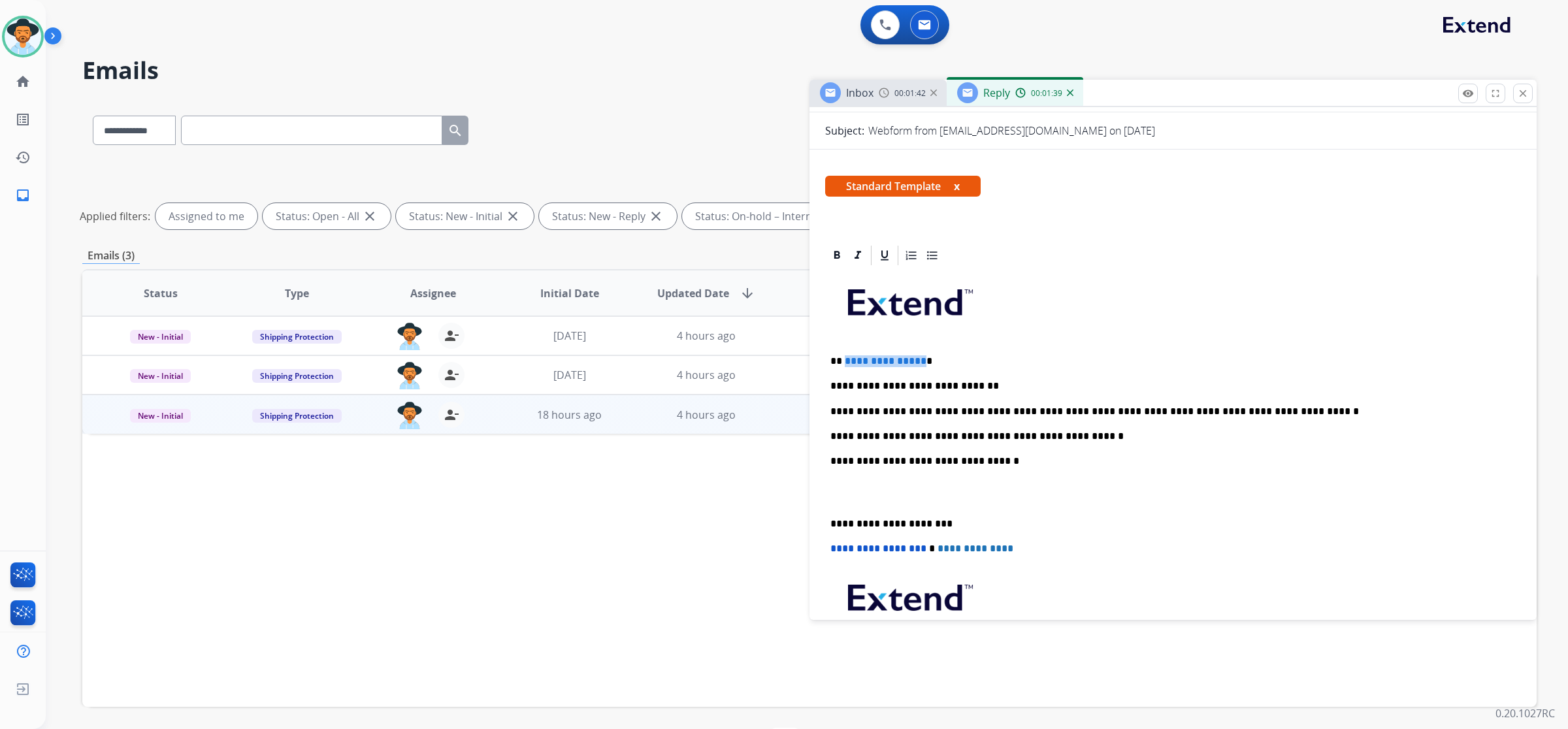
drag, startPoint x: 918, startPoint y: 358, endPoint x: 843, endPoint y: 357, distance: 75.0
click at [845, 357] on span "**********" at bounding box center [886, 360] width 82 height 10
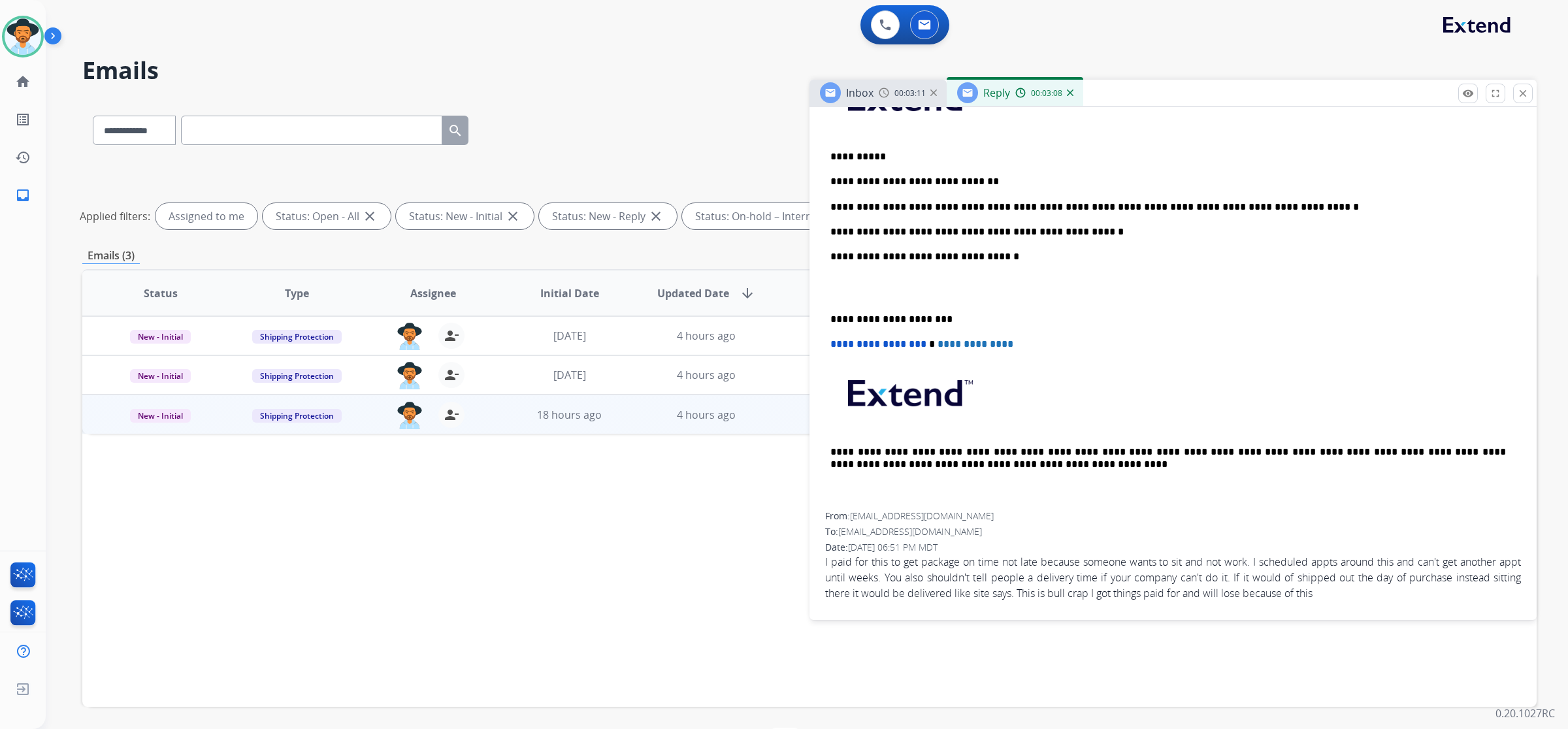
click at [1249, 209] on p "**********" at bounding box center [1168, 207] width 676 height 12
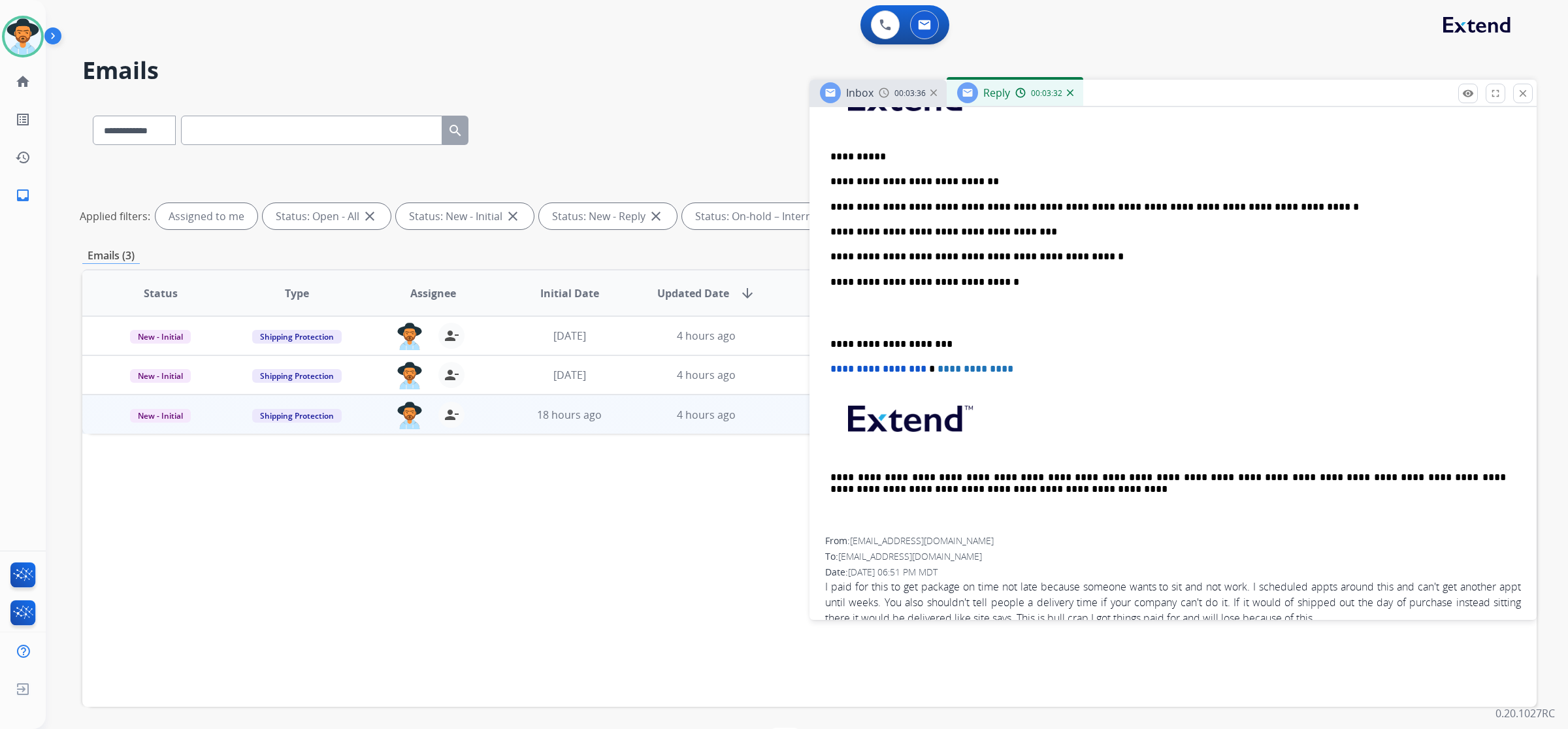
click at [1043, 227] on p "**********" at bounding box center [1168, 231] width 676 height 12
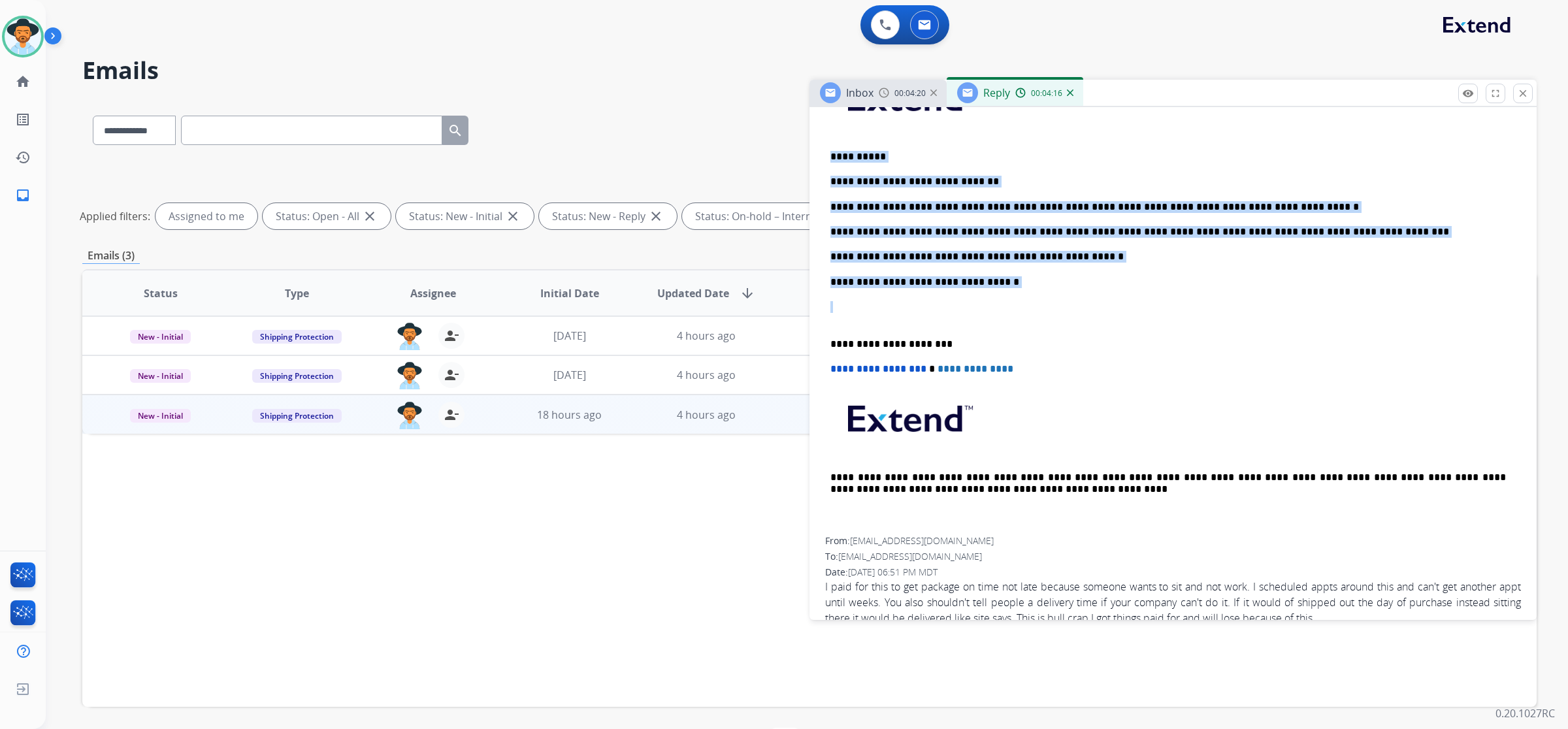
drag, startPoint x: 1027, startPoint y: 288, endPoint x: 826, endPoint y: 146, distance: 246.1
click at [825, 143] on div "**********" at bounding box center [1174, 299] width 696 height 474
copy div "**********"
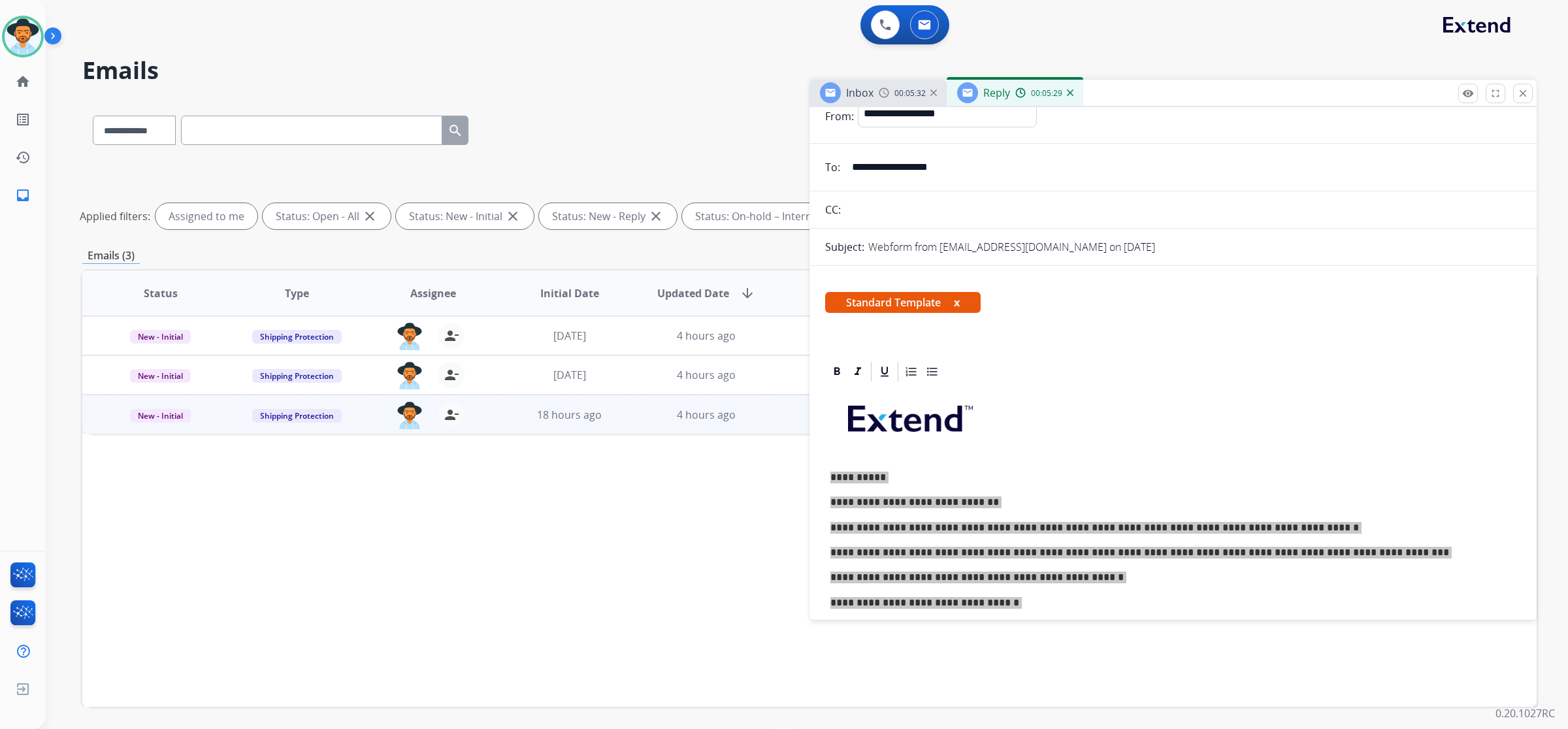
scroll to position [0, 0]
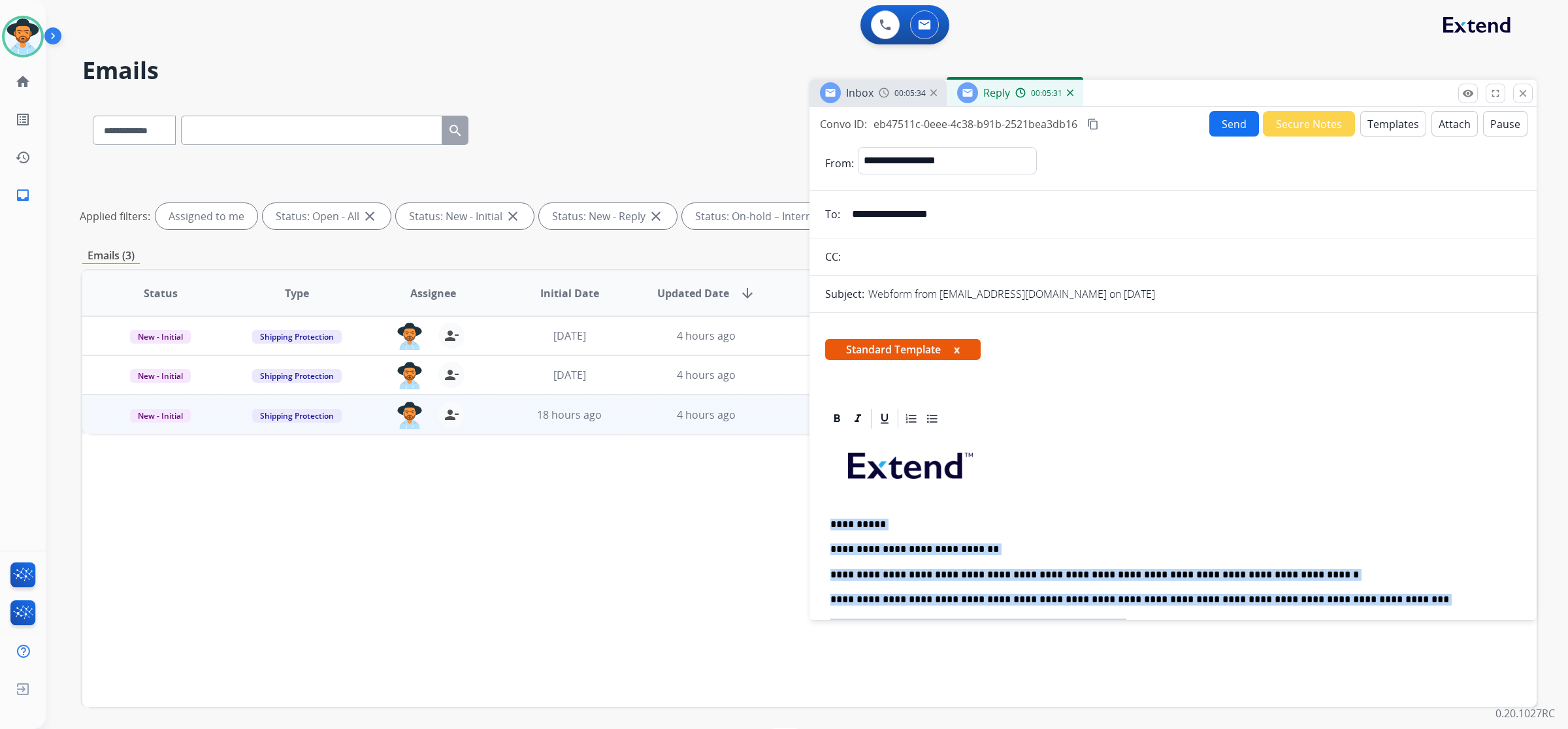
click at [1226, 119] on button "Send" at bounding box center [1234, 124] width 50 height 26
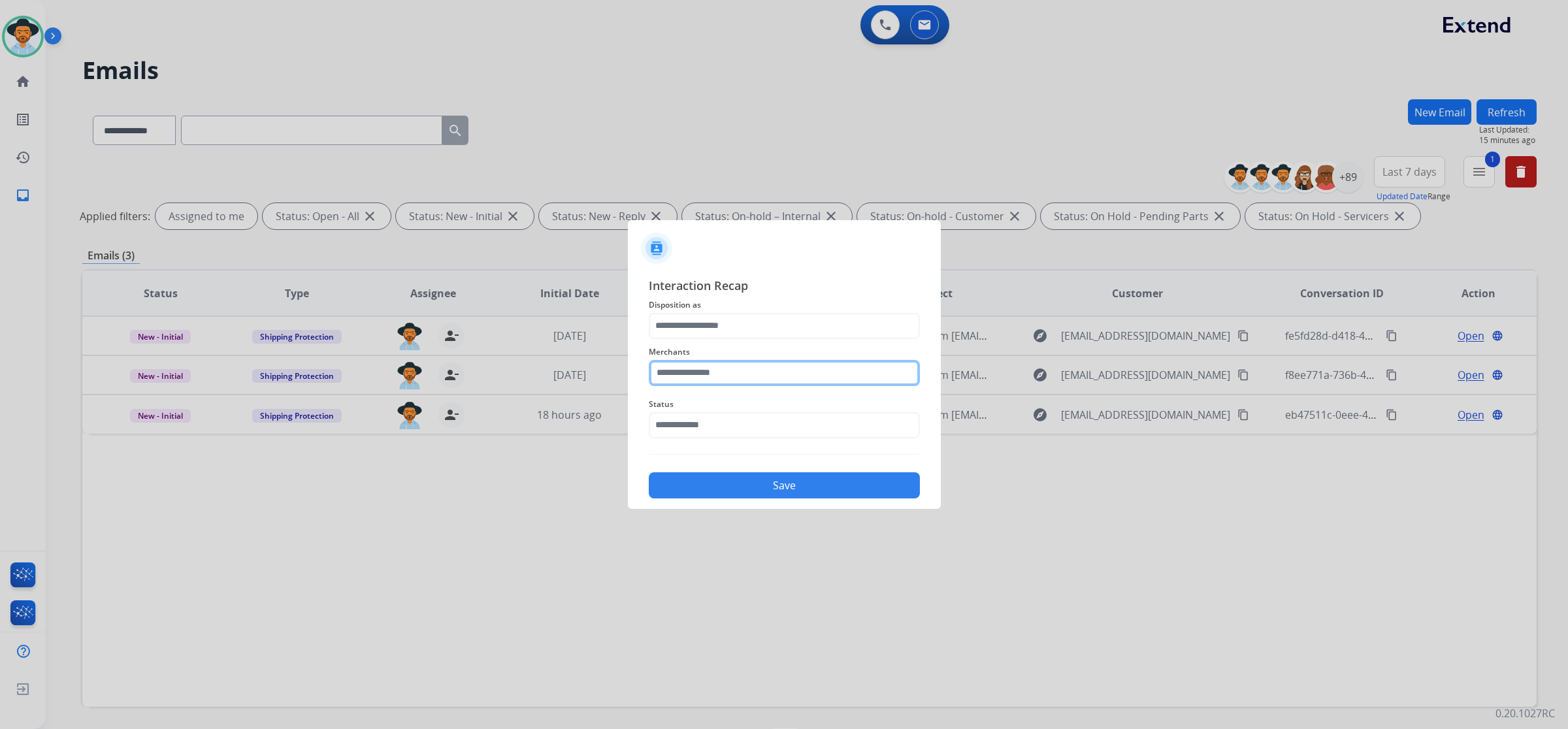
click at [808, 370] on input "text" at bounding box center [784, 372] width 272 height 26
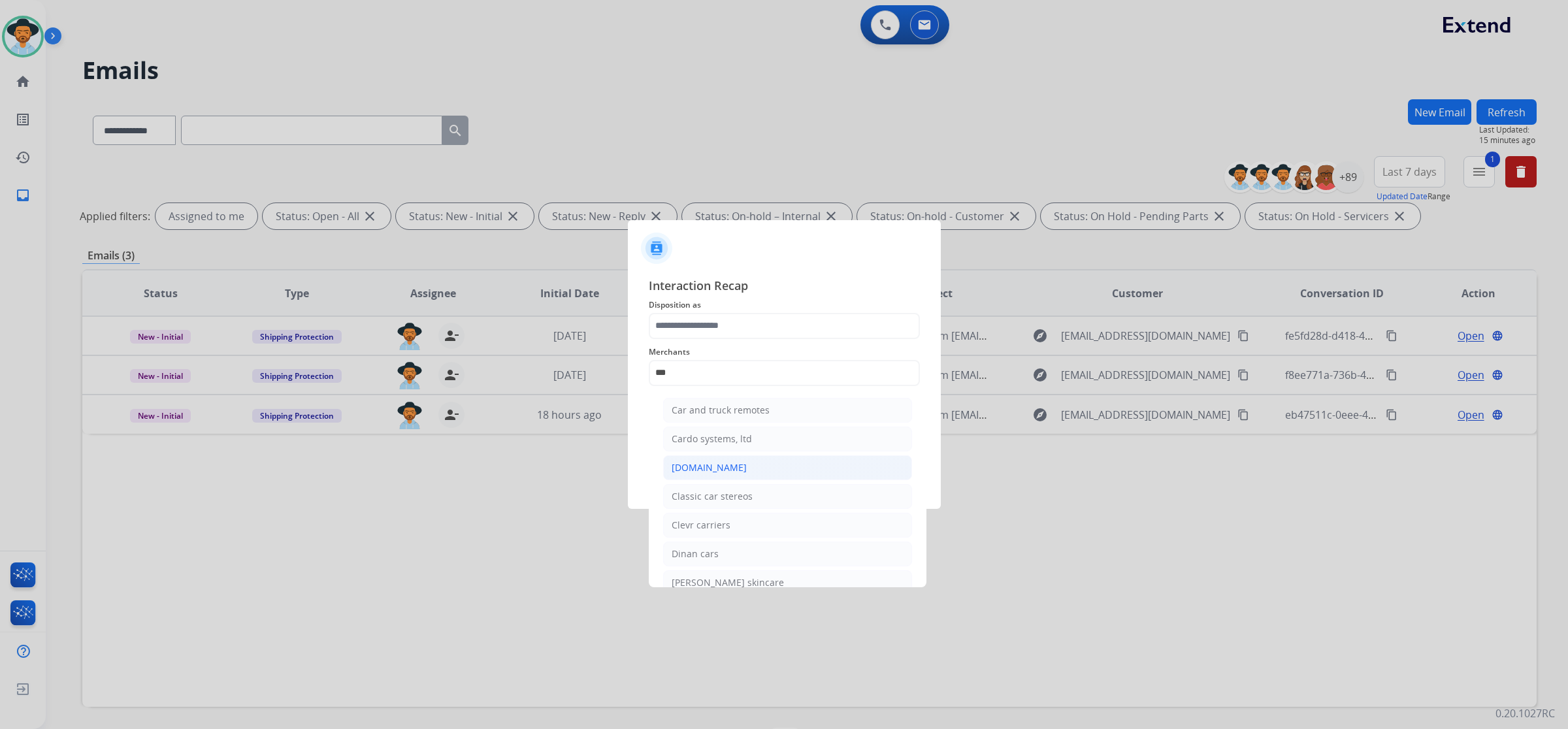
click at [732, 471] on li "[DOMAIN_NAME]" at bounding box center [788, 467] width 249 height 25
type input "**********"
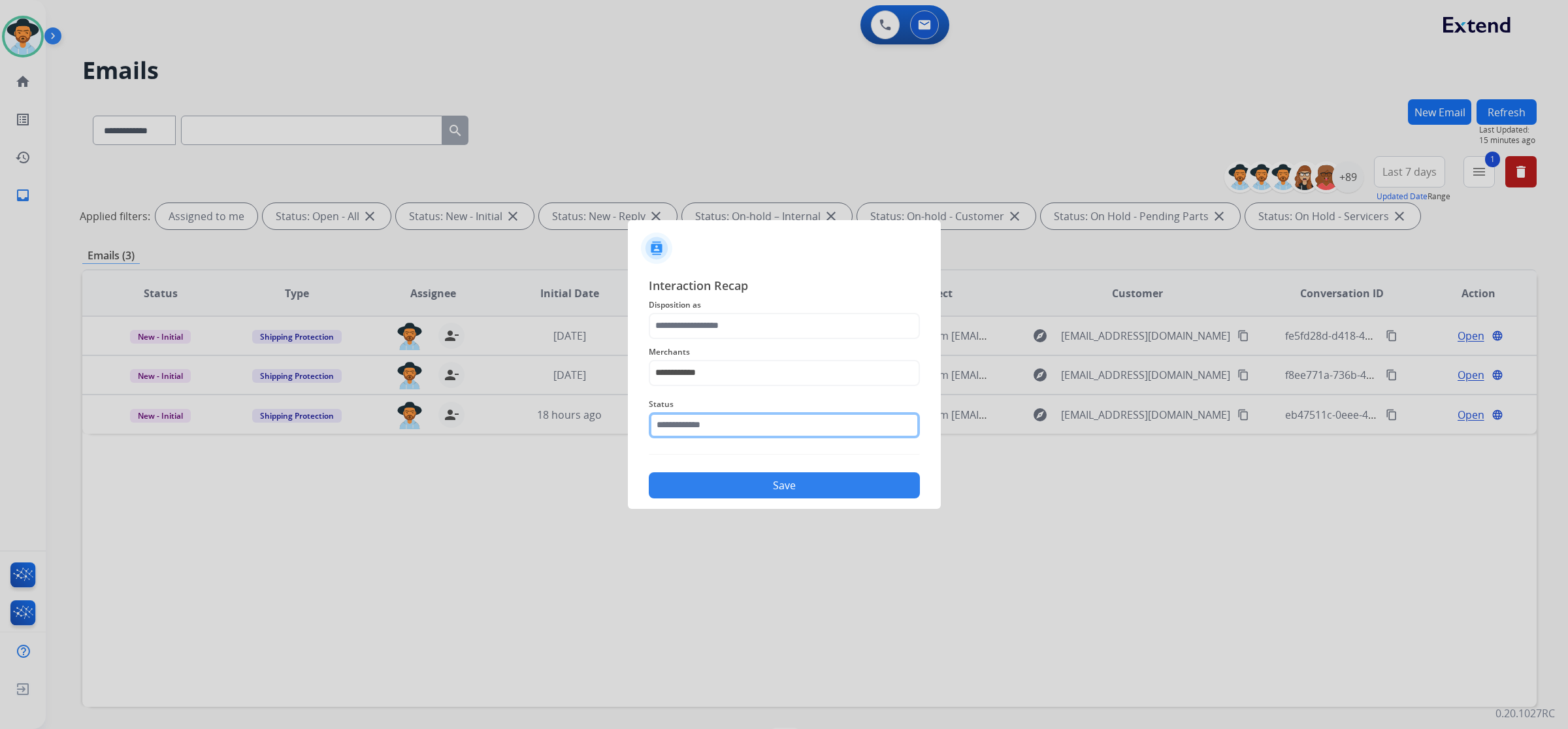
click at [740, 430] on input "text" at bounding box center [784, 425] width 272 height 26
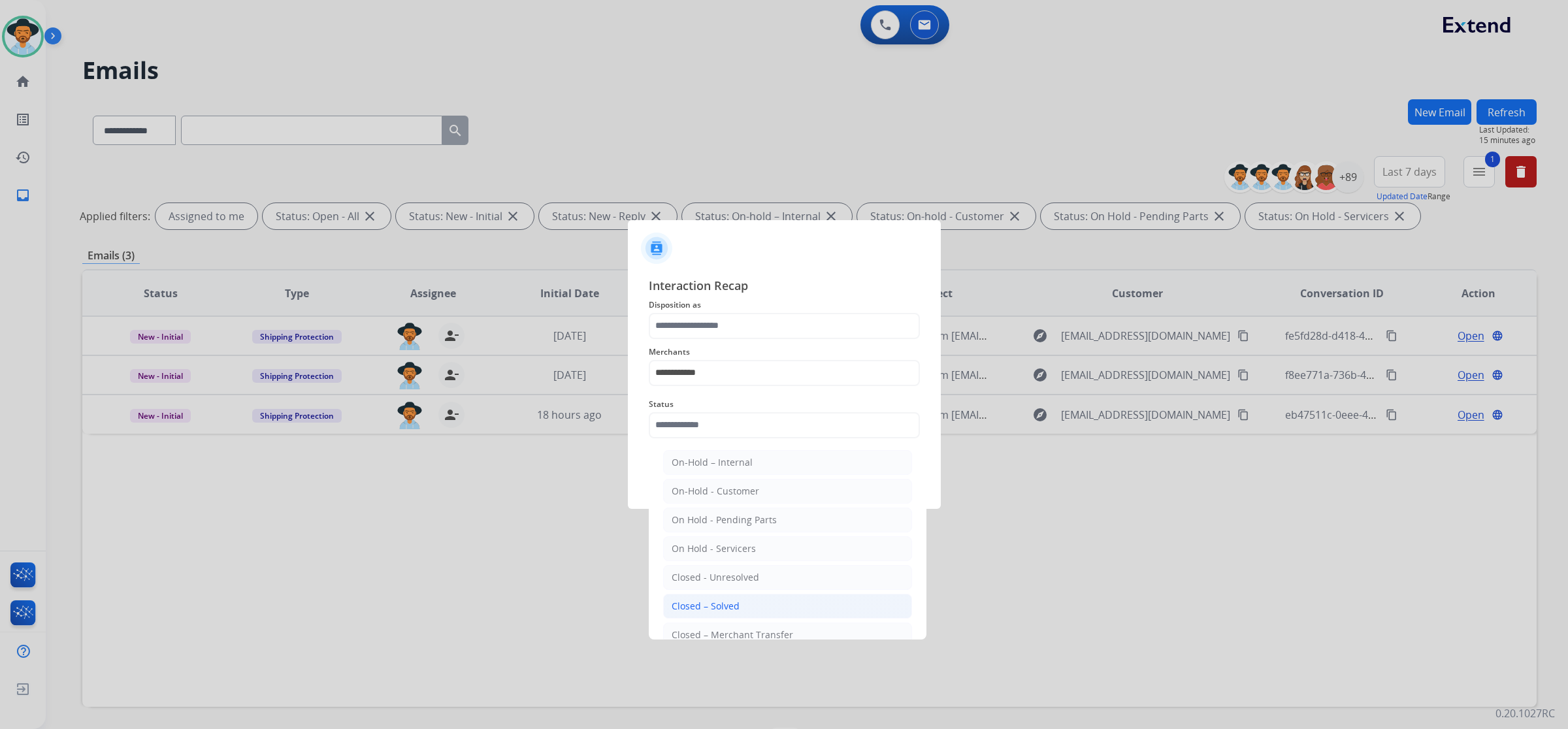
click at [748, 602] on li "Closed – Solved" at bounding box center [788, 606] width 249 height 25
type input "**********"
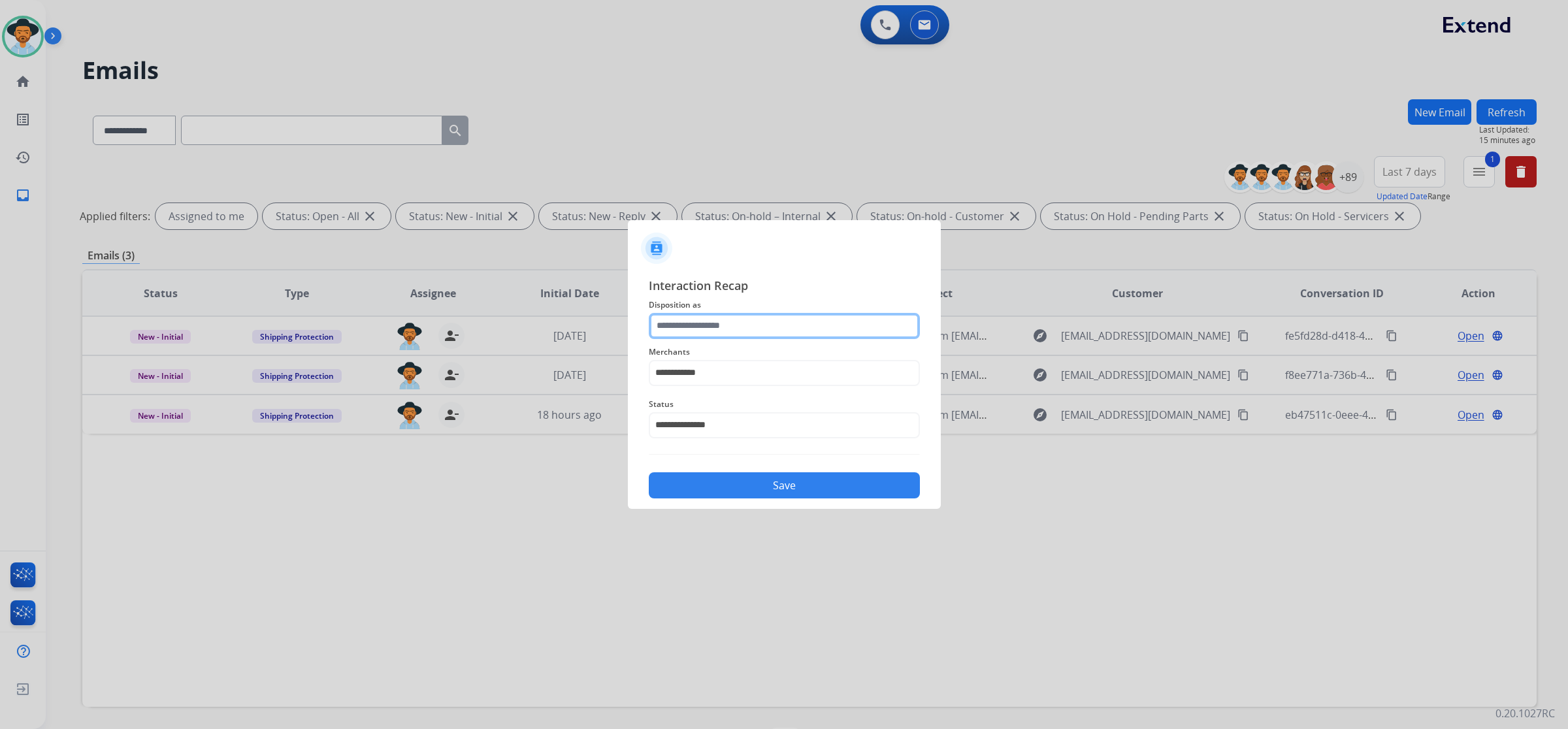
click at [772, 320] on input "text" at bounding box center [784, 326] width 272 height 26
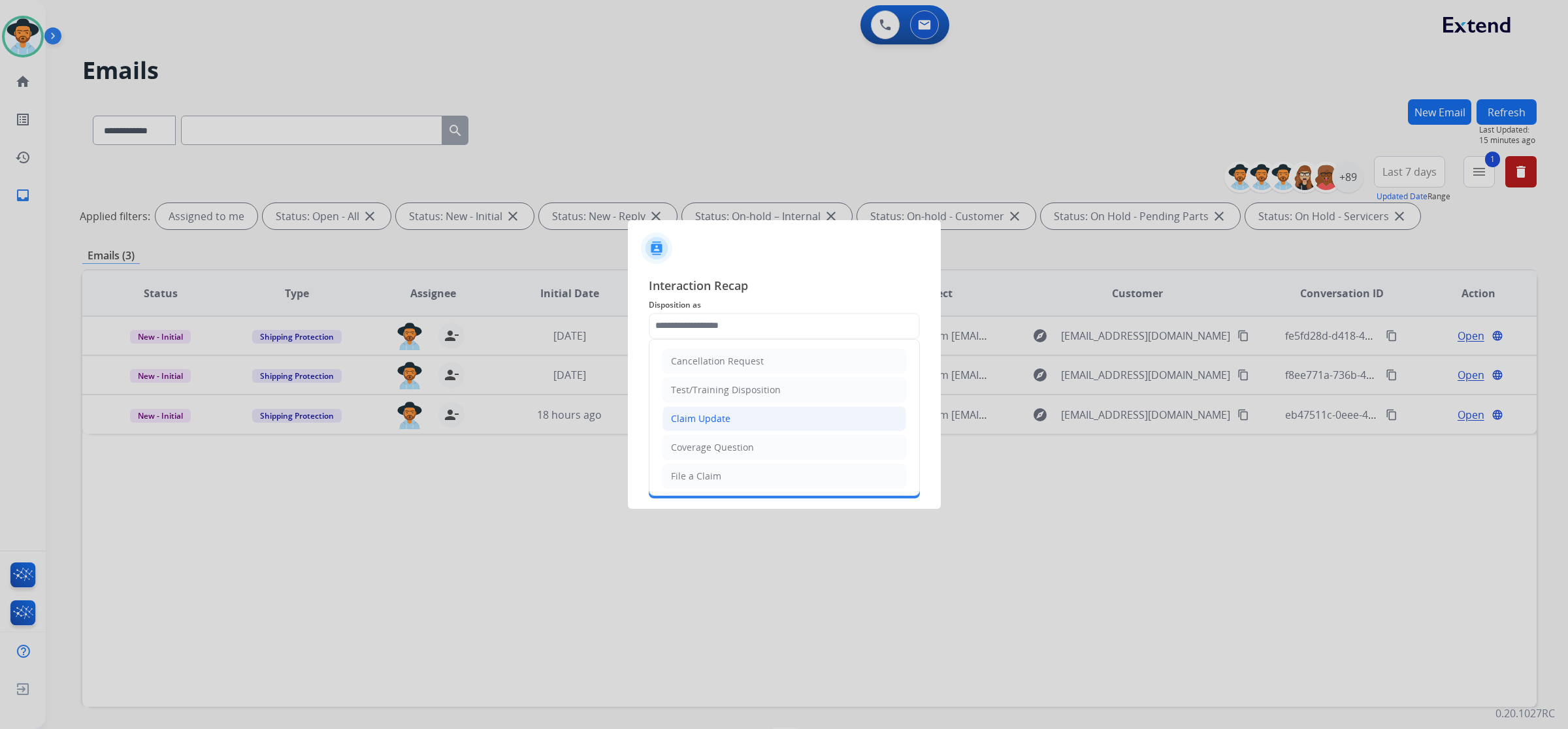
click at [765, 421] on li "Claim Update" at bounding box center [784, 418] width 244 height 25
type input "**********"
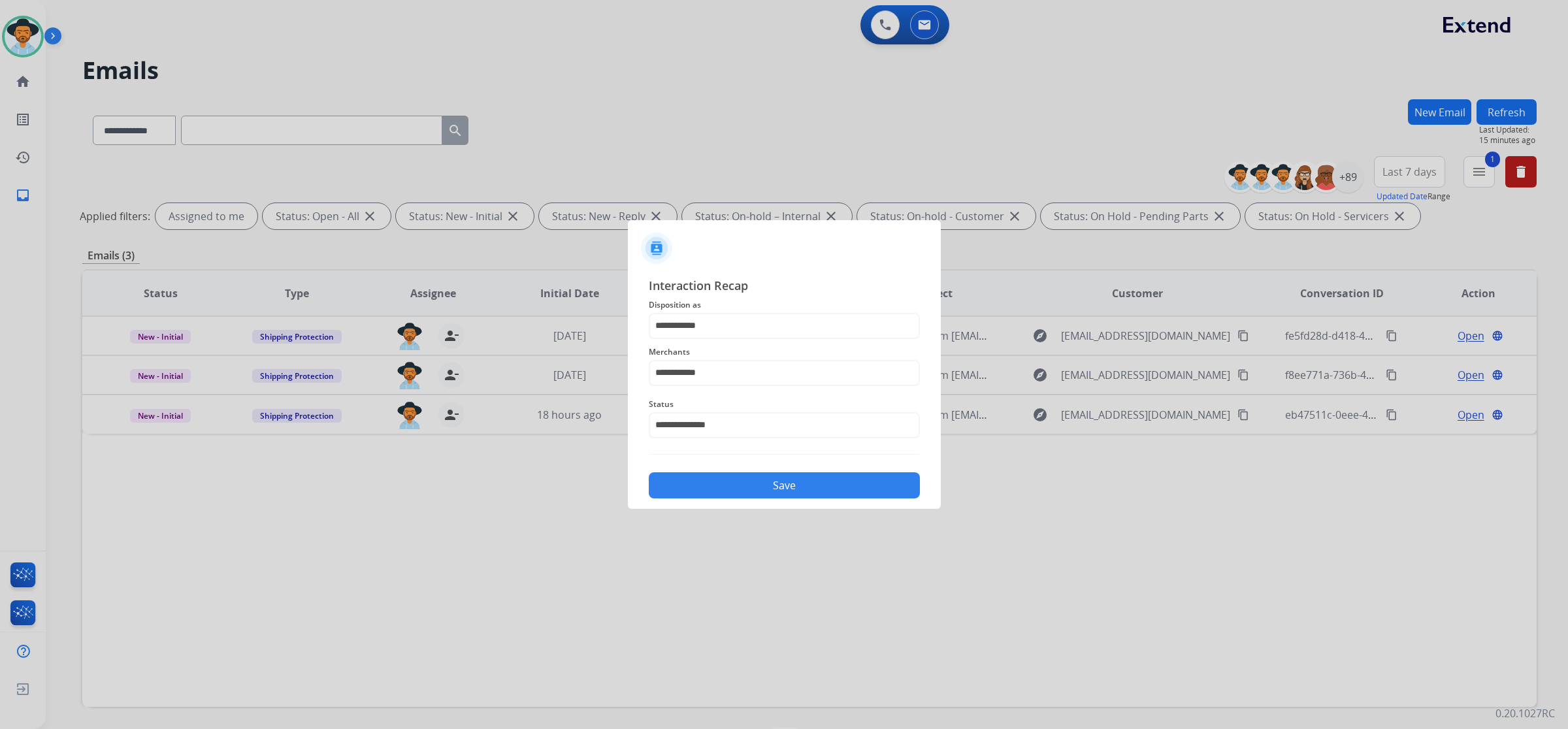
drag, startPoint x: 768, startPoint y: 485, endPoint x: 776, endPoint y: 490, distance: 9.4
click at [769, 484] on button "Save" at bounding box center [784, 485] width 272 height 26
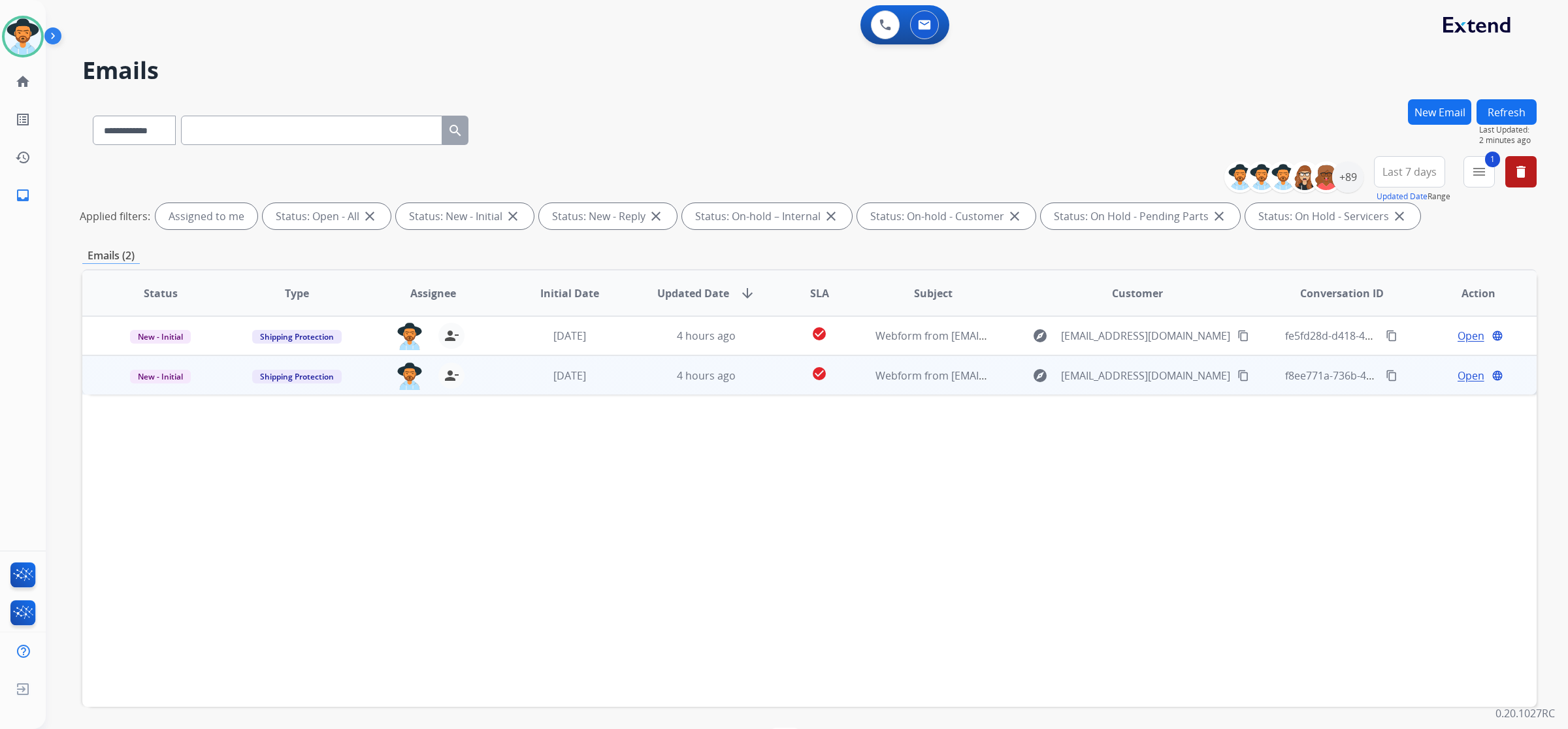
click at [1465, 373] on span "Open" at bounding box center [1471, 376] width 27 height 16
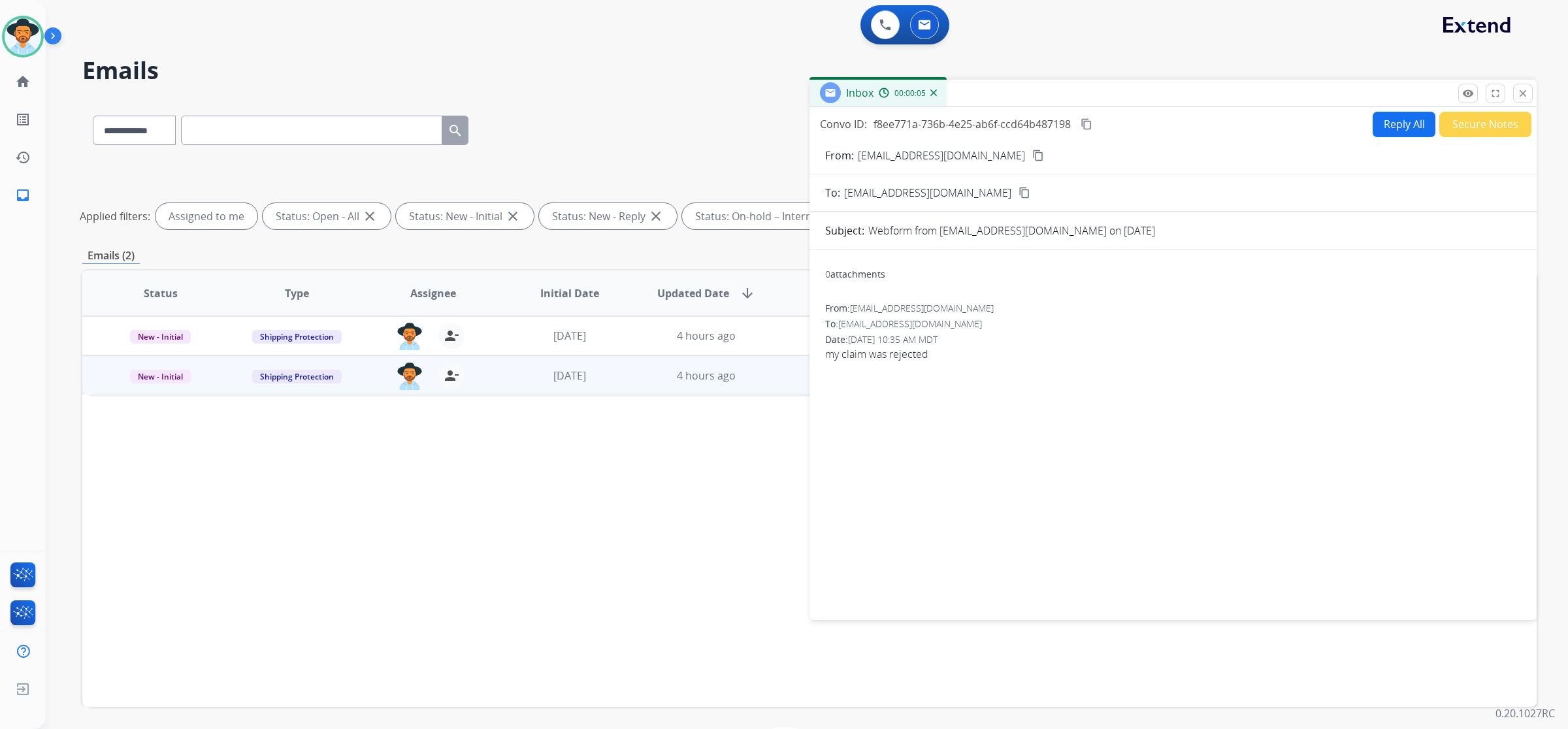
click at [1410, 123] on button "Reply All" at bounding box center [1404, 124] width 62 height 26
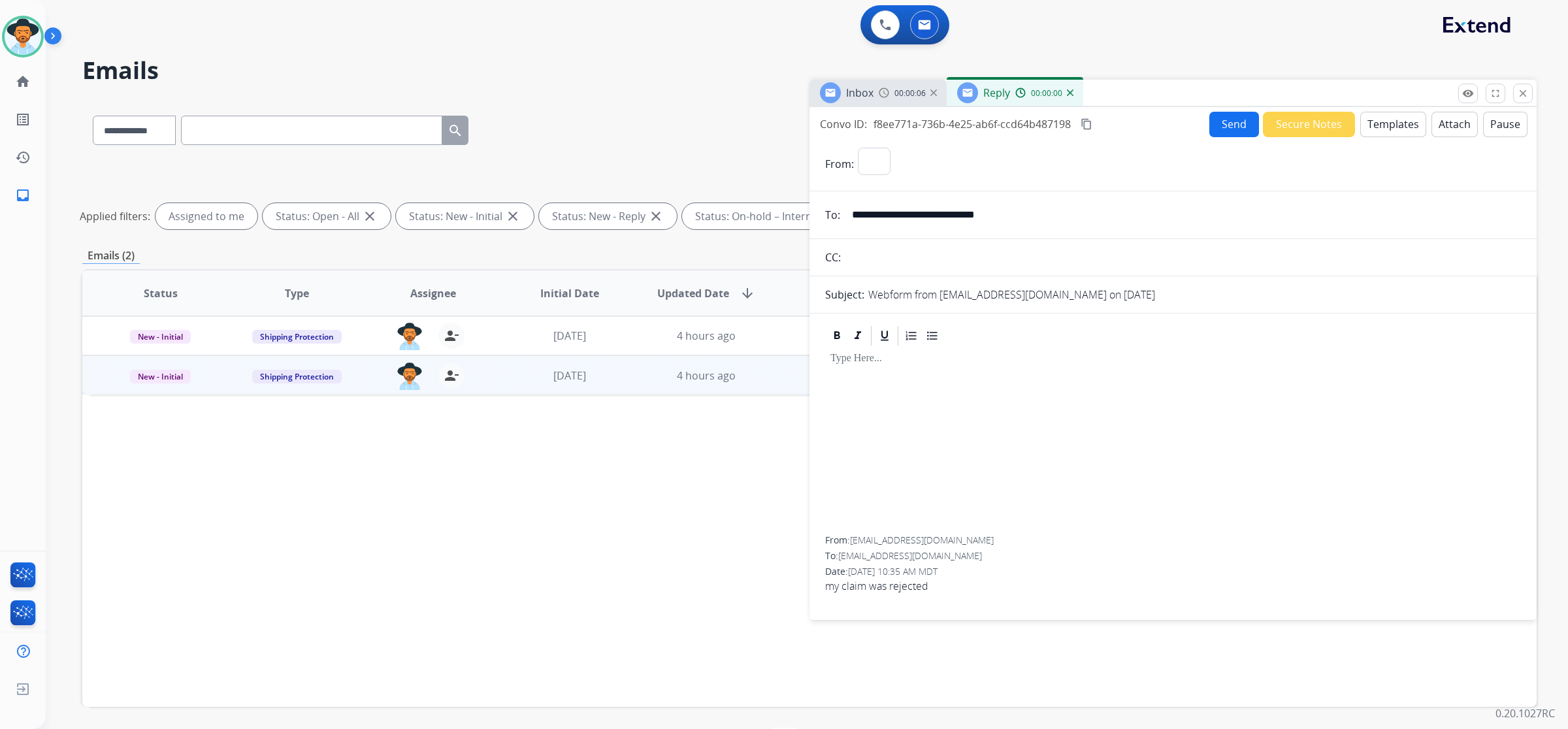
select select "**********"
click at [1396, 114] on button "Templates" at bounding box center [1393, 124] width 66 height 26
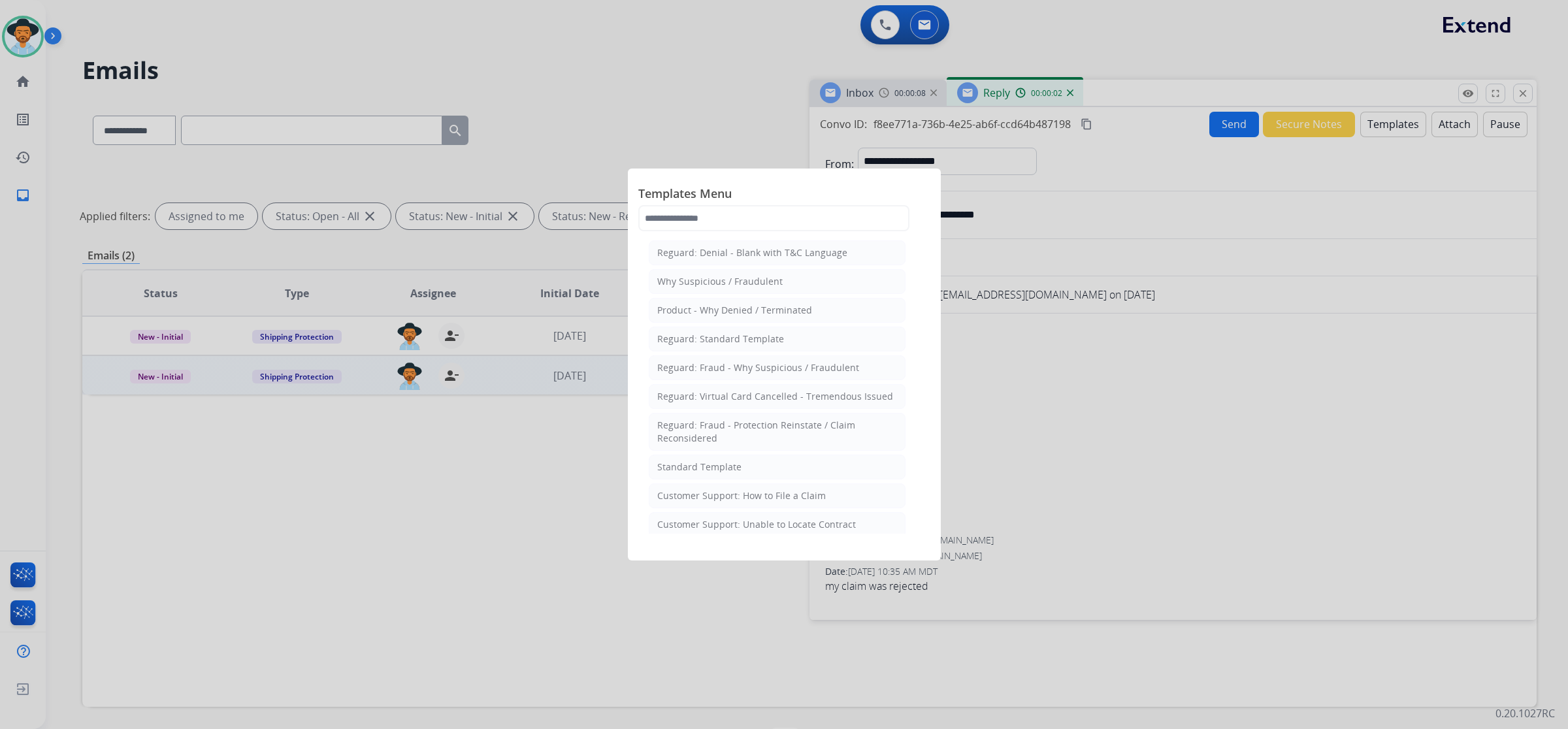
drag, startPoint x: 670, startPoint y: 469, endPoint x: 714, endPoint y: 469, distance: 44.0
click at [671, 469] on div "Standard Template" at bounding box center [699, 466] width 85 height 13
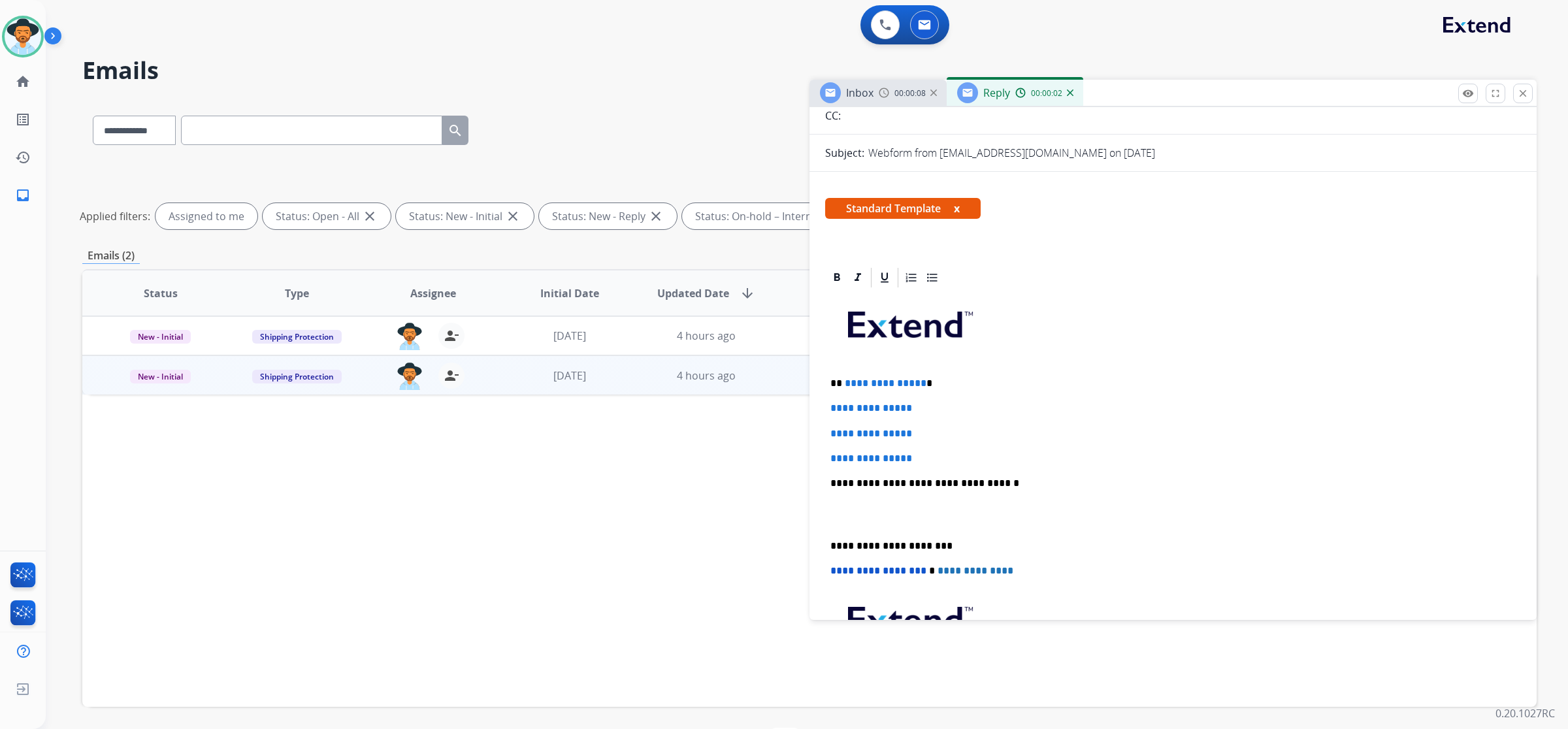
scroll to position [163, 0]
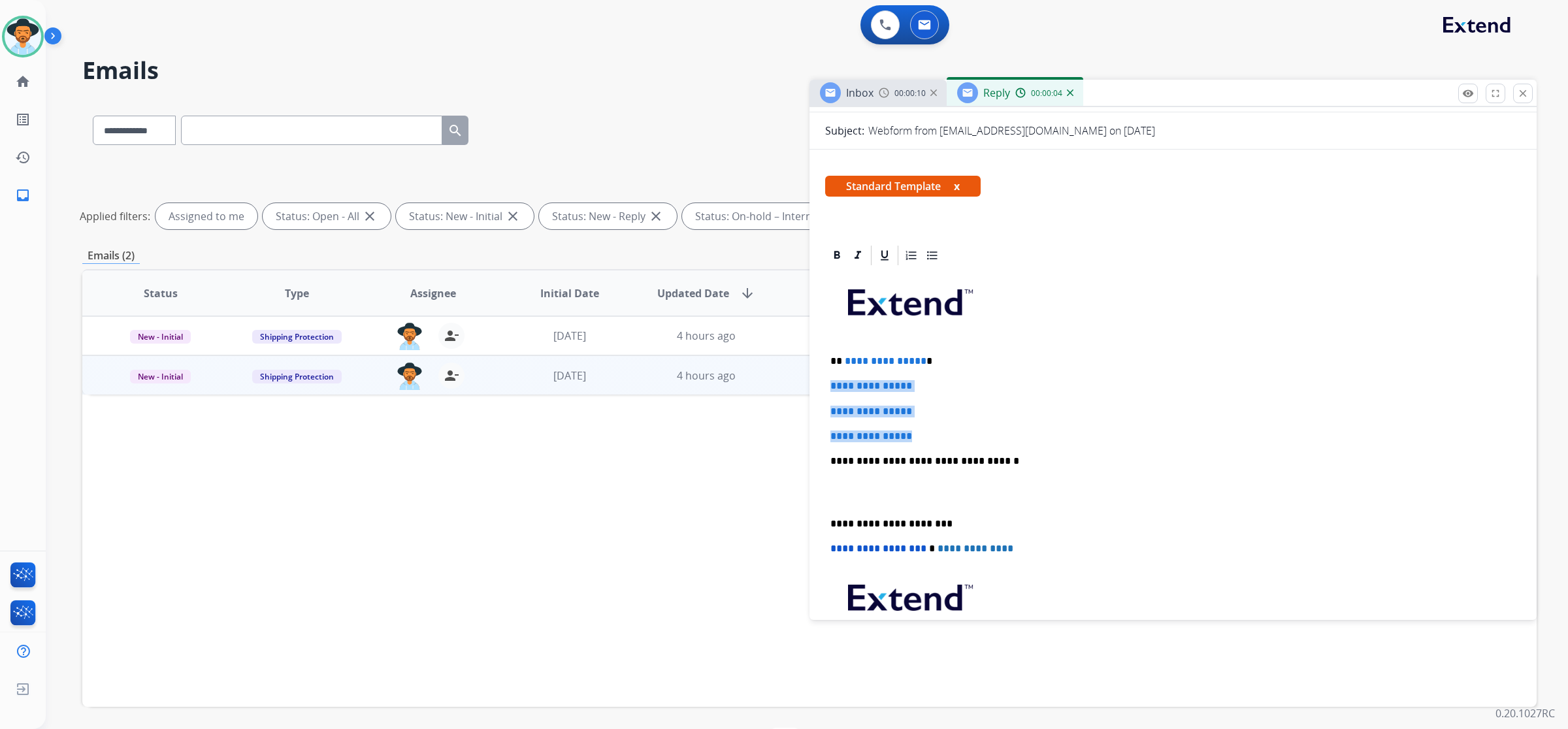
drag, startPoint x: 826, startPoint y: 386, endPoint x: 949, endPoint y: 441, distance: 134.7
click at [949, 441] on div "**********" at bounding box center [1174, 491] width 696 height 450
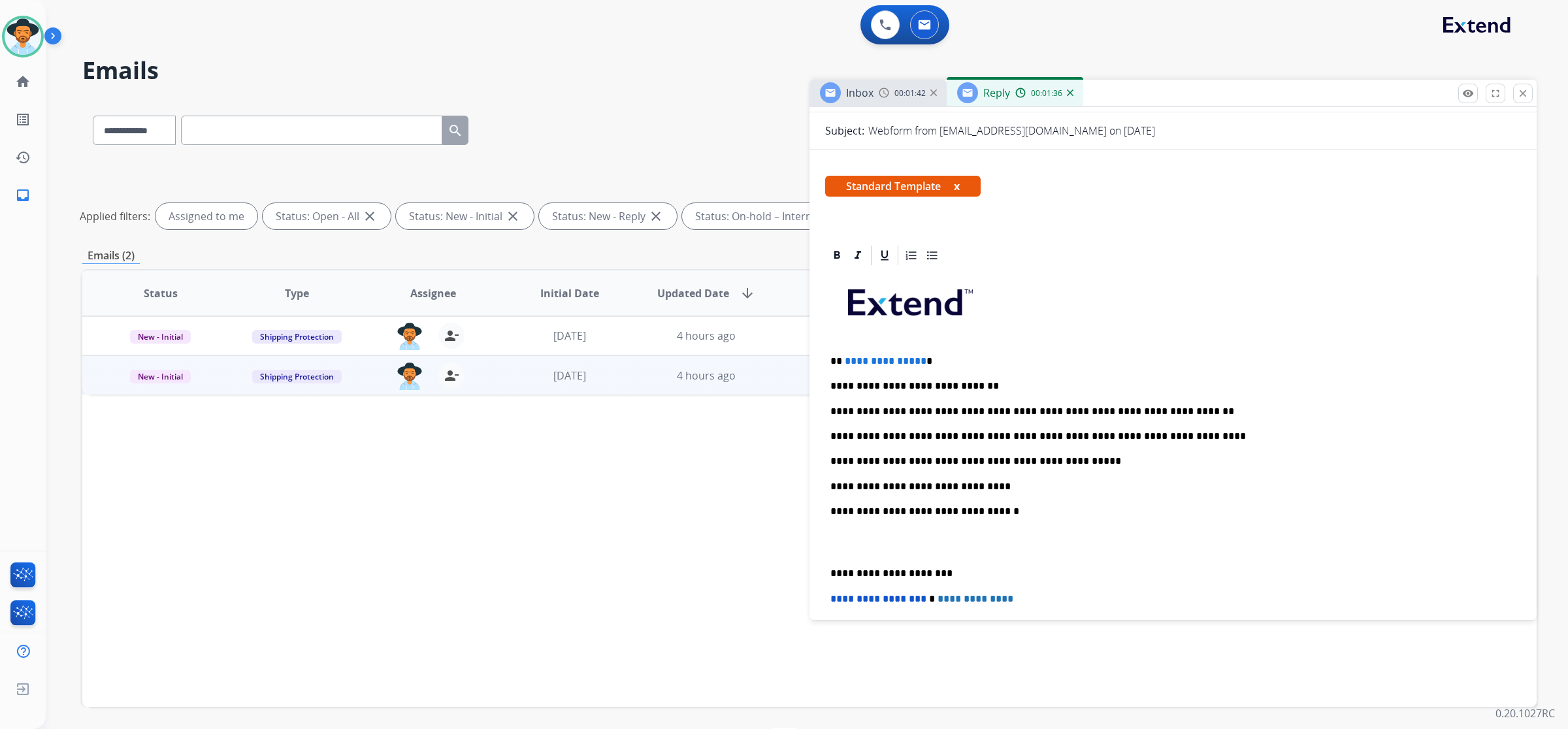
click at [916, 357] on span "**********" at bounding box center [886, 360] width 82 height 10
drag, startPoint x: 917, startPoint y: 358, endPoint x: 843, endPoint y: 364, distance: 74.2
click at [845, 364] on span "**********" at bounding box center [886, 360] width 82 height 10
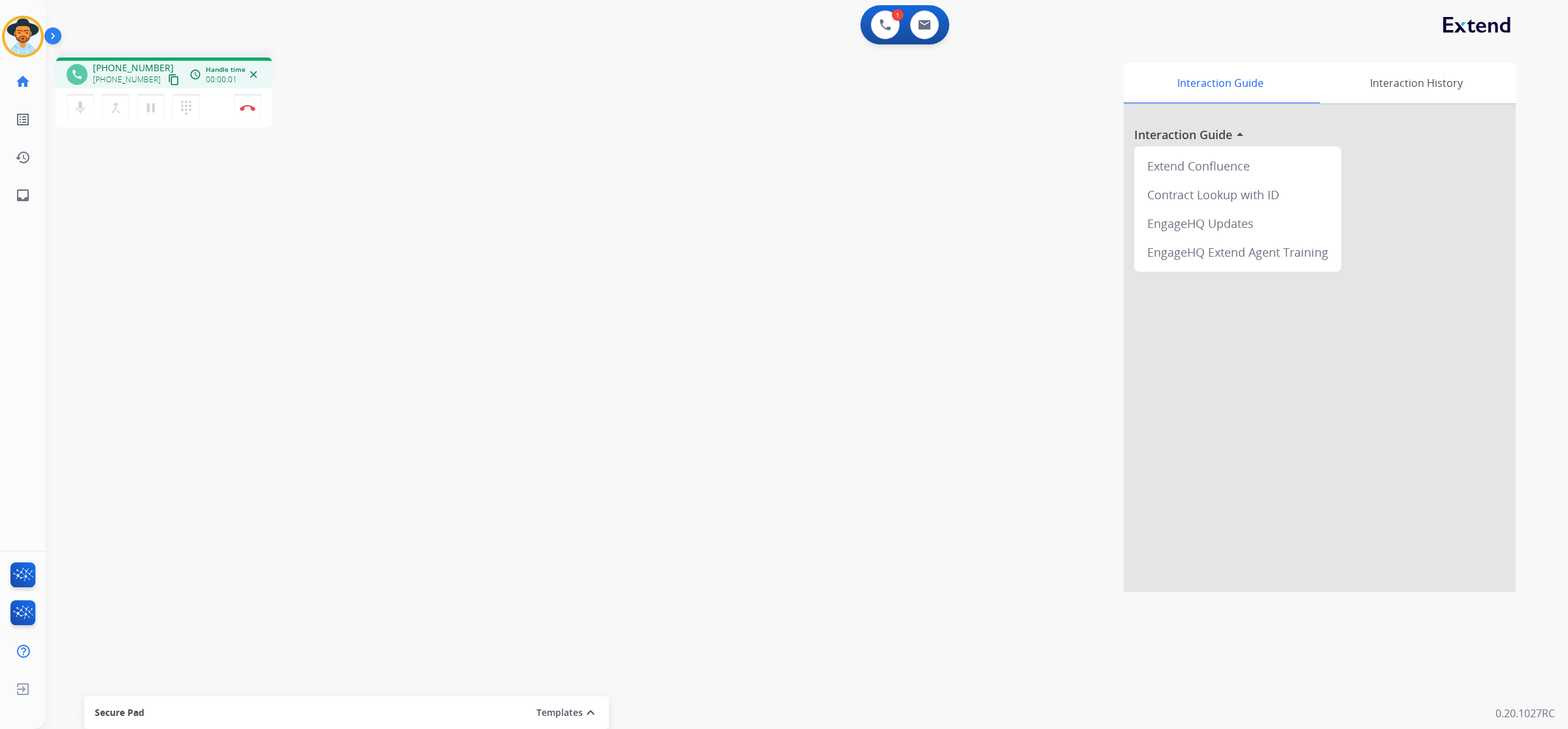
click at [168, 82] on mat-icon "content_copy" at bounding box center [174, 79] width 12 height 12
click at [933, 23] on button at bounding box center [924, 25] width 28 height 28
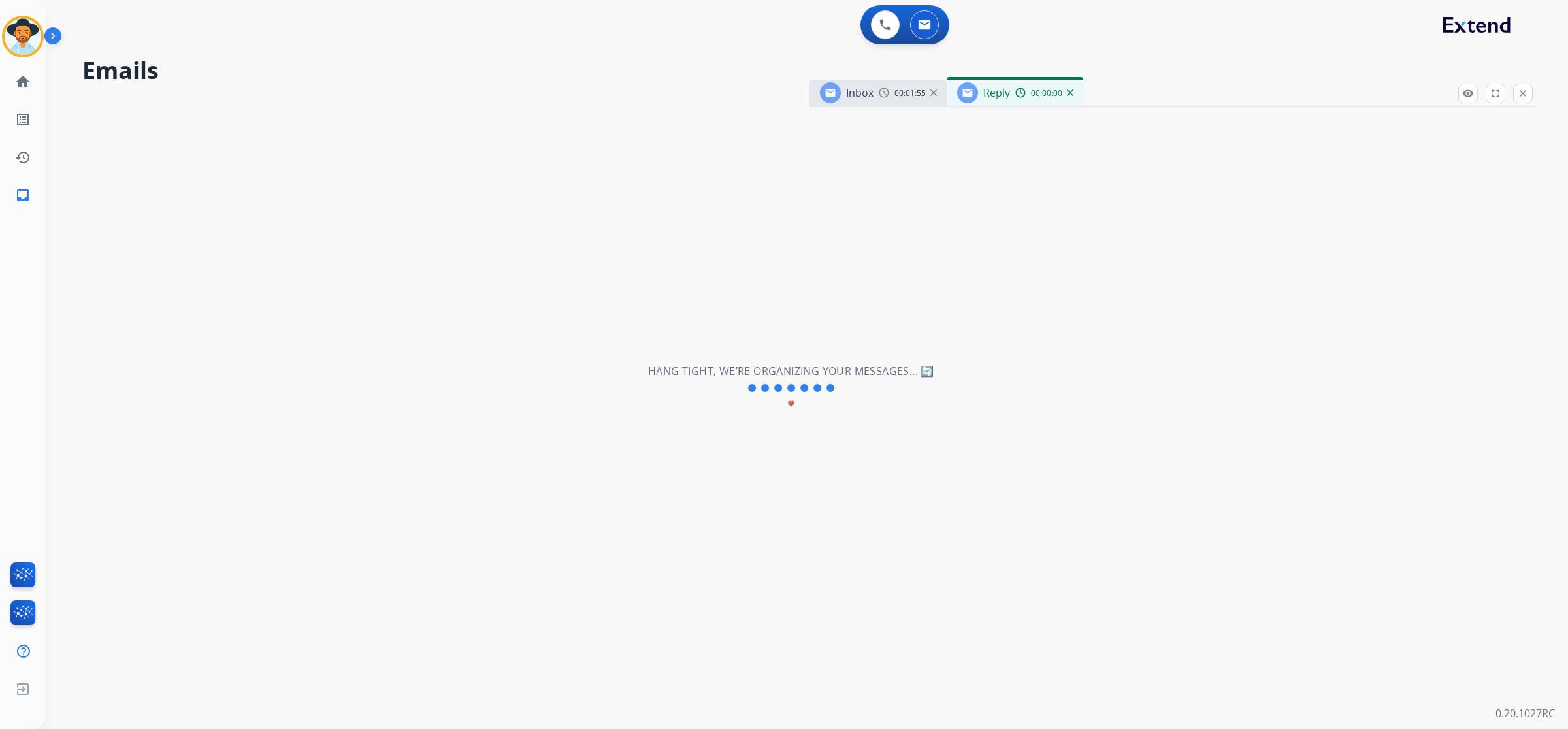
select select "**********"
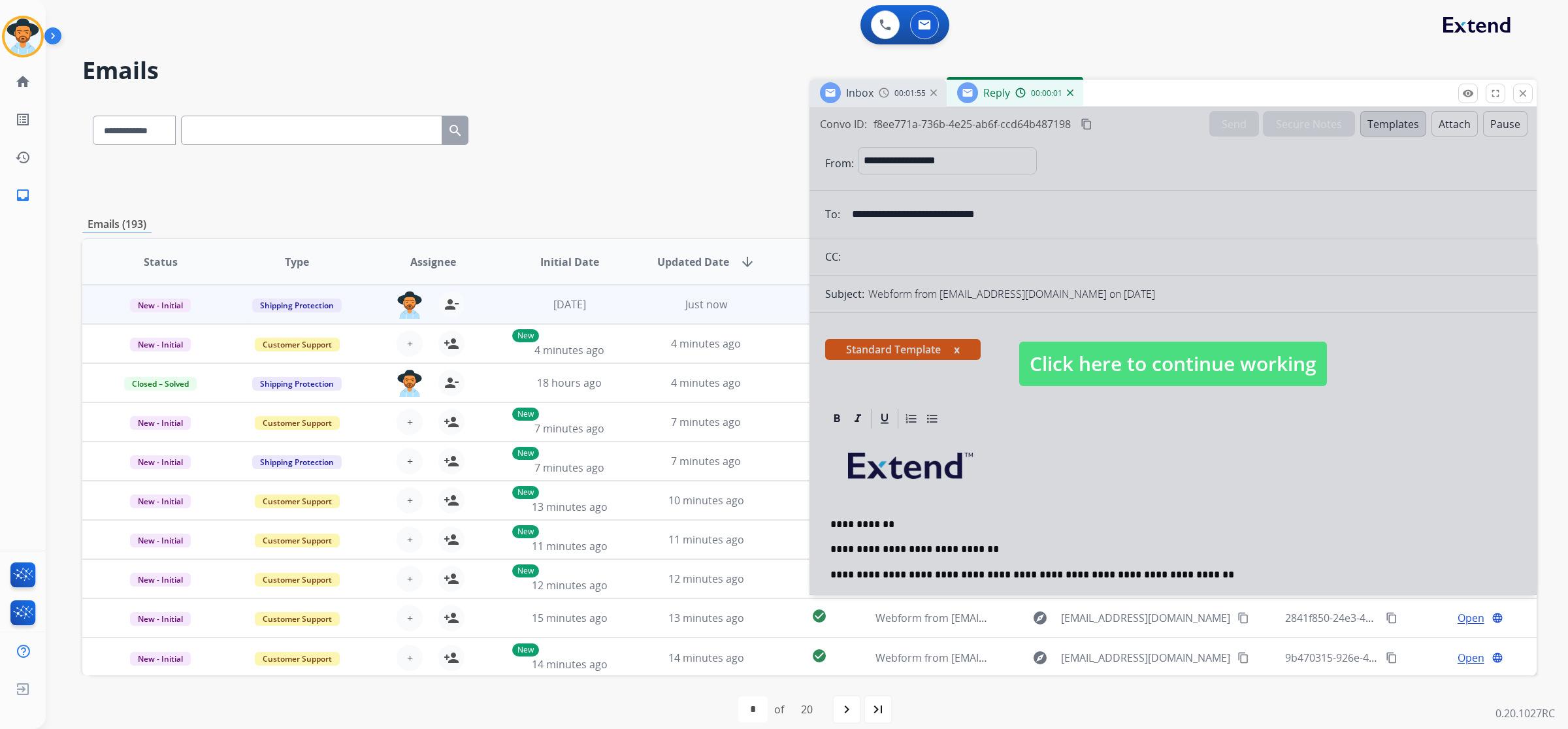
click at [1174, 369] on span "Click here to continue working" at bounding box center [1174, 364] width 308 height 45
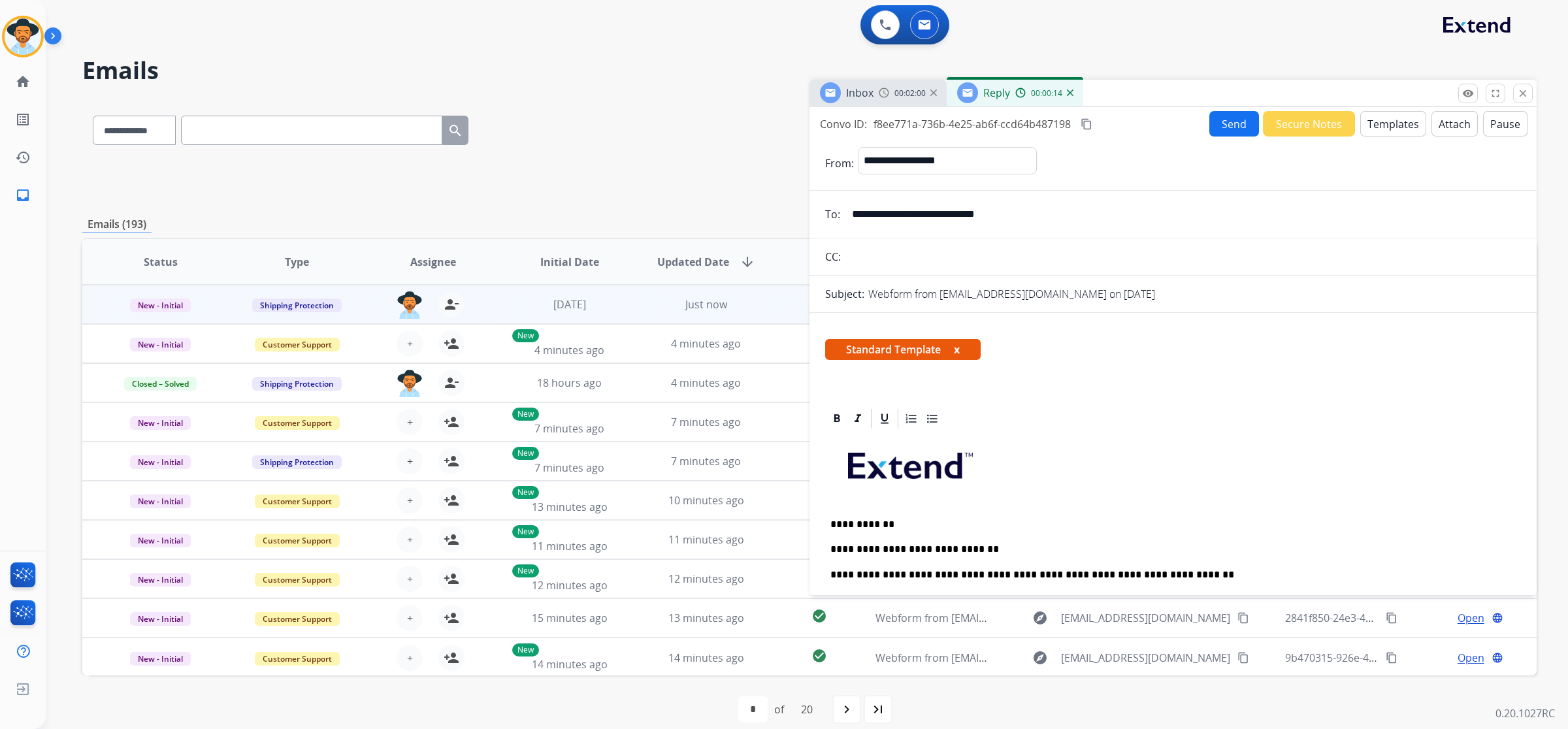
click at [1217, 124] on button "Send" at bounding box center [1234, 124] width 50 height 26
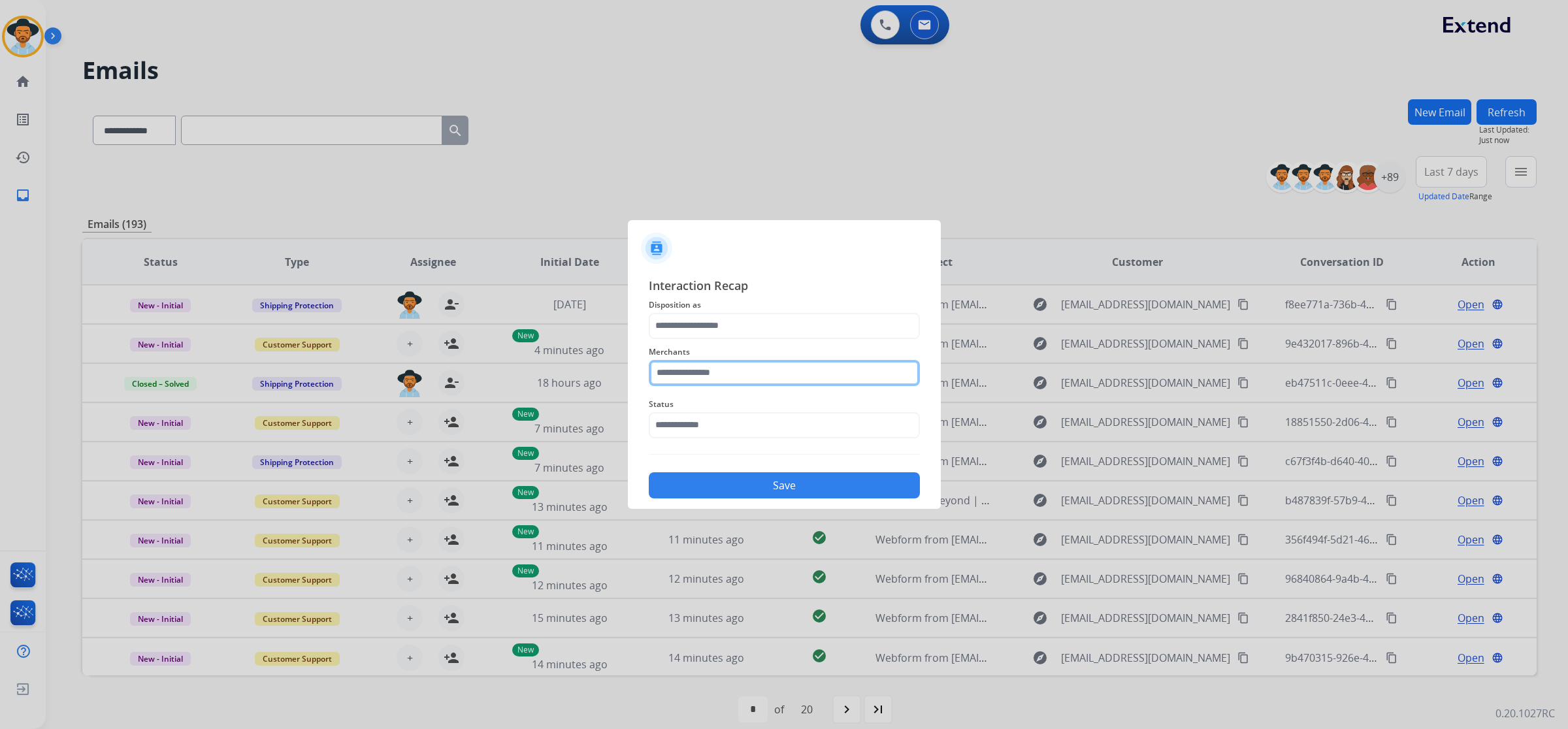
click at [740, 363] on input "text" at bounding box center [784, 372] width 272 height 26
click at [733, 416] on li "Jomashop" at bounding box center [788, 410] width 249 height 25
type input "********"
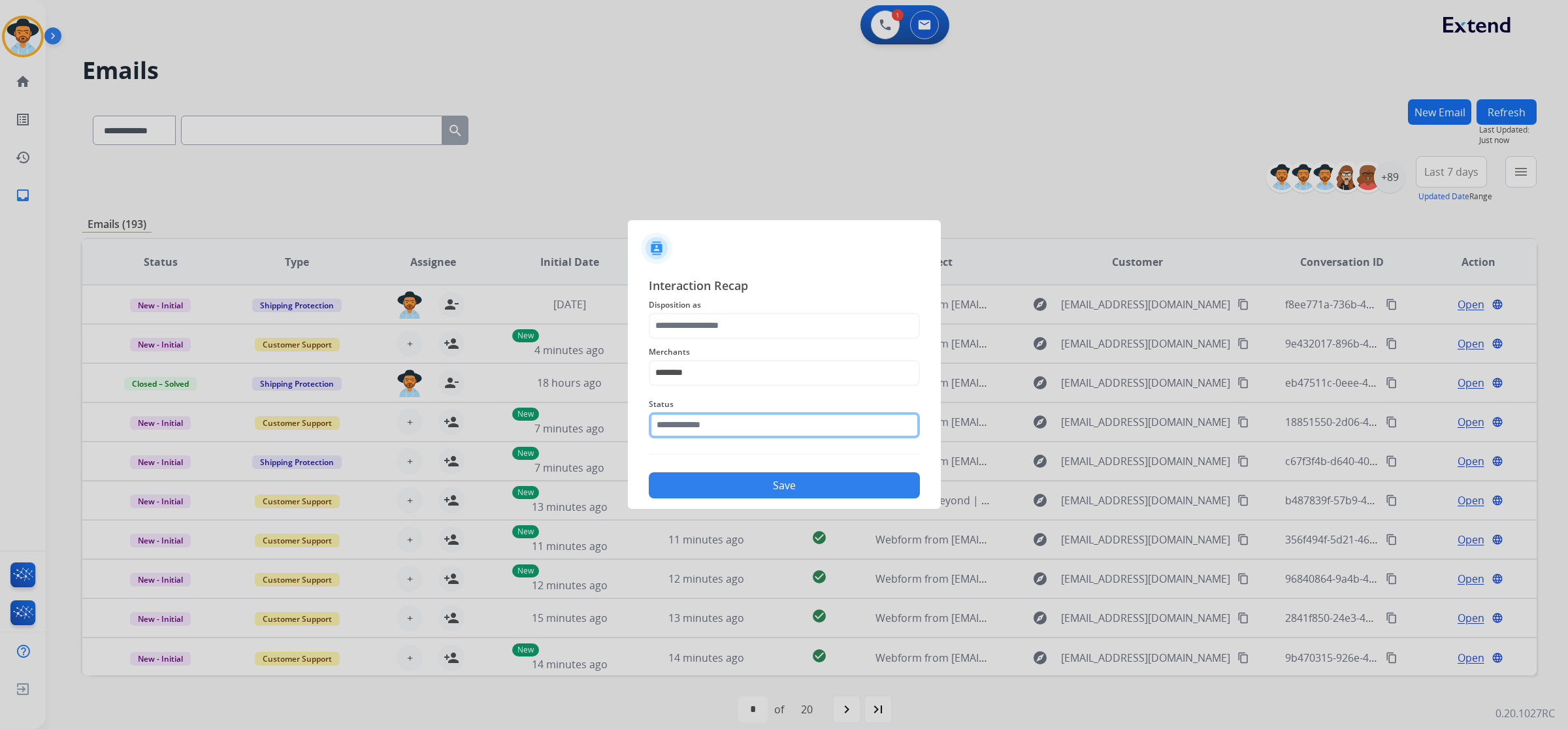
click at [734, 428] on input "text" at bounding box center [784, 425] width 272 height 26
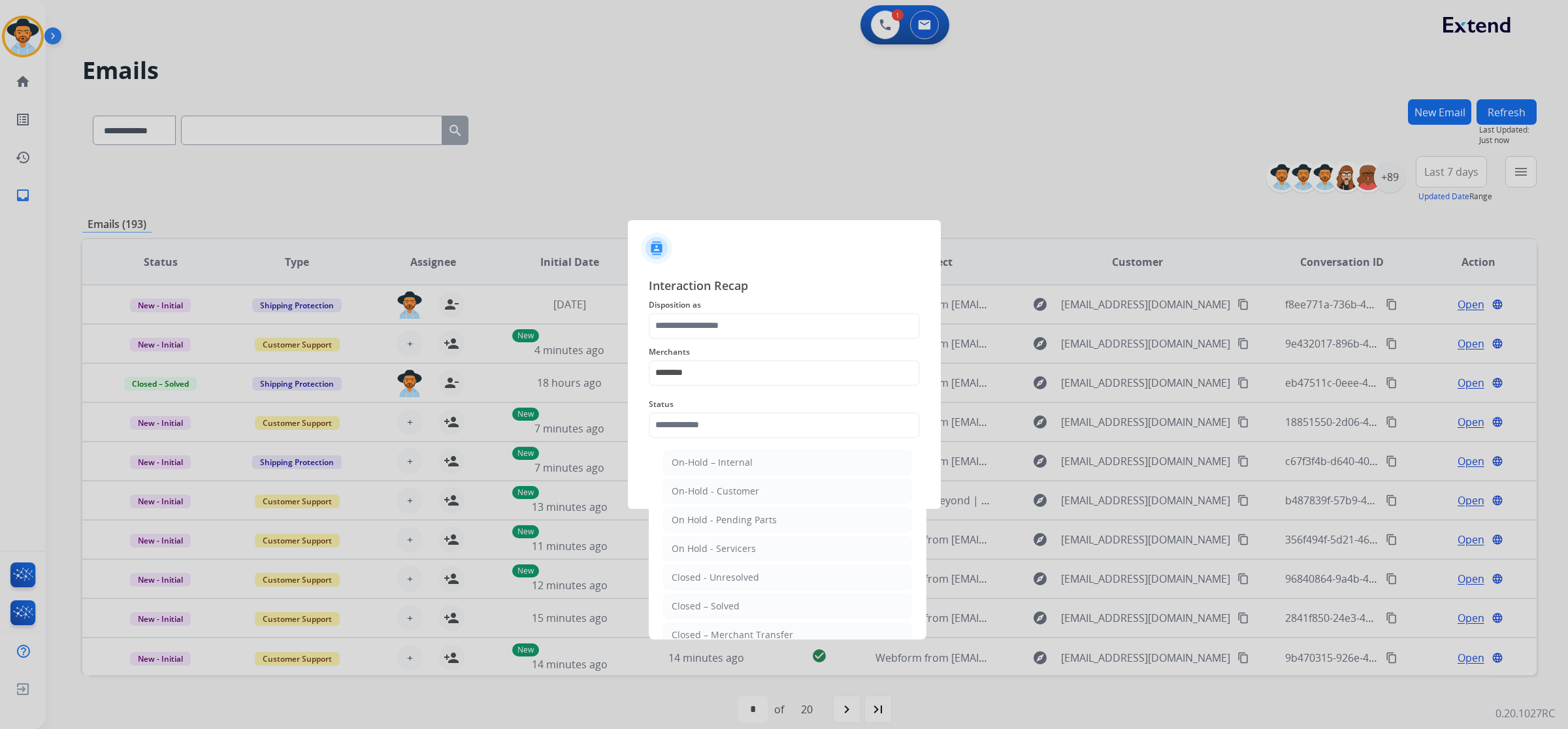
drag, startPoint x: 735, startPoint y: 606, endPoint x: 733, endPoint y: 556, distance: 50.0
click at [735, 606] on div "Closed – Solved" at bounding box center [705, 606] width 68 height 13
type input "**********"
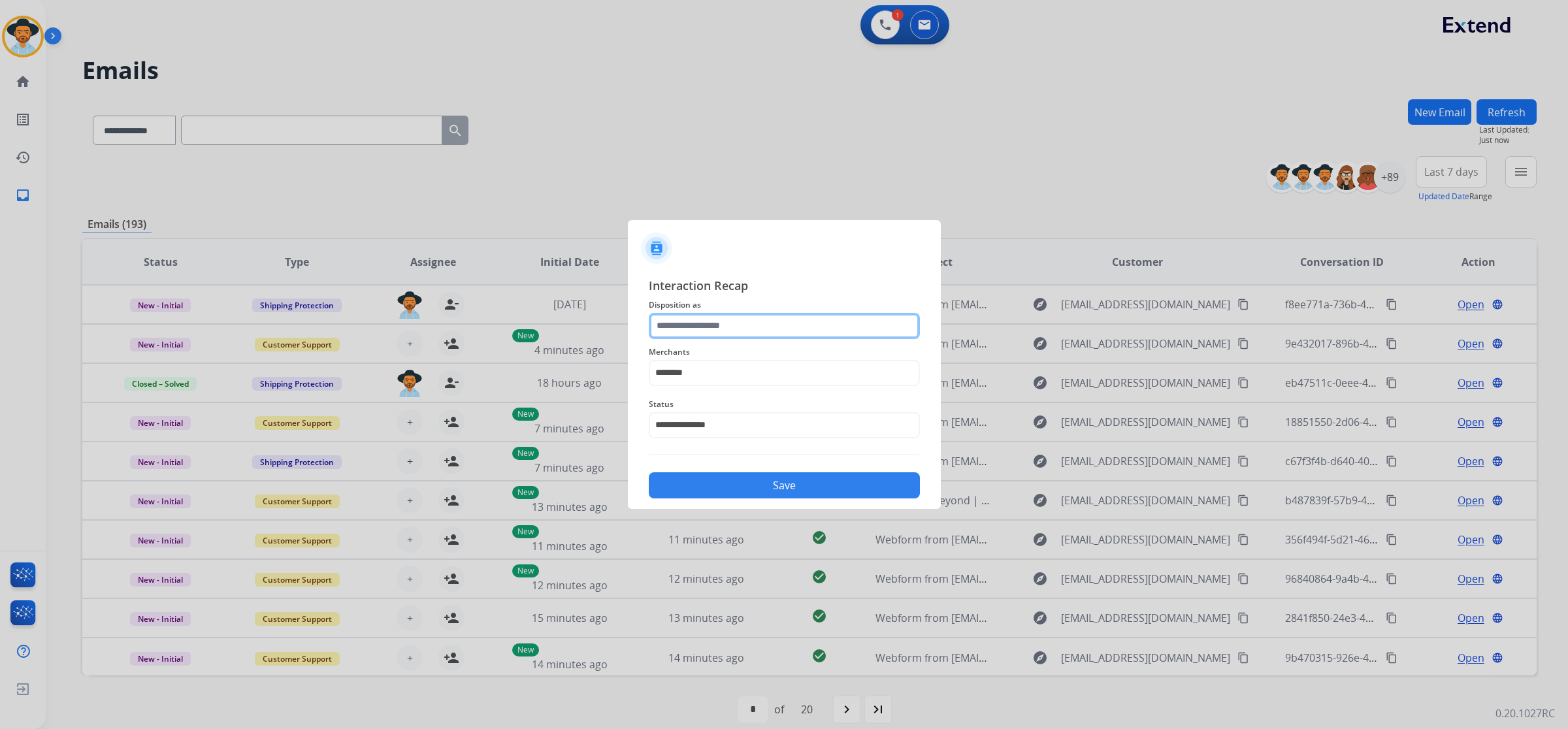
click at [728, 328] on input "text" at bounding box center [784, 326] width 272 height 26
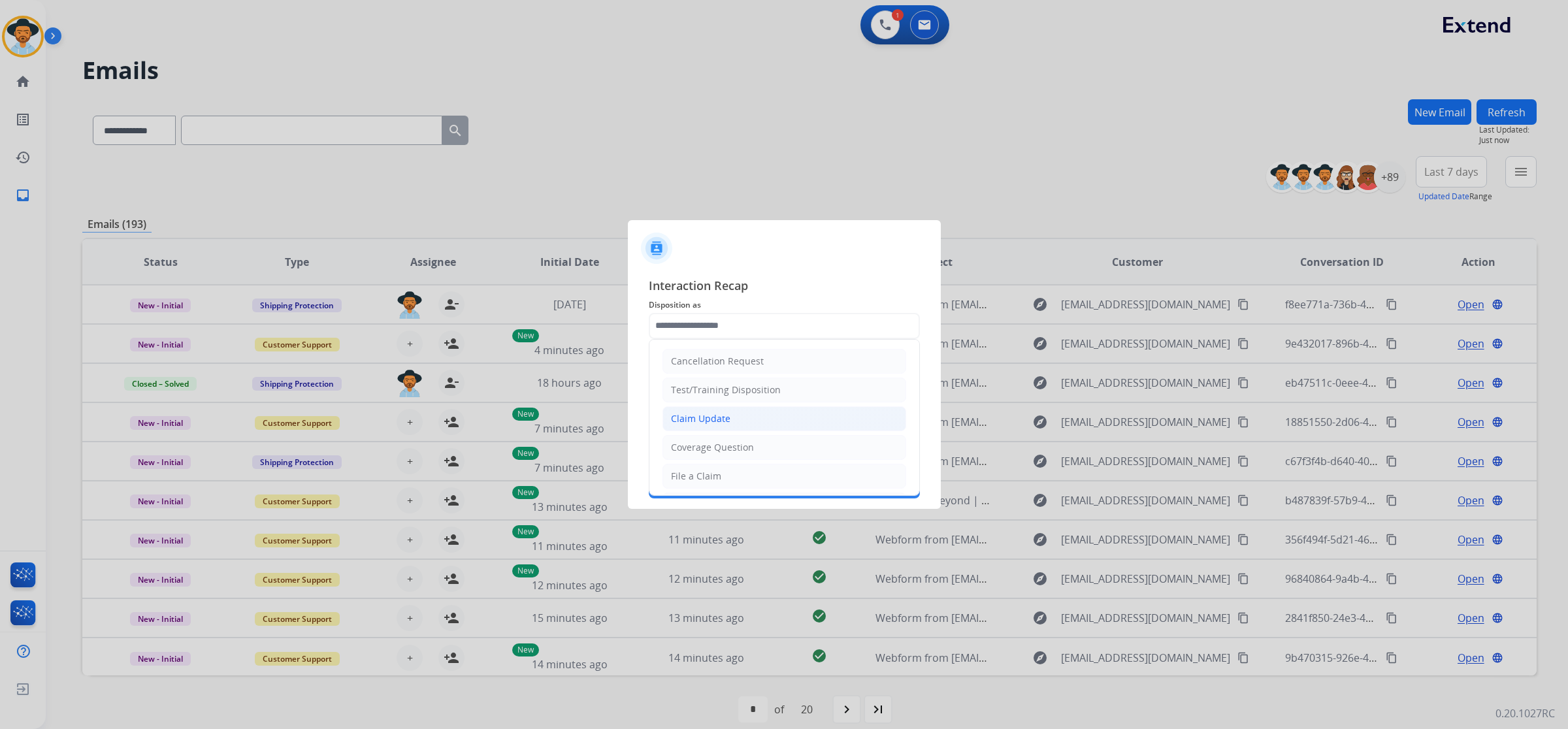
click at [724, 415] on div "Claim Update" at bounding box center [701, 418] width 60 height 13
type input "**********"
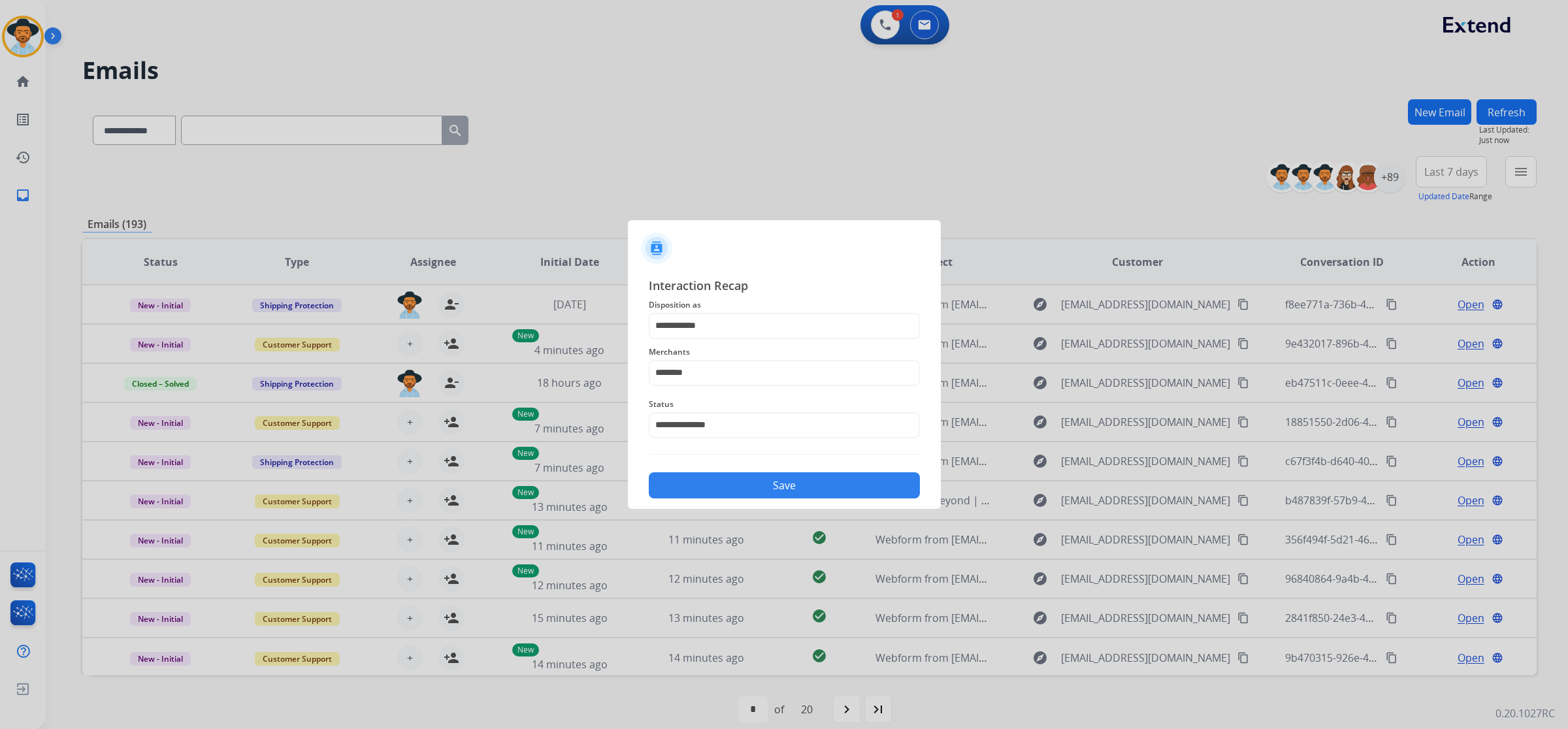
click at [747, 474] on button "Save" at bounding box center [784, 485] width 272 height 26
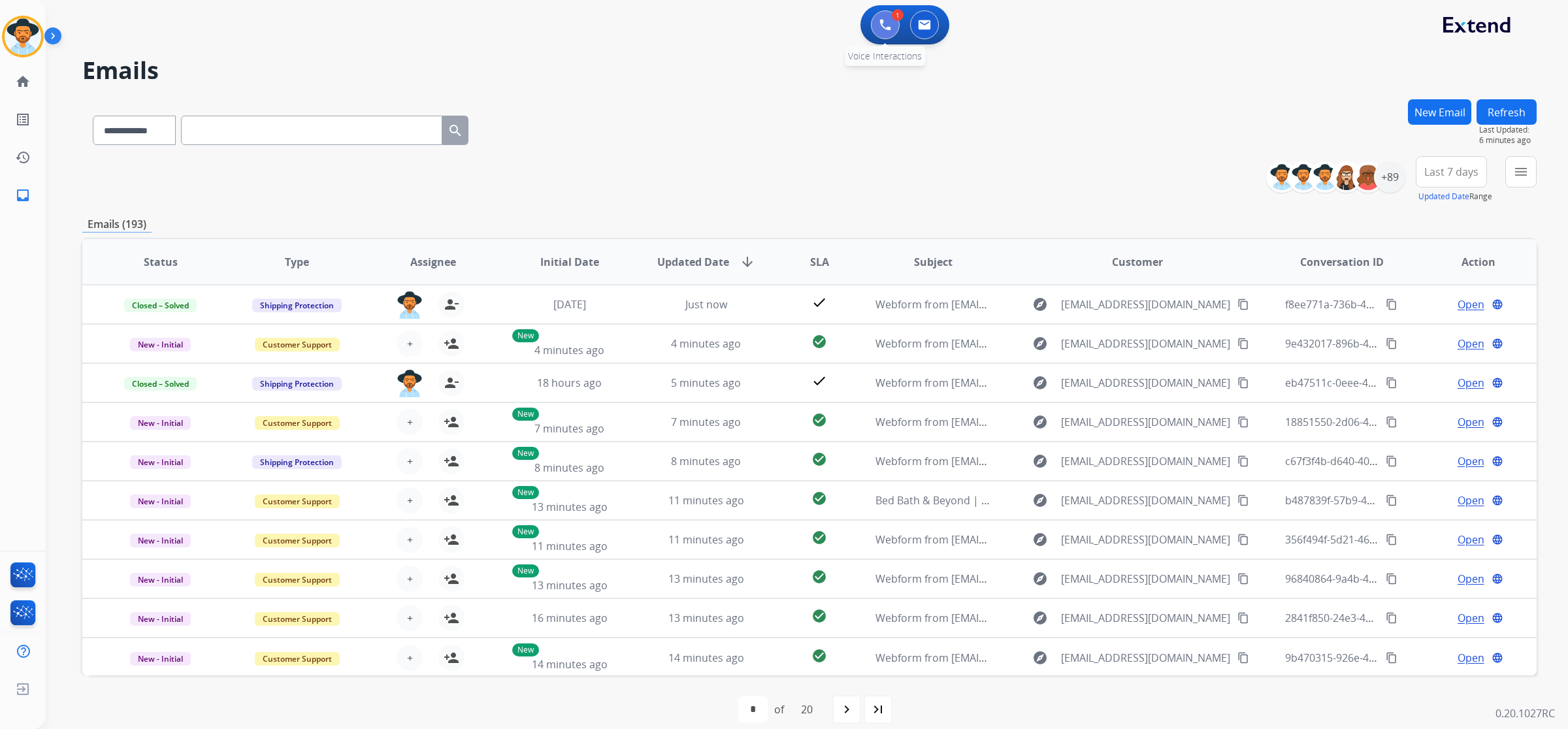
click at [885, 33] on button at bounding box center [885, 25] width 28 height 28
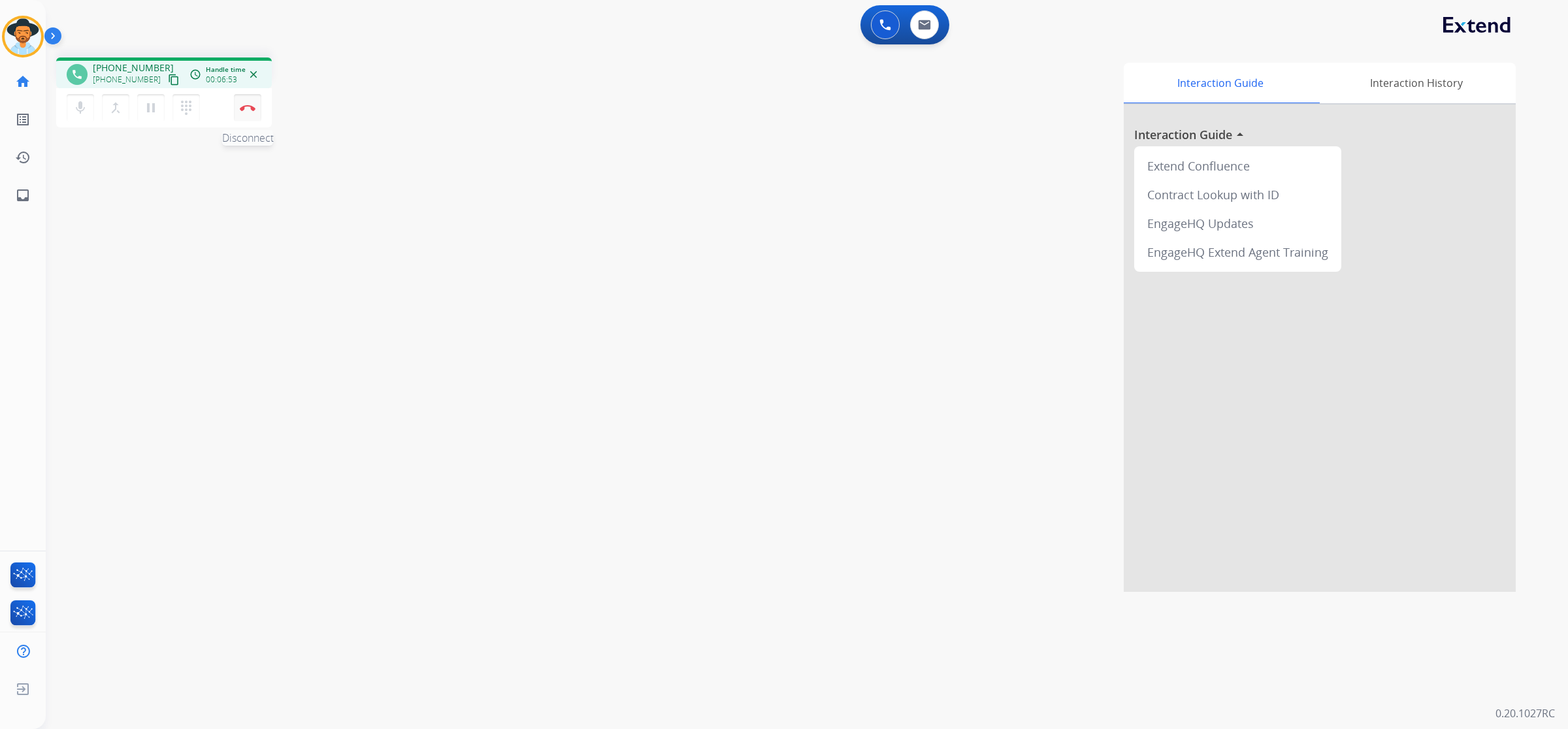
click at [254, 114] on button "Disconnect" at bounding box center [248, 108] width 28 height 28
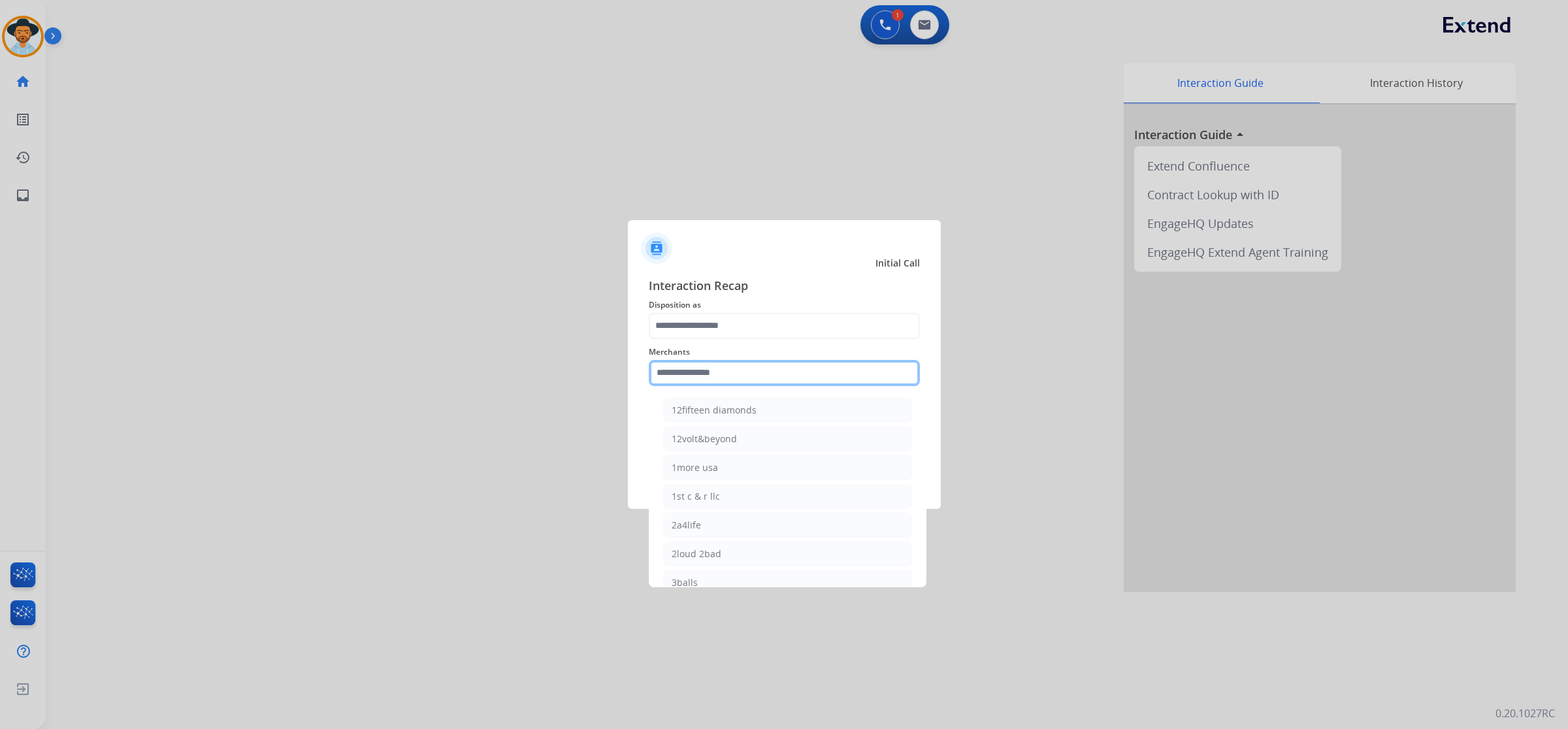
click at [794, 360] on input "text" at bounding box center [784, 372] width 272 height 26
click at [772, 409] on li "Bed bath & beyond" at bounding box center [788, 410] width 249 height 25
type input "**********"
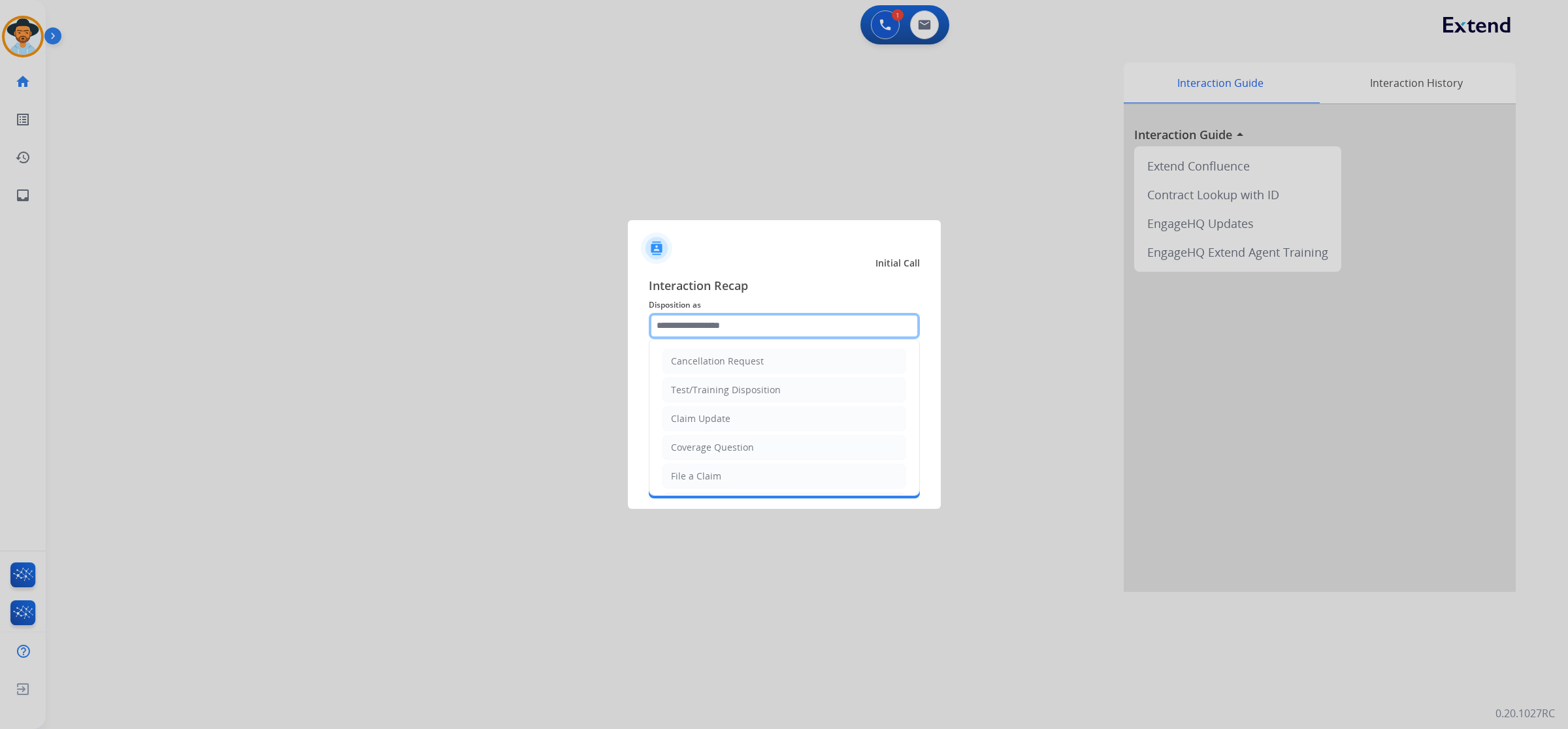
click at [739, 313] on input "text" at bounding box center [784, 326] width 272 height 26
click at [779, 366] on div "Virtual or Tremendous Card Support" at bounding box center [752, 370] width 160 height 13
type input "**********"
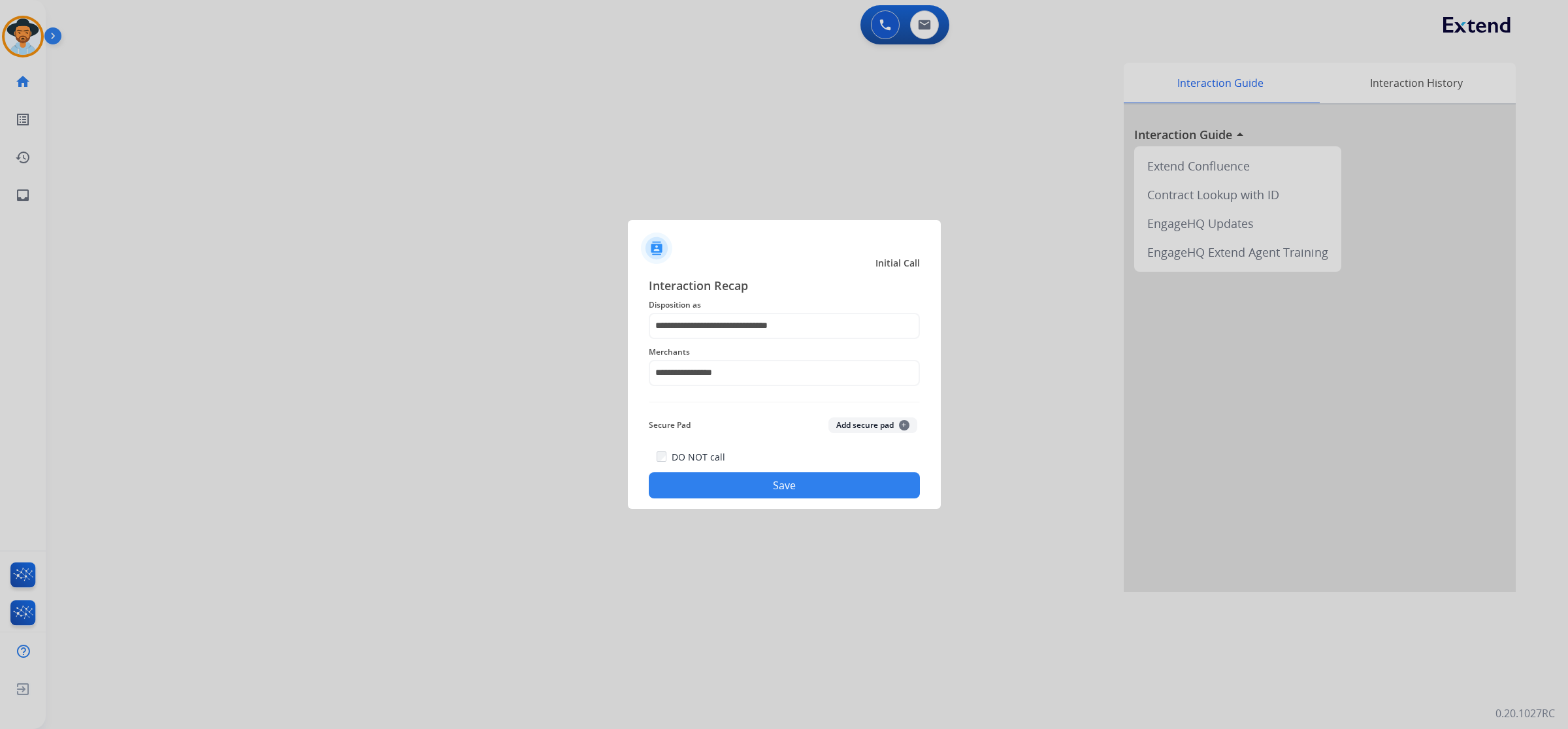
click at [816, 487] on button "Save" at bounding box center [784, 485] width 272 height 26
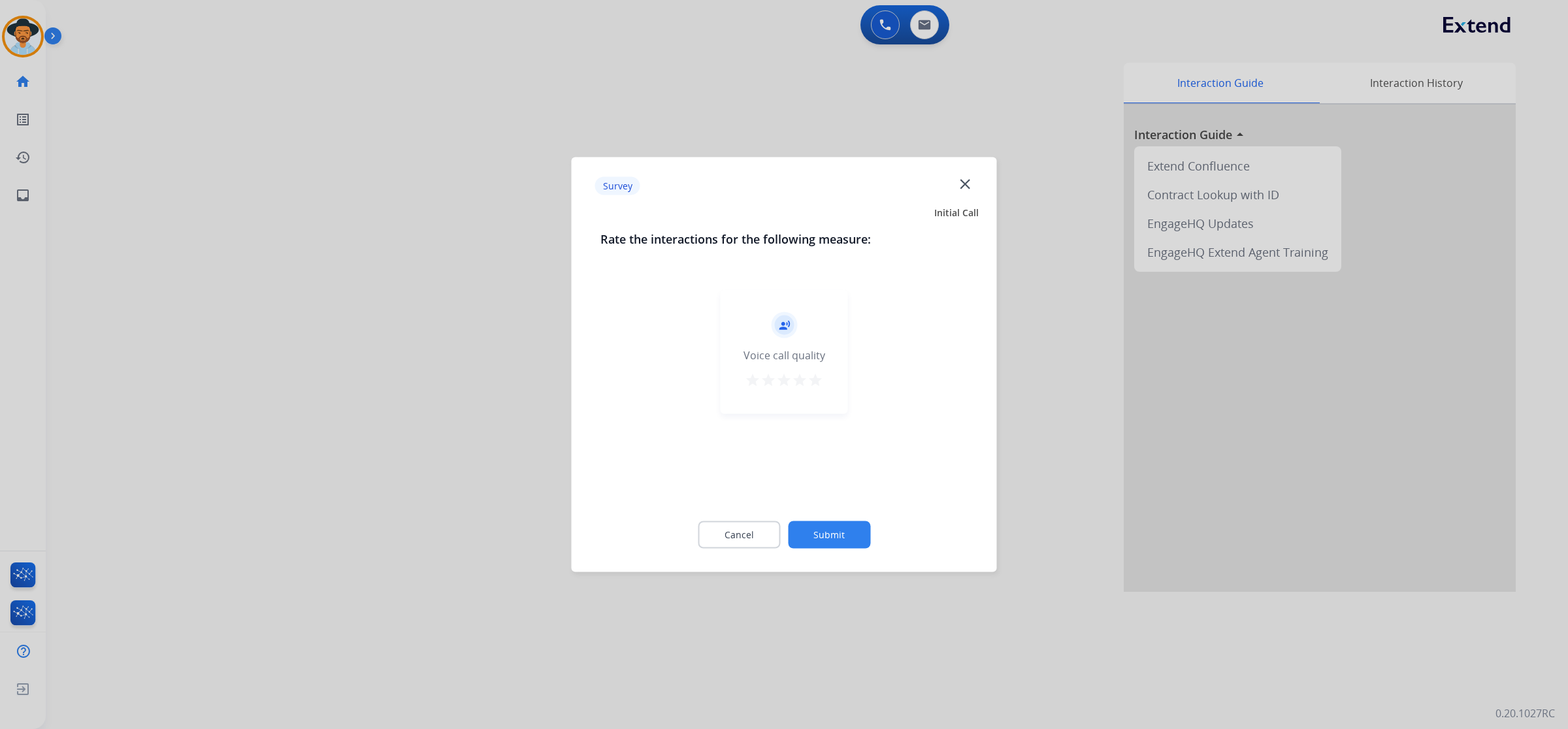
click at [817, 381] on mat-icon "star" at bounding box center [816, 380] width 16 height 16
click at [848, 536] on button "Submit" at bounding box center [829, 535] width 82 height 28
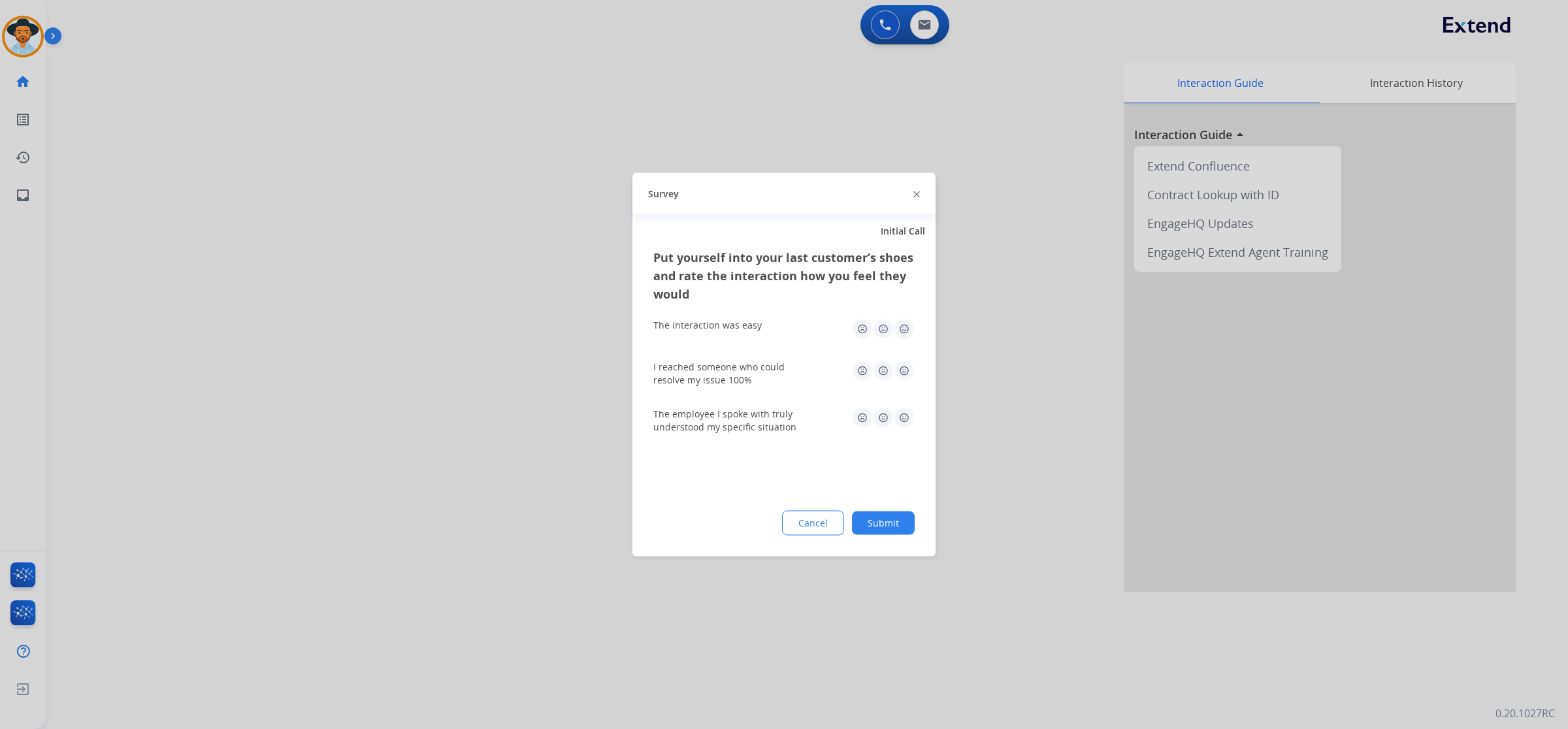
click at [910, 328] on img at bounding box center [904, 328] width 20 height 20
click at [905, 366] on img at bounding box center [904, 370] width 20 height 20
click at [904, 418] on img at bounding box center [904, 417] width 20 height 20
click at [898, 524] on button "Submit" at bounding box center [883, 523] width 62 height 23
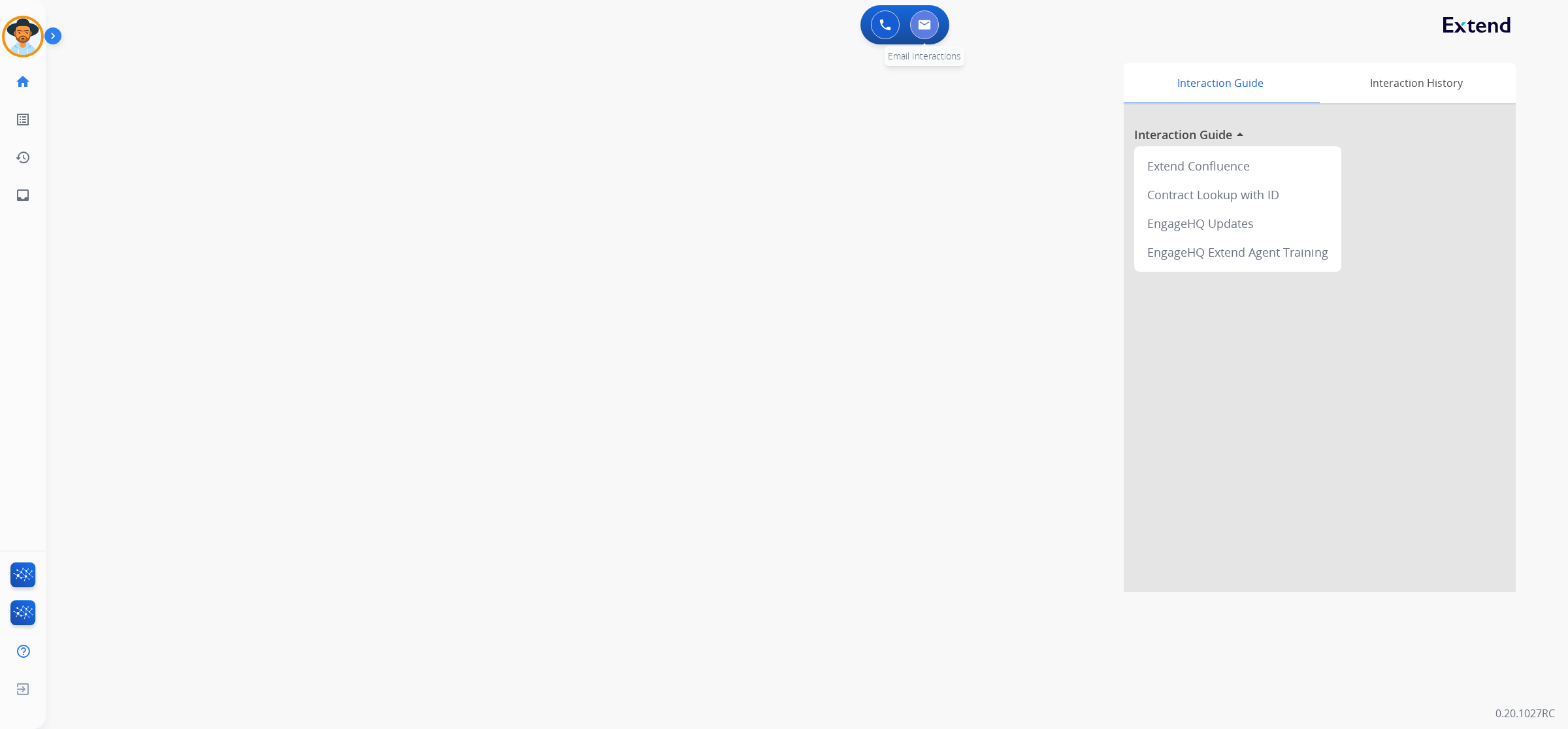
click at [926, 24] on img at bounding box center [924, 25] width 13 height 11
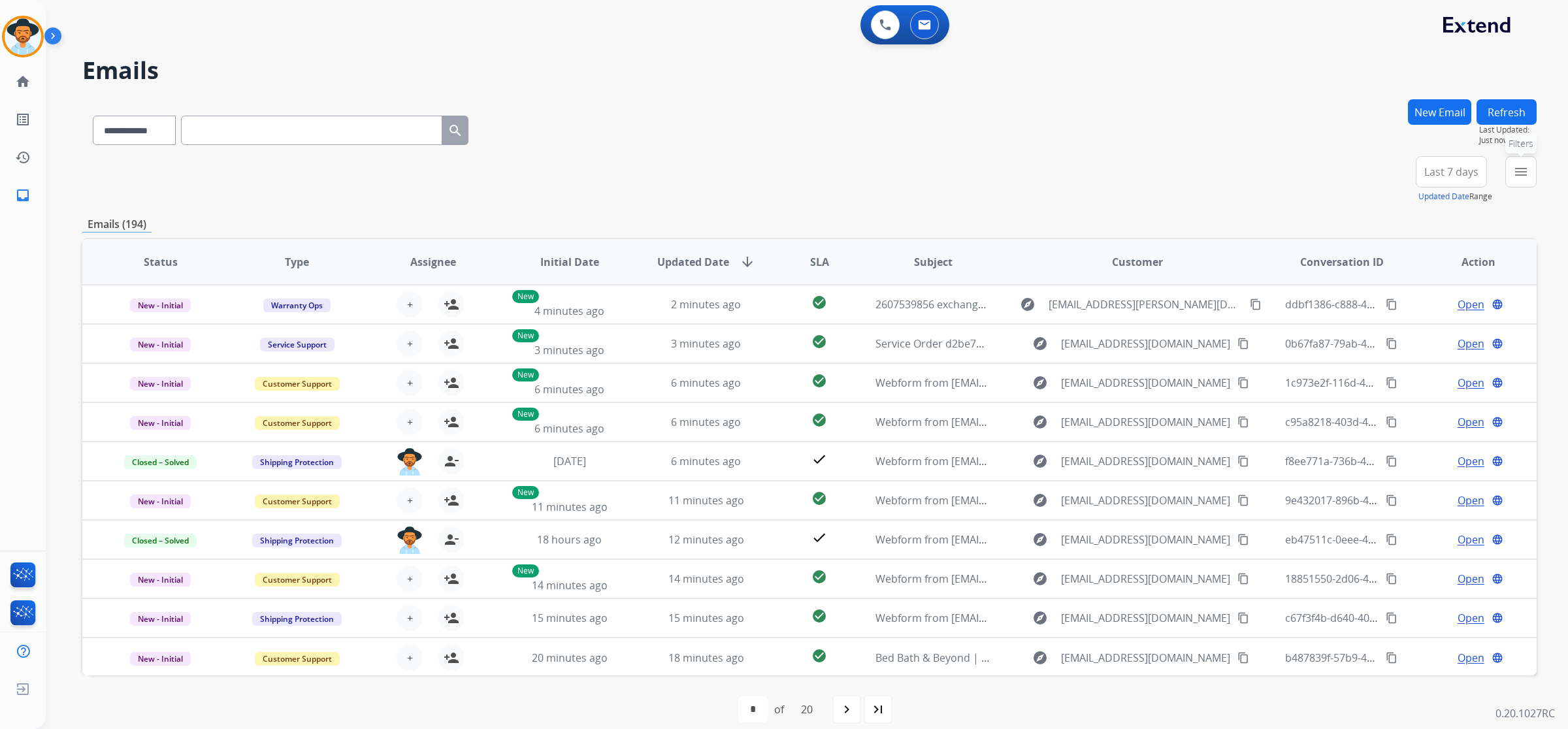
click at [1516, 166] on mat-icon "menu" at bounding box center [1522, 172] width 16 height 16
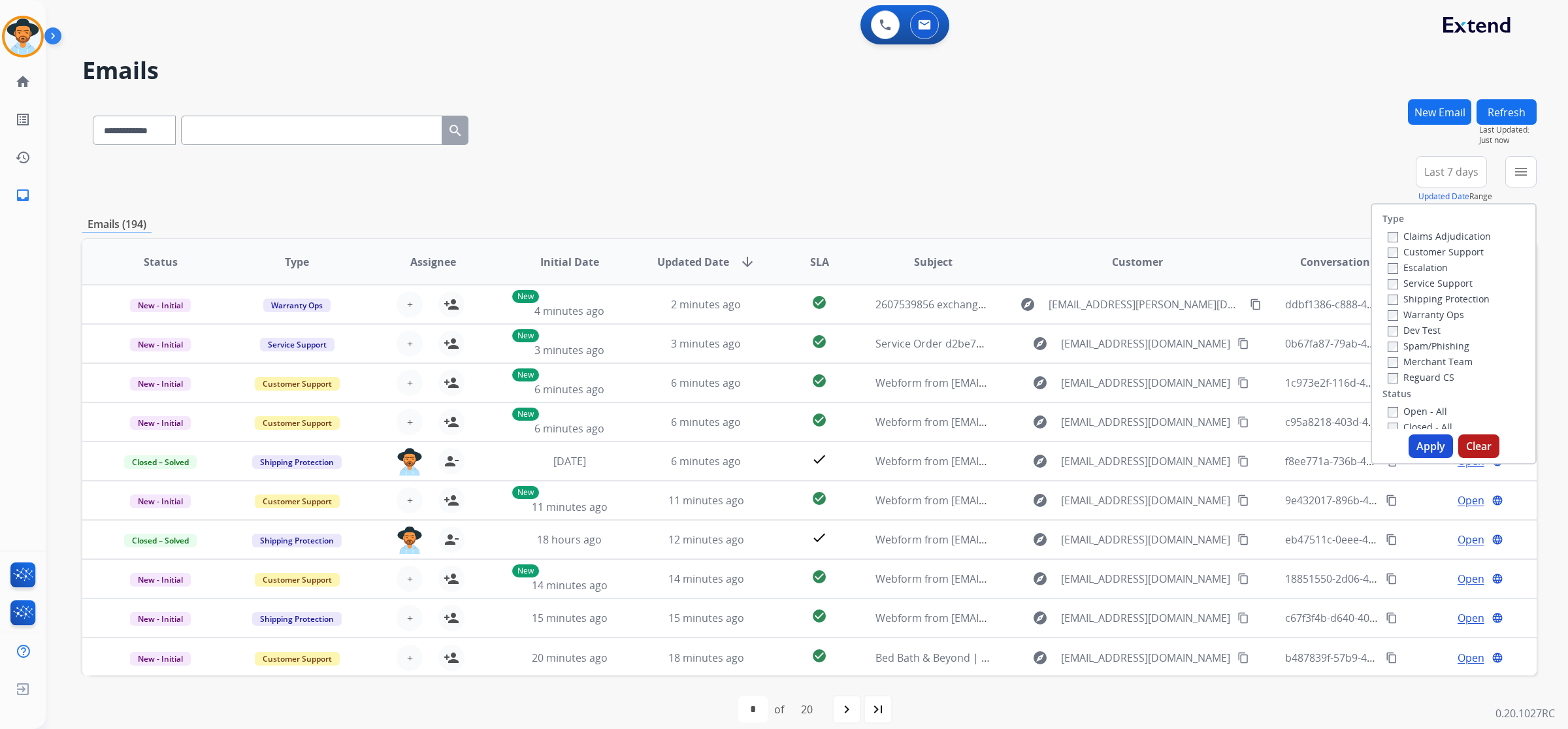
click at [1411, 409] on label "Open - All" at bounding box center [1418, 411] width 60 height 12
click at [1422, 445] on button "Apply" at bounding box center [1431, 446] width 45 height 23
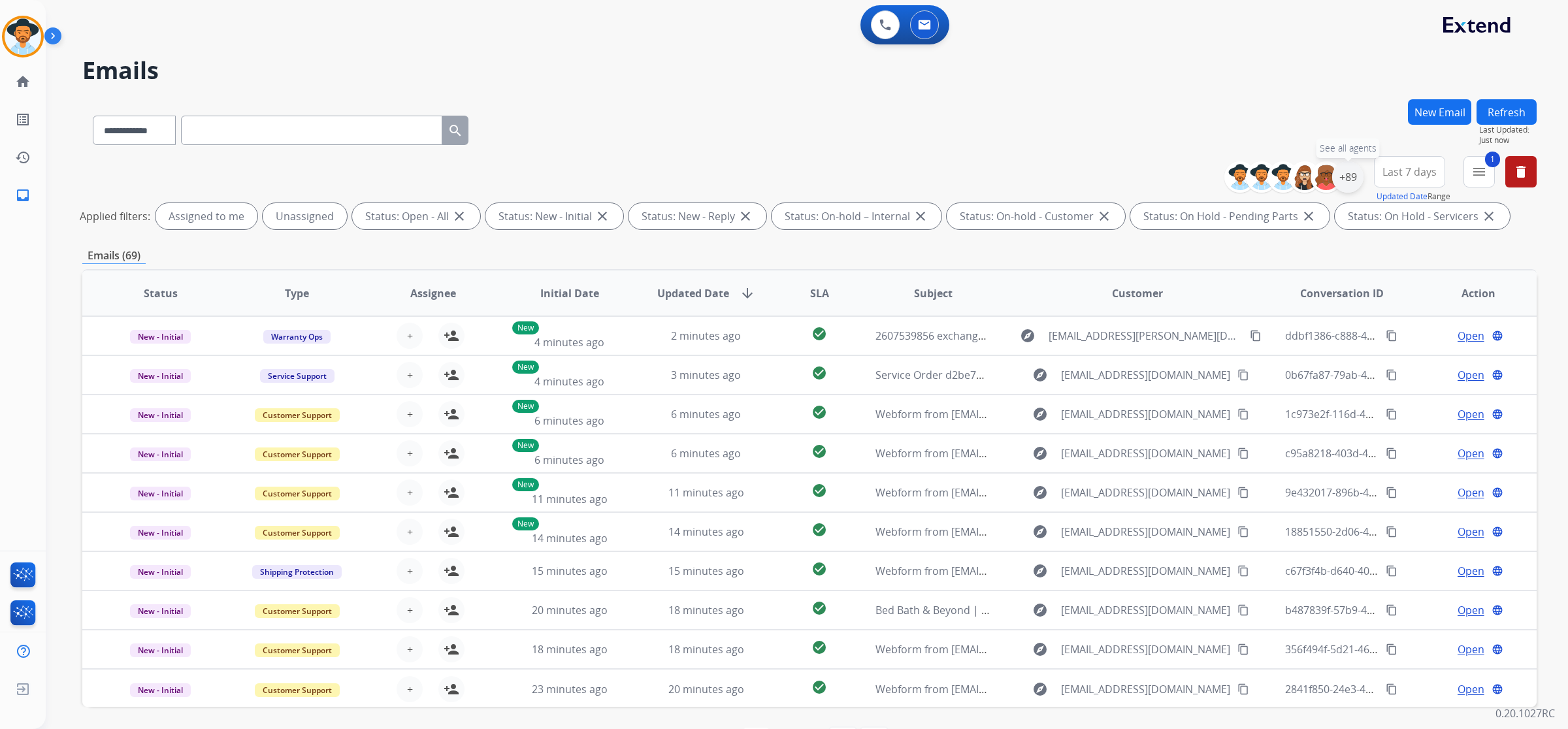
click at [1348, 180] on div "+89" at bounding box center [1347, 176] width 31 height 31
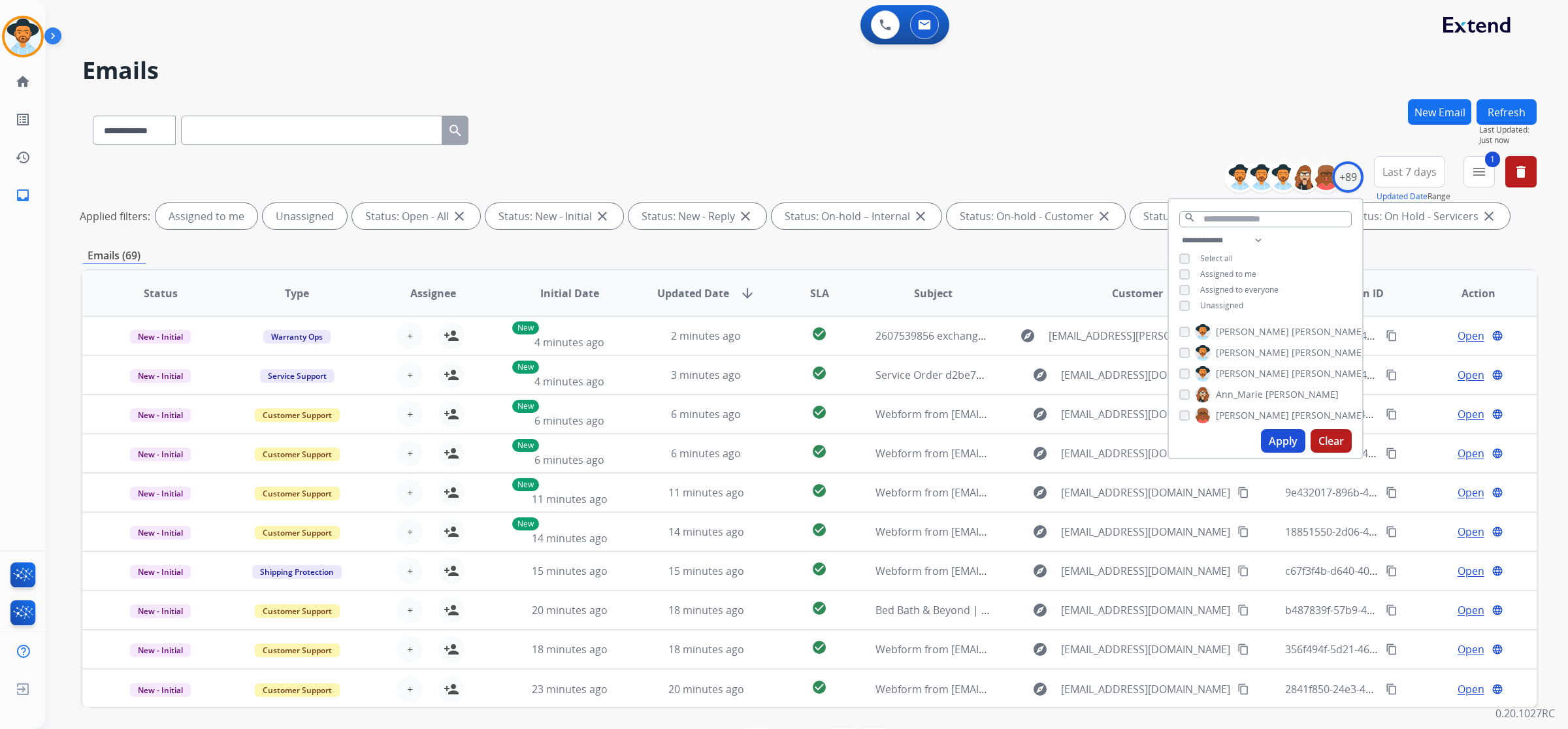
click at [1292, 325] on span "[PERSON_NAME]" at bounding box center [1328, 331] width 73 height 13
click at [1237, 300] on span "Unassigned" at bounding box center [1222, 305] width 43 height 11
click at [1283, 438] on button "Apply" at bounding box center [1283, 441] width 45 height 23
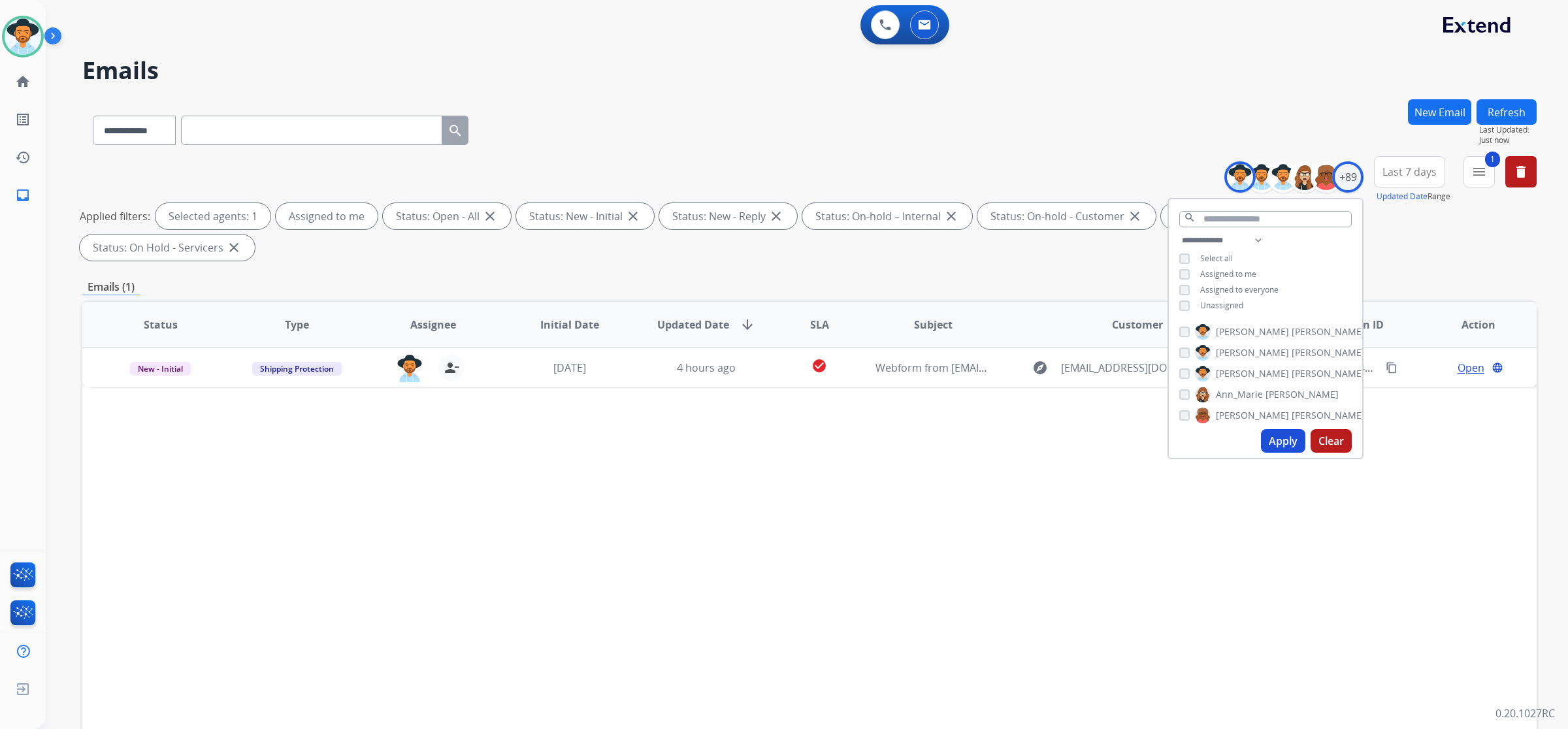
click at [902, 484] on div "Status Type Assignee Initial Date Updated Date arrow_downward SLA Subject Custo…" at bounding box center [809, 520] width 1455 height 438
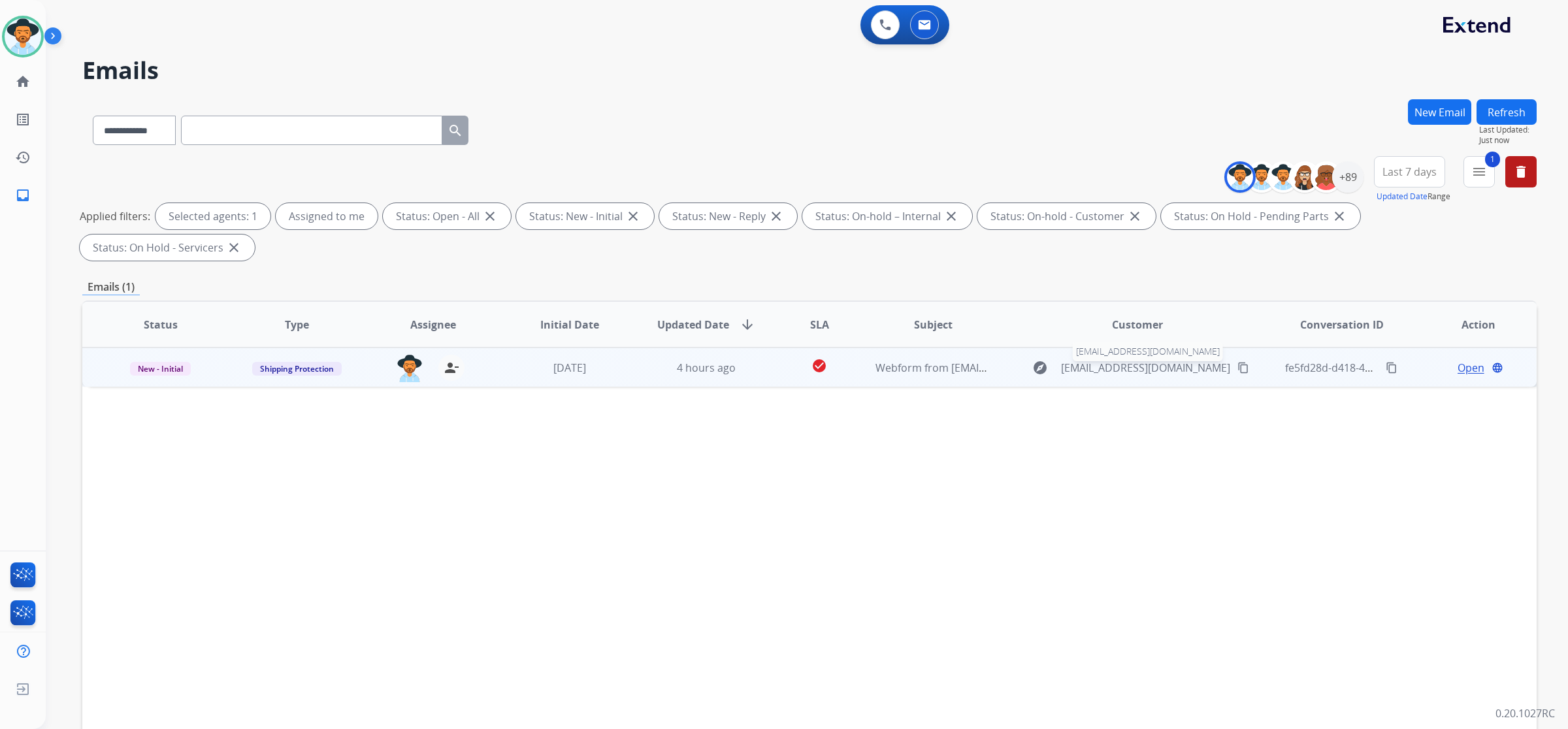
click at [1125, 360] on span "terrelldalton@yahoo.com" at bounding box center [1146, 368] width 169 height 16
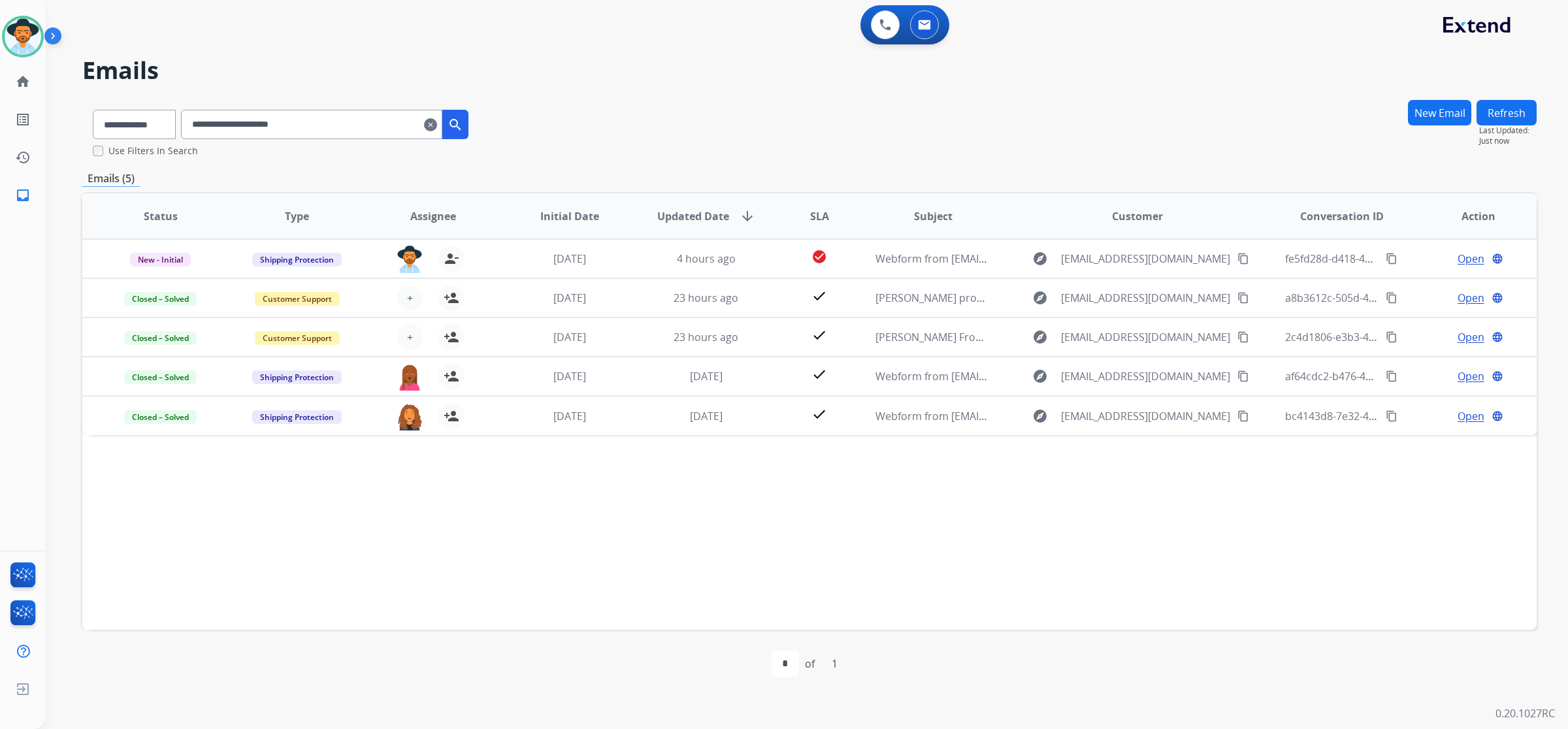
click at [437, 125] on mat-icon "clear" at bounding box center [430, 125] width 13 height 16
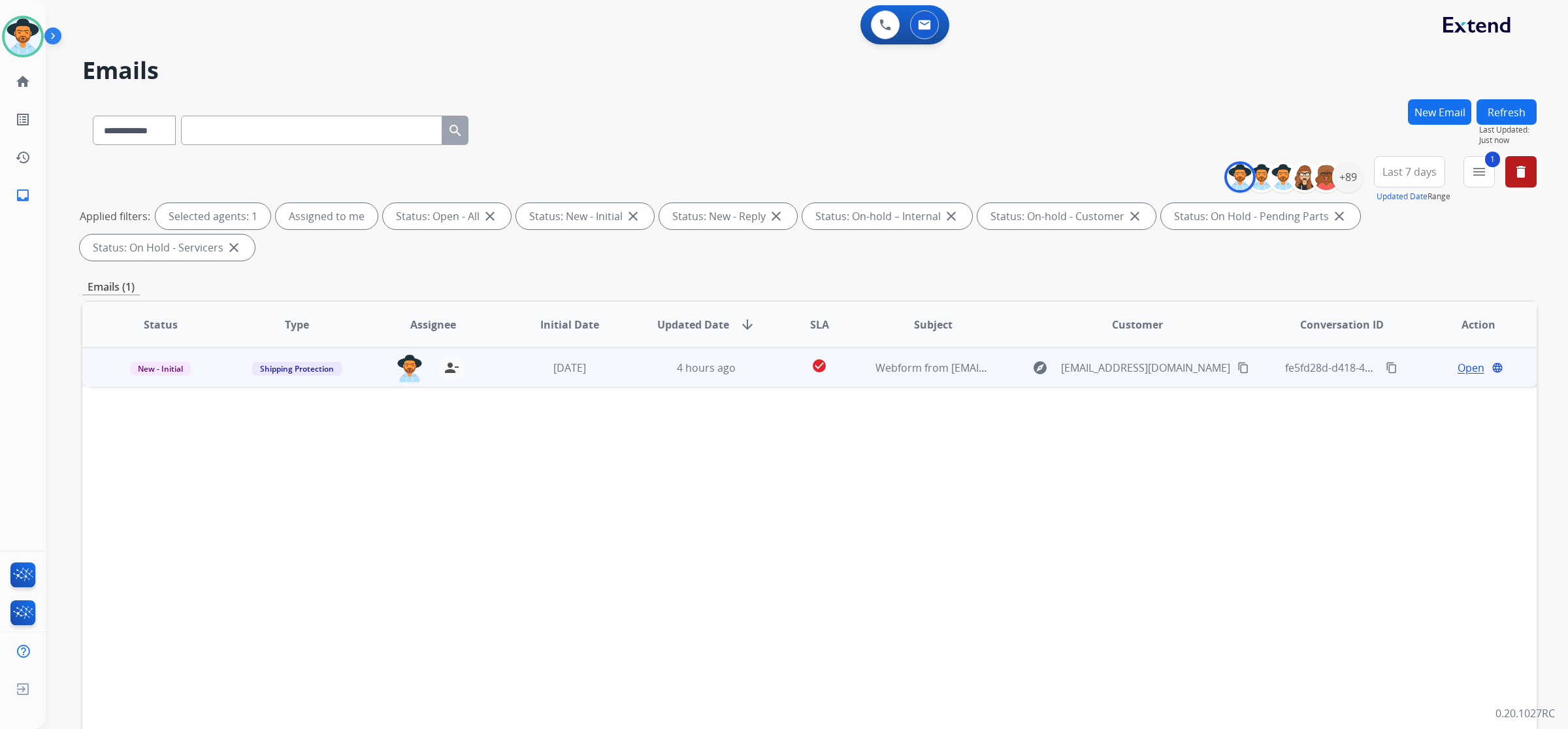
click at [855, 347] on td "Webform from terrelldalton@yahoo.com on 08/12/2025" at bounding box center [922, 367] width 136 height 39
click at [1238, 361] on mat-icon "content_copy" at bounding box center [1243, 367] width 12 height 12
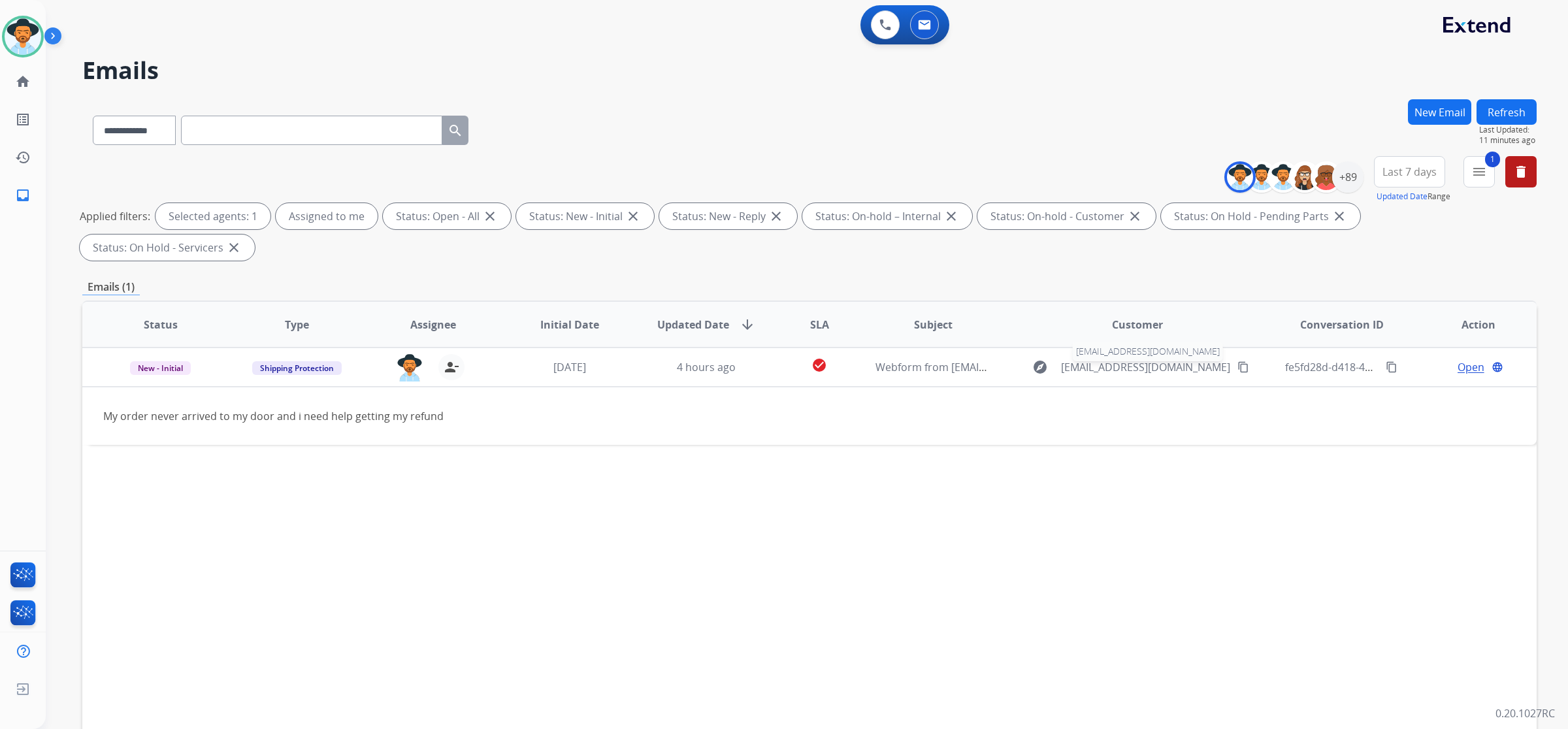
click at [1125, 360] on span "terrelldalton@yahoo.com" at bounding box center [1146, 368] width 169 height 16
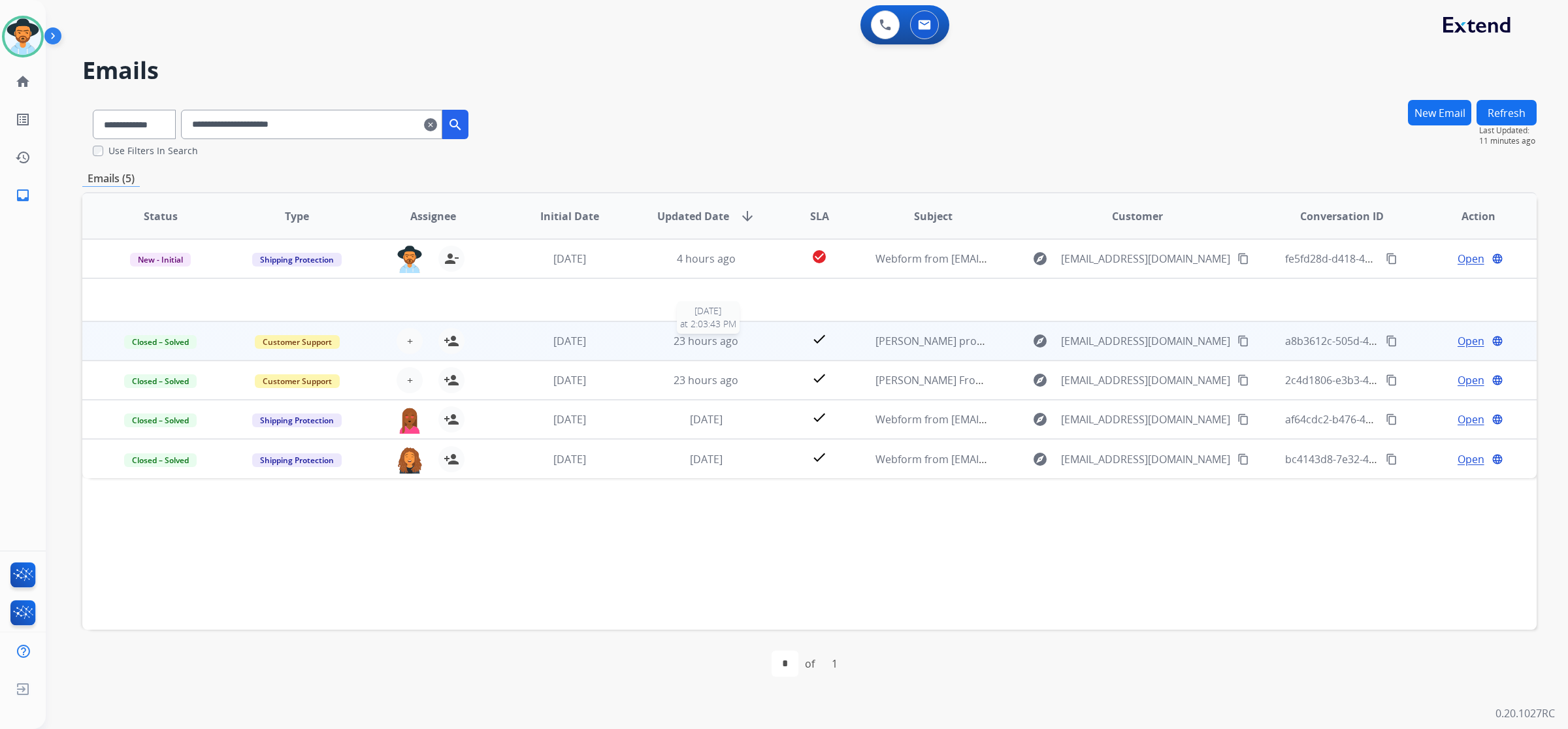
click at [755, 346] on div "23 hours ago" at bounding box center [706, 341] width 115 height 16
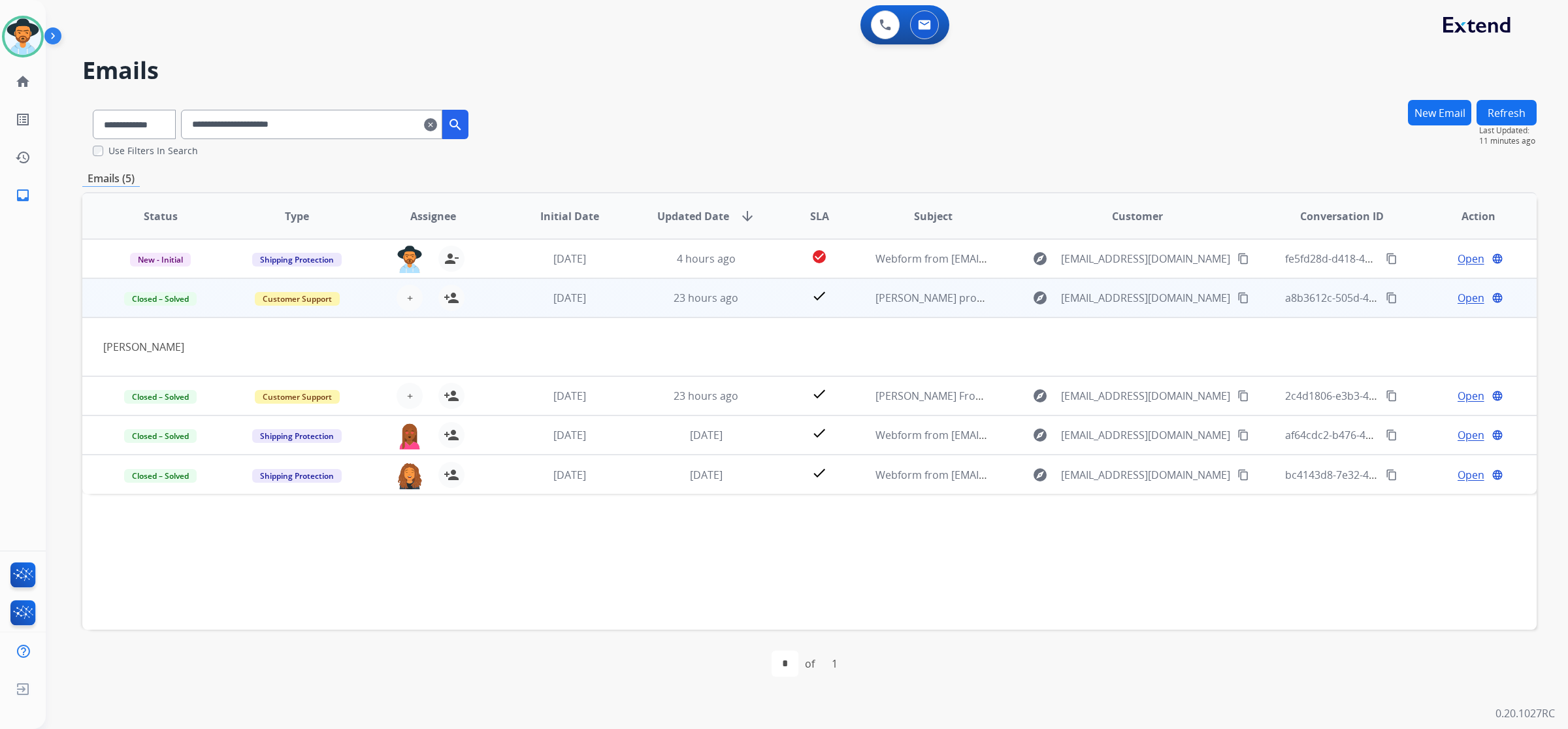
click at [1460, 294] on span "Open" at bounding box center [1471, 298] width 27 height 16
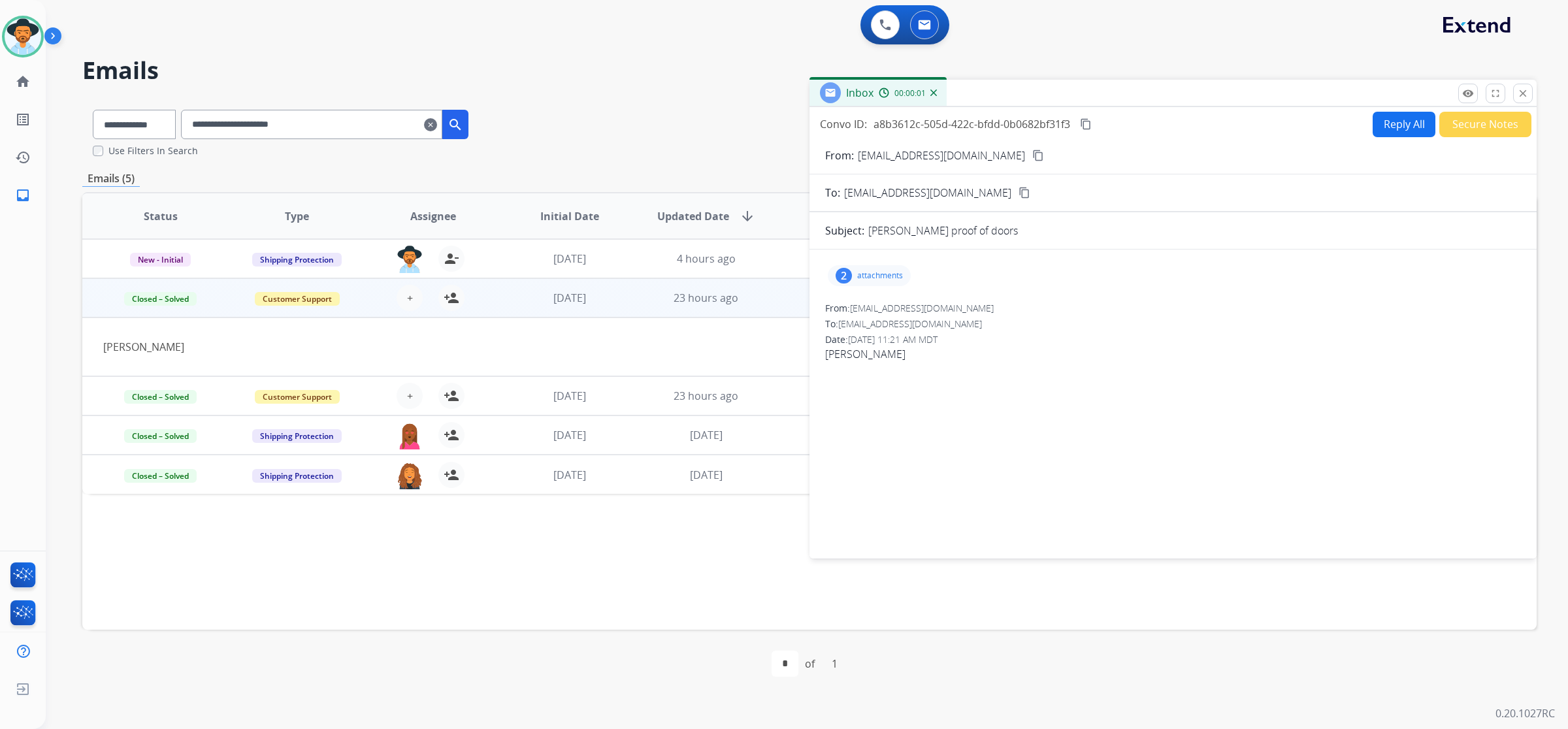
click at [1085, 125] on mat-icon "content_copy" at bounding box center [1085, 124] width 12 height 12
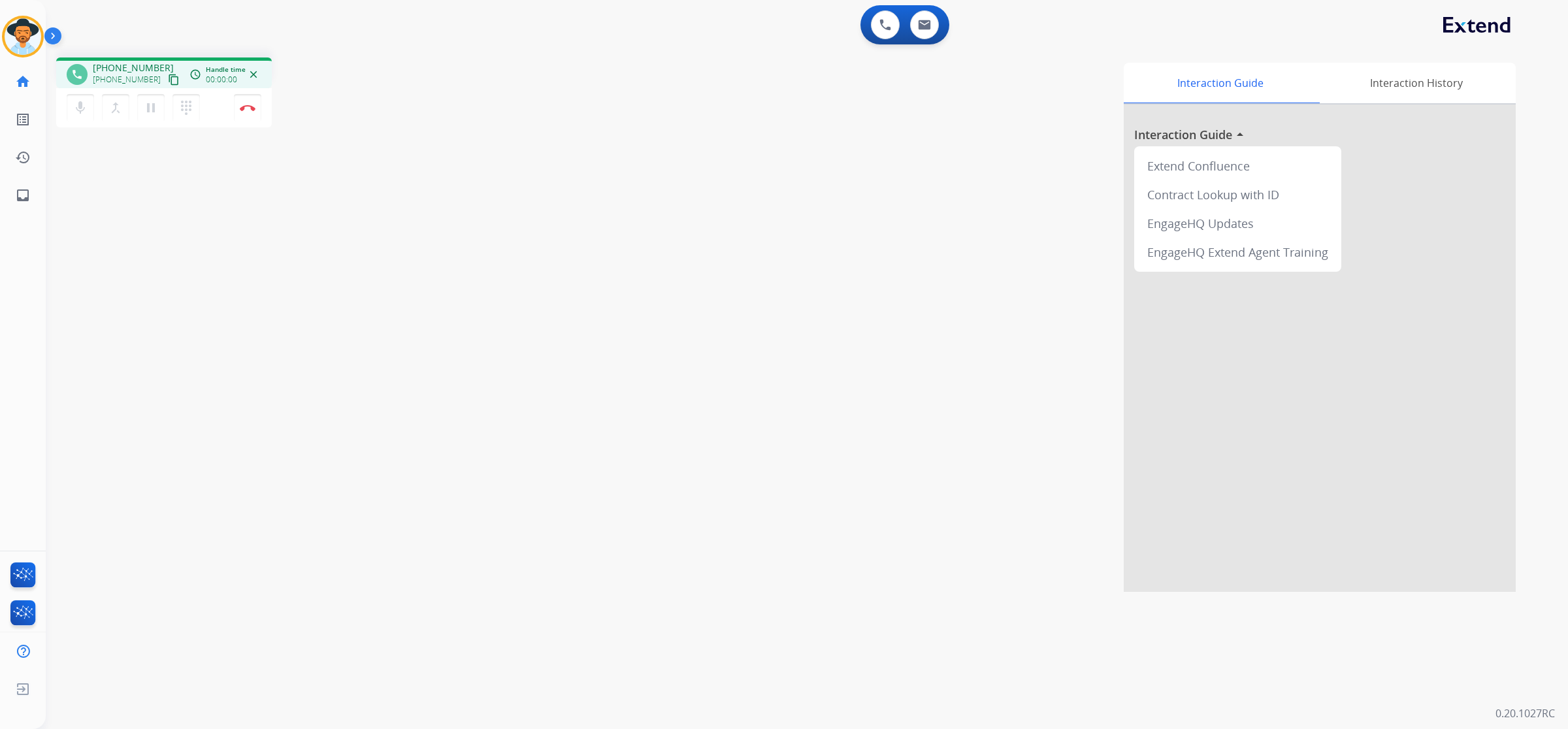
click at [168, 82] on mat-icon "content_copy" at bounding box center [174, 79] width 12 height 12
click at [250, 109] on img at bounding box center [248, 107] width 16 height 6
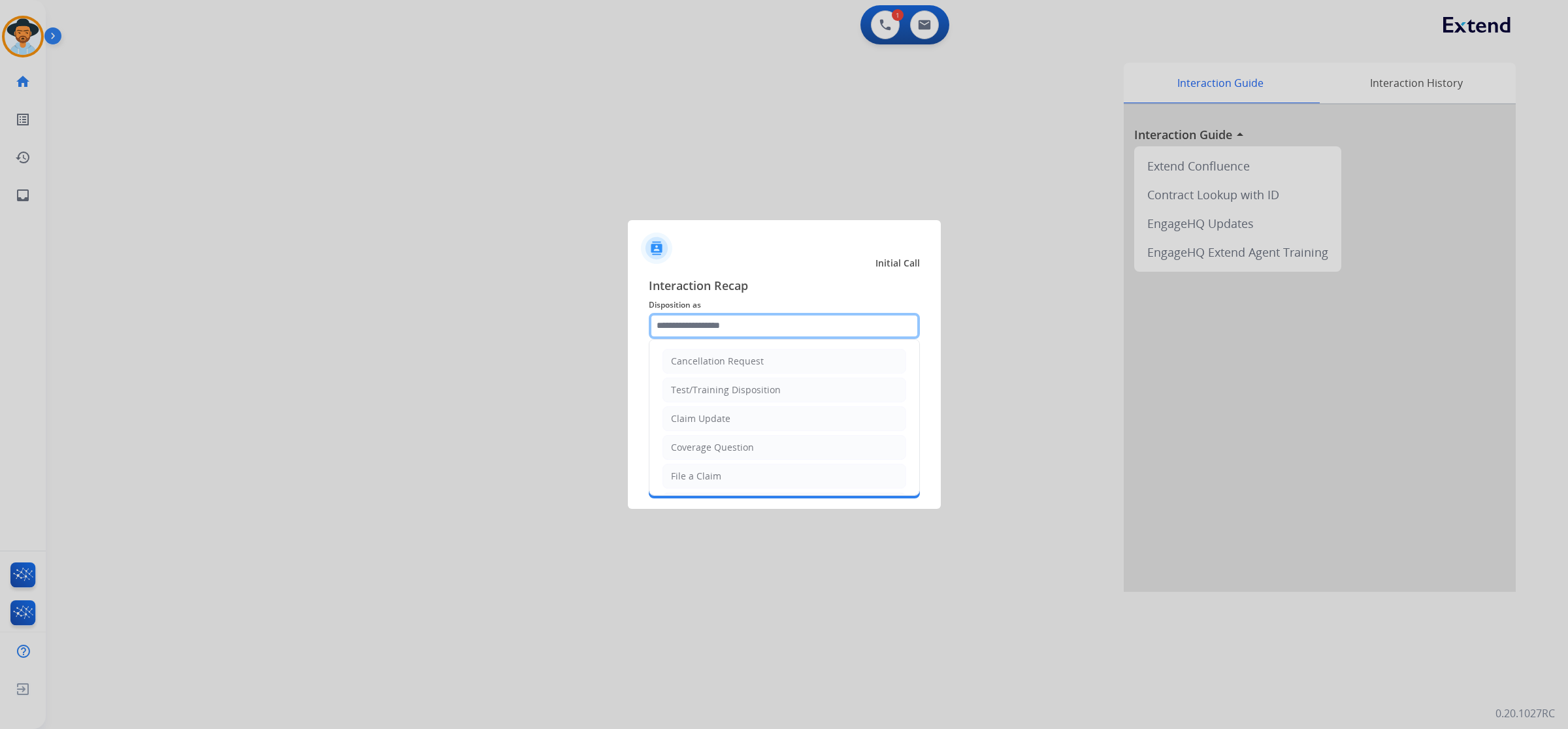
click at [830, 328] on input "text" at bounding box center [784, 326] width 272 height 26
click at [756, 469] on li "File a Claim" at bounding box center [784, 476] width 244 height 25
type input "**********"
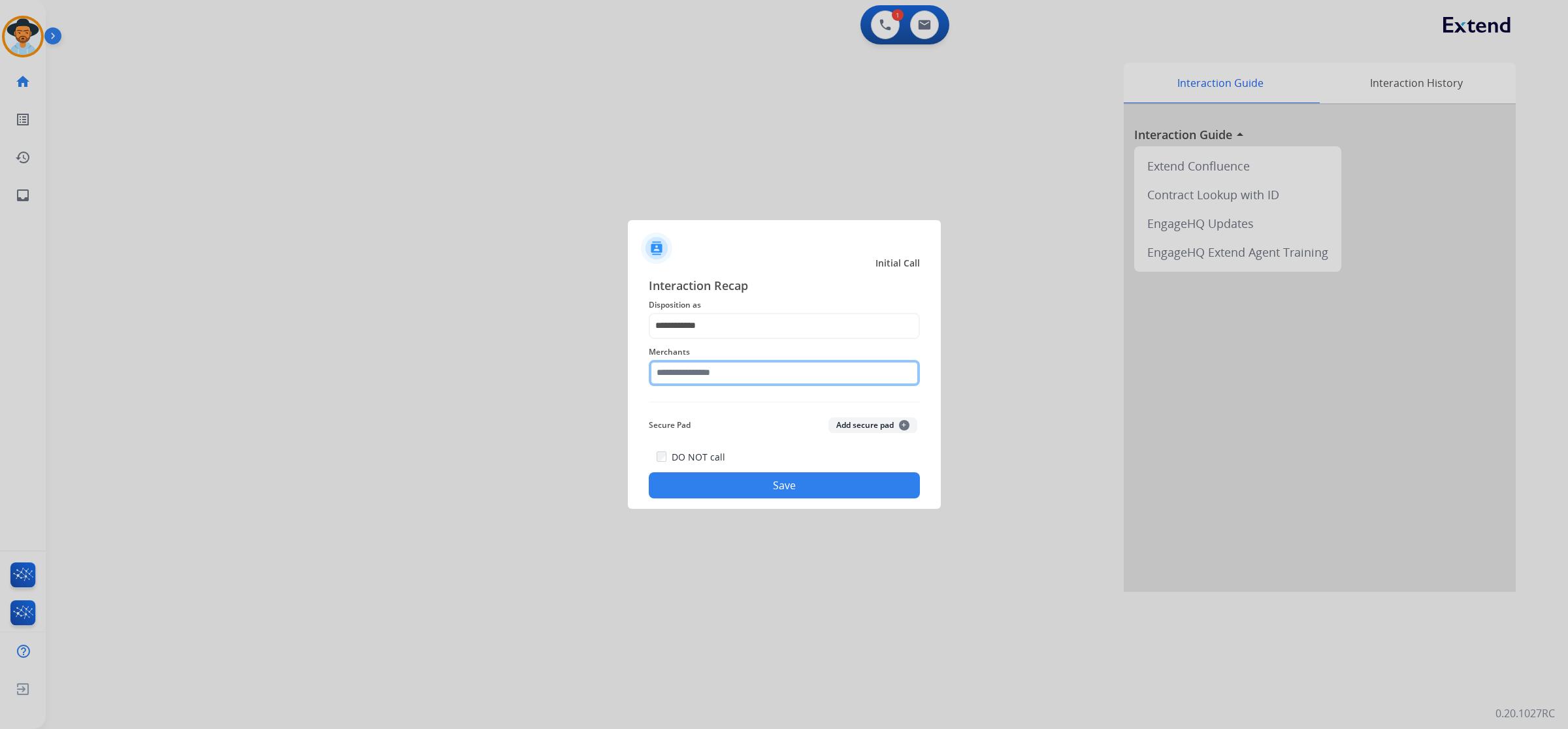
click at [755, 379] on input "text" at bounding box center [784, 372] width 272 height 26
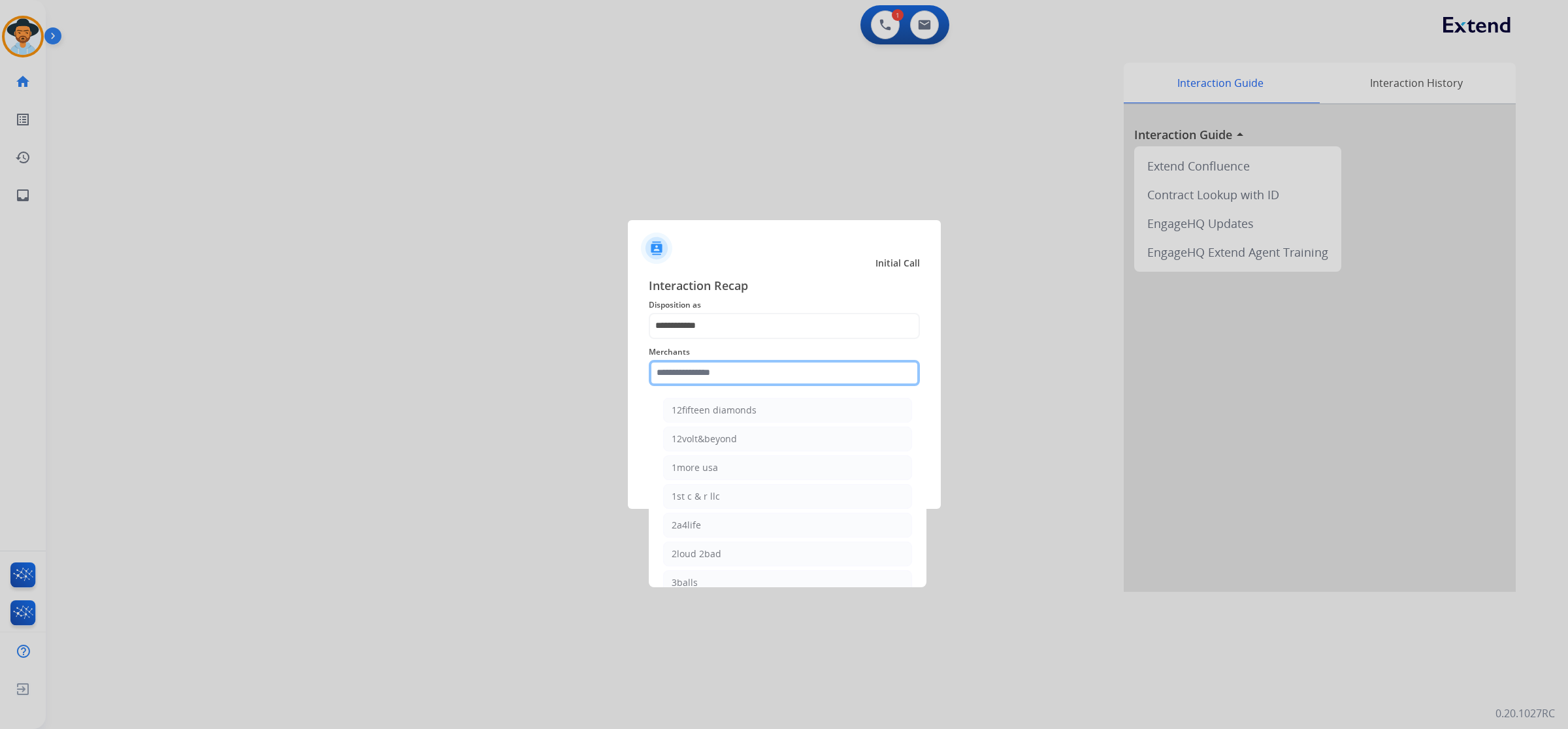
type input "*"
click at [716, 510] on li "Realtruck" at bounding box center [788, 501] width 249 height 25
type input "*********"
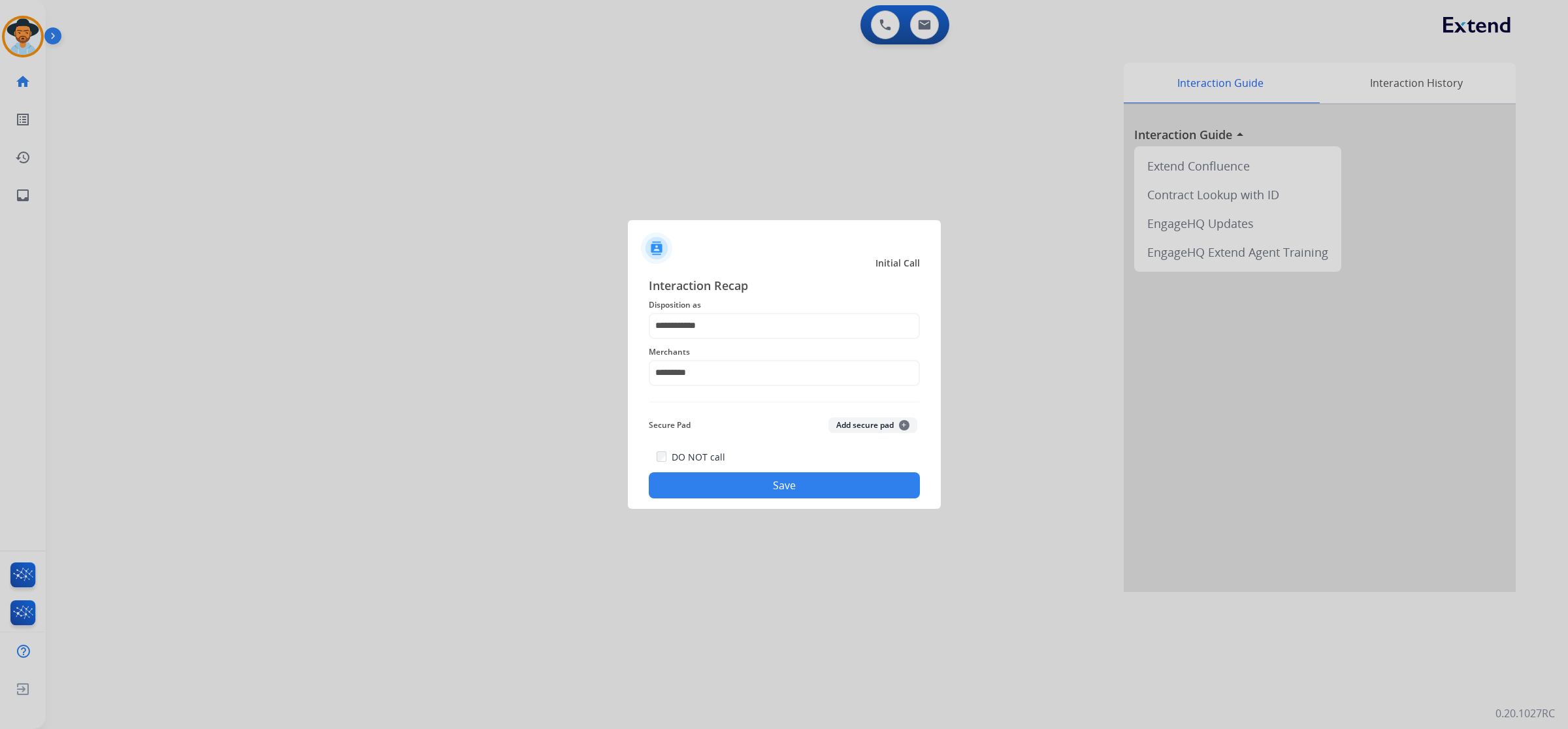
click at [720, 485] on button "Save" at bounding box center [784, 485] width 272 height 26
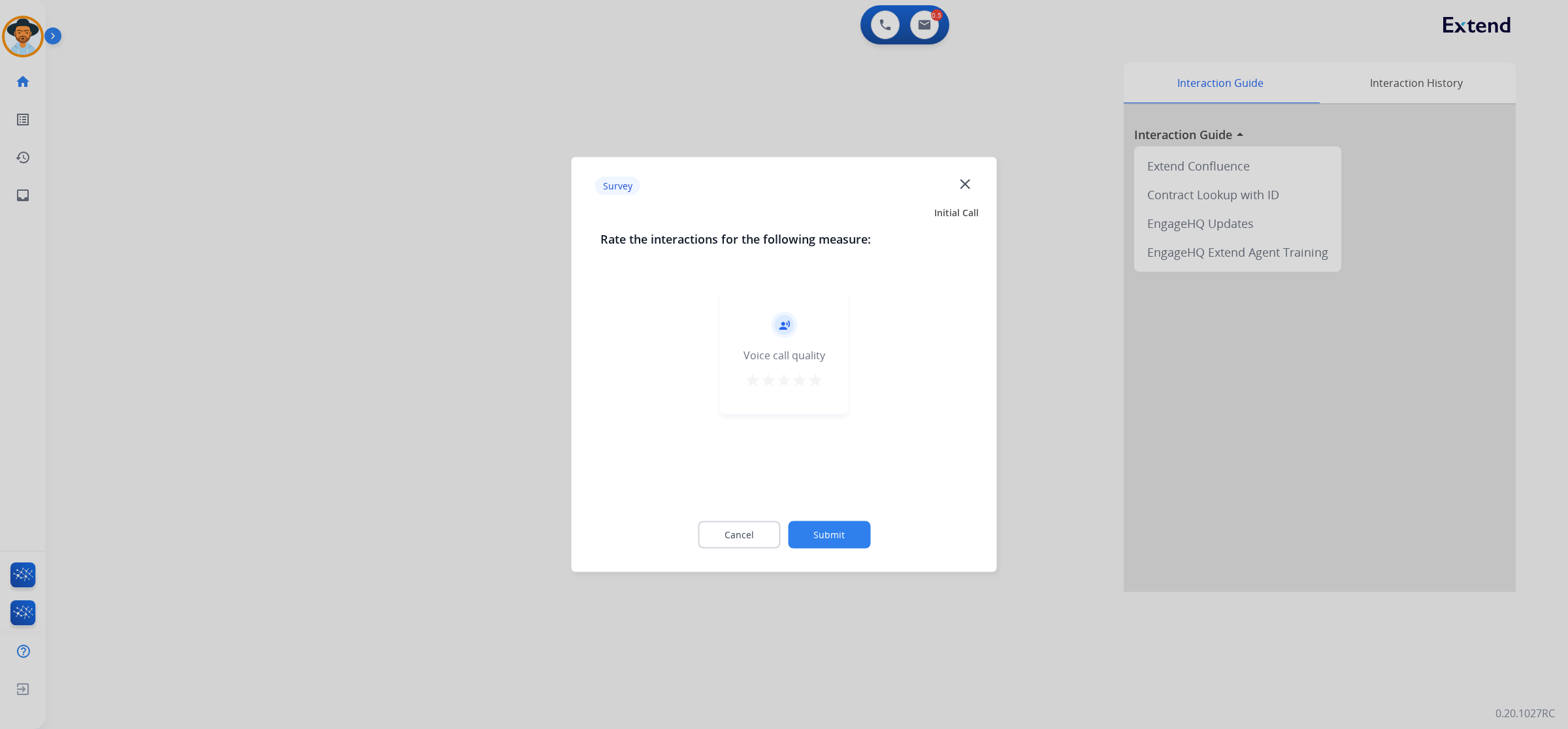
click at [814, 377] on mat-icon "star" at bounding box center [816, 380] width 16 height 16
click at [859, 528] on button "Submit" at bounding box center [829, 535] width 82 height 28
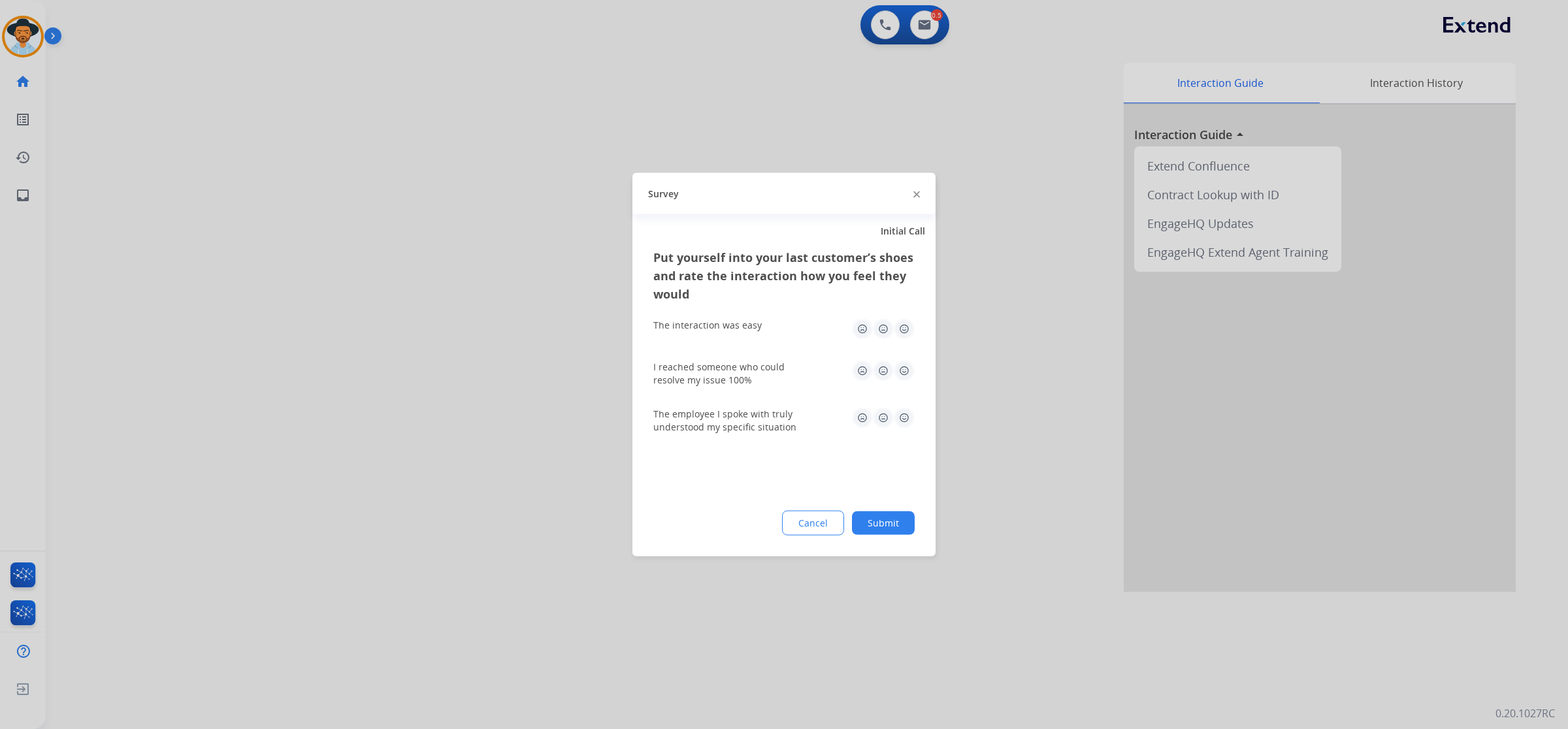
click at [902, 328] on img at bounding box center [904, 328] width 20 height 20
click at [906, 369] on img at bounding box center [904, 370] width 20 height 20
click at [902, 412] on img at bounding box center [904, 417] width 20 height 20
click at [898, 517] on button "Submit" at bounding box center [883, 523] width 62 height 23
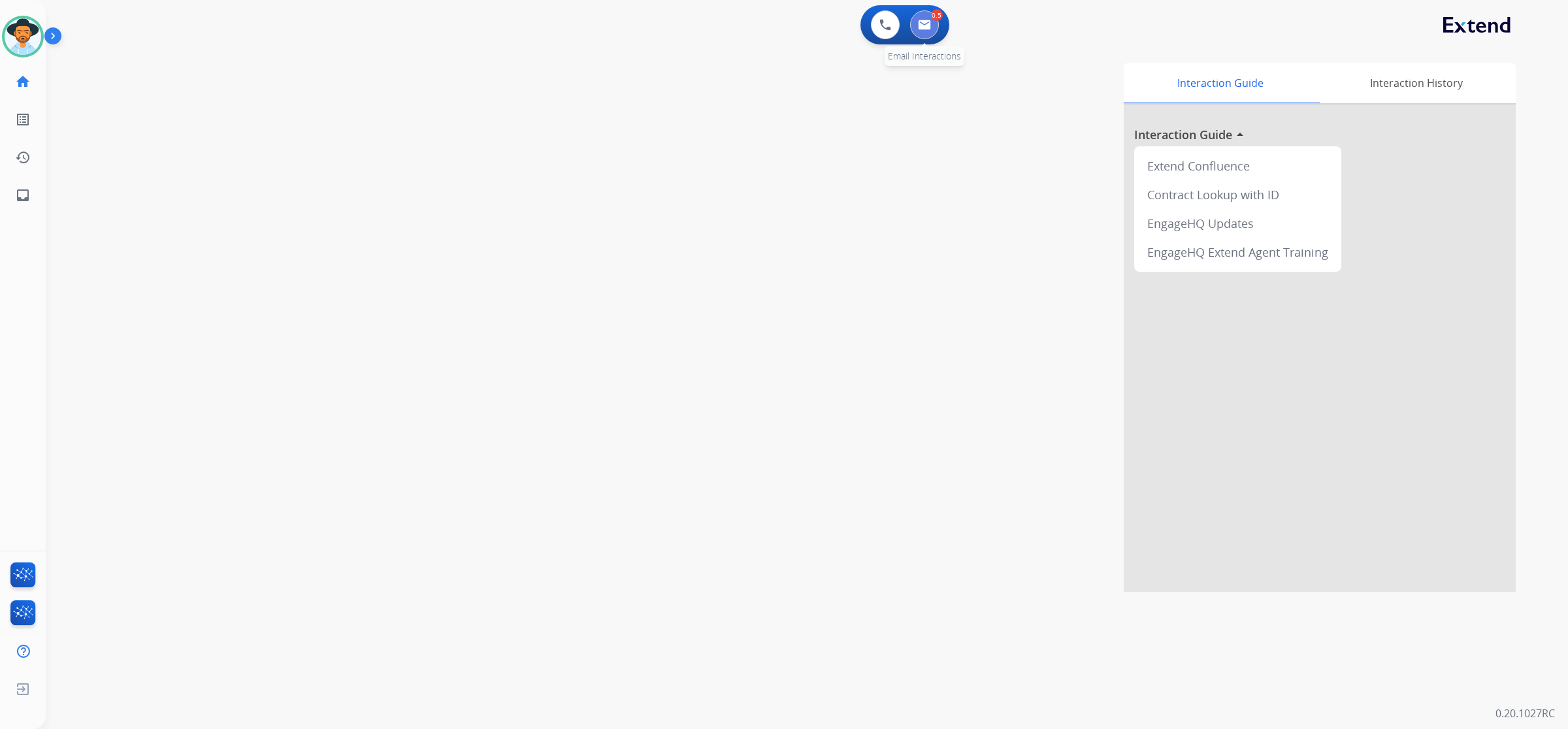
click at [927, 19] on button at bounding box center [924, 25] width 28 height 28
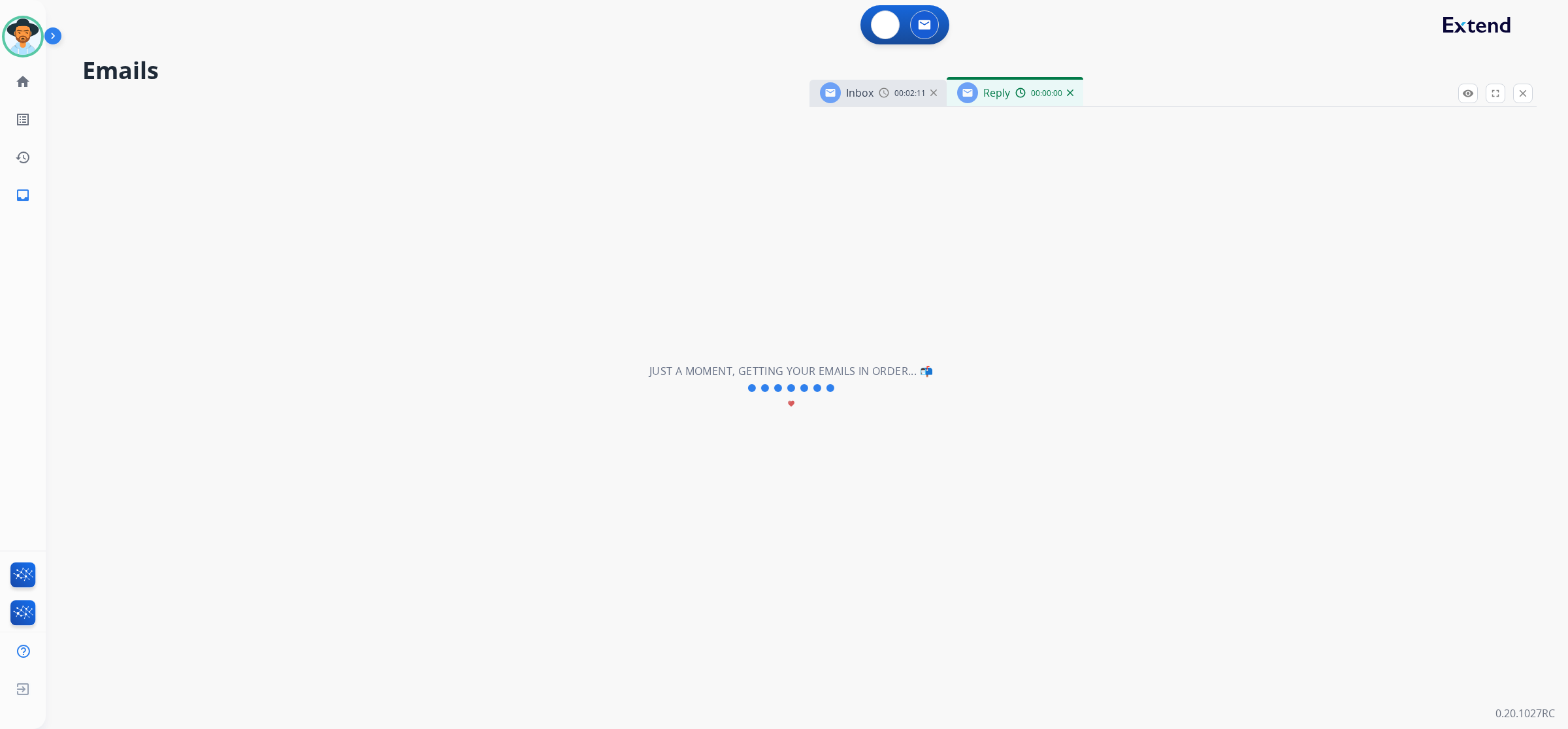
select select "**********"
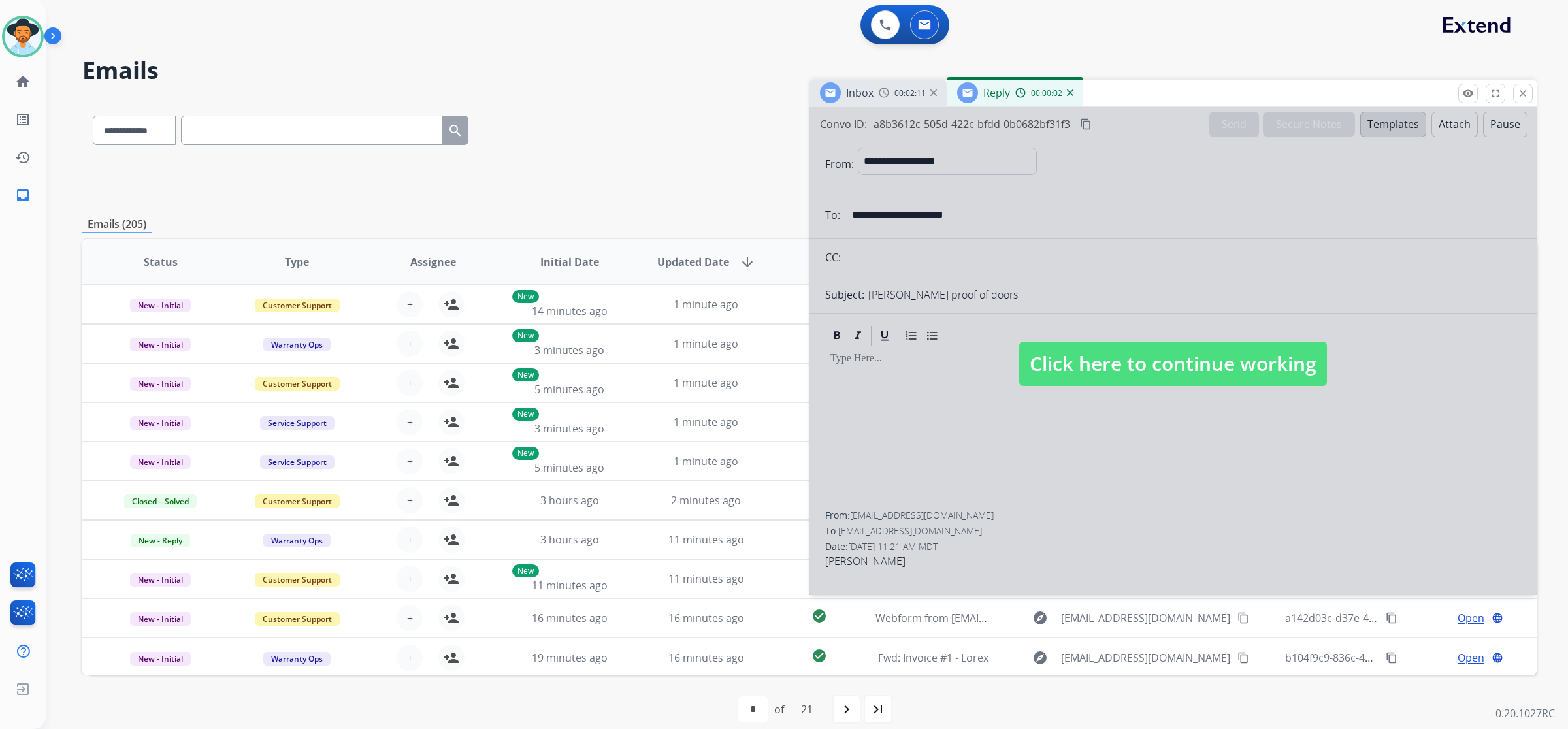
click at [1132, 368] on span "Click here to continue working" at bounding box center [1174, 364] width 308 height 45
select select
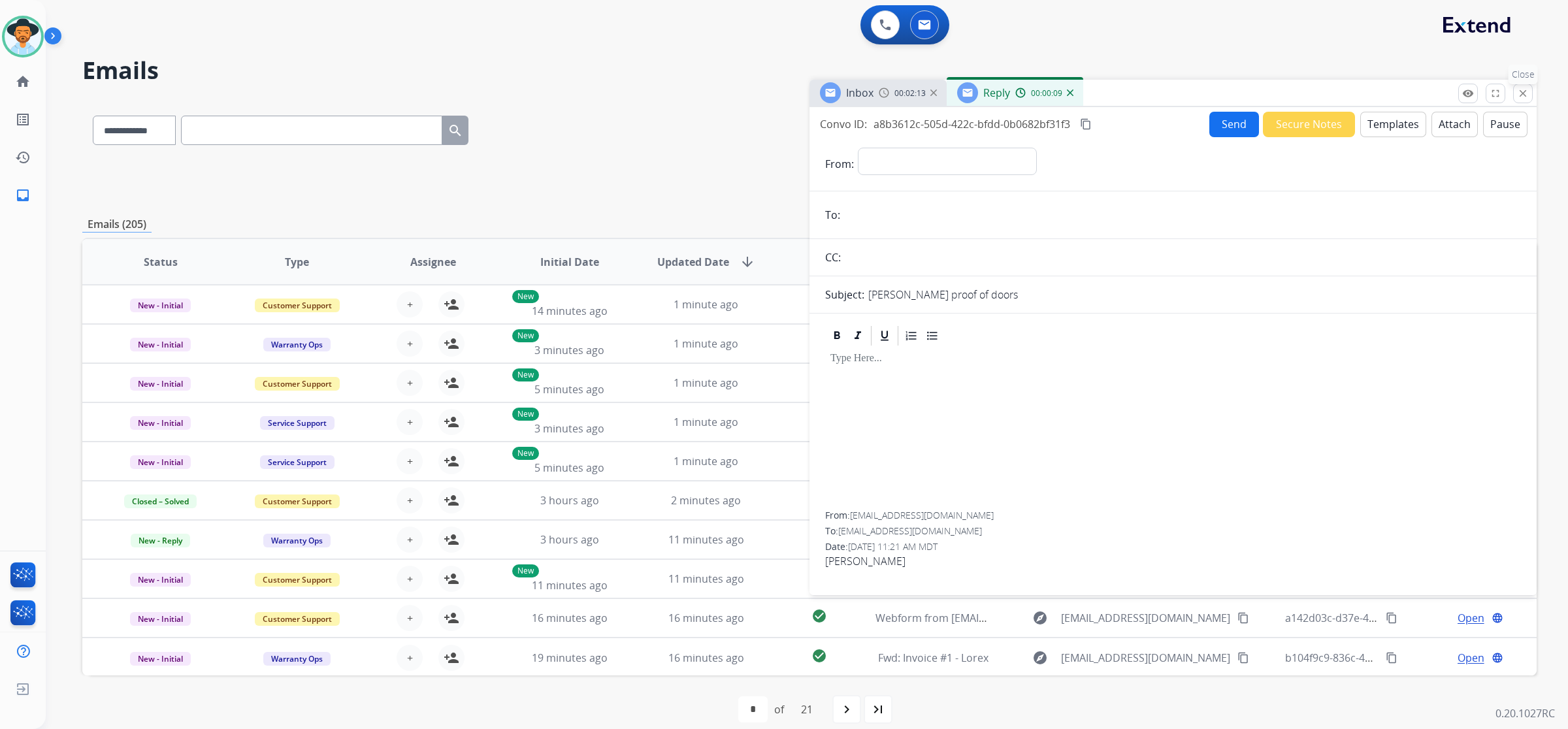
click at [1518, 94] on mat-icon "close" at bounding box center [1523, 93] width 12 height 12
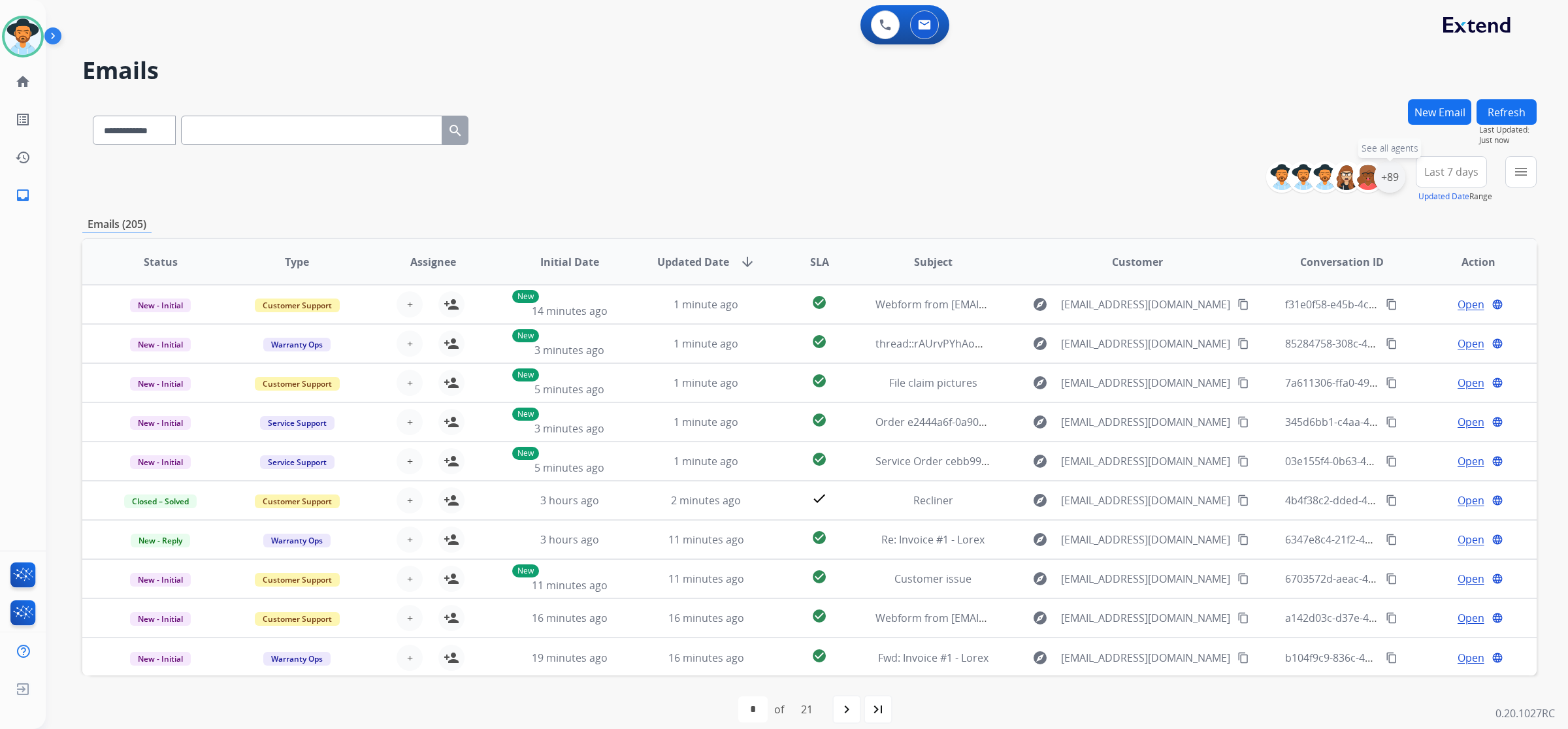
click at [1393, 182] on div "+89" at bounding box center [1389, 176] width 31 height 31
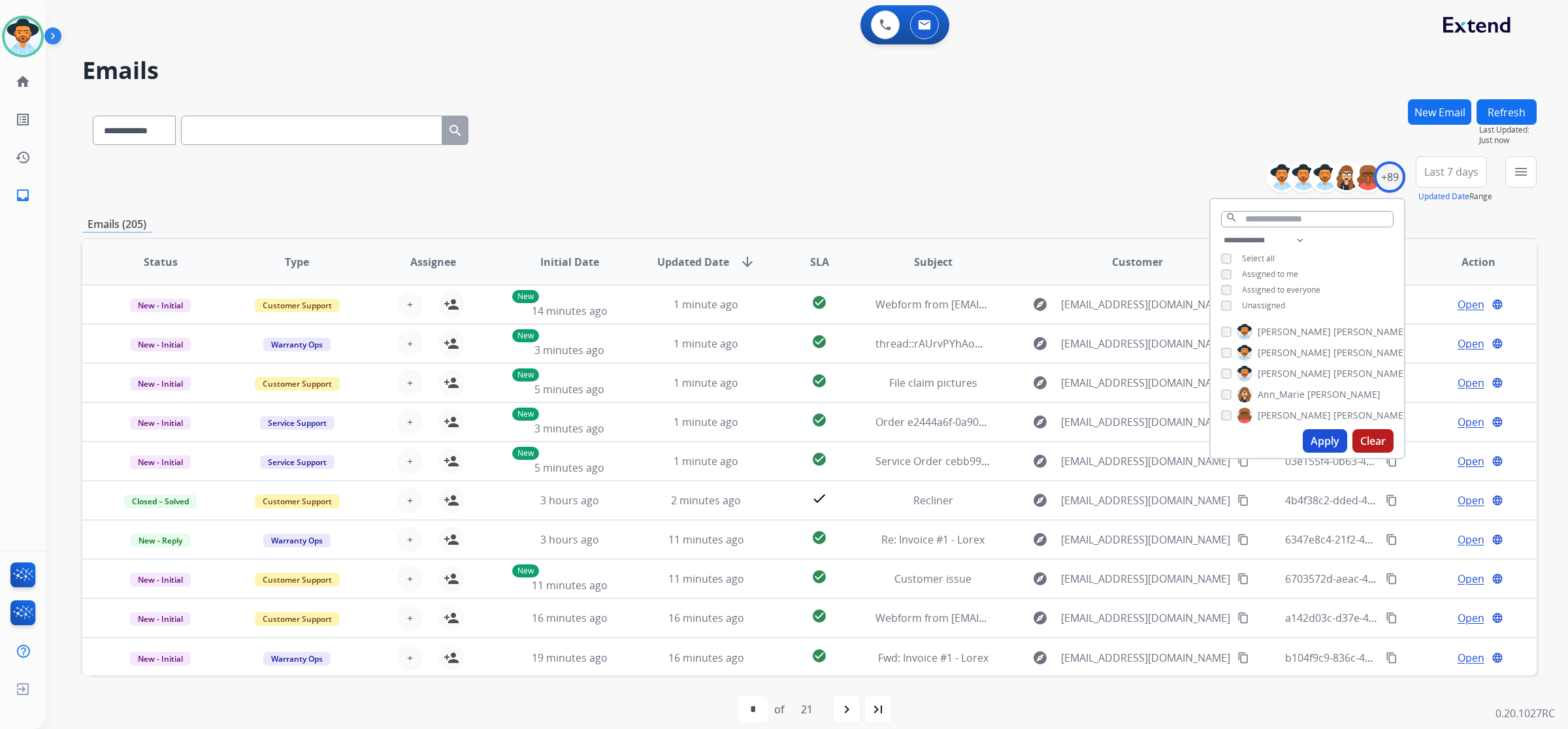
click at [1245, 301] on span "Unassigned" at bounding box center [1263, 305] width 43 height 11
click at [1336, 444] on button "Apply" at bounding box center [1325, 441] width 45 height 23
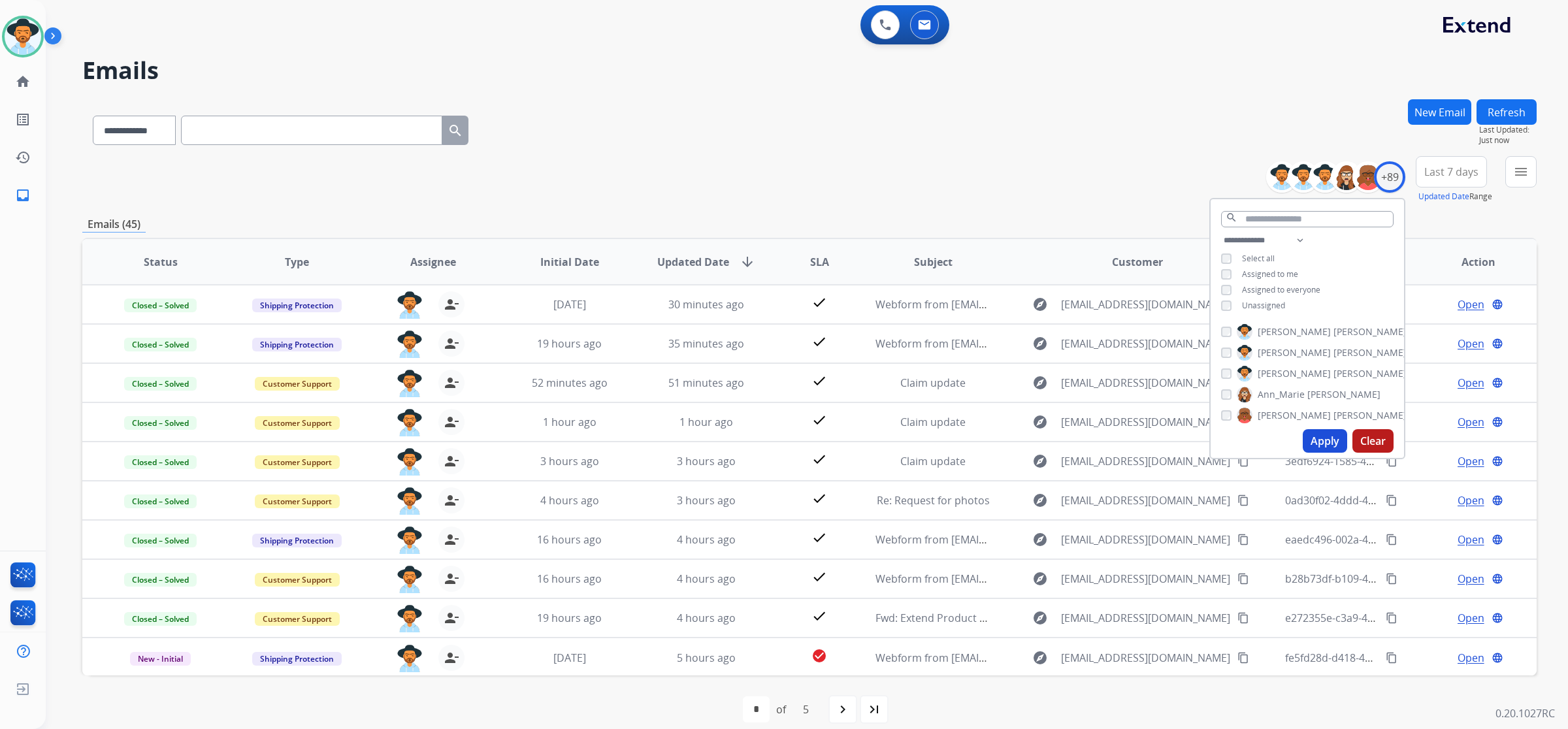
click at [1125, 129] on div "**********" at bounding box center [809, 128] width 1455 height 57
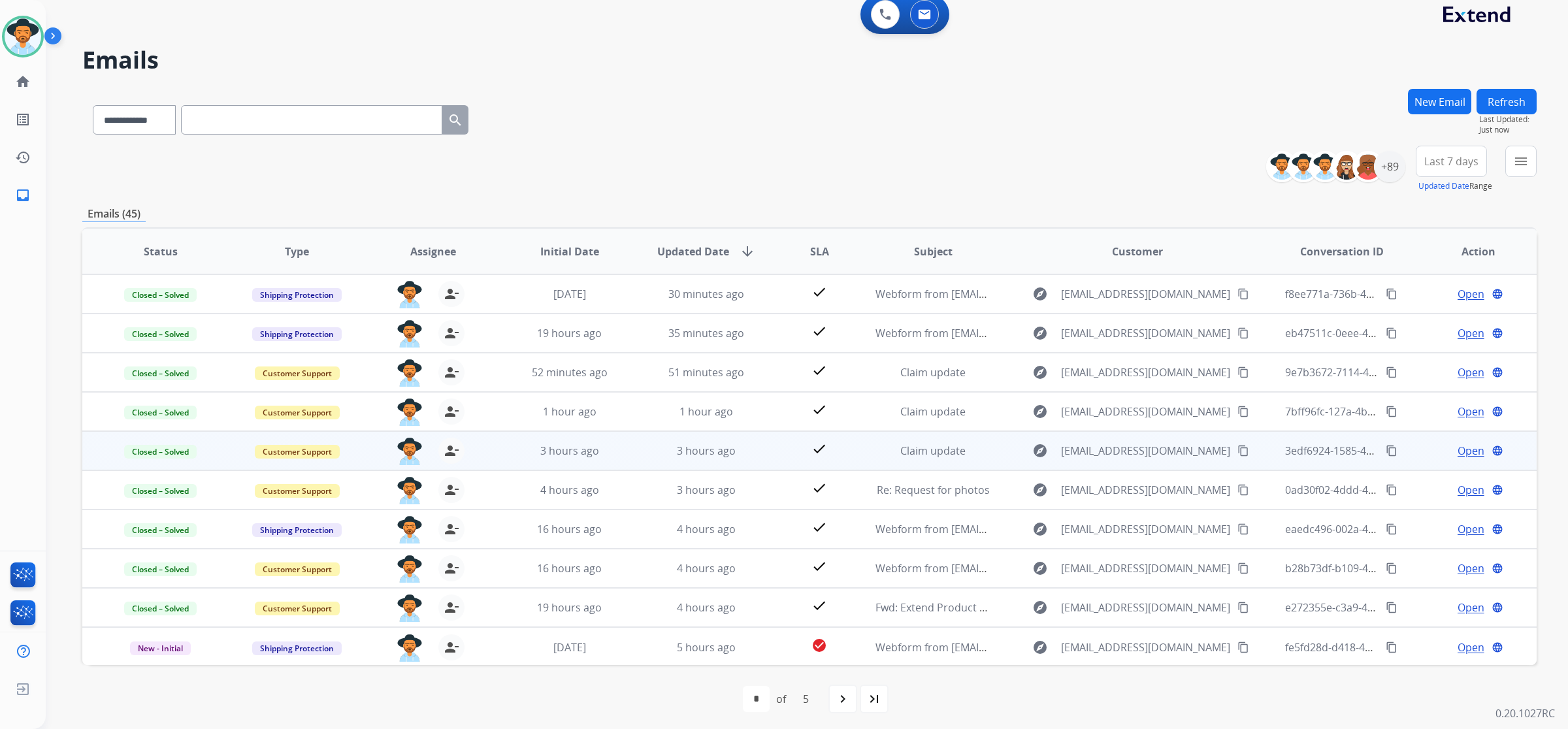
scroll to position [13, 0]
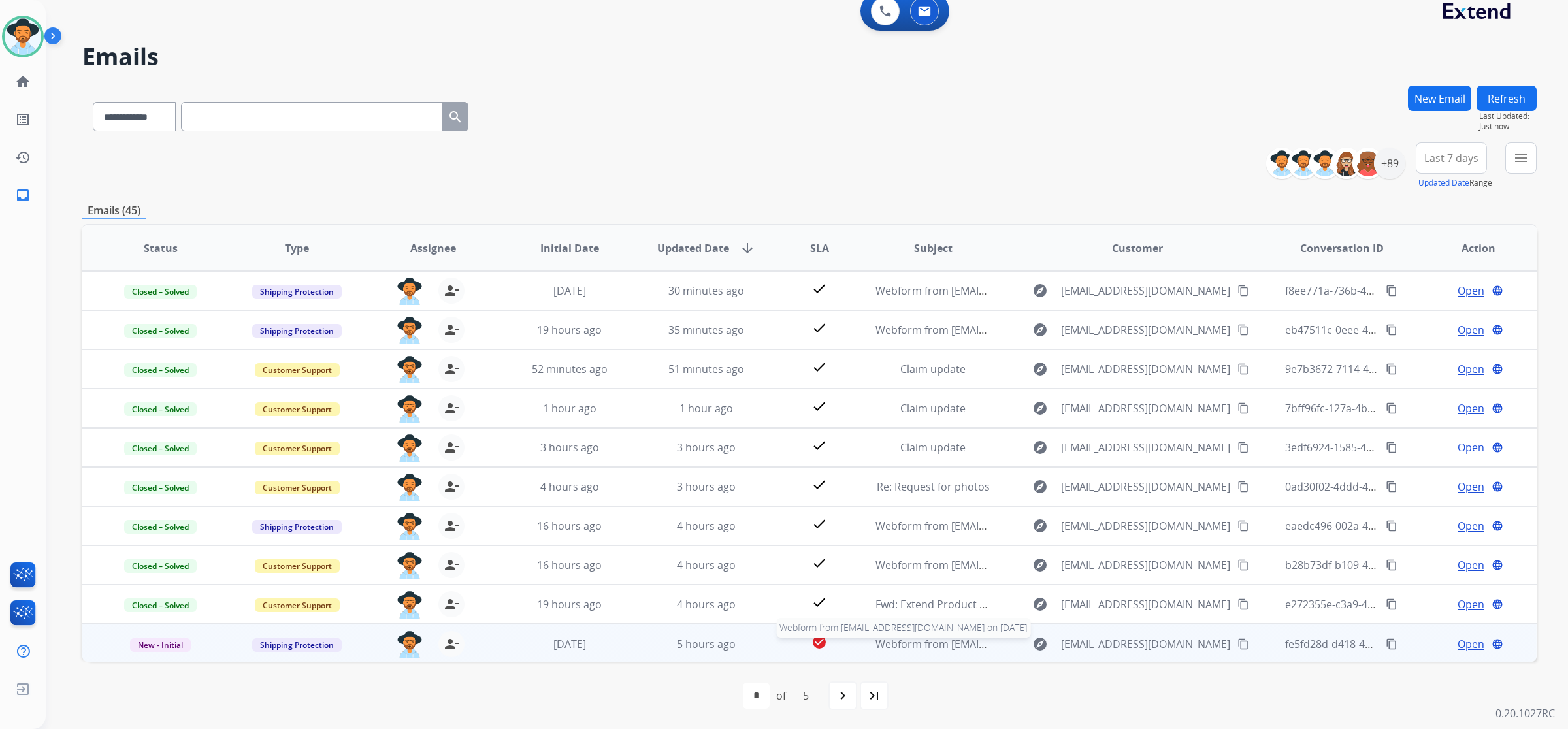
click at [928, 651] on div "Webform from terrelldalton@yahoo.com on 08/12/2025" at bounding box center [932, 644] width 115 height 16
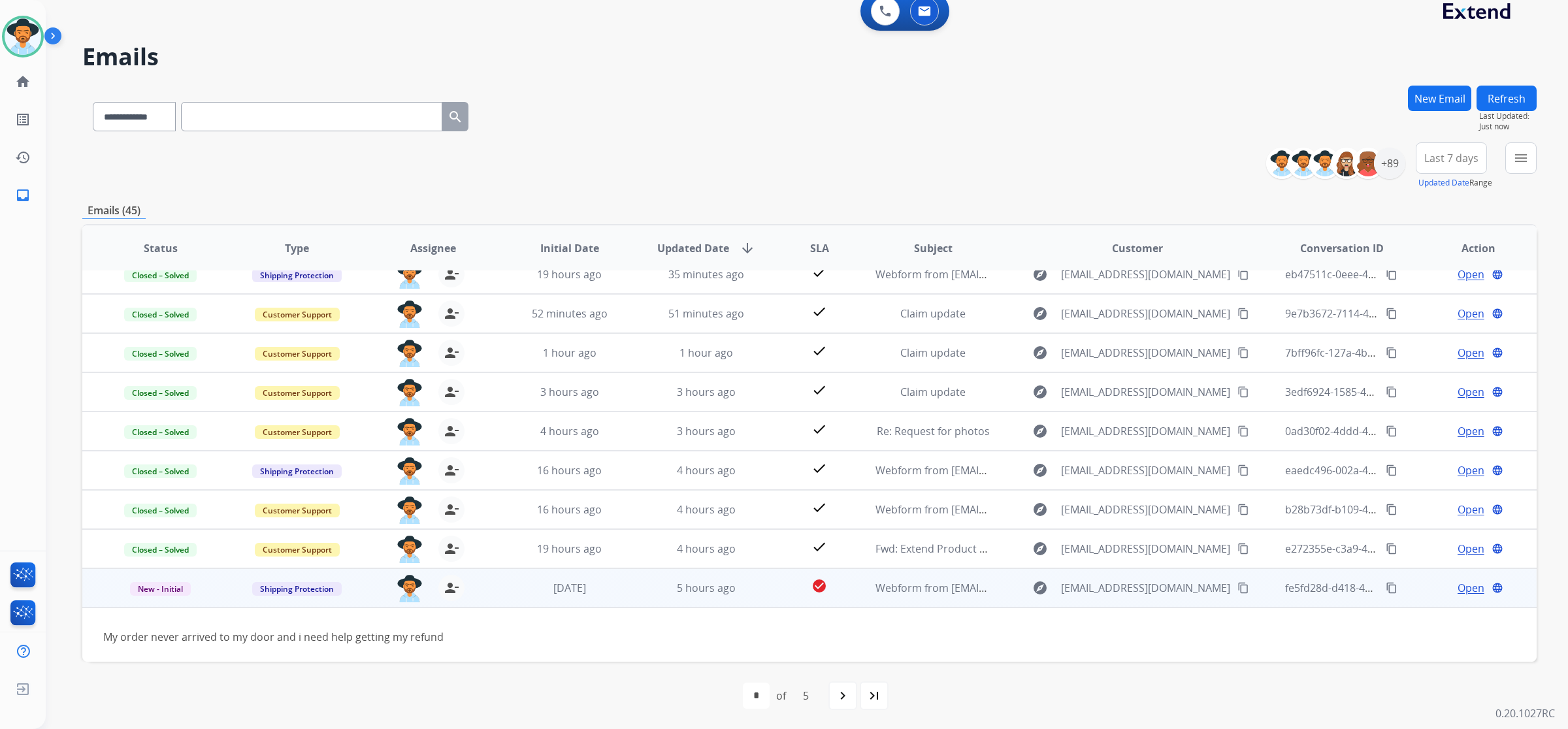
scroll to position [59, 0]
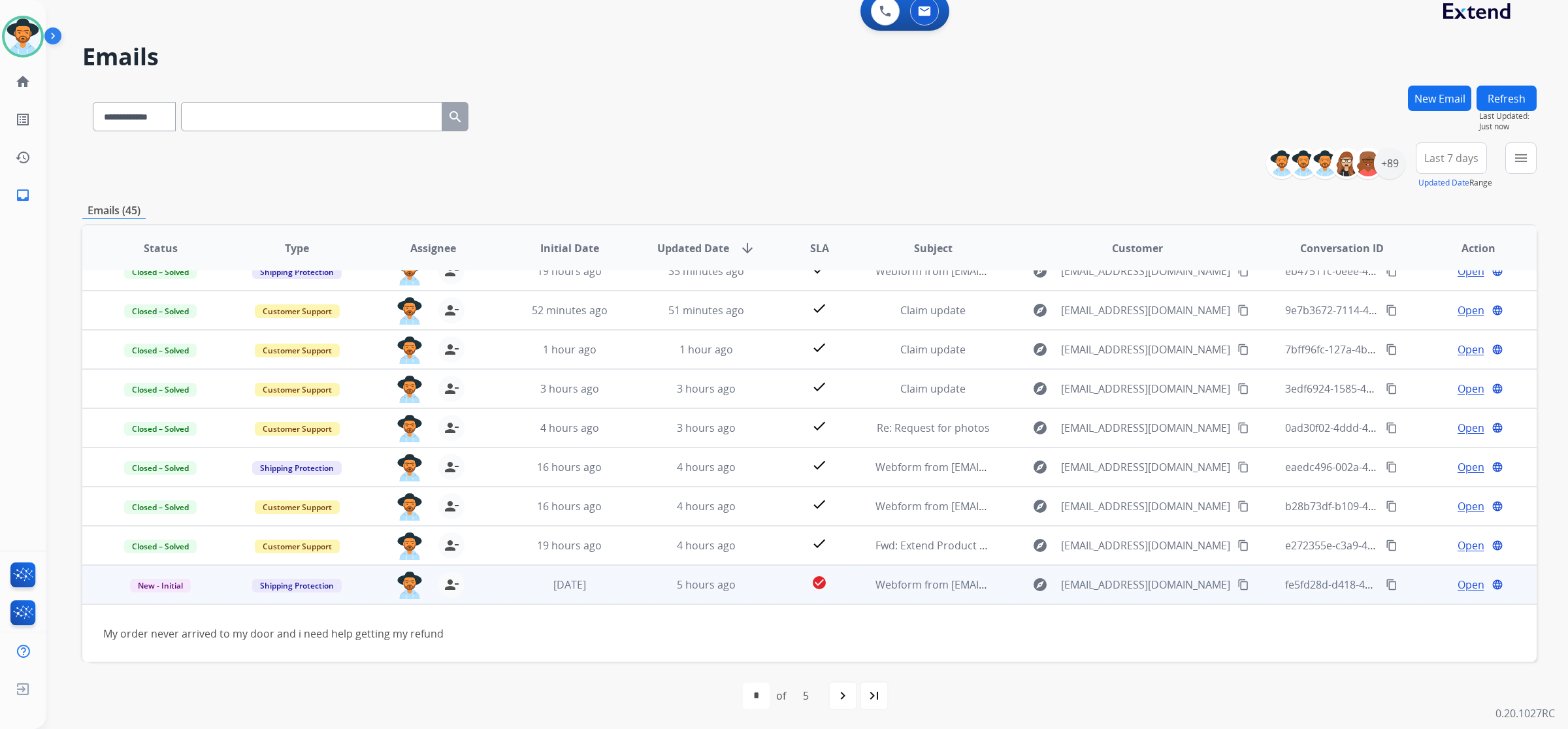
click at [1459, 585] on span "Open" at bounding box center [1471, 585] width 27 height 16
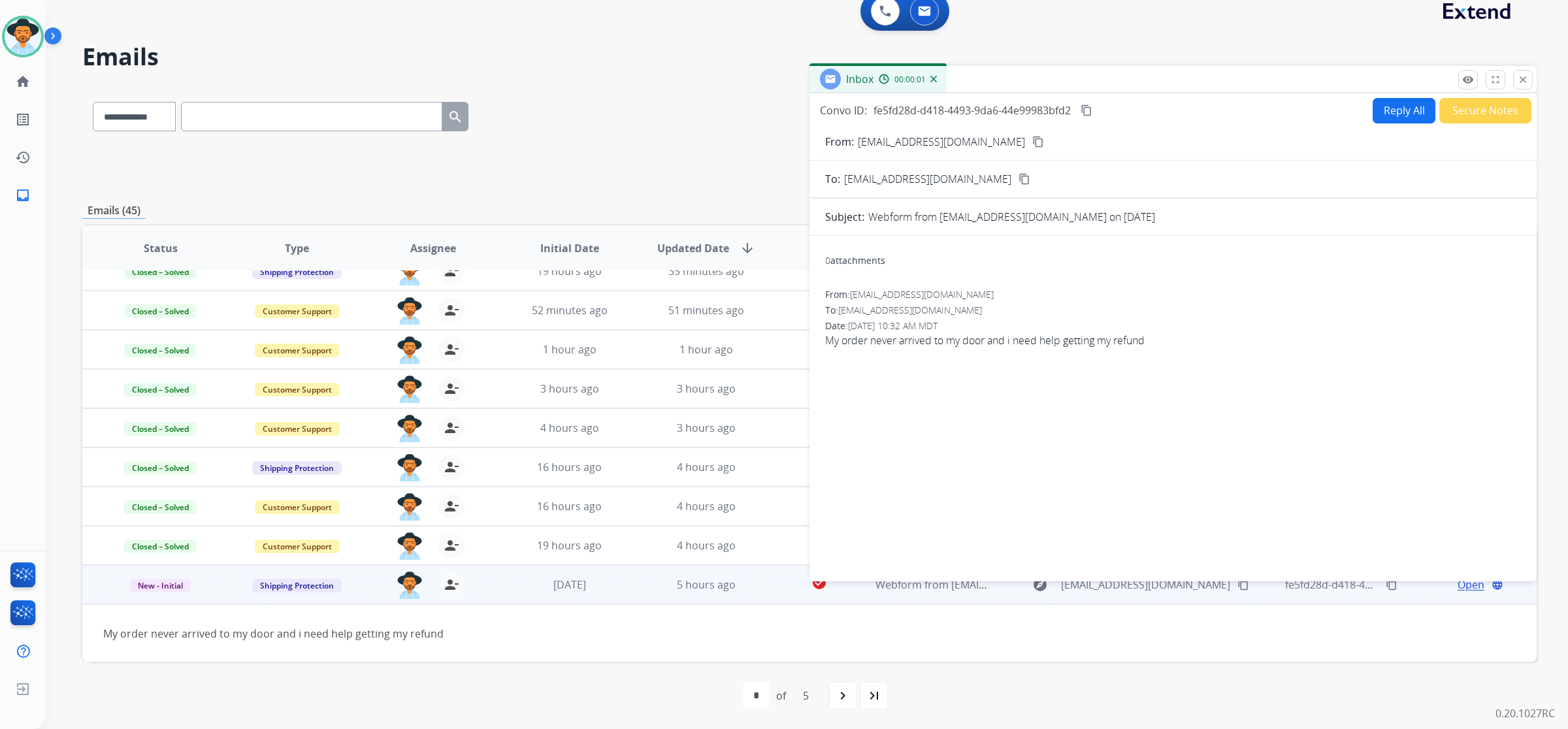
click at [1379, 105] on button "Reply All" at bounding box center [1404, 110] width 62 height 26
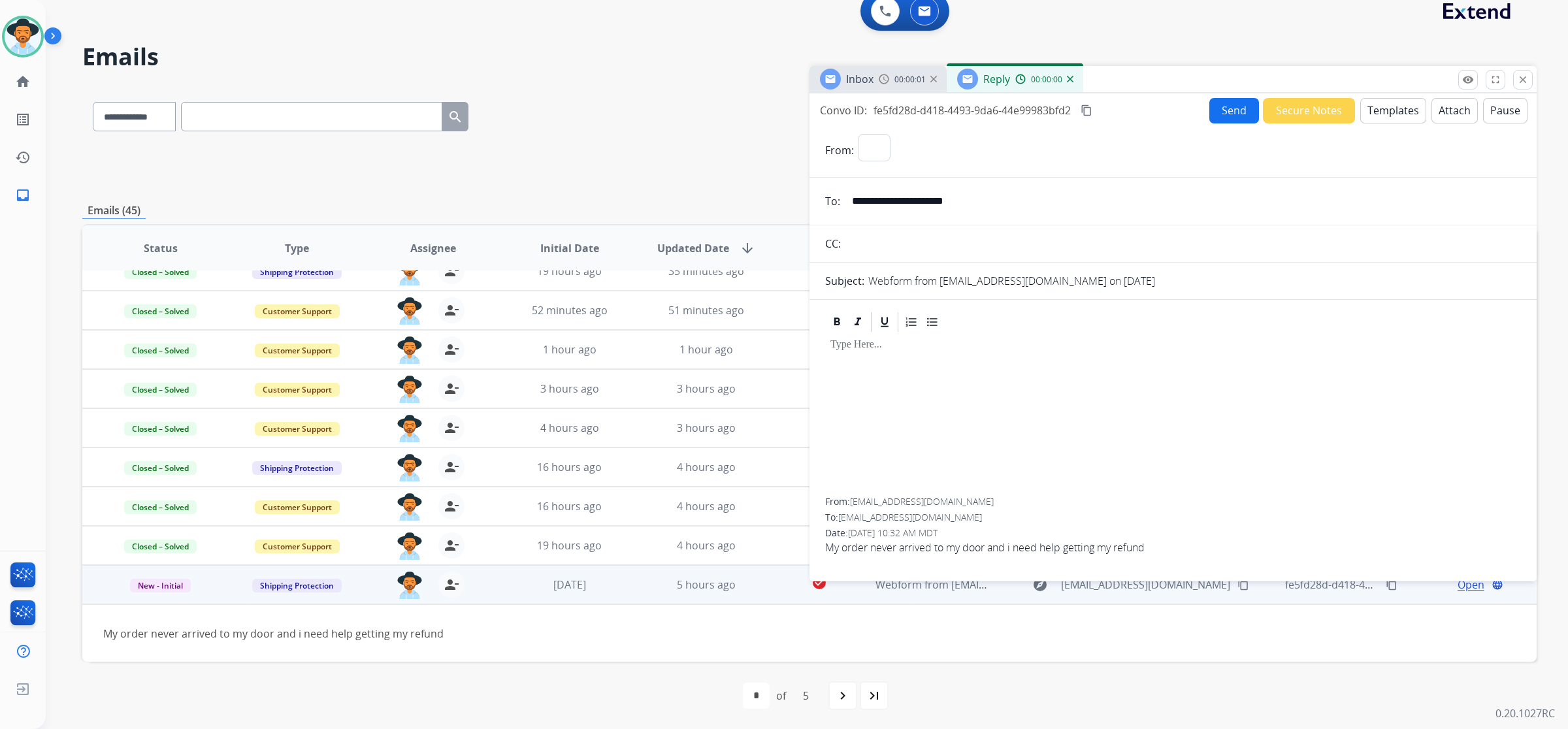
select select "**********"
click at [1383, 109] on button "Templates" at bounding box center [1393, 110] width 66 height 26
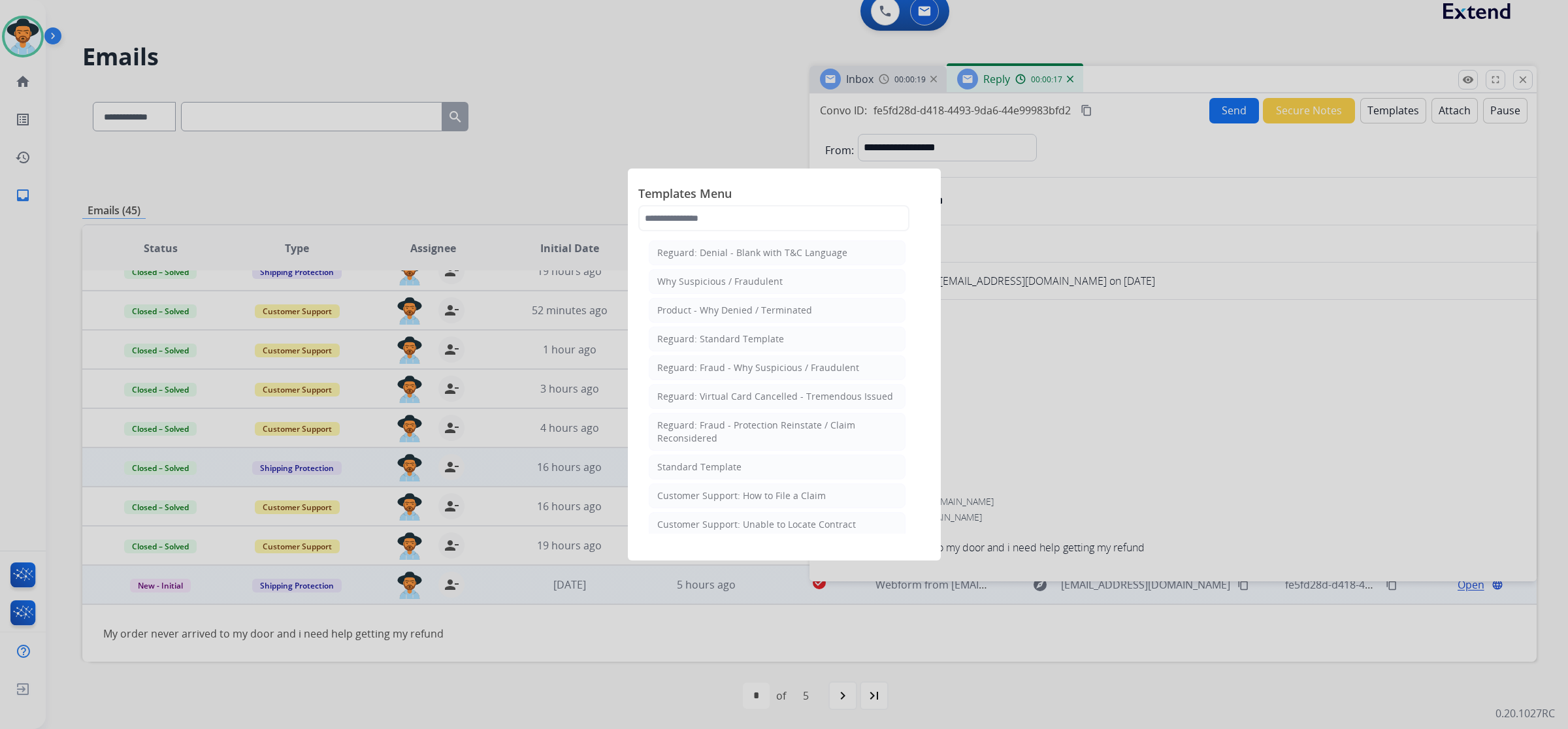
click at [794, 465] on li "Standard Template" at bounding box center [777, 467] width 256 height 25
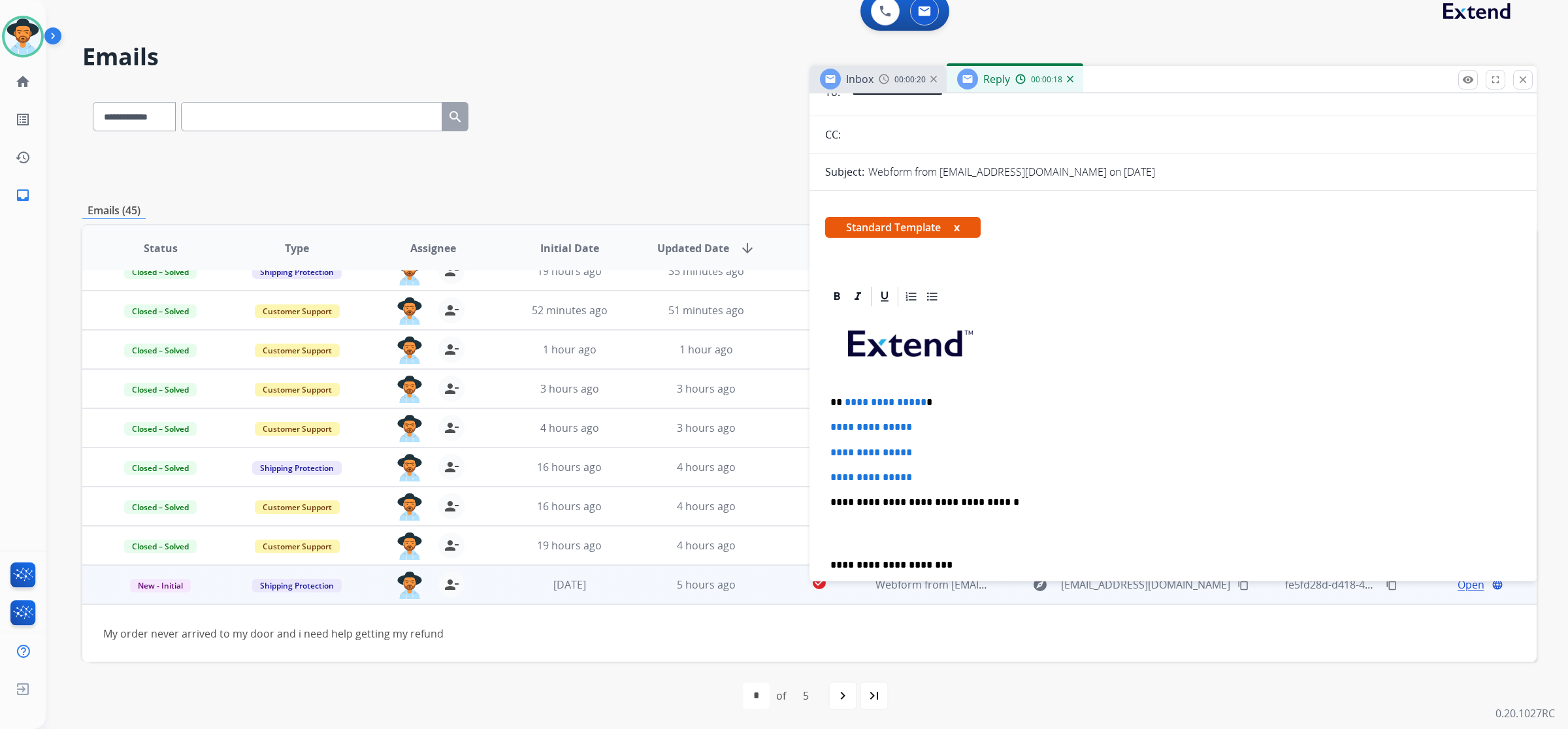
scroll to position [163, 0]
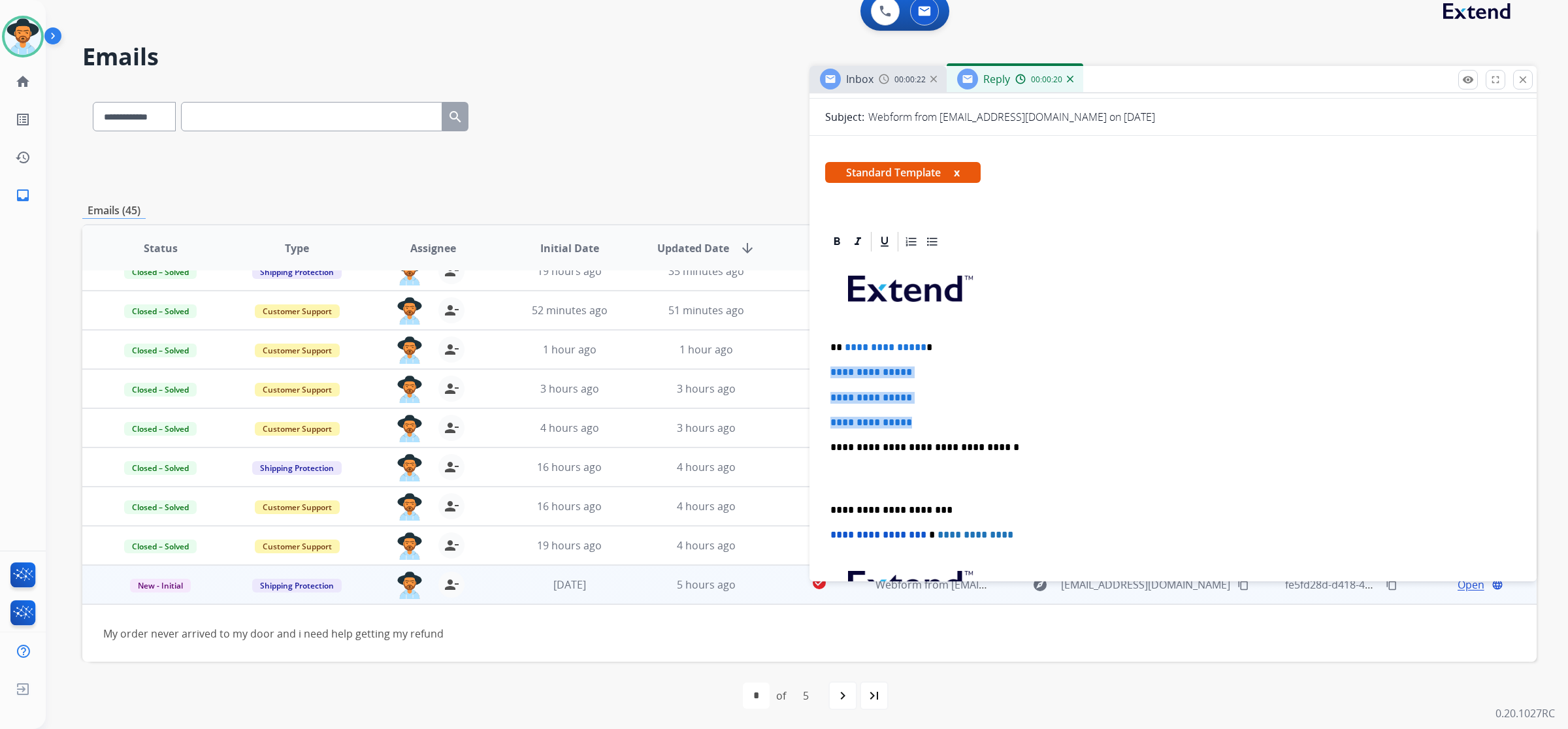
drag, startPoint x: 827, startPoint y: 369, endPoint x: 926, endPoint y: 415, distance: 109.2
click at [926, 415] on div "**********" at bounding box center [1174, 478] width 696 height 450
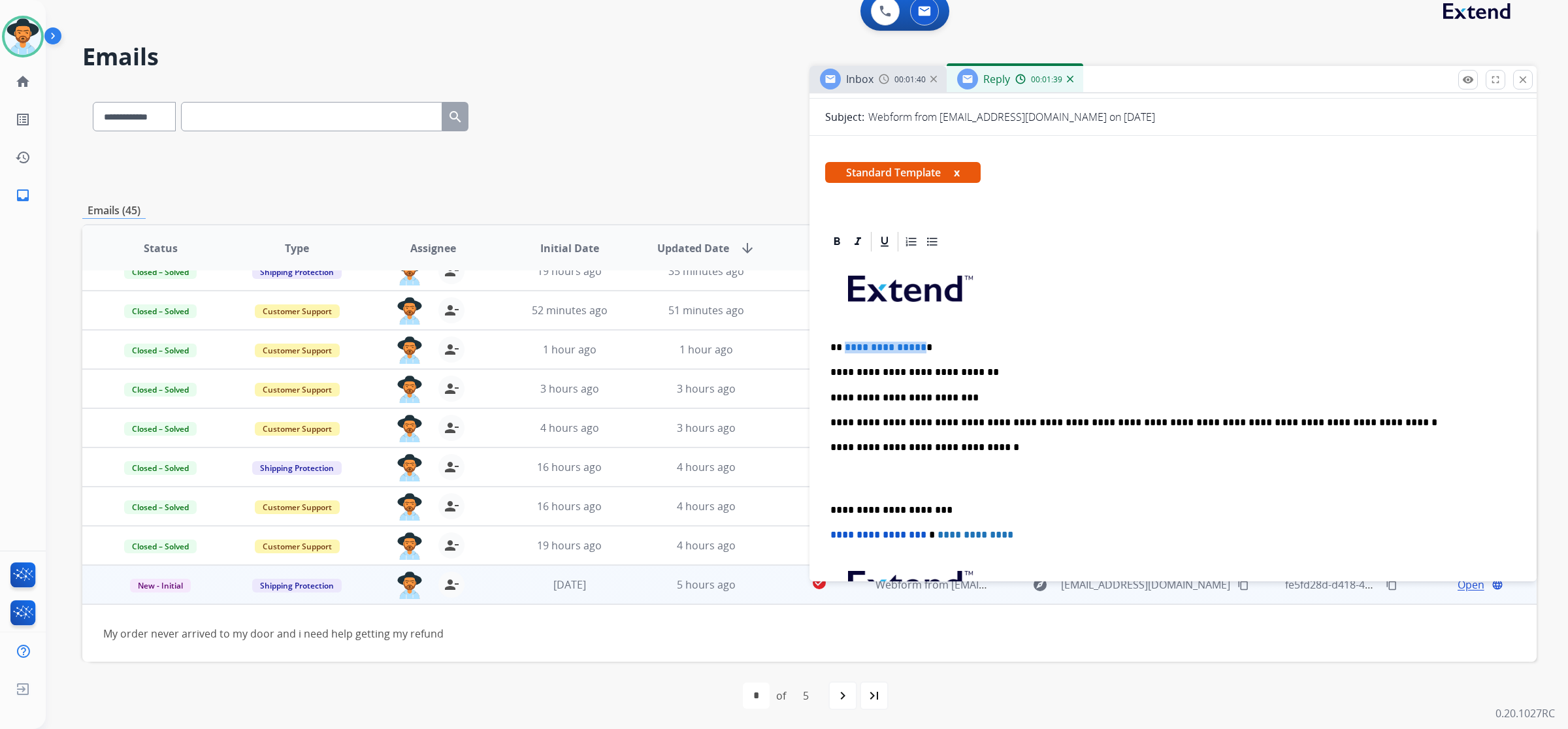
drag, startPoint x: 918, startPoint y: 347, endPoint x: 843, endPoint y: 338, distance: 75.5
click at [843, 338] on div "**********" at bounding box center [1174, 478] width 696 height 450
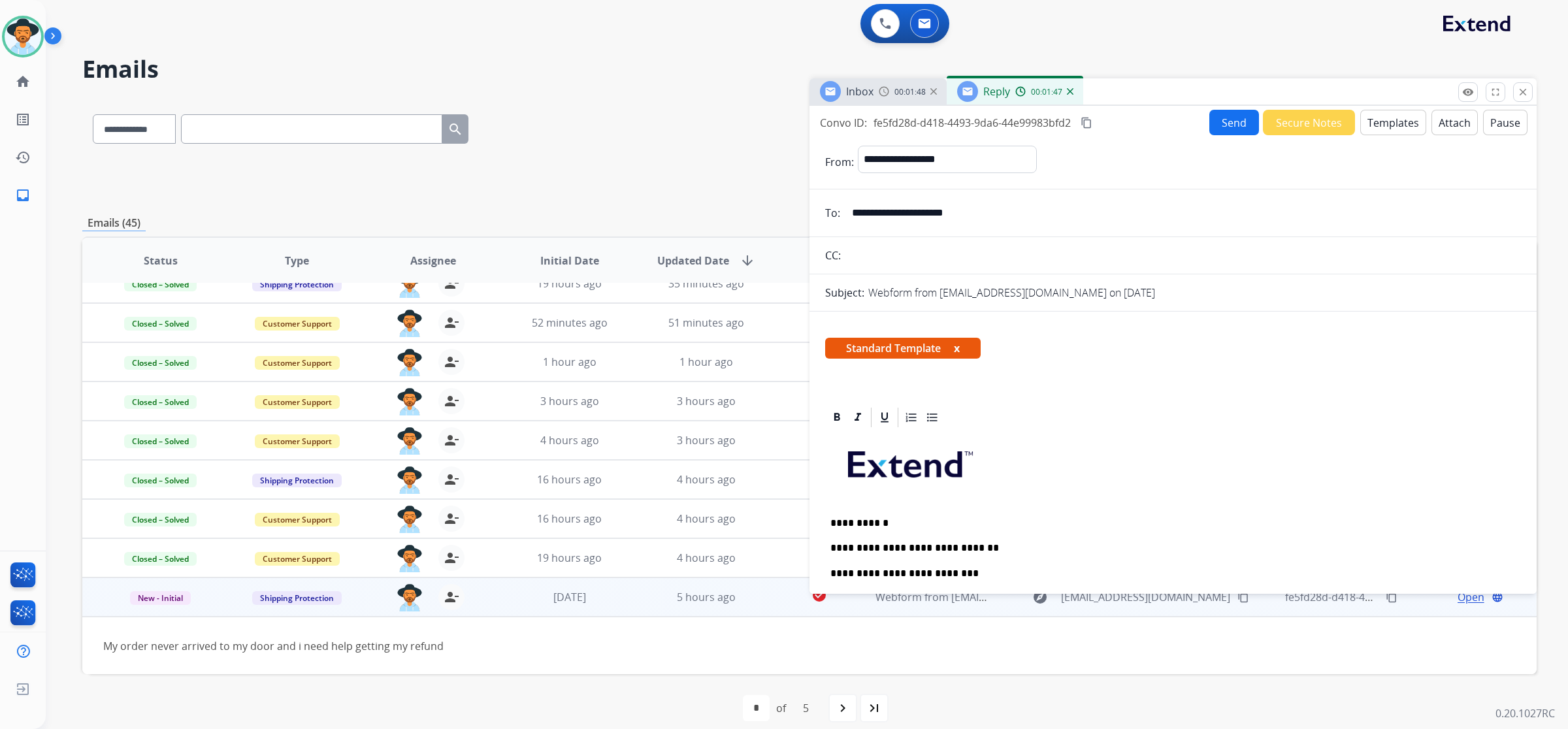
scroll to position [0, 0]
click at [1215, 123] on button "Send" at bounding box center [1234, 124] width 50 height 26
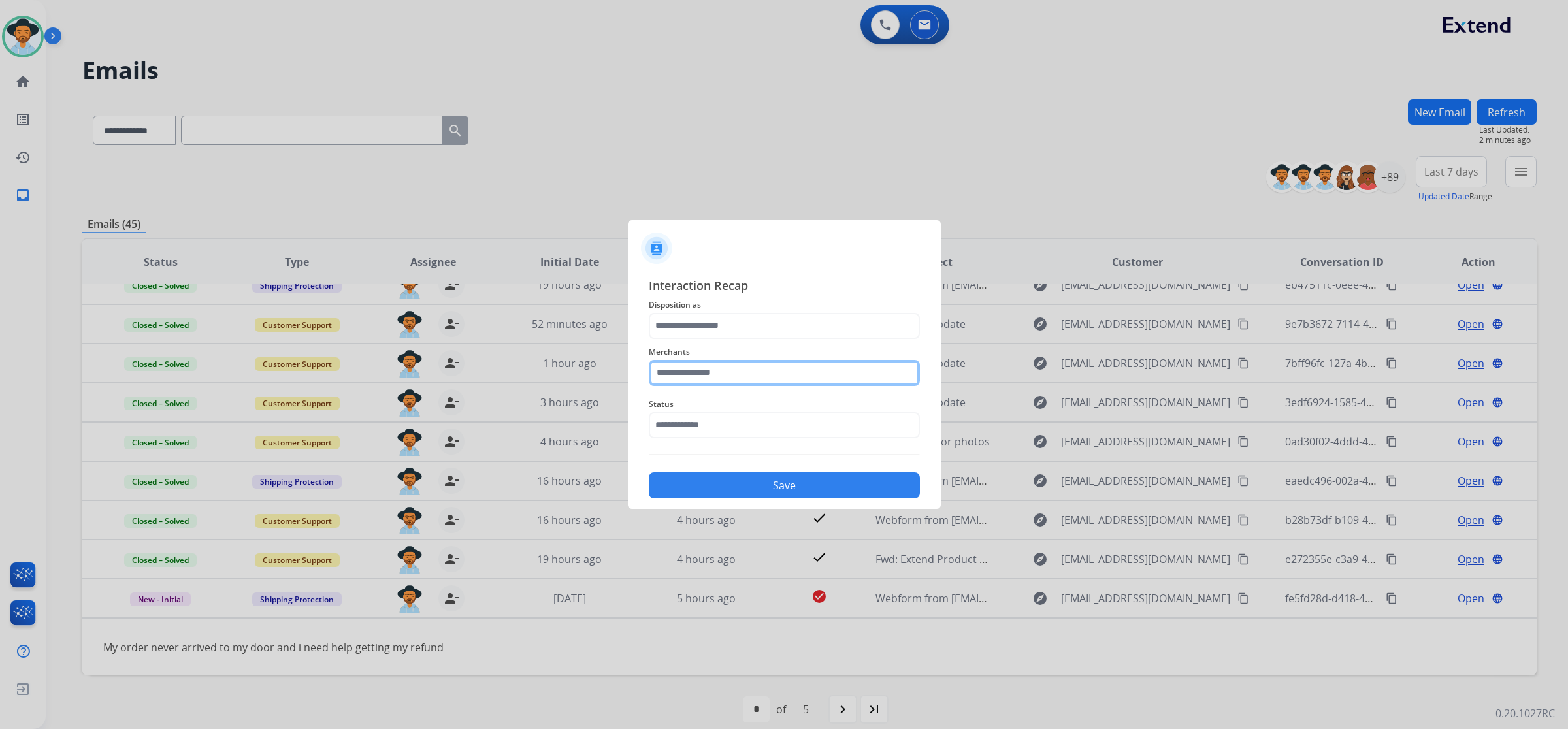
click at [775, 374] on input "text" at bounding box center [784, 372] width 272 height 26
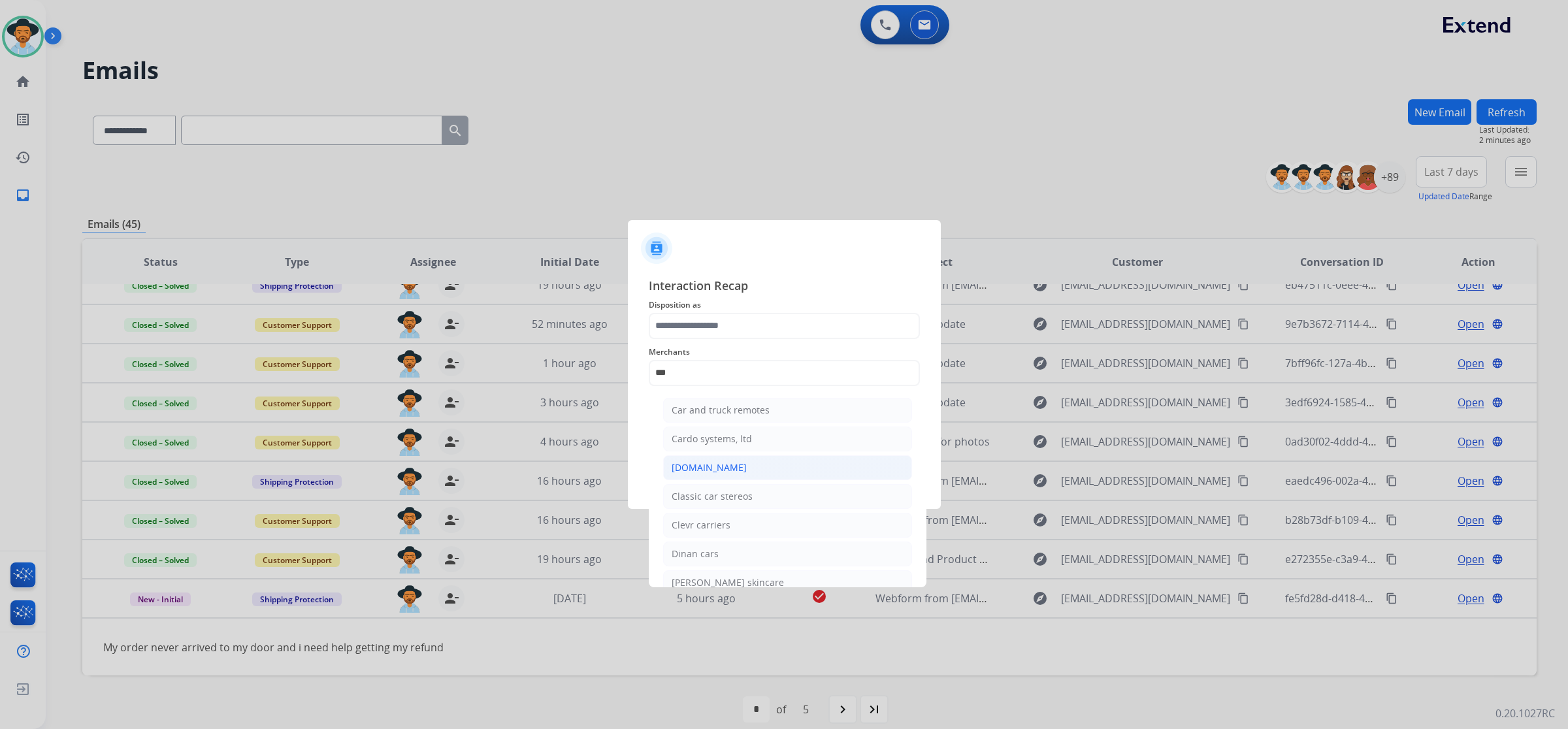
click at [760, 459] on li "[DOMAIN_NAME]" at bounding box center [788, 467] width 249 height 25
type input "**********"
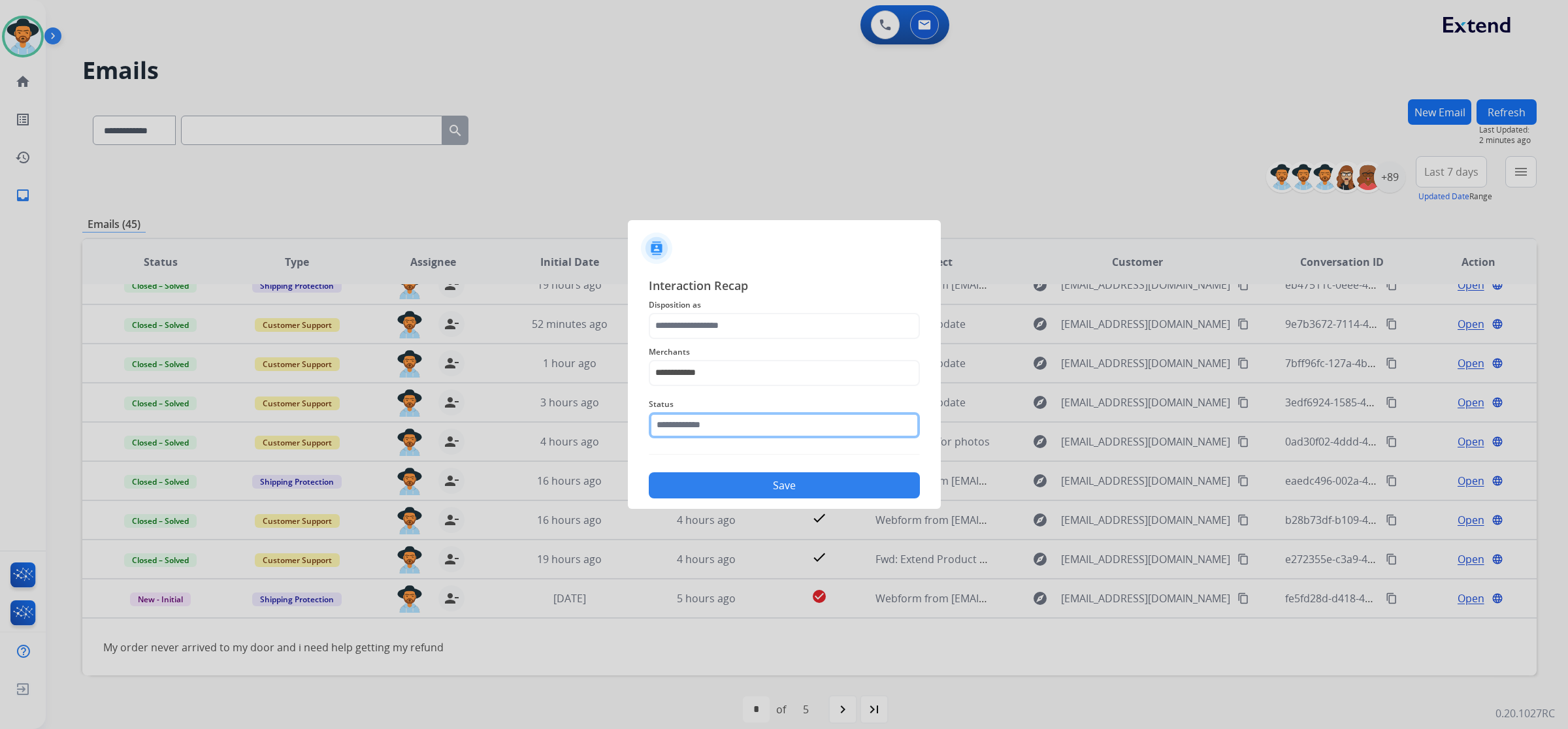
click at [755, 419] on input "text" at bounding box center [784, 425] width 272 height 26
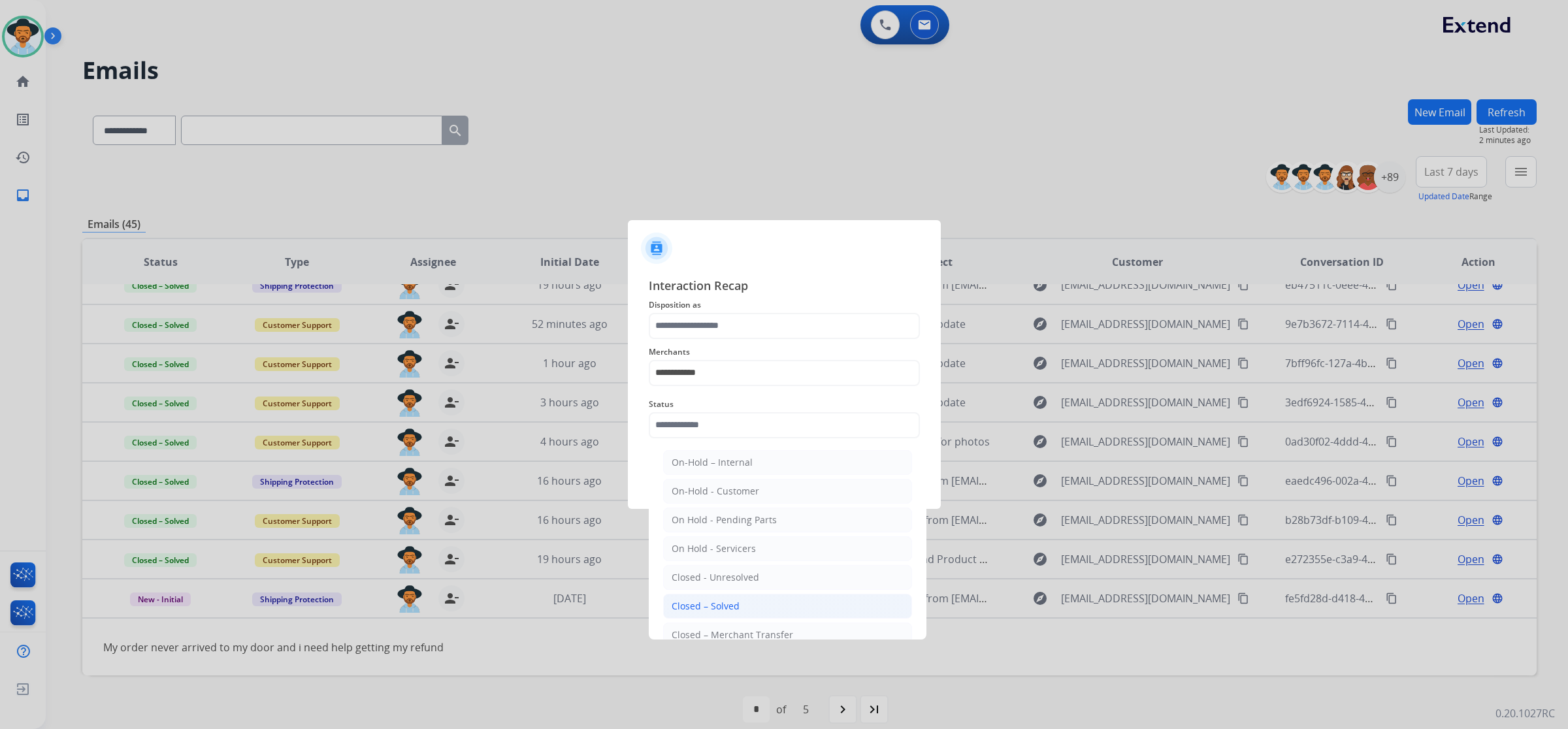
drag, startPoint x: 750, startPoint y: 596, endPoint x: 753, endPoint y: 573, distance: 23.2
click at [752, 596] on li "Closed – Solved" at bounding box center [788, 606] width 249 height 25
type input "**********"
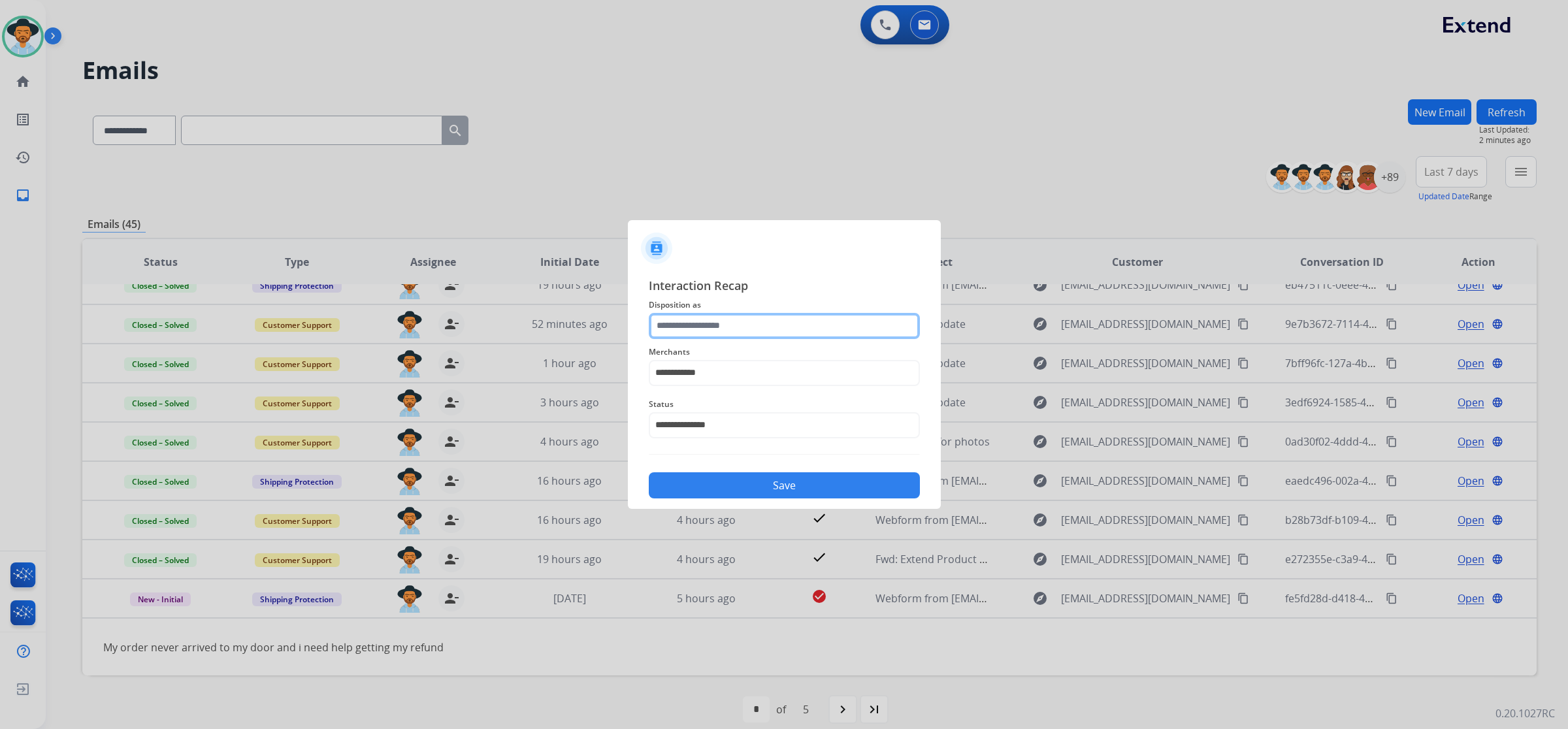
click at [756, 323] on input "text" at bounding box center [784, 326] width 272 height 26
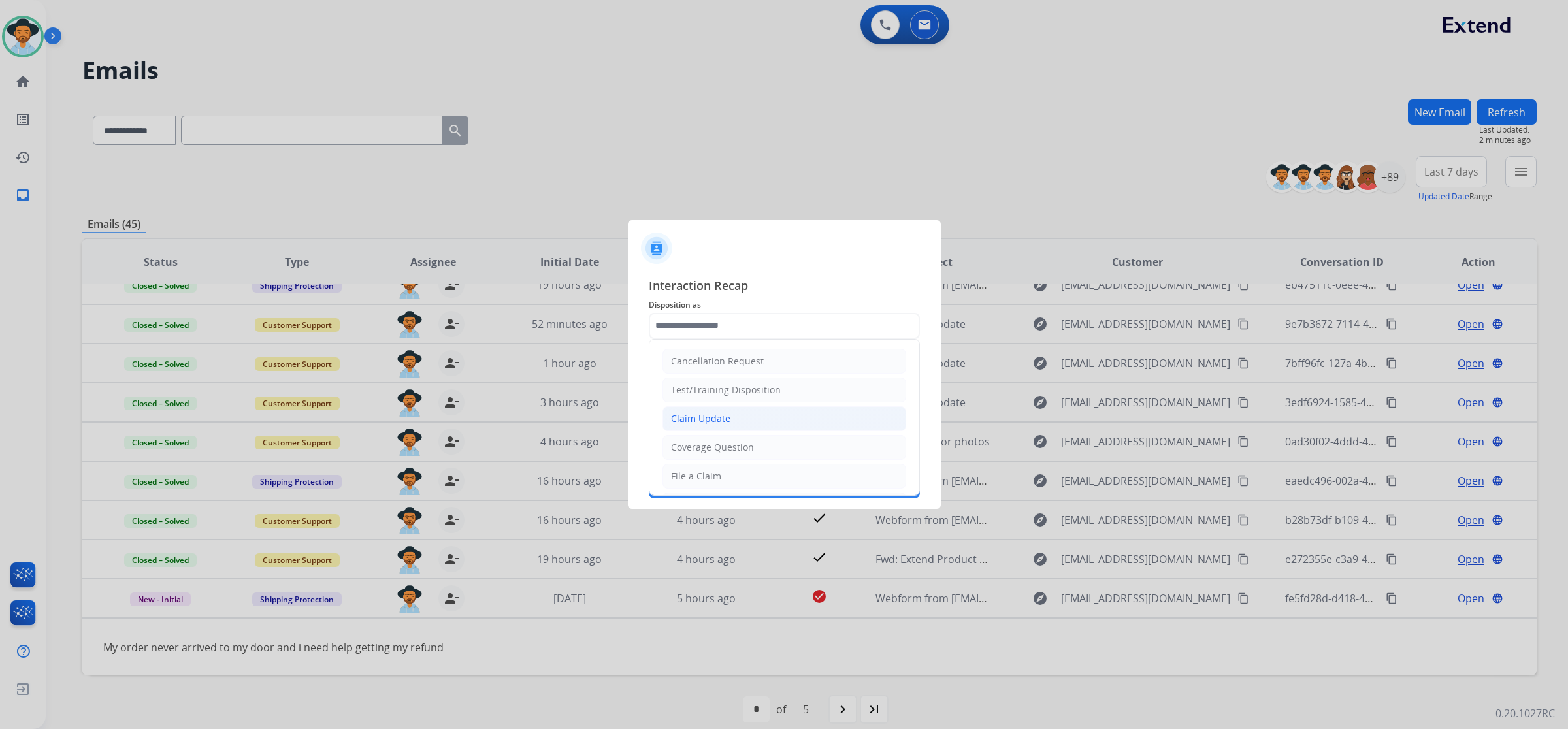
click at [755, 415] on li "Claim Update" at bounding box center [784, 418] width 244 height 25
type input "**********"
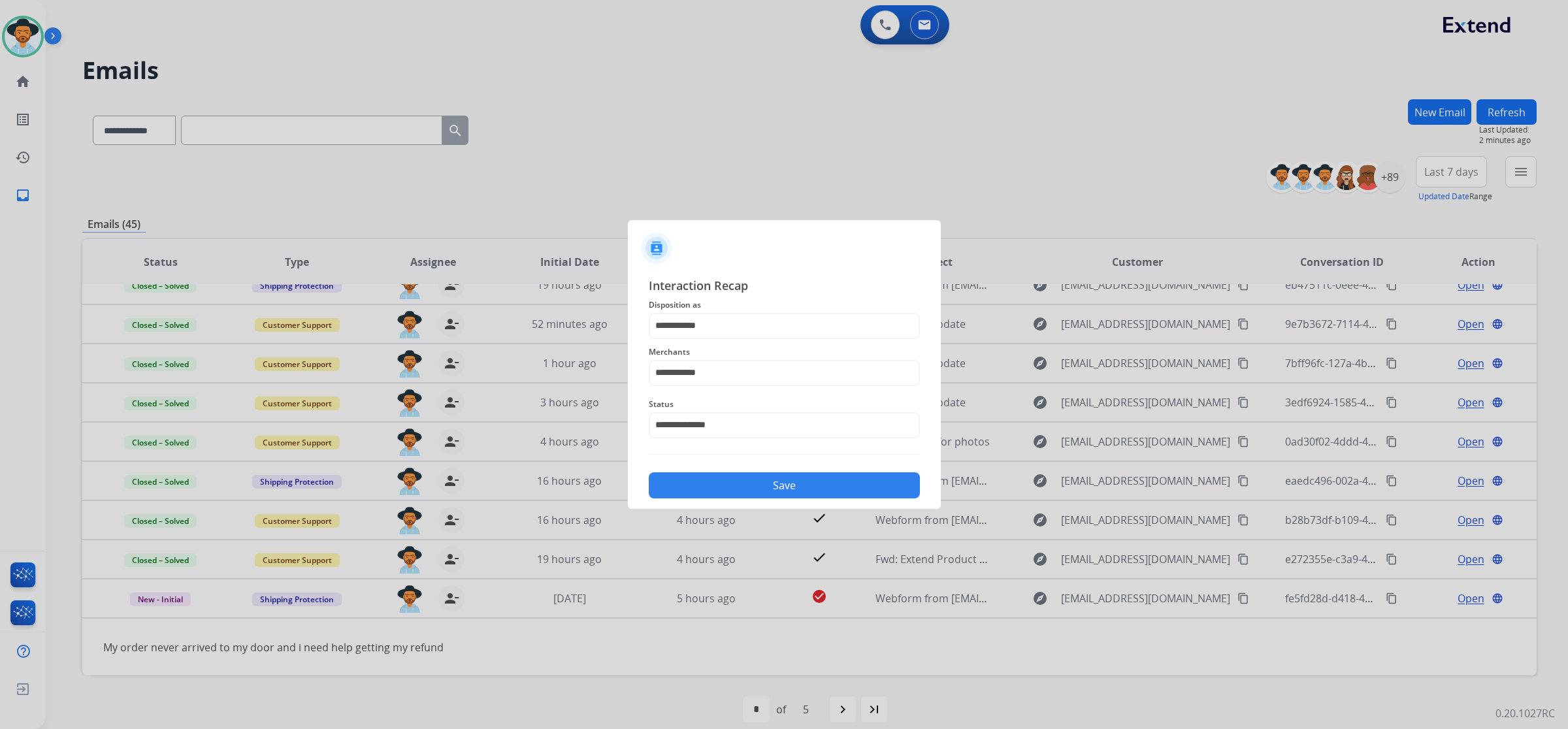
click at [752, 477] on button "Save" at bounding box center [784, 485] width 272 height 26
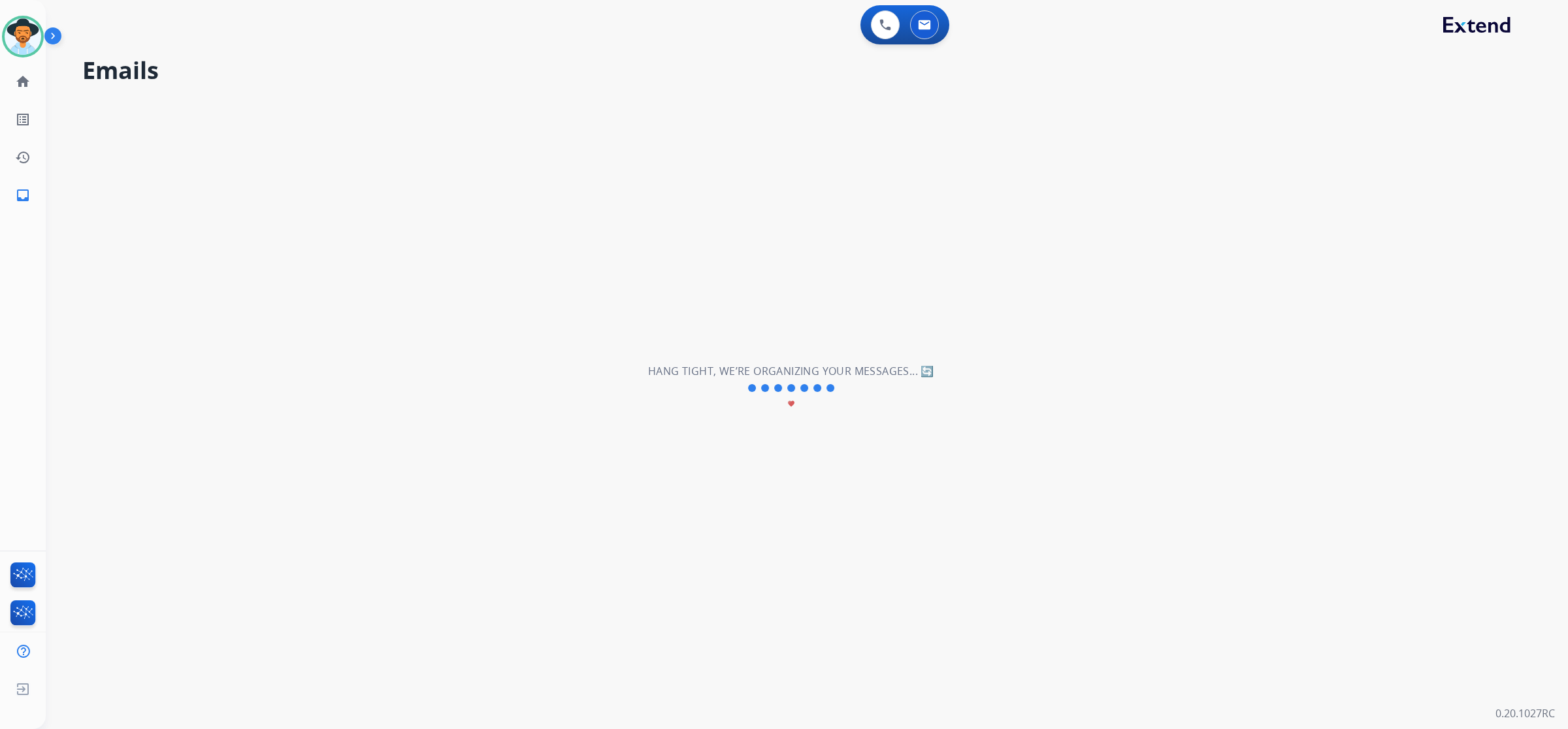
scroll to position [43, 0]
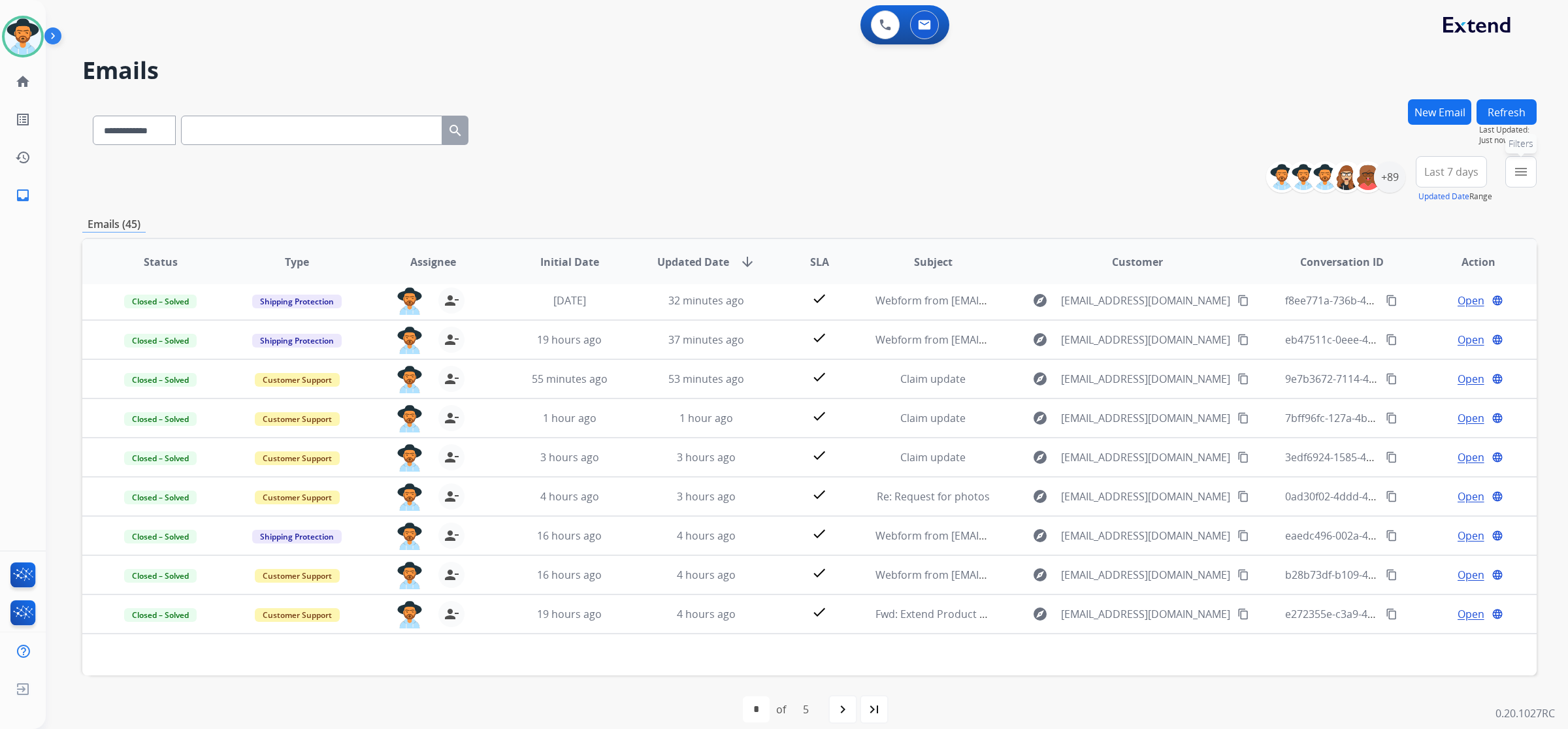
click at [1515, 177] on mat-icon "menu" at bounding box center [1522, 172] width 16 height 16
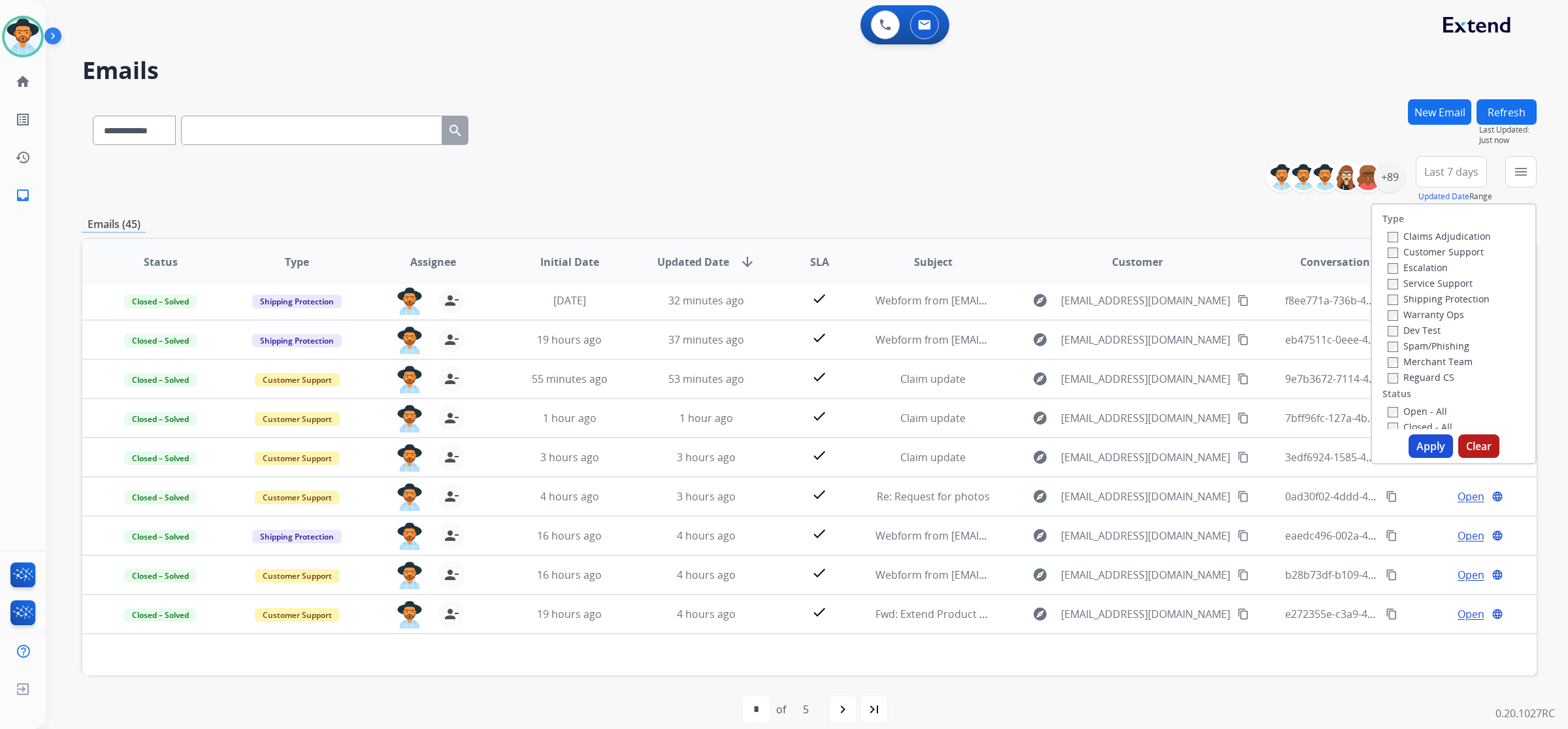
click at [1430, 413] on label "Open - All" at bounding box center [1418, 411] width 60 height 12
click at [1433, 443] on button "Apply" at bounding box center [1431, 446] width 45 height 23
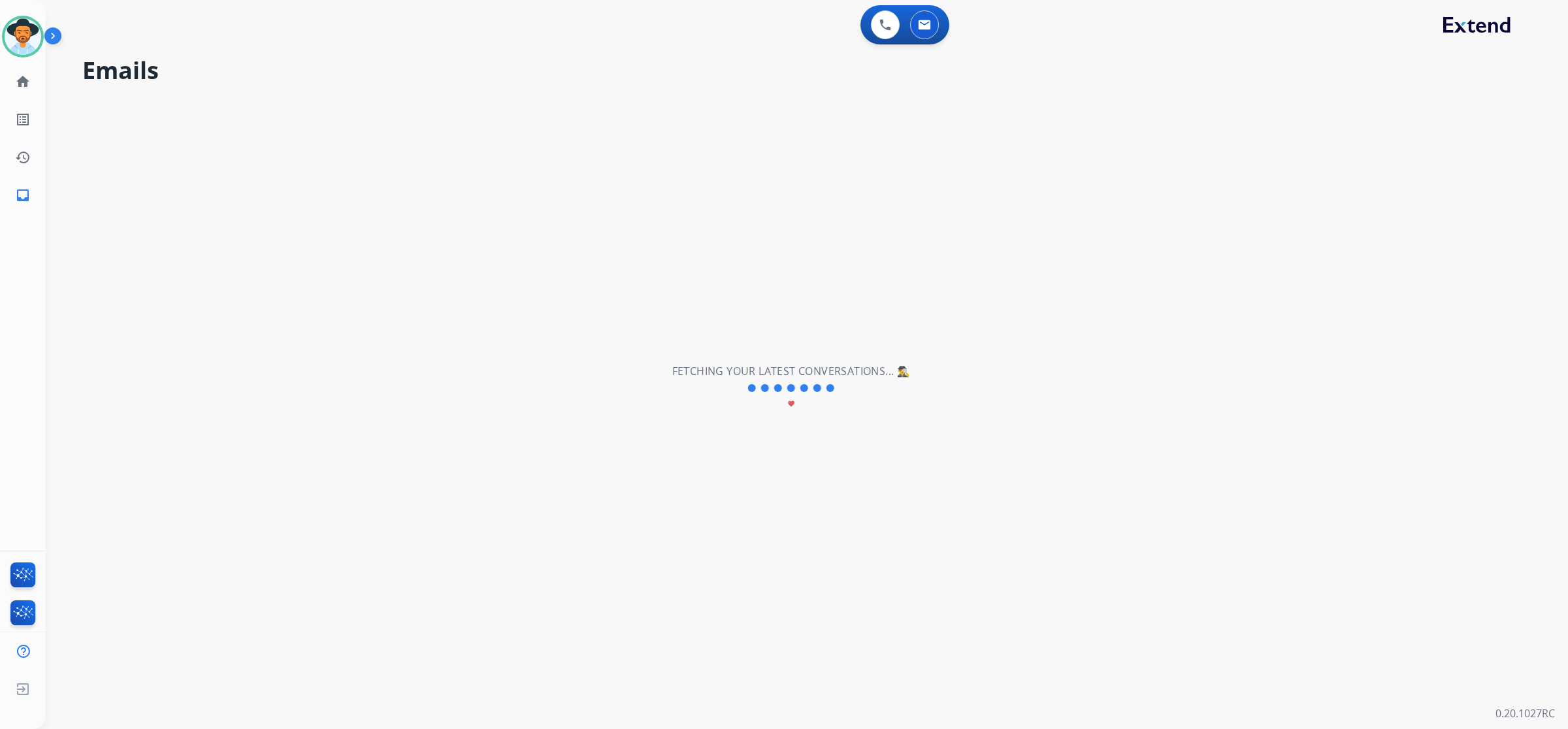
scroll to position [0, 0]
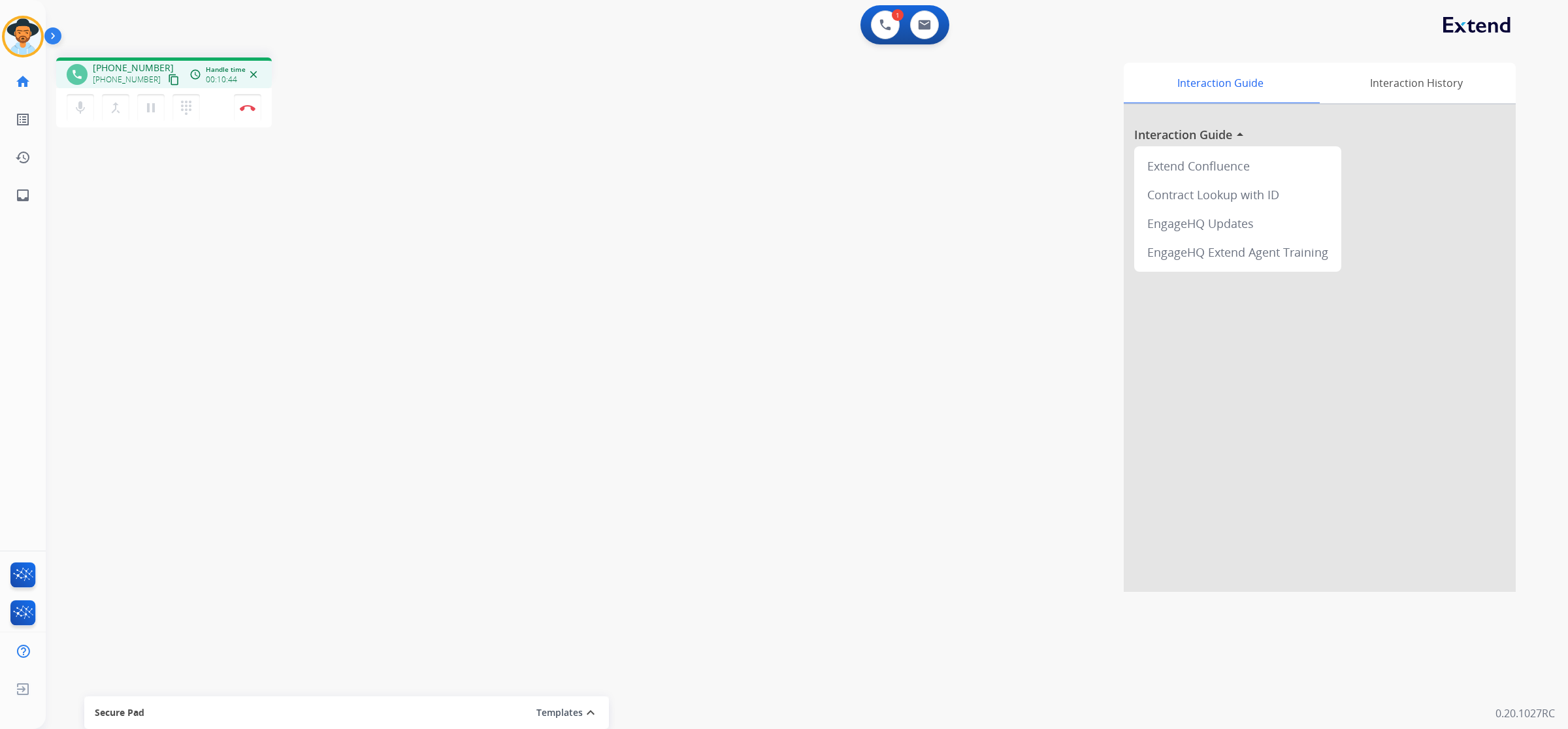
click at [168, 78] on mat-icon "content_copy" at bounding box center [174, 79] width 12 height 12
click at [931, 20] on button at bounding box center [924, 25] width 28 height 28
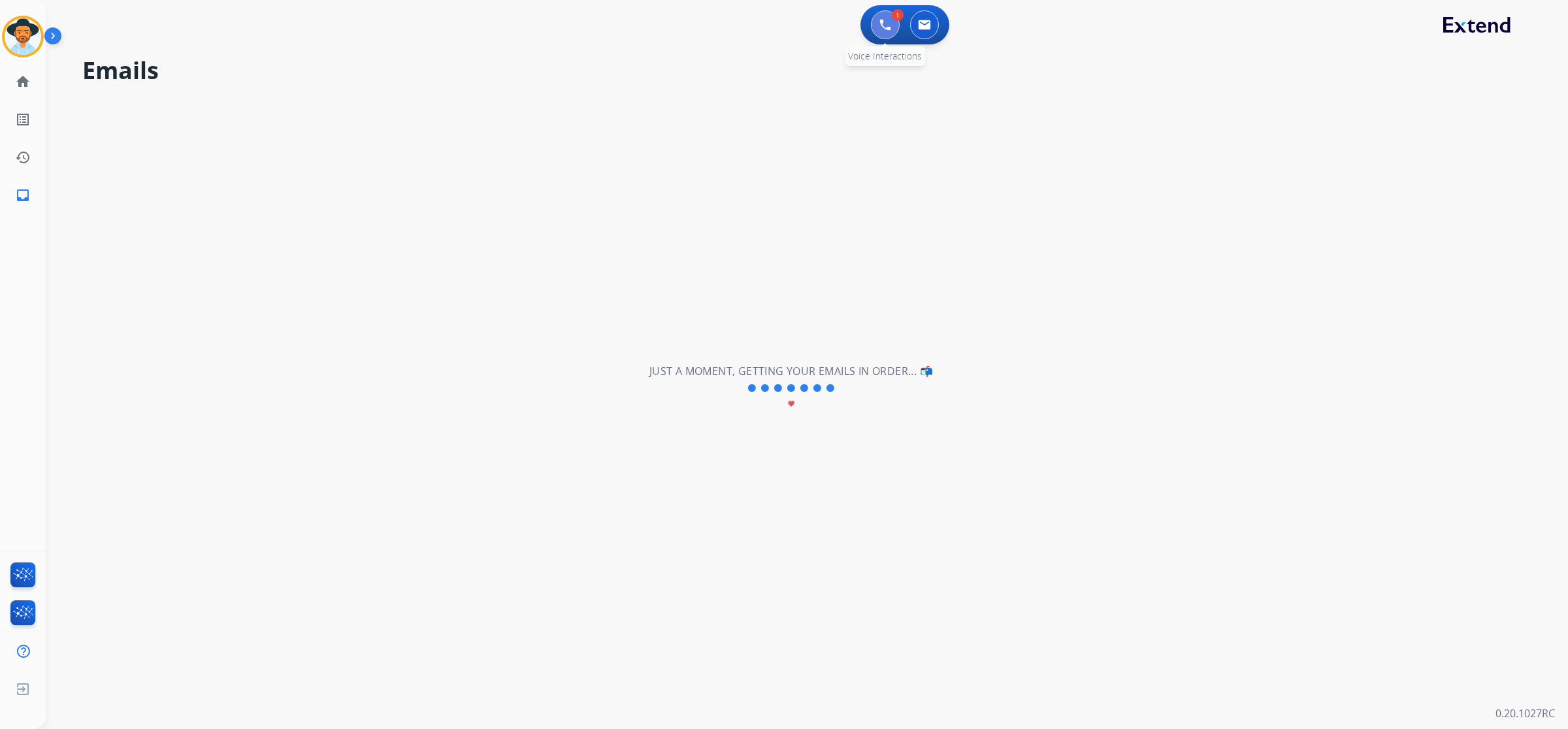
click at [892, 20] on button at bounding box center [885, 25] width 28 height 28
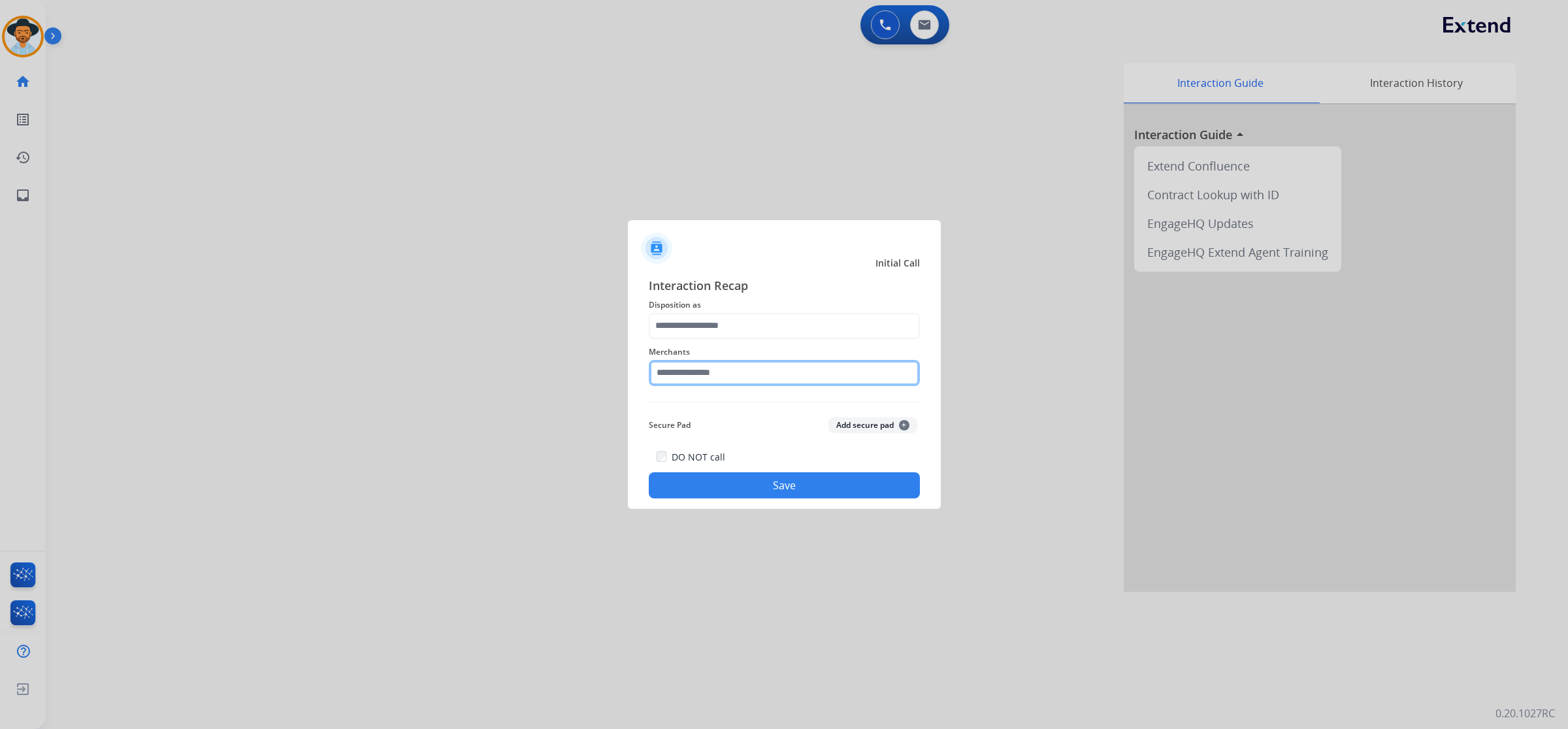
click at [769, 377] on input "text" at bounding box center [784, 372] width 272 height 26
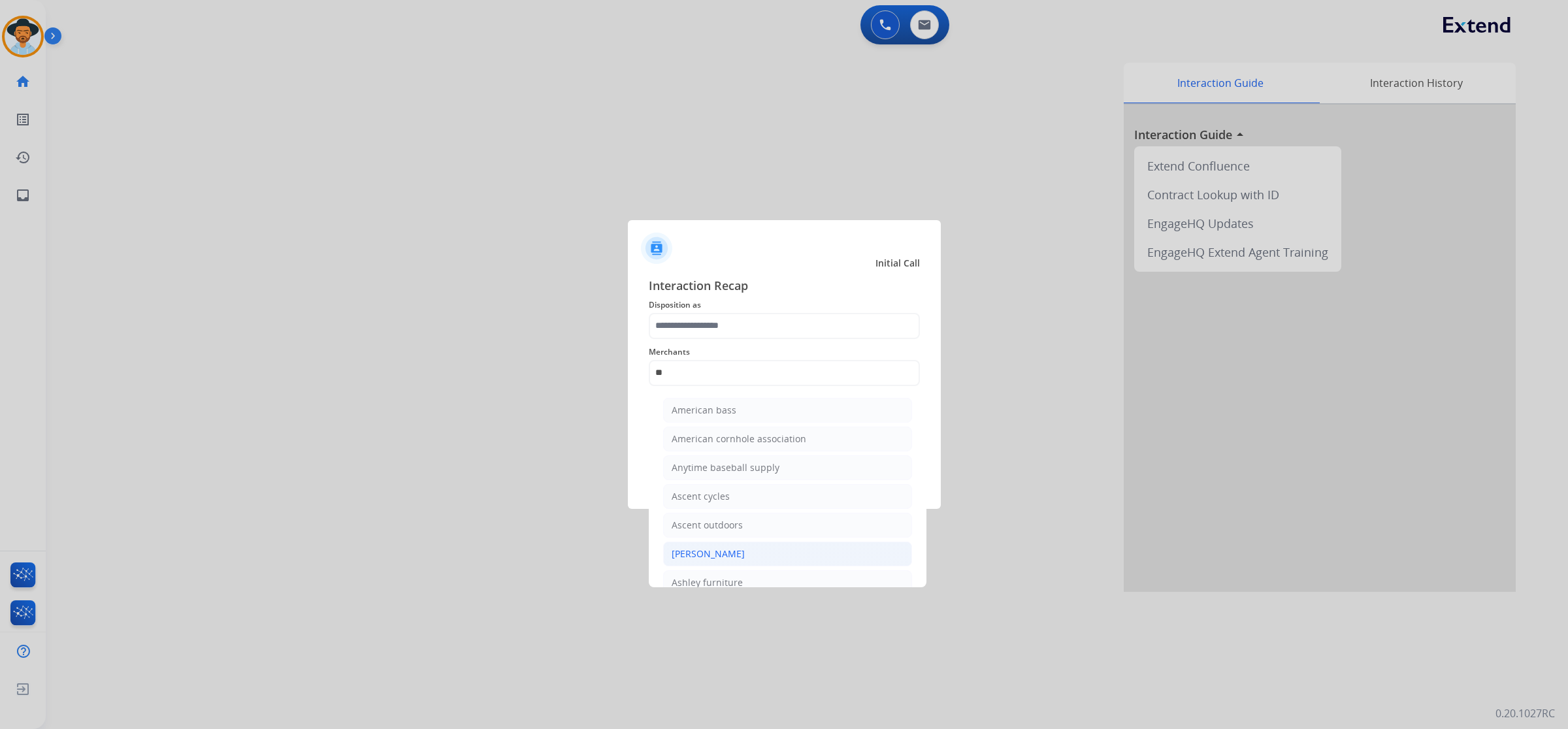
click at [752, 558] on li "[PERSON_NAME]" at bounding box center [788, 554] width 249 height 25
type input "**********"
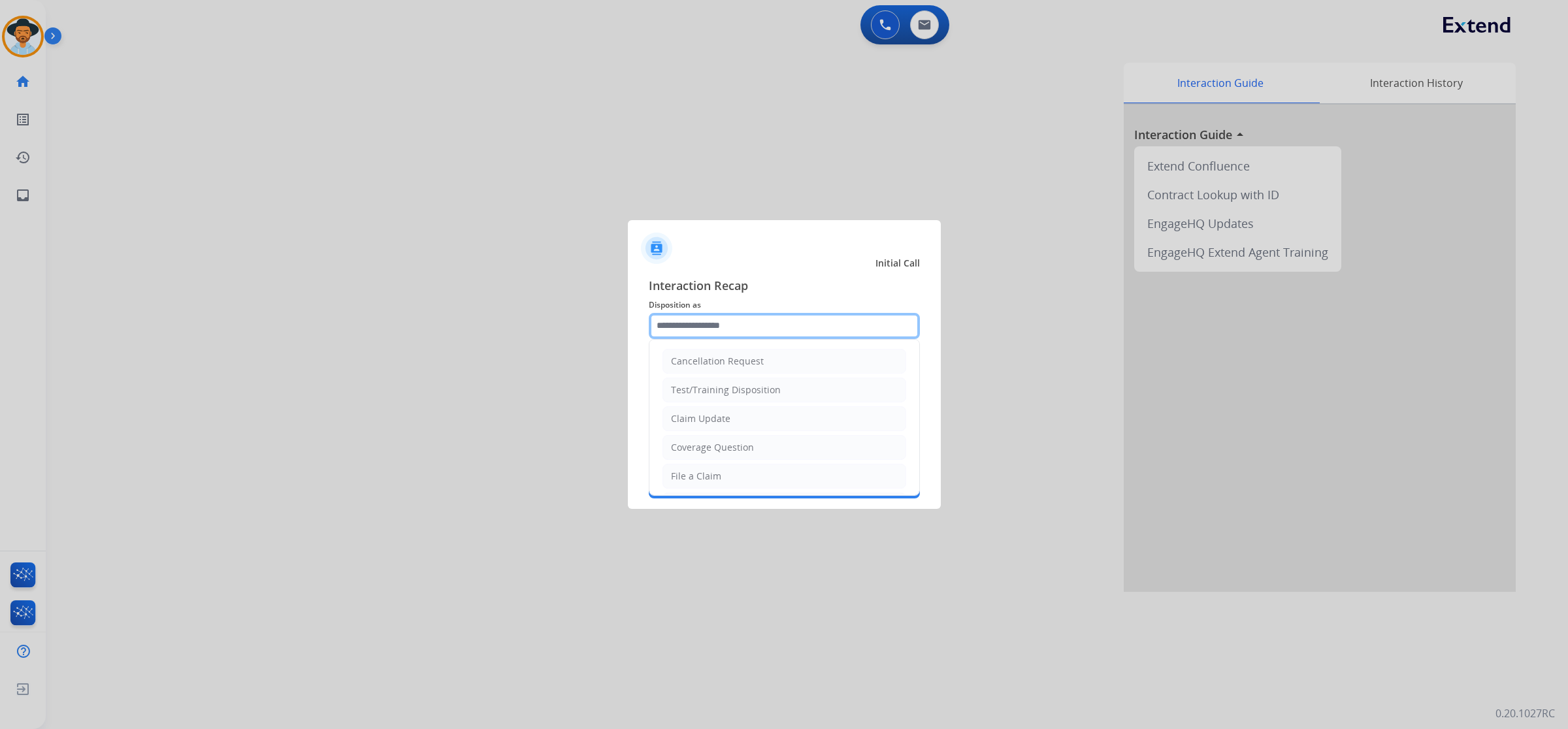
click at [748, 325] on input "text" at bounding box center [784, 326] width 272 height 26
click at [730, 419] on li "Claim Update" at bounding box center [784, 418] width 244 height 25
type input "**********"
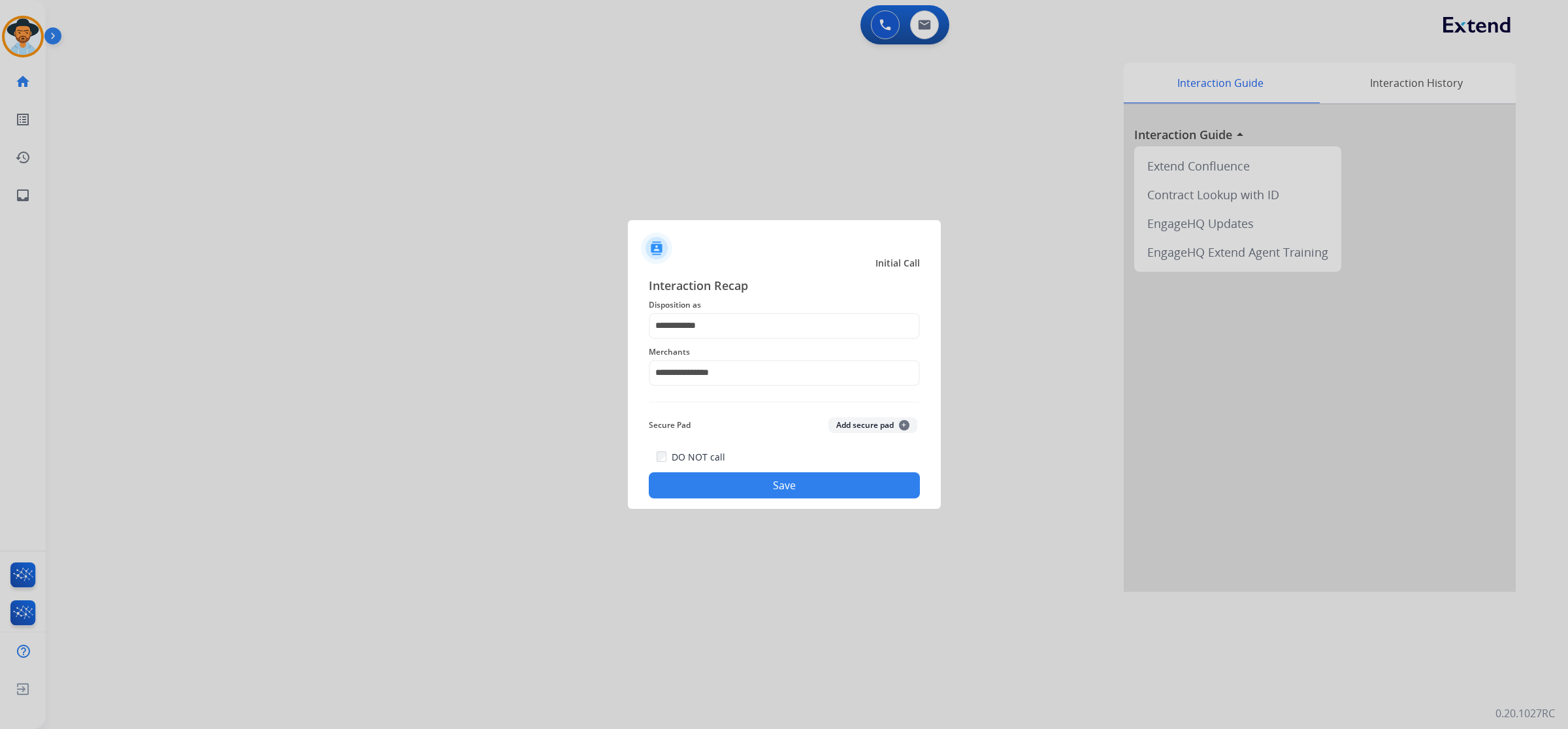
click at [761, 497] on button "Save" at bounding box center [784, 485] width 272 height 26
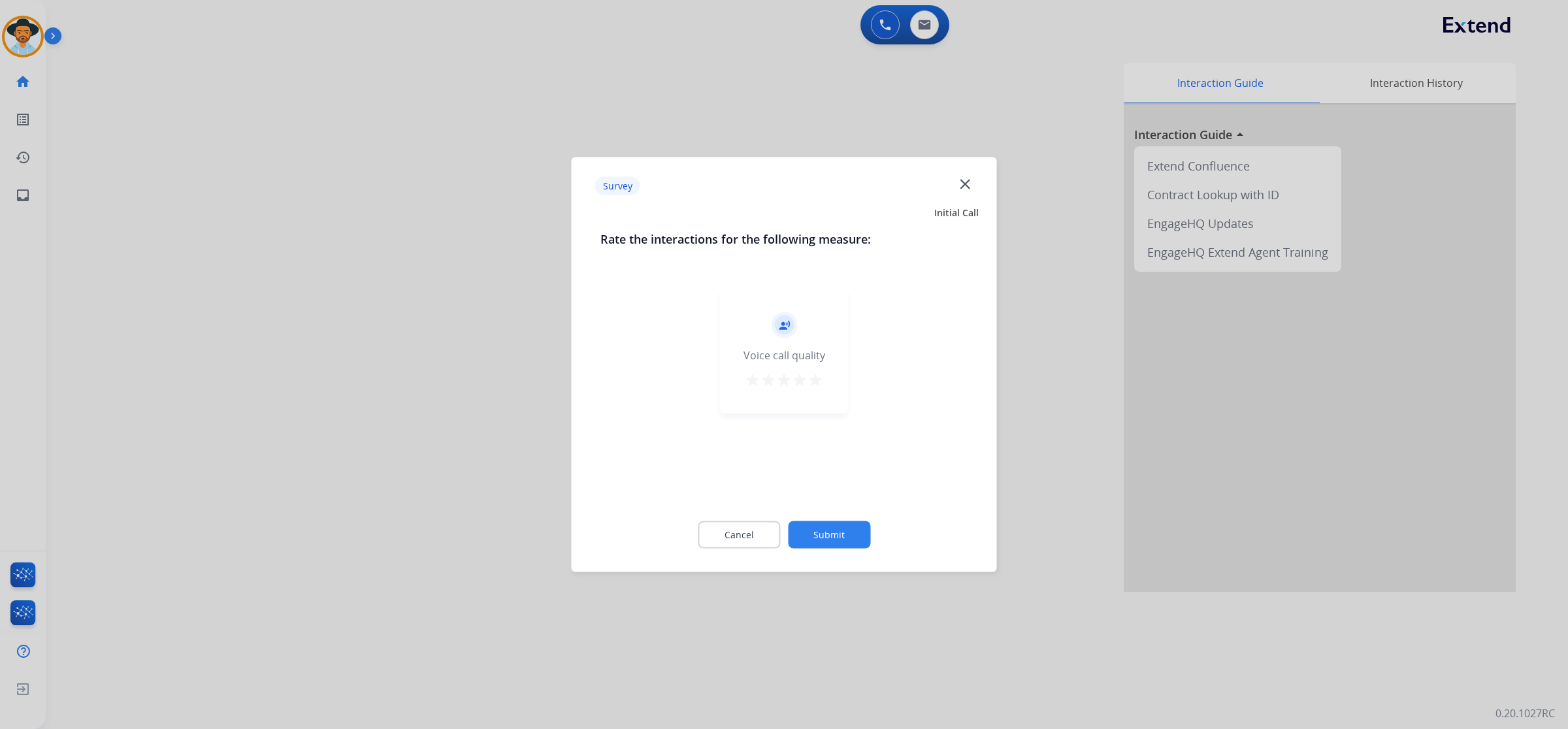
click at [765, 368] on div "record_voice_over Voice call quality star star star star star" at bounding box center [784, 352] width 127 height 124
click at [820, 383] on mat-icon "star" at bounding box center [816, 380] width 16 height 16
click at [850, 537] on button "Submit" at bounding box center [829, 535] width 82 height 28
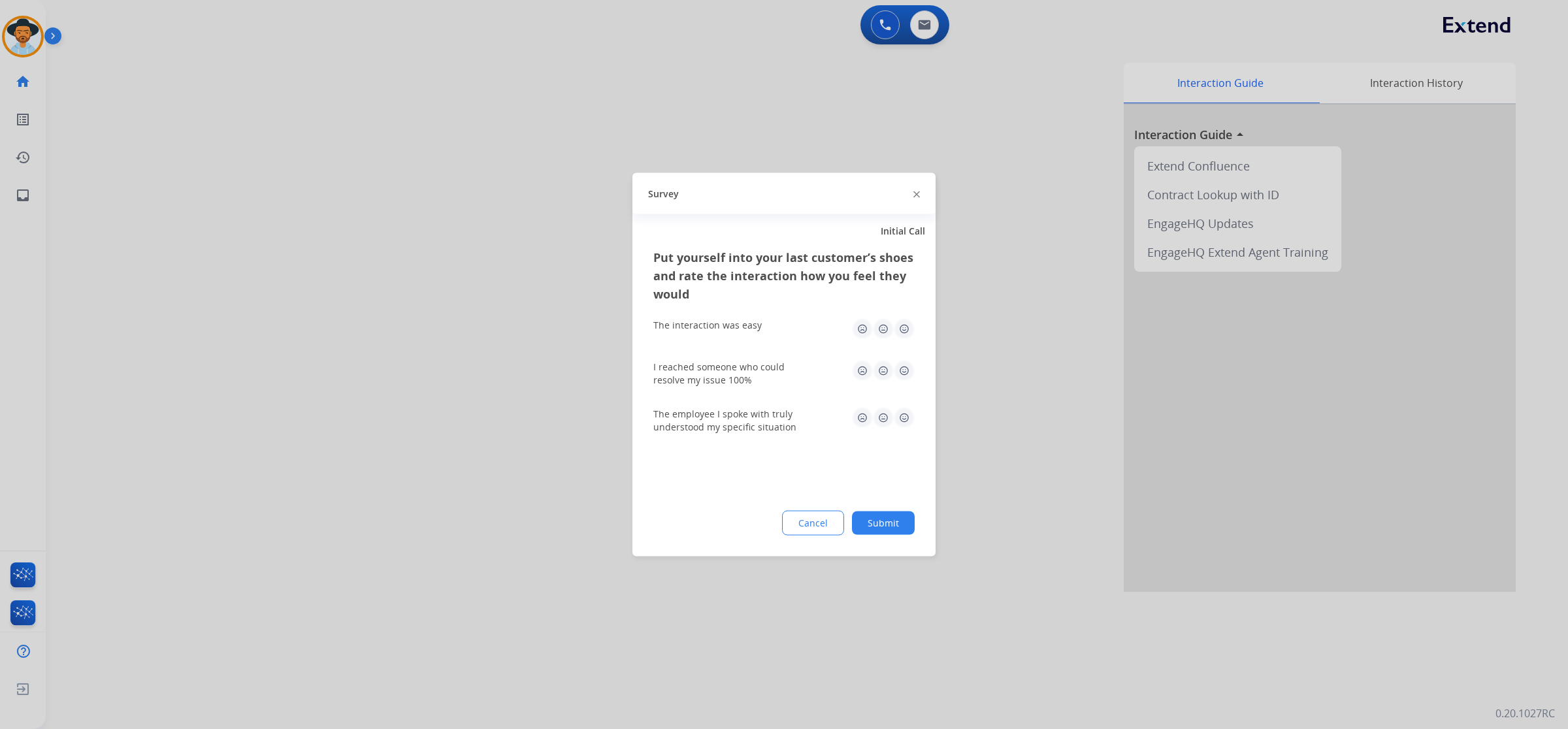
click at [907, 328] on img at bounding box center [904, 328] width 20 height 20
click at [905, 364] on img at bounding box center [904, 370] width 20 height 20
click at [905, 410] on img at bounding box center [904, 417] width 20 height 20
click at [881, 522] on button "Submit" at bounding box center [883, 523] width 62 height 23
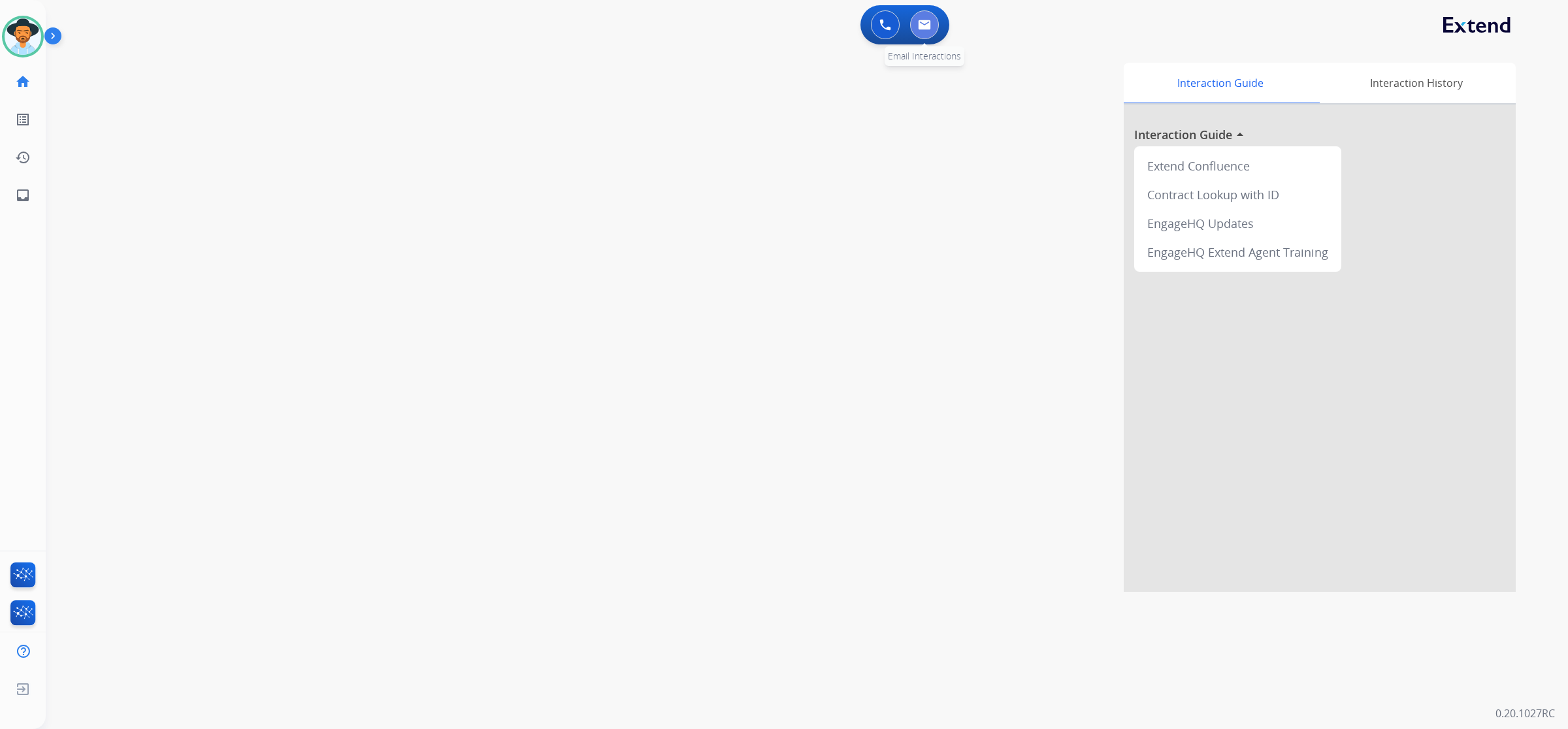
click at [928, 20] on img at bounding box center [924, 25] width 13 height 11
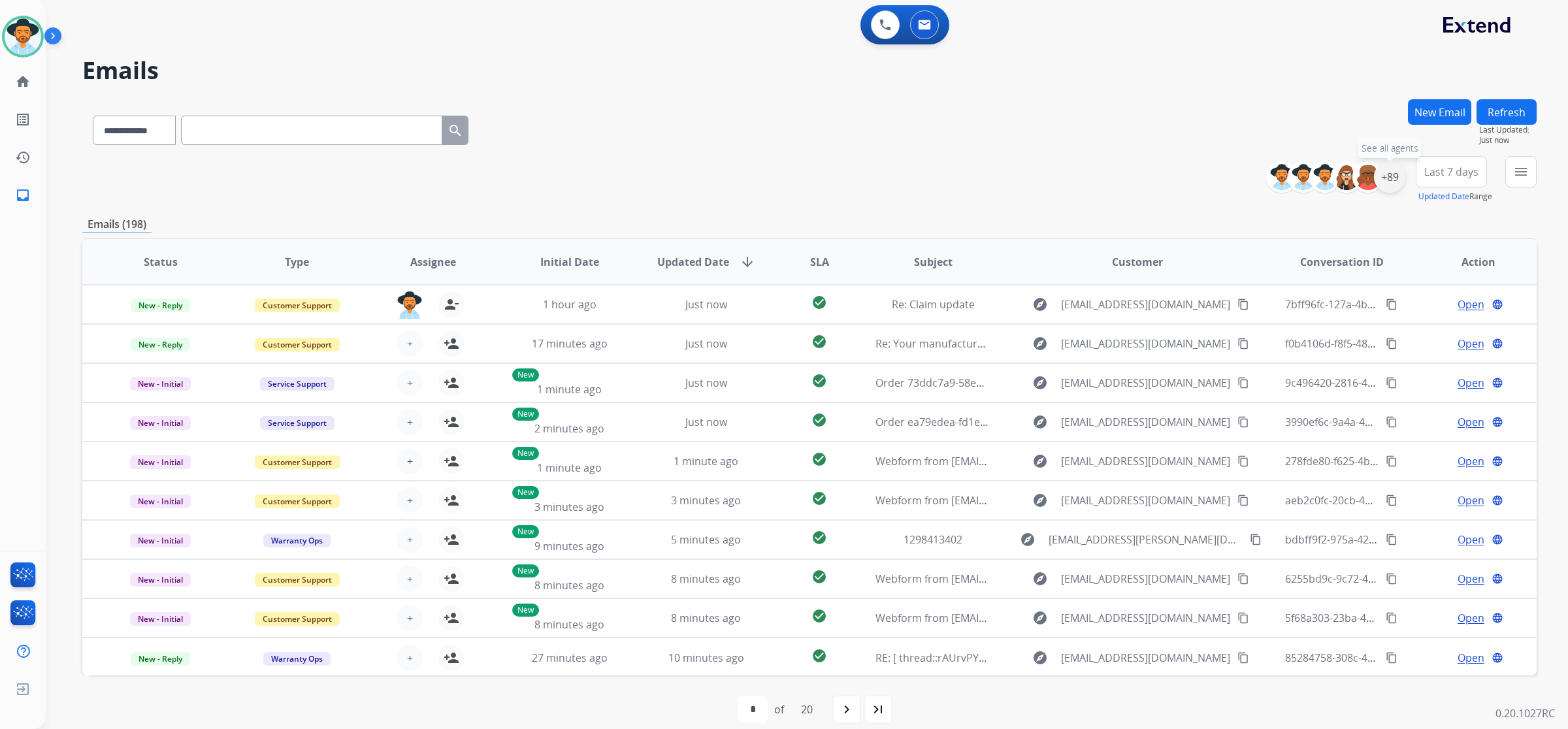
click at [1384, 181] on div "+89" at bounding box center [1389, 176] width 31 height 31
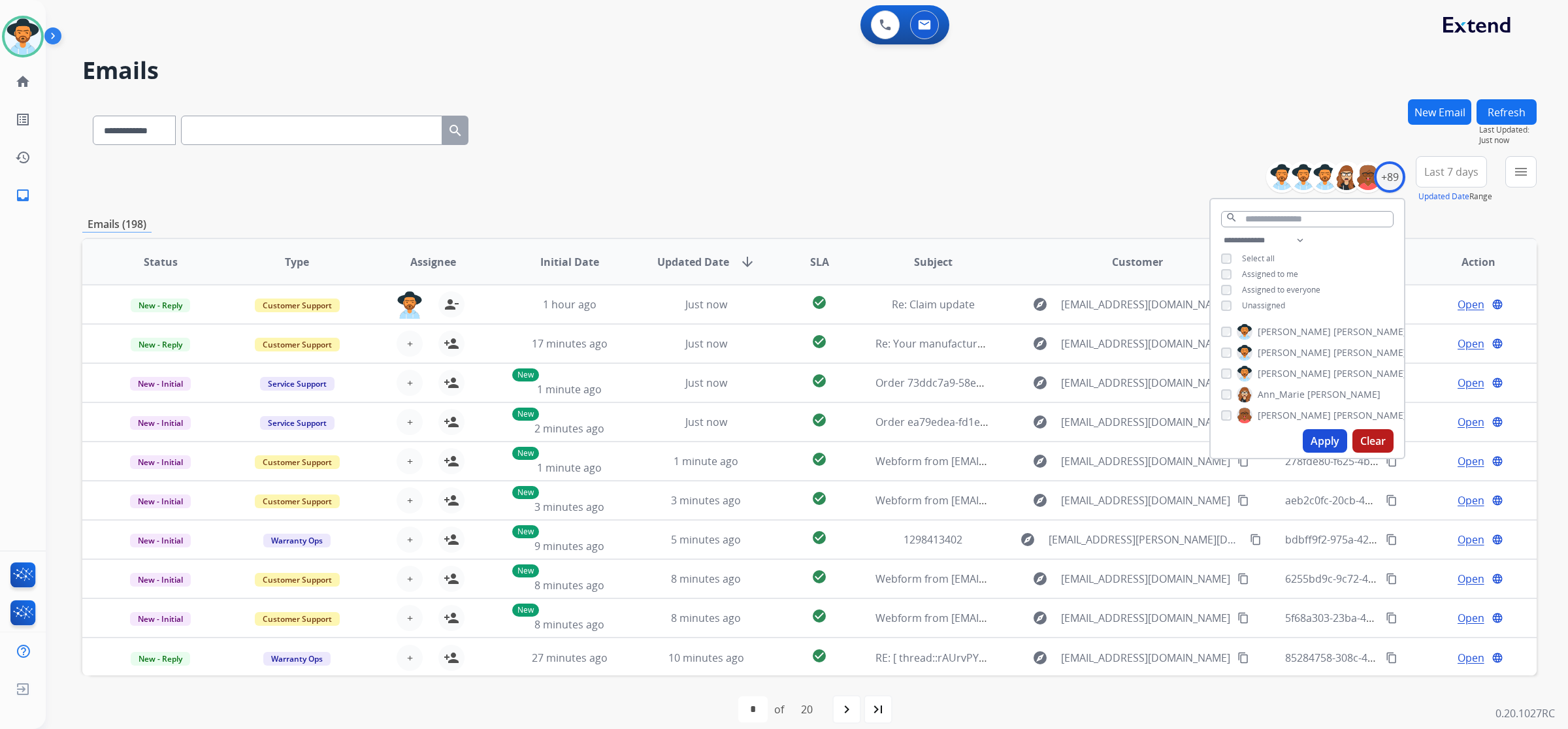
click at [1266, 305] on span "Unassigned" at bounding box center [1263, 305] width 43 height 11
click at [1318, 435] on button "Apply" at bounding box center [1325, 441] width 45 height 23
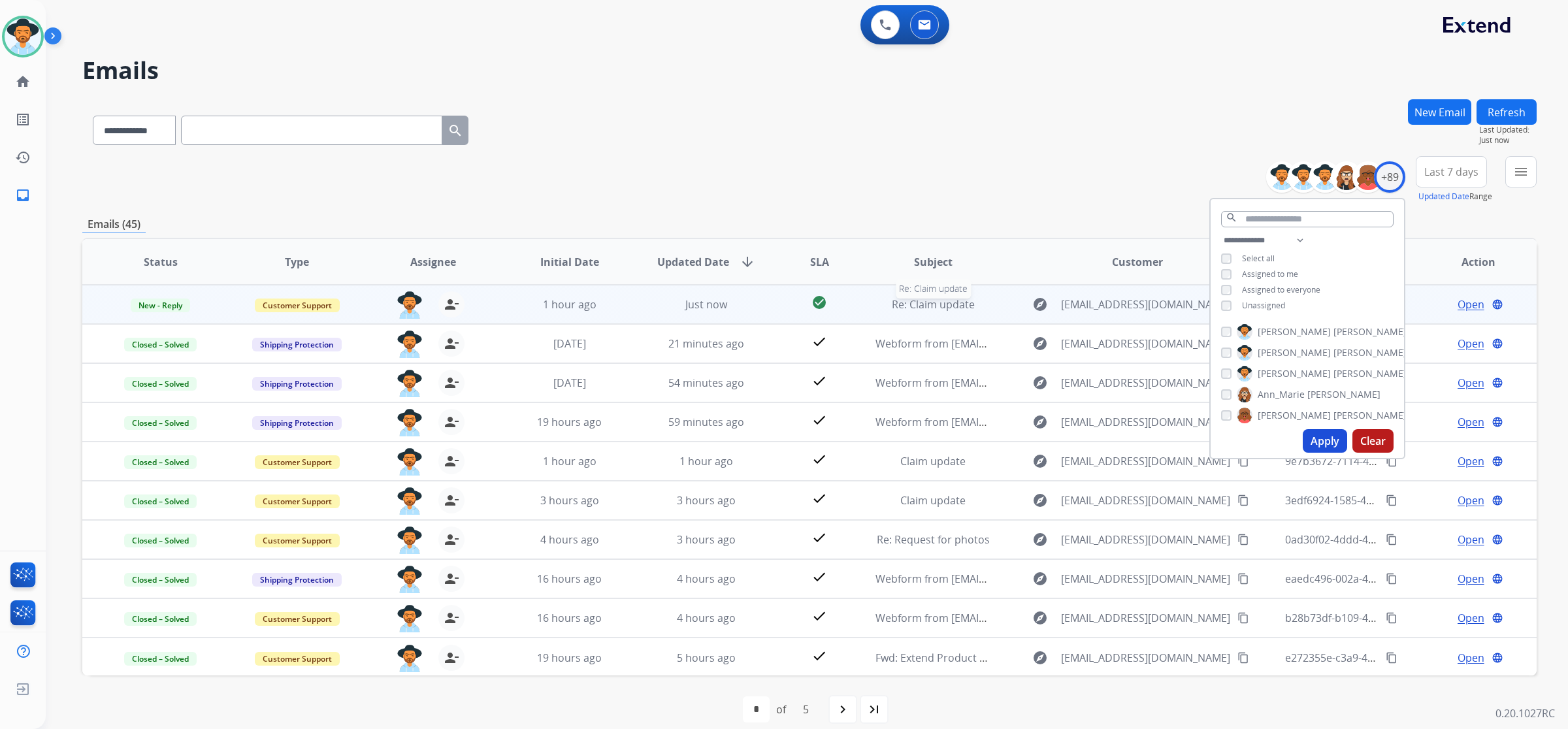
click at [957, 301] on span "Re: Claim update" at bounding box center [933, 304] width 83 height 14
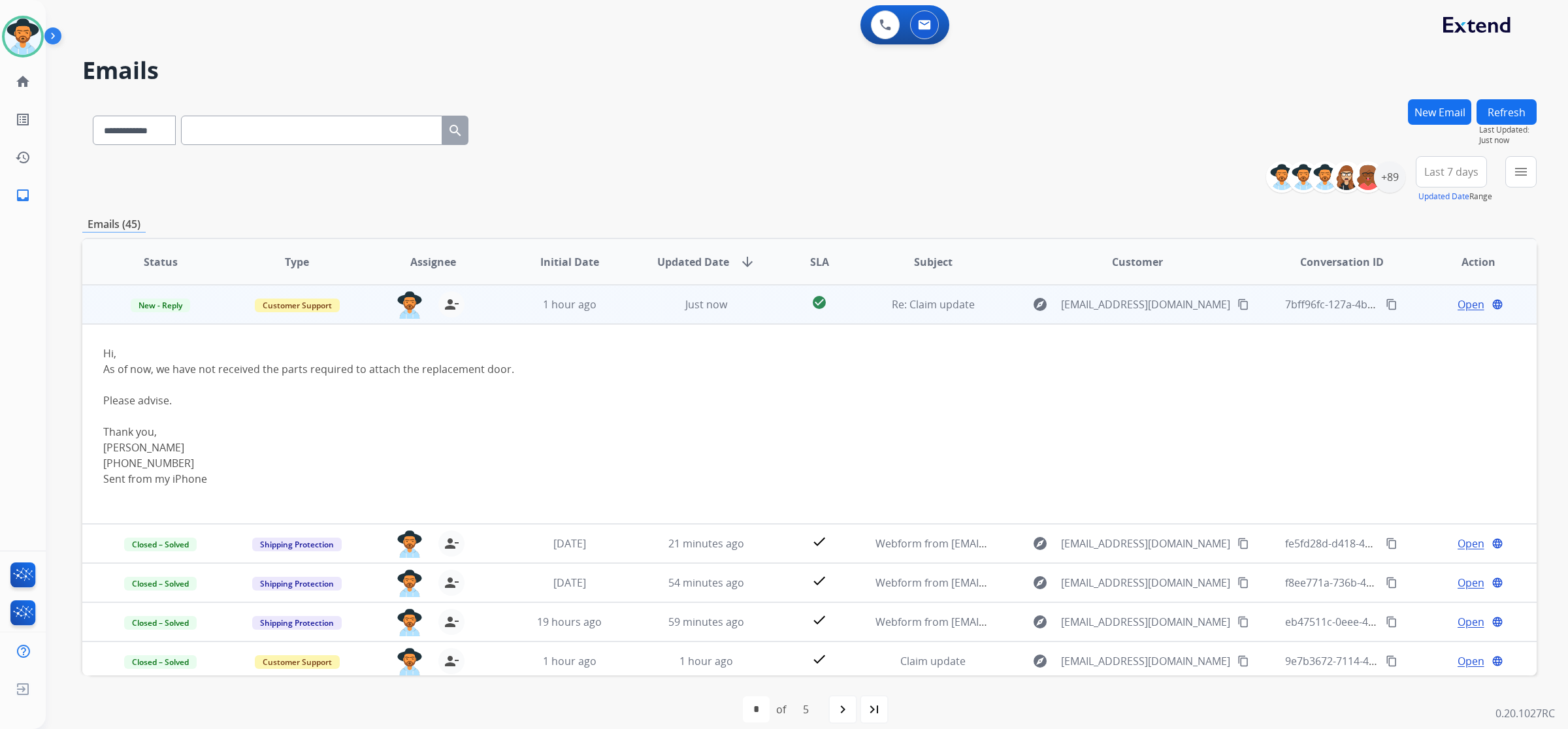
click at [1238, 301] on mat-icon "content_copy" at bounding box center [1243, 304] width 12 height 12
click at [1468, 305] on span "Open" at bounding box center [1471, 304] width 27 height 16
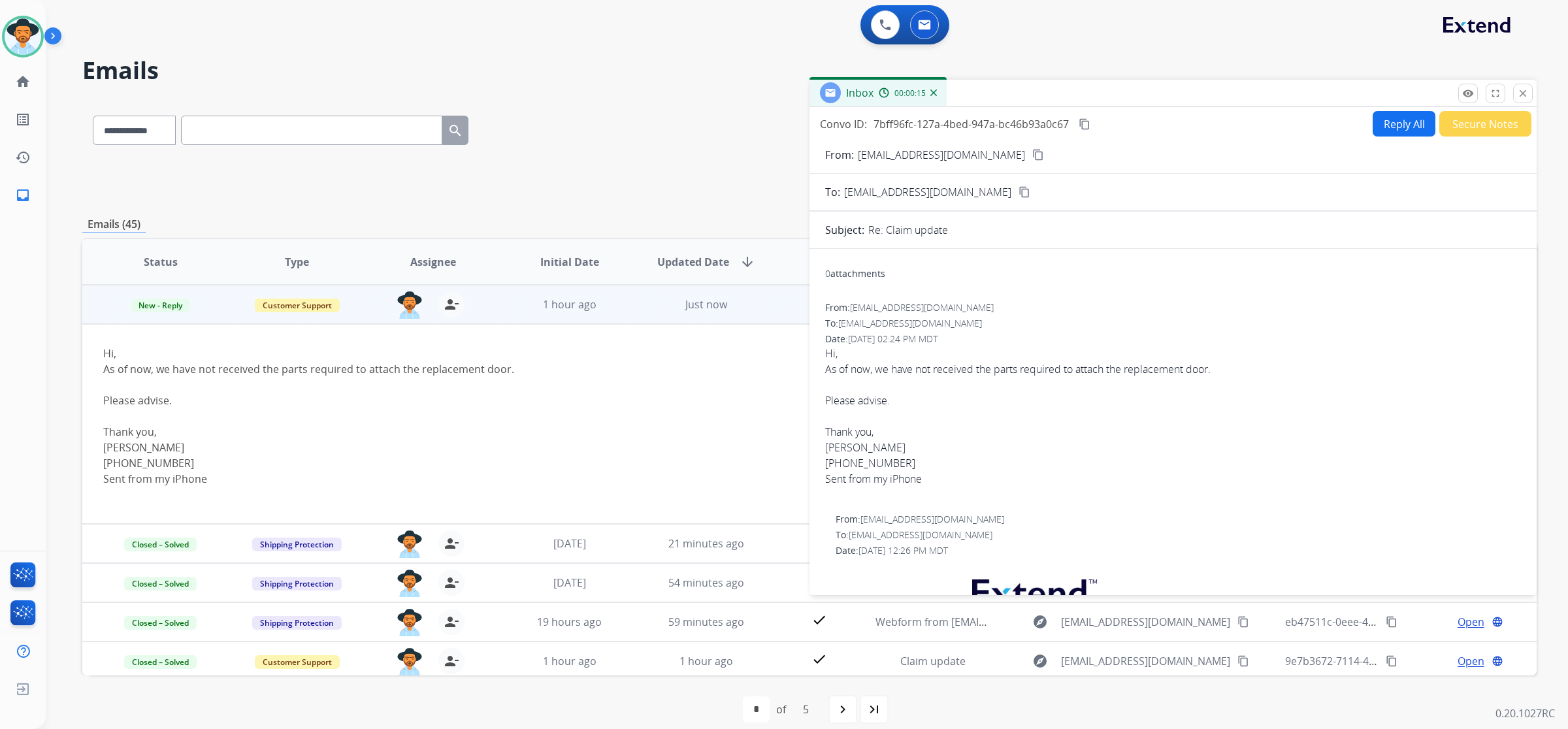
click at [728, 156] on div "**********" at bounding box center [809, 179] width 1455 height 47
click at [1377, 132] on button "Reply All" at bounding box center [1404, 124] width 62 height 26
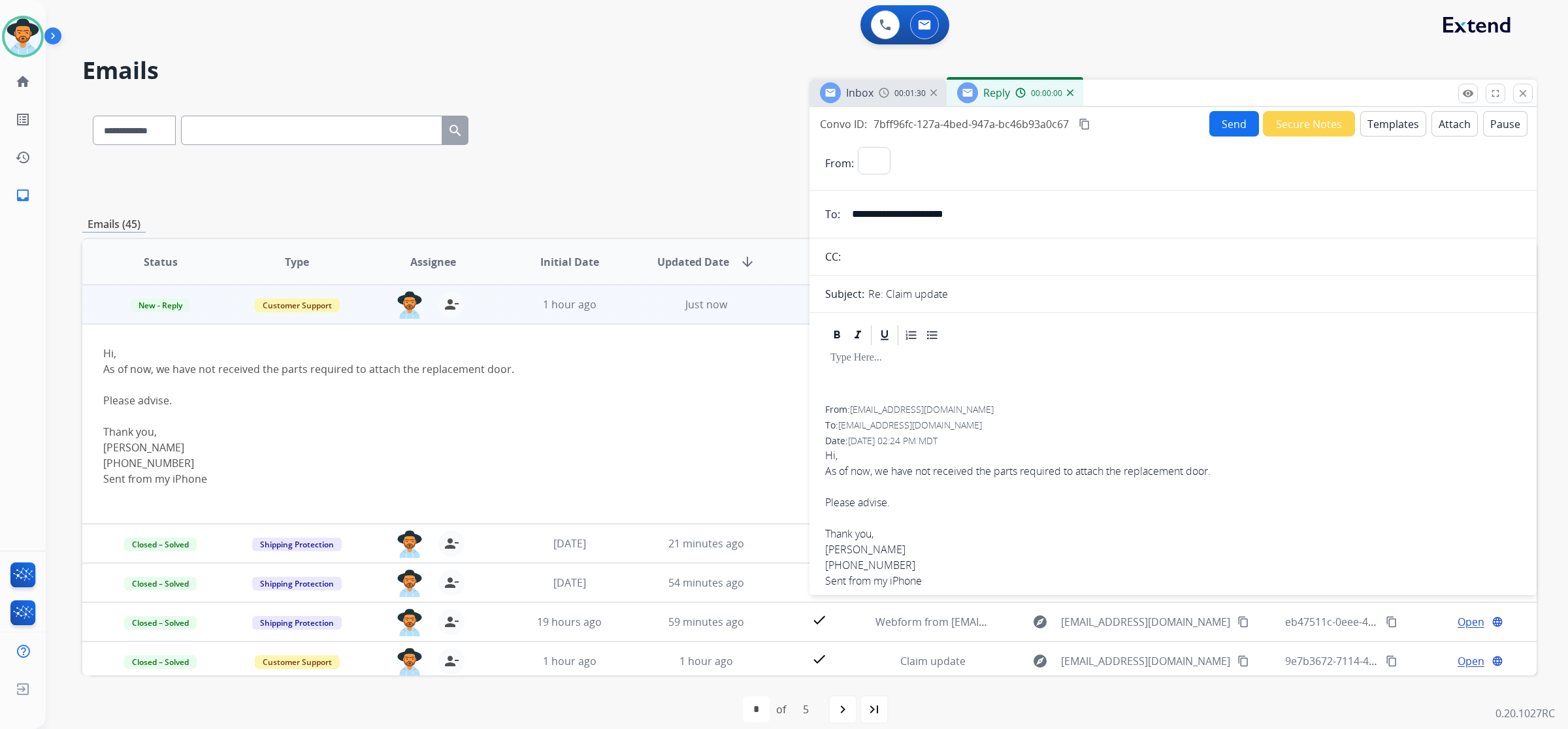
select select "**********"
click at [1368, 127] on button "Templates" at bounding box center [1393, 124] width 66 height 26
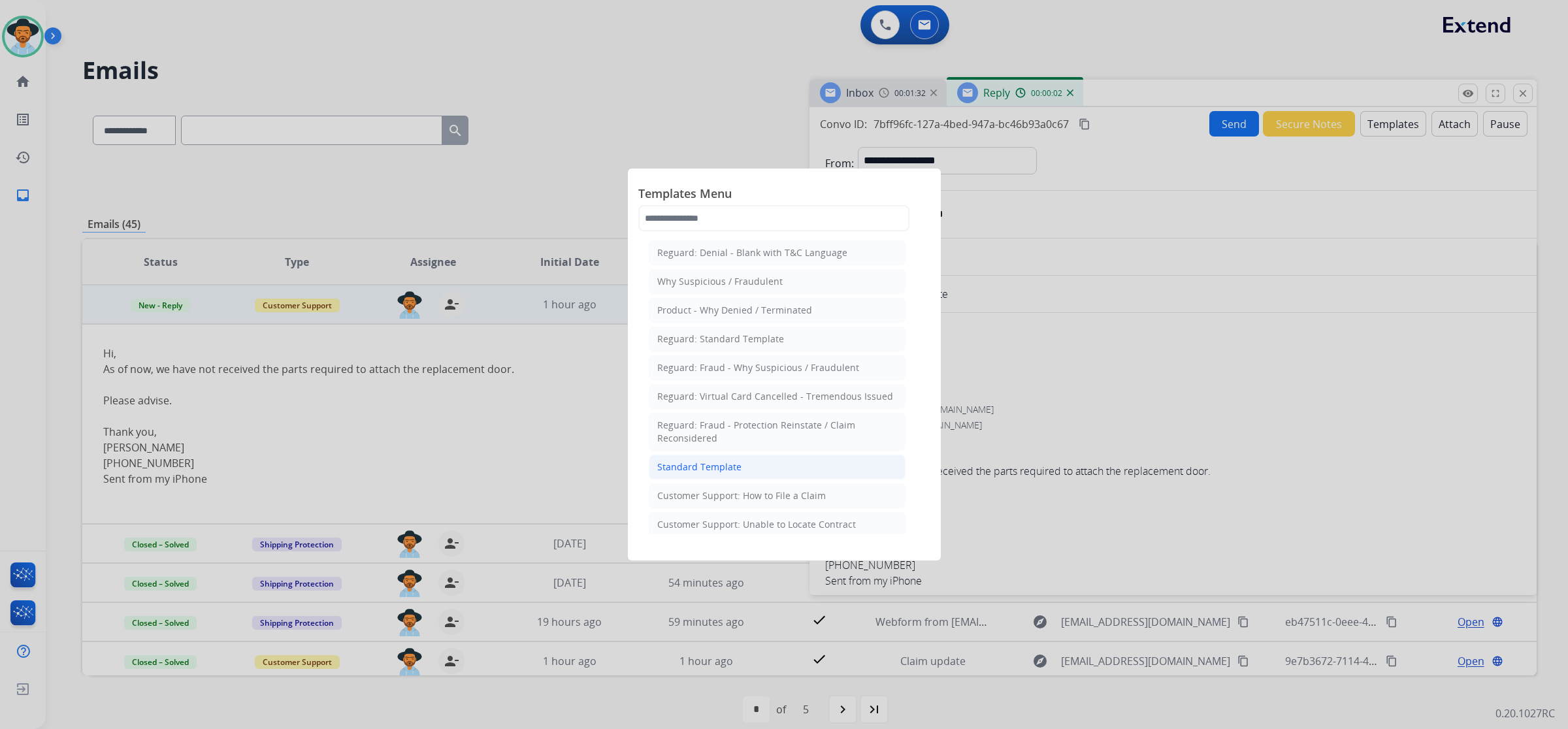
click at [856, 473] on li "Standard Template" at bounding box center [777, 467] width 256 height 25
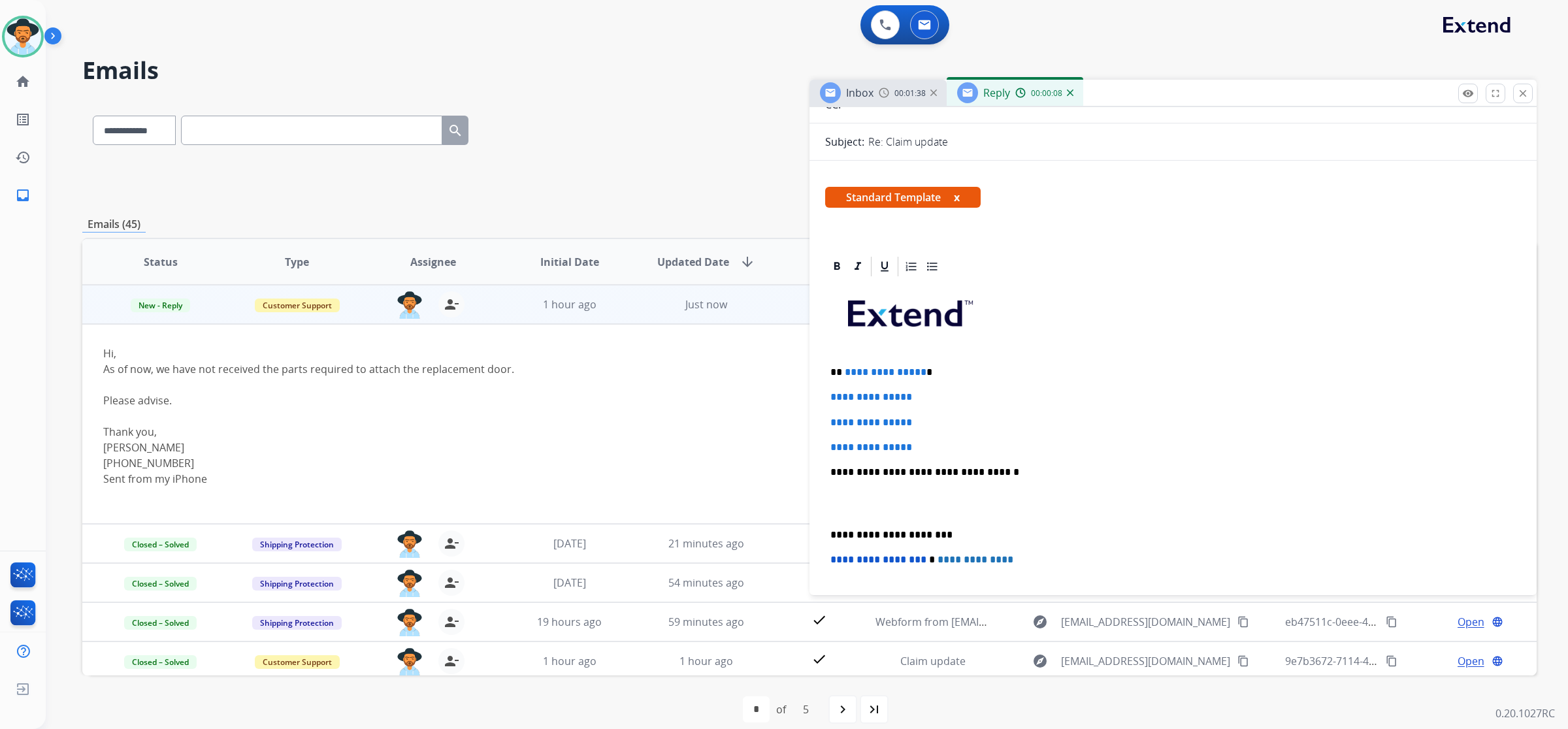
scroll to position [245, 0]
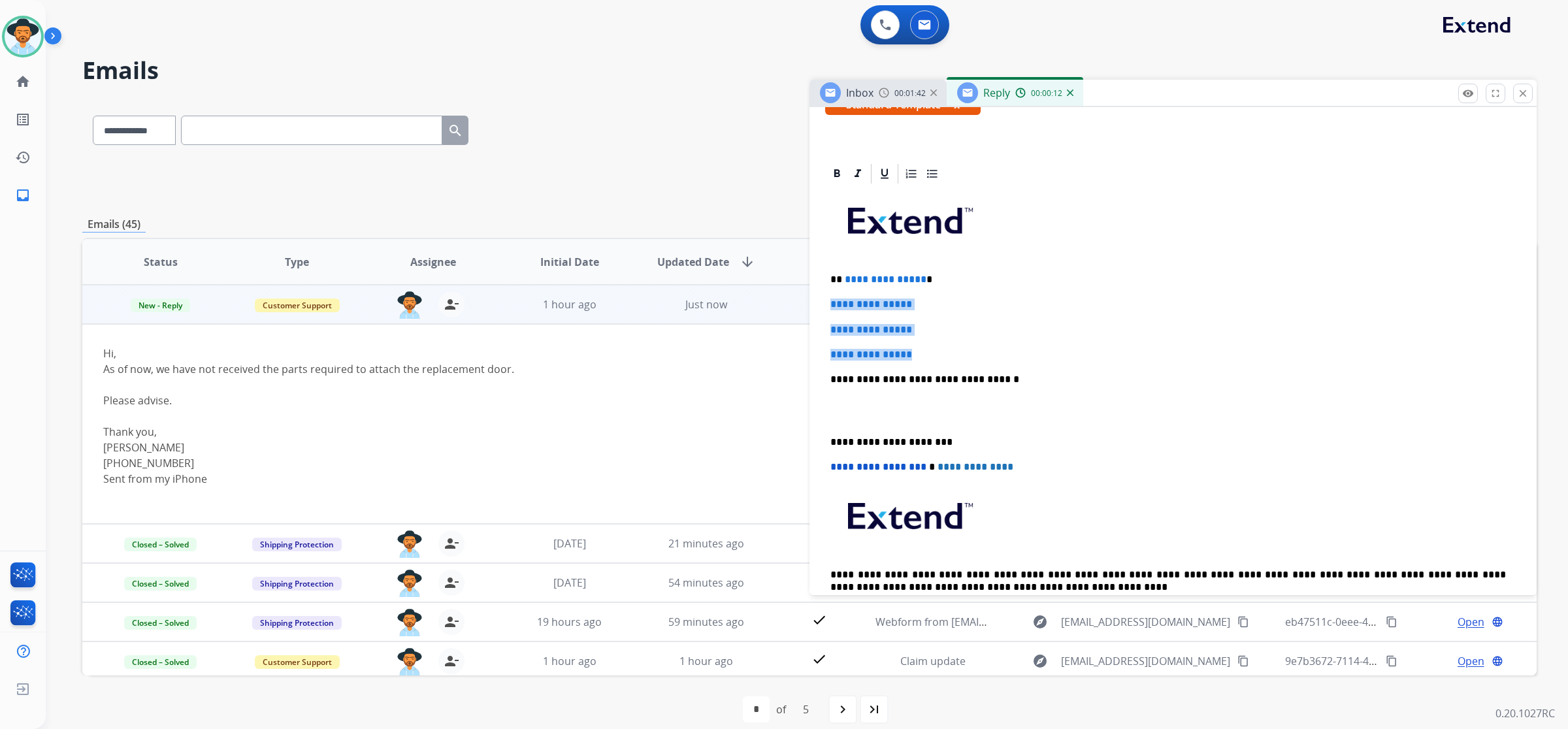
drag, startPoint x: 831, startPoint y: 307, endPoint x: 938, endPoint y: 346, distance: 113.9
click at [938, 346] on div "**********" at bounding box center [1174, 409] width 696 height 450
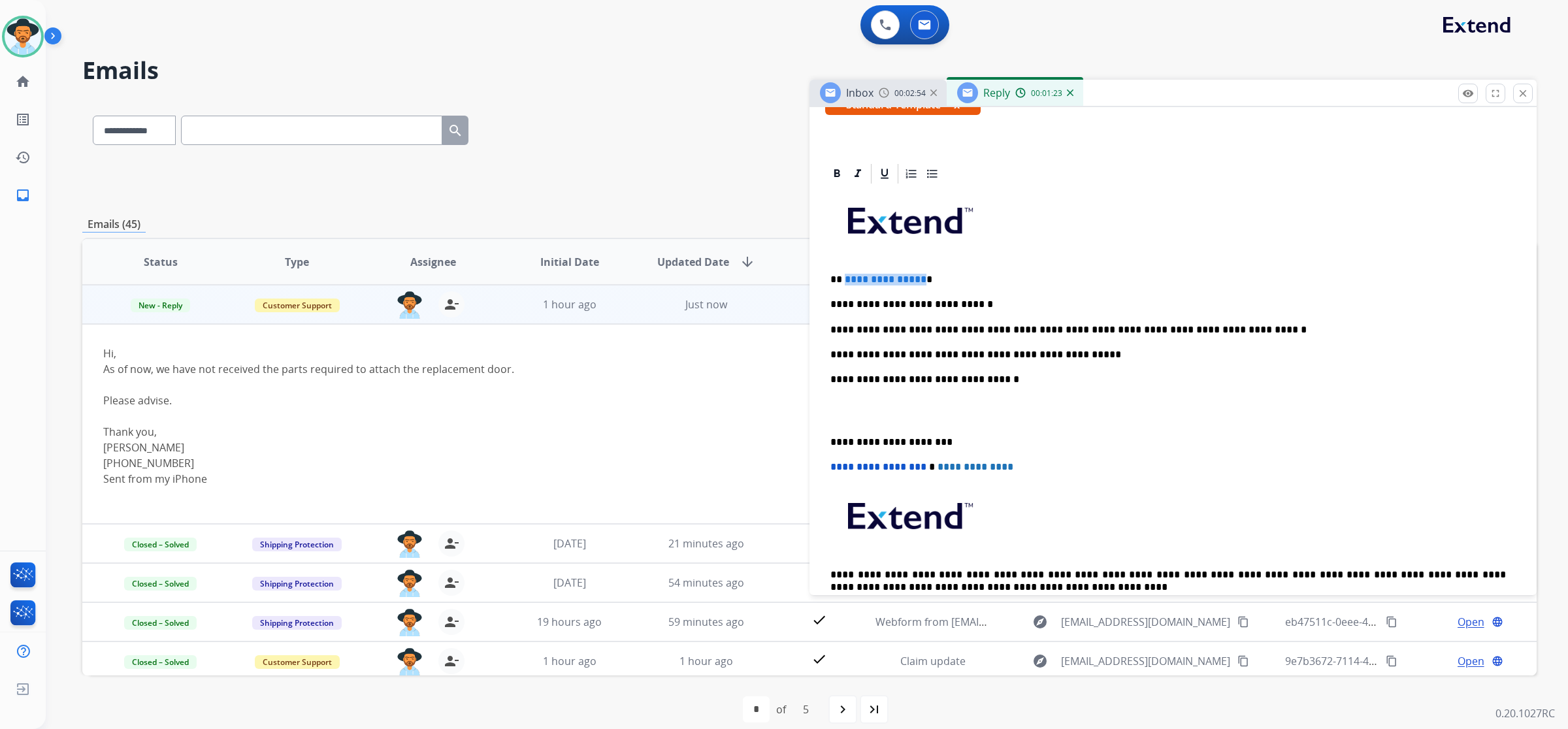
drag, startPoint x: 912, startPoint y: 279, endPoint x: 844, endPoint y: 282, distance: 68.1
click at [845, 282] on span "**********" at bounding box center [886, 279] width 82 height 10
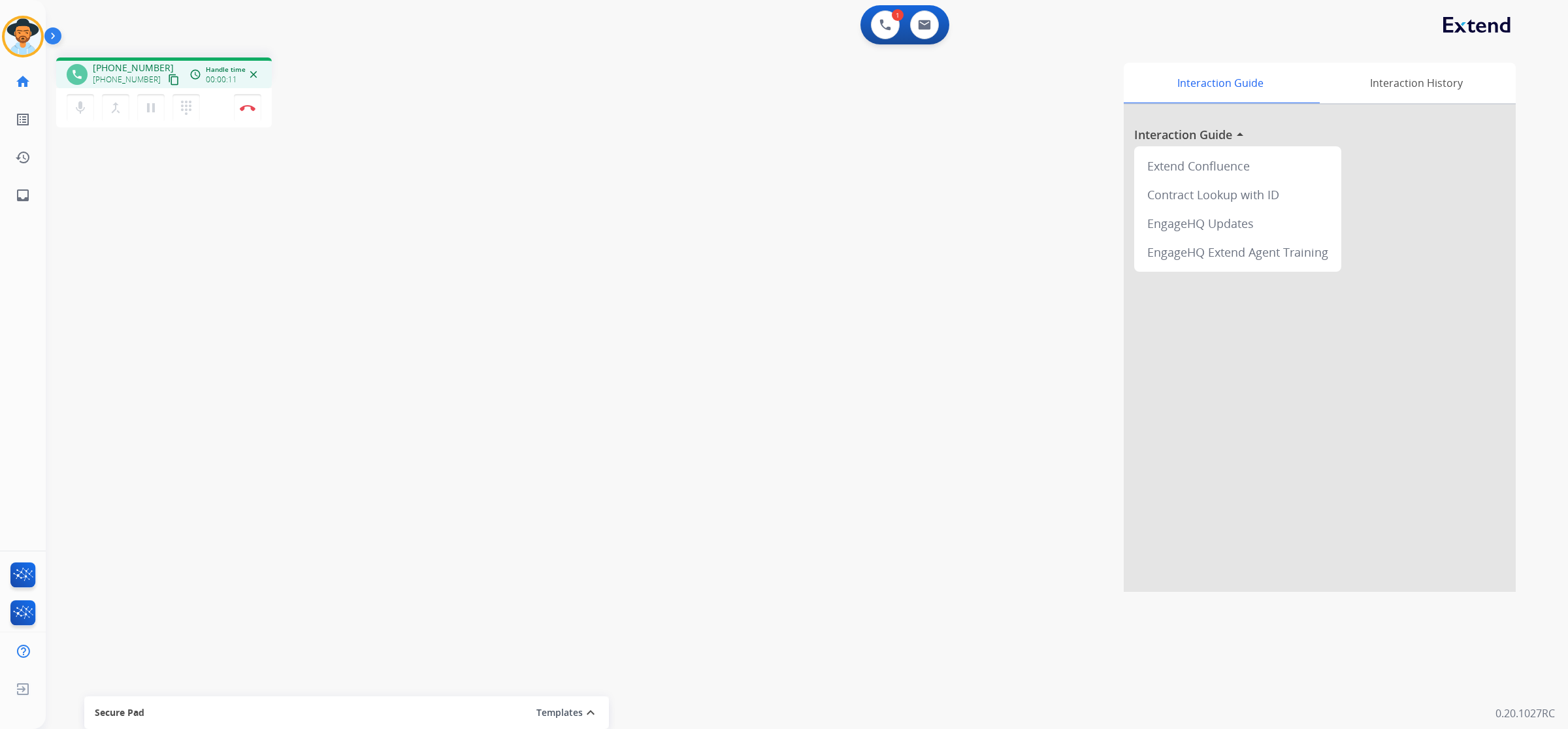
click at [168, 78] on mat-icon "content_copy" at bounding box center [174, 79] width 12 height 12
click at [155, 111] on mat-icon "pause" at bounding box center [151, 108] width 16 height 16
click at [144, 100] on mat-icon "play_arrow" at bounding box center [151, 108] width 16 height 16
click at [922, 23] on img at bounding box center [924, 25] width 13 height 11
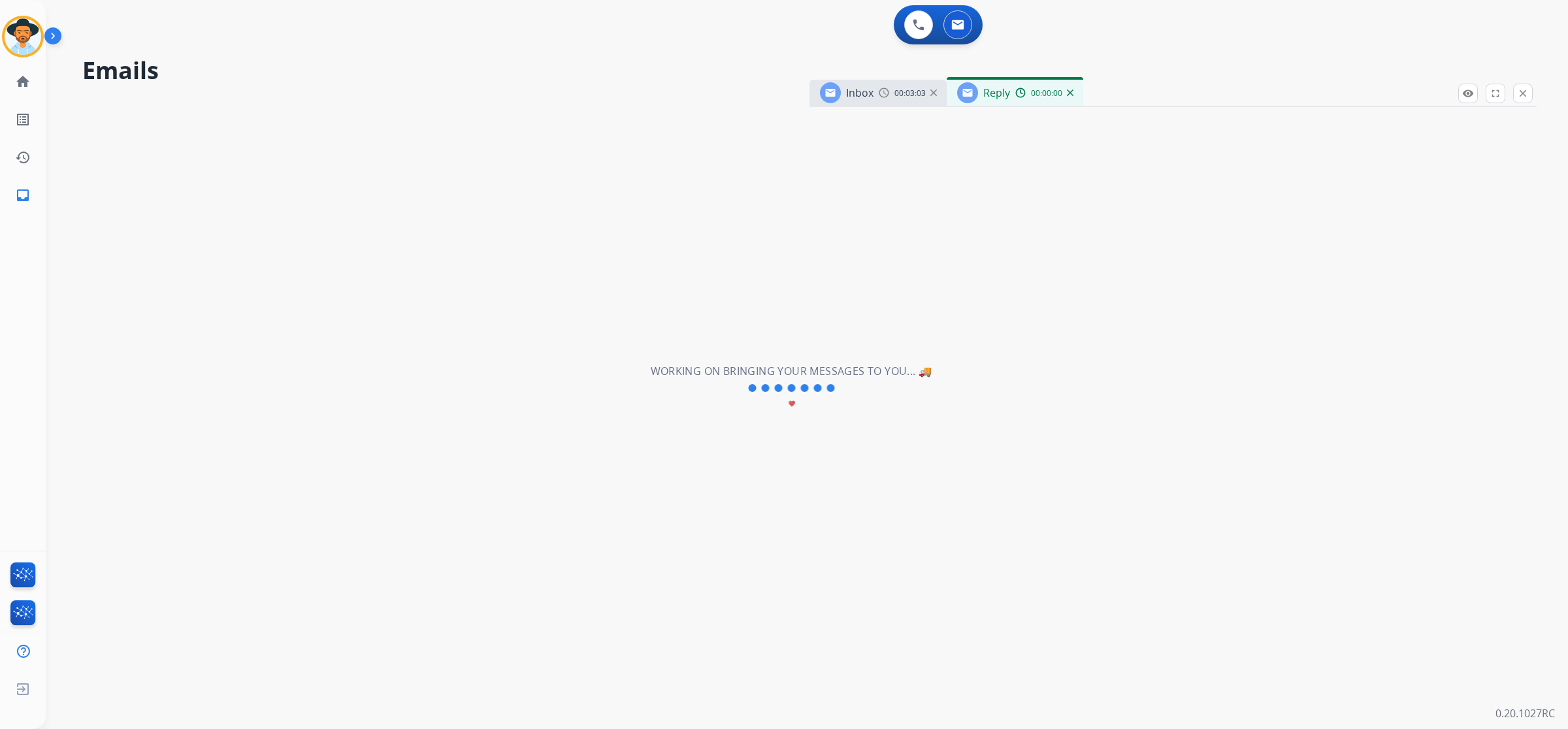
select select "**********"
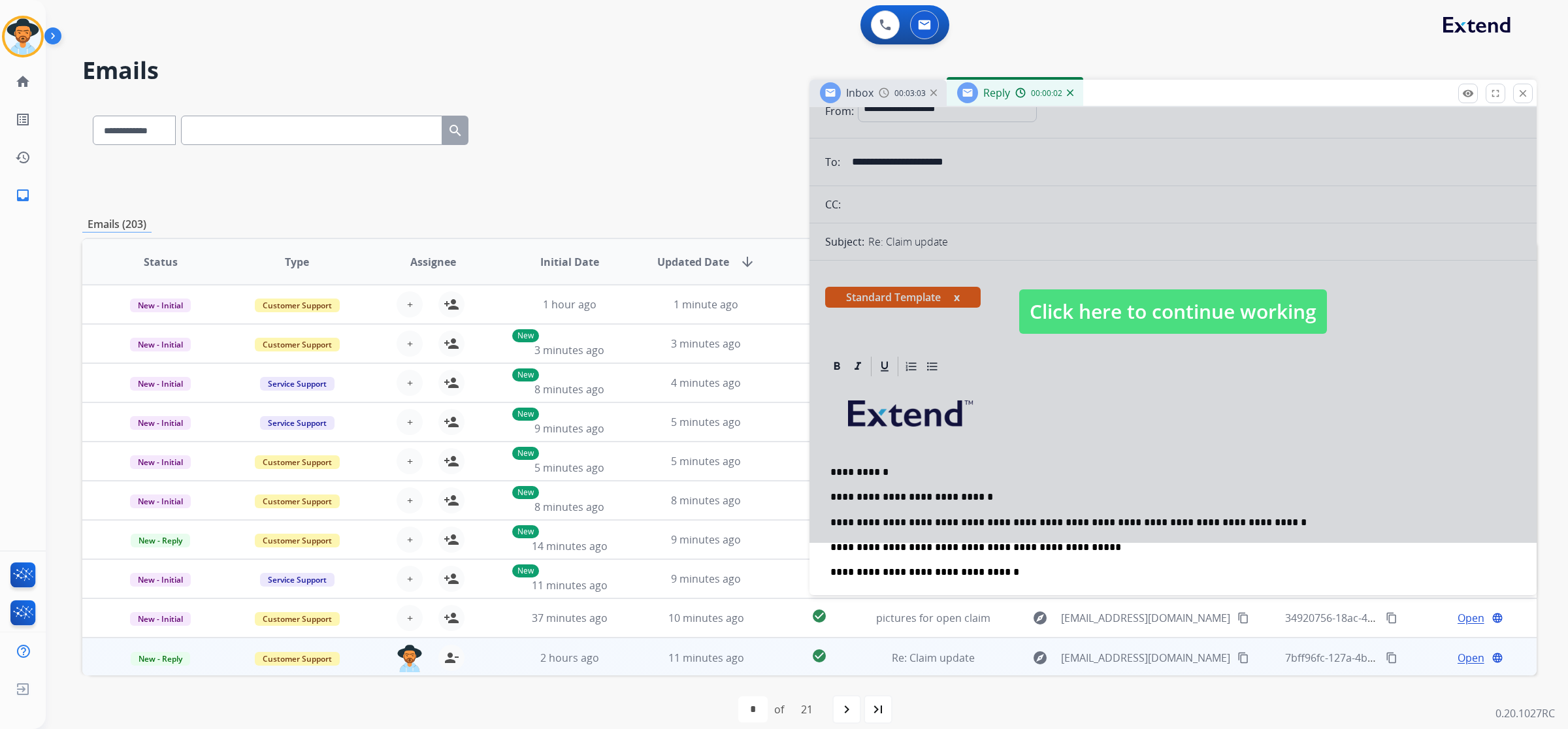
scroll to position [82, 0]
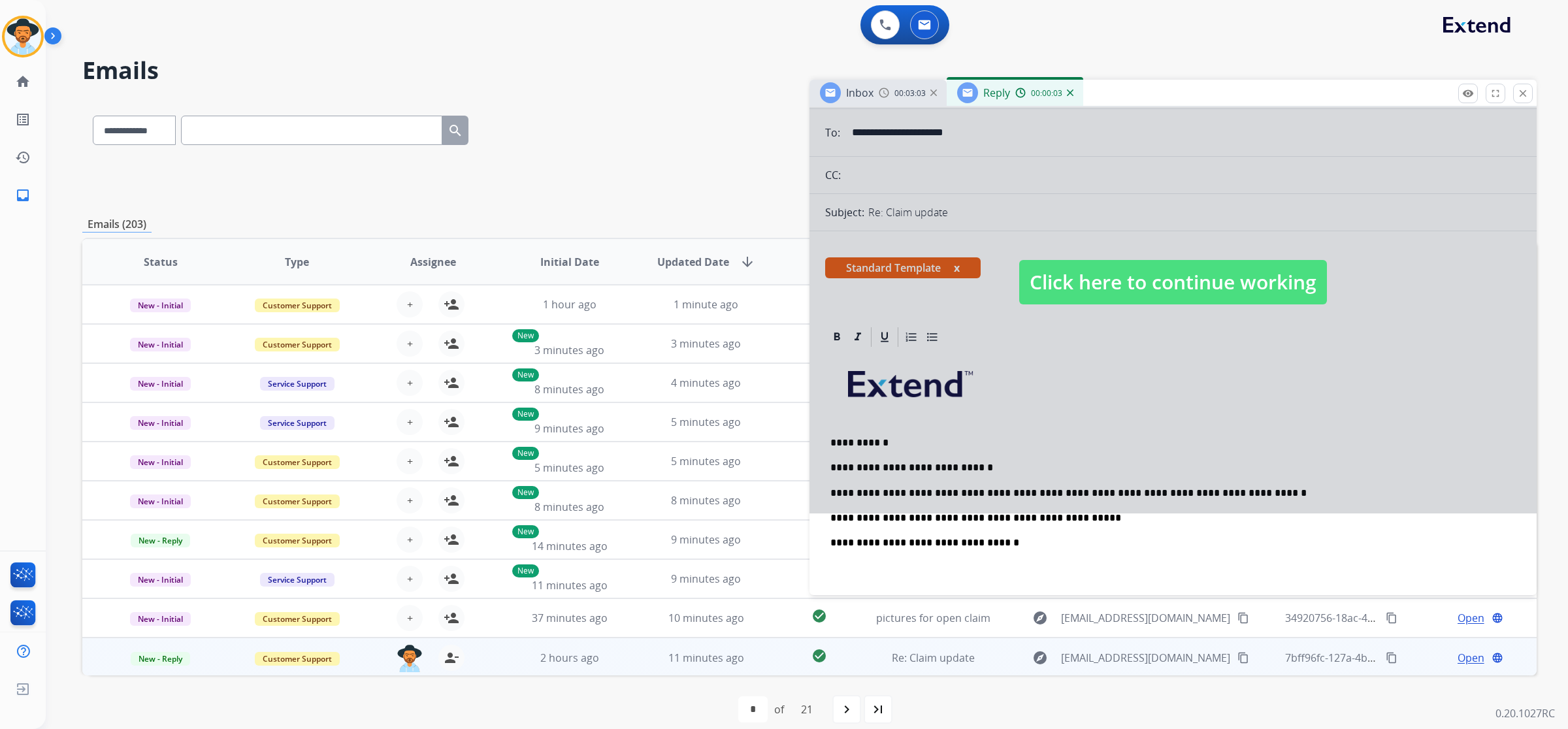
click at [1098, 288] on span "Click here to continue working" at bounding box center [1174, 282] width 308 height 45
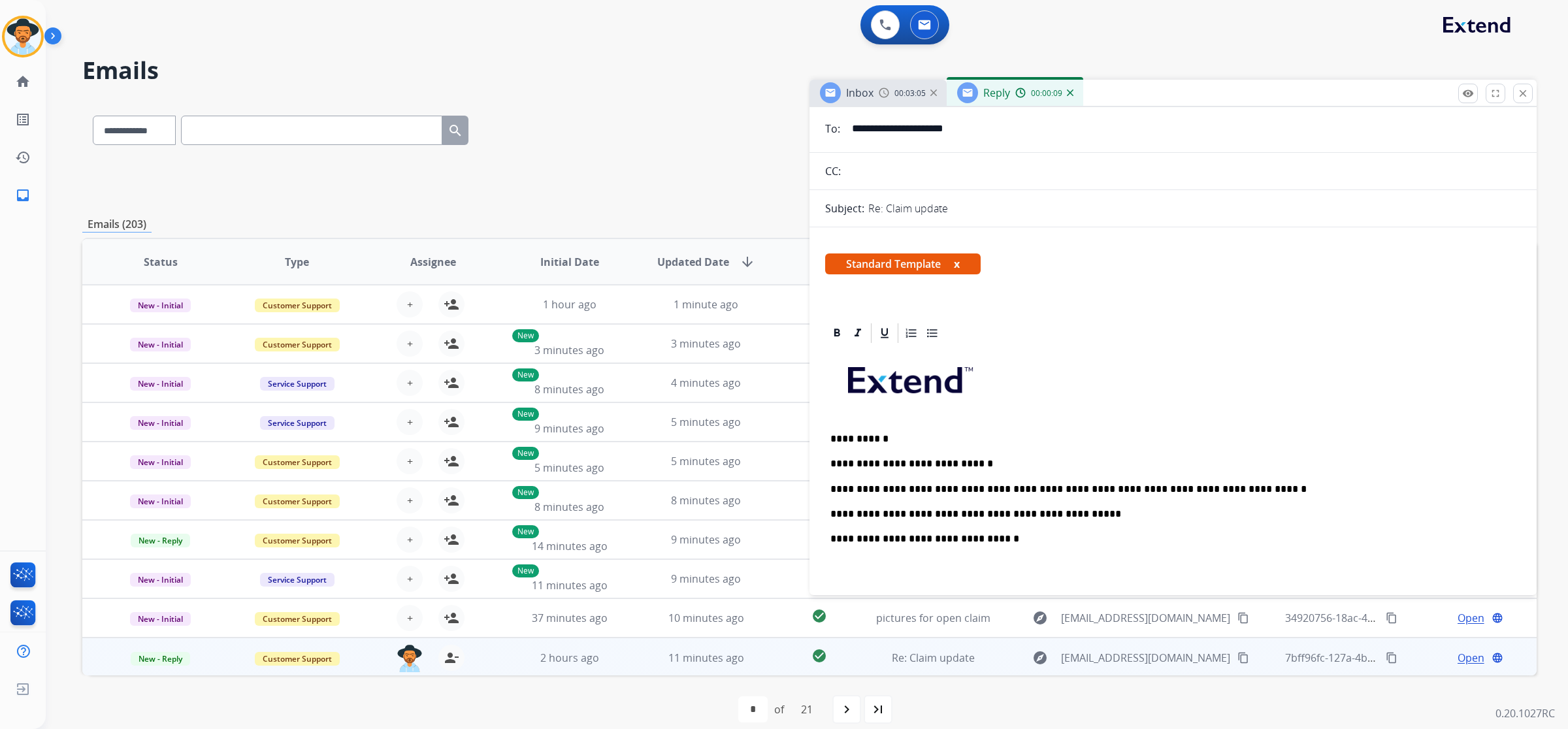
scroll to position [0, 0]
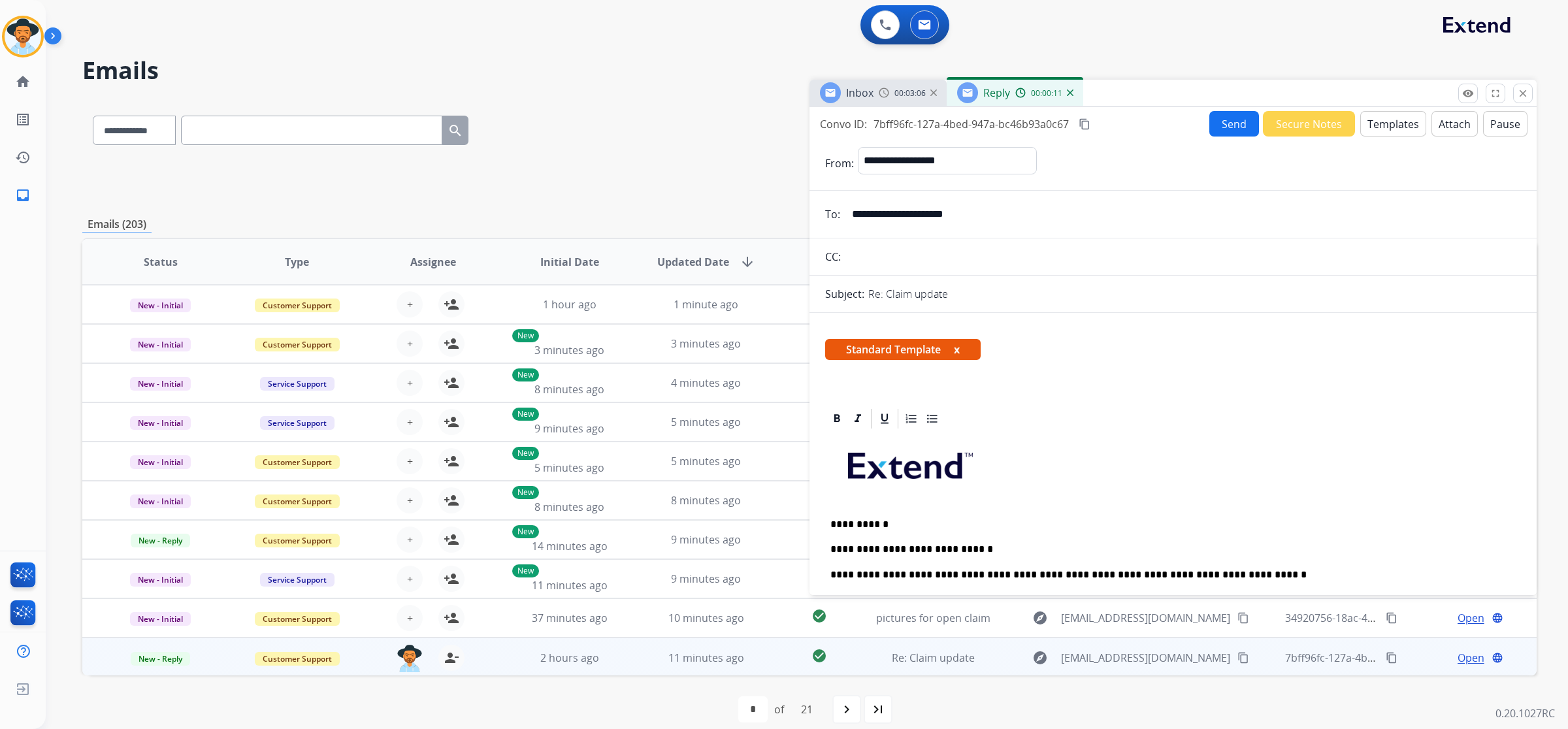
click at [1221, 128] on button "Send" at bounding box center [1234, 124] width 50 height 26
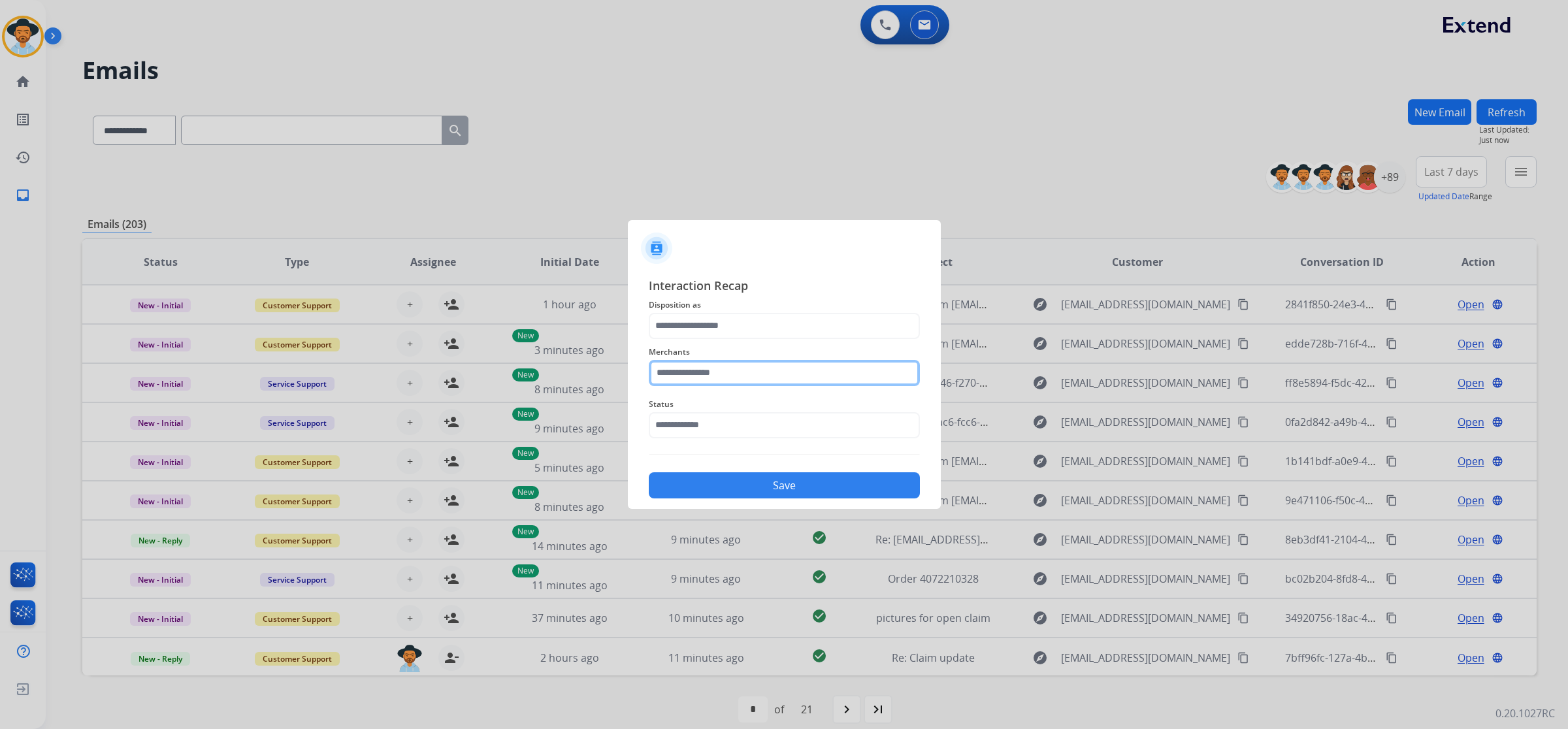
click at [687, 377] on input "text" at bounding box center [784, 372] width 272 height 26
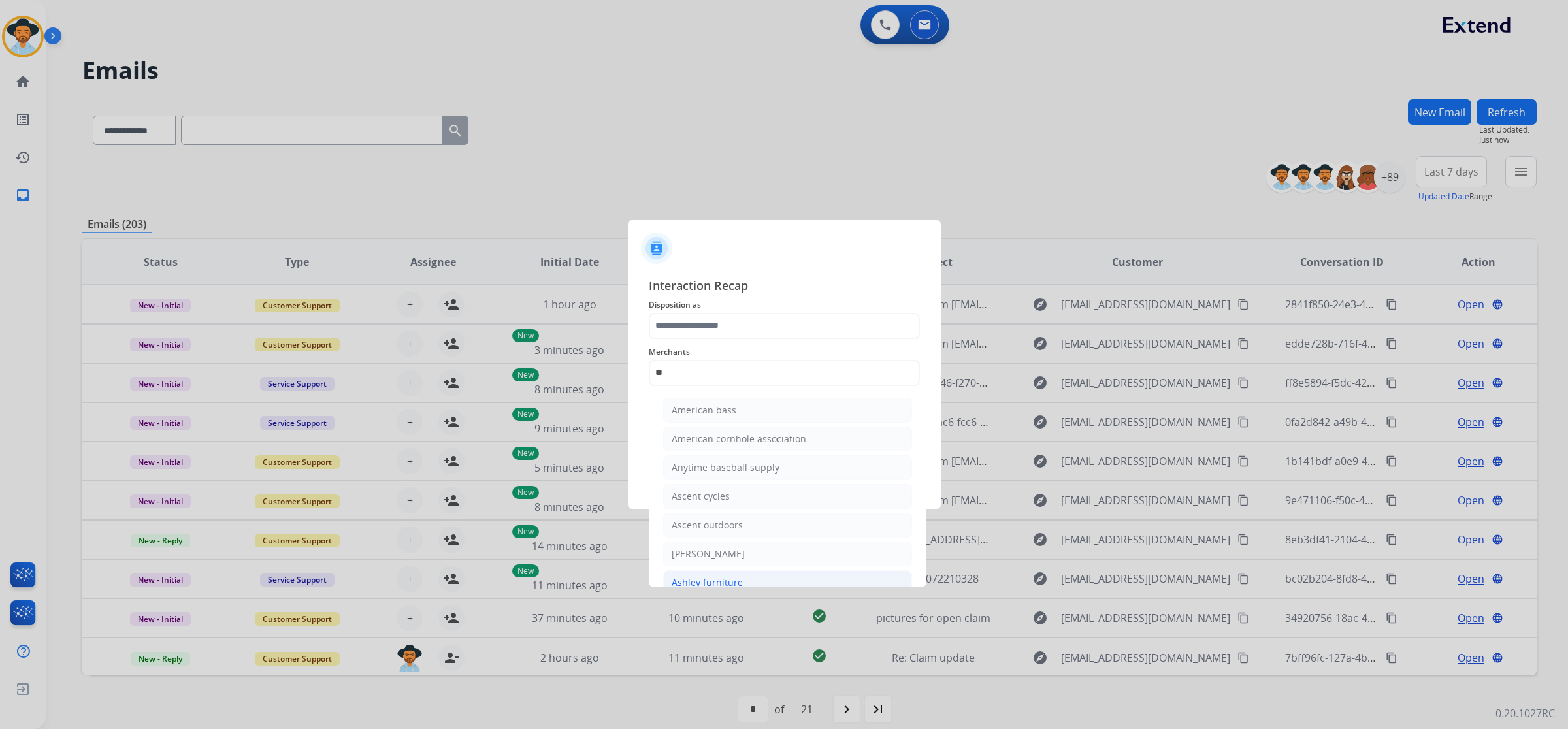
click at [723, 579] on div "Ashley furniture" at bounding box center [707, 582] width 71 height 13
type input "**********"
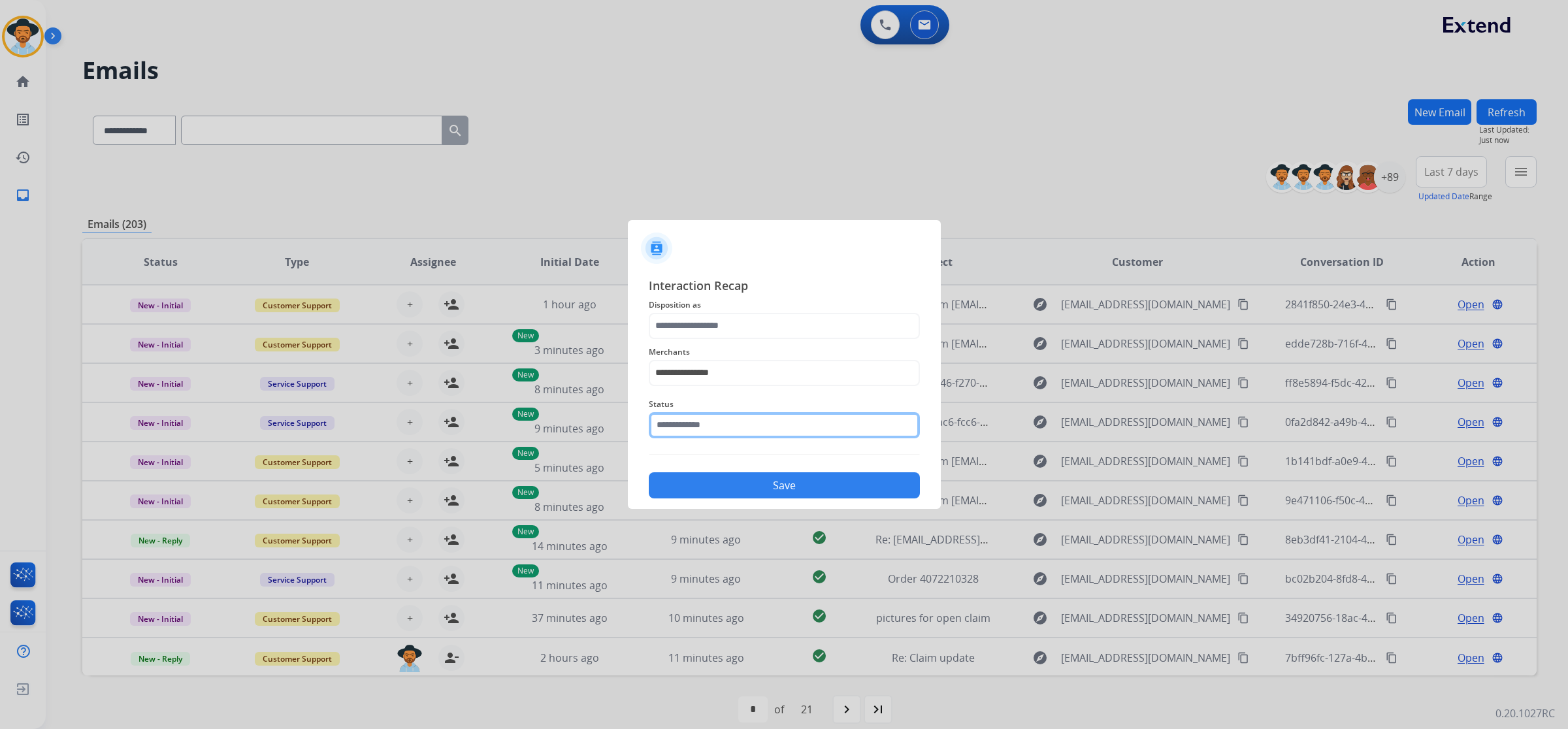
click at [711, 418] on input "text" at bounding box center [784, 425] width 272 height 26
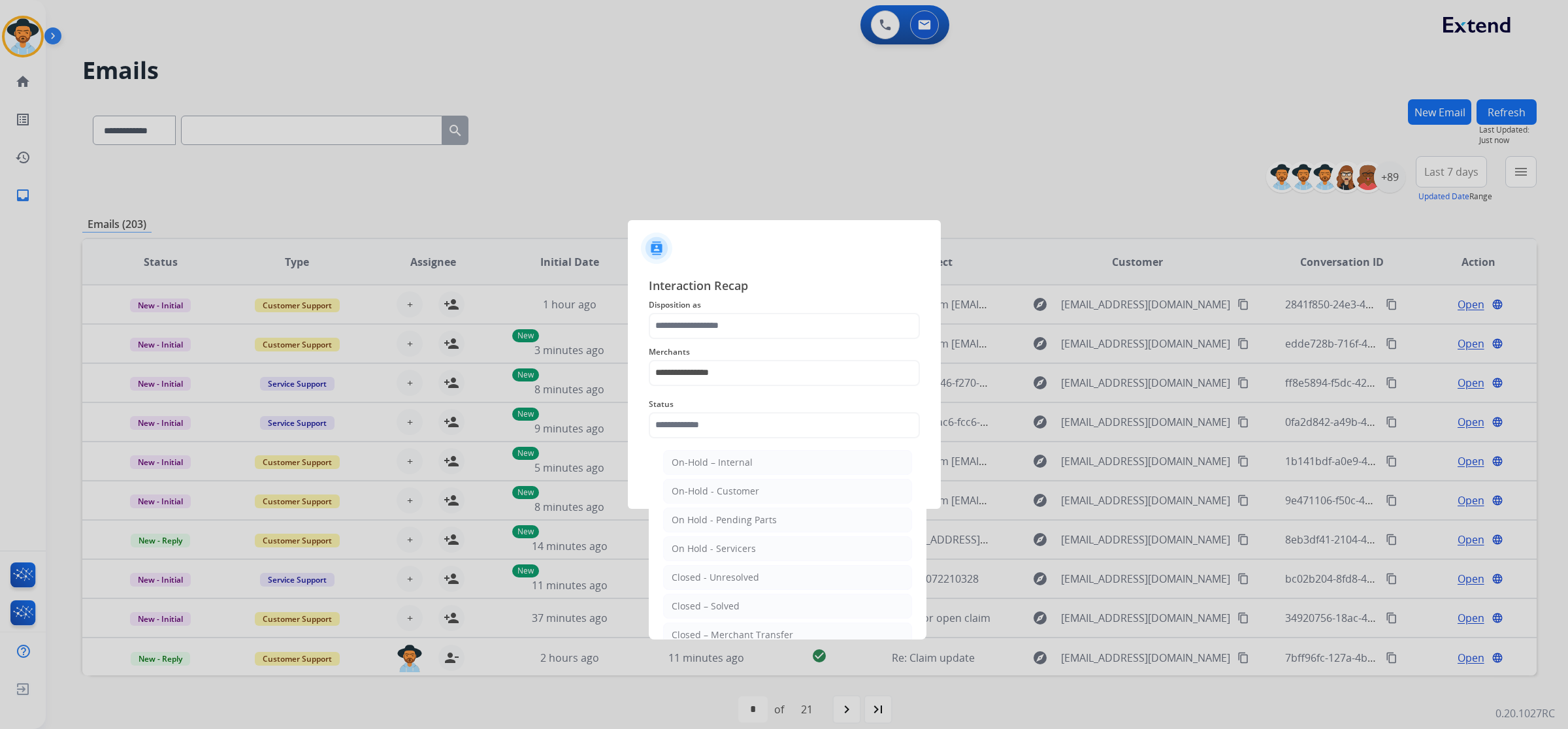
drag, startPoint x: 730, startPoint y: 603, endPoint x: 730, endPoint y: 578, distance: 25.0
click at [730, 603] on div "Closed – Solved" at bounding box center [705, 606] width 68 height 13
type input "**********"
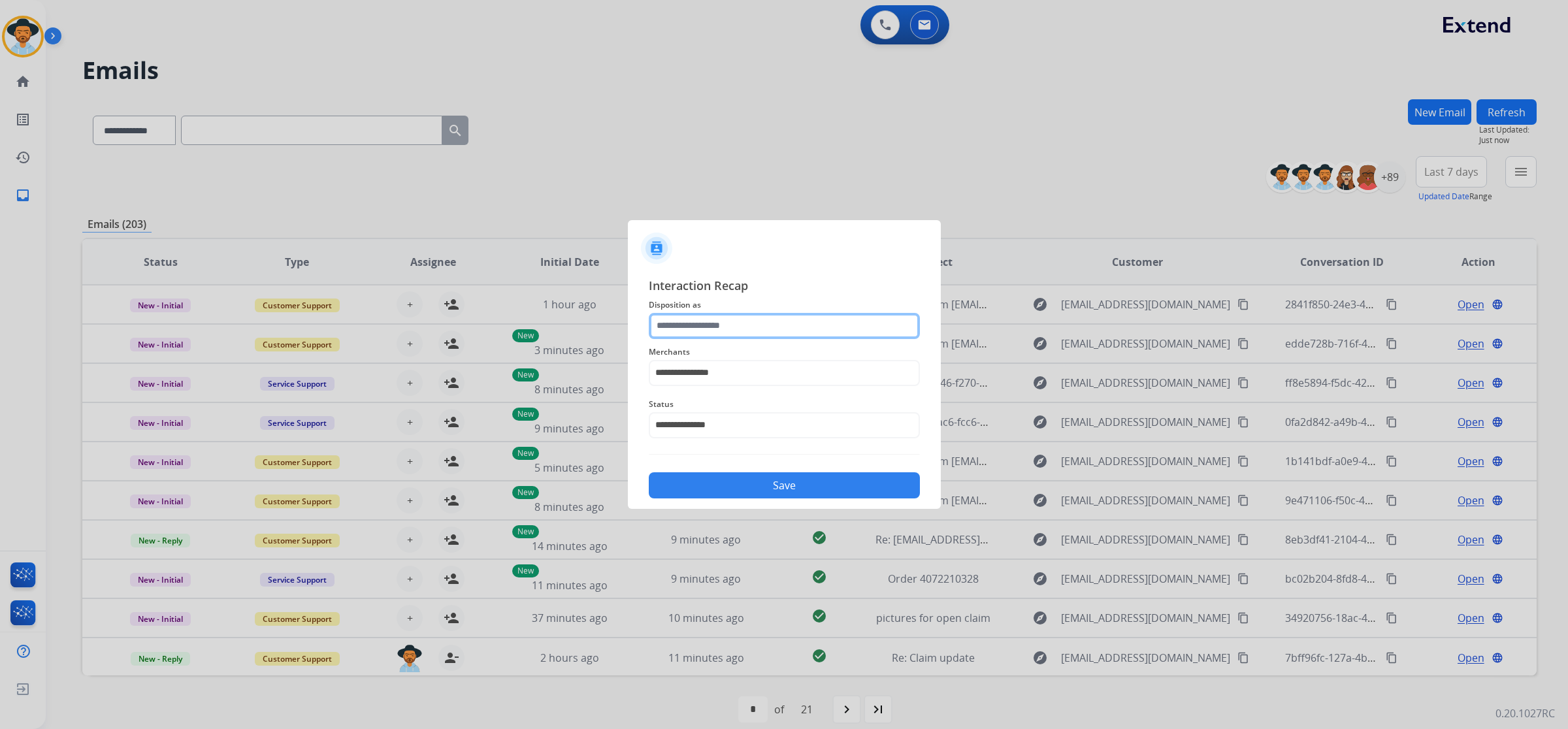
click at [723, 319] on input "text" at bounding box center [784, 326] width 272 height 26
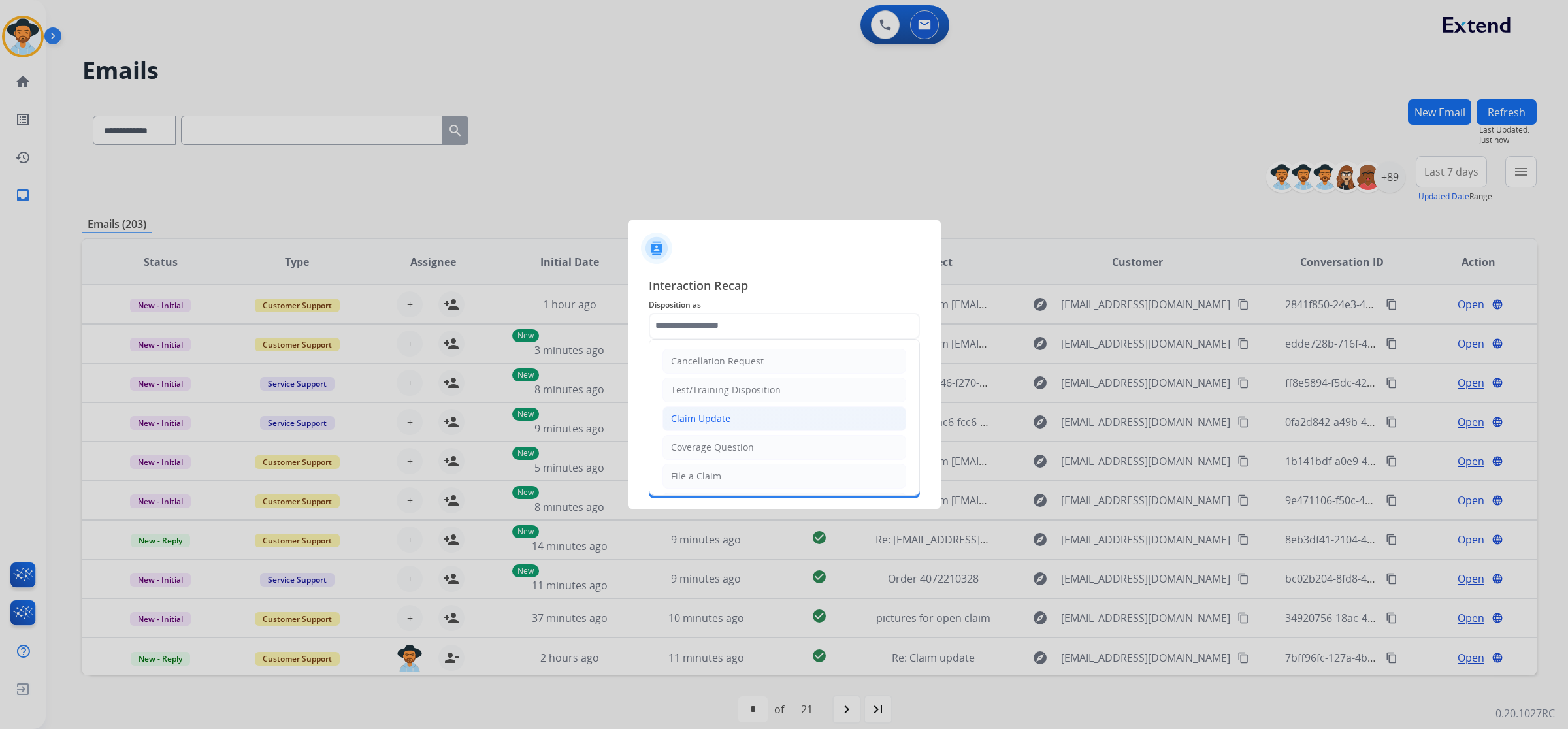
click at [723, 418] on div "Claim Update" at bounding box center [701, 418] width 60 height 13
type input "**********"
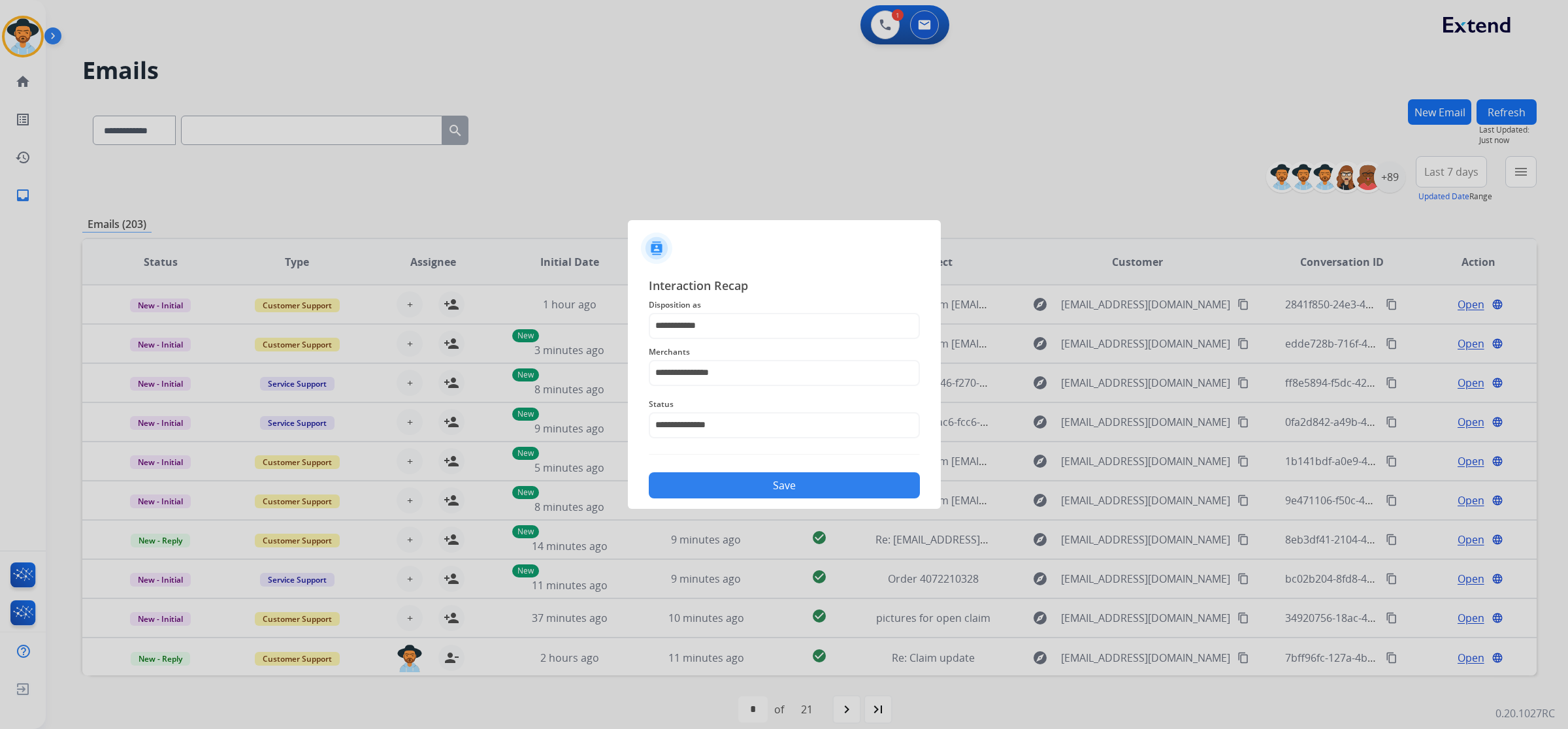
drag, startPoint x: 753, startPoint y: 485, endPoint x: 756, endPoint y: 477, distance: 8.5
click at [755, 485] on button "Save" at bounding box center [784, 485] width 272 height 26
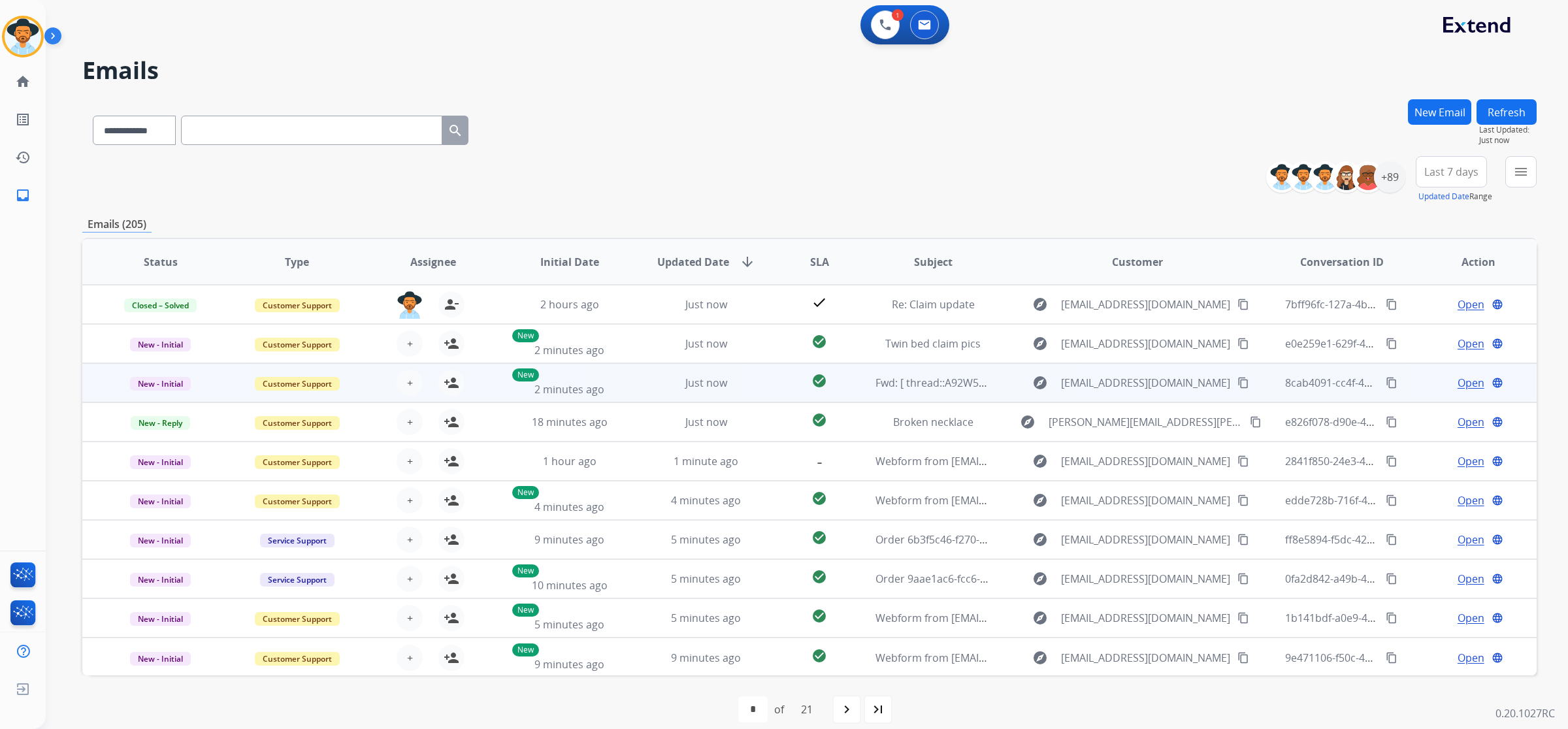
click at [1458, 384] on span "Open" at bounding box center [1471, 383] width 27 height 16
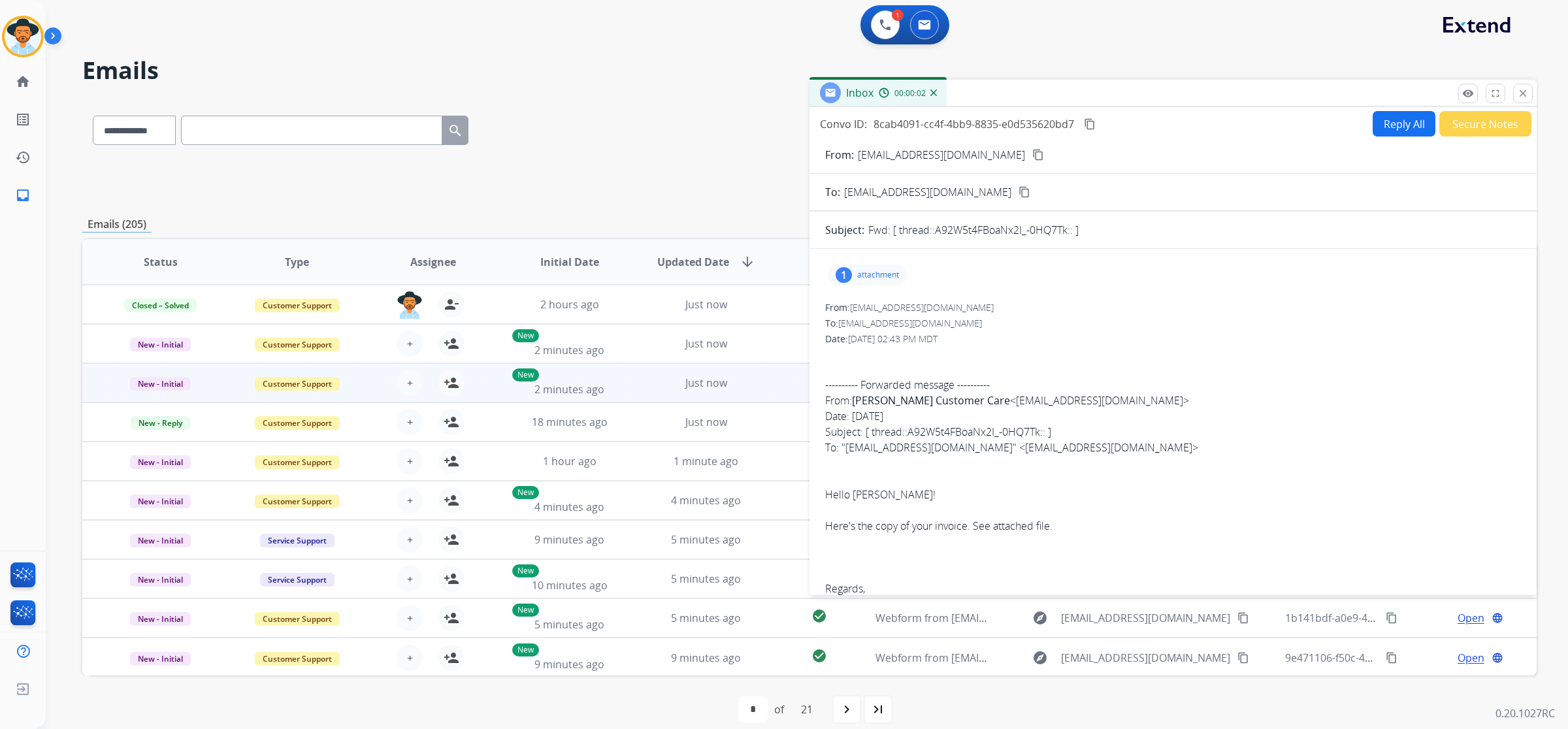
click at [874, 275] on p "attachment" at bounding box center [878, 275] width 42 height 11
click at [1016, 312] on p "611497710_RAC65202023_20231113.pdf" at bounding box center [936, 309] width 195 height 16
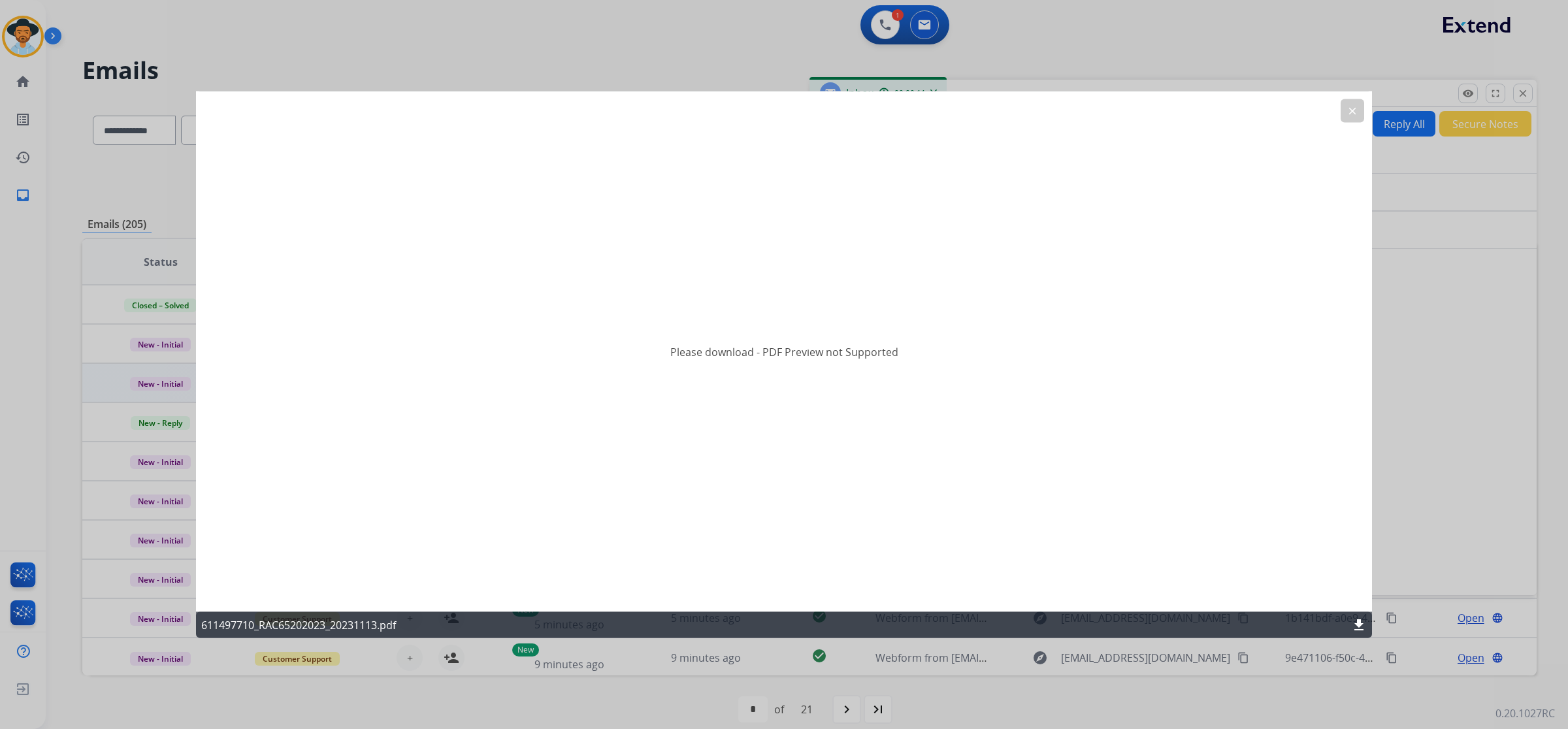
click at [1360, 109] on button "clear" at bounding box center [1353, 111] width 23 height 23
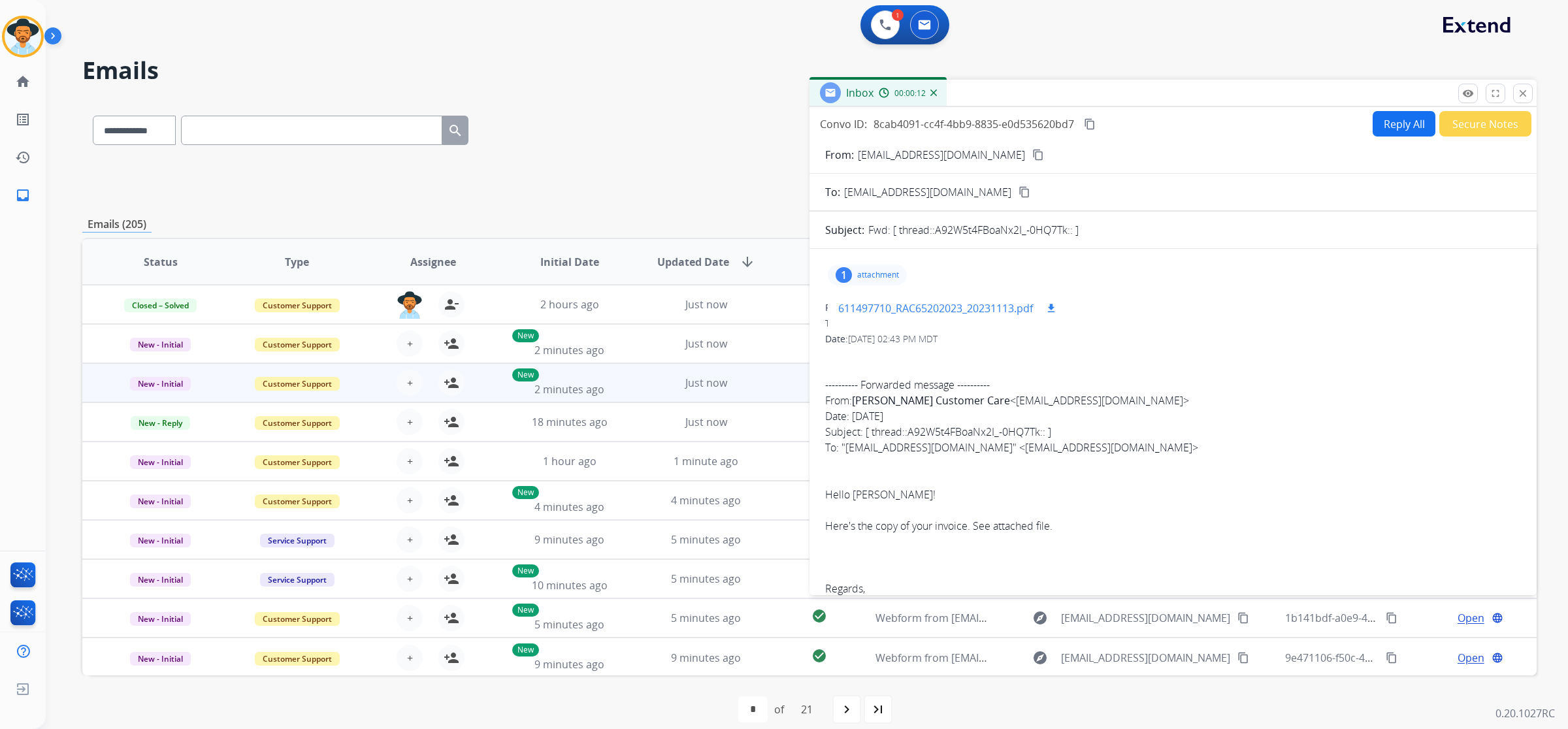
click at [1057, 305] on mat-icon "download" at bounding box center [1051, 308] width 12 height 12
click at [1526, 98] on mat-icon "close" at bounding box center [1523, 93] width 12 height 12
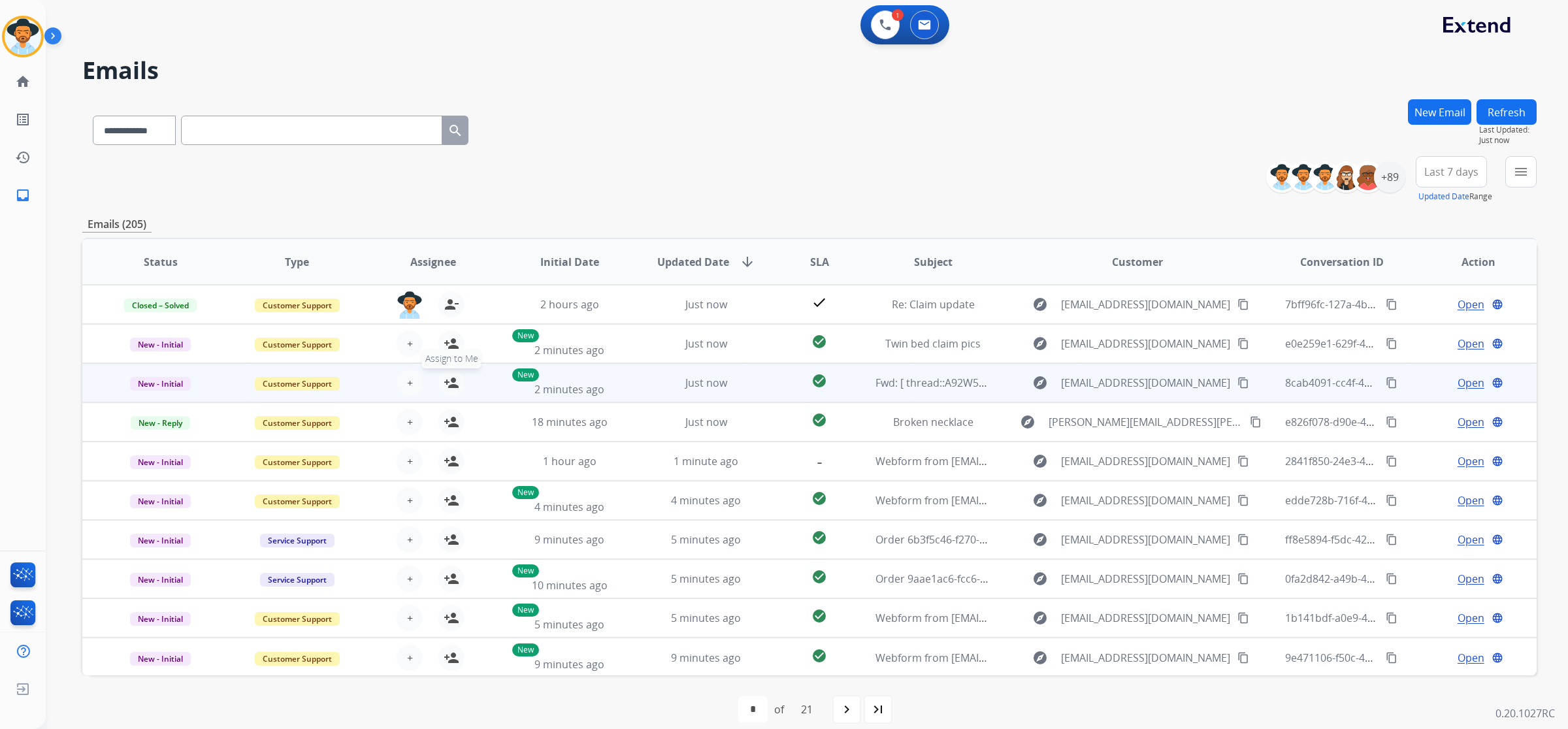
click at [453, 386] on mat-icon "person_add" at bounding box center [451, 383] width 16 height 16
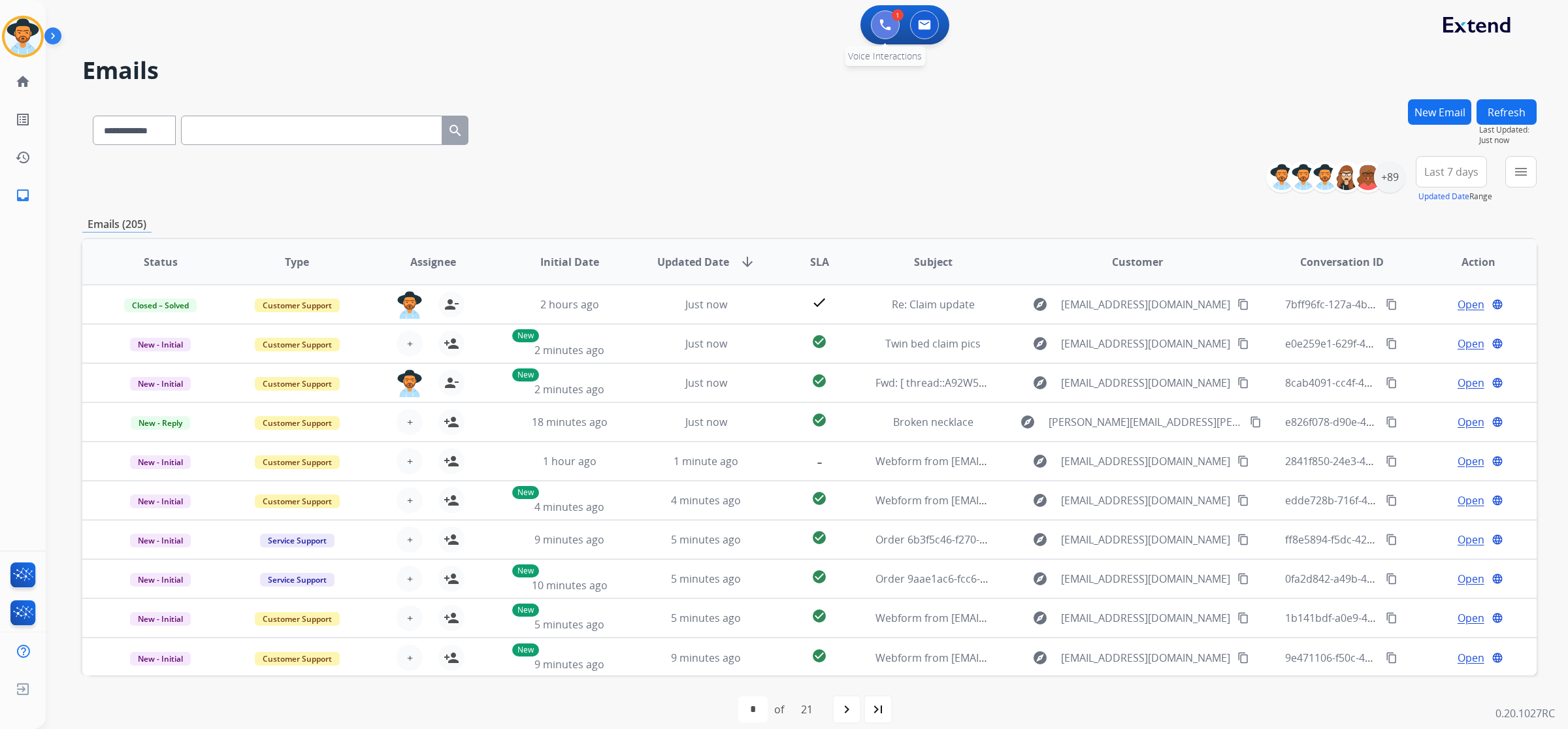
click at [883, 28] on img at bounding box center [885, 24] width 12 height 12
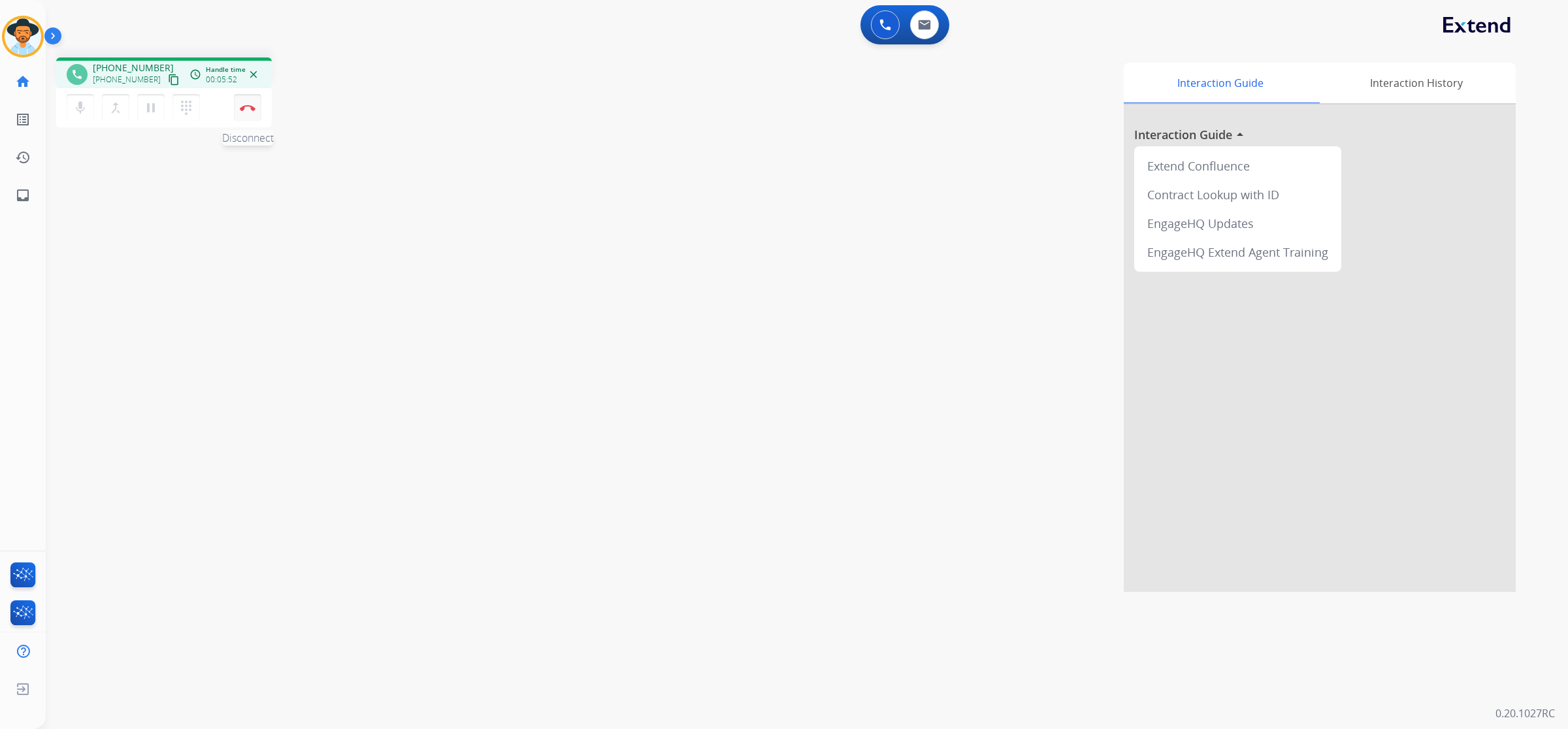
click at [253, 109] on img at bounding box center [248, 107] width 16 height 6
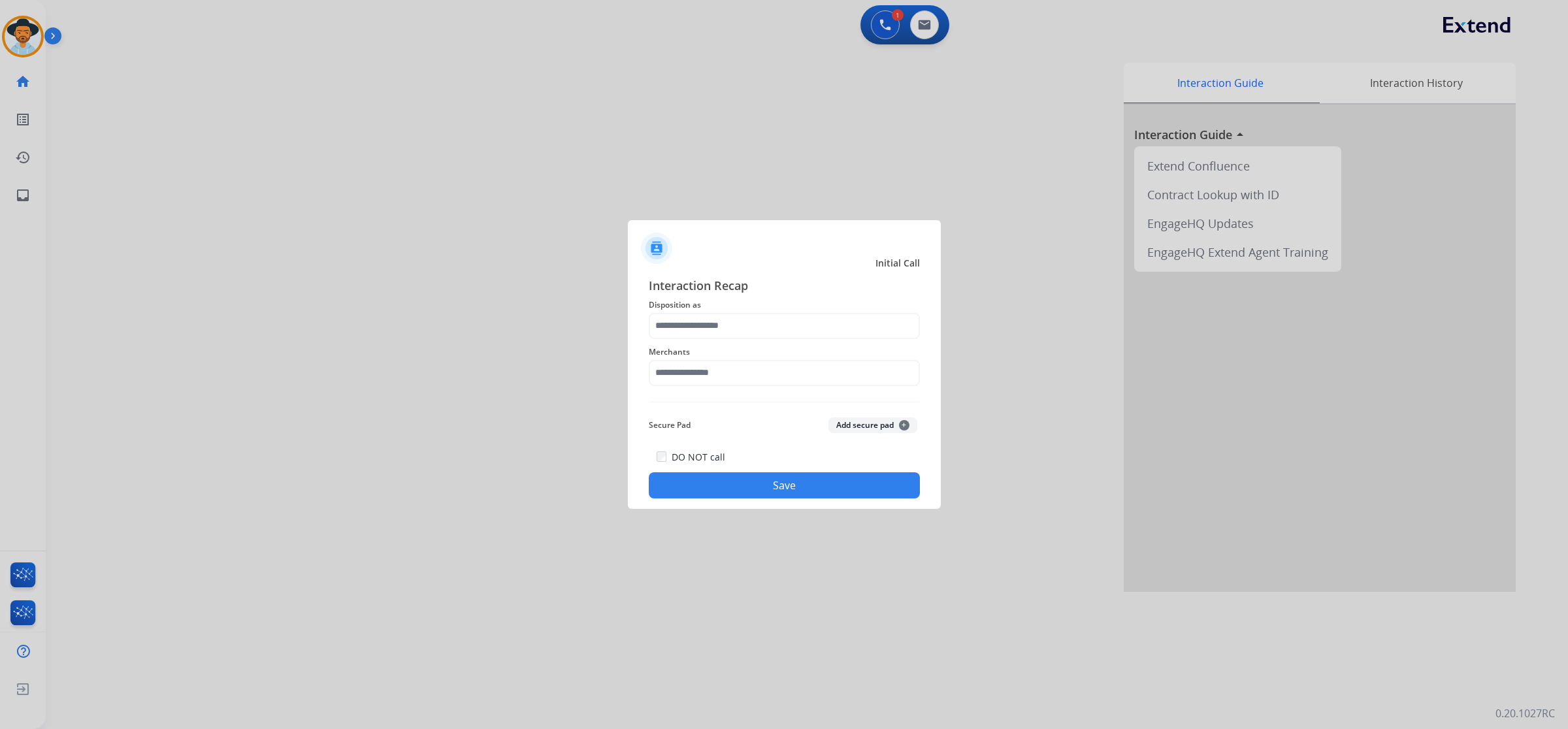
click at [794, 308] on span "Disposition as" at bounding box center [784, 305] width 272 height 16
click at [792, 328] on input "text" at bounding box center [784, 326] width 272 height 26
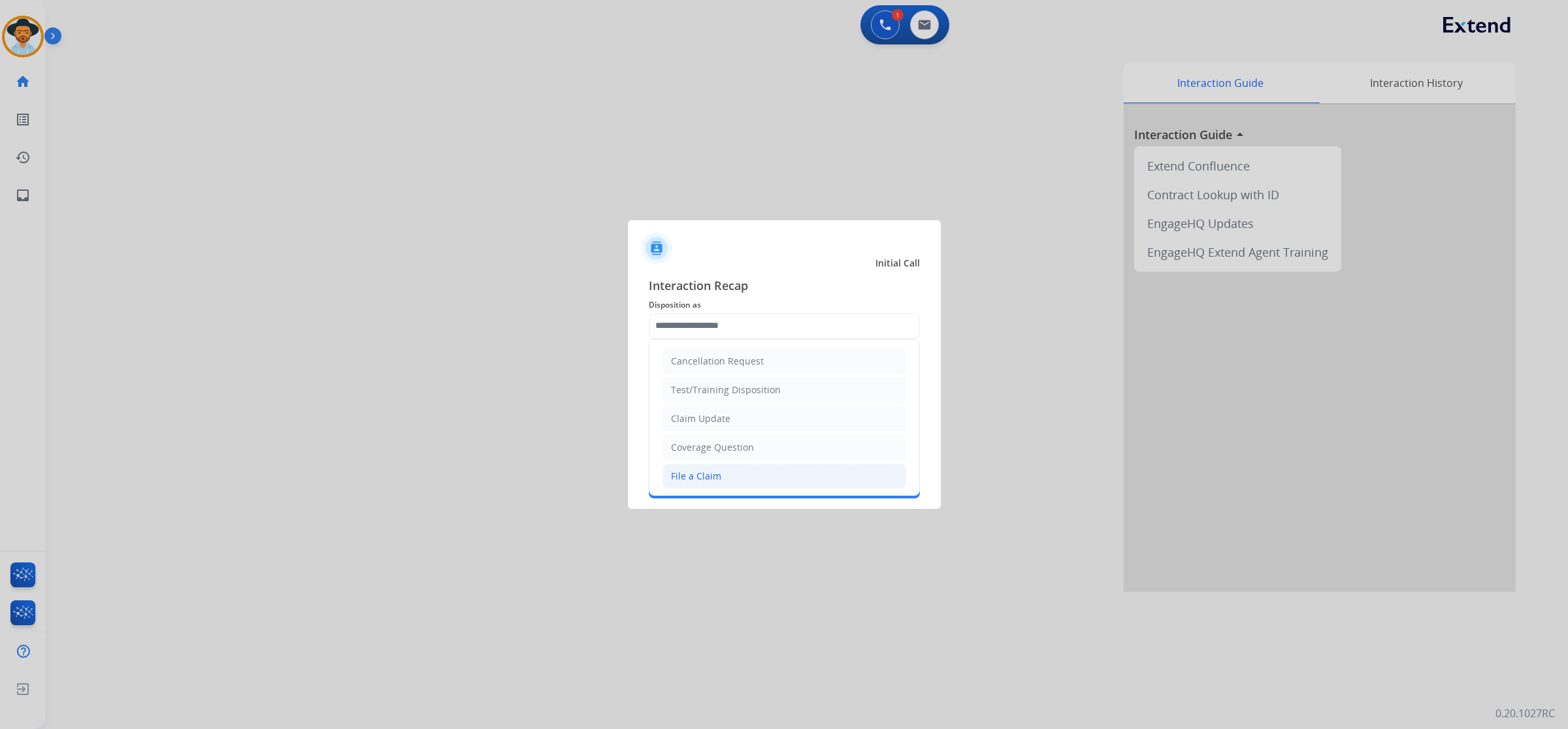
click at [735, 472] on li "File a Claim" at bounding box center [784, 476] width 244 height 25
type input "**********"
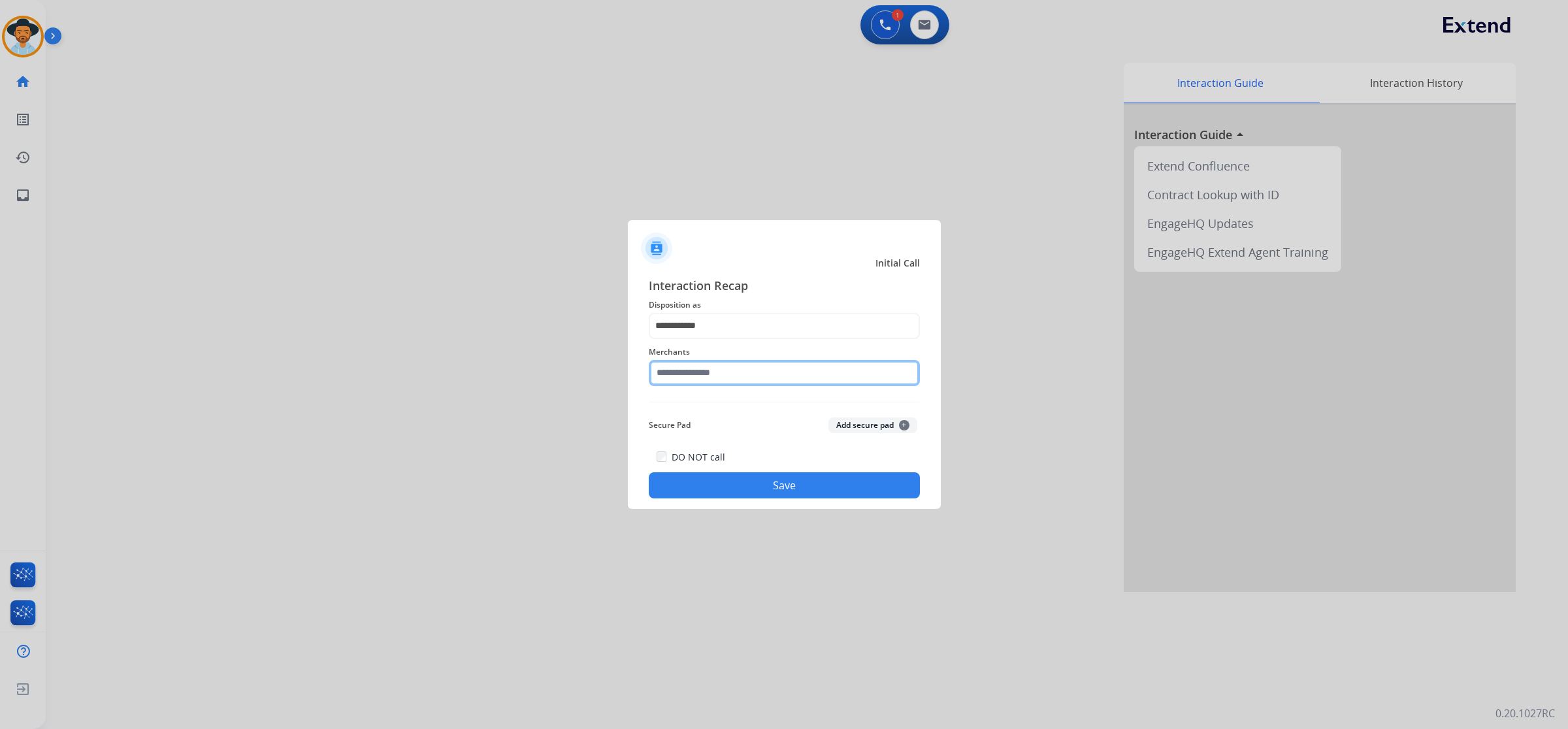
click at [728, 374] on input "text" at bounding box center [784, 372] width 272 height 26
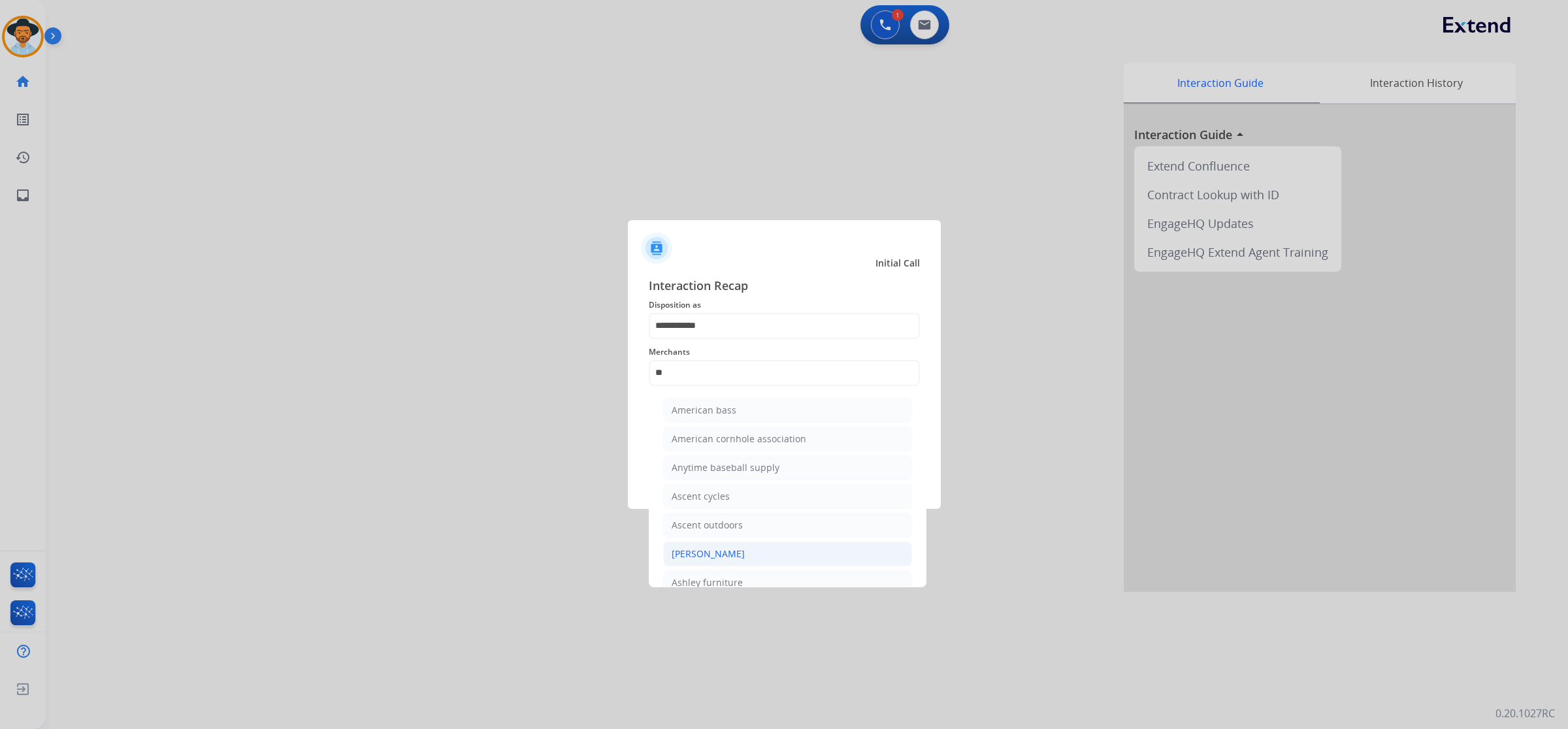
click at [738, 554] on div "[PERSON_NAME]" at bounding box center [708, 554] width 73 height 13
type input "**********"
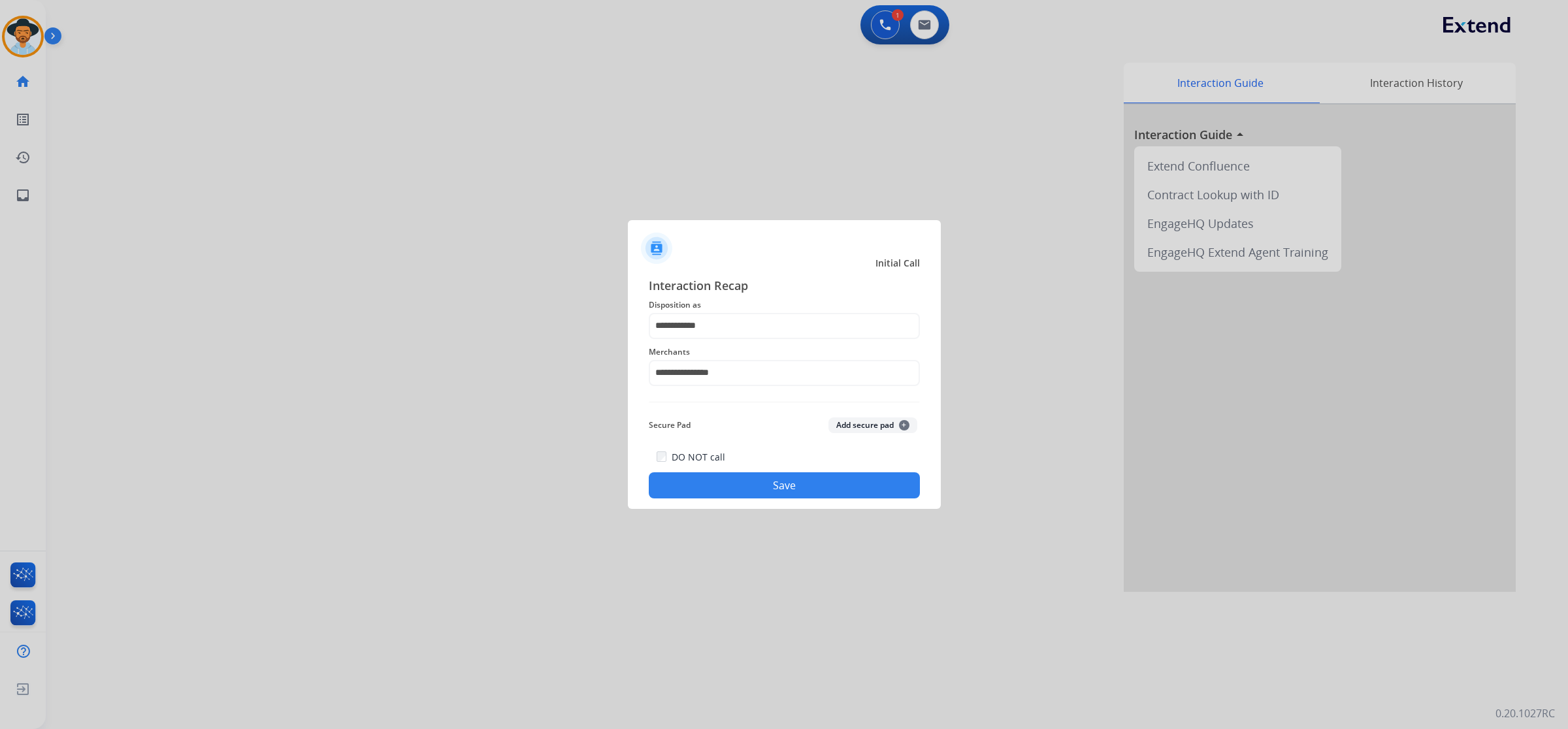
click at [794, 488] on button "Save" at bounding box center [784, 485] width 272 height 26
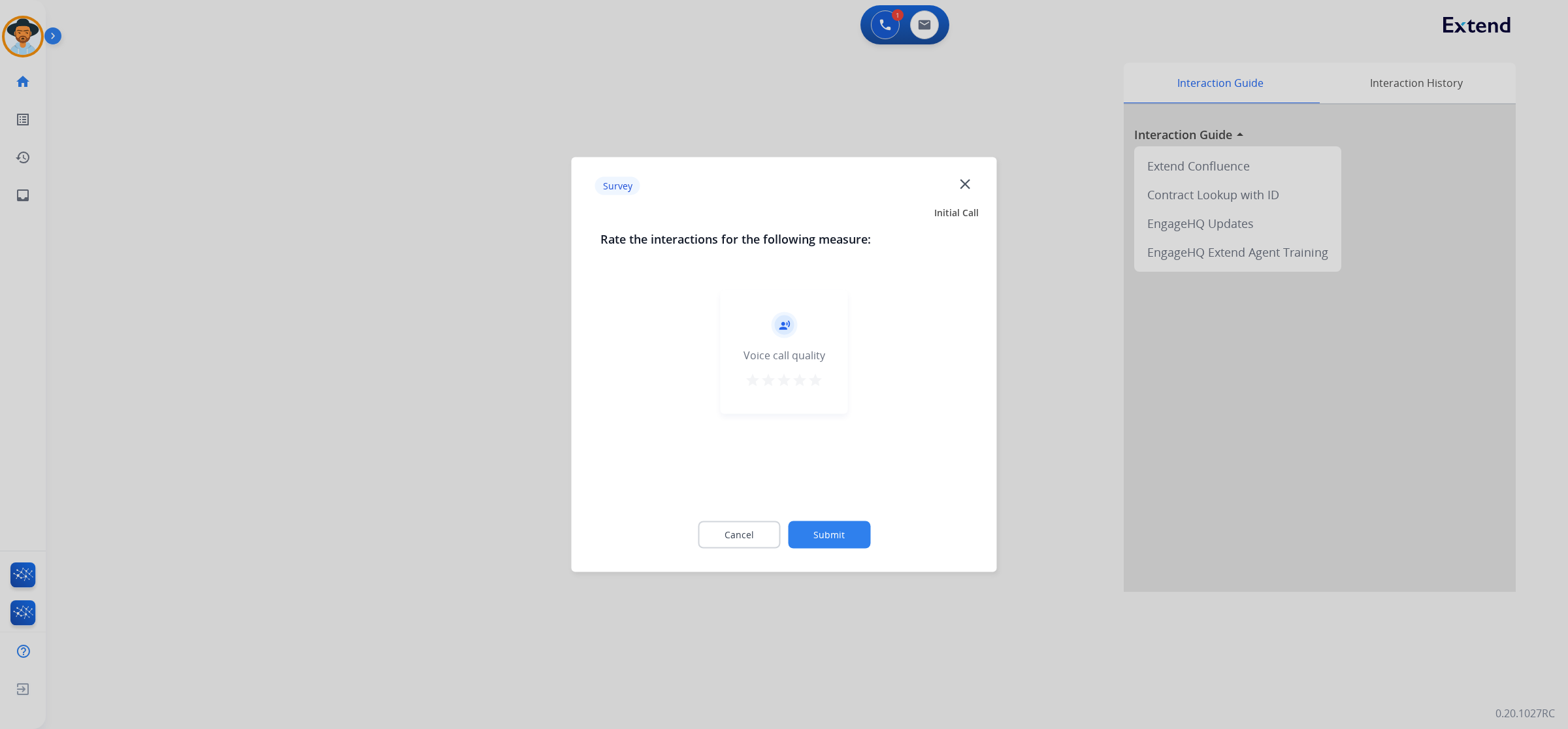
click at [817, 377] on mat-icon "star" at bounding box center [816, 380] width 16 height 16
click at [831, 526] on button "Submit" at bounding box center [829, 535] width 82 height 28
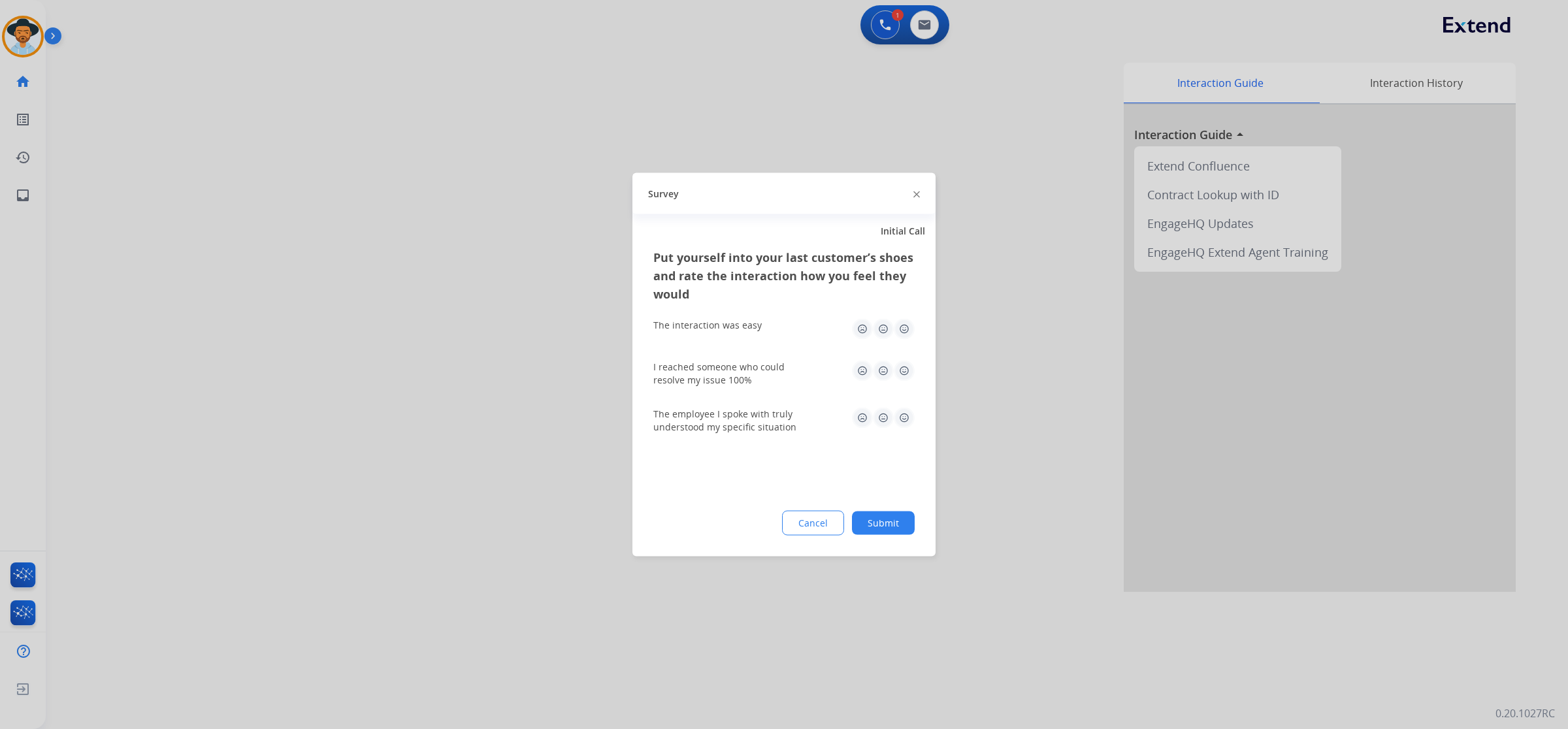
click at [906, 328] on img at bounding box center [904, 328] width 20 height 20
click at [902, 370] on img at bounding box center [904, 370] width 20 height 20
click at [906, 415] on img at bounding box center [904, 417] width 20 height 20
click at [902, 531] on button "Submit" at bounding box center [883, 523] width 62 height 23
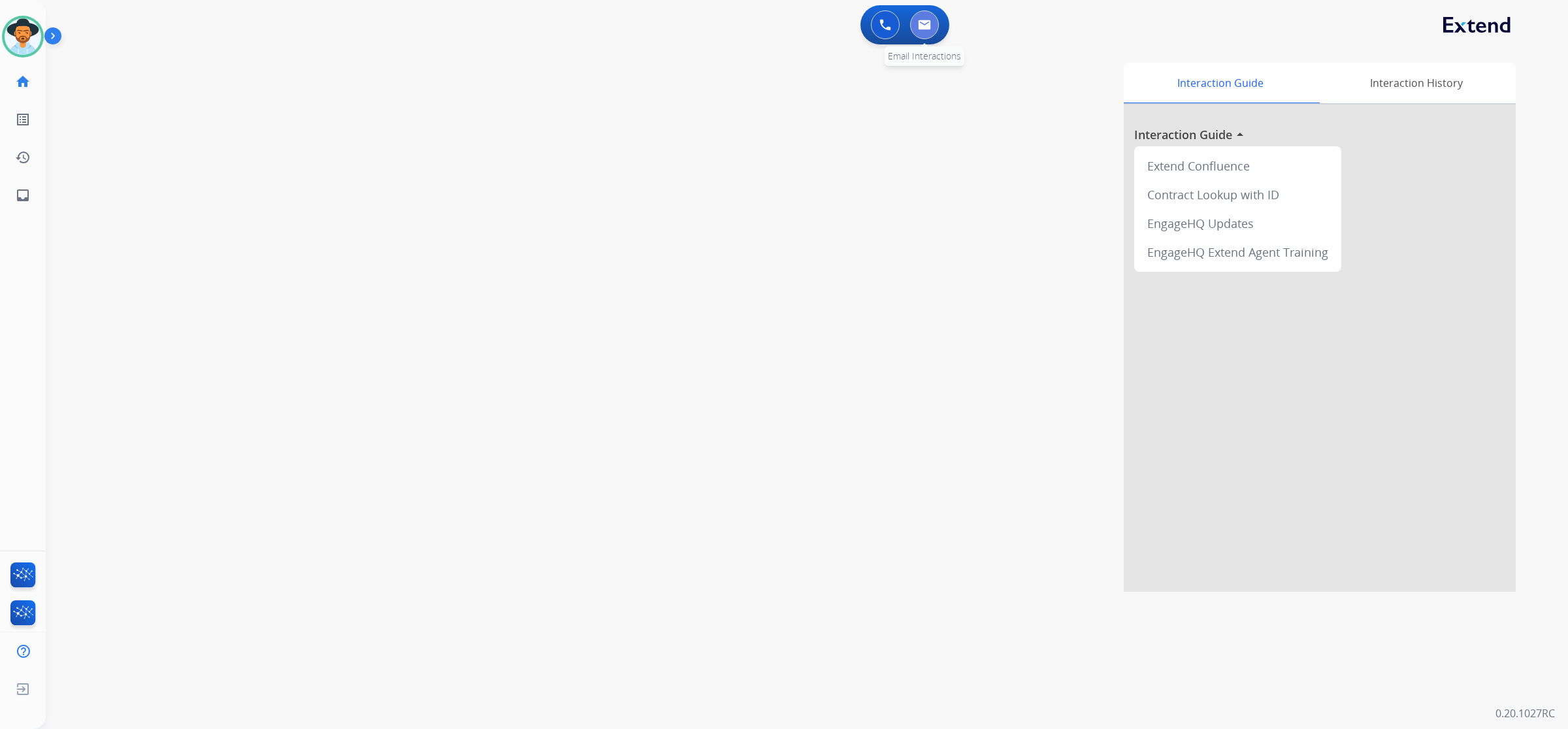
click at [925, 27] on img at bounding box center [924, 25] width 13 height 11
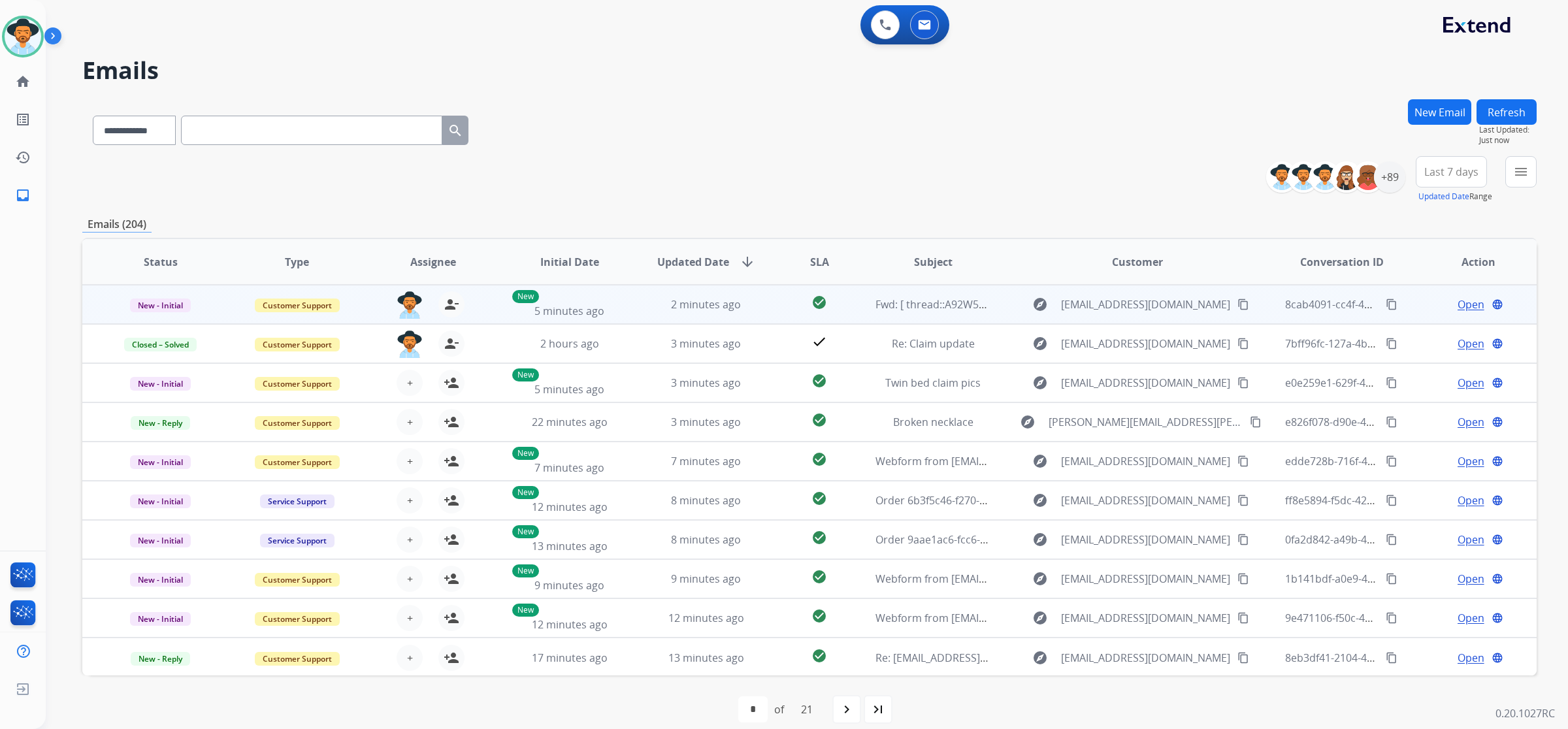
click at [1464, 309] on span "Open" at bounding box center [1471, 304] width 27 height 16
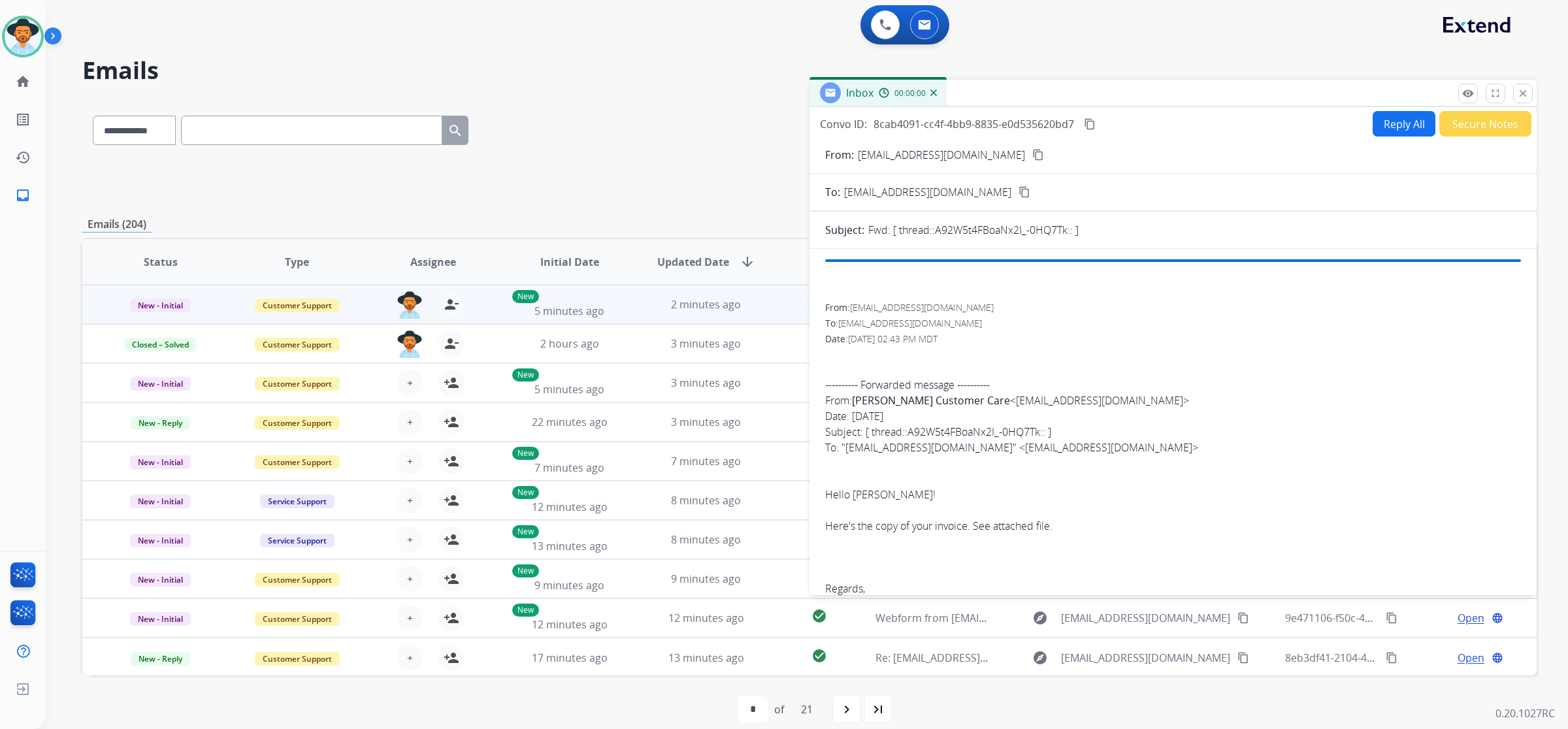
click at [1464, 125] on button "Secure Notes" at bounding box center [1485, 124] width 92 height 26
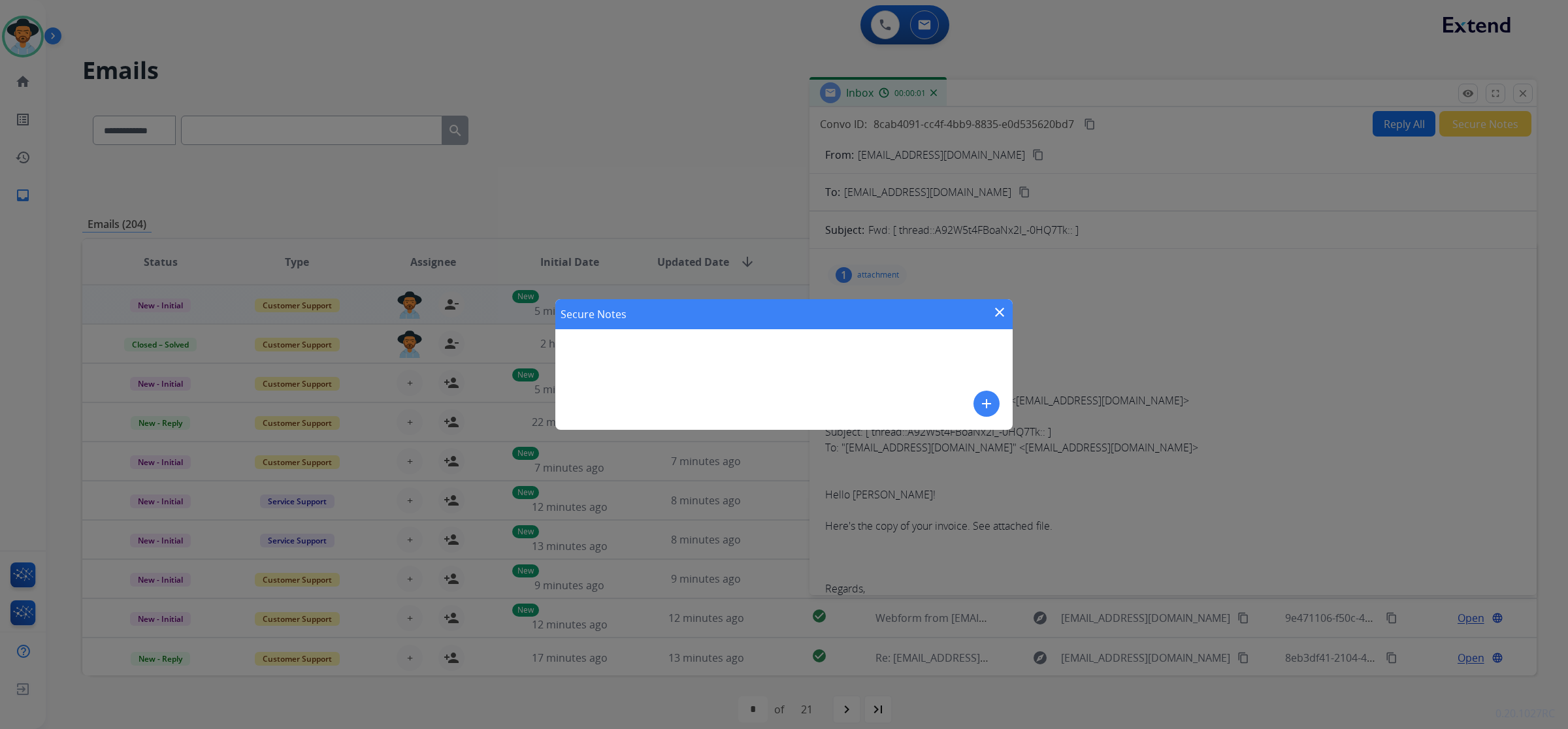
click at [991, 406] on mat-icon "add" at bounding box center [987, 404] width 16 height 16
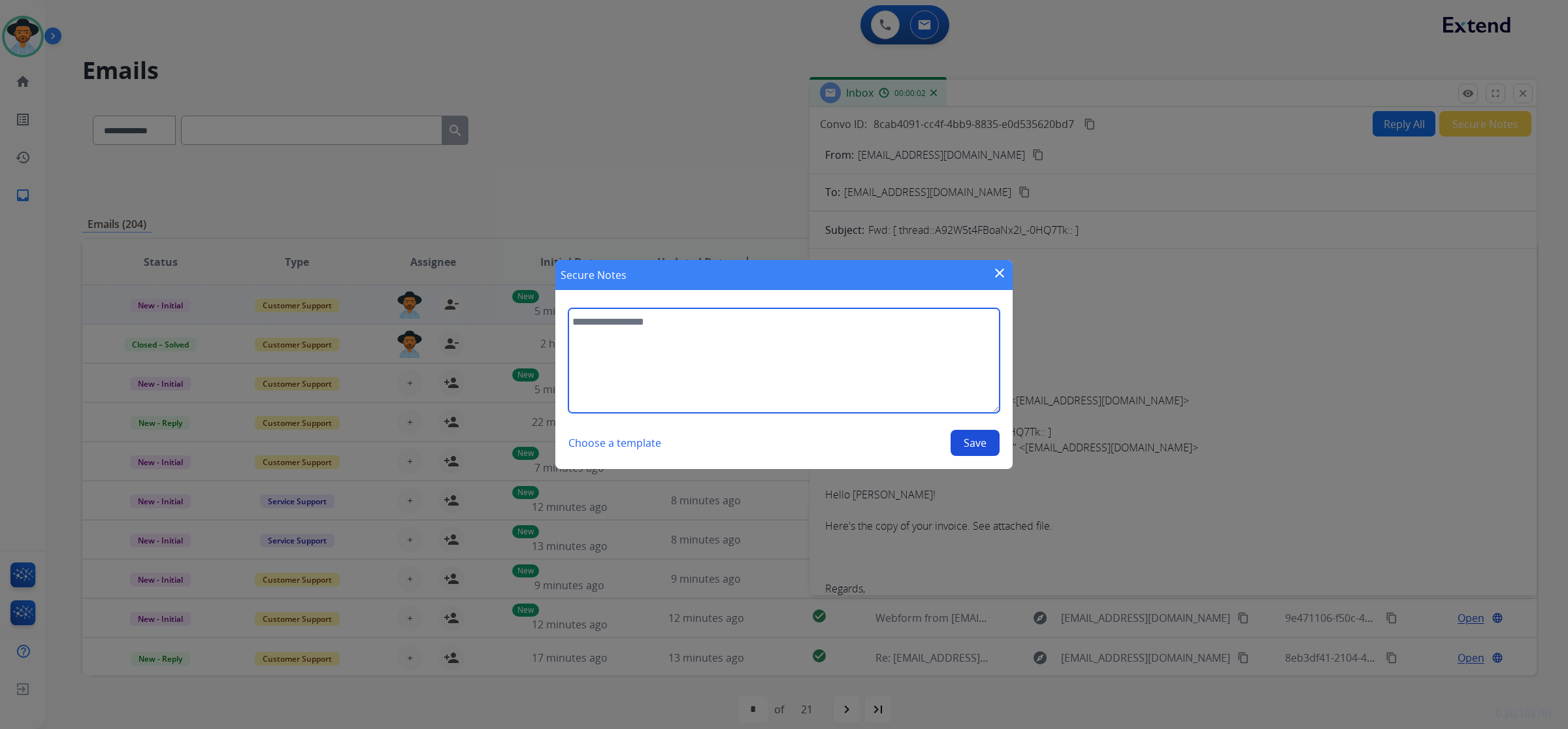
click at [776, 335] on textarea at bounding box center [784, 360] width 431 height 104
type textarea "**********"
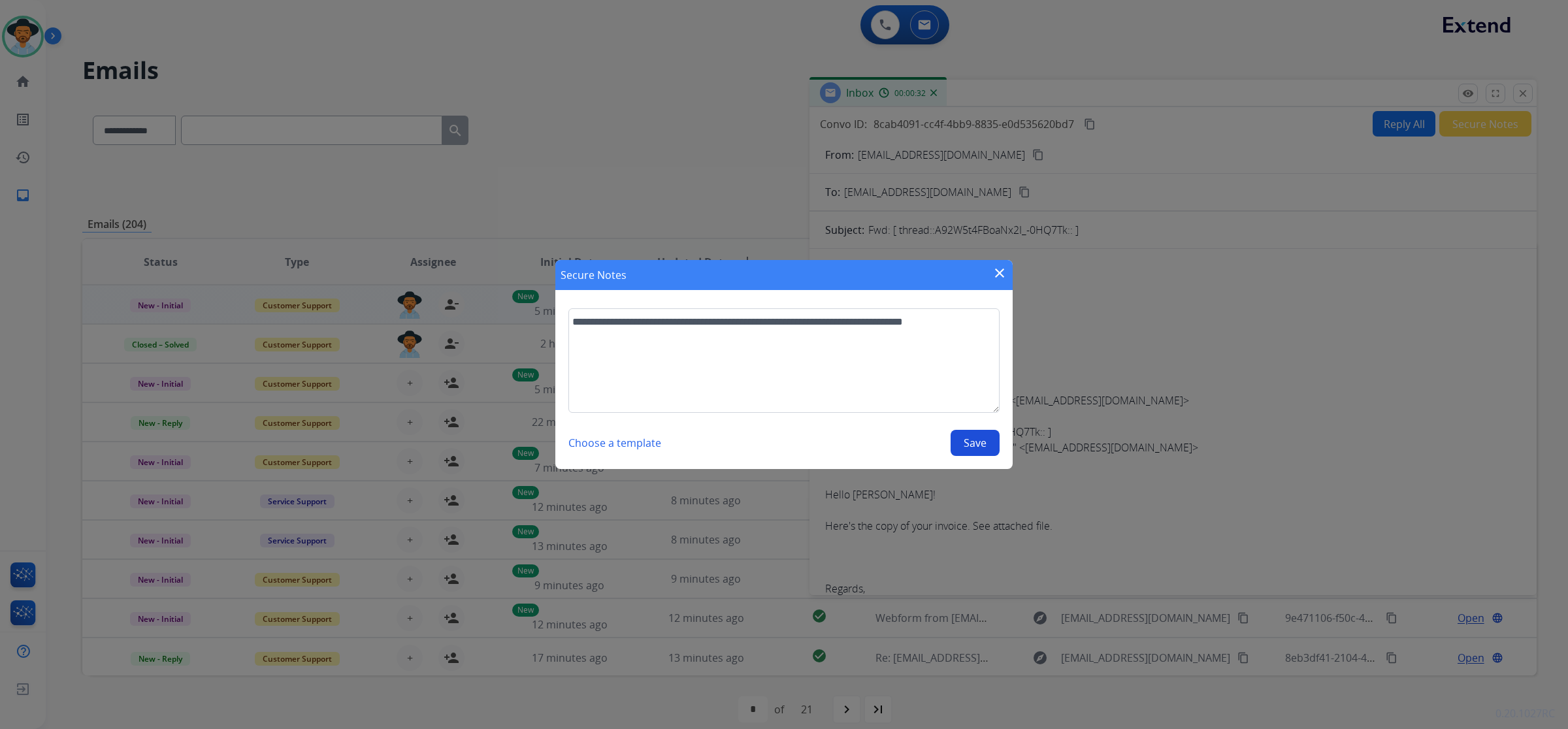
click at [988, 438] on button "Save" at bounding box center [975, 442] width 49 height 26
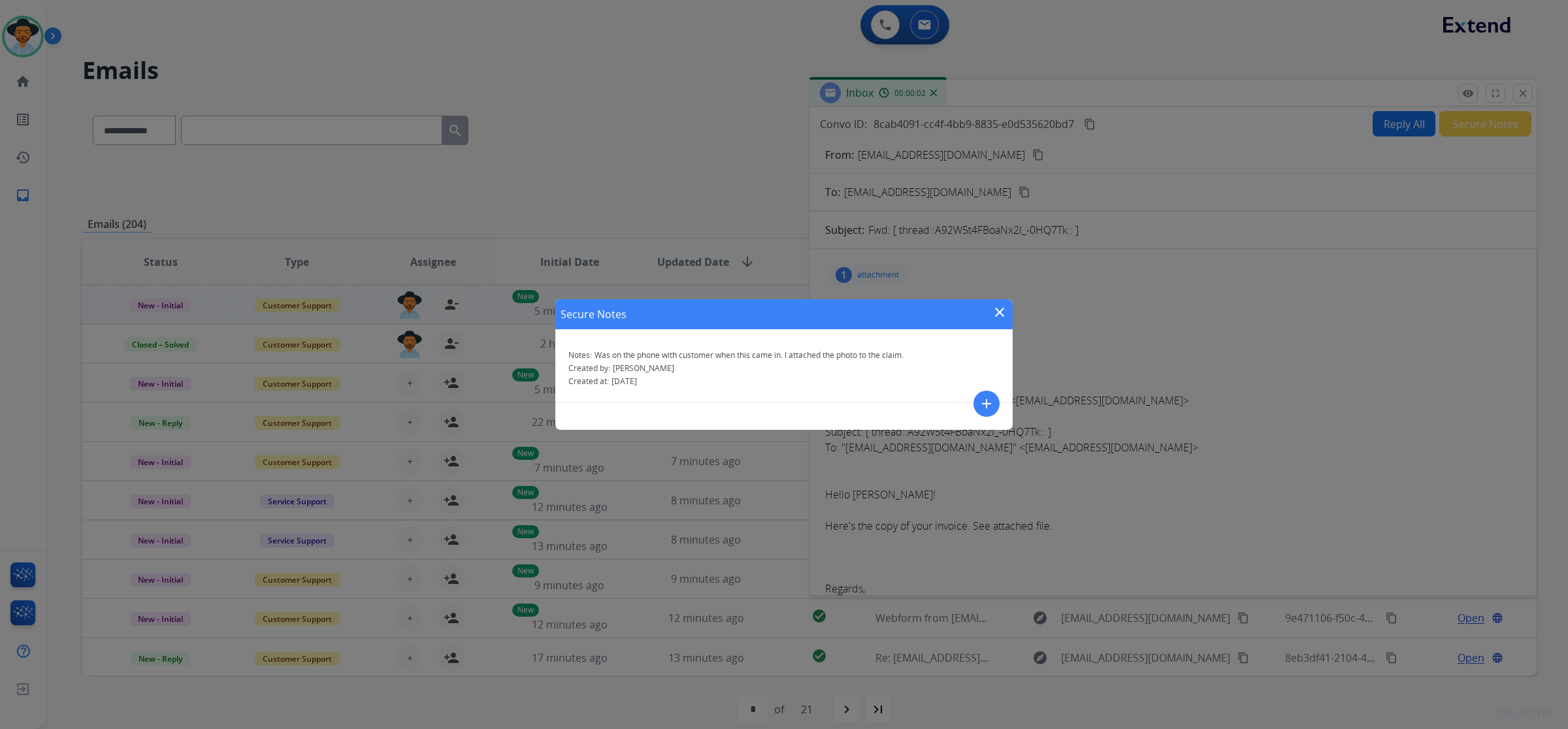
click at [996, 311] on mat-icon "close" at bounding box center [1000, 312] width 16 height 16
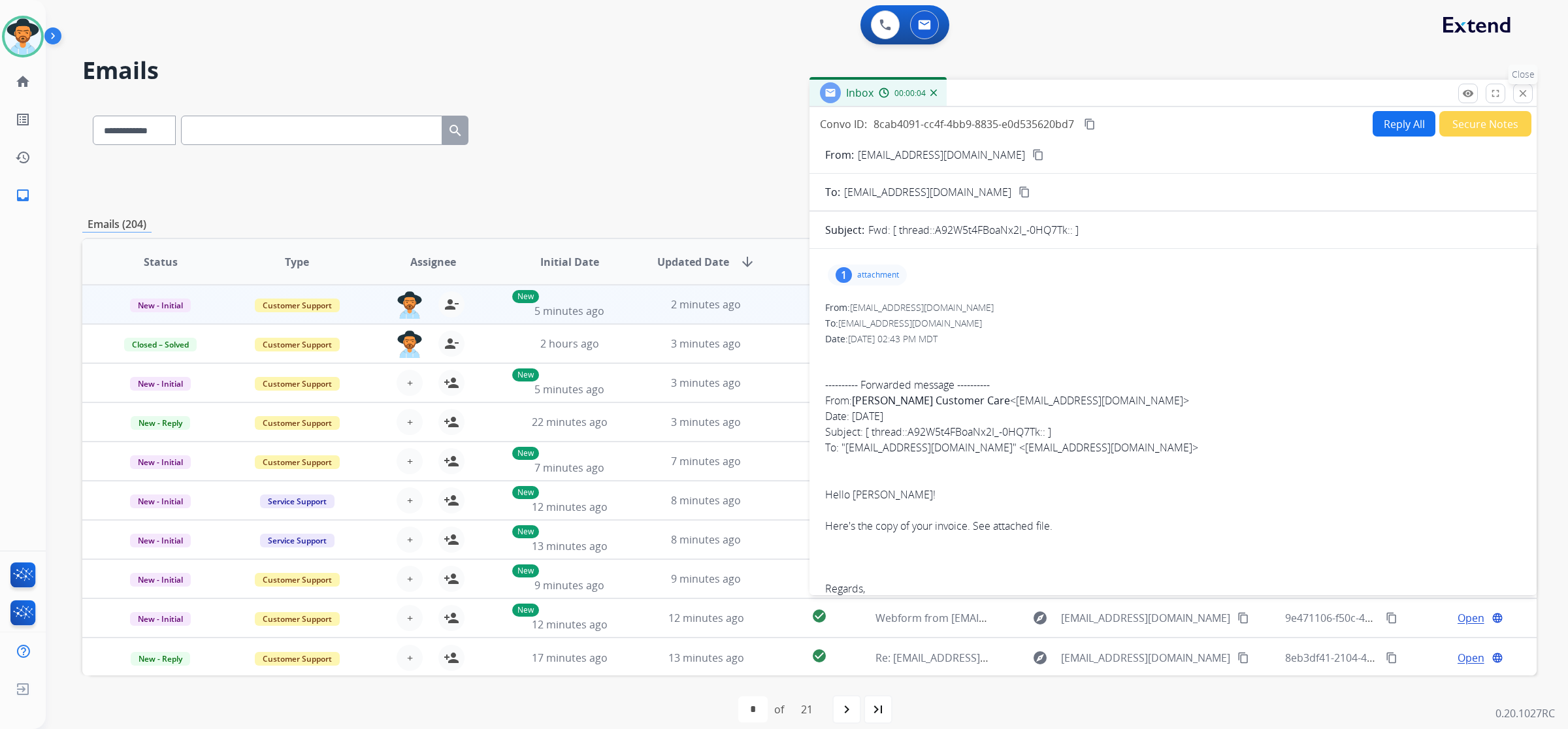
click at [1523, 93] on mat-icon "close" at bounding box center [1523, 93] width 12 height 12
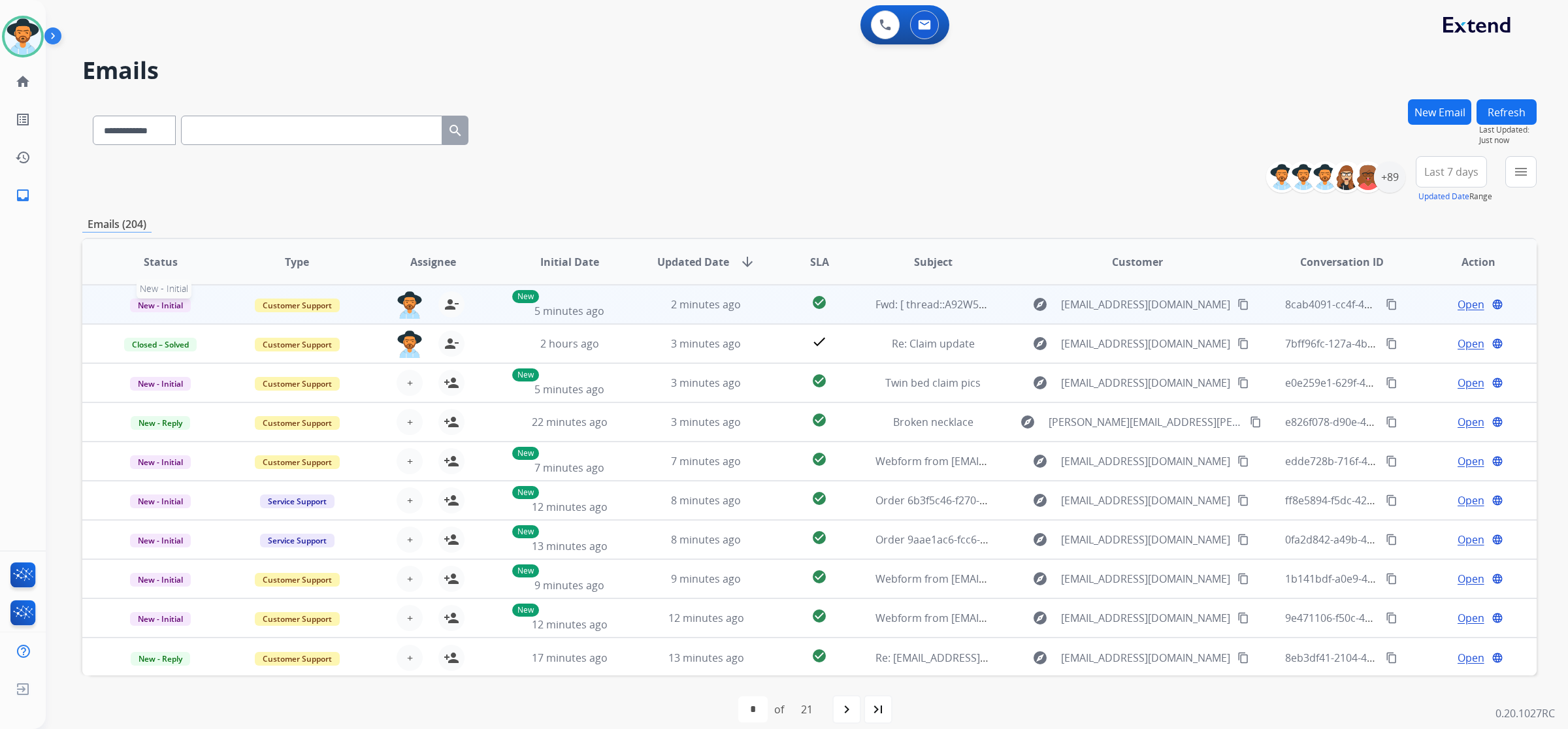
click at [165, 298] on span "New - Initial" at bounding box center [160, 304] width 61 height 13
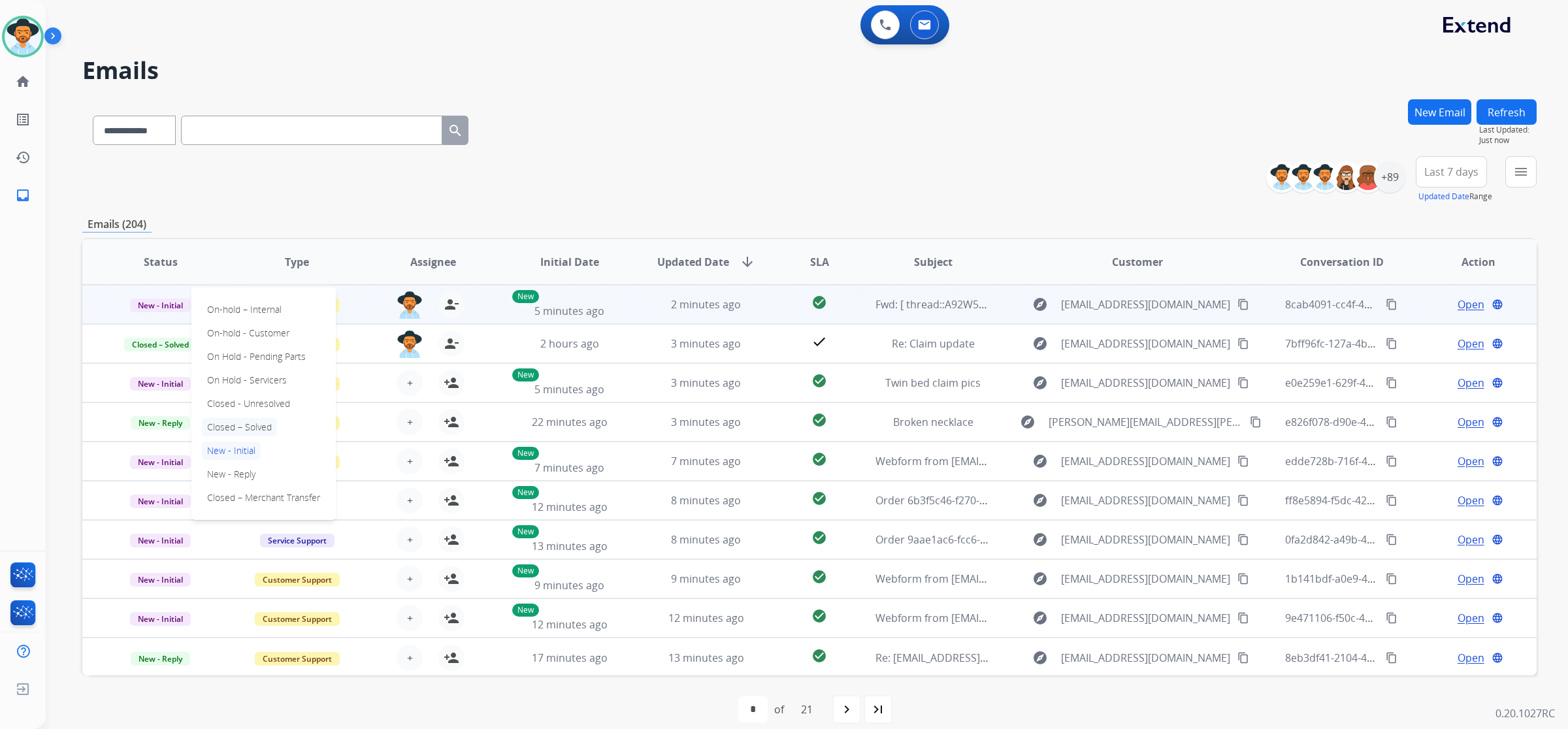
click at [234, 418] on p "Closed – Solved" at bounding box center [240, 427] width 75 height 19
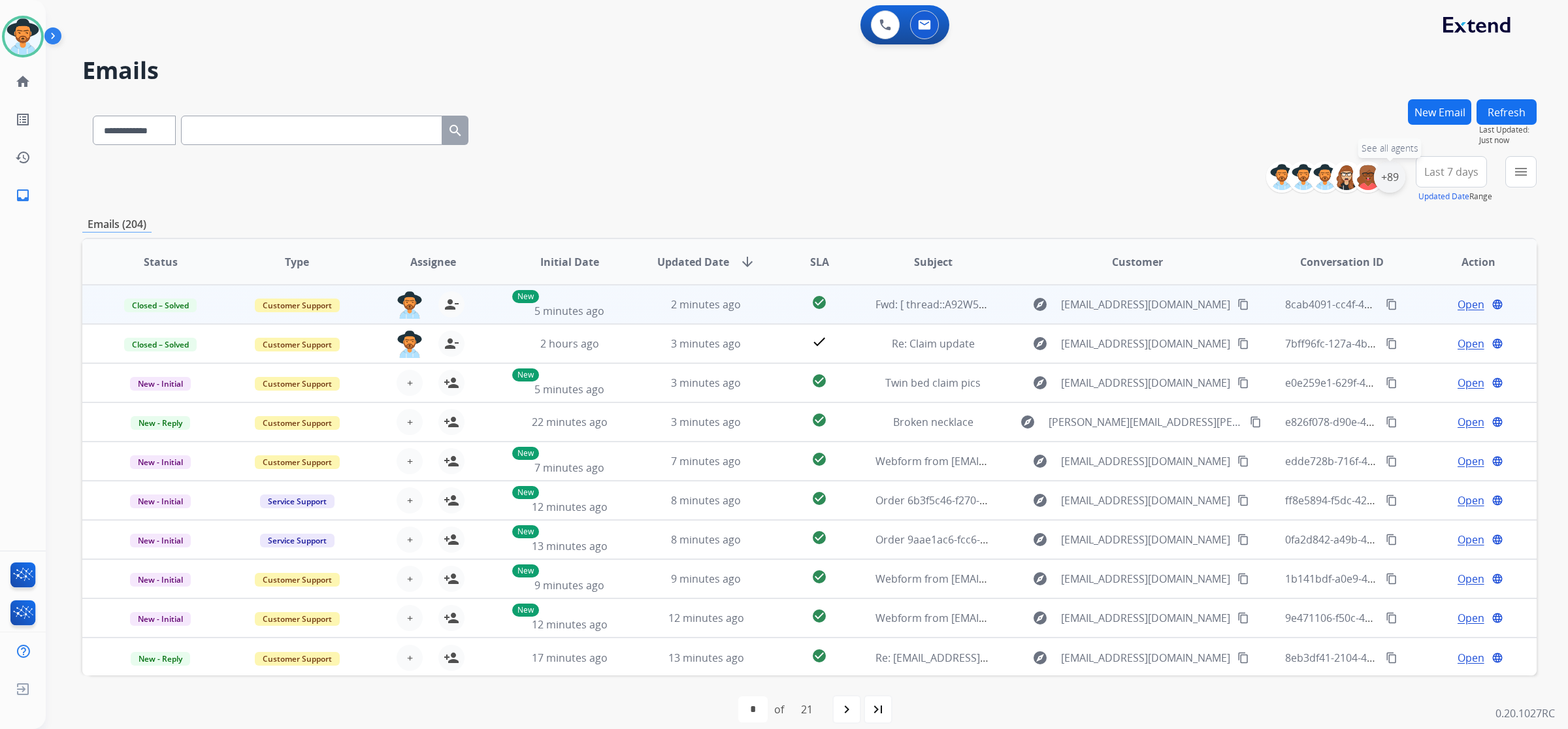
click at [1395, 178] on div "+89" at bounding box center [1389, 176] width 31 height 31
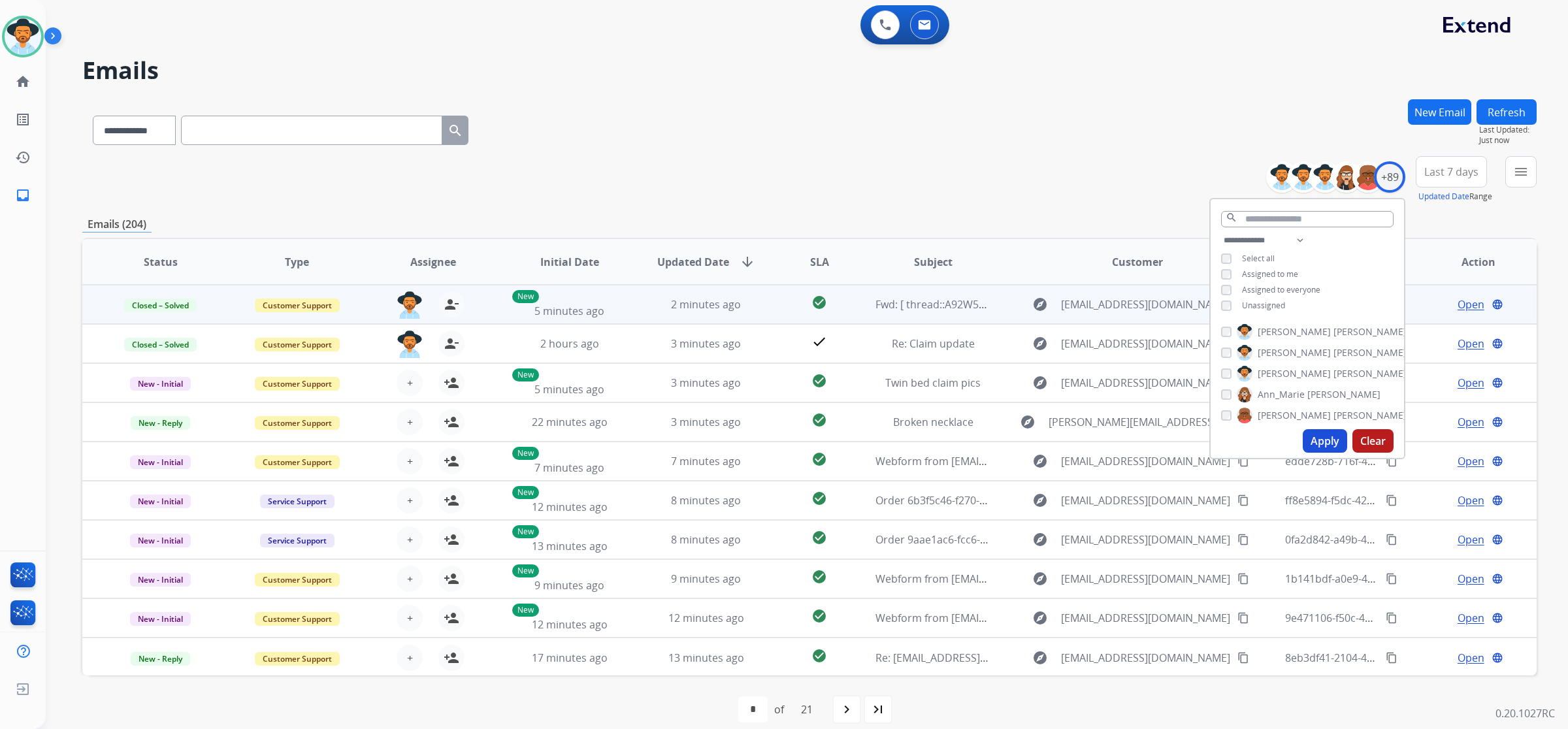
click at [1271, 294] on div "**********" at bounding box center [1307, 274] width 193 height 84
click at [1271, 300] on span "Unassigned" at bounding box center [1263, 305] width 43 height 11
click at [1327, 443] on button "Apply" at bounding box center [1325, 441] width 45 height 23
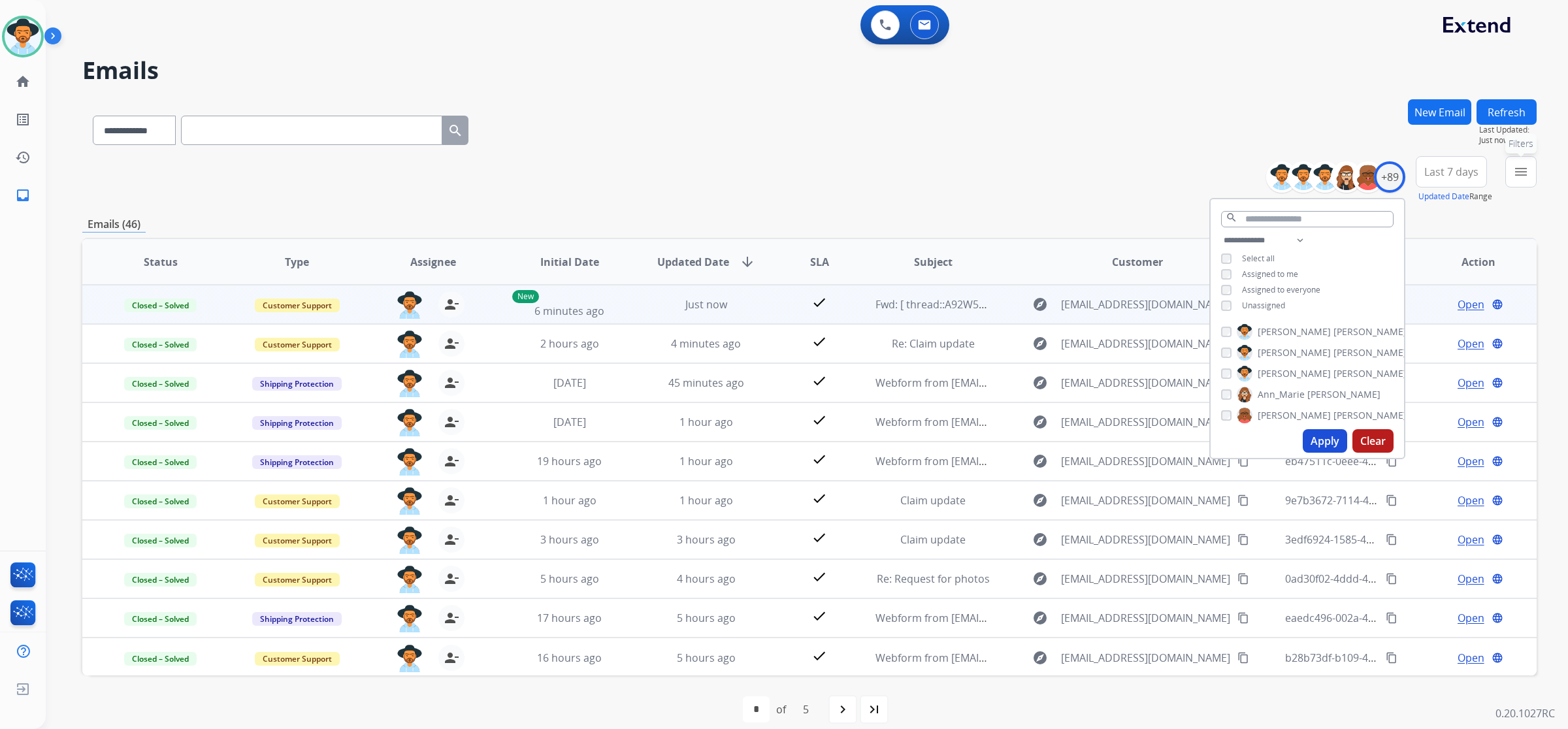
click at [1527, 168] on mat-icon "menu" at bounding box center [1522, 172] width 16 height 16
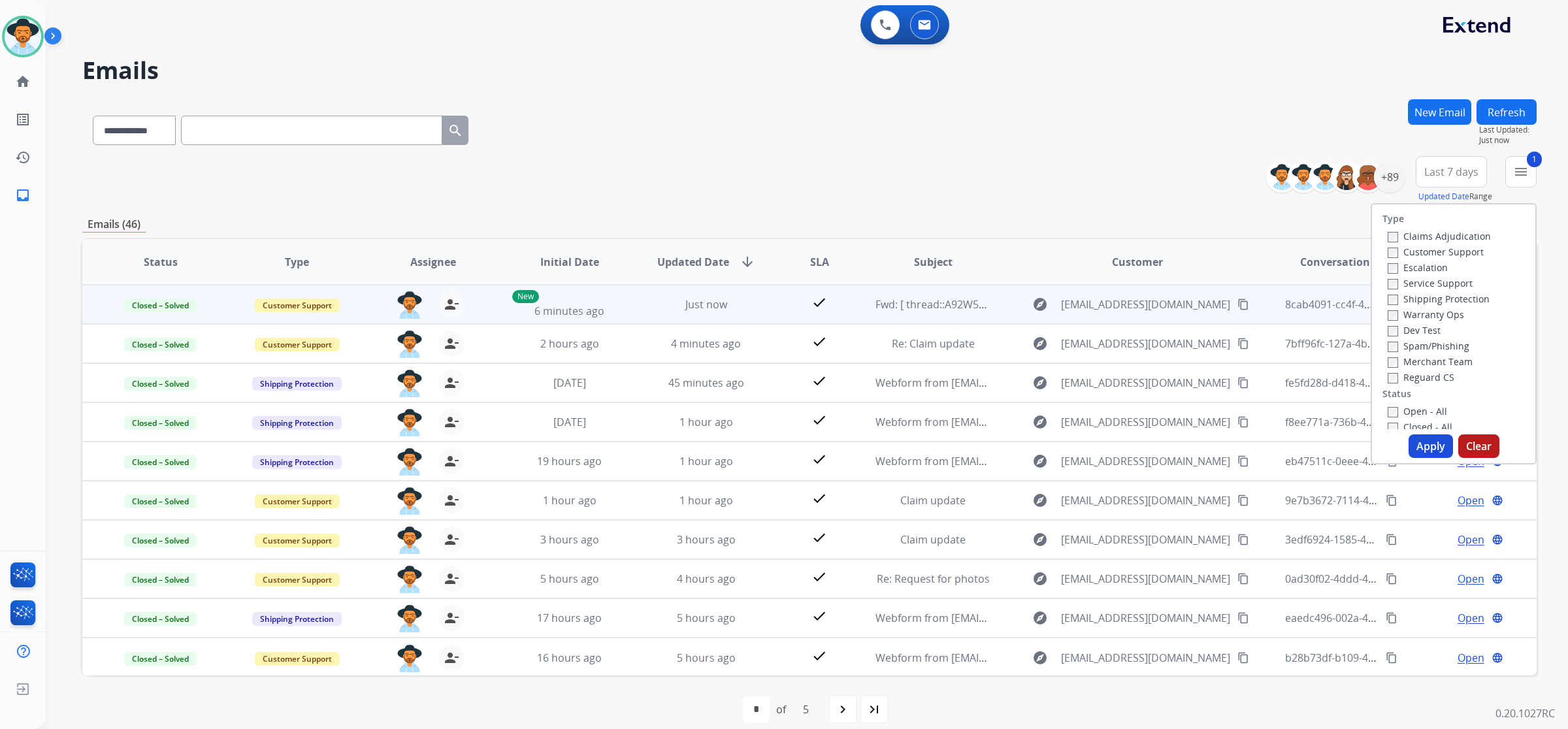
click at [1420, 440] on button "Apply" at bounding box center [1431, 446] width 45 height 23
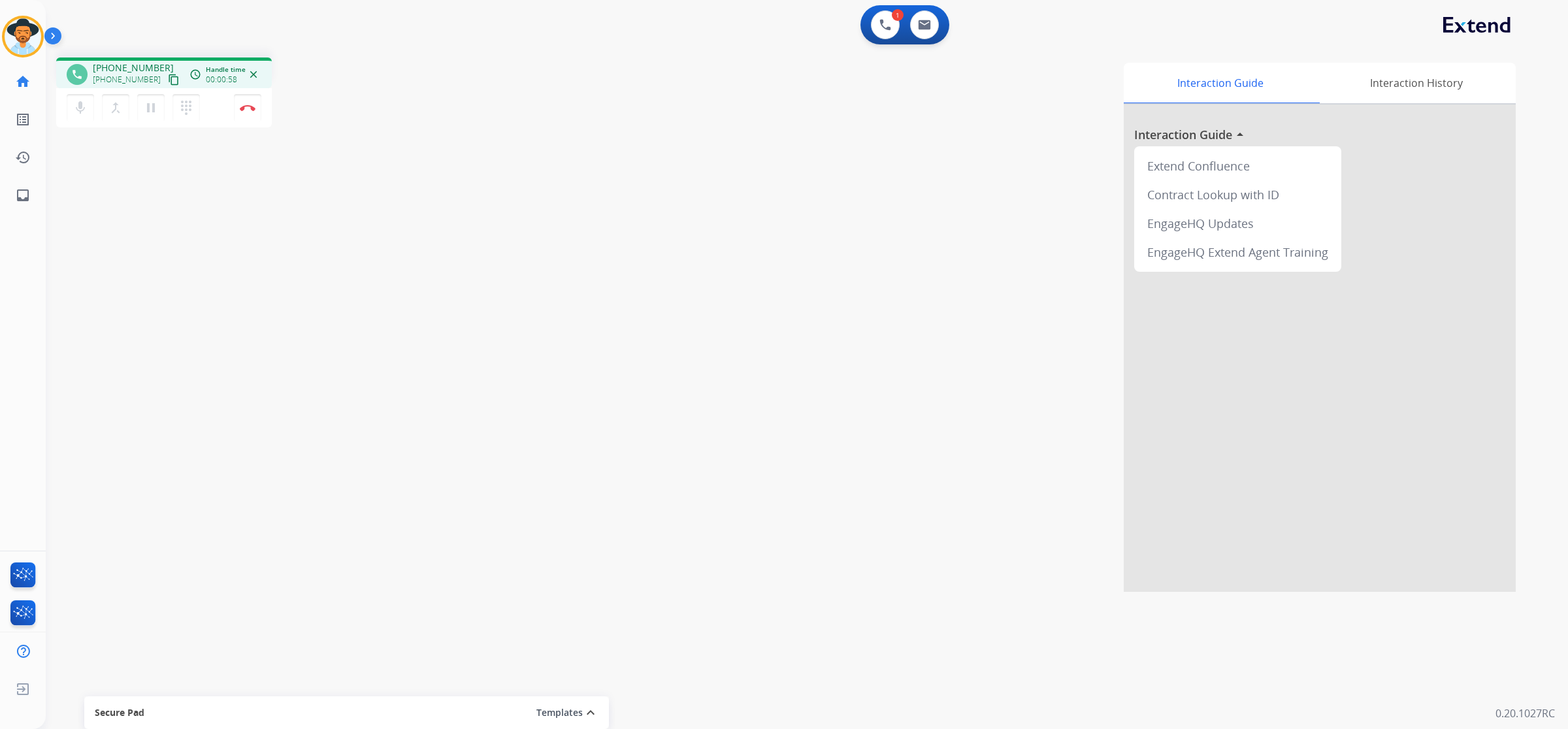
click at [168, 82] on mat-icon "content_copy" at bounding box center [174, 79] width 12 height 12
click at [152, 109] on mat-icon "pause" at bounding box center [151, 108] width 16 height 16
click at [142, 99] on button "play_arrow Hold" at bounding box center [150, 108] width 28 height 28
click at [931, 20] on button at bounding box center [924, 25] width 28 height 28
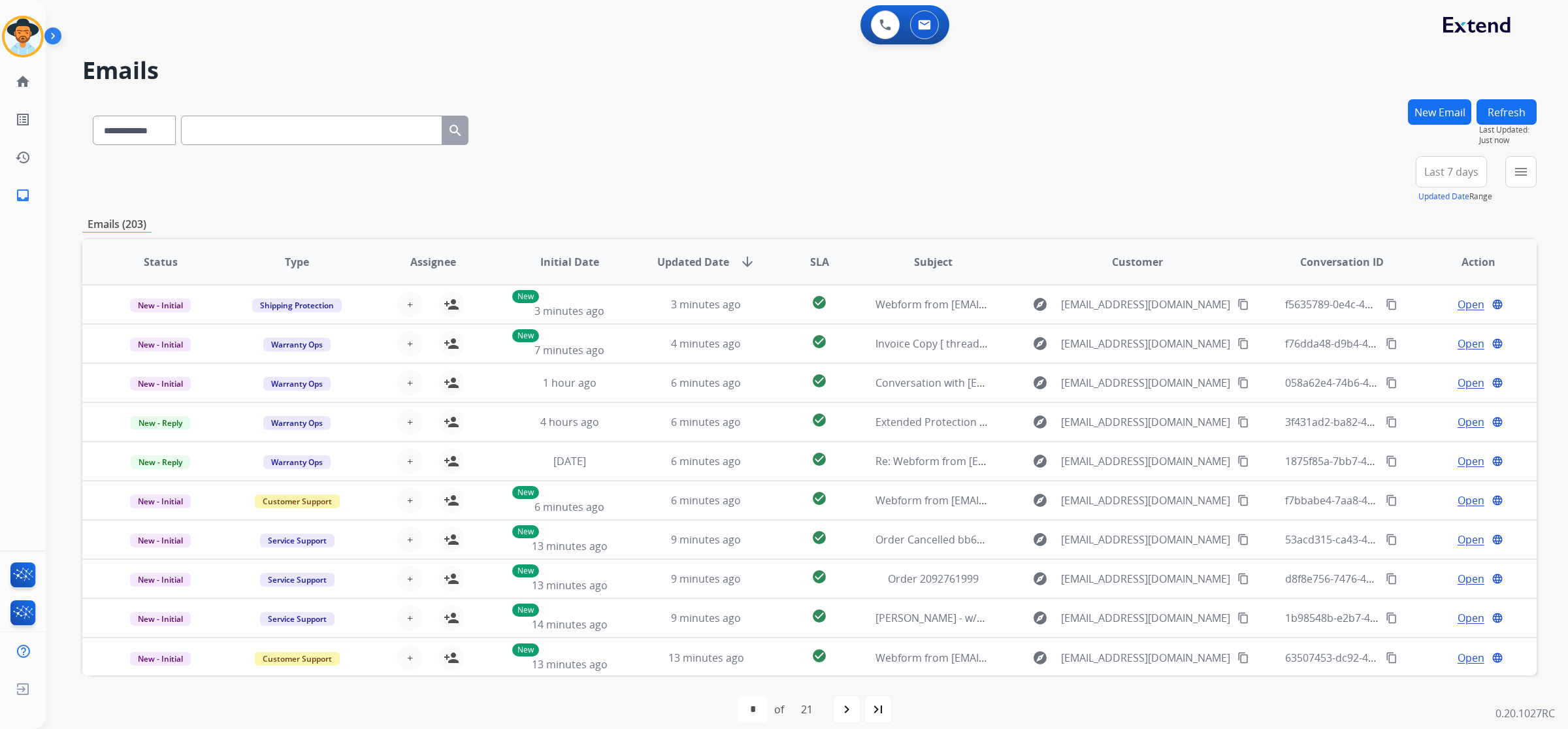
click at [1428, 105] on button "New Email" at bounding box center [1439, 112] width 63 height 26
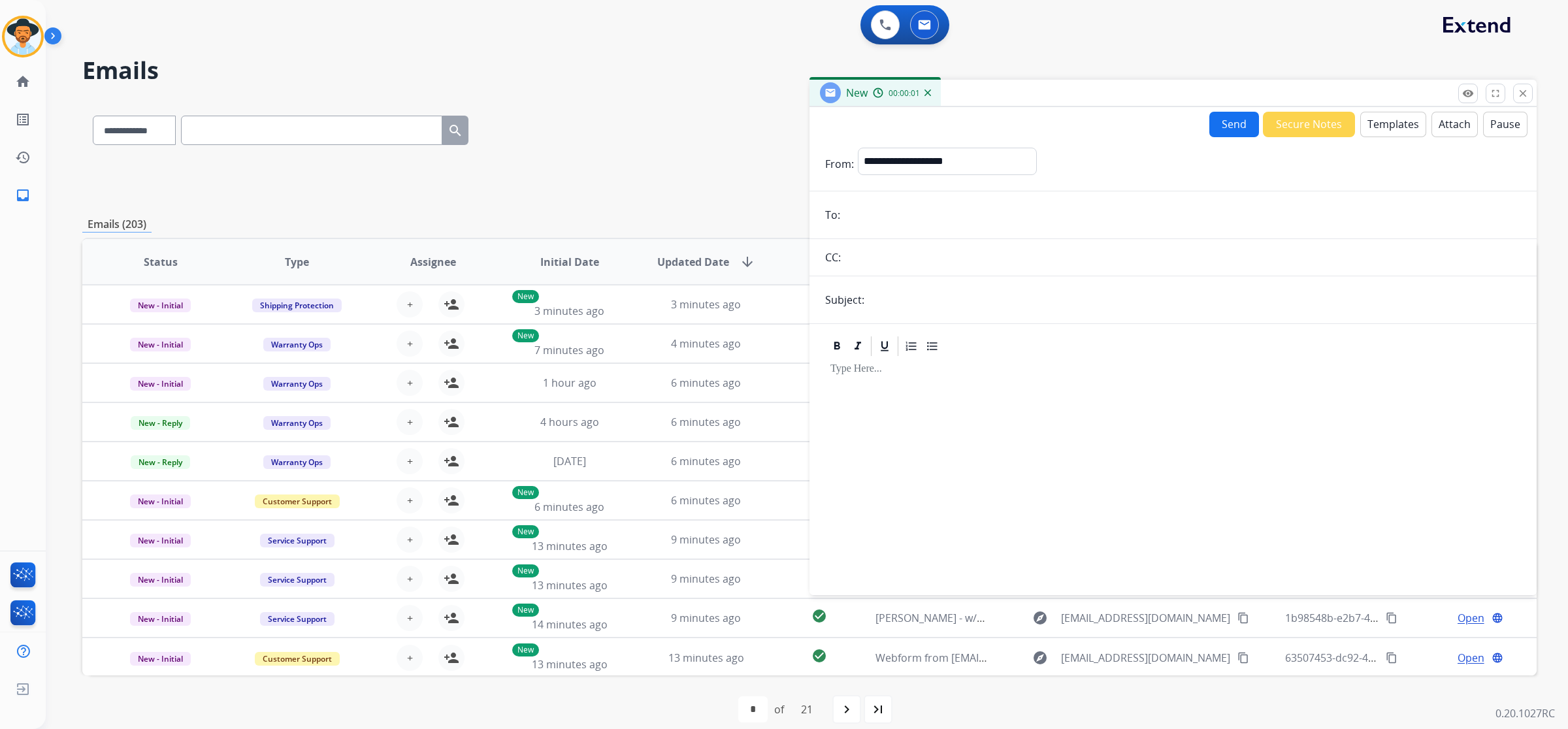
click at [1462, 121] on button "Attach" at bounding box center [1455, 124] width 46 height 26
click at [1389, 127] on button "Templates" at bounding box center [1393, 124] width 66 height 26
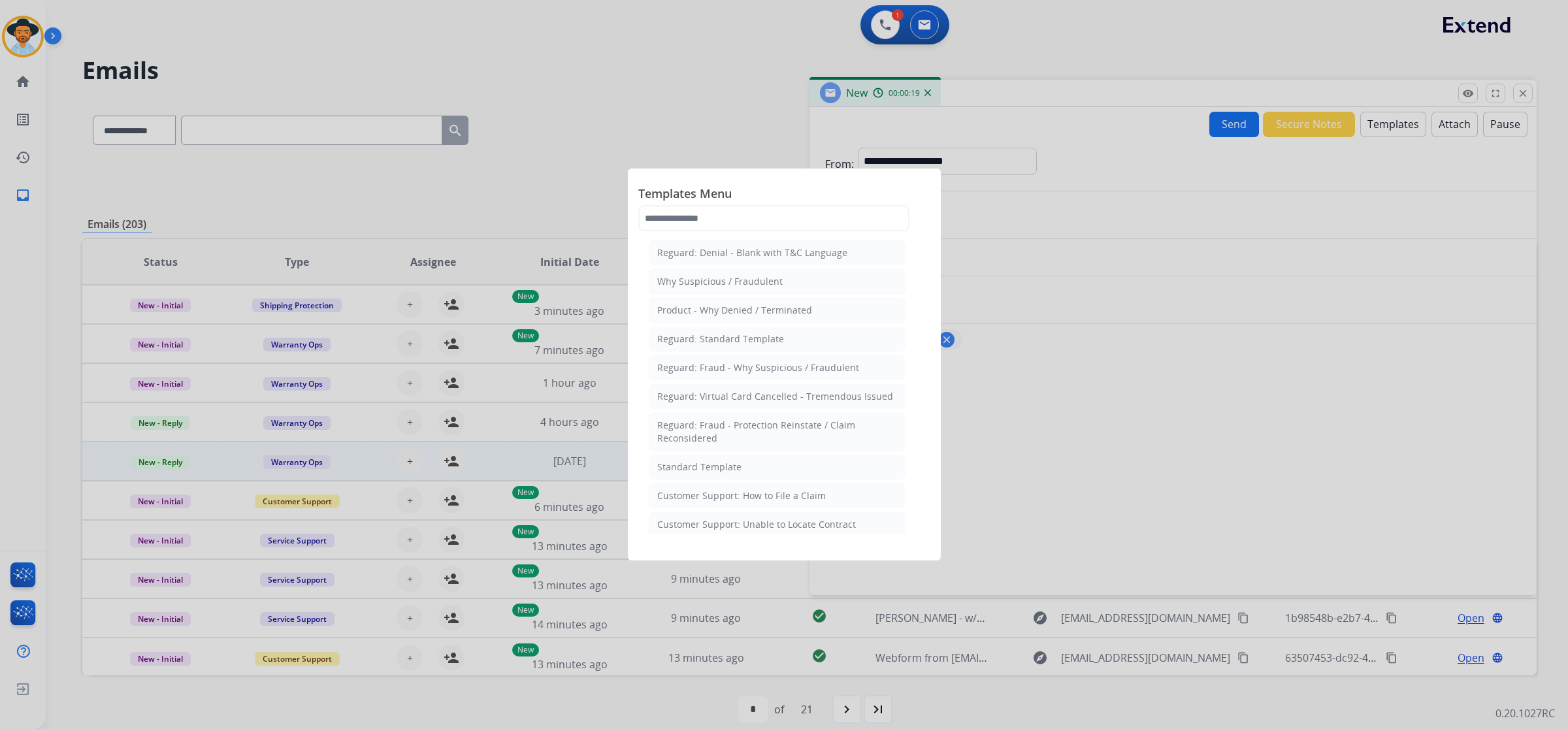
click at [723, 467] on div "Standard Template" at bounding box center [699, 466] width 85 height 13
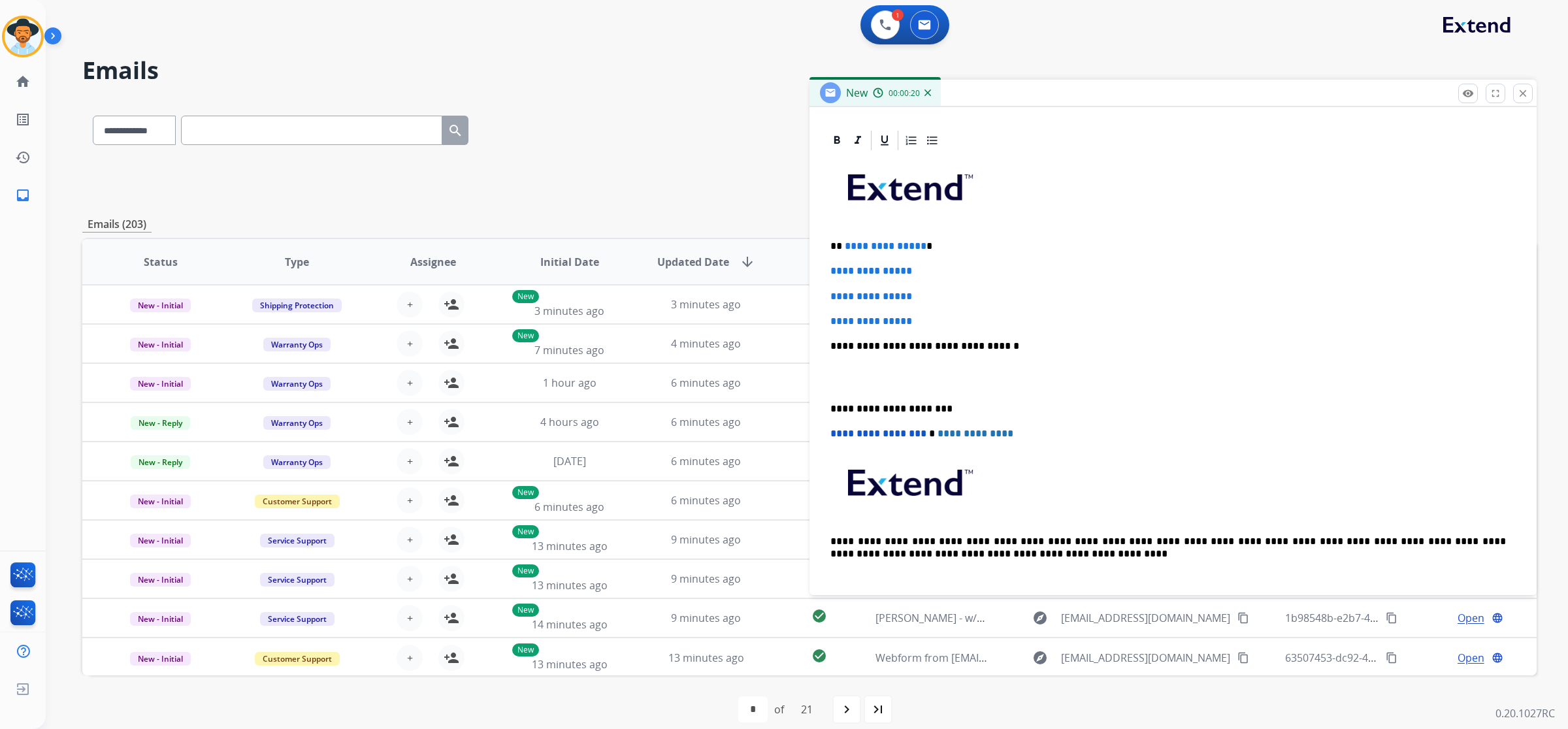
scroll to position [327, 0]
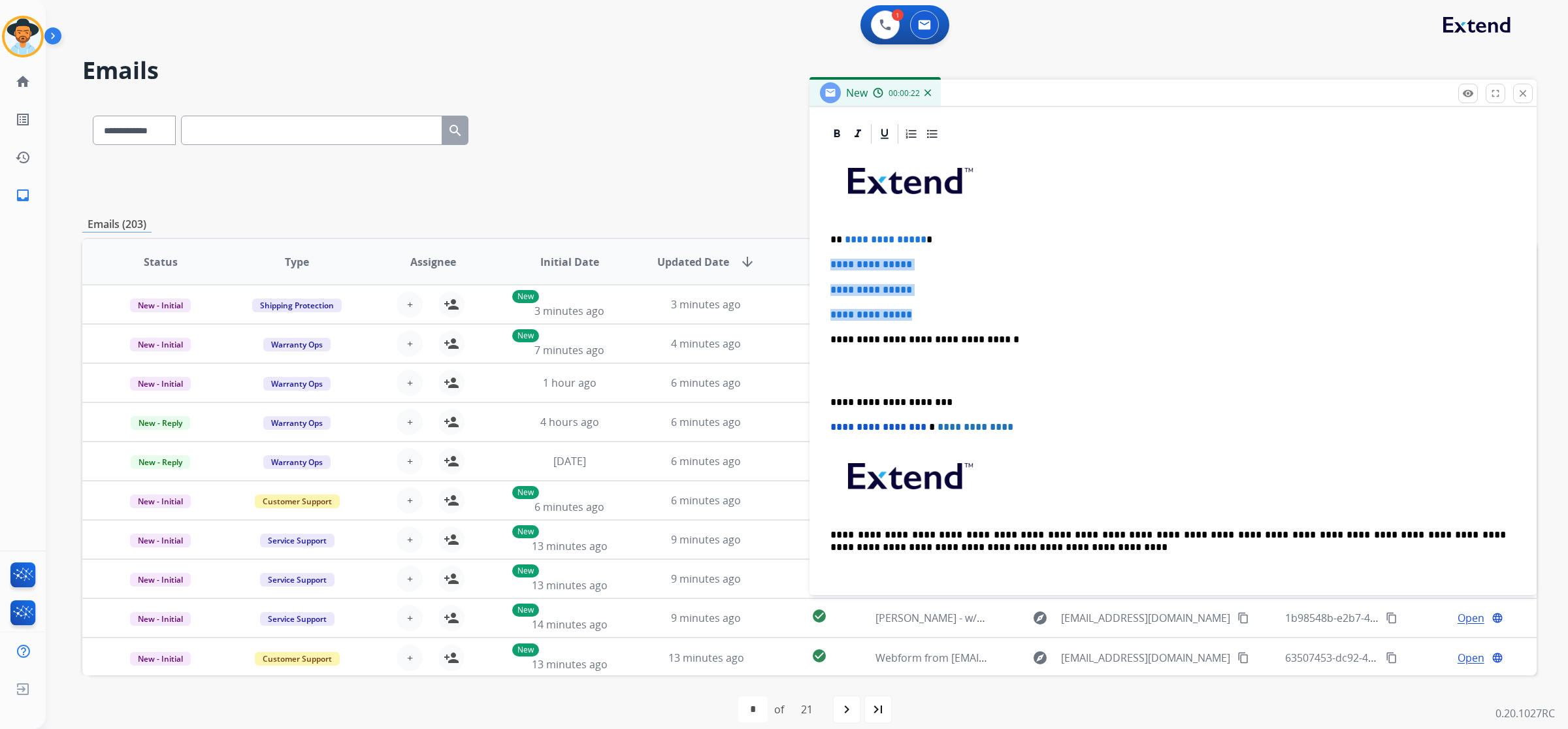
drag, startPoint x: 831, startPoint y: 266, endPoint x: 957, endPoint y: 305, distance: 131.9
click at [957, 305] on div "**********" at bounding box center [1174, 370] width 696 height 450
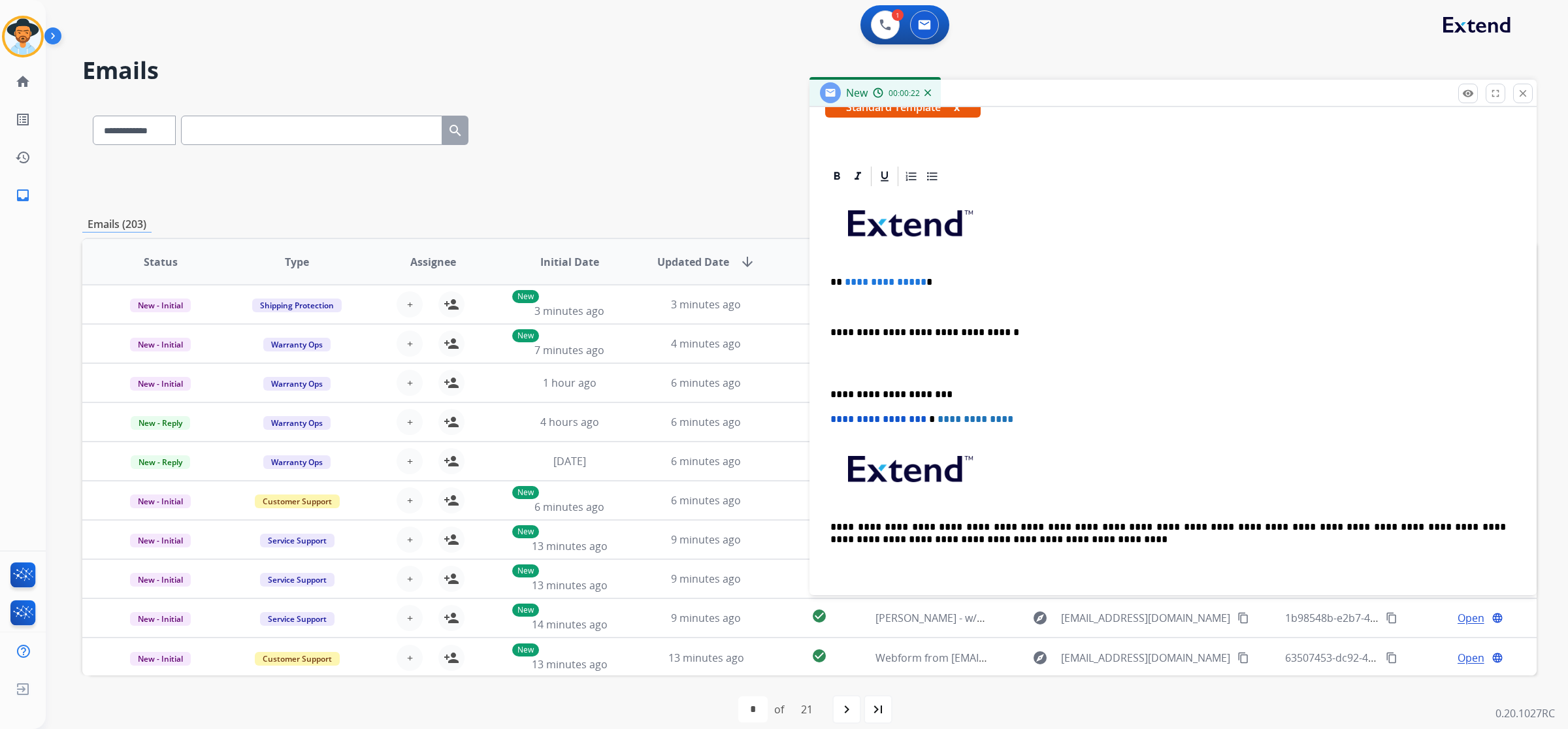
scroll to position [283, 0]
drag, startPoint x: 946, startPoint y: 308, endPoint x: 821, endPoint y: 309, distance: 125.0
click at [821, 309] on div "**********" at bounding box center [1173, 376] width 727 height 420
drag, startPoint x: 918, startPoint y: 279, endPoint x: 843, endPoint y: 279, distance: 75.0
click at [845, 279] on span "**********" at bounding box center [886, 283] width 82 height 10
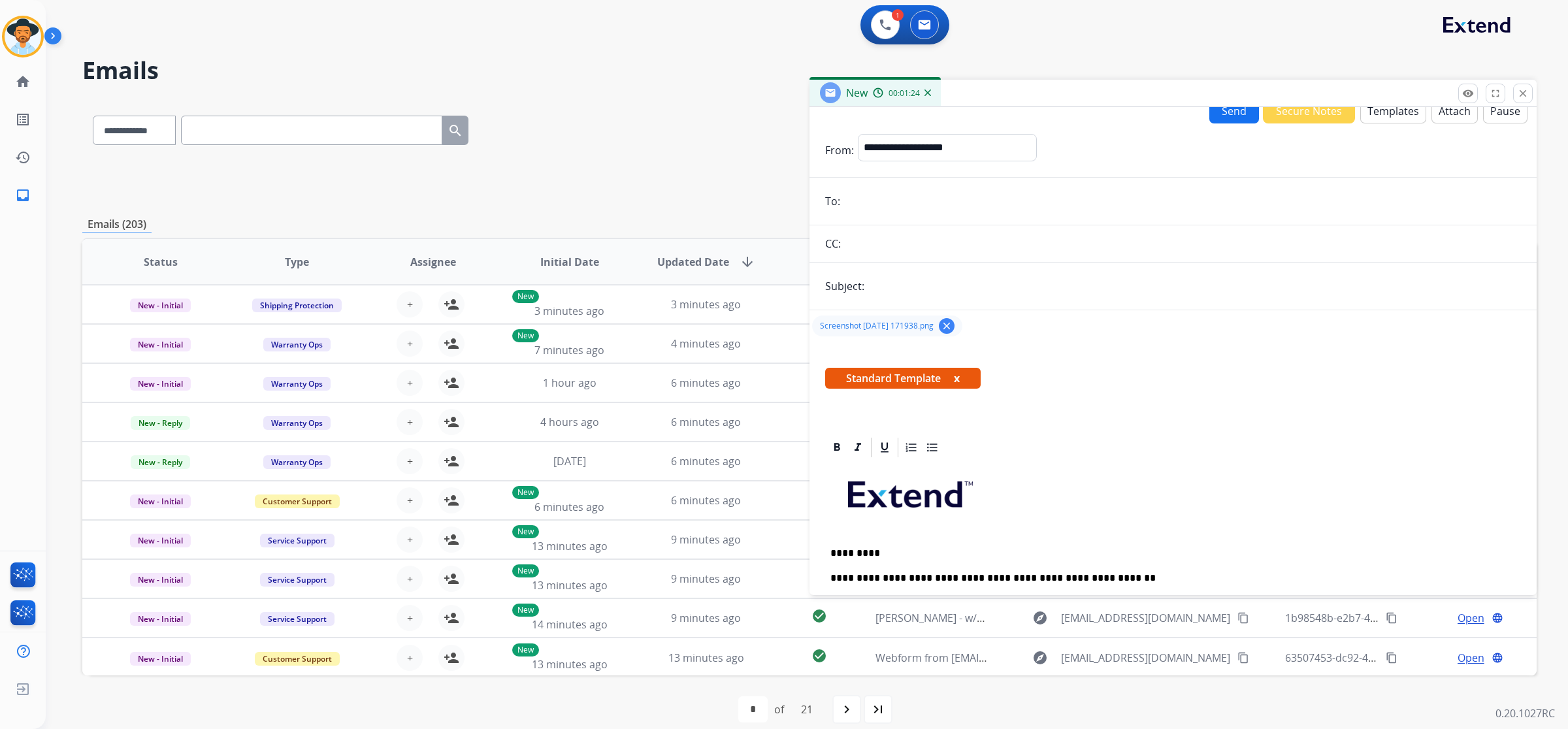
scroll to position [0, 0]
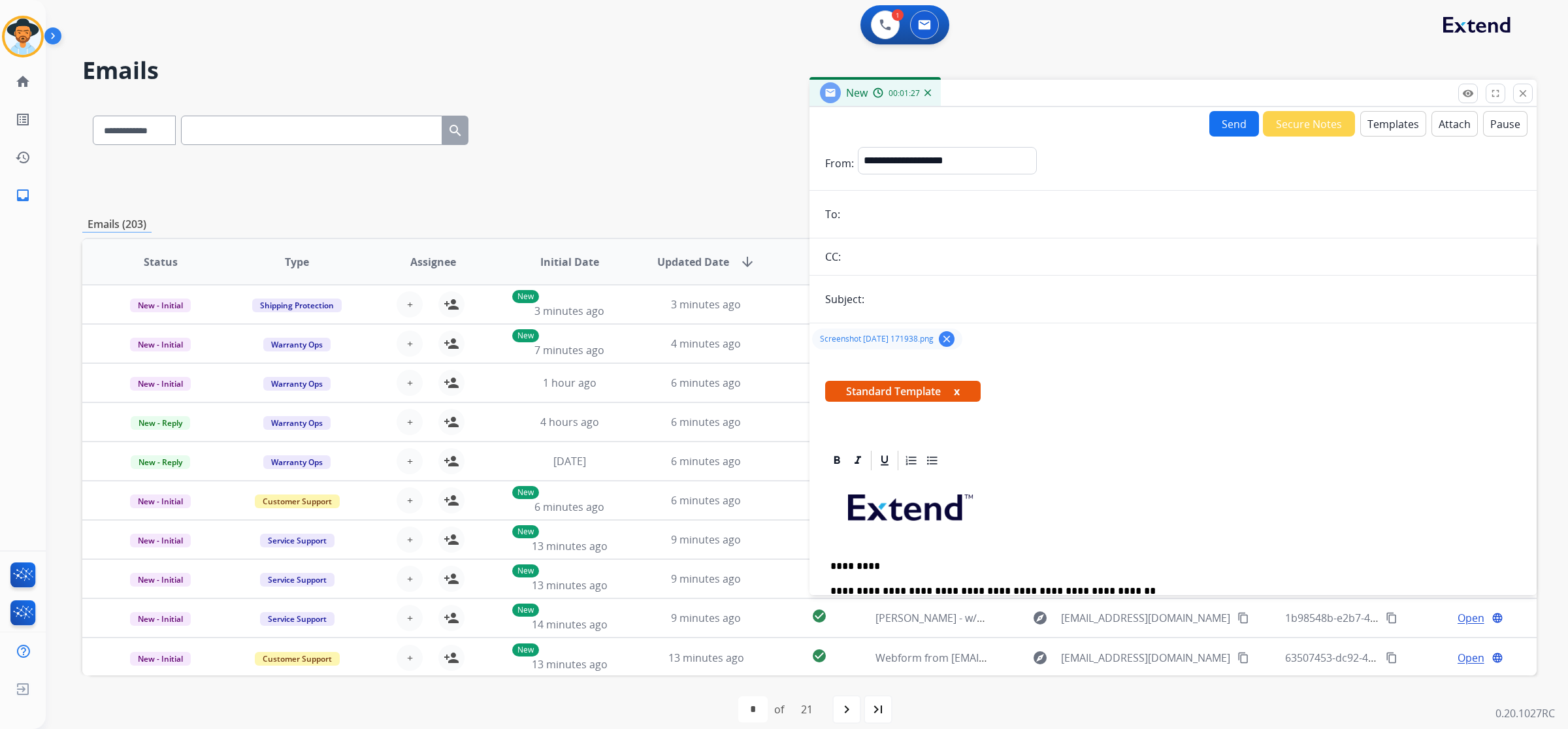
paste input "**********"
type input "**********"
drag, startPoint x: 955, startPoint y: 205, endPoint x: 703, endPoint y: 205, distance: 252.0
click at [703, 205] on div "**********" at bounding box center [809, 422] width 1455 height 644
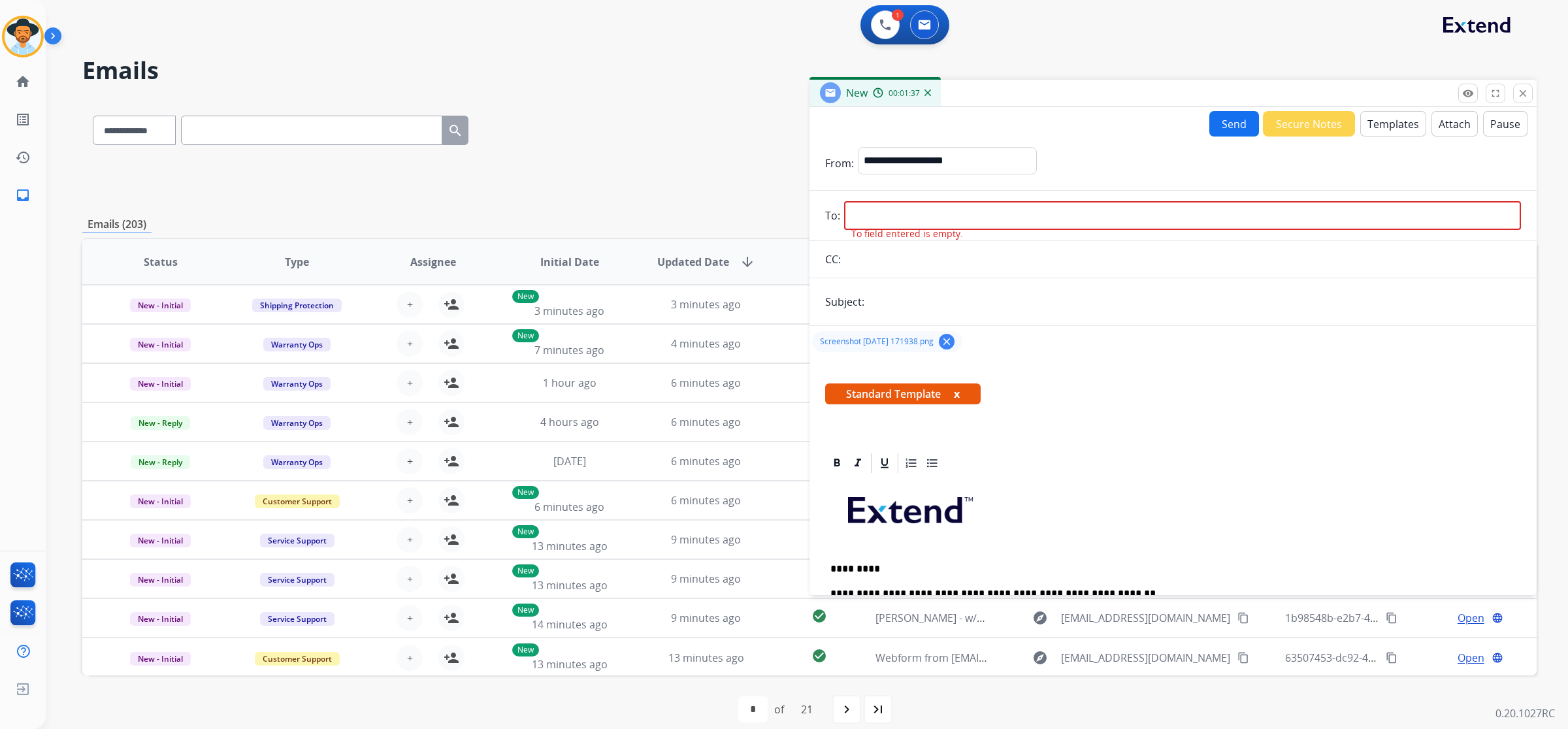
paste input "**********"
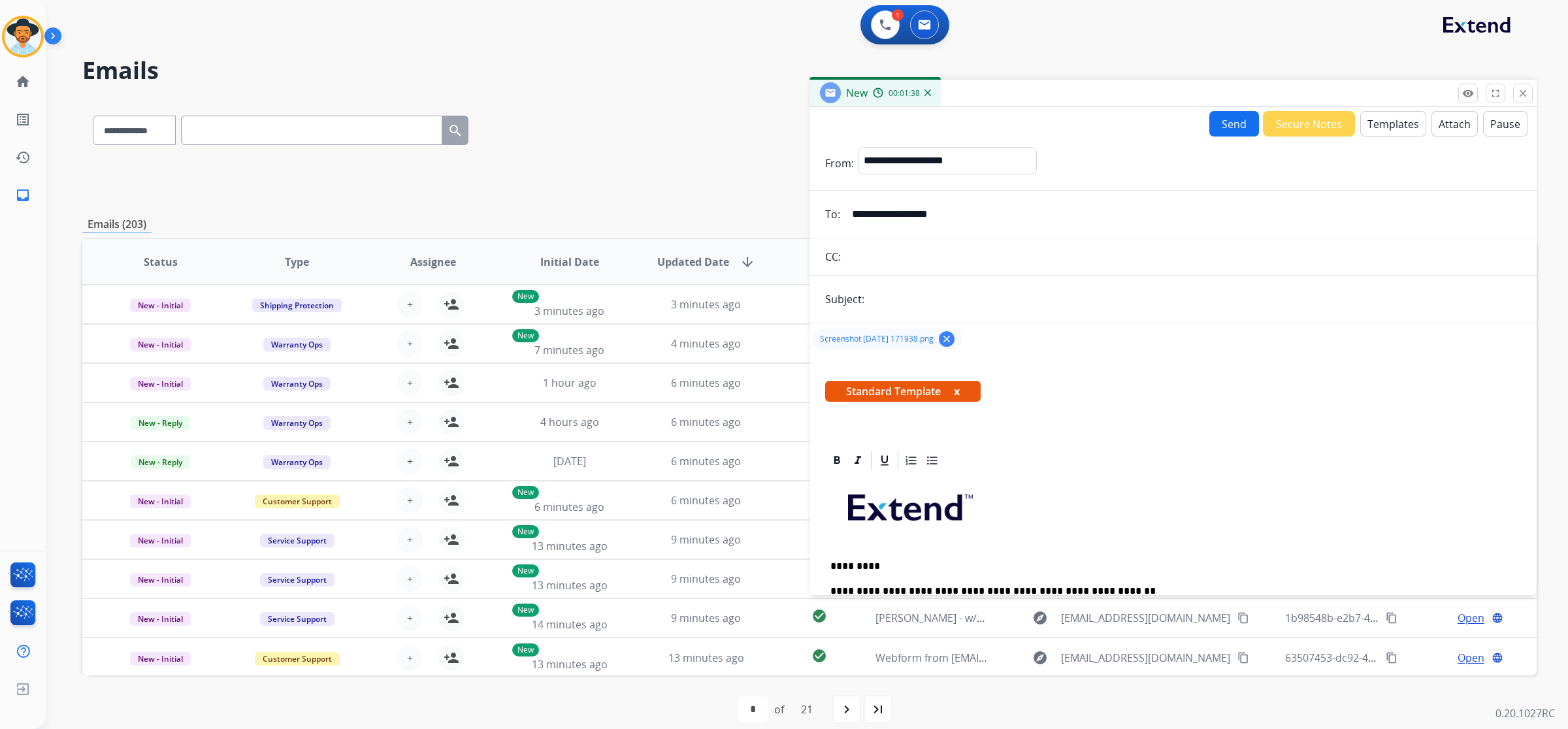
type input "**********"
click at [932, 151] on select "**********" at bounding box center [947, 159] width 178 height 26
select select "**********"
click at [858, 147] on select "**********" at bounding box center [947, 159] width 178 height 26
click at [949, 301] on input "text" at bounding box center [1194, 298] width 653 height 26
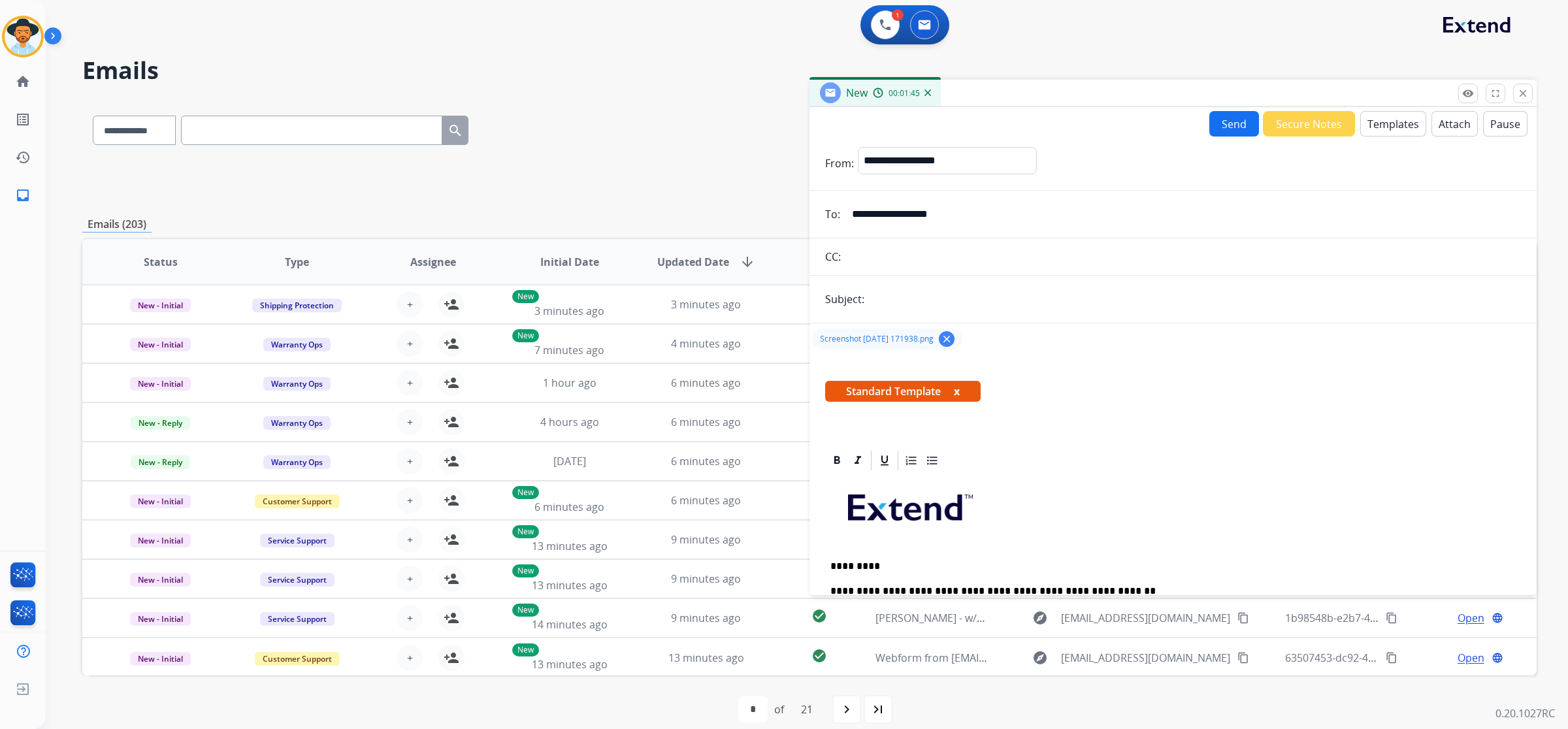
type input "**********"
click at [1216, 127] on button "Send" at bounding box center [1234, 124] width 50 height 26
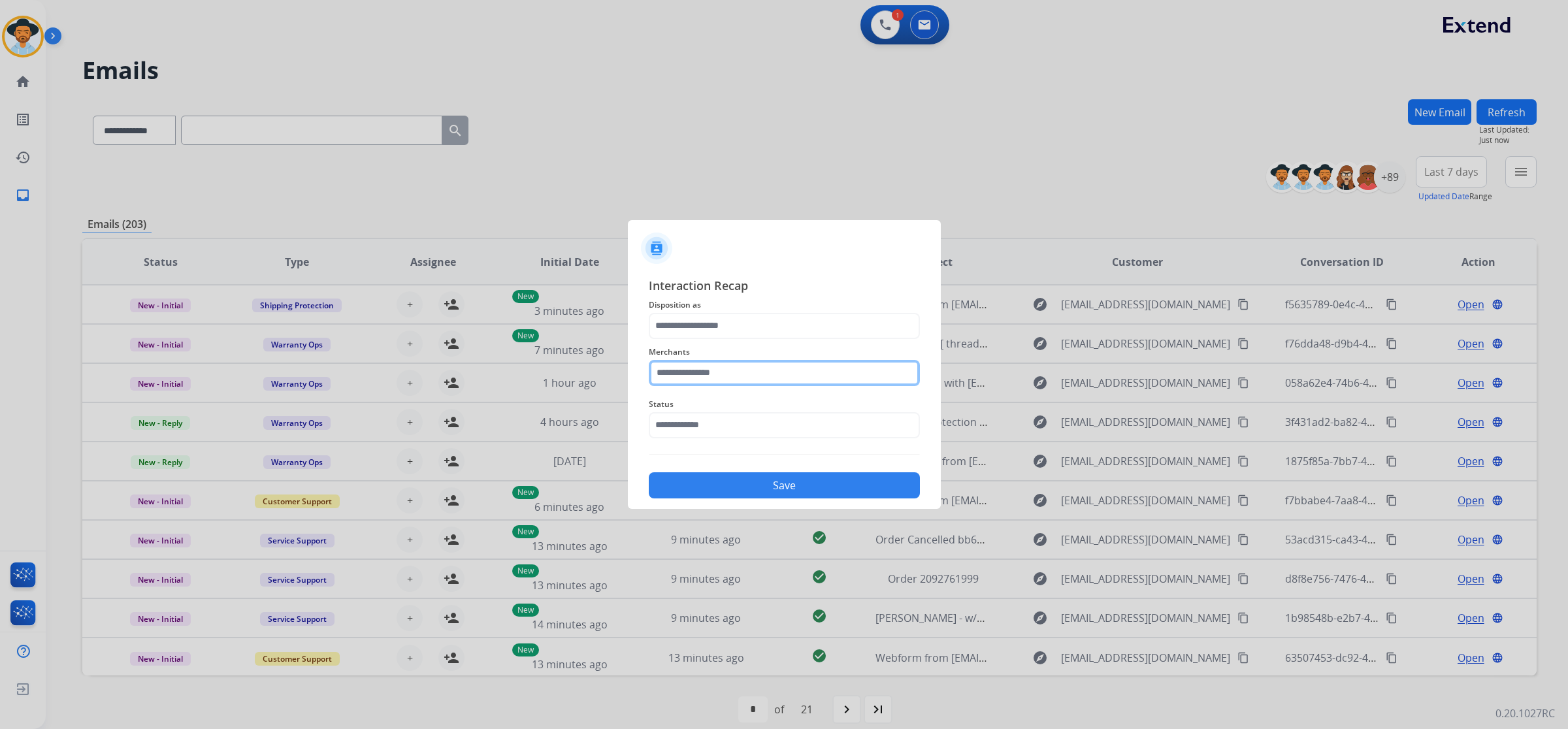
click at [845, 372] on input "text" at bounding box center [784, 372] width 272 height 26
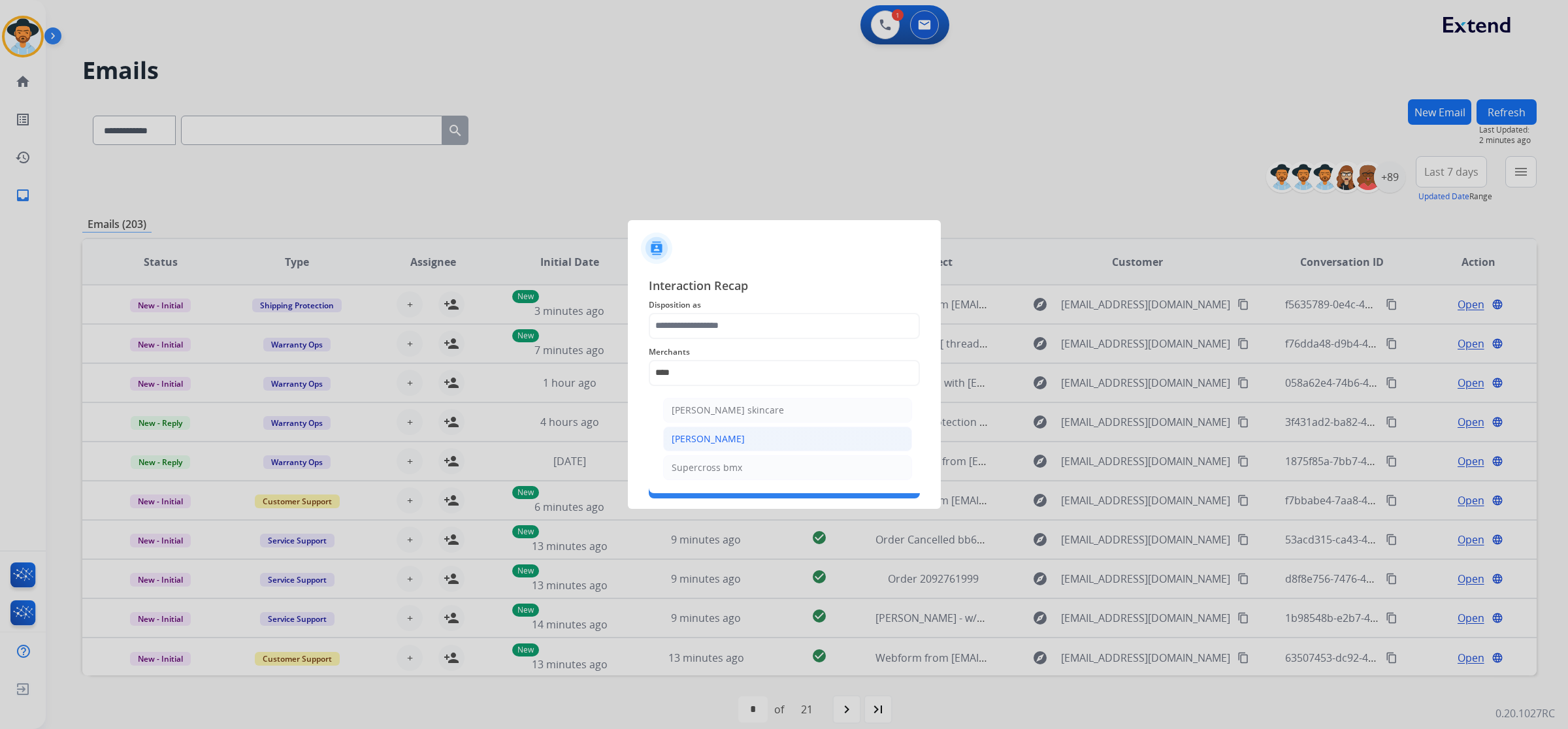
click at [815, 441] on li "[PERSON_NAME]" at bounding box center [788, 439] width 249 height 25
type input "**********"
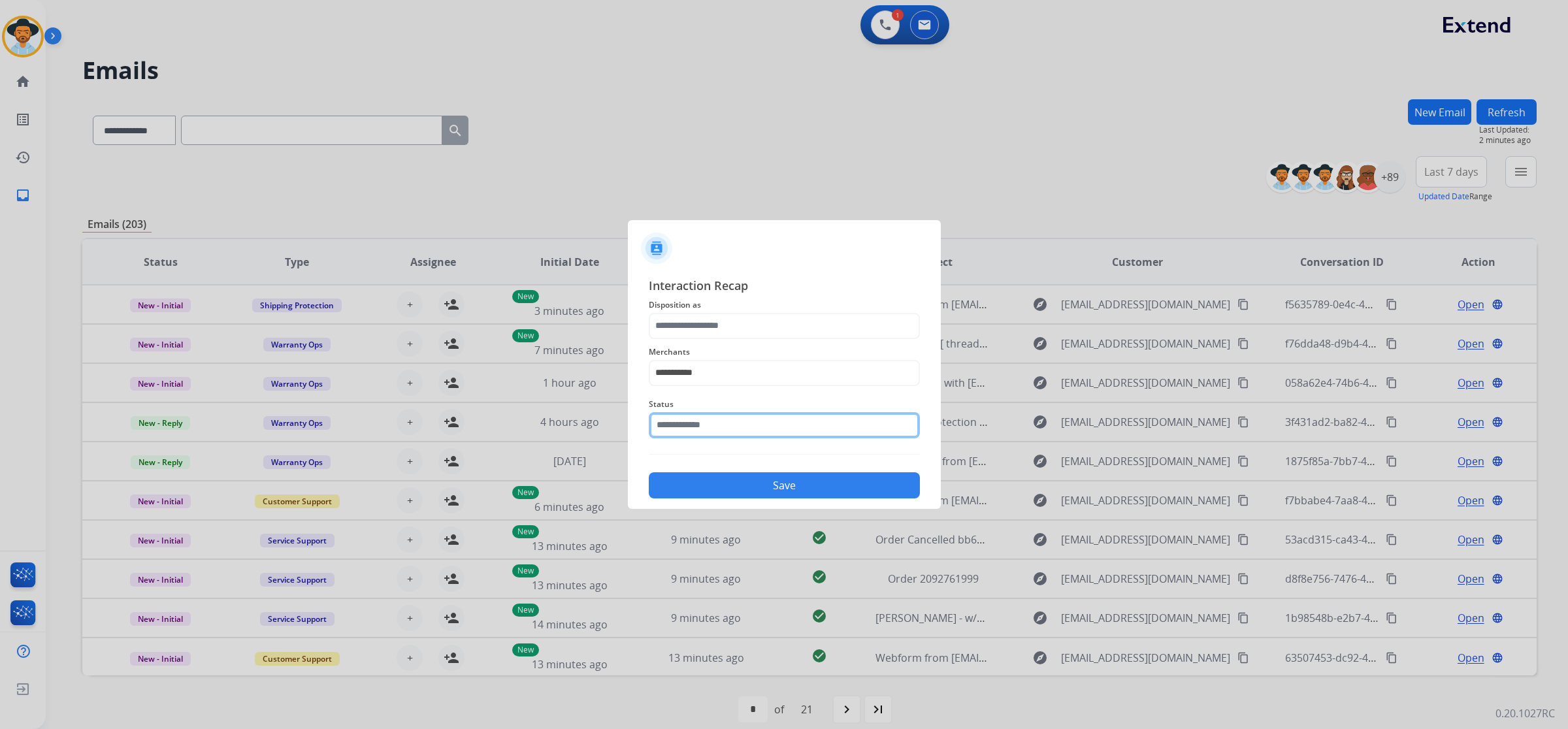
click at [789, 419] on input "text" at bounding box center [784, 425] width 272 height 26
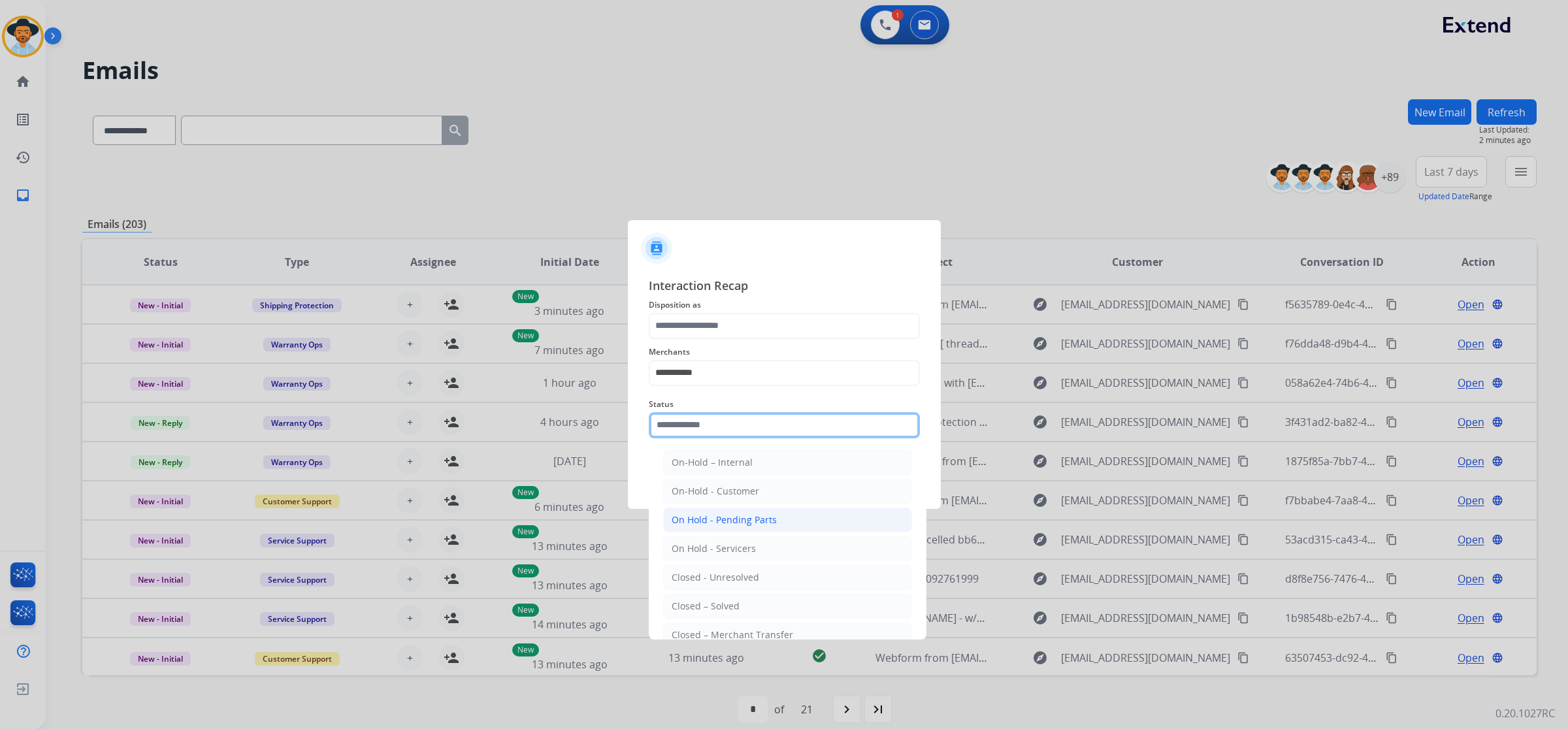
scroll to position [80, 0]
click at [752, 526] on li "Closed – Solved" at bounding box center [788, 528] width 249 height 25
type input "**********"
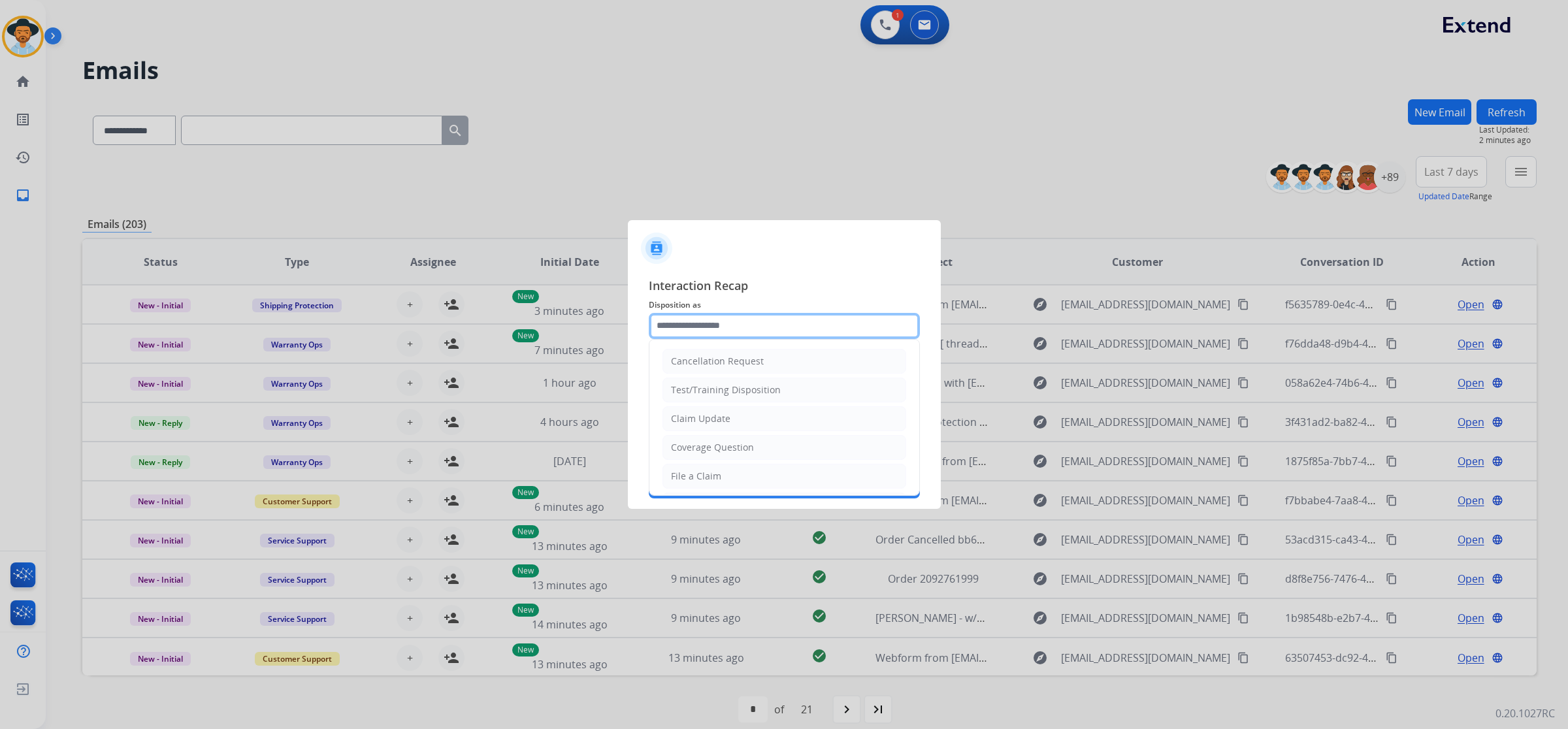
click at [739, 328] on input "text" at bounding box center [784, 326] width 272 height 26
click at [750, 373] on div "Virtual or Tremendous Card Support" at bounding box center [752, 370] width 160 height 13
type input "**********"
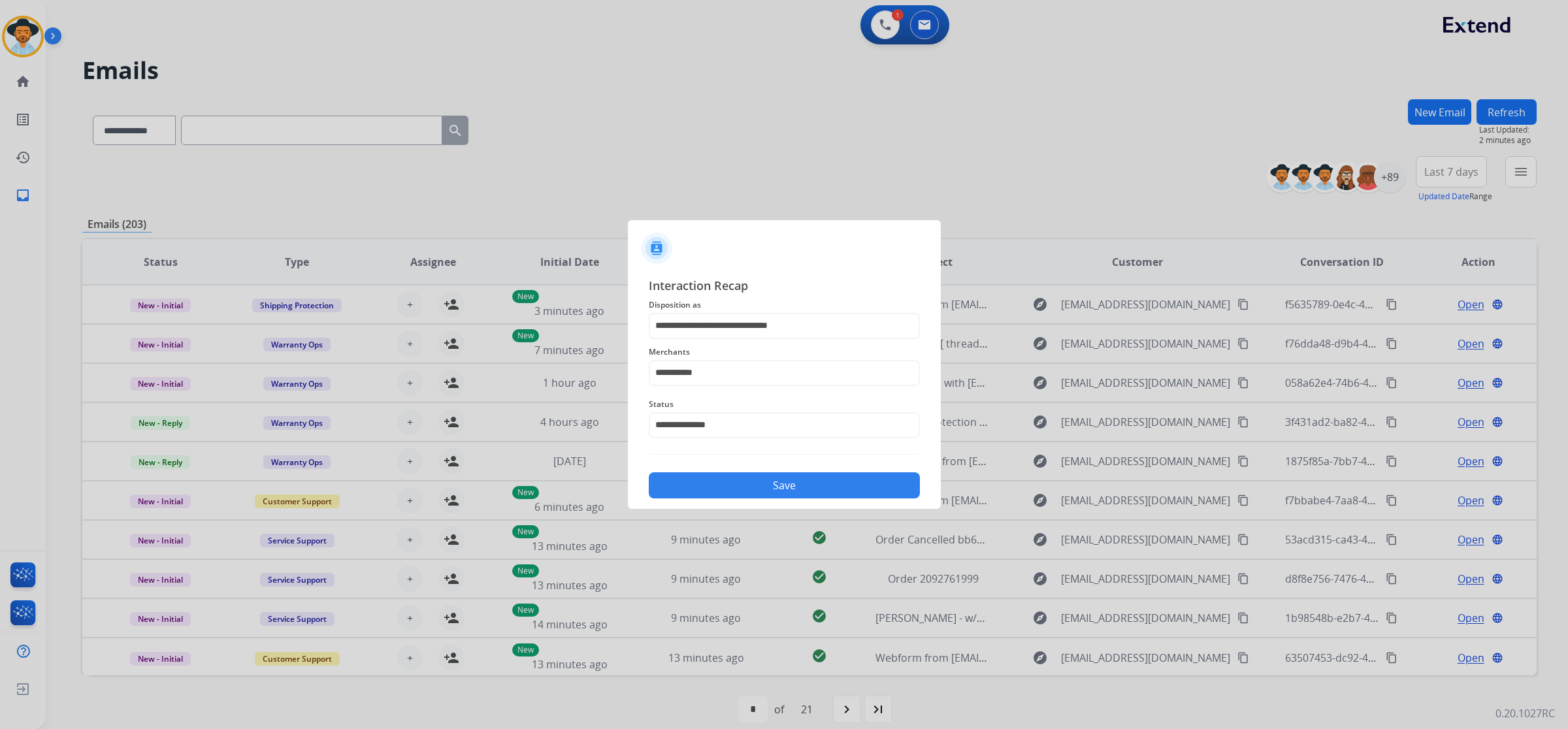
click at [792, 481] on button "Save" at bounding box center [784, 485] width 272 height 26
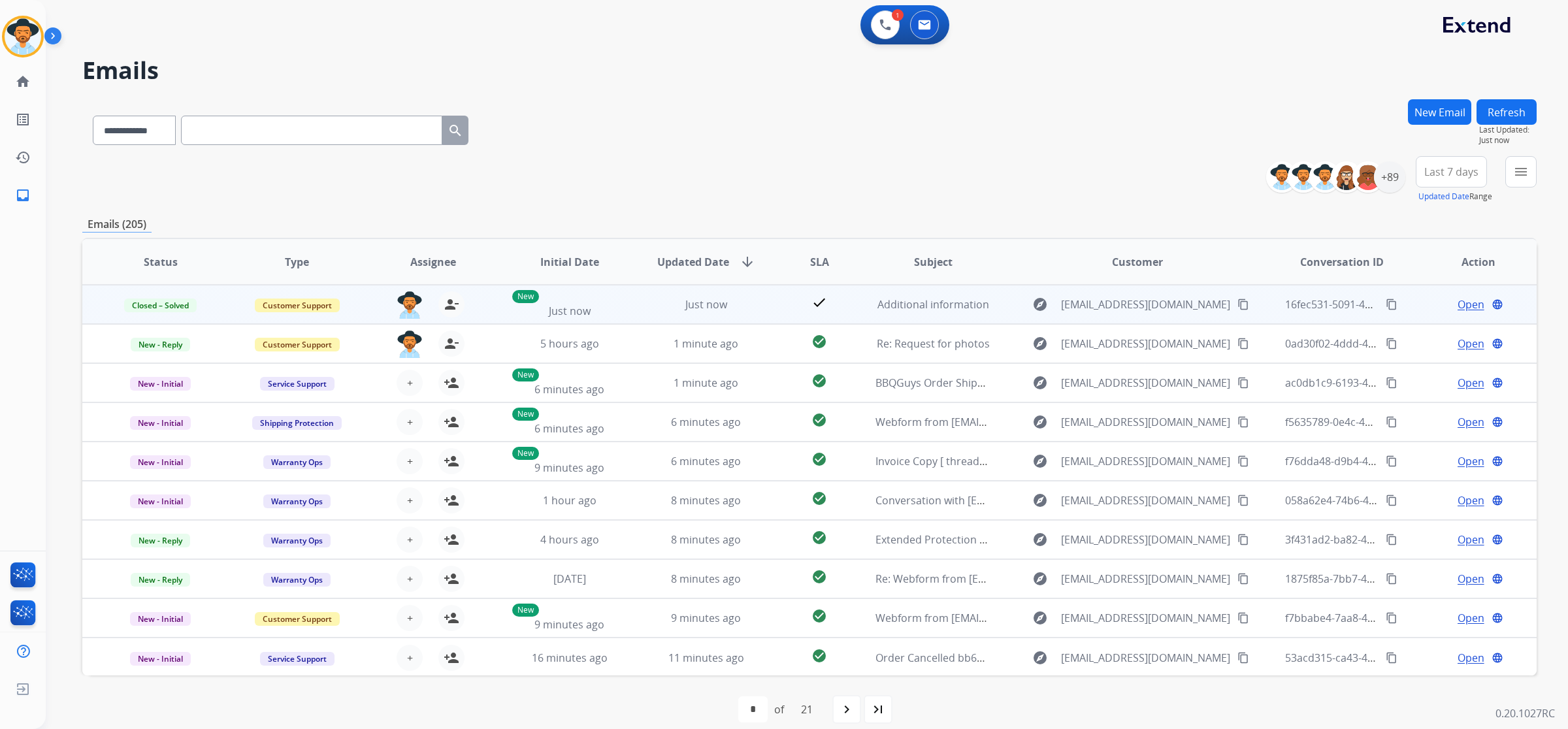
click at [961, 301] on span "Additional information" at bounding box center [933, 304] width 111 height 14
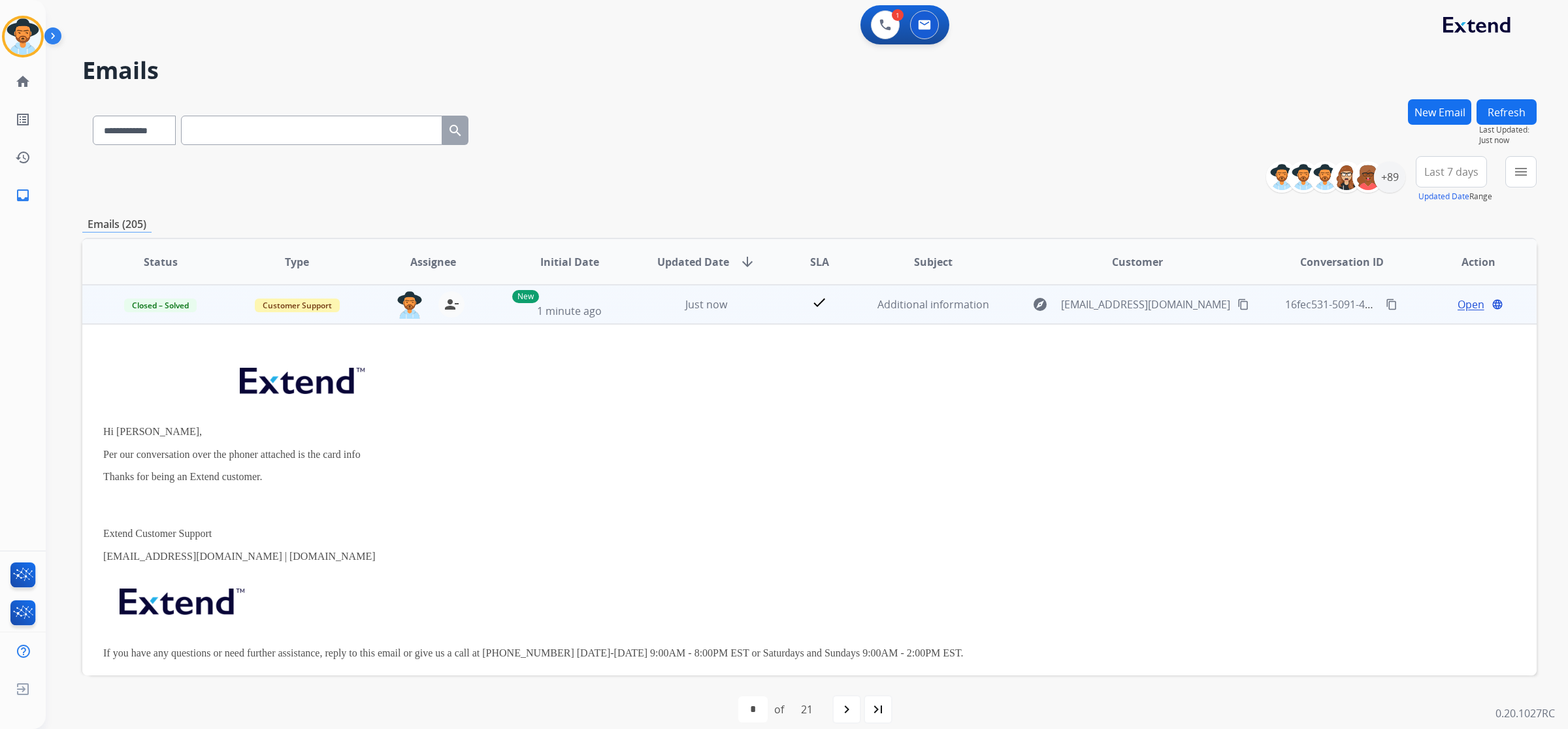
click at [1465, 297] on span "Open" at bounding box center [1471, 304] width 27 height 16
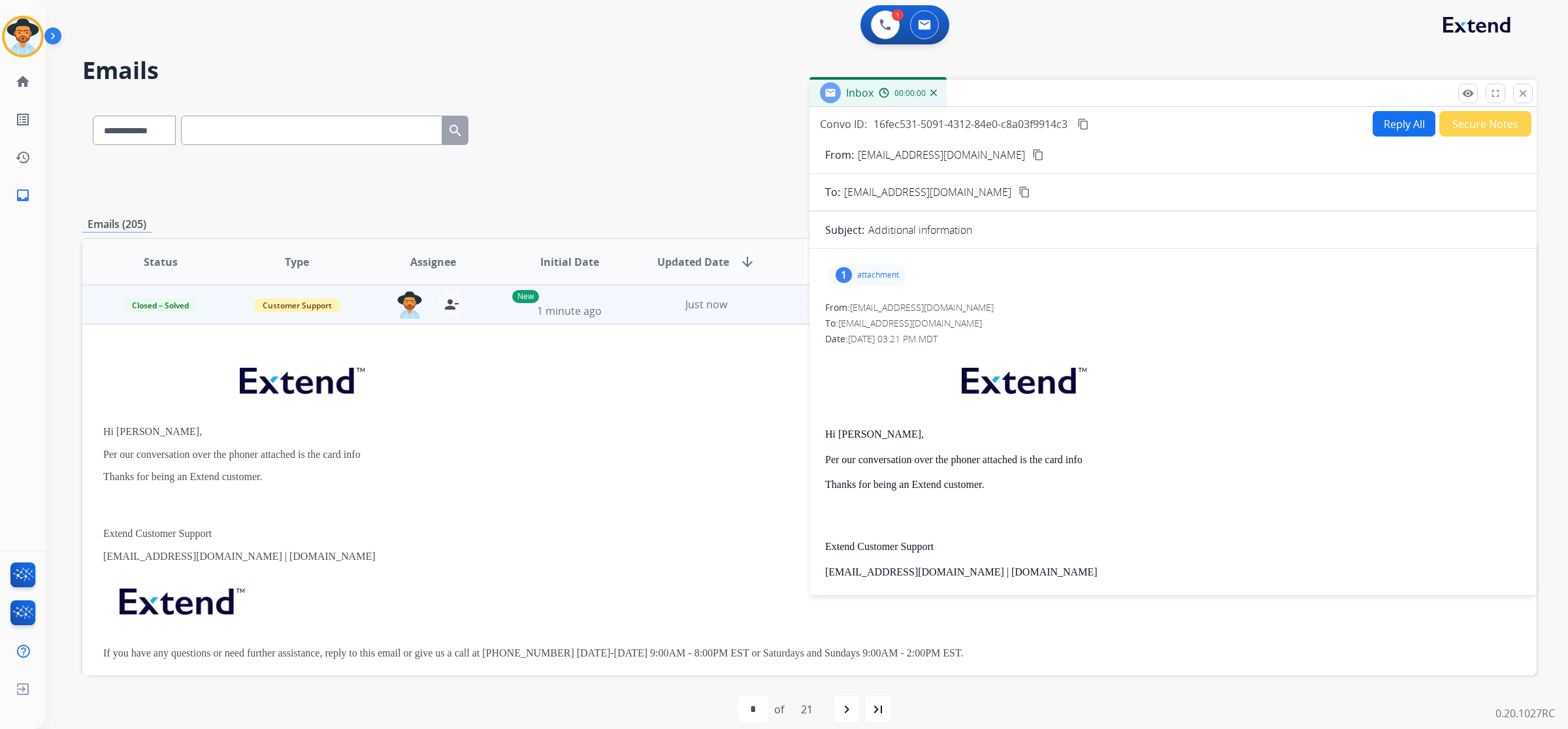
click at [881, 271] on p "attachment" at bounding box center [878, 275] width 42 height 11
click at [888, 301] on div at bounding box center [871, 308] width 65 height 45
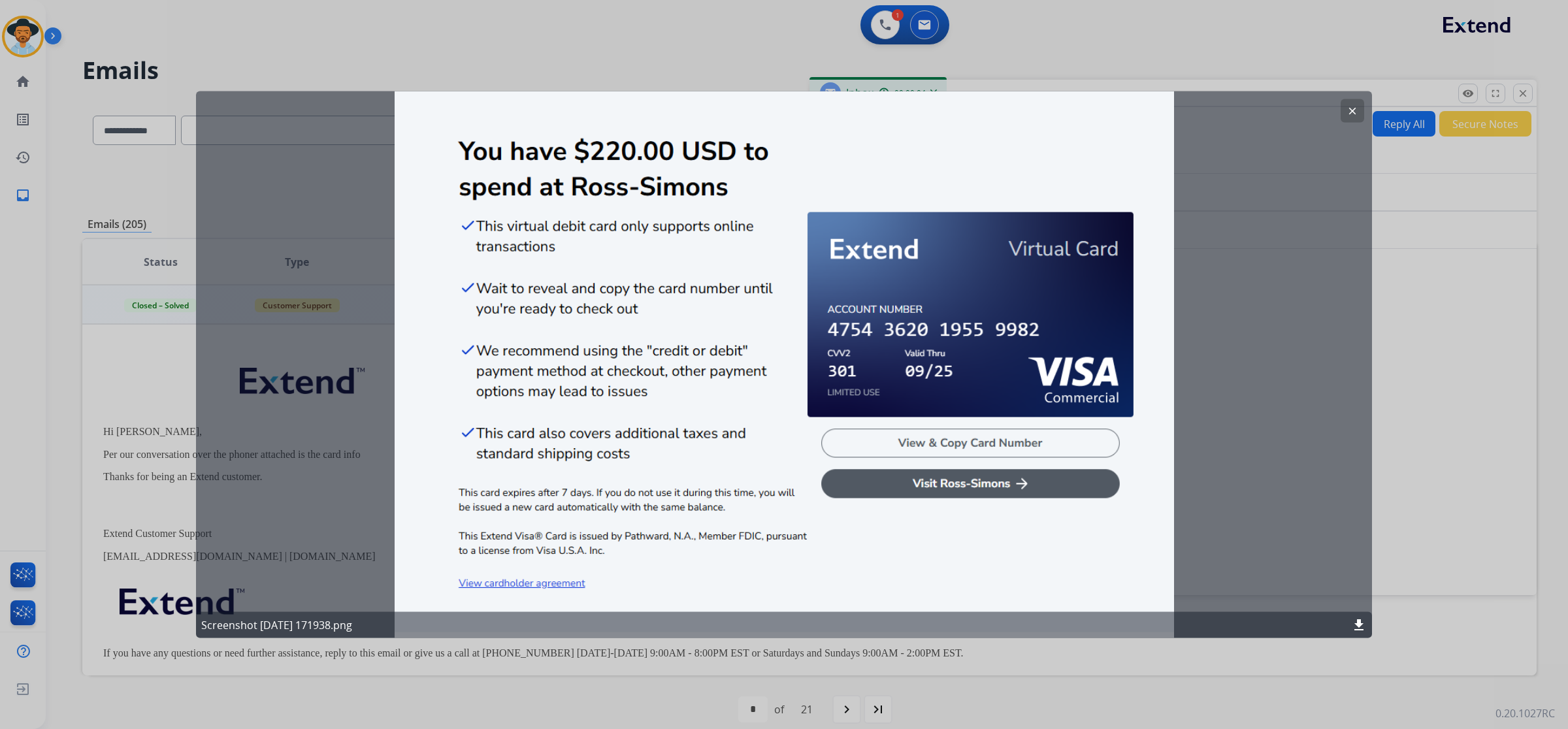
click at [631, 497] on div "clear Screenshot [DATE] 171938.png download" at bounding box center [784, 365] width 1176 height 547
click at [630, 498] on div "clear Screenshot [DATE] 171938.png download" at bounding box center [784, 365] width 1176 height 547
click at [606, 416] on div "clear Screenshot [DATE] 171938.png download" at bounding box center [784, 365] width 1176 height 547
click at [600, 204] on div "clear Screenshot [DATE] 171938.png download" at bounding box center [784, 365] width 1176 height 547
click at [1353, 108] on mat-icon "clear" at bounding box center [1352, 110] width 12 height 12
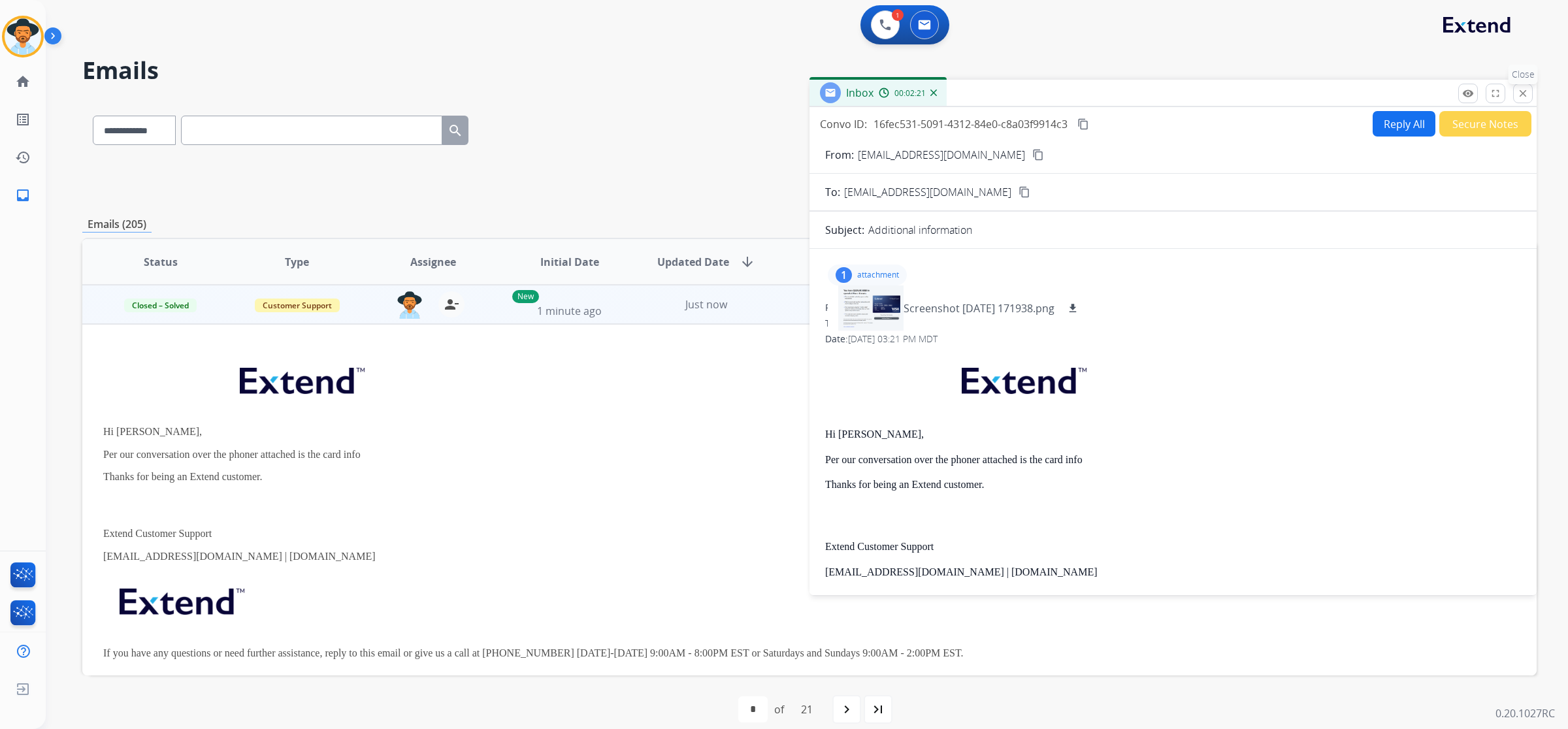
click at [1520, 92] on mat-icon "close" at bounding box center [1523, 93] width 12 height 12
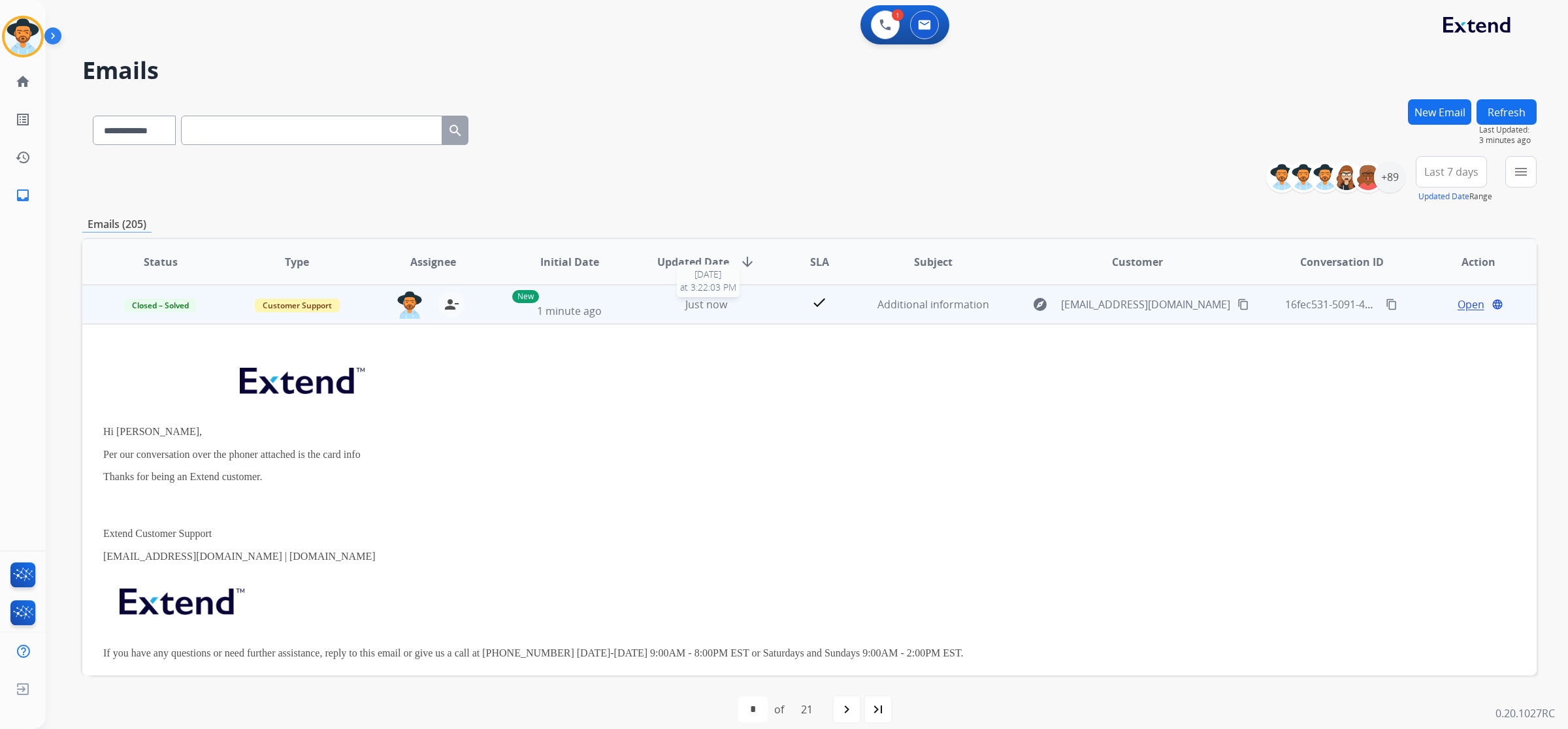
click at [649, 311] on div "Just now" at bounding box center [706, 304] width 115 height 16
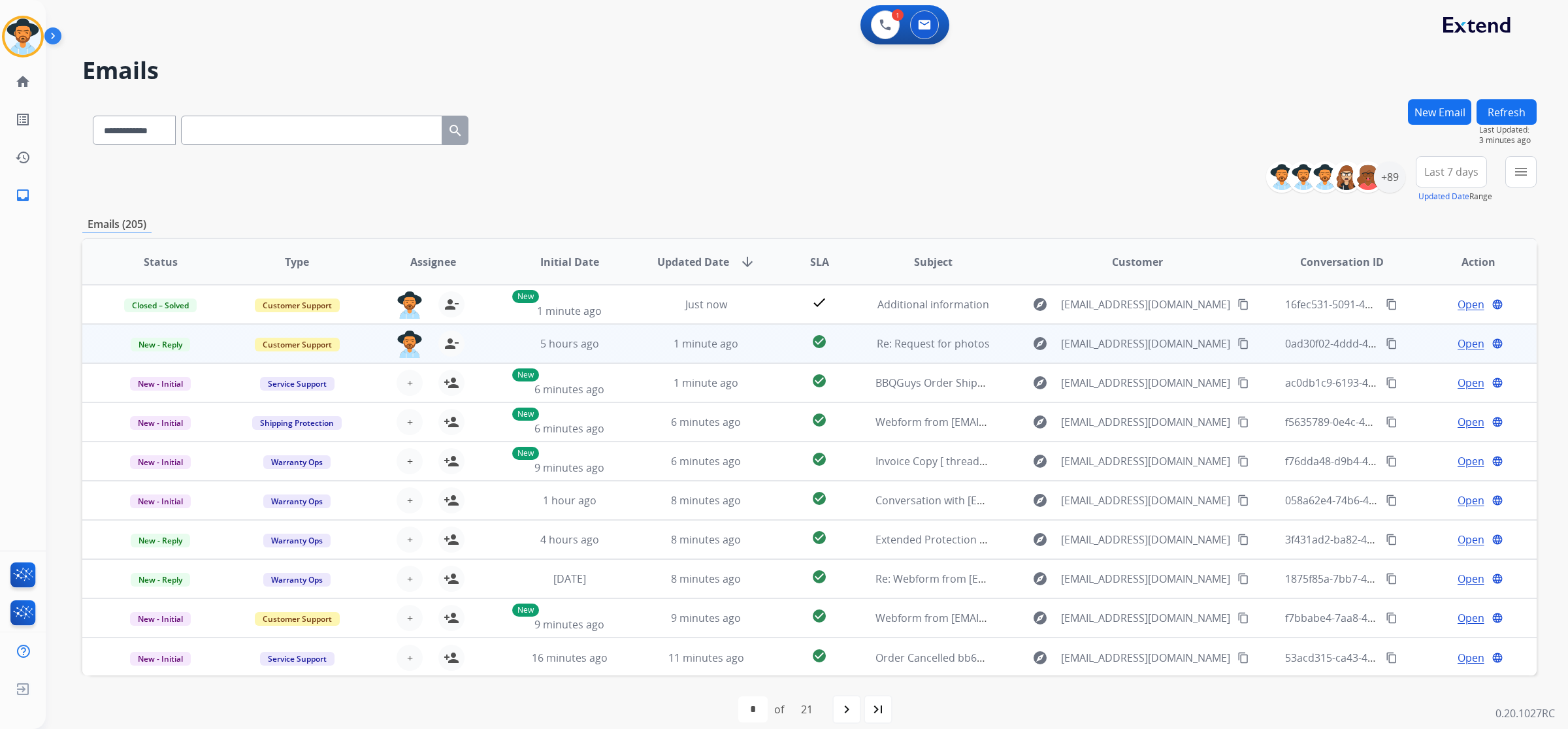
scroll to position [1, 0]
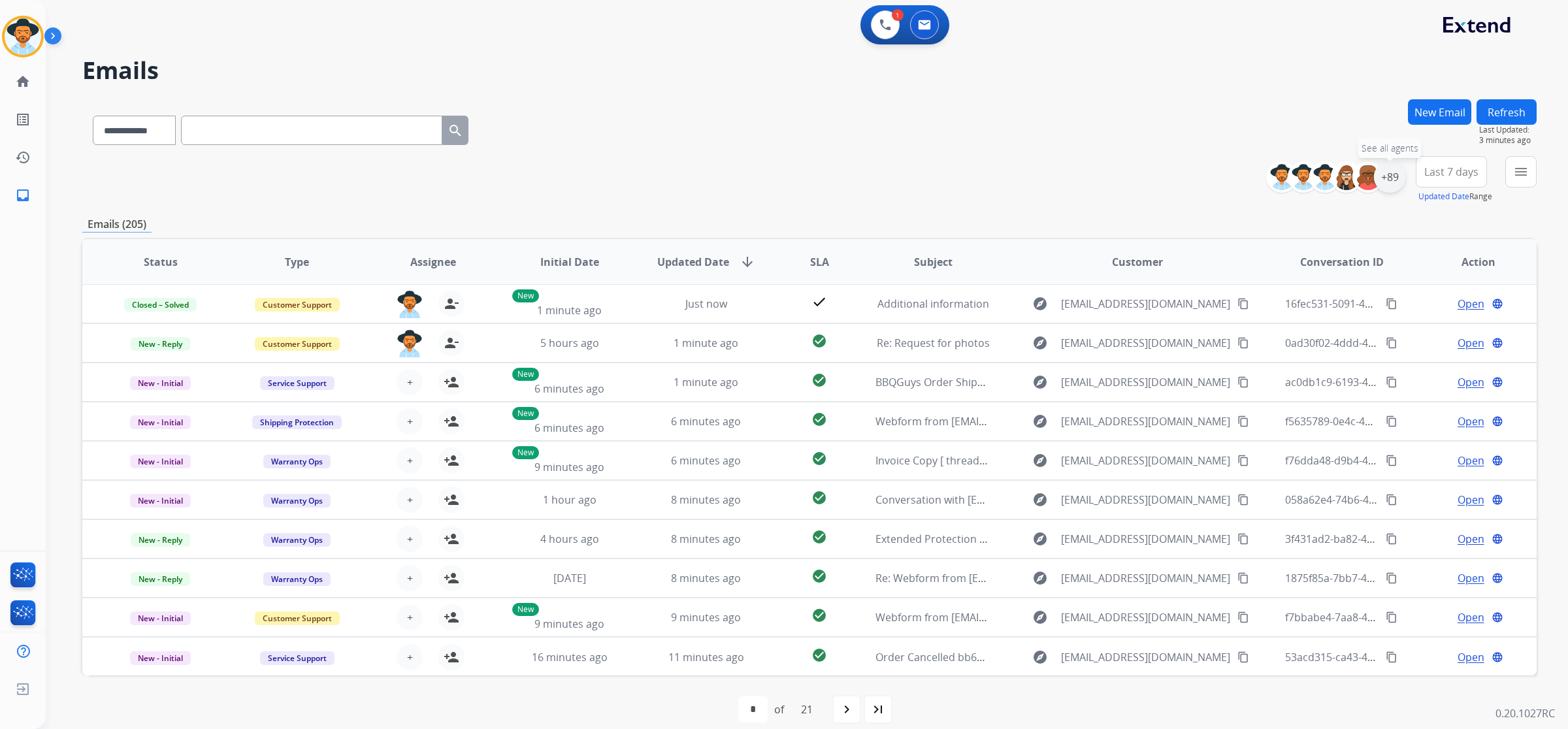
click at [1392, 181] on div "+89" at bounding box center [1389, 176] width 31 height 31
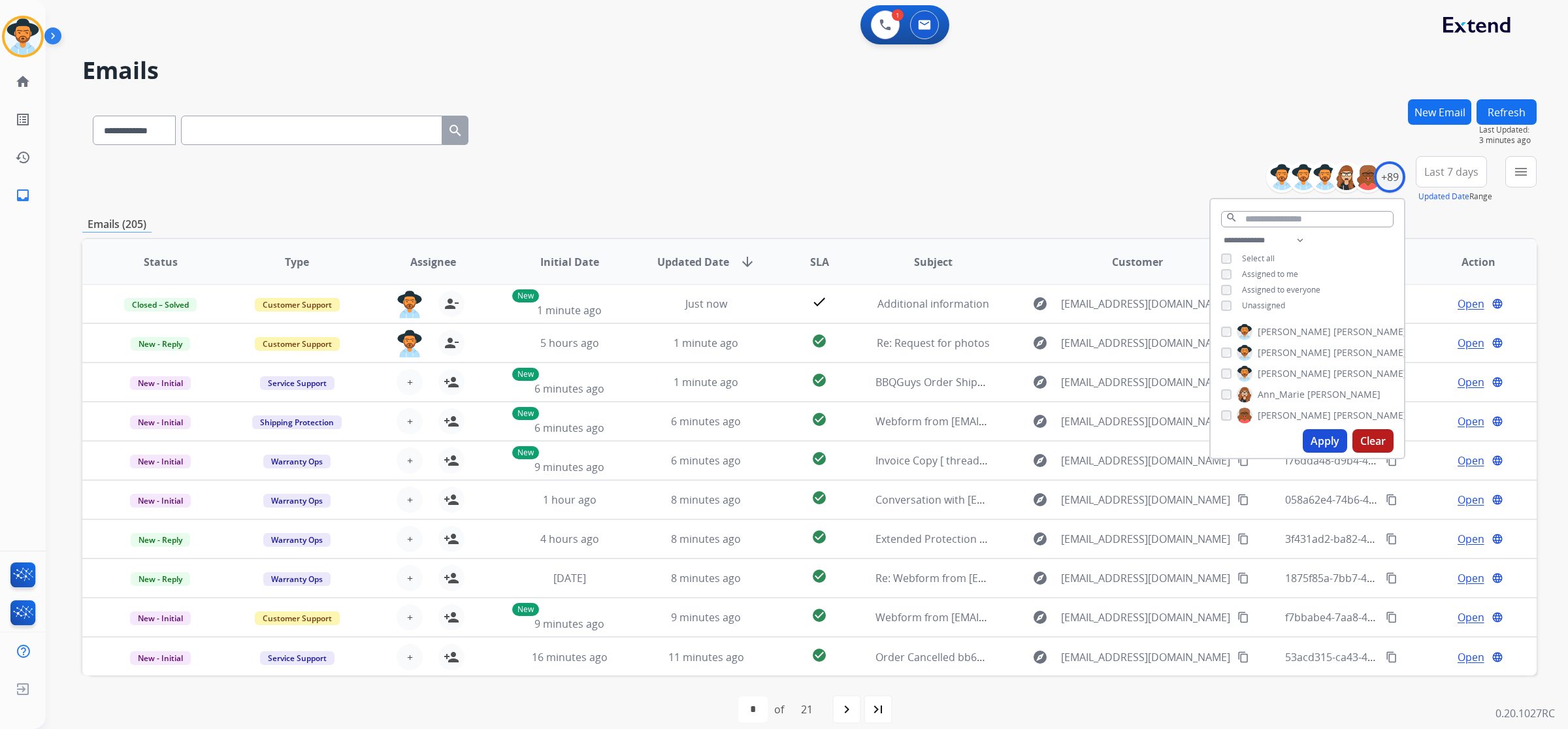
click at [1327, 436] on button "Apply" at bounding box center [1325, 441] width 45 height 23
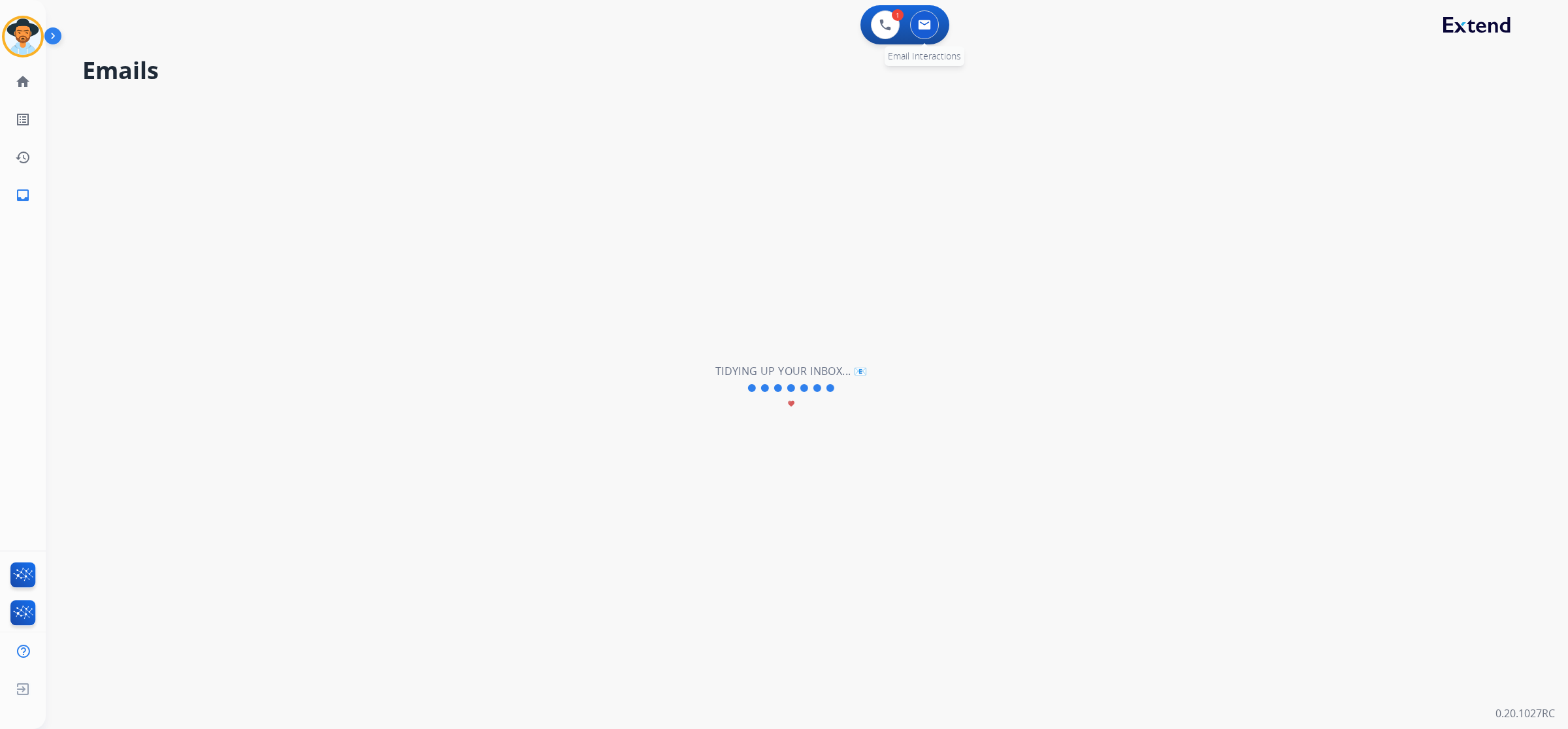
click at [922, 17] on button at bounding box center [924, 25] width 28 height 28
click at [890, 26] on button at bounding box center [885, 25] width 28 height 28
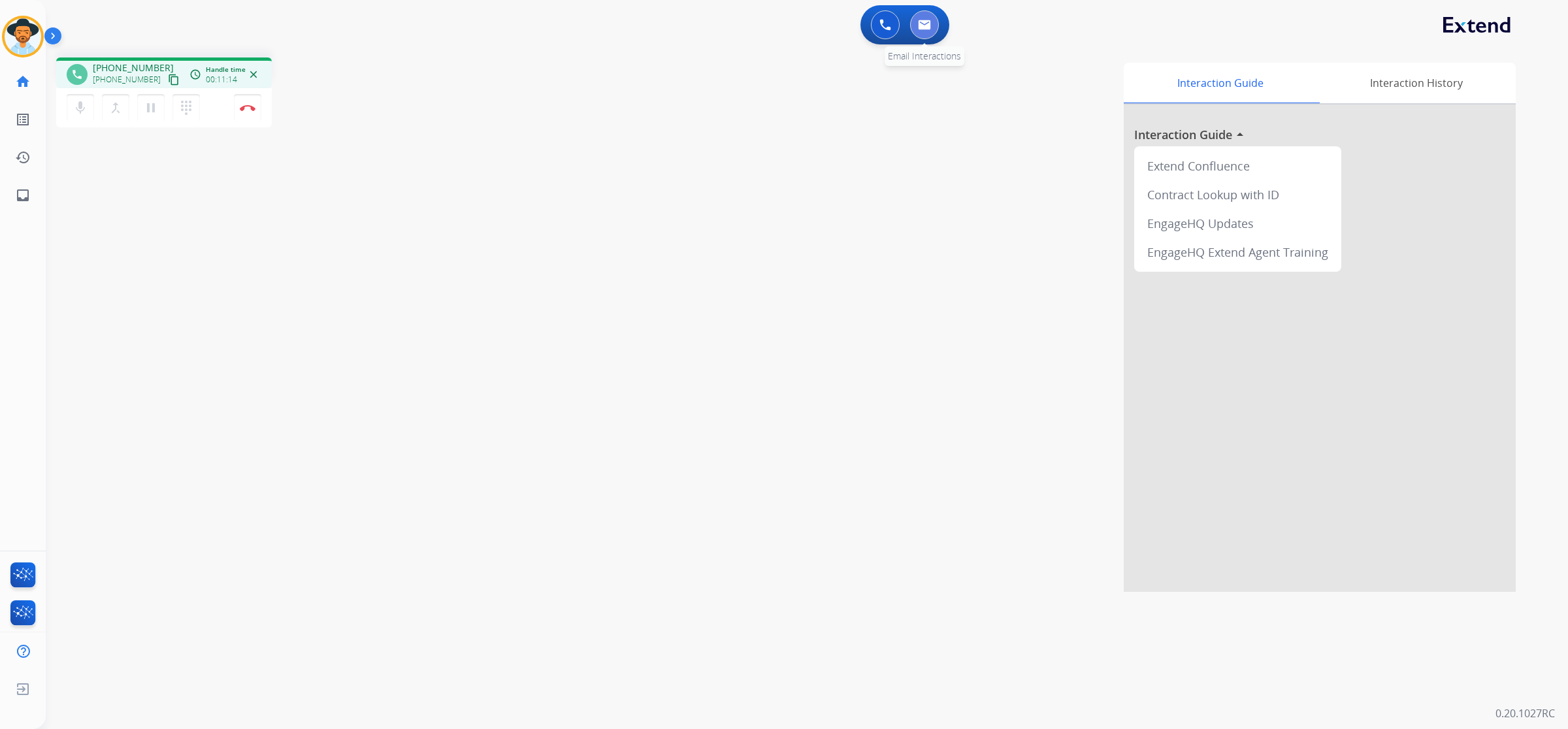
click at [920, 28] on img at bounding box center [924, 25] width 13 height 11
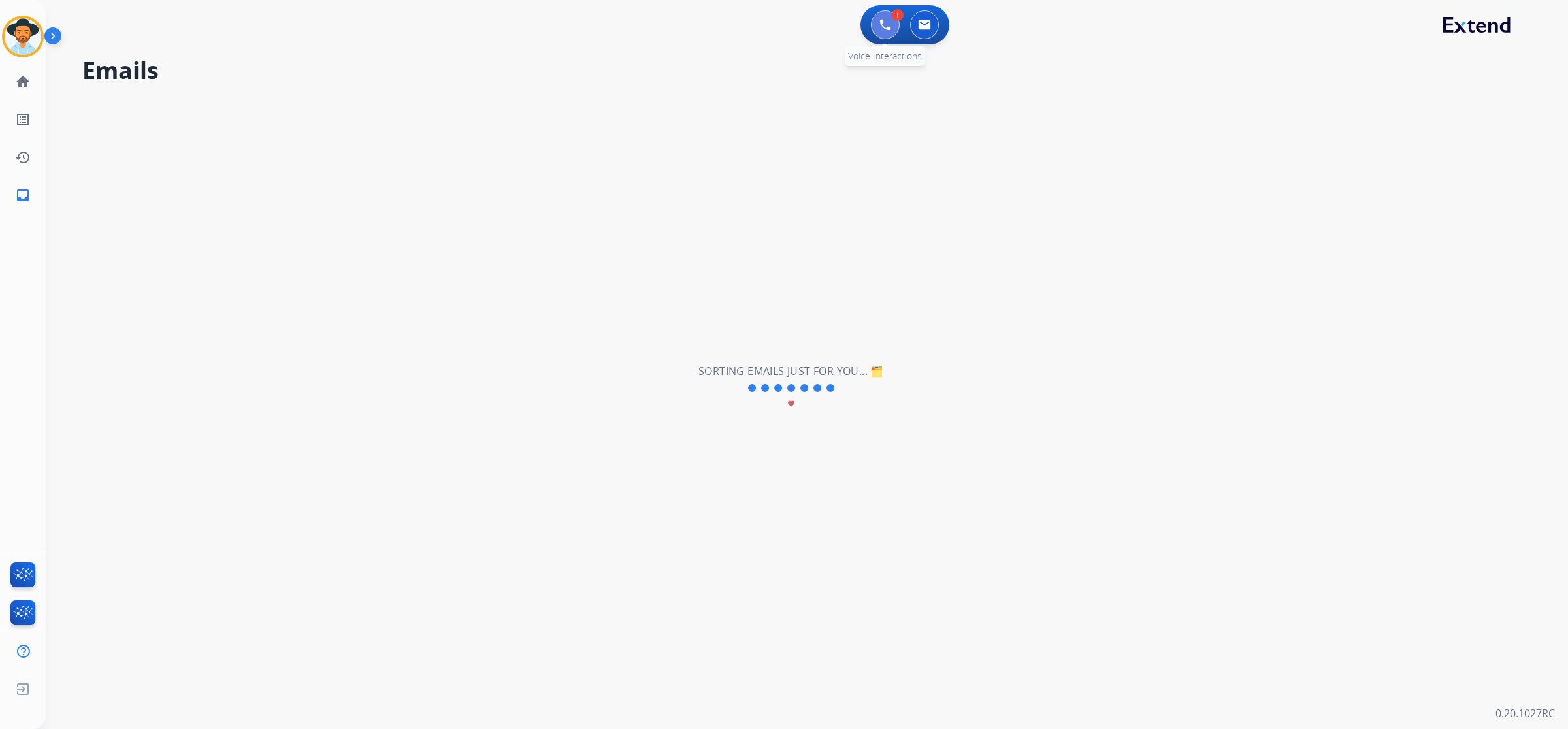
click at [881, 26] on img at bounding box center [885, 24] width 12 height 12
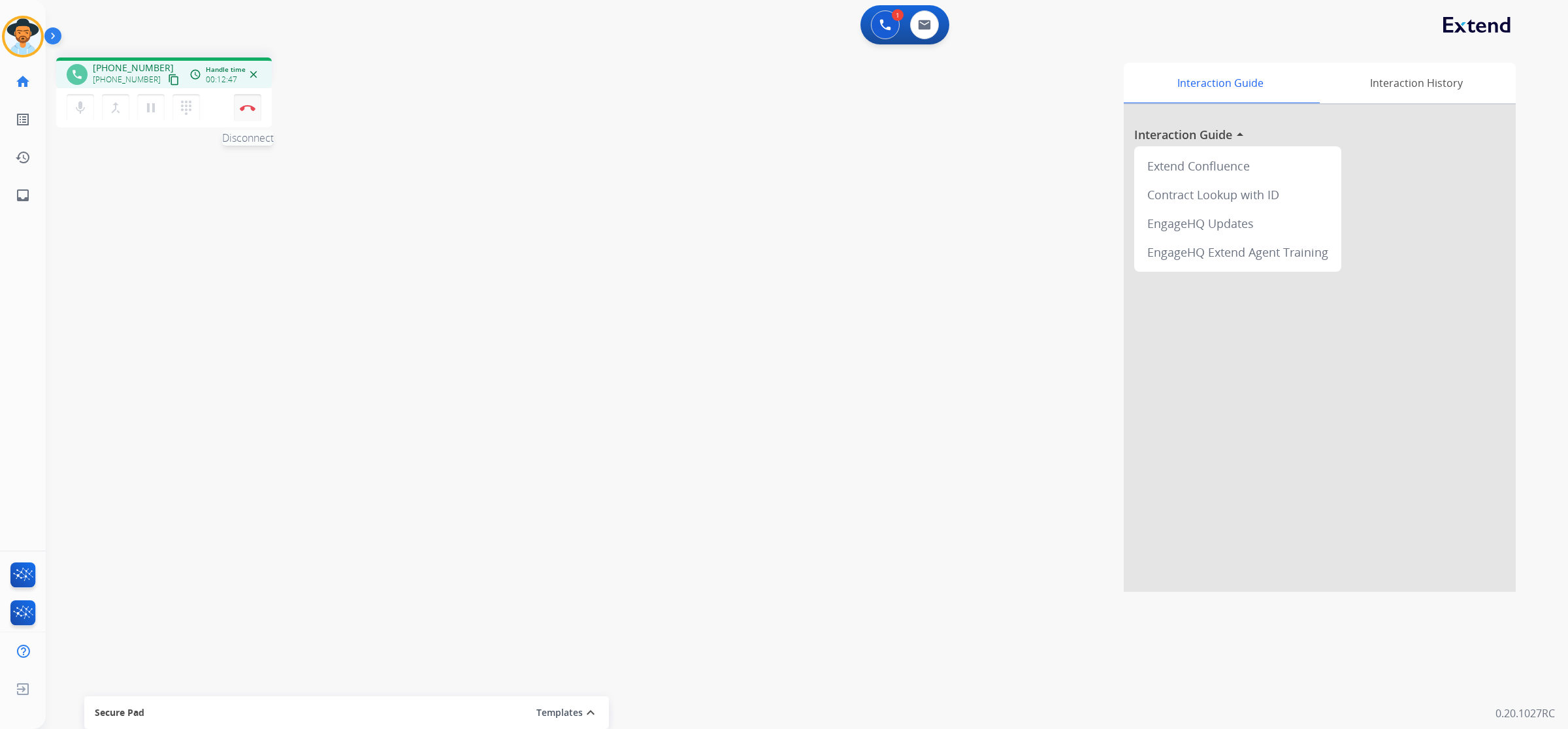
click at [249, 106] on img at bounding box center [248, 107] width 16 height 6
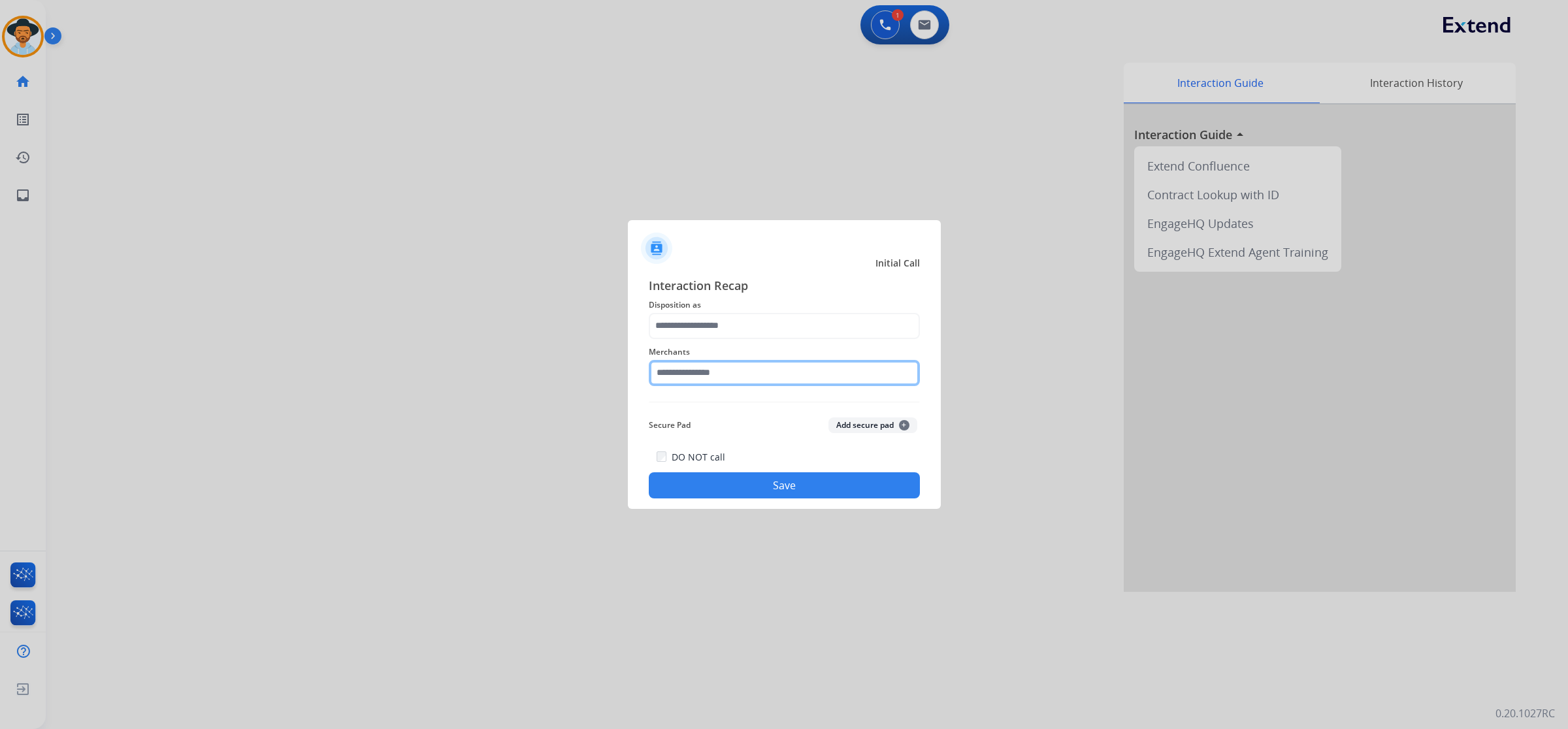
click at [873, 377] on input "text" at bounding box center [784, 372] width 272 height 26
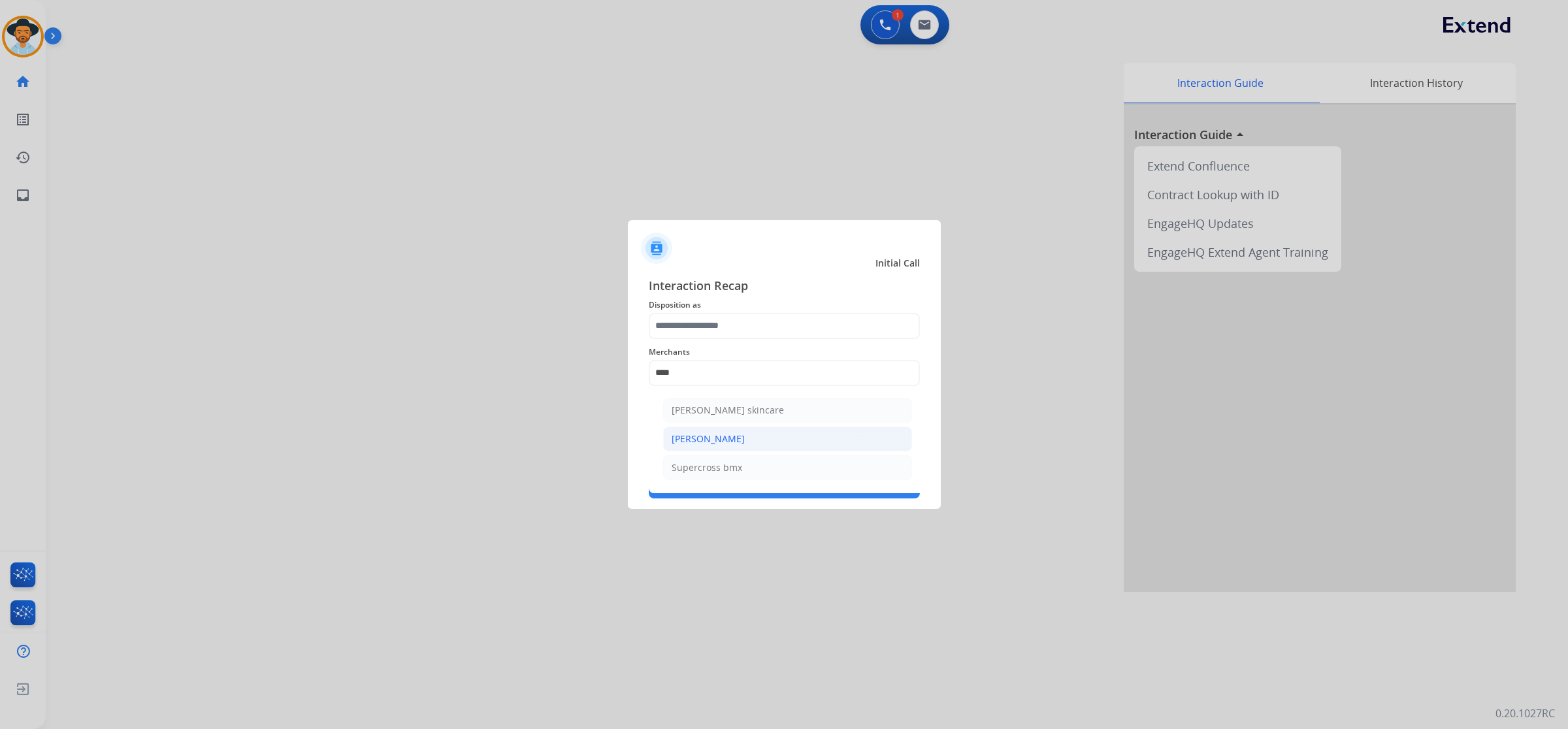
click at [738, 438] on li "[PERSON_NAME]" at bounding box center [788, 439] width 249 height 25
type input "**********"
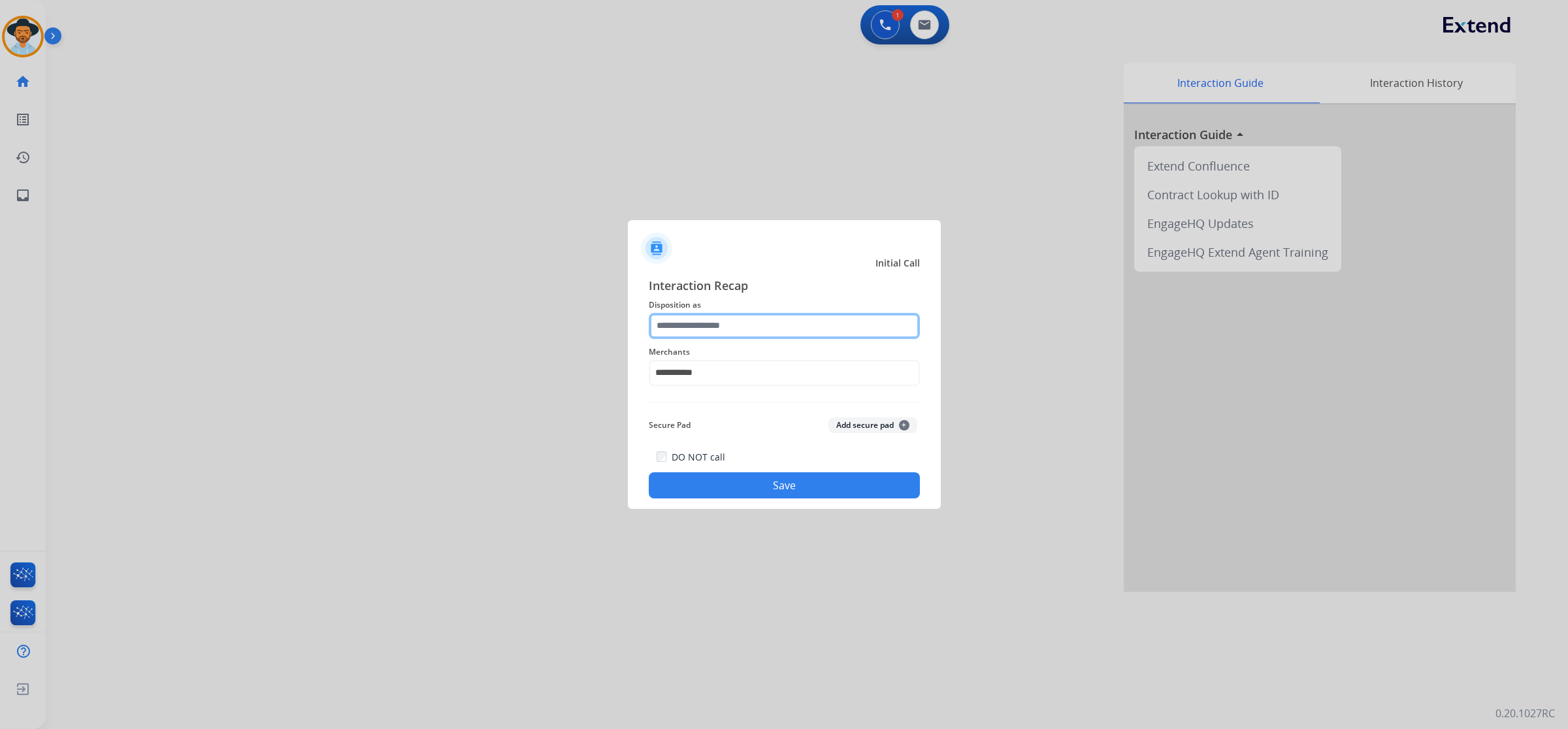
click at [752, 323] on input "text" at bounding box center [784, 326] width 272 height 26
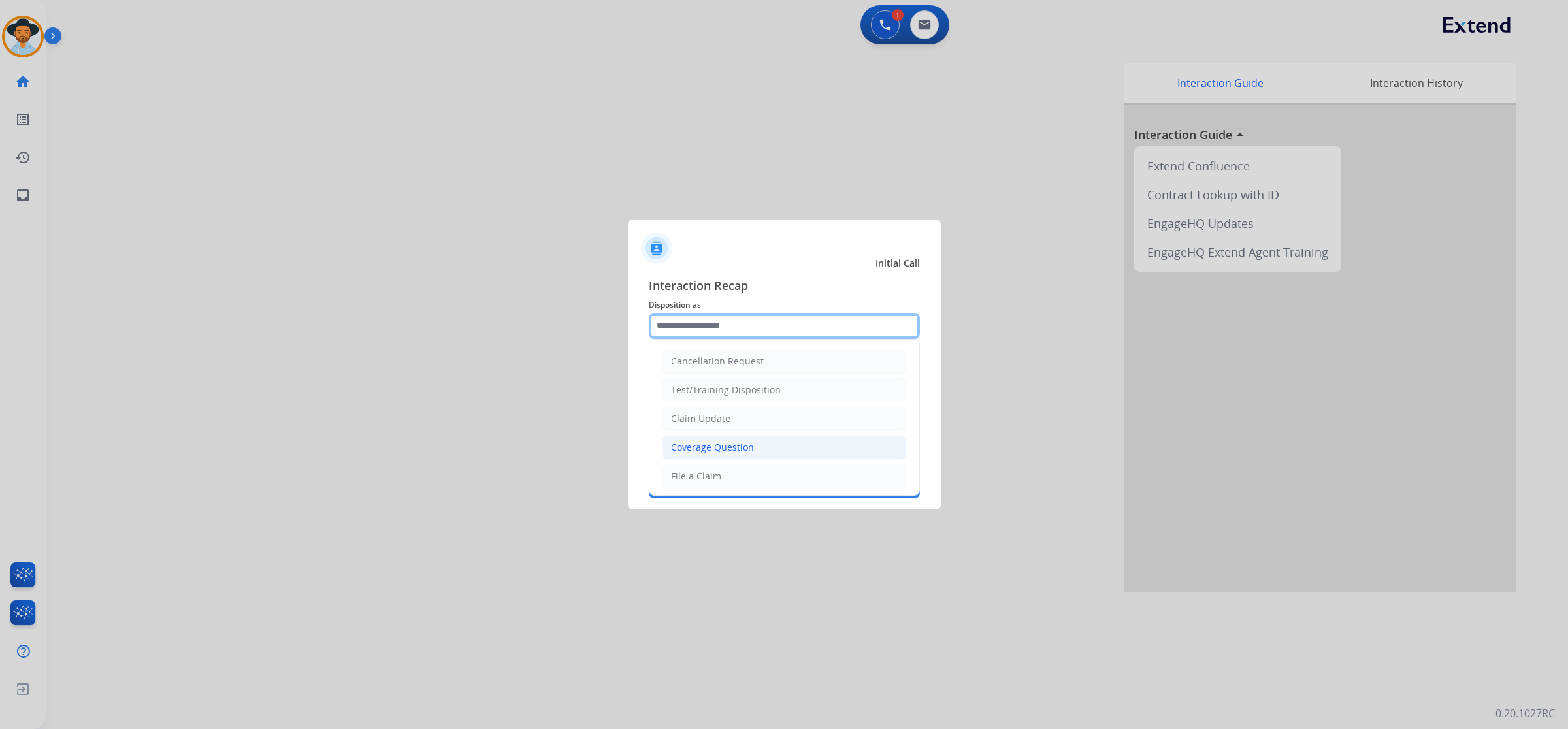
scroll to position [82, 0]
click at [743, 448] on div "Virtual or Tremendous Card Support" at bounding box center [752, 451] width 160 height 13
type input "**********"
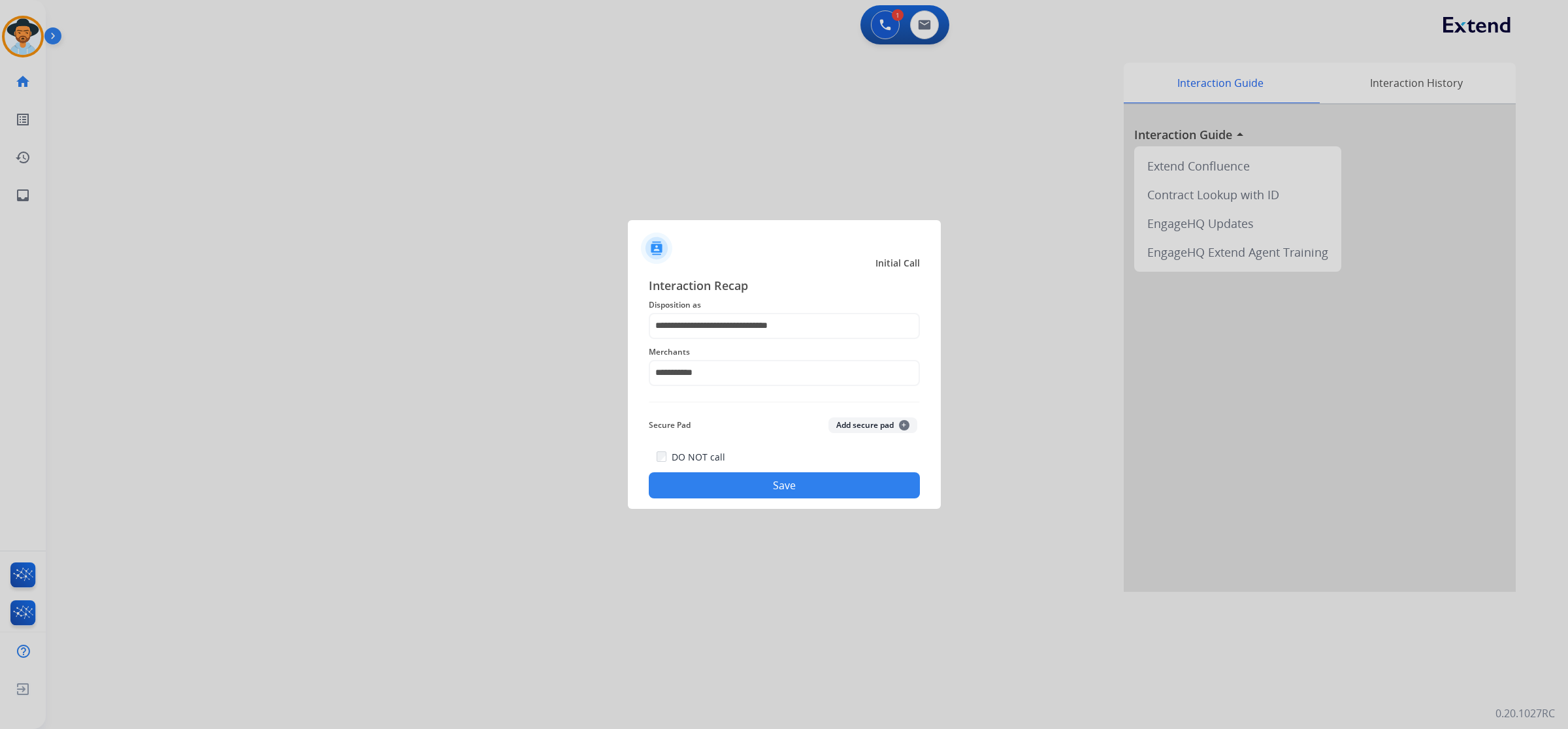
click at [799, 494] on button "Save" at bounding box center [784, 485] width 272 height 26
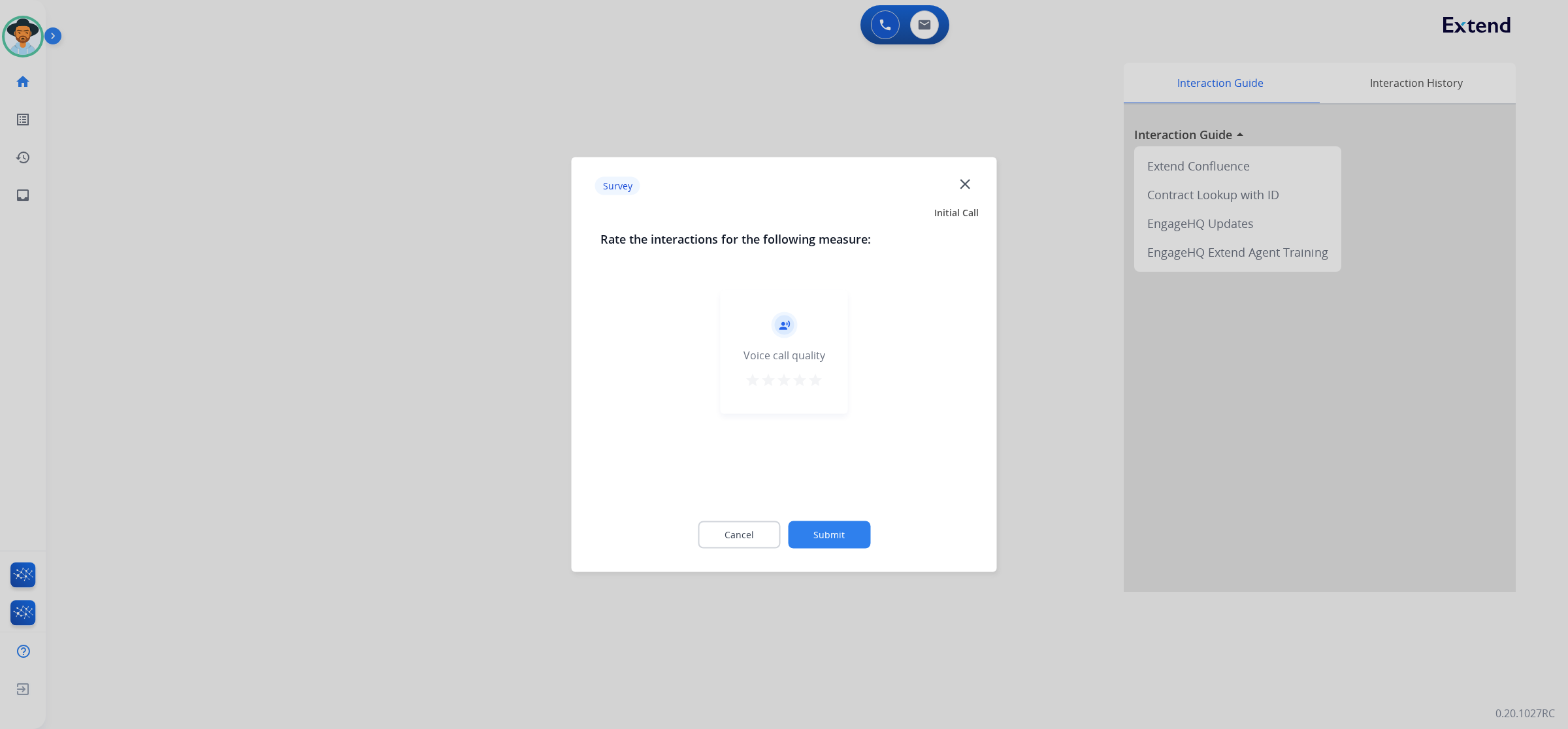
click at [826, 377] on div "record_voice_over Voice call quality star star star star star" at bounding box center [784, 352] width 127 height 124
click at [815, 379] on mat-icon "star" at bounding box center [816, 380] width 16 height 16
click at [848, 530] on button "Submit" at bounding box center [829, 535] width 82 height 28
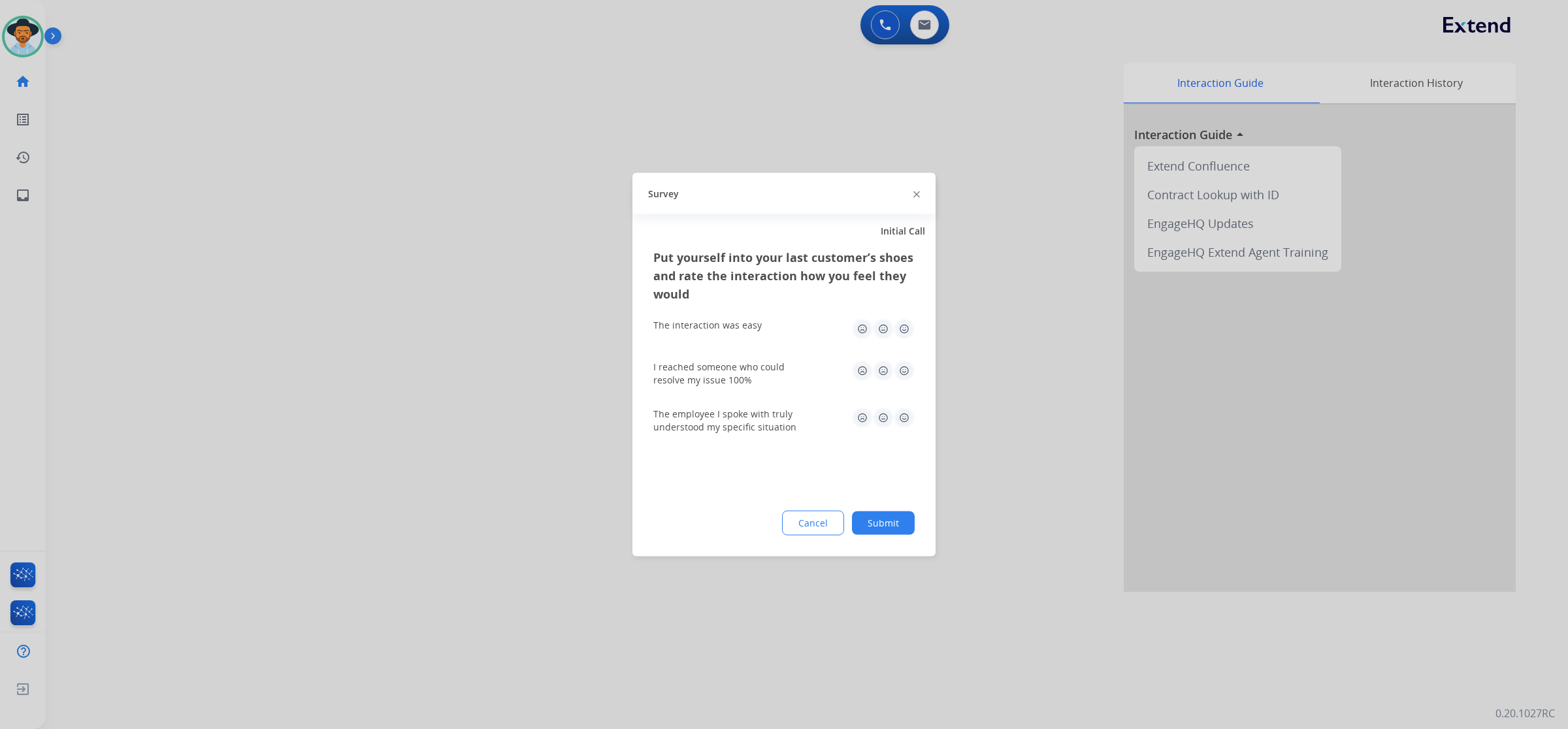
click at [909, 330] on img at bounding box center [904, 328] width 20 height 20
click at [908, 367] on img at bounding box center [904, 370] width 20 height 20
click at [900, 418] on img at bounding box center [904, 417] width 20 height 20
click at [898, 514] on button "Submit" at bounding box center [883, 523] width 62 height 23
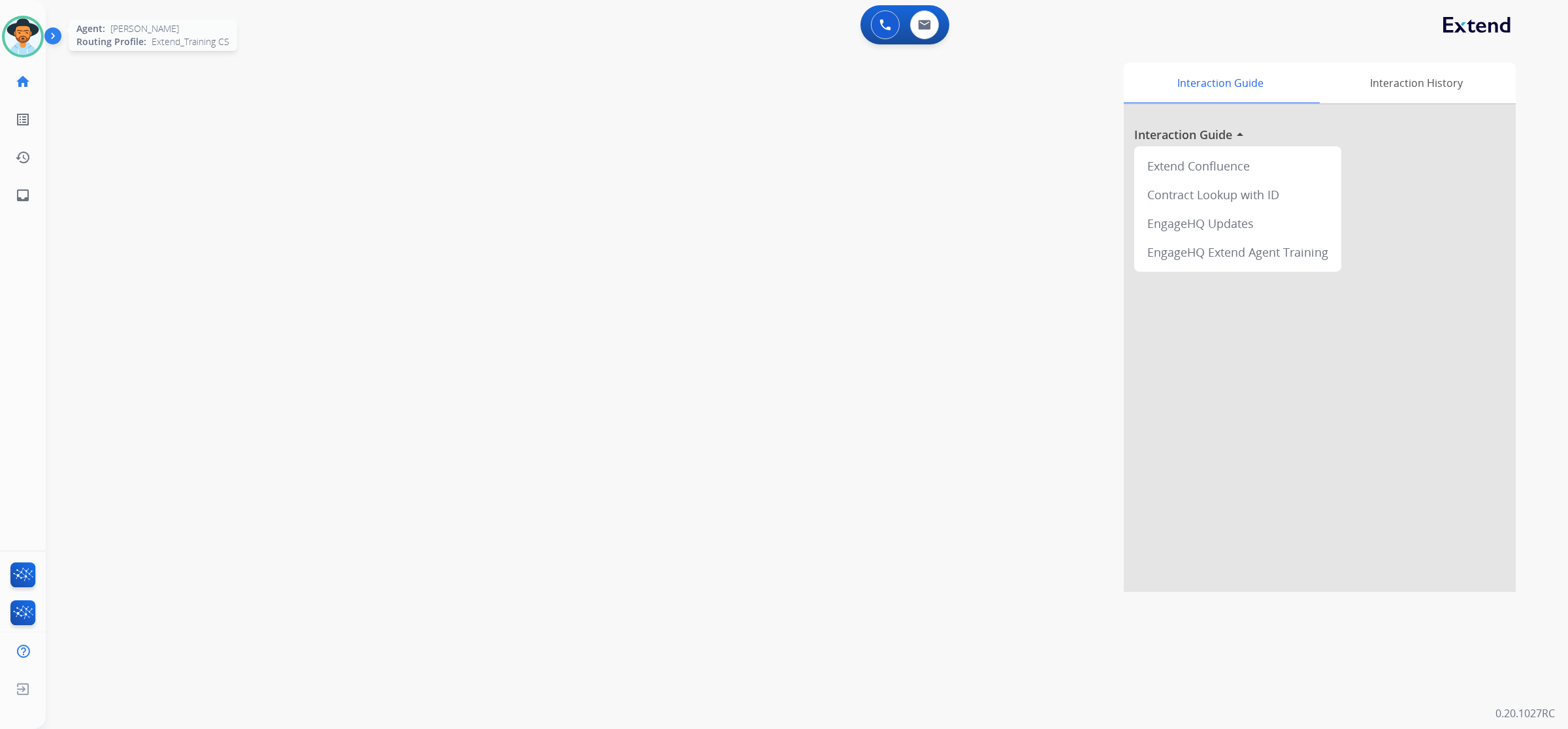
click at [30, 43] on img at bounding box center [22, 36] width 37 height 36
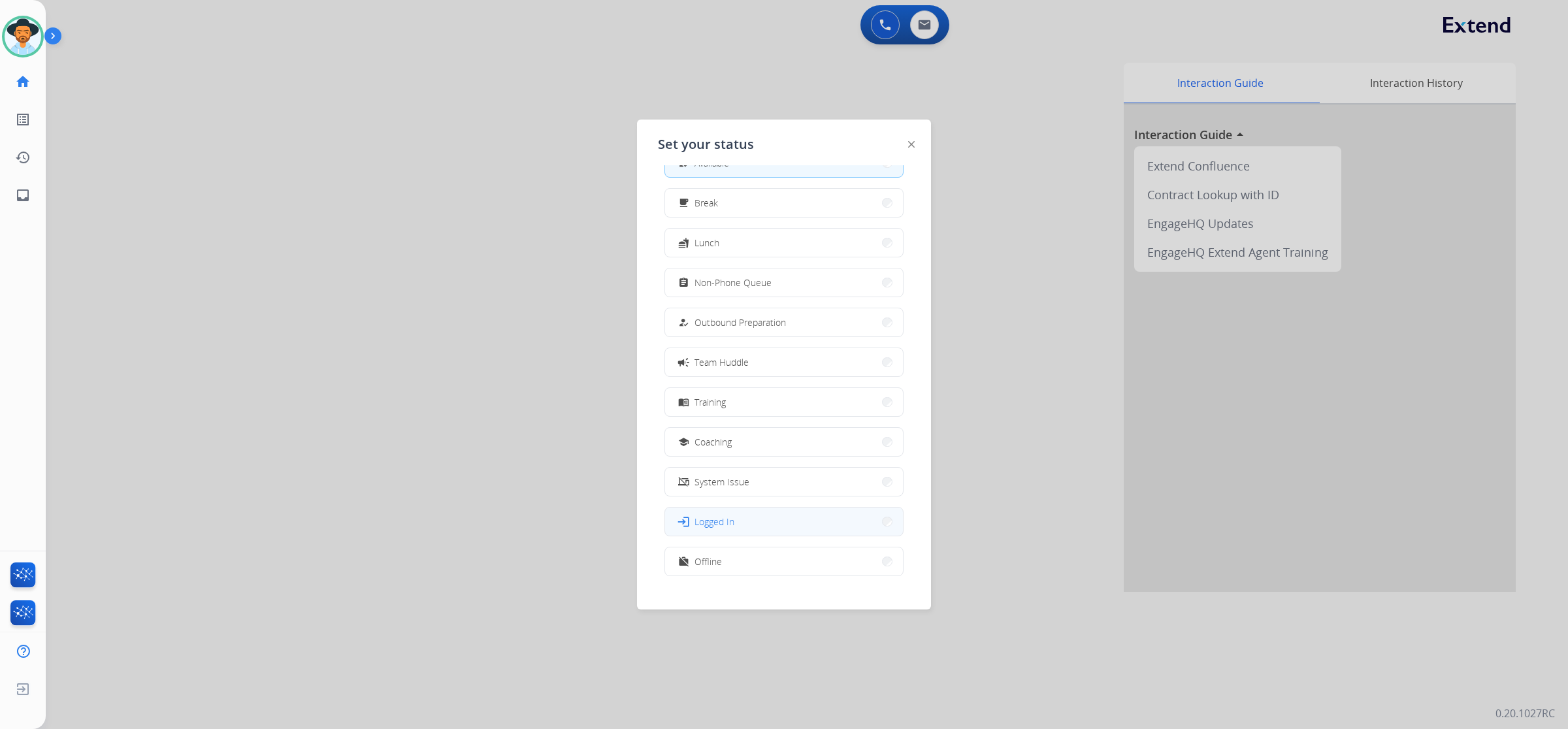
scroll to position [43, 0]
click at [737, 553] on button "work_off Offline" at bounding box center [784, 546] width 238 height 28
